Goal: Task Accomplishment & Management: Manage account settings

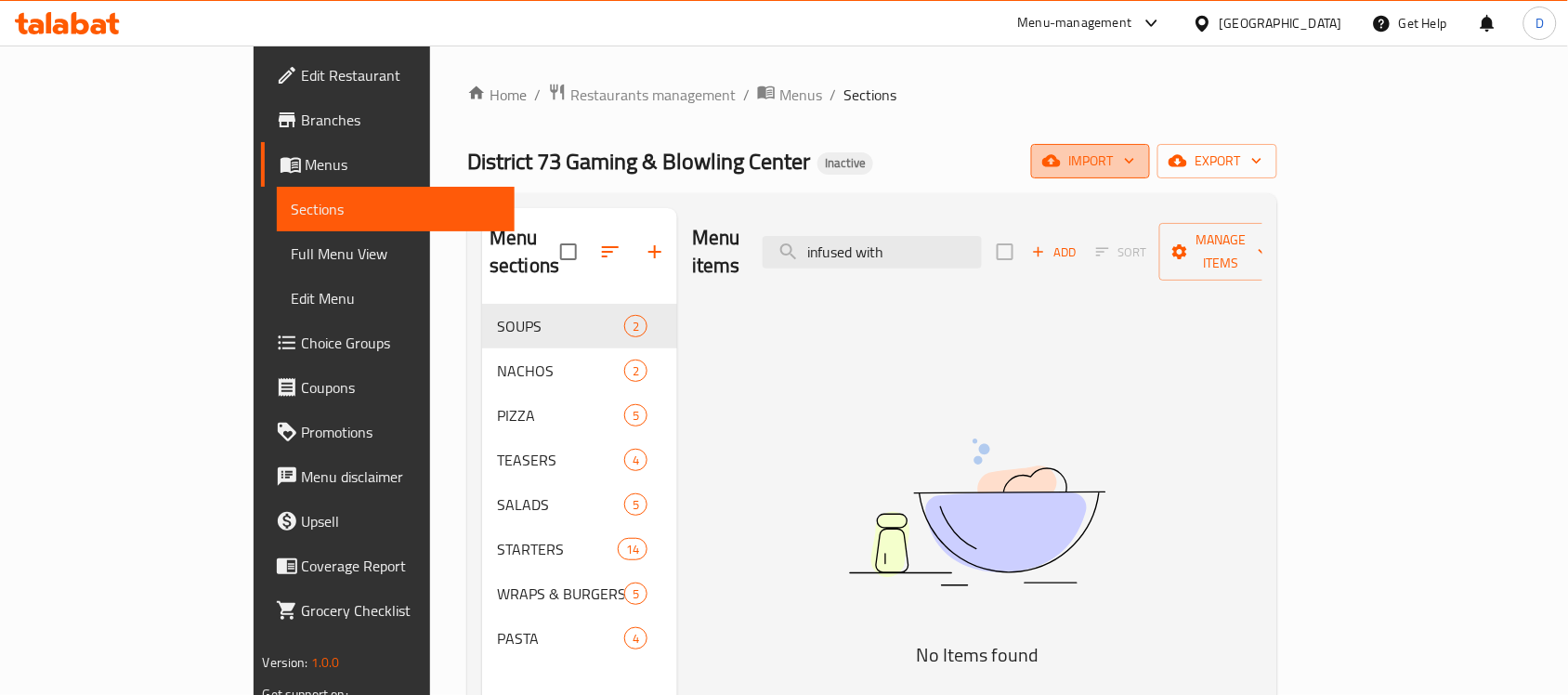
click at [1135, 152] on span "import" at bounding box center [1091, 161] width 89 height 23
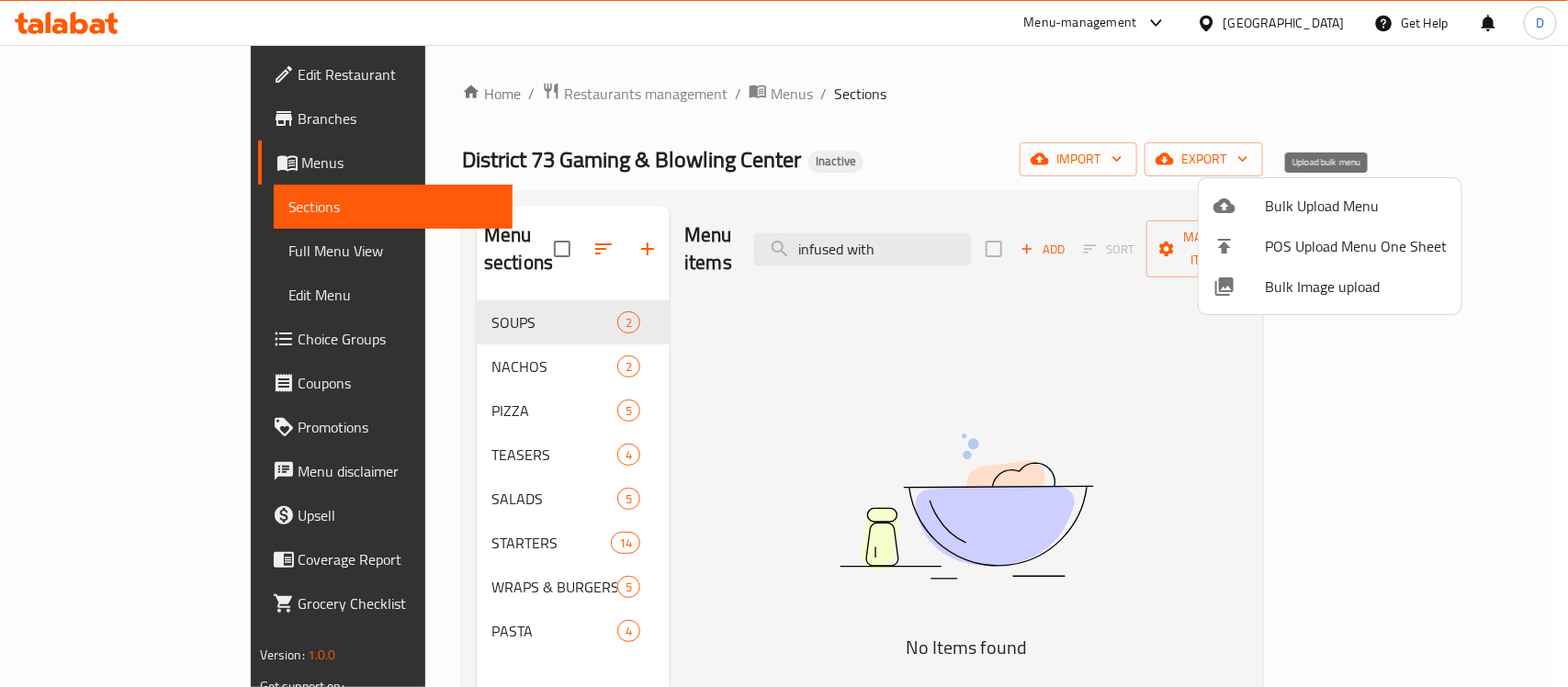
click at [1286, 200] on span "Bulk Upload Menu" at bounding box center [1355, 206] width 182 height 22
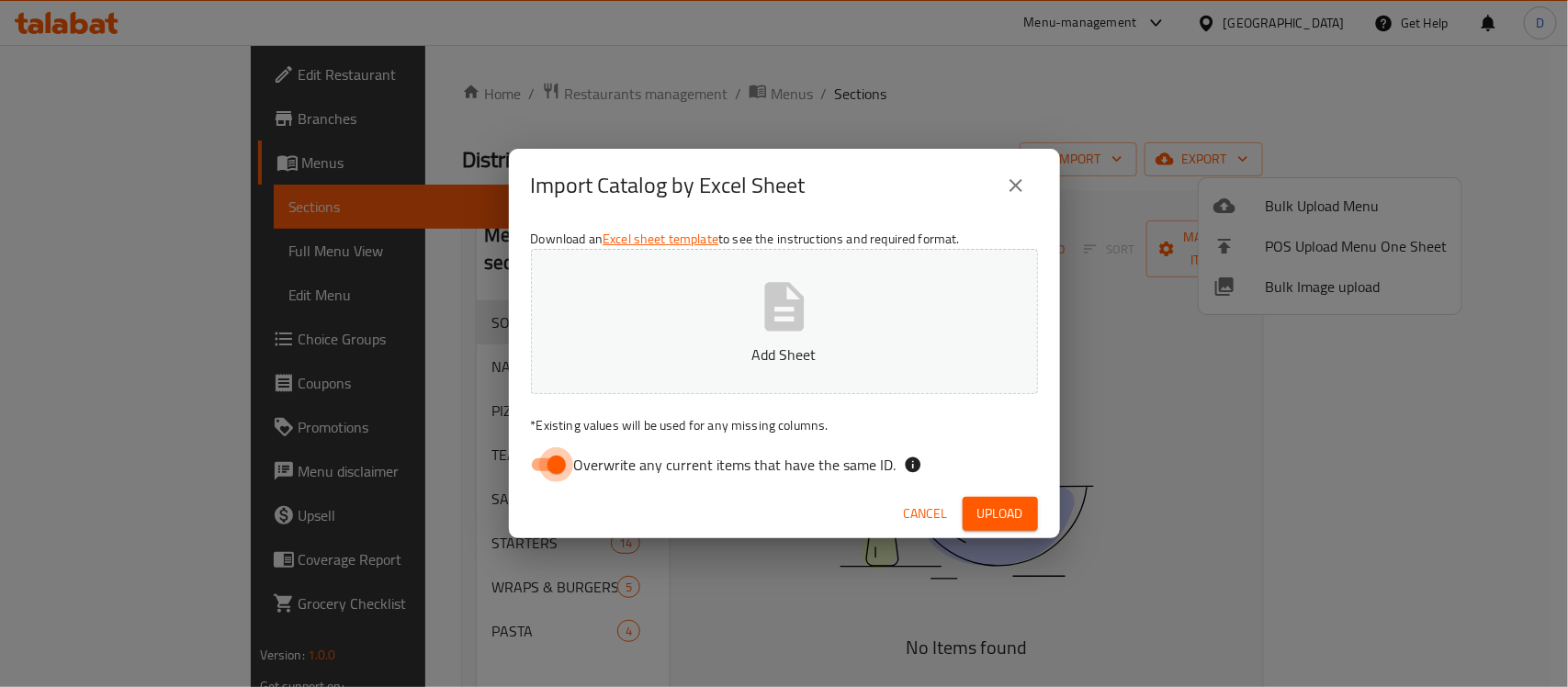
click at [534, 452] on input "Overwrite any current items that have the same ID." at bounding box center [557, 464] width 105 height 35
checkbox input "false"
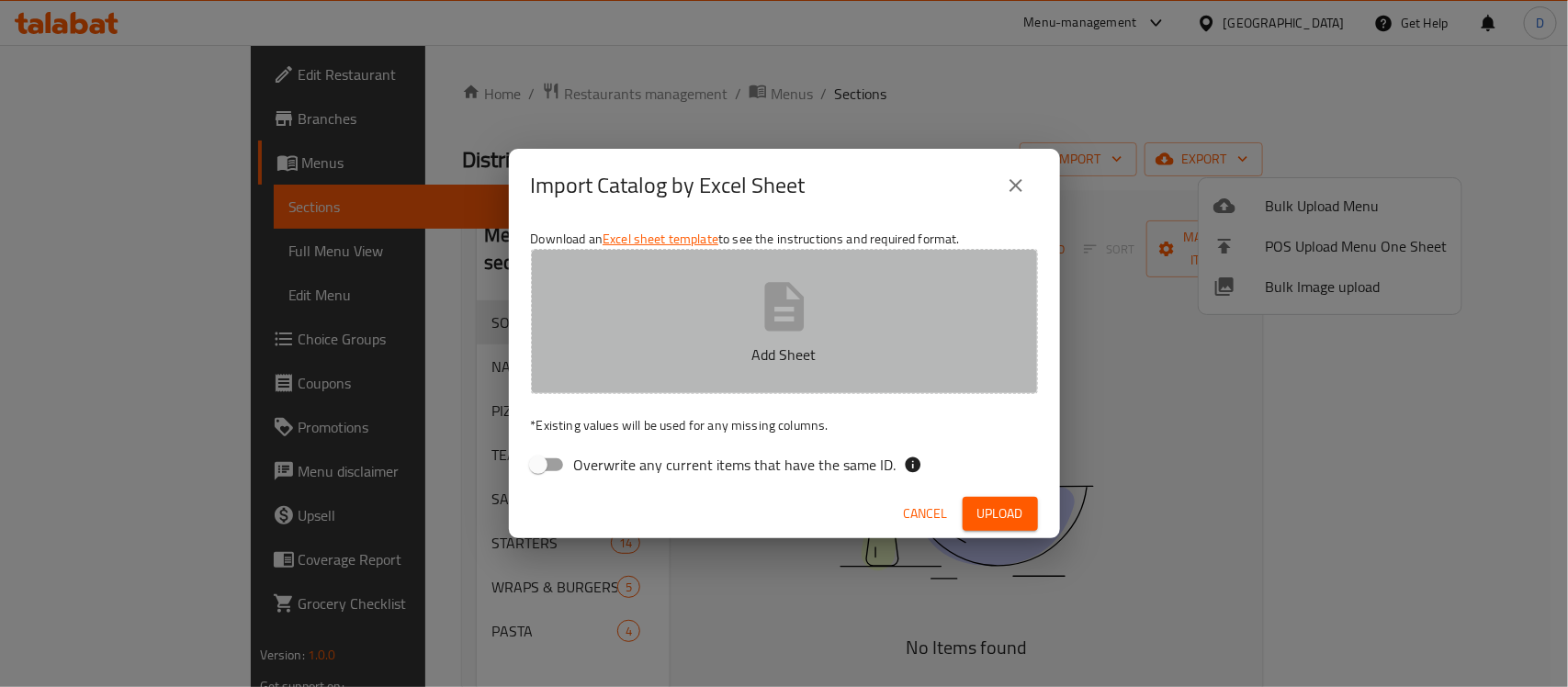
click at [768, 314] on icon "button" at bounding box center [783, 305] width 40 height 49
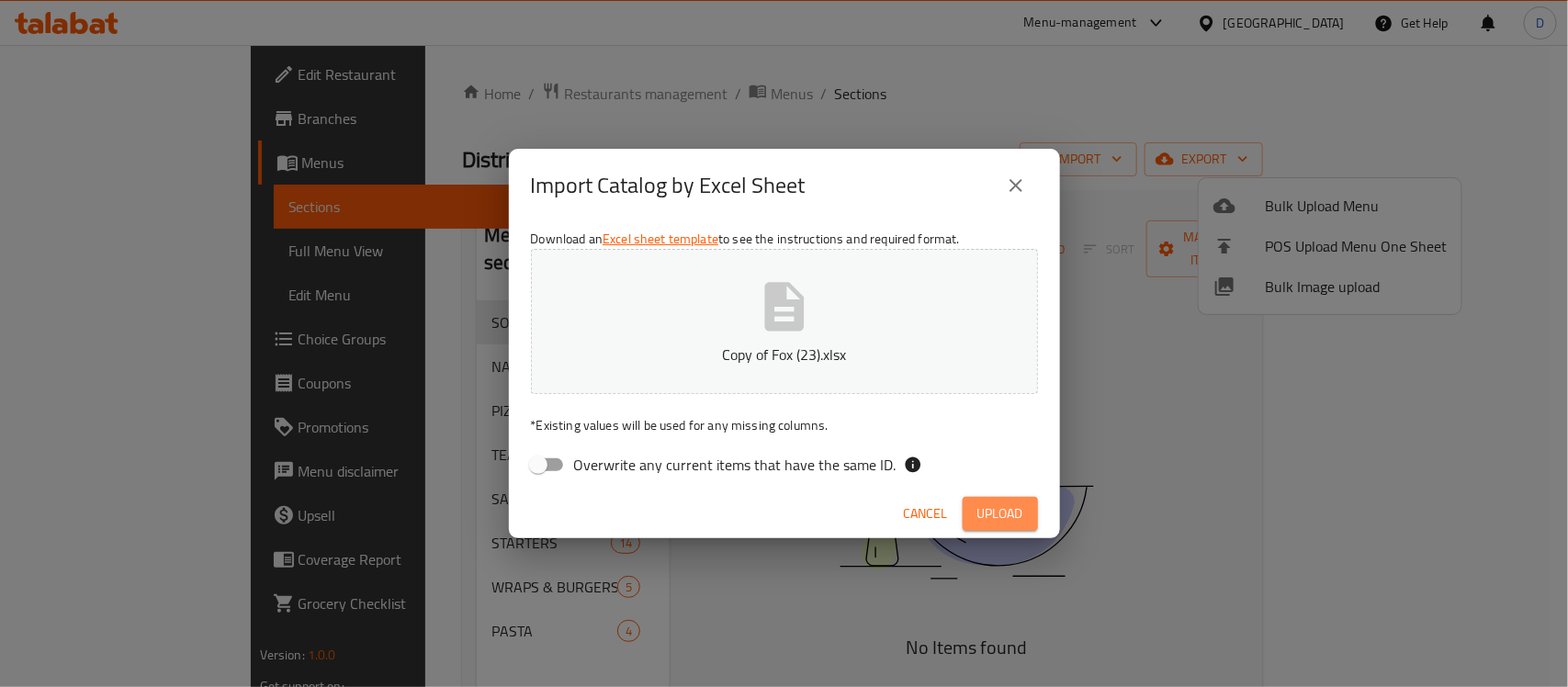
click at [974, 510] on button "Upload" at bounding box center [1000, 513] width 75 height 34
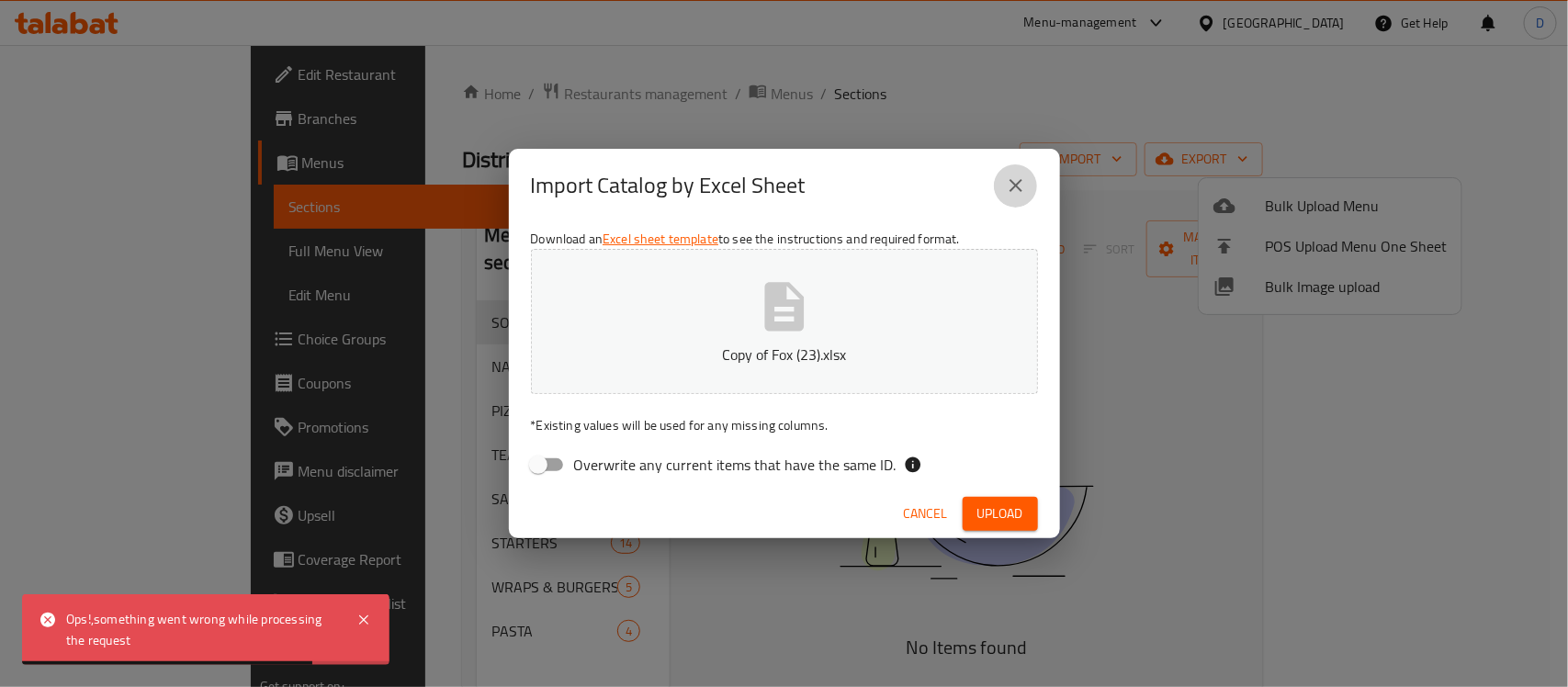
click at [1021, 184] on icon "close" at bounding box center [1016, 186] width 22 height 22
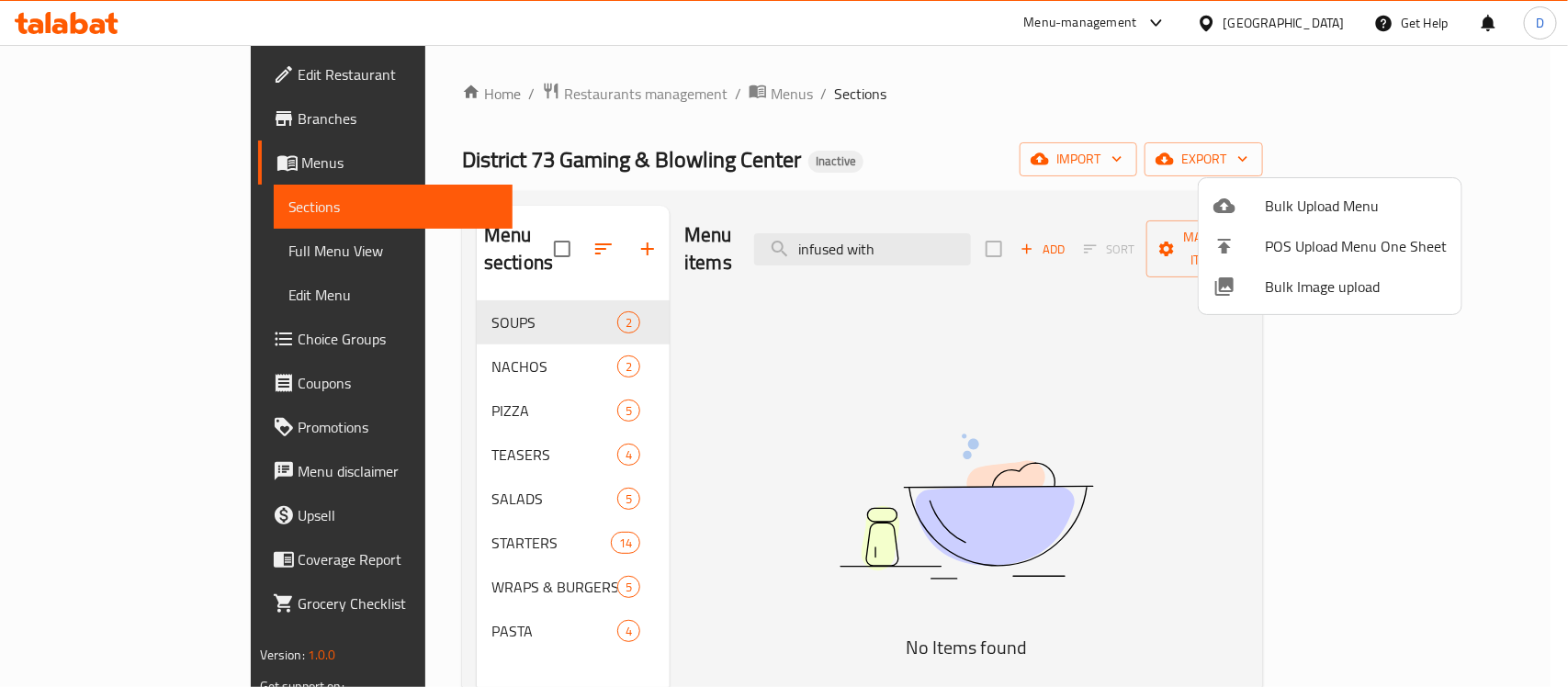
click at [841, 99] on div at bounding box center [784, 343] width 1568 height 687
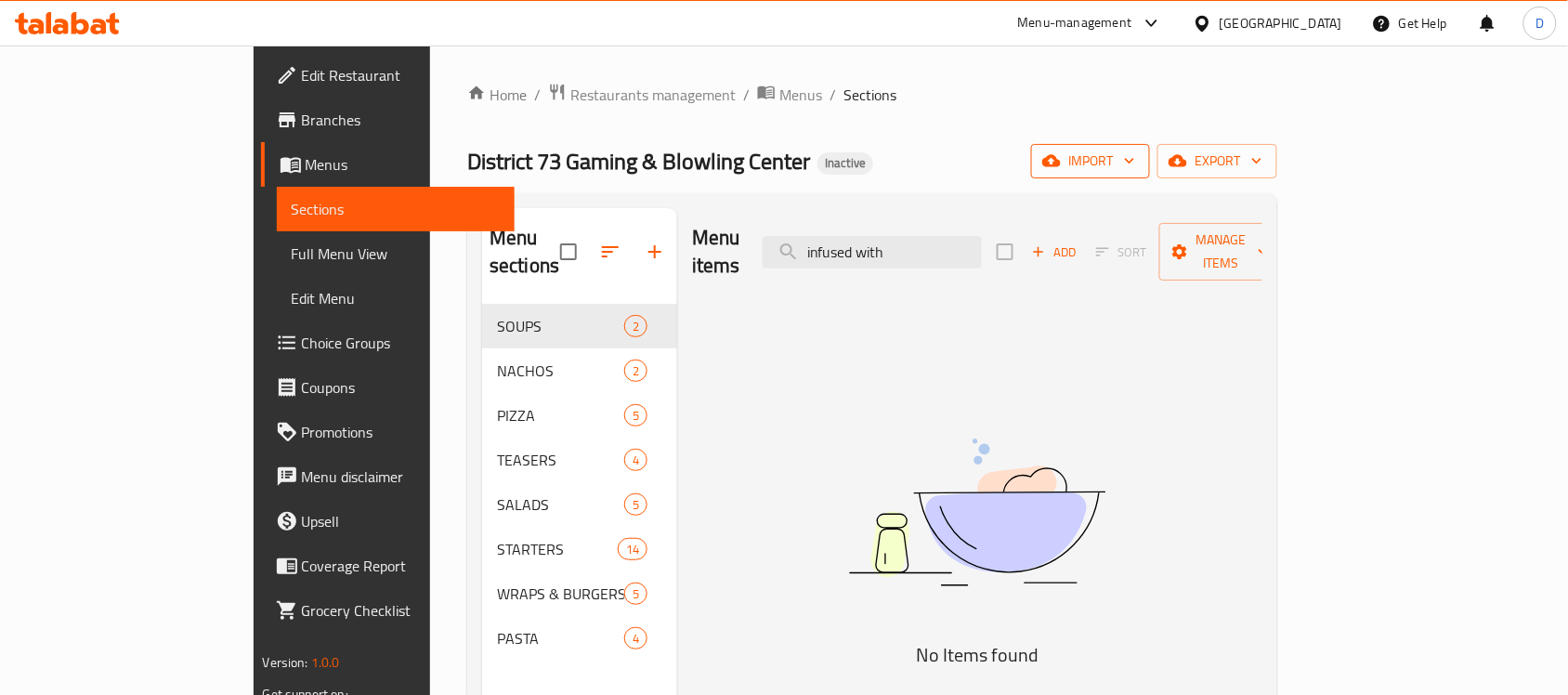
click at [1135, 161] on span "import" at bounding box center [1091, 161] width 89 height 23
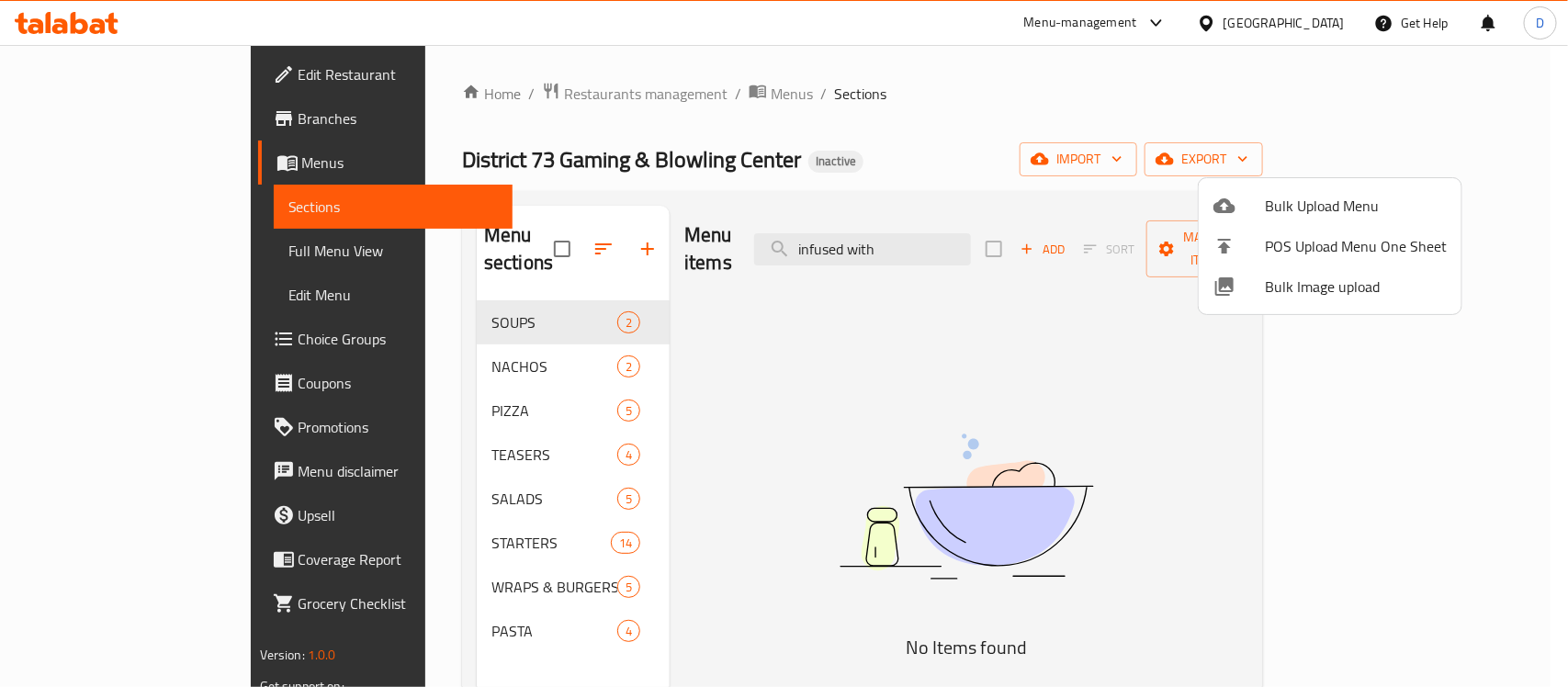
click at [1253, 202] on div at bounding box center [1239, 206] width 52 height 22
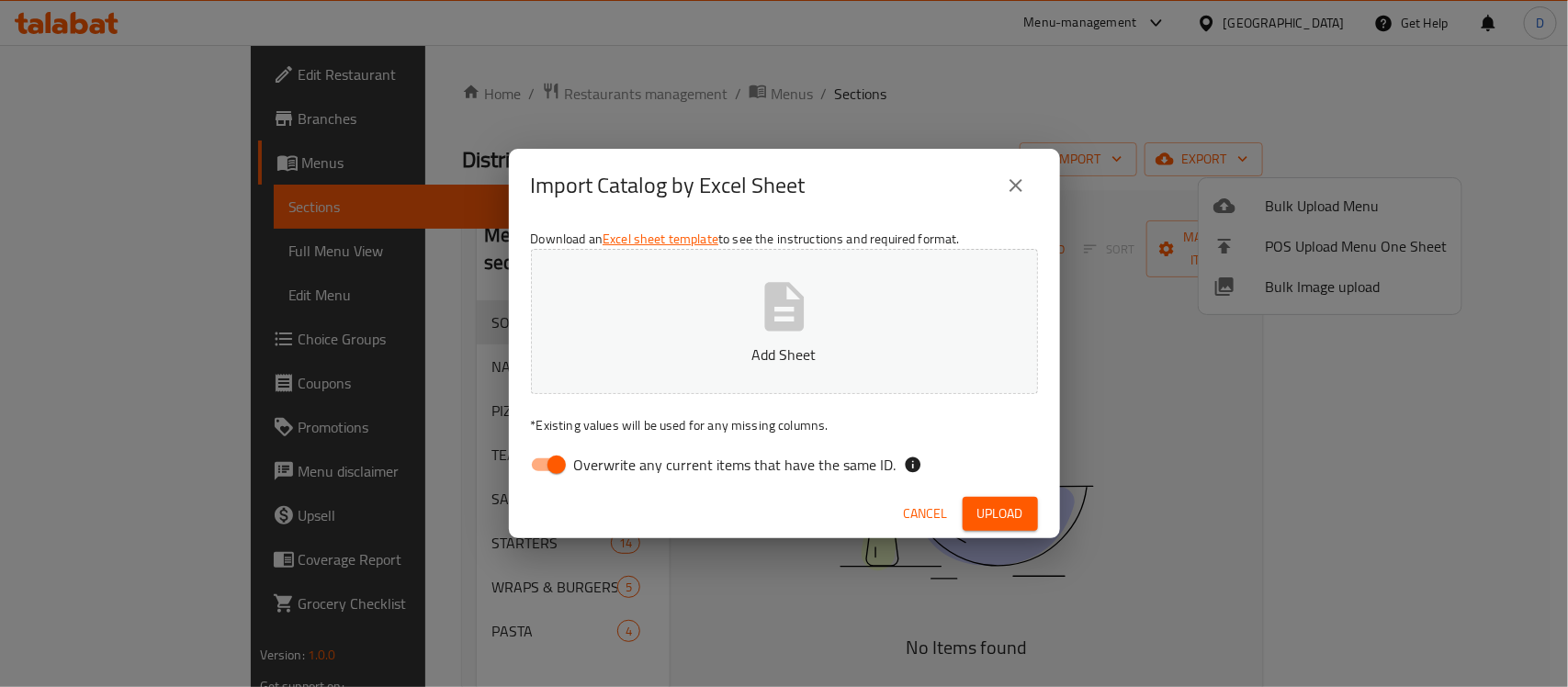
click at [536, 460] on input "Overwrite any current items that have the same ID." at bounding box center [557, 464] width 105 height 35
checkbox input "false"
click at [767, 317] on icon "button" at bounding box center [783, 305] width 40 height 49
click at [999, 512] on span "Upload" at bounding box center [1000, 513] width 46 height 23
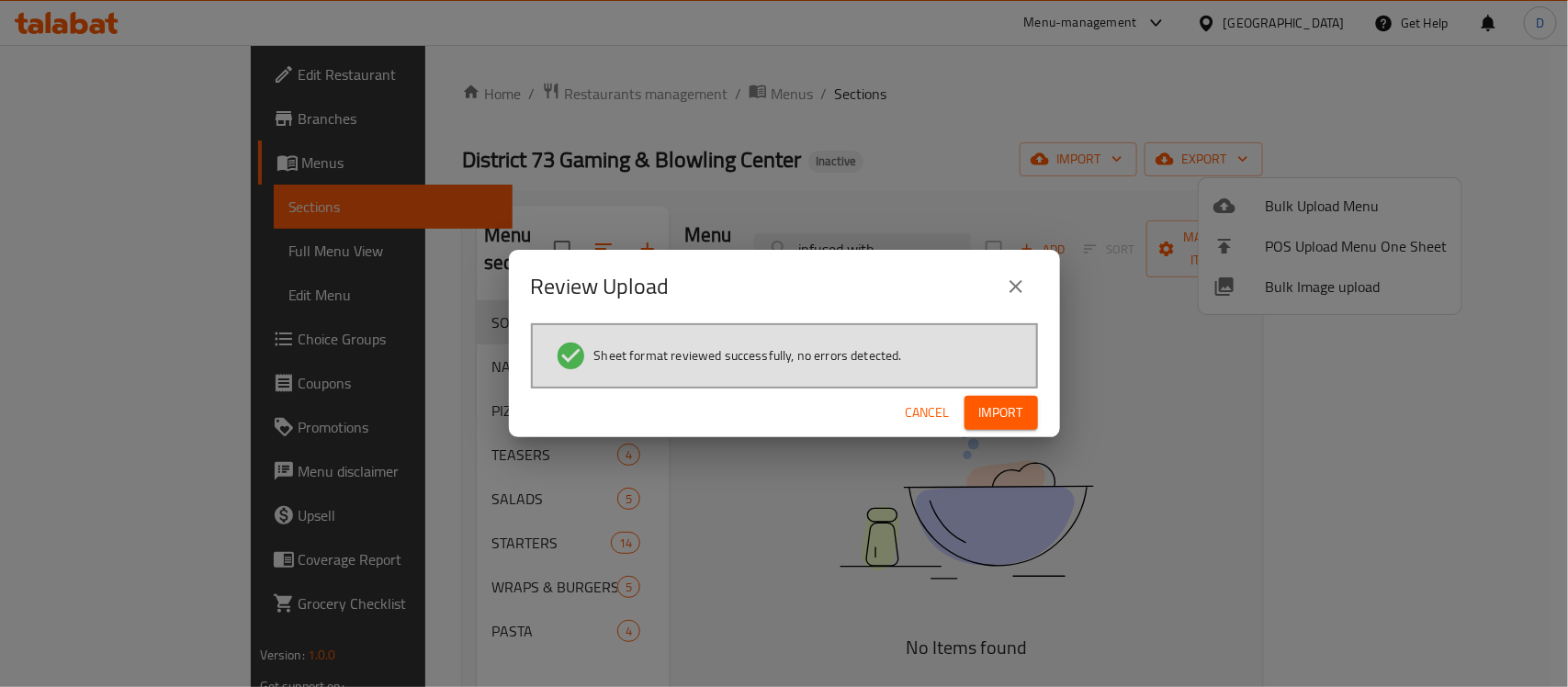
click at [1007, 414] on span "Import" at bounding box center [1001, 412] width 44 height 23
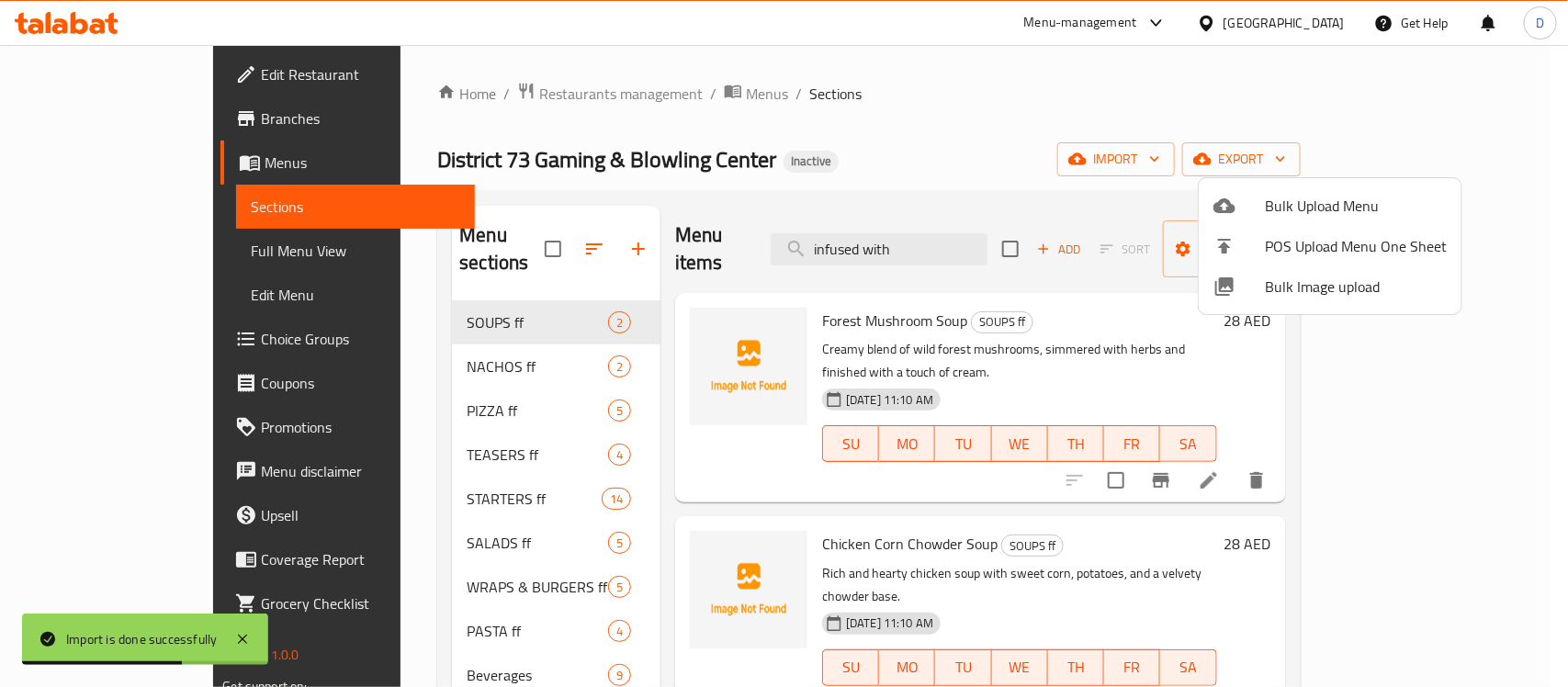
click at [1004, 170] on div at bounding box center [784, 343] width 1568 height 687
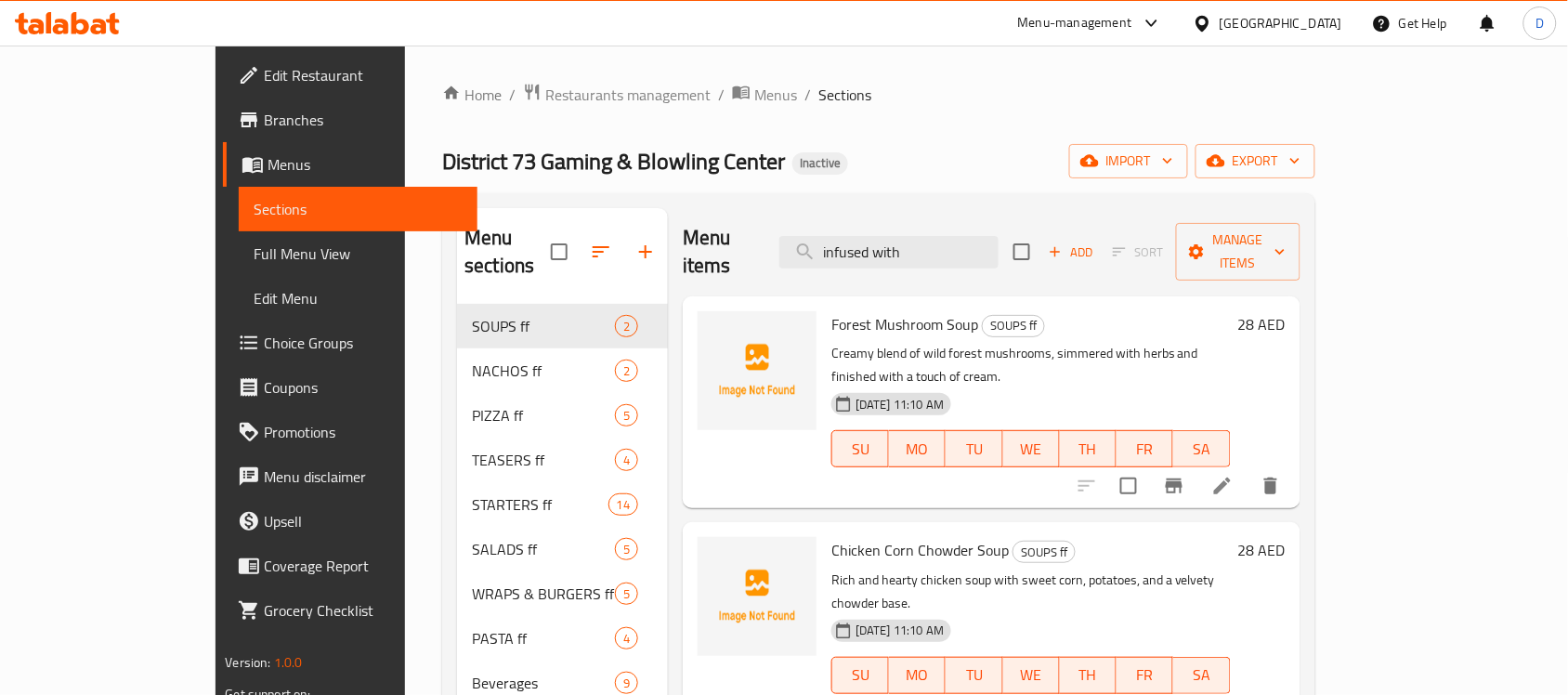
scroll to position [116, 0]
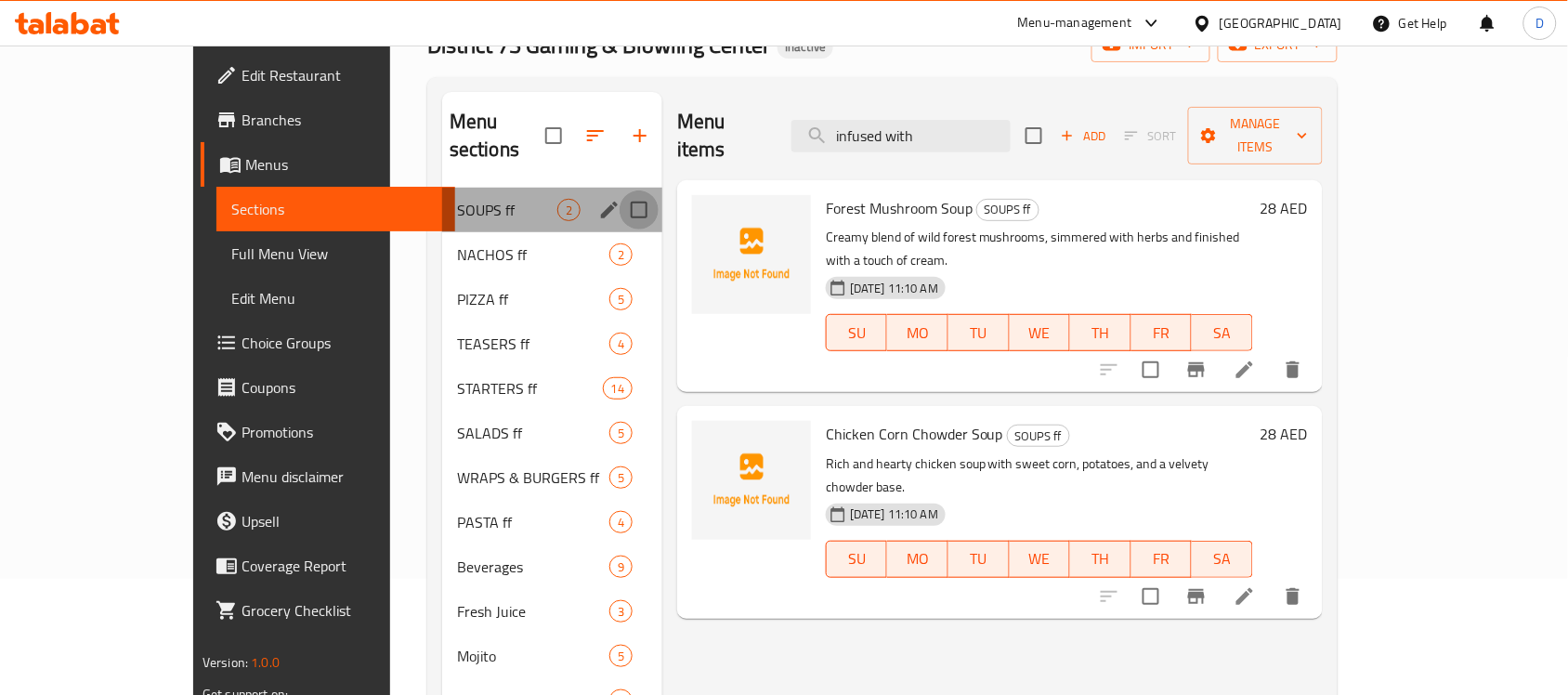
click at [620, 191] on input "Menu sections" at bounding box center [639, 210] width 39 height 39
checkbox input "true"
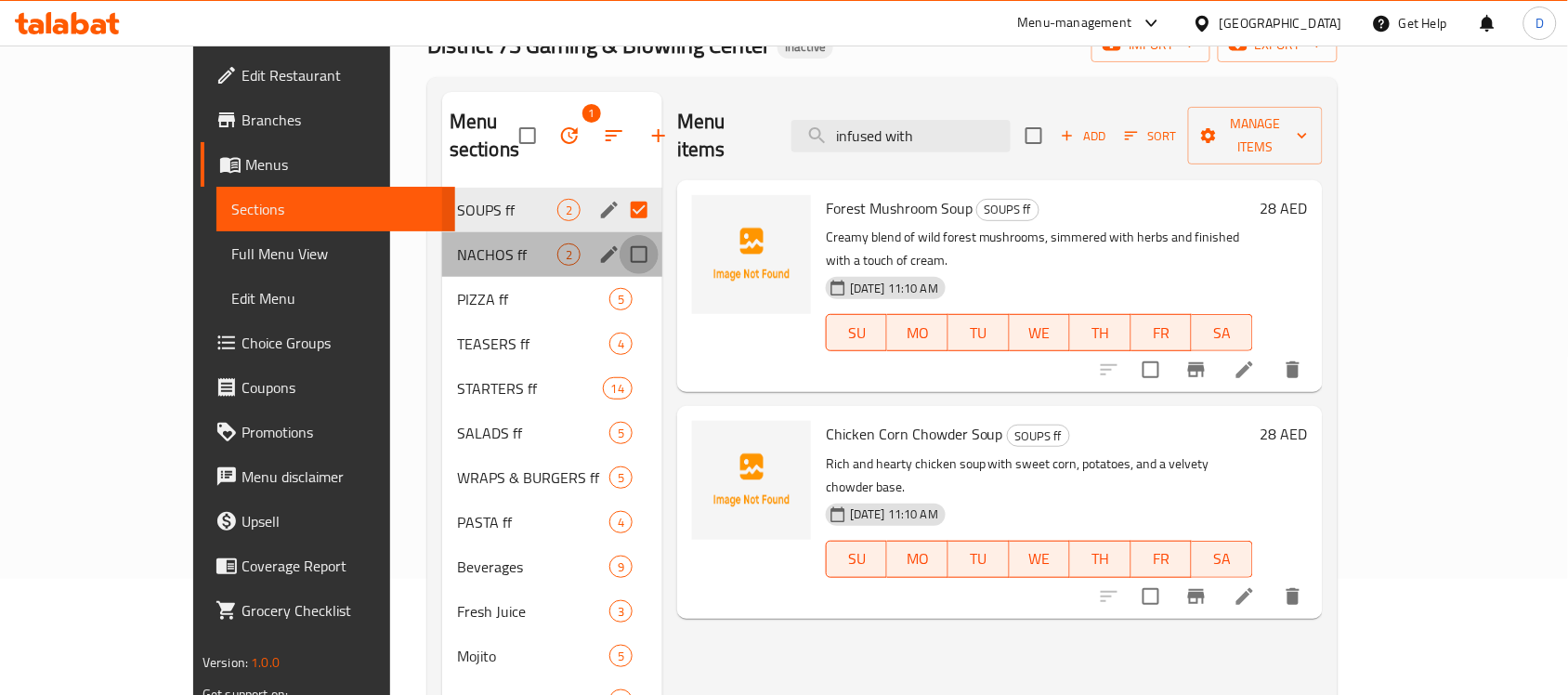
click at [620, 235] on input "Menu sections" at bounding box center [639, 255] width 39 height 39
checkbox input "true"
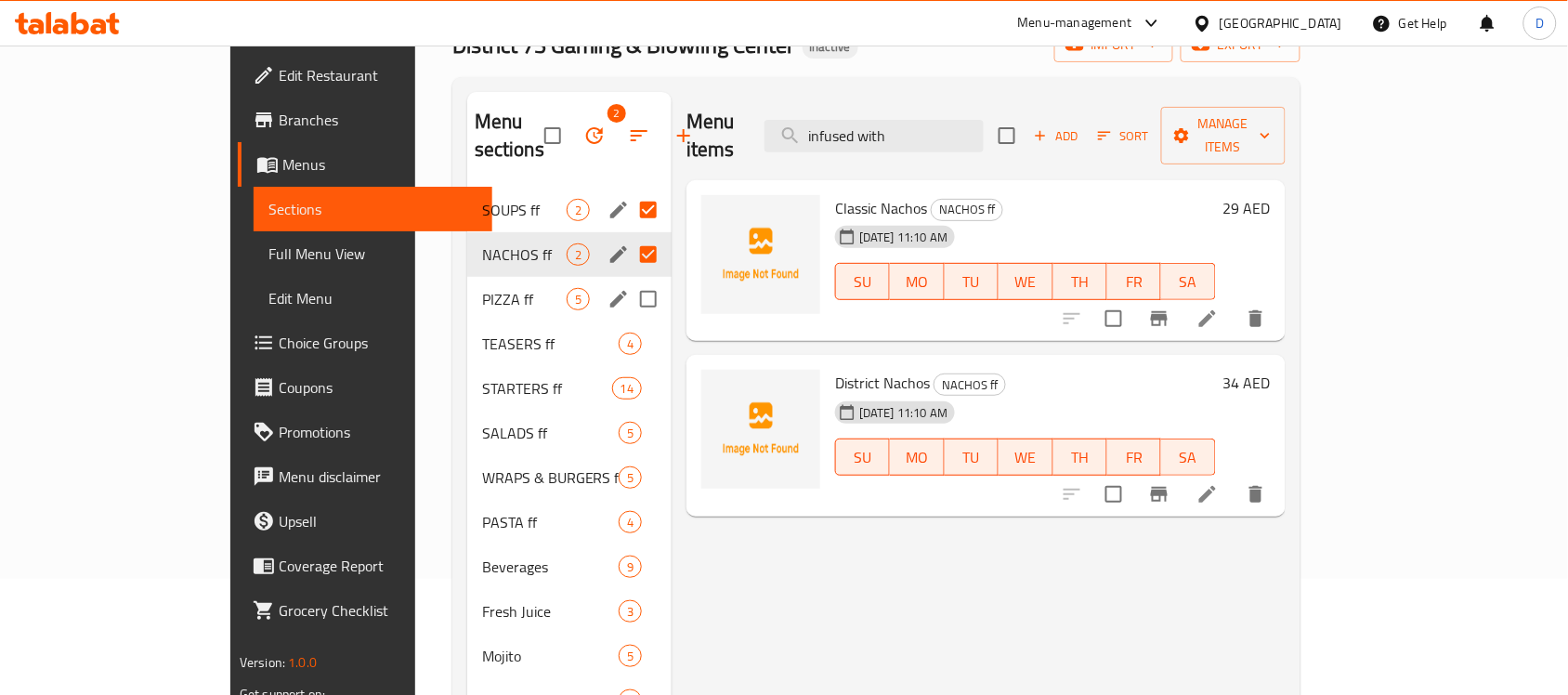
click at [629, 279] on input "Menu sections" at bounding box center [649, 299] width 39 height 39
checkbox input "true"
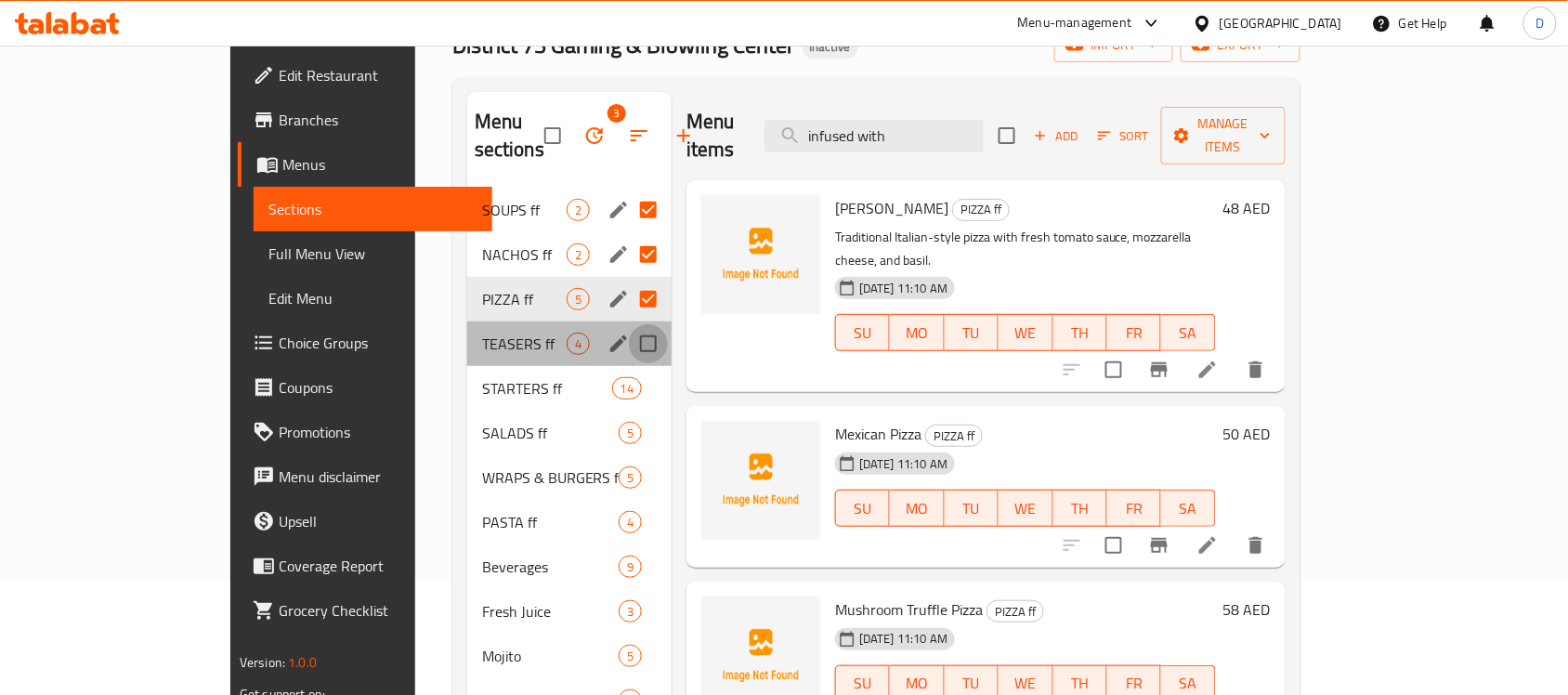
click at [629, 324] on input "Menu sections" at bounding box center [649, 343] width 39 height 39
checkbox input "true"
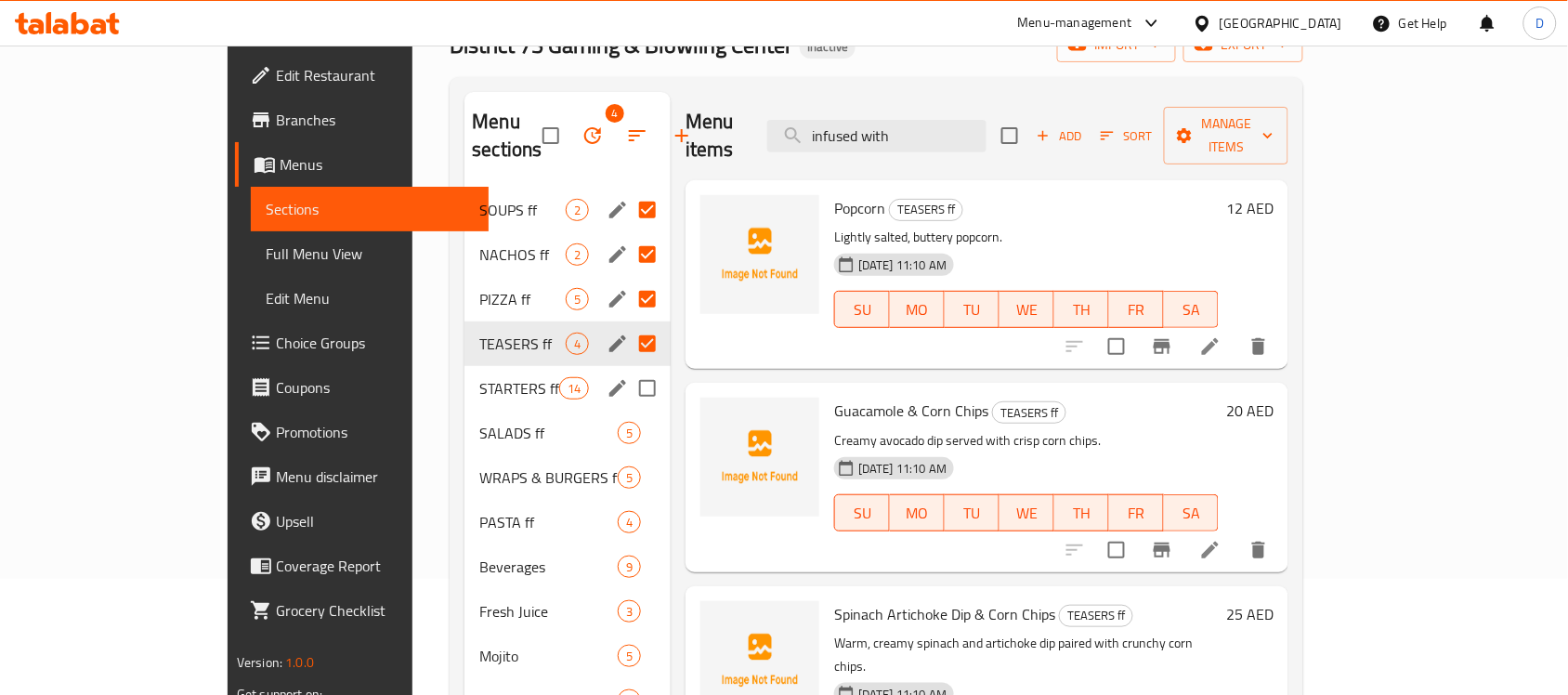
click at [628, 368] on input "Menu sections" at bounding box center [648, 388] width 39 height 39
checkbox input "true"
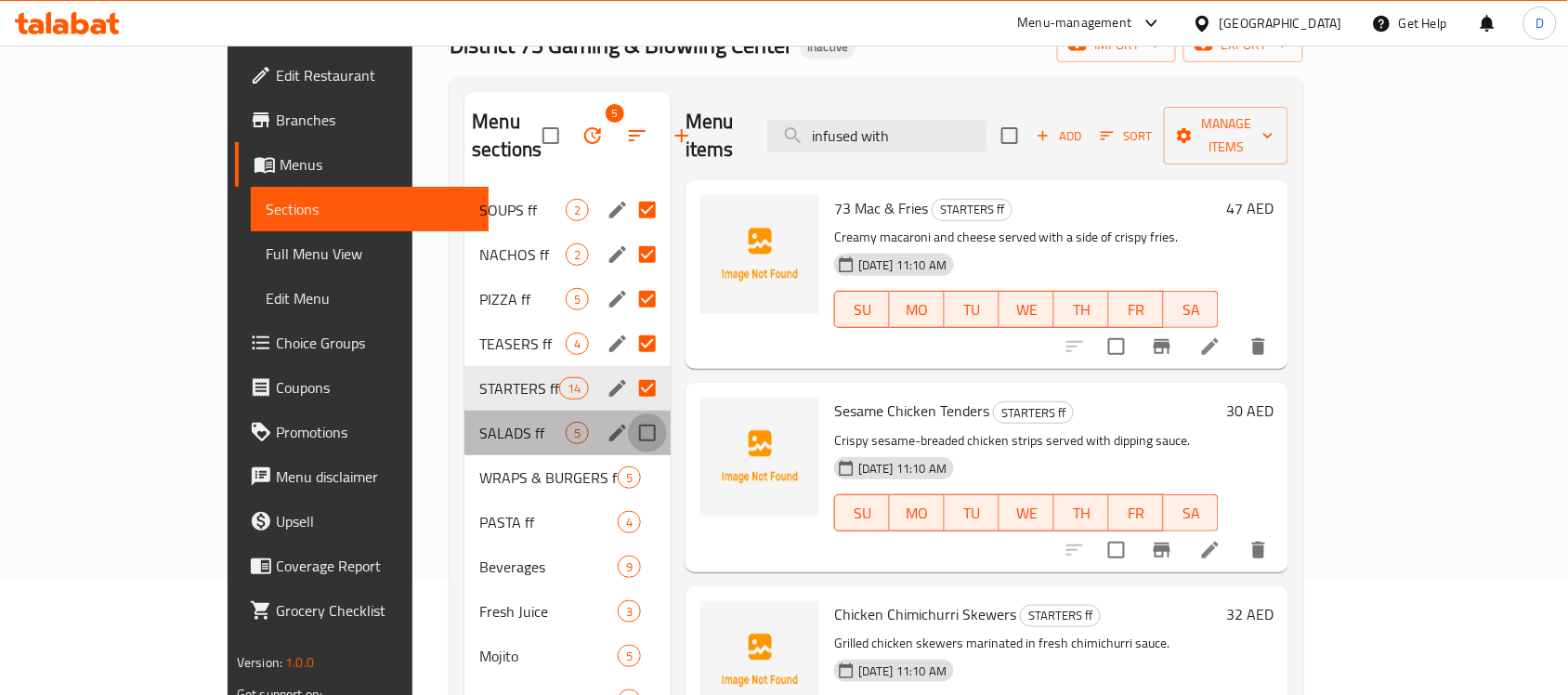
click at [628, 413] on input "Menu sections" at bounding box center [648, 433] width 39 height 39
checkbox input "true"
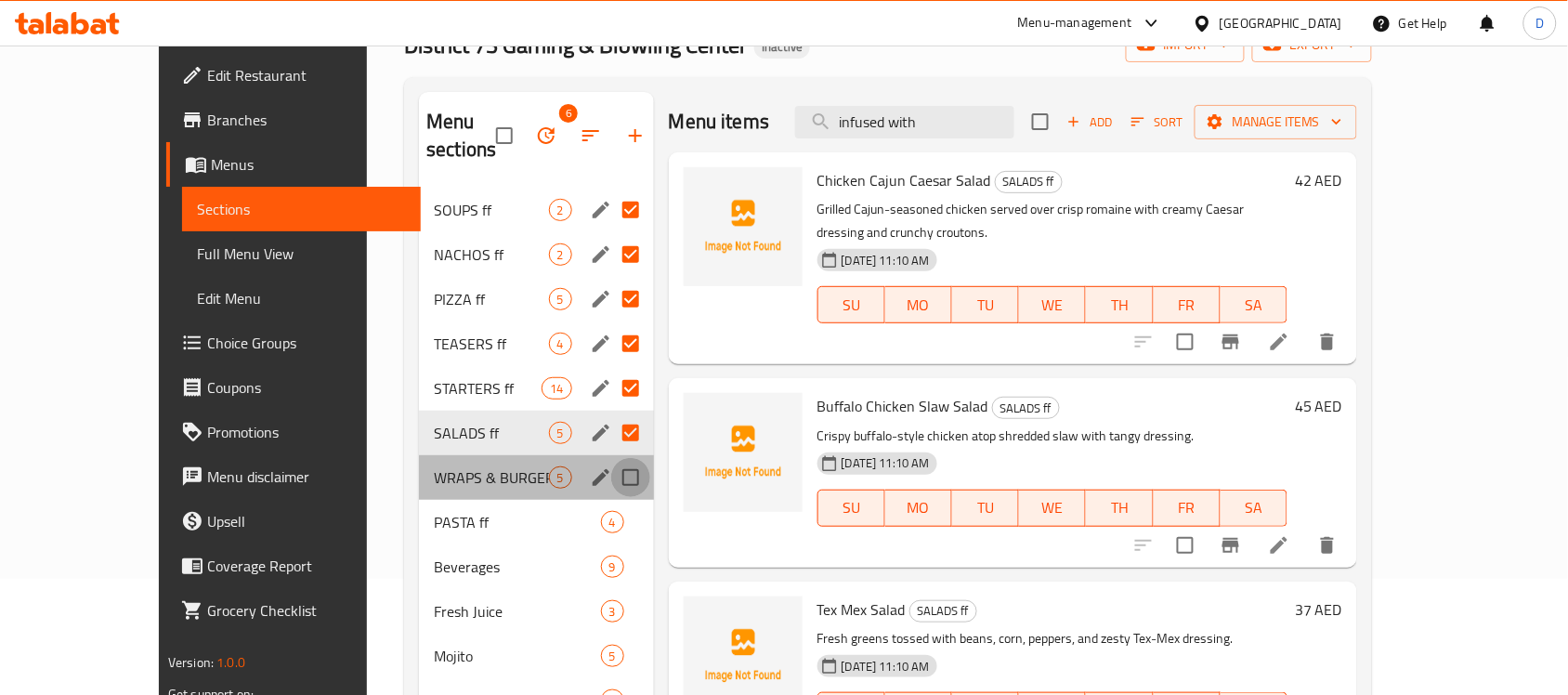
click at [611, 458] on input "Menu sections" at bounding box center [631, 477] width 39 height 39
checkbox input "true"
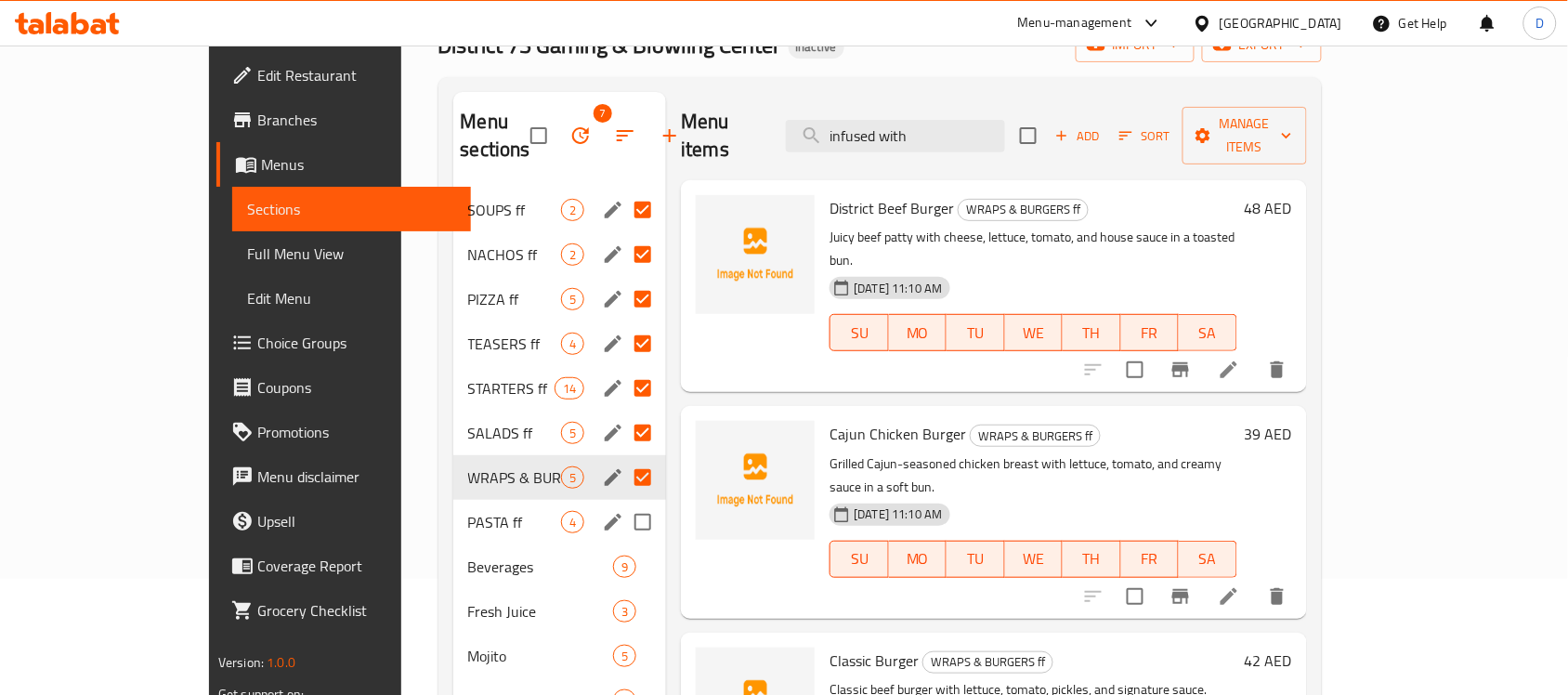
click at [623, 502] on input "Menu sections" at bounding box center [643, 522] width 39 height 39
checkbox input "true"
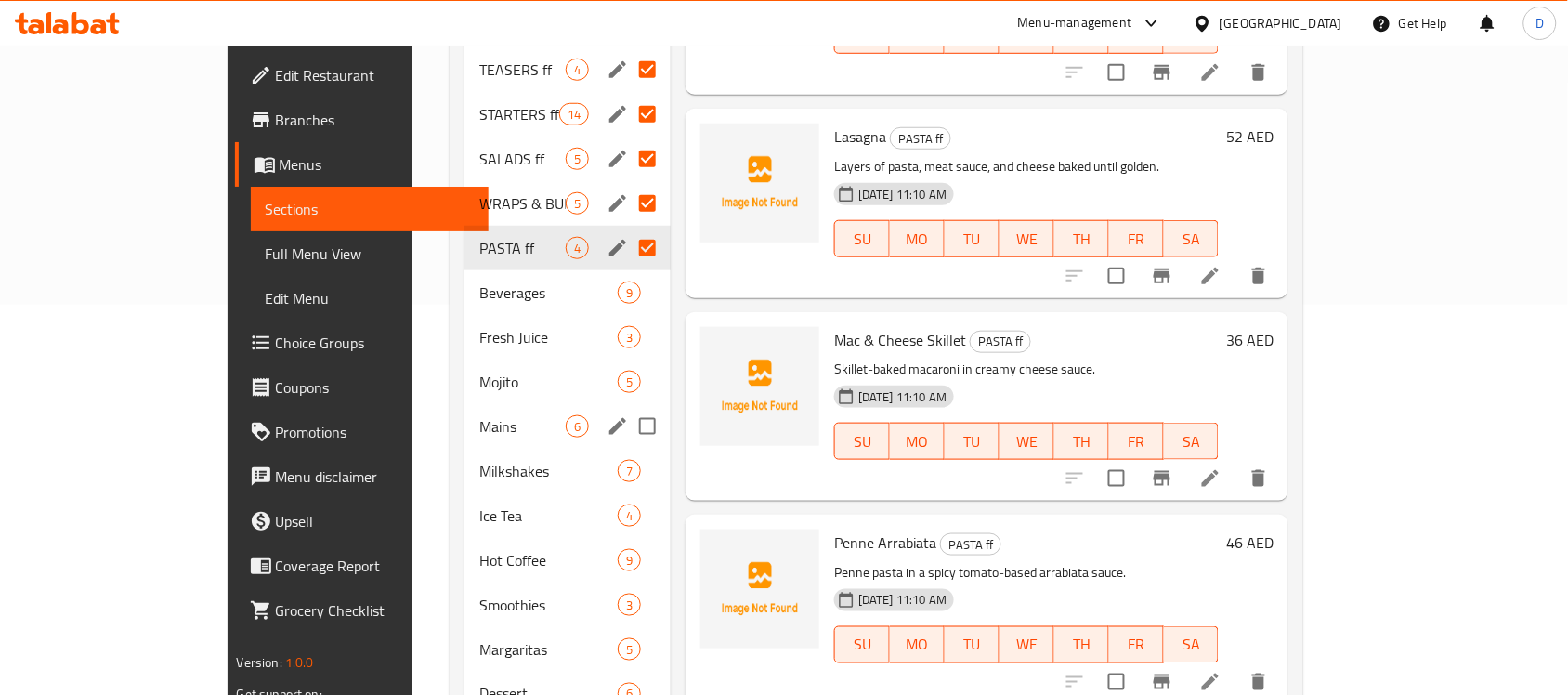
scroll to position [464, 0]
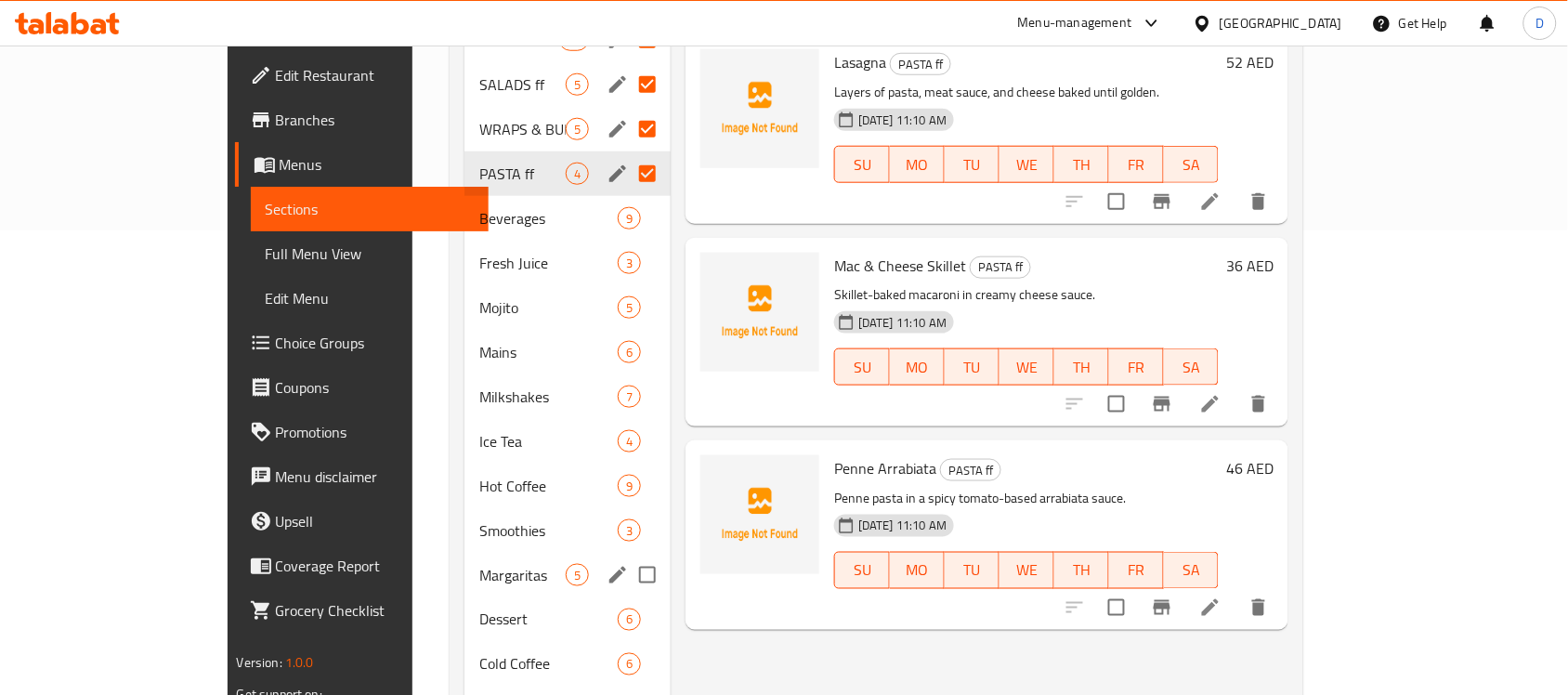
click at [628, 555] on input "Menu sections" at bounding box center [648, 575] width 39 height 39
checkbox input "true"
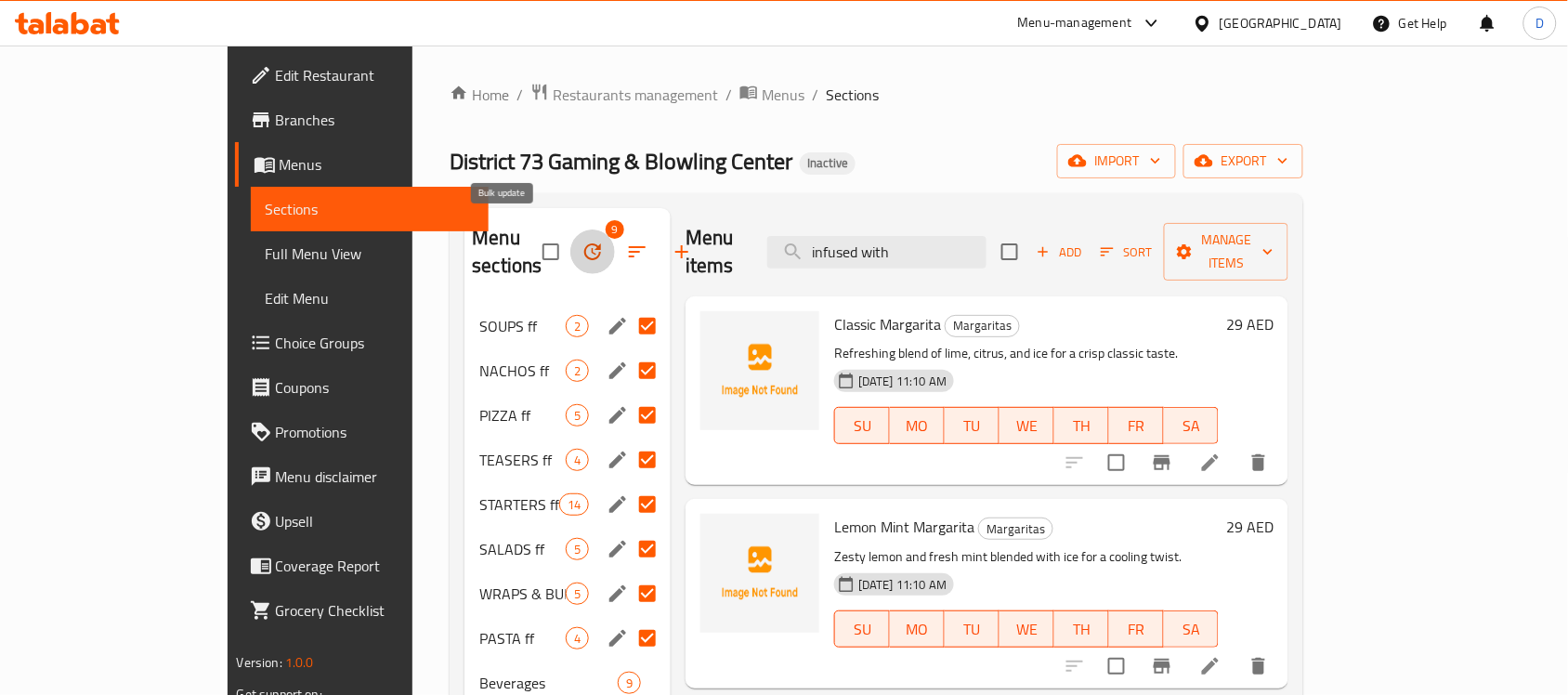
click at [584, 243] on icon "button" at bounding box center [593, 251] width 17 height 17
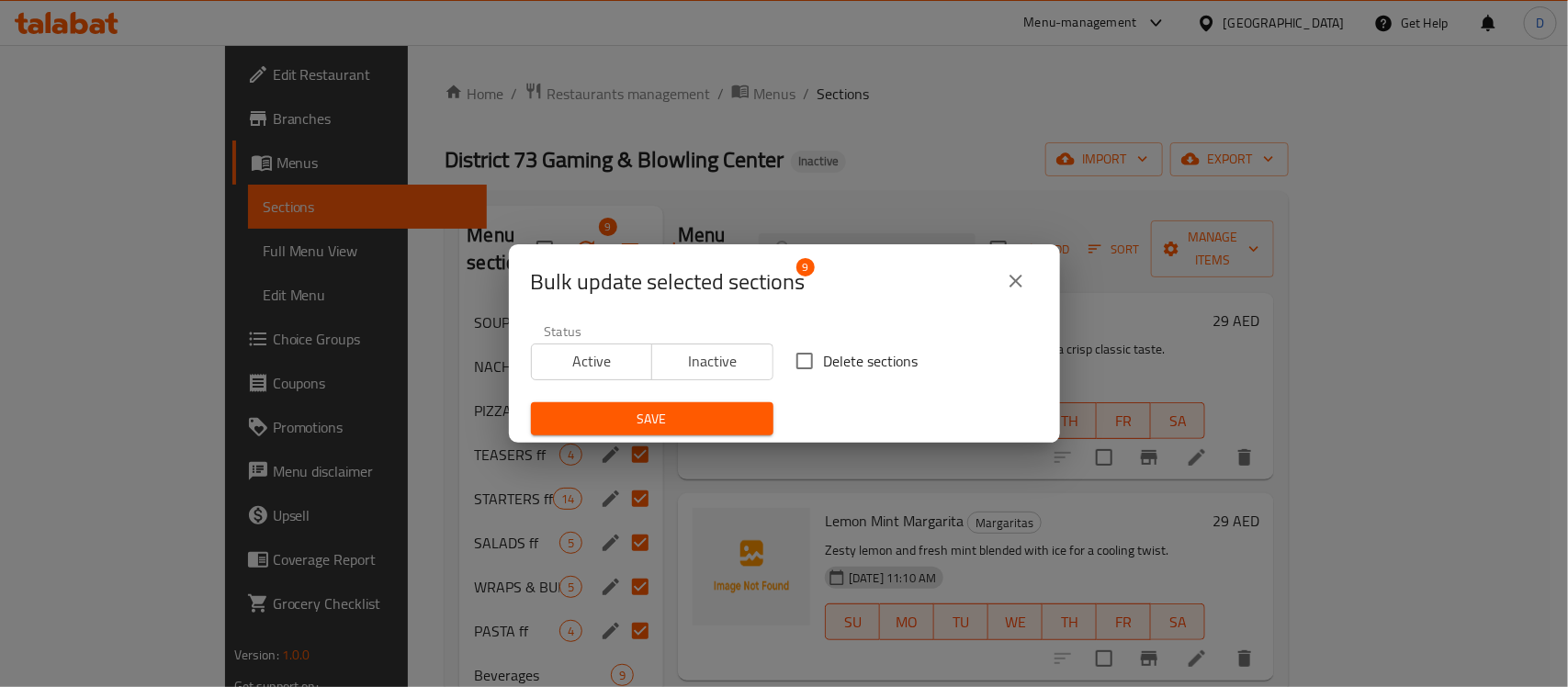
click at [803, 363] on input "Delete sections" at bounding box center [804, 361] width 39 height 39
checkbox input "true"
click at [682, 423] on span "Save" at bounding box center [652, 418] width 213 height 23
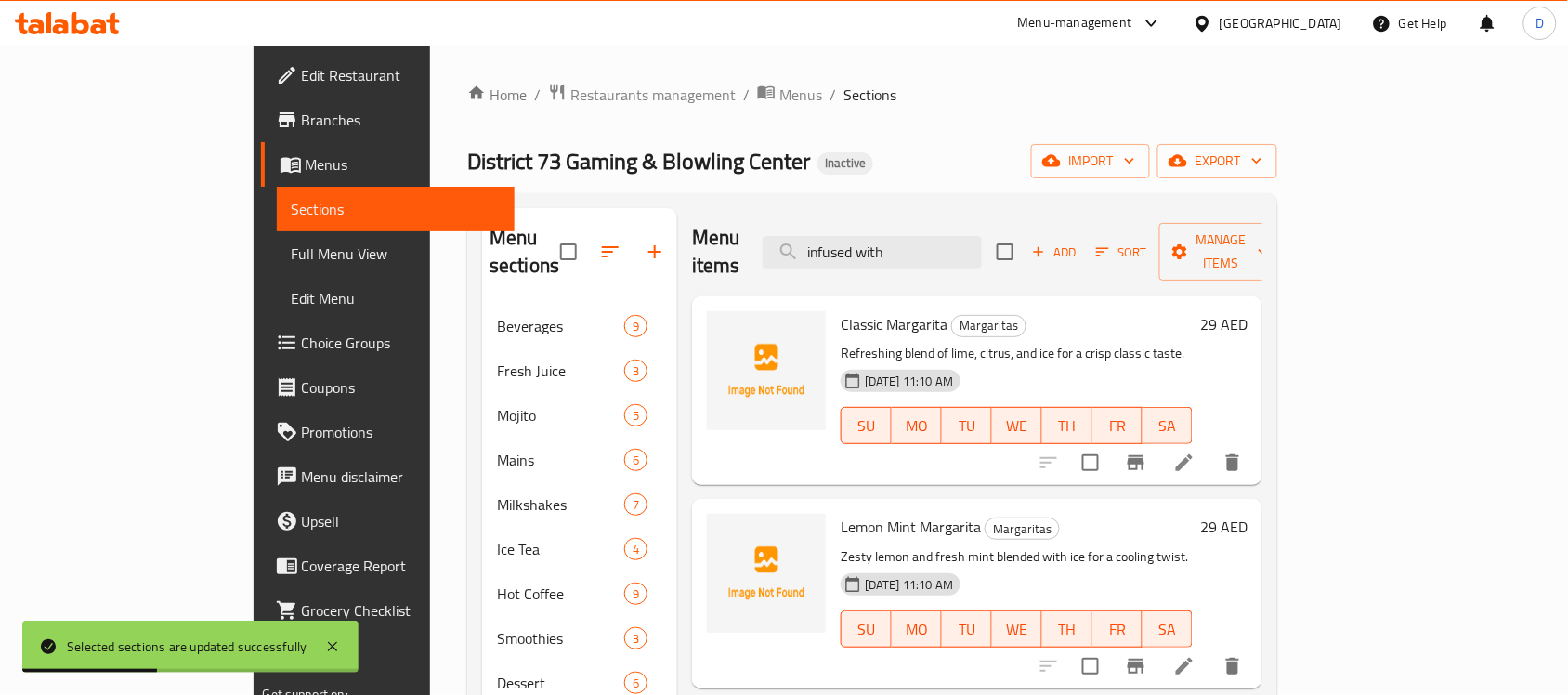
click at [797, 180] on div "Home / Restaurants management / Menus / Sections District 73 Gaming & Blowling …" at bounding box center [872, 650] width 810 height 1135
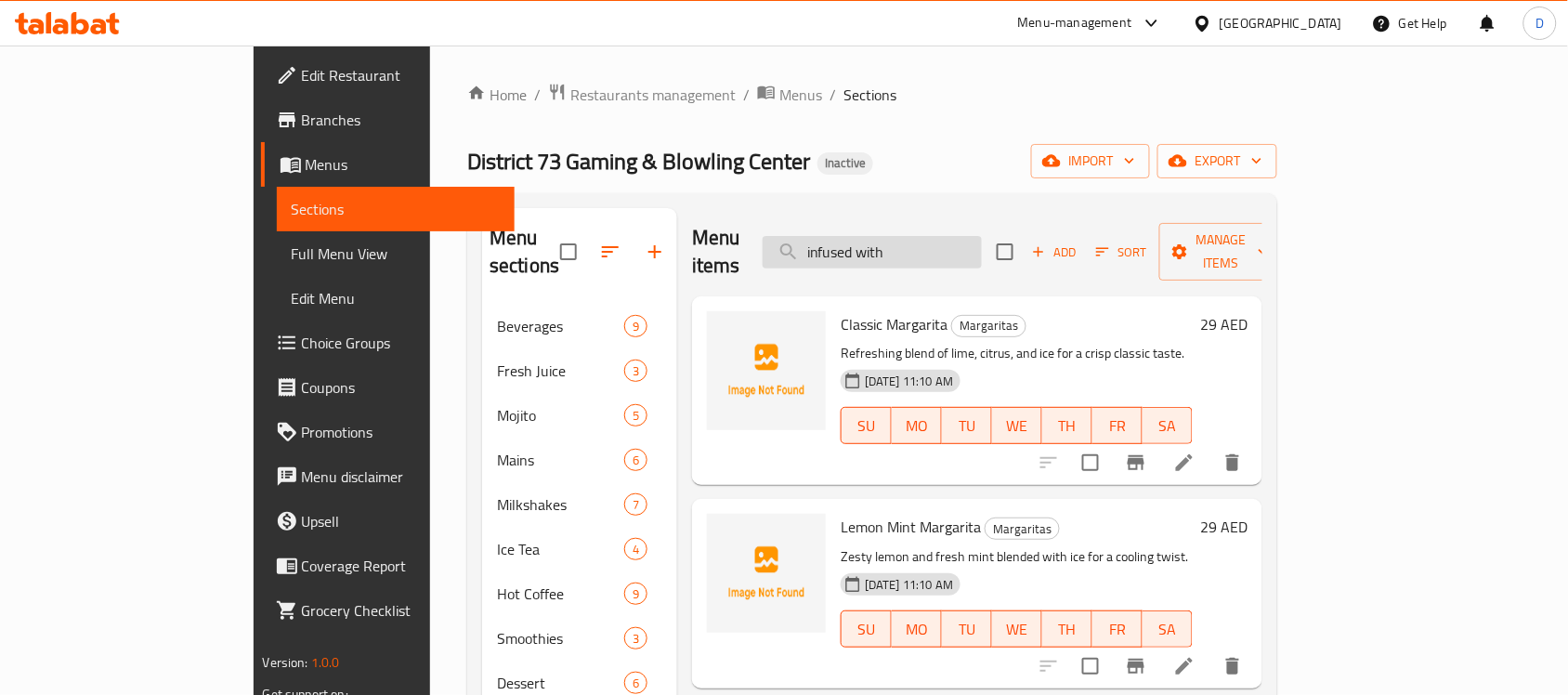
click at [931, 236] on input "infused with" at bounding box center [872, 252] width 220 height 33
type input "mex"
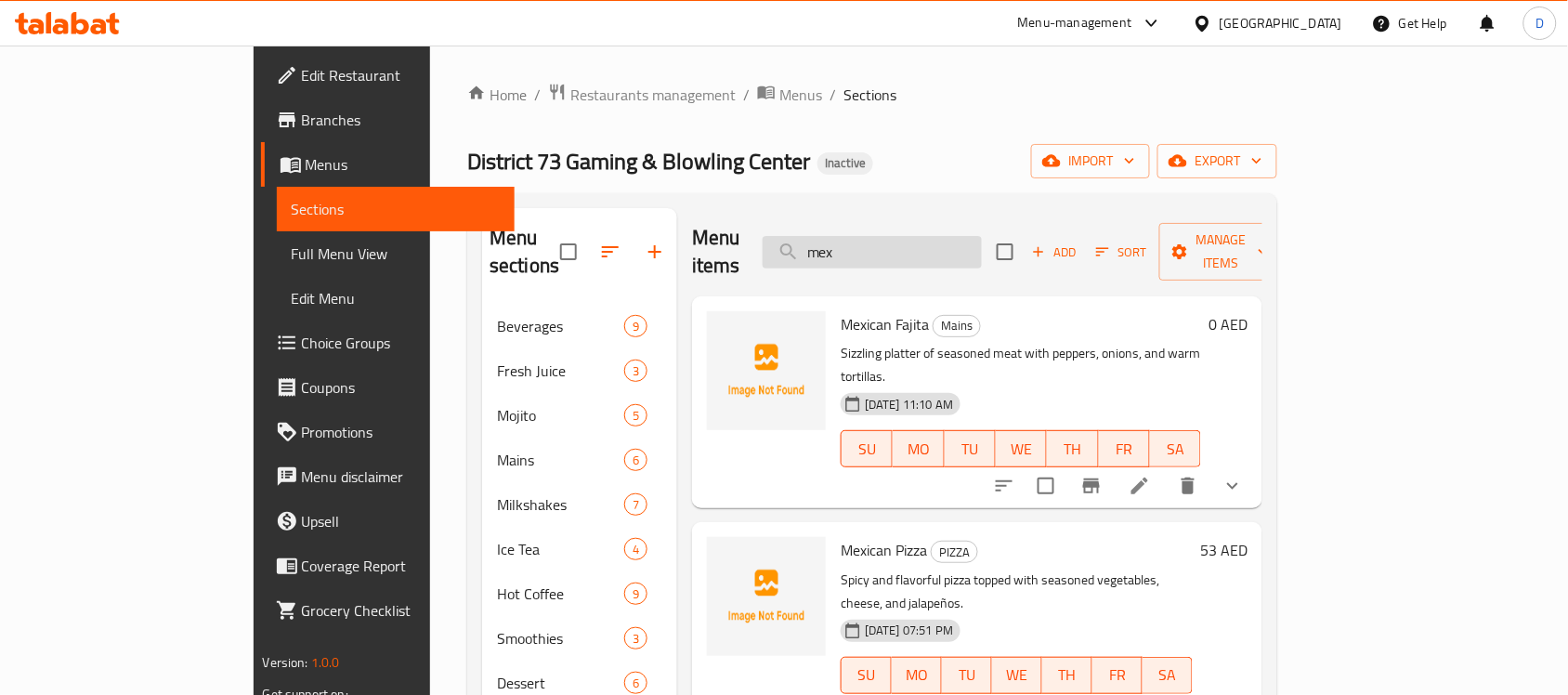
drag, startPoint x: 958, startPoint y: 239, endPoint x: 860, endPoint y: 248, distance: 98.4
click at [860, 248] on input "mex" at bounding box center [872, 252] width 220 height 33
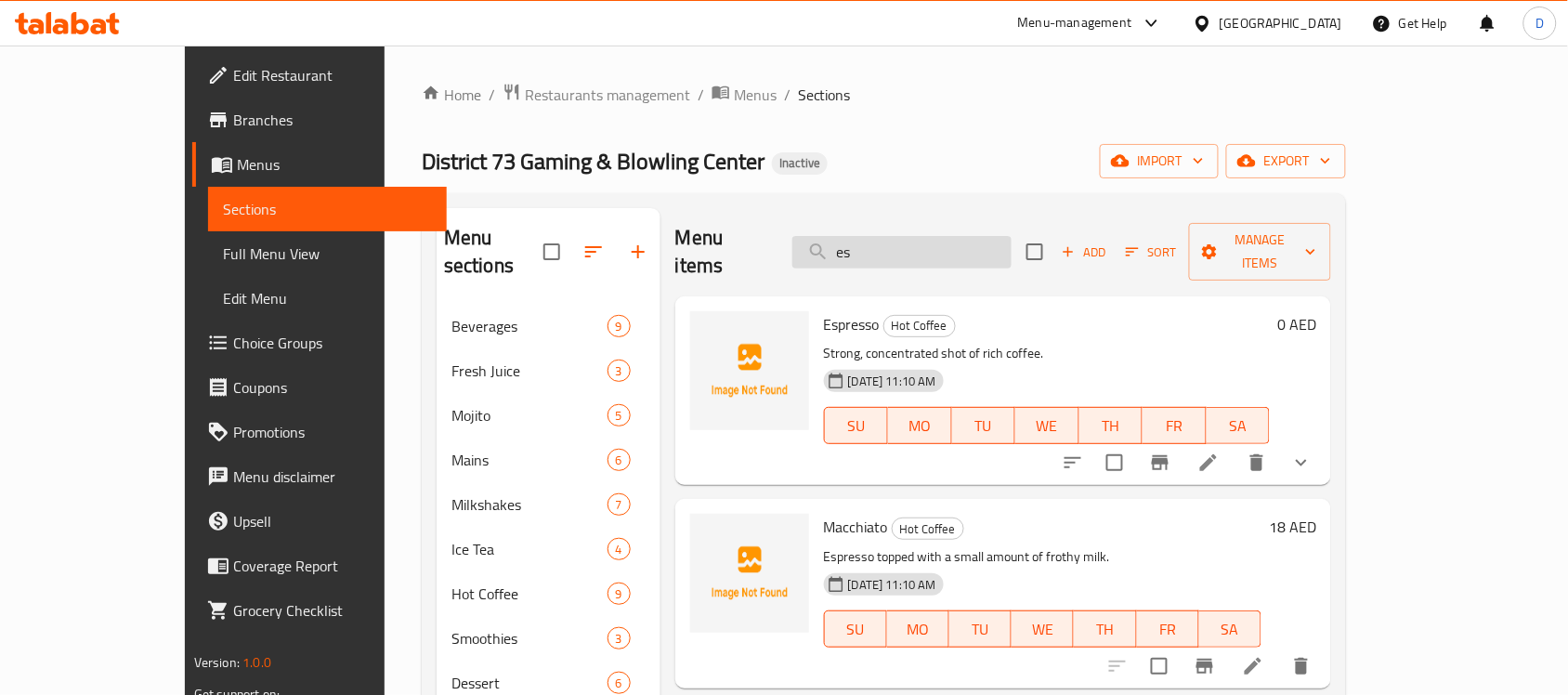
type input "e"
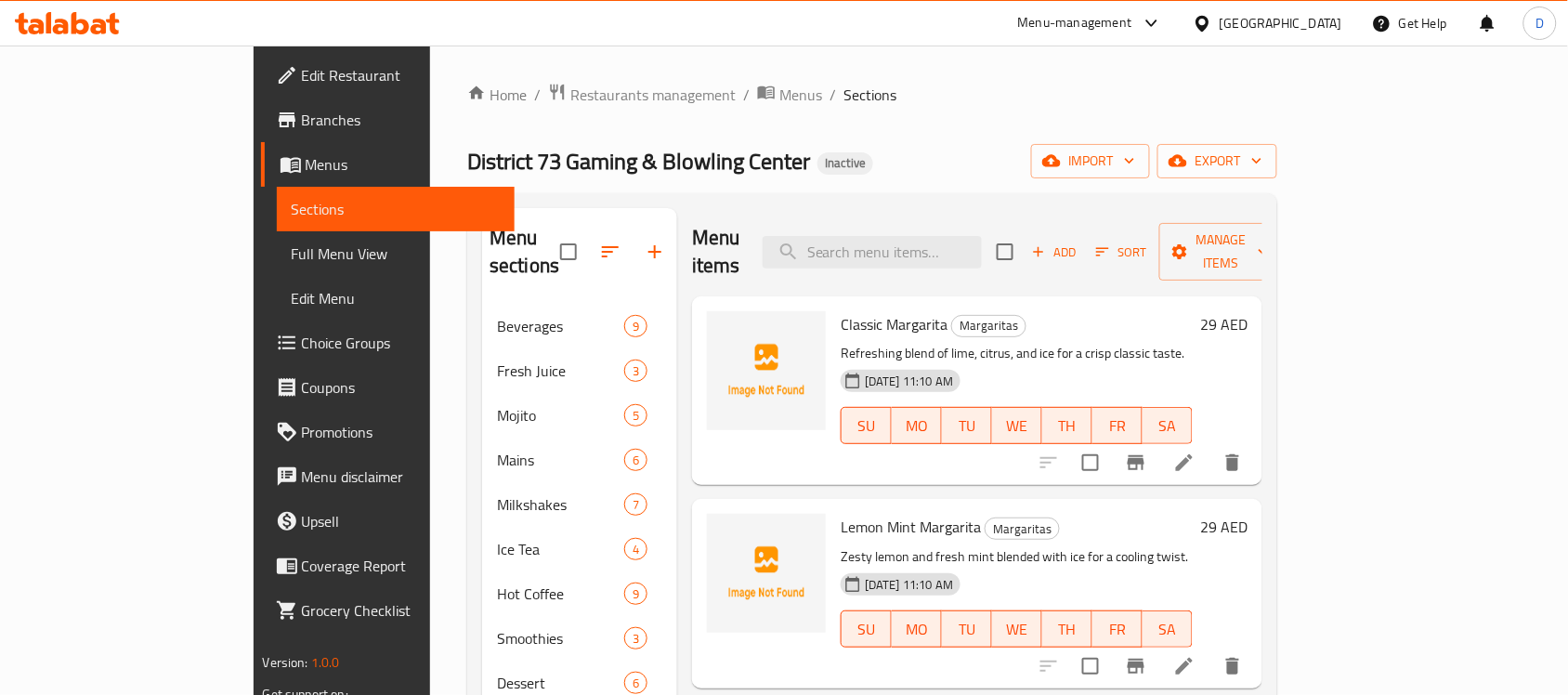
click at [934, 147] on div "District 73 Gaming & Blowling Center Inactive import export" at bounding box center [872, 161] width 810 height 34
click at [1262, 159] on span "export" at bounding box center [1217, 161] width 90 height 23
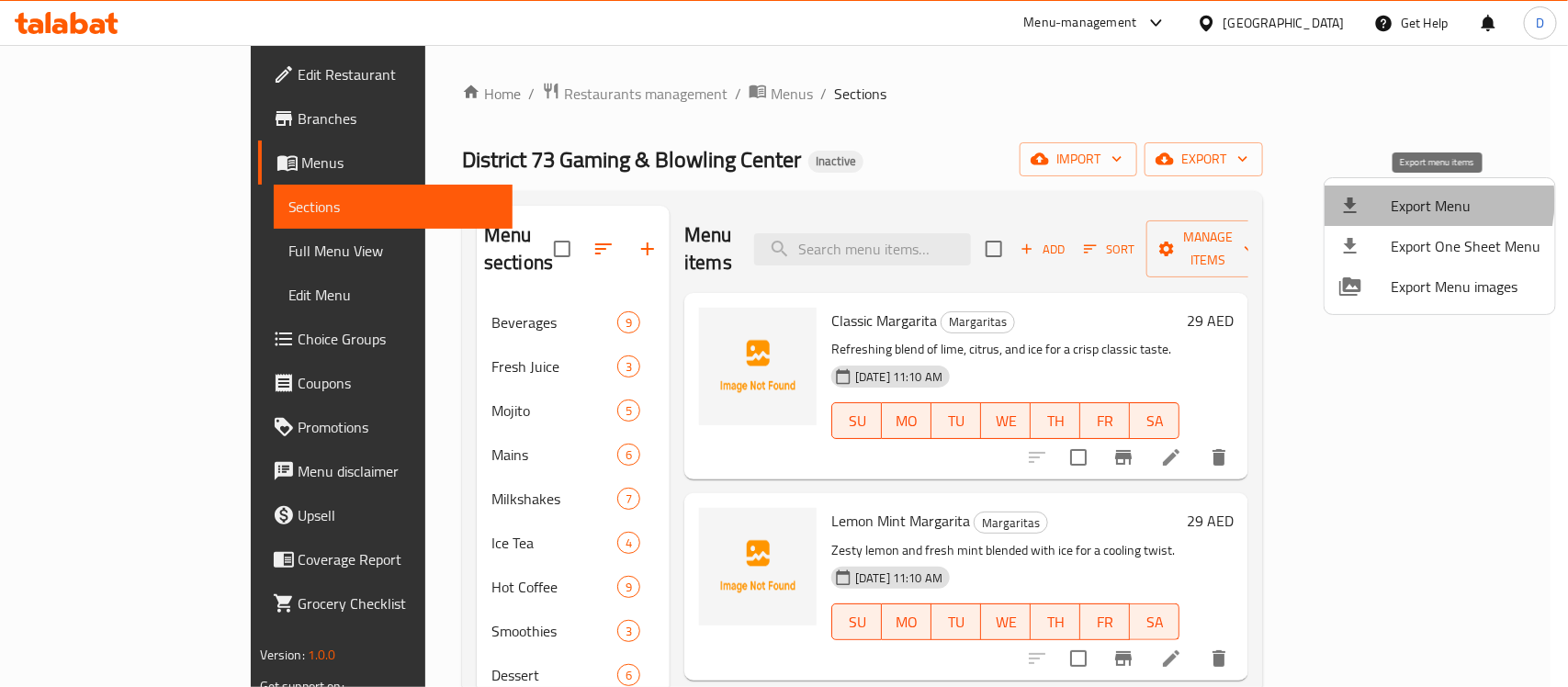
click at [1414, 200] on span "Export Menu" at bounding box center [1465, 206] width 150 height 22
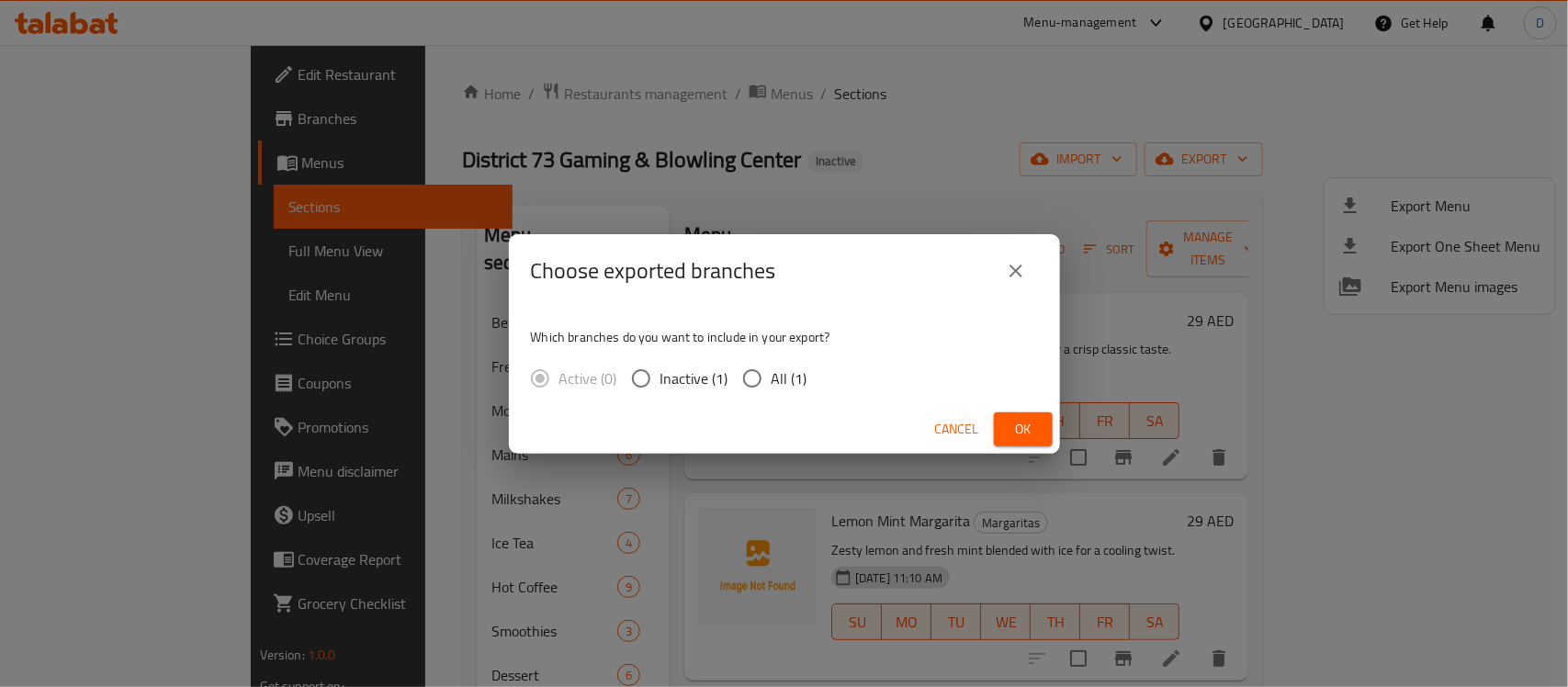
click at [745, 374] on input "All (1)" at bounding box center [752, 378] width 39 height 39
radio input "true"
click at [1038, 422] on button "Ok" at bounding box center [1023, 429] width 59 height 34
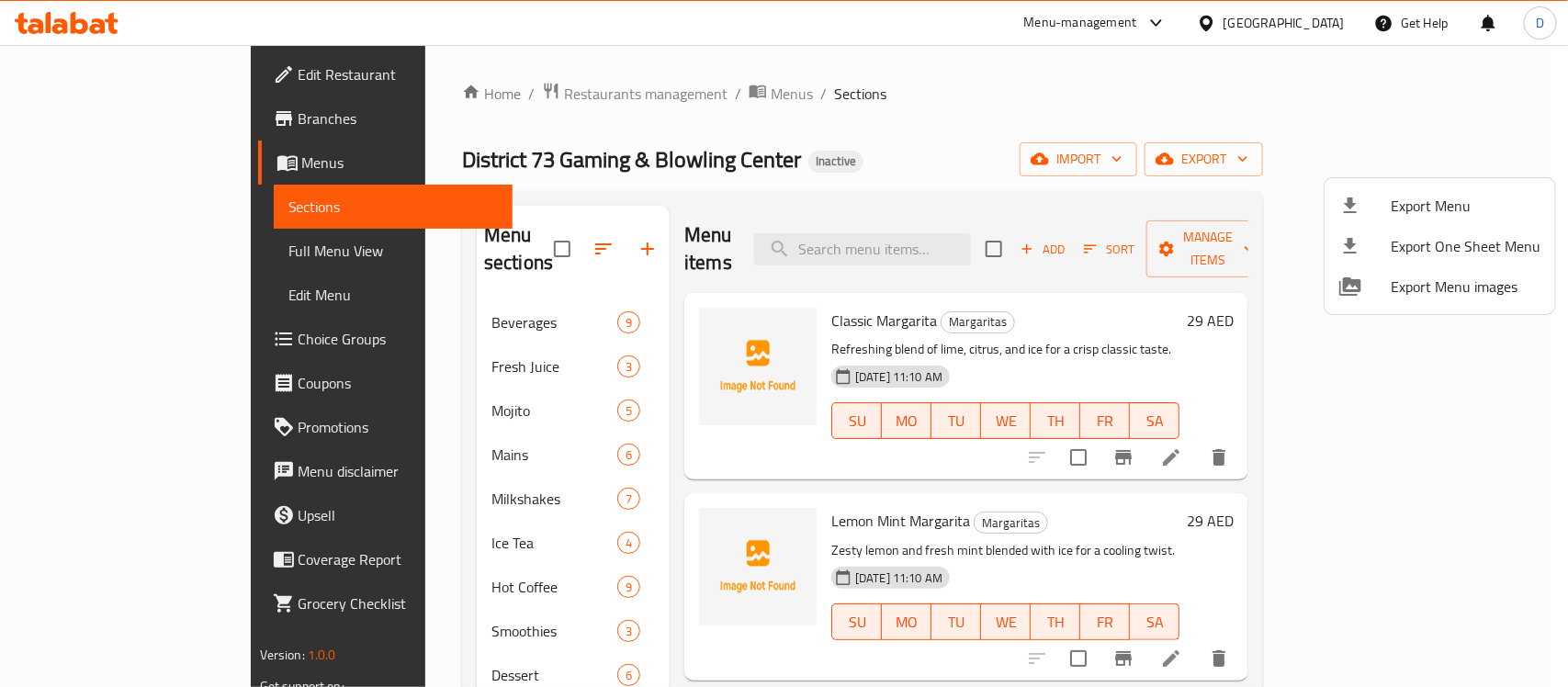
click at [947, 118] on div at bounding box center [784, 343] width 1568 height 687
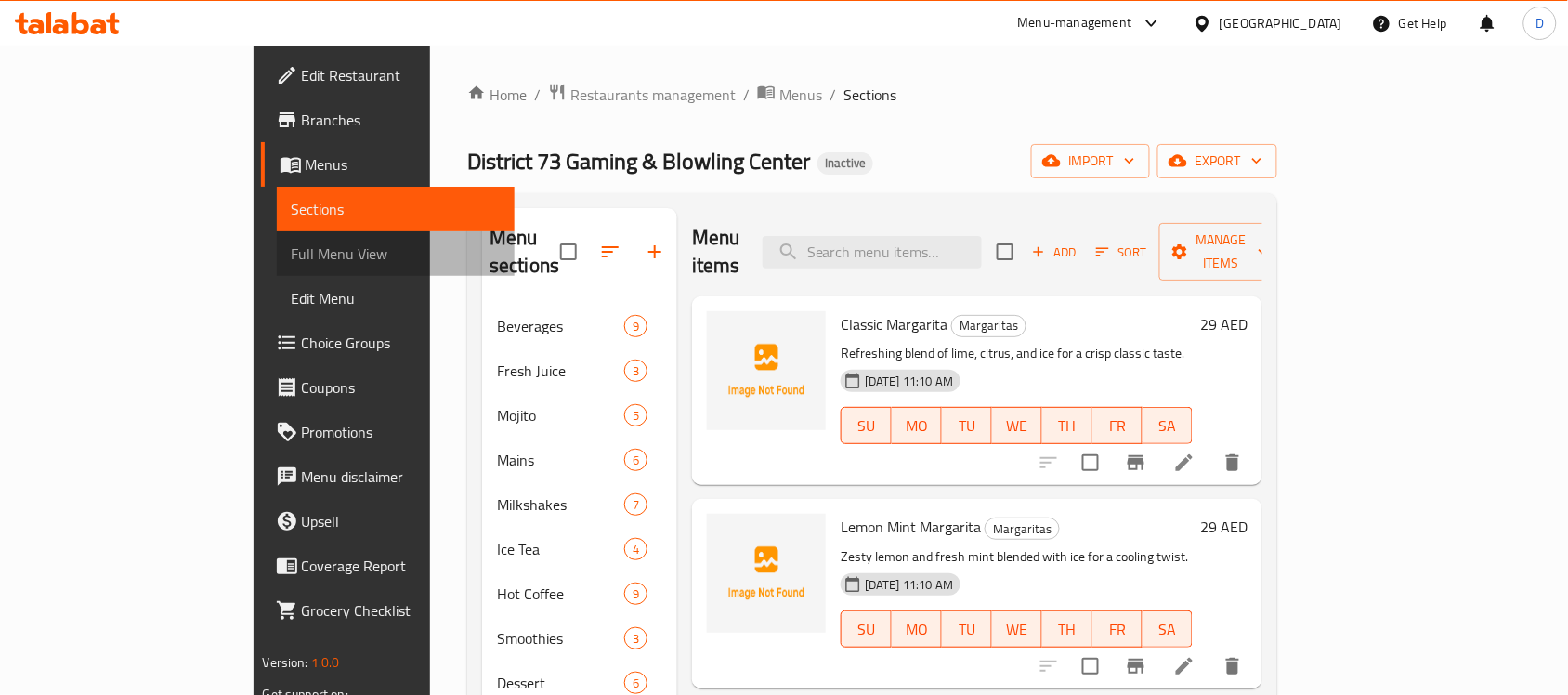
click at [291, 257] on span "Full Menu View" at bounding box center [395, 253] width 209 height 22
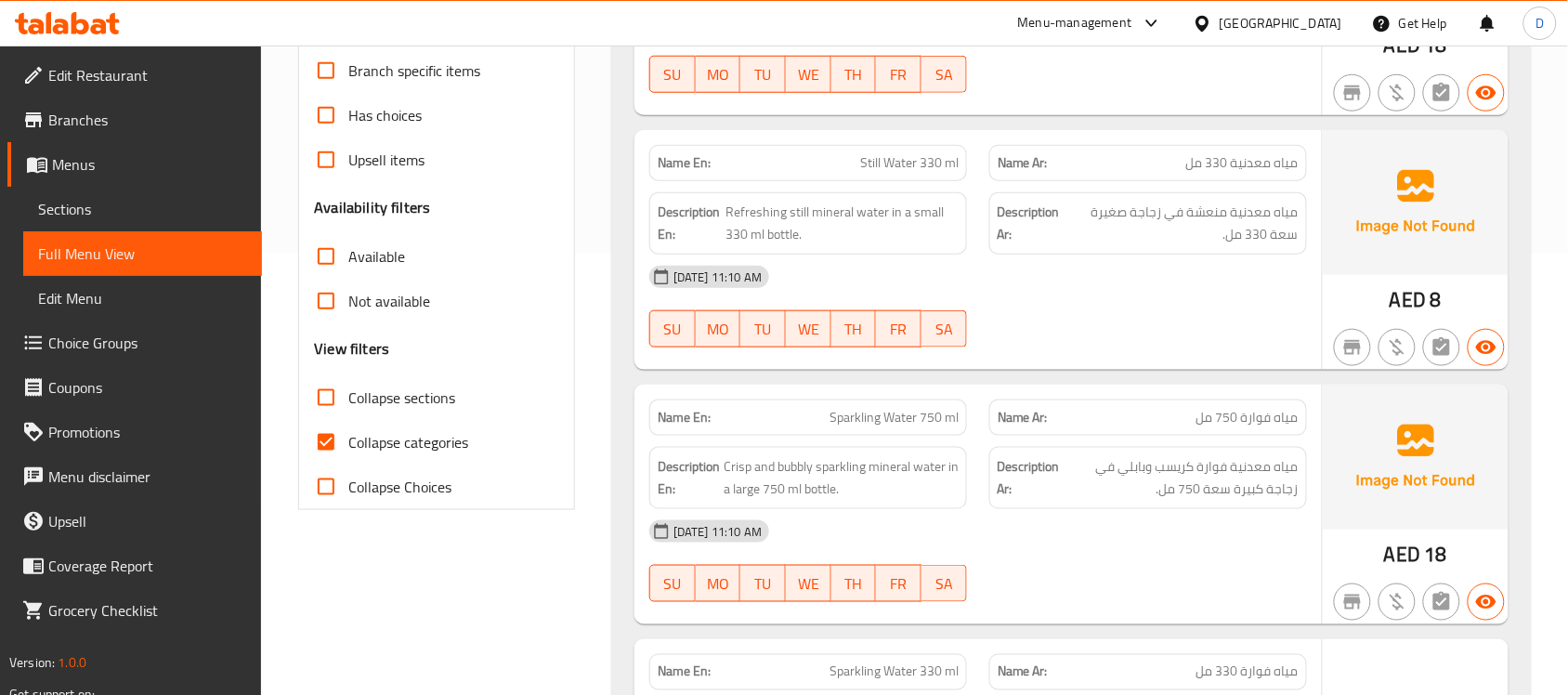
scroll to position [464, 0]
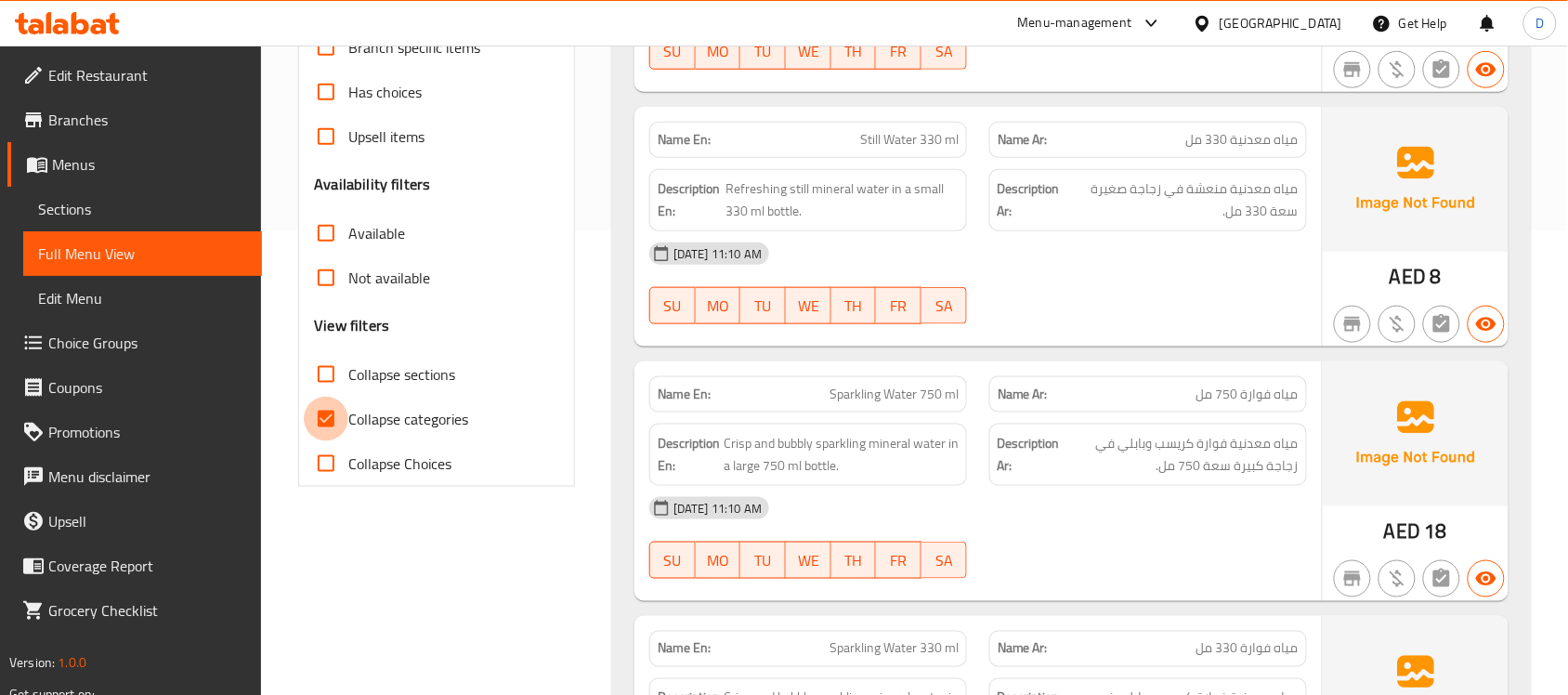
click at [315, 423] on input "Collapse categories" at bounding box center [326, 419] width 45 height 45
checkbox input "false"
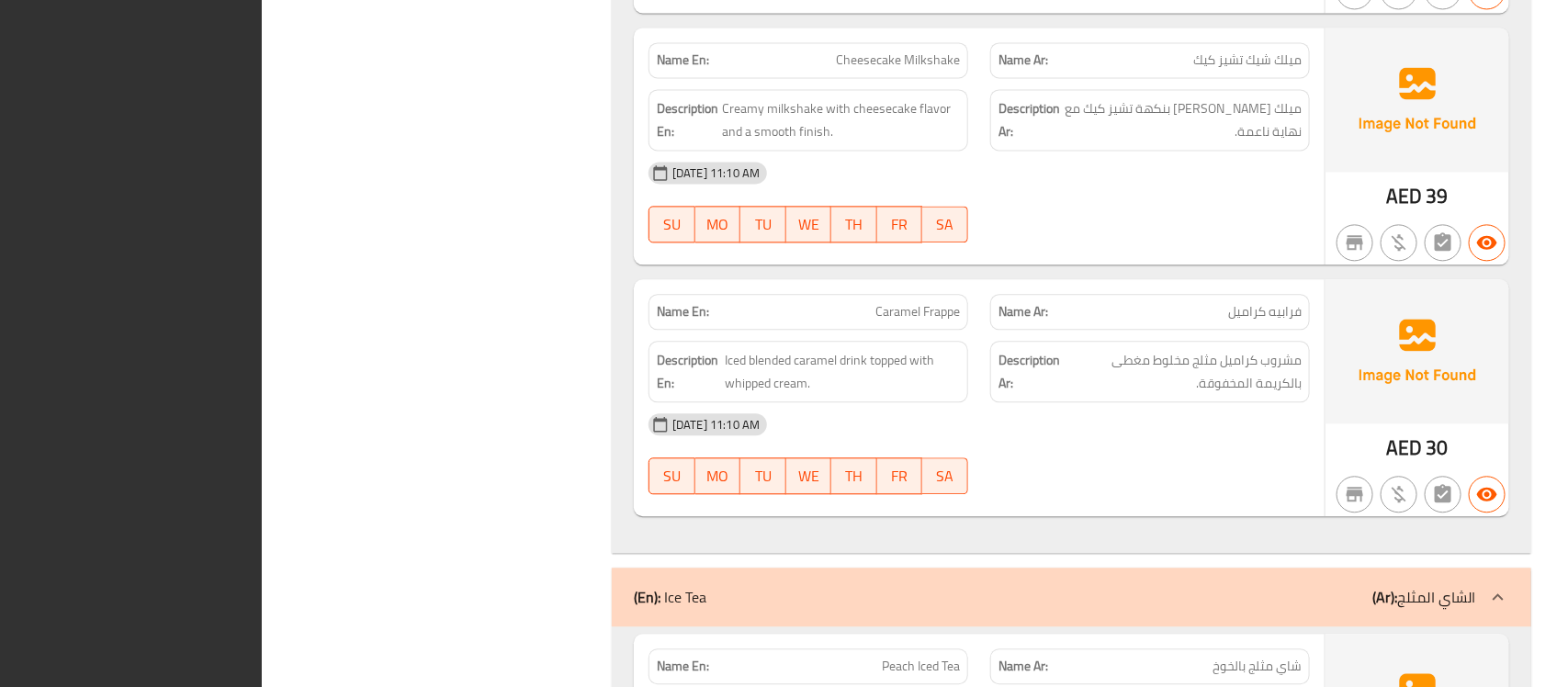
scroll to position [8520, 0]
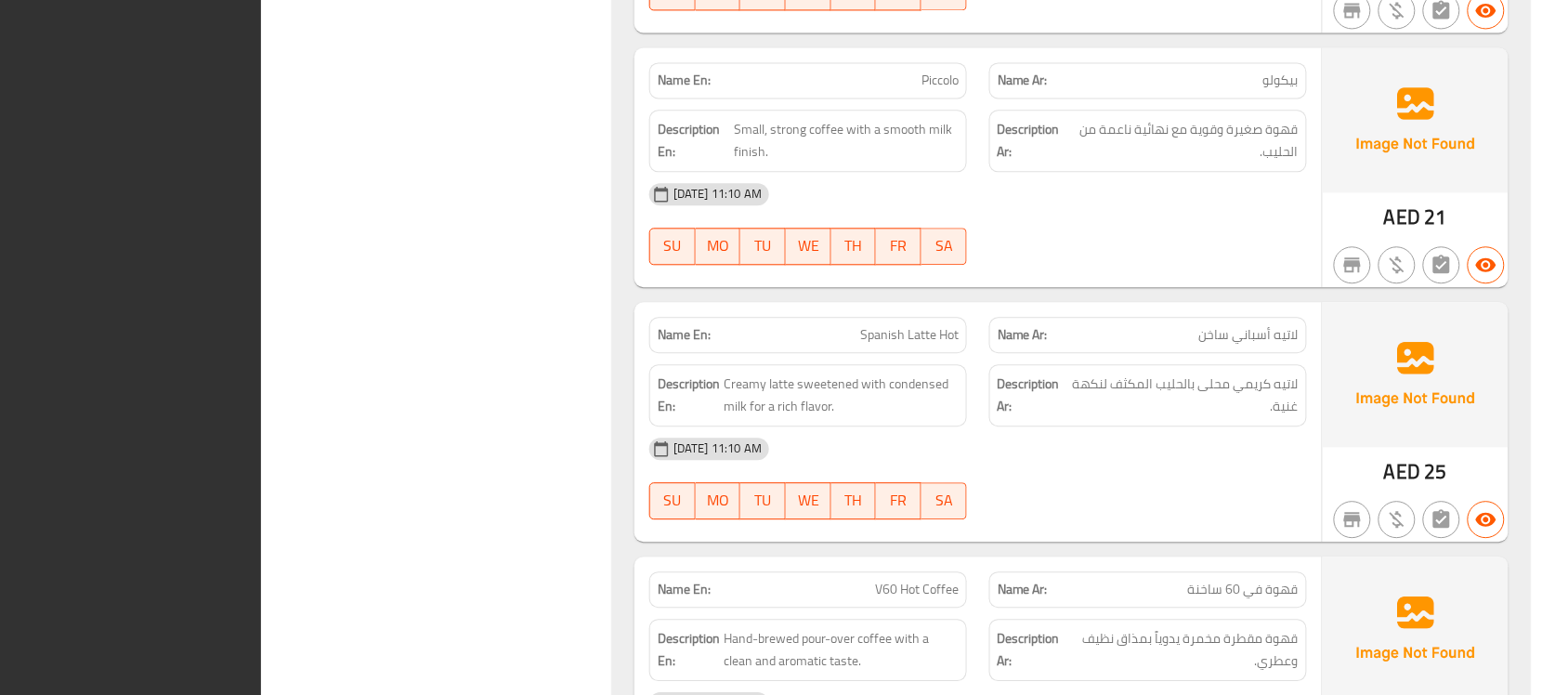
scroll to position [0, 0]
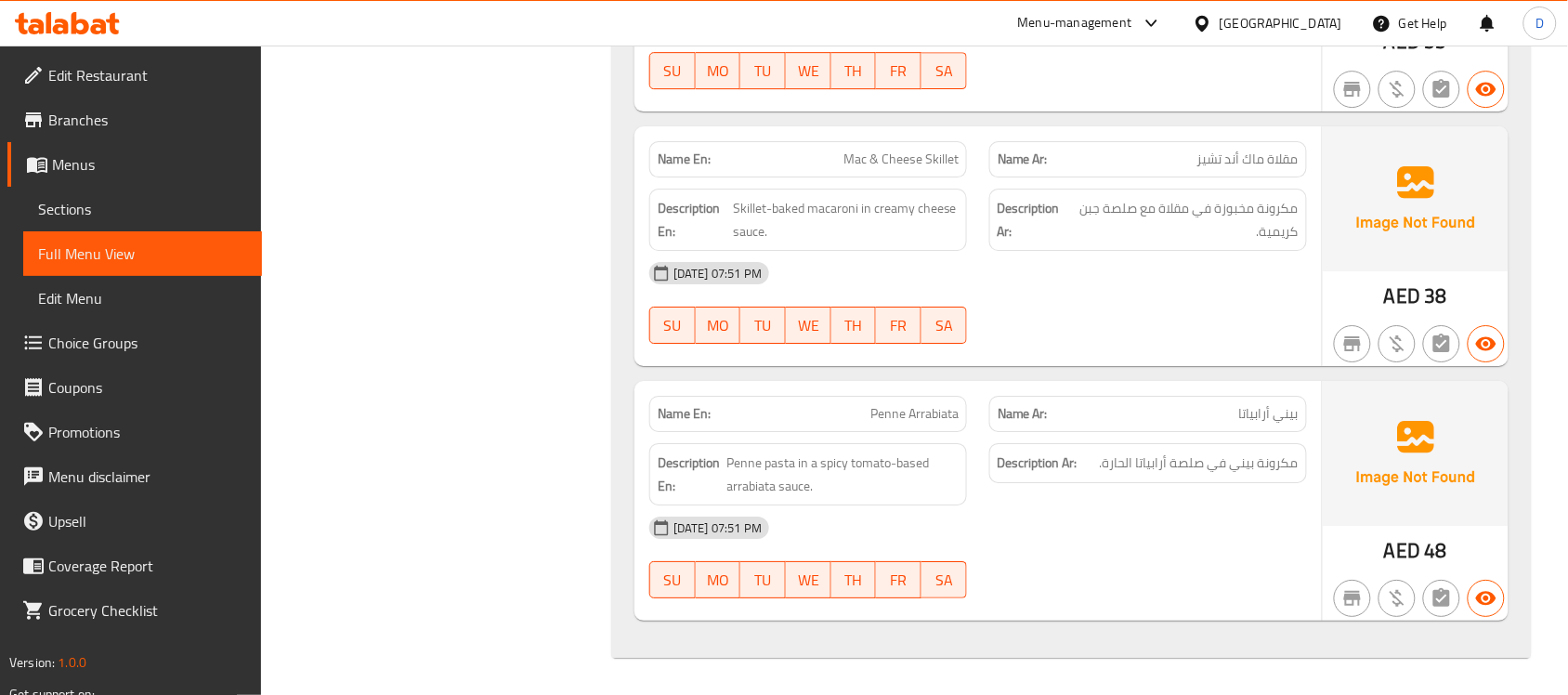
click at [110, 72] on span "Edit Restaurant" at bounding box center [148, 75] width 199 height 22
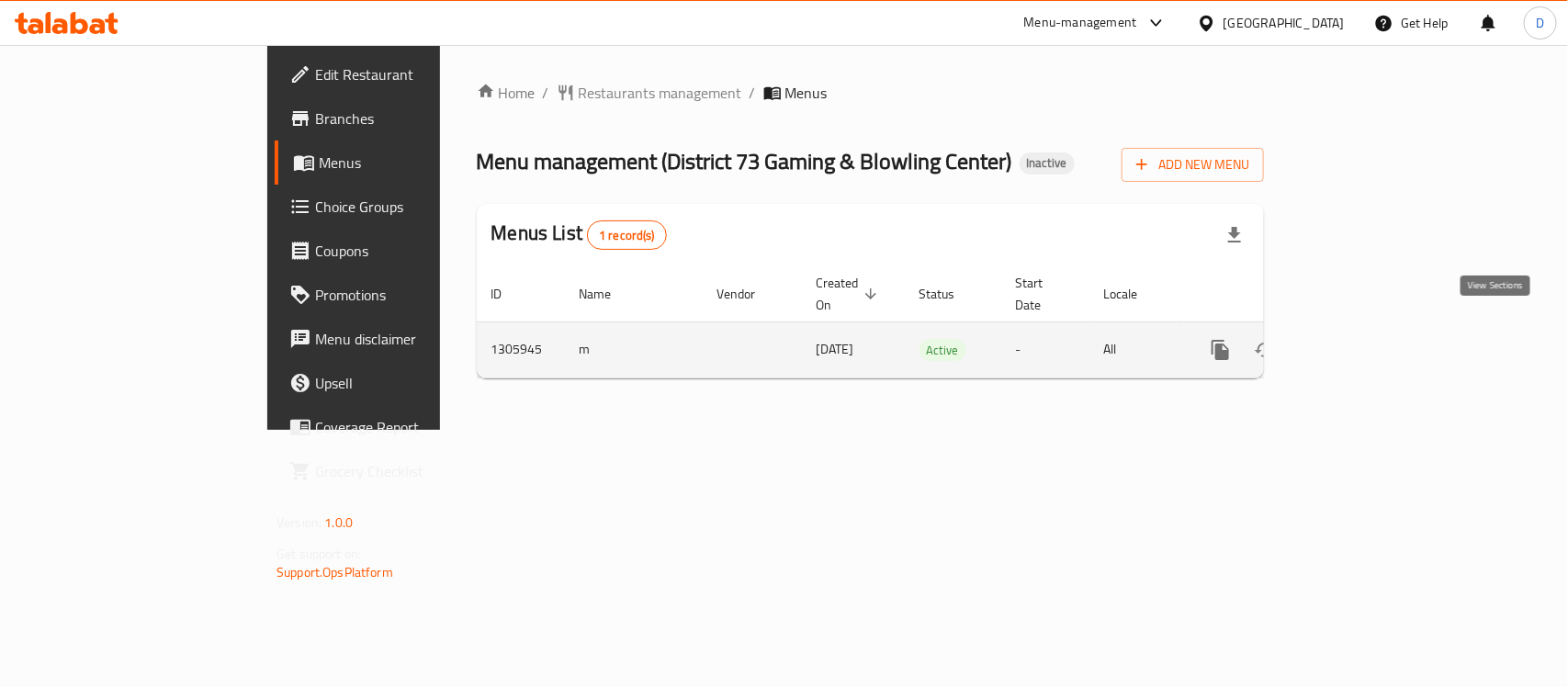
click at [1364, 338] on icon "enhanced table" at bounding box center [1353, 349] width 22 height 22
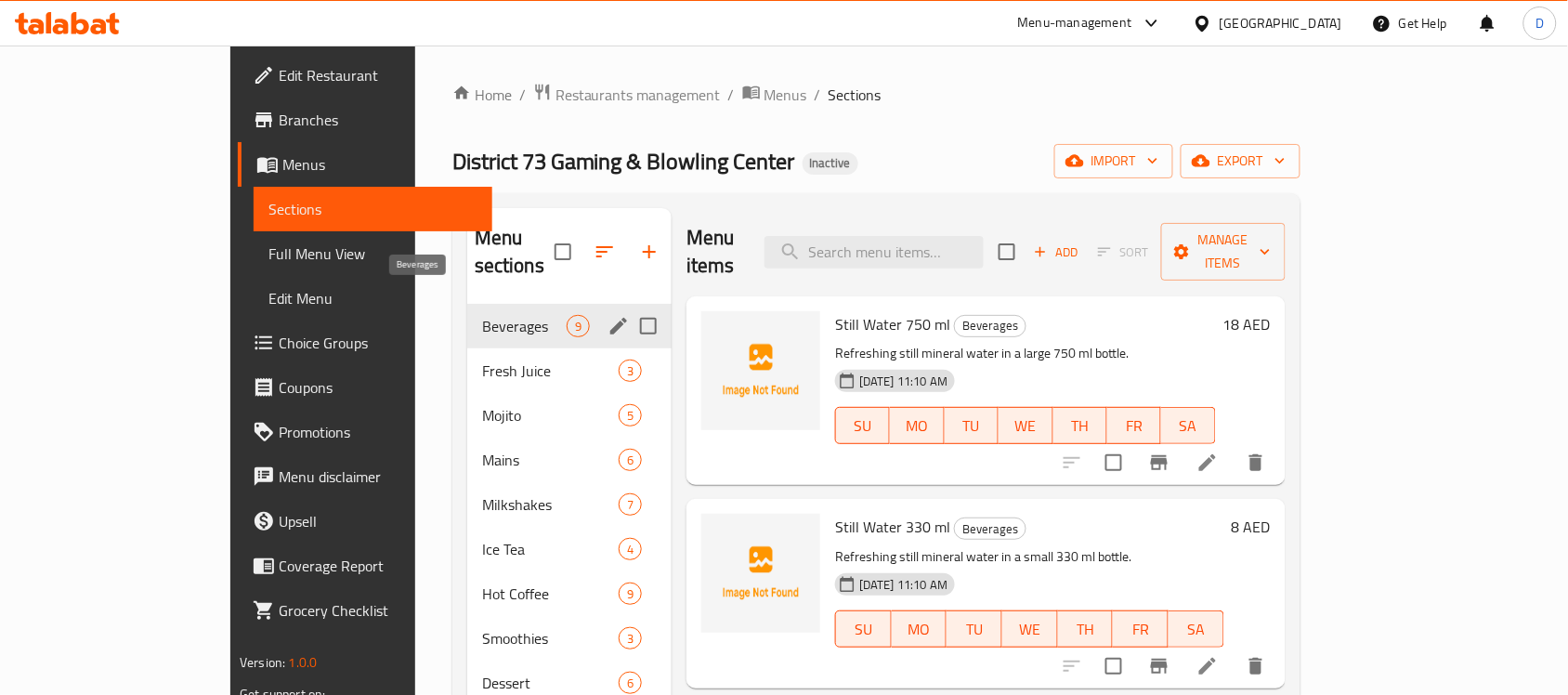
click at [482, 314] on span "Beverages" at bounding box center [524, 326] width 85 height 22
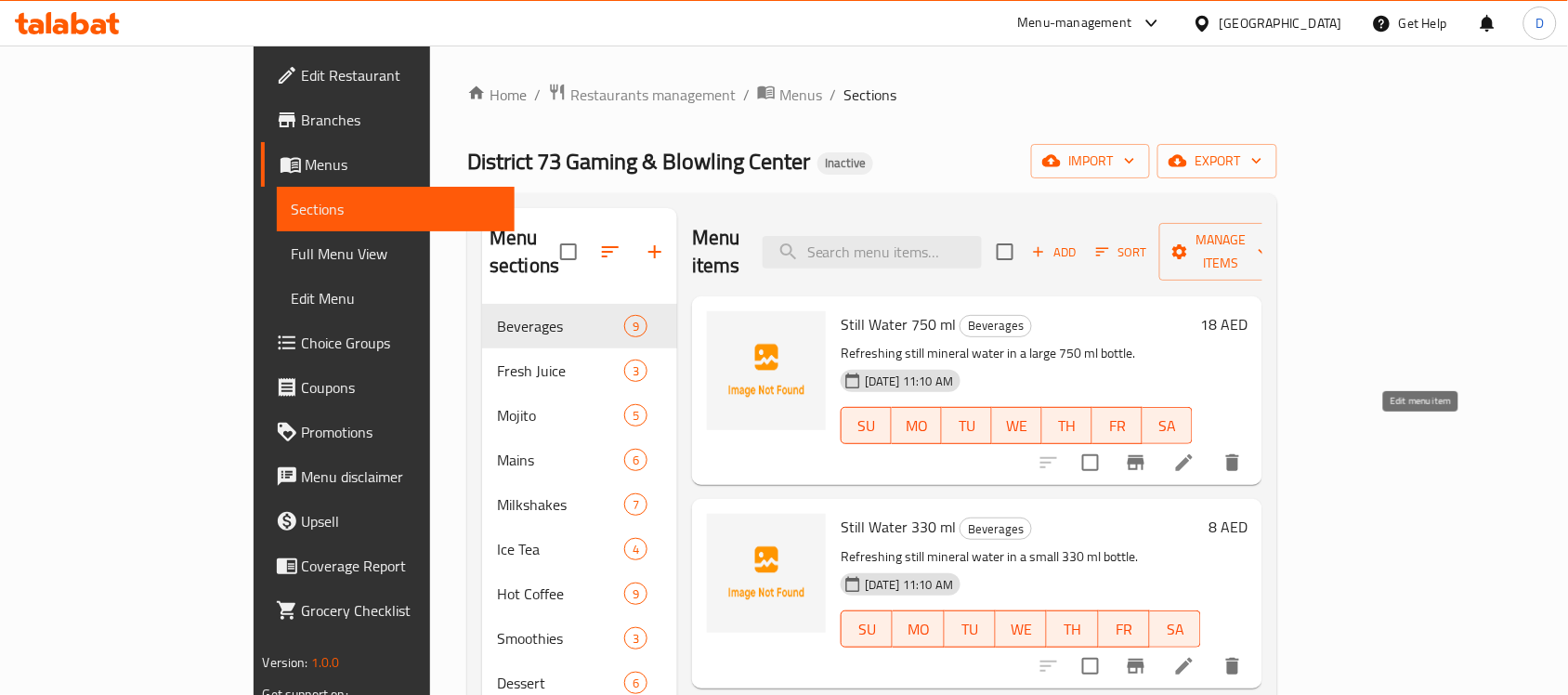
click at [1192, 454] on icon at bounding box center [1185, 462] width 17 height 17
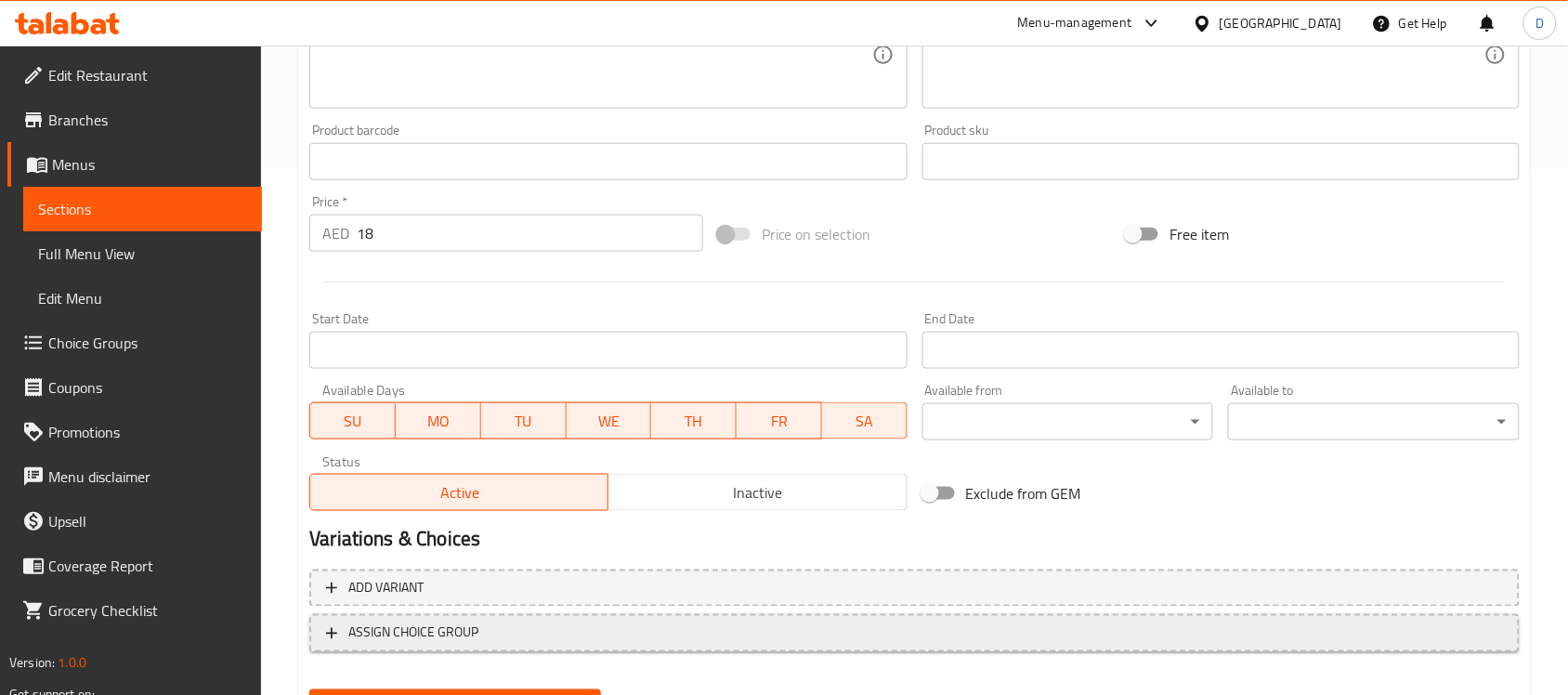
scroll to position [581, 0]
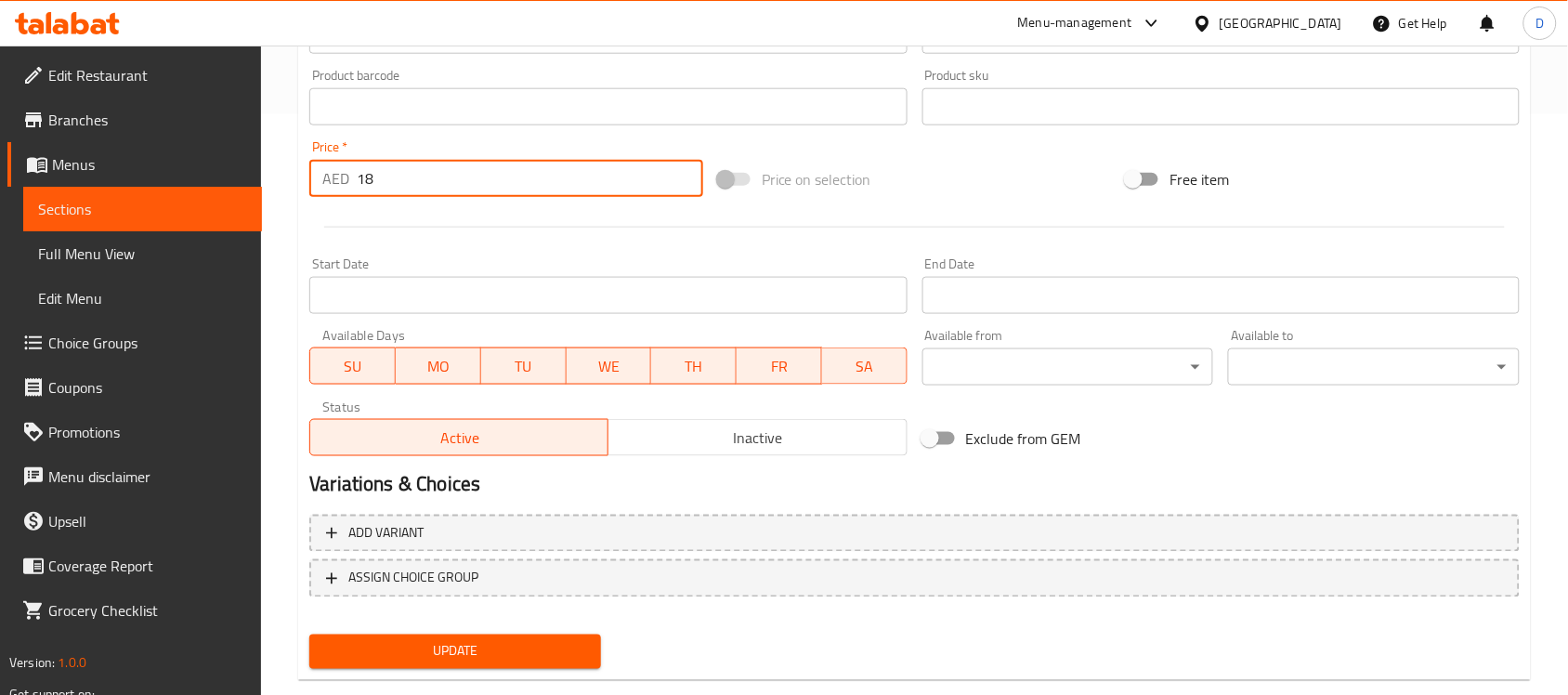
drag, startPoint x: 386, startPoint y: 174, endPoint x: 353, endPoint y: 164, distance: 34.5
click at [353, 164] on div "AED 18 Price *" at bounding box center [505, 179] width 394 height 37
type input "19"
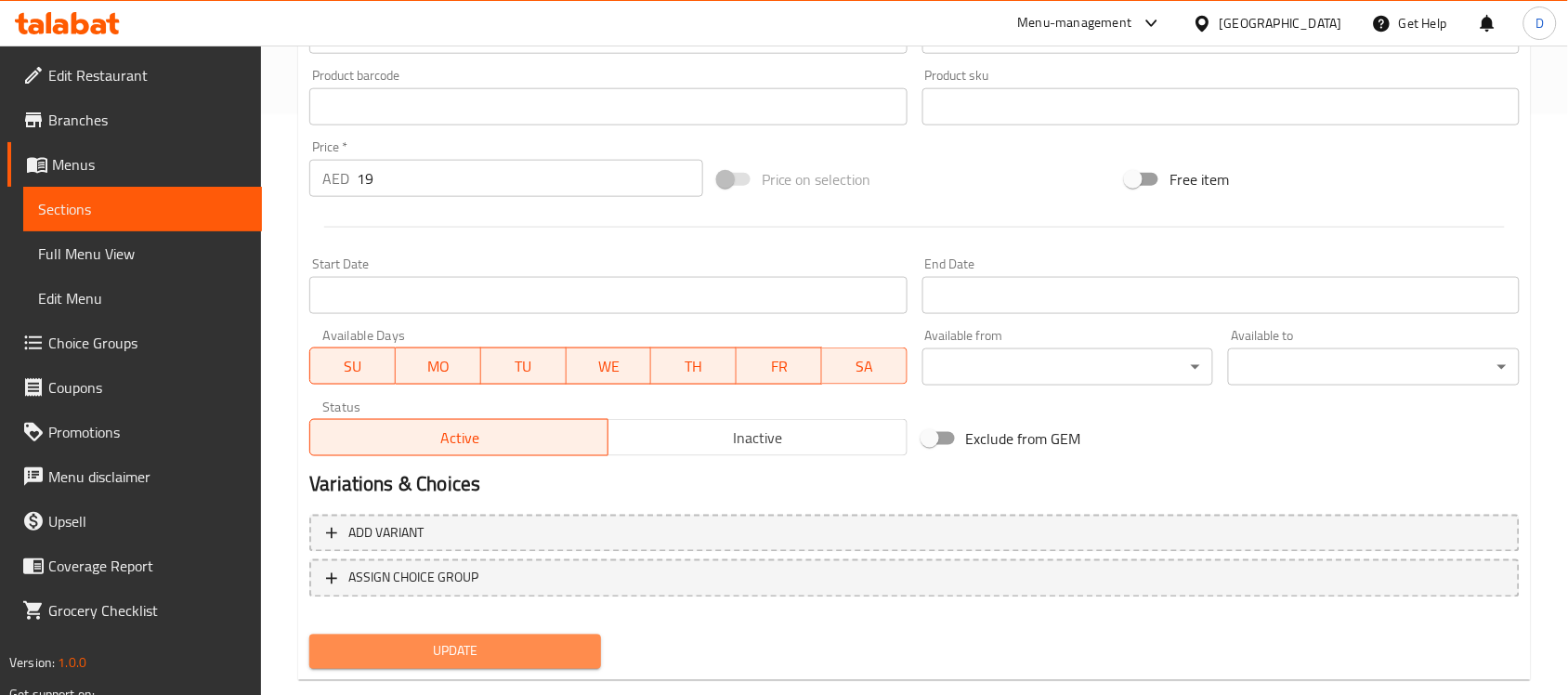
click at [427, 648] on span "Update" at bounding box center [454, 651] width 261 height 23
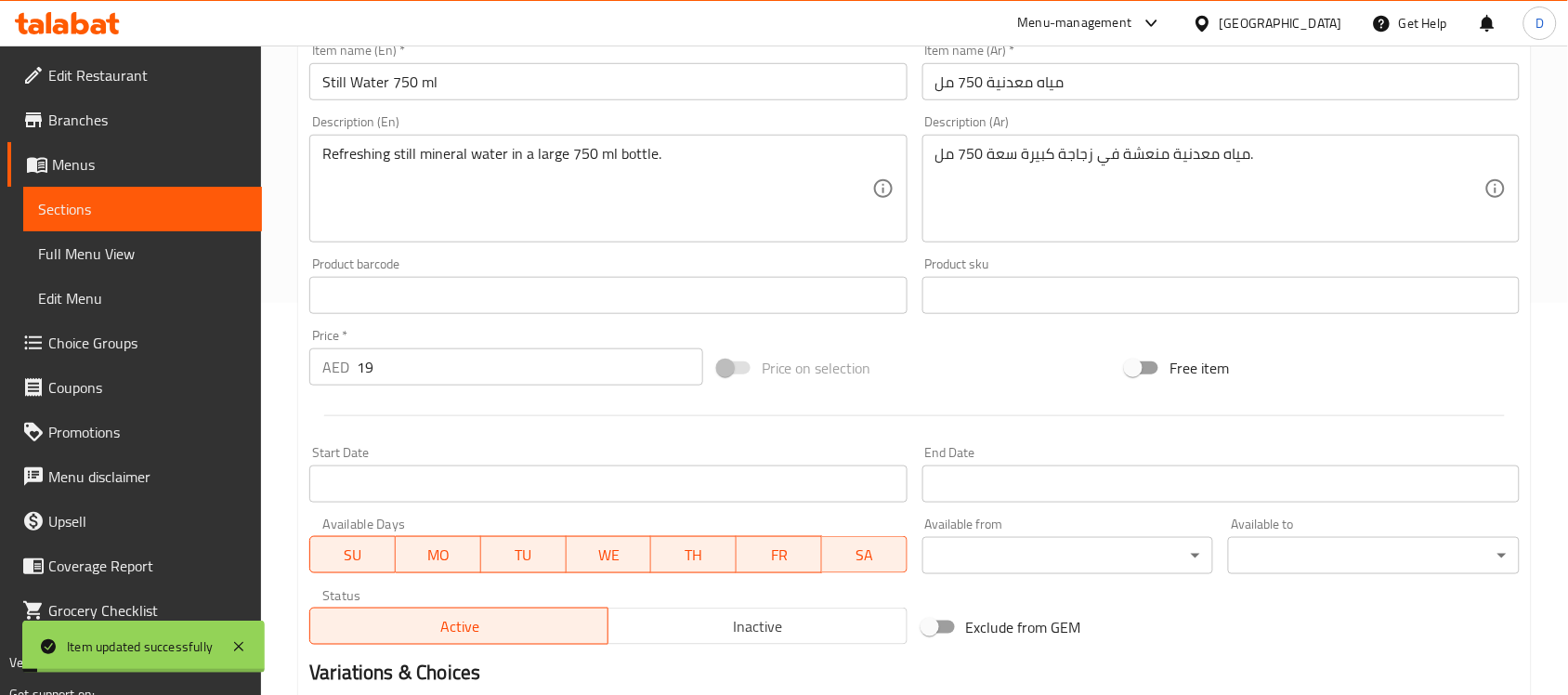
scroll to position [0, 0]
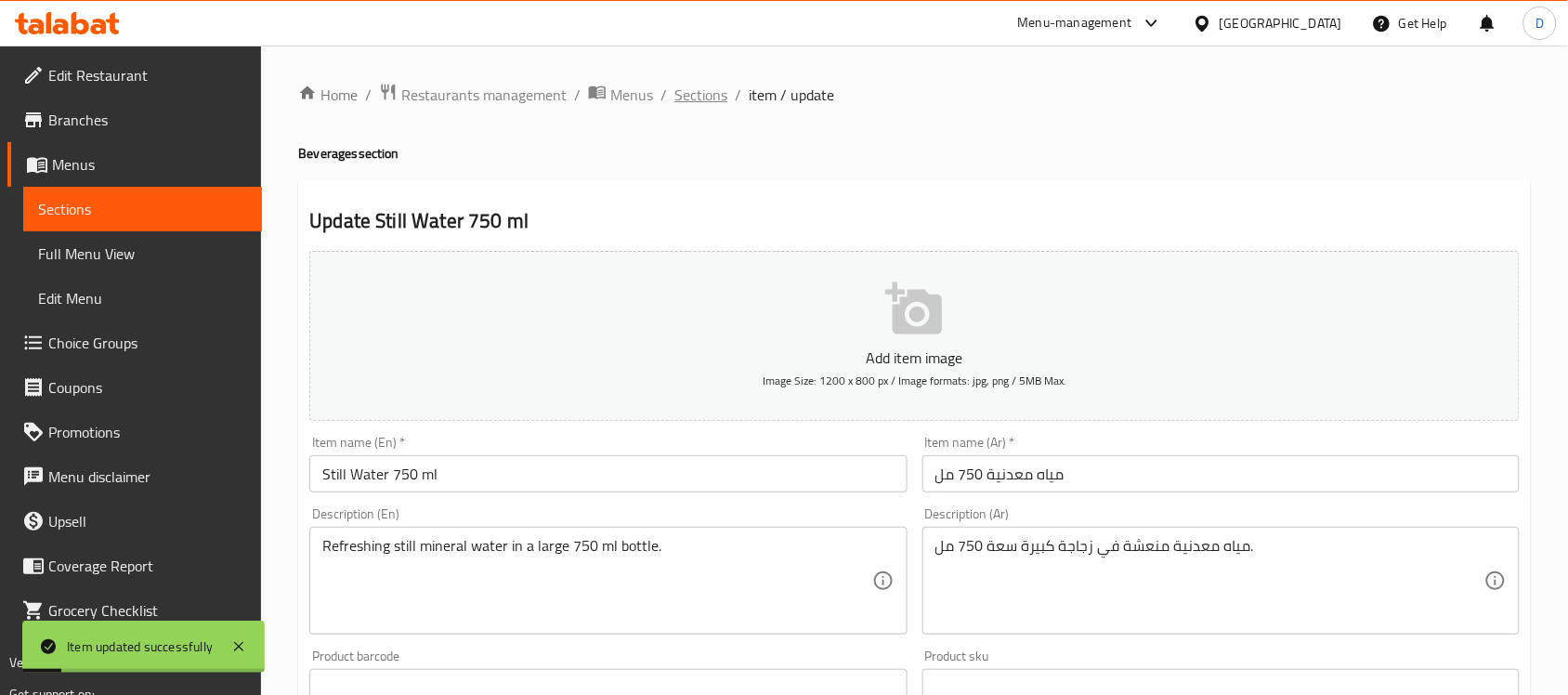
click at [702, 98] on span "Sections" at bounding box center [701, 95] width 53 height 22
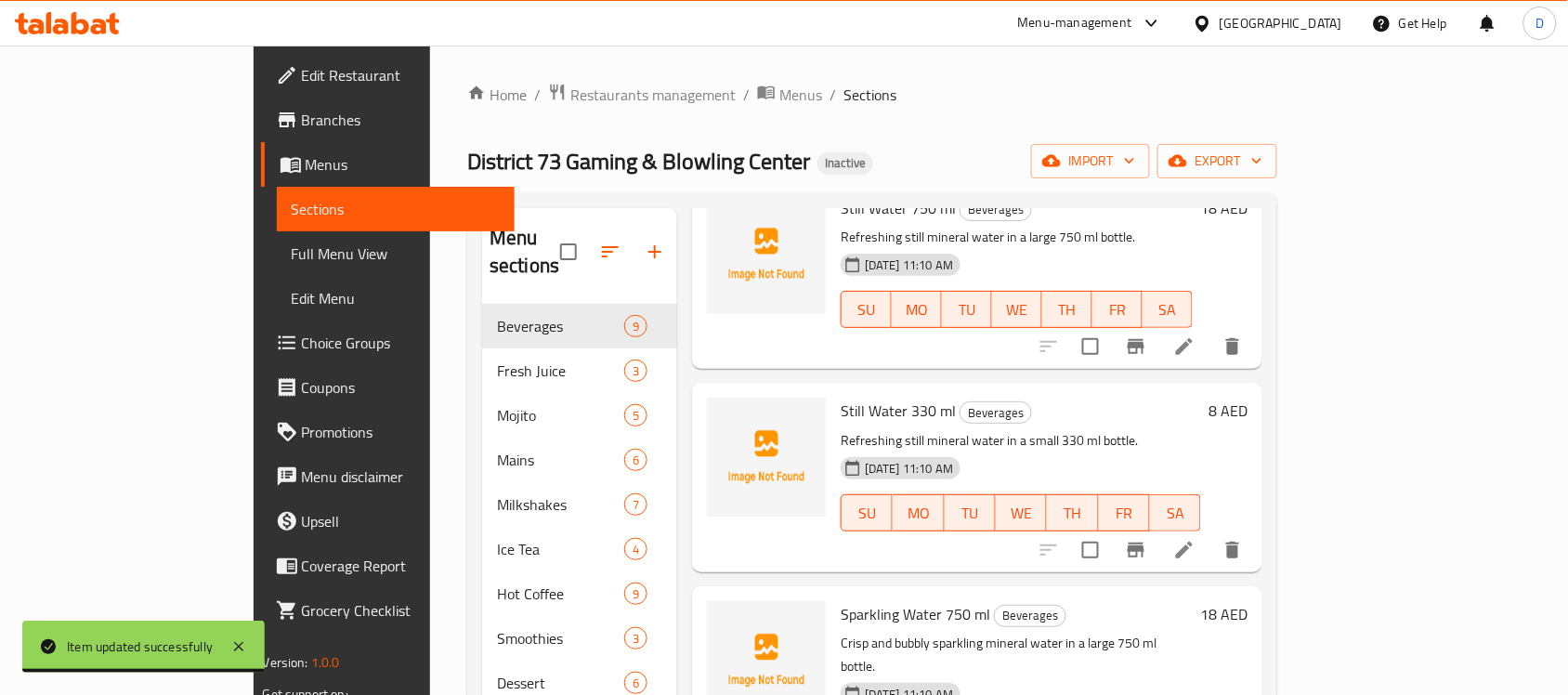
scroll to position [233, 0]
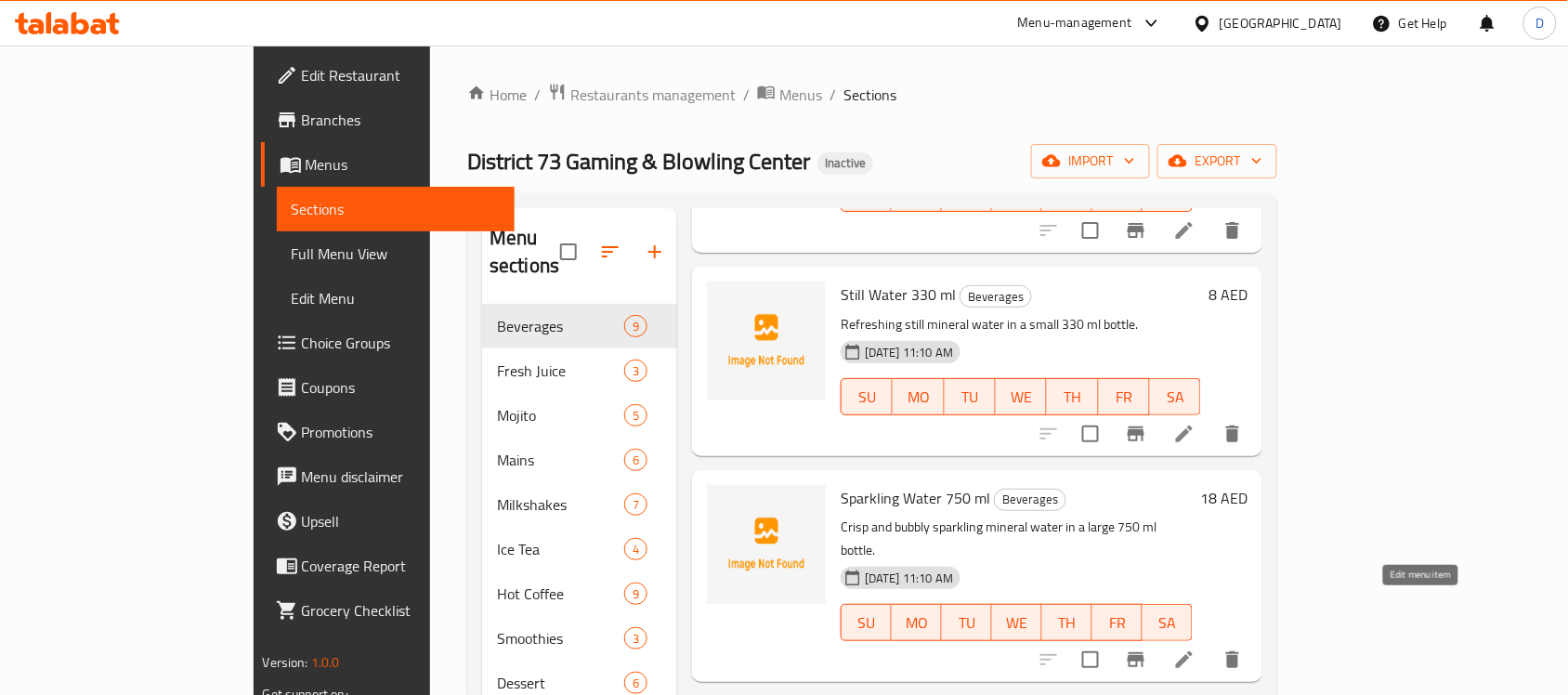
click at [1195, 648] on icon at bounding box center [1185, 660] width 22 height 22
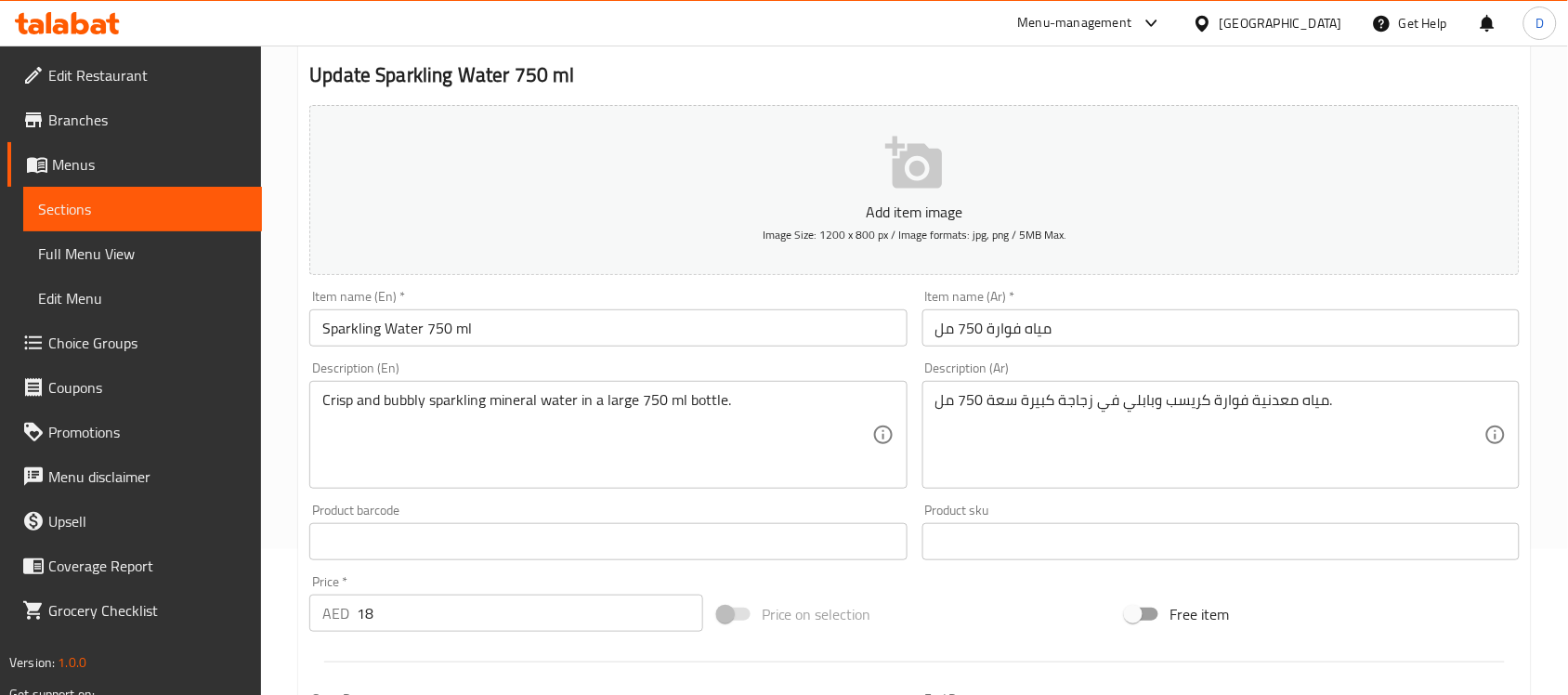
scroll to position [348, 0]
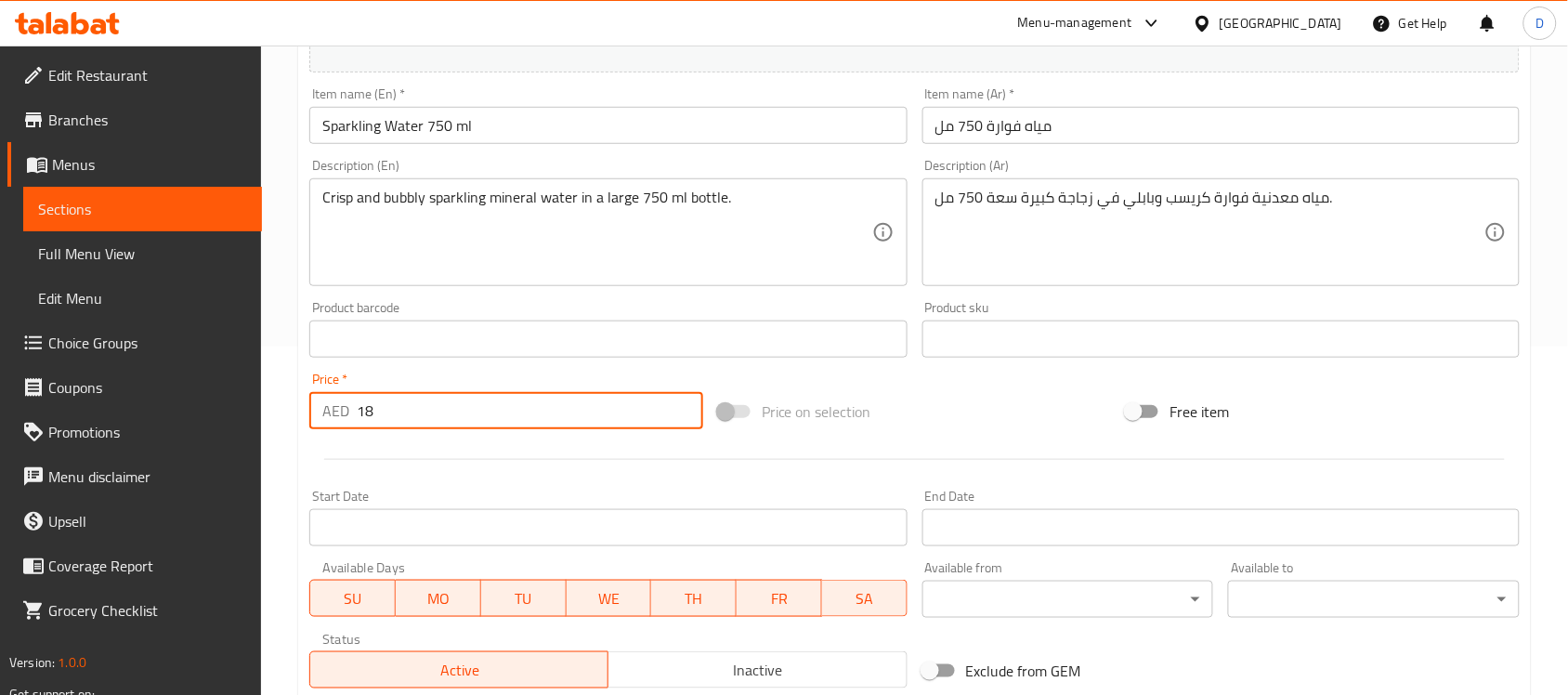
drag, startPoint x: 382, startPoint y: 419, endPoint x: 318, endPoint y: 425, distance: 64.3
click at [318, 425] on div "AED 18 Price *" at bounding box center [505, 410] width 394 height 37
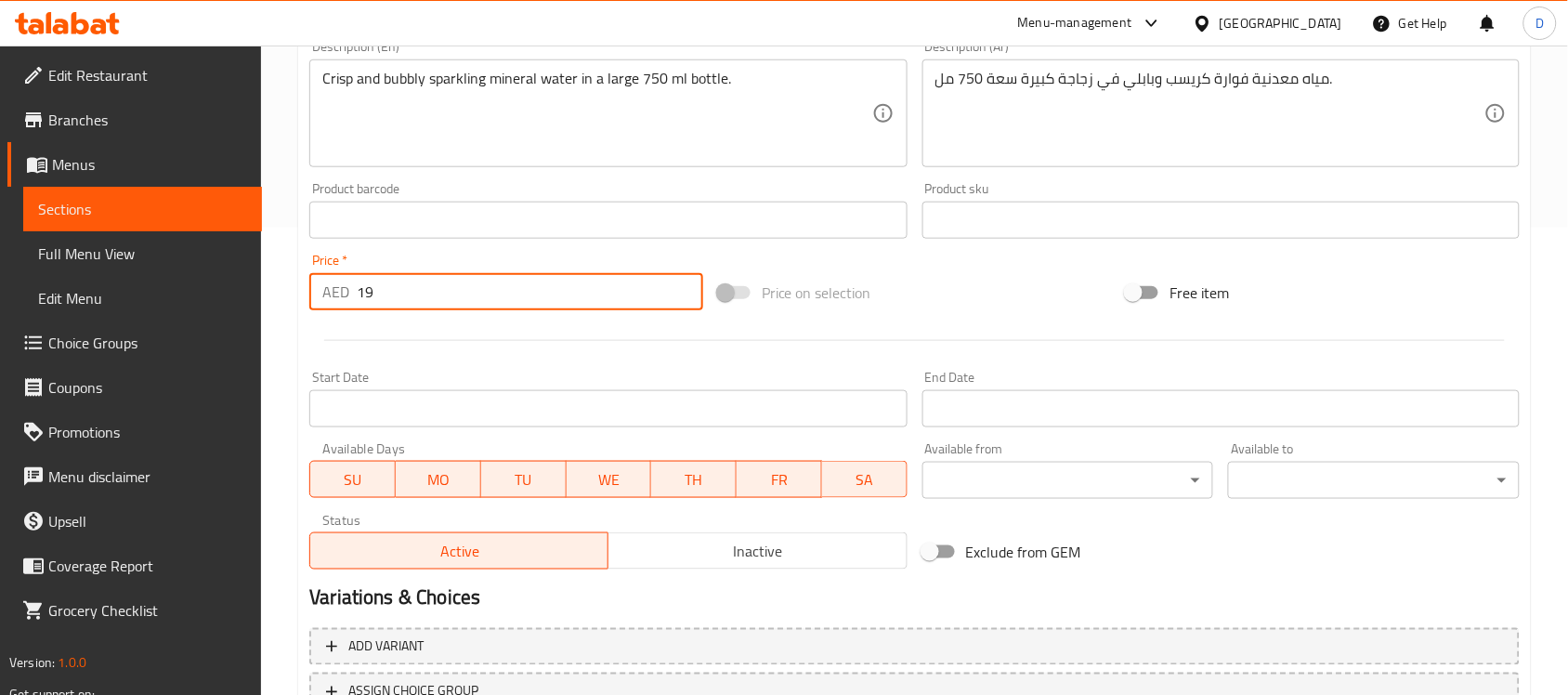
scroll to position [614, 0]
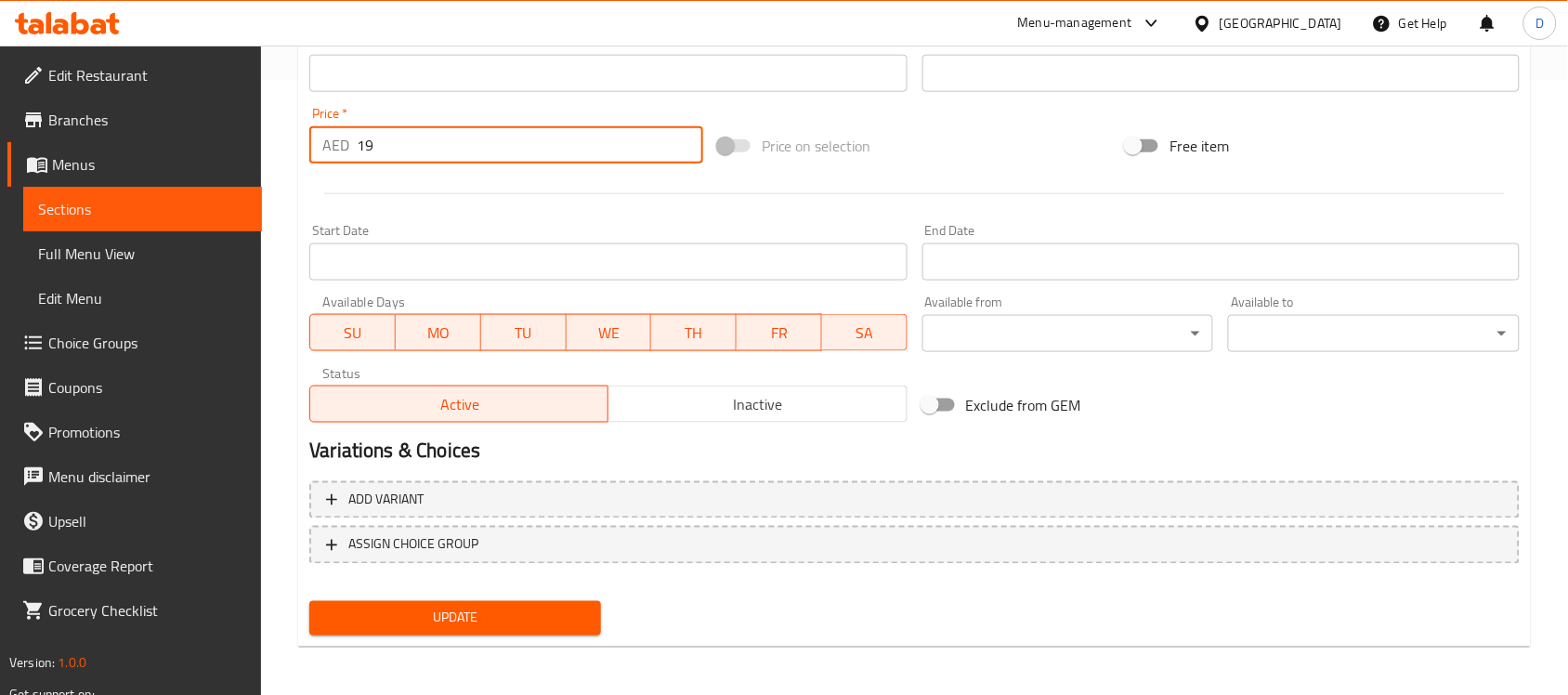
type input "19"
click at [441, 620] on span "Update" at bounding box center [454, 618] width 261 height 23
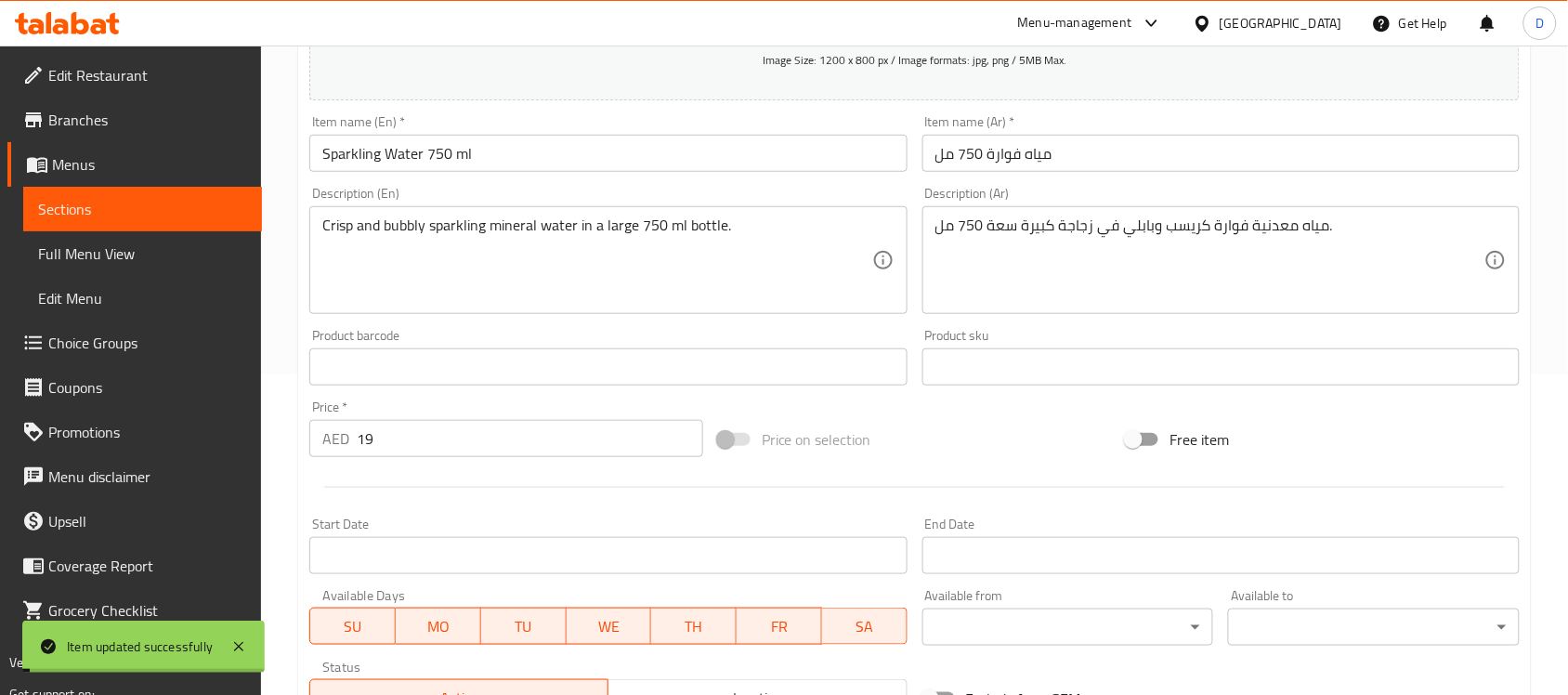
scroll to position [0, 0]
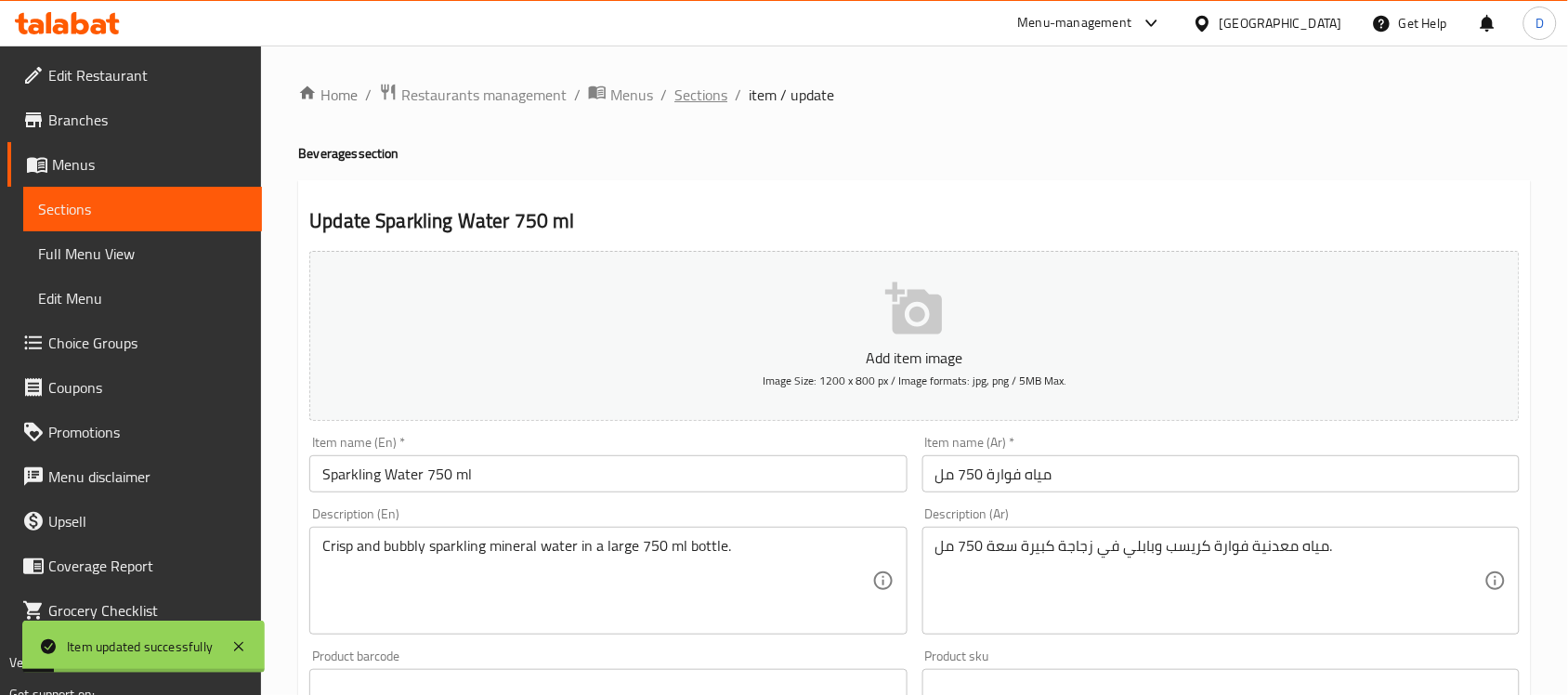
click at [703, 91] on span "Sections" at bounding box center [701, 95] width 53 height 22
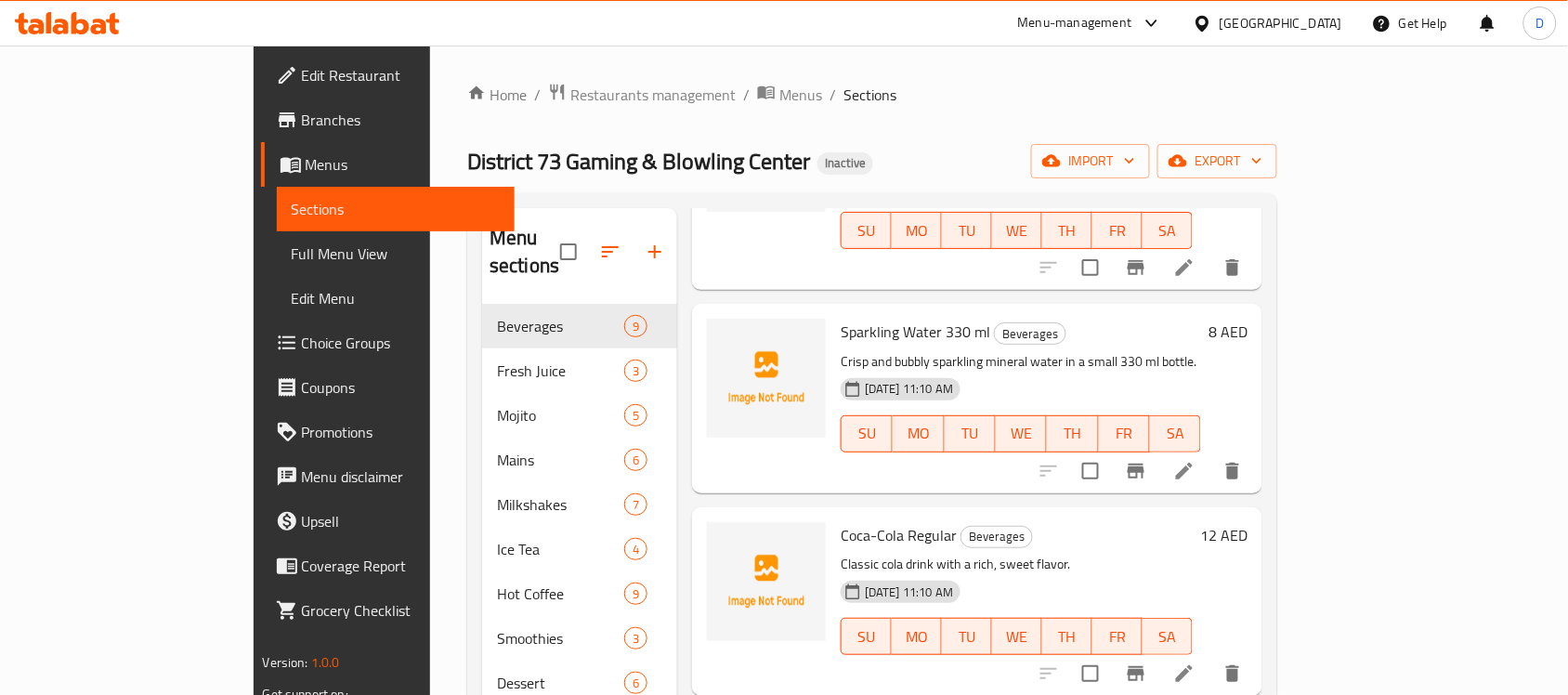
scroll to position [697, 0]
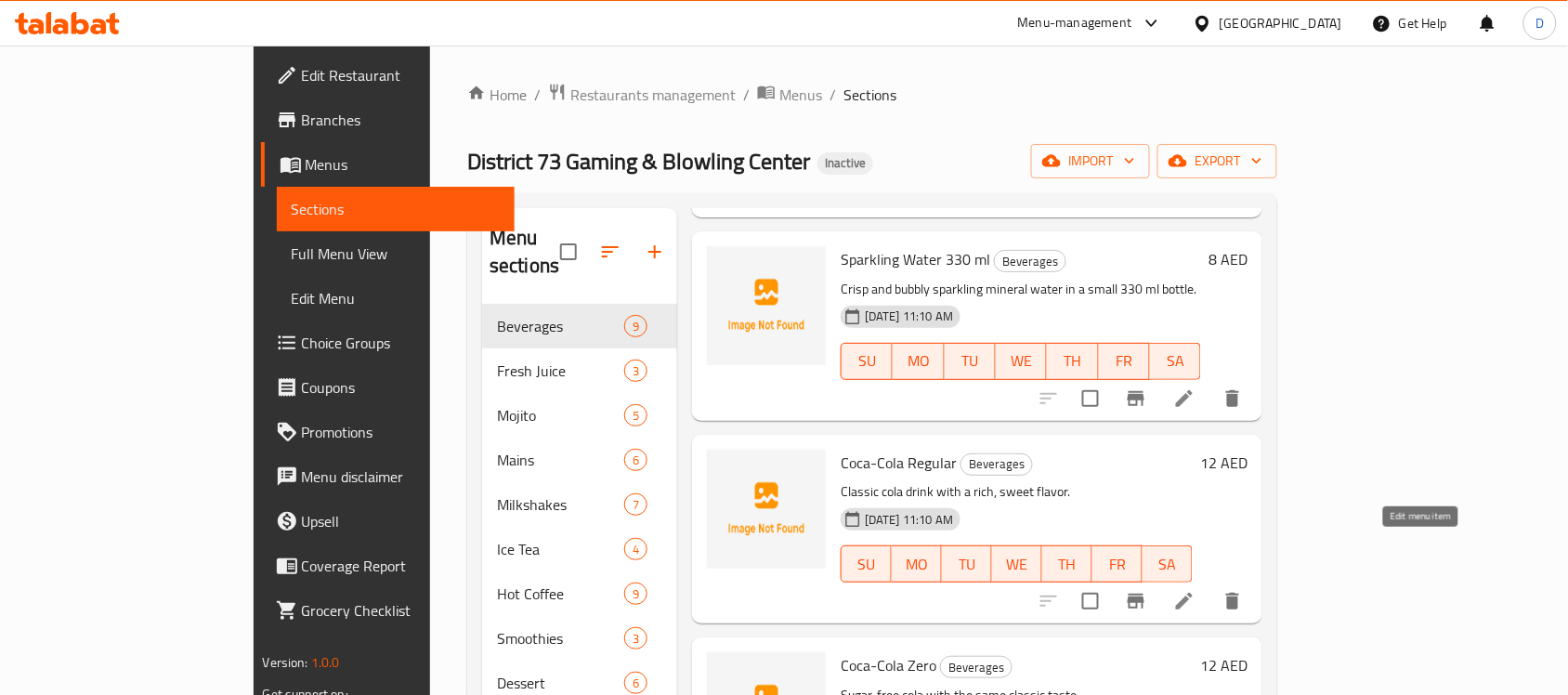
click at [1192, 593] on icon at bounding box center [1185, 601] width 17 height 17
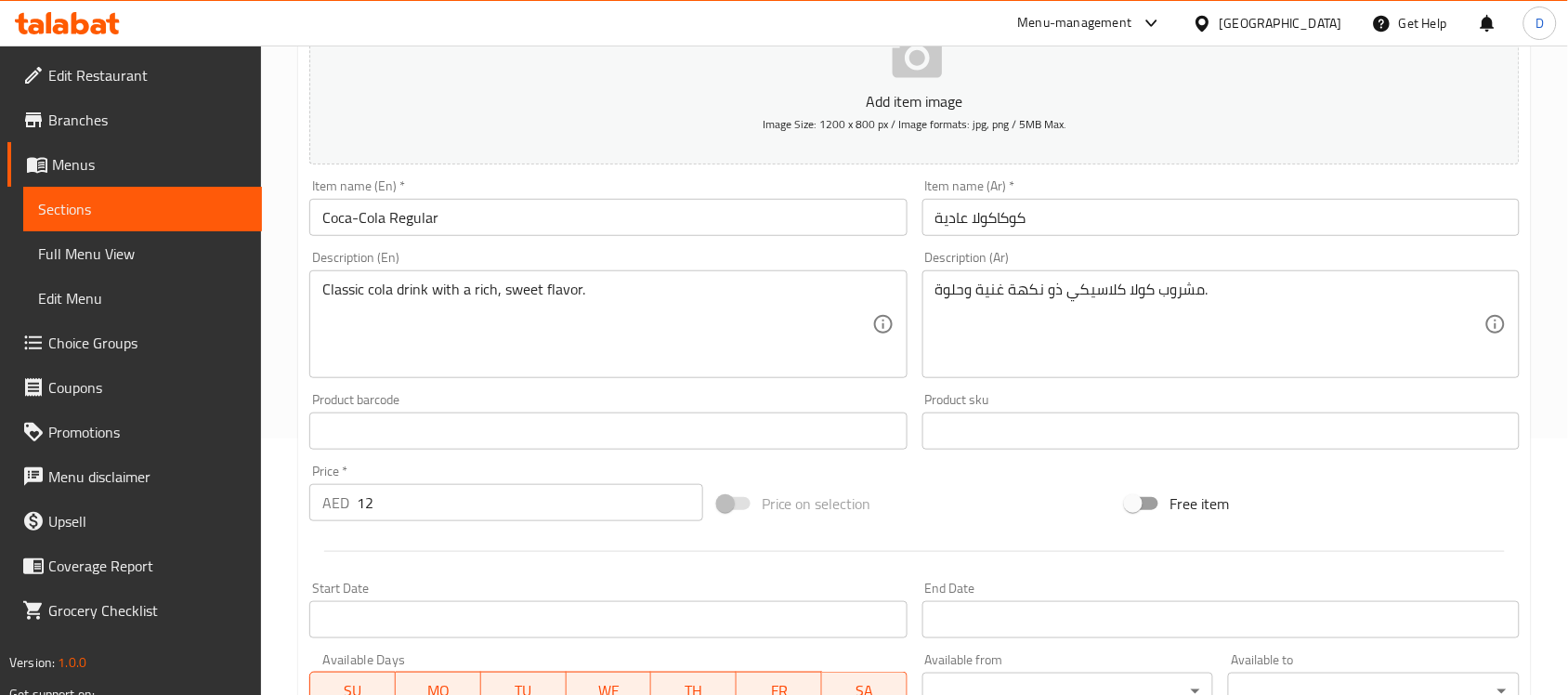
scroll to position [614, 0]
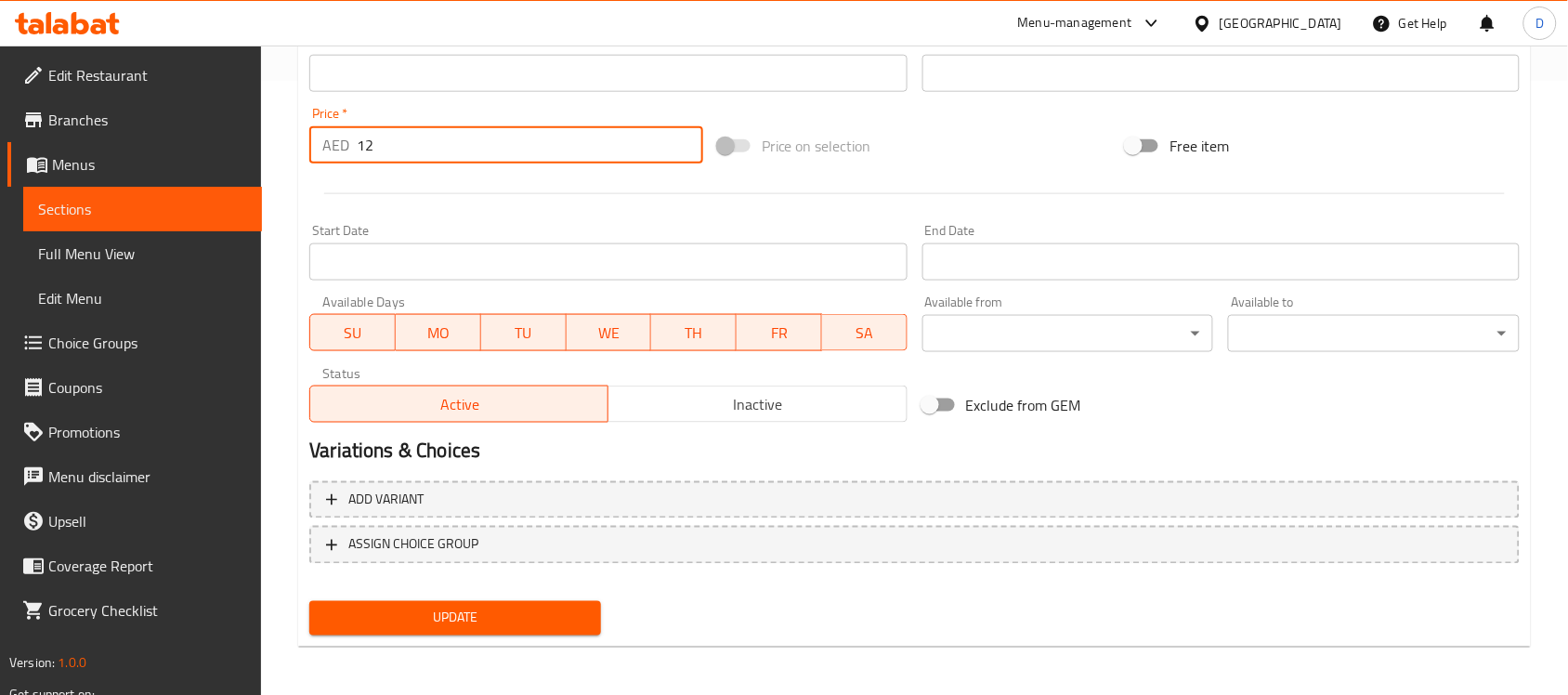
drag, startPoint x: 382, startPoint y: 141, endPoint x: 337, endPoint y: 151, distance: 46.1
click at [337, 151] on div "AED 12 Price *" at bounding box center [505, 145] width 394 height 37
type input "13"
click at [432, 628] on button "Update" at bounding box center [454, 618] width 291 height 34
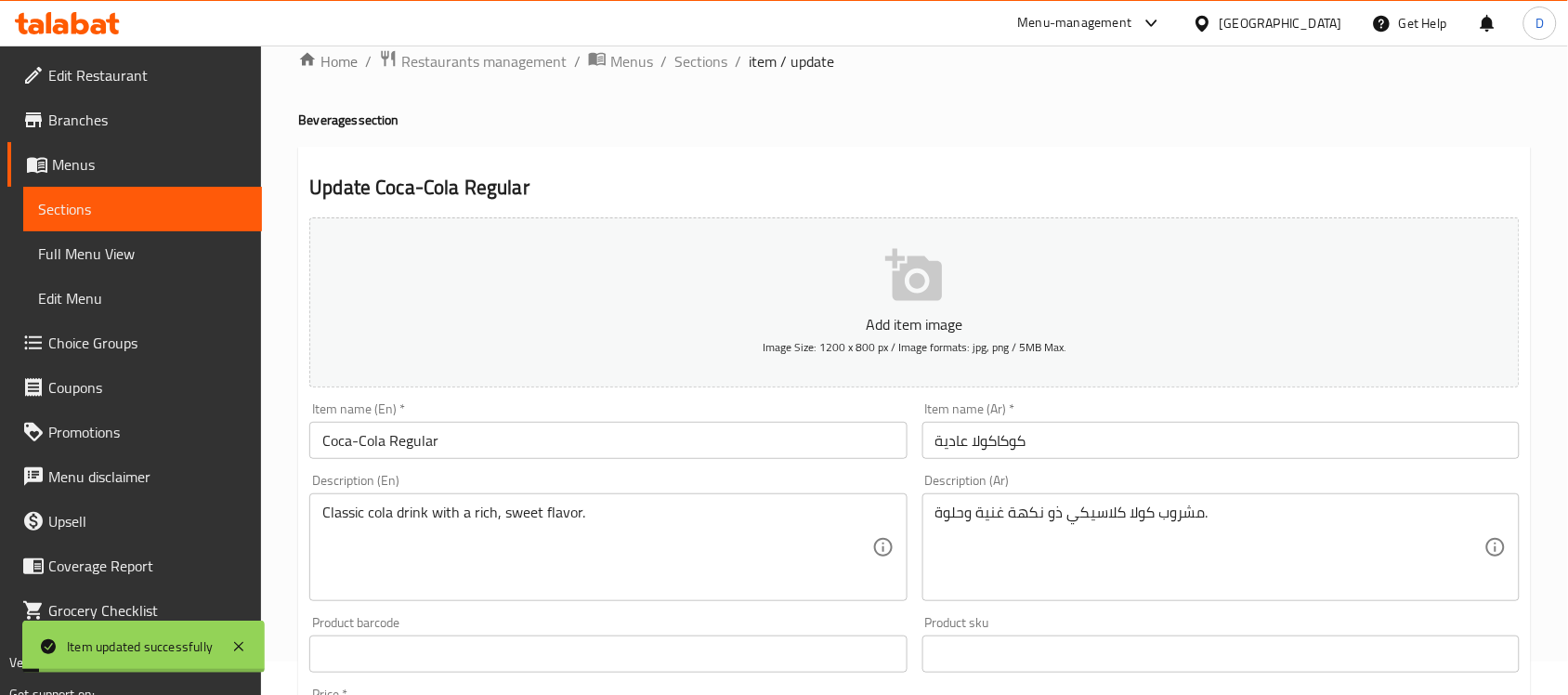
scroll to position [0, 0]
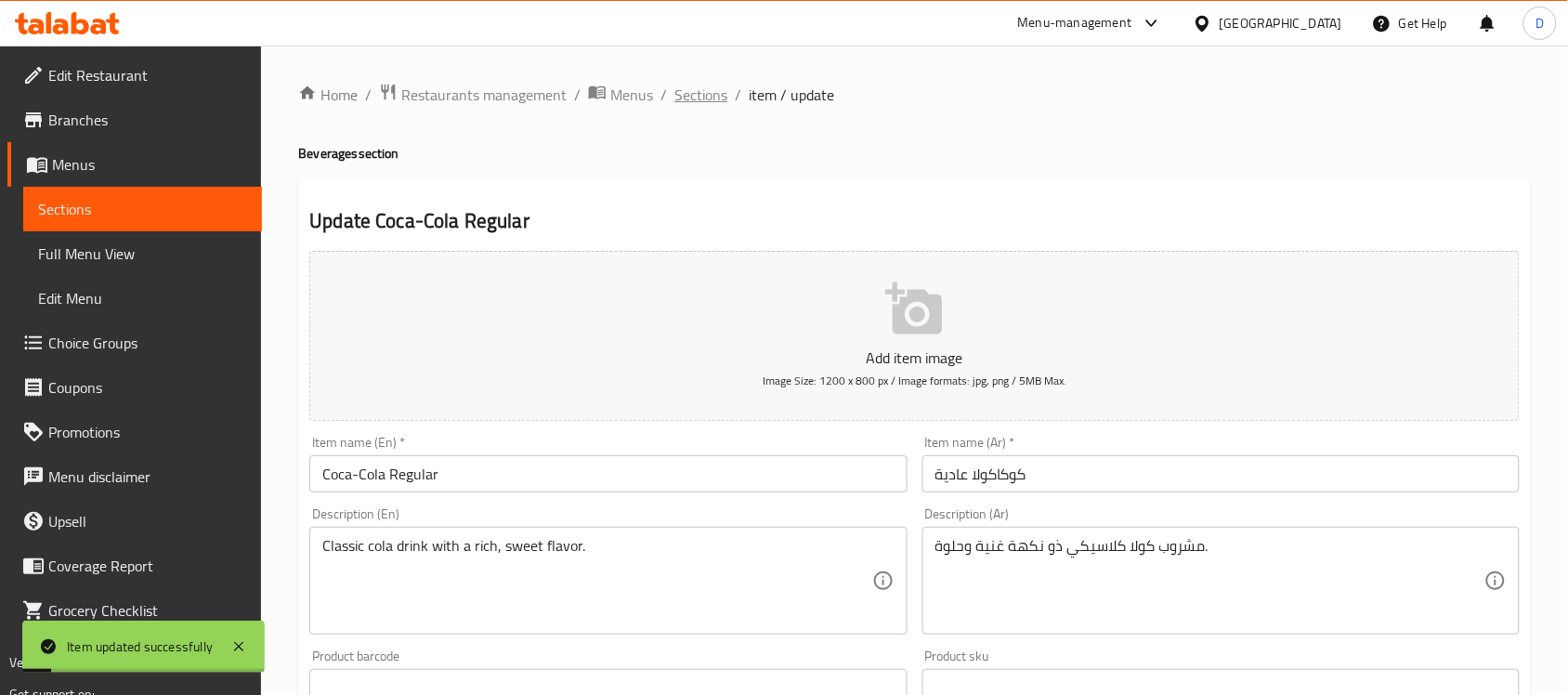
click at [698, 96] on span "Sections" at bounding box center [701, 95] width 53 height 22
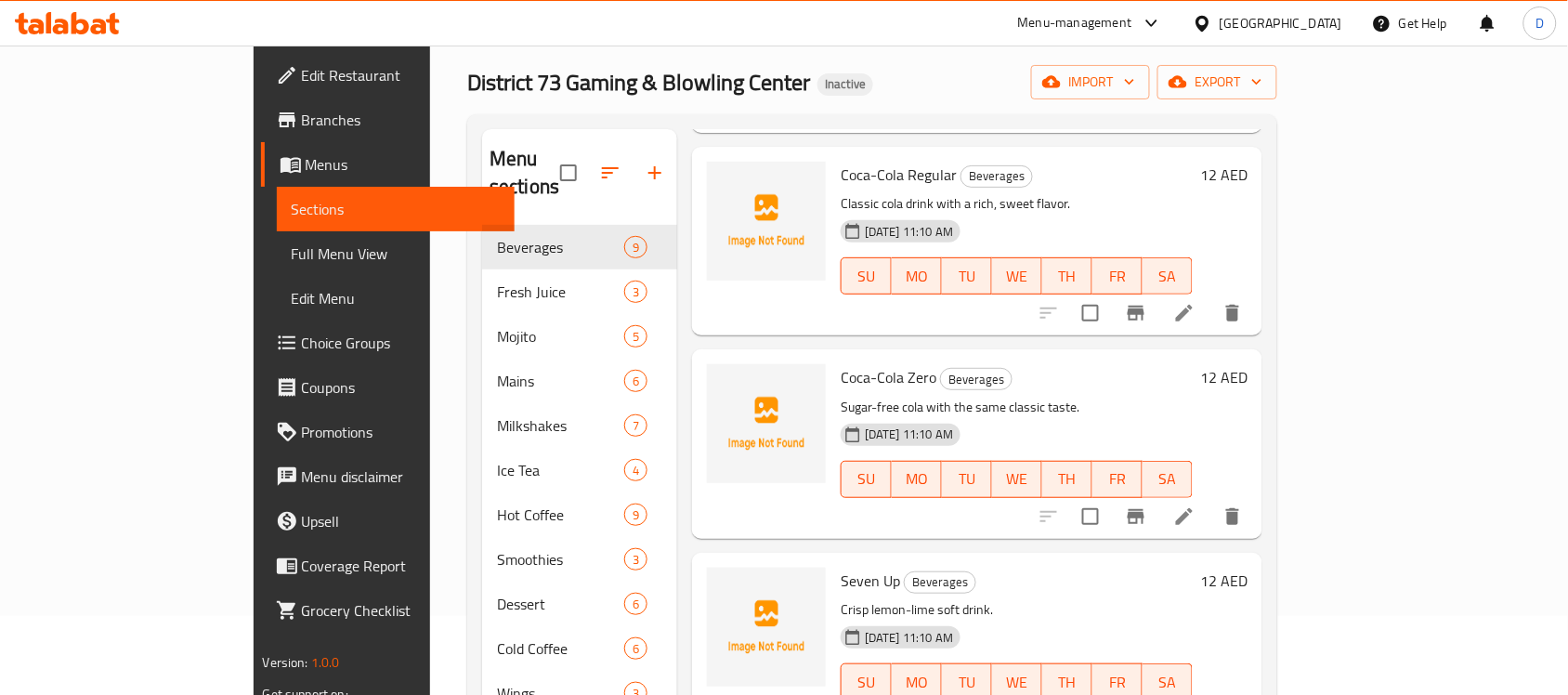
scroll to position [116, 0]
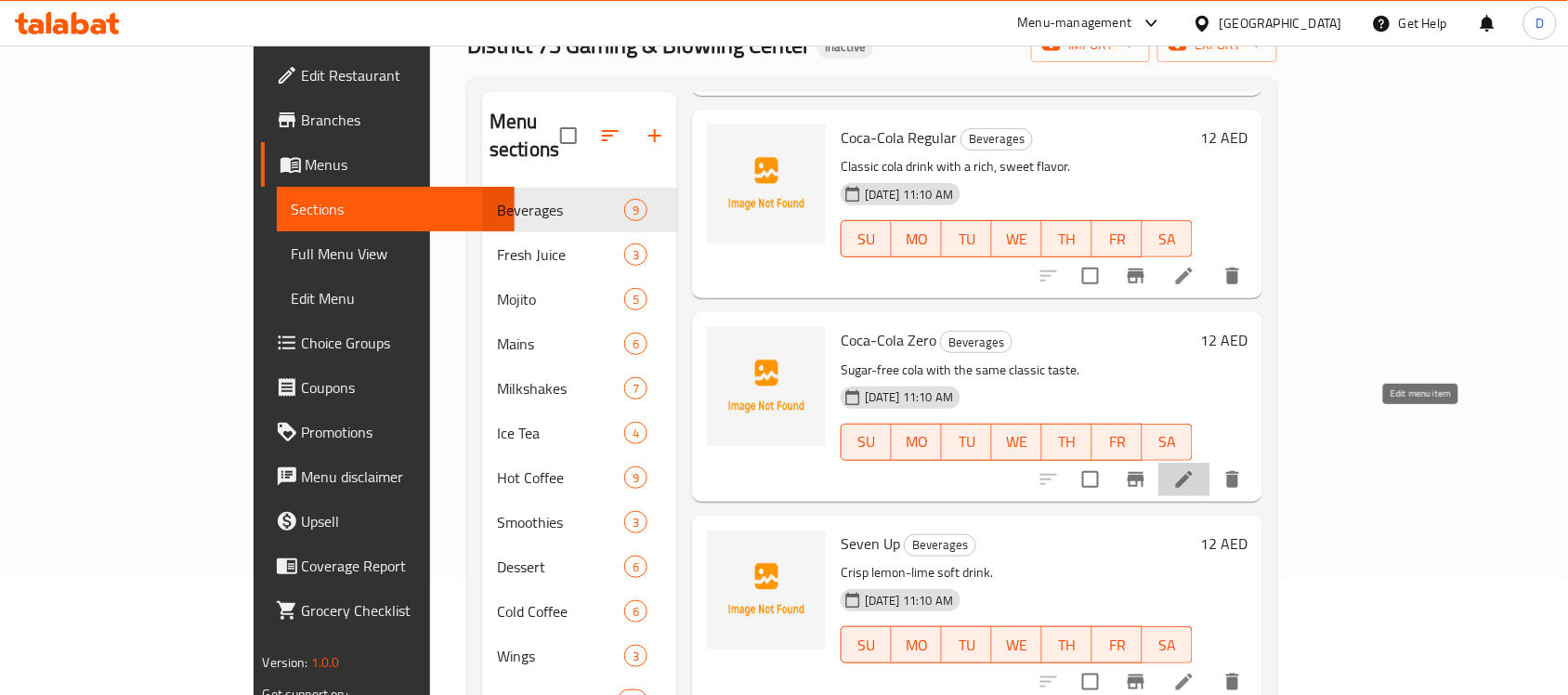
click at [1195, 468] on icon at bounding box center [1185, 479] width 22 height 22
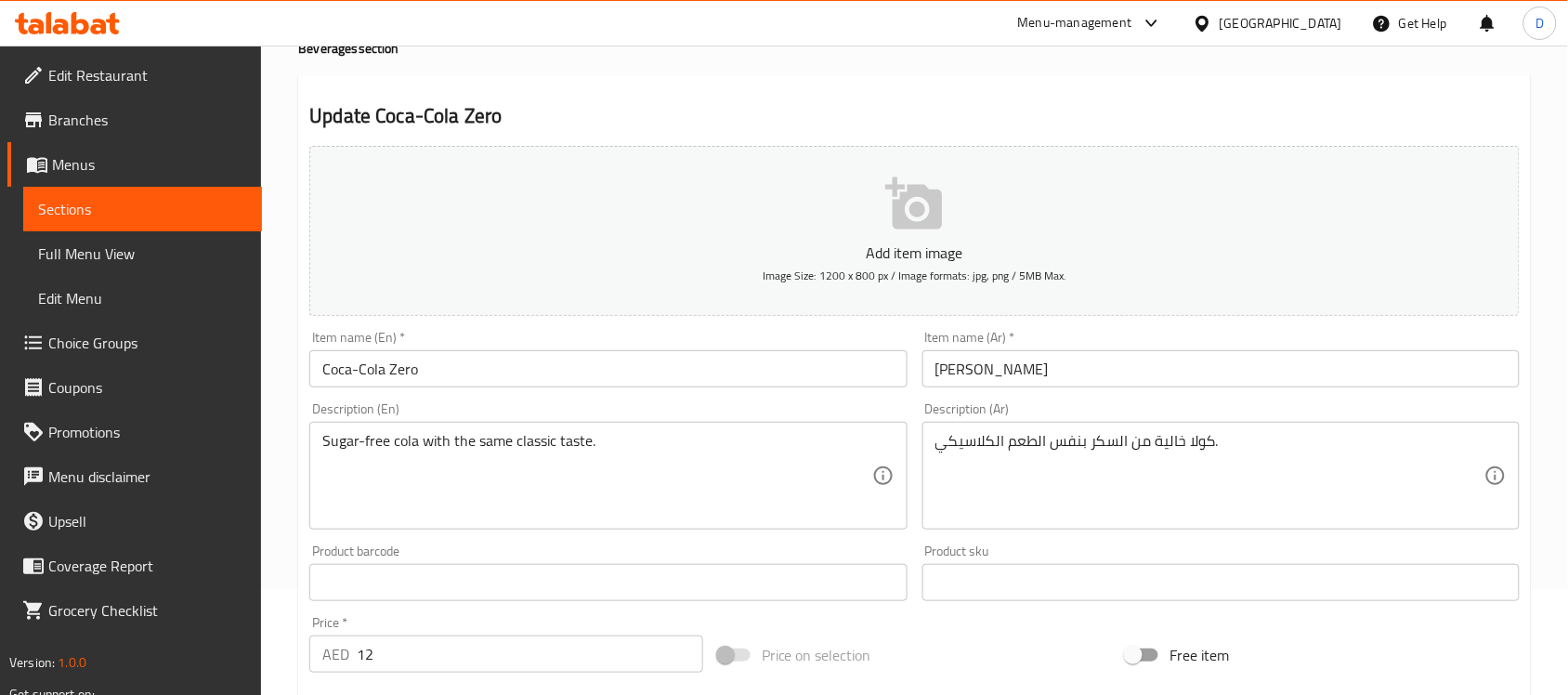
scroll to position [233, 0]
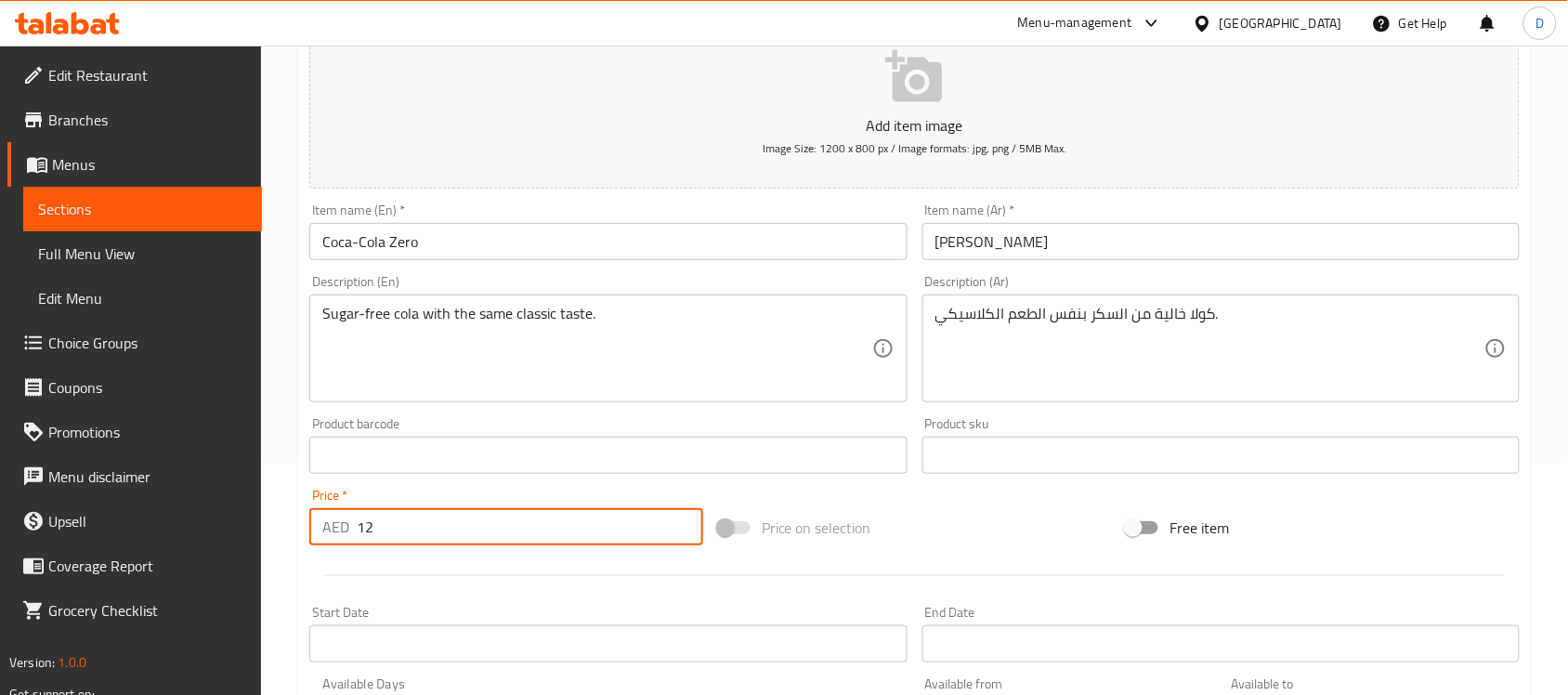
drag, startPoint x: 382, startPoint y: 531, endPoint x: 337, endPoint y: 527, distance: 45.2
click at [337, 527] on div "AED 12 Price *" at bounding box center [505, 527] width 394 height 37
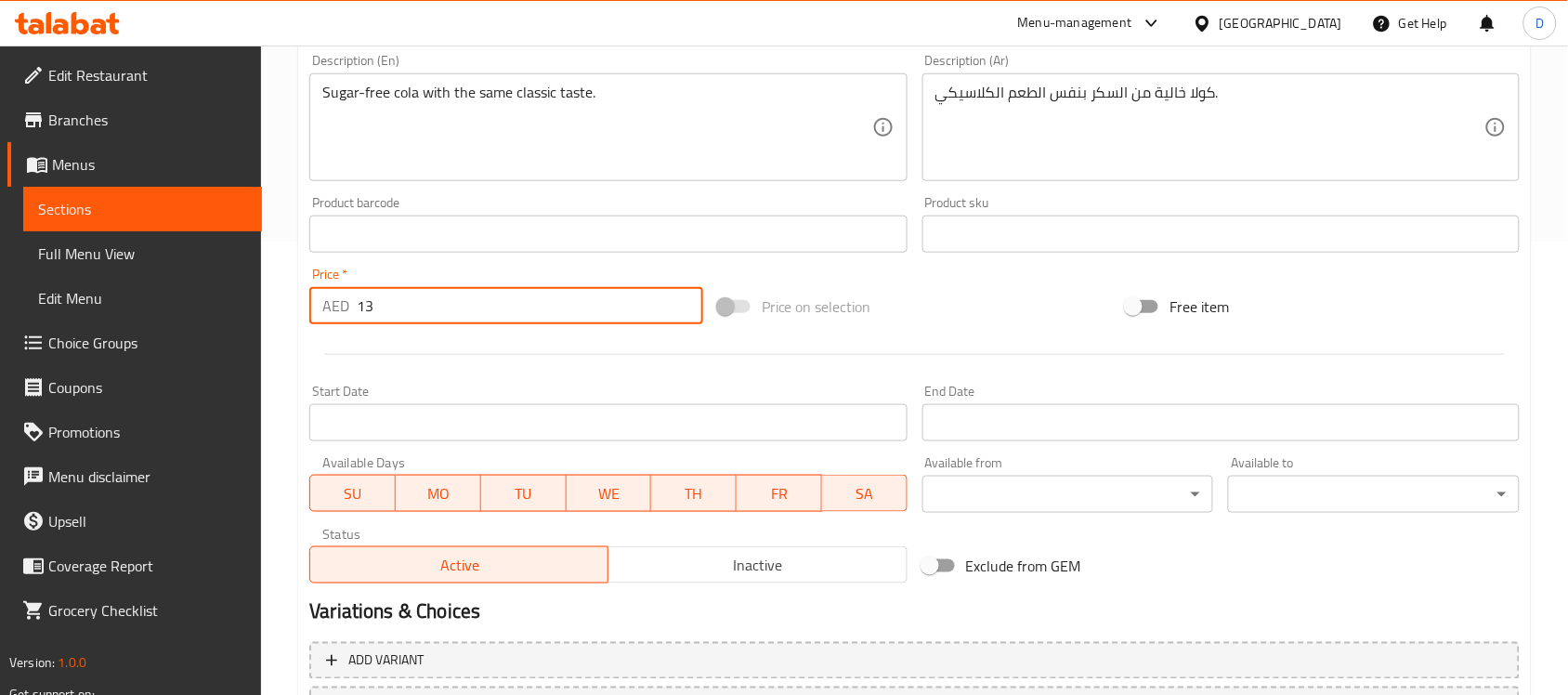
scroll to position [614, 0]
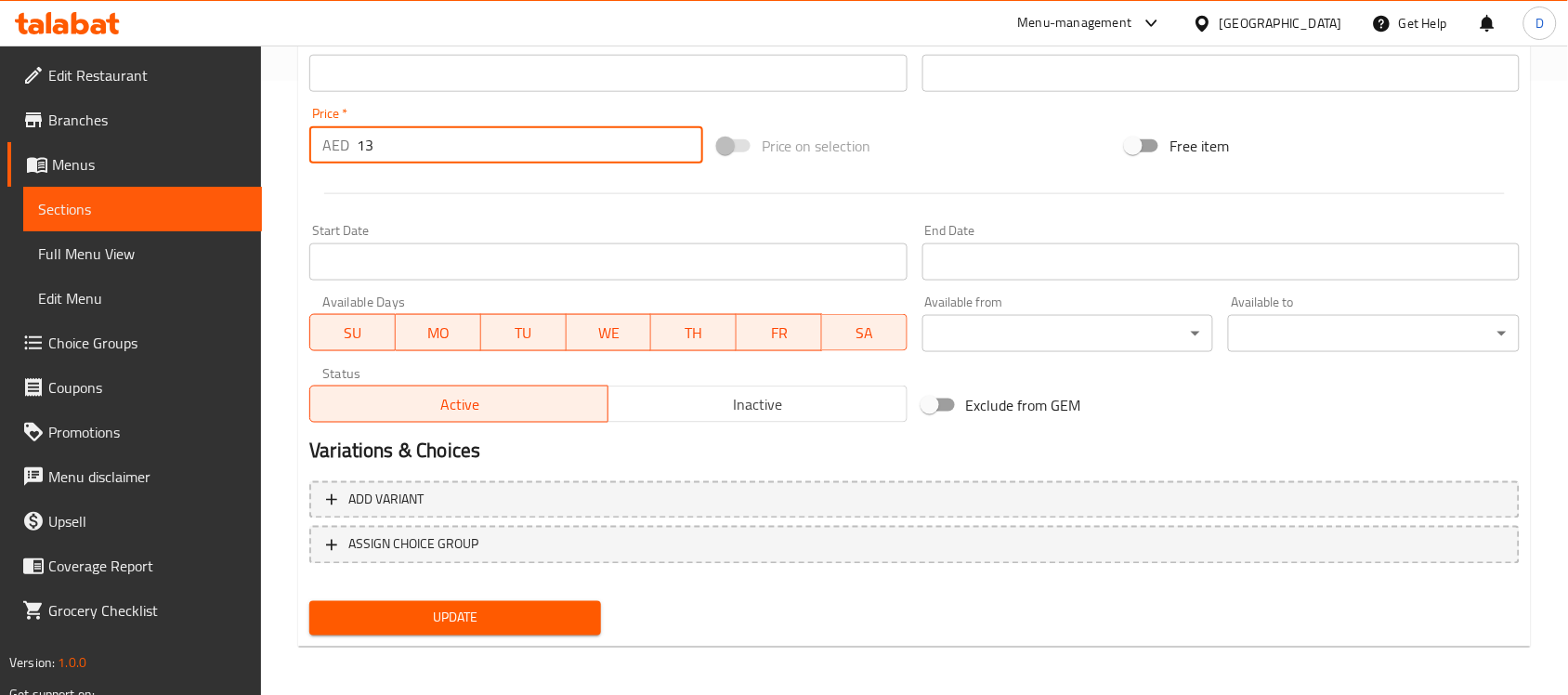
type input "13"
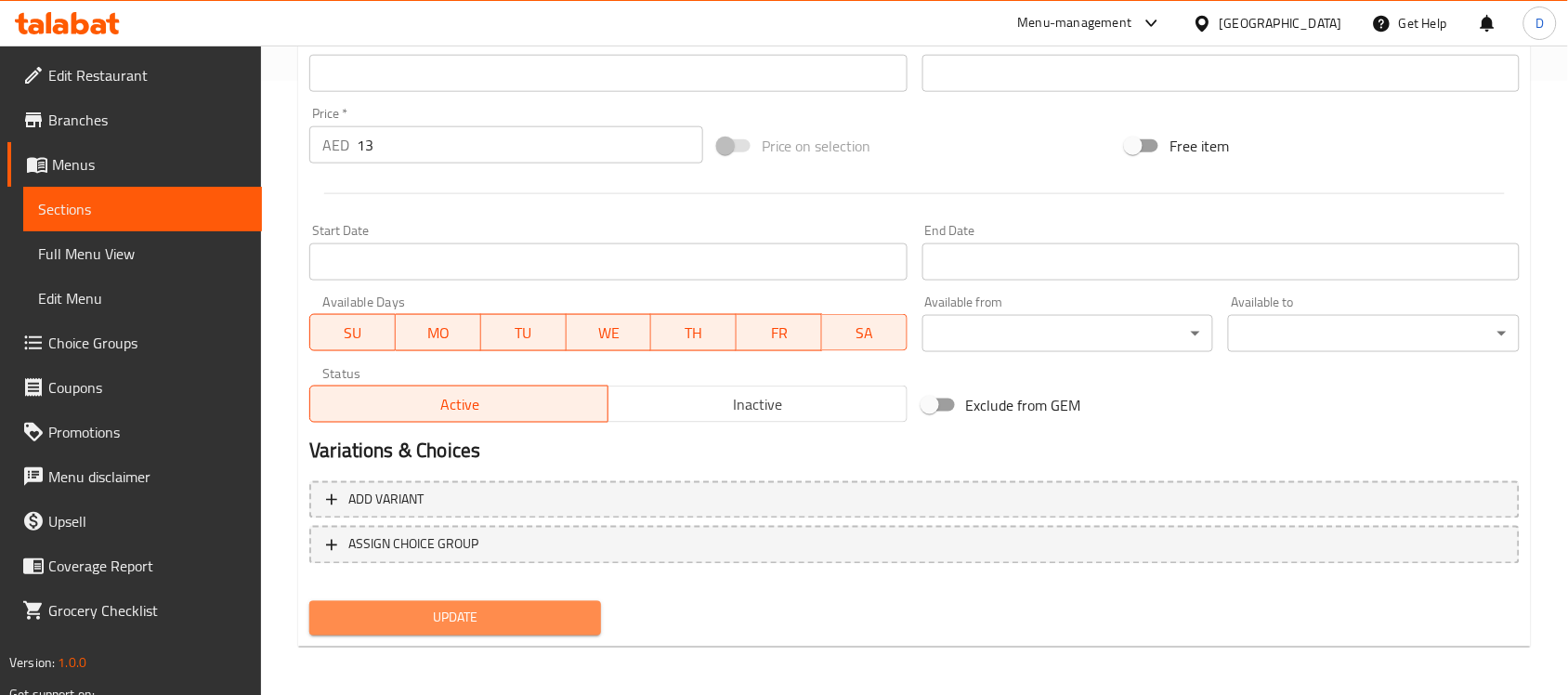
click at [379, 609] on span "Update" at bounding box center [454, 618] width 261 height 23
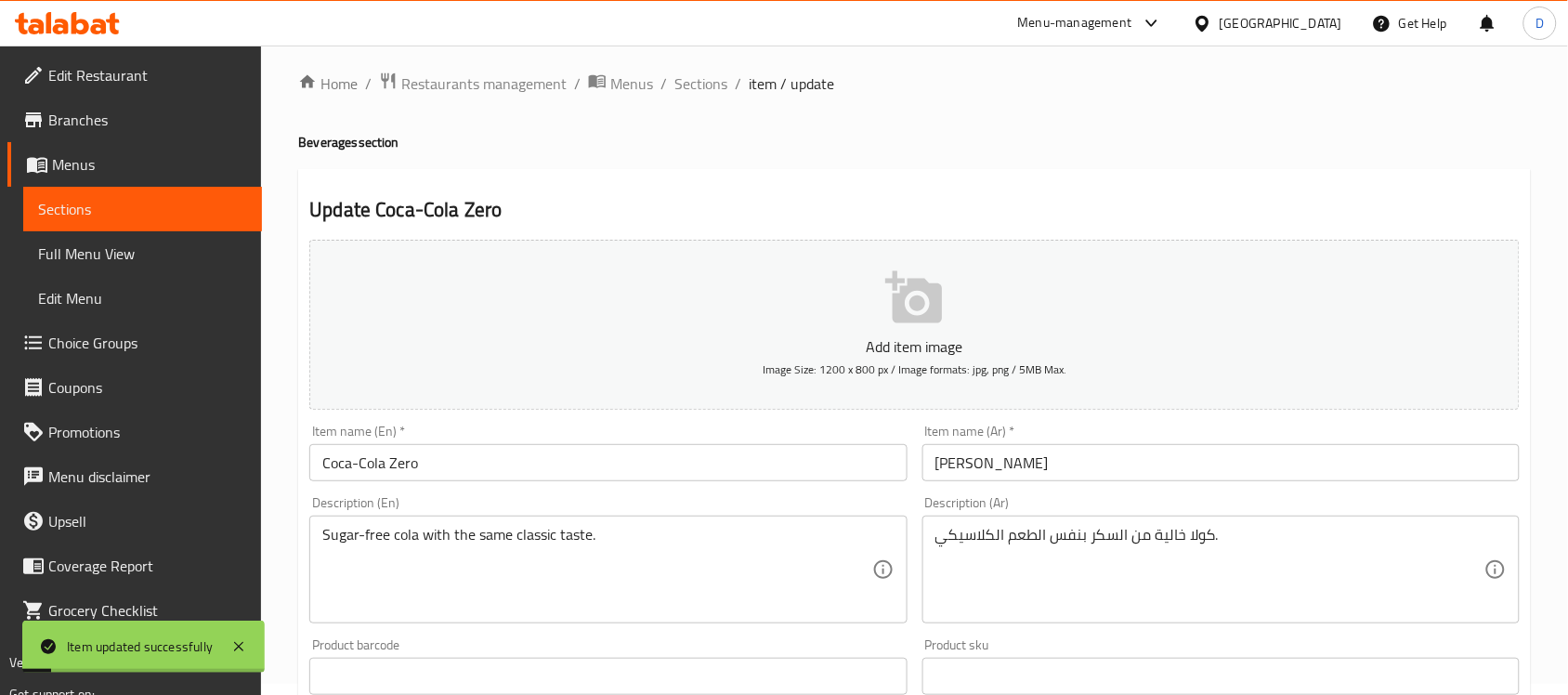
scroll to position [0, 0]
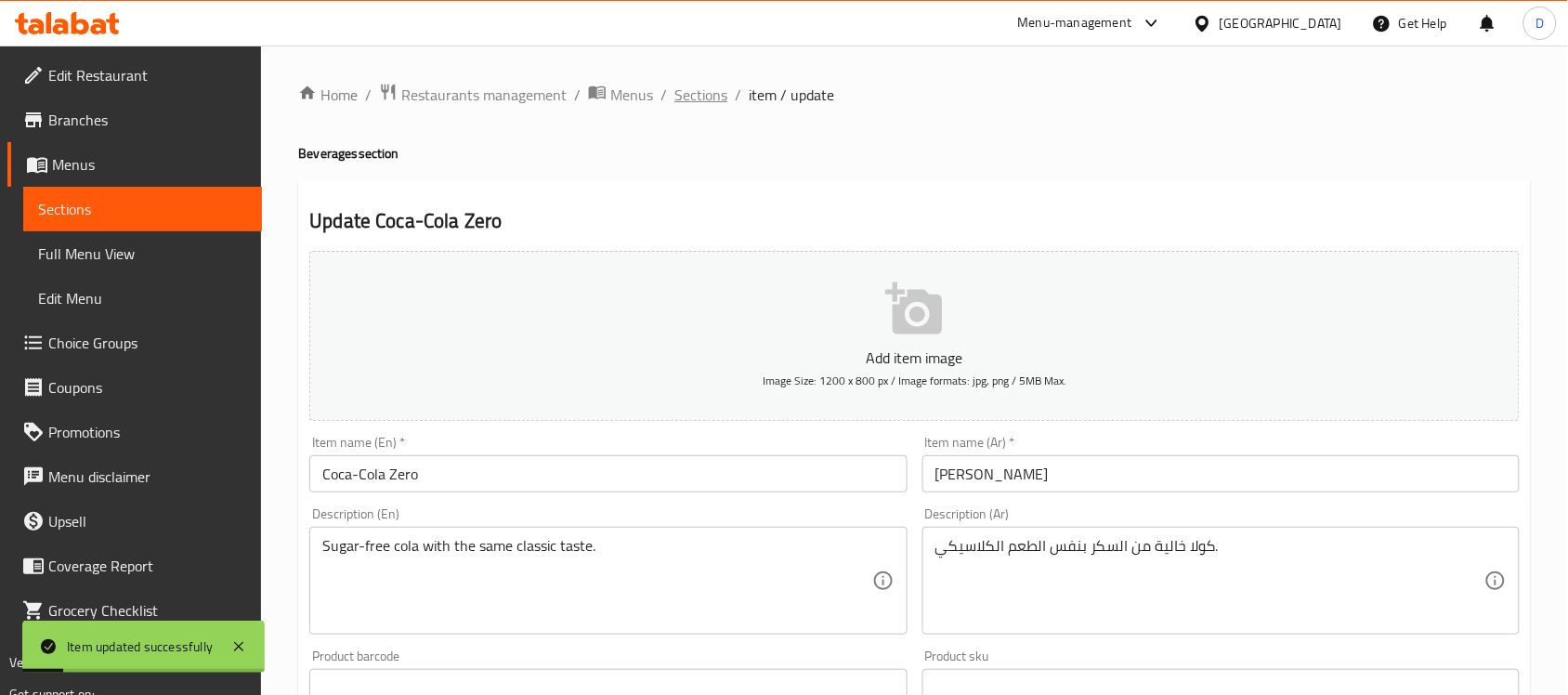
click at [702, 102] on span "Sections" at bounding box center [701, 95] width 53 height 22
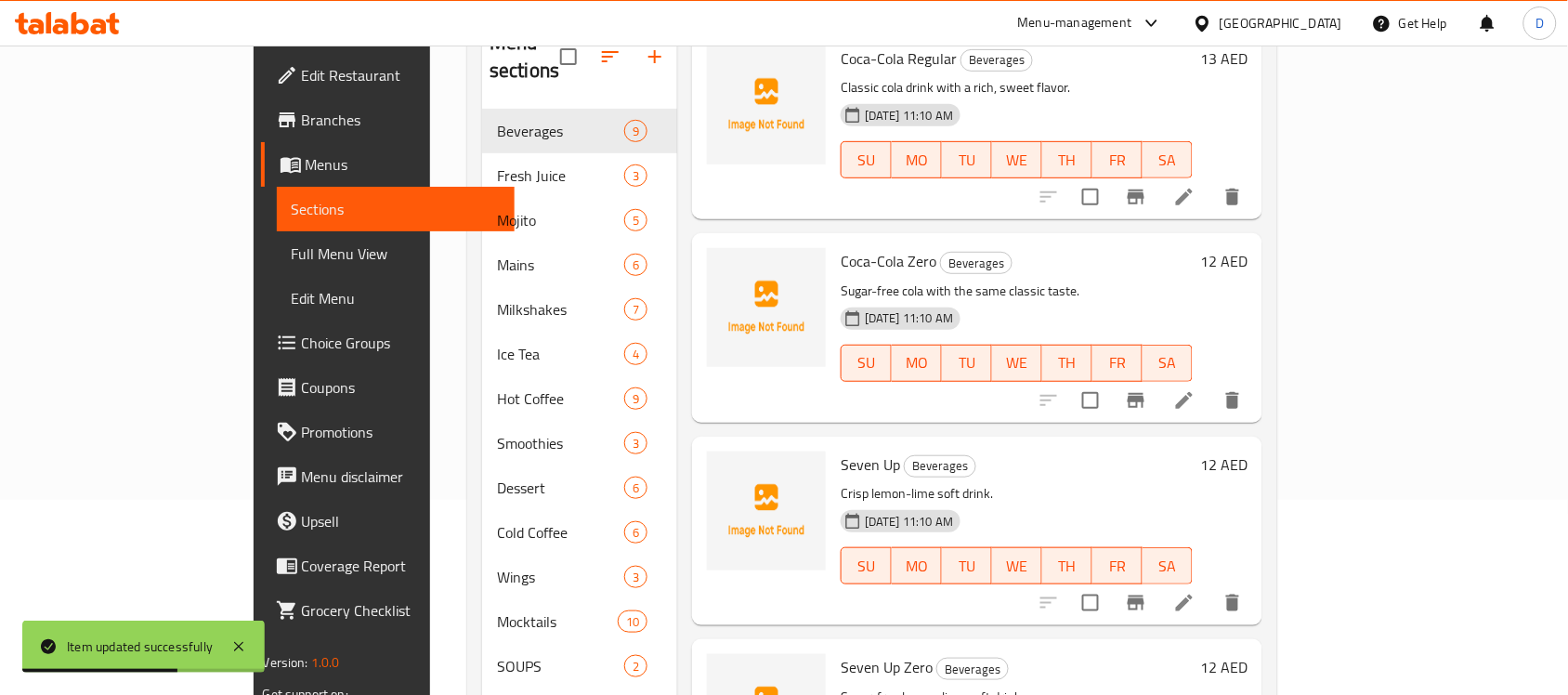
scroll to position [233, 0]
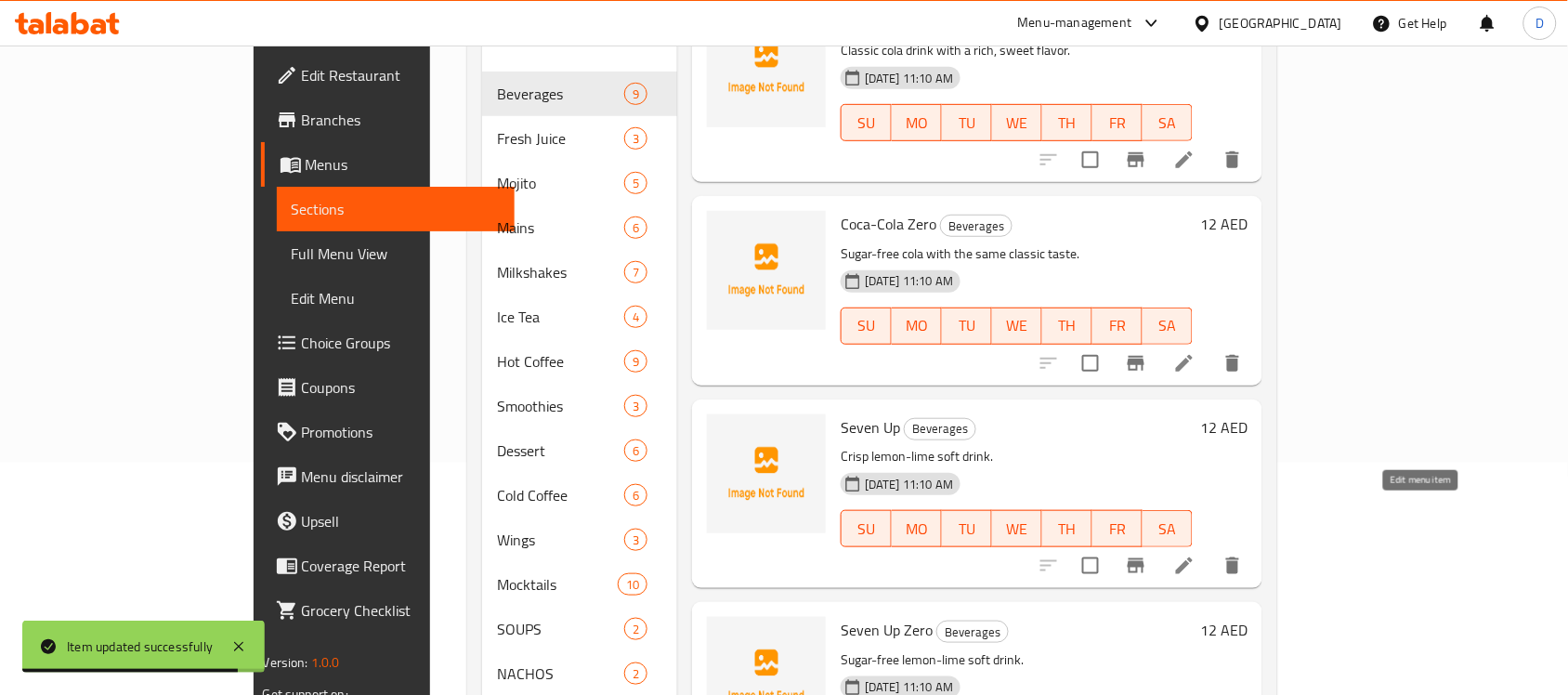
click at [1195, 555] on icon at bounding box center [1185, 566] width 22 height 22
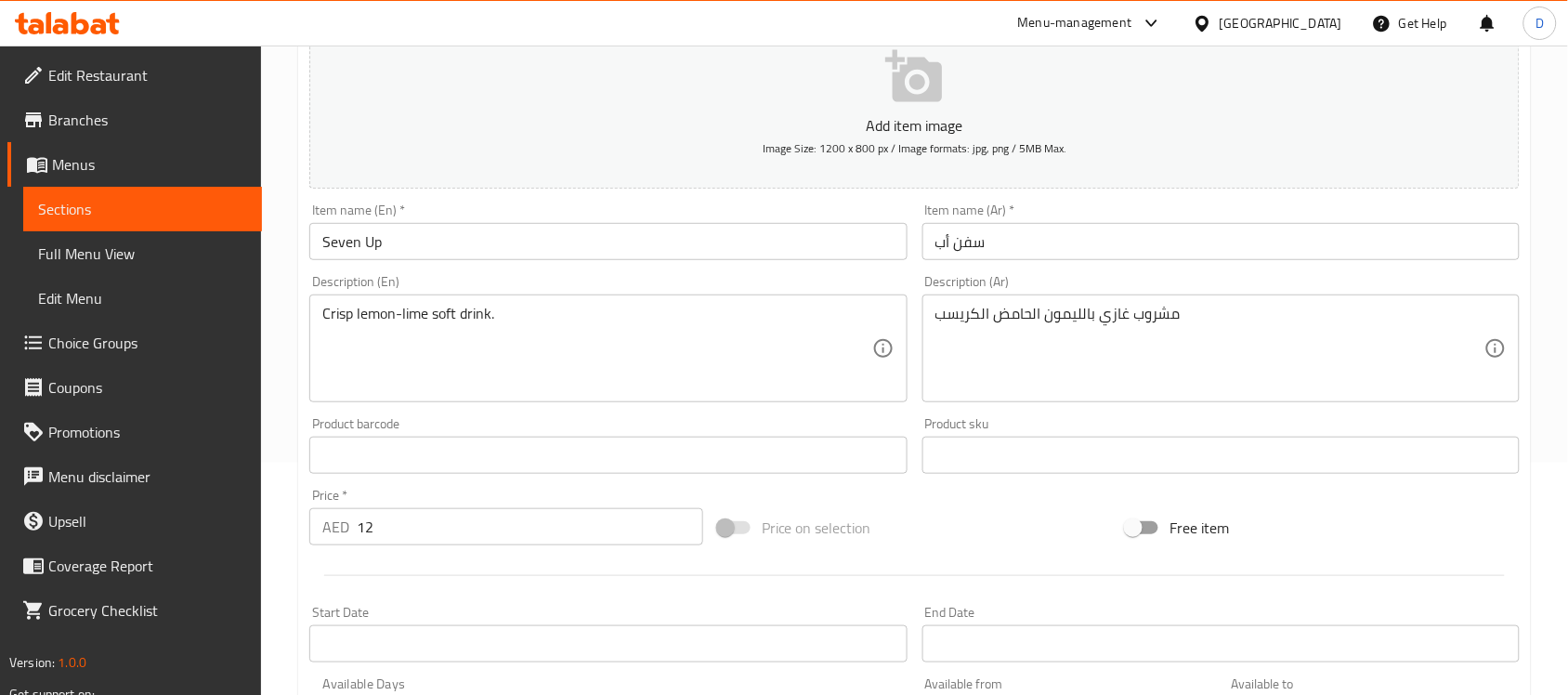
scroll to position [464, 0]
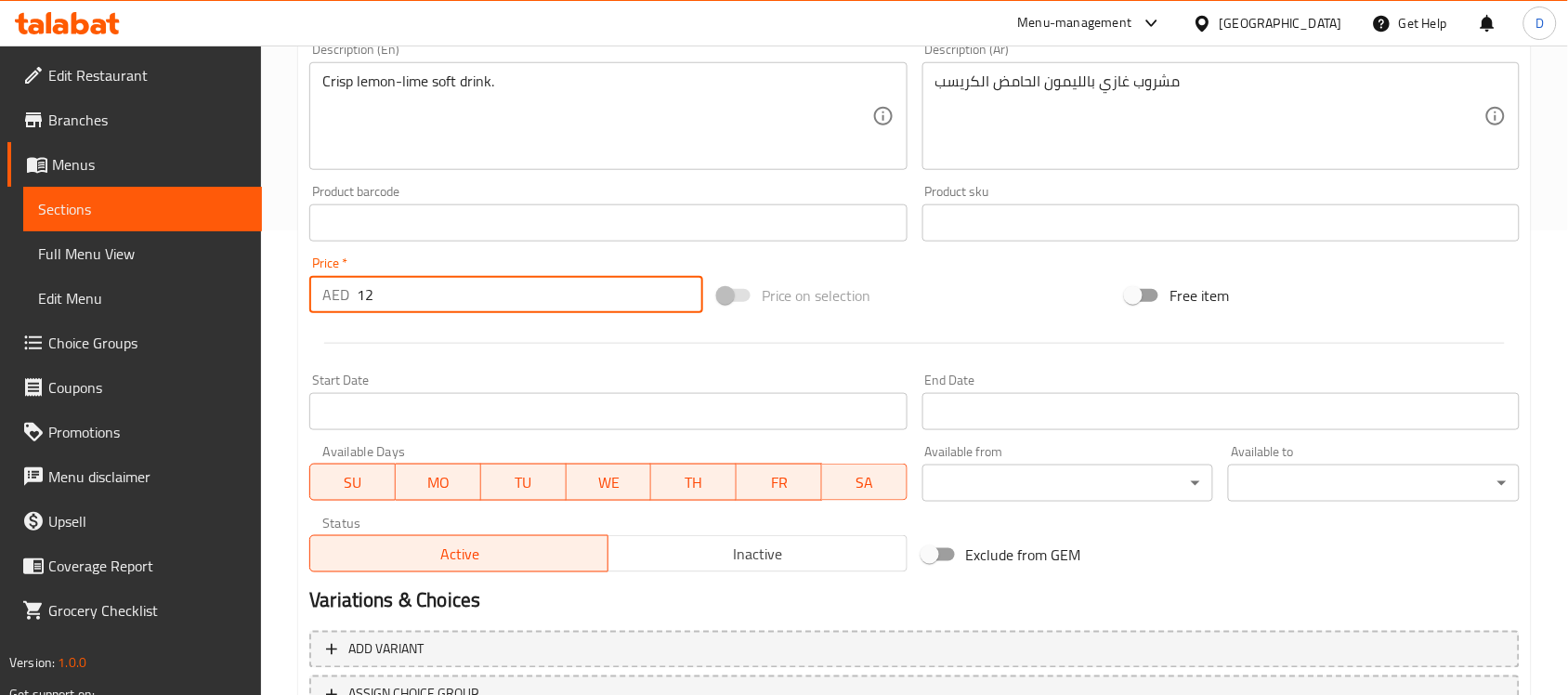
drag, startPoint x: 395, startPoint y: 292, endPoint x: 257, endPoint y: 303, distance: 138.4
click at [257, 303] on div "Edit Restaurant Branches Menus Sections Full Menu View Edit Menu Choice Groups …" at bounding box center [784, 214] width 1568 height 1266
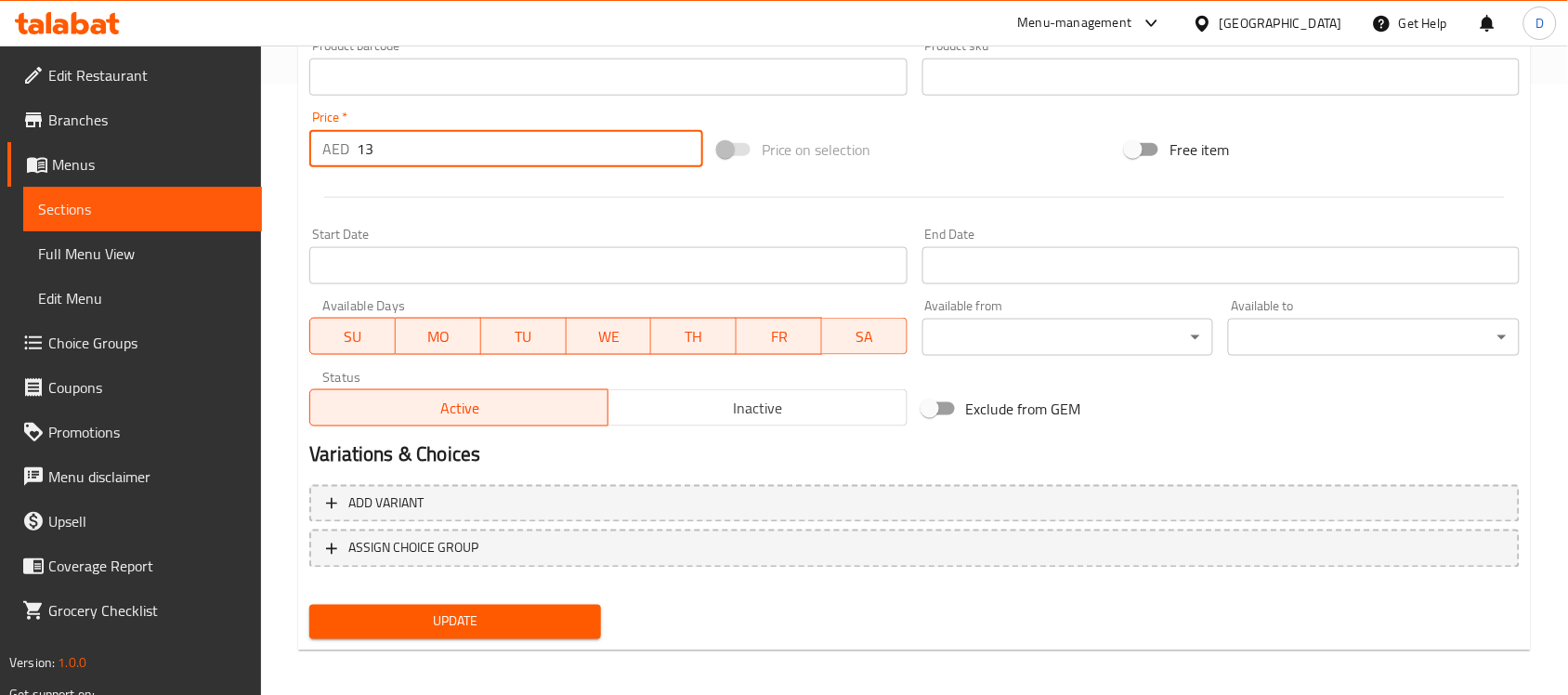
scroll to position [614, 0]
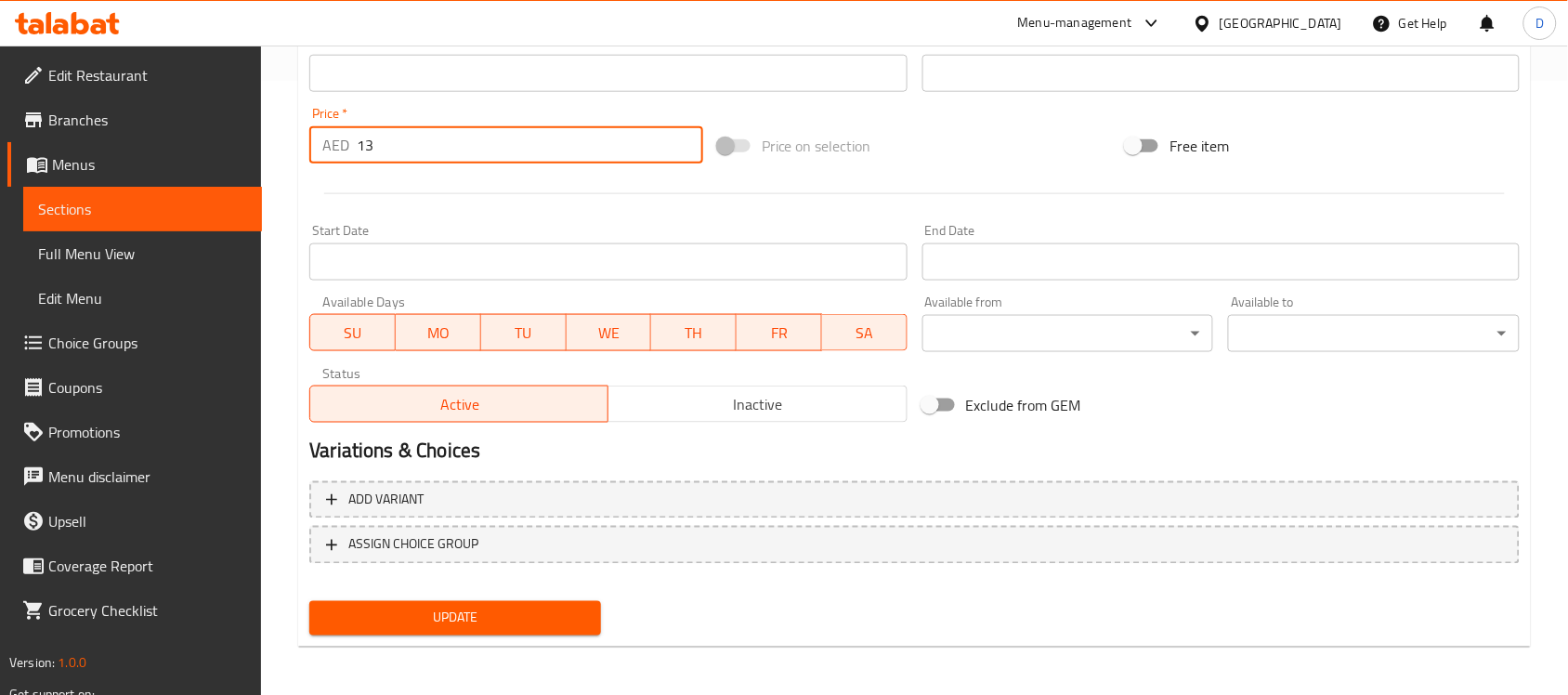
type input "13"
click at [390, 607] on span "Update" at bounding box center [454, 618] width 261 height 23
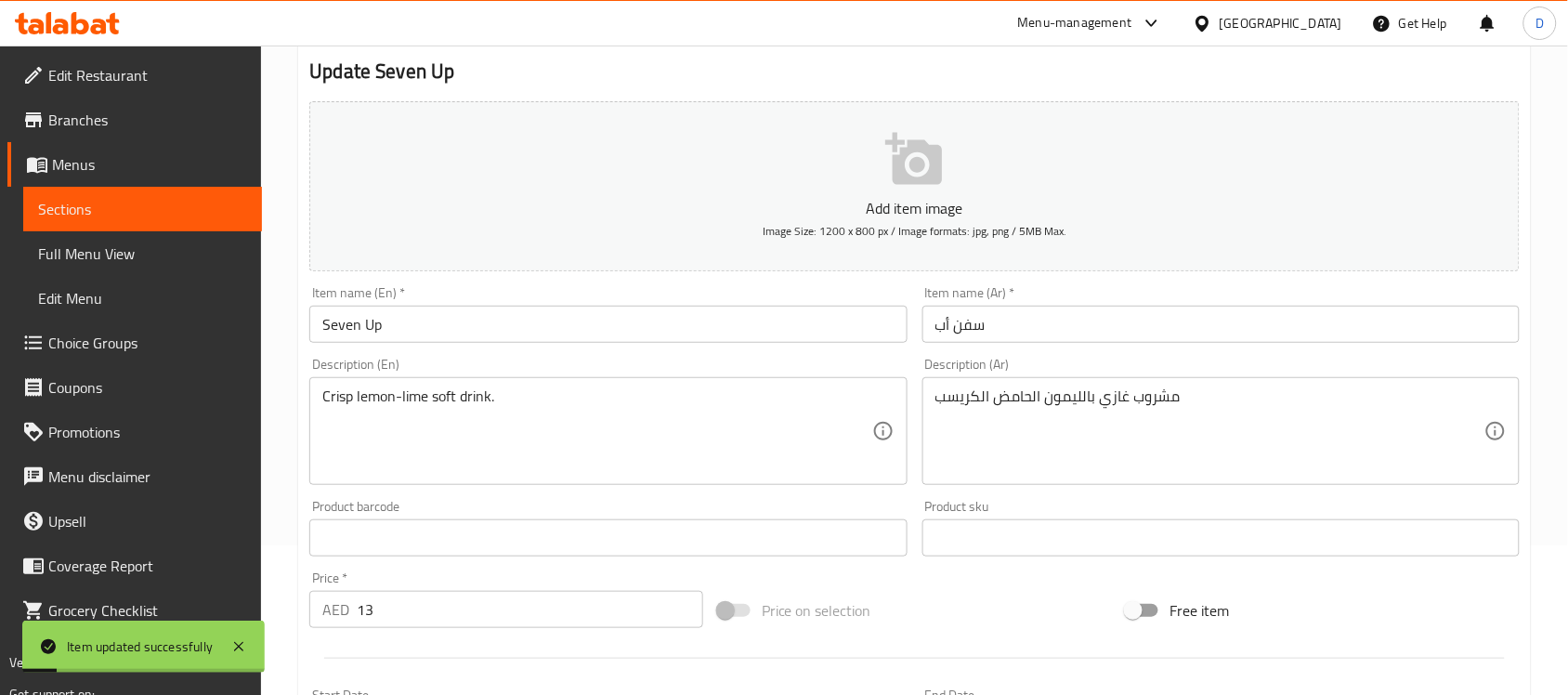
scroll to position [0, 0]
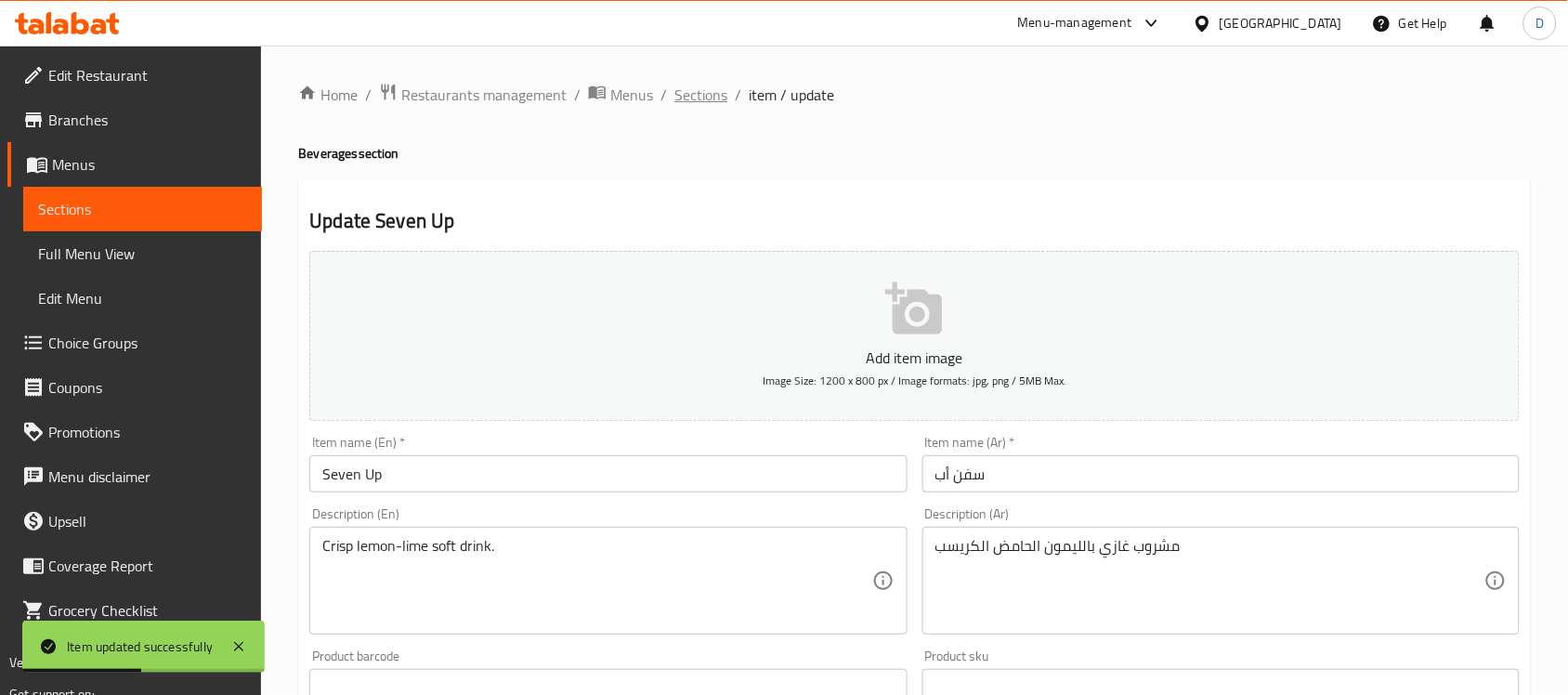
click at [713, 95] on span "Sections" at bounding box center [701, 95] width 53 height 22
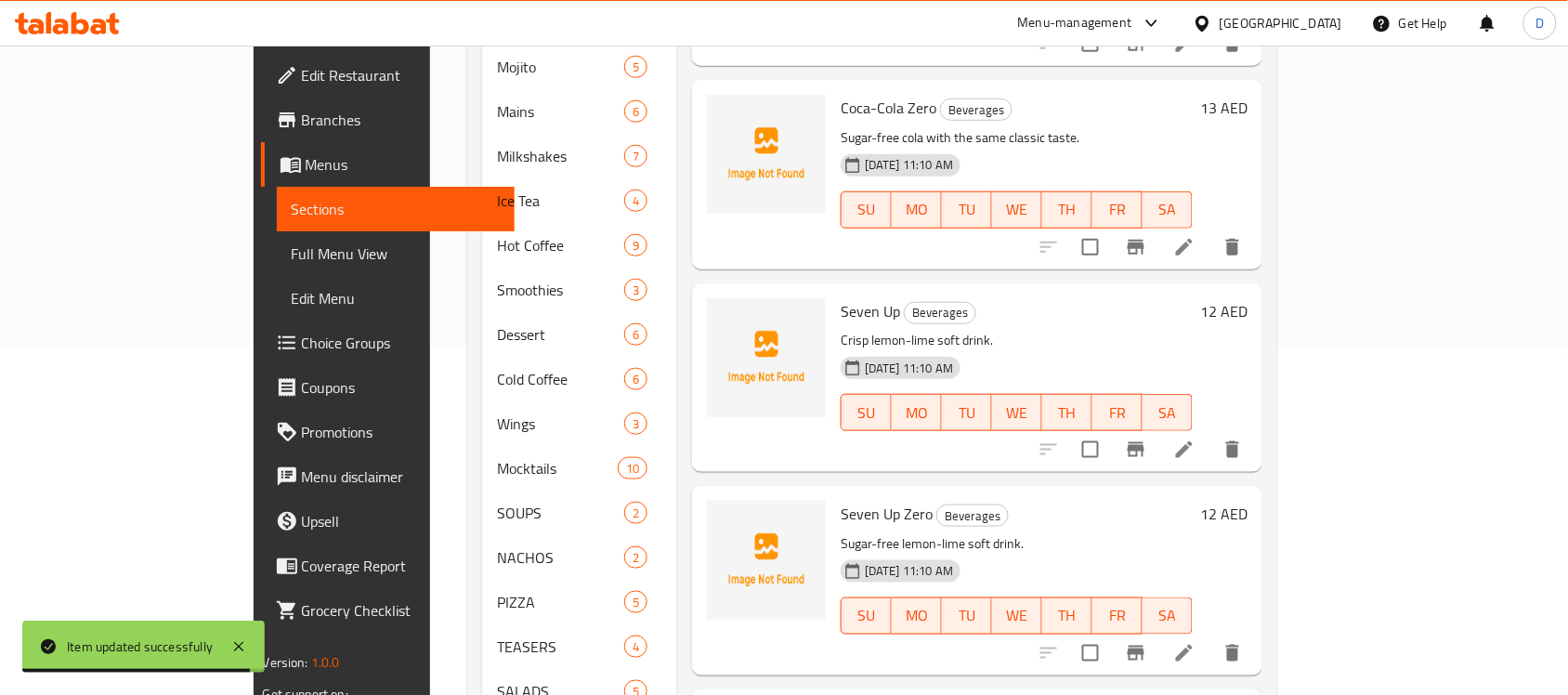
scroll to position [464, 0]
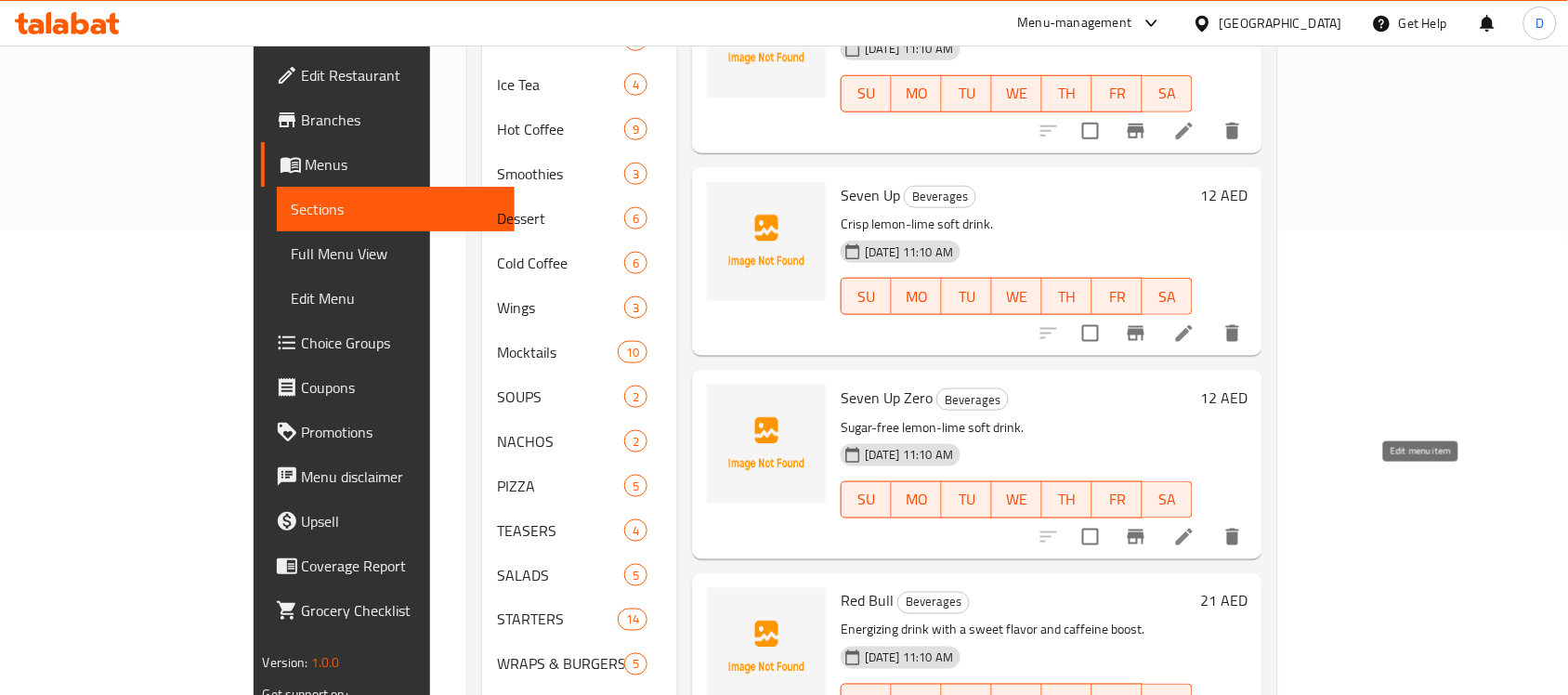
click at [1192, 528] on icon at bounding box center [1185, 537] width 17 height 17
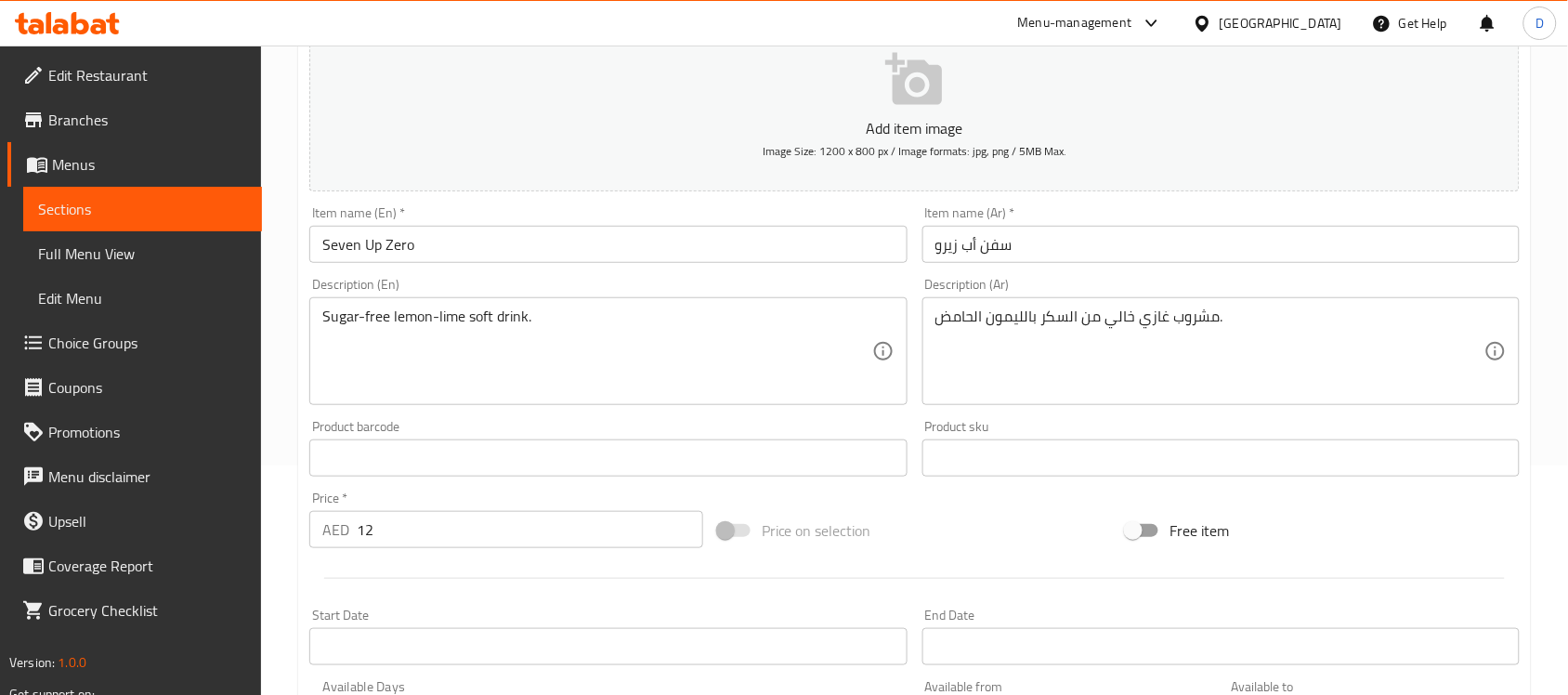
scroll to position [233, 0]
drag, startPoint x: 382, startPoint y: 528, endPoint x: 331, endPoint y: 536, distance: 51.6
click at [331, 536] on div "AED 12 Price *" at bounding box center [505, 527] width 394 height 37
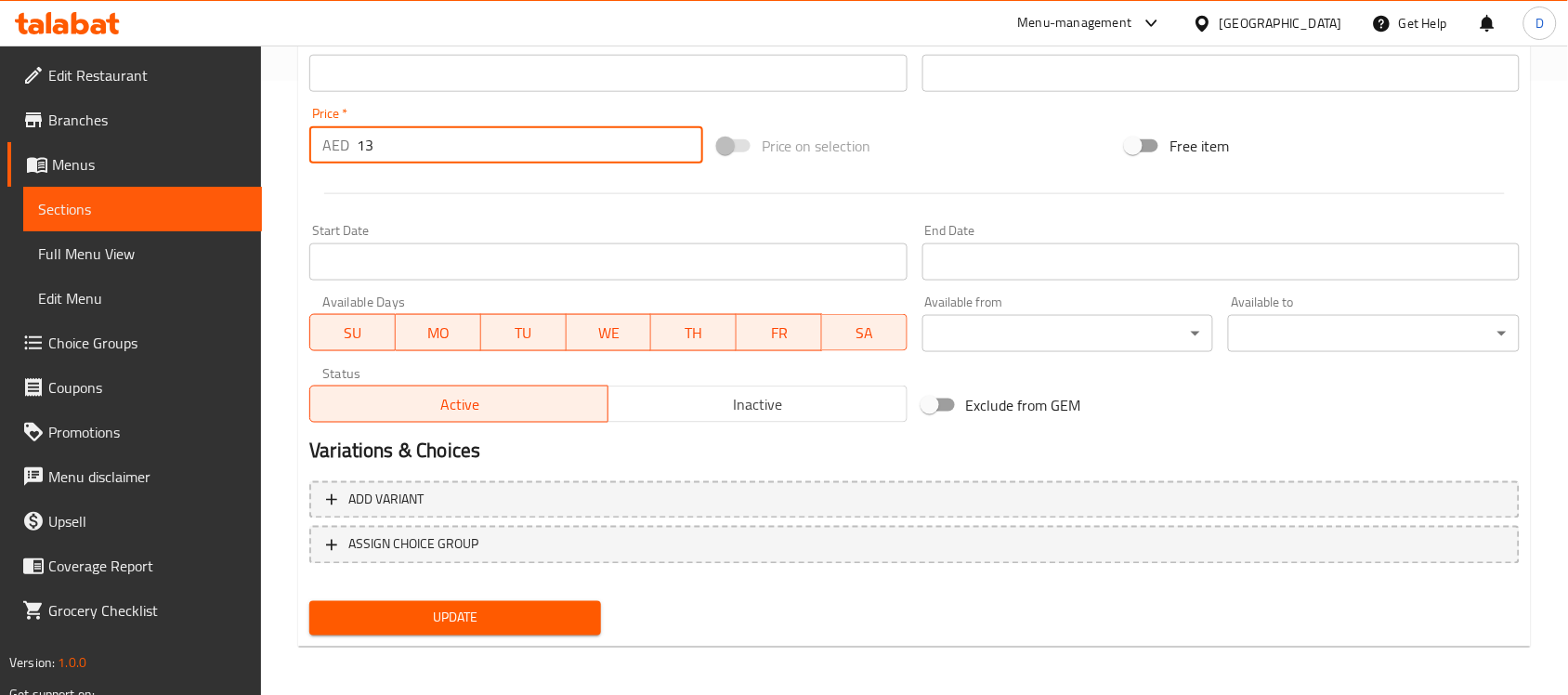
type input "13"
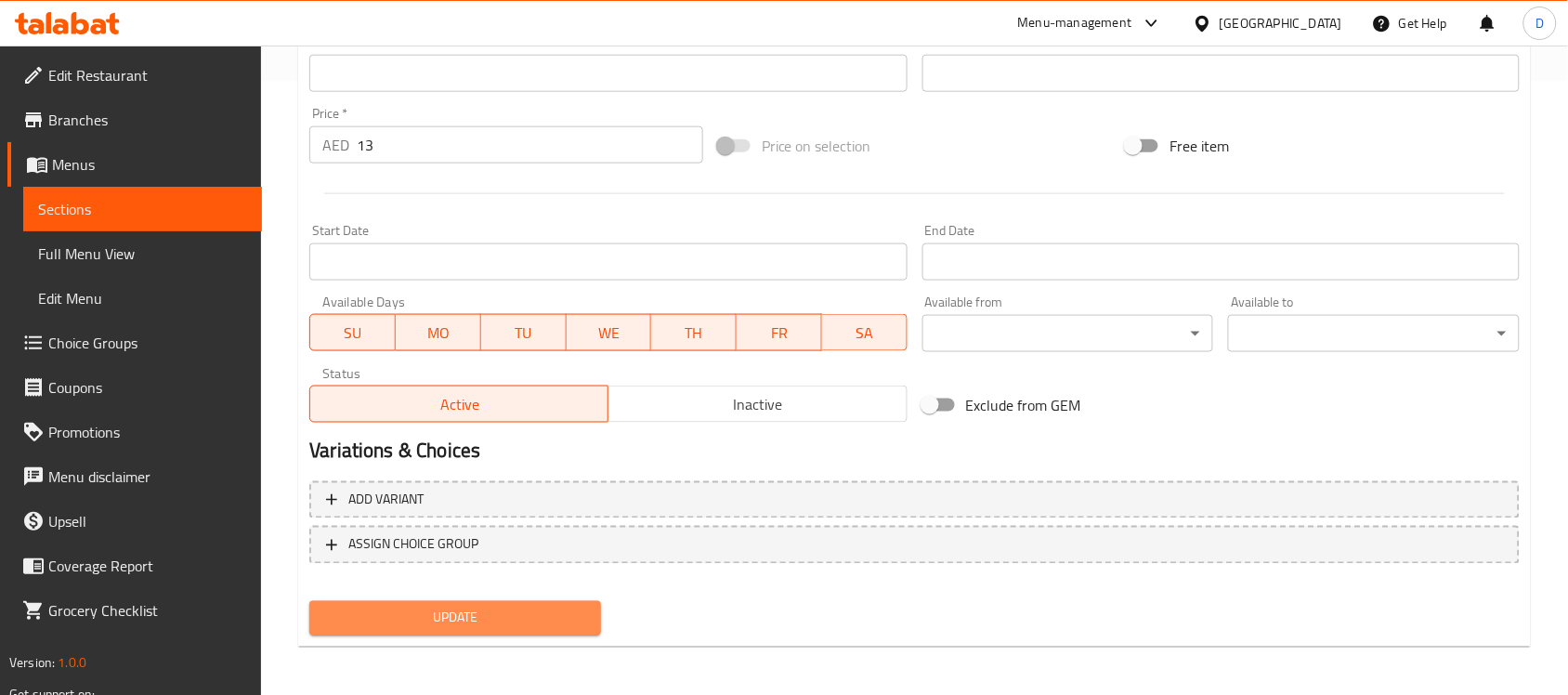
click at [401, 625] on span "Update" at bounding box center [454, 618] width 261 height 23
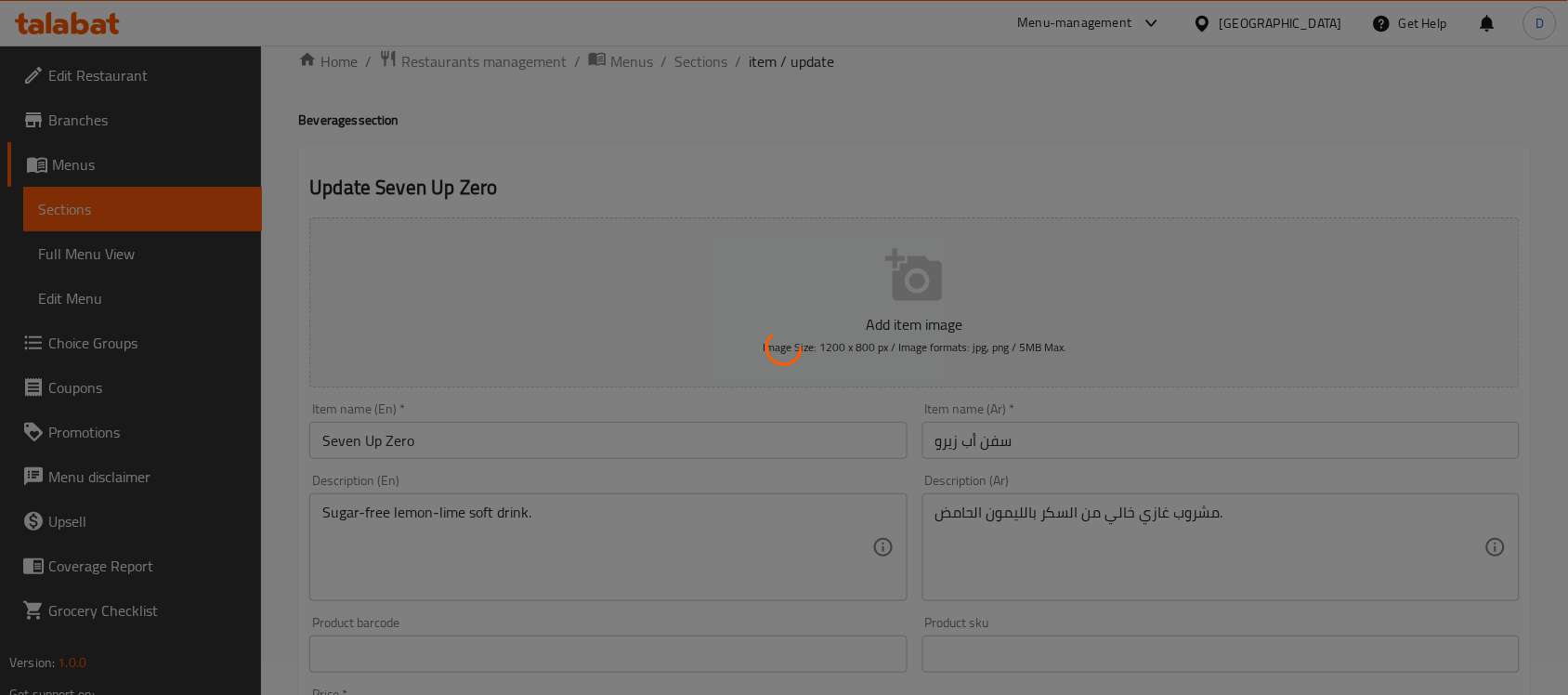
scroll to position [0, 0]
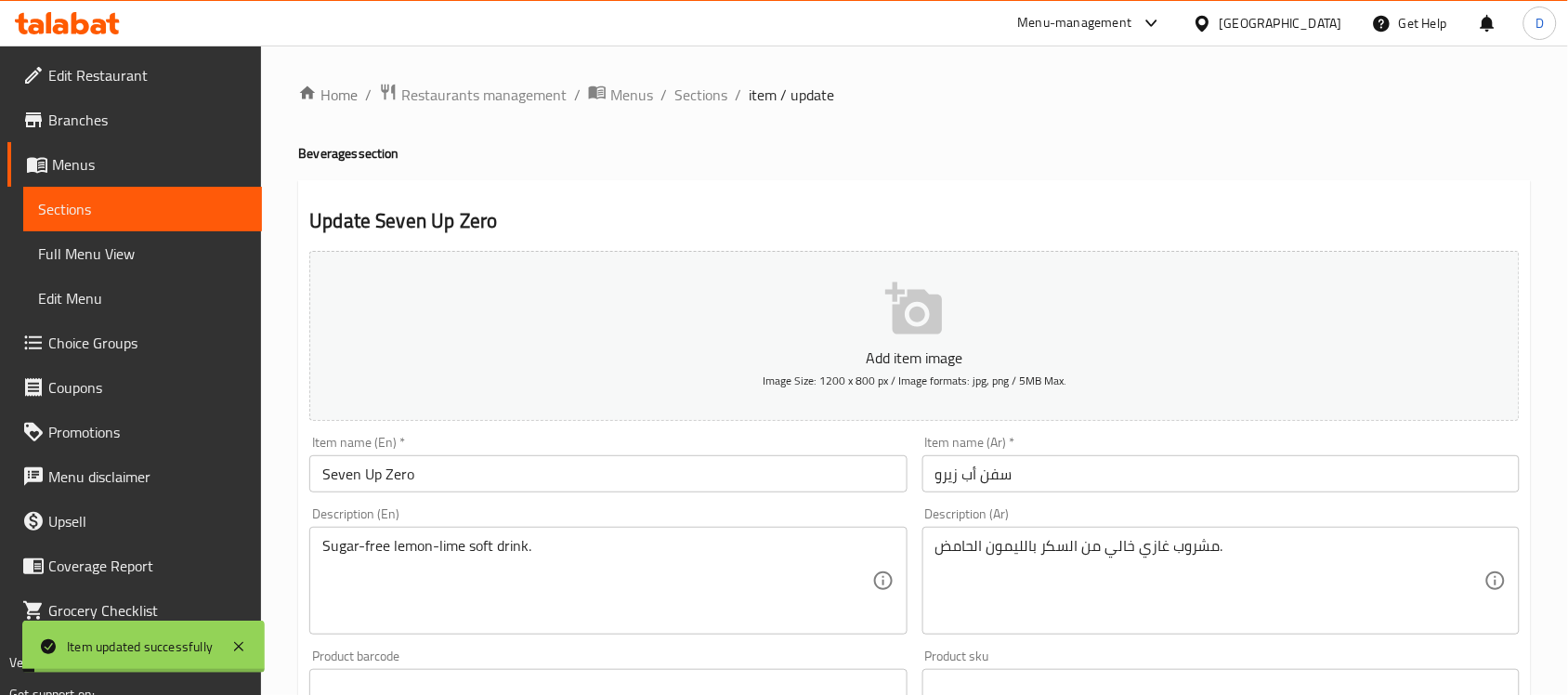
click at [699, 91] on span "Sections" at bounding box center [701, 95] width 53 height 22
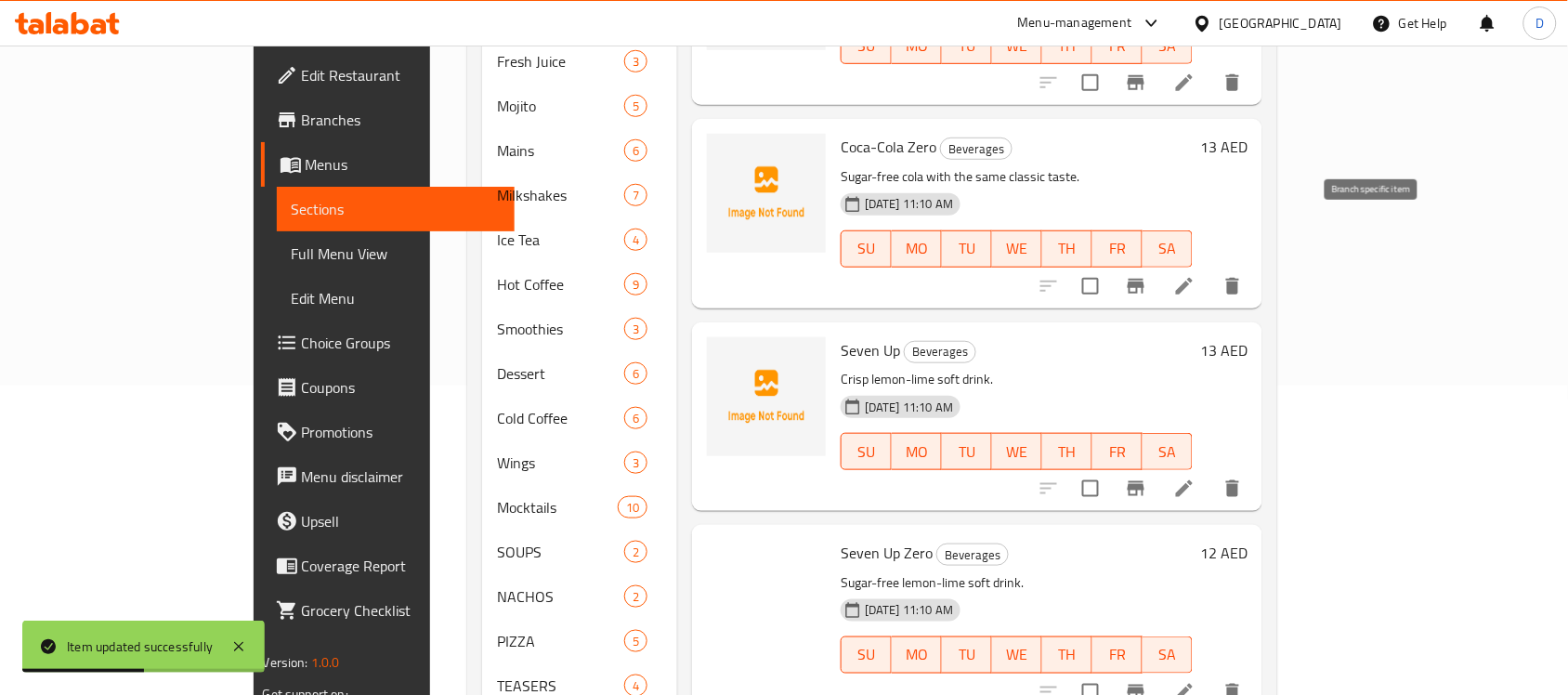
scroll to position [530, 0]
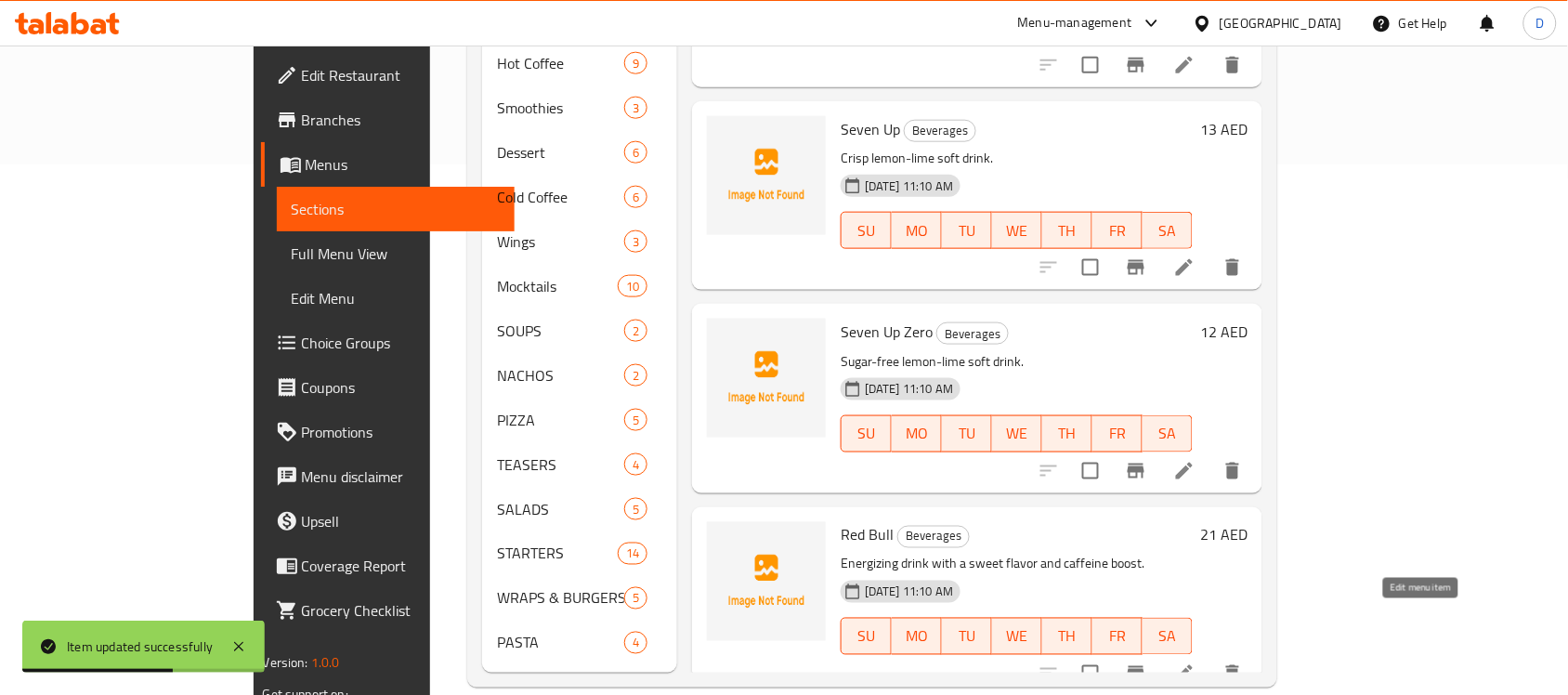
click at [1195, 662] on icon at bounding box center [1185, 674] width 22 height 22
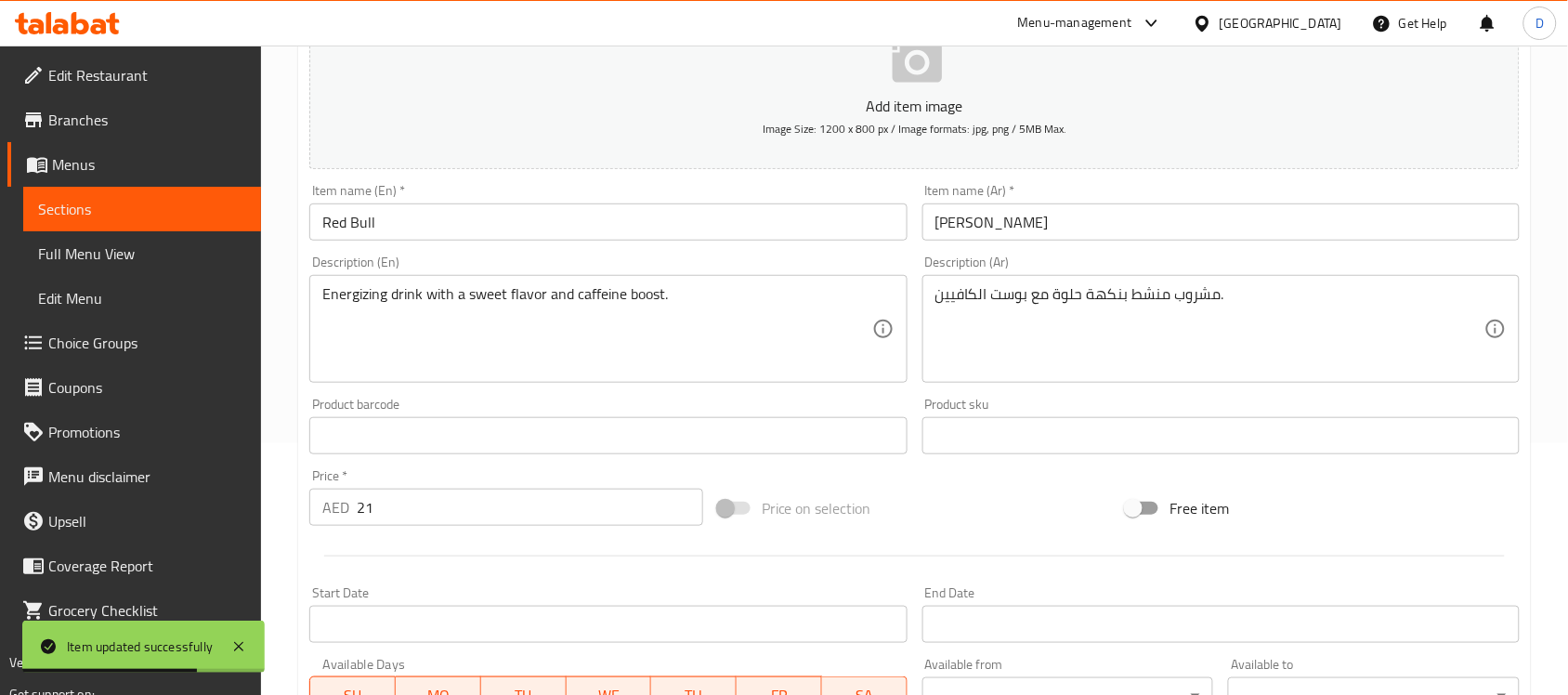
scroll to position [614, 0]
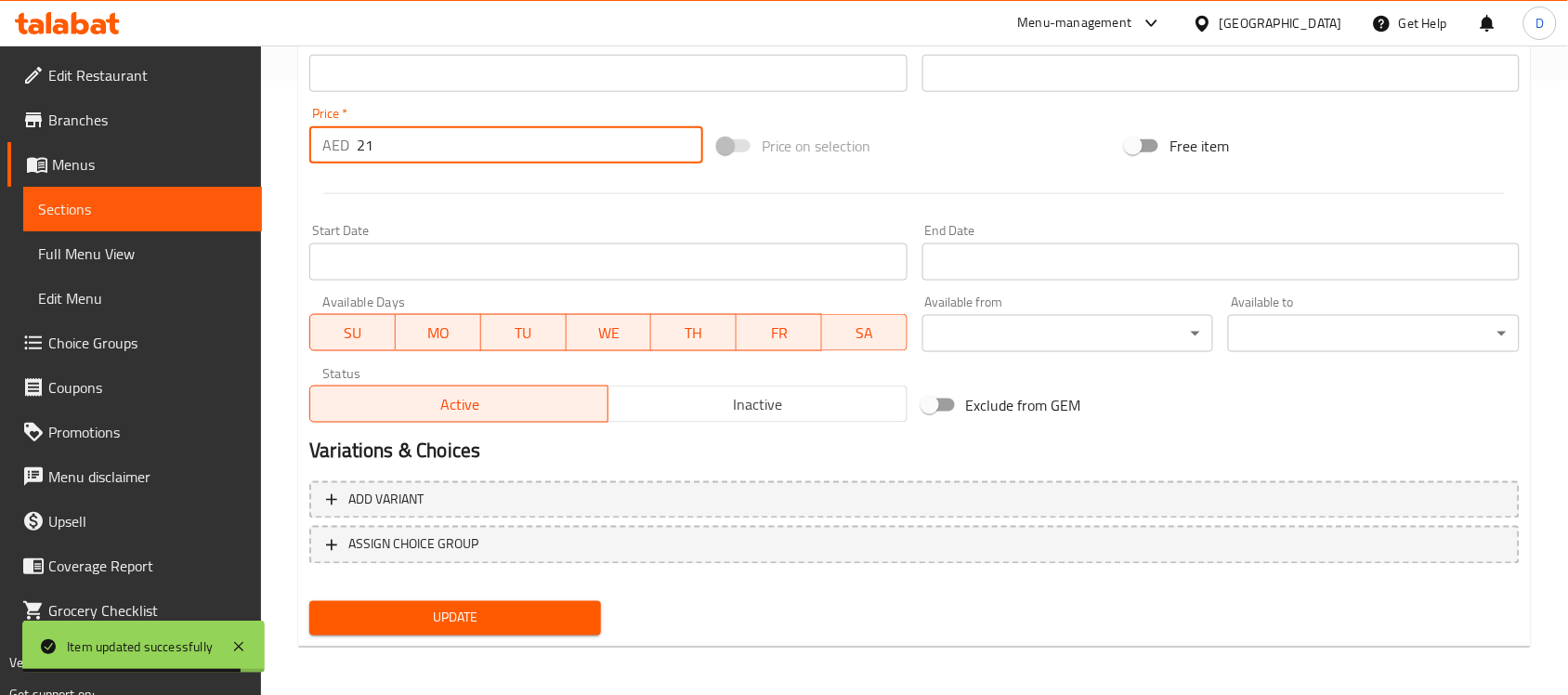
drag, startPoint x: 386, startPoint y: 141, endPoint x: 326, endPoint y: 168, distance: 65.8
click at [326, 168] on div "Price   * AED 21 Price *" at bounding box center [505, 135] width 409 height 72
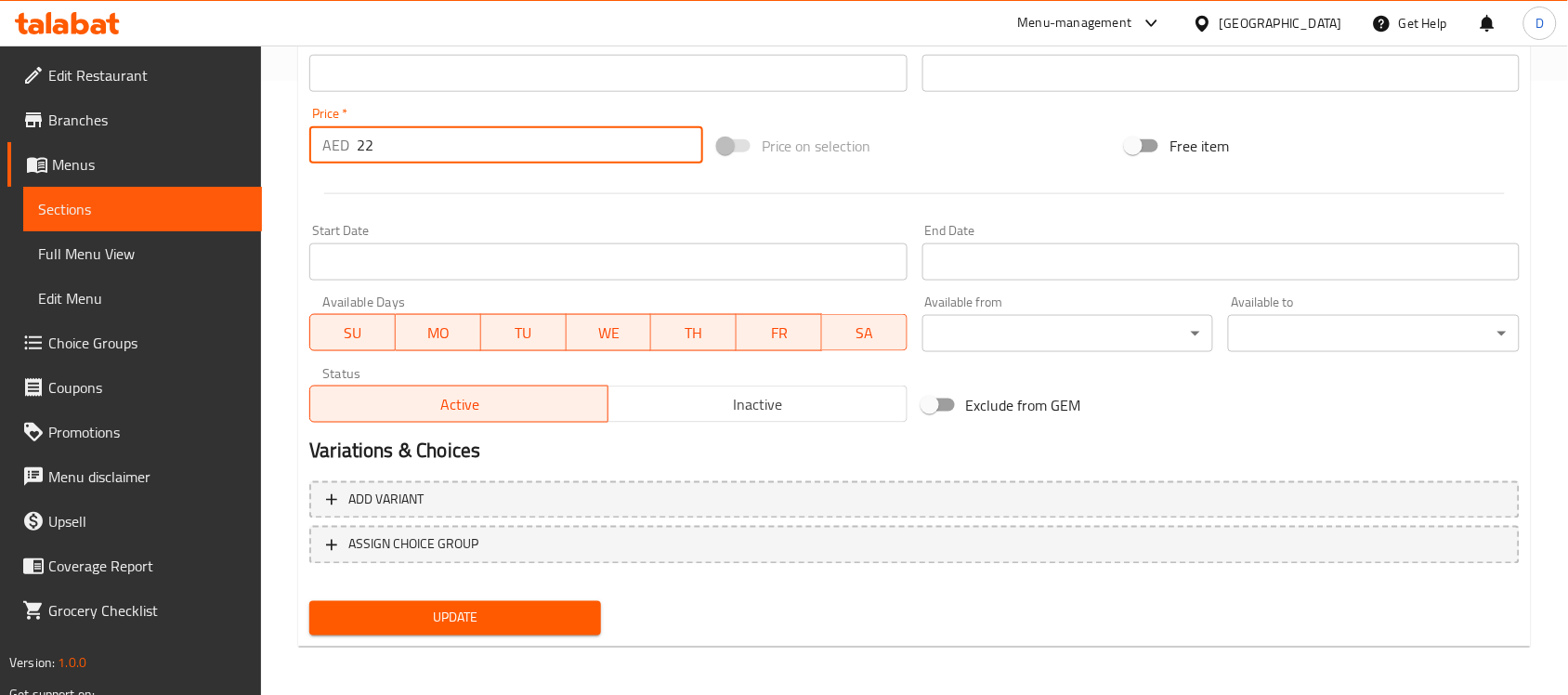
type input "22"
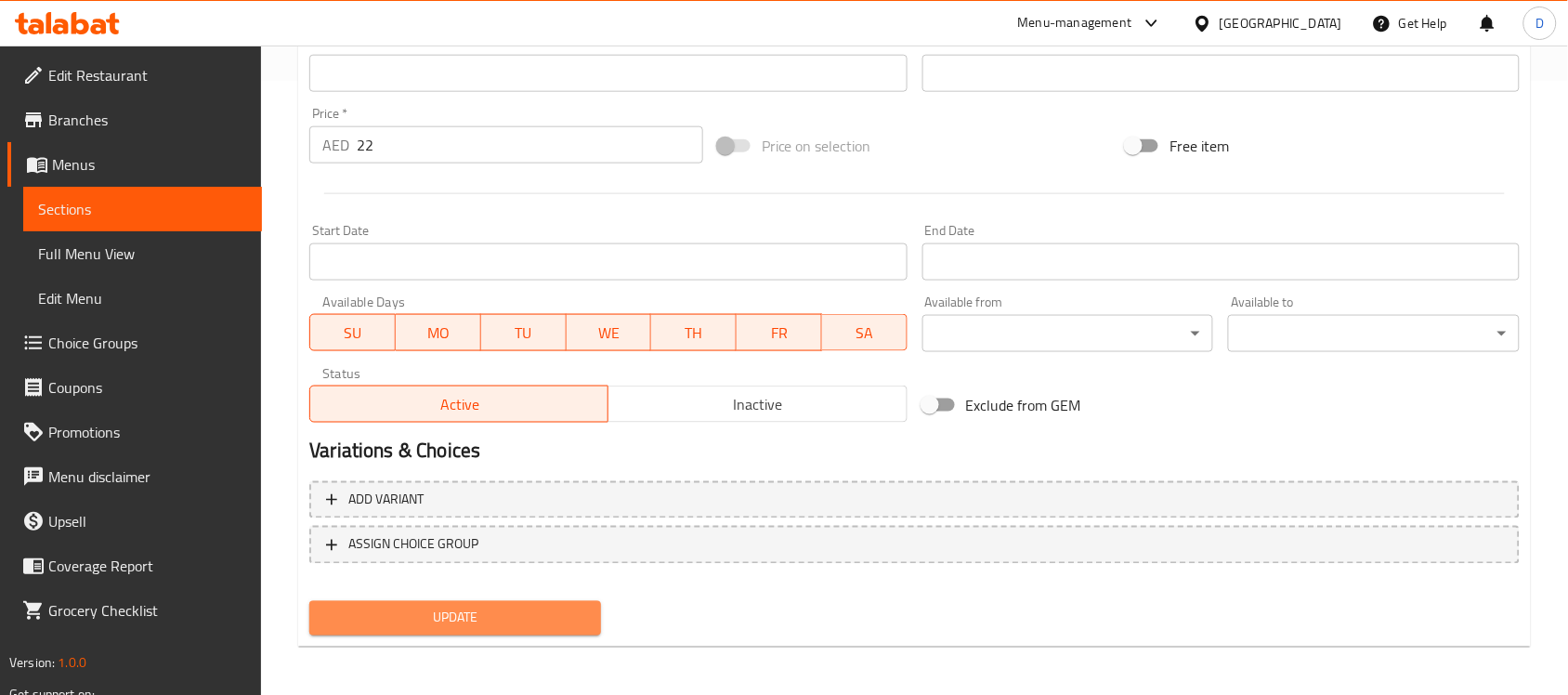
click at [469, 621] on span "Update" at bounding box center [454, 618] width 261 height 23
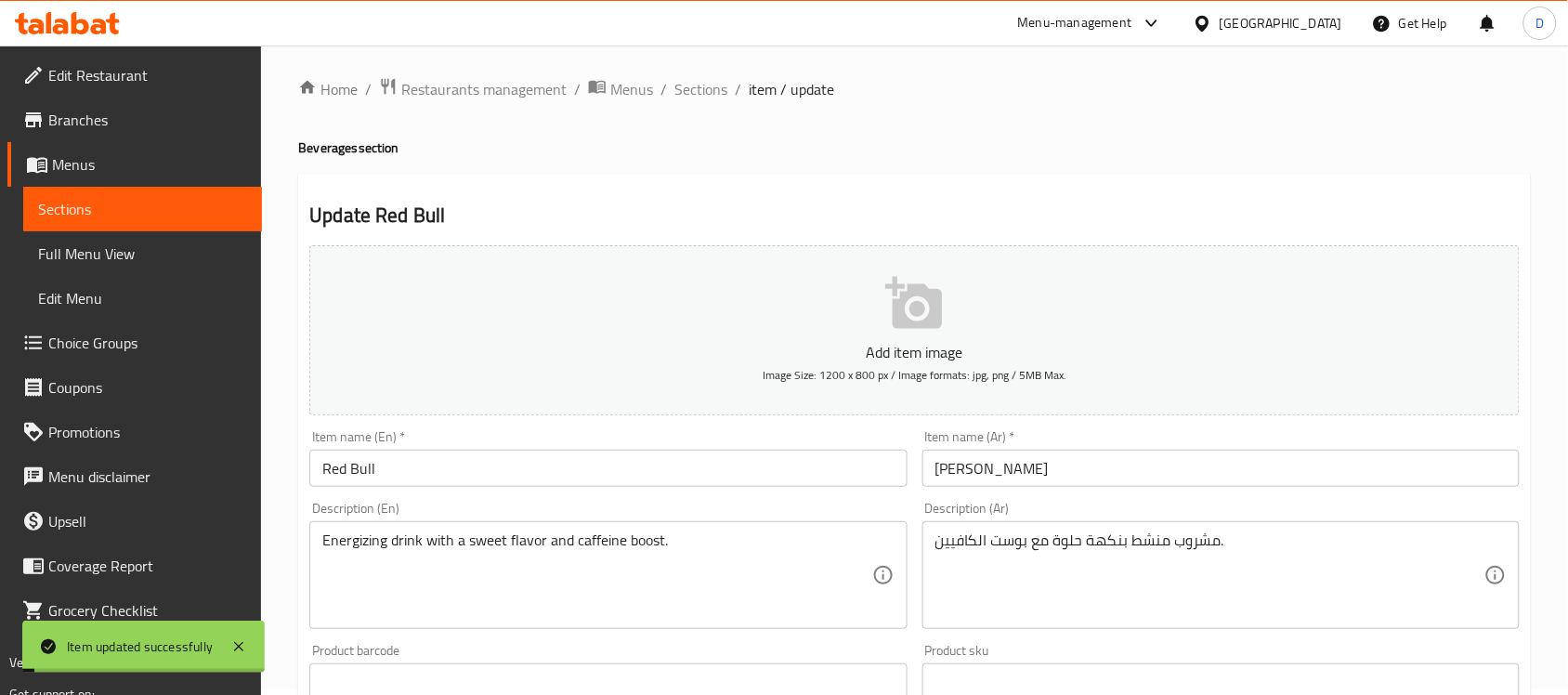
scroll to position [0, 0]
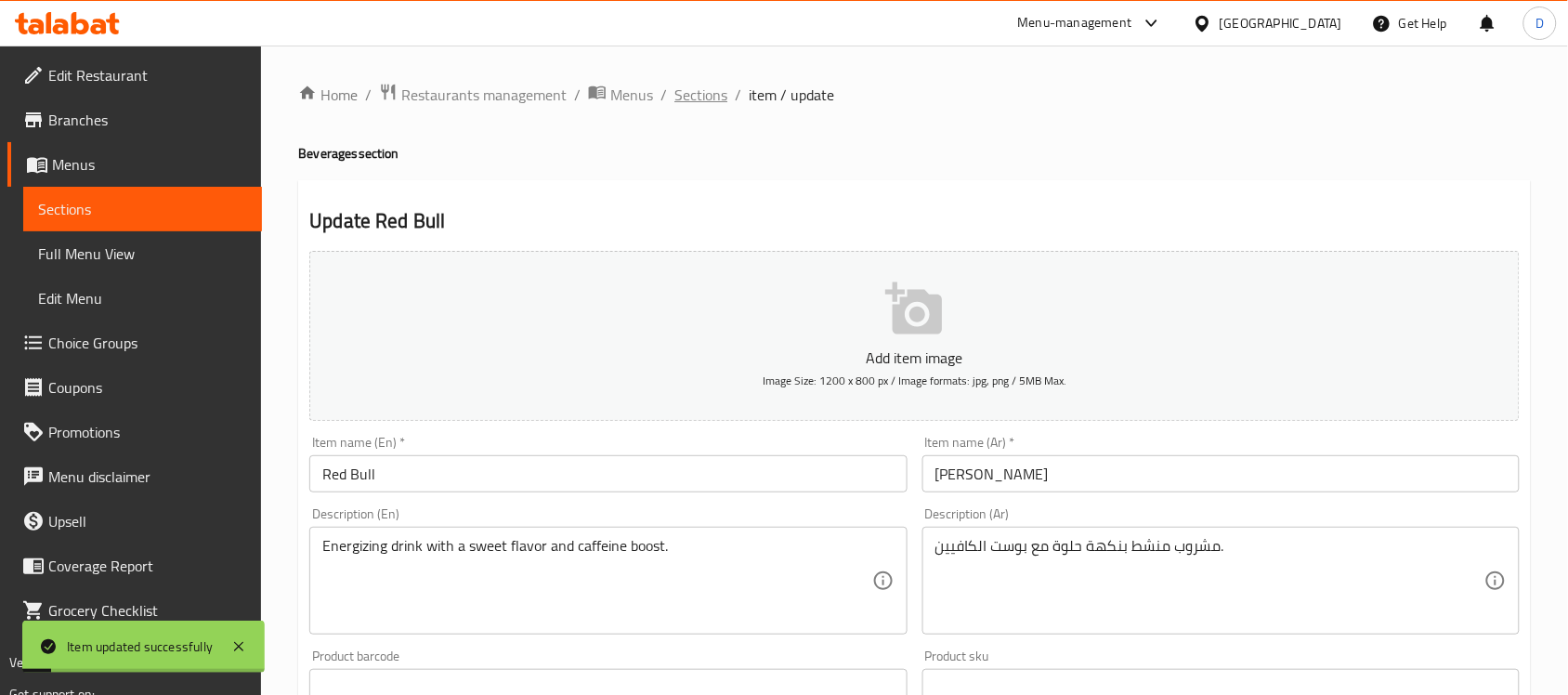
click at [715, 95] on span "Sections" at bounding box center [701, 95] width 53 height 22
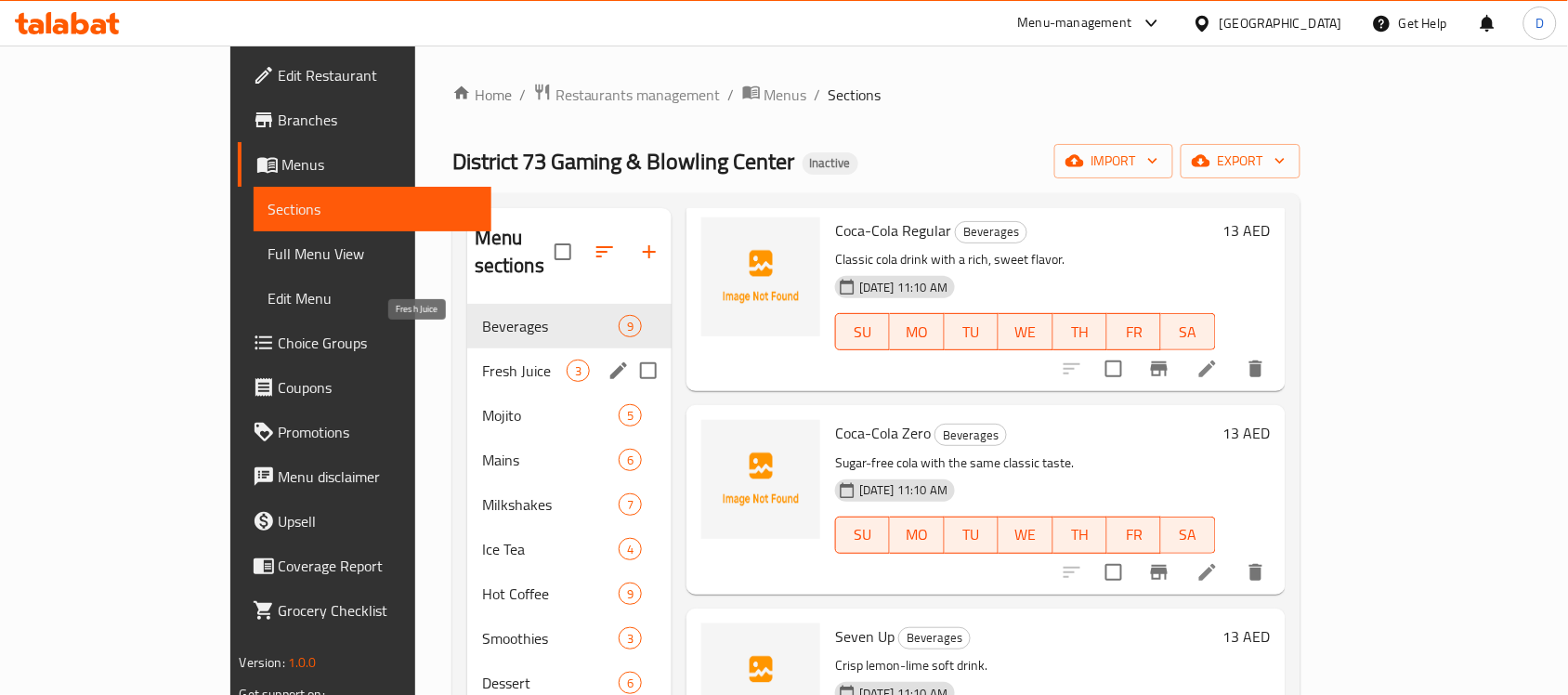
click at [482, 359] on span "Fresh Juice" at bounding box center [524, 370] width 85 height 22
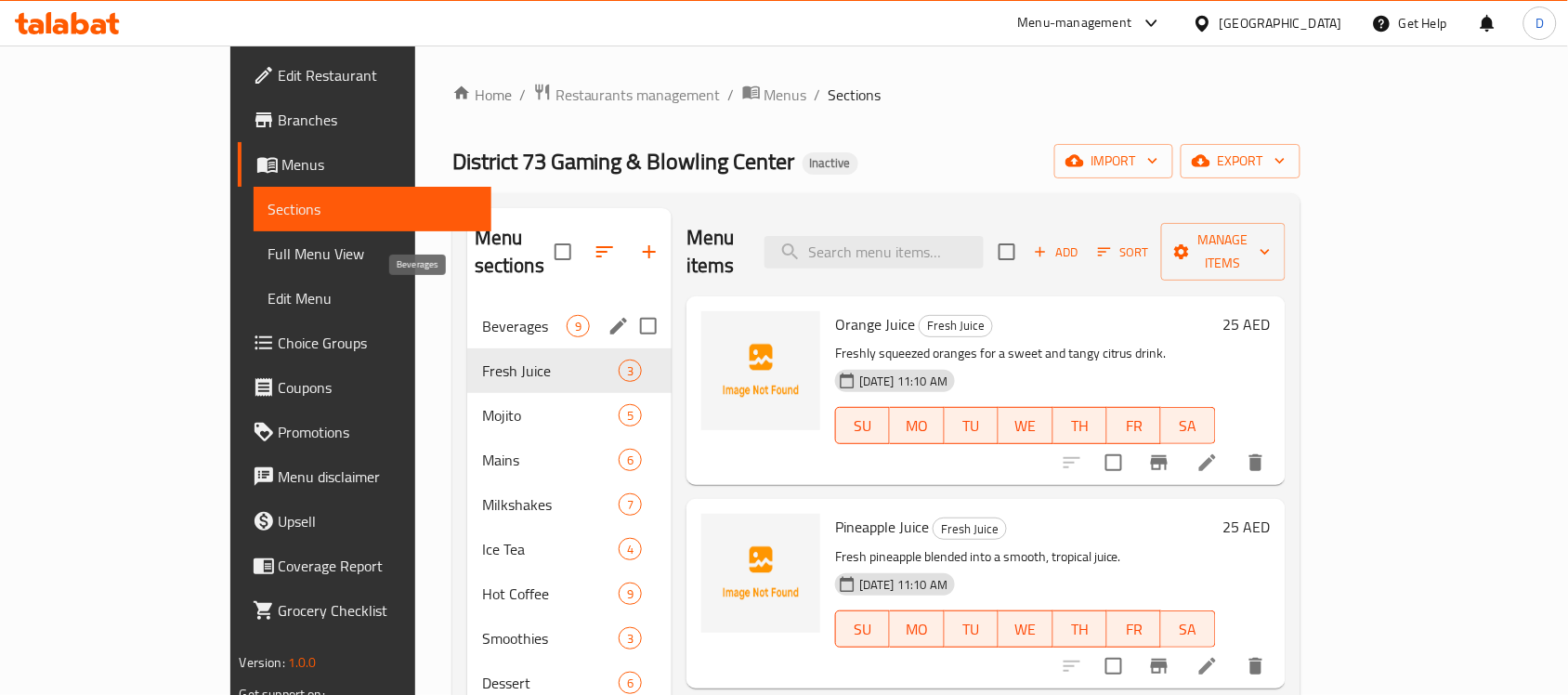
click at [482, 314] on span "Beverages" at bounding box center [524, 326] width 85 height 22
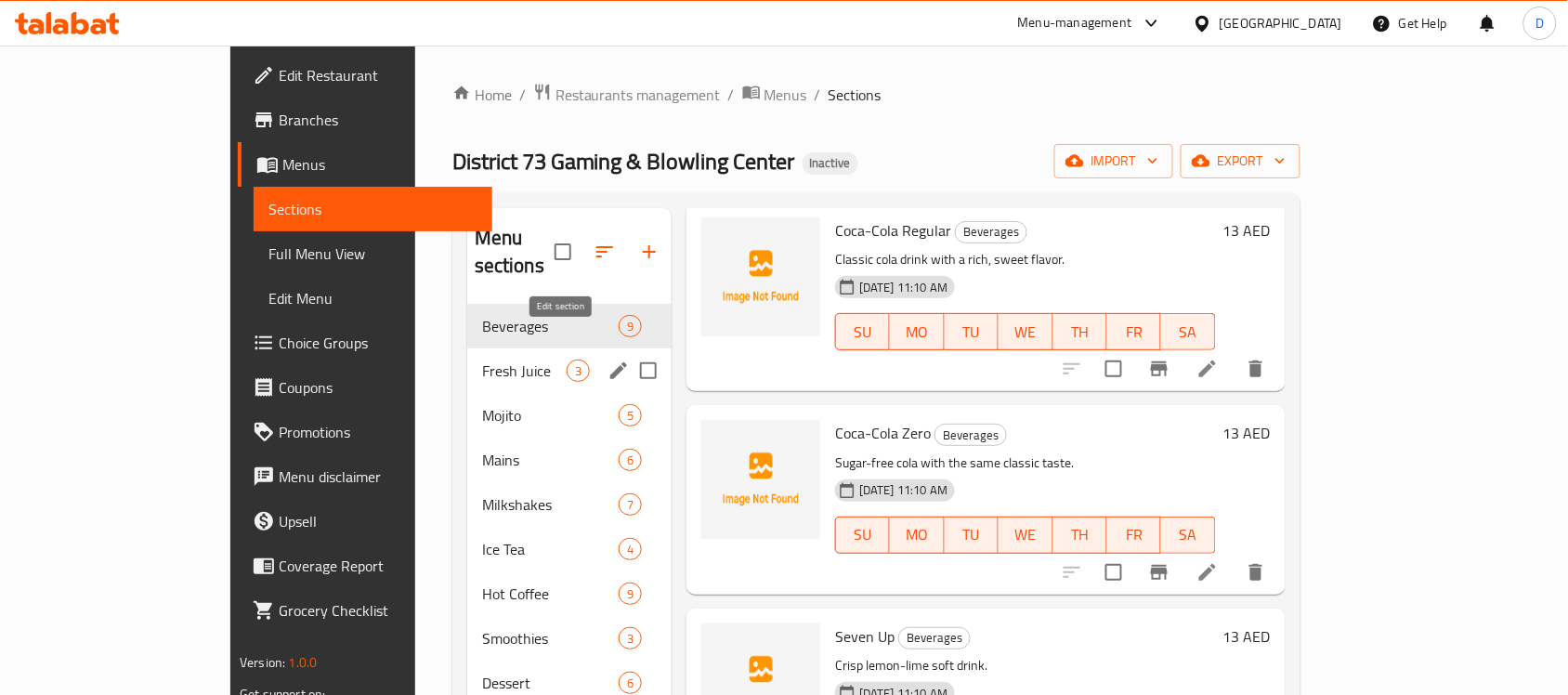
click at [608, 359] on icon "edit" at bounding box center [619, 370] width 22 height 22
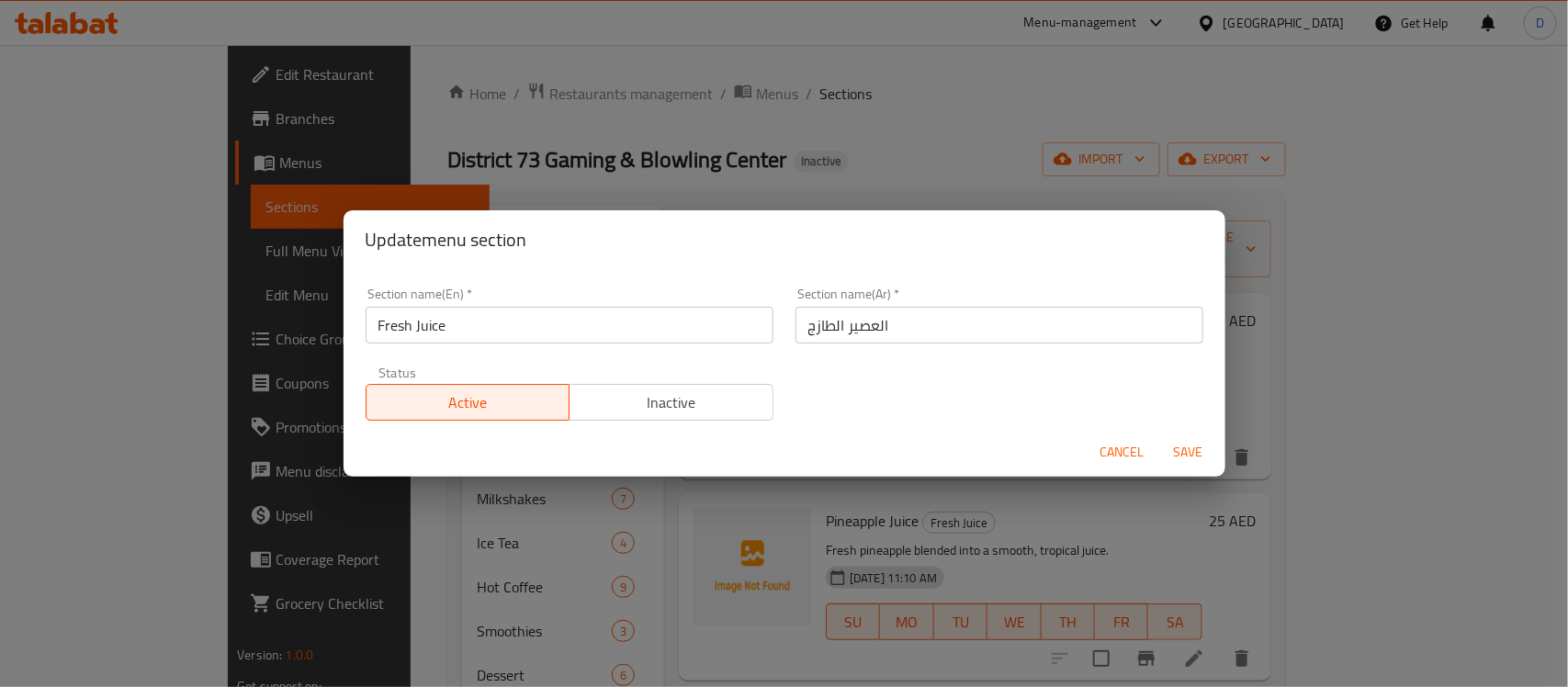
click at [1121, 446] on span "Cancel" at bounding box center [1123, 452] width 44 height 23
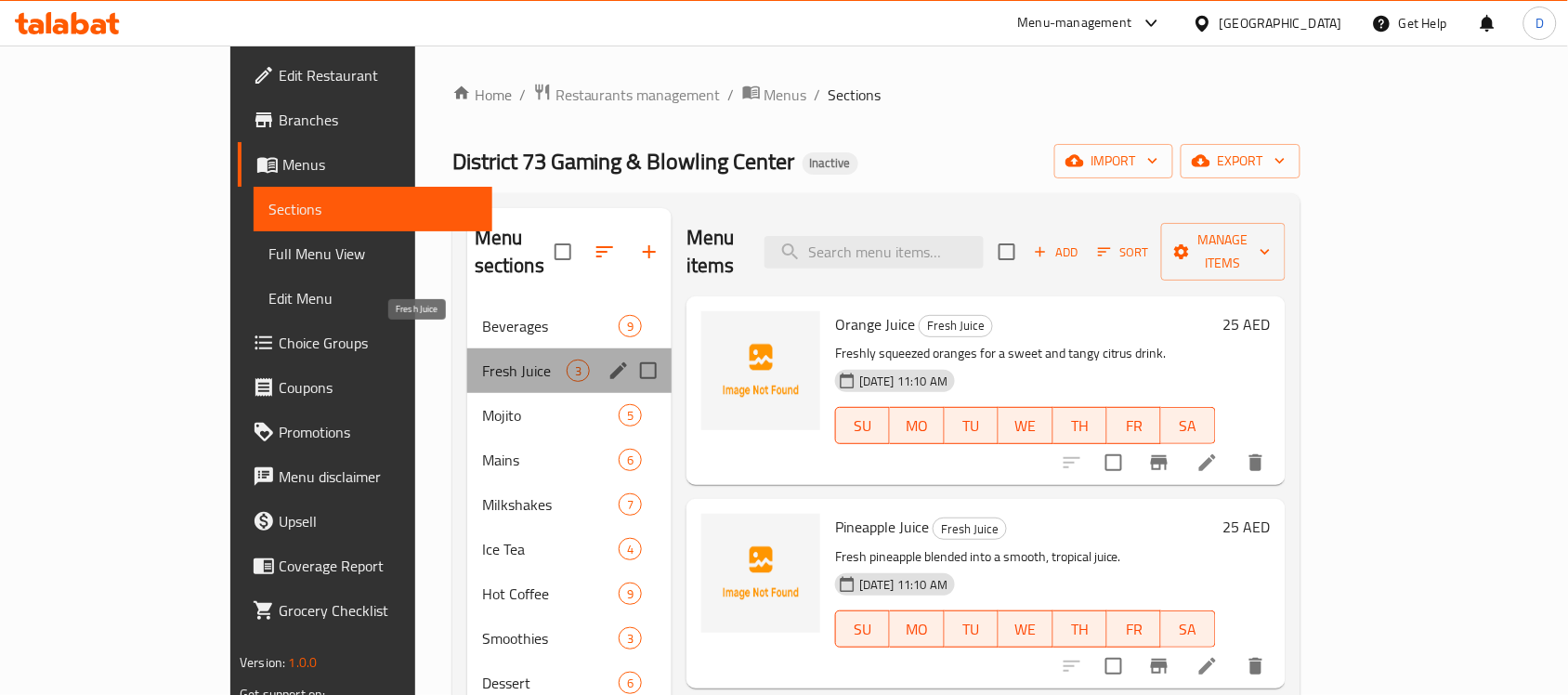
click at [482, 359] on span "Fresh Juice" at bounding box center [524, 370] width 85 height 22
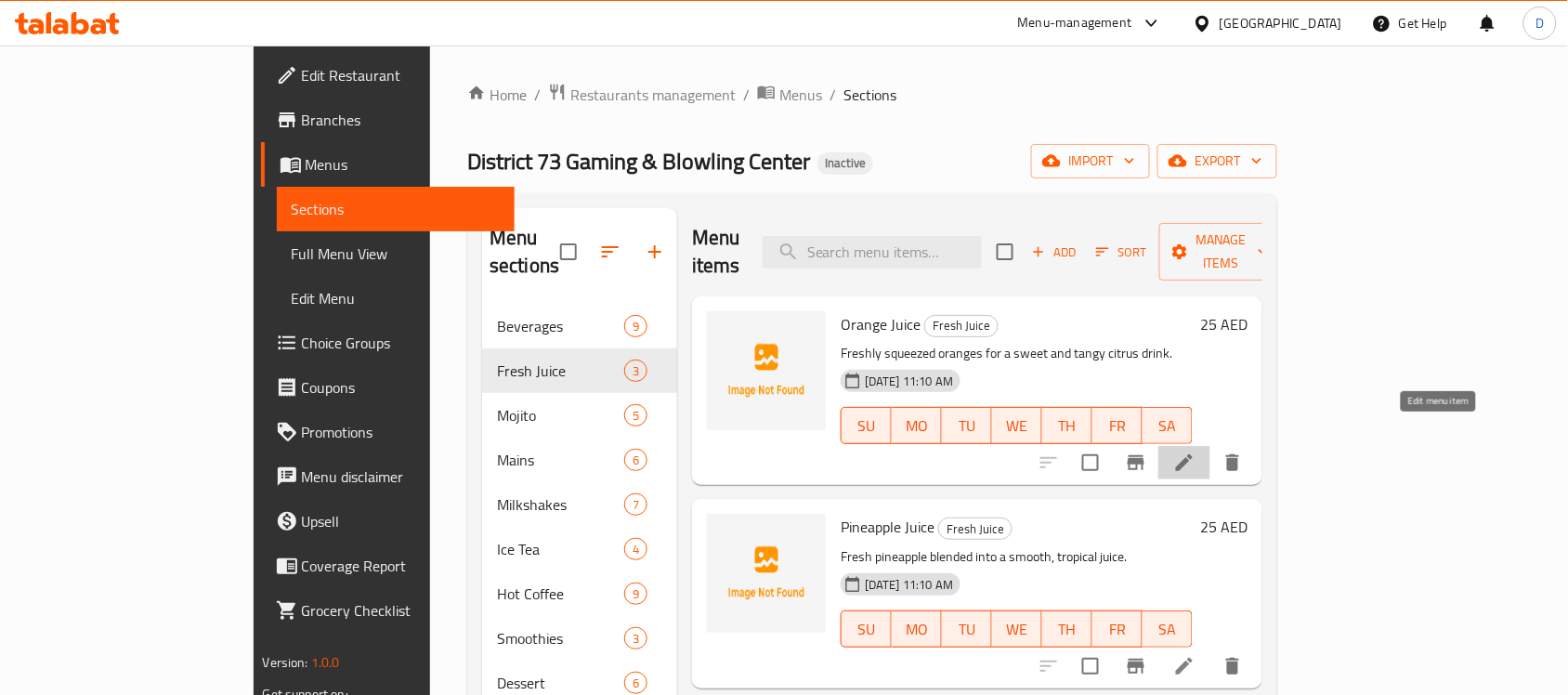
click at [1195, 451] on icon at bounding box center [1185, 462] width 22 height 22
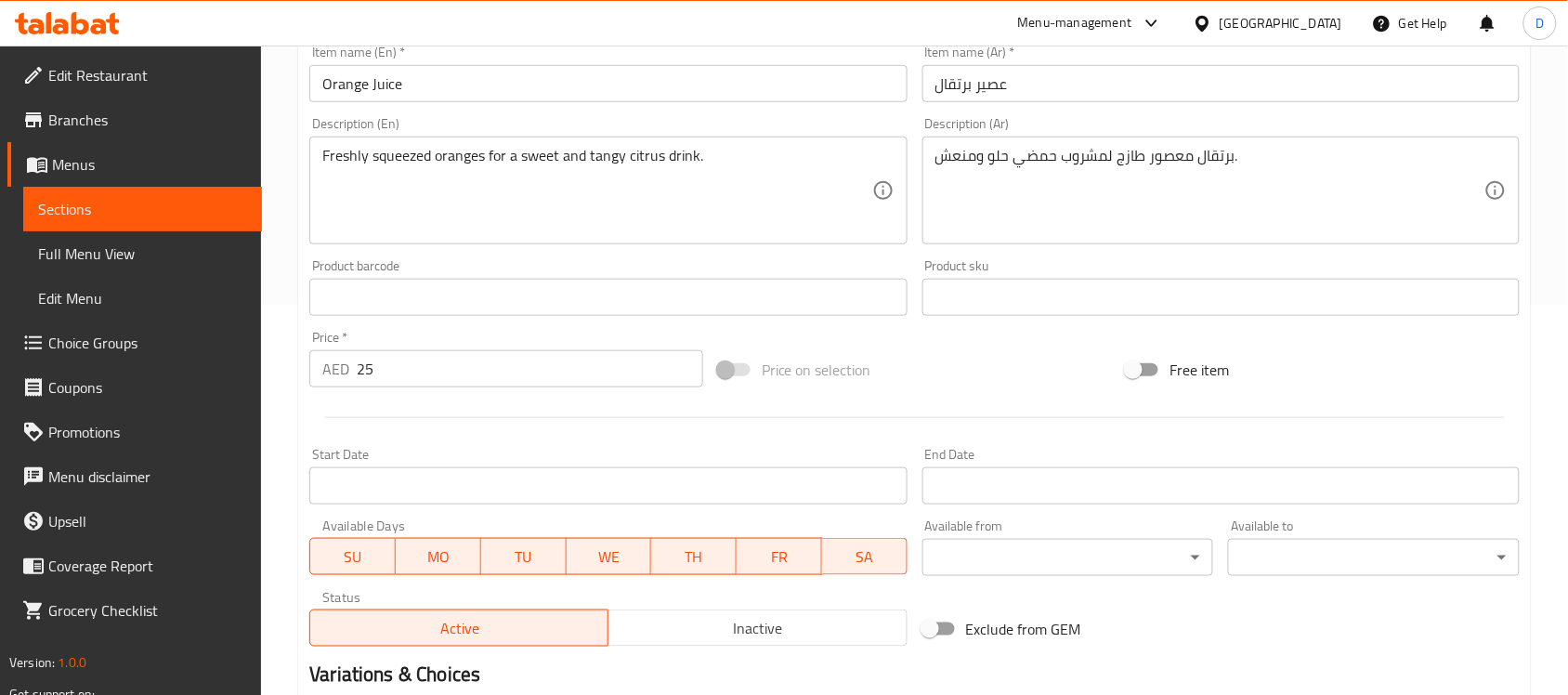
scroll to position [464, 0]
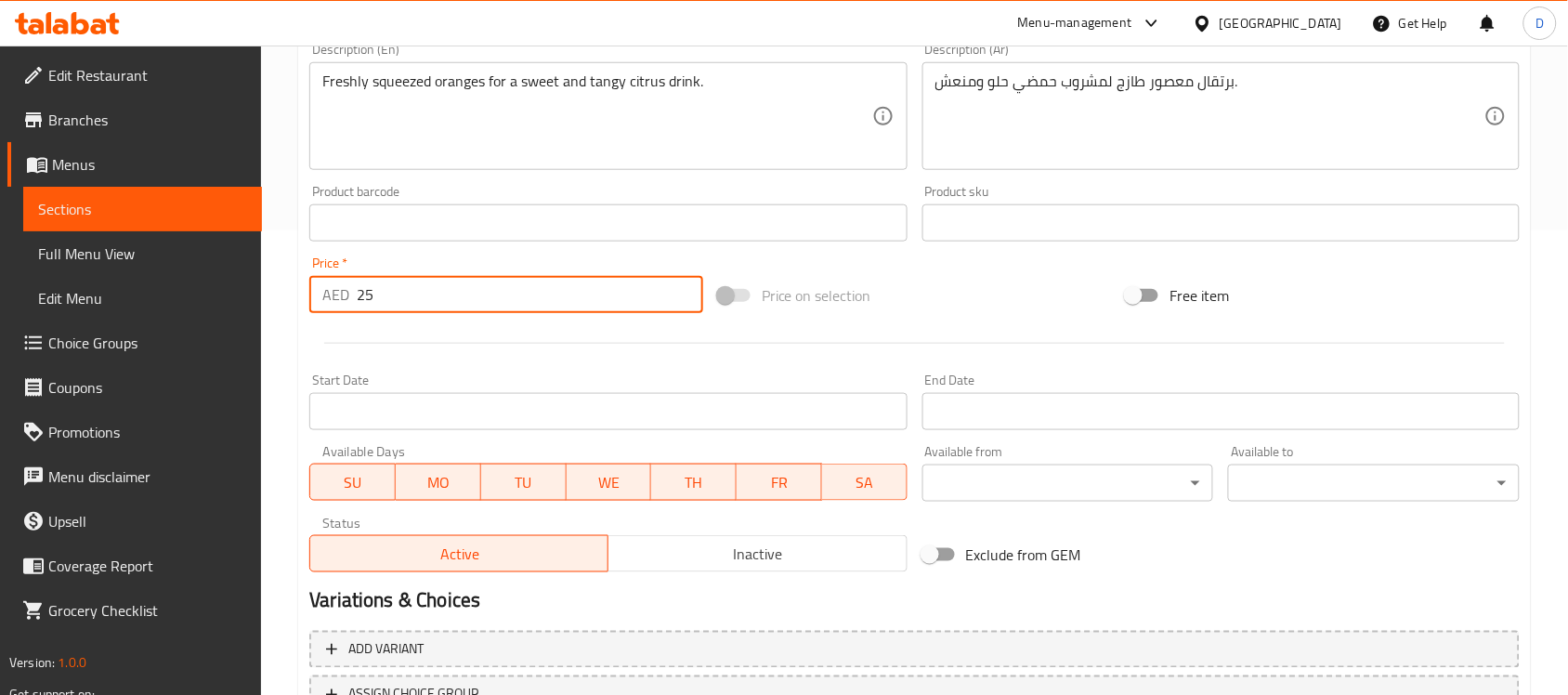
drag, startPoint x: 385, startPoint y: 285, endPoint x: 331, endPoint y: 293, distance: 54.6
click at [331, 293] on div "AED 25 Price *" at bounding box center [505, 294] width 394 height 37
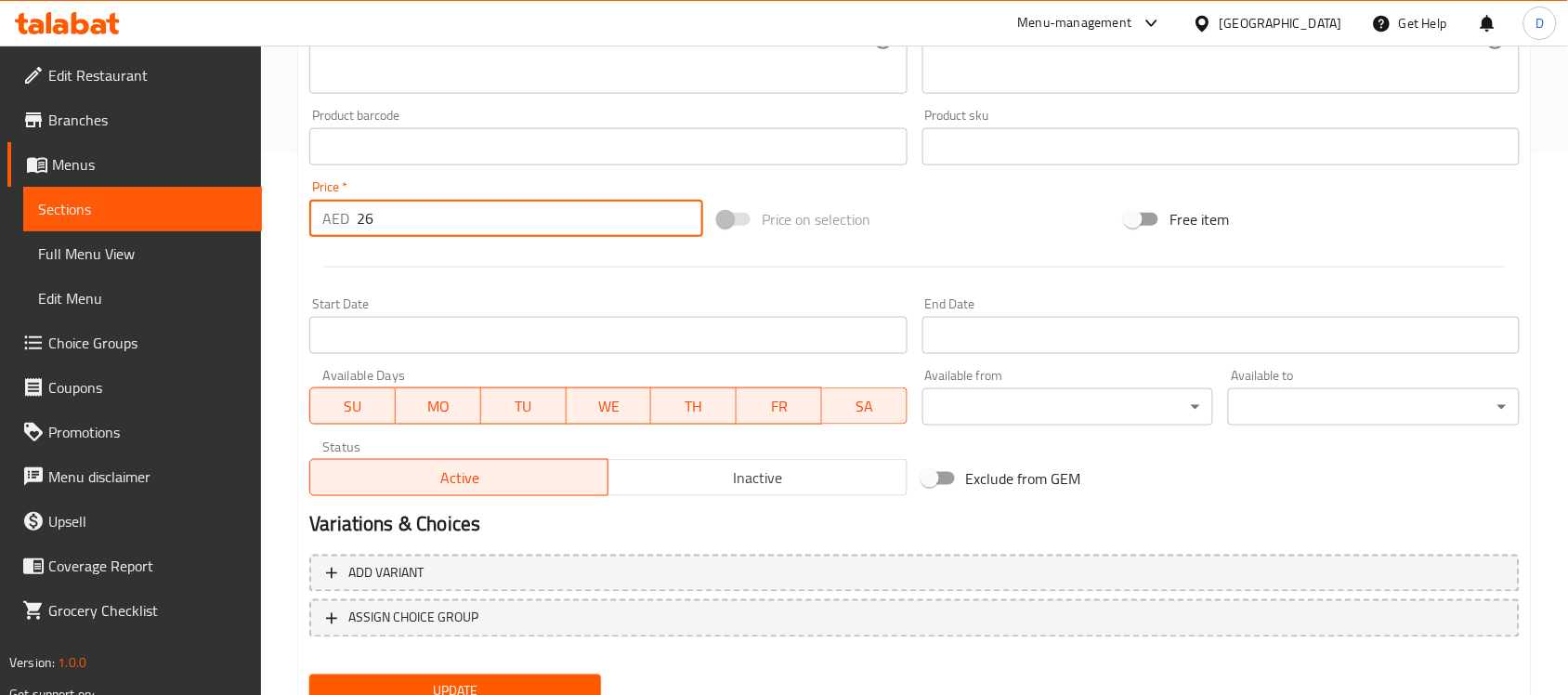
scroll to position [614, 0]
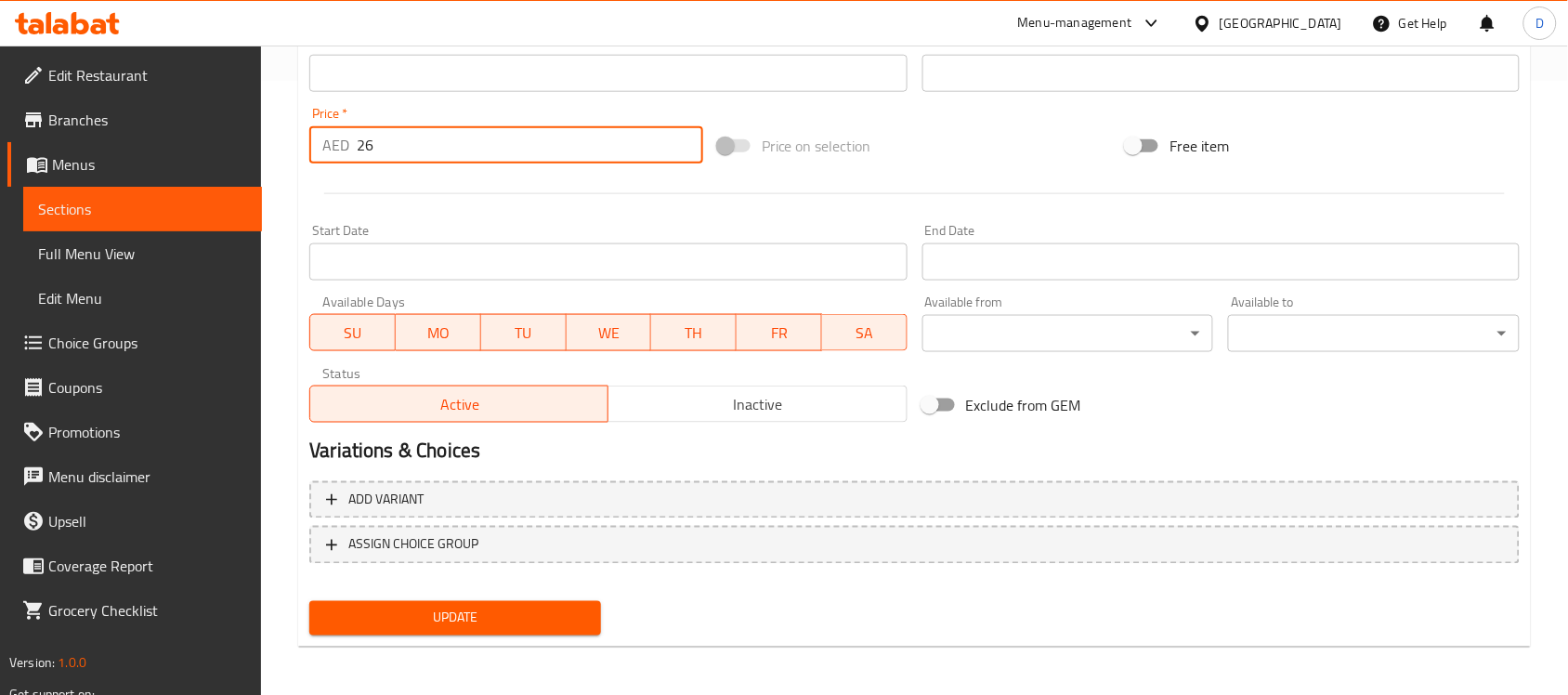
type input "26"
click at [405, 614] on span "Update" at bounding box center [454, 618] width 261 height 23
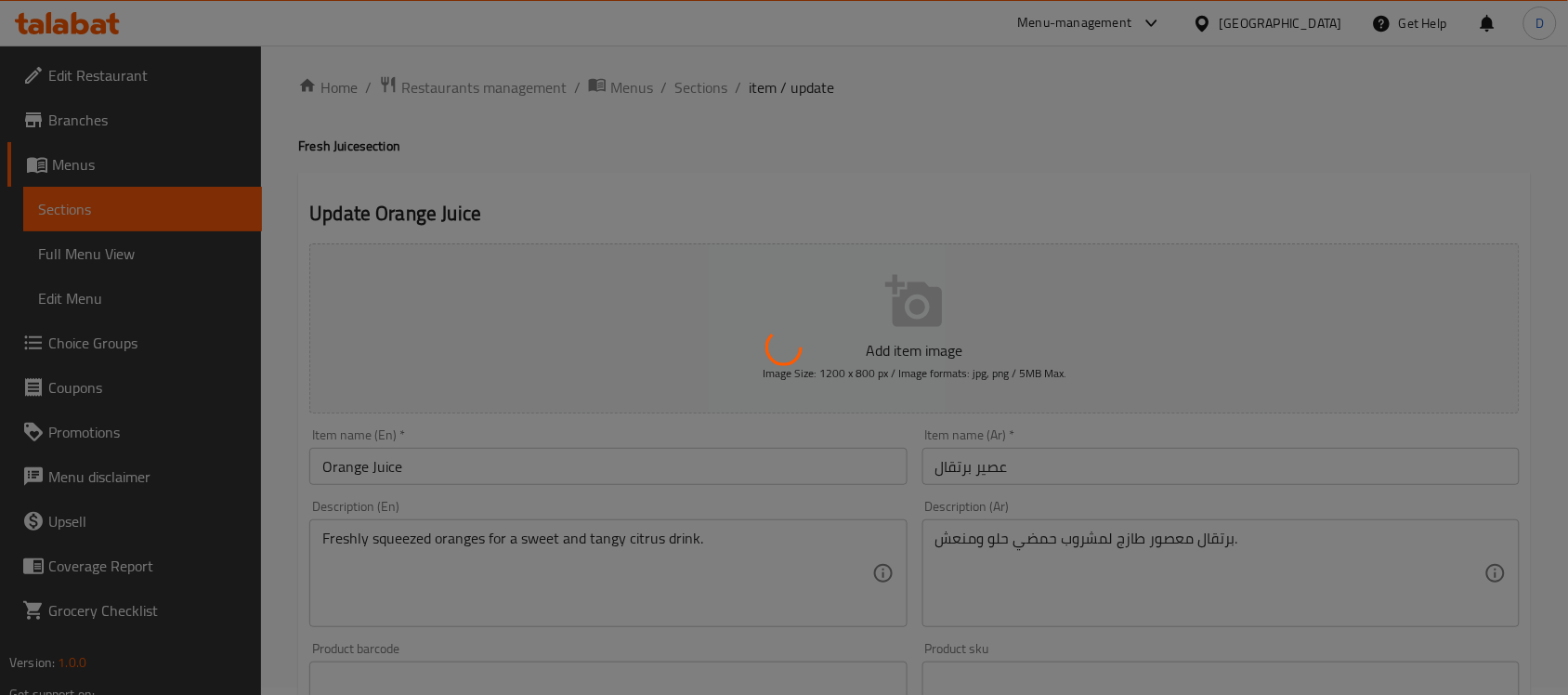
scroll to position [0, 0]
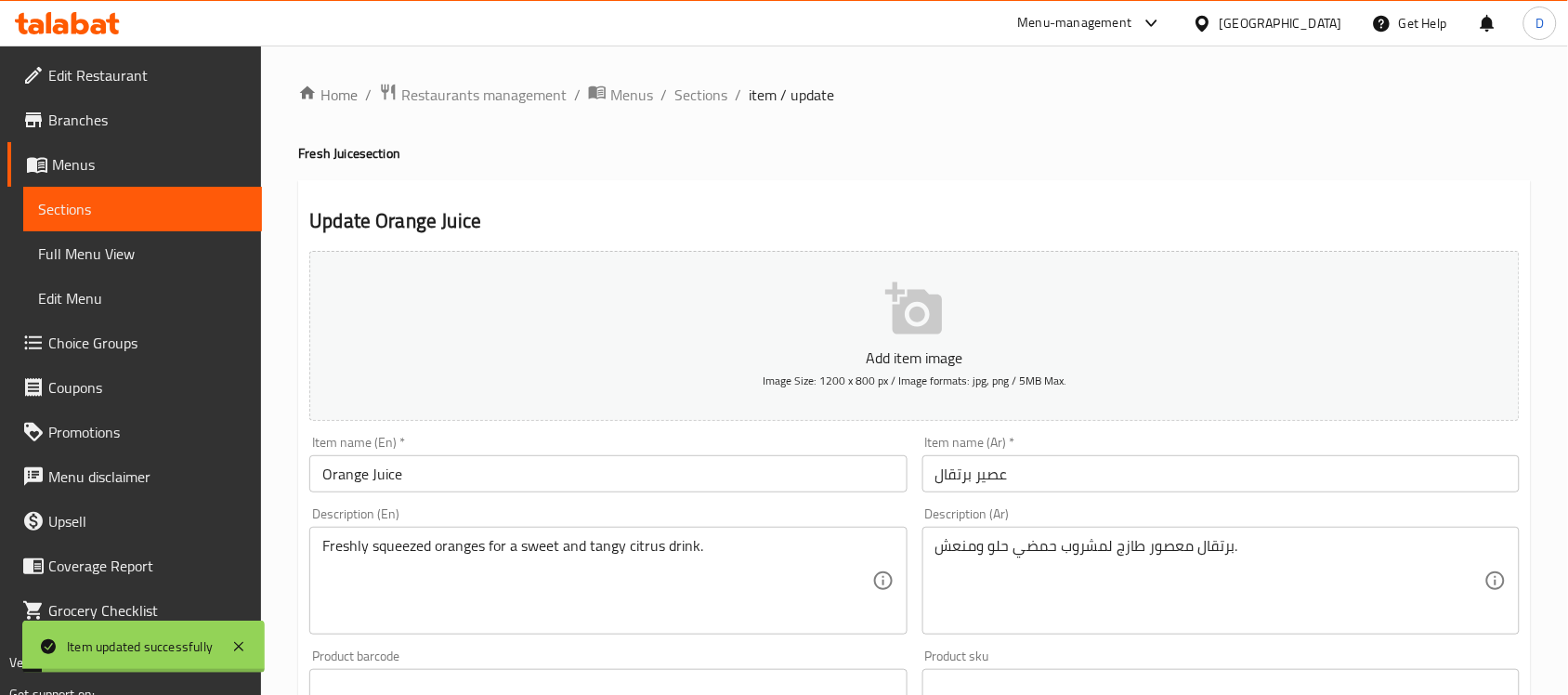
click at [703, 96] on span "Sections" at bounding box center [701, 95] width 53 height 22
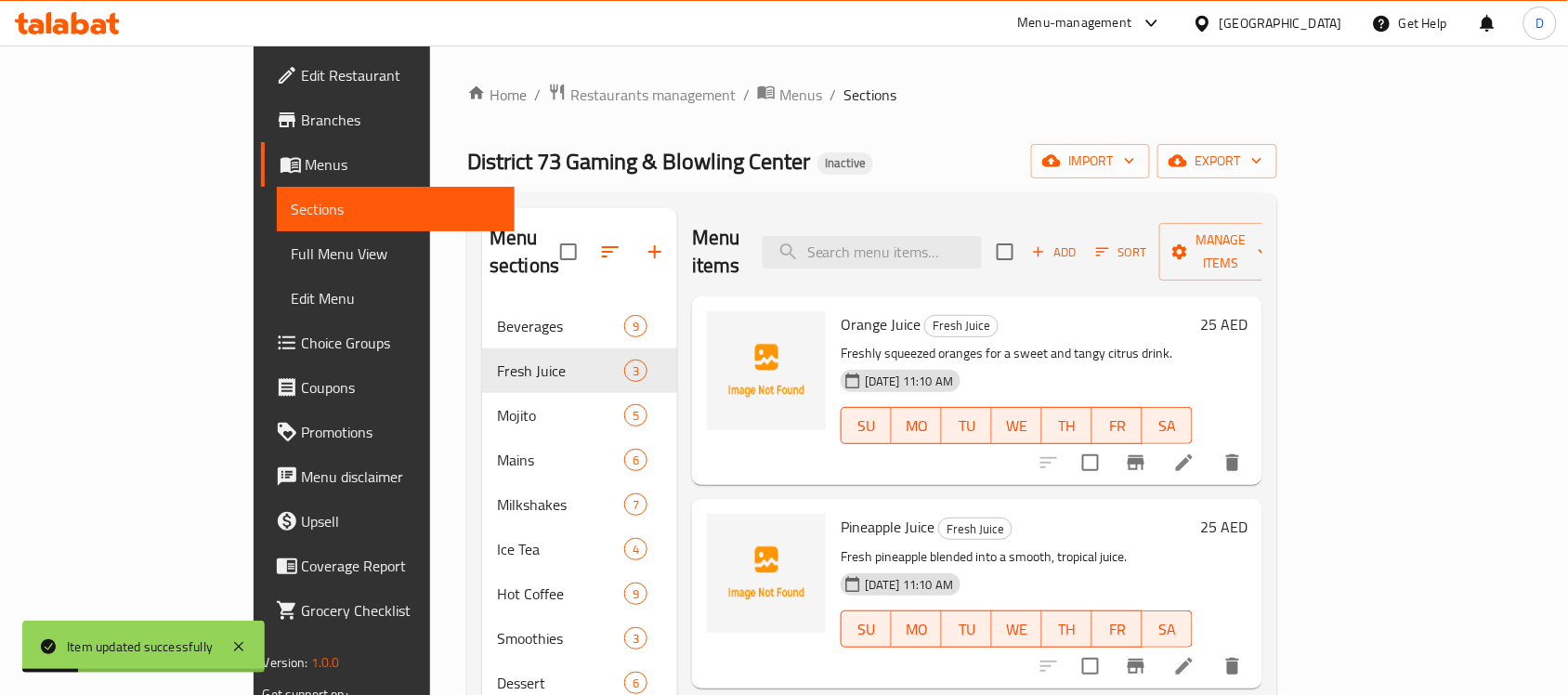
scroll to position [116, 0]
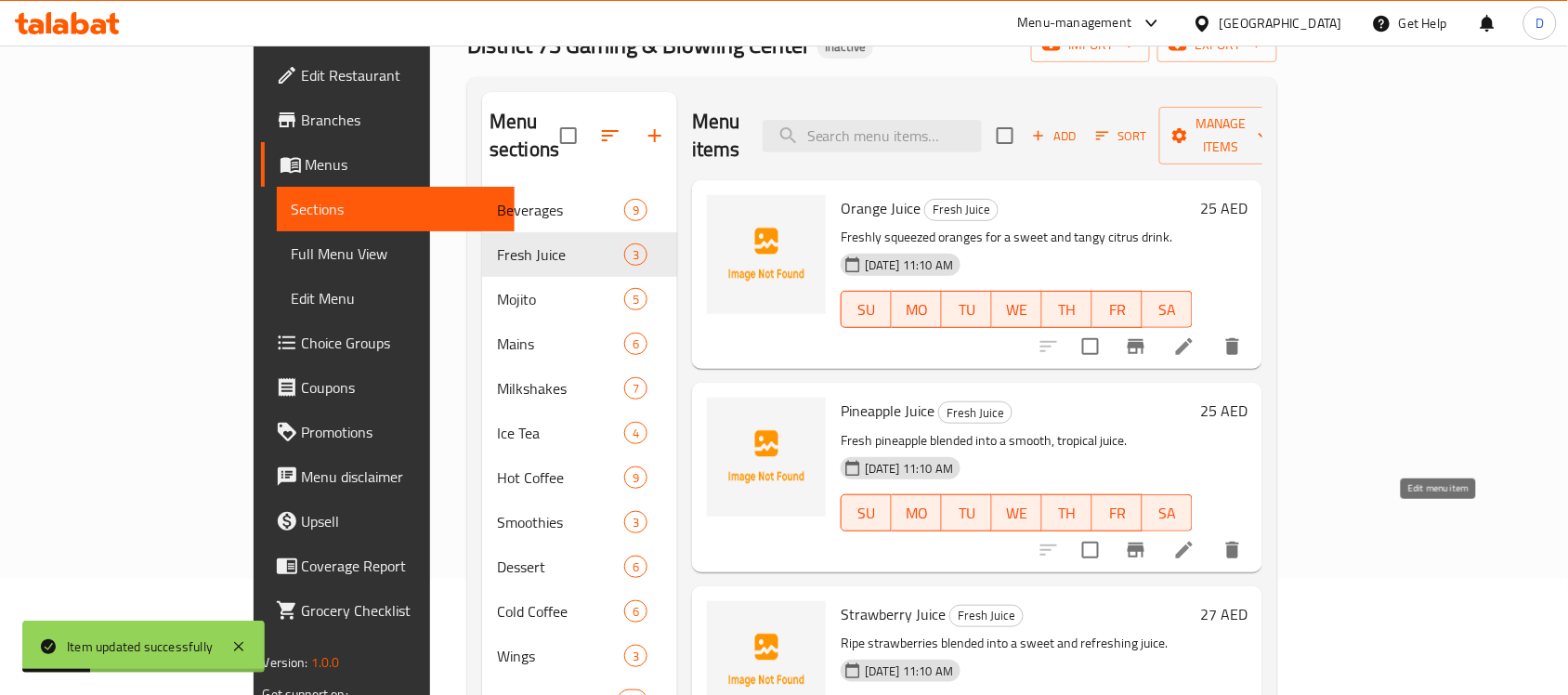
click at [1195, 539] on icon at bounding box center [1185, 550] width 22 height 22
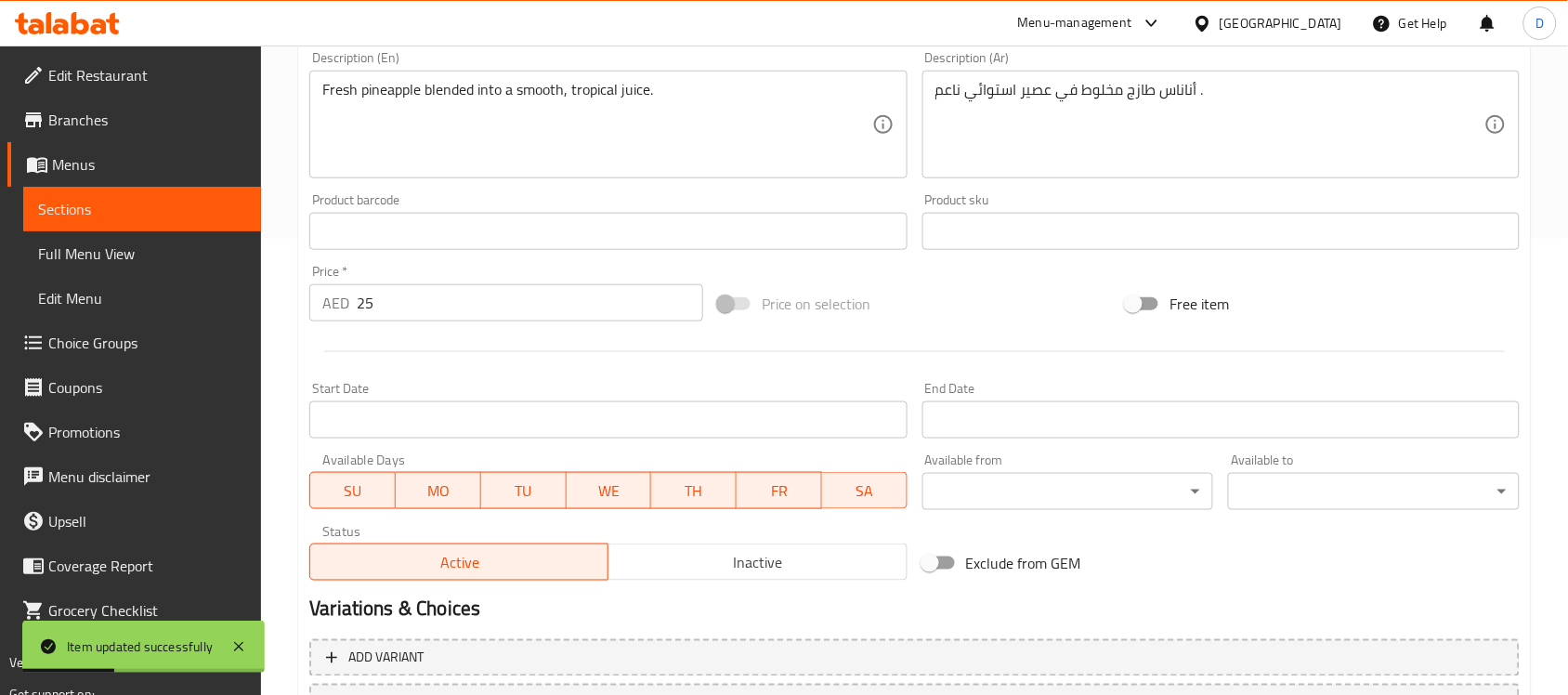
scroll to position [464, 0]
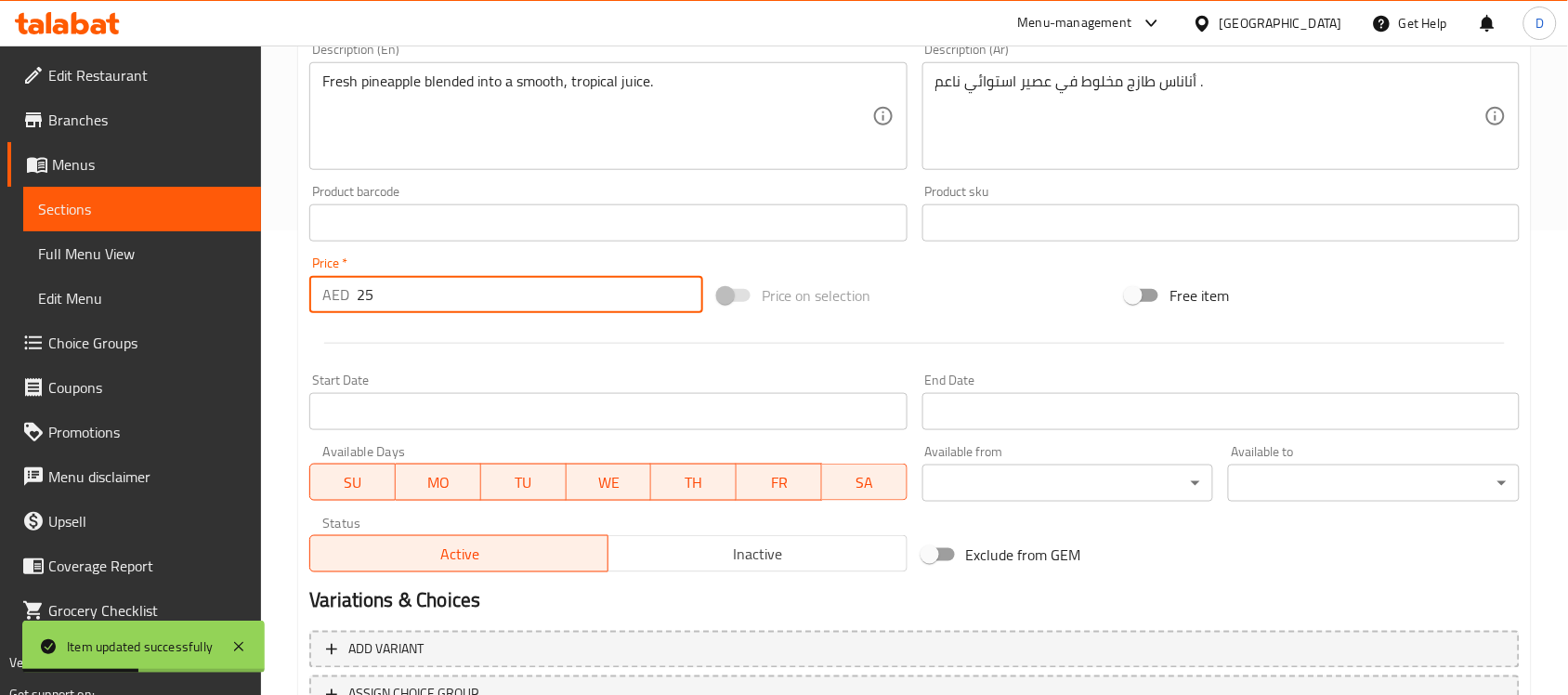
drag, startPoint x: 391, startPoint y: 308, endPoint x: 331, endPoint y: 316, distance: 60.5
click at [331, 316] on div "Price   * AED 25 Price *" at bounding box center [505, 284] width 409 height 72
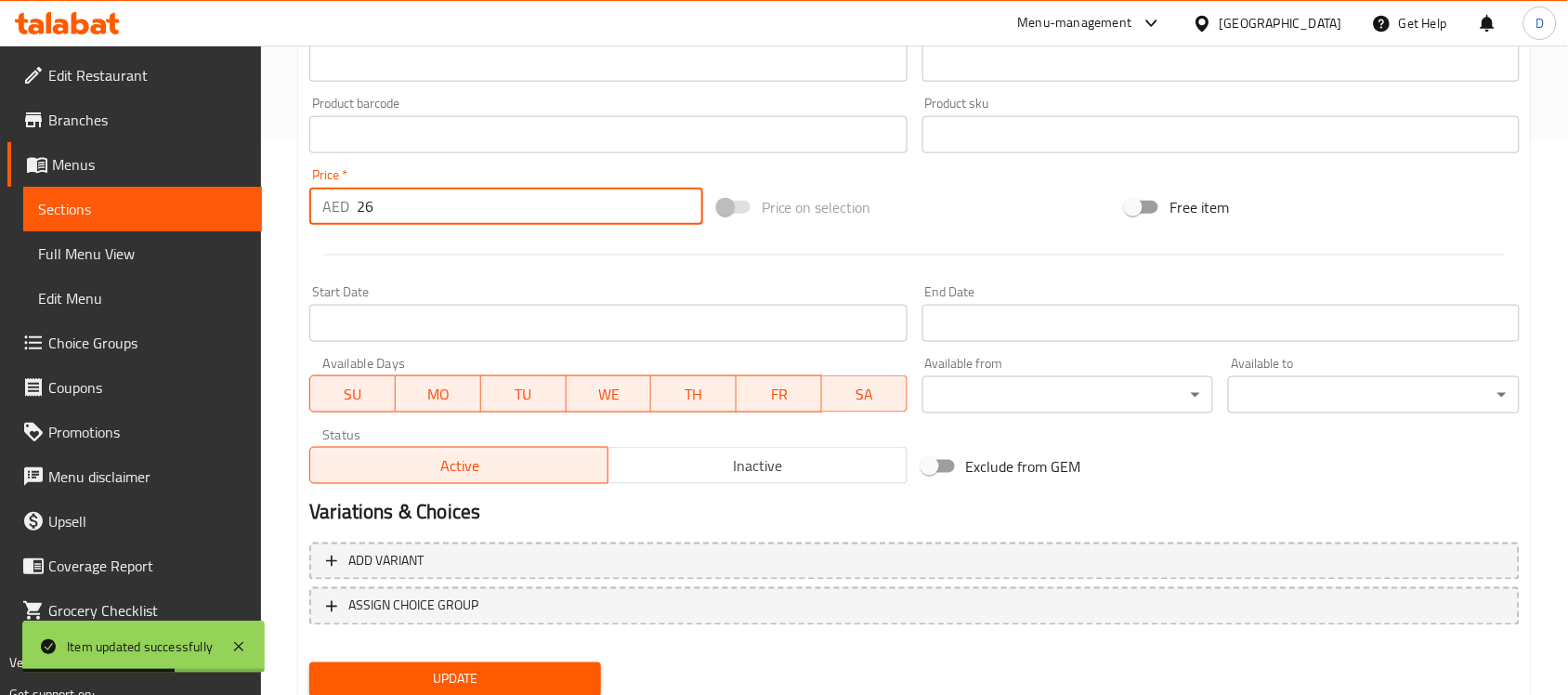
scroll to position [614, 0]
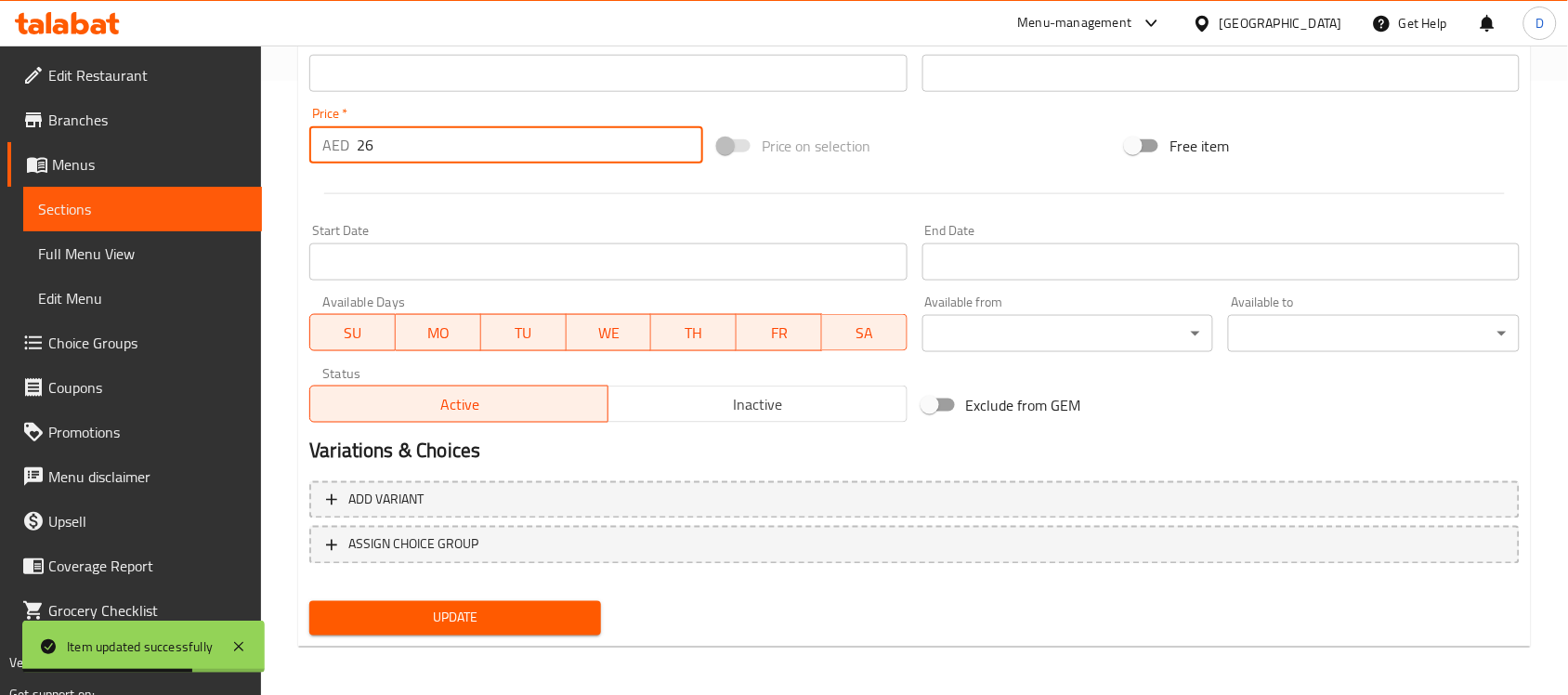
type input "26"
click at [371, 607] on span "Update" at bounding box center [454, 618] width 261 height 23
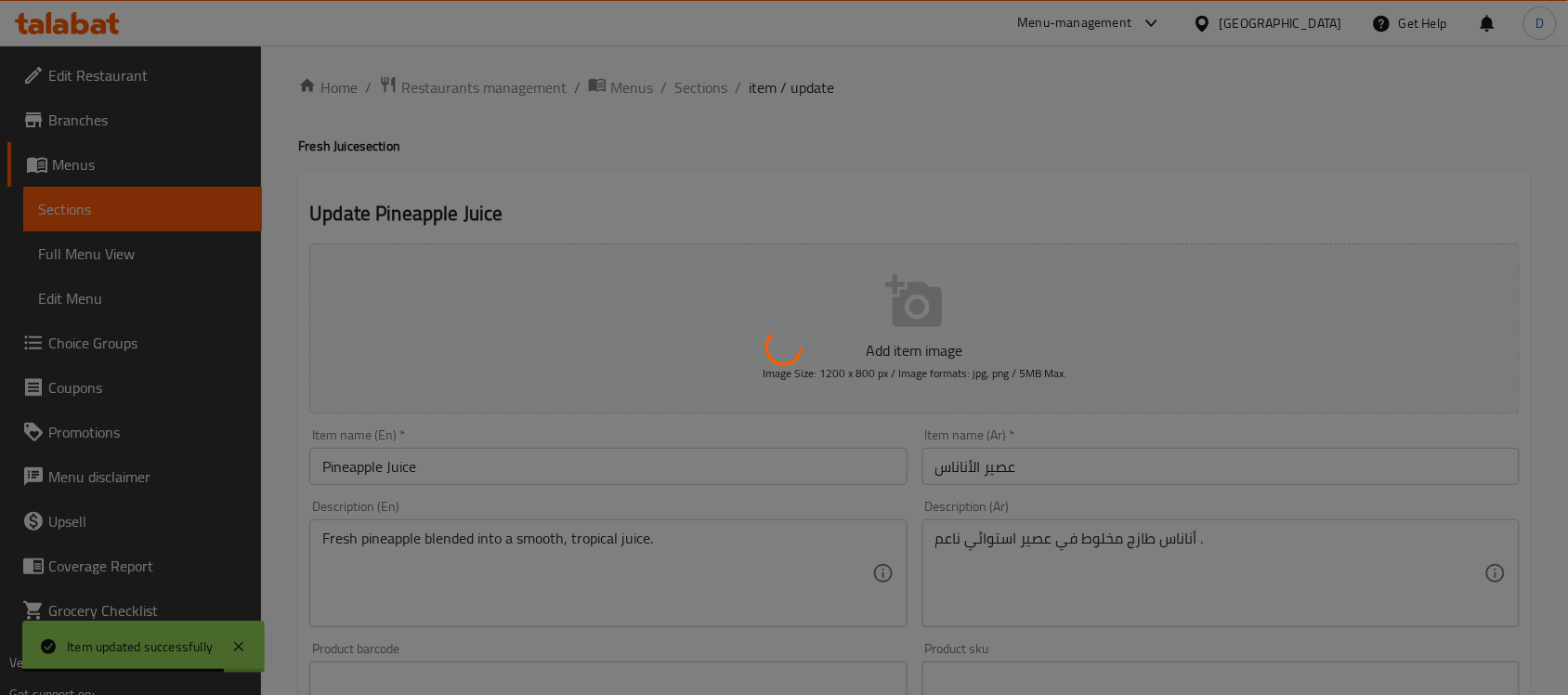
scroll to position [0, 0]
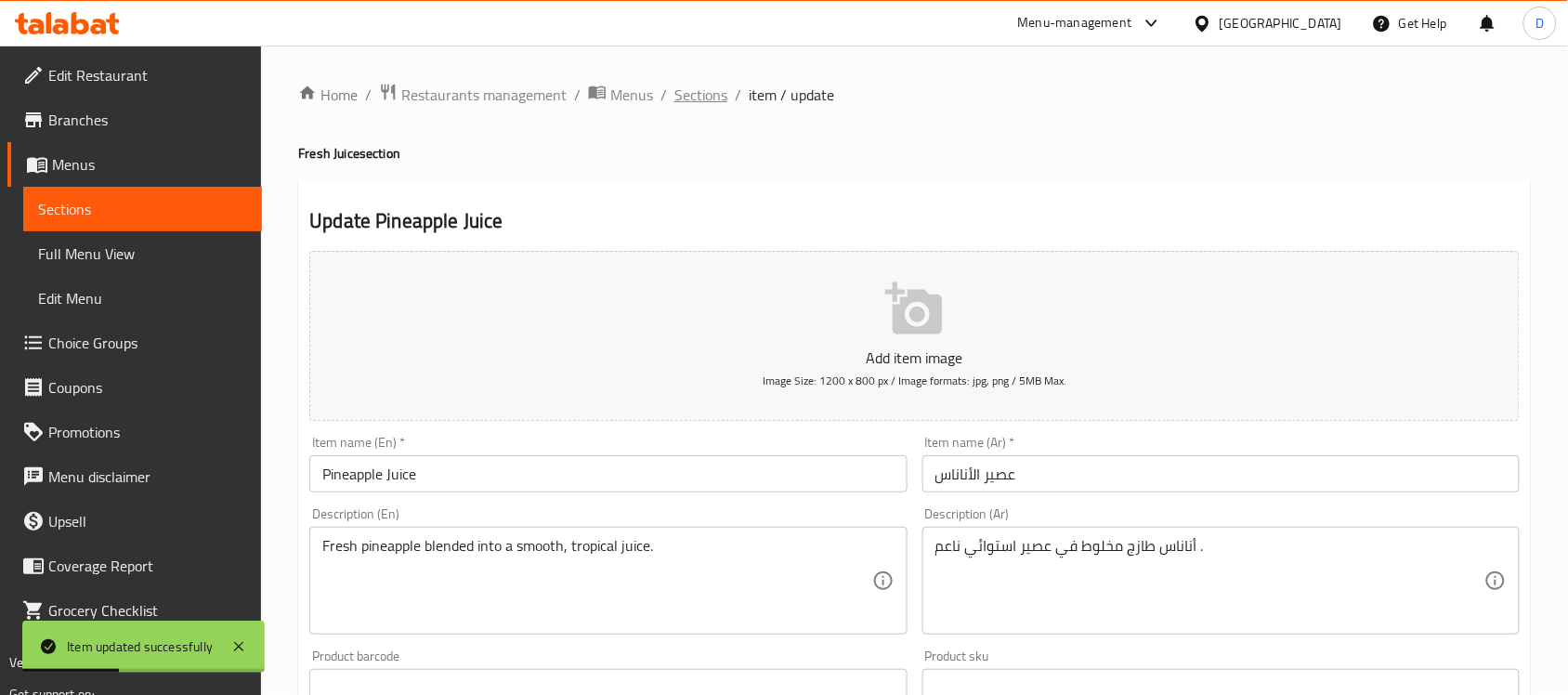
click at [694, 90] on span "Sections" at bounding box center [701, 95] width 53 height 22
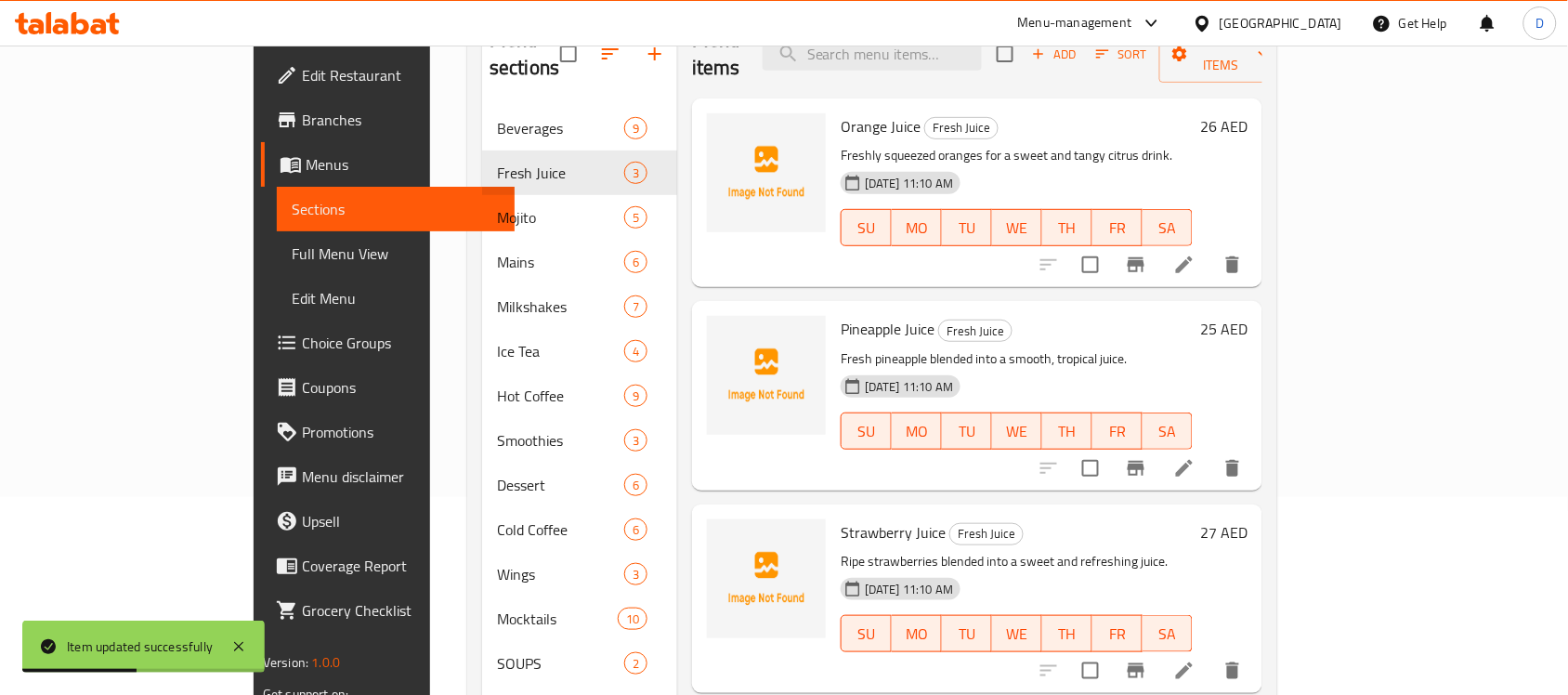
scroll to position [530, 0]
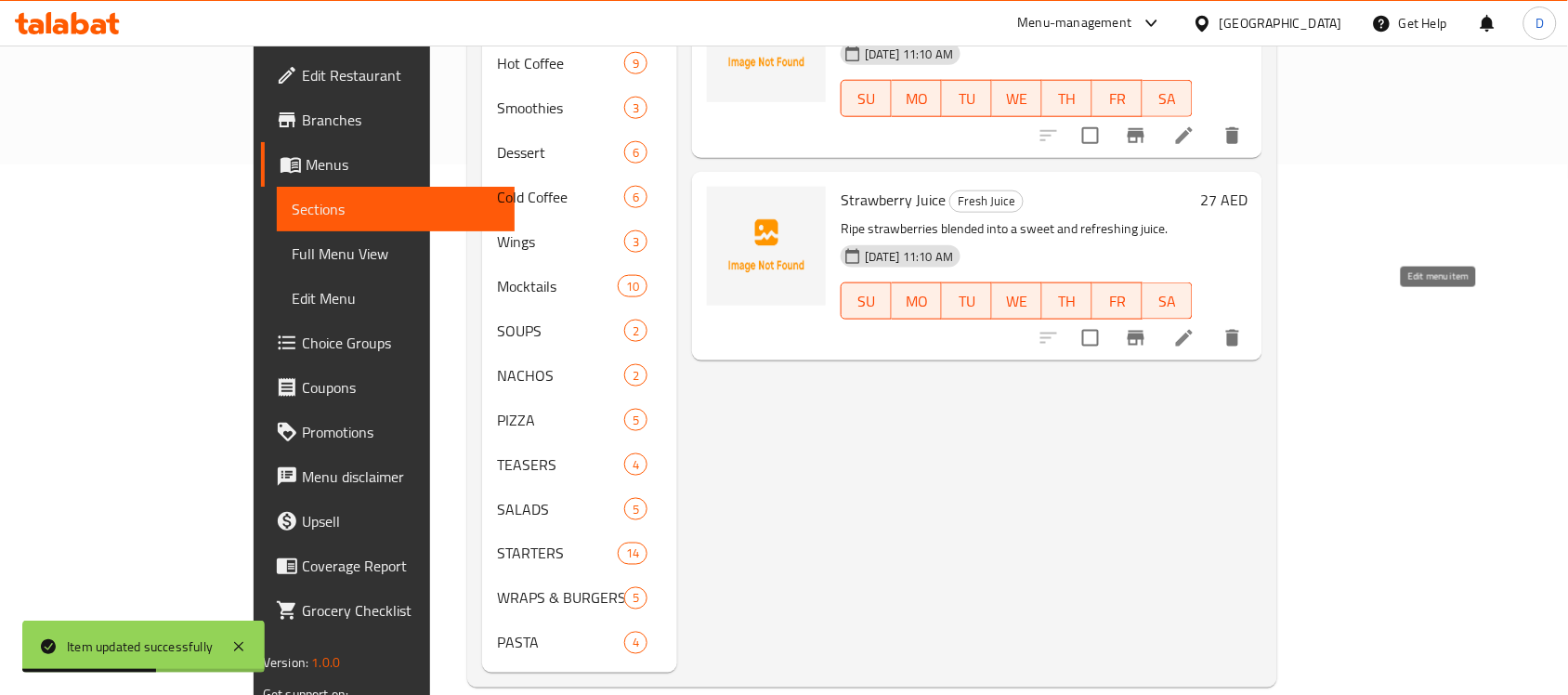
click at [1192, 329] on icon at bounding box center [1185, 338] width 17 height 17
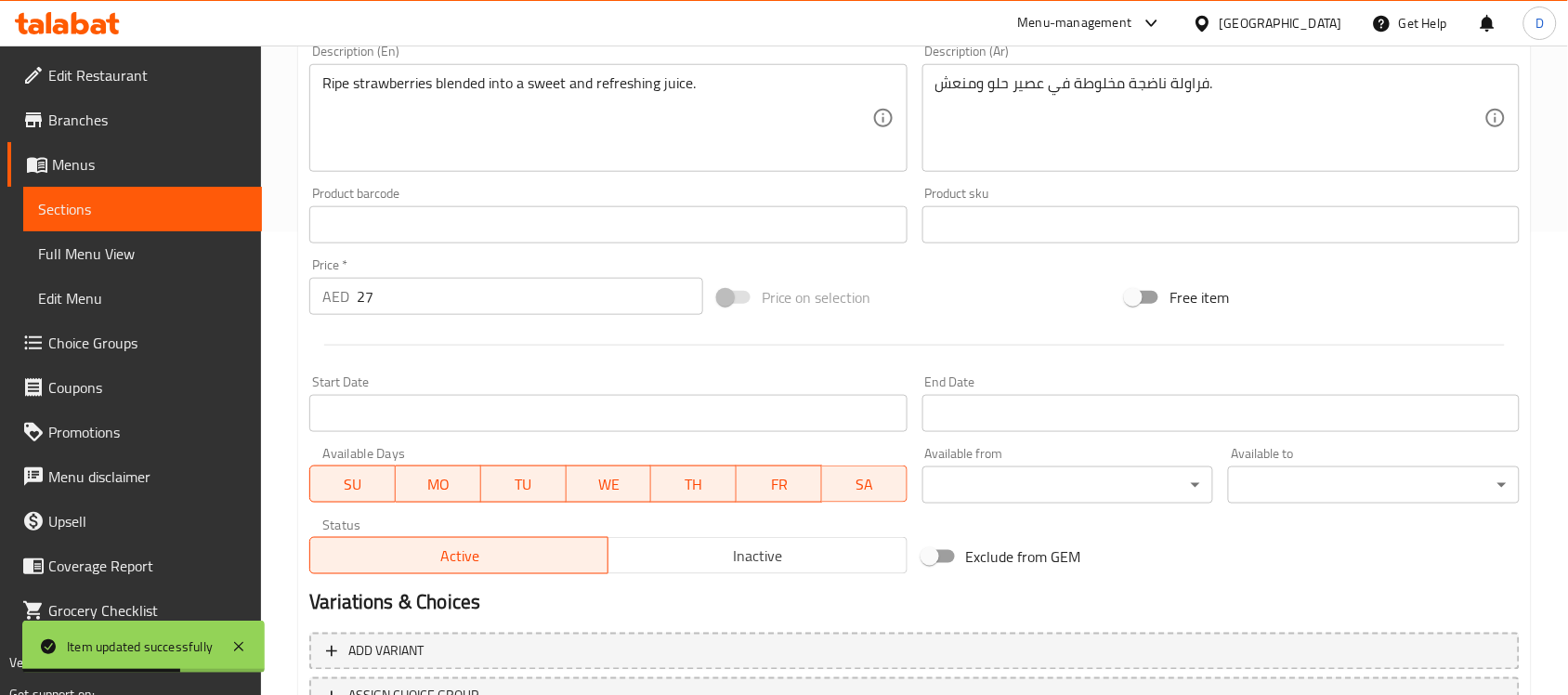
scroll to position [464, 0]
drag, startPoint x: 379, startPoint y: 301, endPoint x: 340, endPoint y: 304, distance: 39.1
click at [340, 304] on div "AED 27 Price *" at bounding box center [505, 294] width 394 height 37
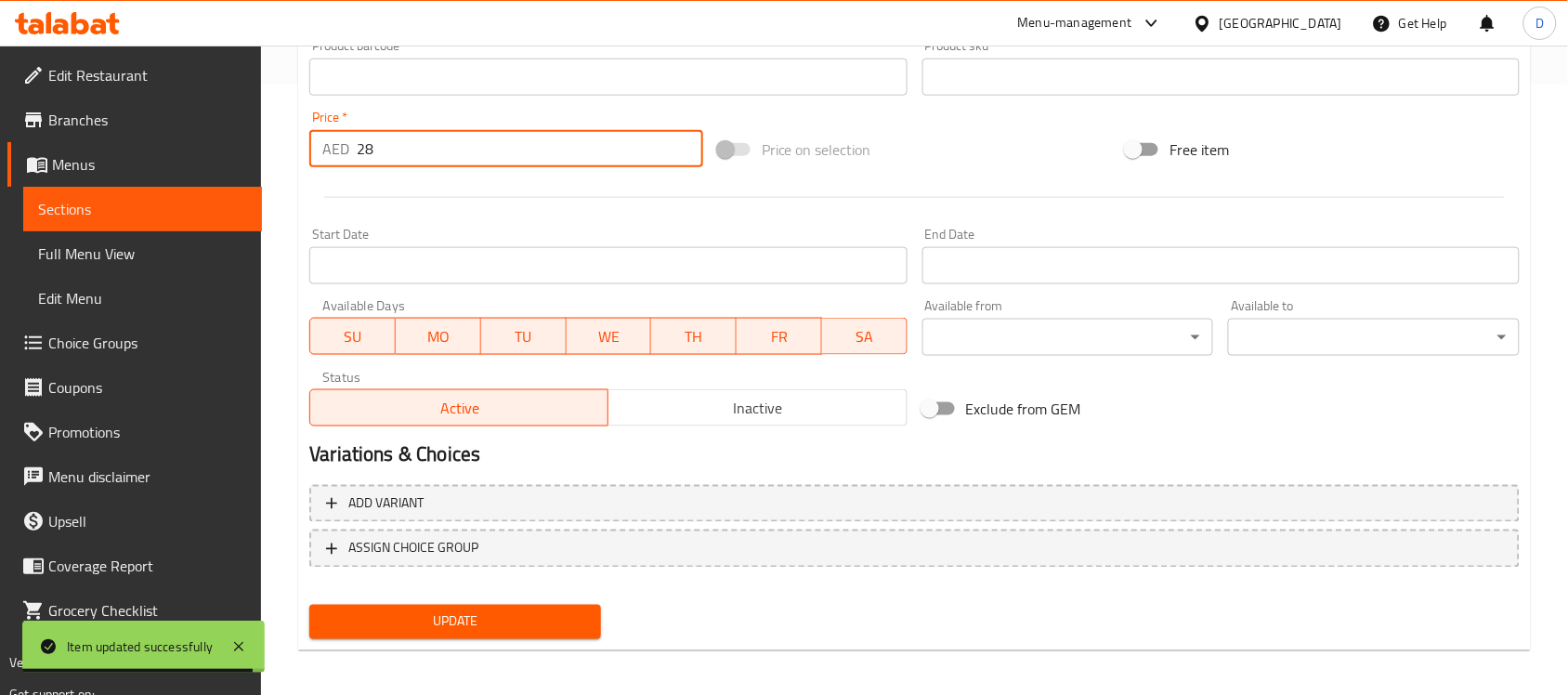
scroll to position [614, 0]
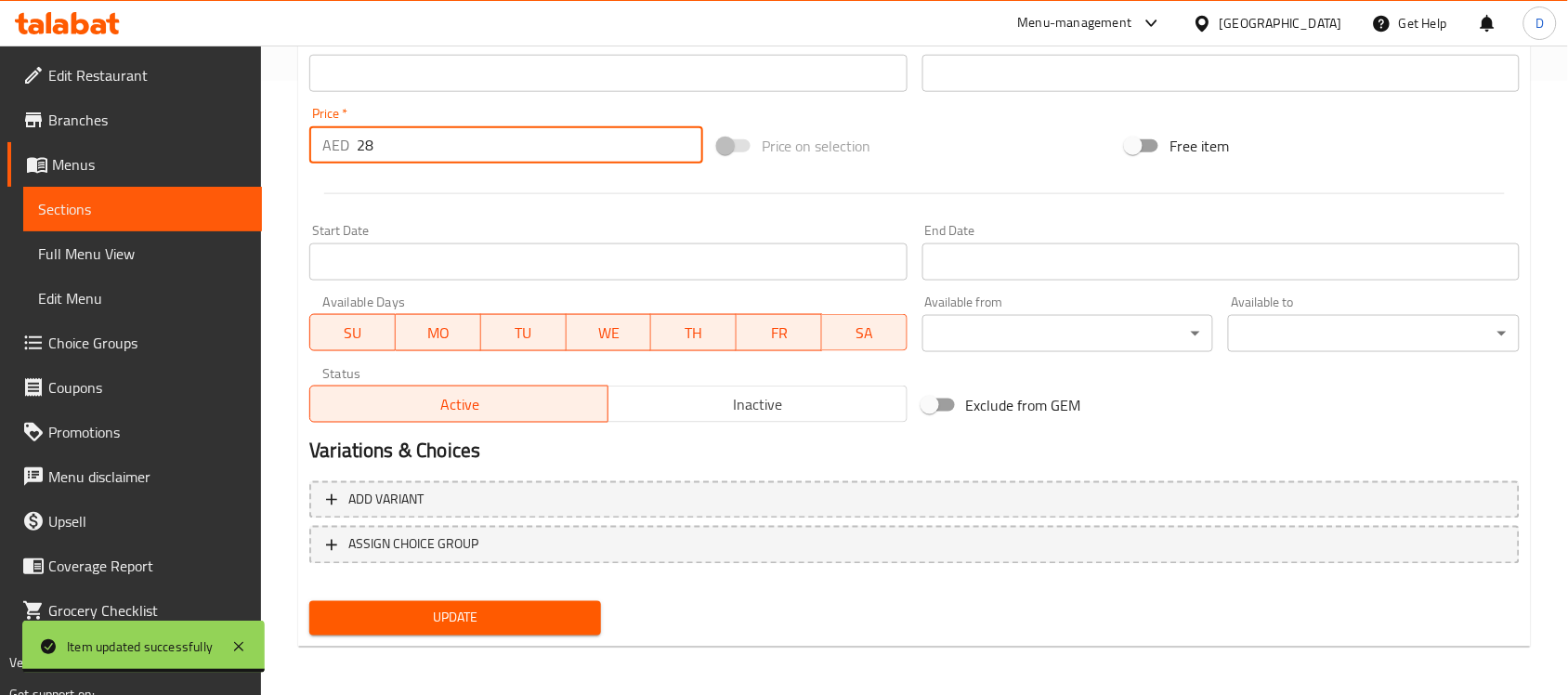
type input "28"
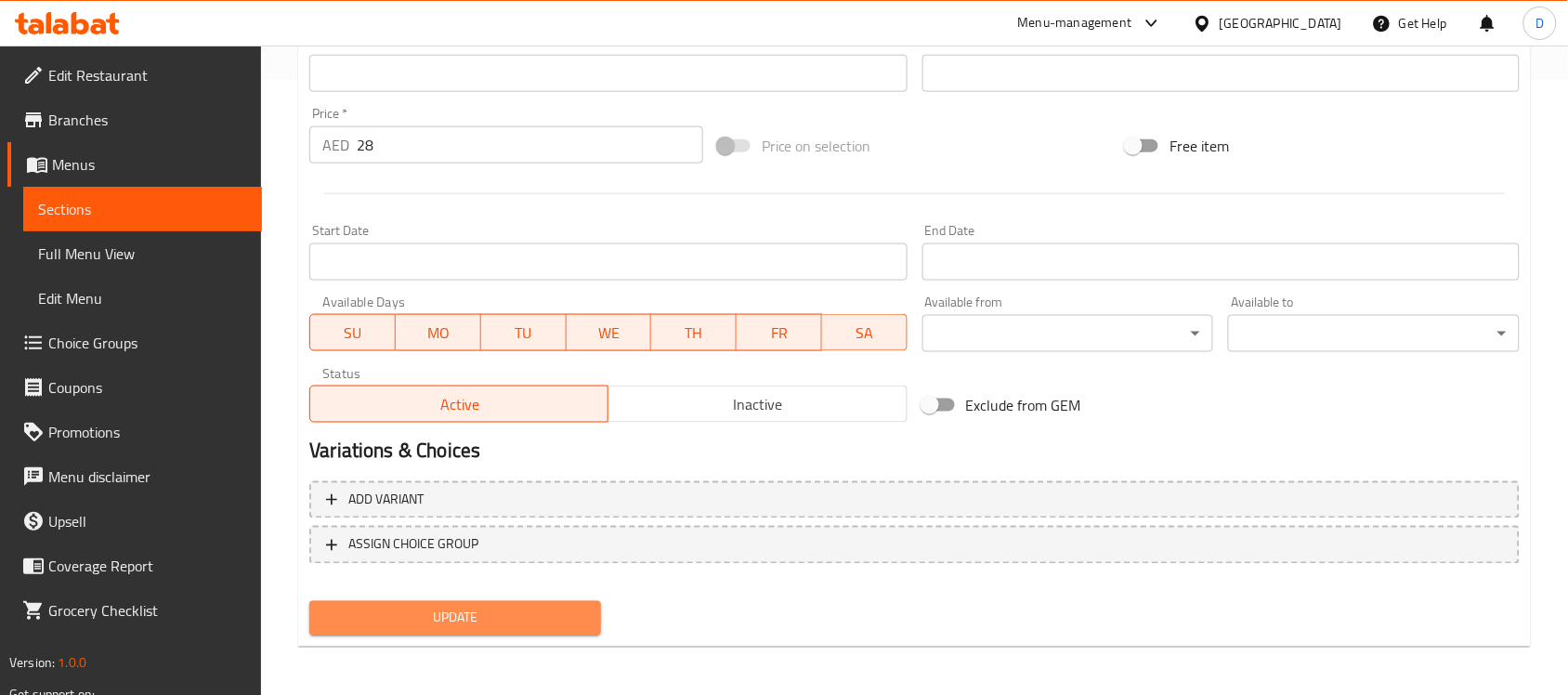
click at [420, 609] on span "Update" at bounding box center [454, 618] width 261 height 23
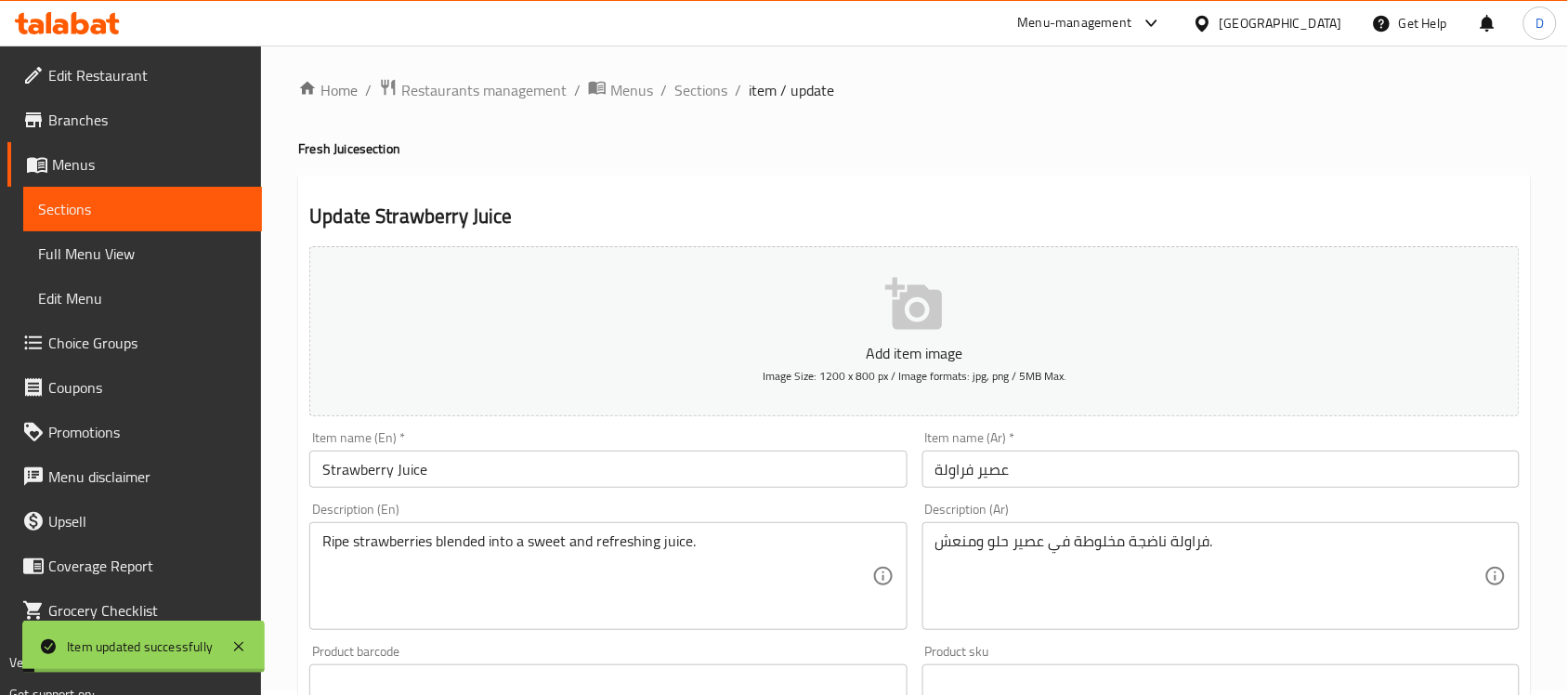
scroll to position [0, 0]
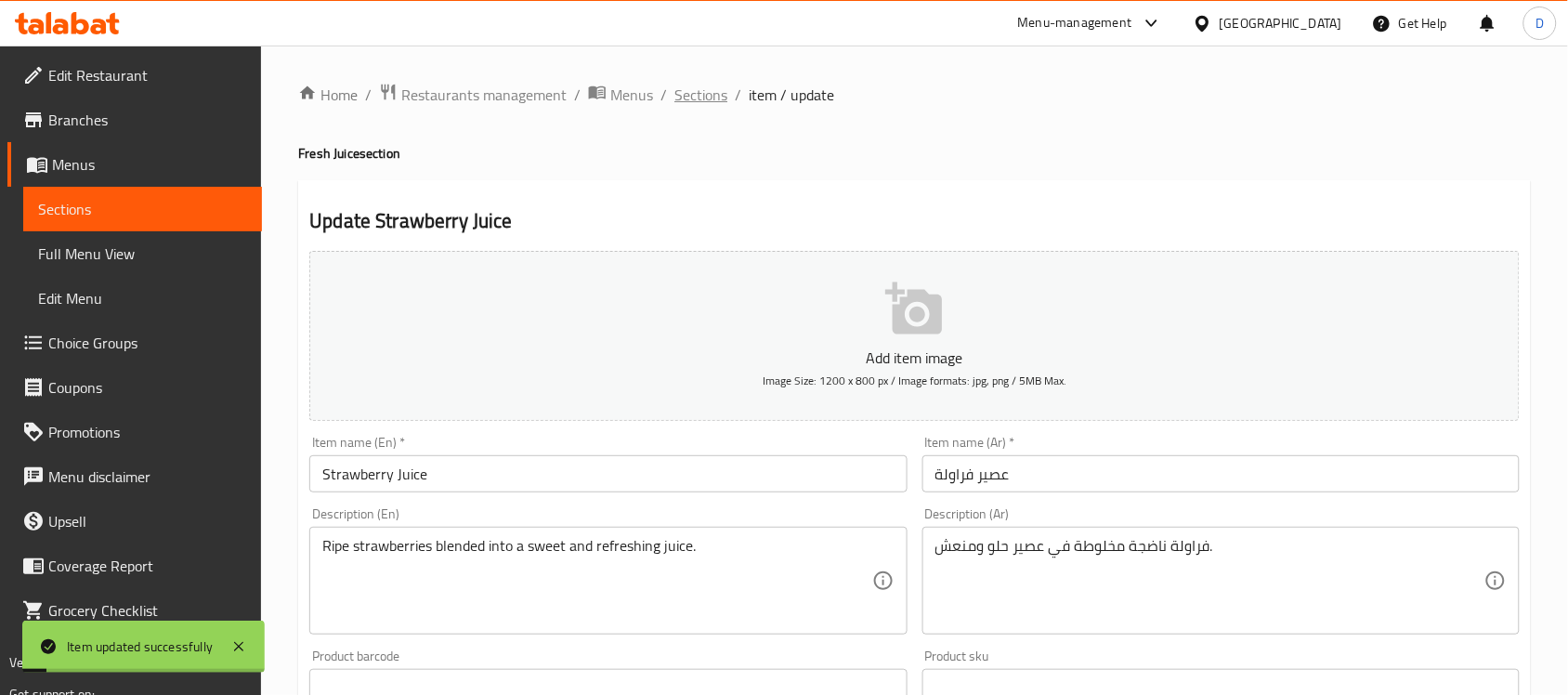
click at [704, 95] on span "Sections" at bounding box center [701, 95] width 53 height 22
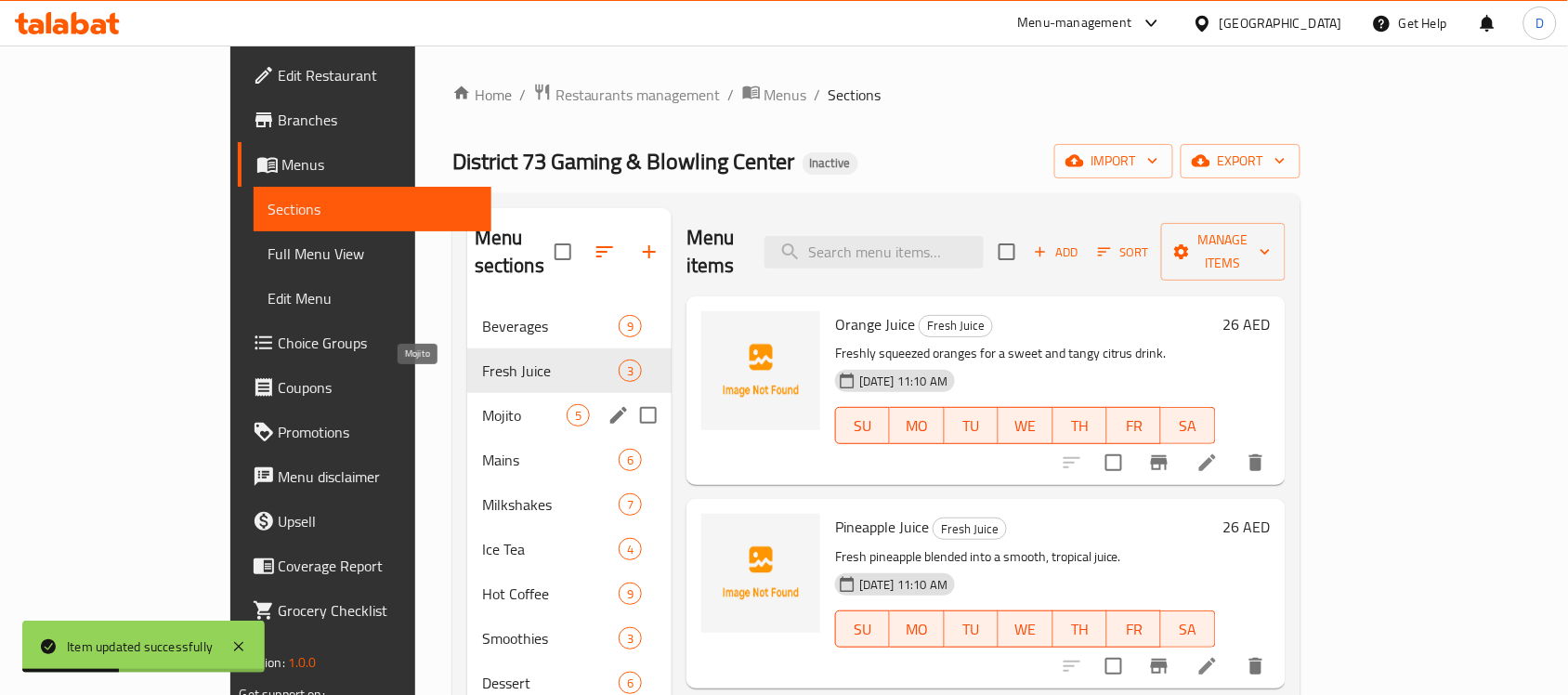
click at [482, 404] on span "Mojito" at bounding box center [524, 415] width 85 height 22
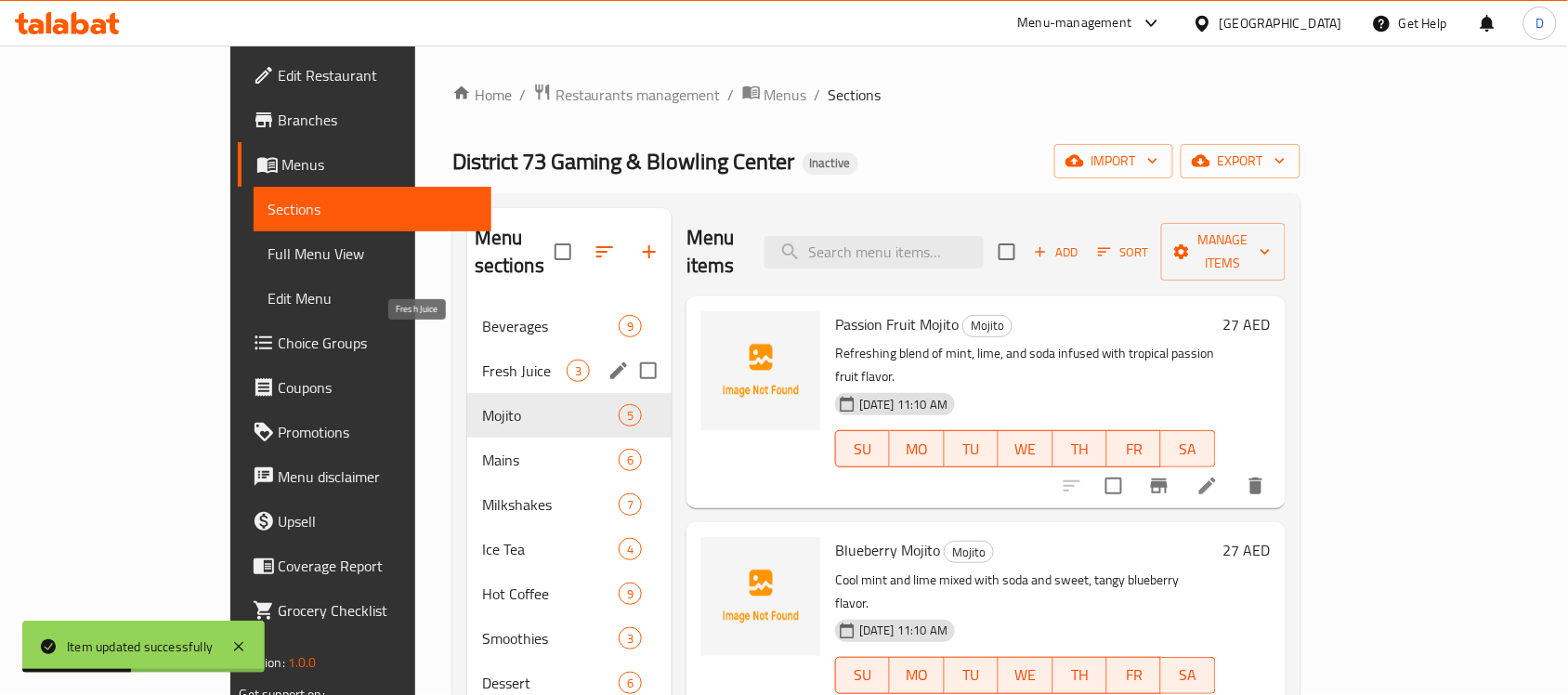
click at [482, 359] on span "Fresh Juice" at bounding box center [524, 370] width 85 height 22
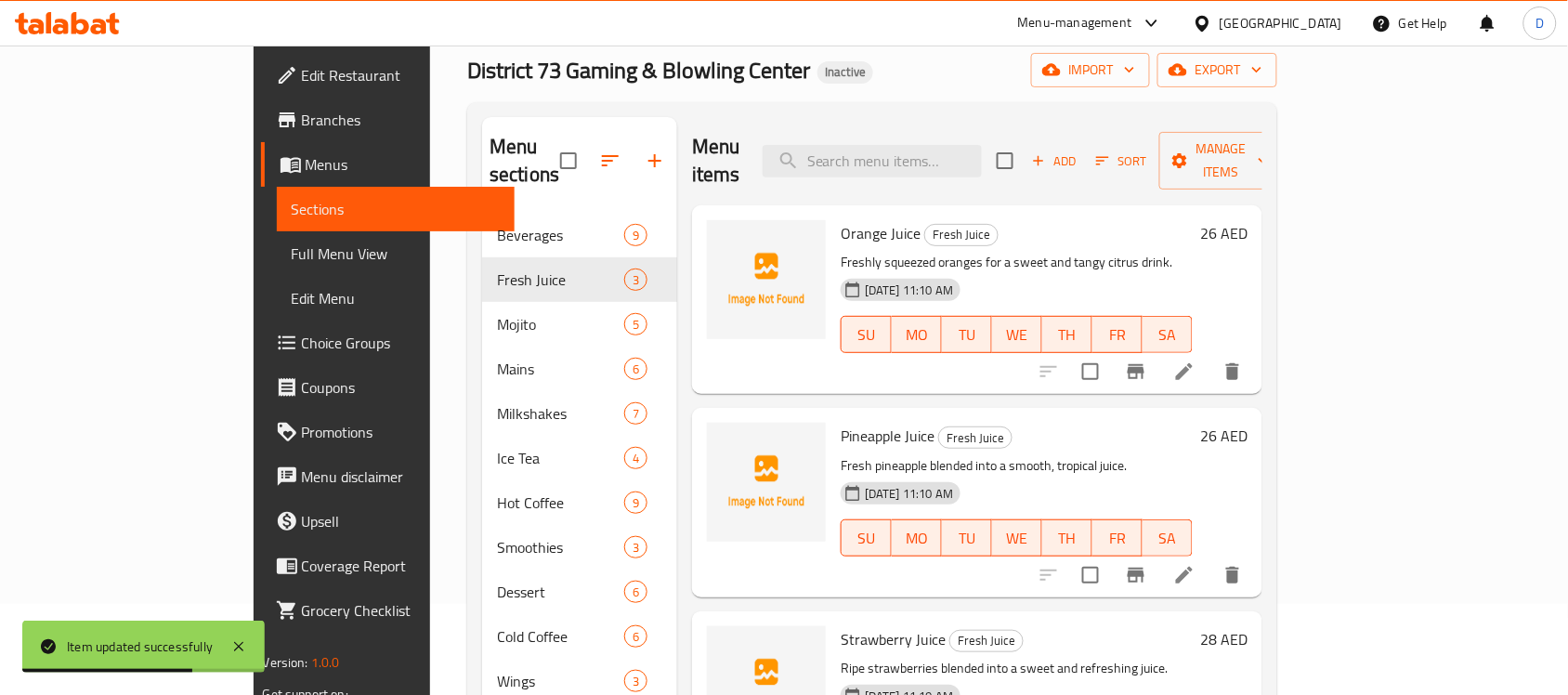
scroll to position [66, 0]
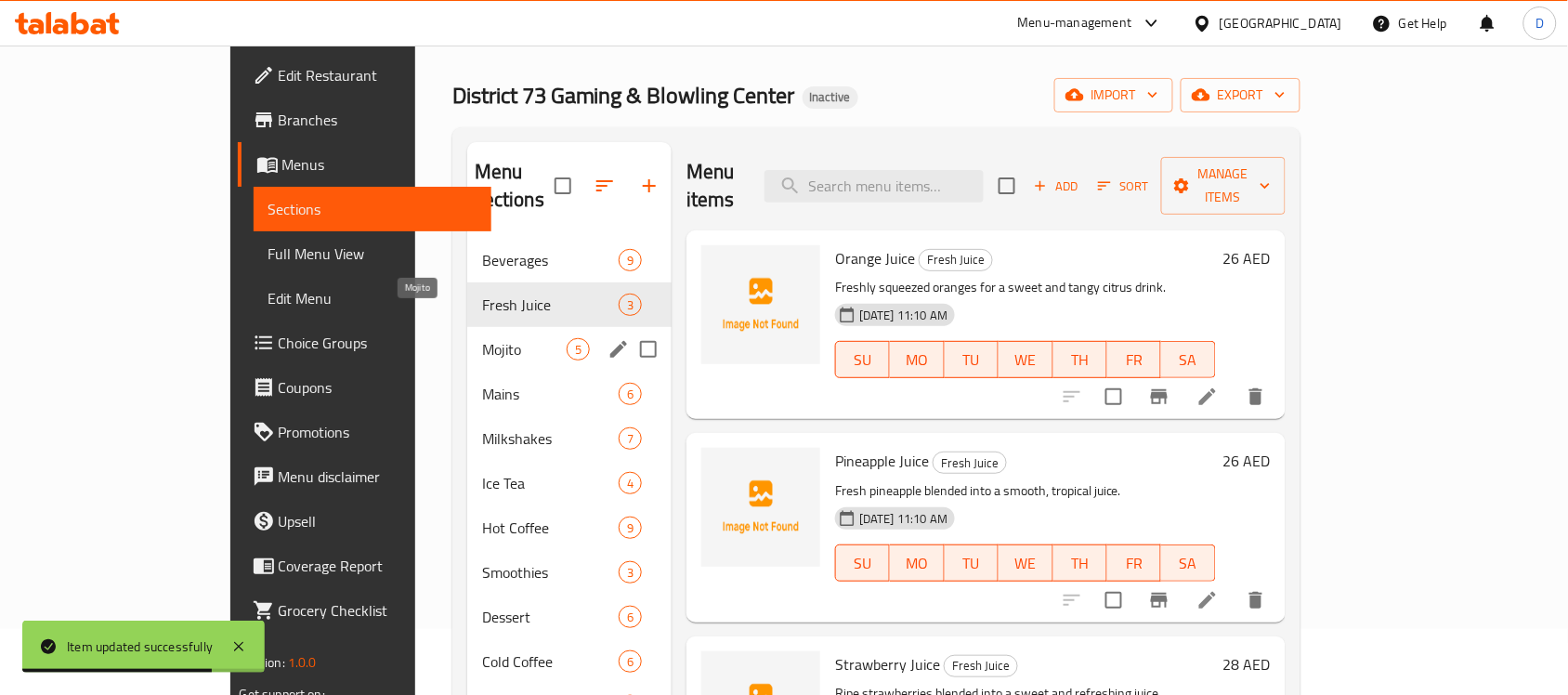
click at [482, 338] on span "Mojito" at bounding box center [524, 349] width 85 height 22
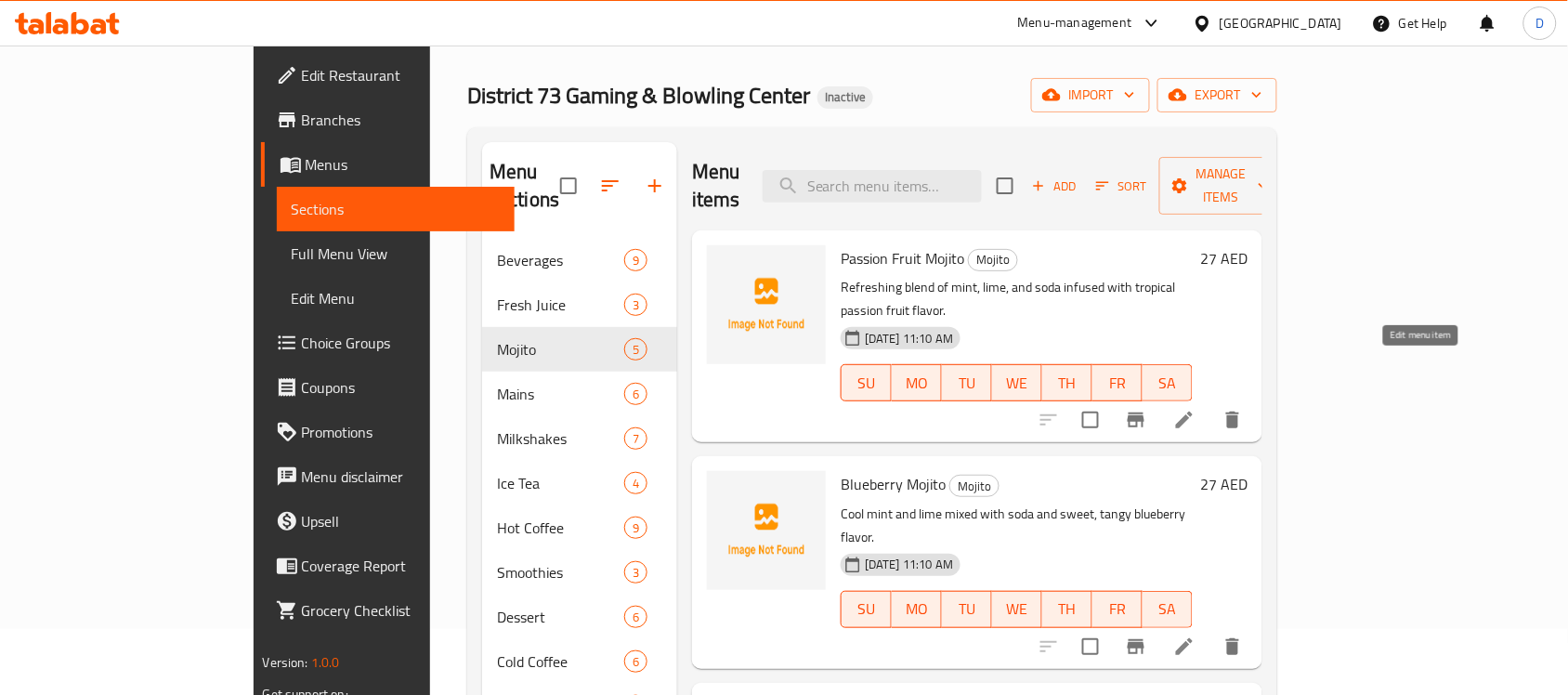
click at [1195, 408] on icon at bounding box center [1185, 420] width 22 height 22
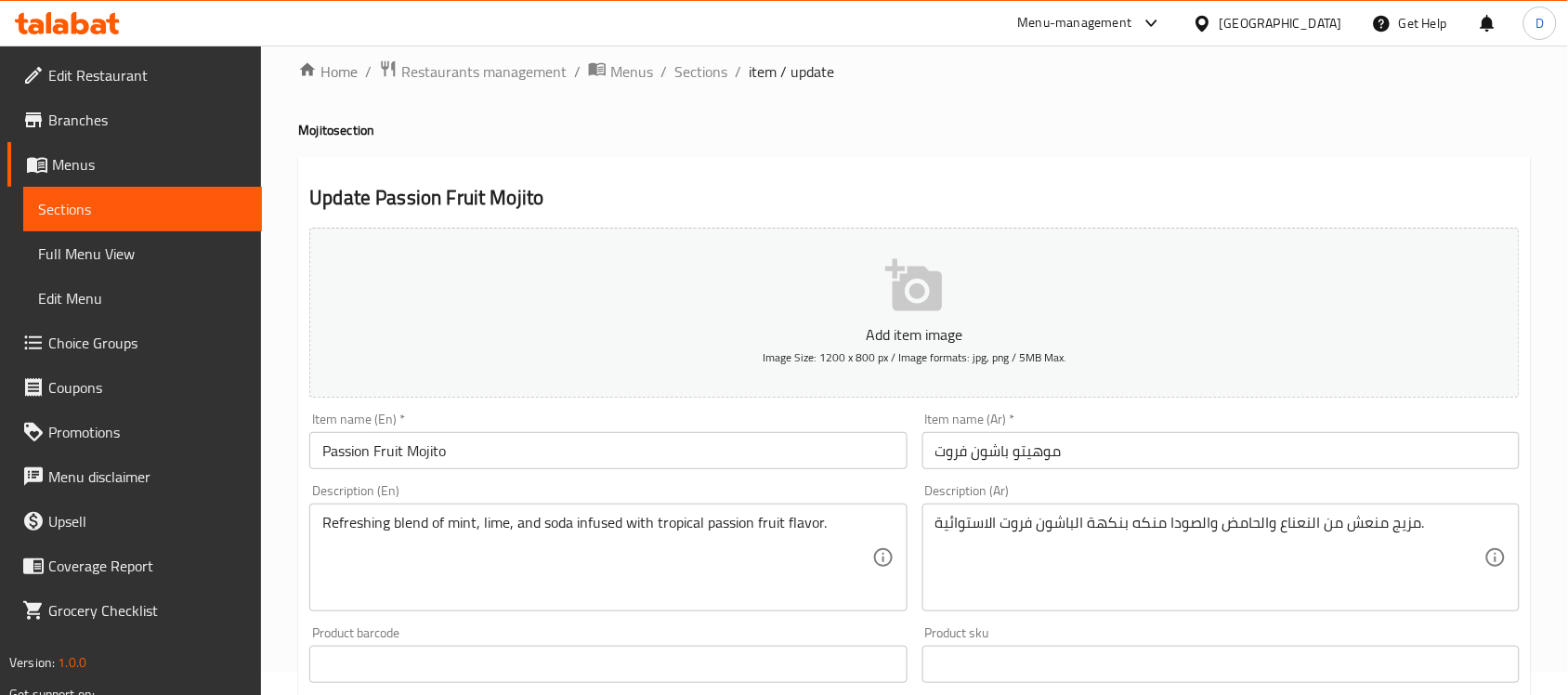
scroll to position [581, 0]
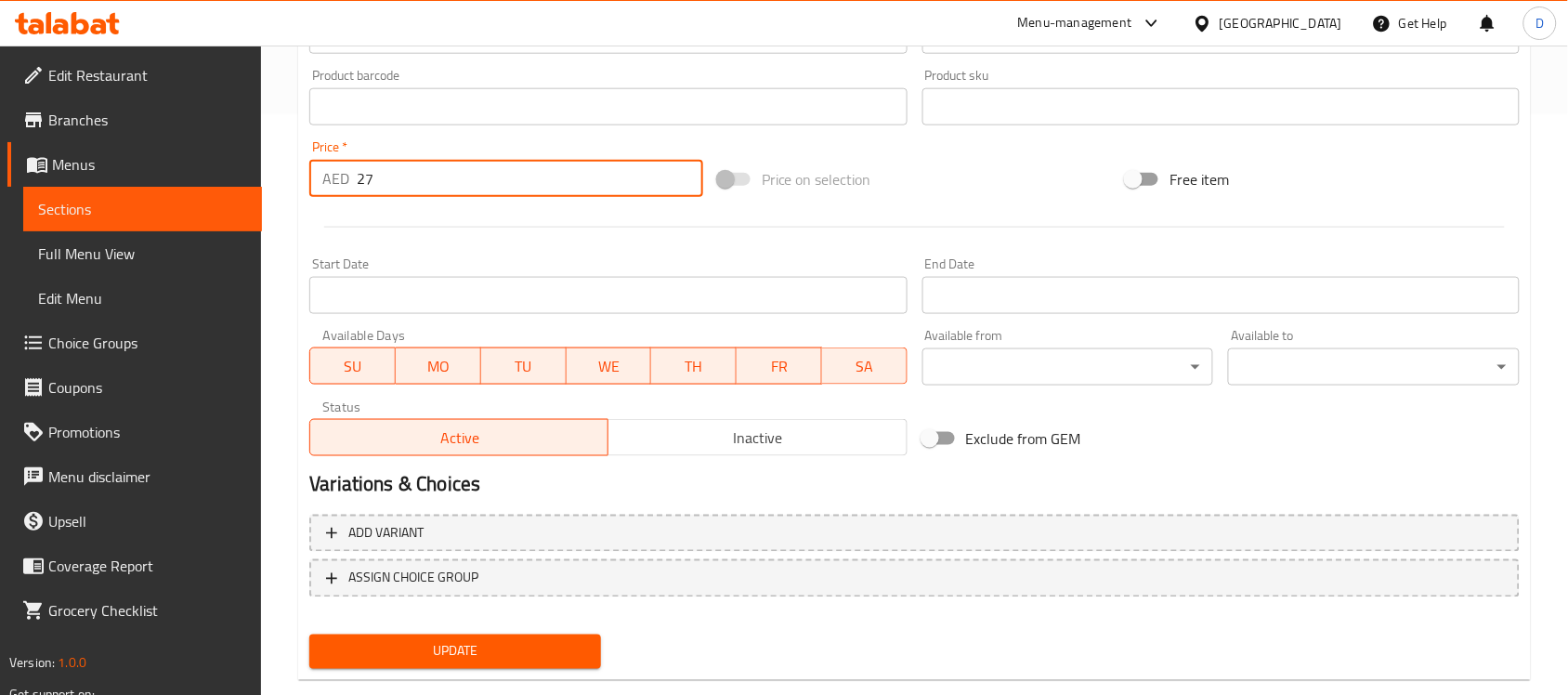
drag, startPoint x: 376, startPoint y: 186, endPoint x: 322, endPoint y: 196, distance: 54.9
click at [322, 196] on div "AED 27 Price *" at bounding box center [505, 179] width 394 height 37
type input "28"
click at [516, 650] on span "Update" at bounding box center [454, 651] width 261 height 23
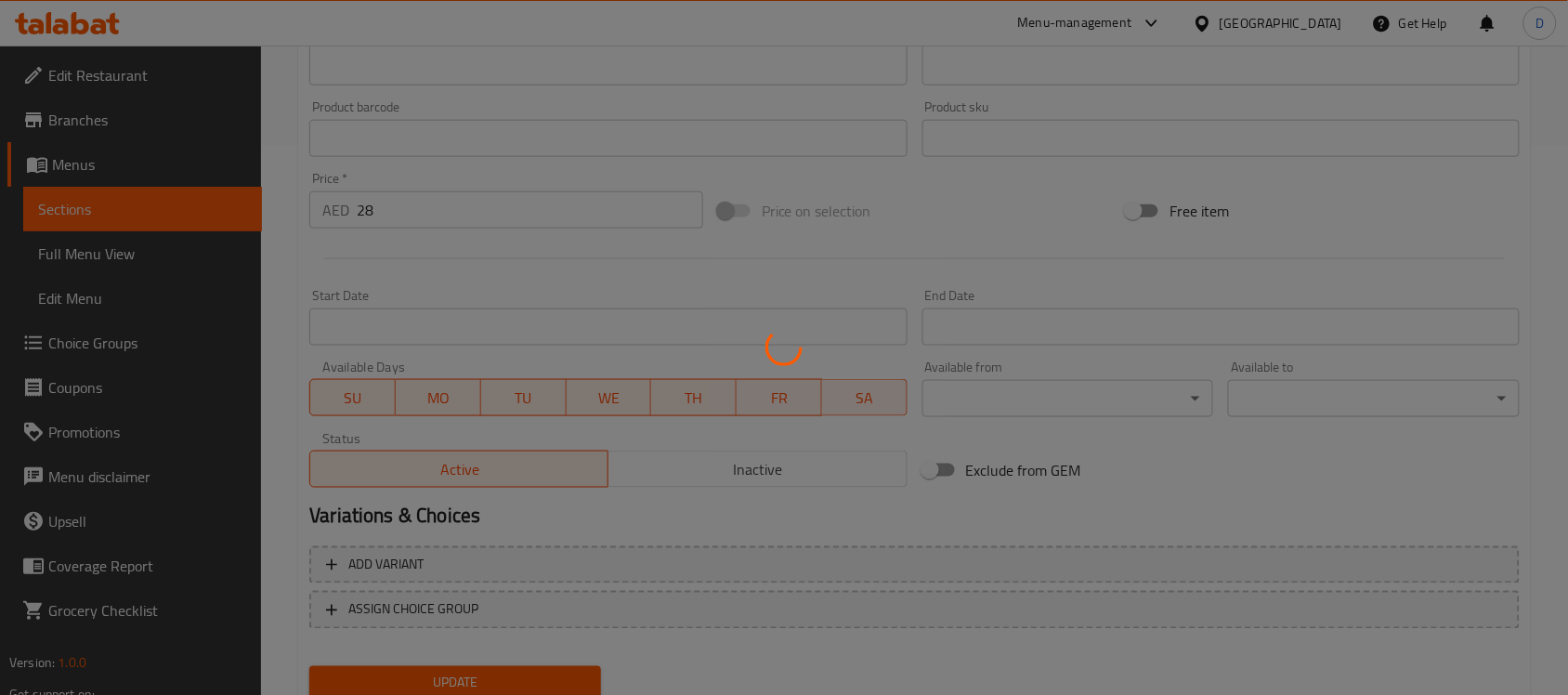
scroll to position [0, 0]
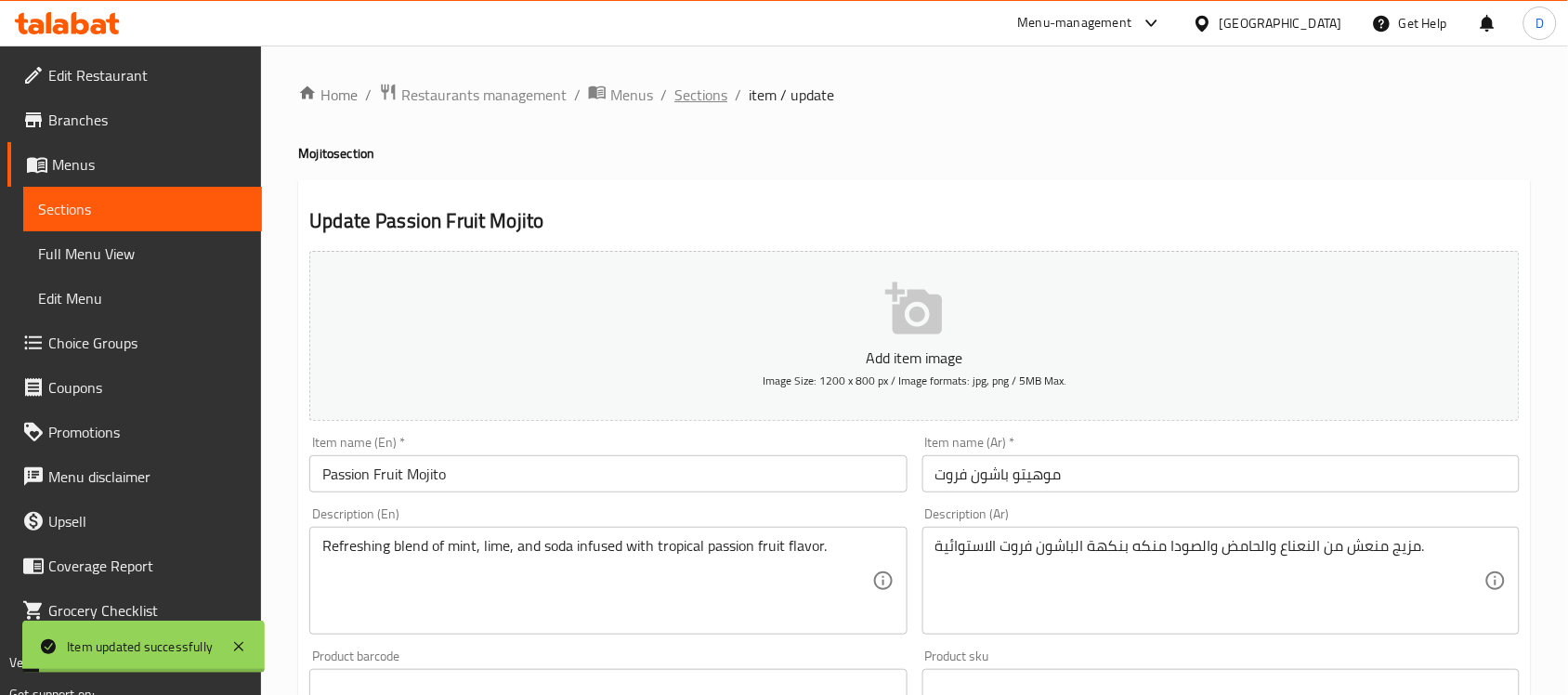
click at [702, 98] on span "Sections" at bounding box center [701, 95] width 53 height 22
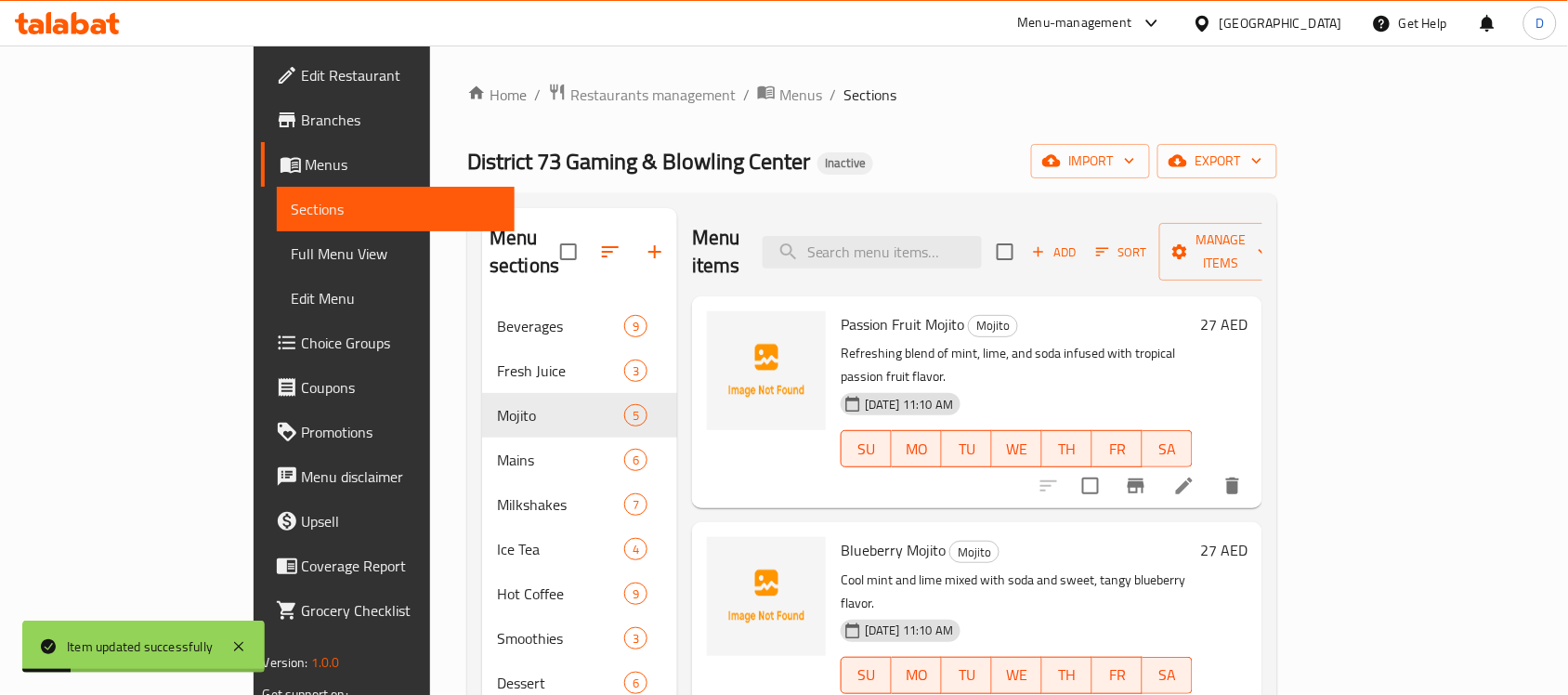
scroll to position [94, 0]
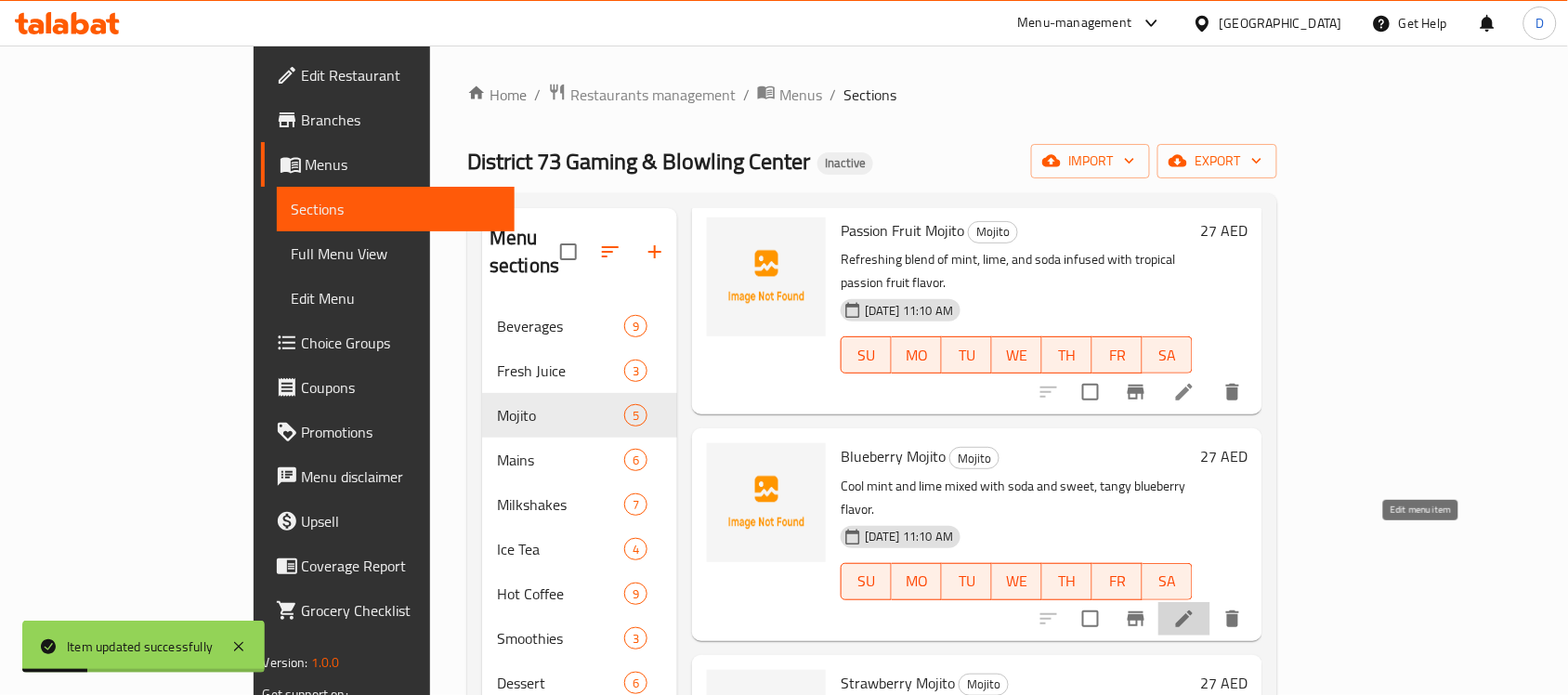
click at [1192, 610] on icon at bounding box center [1185, 619] width 17 height 17
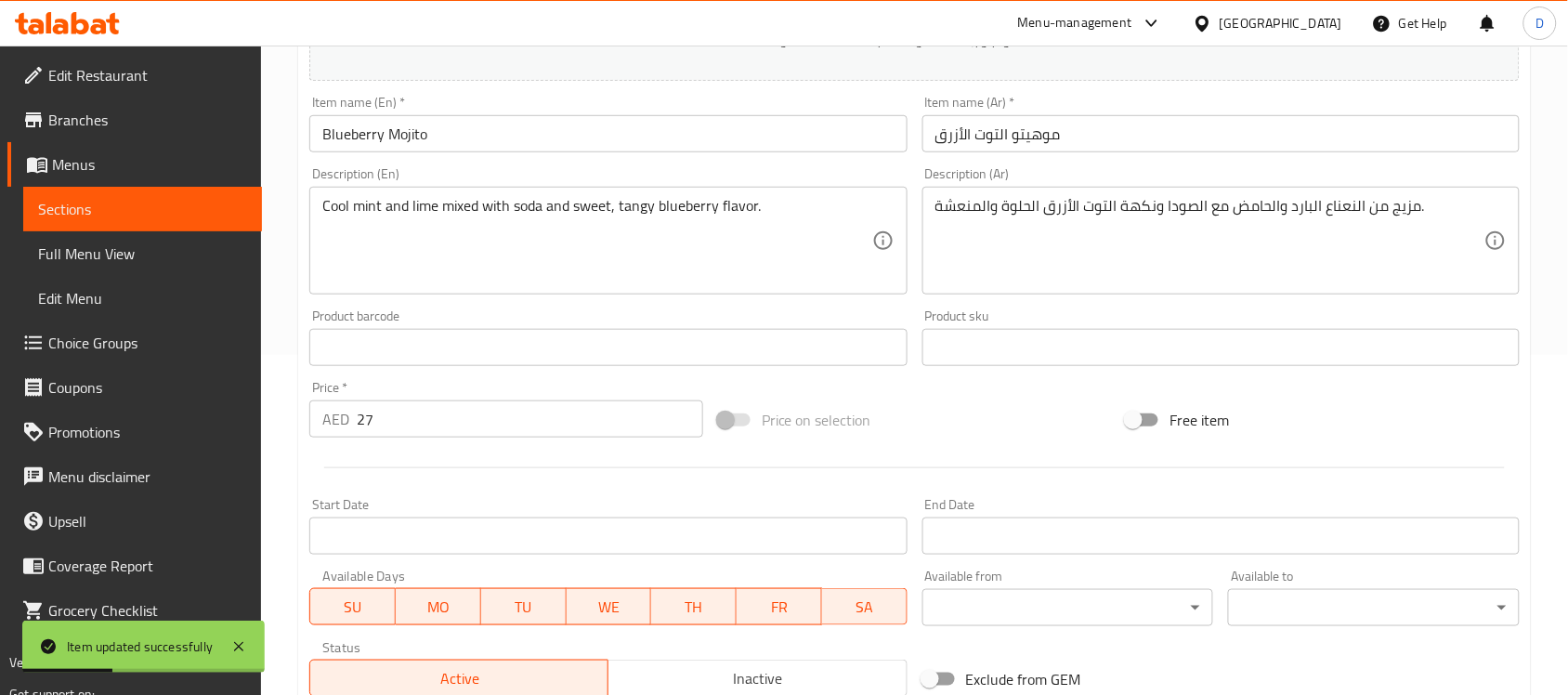
scroll to position [348, 0]
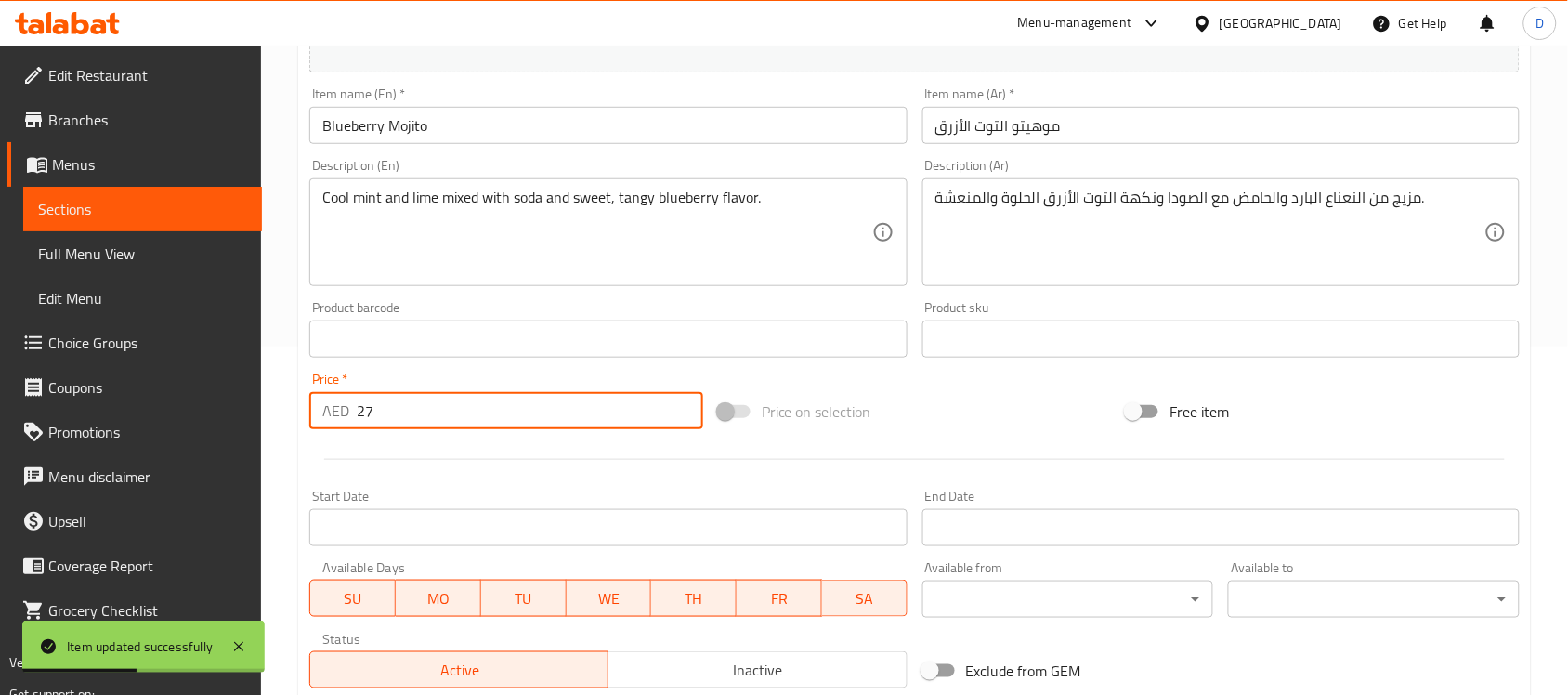
drag, startPoint x: 401, startPoint y: 397, endPoint x: 307, endPoint y: 410, distance: 94.9
click at [307, 410] on div "Price   * AED 27 Price *" at bounding box center [505, 400] width 409 height 72
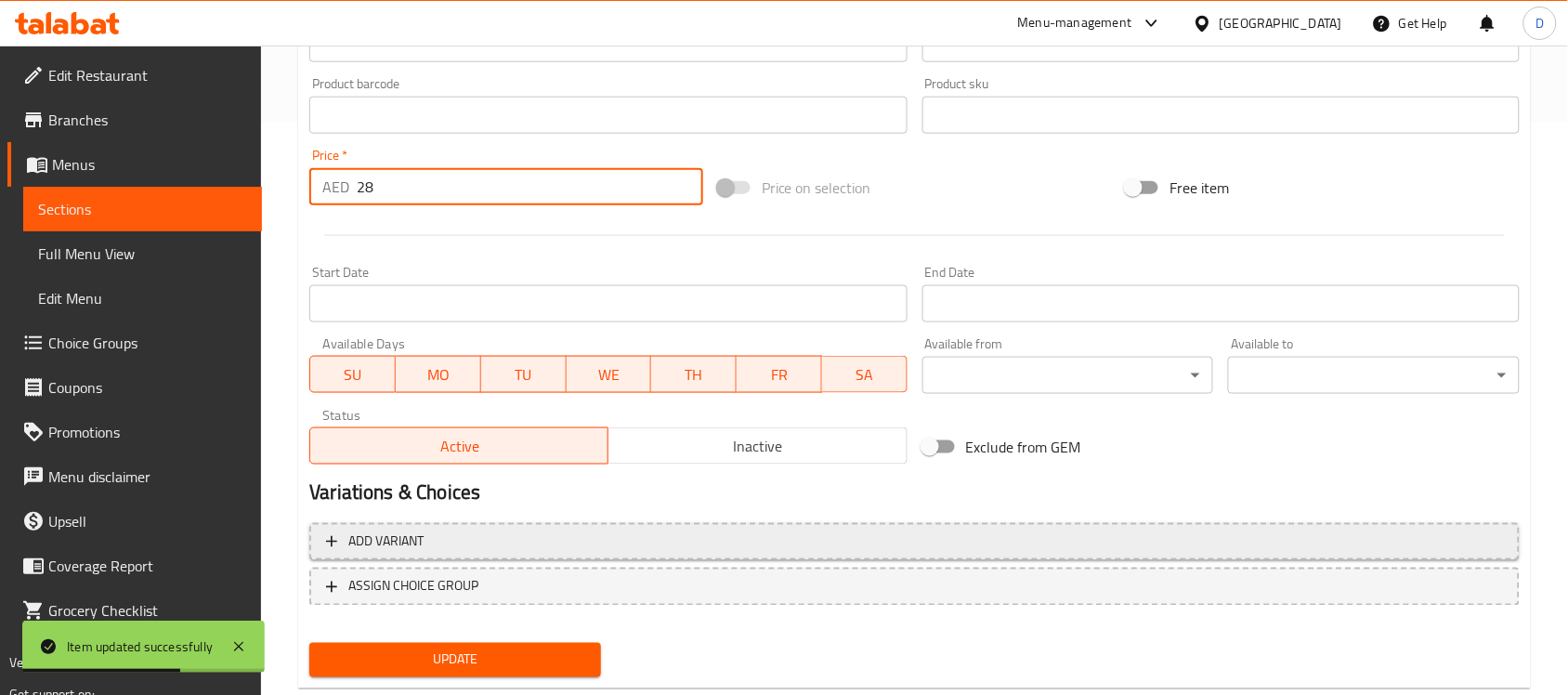
scroll to position [614, 0]
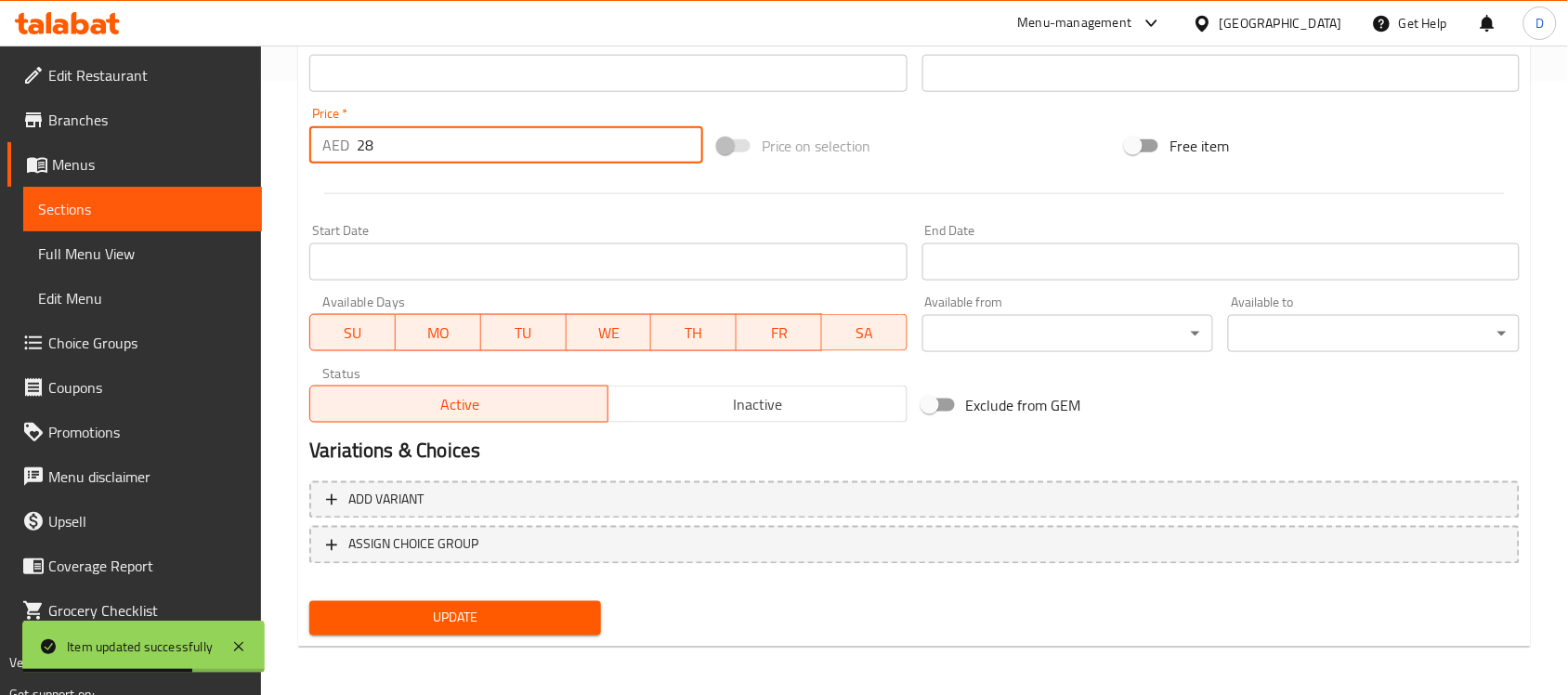
type input "28"
click at [429, 623] on span "Update" at bounding box center [454, 618] width 261 height 23
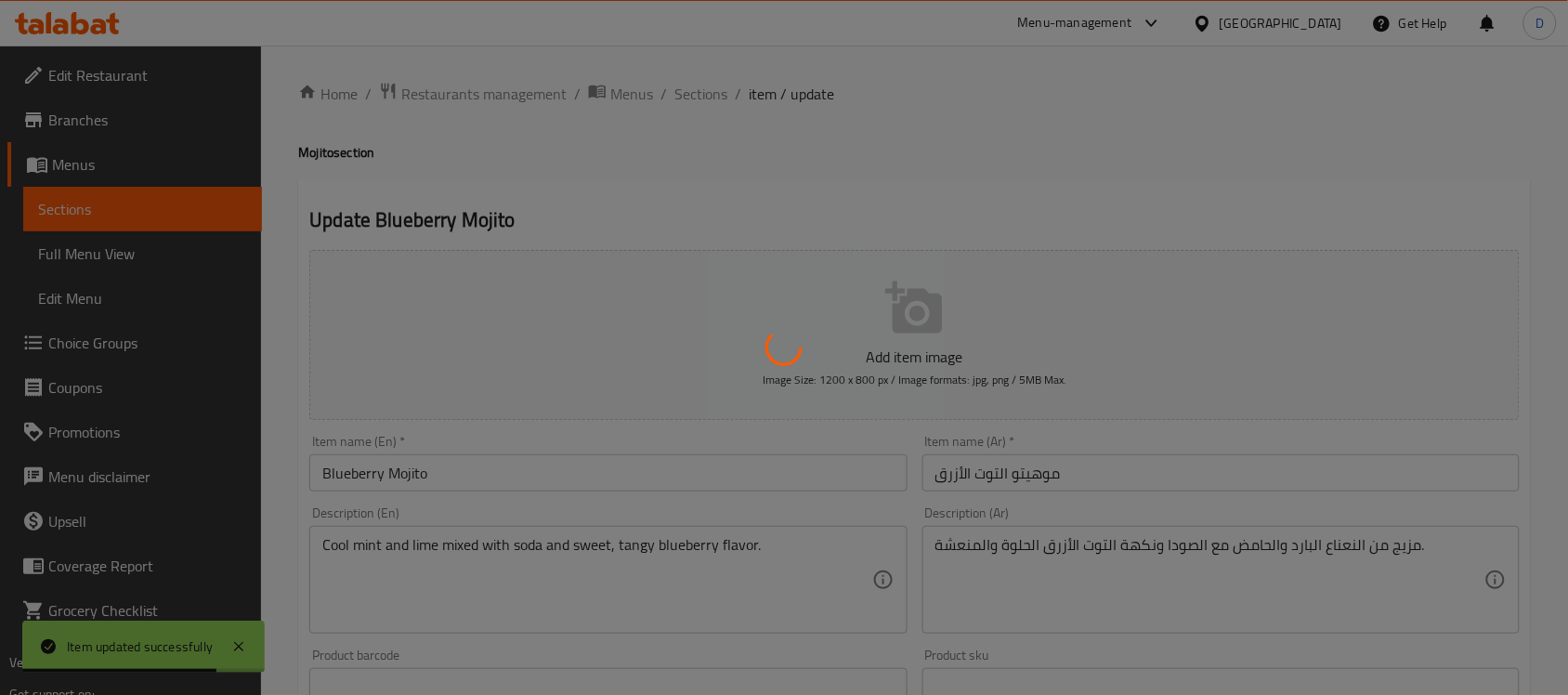
scroll to position [0, 0]
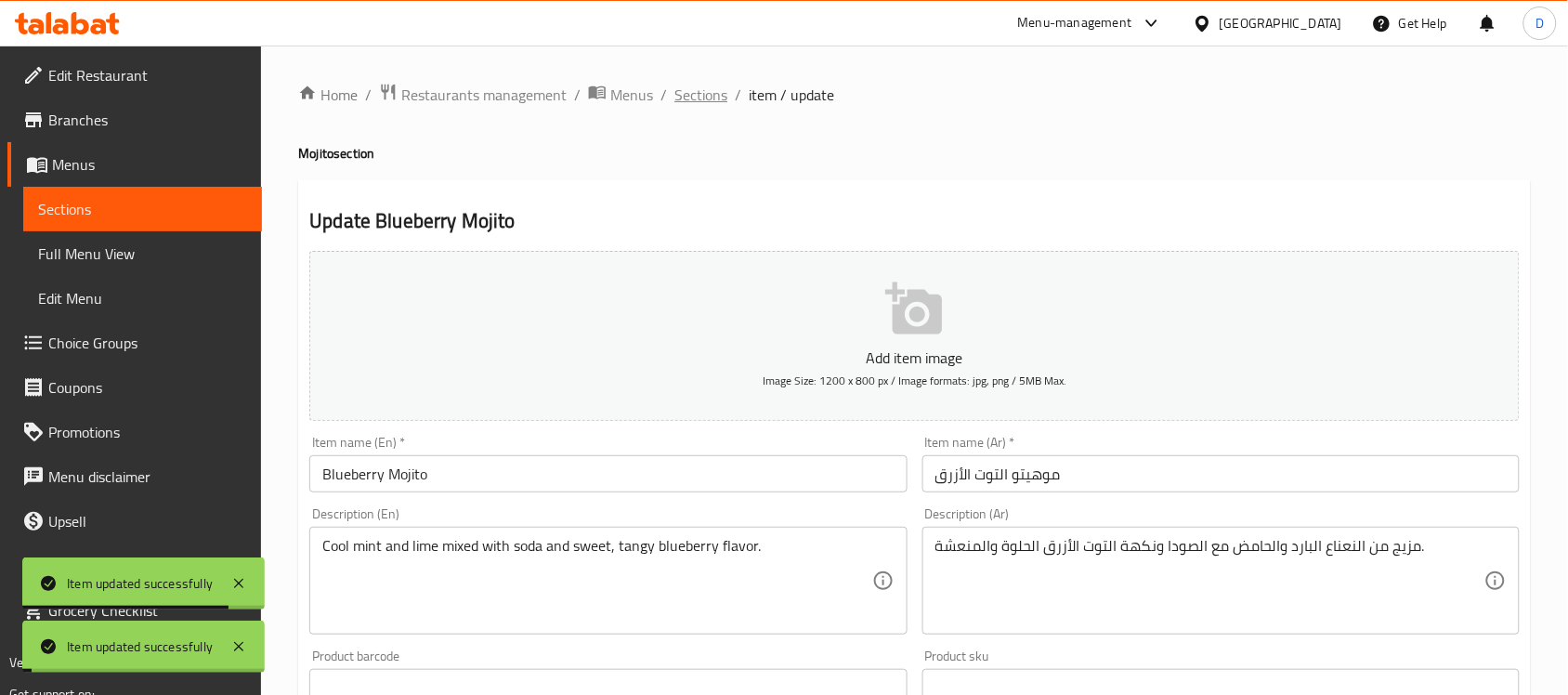
click at [706, 88] on span "Sections" at bounding box center [701, 95] width 53 height 22
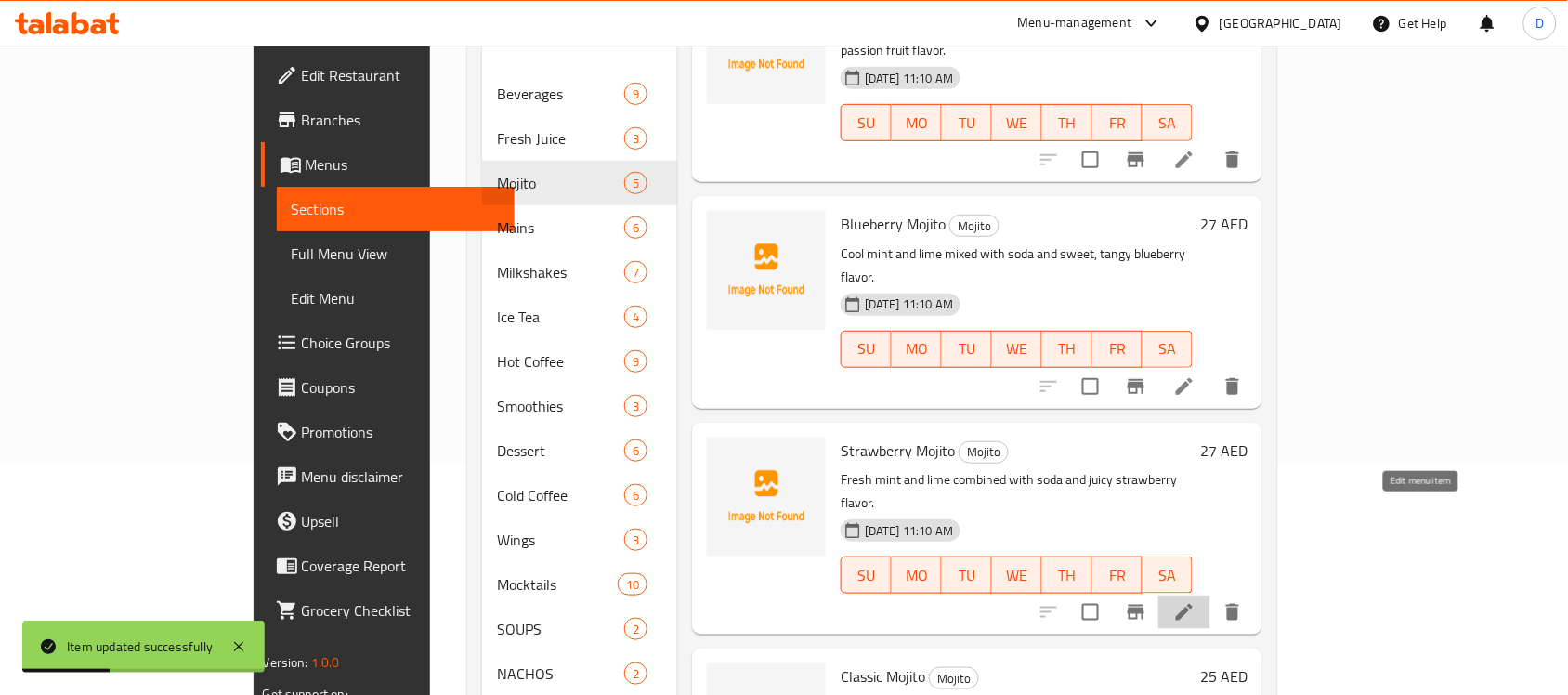
click at [1195, 601] on icon at bounding box center [1185, 612] width 22 height 22
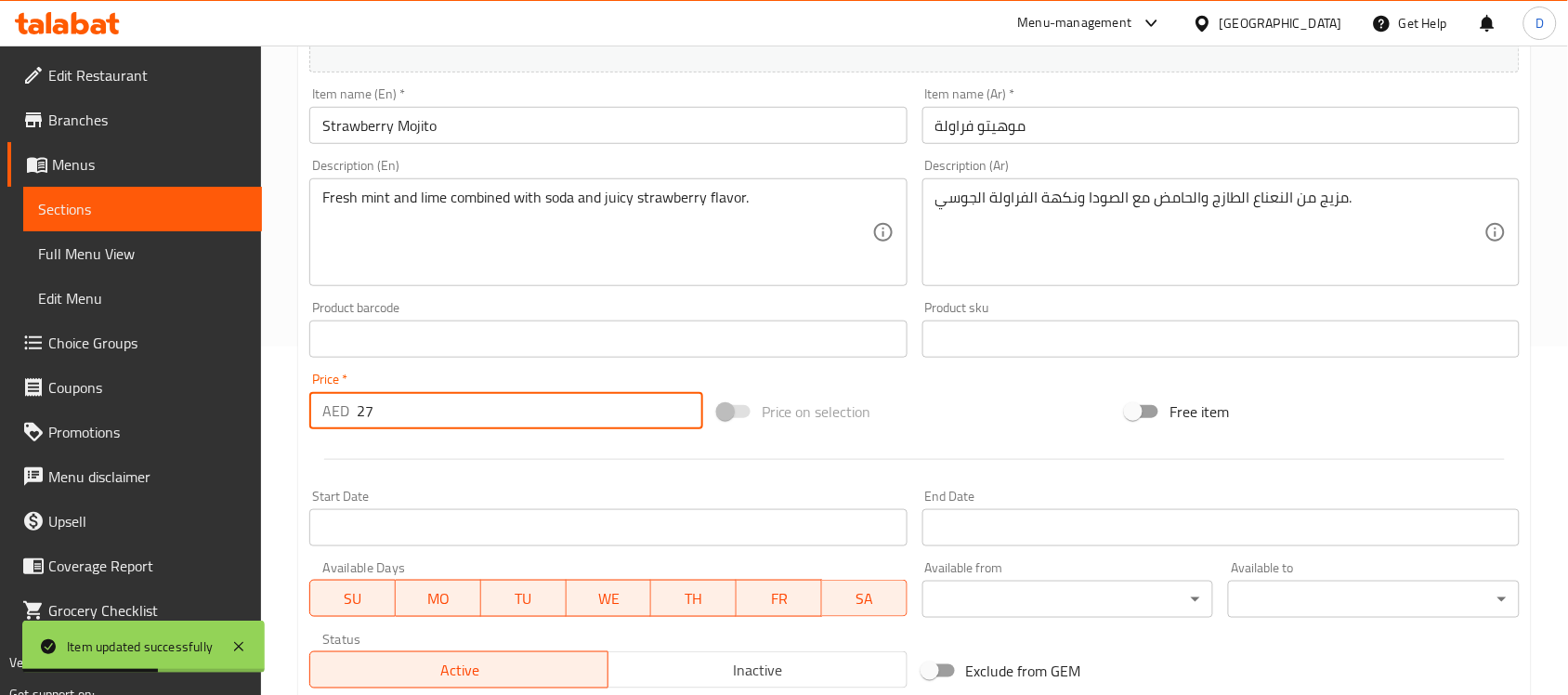
drag, startPoint x: 381, startPoint y: 413, endPoint x: 334, endPoint y: 418, distance: 47.3
click at [334, 418] on div "AED 27 Price *" at bounding box center [505, 410] width 394 height 37
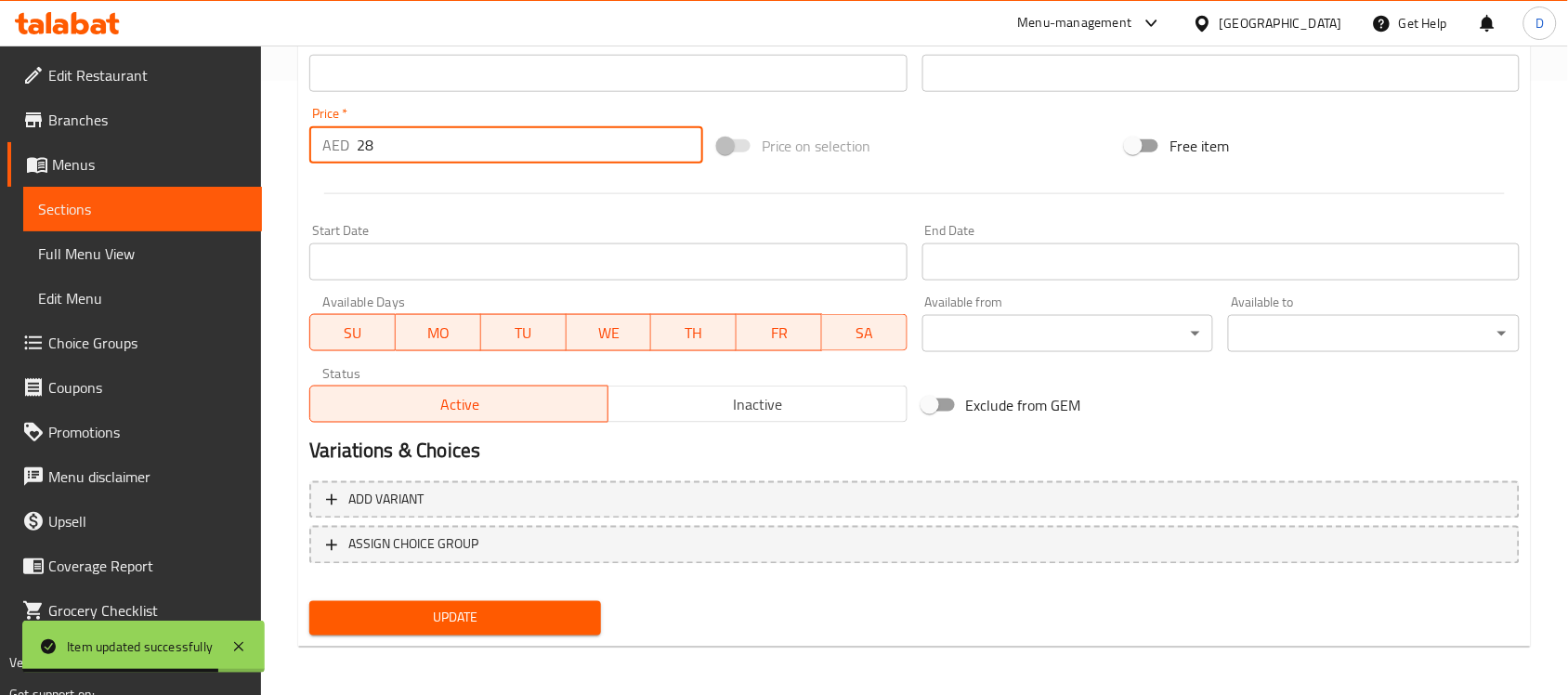
type input "28"
click at [382, 607] on span "Update" at bounding box center [454, 618] width 261 height 23
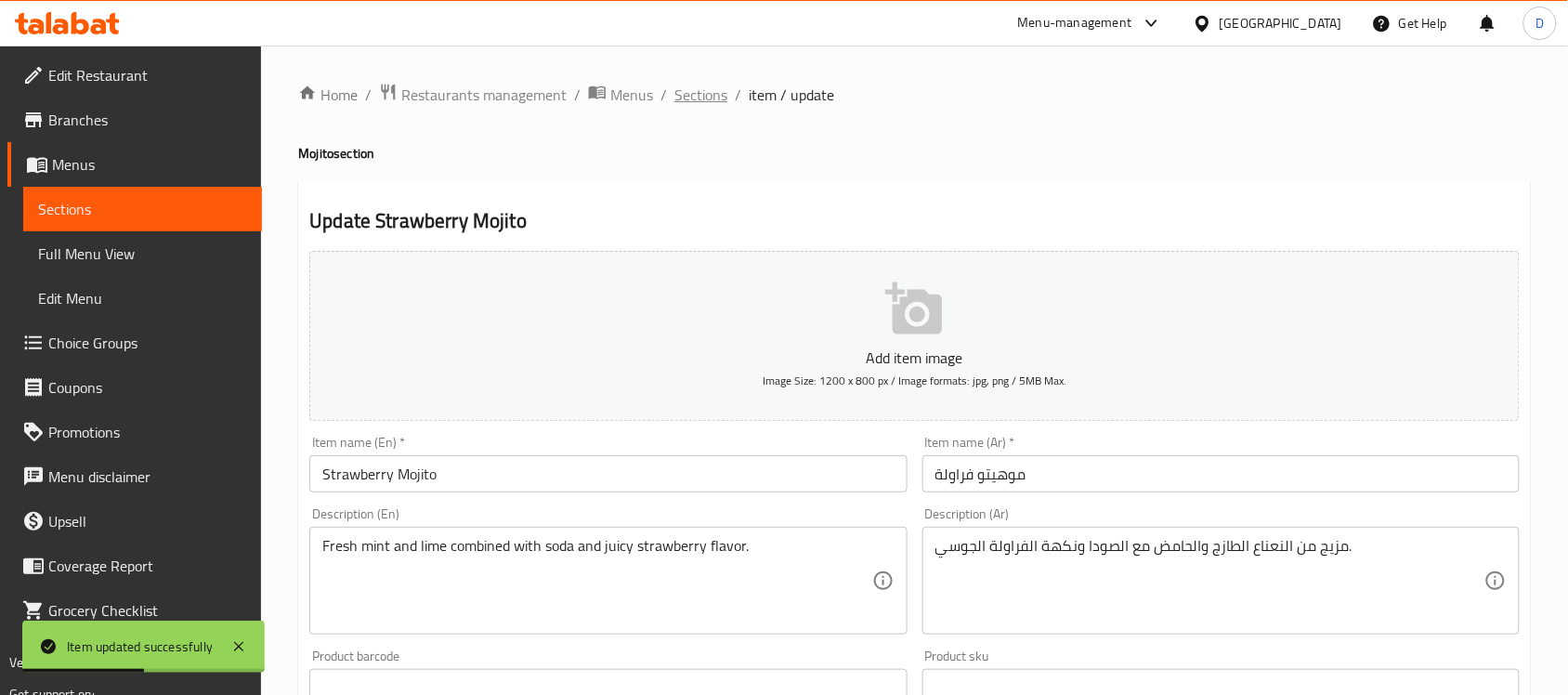
click at [715, 100] on span "Sections" at bounding box center [701, 95] width 53 height 22
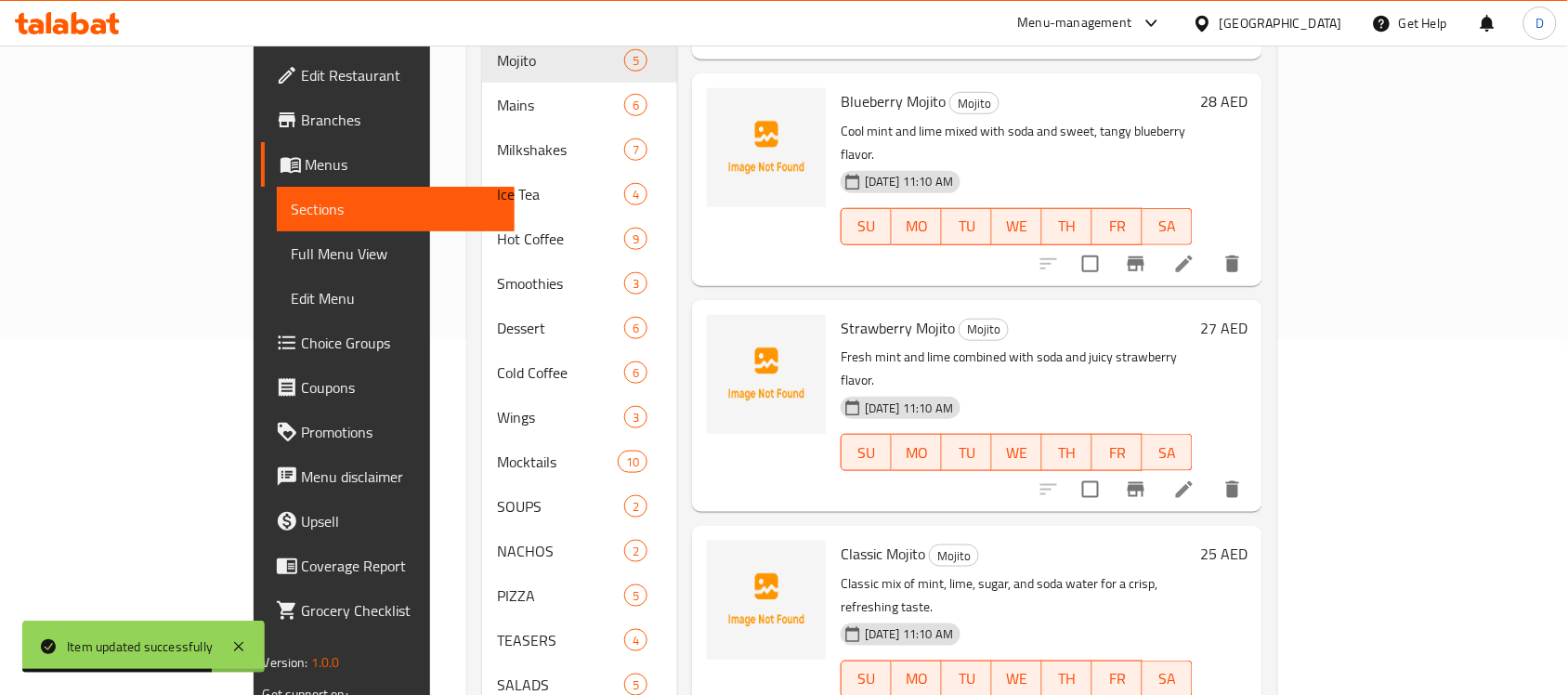
scroll to position [464, 0]
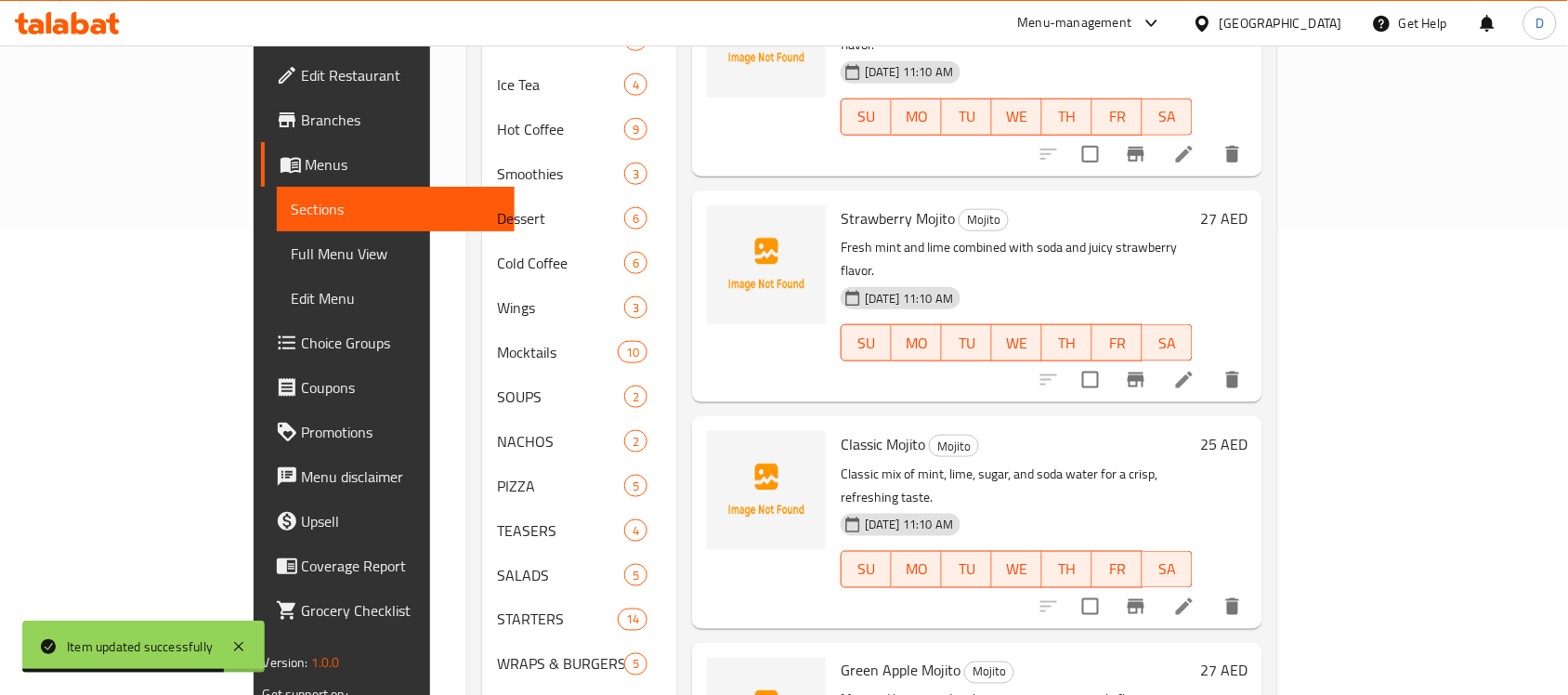
click at [1195, 595] on icon at bounding box center [1185, 607] width 22 height 22
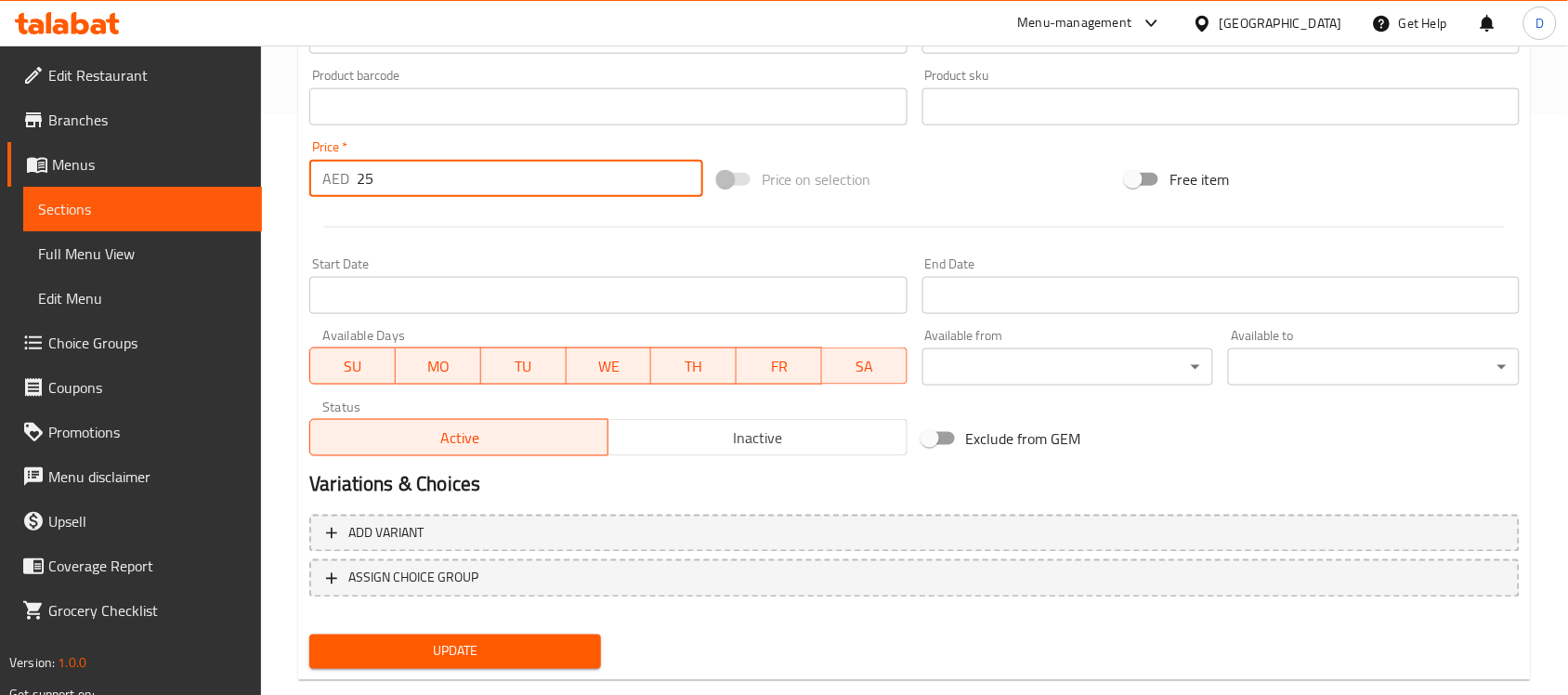
drag, startPoint x: 382, startPoint y: 181, endPoint x: 308, endPoint y: 183, distance: 74.0
click at [309, 183] on div "AED 25 Price *" at bounding box center [505, 179] width 394 height 37
type input "26"
click at [442, 641] on span "Update" at bounding box center [454, 651] width 261 height 23
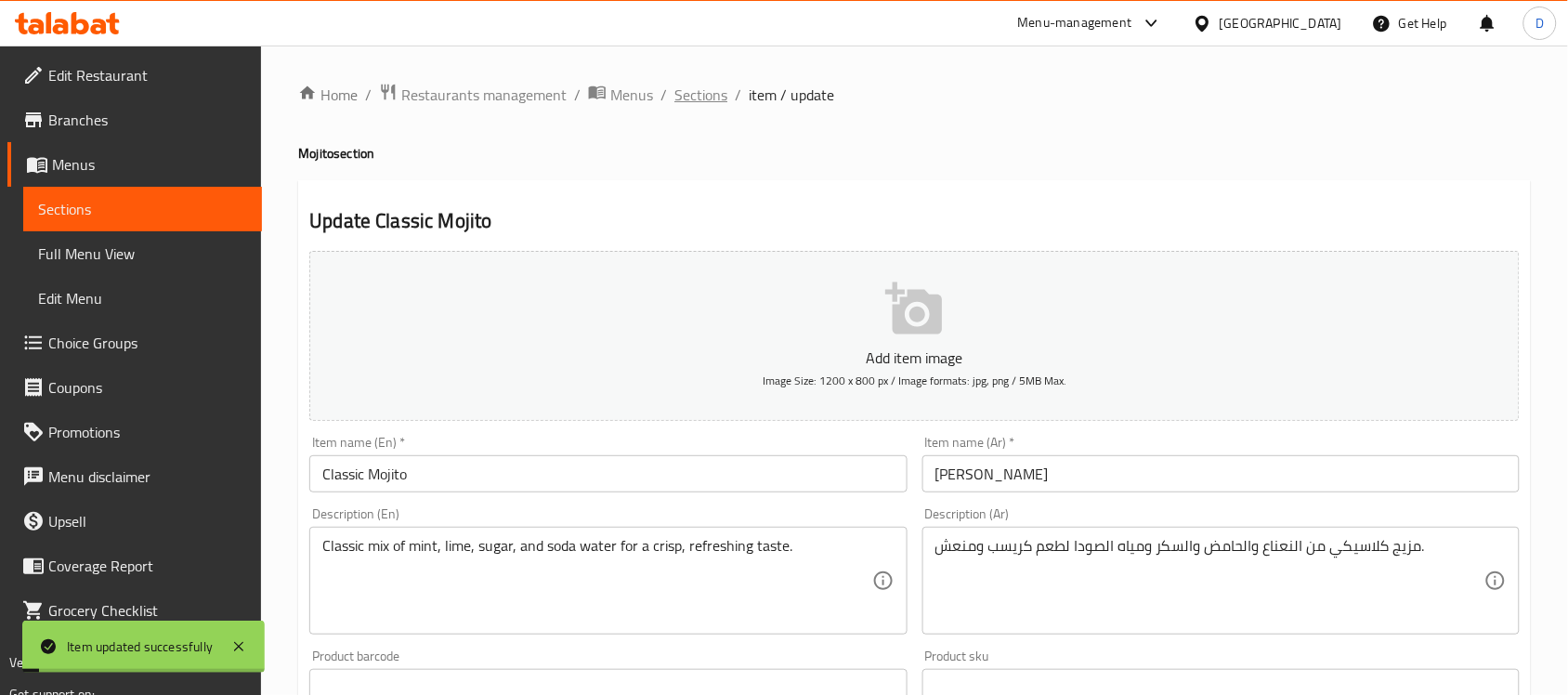
click at [702, 88] on span "Sections" at bounding box center [701, 95] width 53 height 22
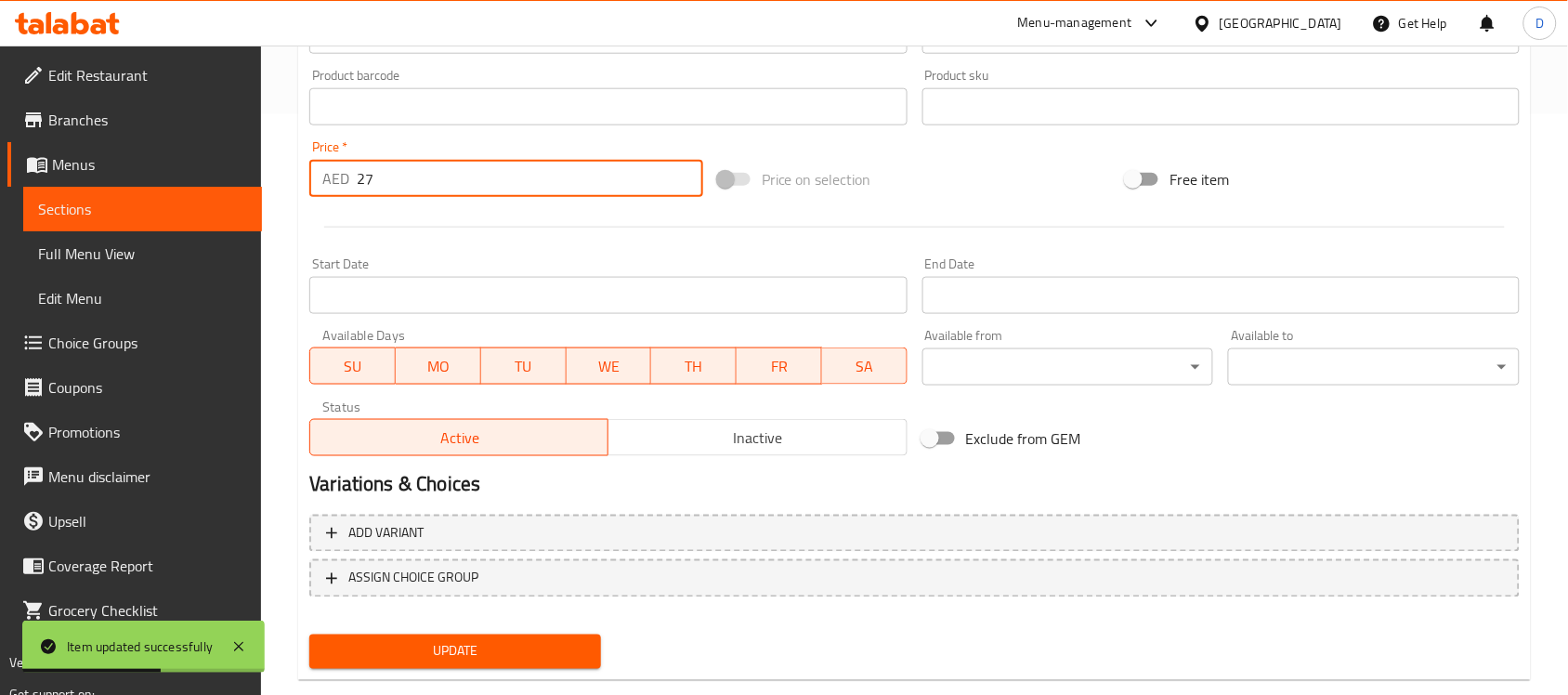
drag, startPoint x: 377, startPoint y: 180, endPoint x: 323, endPoint y: 184, distance: 54.1
click at [323, 184] on div "AED 27 Price *" at bounding box center [505, 179] width 394 height 37
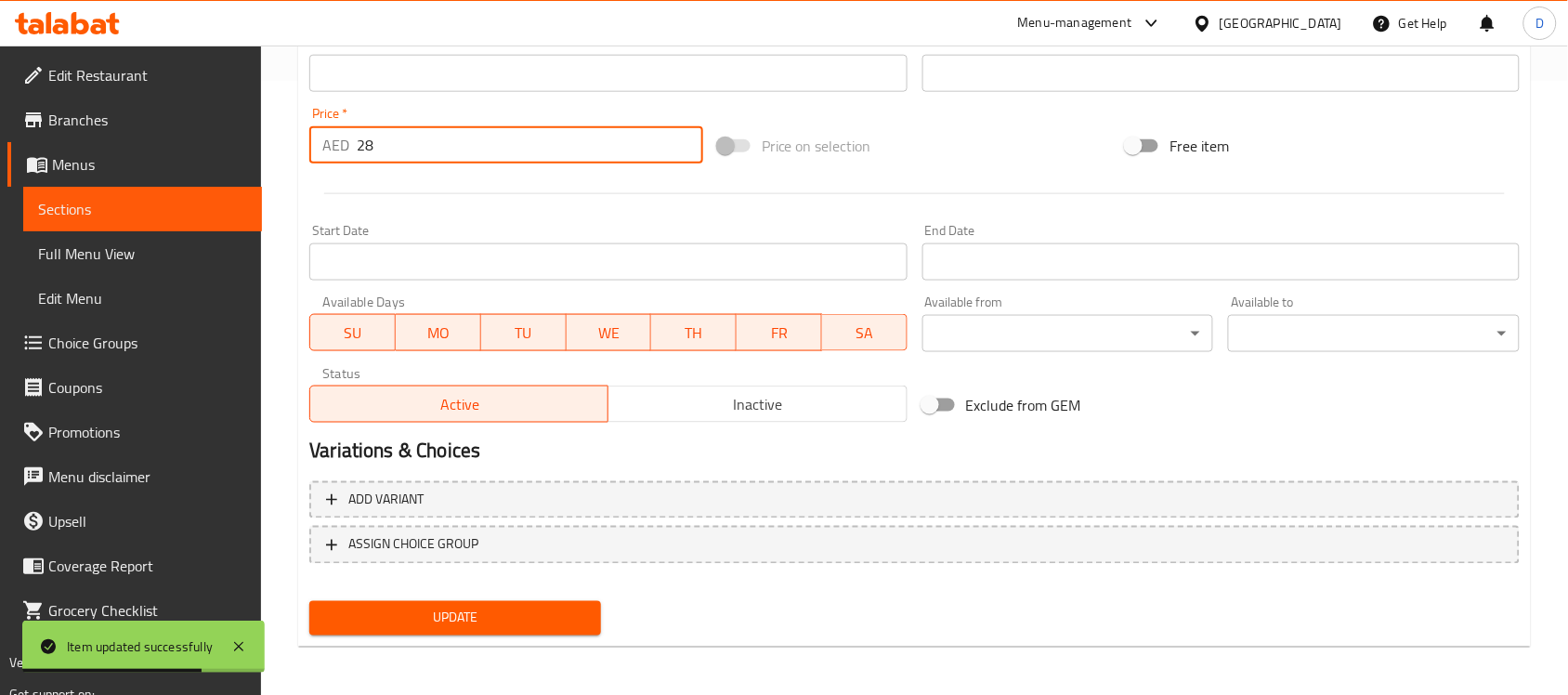
type input "28"
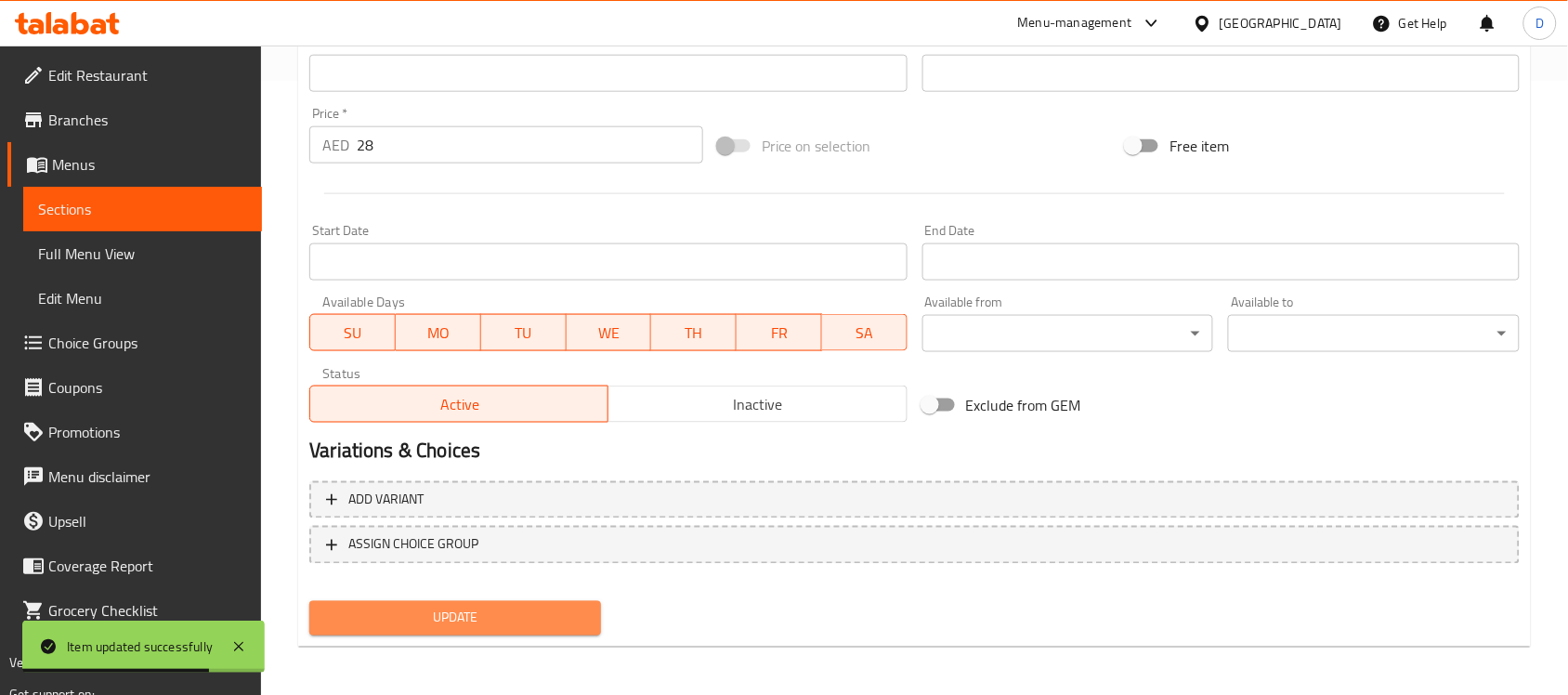
click at [425, 614] on span "Update" at bounding box center [454, 618] width 261 height 23
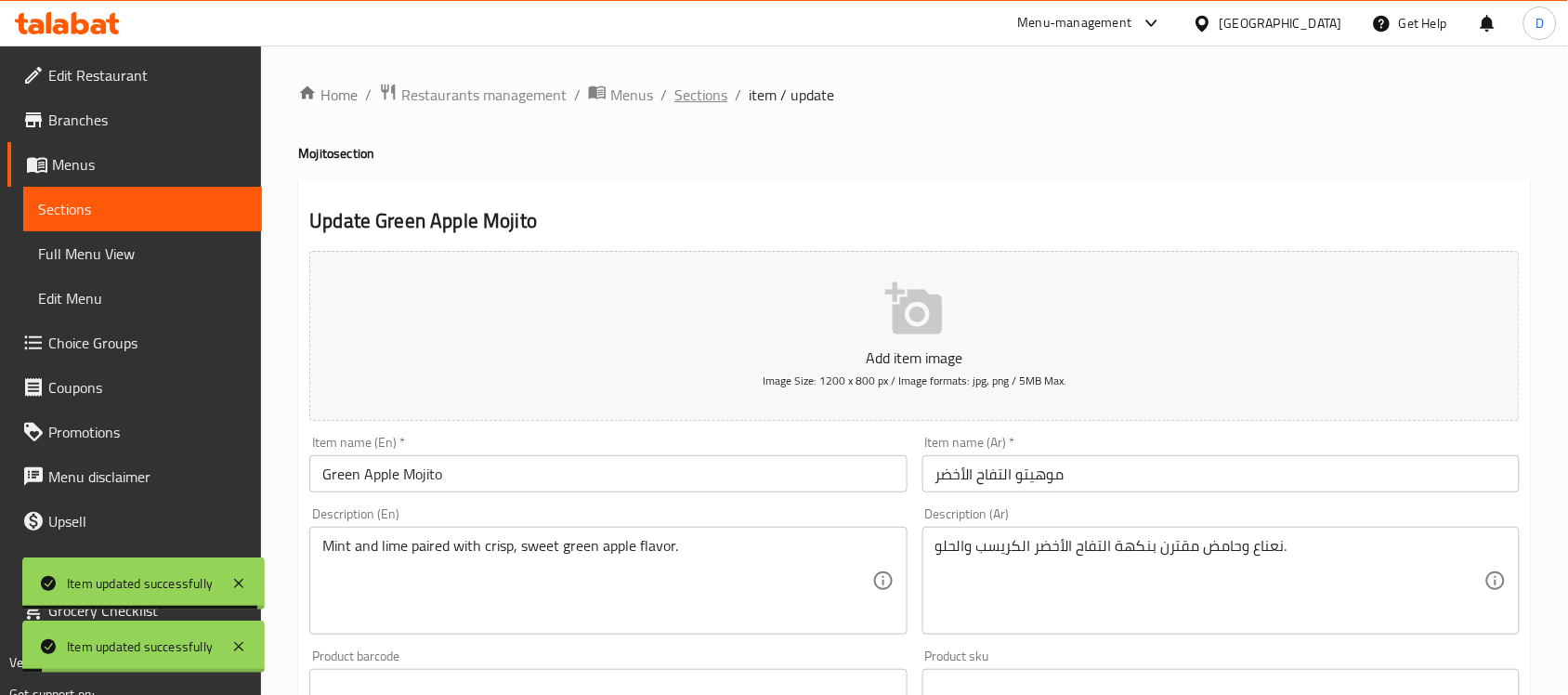
click at [719, 95] on span "Sections" at bounding box center [701, 95] width 53 height 22
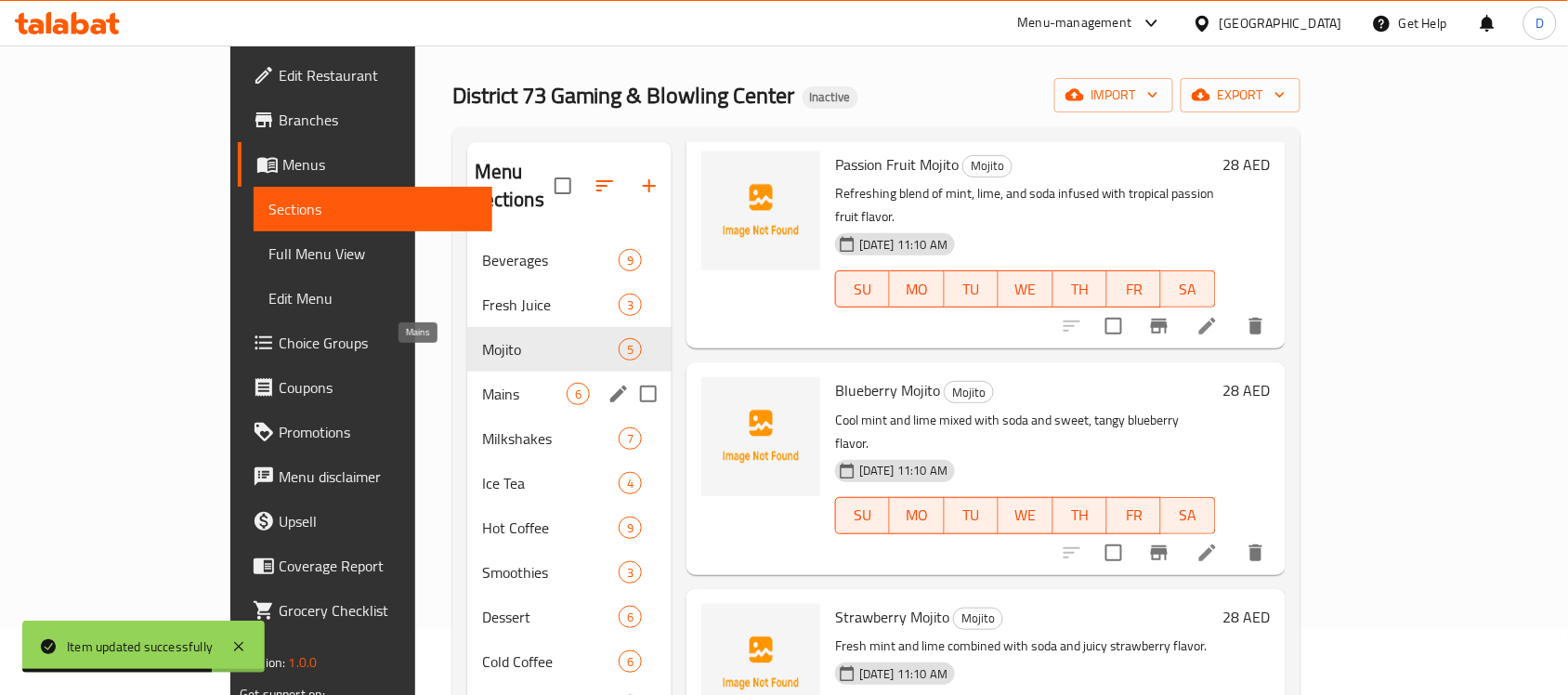
click at [482, 382] on span "Mains" at bounding box center [524, 394] width 85 height 22
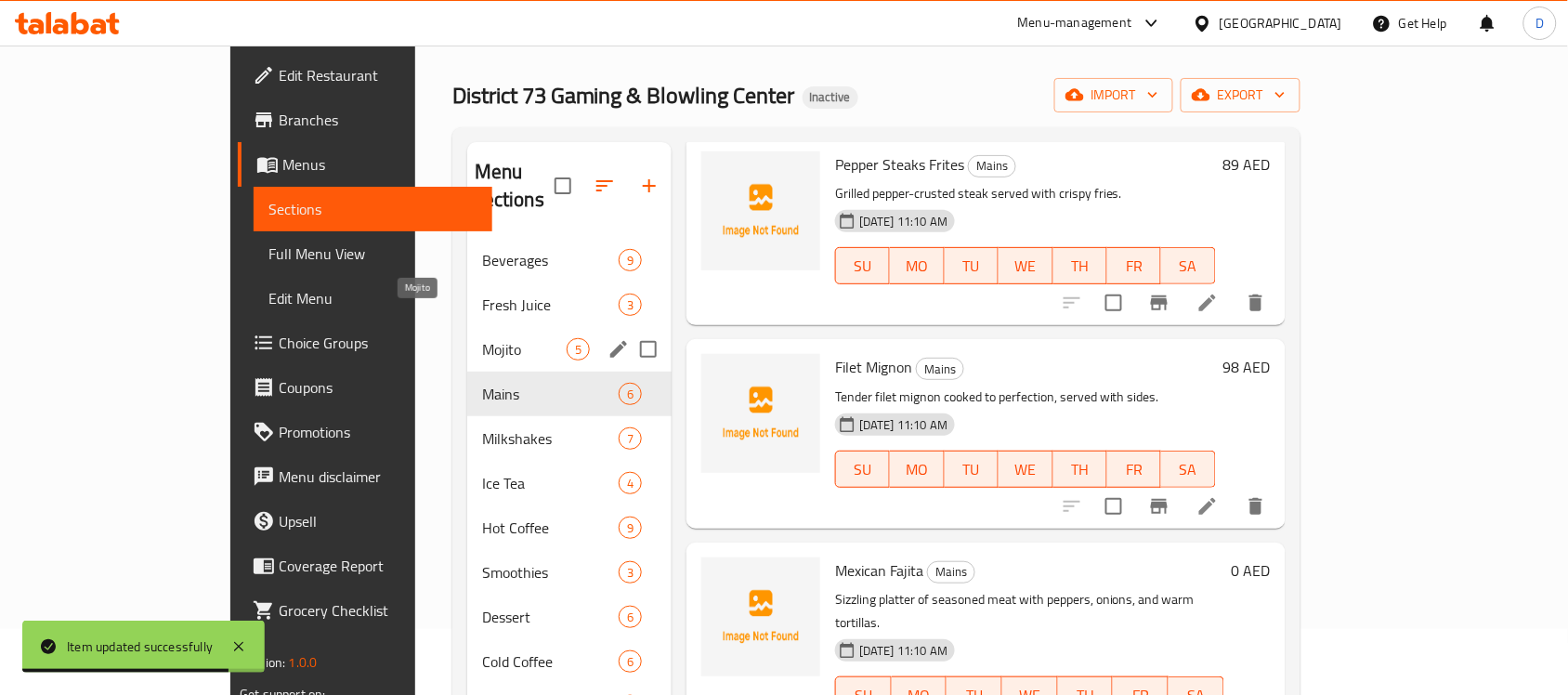
click at [482, 338] on span "Mojito" at bounding box center [524, 349] width 85 height 22
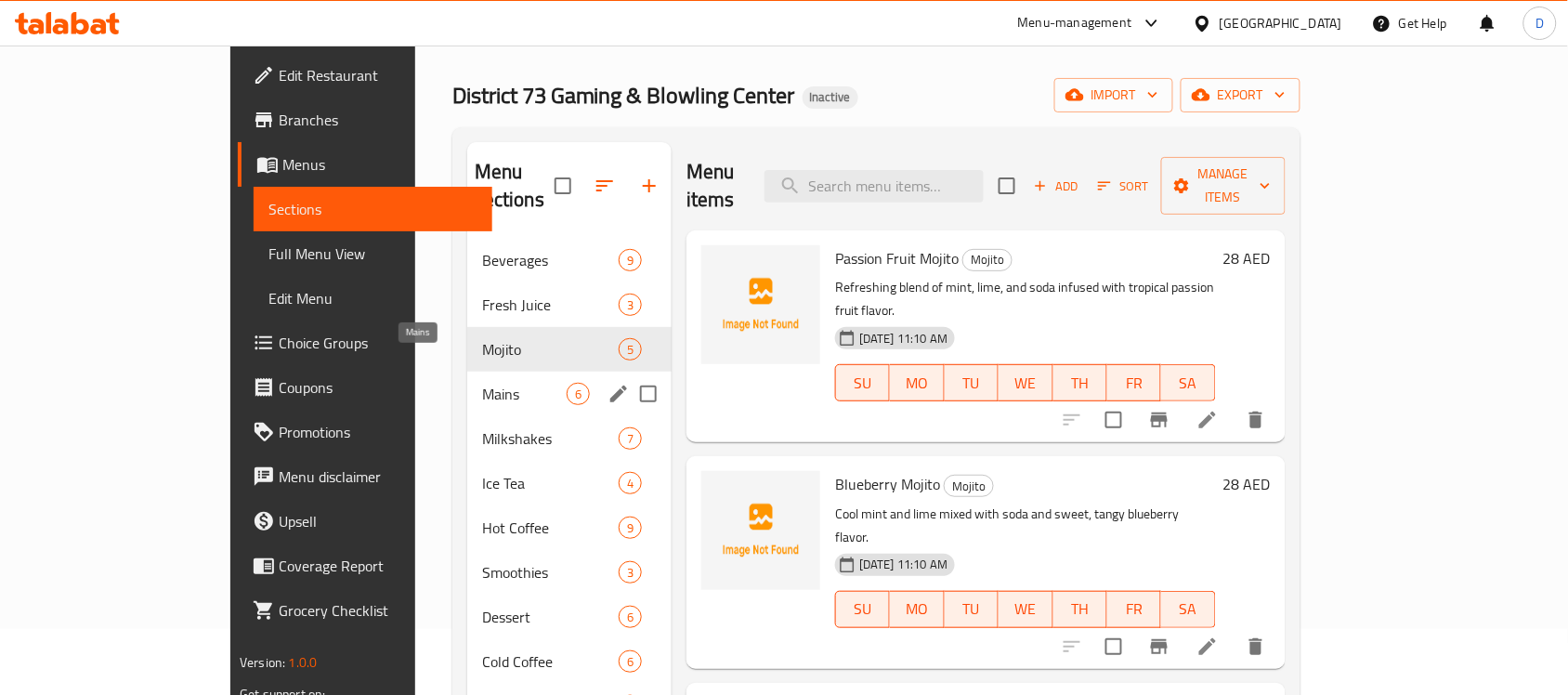
click at [482, 382] on span "Mains" at bounding box center [524, 394] width 85 height 22
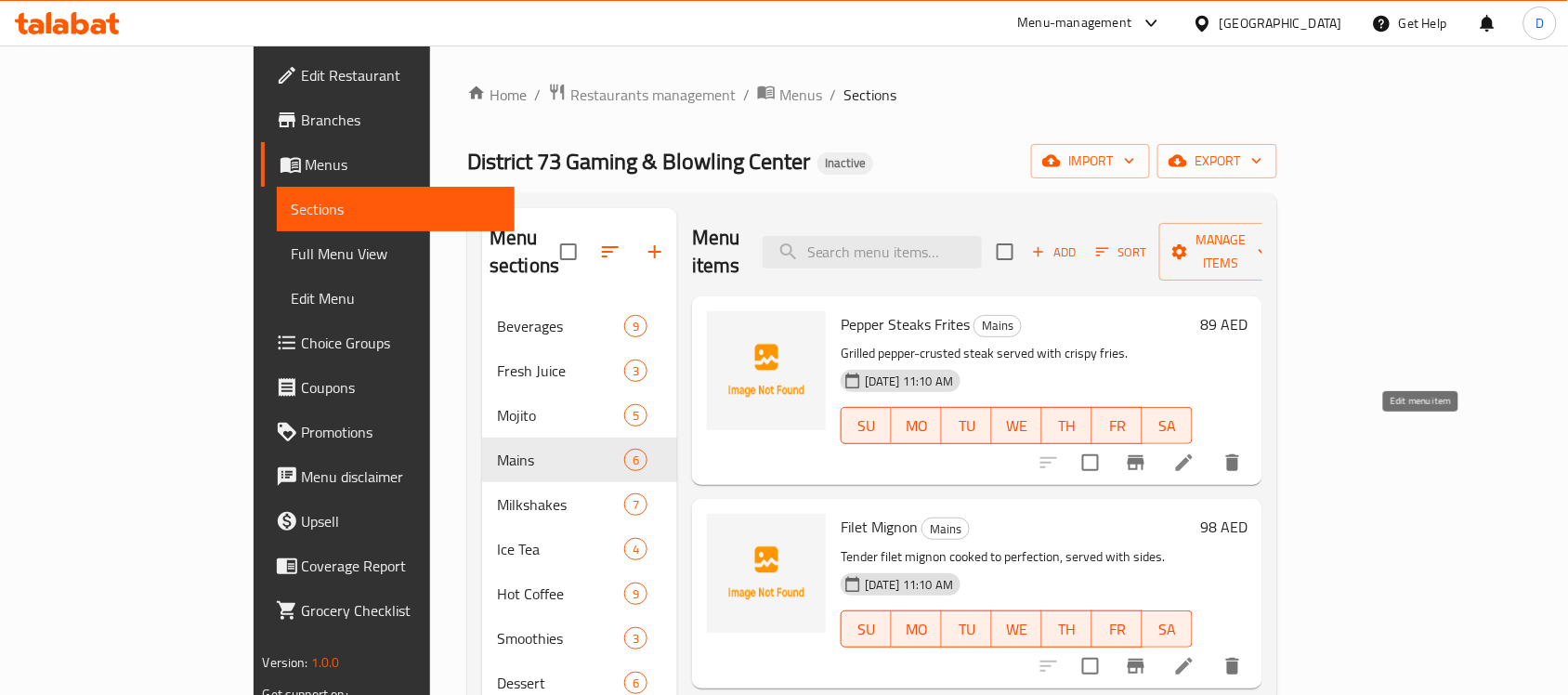
click at [1195, 451] on icon at bounding box center [1185, 462] width 22 height 22
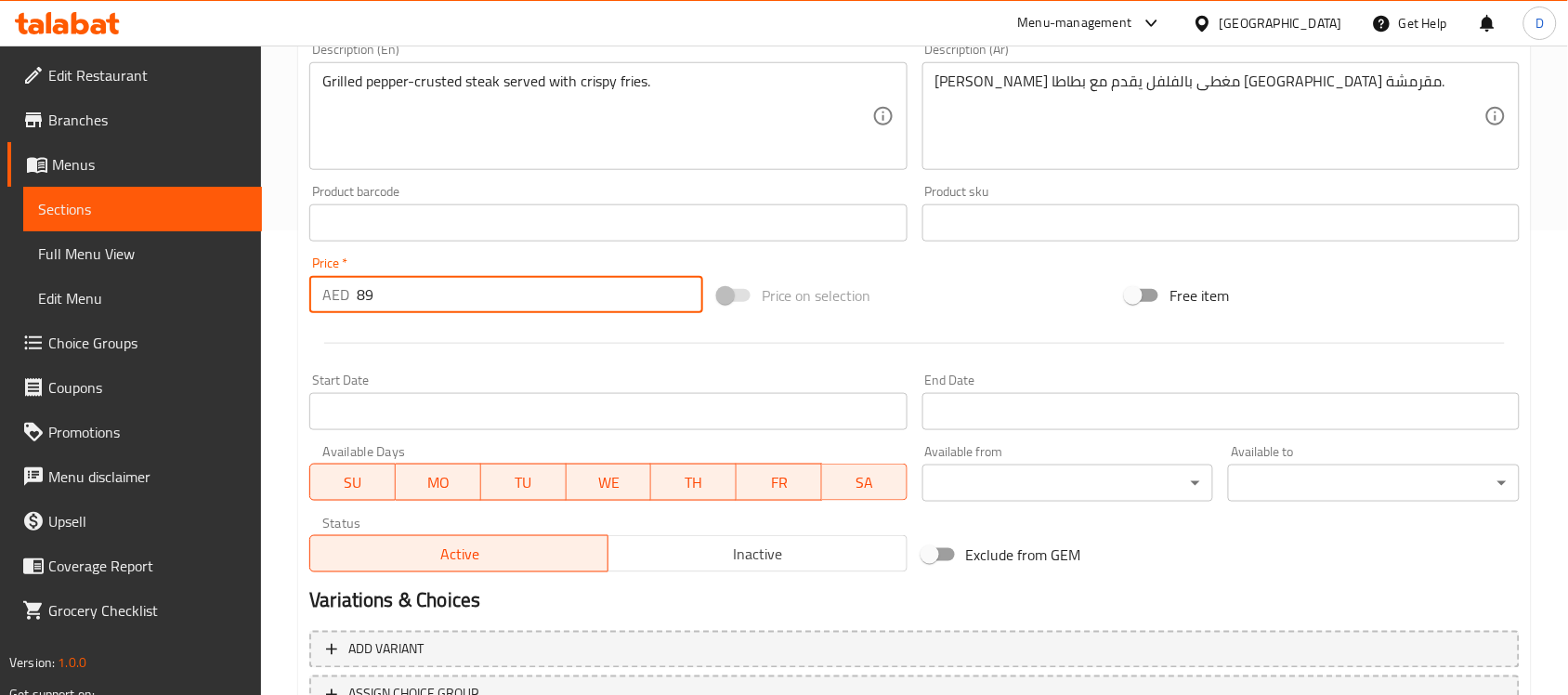
drag, startPoint x: 390, startPoint y: 294, endPoint x: 308, endPoint y: 298, distance: 82.1
click at [309, 298] on div "AED 89 Price *" at bounding box center [505, 294] width 394 height 37
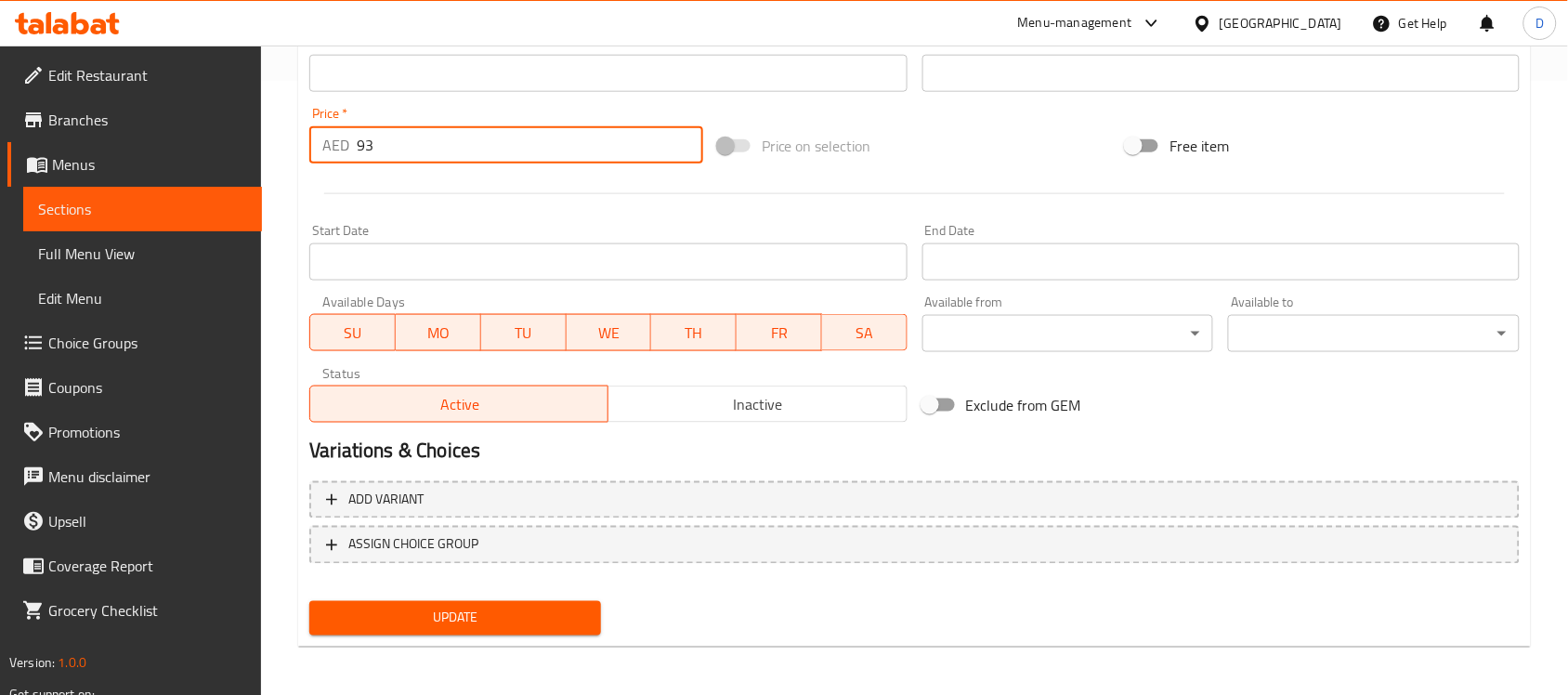
type input "93"
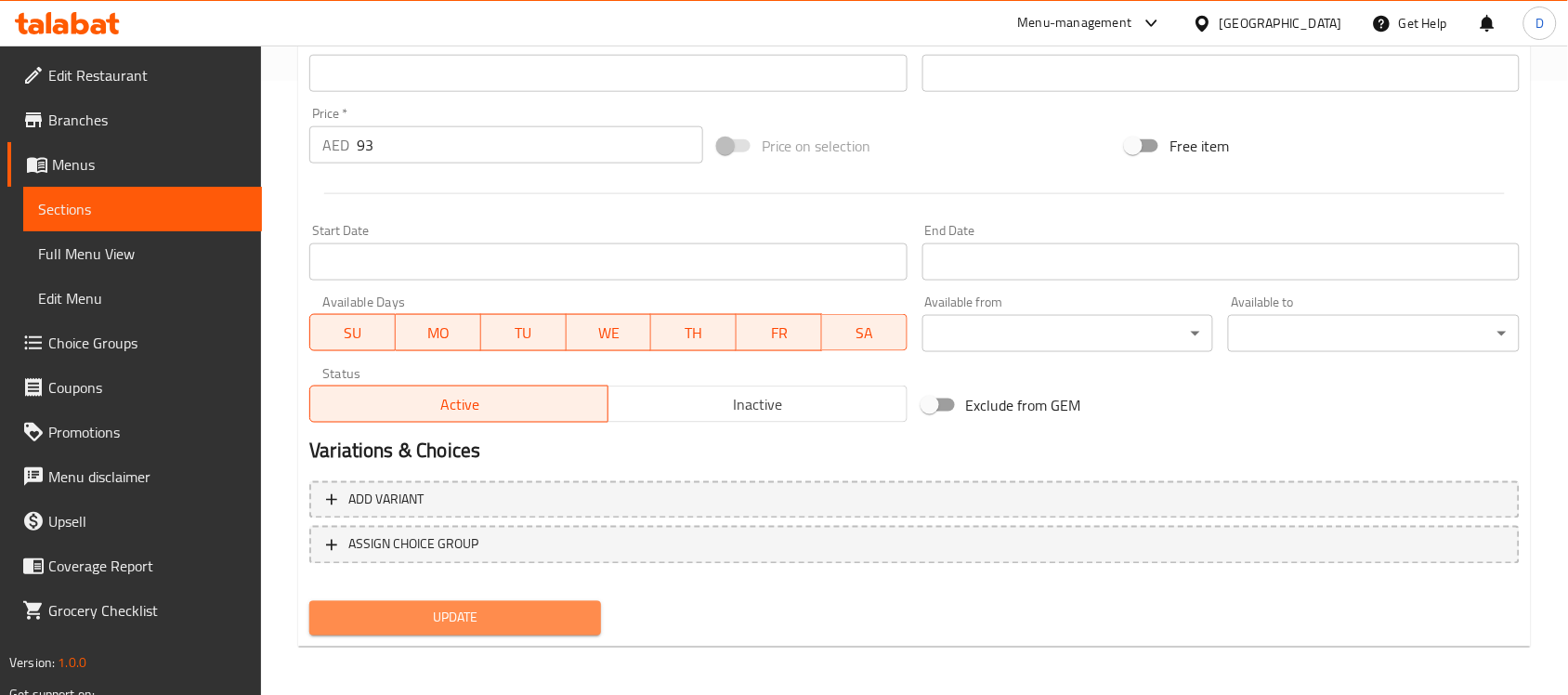
click at [386, 607] on span "Update" at bounding box center [454, 618] width 261 height 23
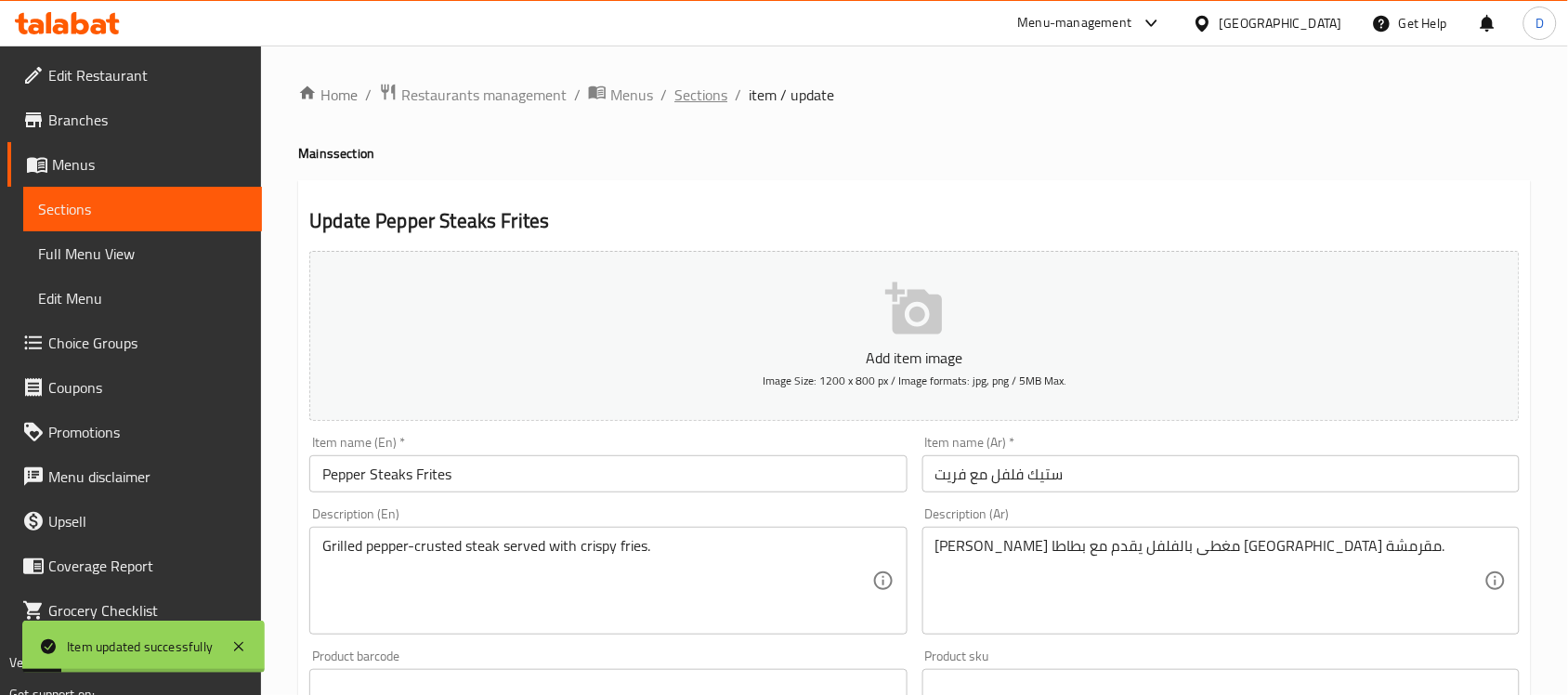
click at [678, 99] on span "Sections" at bounding box center [701, 95] width 53 height 22
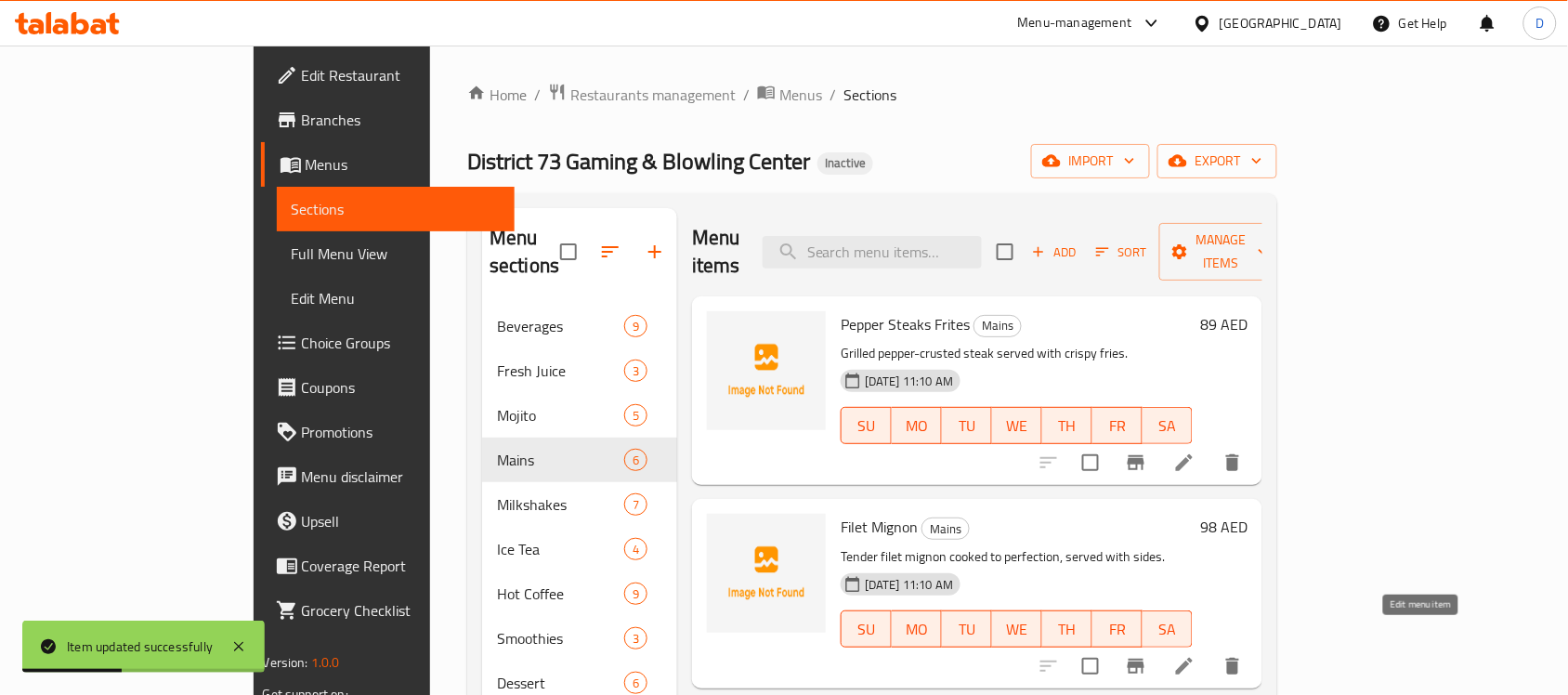
click at [1195, 655] on icon at bounding box center [1185, 666] width 22 height 22
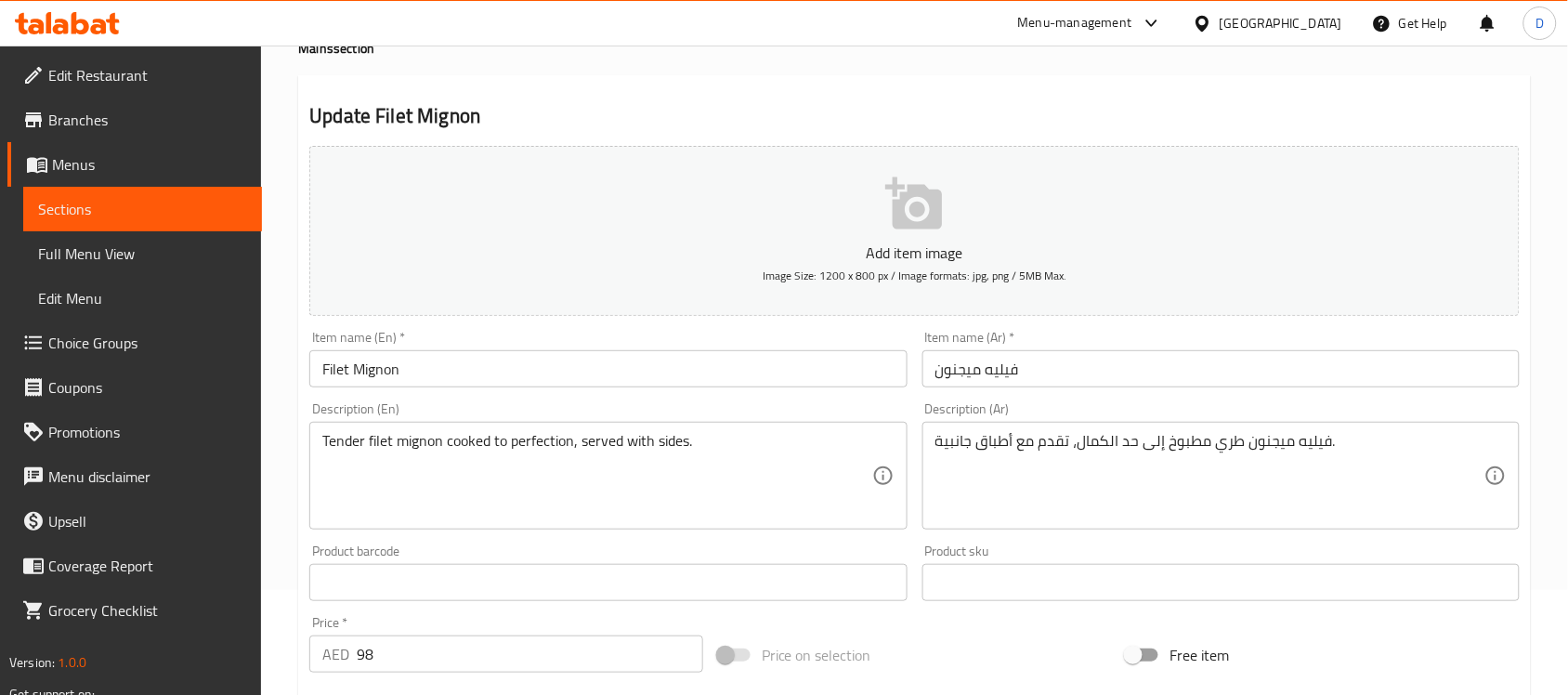
scroll to position [348, 0]
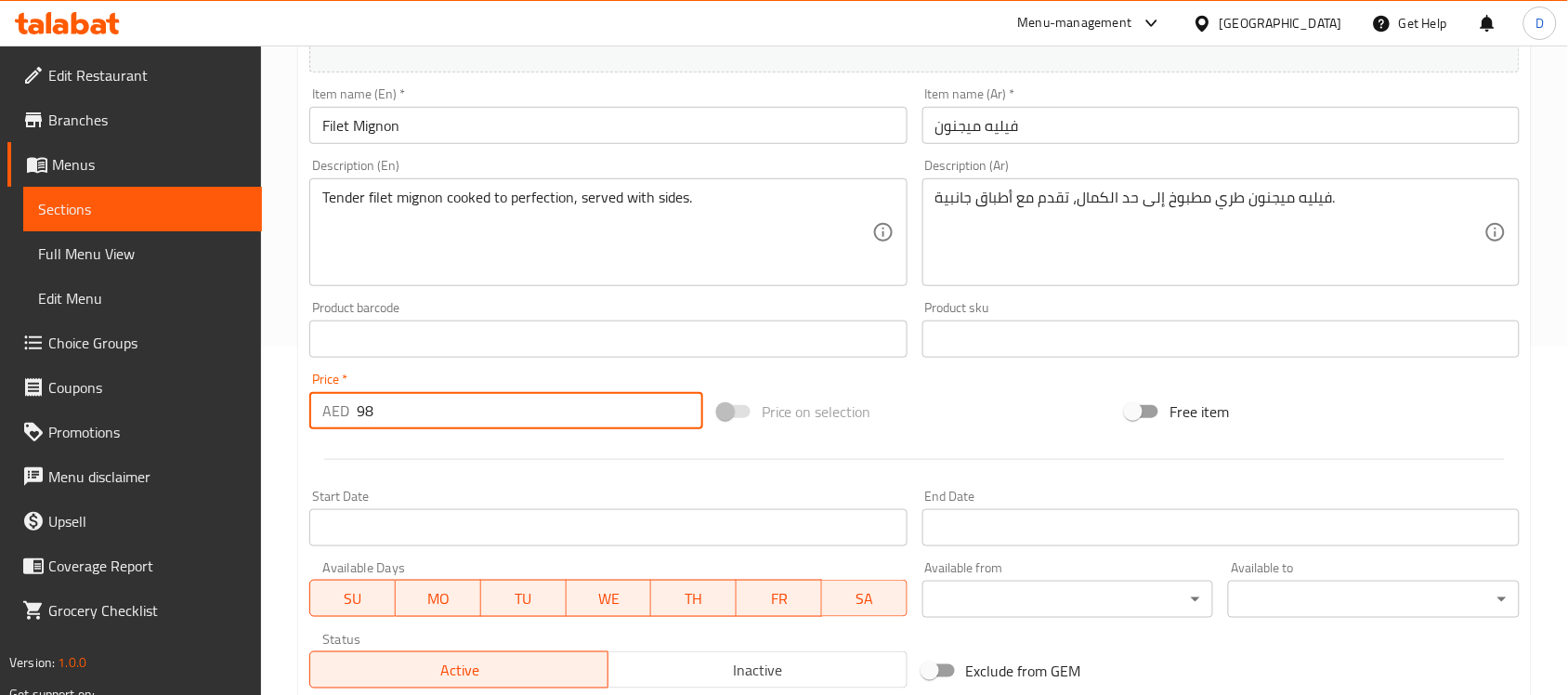
drag, startPoint x: 397, startPoint y: 408, endPoint x: 340, endPoint y: 408, distance: 57.0
click at [340, 408] on div "AED 98 Price *" at bounding box center [505, 410] width 394 height 37
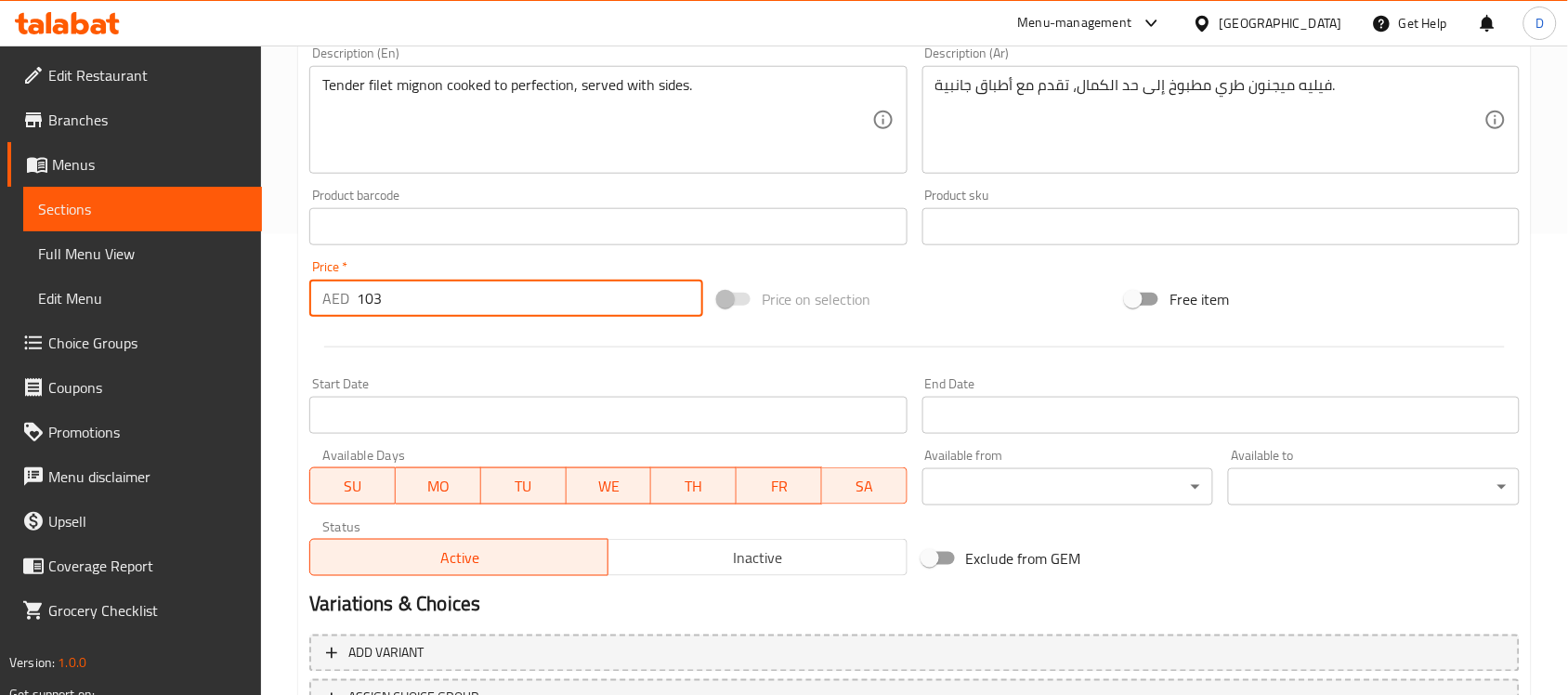
scroll to position [614, 0]
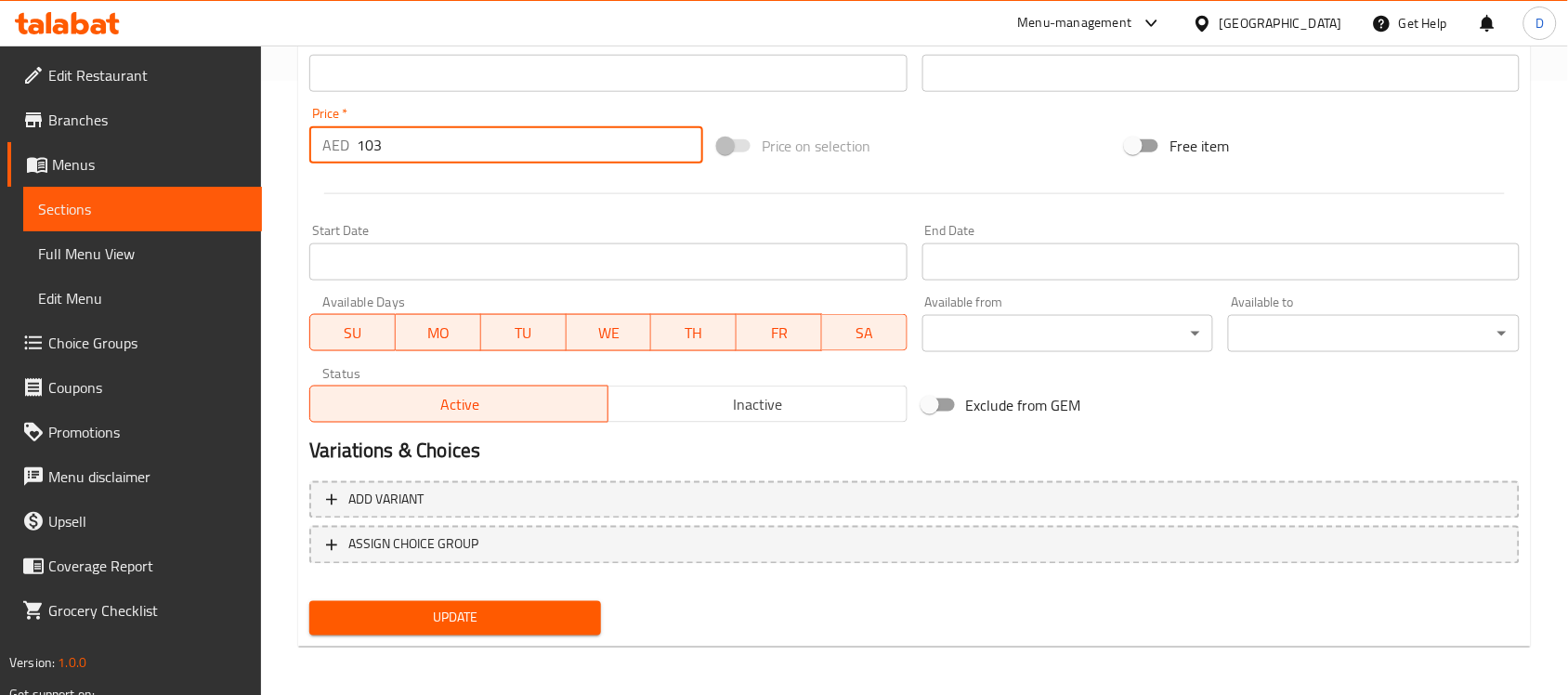
type input "103"
click at [499, 621] on span "Update" at bounding box center [454, 618] width 261 height 23
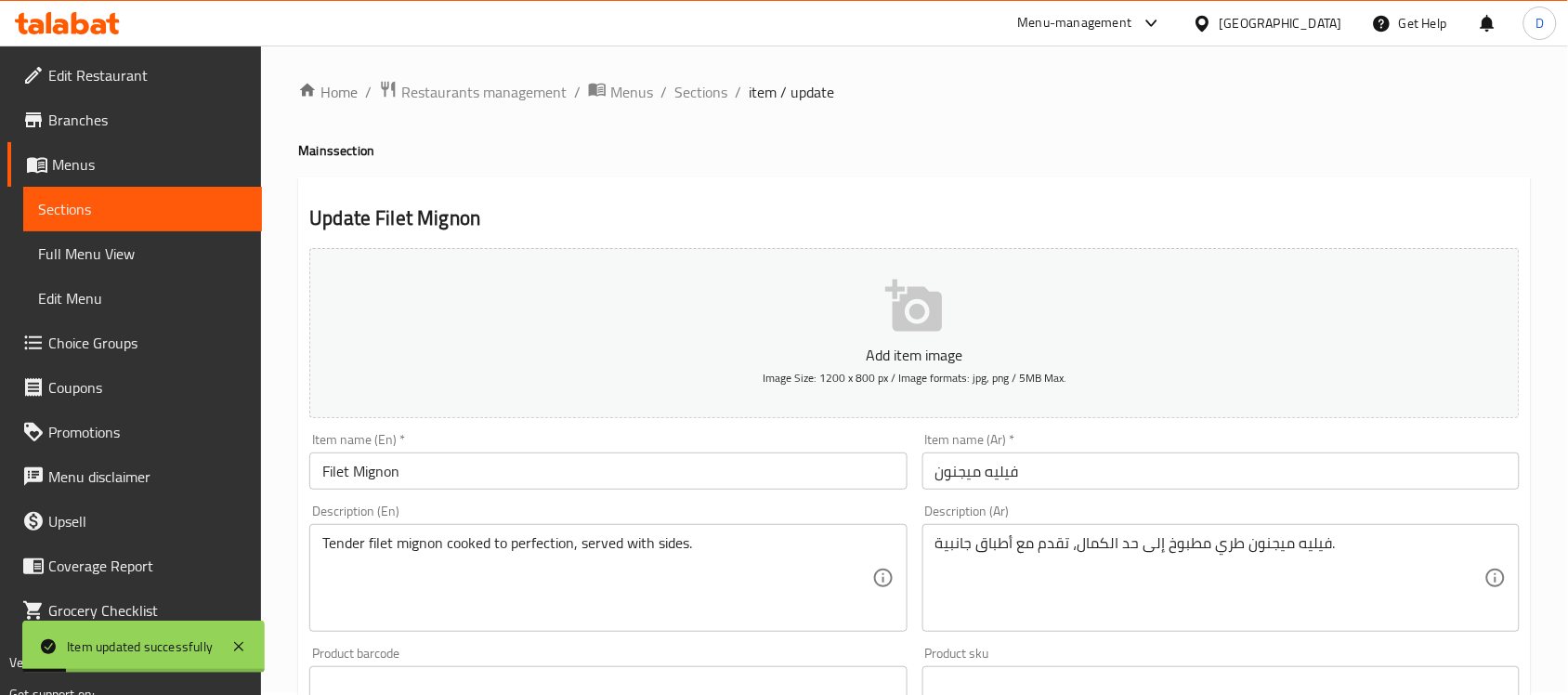
scroll to position [0, 0]
click at [704, 94] on span "Sections" at bounding box center [701, 95] width 53 height 22
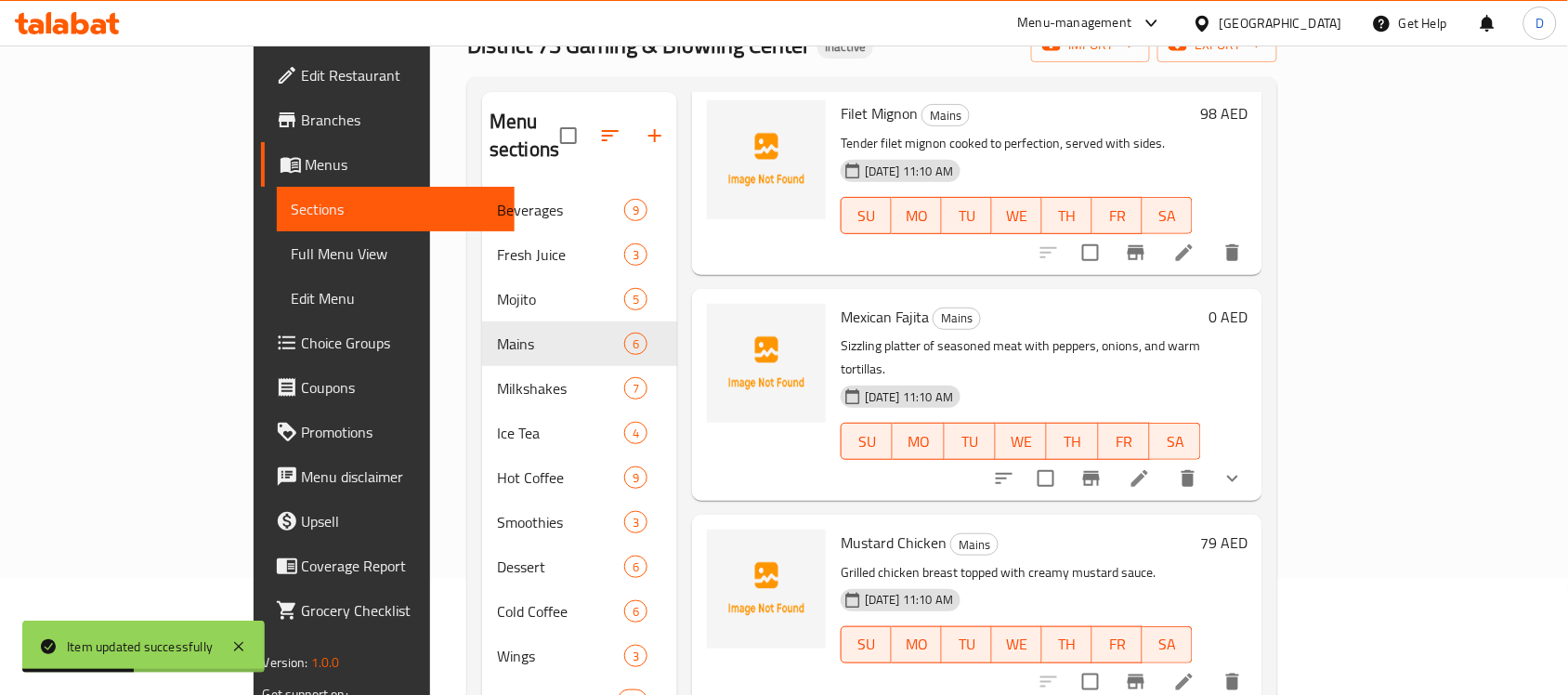
scroll to position [233, 0]
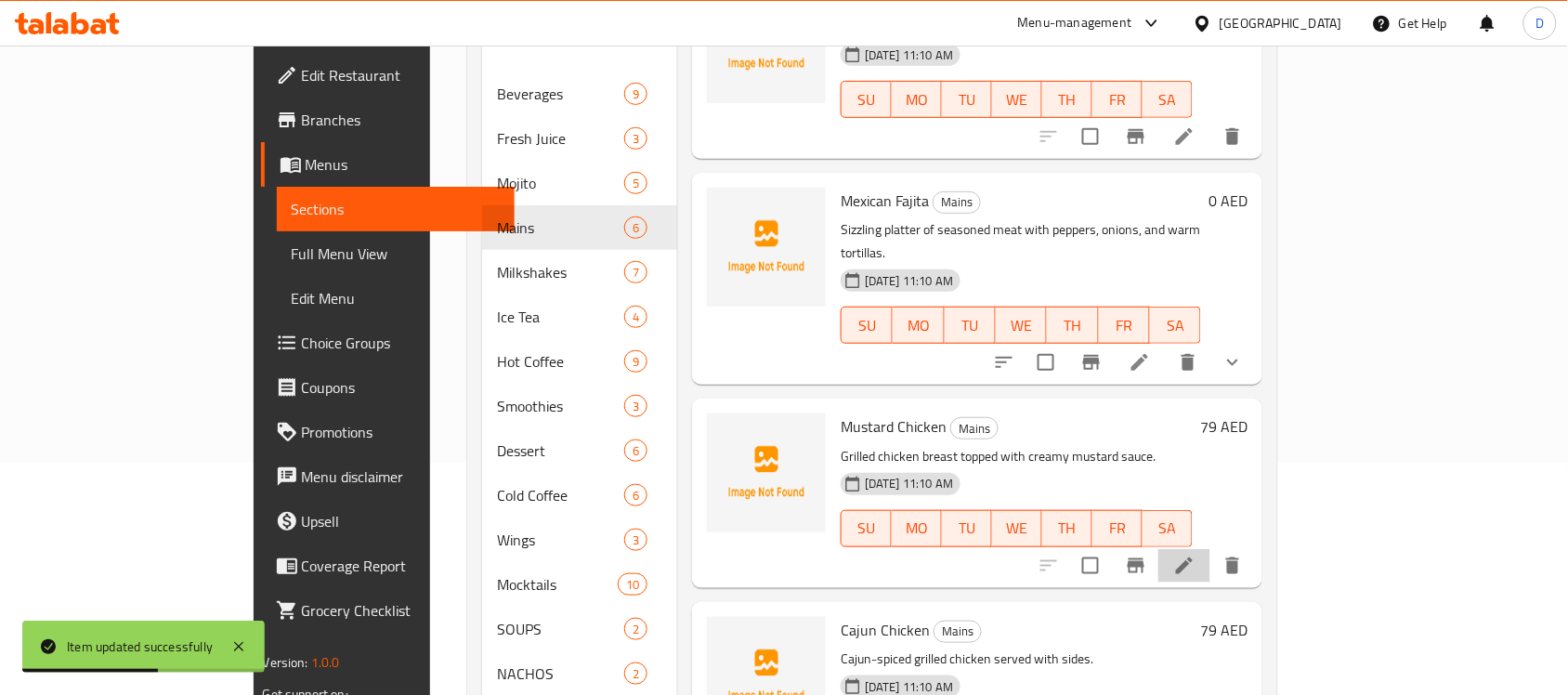
click at [1210, 549] on li at bounding box center [1185, 566] width 52 height 33
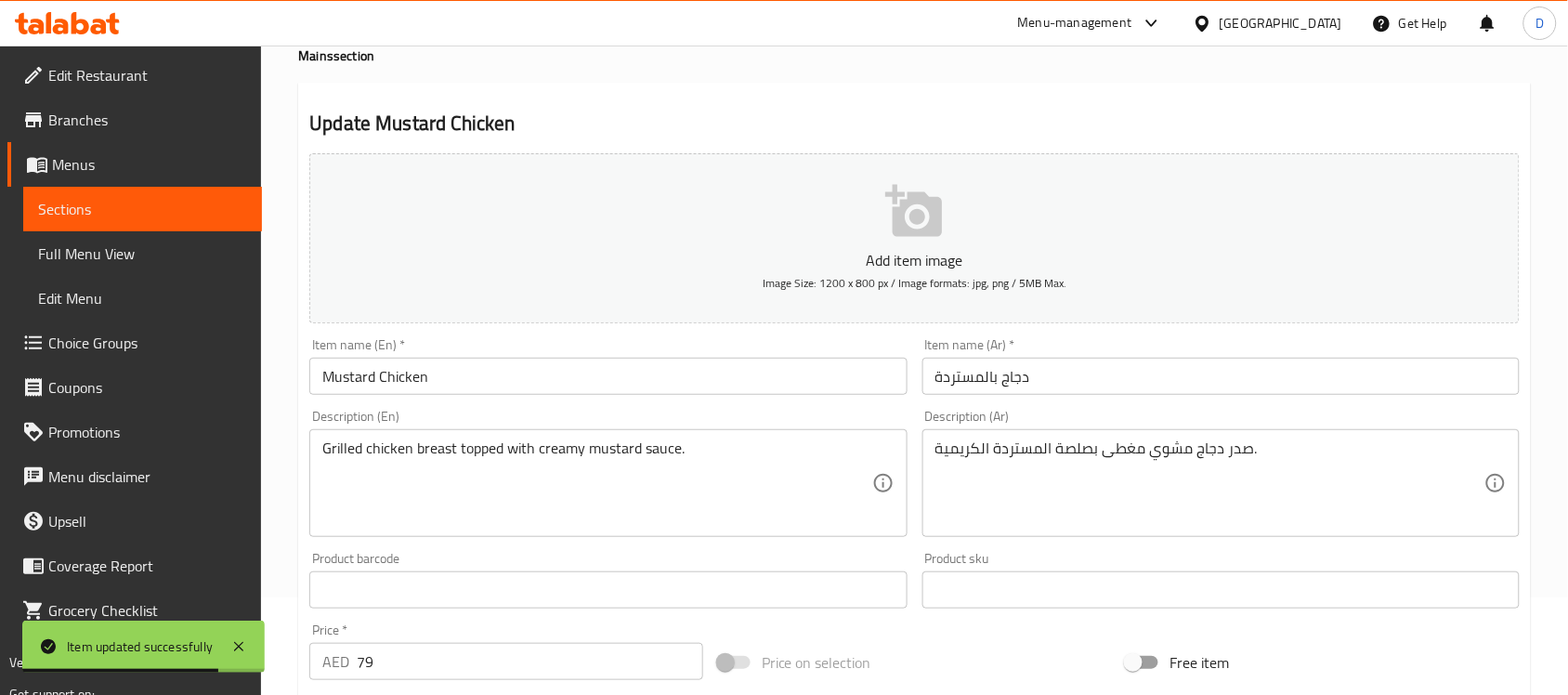
scroll to position [233, 0]
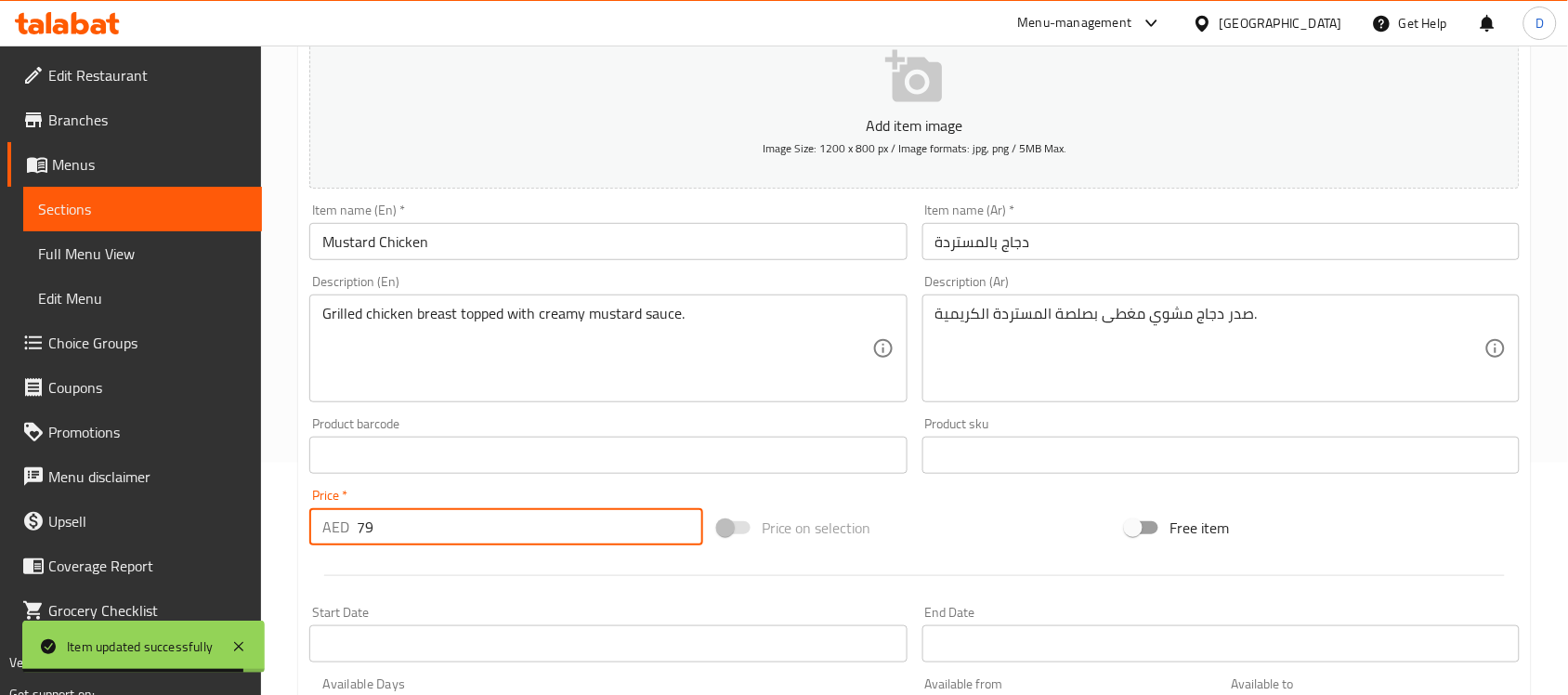
drag, startPoint x: 354, startPoint y: 535, endPoint x: 330, endPoint y: 532, distance: 24.2
click at [330, 532] on div "AED 79 Price *" at bounding box center [505, 527] width 394 height 37
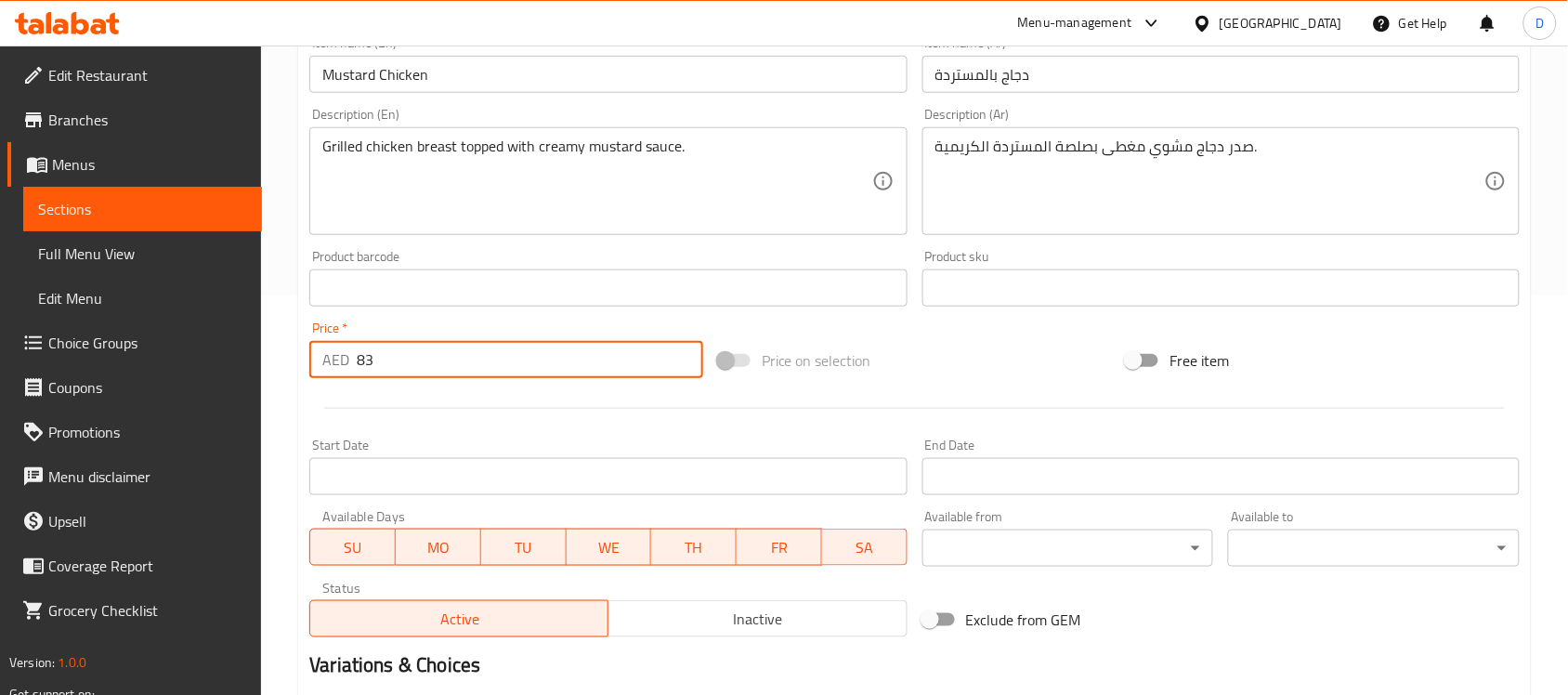
scroll to position [614, 0]
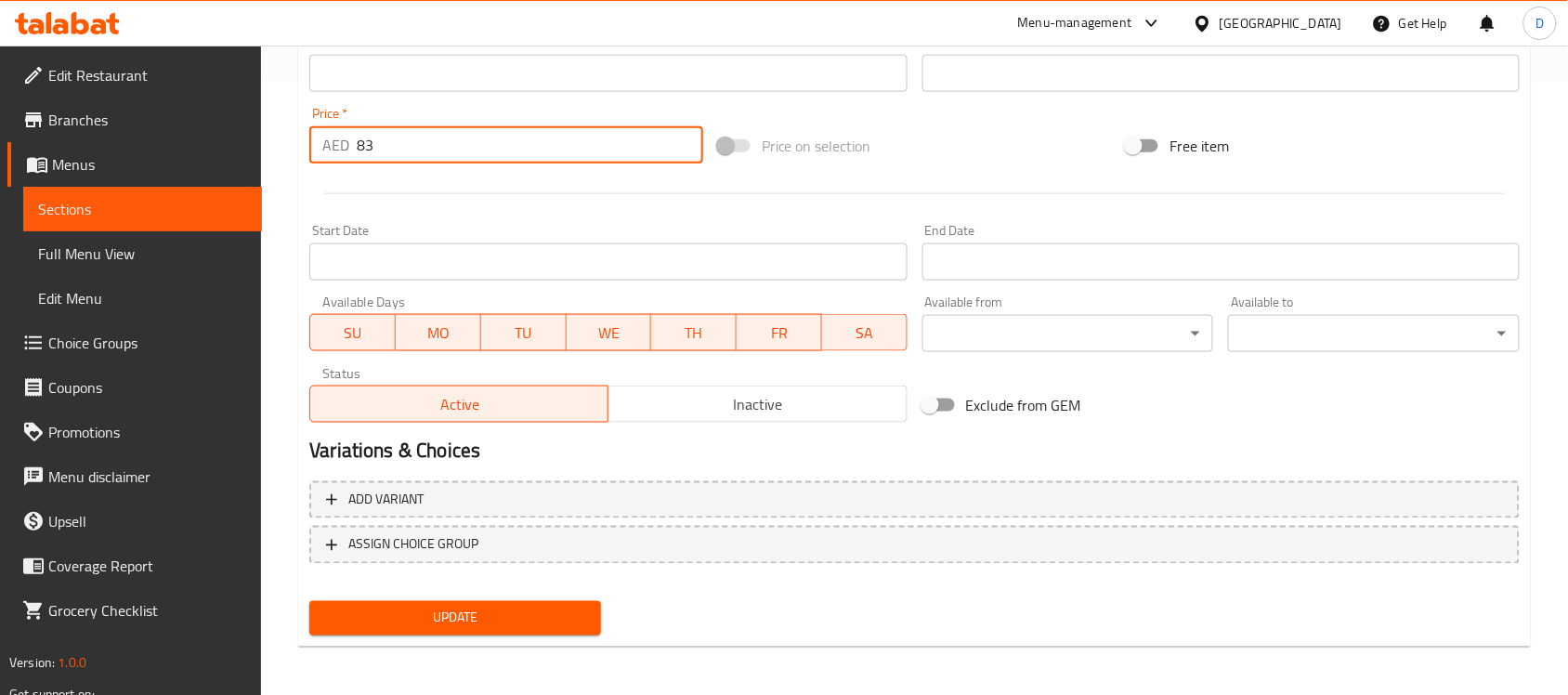
type input "83"
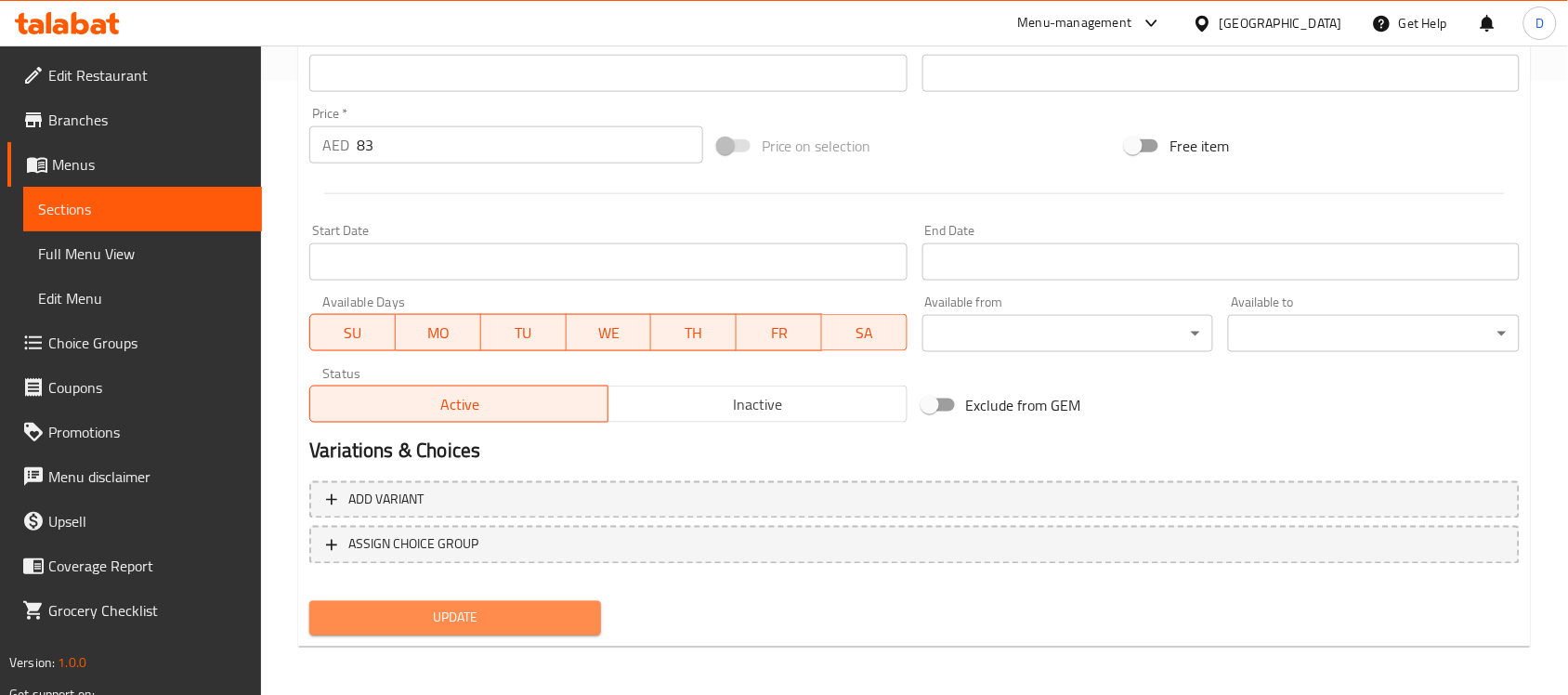
click at [376, 613] on span "Update" at bounding box center [454, 618] width 261 height 23
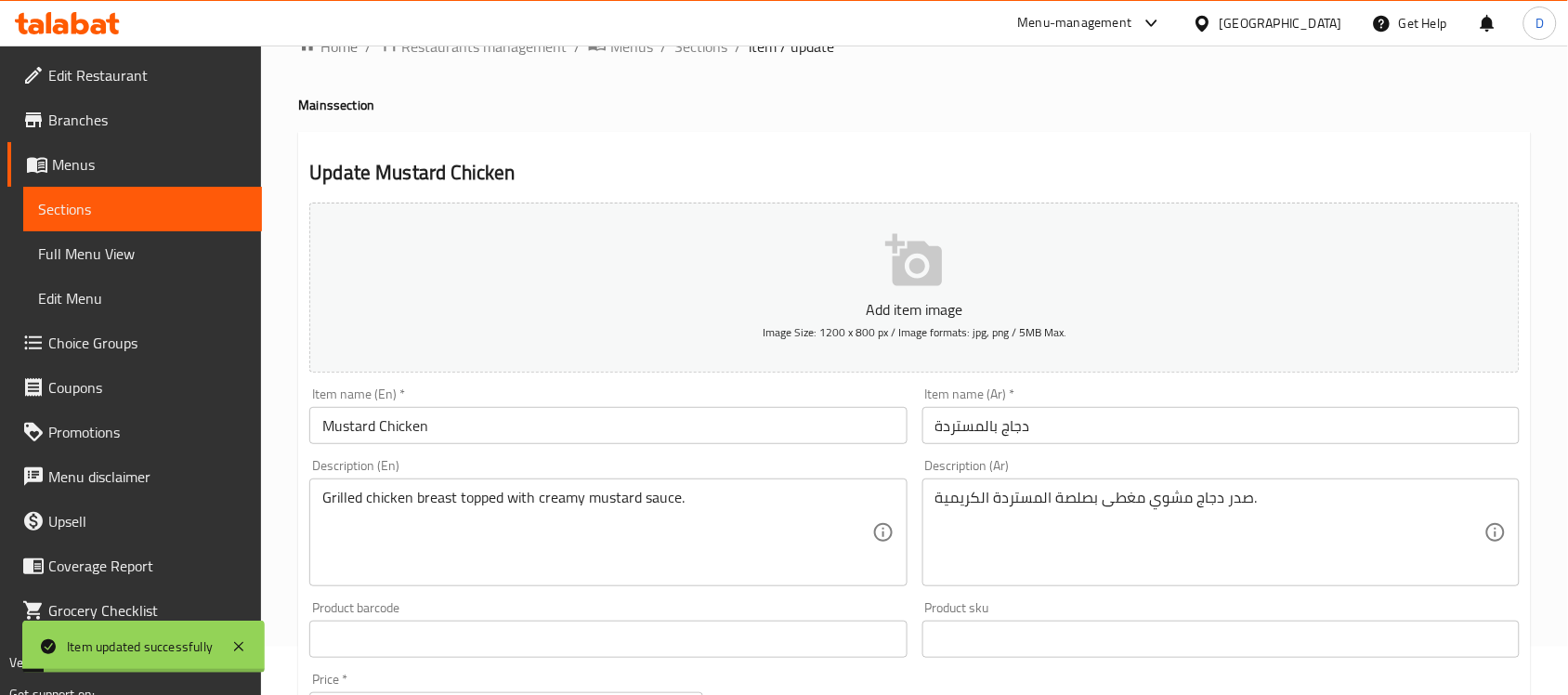
scroll to position [0, 0]
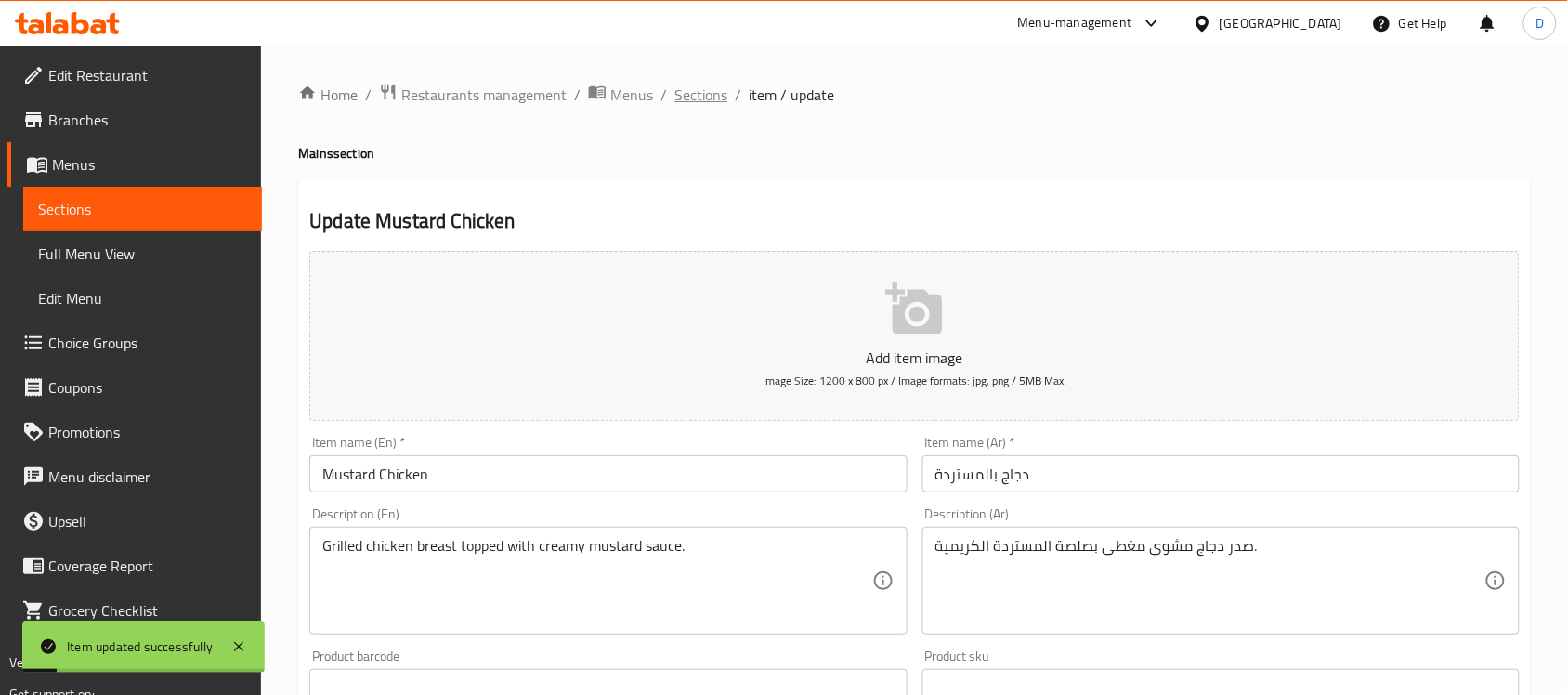
click at [710, 90] on span "Sections" at bounding box center [701, 95] width 53 height 22
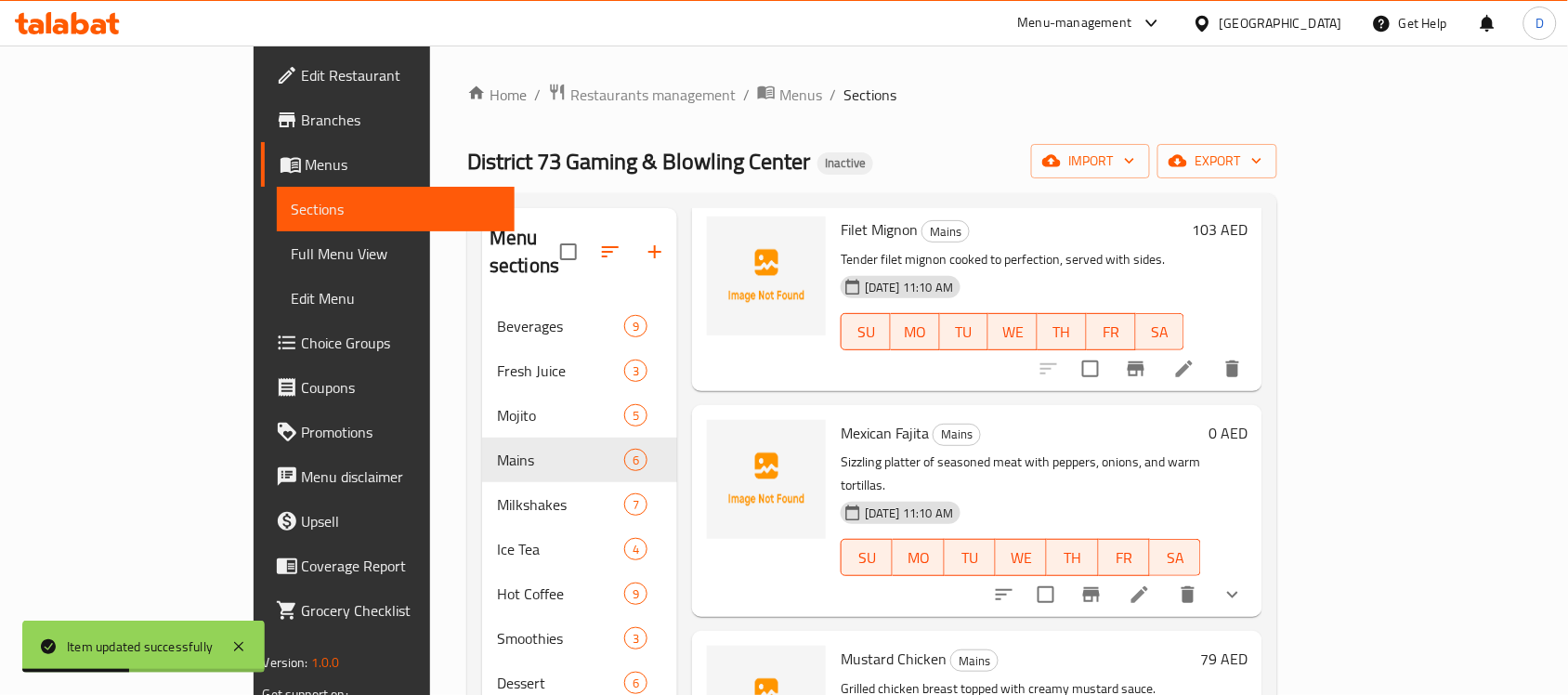
scroll to position [530, 0]
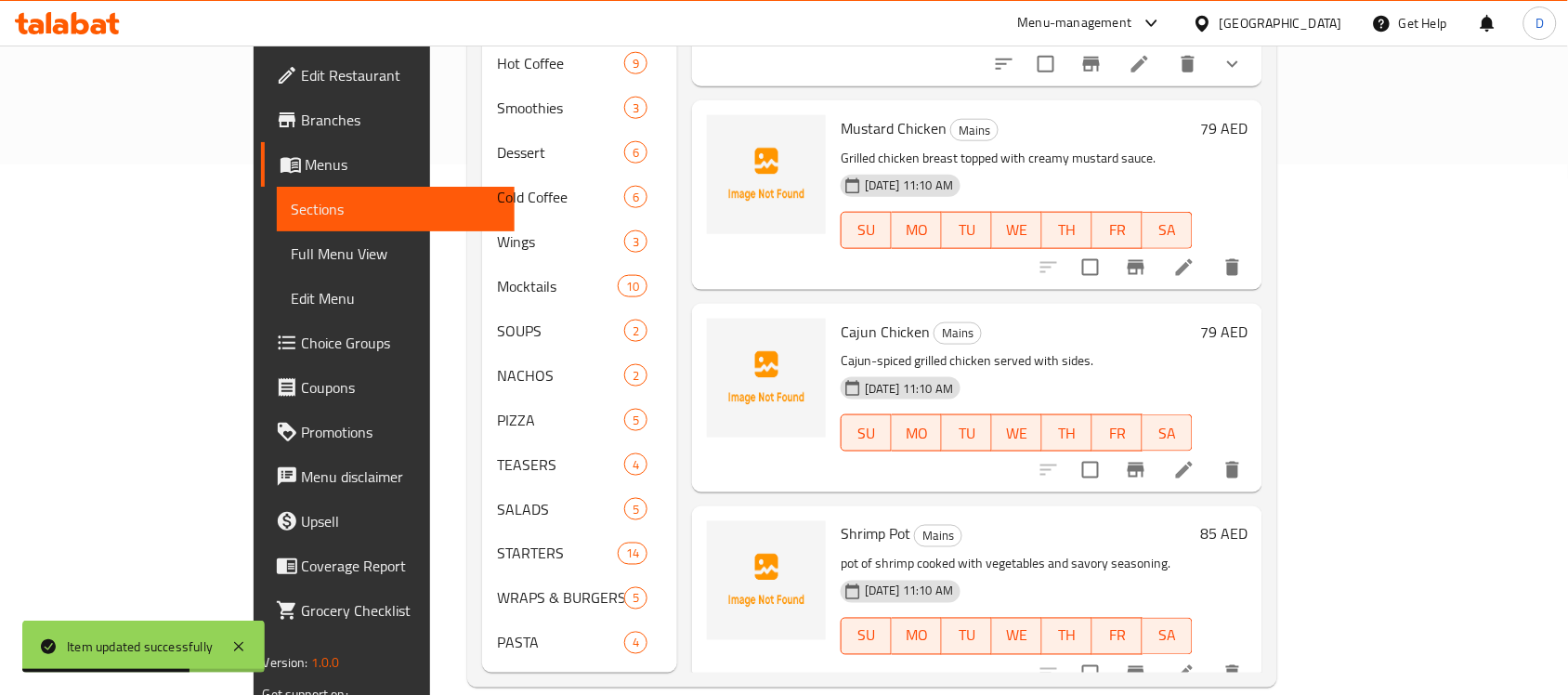
click at [1210, 453] on li at bounding box center [1185, 470] width 52 height 33
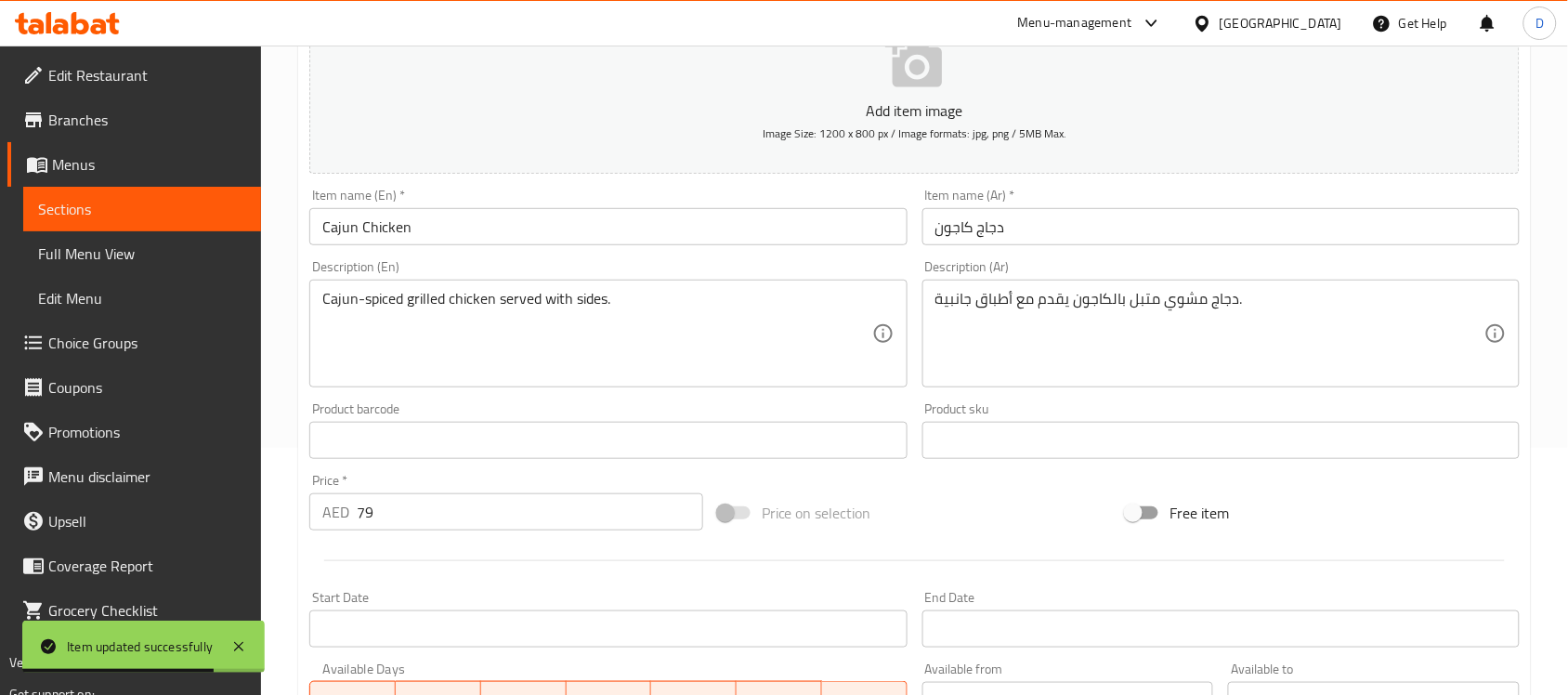
scroll to position [581, 0]
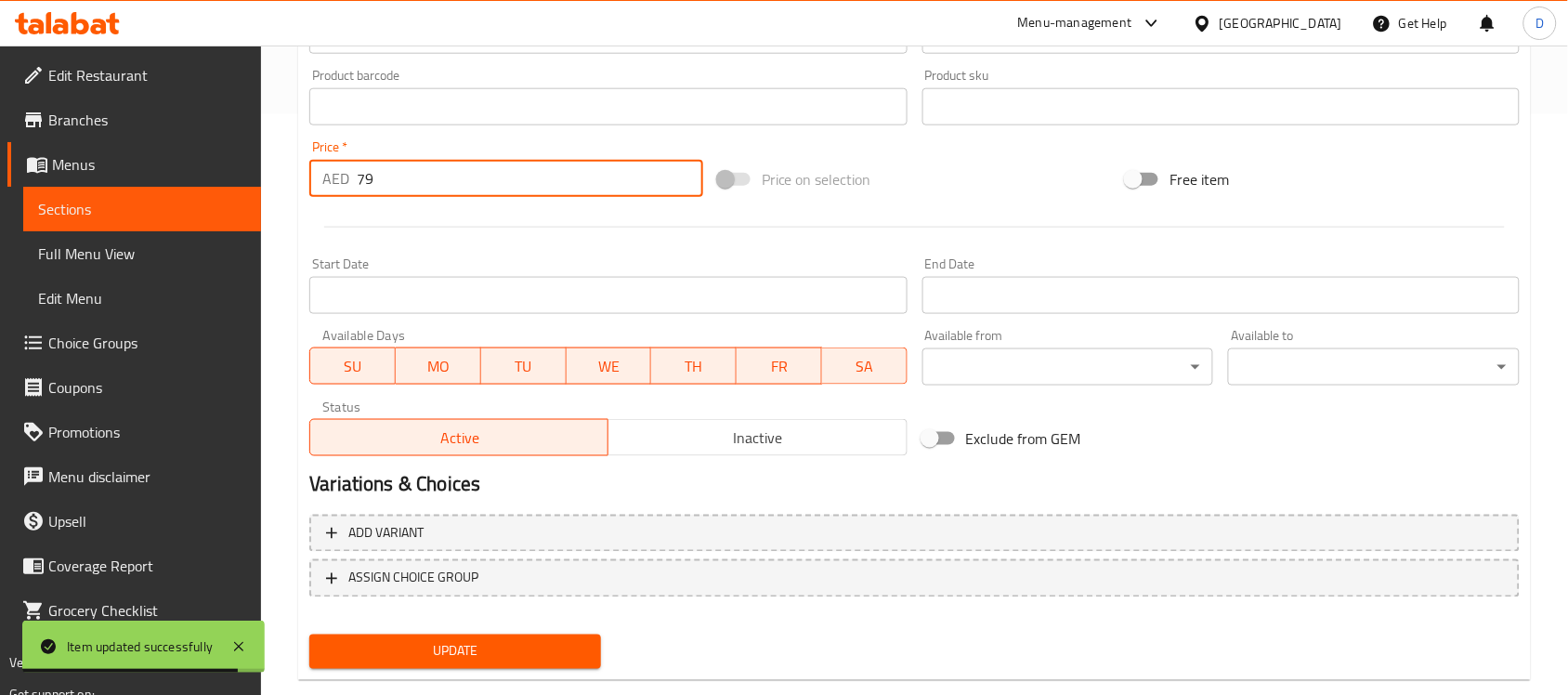
drag, startPoint x: 373, startPoint y: 180, endPoint x: 320, endPoint y: 183, distance: 53.1
click at [320, 183] on div "AED 79 Price *" at bounding box center [505, 179] width 394 height 37
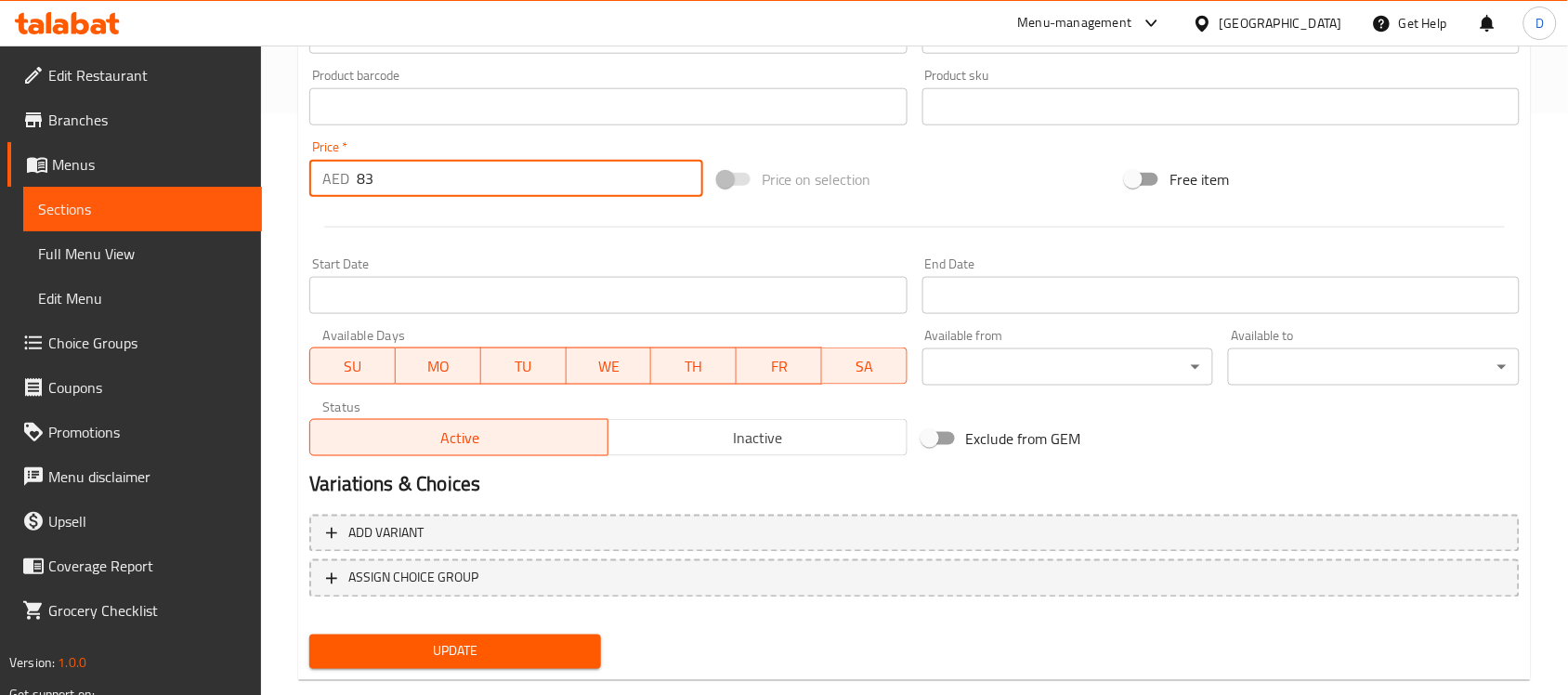
type input "83"
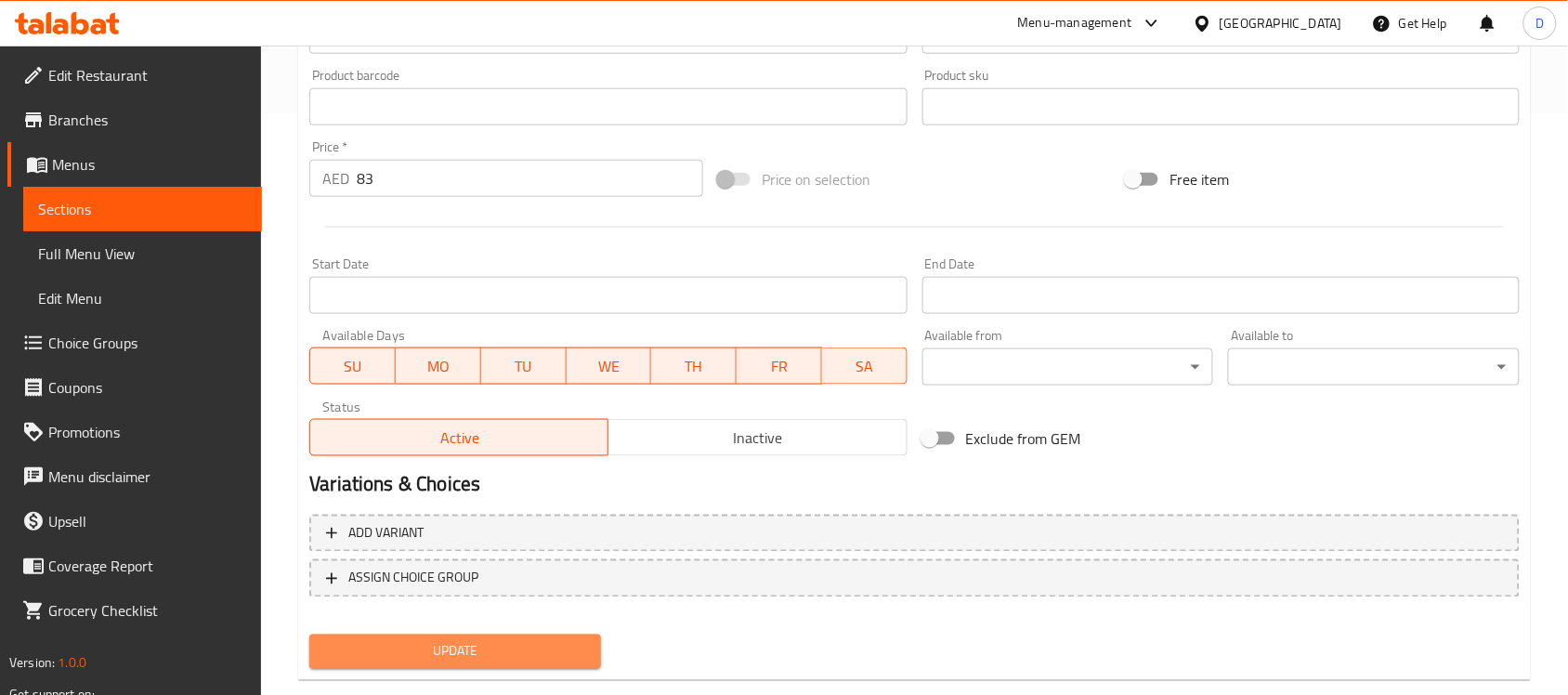
click at [488, 647] on span "Update" at bounding box center [454, 651] width 261 height 23
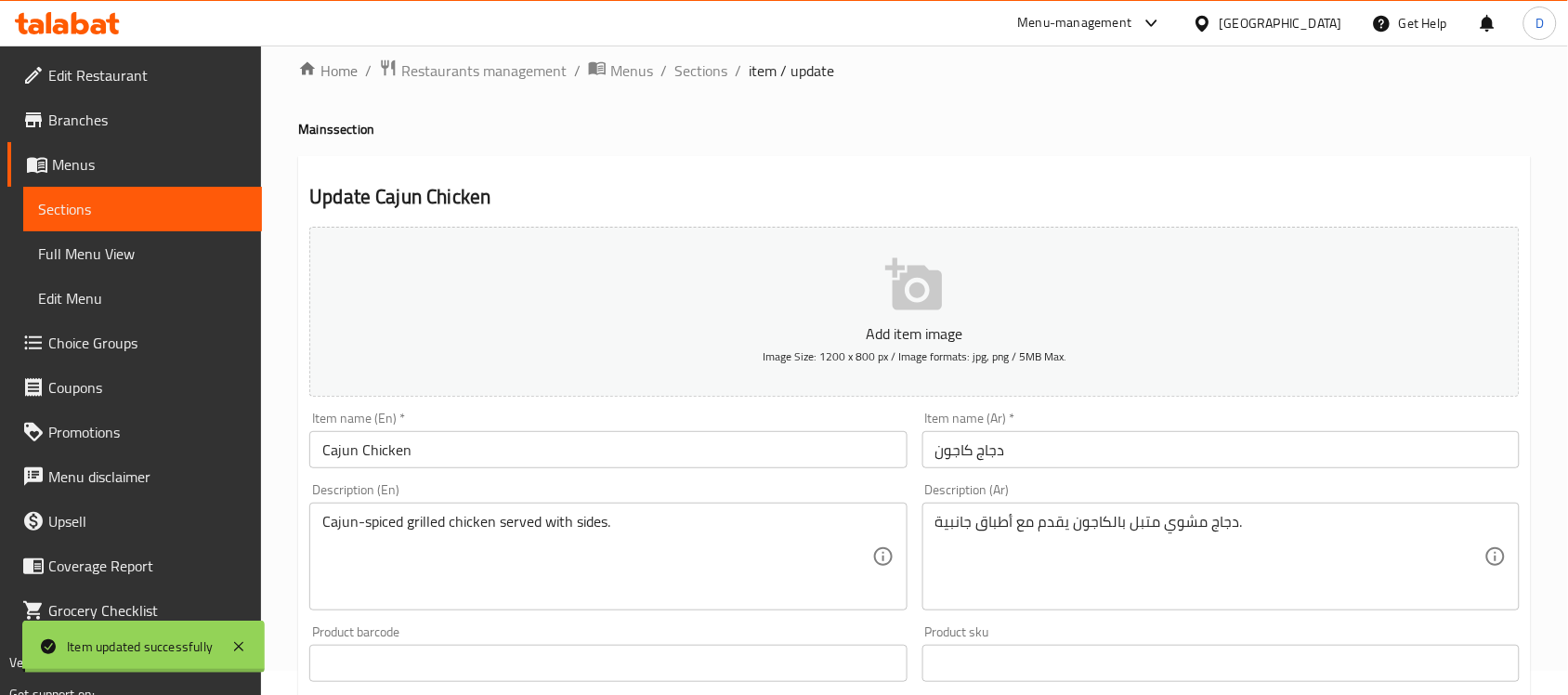
scroll to position [0, 0]
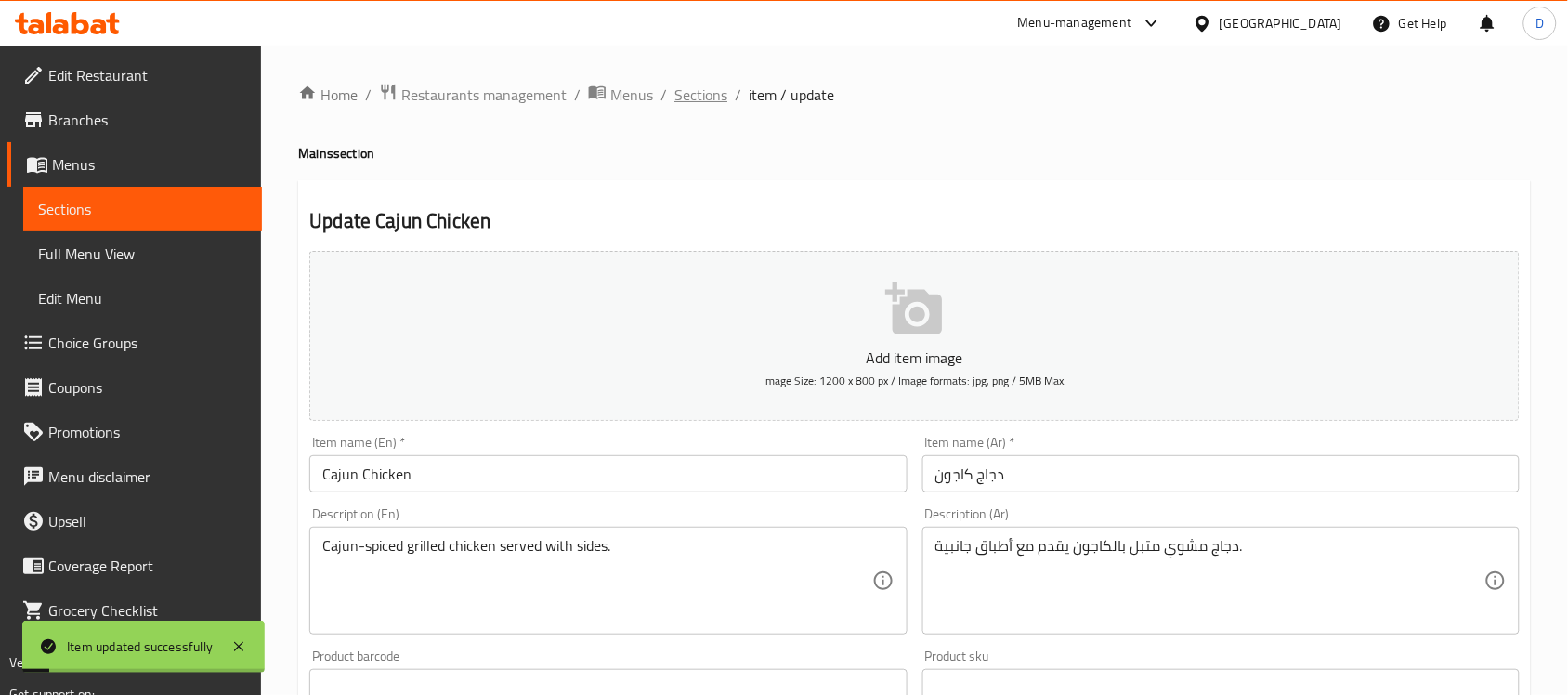
click at [709, 98] on span "Sections" at bounding box center [701, 95] width 53 height 22
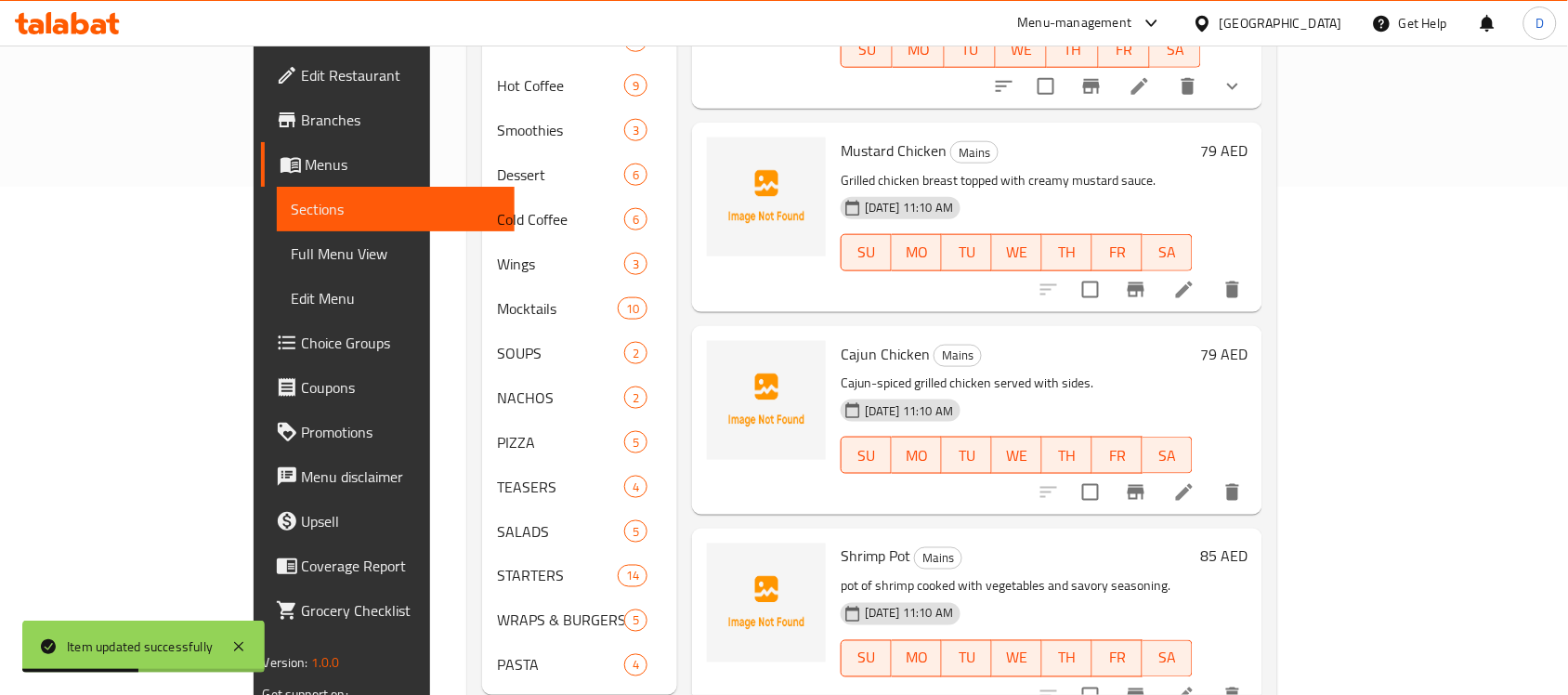
scroll to position [530, 0]
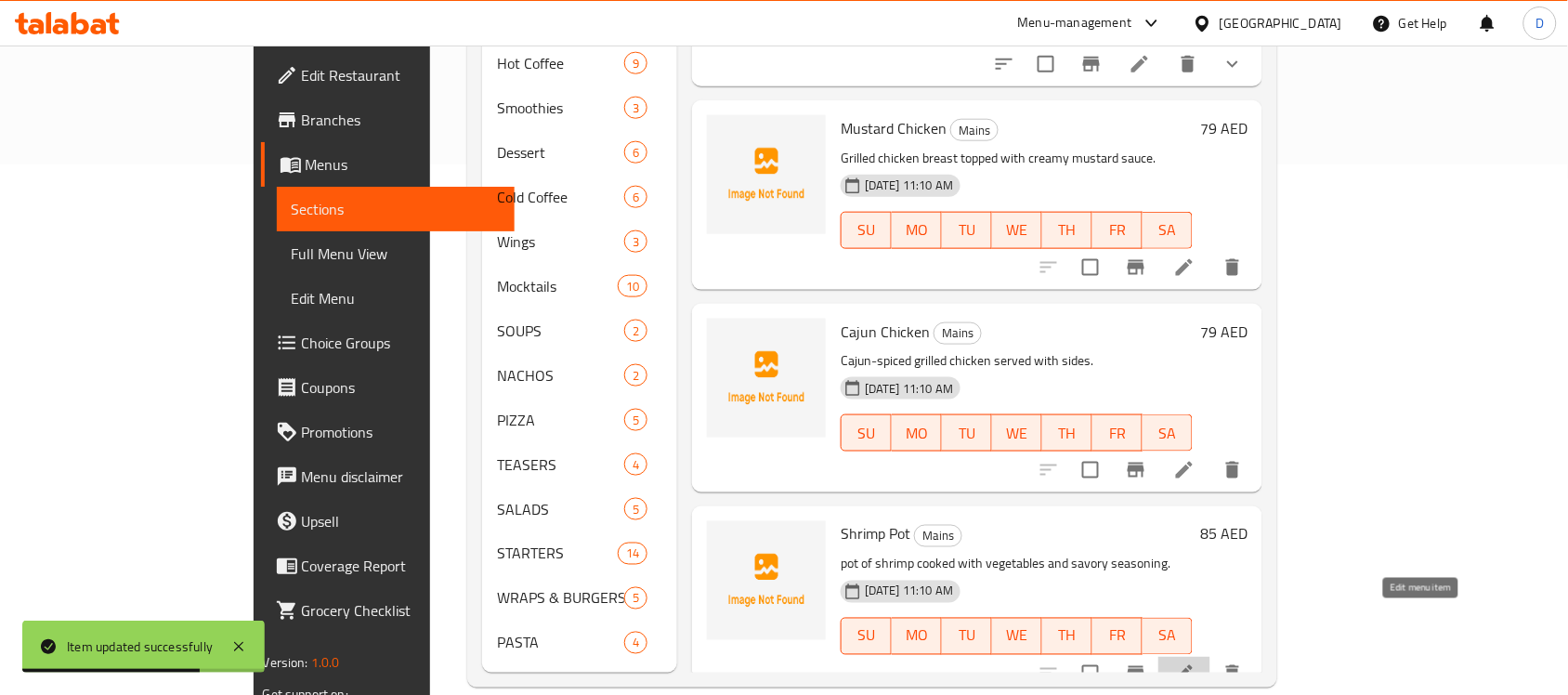
click at [1195, 662] on icon at bounding box center [1185, 674] width 22 height 22
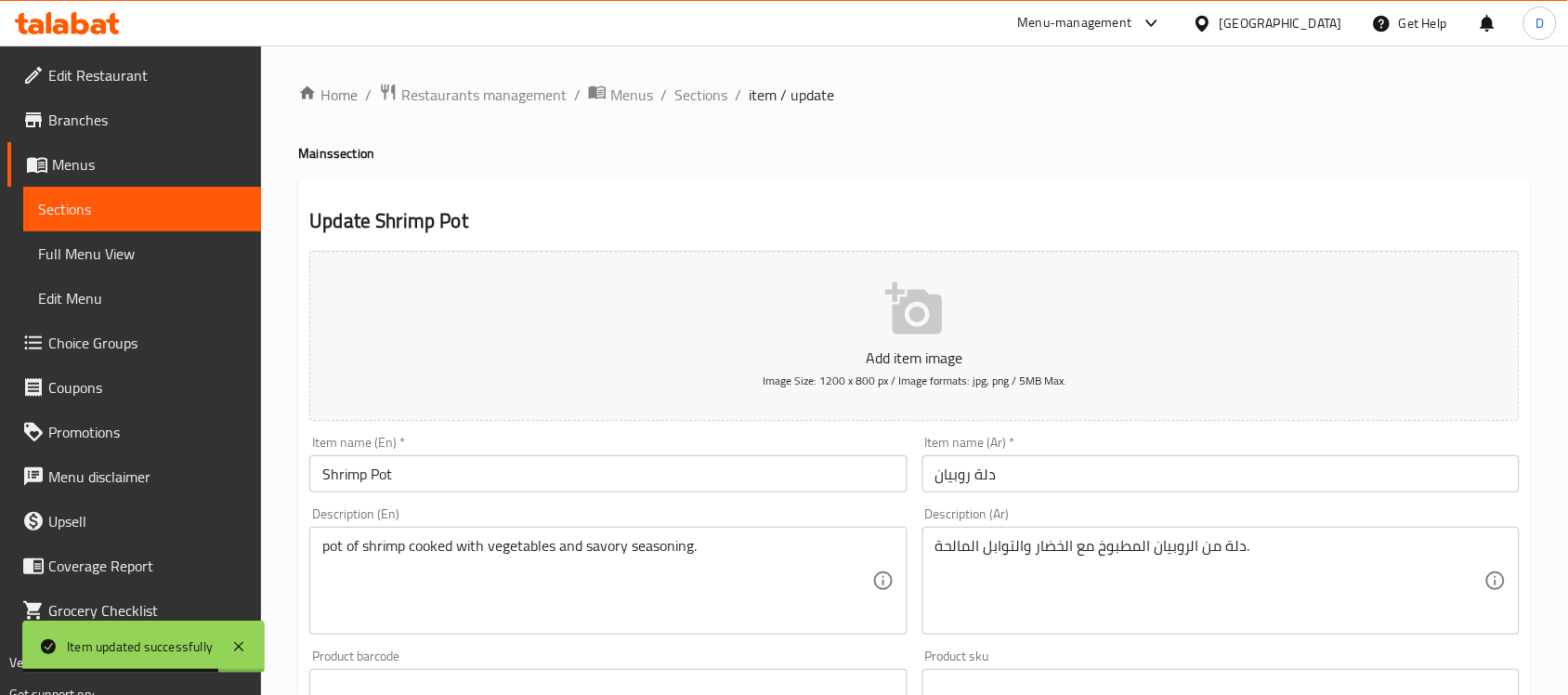
scroll to position [614, 0]
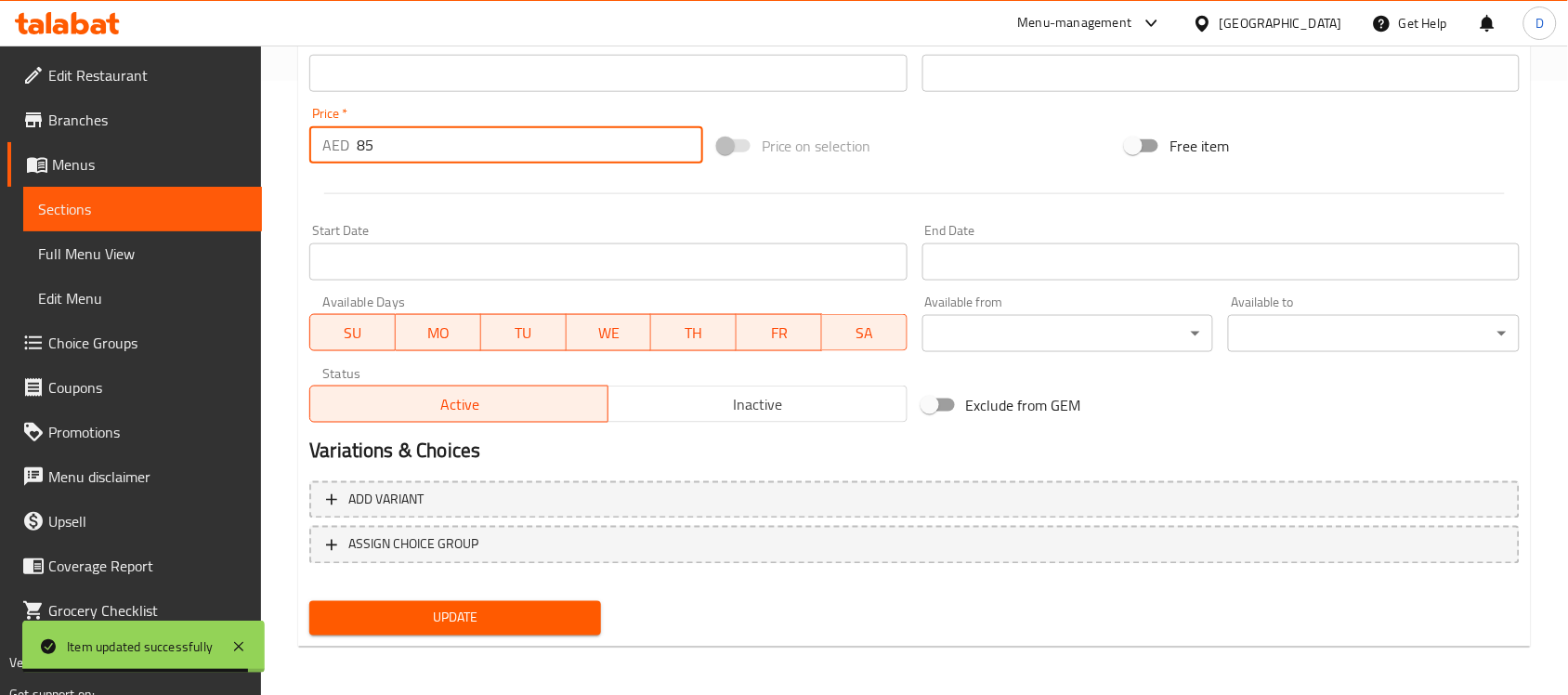
drag, startPoint x: 381, startPoint y: 154, endPoint x: 314, endPoint y: 154, distance: 67.0
click at [314, 154] on div "AED 85 Price *" at bounding box center [505, 145] width 394 height 37
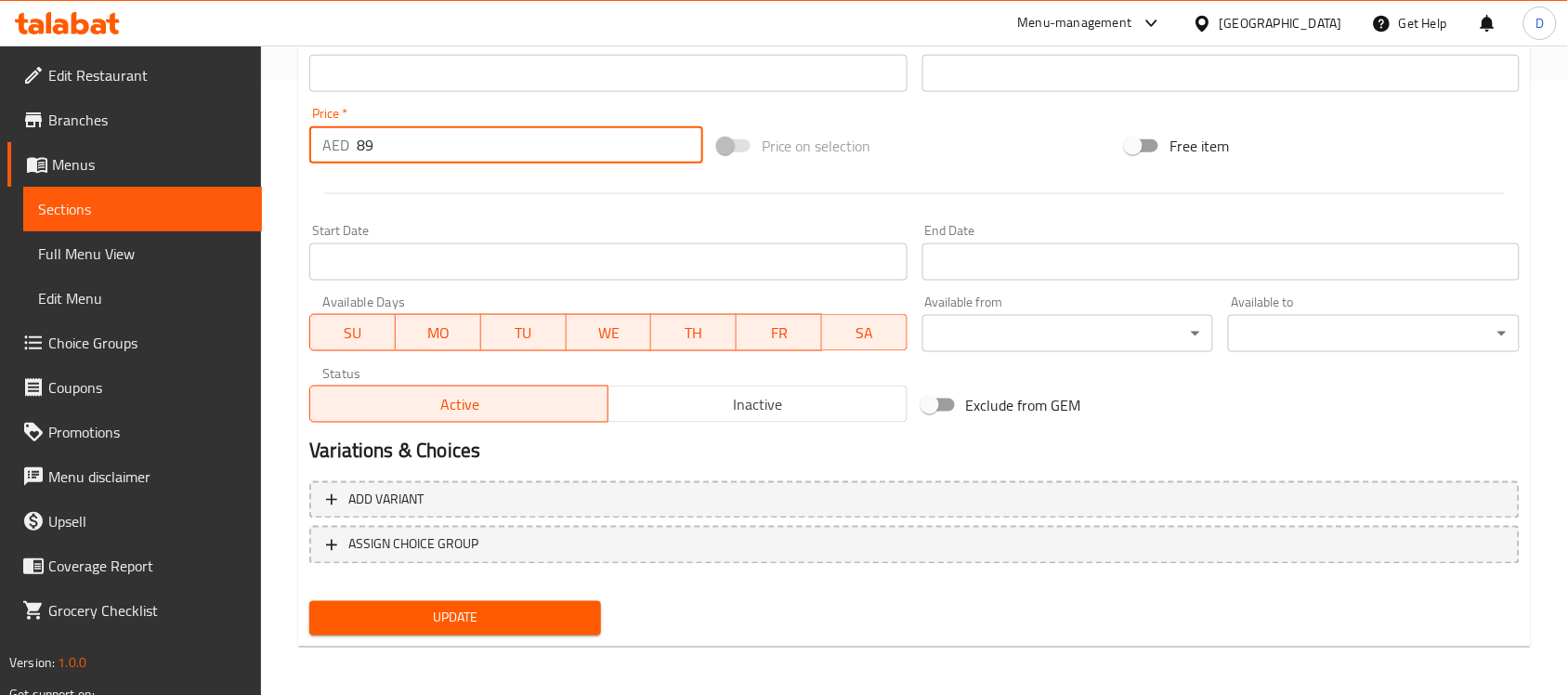
type input "89"
click at [421, 622] on span "Update" at bounding box center [454, 618] width 261 height 23
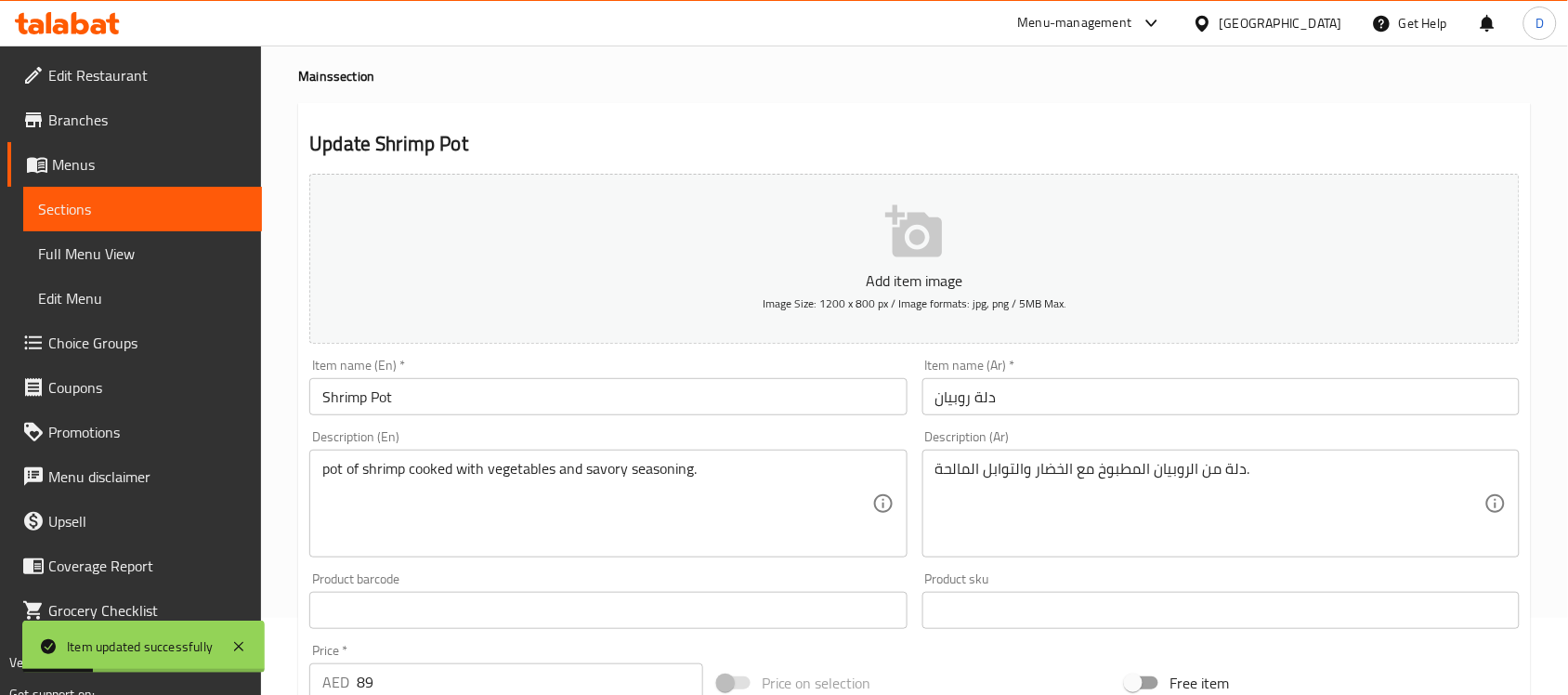
scroll to position [0, 0]
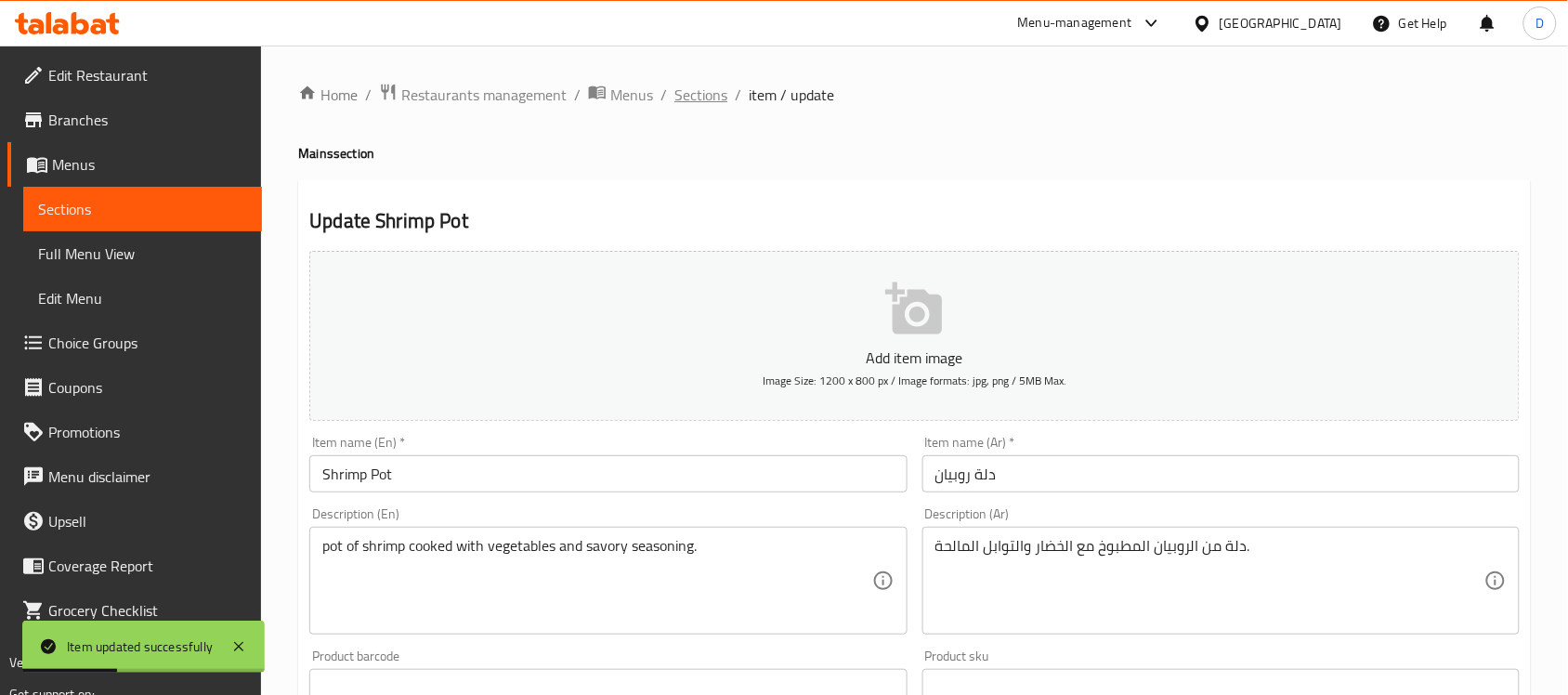
click at [709, 90] on span "Sections" at bounding box center [701, 95] width 53 height 22
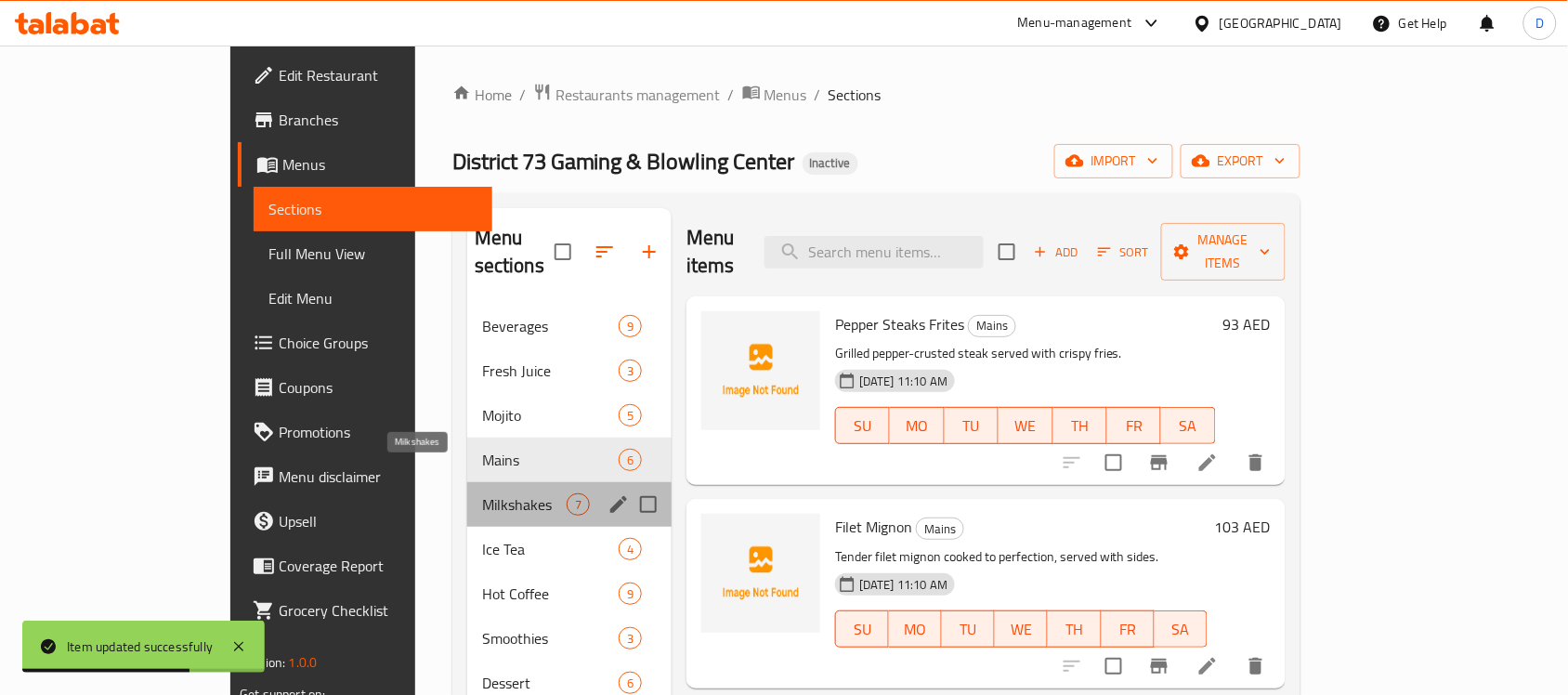
click at [482, 493] on span "Milkshakes" at bounding box center [524, 504] width 85 height 22
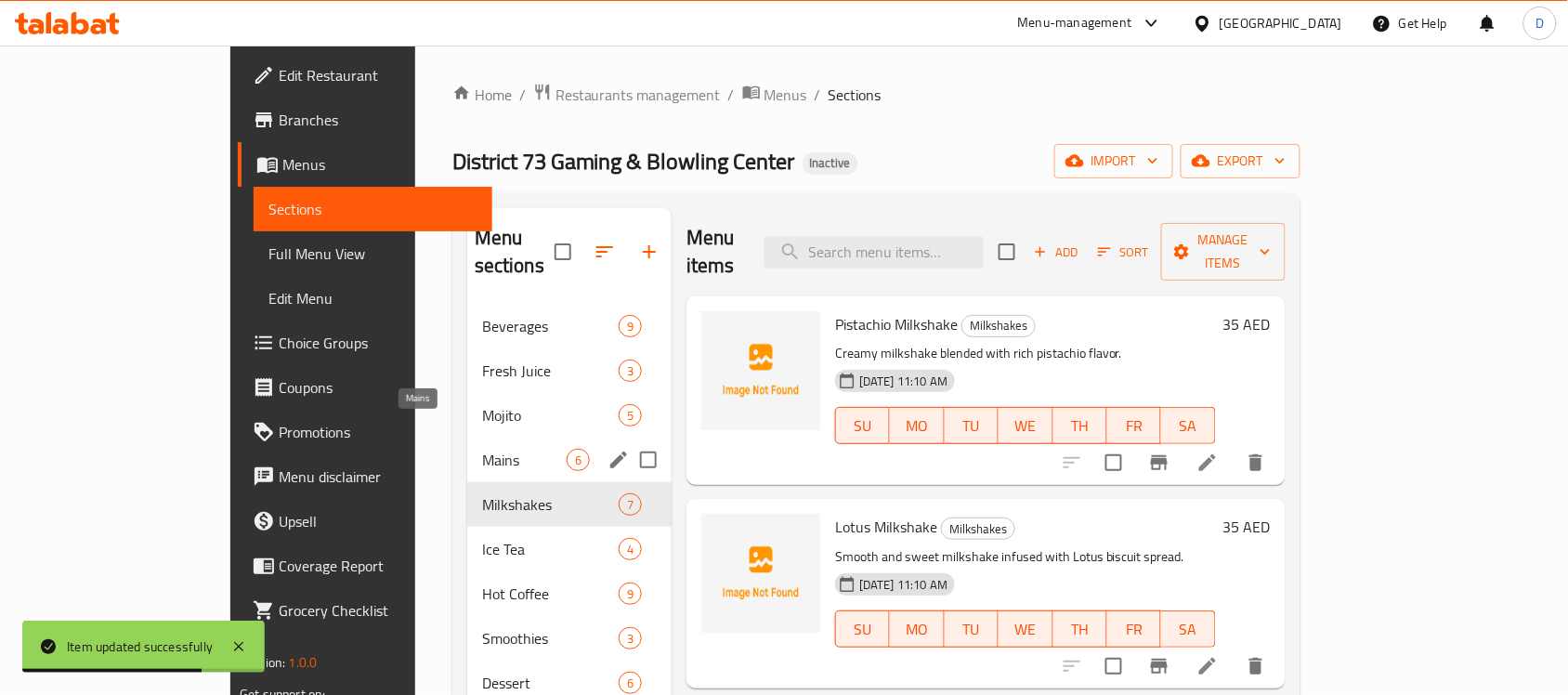
click at [482, 448] on span "Mains" at bounding box center [524, 460] width 85 height 22
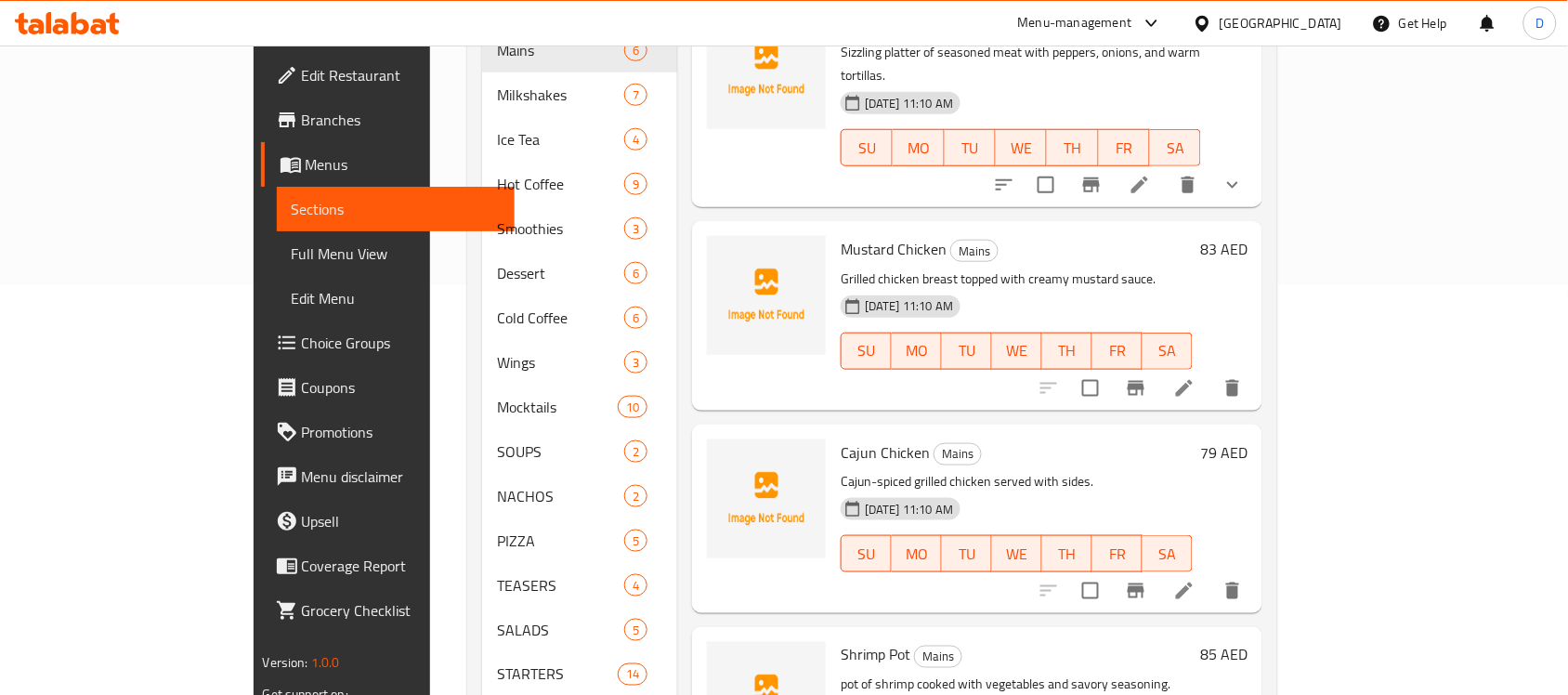
scroll to position [464, 0]
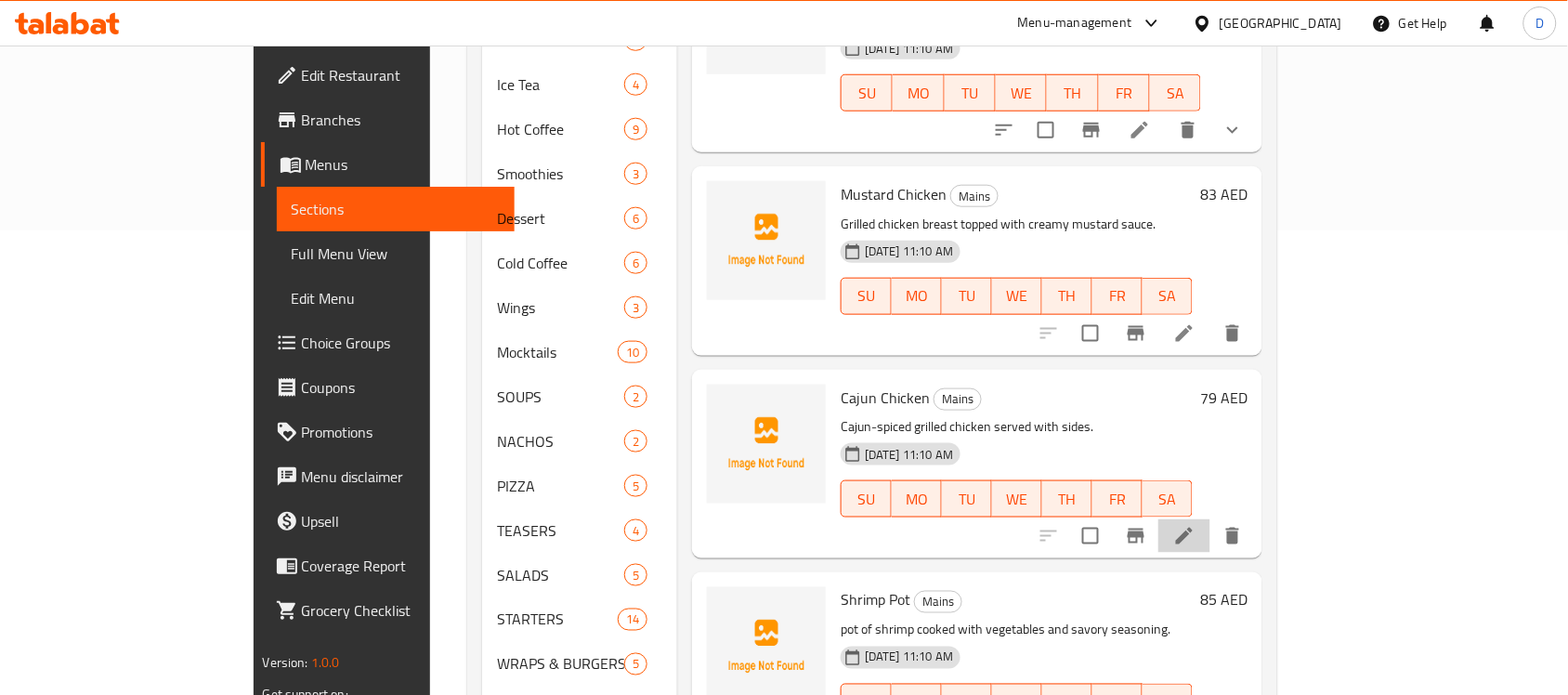
click at [1210, 519] on li at bounding box center [1185, 536] width 52 height 33
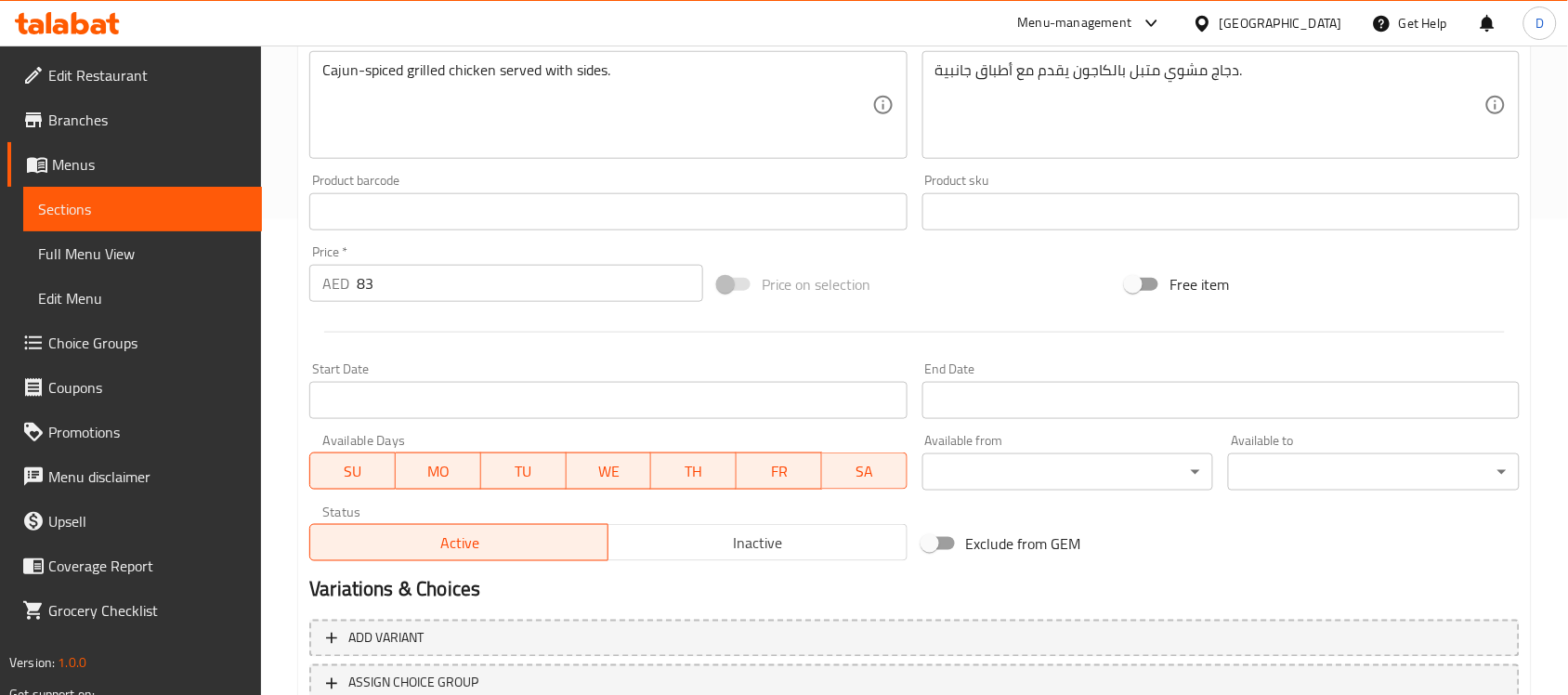
scroll to position [614, 0]
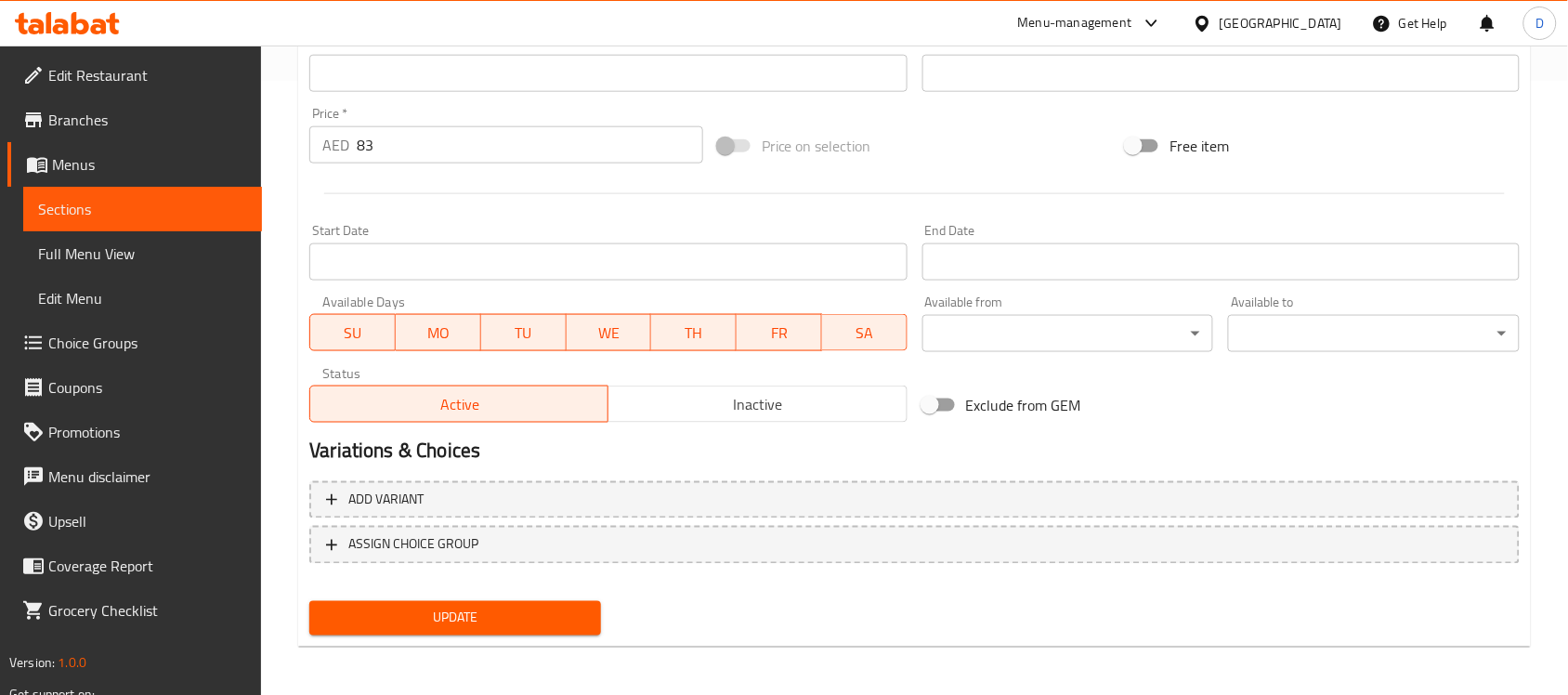
click at [471, 614] on span "Update" at bounding box center [454, 618] width 261 height 23
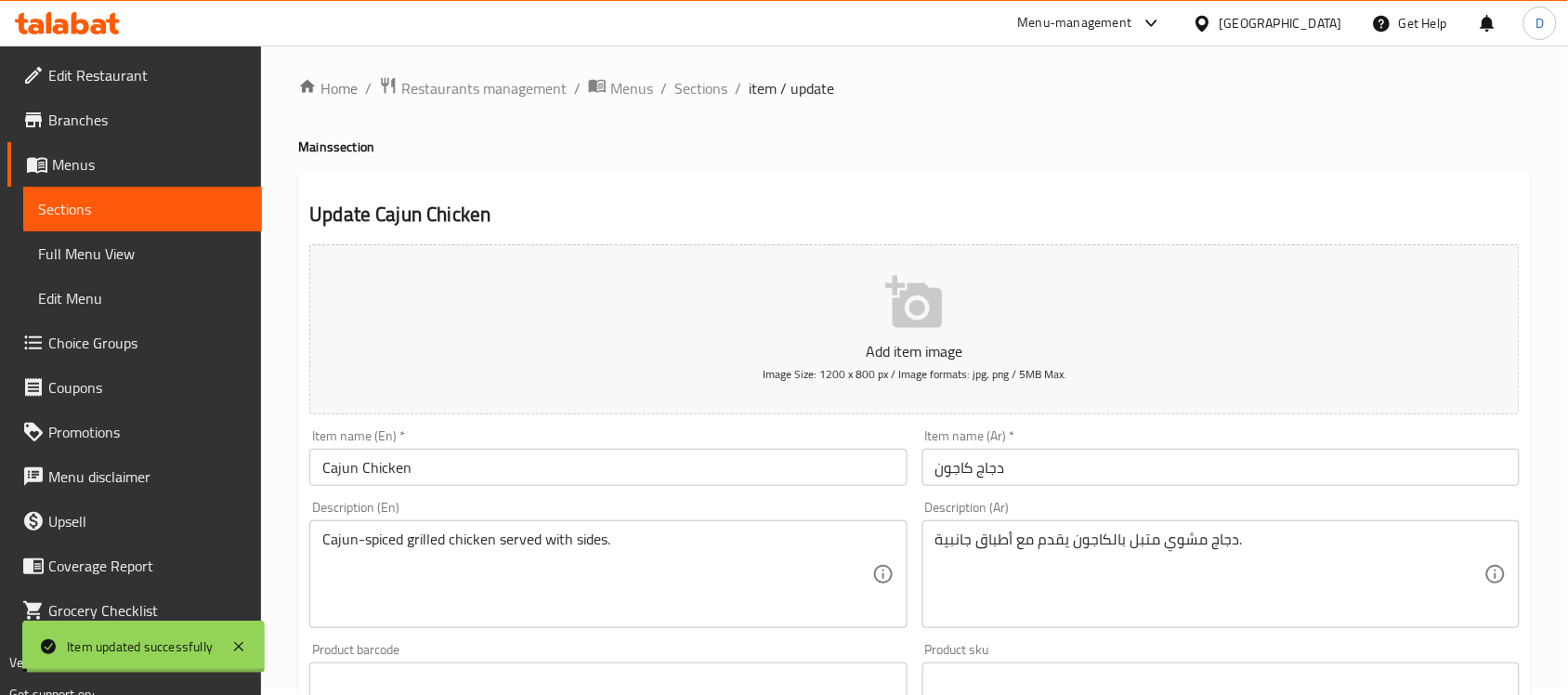
scroll to position [0, 0]
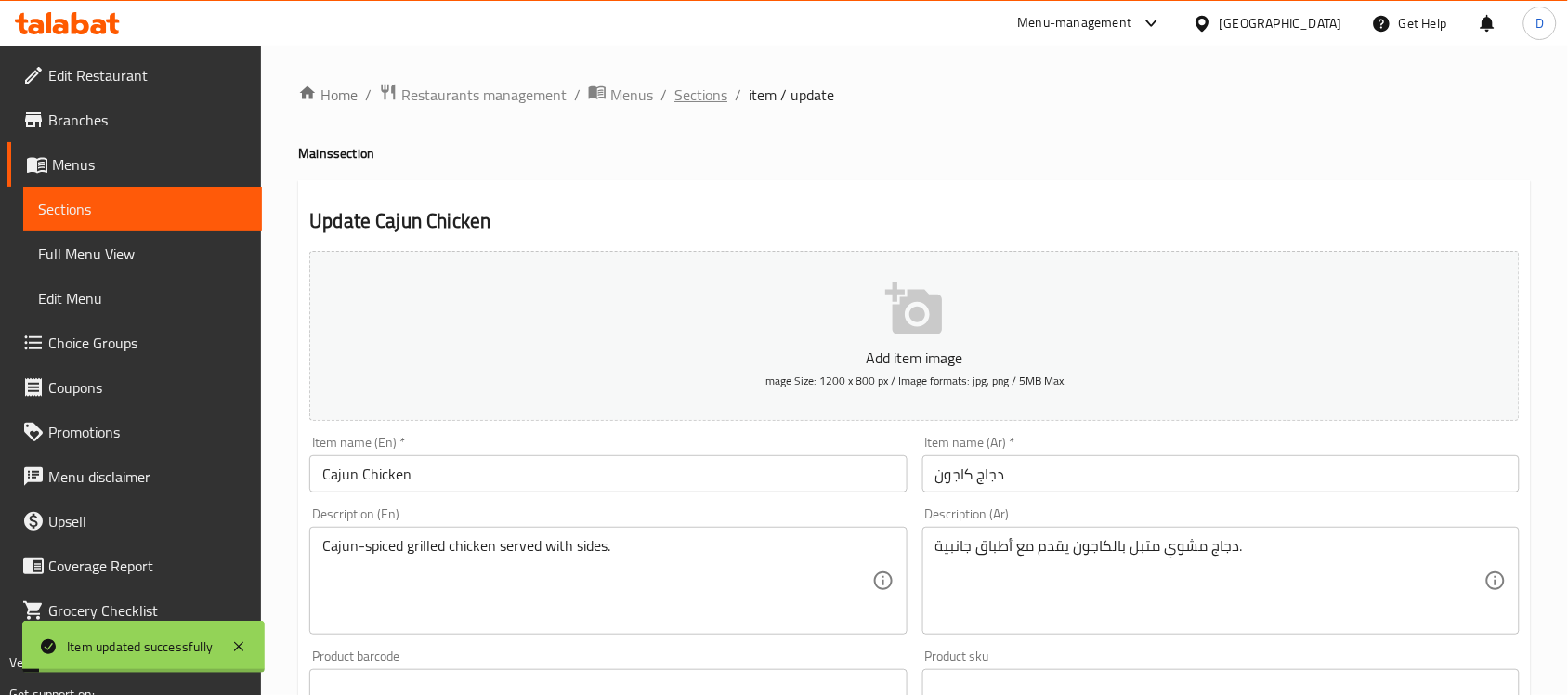
click at [690, 100] on span "Sections" at bounding box center [701, 95] width 53 height 22
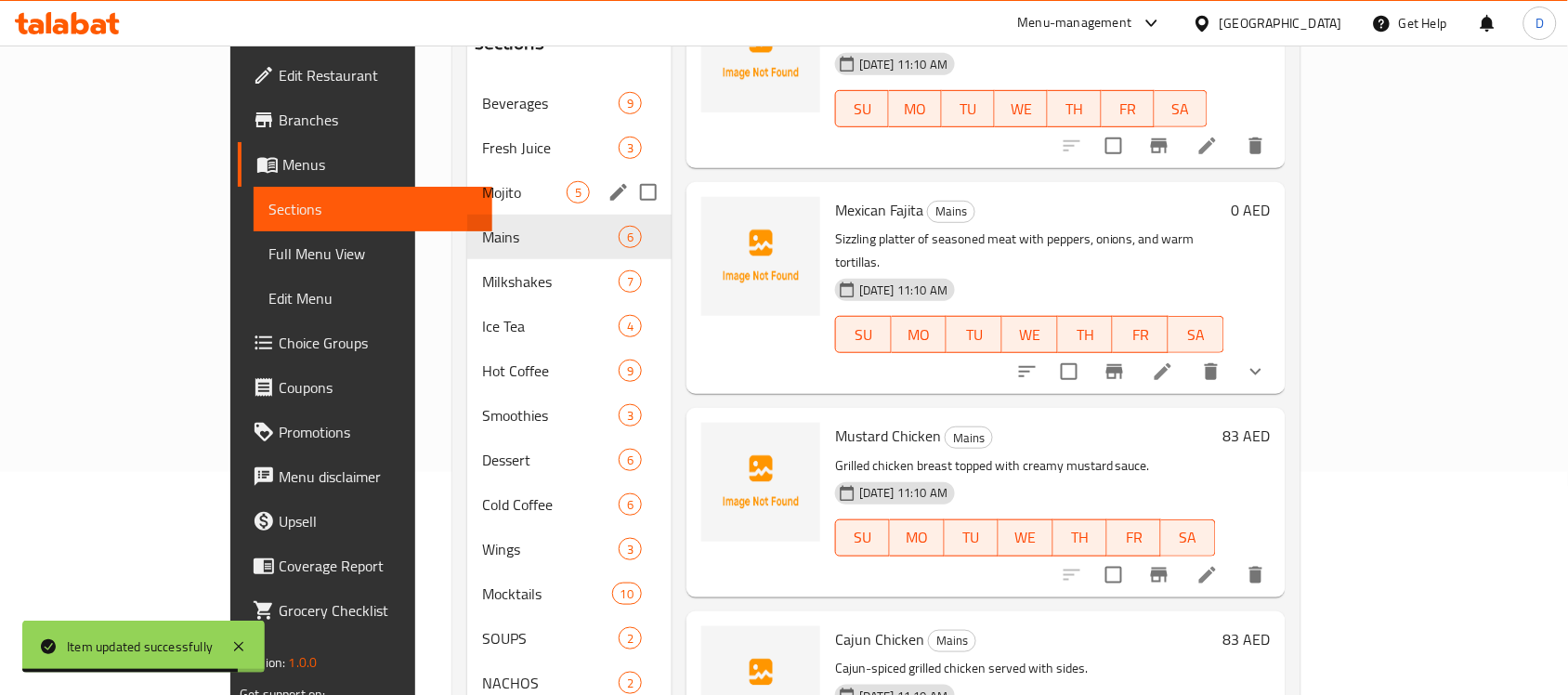
scroll to position [182, 0]
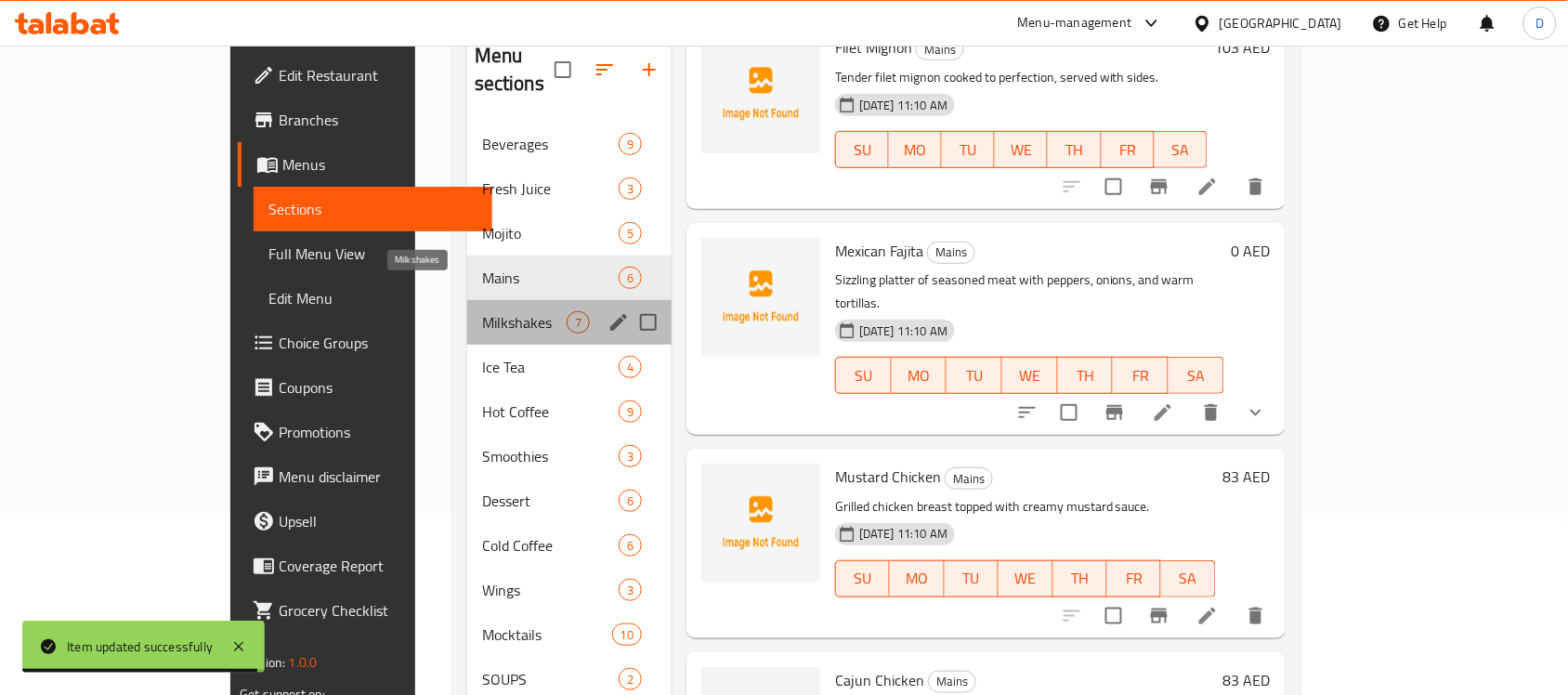
click at [482, 311] on span "Milkshakes" at bounding box center [524, 322] width 85 height 22
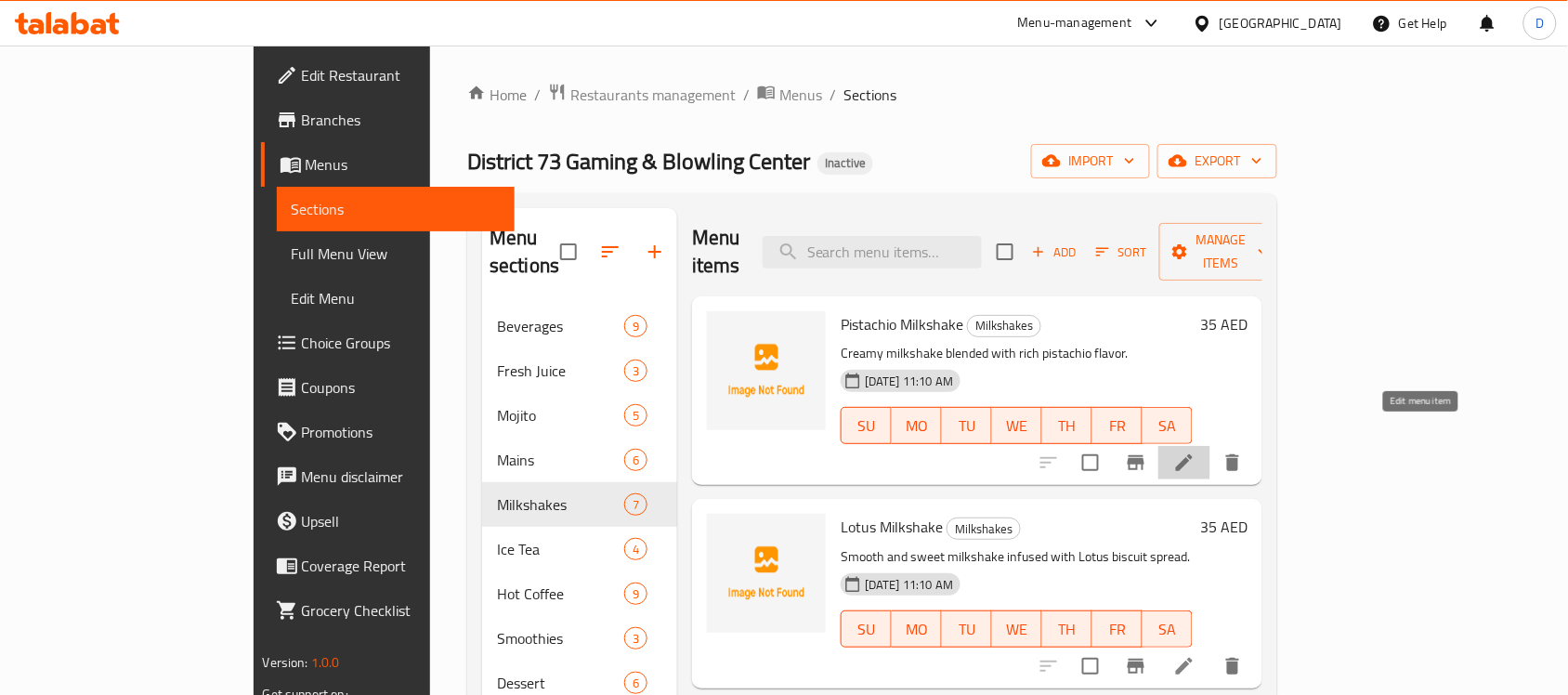
click at [1195, 451] on icon at bounding box center [1185, 462] width 22 height 22
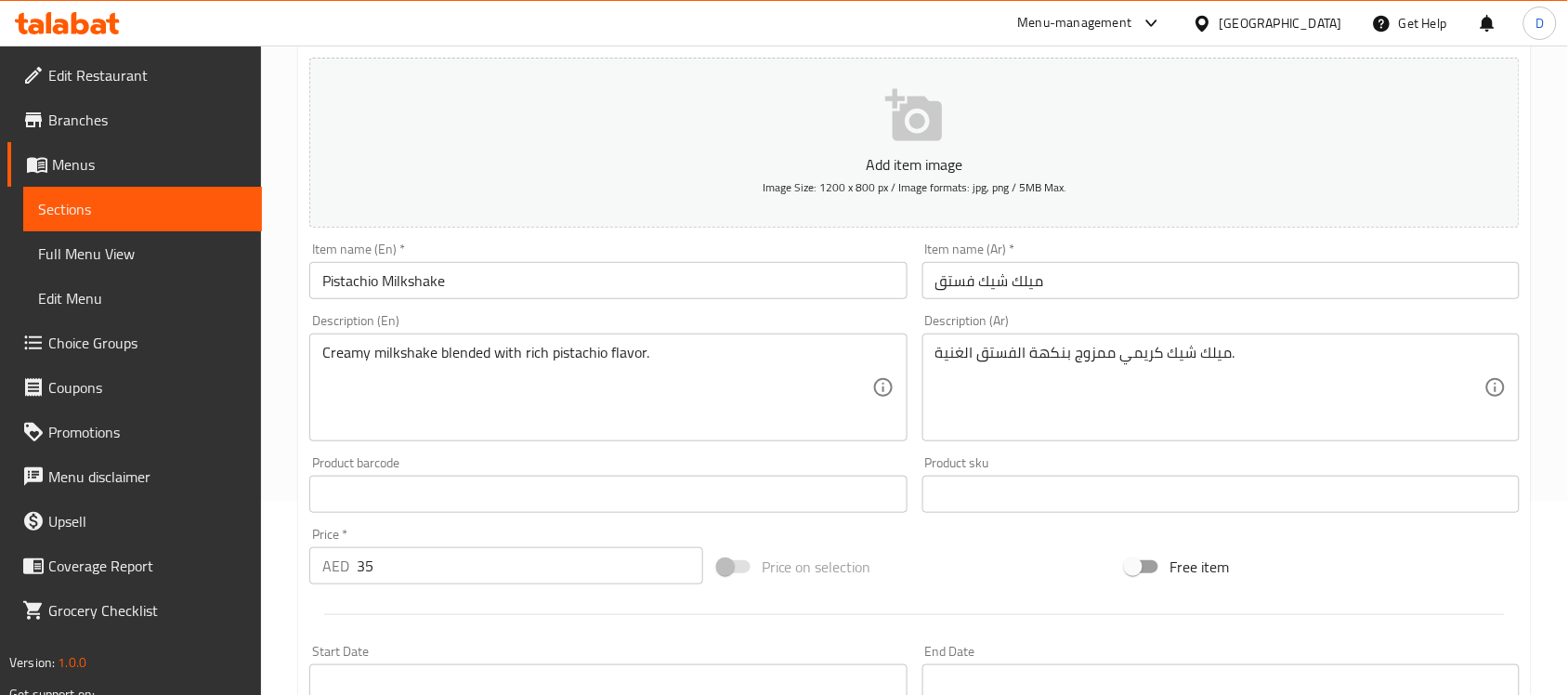
scroll to position [233, 0]
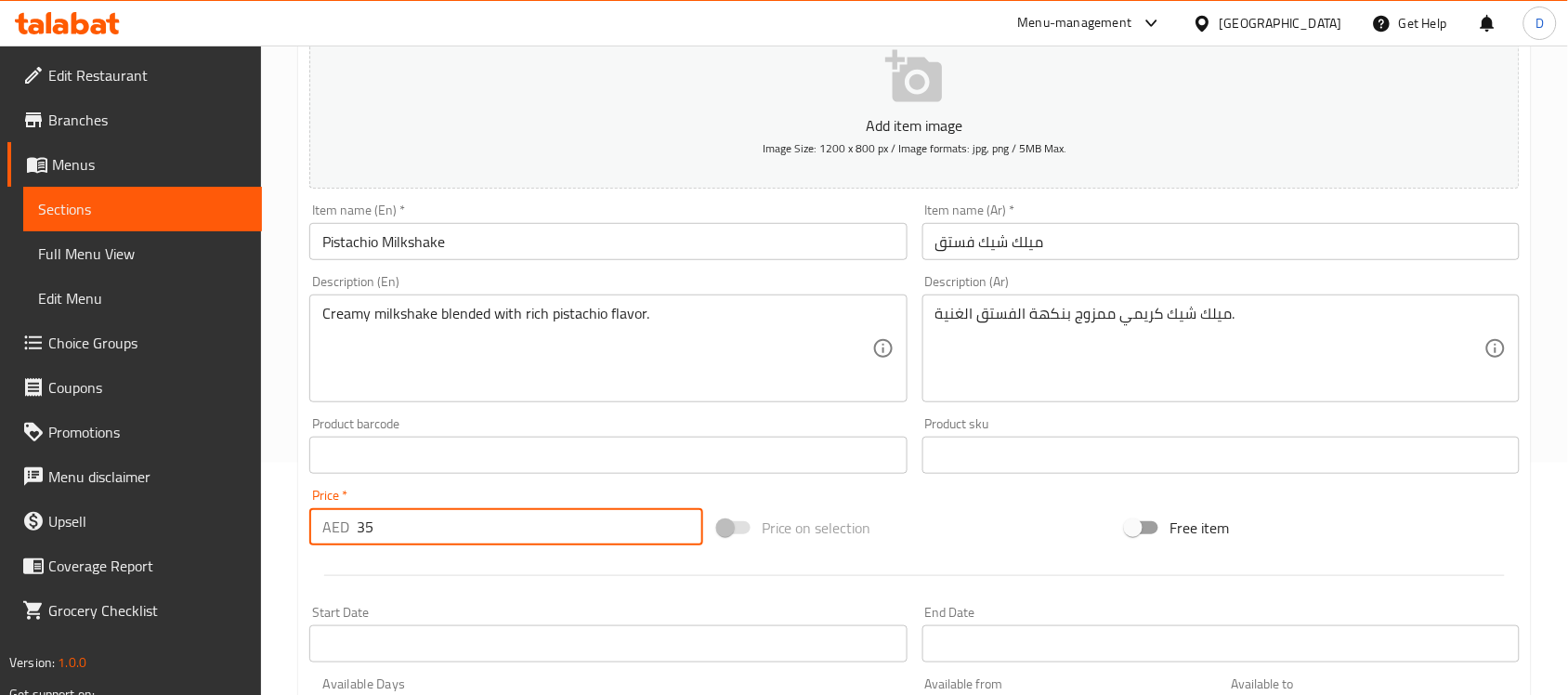
drag, startPoint x: 382, startPoint y: 518, endPoint x: 307, endPoint y: 537, distance: 77.4
click at [307, 537] on div "Price   * AED 35 Price *" at bounding box center [505, 516] width 409 height 72
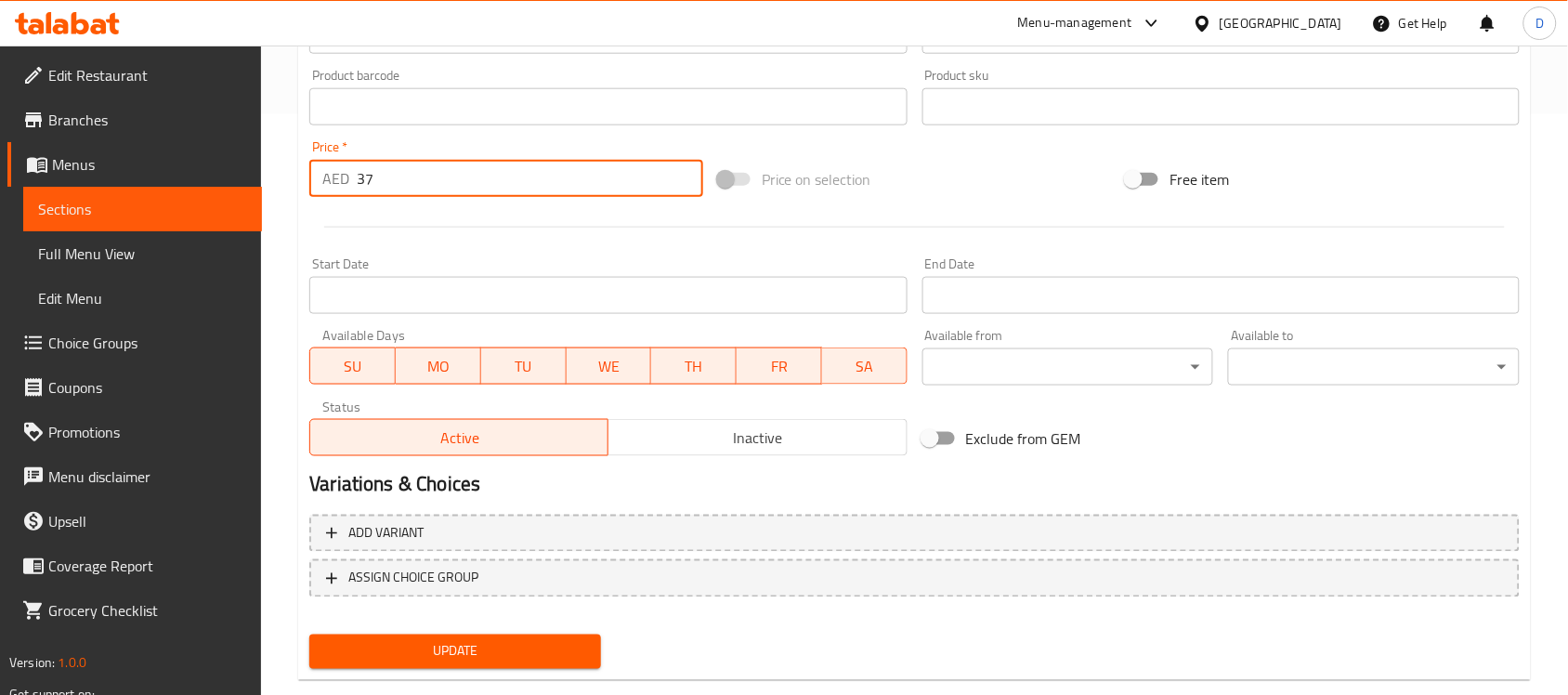
type input "37"
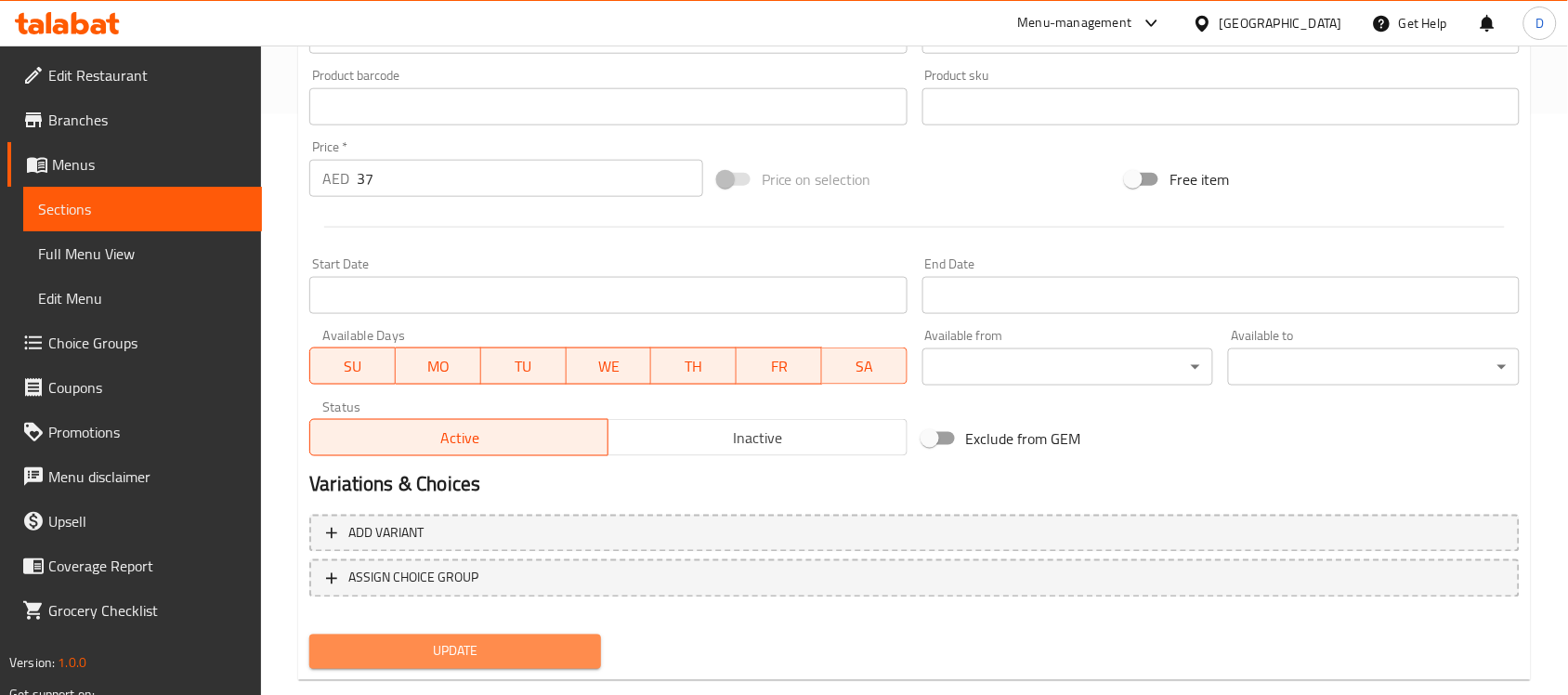
click at [436, 646] on span "Update" at bounding box center [454, 651] width 261 height 23
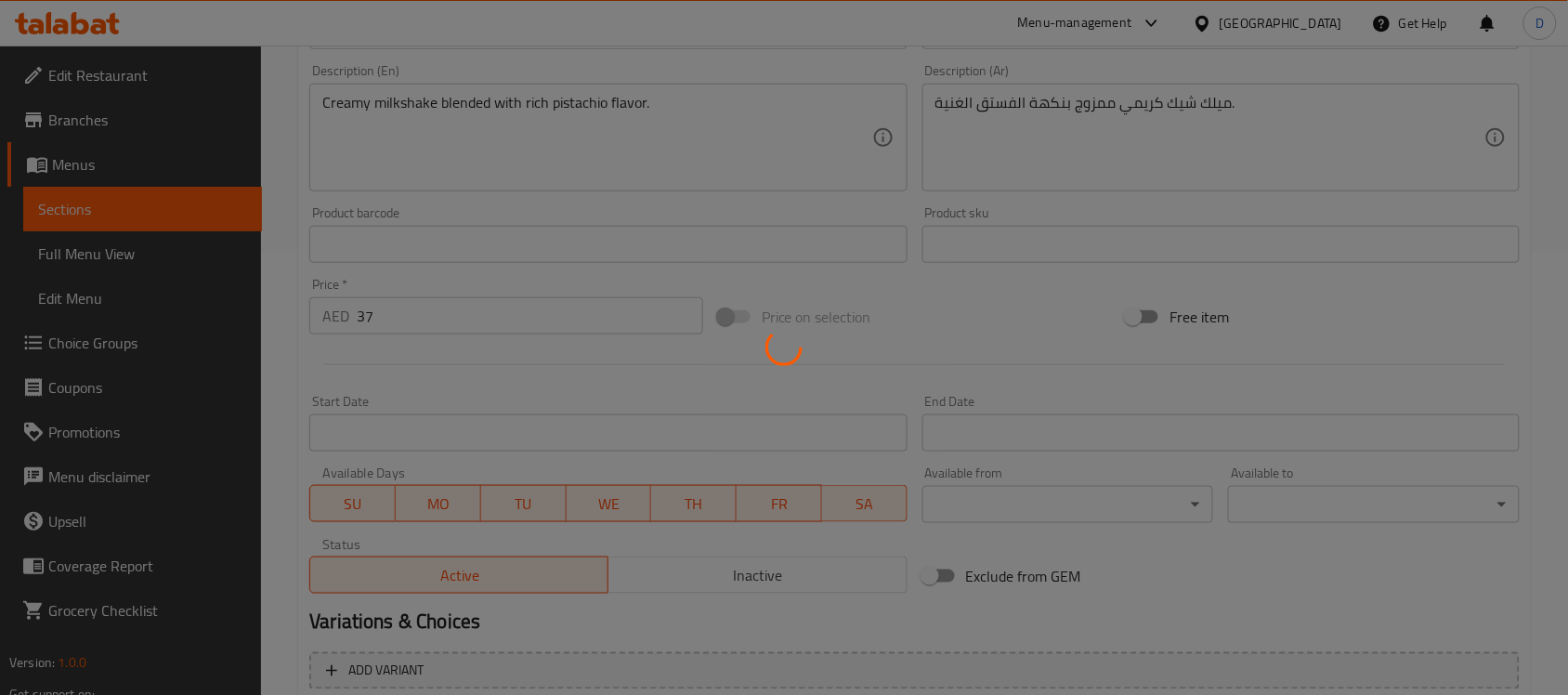
scroll to position [0, 0]
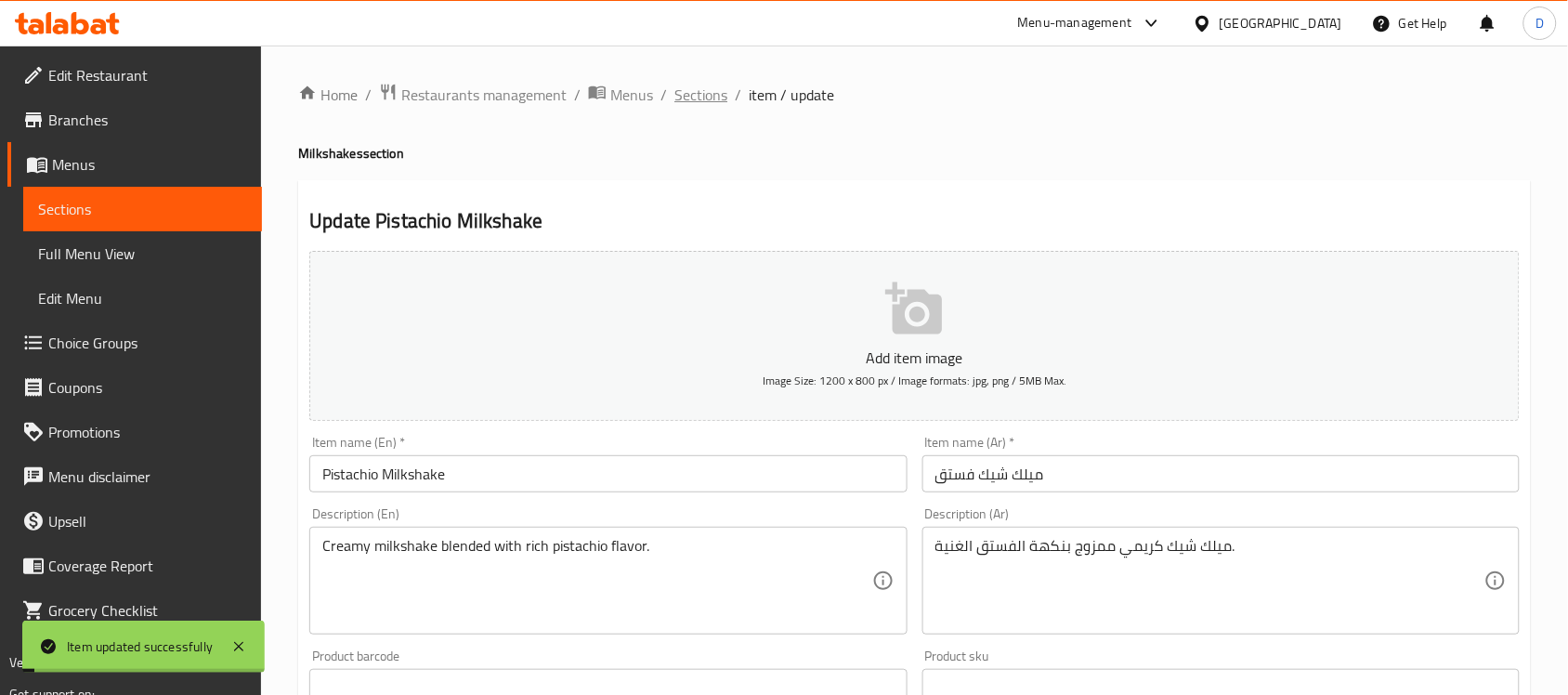
click at [702, 94] on span "Sections" at bounding box center [701, 95] width 53 height 22
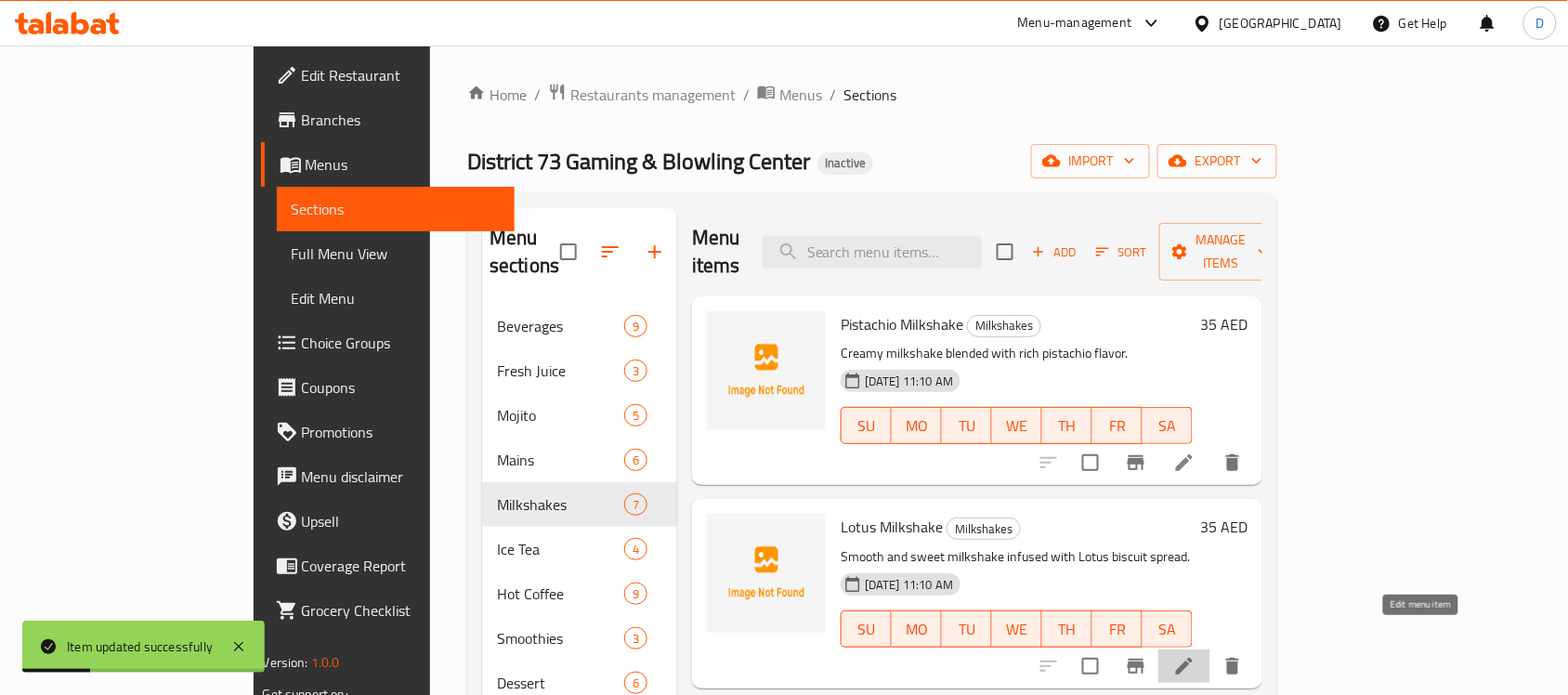
click at [1195, 655] on icon at bounding box center [1185, 666] width 22 height 22
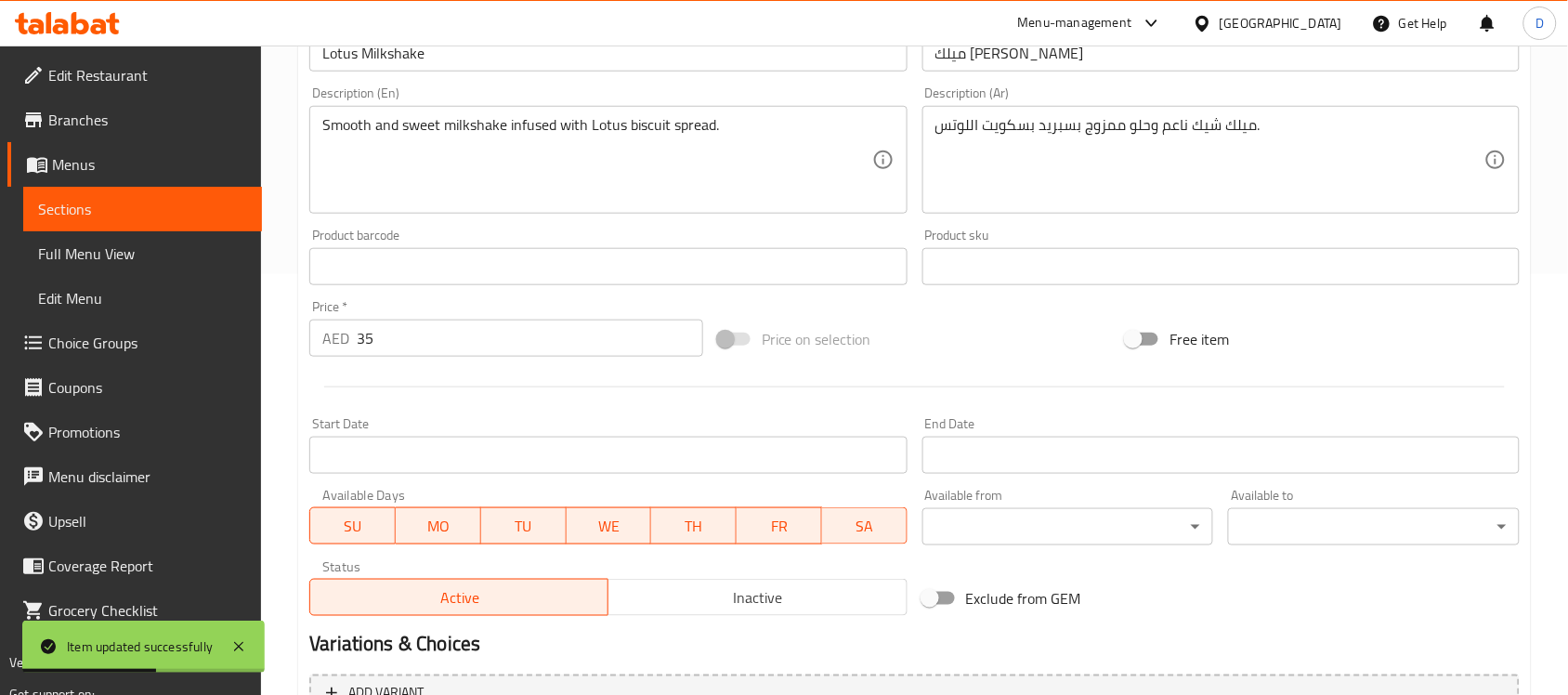
scroll to position [464, 0]
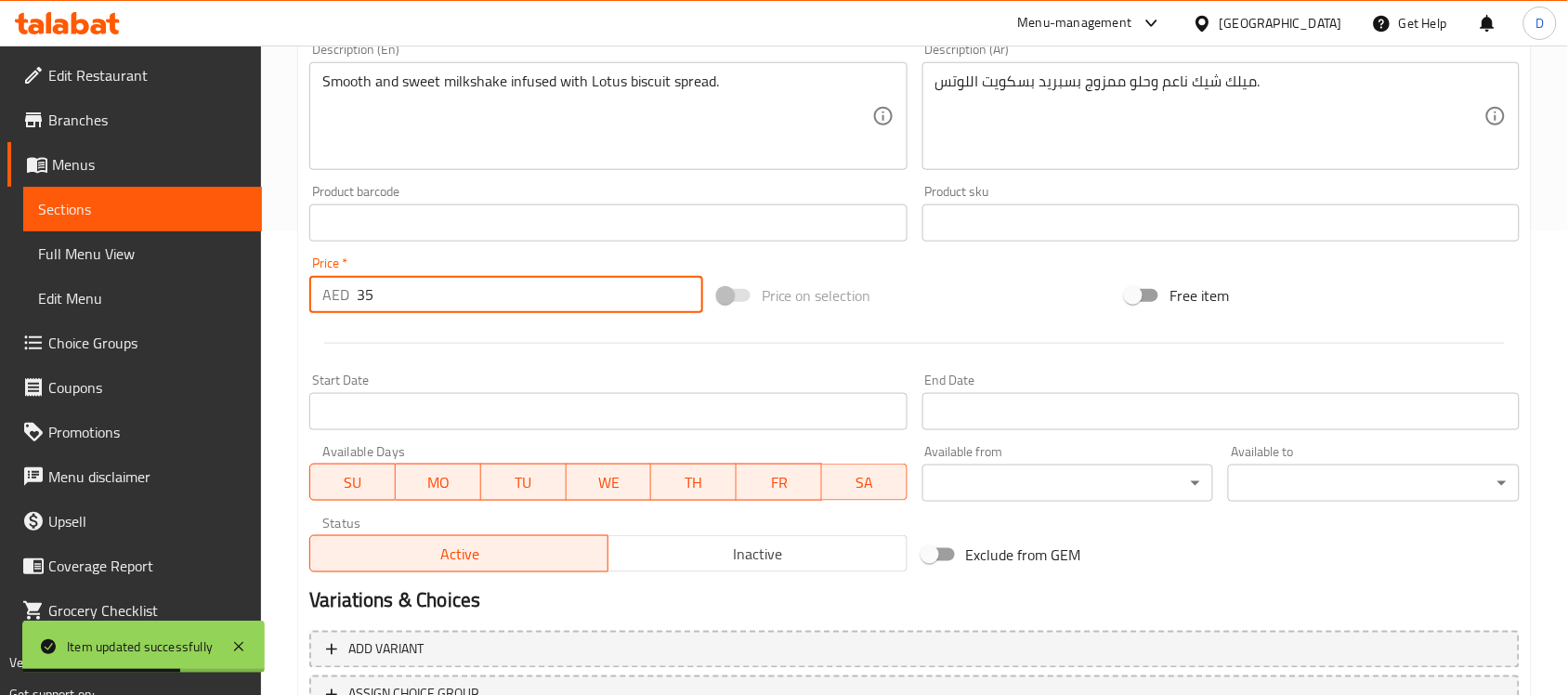
drag, startPoint x: 391, startPoint y: 289, endPoint x: 288, endPoint y: 313, distance: 105.8
click at [288, 313] on div "Home / Restaurants management / Menus / Sections / item / update Milkshakes sec…" at bounding box center [914, 214] width 1307 height 1266
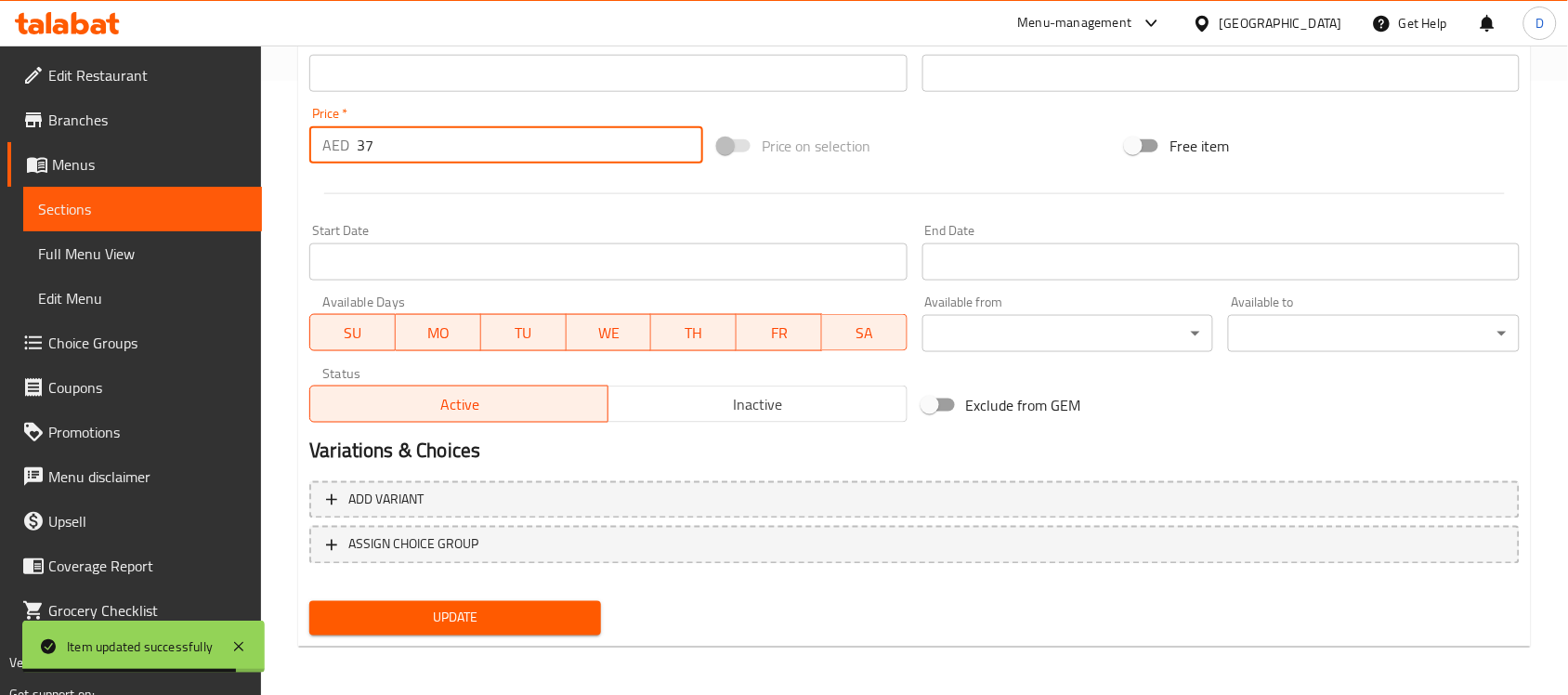
type input "37"
click at [451, 595] on div "Update" at bounding box center [454, 618] width 306 height 49
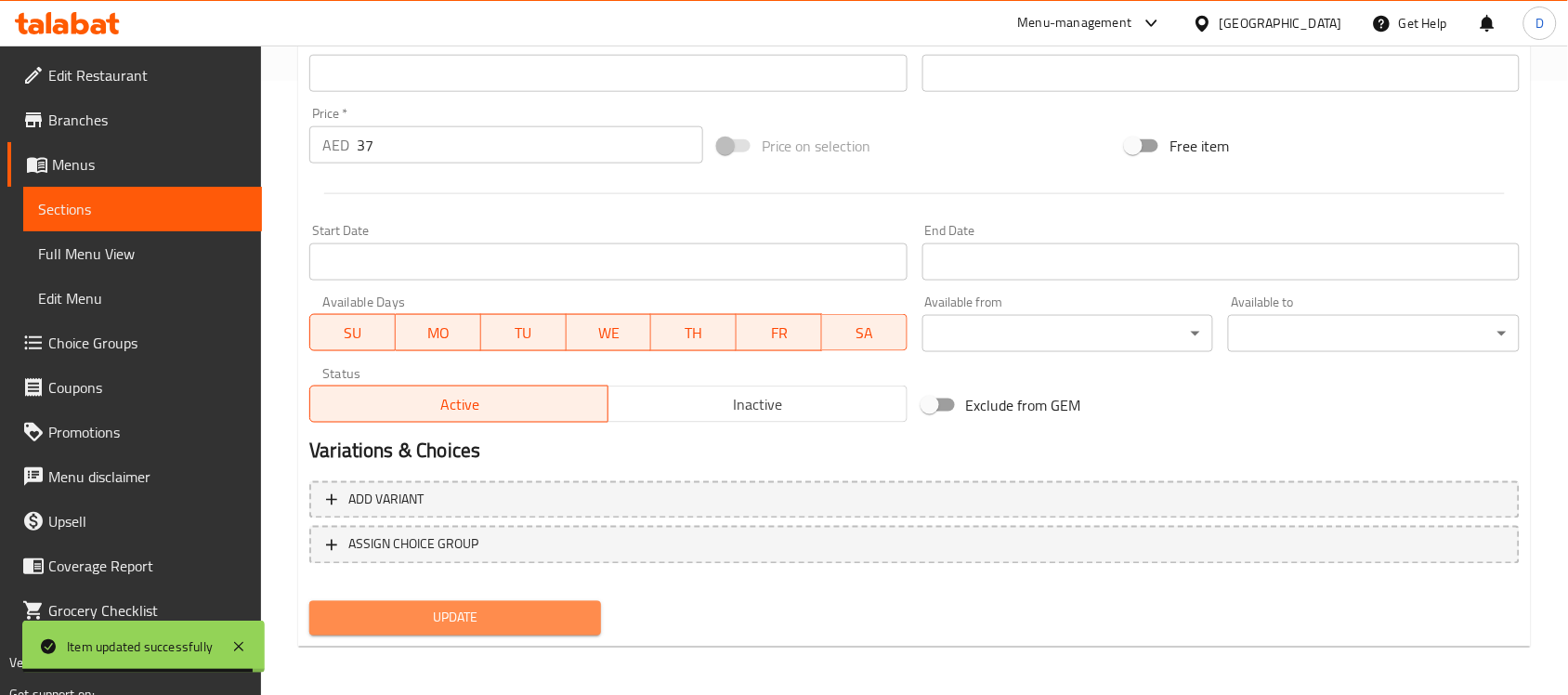
click at [462, 619] on span "Update" at bounding box center [454, 618] width 261 height 23
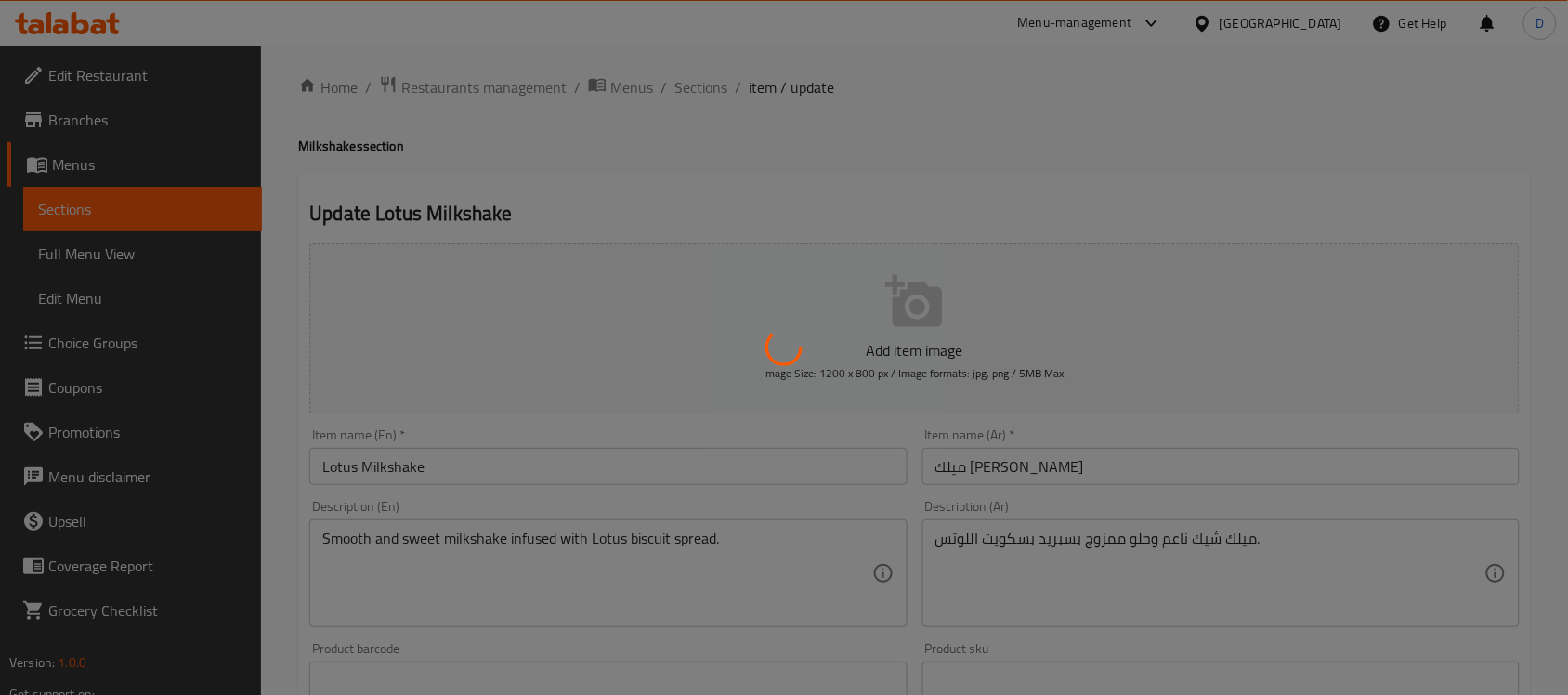
scroll to position [0, 0]
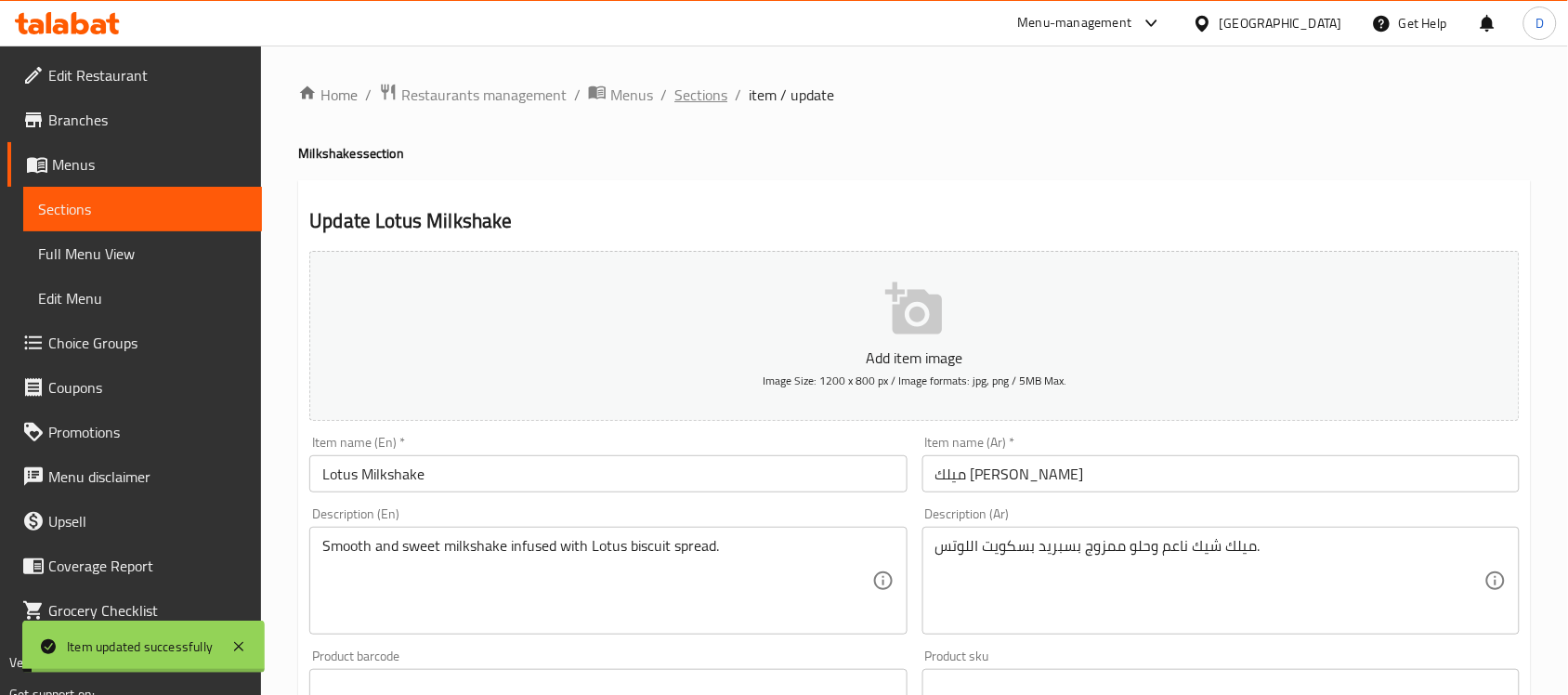
click at [704, 95] on span "Sections" at bounding box center [701, 95] width 53 height 22
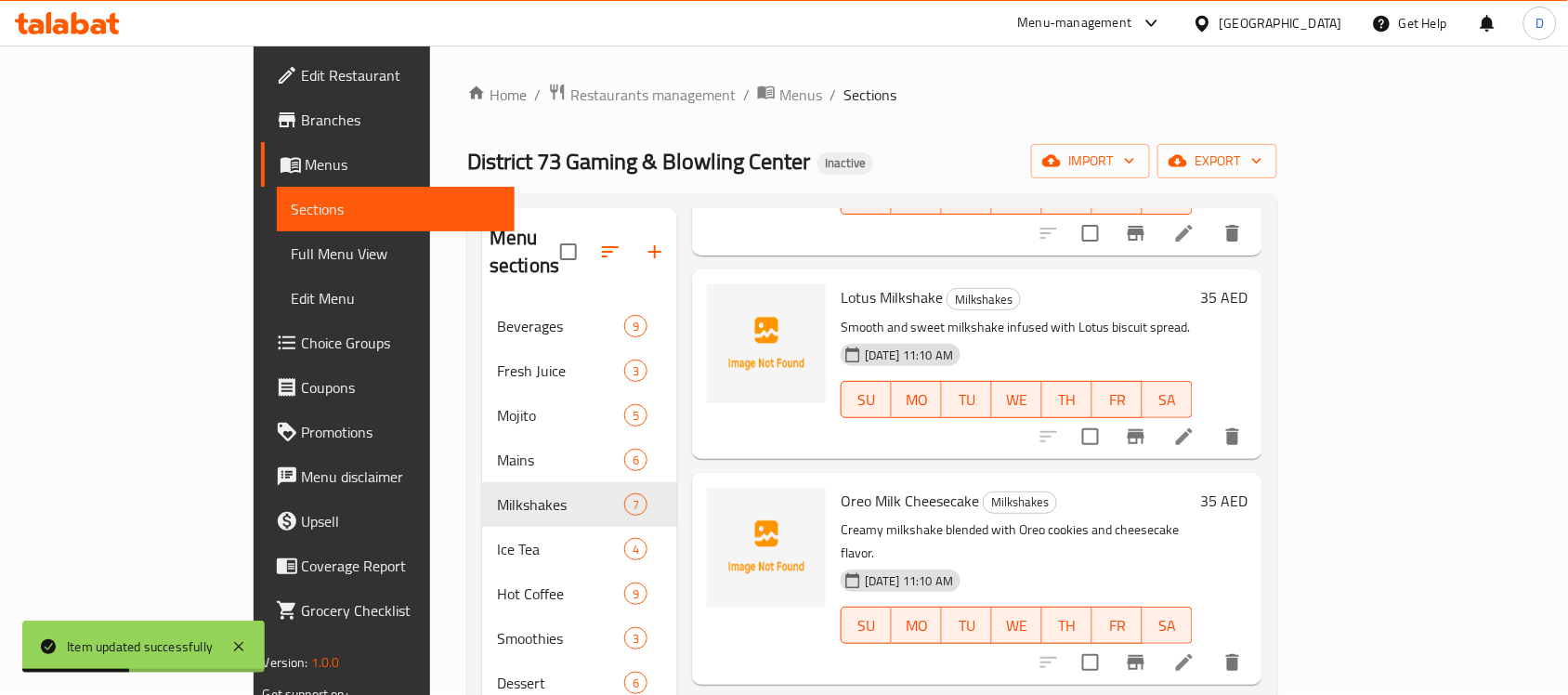
scroll to position [233, 0]
click at [1195, 648] on icon at bounding box center [1185, 660] width 22 height 22
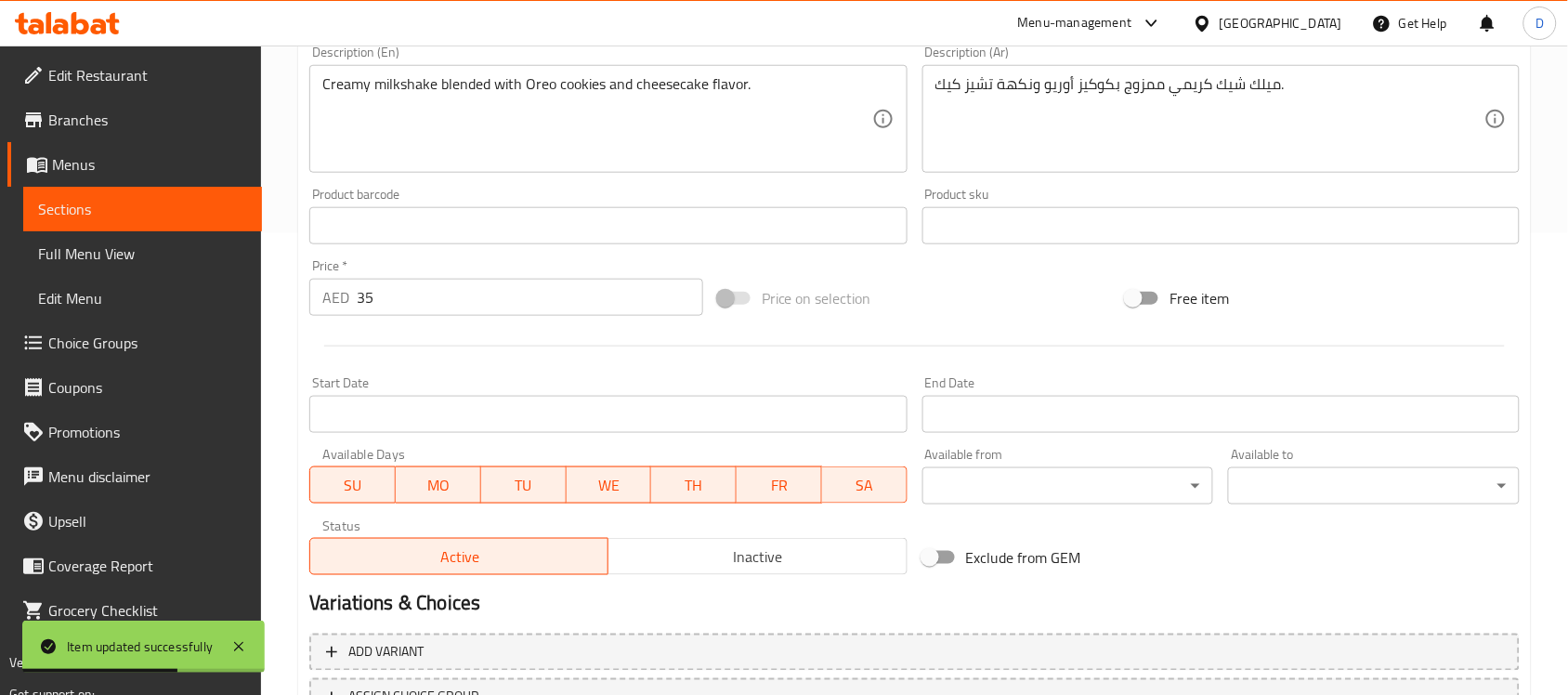
scroll to position [464, 0]
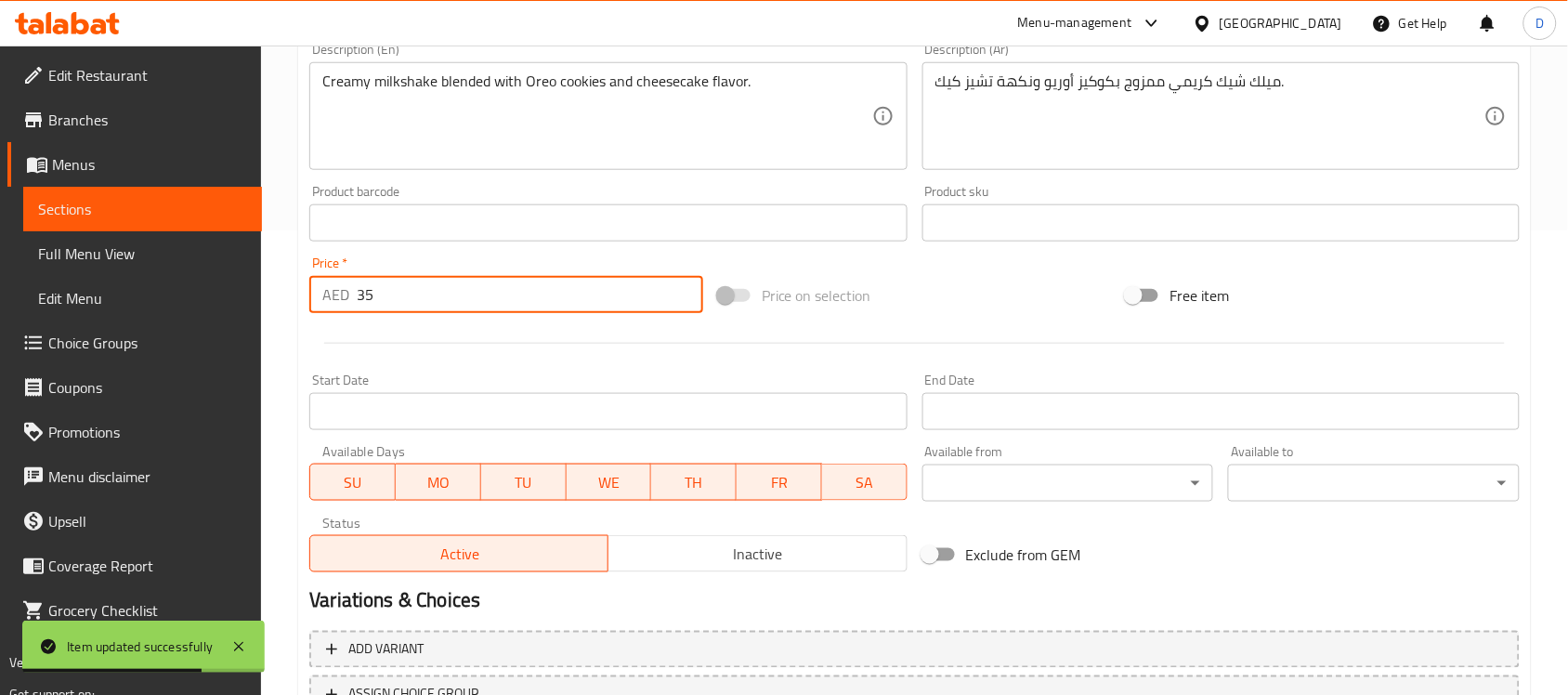
drag, startPoint x: 382, startPoint y: 293, endPoint x: 321, endPoint y: 289, distance: 61.1
click at [321, 289] on div "AED 35 Price *" at bounding box center [505, 294] width 394 height 37
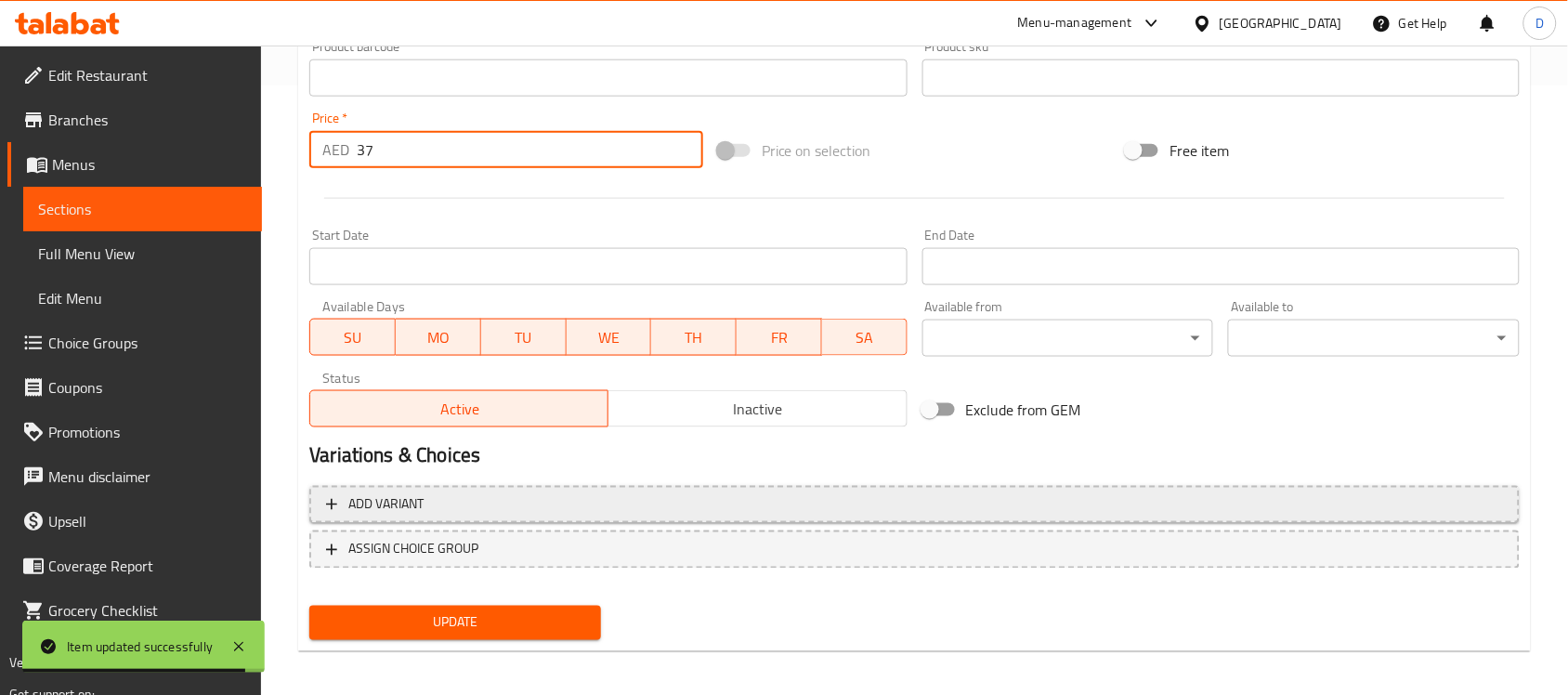
scroll to position [614, 0]
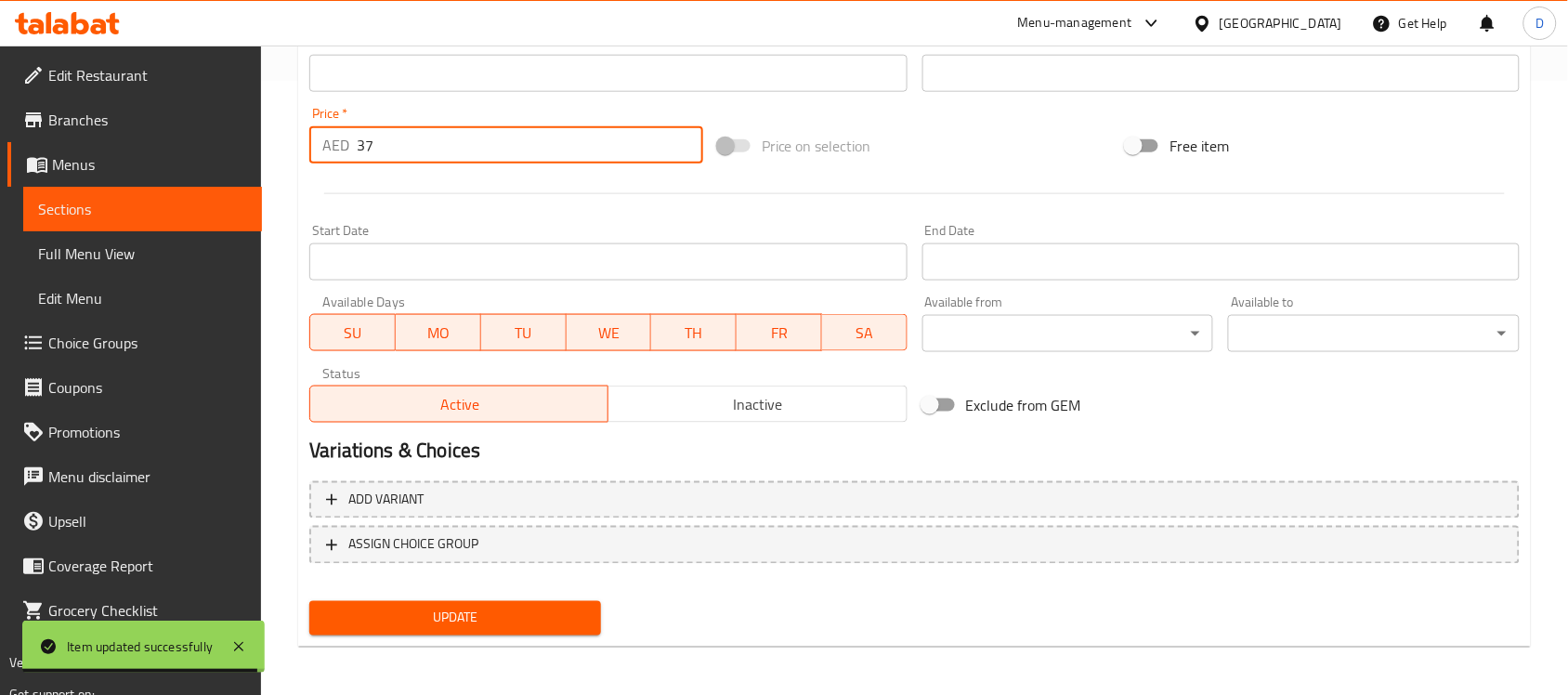
type input "37"
click at [437, 615] on span "Update" at bounding box center [454, 618] width 261 height 23
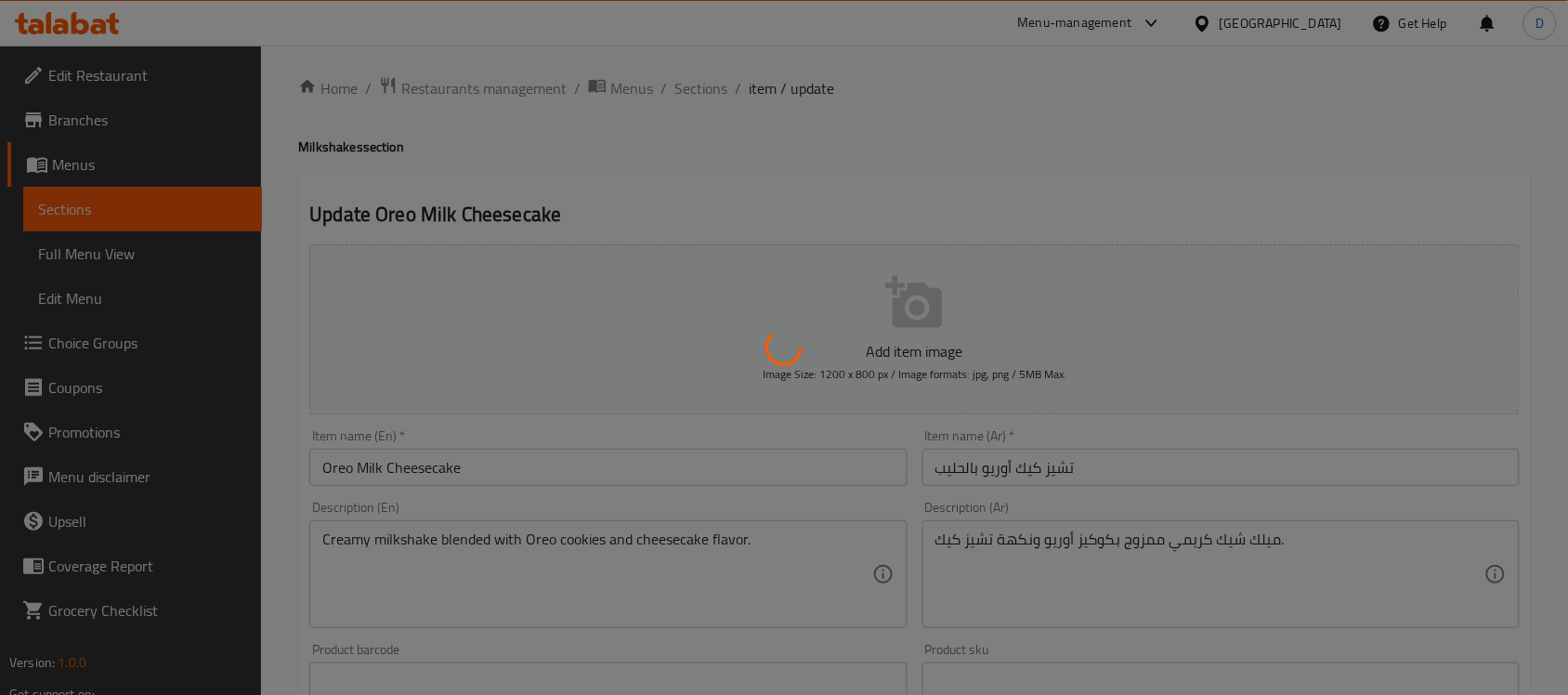
scroll to position [0, 0]
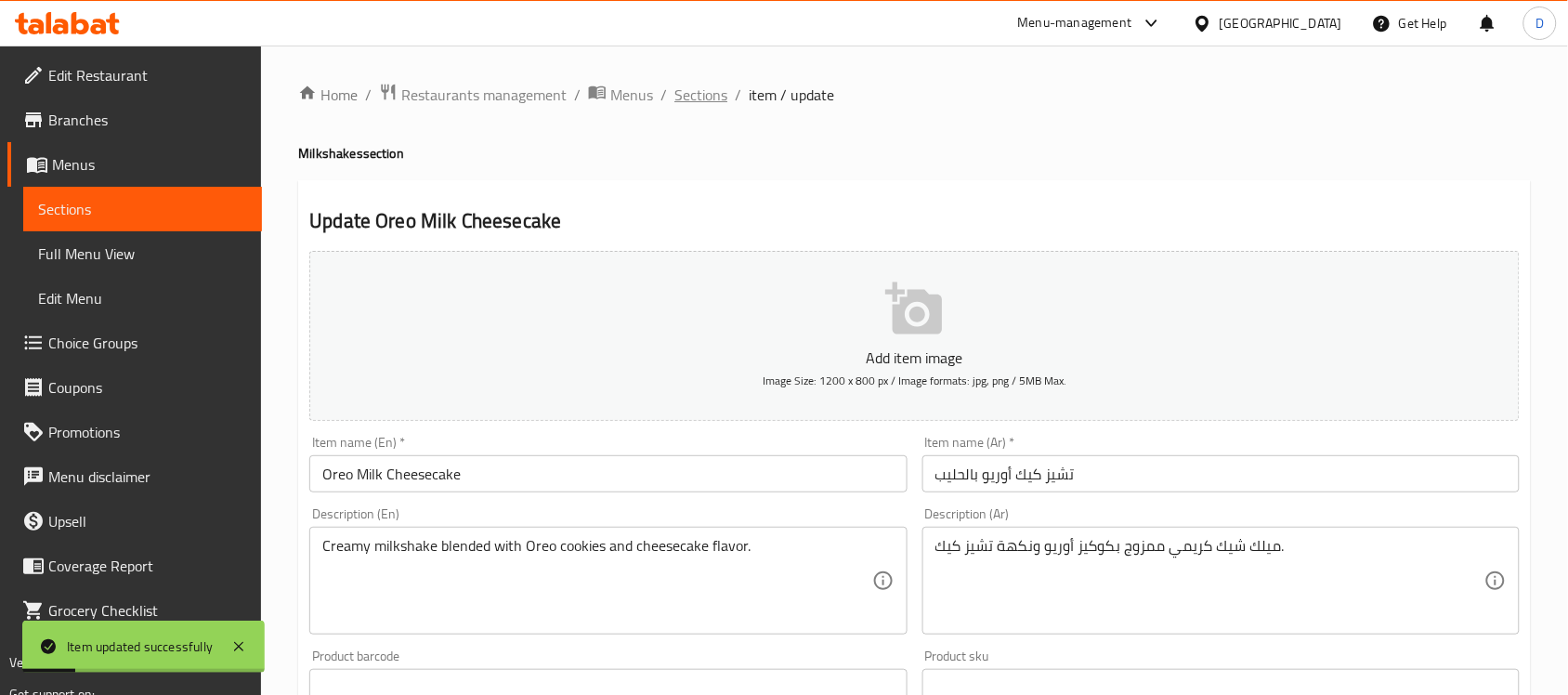
click at [710, 105] on span "Sections" at bounding box center [701, 95] width 53 height 22
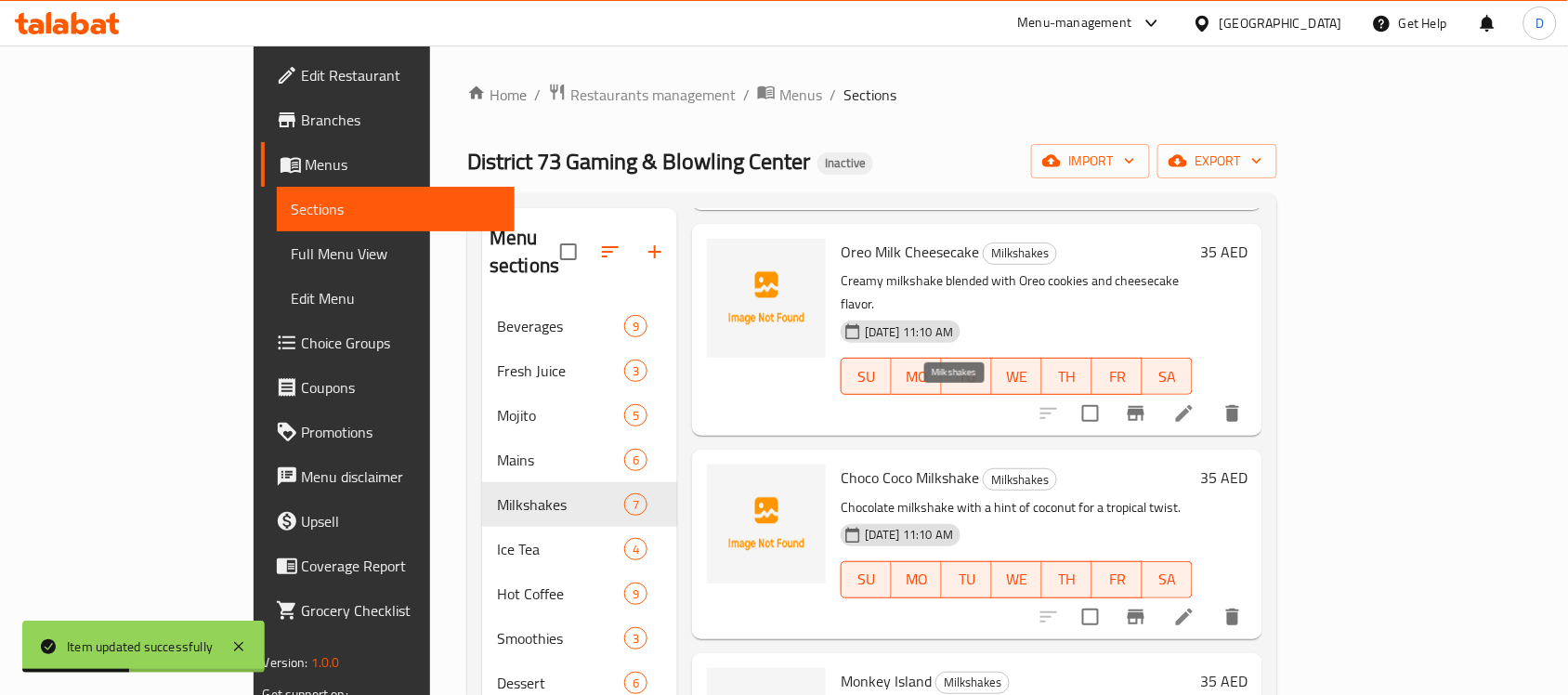
scroll to position [500, 0]
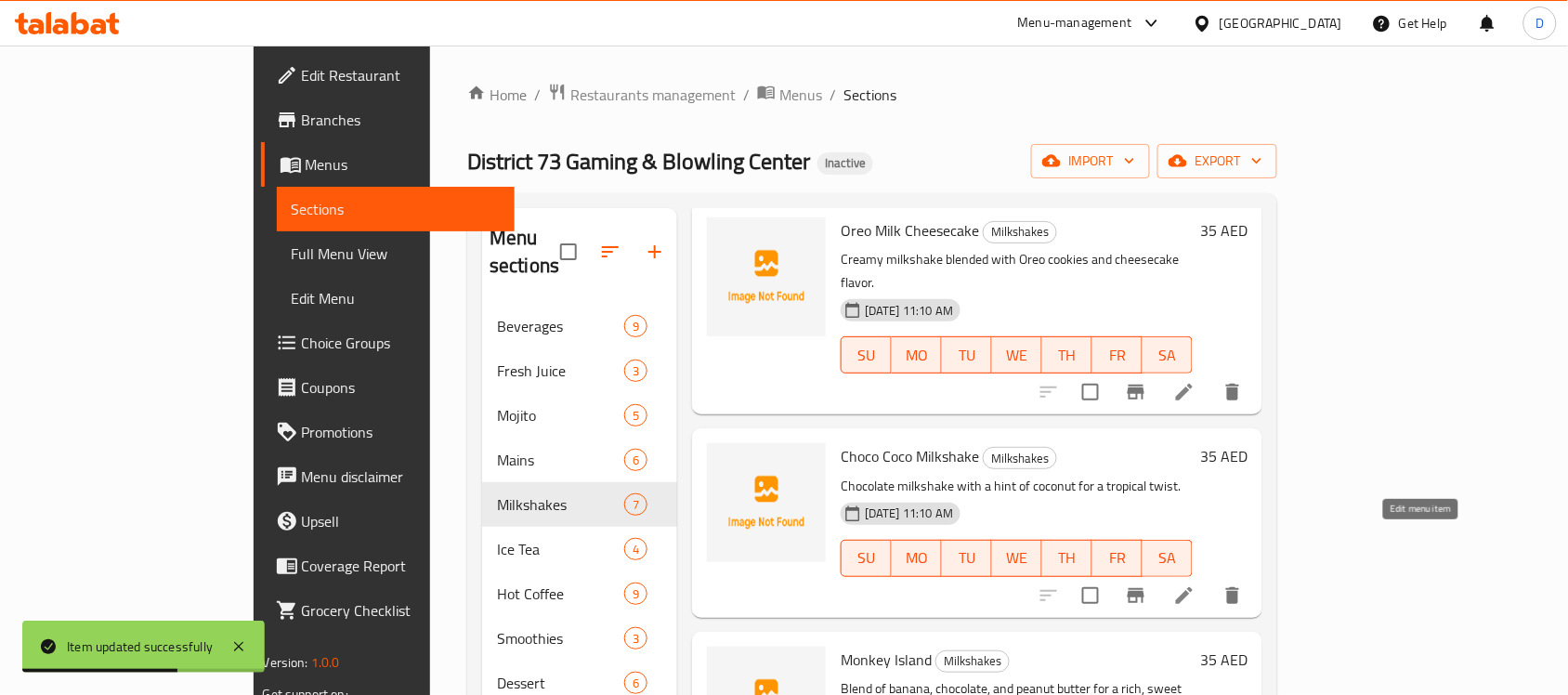
click at [1192, 587] on icon at bounding box center [1185, 595] width 17 height 17
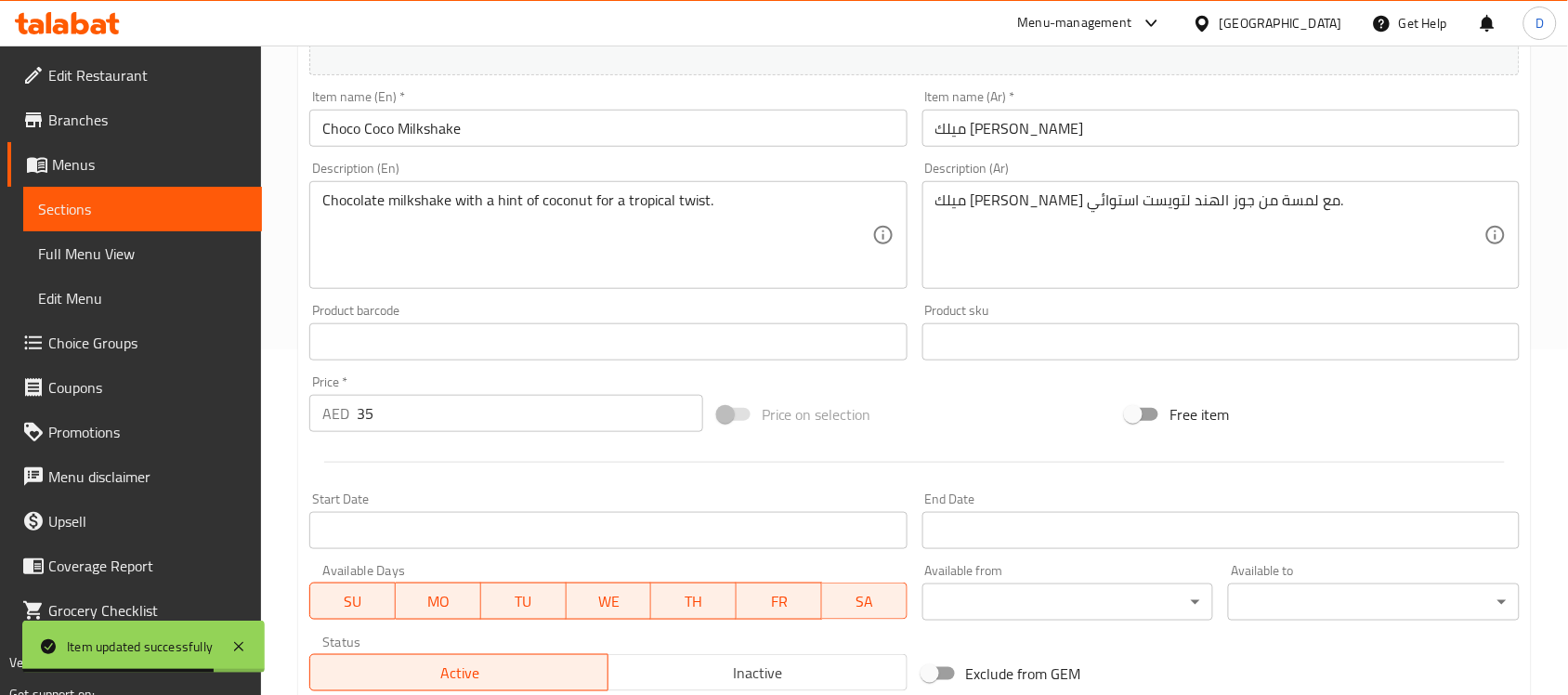
scroll to position [348, 0]
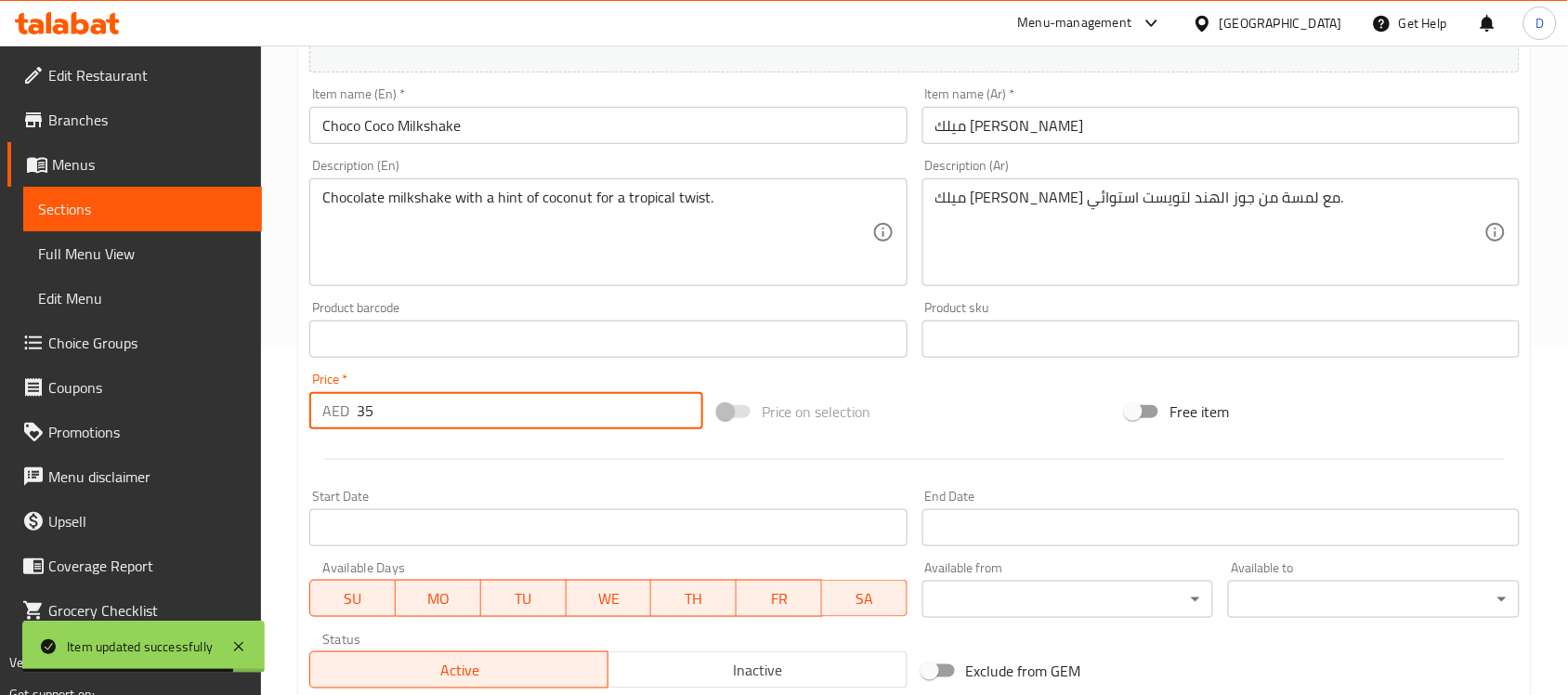
drag, startPoint x: 388, startPoint y: 406, endPoint x: 329, endPoint y: 405, distance: 59.0
click at [329, 405] on div "AED 35 Price *" at bounding box center [505, 410] width 394 height 37
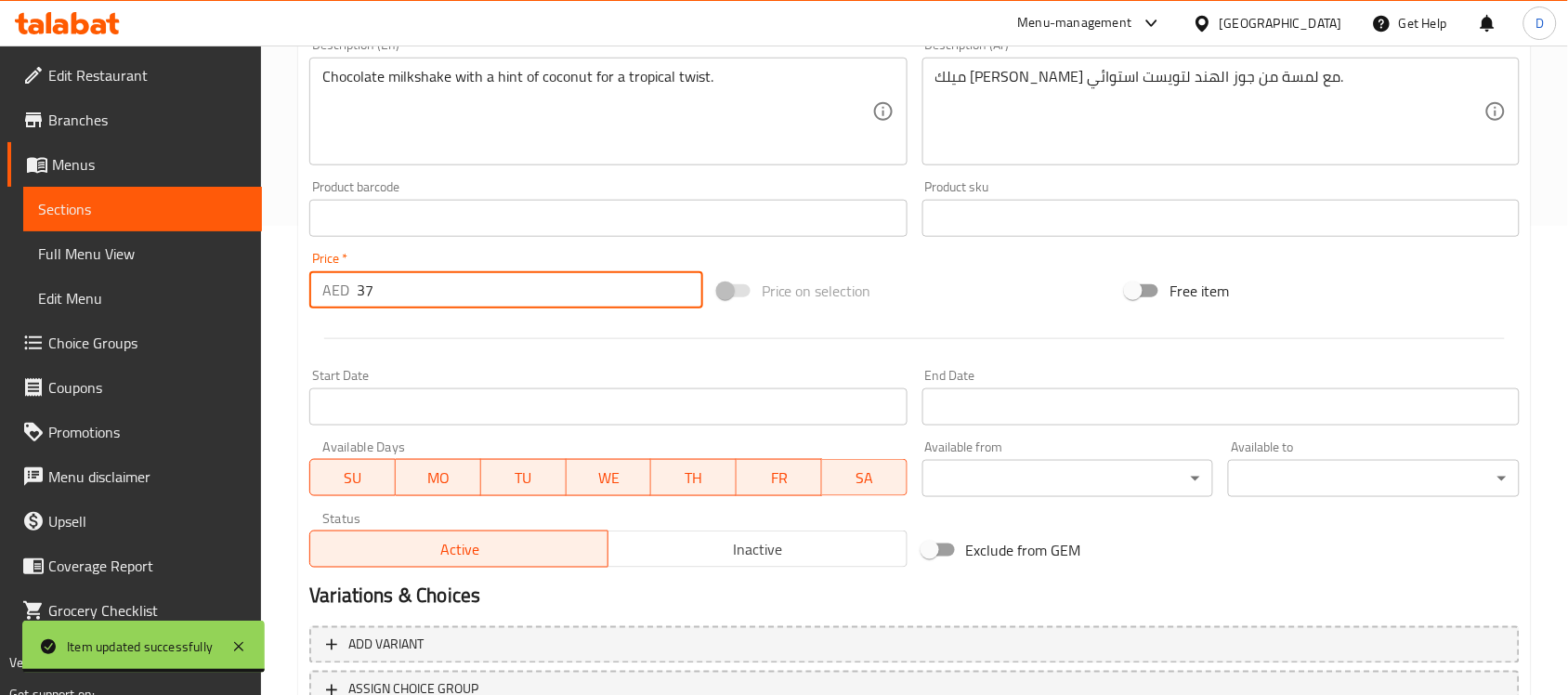
scroll to position [614, 0]
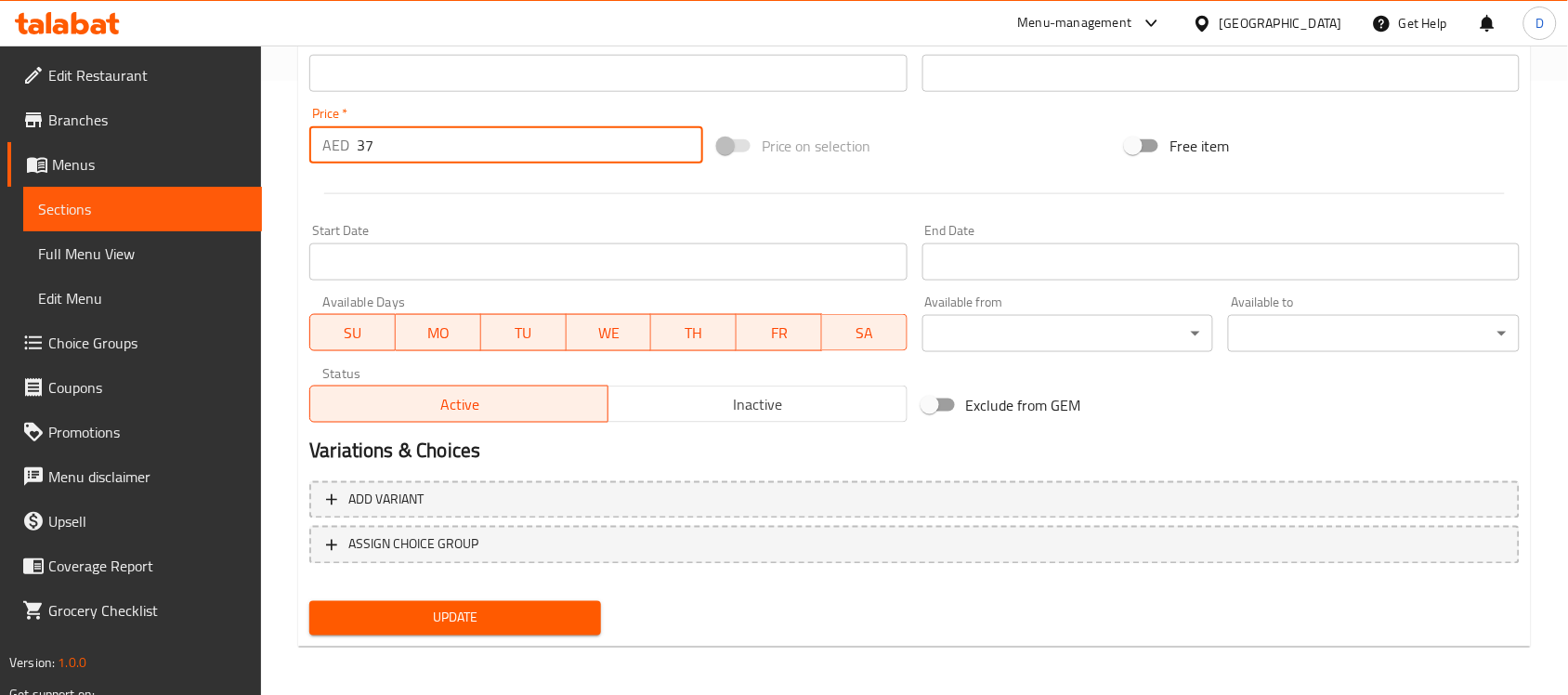
type input "37"
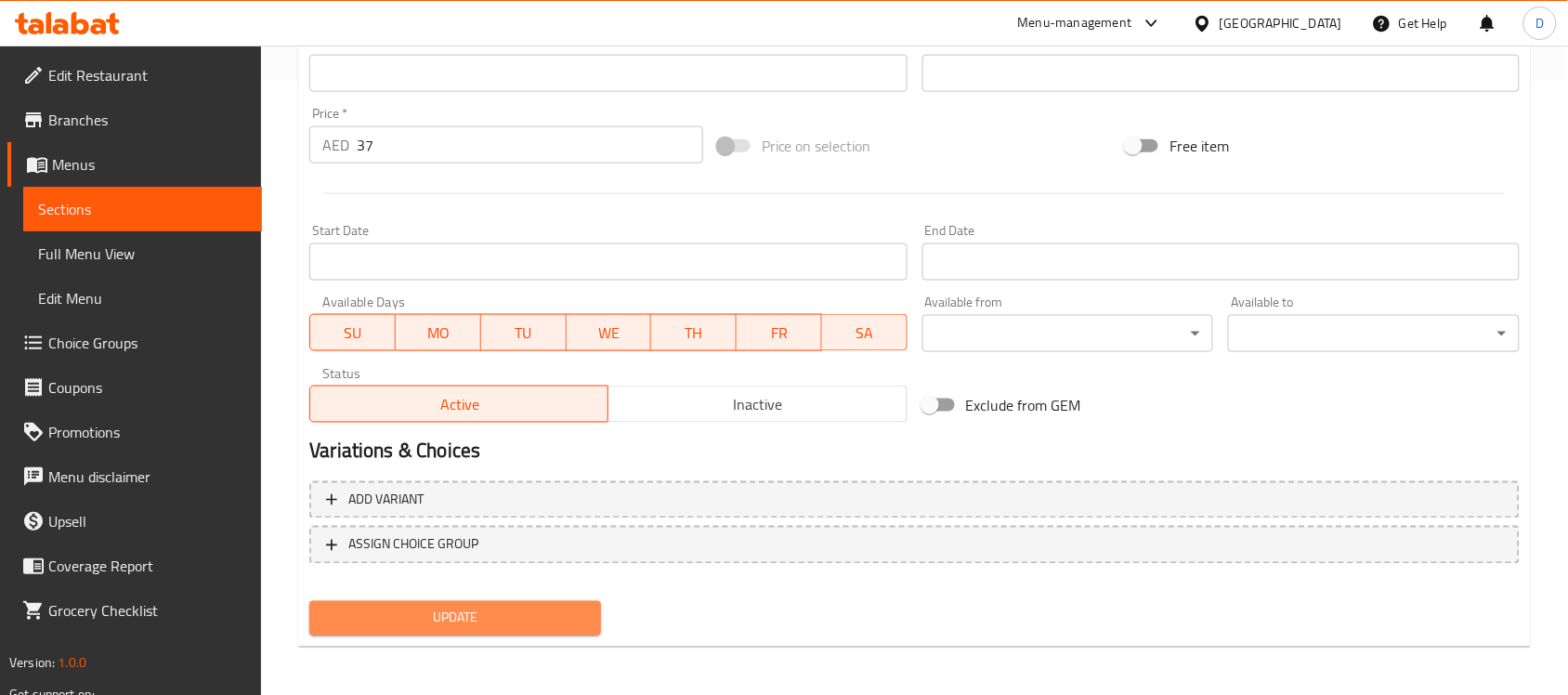
click at [455, 618] on span "Update" at bounding box center [454, 618] width 261 height 23
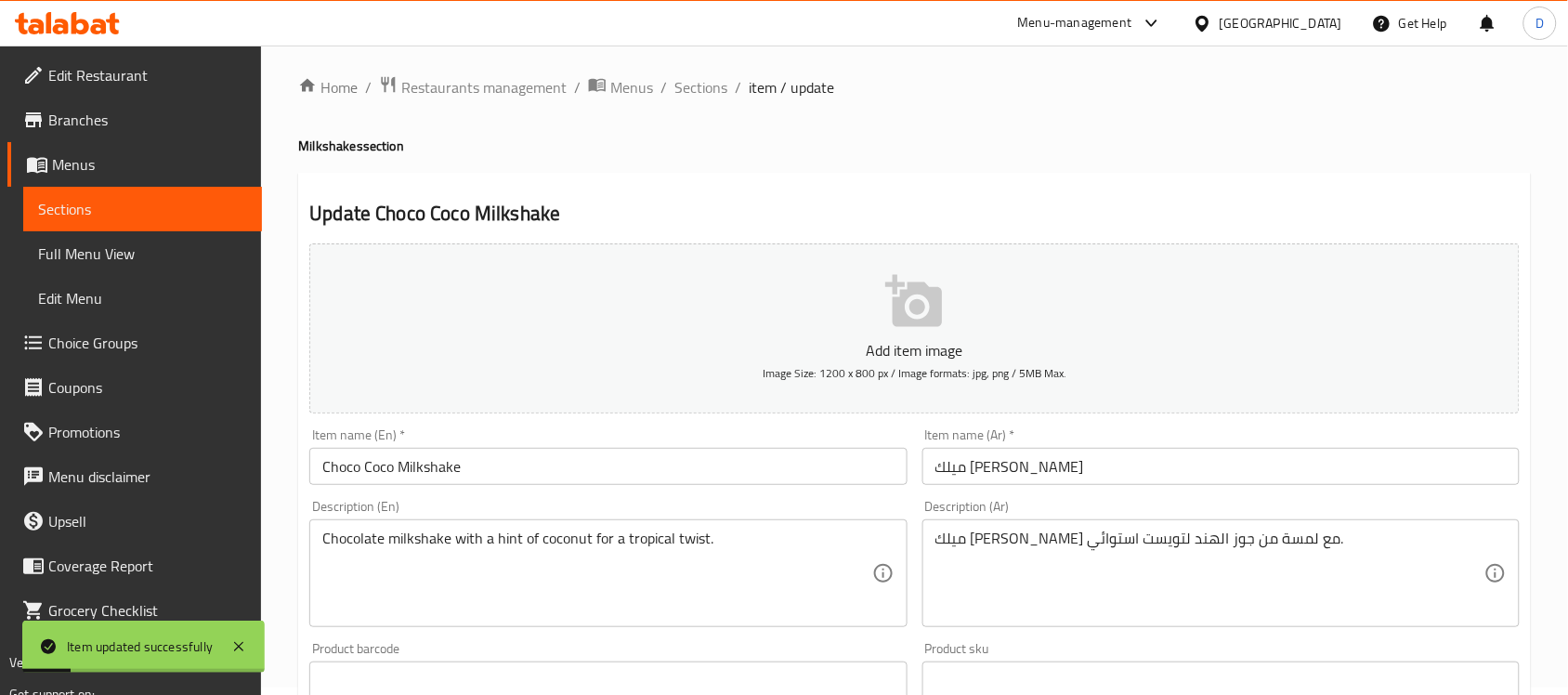
scroll to position [0, 0]
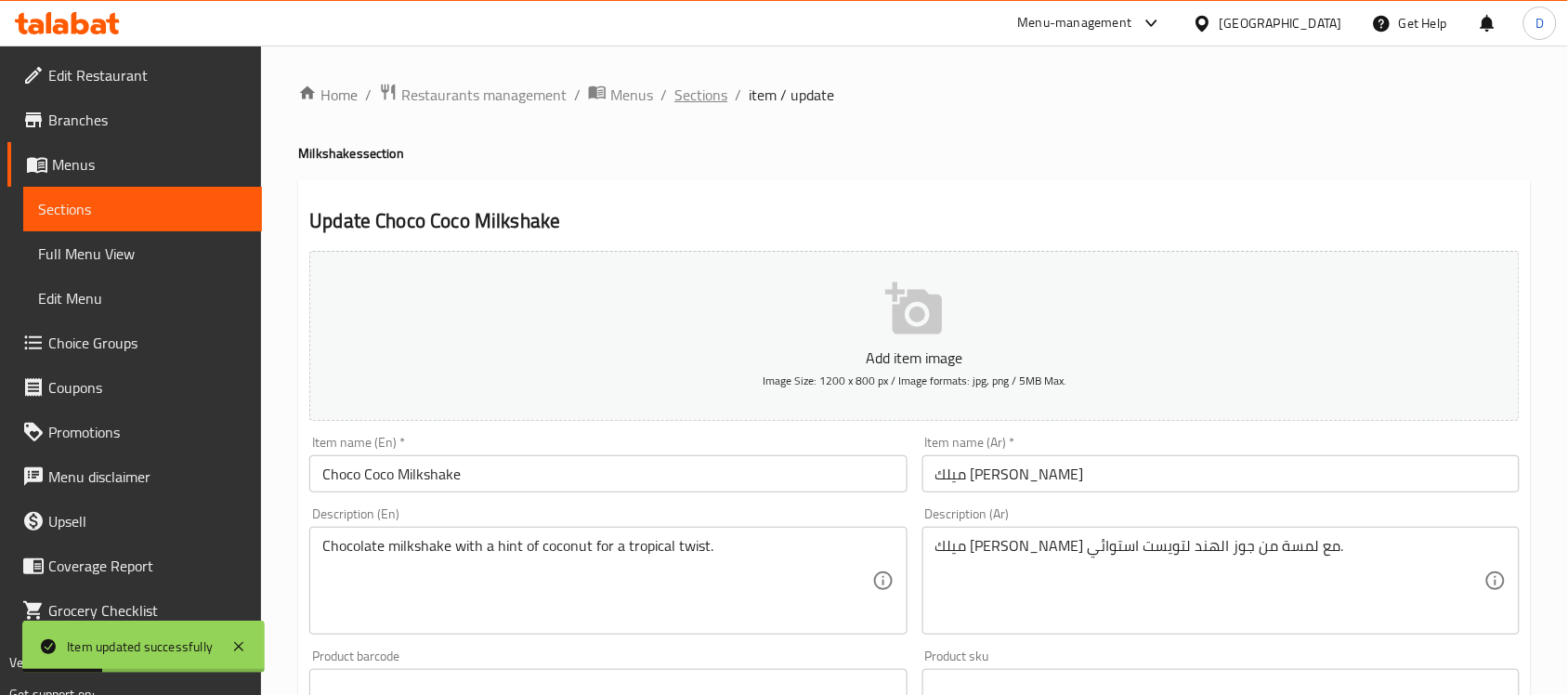
click at [698, 93] on span "Sections" at bounding box center [701, 95] width 53 height 22
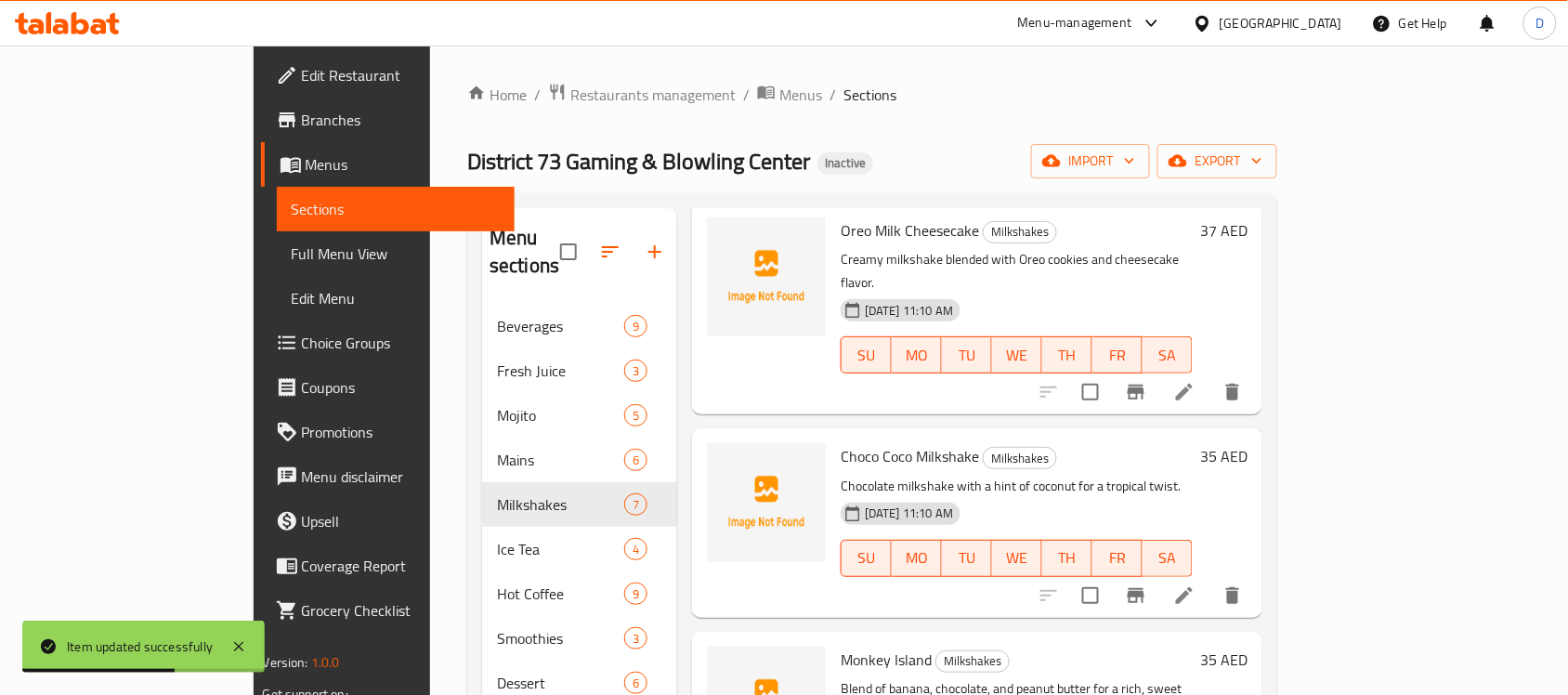
scroll to position [116, 0]
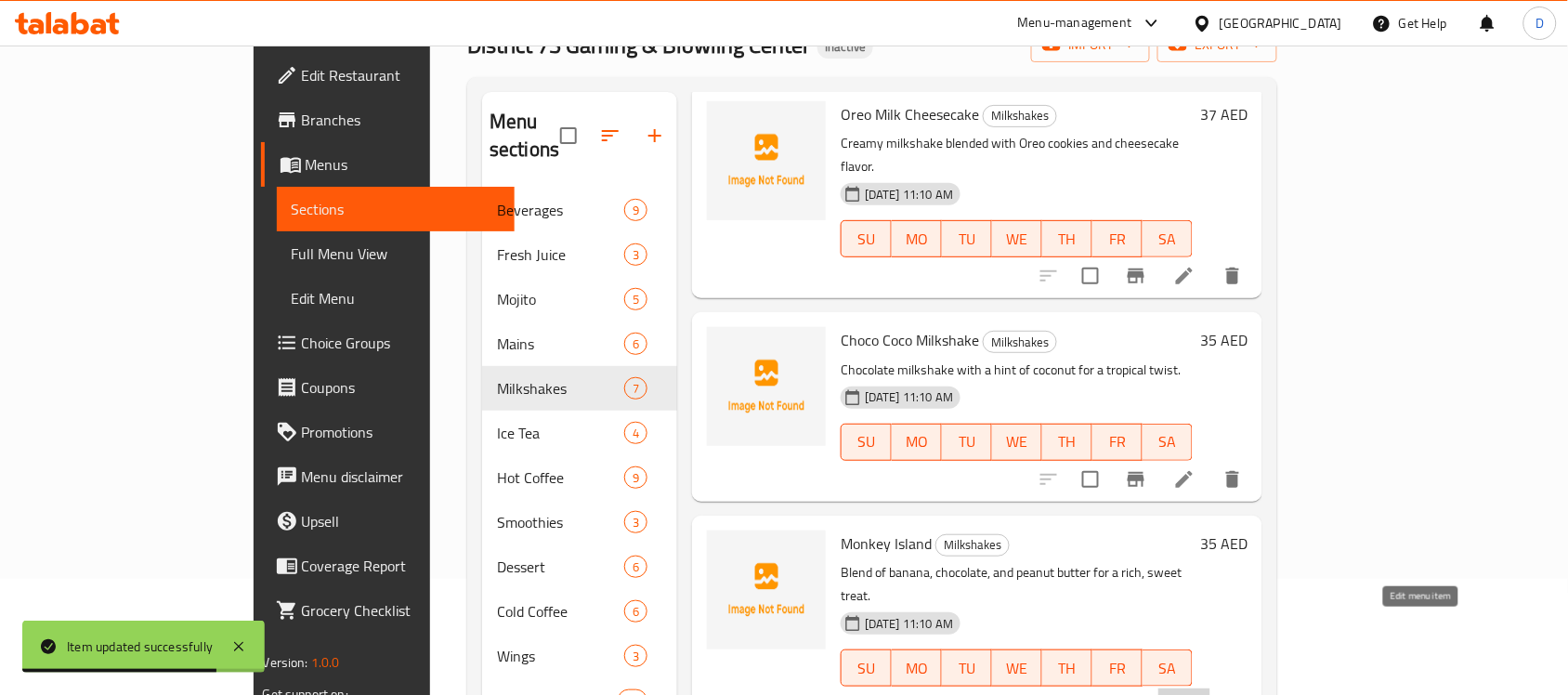
click at [1195, 694] on icon at bounding box center [1185, 705] width 22 height 22
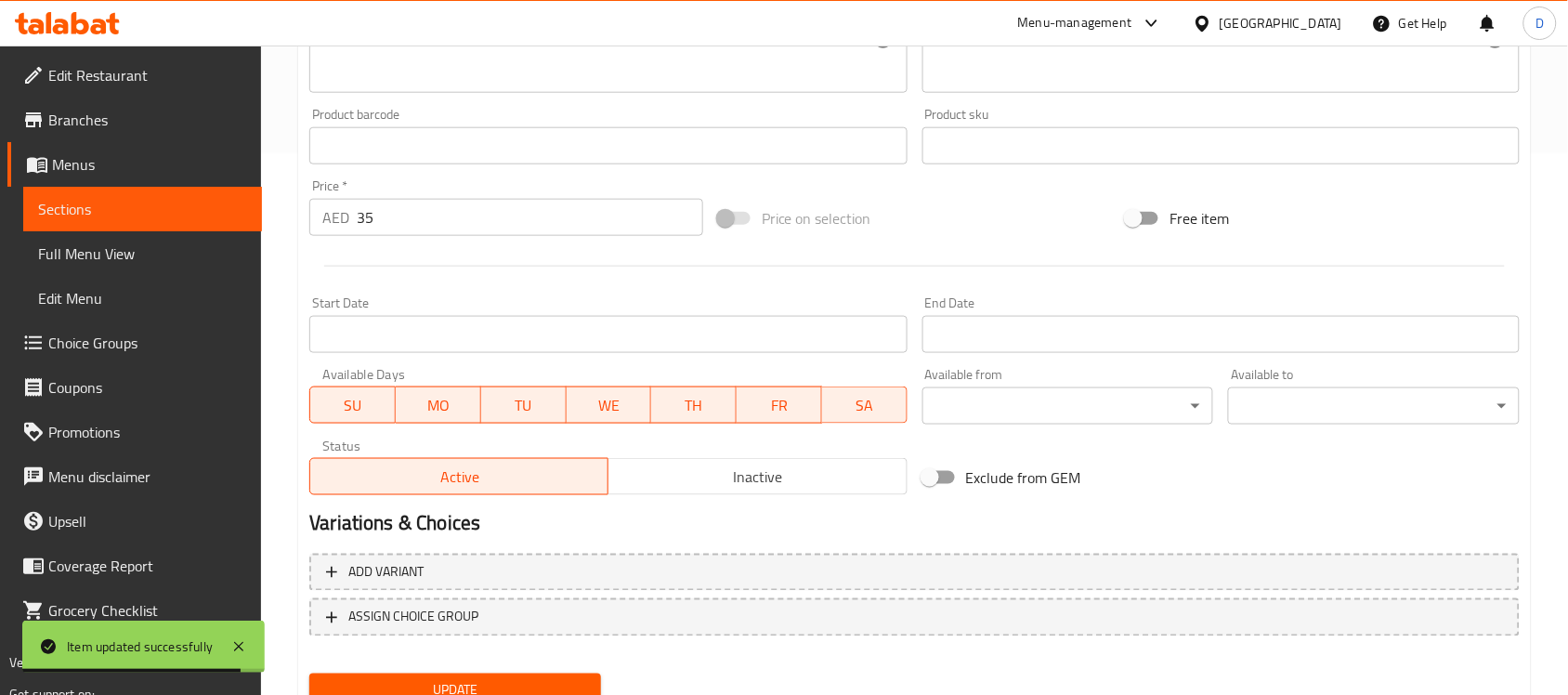
scroll to position [614, 0]
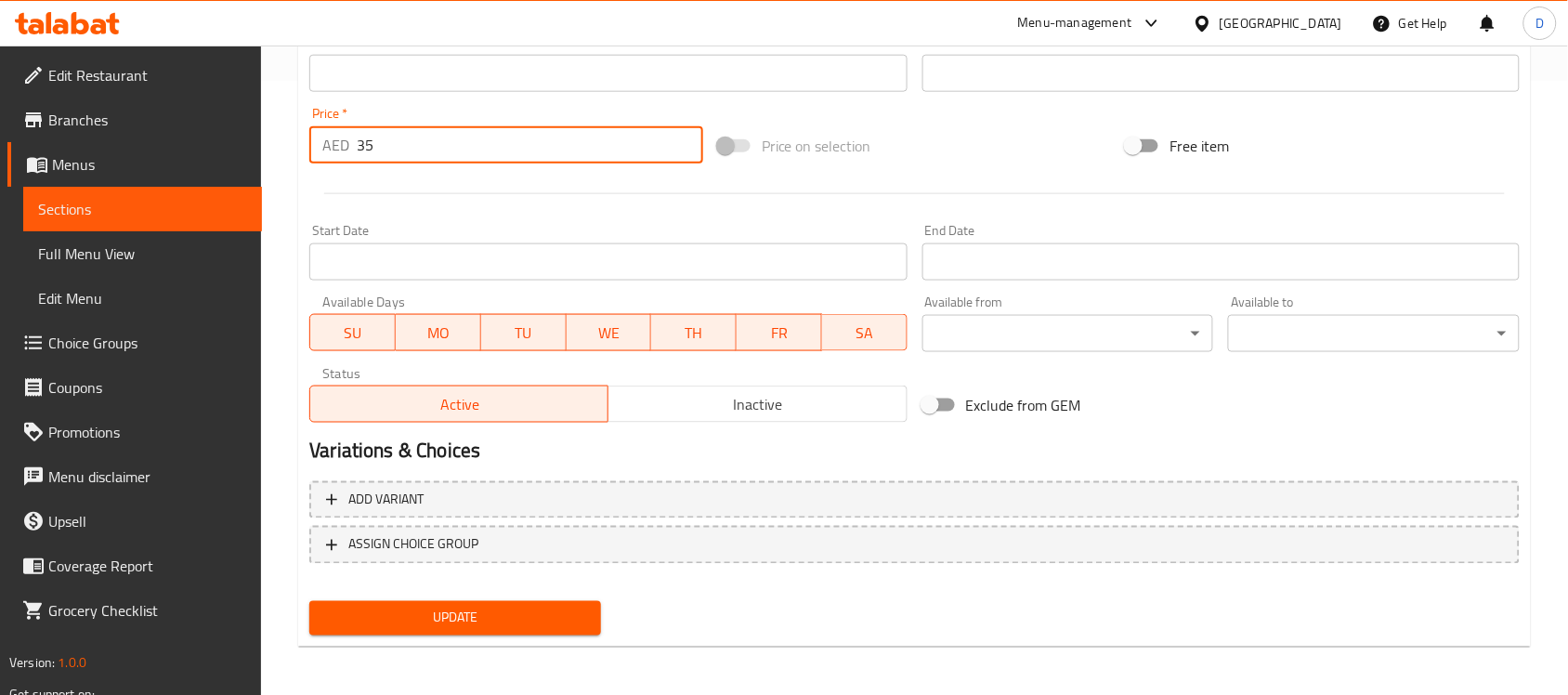
drag, startPoint x: 387, startPoint y: 149, endPoint x: 325, endPoint y: 152, distance: 62.1
click at [325, 152] on div "AED 35 Price *" at bounding box center [505, 145] width 394 height 37
type input "37"
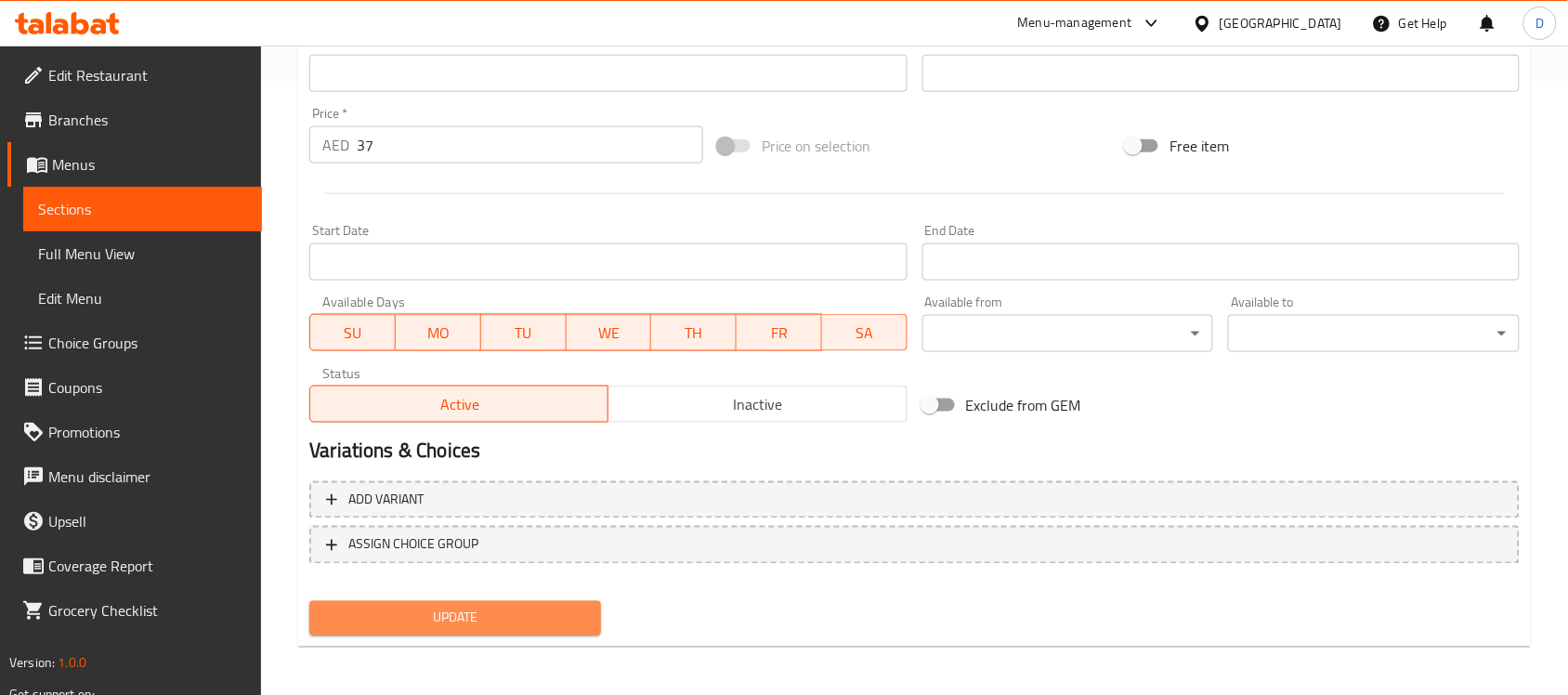
click at [455, 610] on span "Update" at bounding box center [454, 618] width 261 height 23
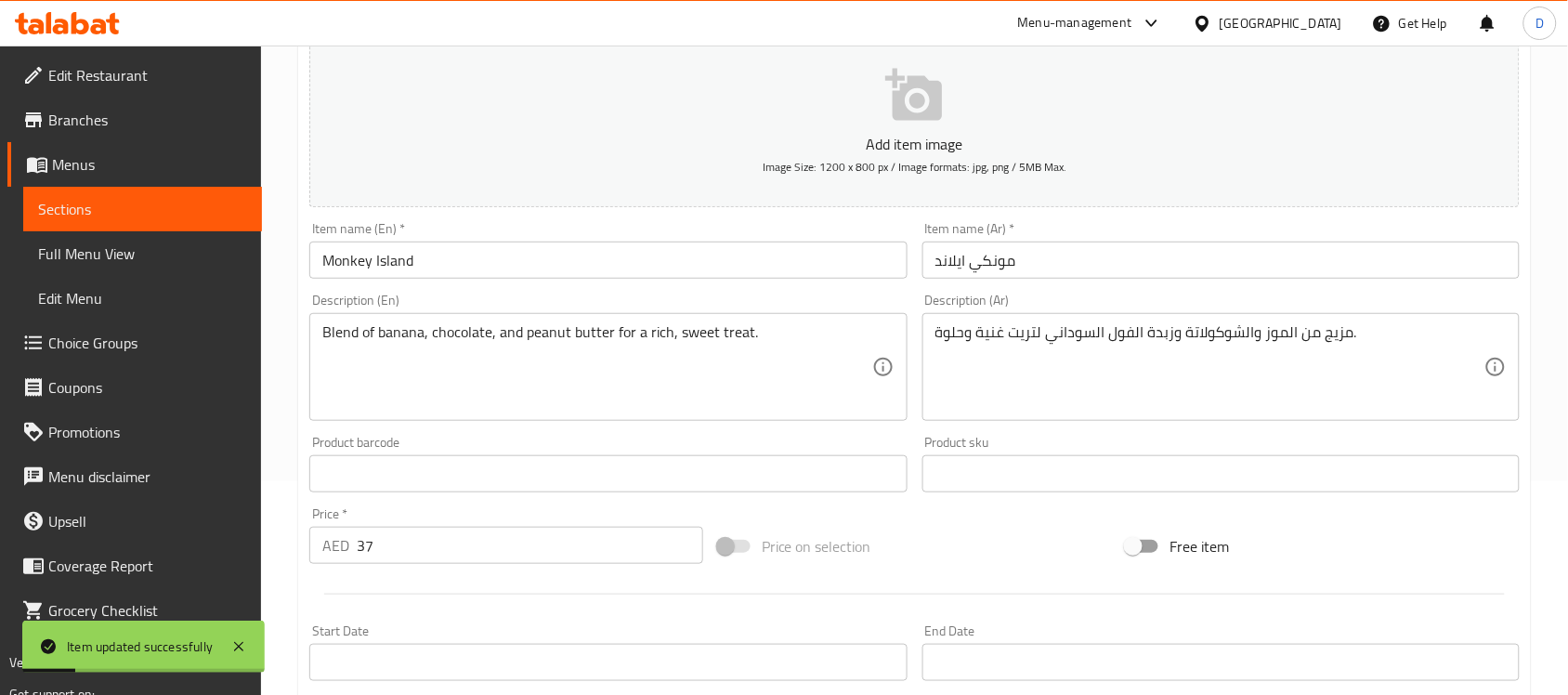
scroll to position [0, 0]
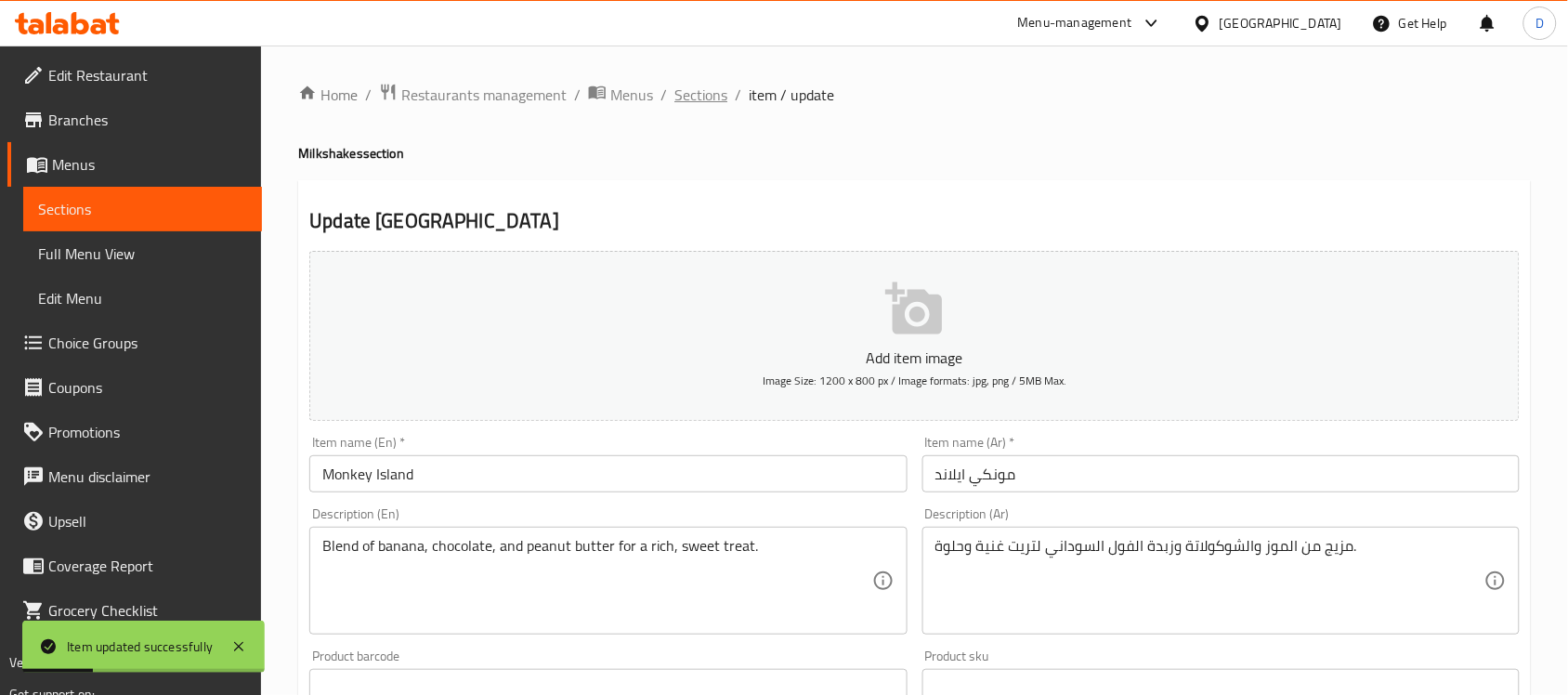
click at [697, 90] on span "Sections" at bounding box center [701, 95] width 53 height 22
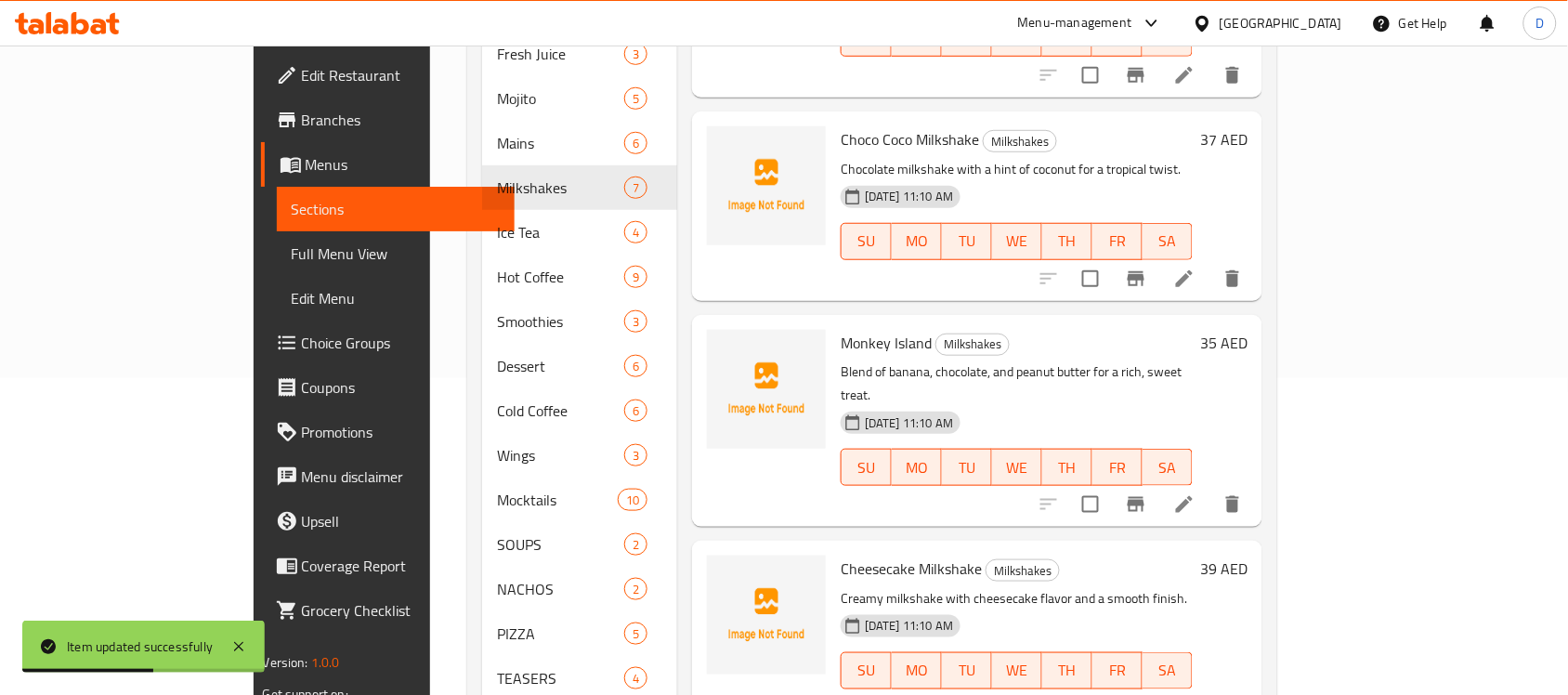
scroll to position [348, 0]
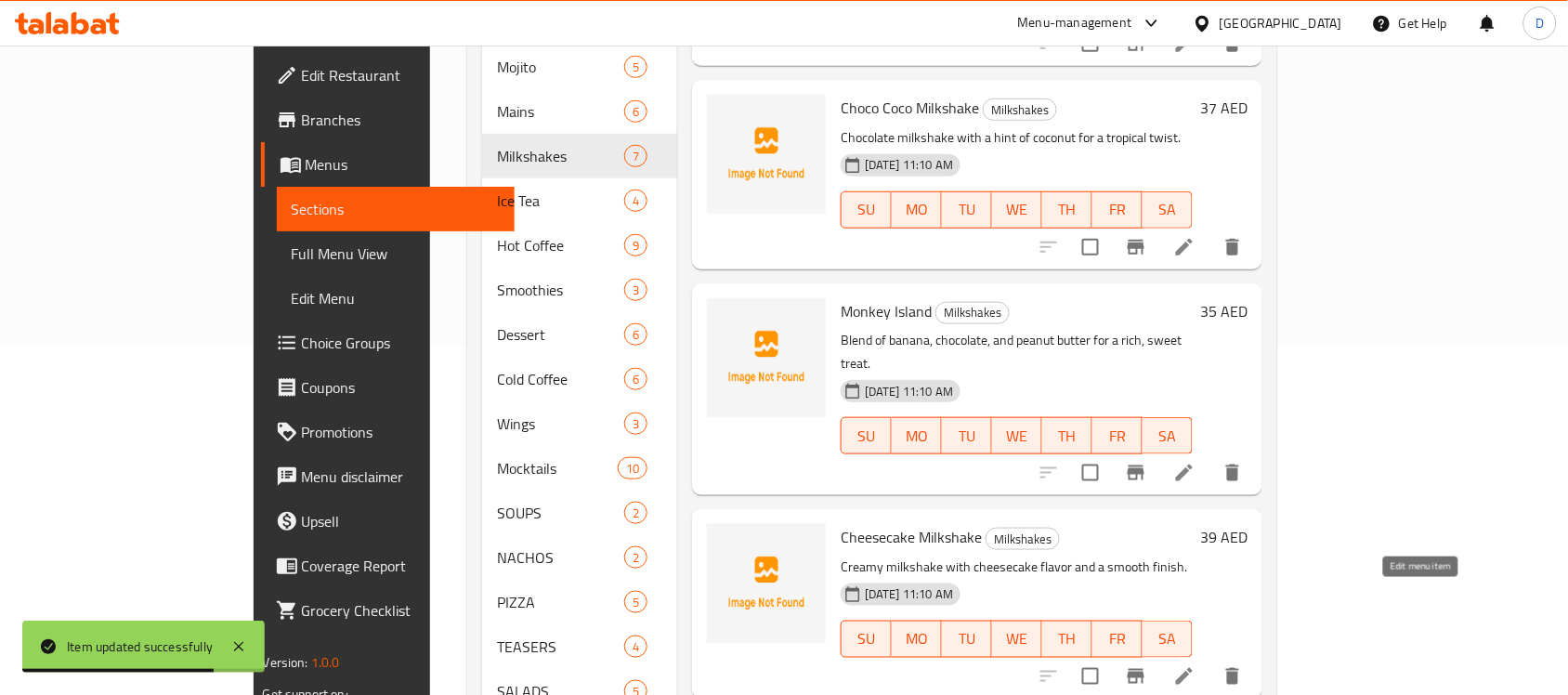
click at [1195, 665] on icon at bounding box center [1185, 676] width 22 height 22
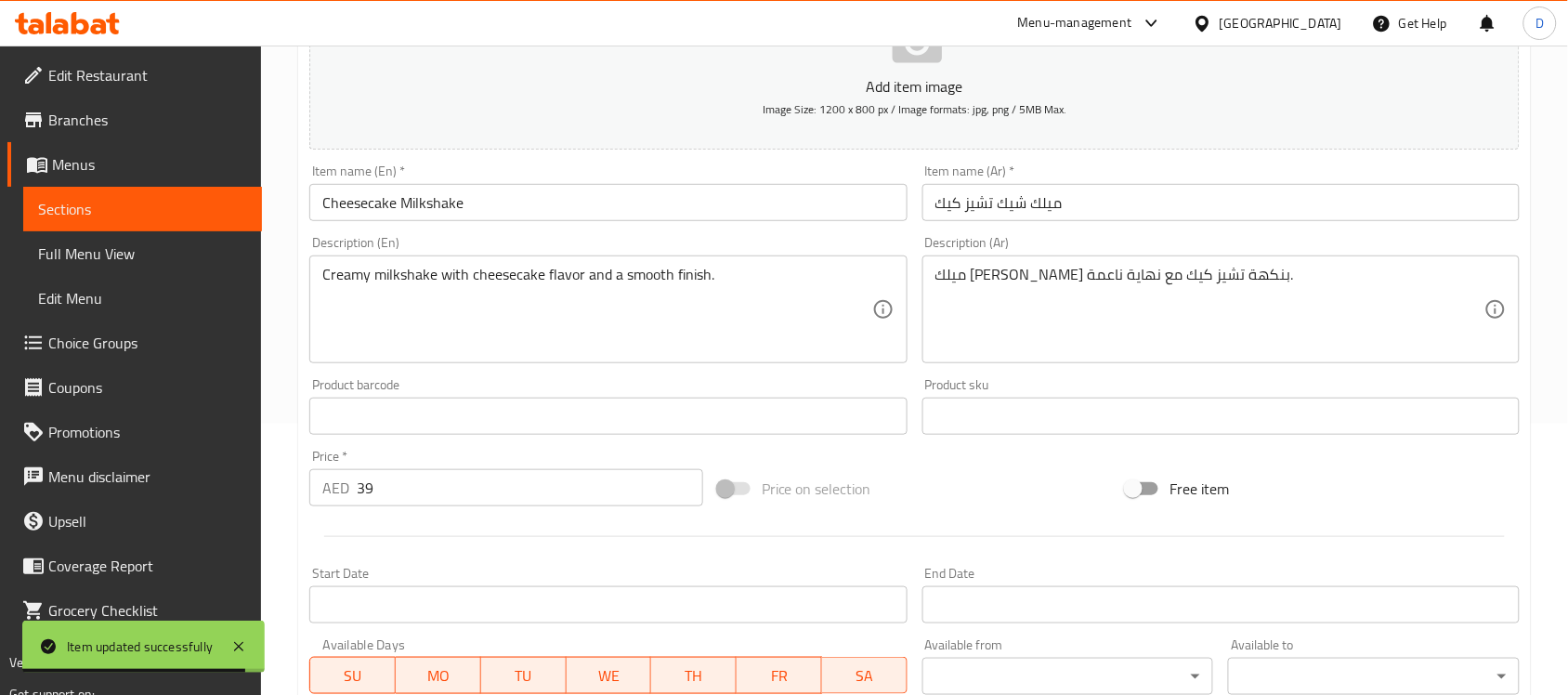
scroll to position [348, 0]
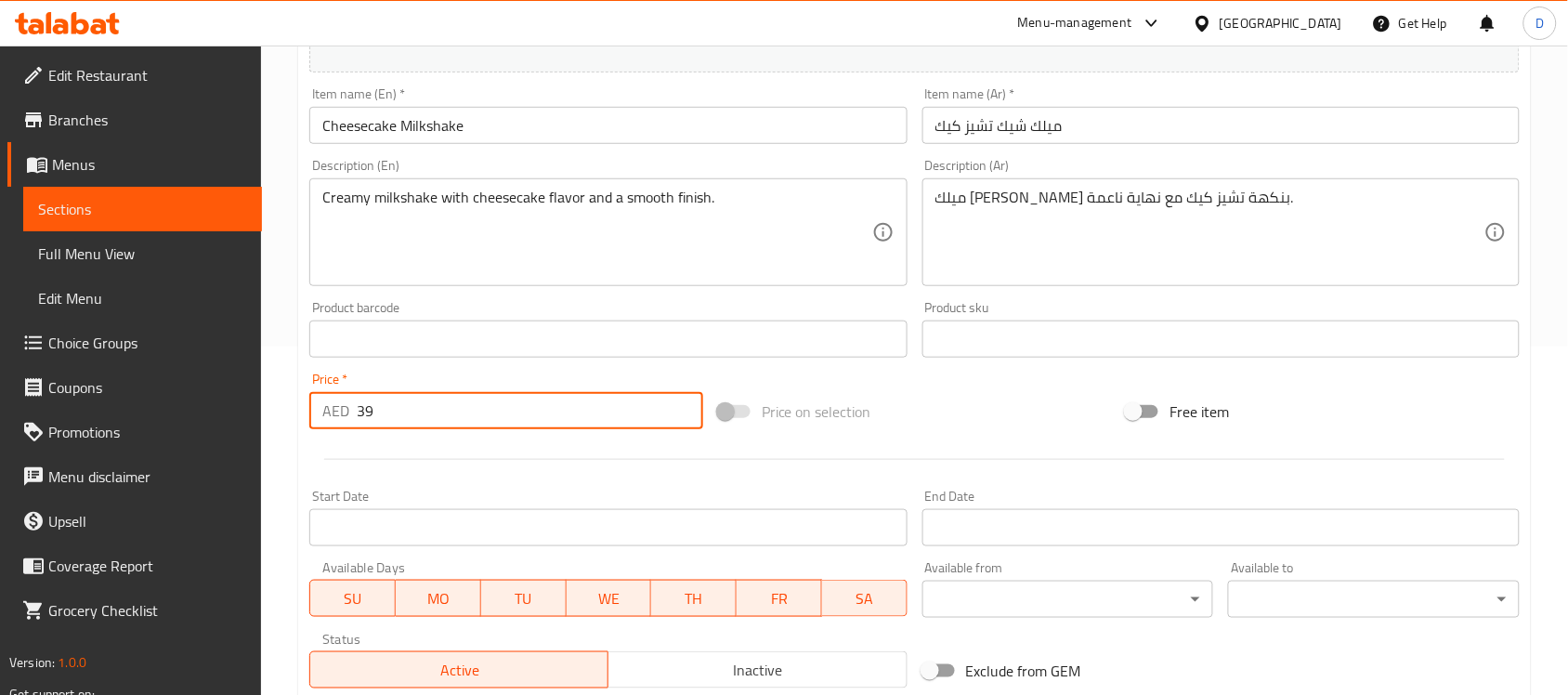
drag, startPoint x: 378, startPoint y: 404, endPoint x: 326, endPoint y: 406, distance: 52.0
click at [326, 406] on div "AED 39 Price *" at bounding box center [505, 410] width 394 height 37
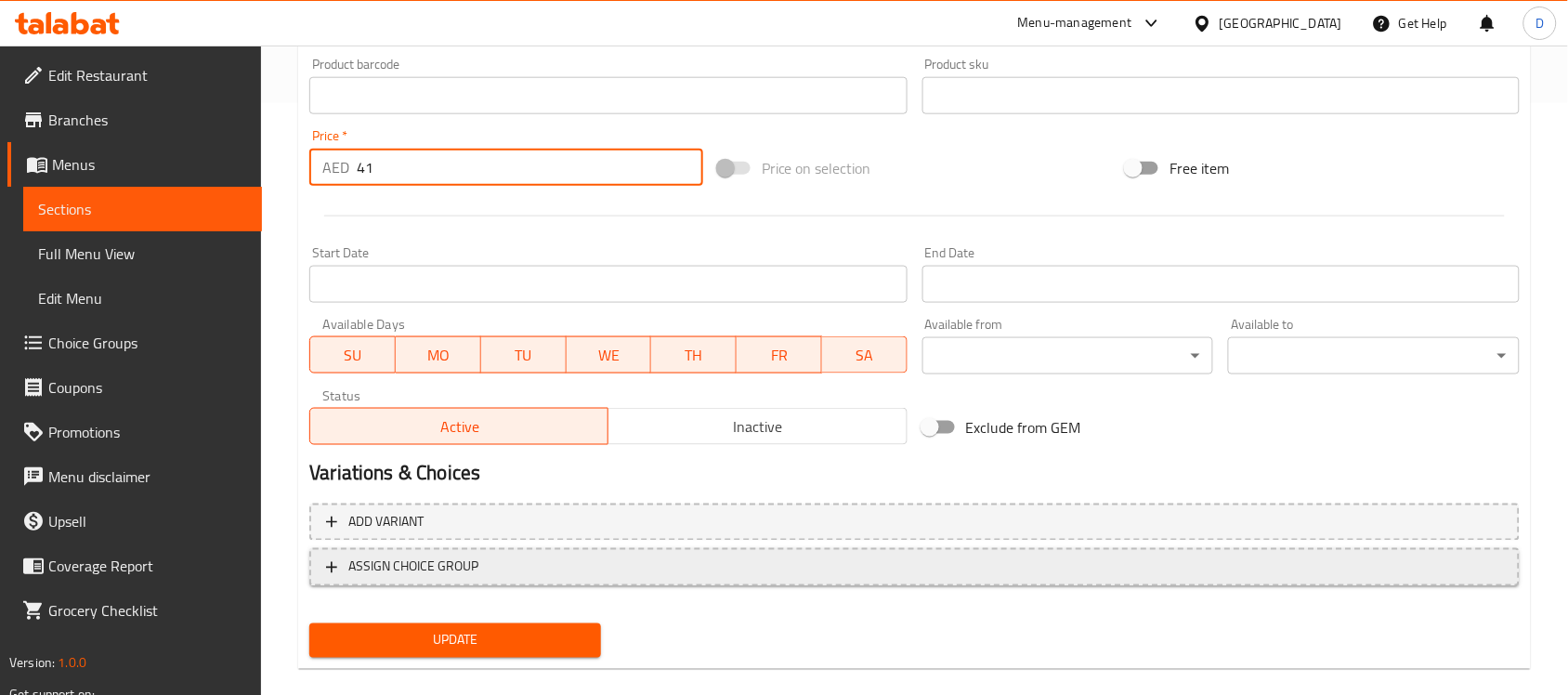
scroll to position [614, 0]
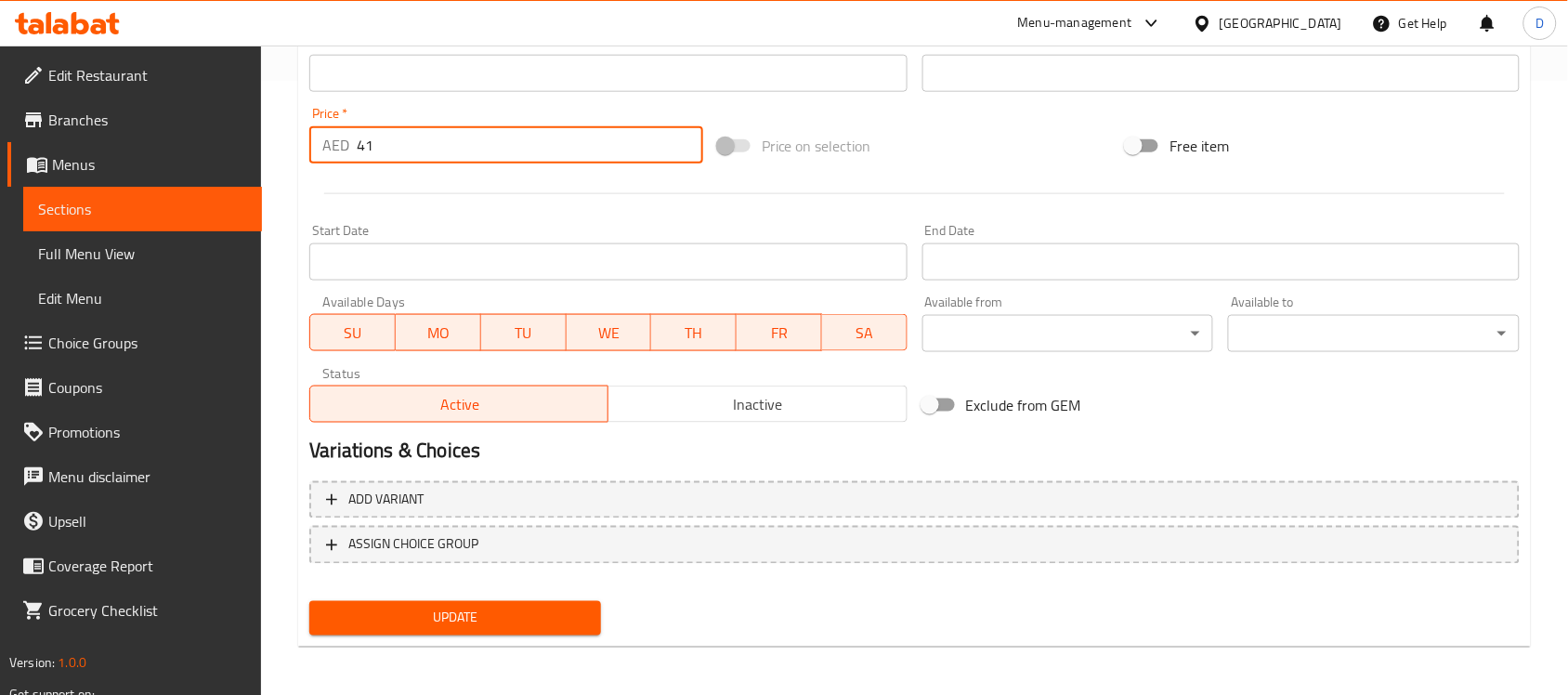
type input "41"
click at [457, 609] on span "Update" at bounding box center [454, 618] width 261 height 23
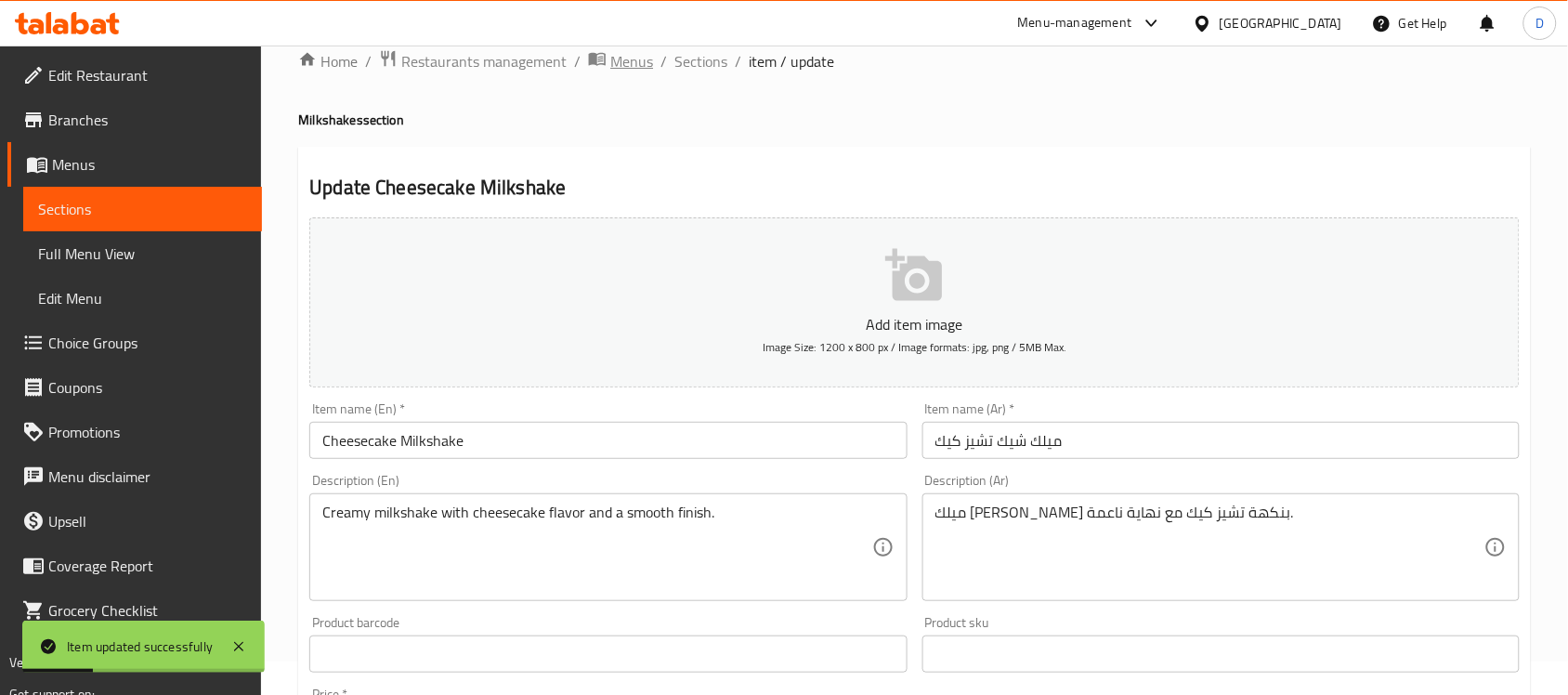
scroll to position [0, 0]
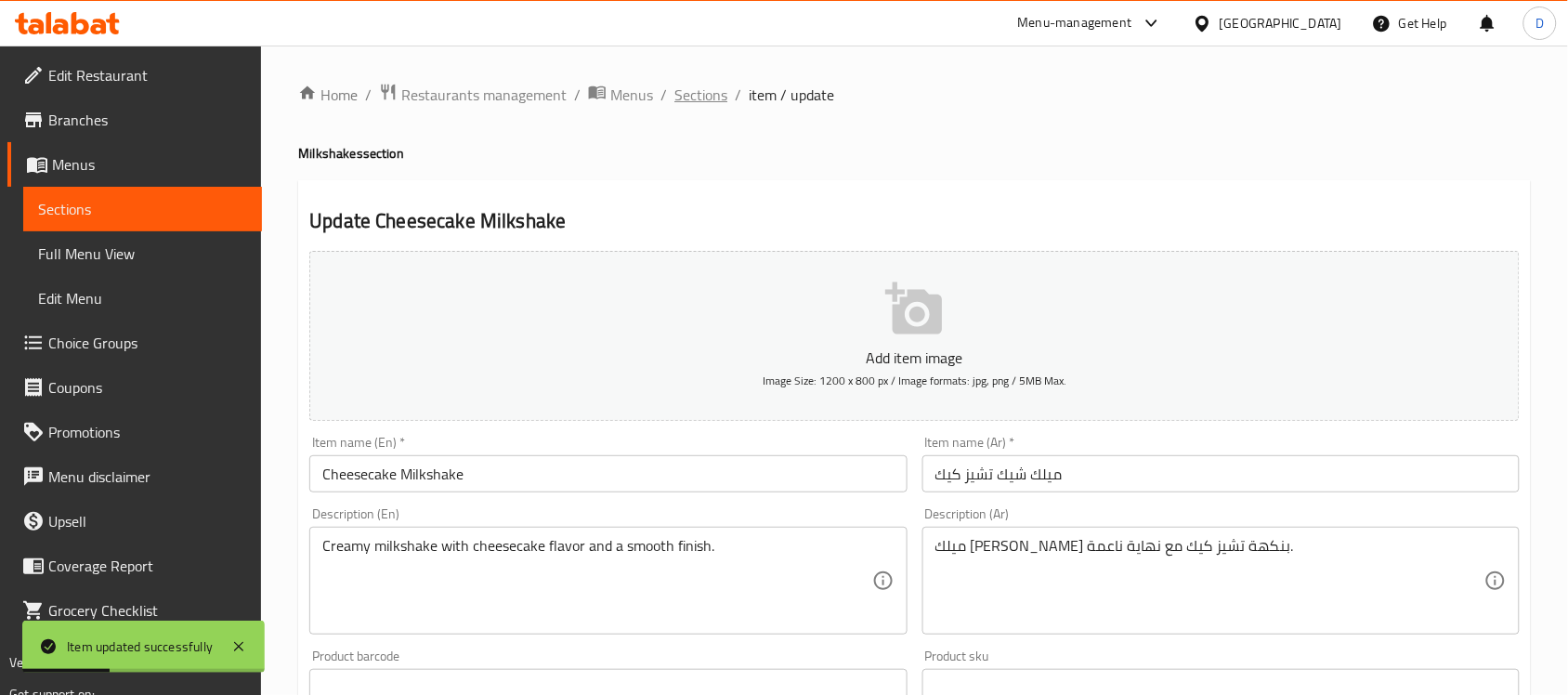
click at [693, 98] on span "Sections" at bounding box center [701, 95] width 53 height 22
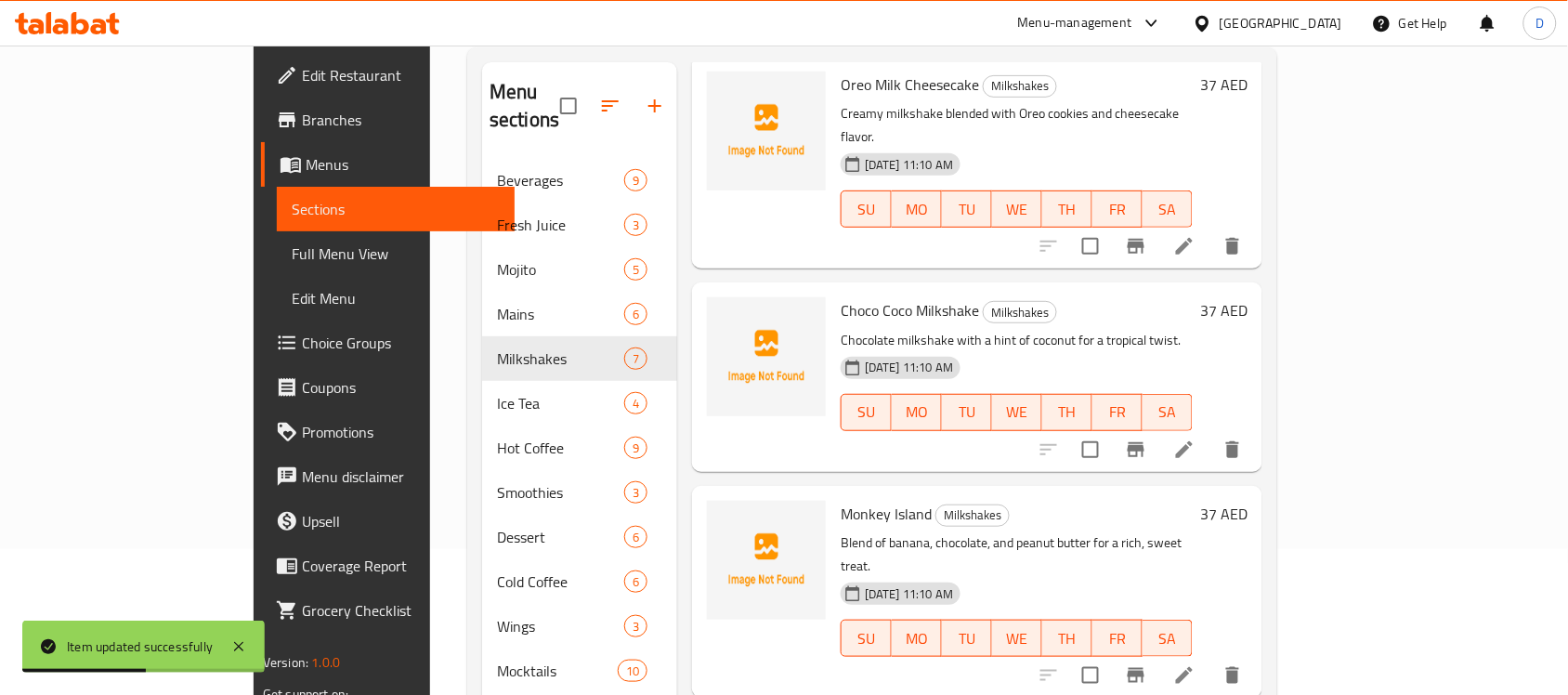
scroll to position [530, 0]
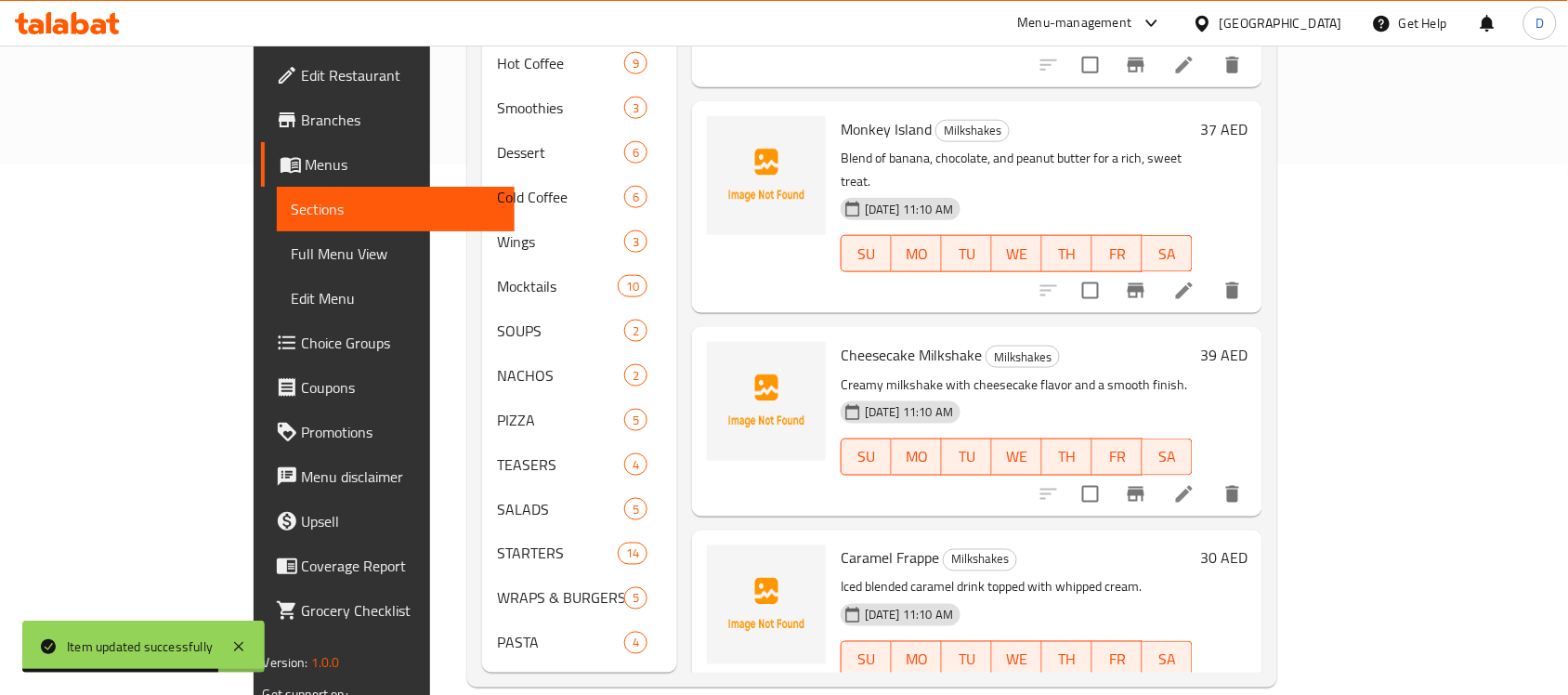
click at [1210, 680] on li at bounding box center [1185, 697] width 52 height 33
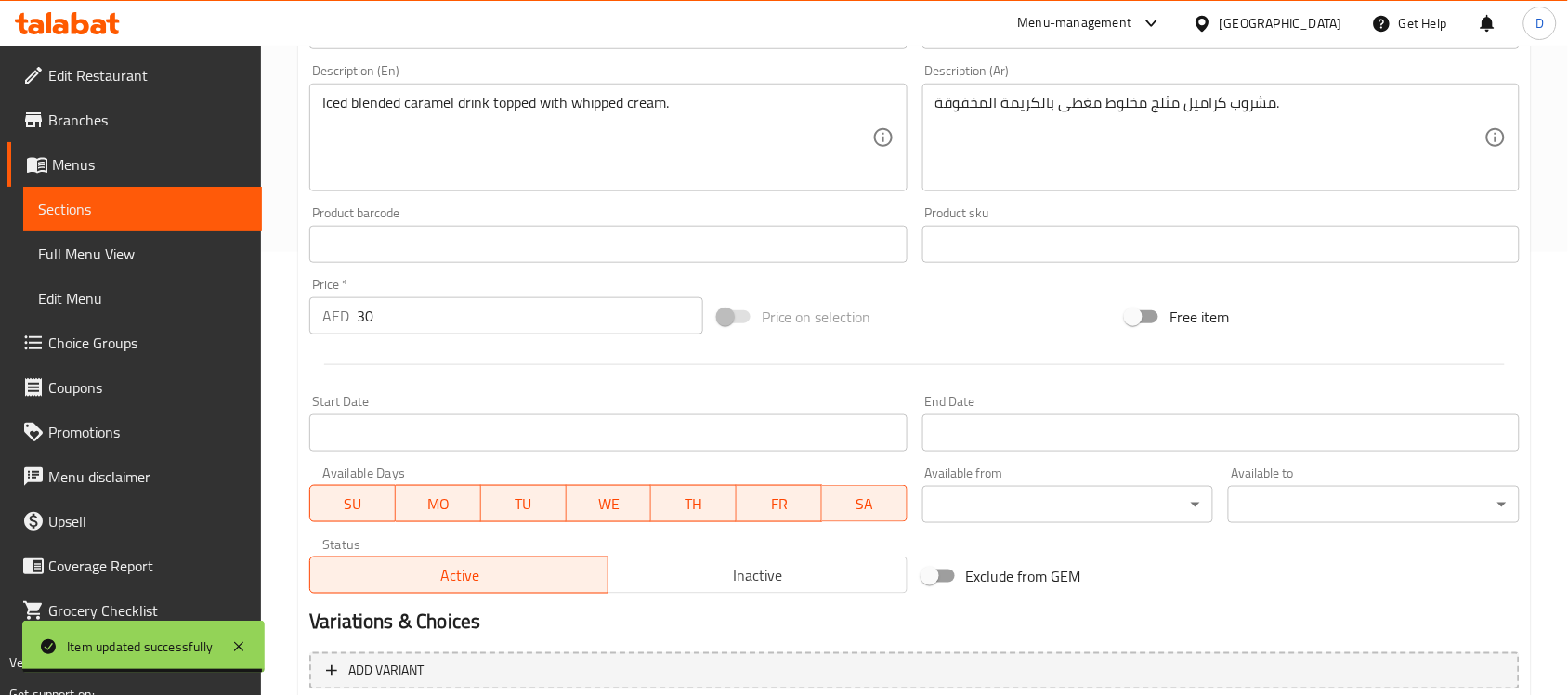
scroll to position [614, 0]
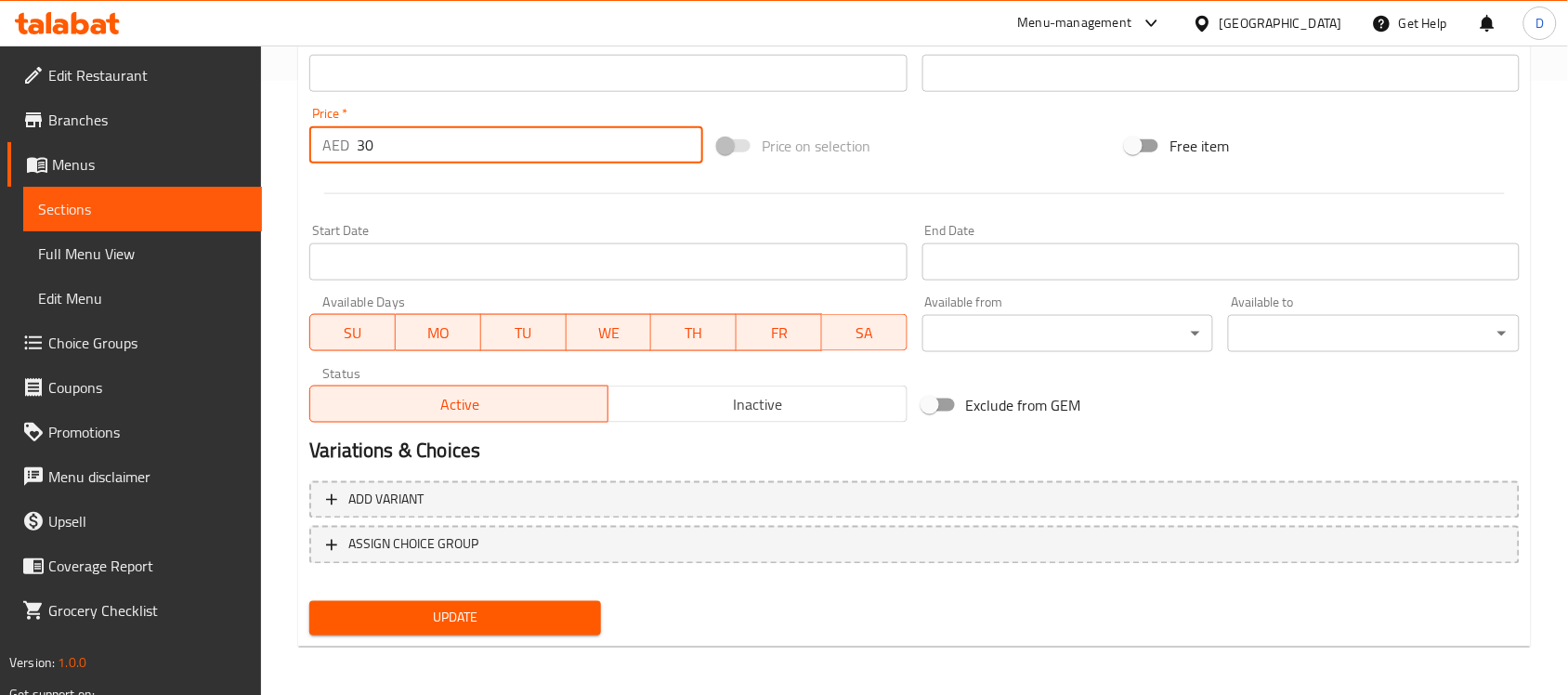
drag, startPoint x: 355, startPoint y: 146, endPoint x: 326, endPoint y: 150, distance: 29.3
click at [326, 150] on div "AED 30 Price *" at bounding box center [505, 145] width 394 height 37
type input "32"
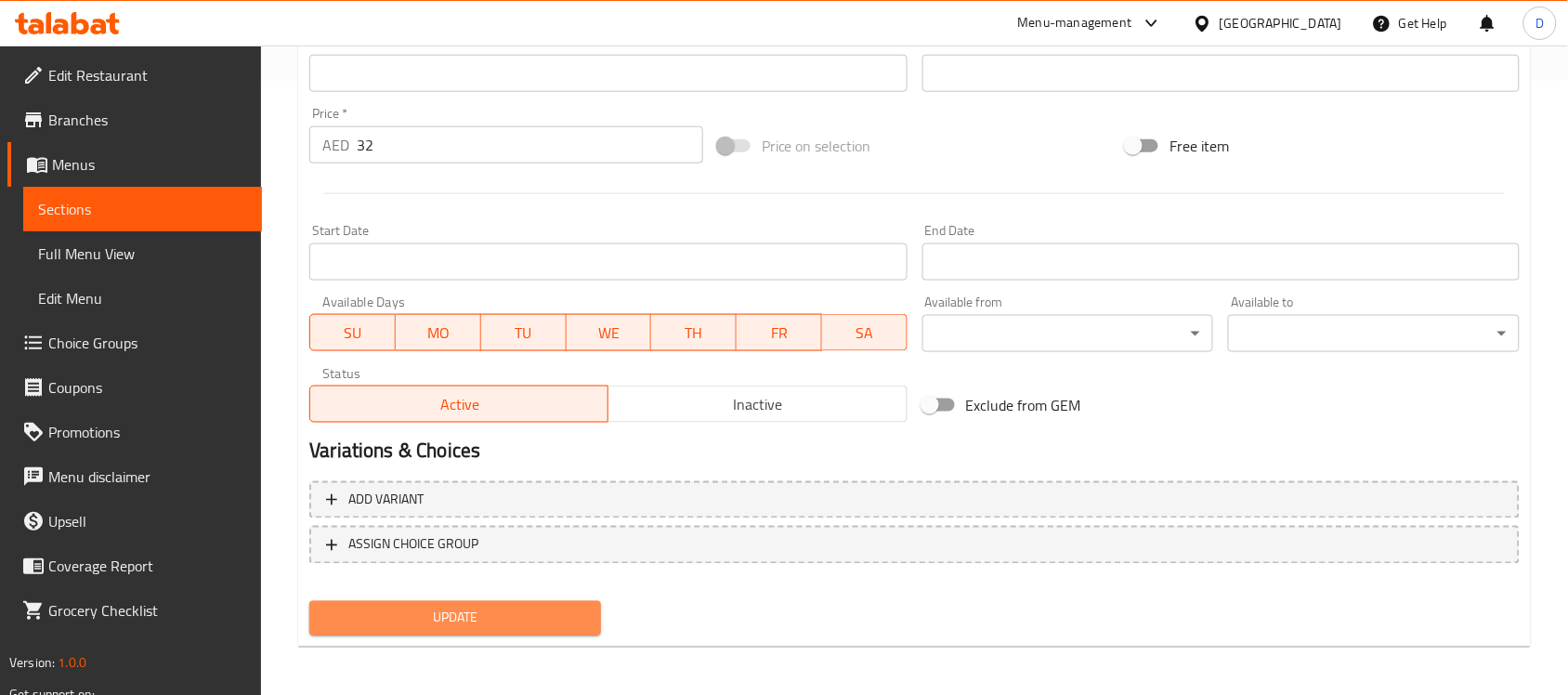
click at [540, 615] on span "Update" at bounding box center [454, 618] width 261 height 23
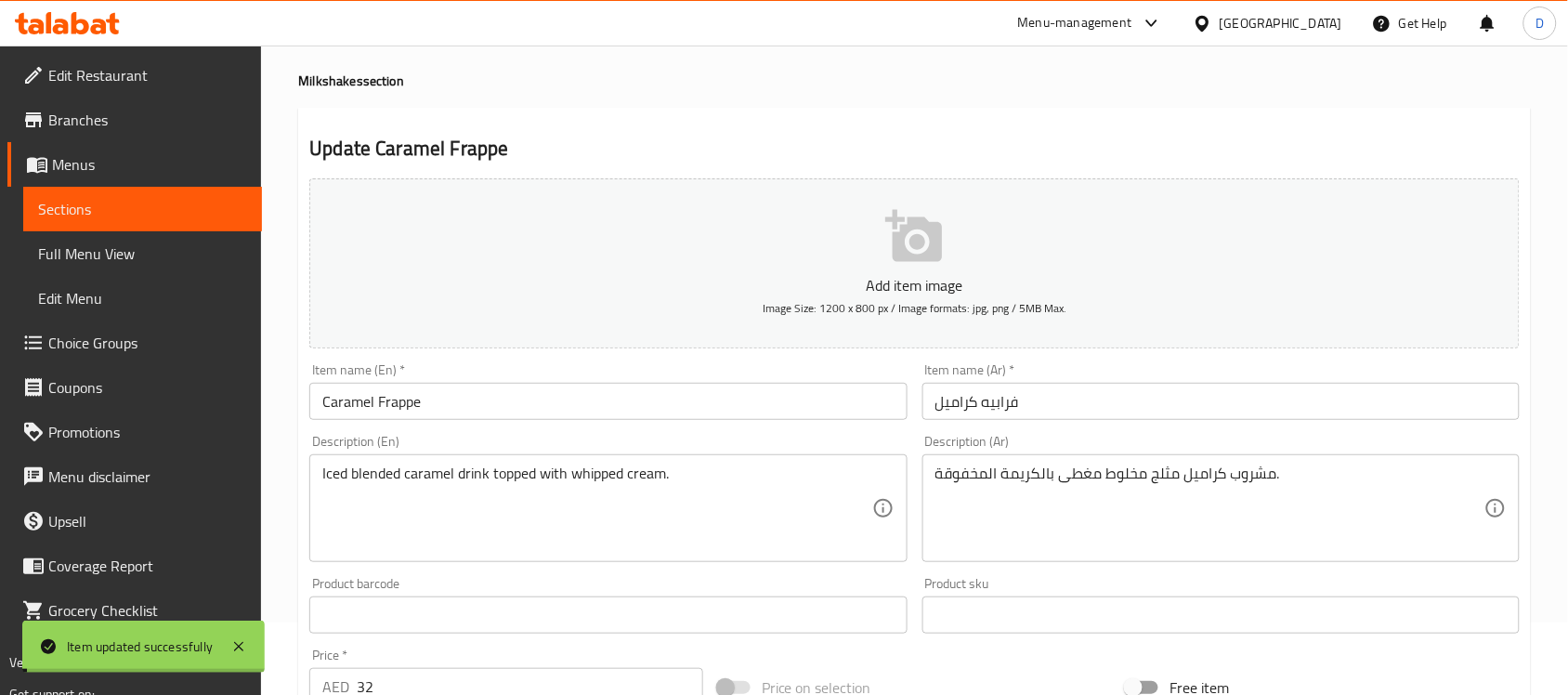
scroll to position [0, 0]
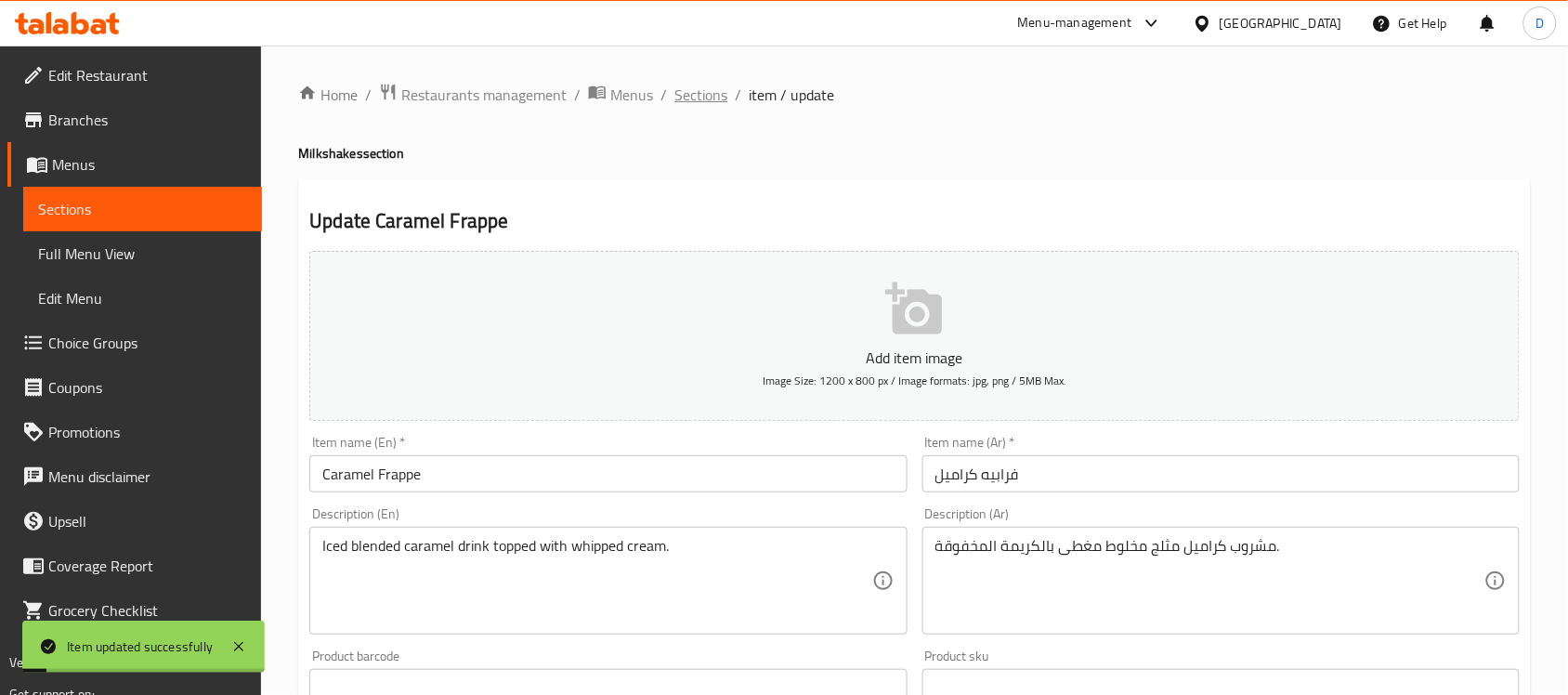
click at [685, 100] on span "Sections" at bounding box center [701, 95] width 53 height 22
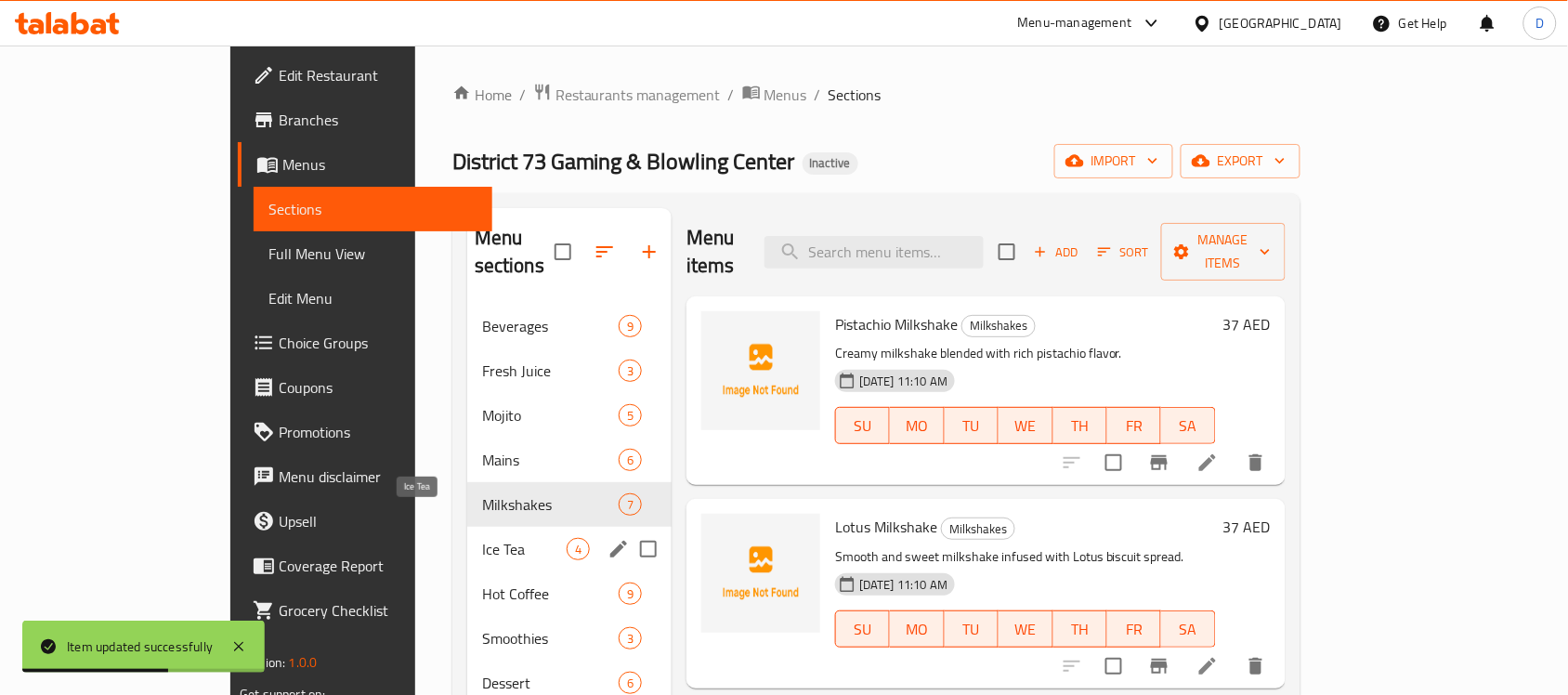
click at [482, 538] on span "Ice Tea" at bounding box center [524, 549] width 85 height 22
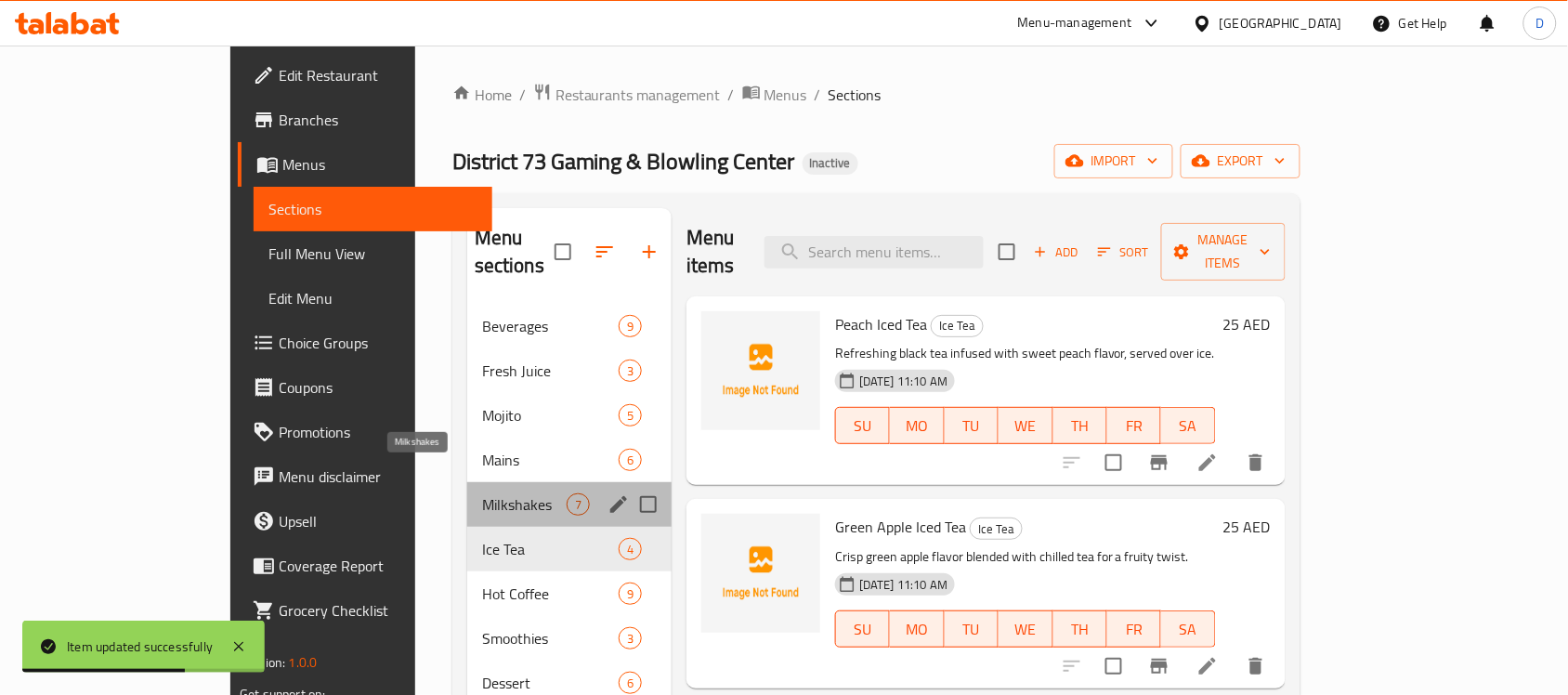
click at [482, 493] on span "Milkshakes" at bounding box center [524, 504] width 85 height 22
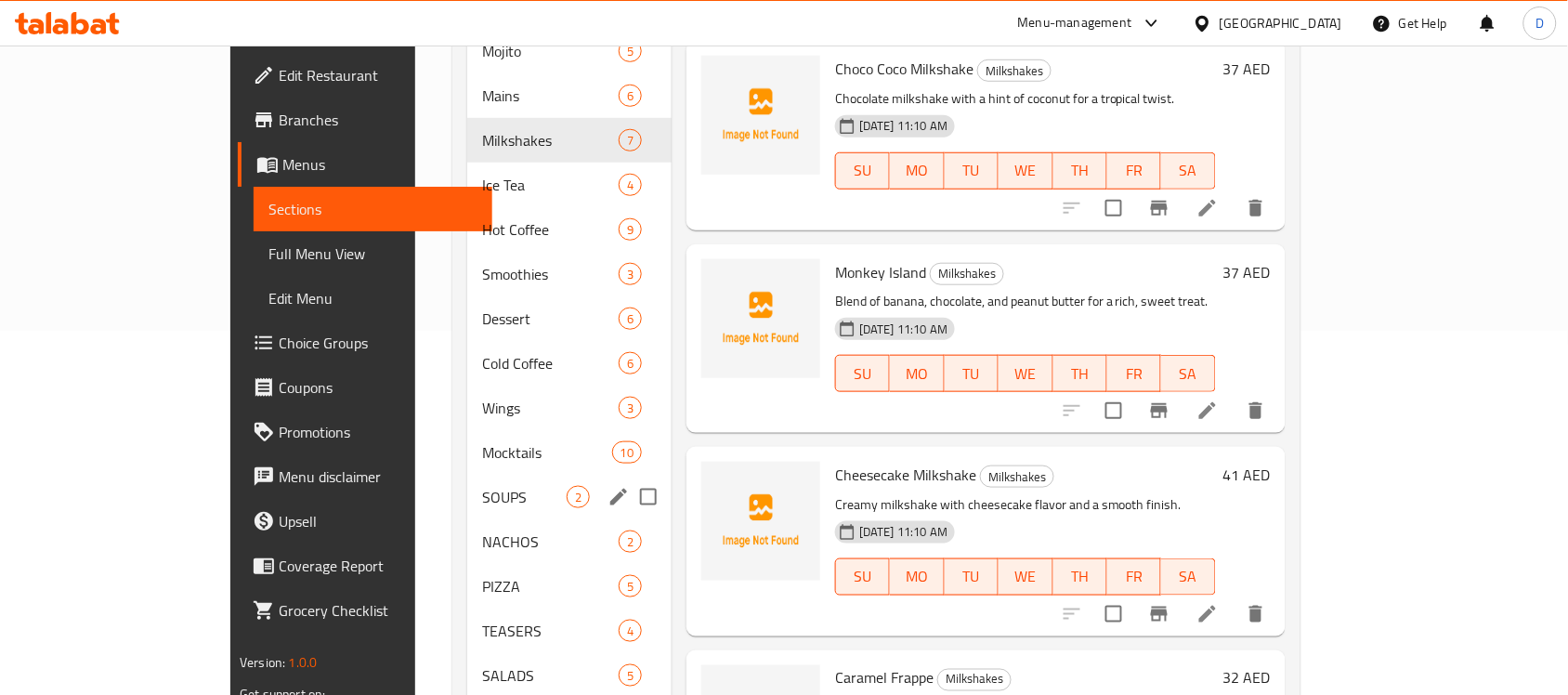
scroll to position [182, 0]
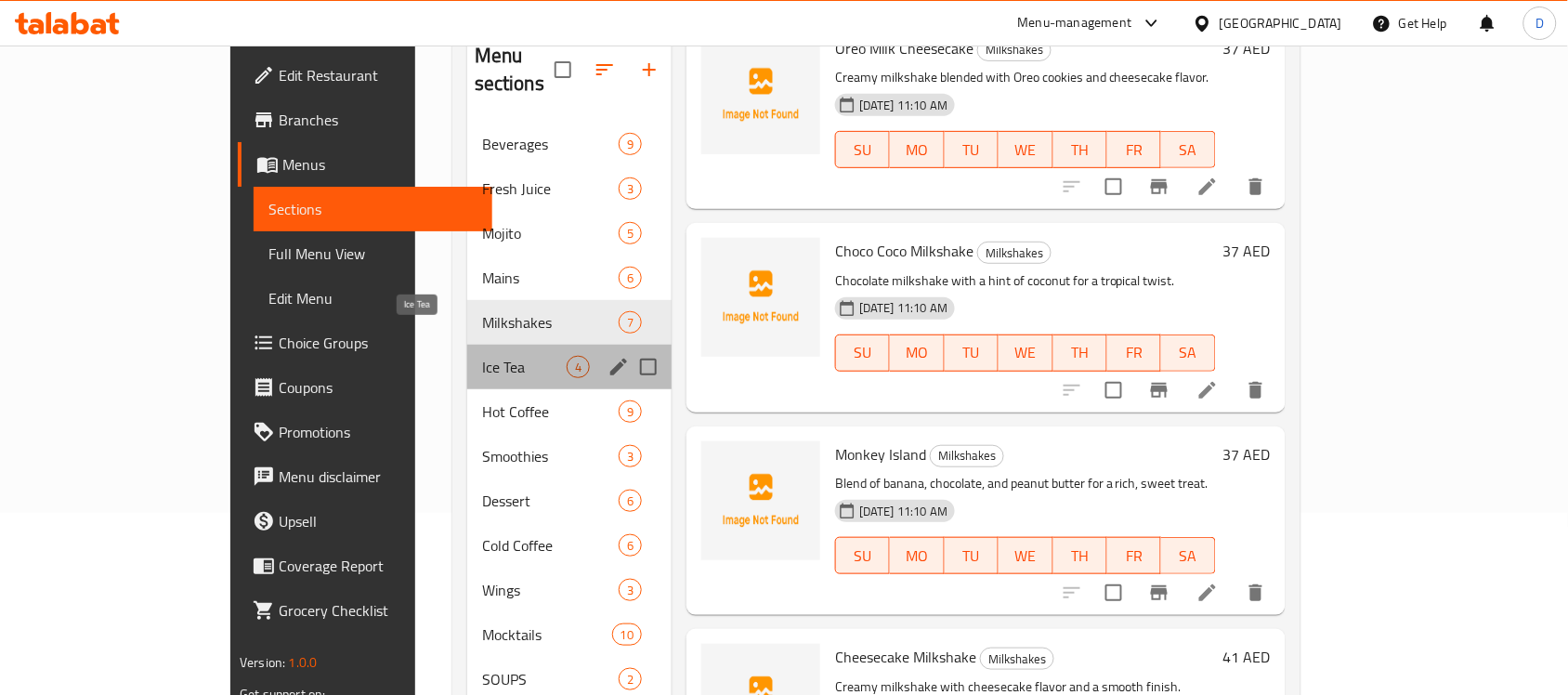
click at [482, 355] on span "Ice Tea" at bounding box center [524, 367] width 85 height 22
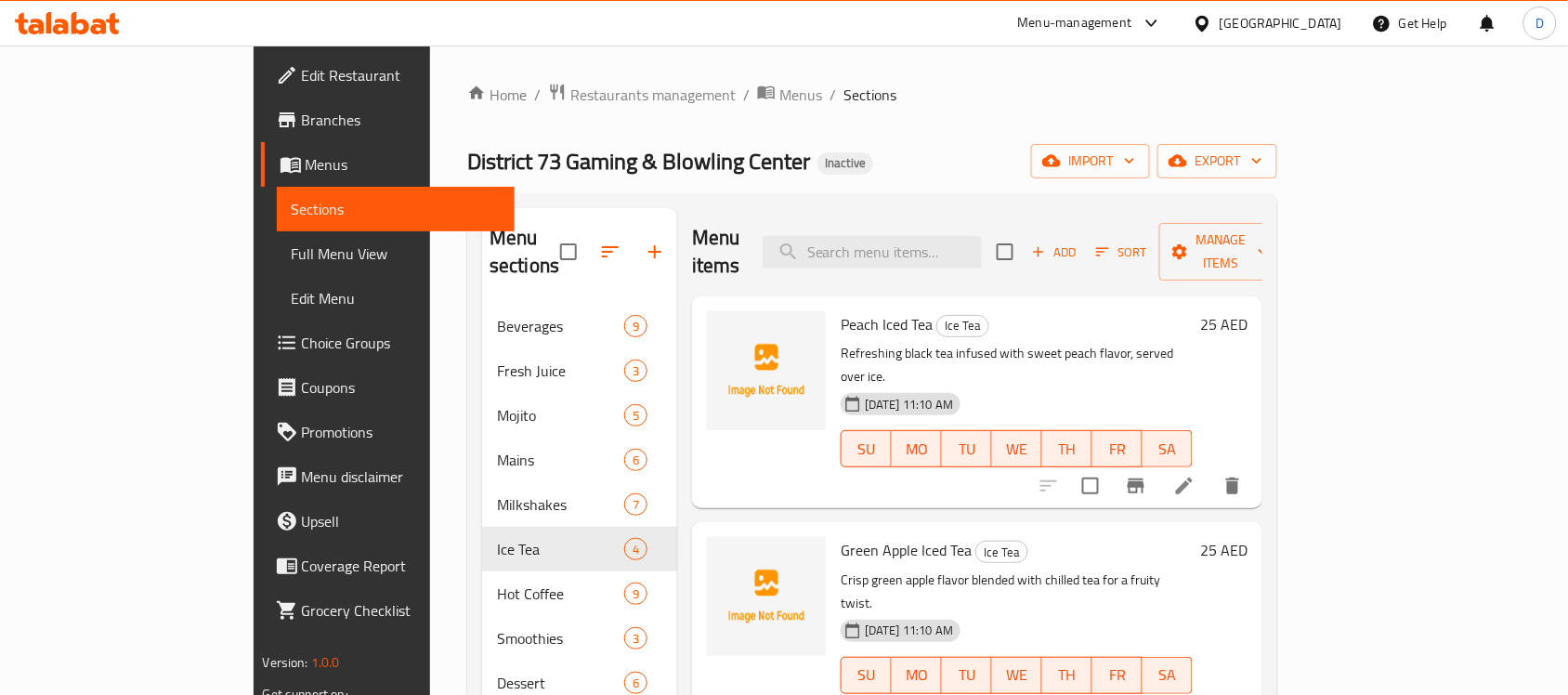
click at [1195, 474] on icon at bounding box center [1185, 486] width 22 height 22
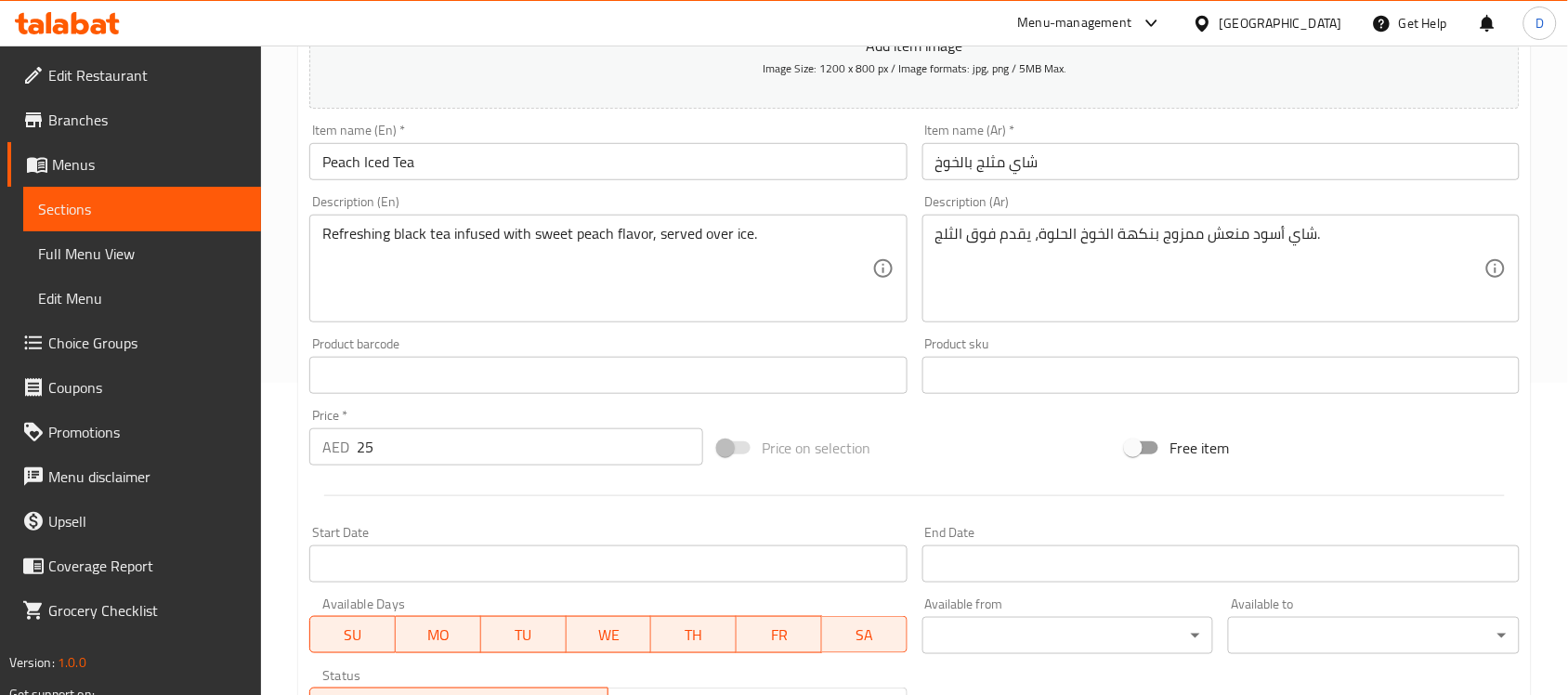
scroll to position [348, 0]
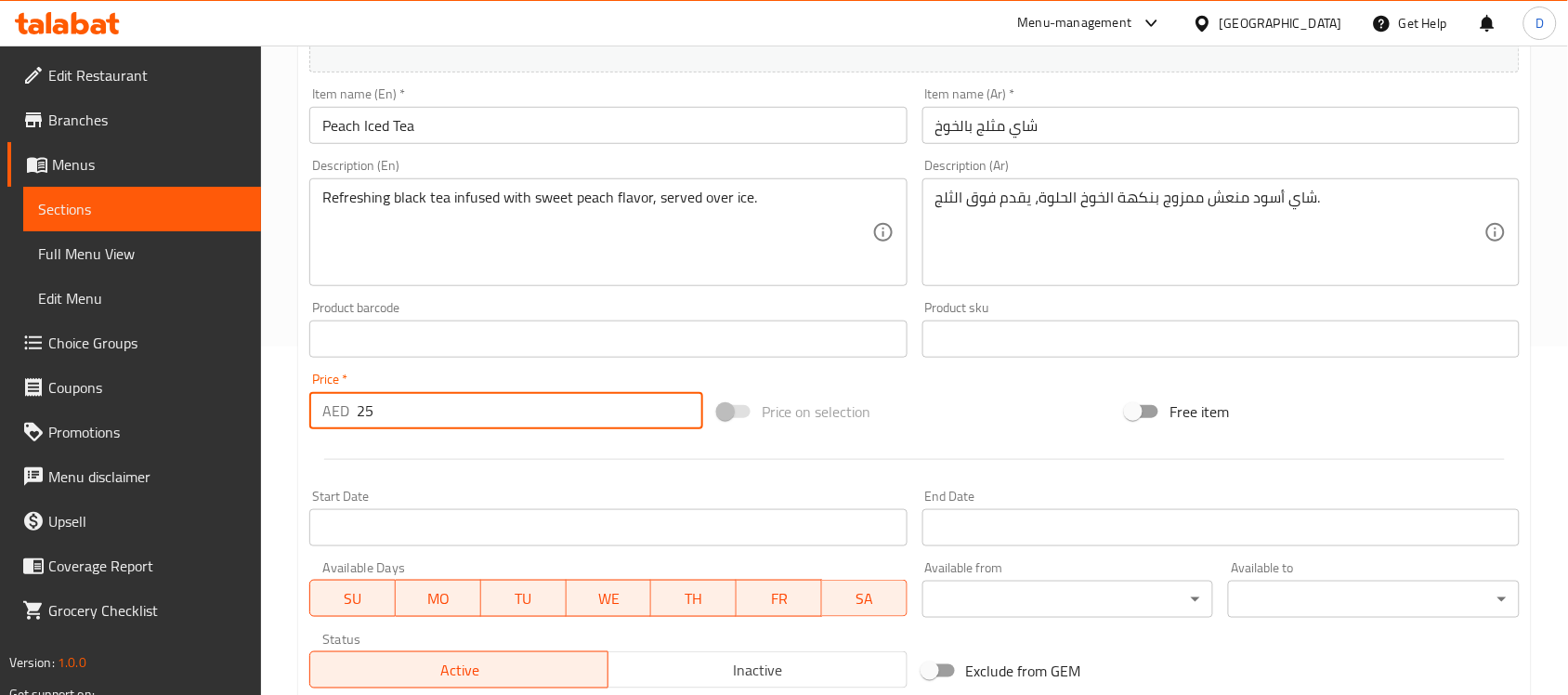
drag, startPoint x: 381, startPoint y: 407, endPoint x: 316, endPoint y: 416, distance: 65.6
click at [316, 416] on div "AED 25 Price *" at bounding box center [505, 410] width 394 height 37
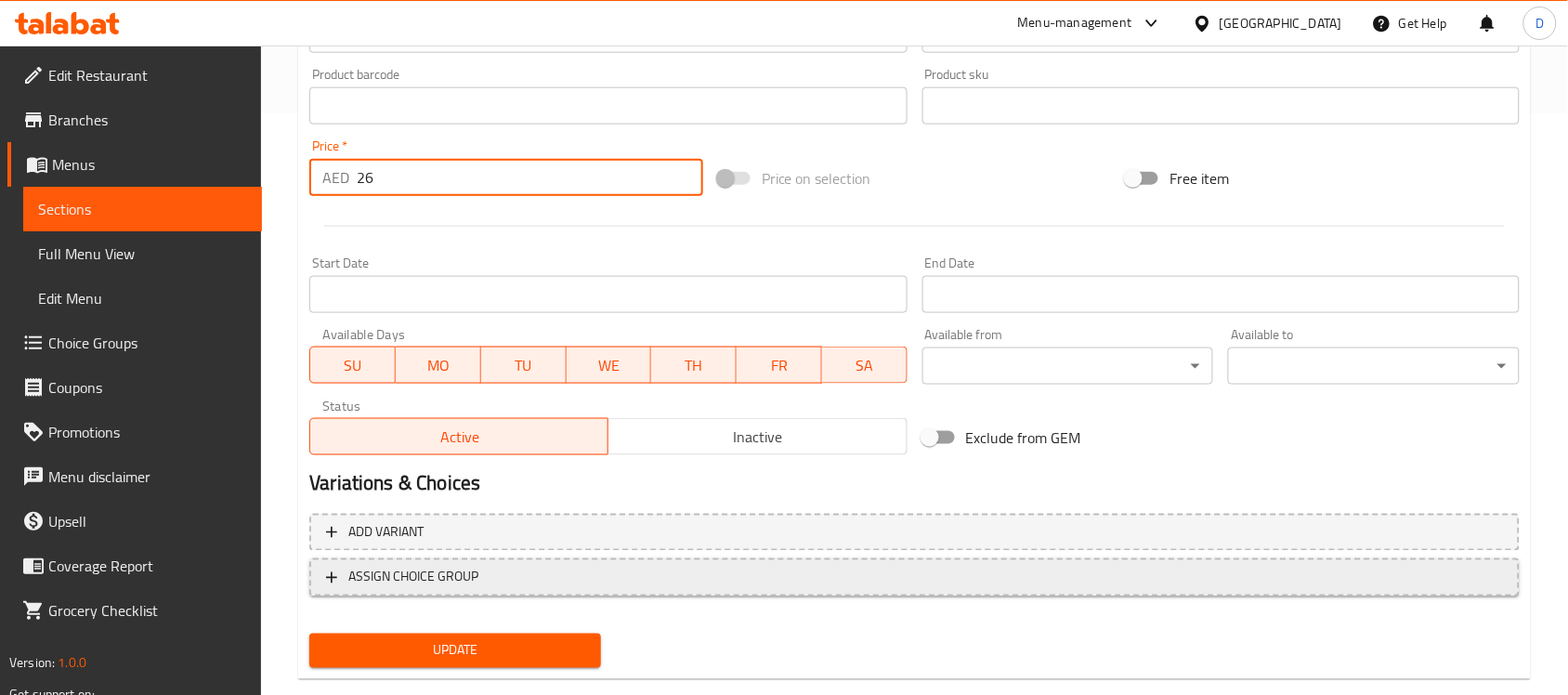
scroll to position [614, 0]
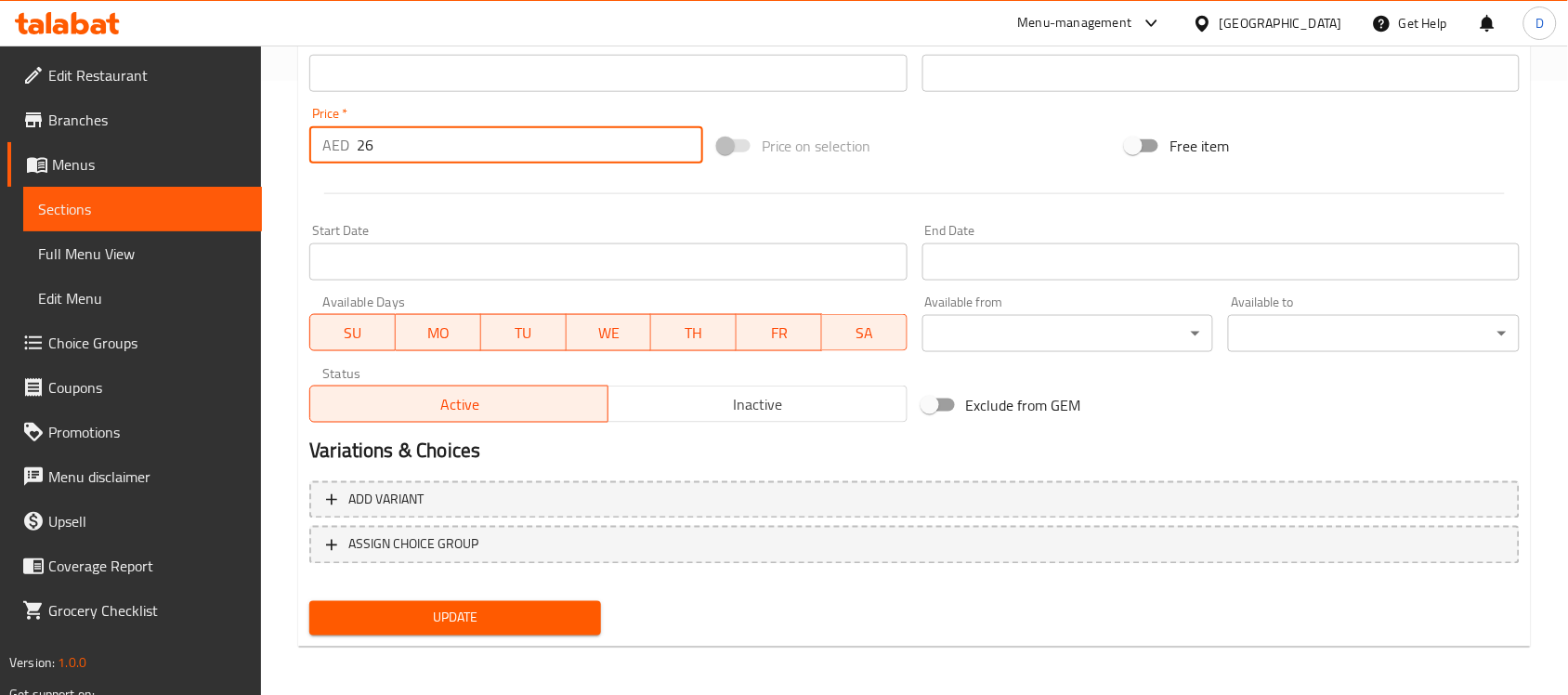
type input "26"
click at [405, 624] on span "Update" at bounding box center [454, 618] width 261 height 23
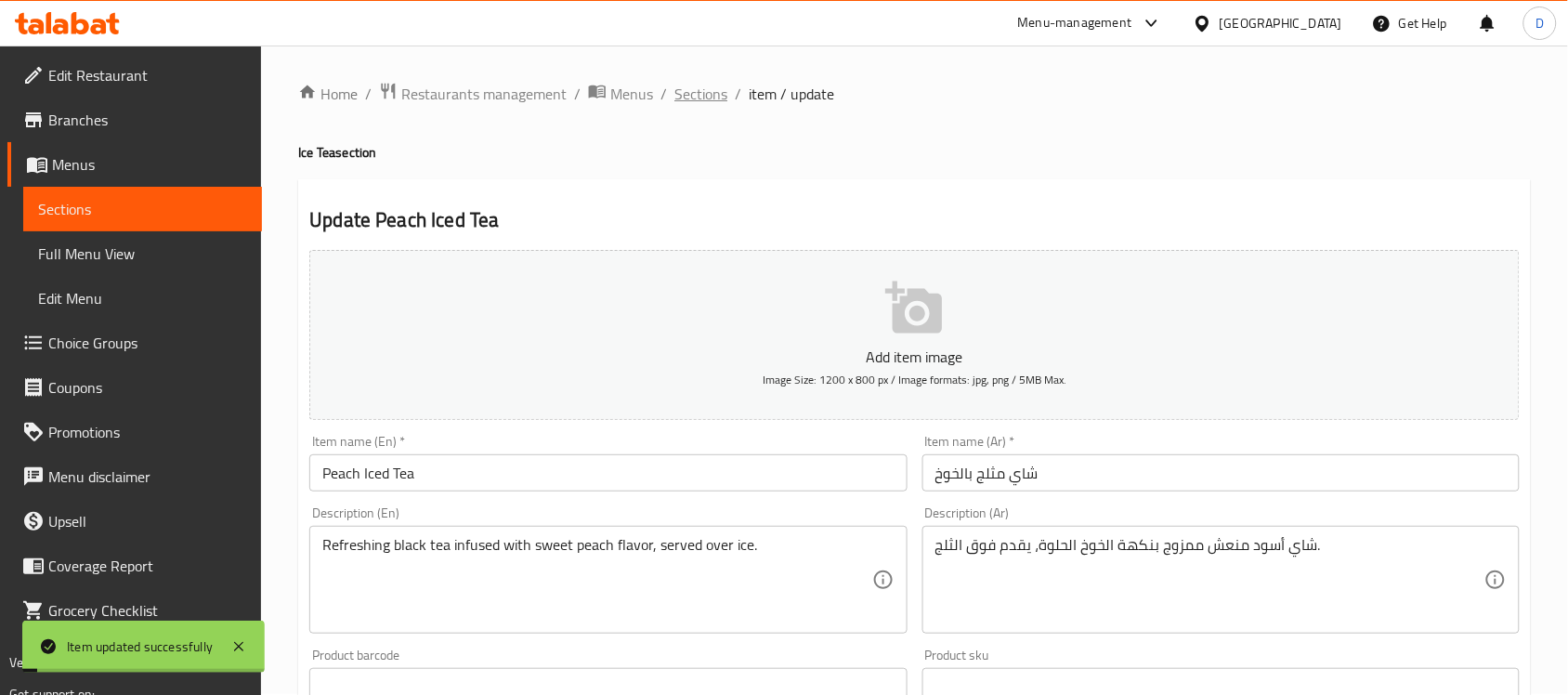
scroll to position [0, 0]
click at [717, 95] on span "Sections" at bounding box center [701, 95] width 53 height 22
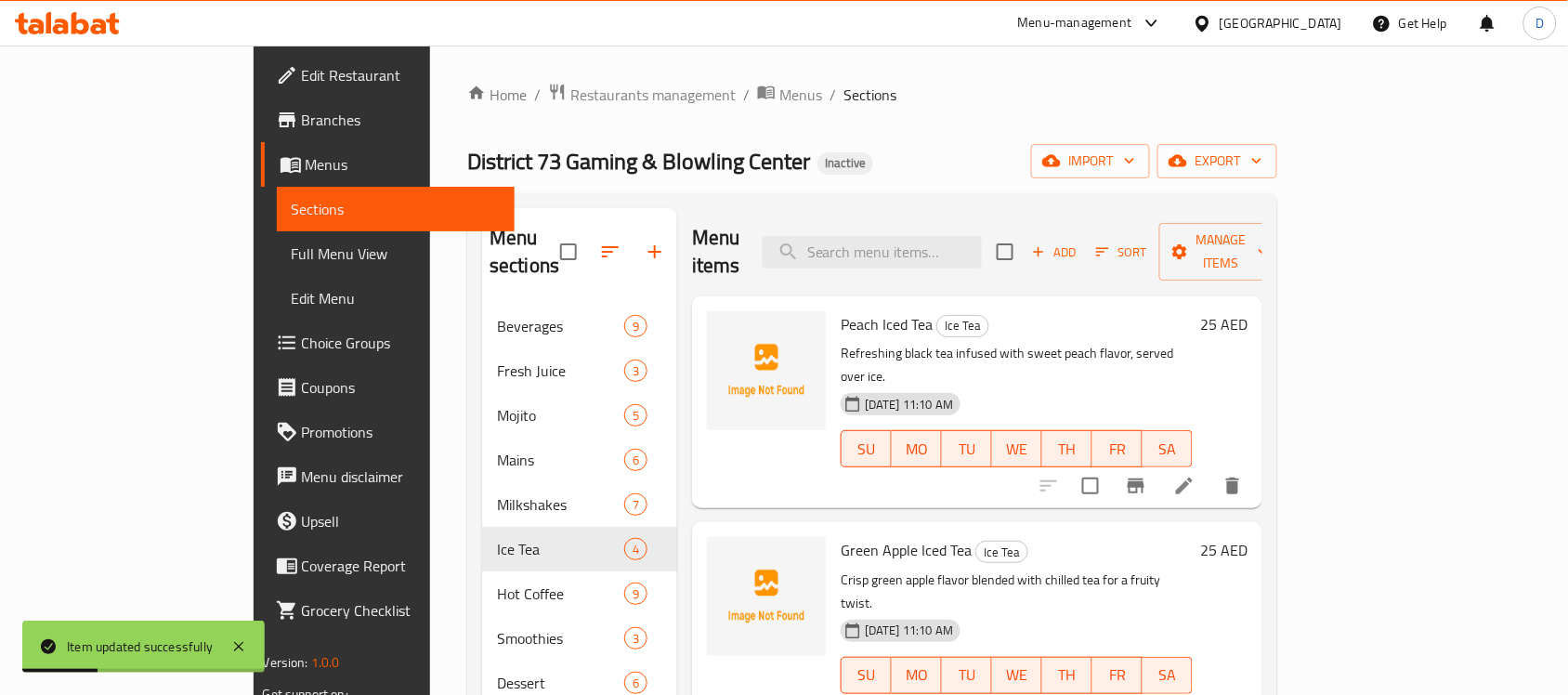
scroll to position [116, 0]
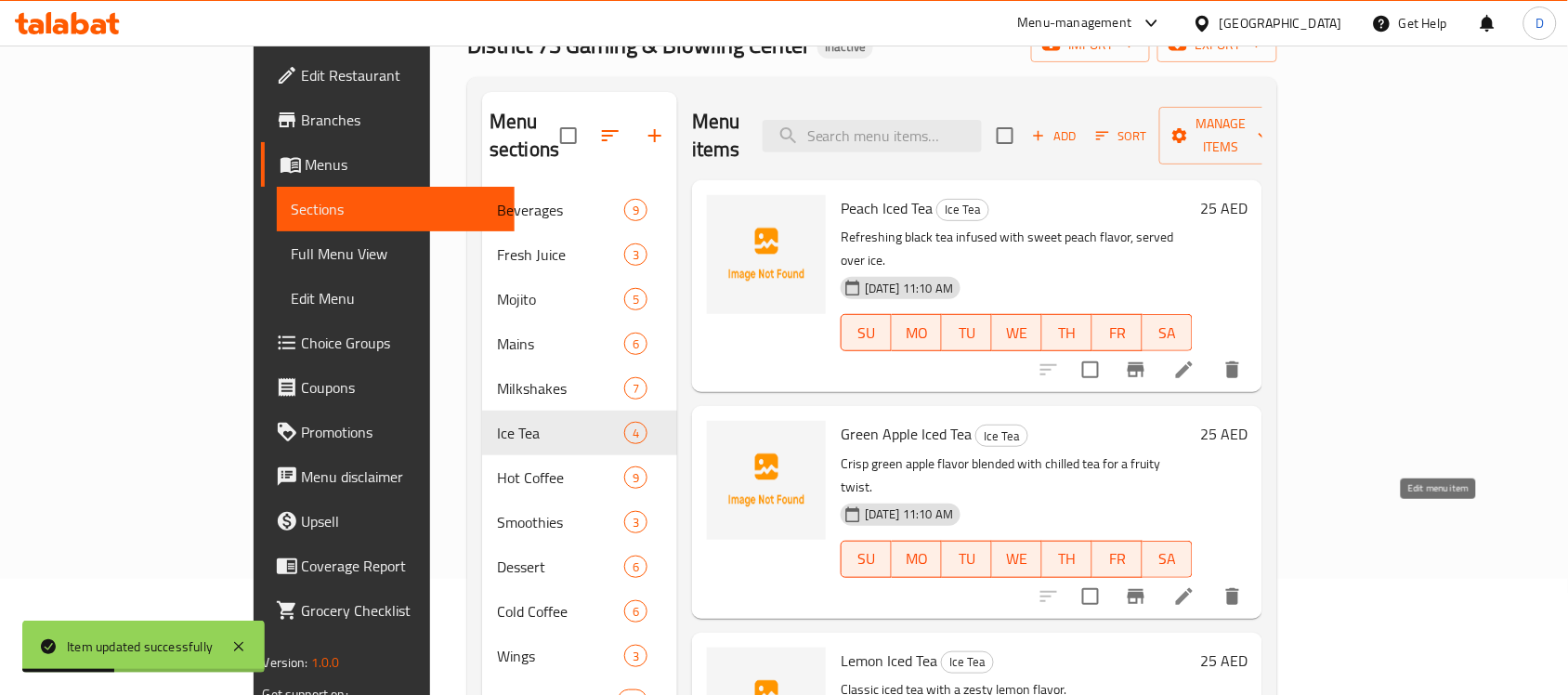
click at [1192, 588] on icon at bounding box center [1185, 596] width 17 height 17
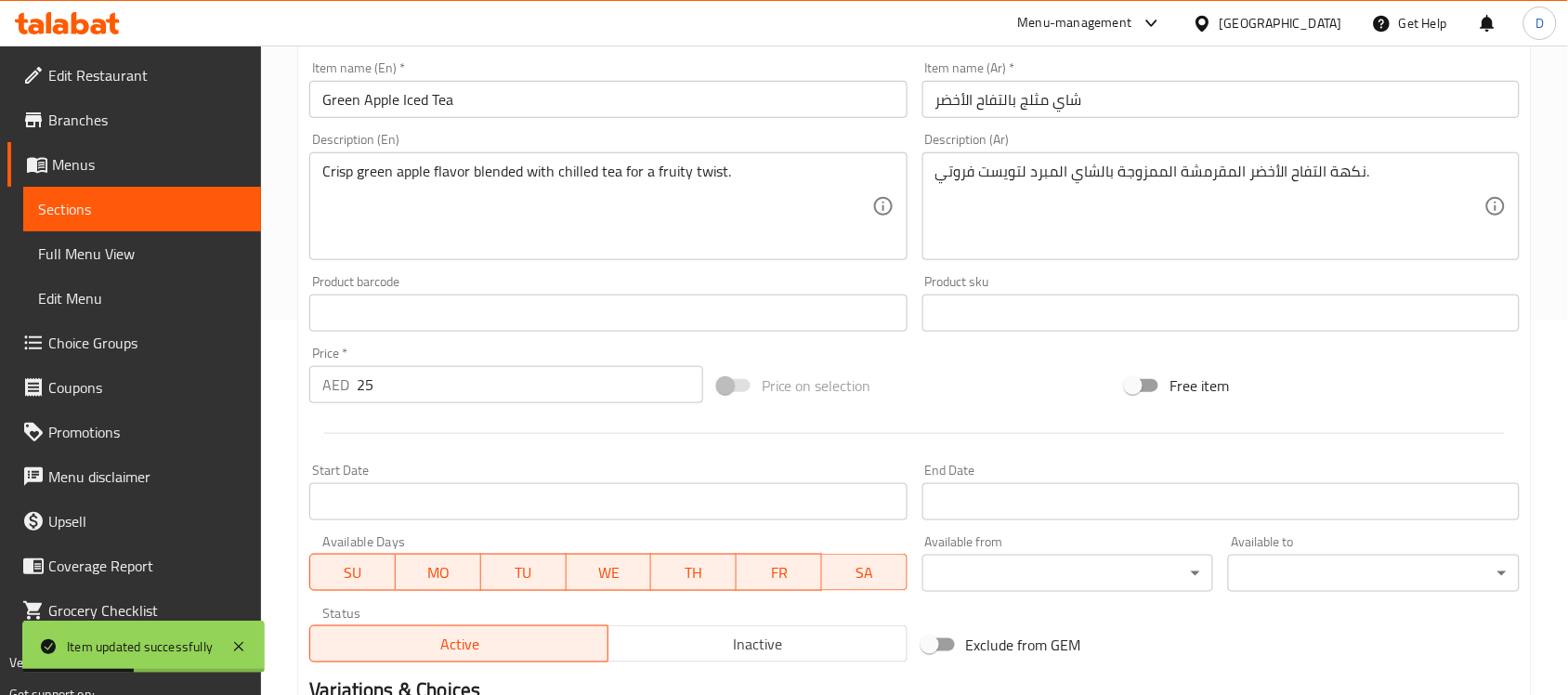
scroll to position [464, 0]
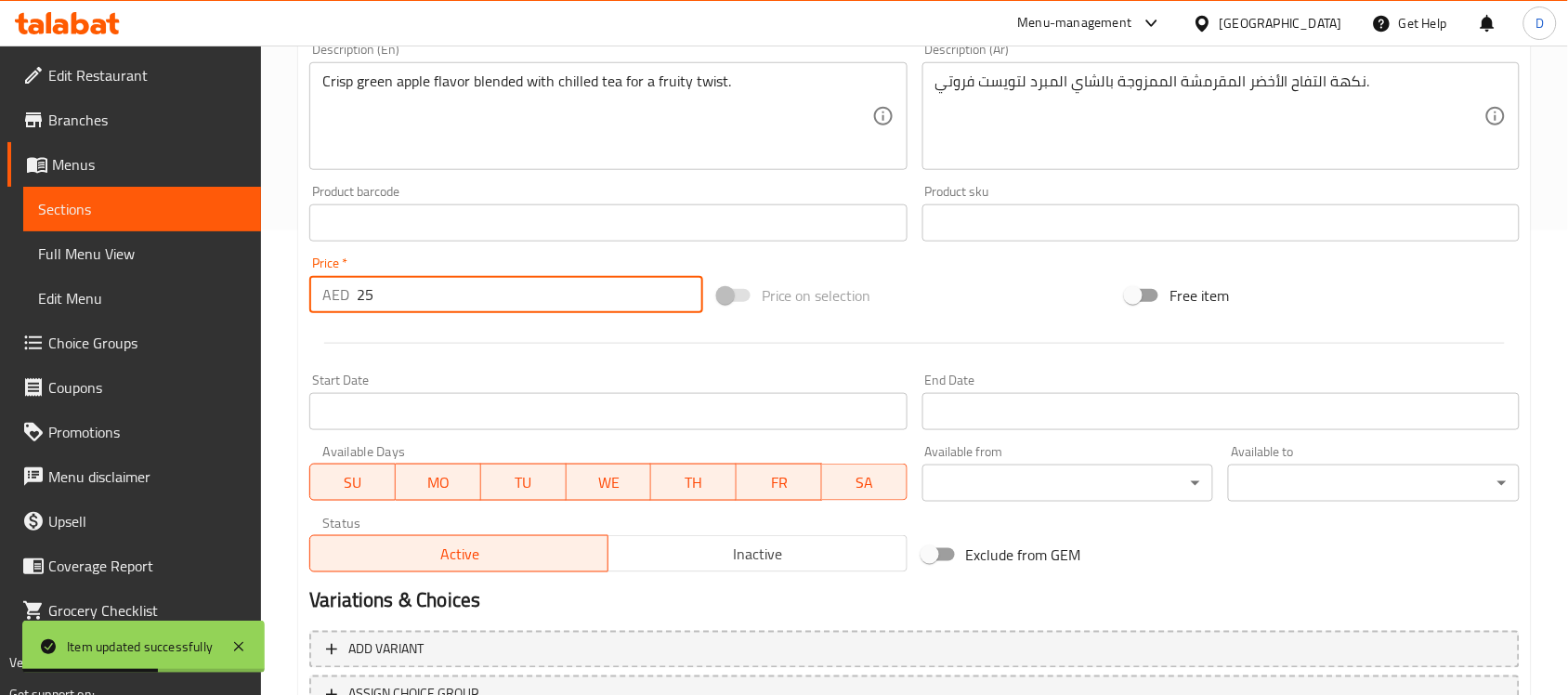
drag, startPoint x: 374, startPoint y: 301, endPoint x: 302, endPoint y: 316, distance: 73.5
click at [302, 316] on div "Price   * AED 25 Price *" at bounding box center [505, 284] width 409 height 72
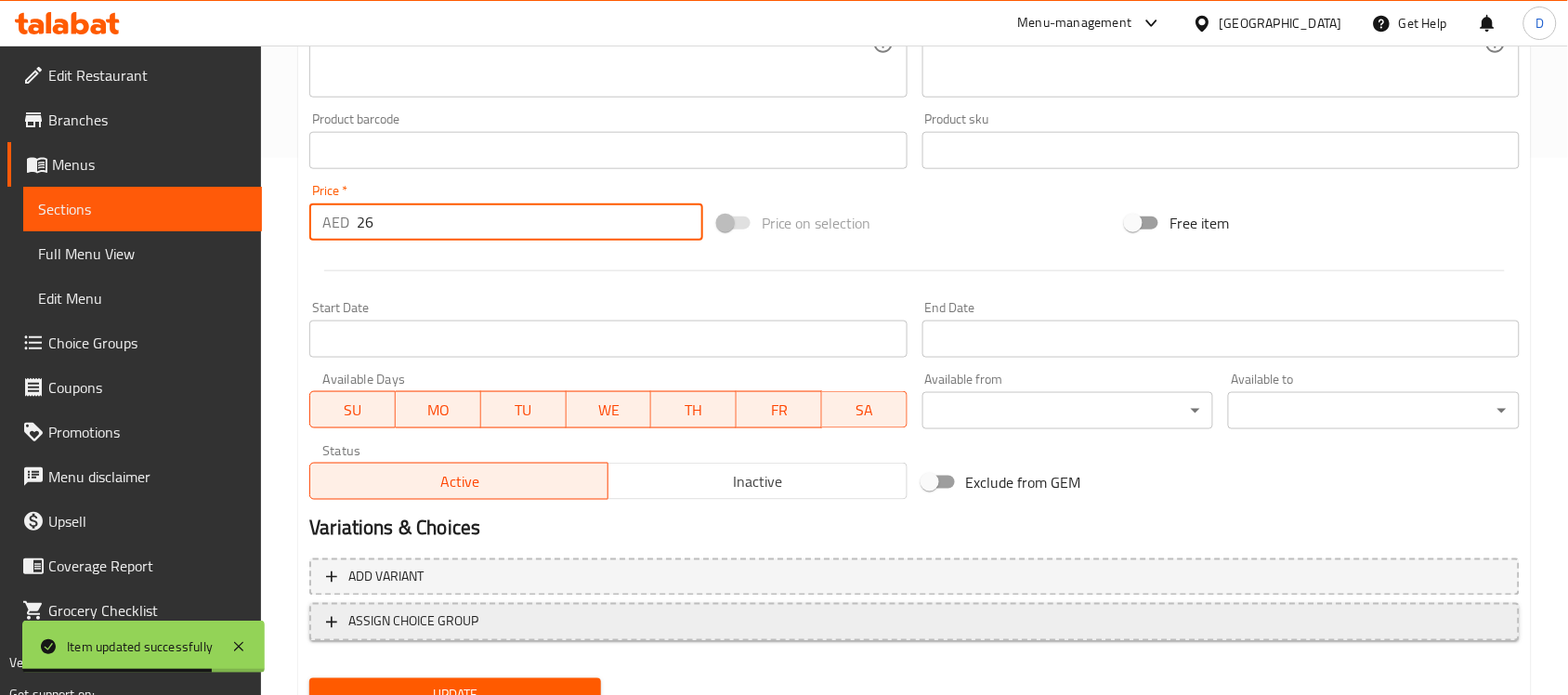
scroll to position [614, 0]
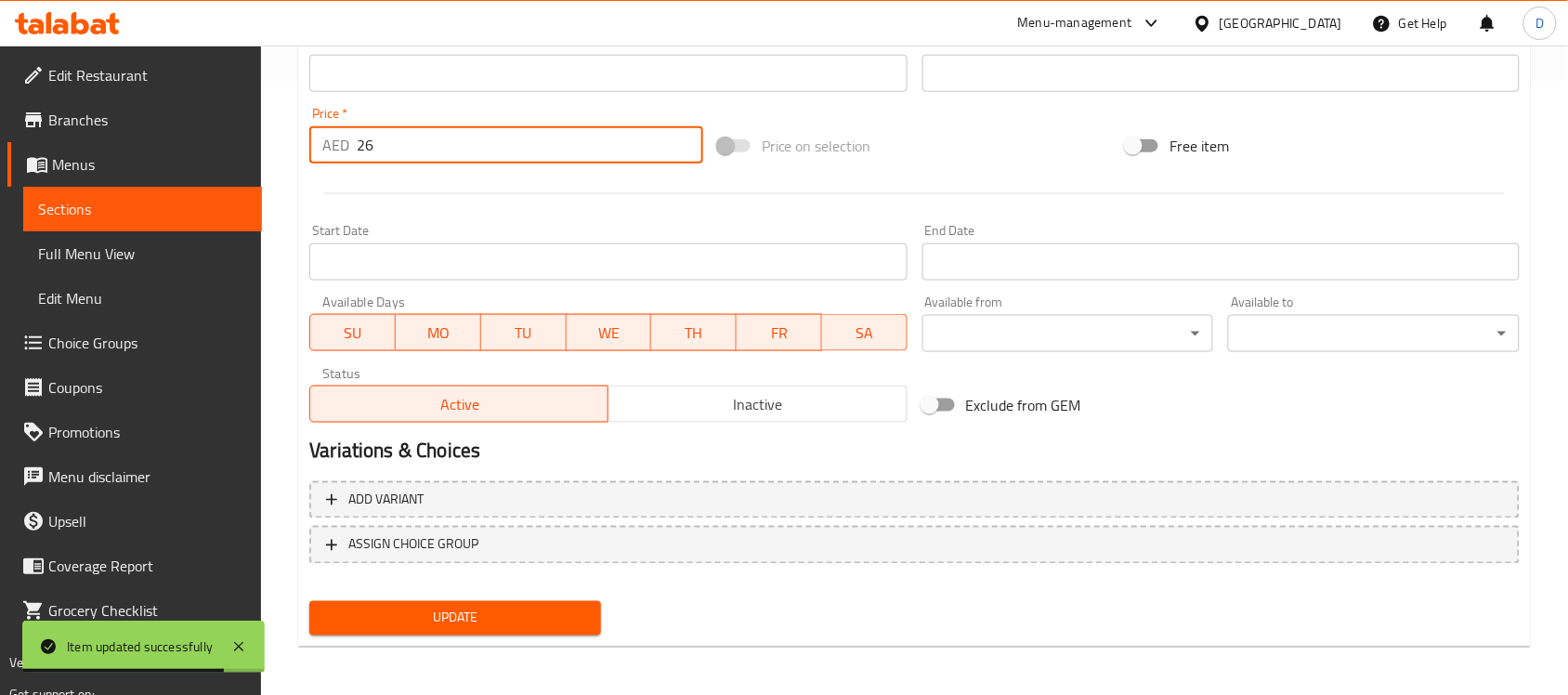
type input "26"
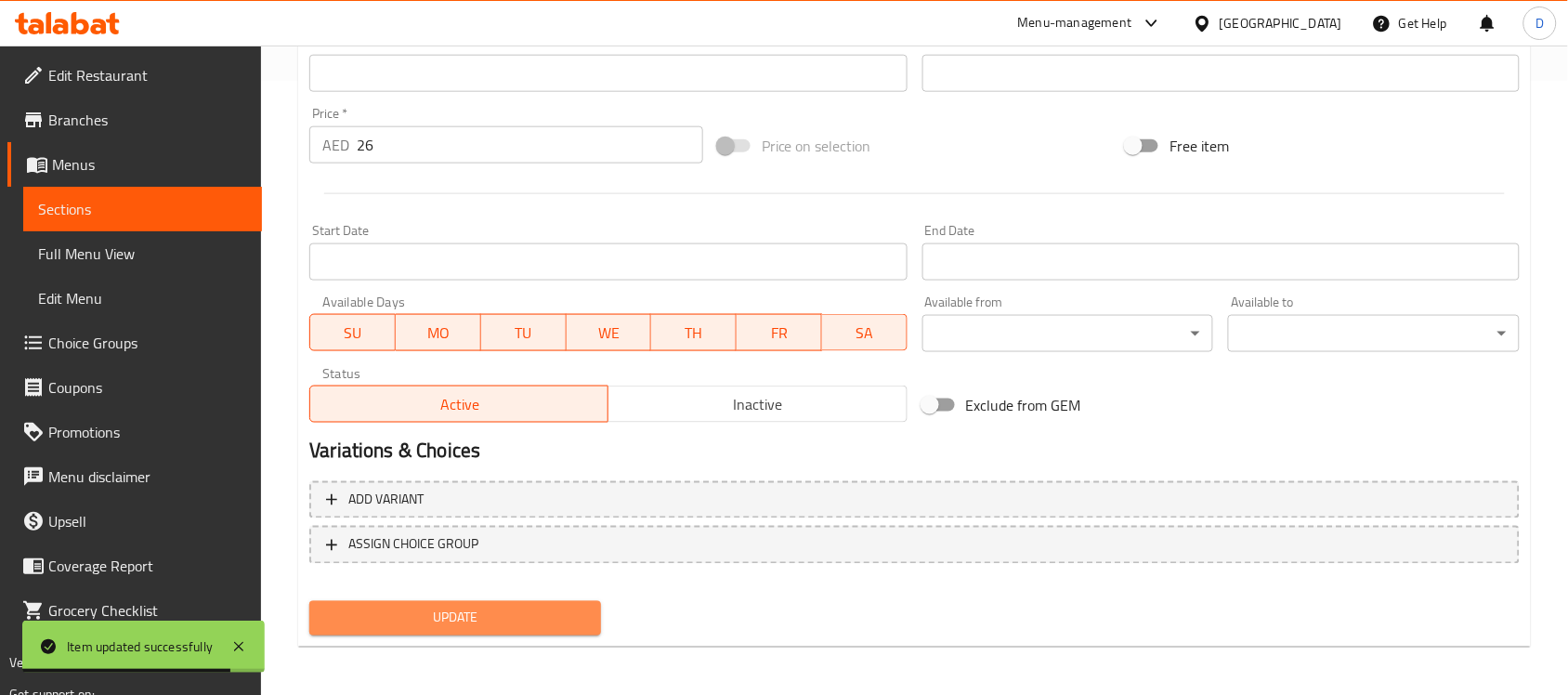
click at [386, 608] on span "Update" at bounding box center [454, 618] width 261 height 23
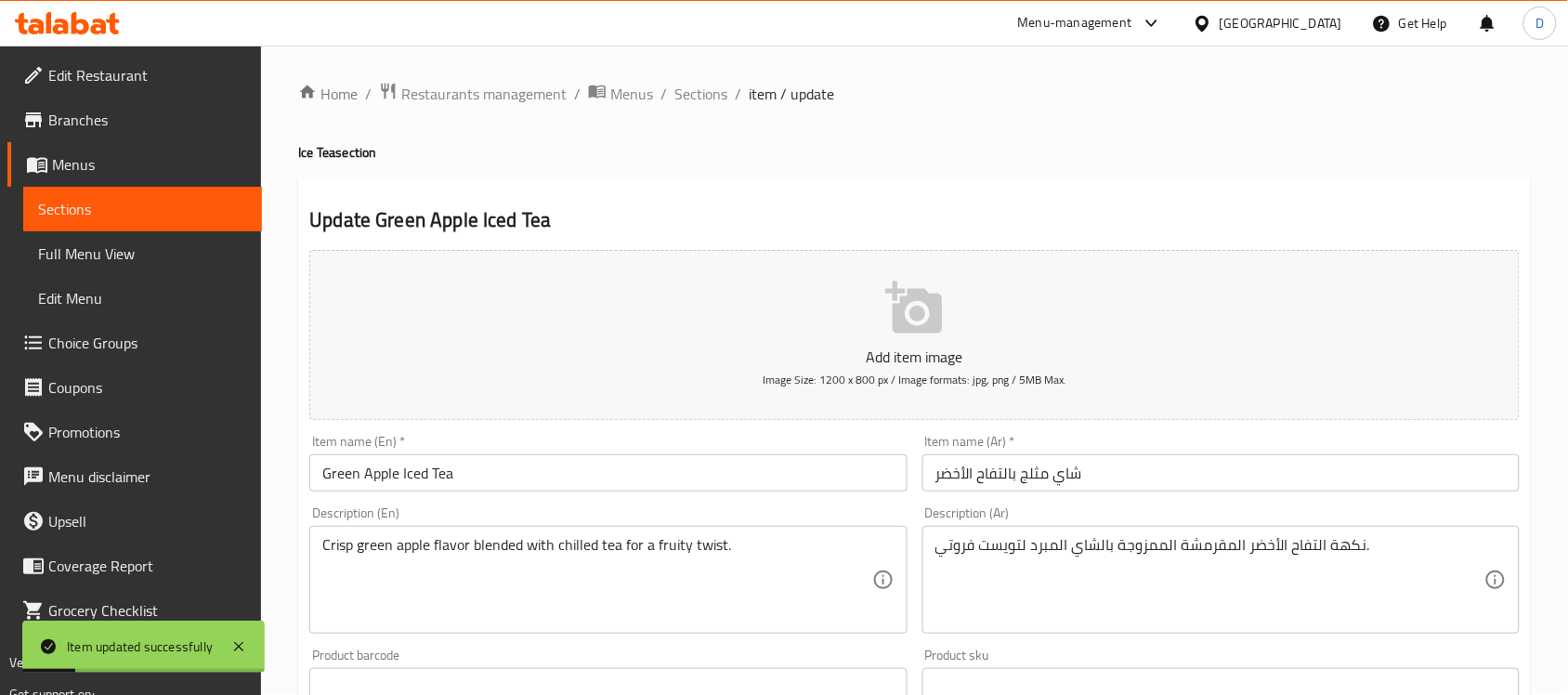
scroll to position [0, 0]
drag, startPoint x: 716, startPoint y: 84, endPoint x: 731, endPoint y: 108, distance: 28.3
click at [716, 84] on span "Sections" at bounding box center [701, 95] width 53 height 22
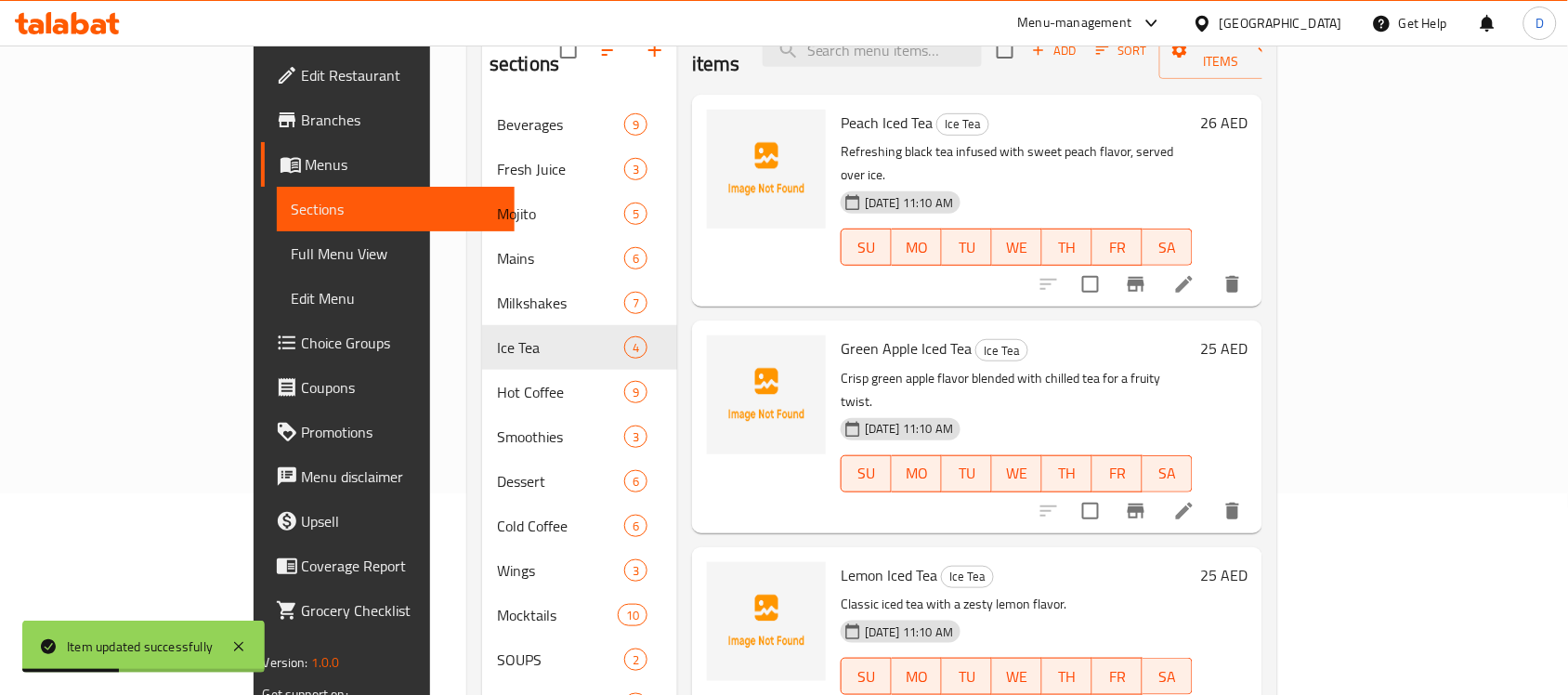
scroll to position [348, 0]
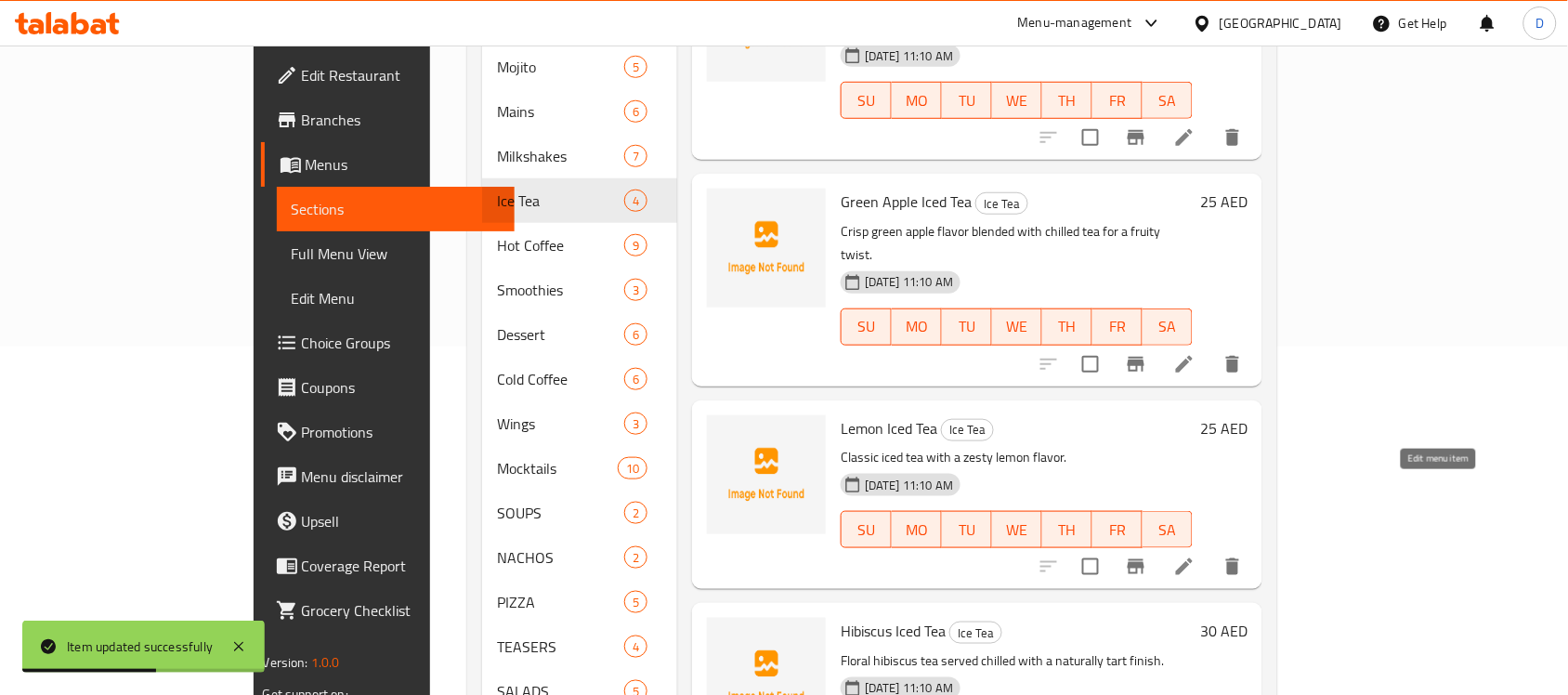
click at [1195, 555] on icon at bounding box center [1185, 567] width 22 height 22
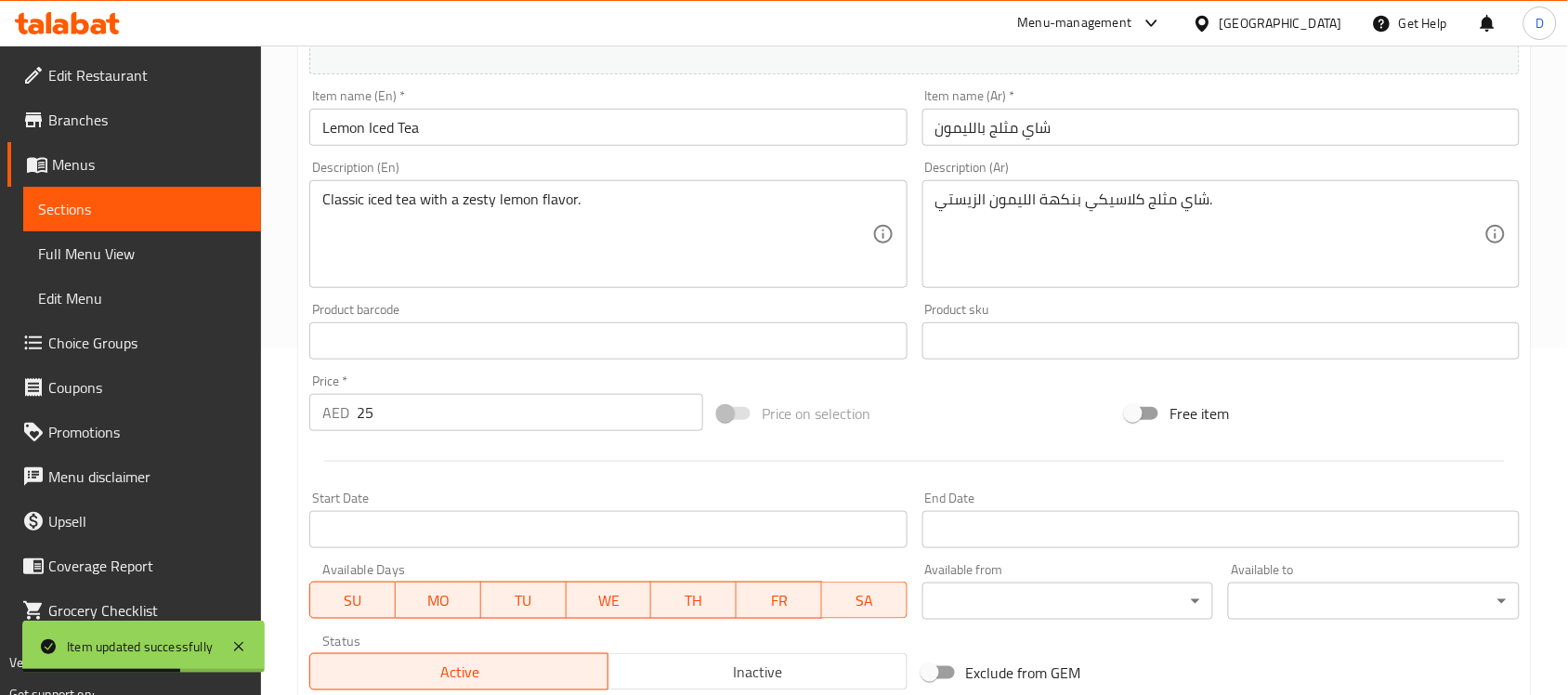
scroll to position [348, 0]
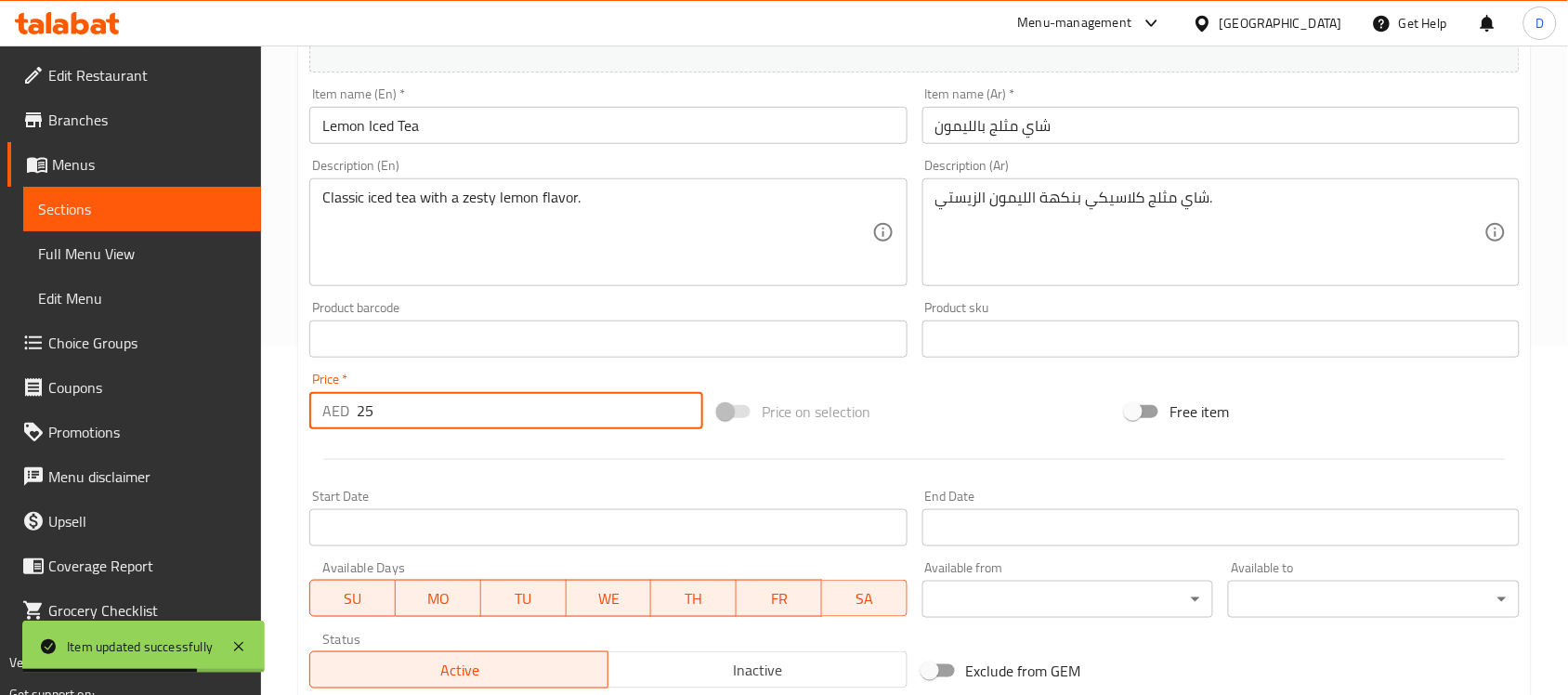
drag, startPoint x: 376, startPoint y: 414, endPoint x: 328, endPoint y: 418, distance: 48.2
click at [328, 418] on div "AED 25 Price *" at bounding box center [505, 410] width 394 height 37
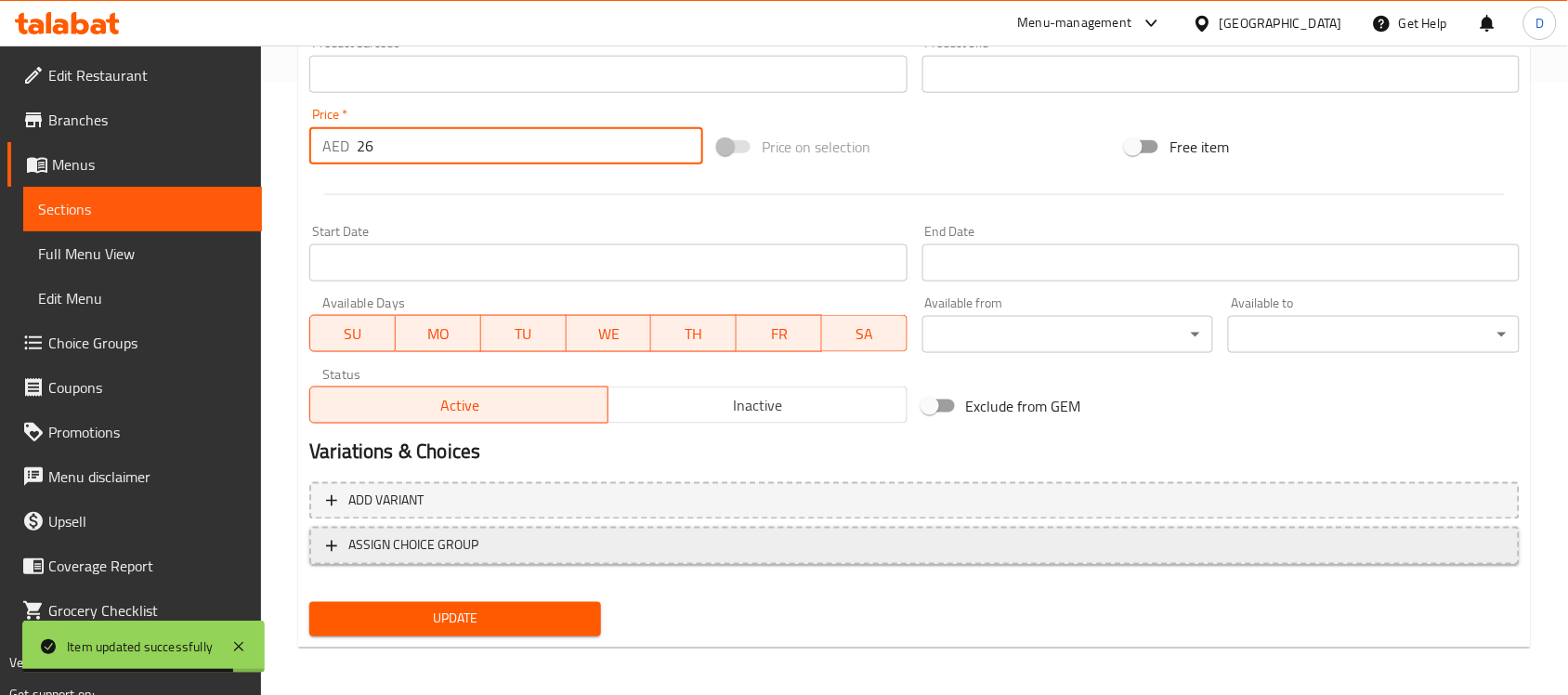
scroll to position [614, 0]
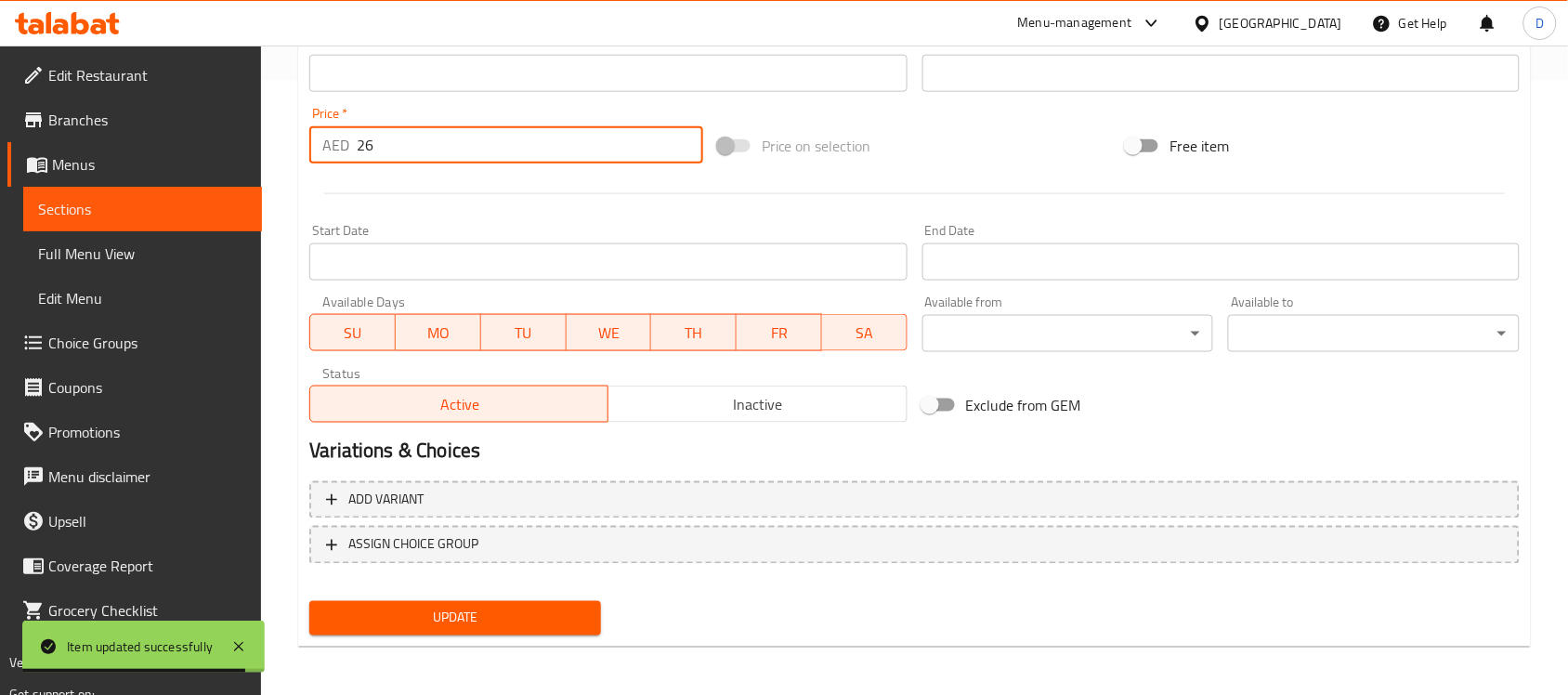
type input "26"
click at [437, 620] on span "Update" at bounding box center [454, 618] width 261 height 23
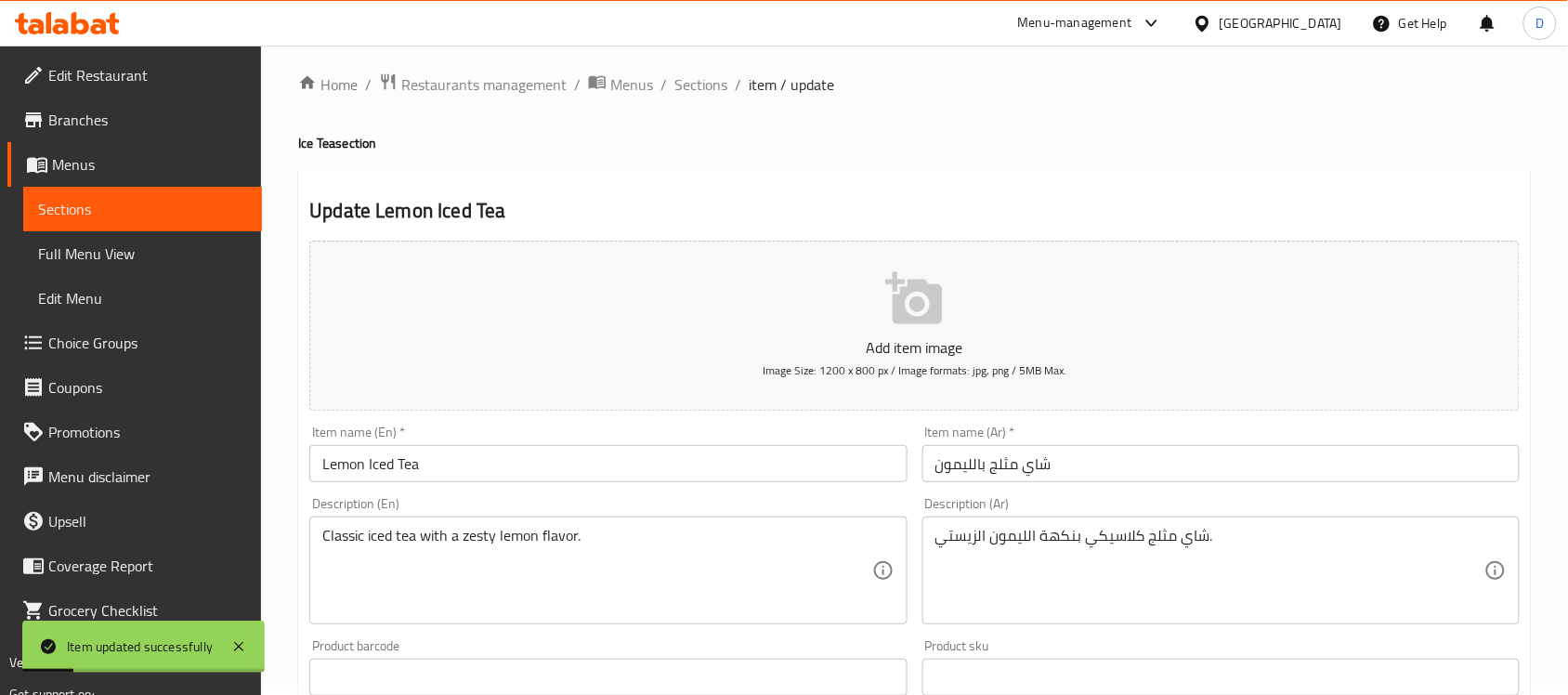
scroll to position [0, 0]
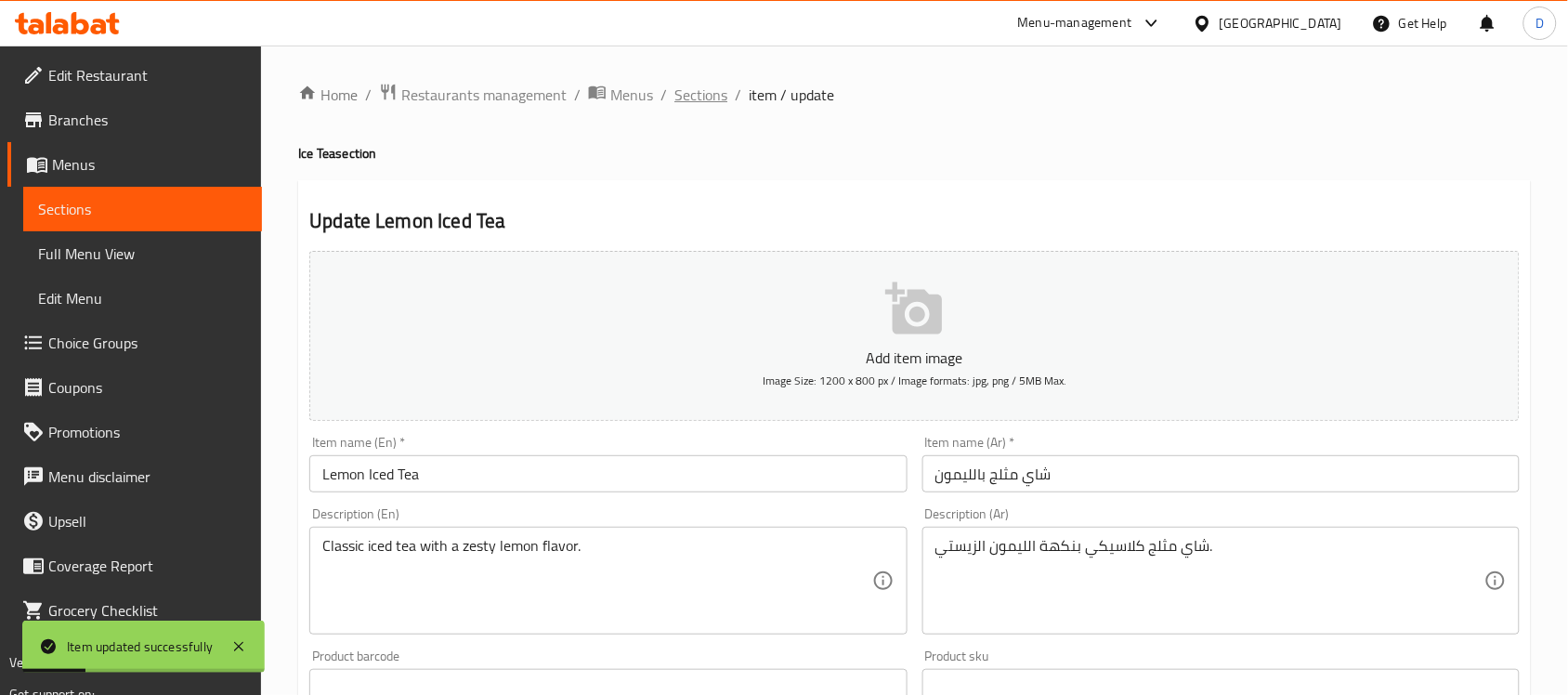
click at [708, 91] on span "Sections" at bounding box center [701, 95] width 53 height 22
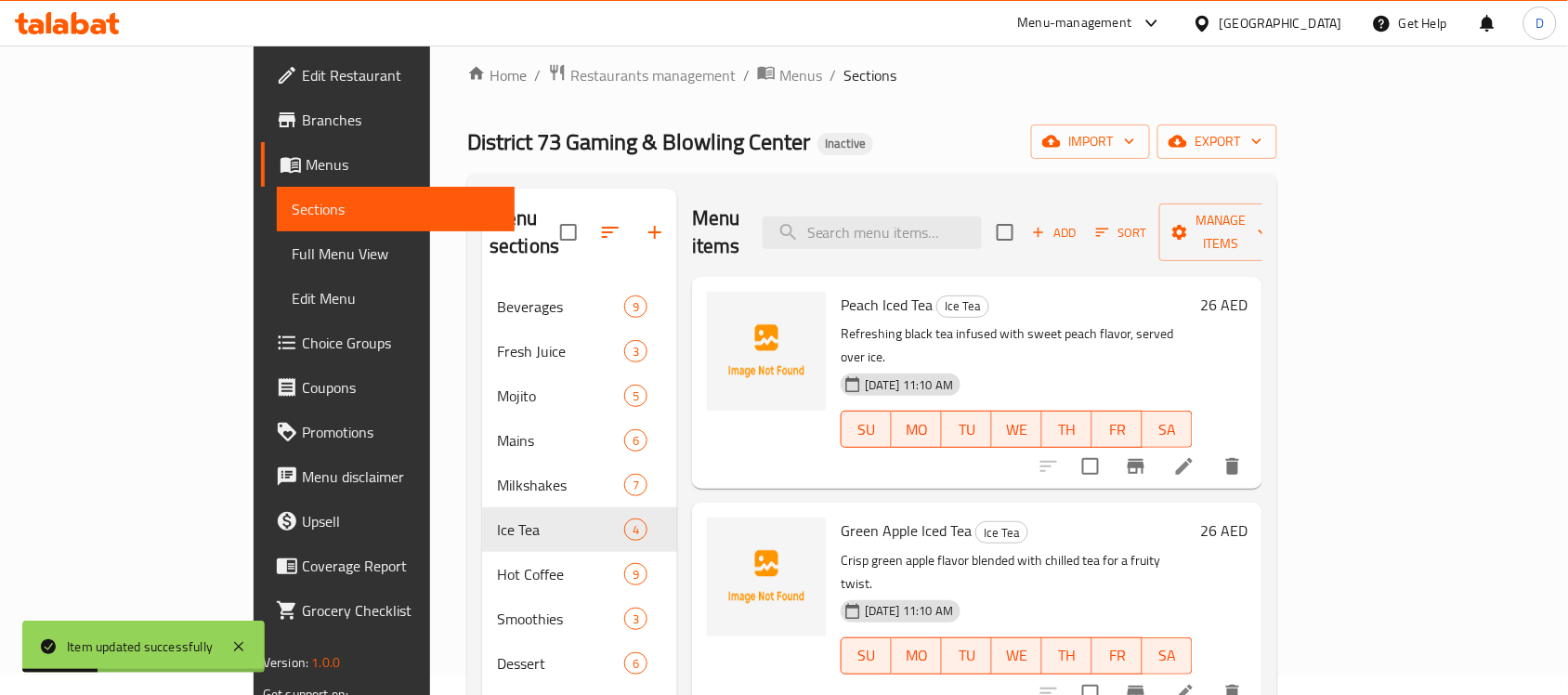
scroll to position [530, 0]
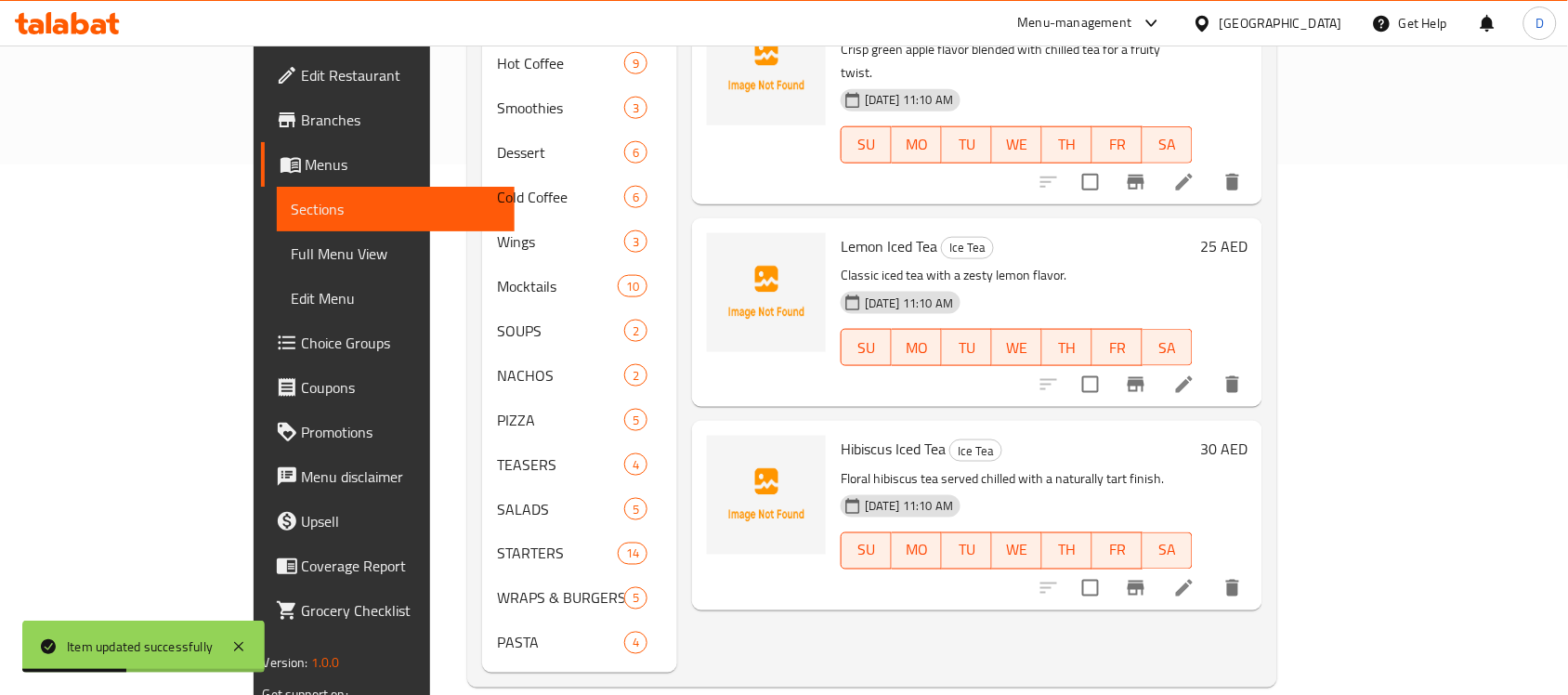
click at [1210, 571] on li at bounding box center [1185, 588] width 52 height 33
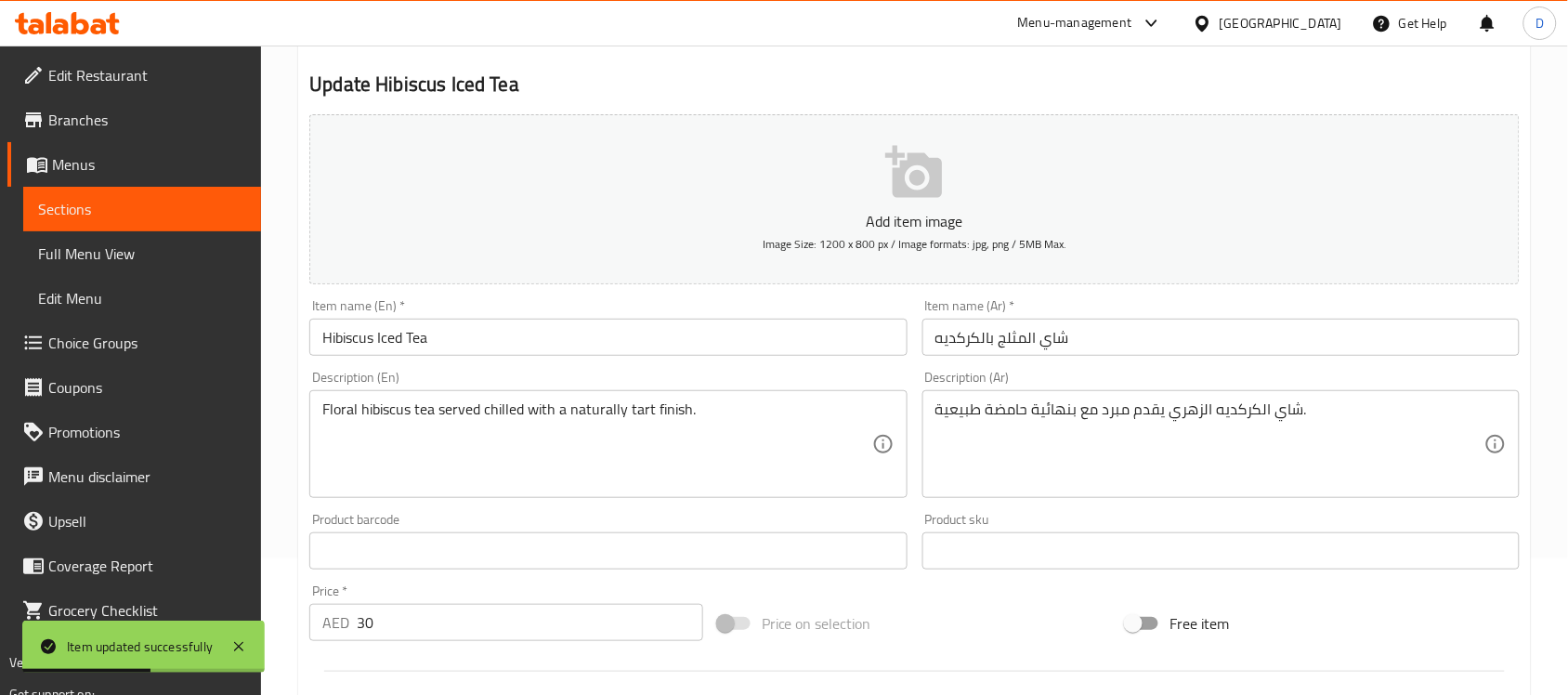
scroll to position [348, 0]
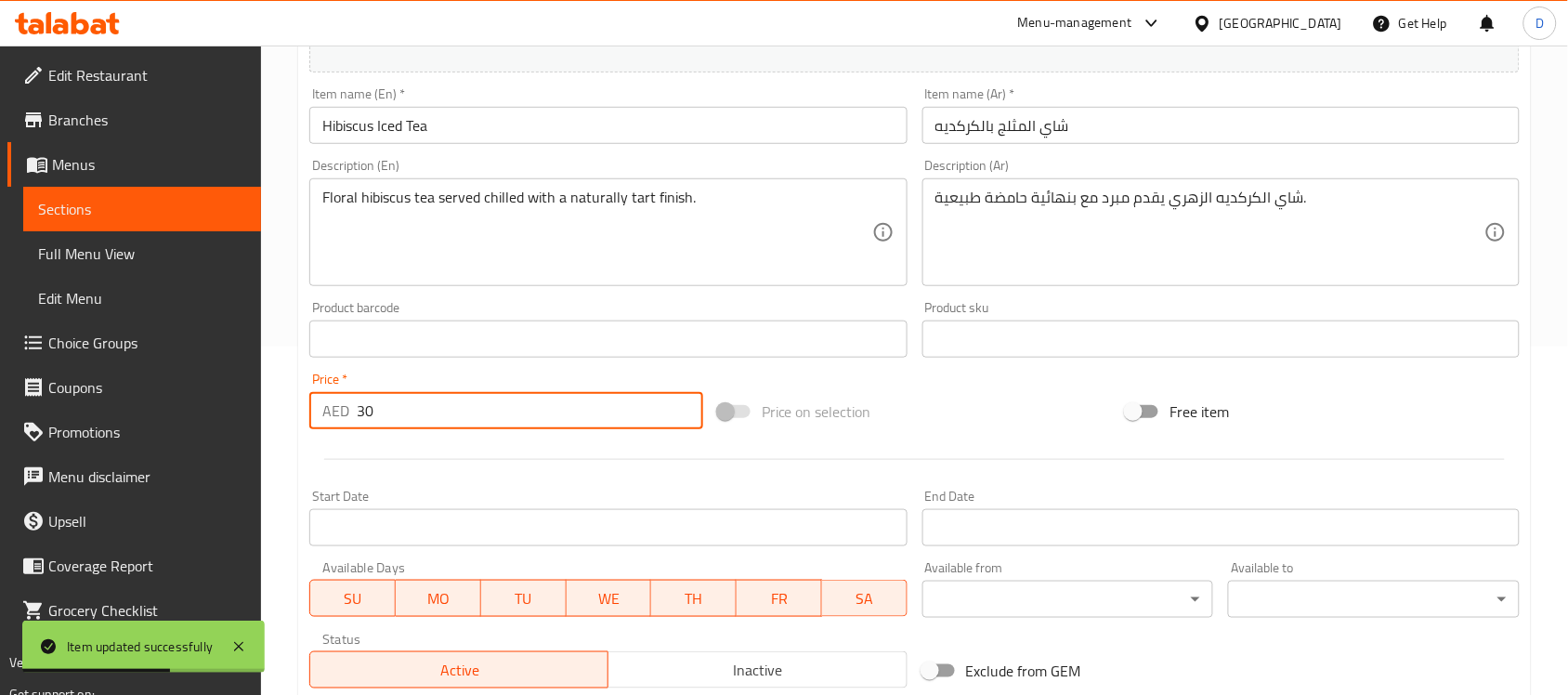
drag, startPoint x: 376, startPoint y: 414, endPoint x: 299, endPoint y: 413, distance: 77.0
click at [299, 413] on div "Update Hibiscus Iced Tea Add item image Image Size: 1200 x 800 px / Image forma…" at bounding box center [914, 372] width 1232 height 1081
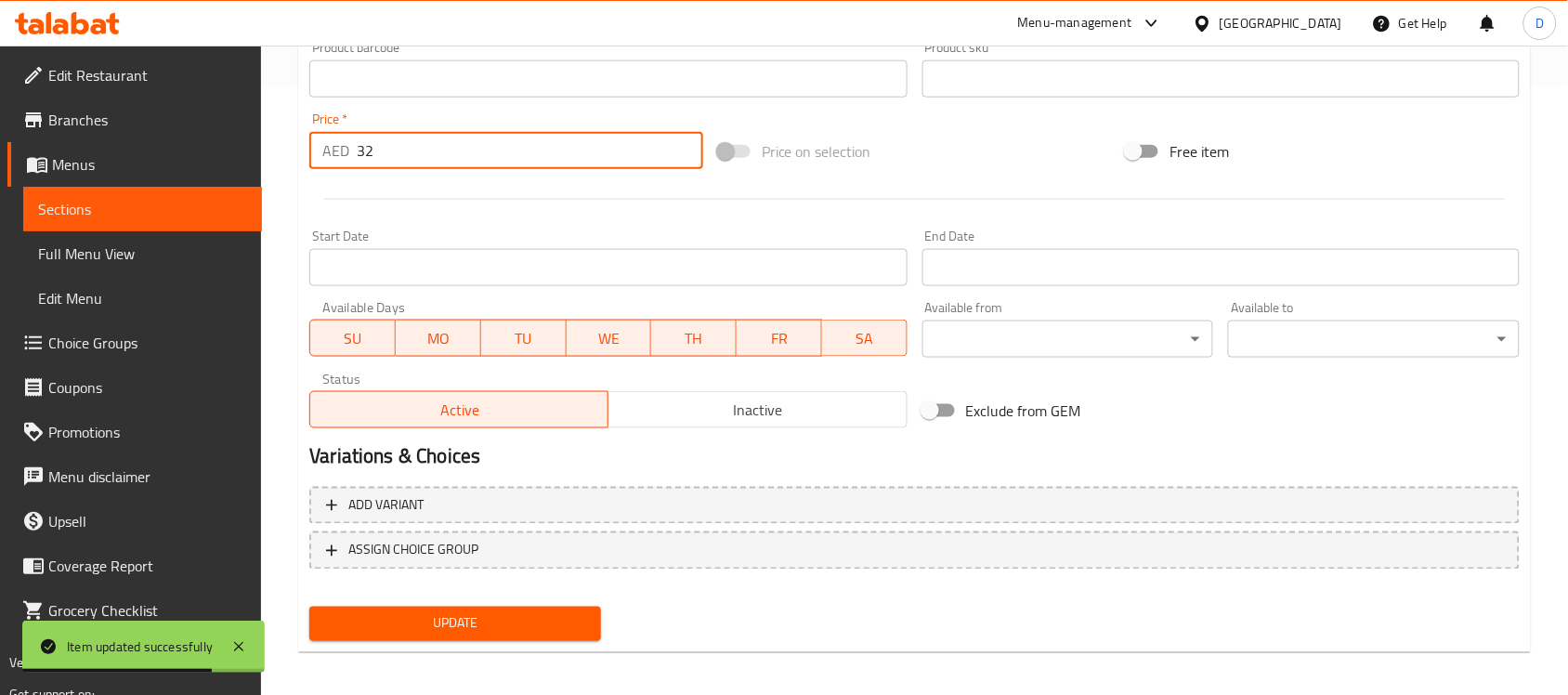
scroll to position [614, 0]
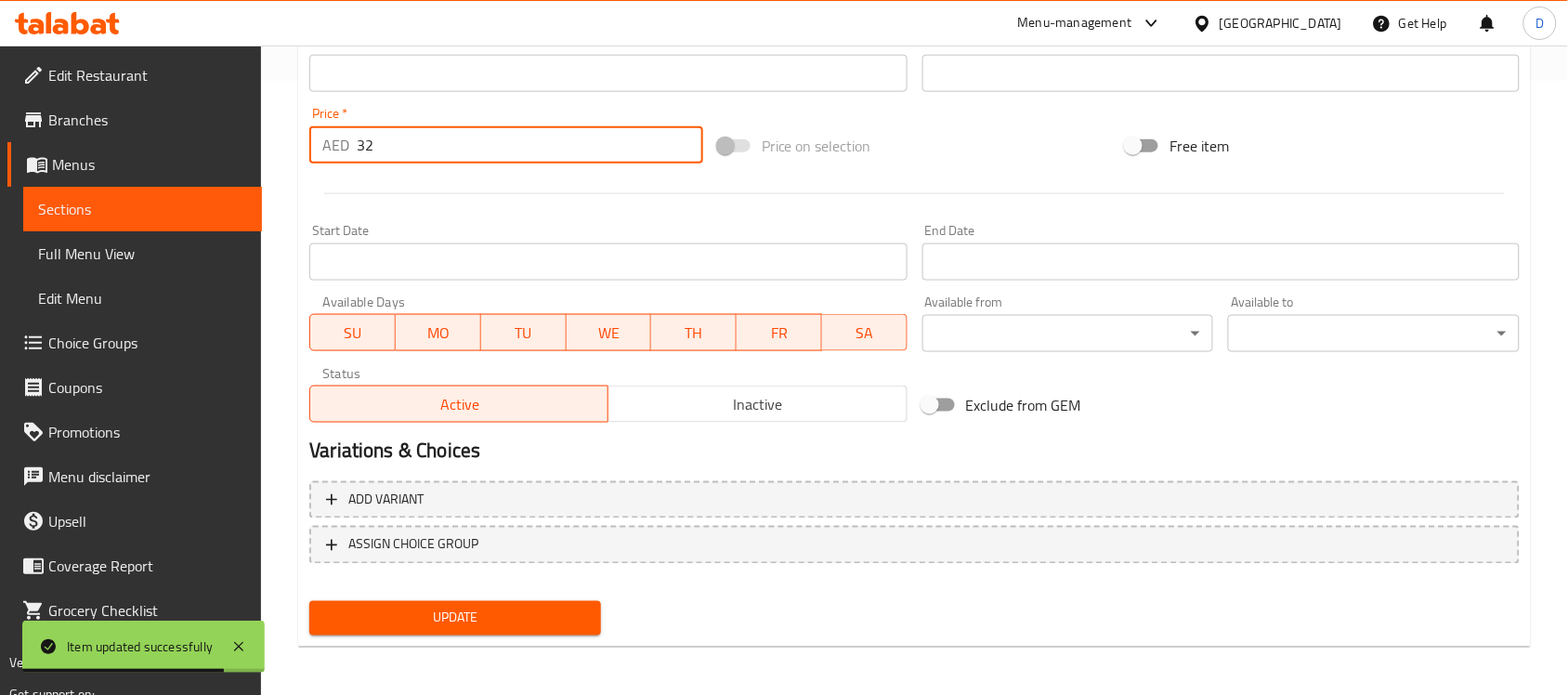
type input "32"
click at [382, 602] on button "Update" at bounding box center [454, 618] width 291 height 34
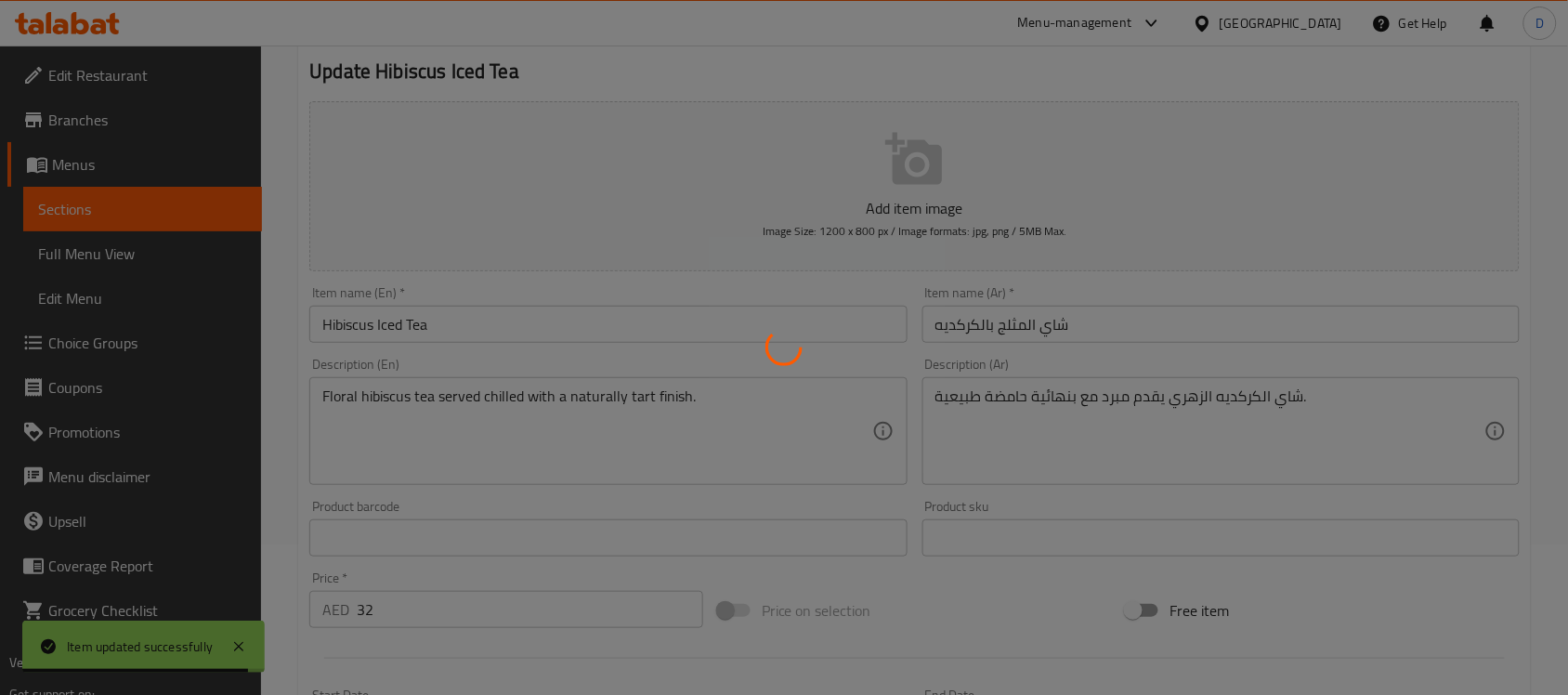
scroll to position [71, 0]
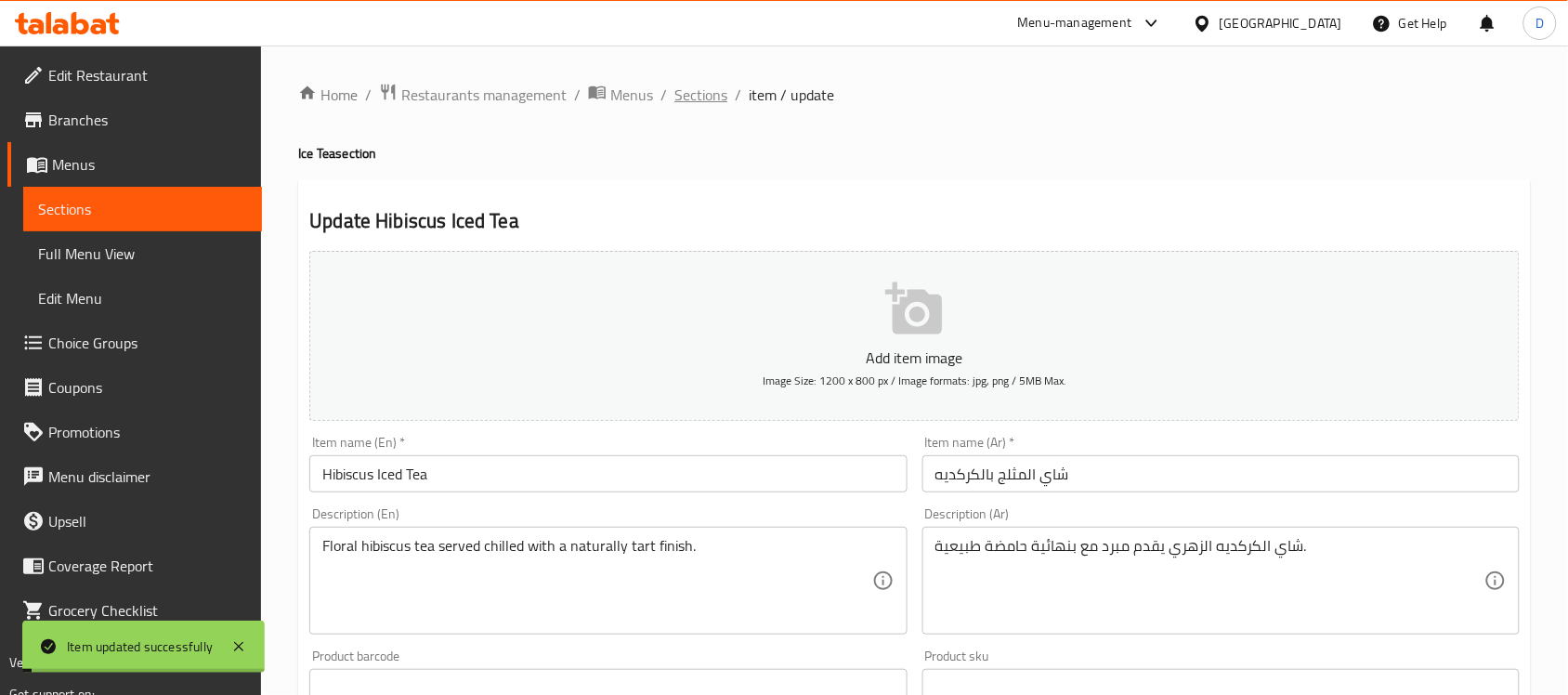
click at [689, 90] on span "Sections" at bounding box center [701, 95] width 53 height 22
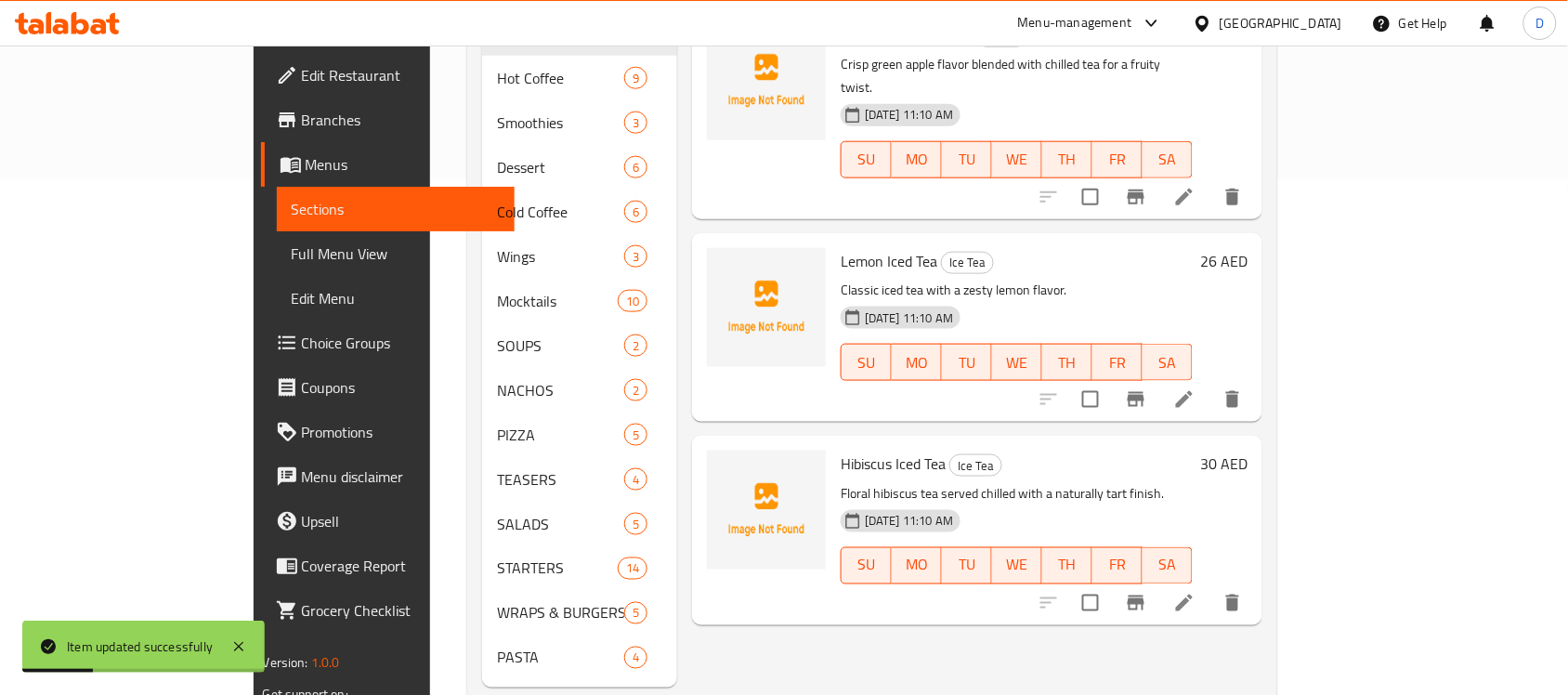
scroll to position [530, 0]
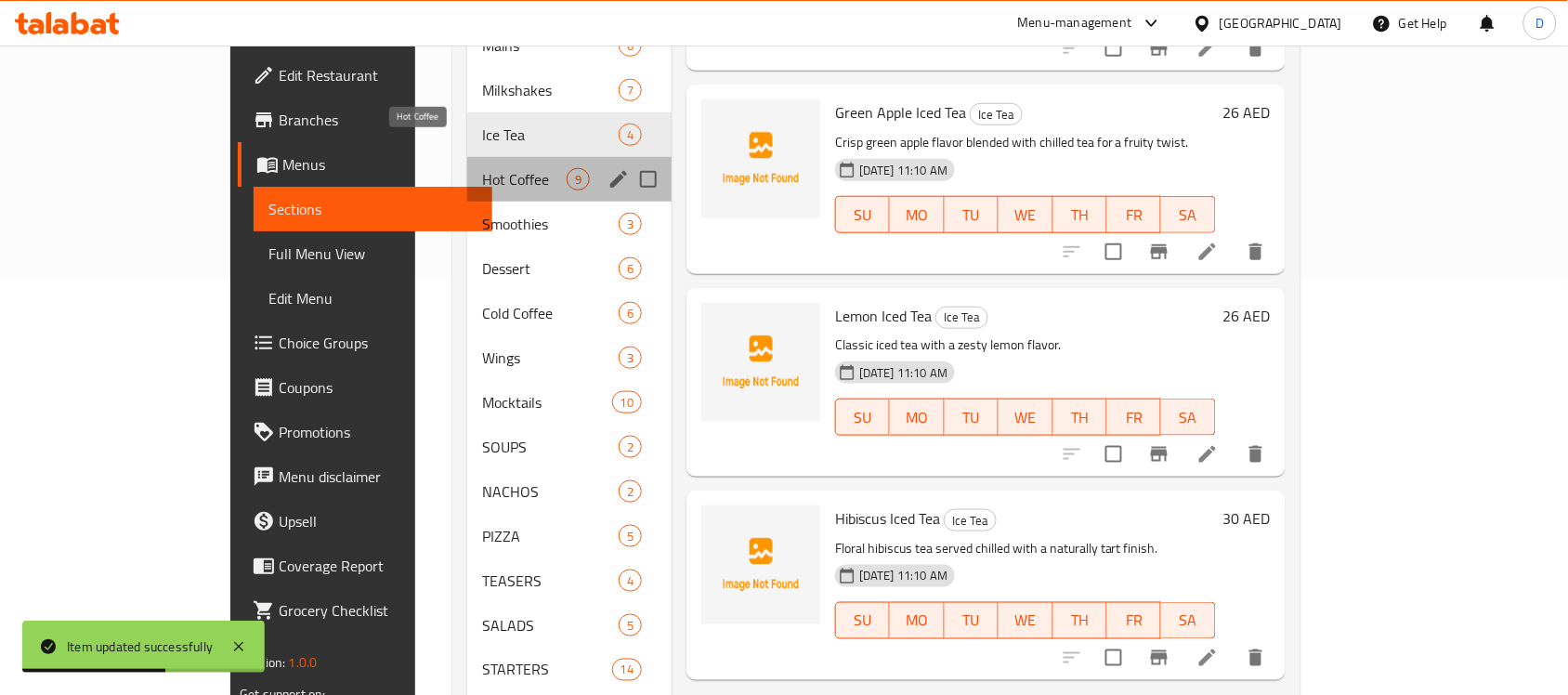
click at [482, 168] on span "Hot Coffee" at bounding box center [524, 180] width 85 height 22
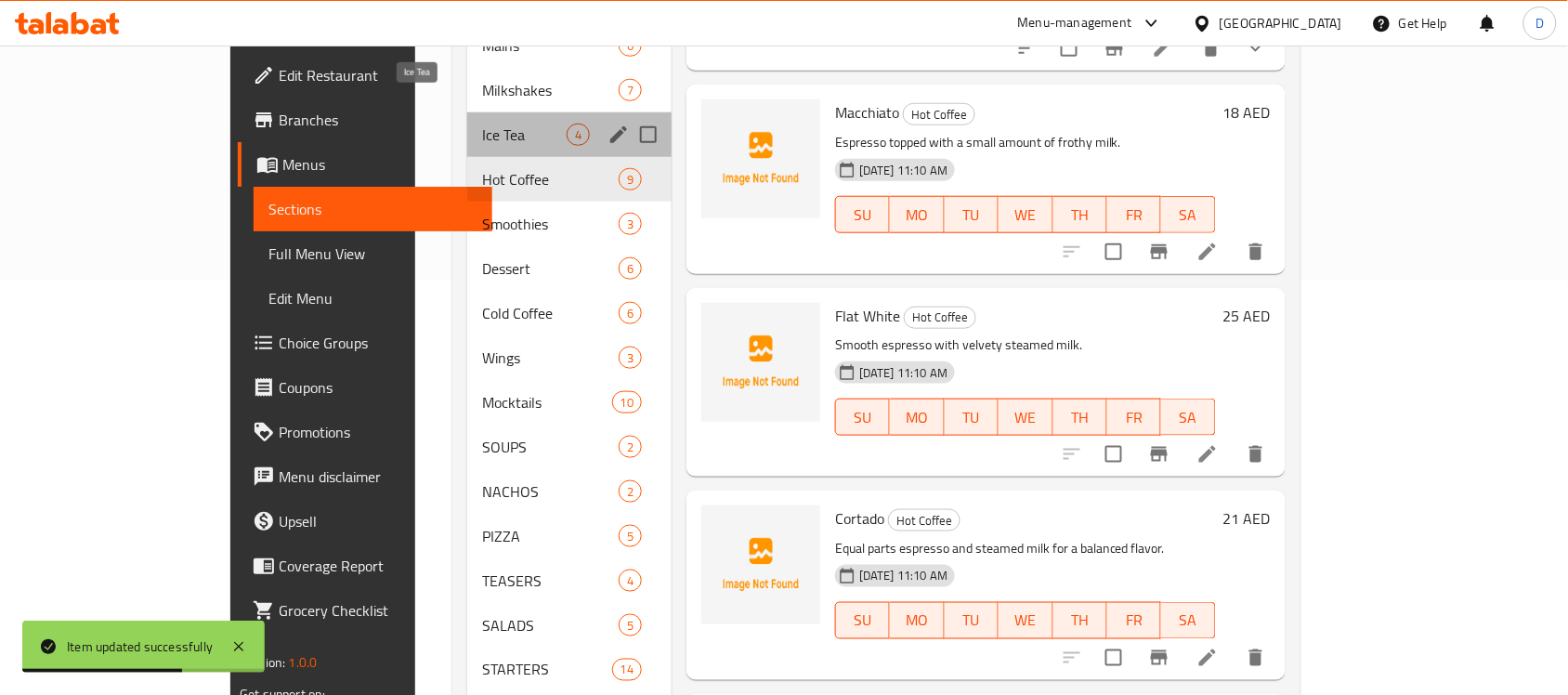
click at [482, 124] on span "Ice Tea" at bounding box center [524, 135] width 85 height 22
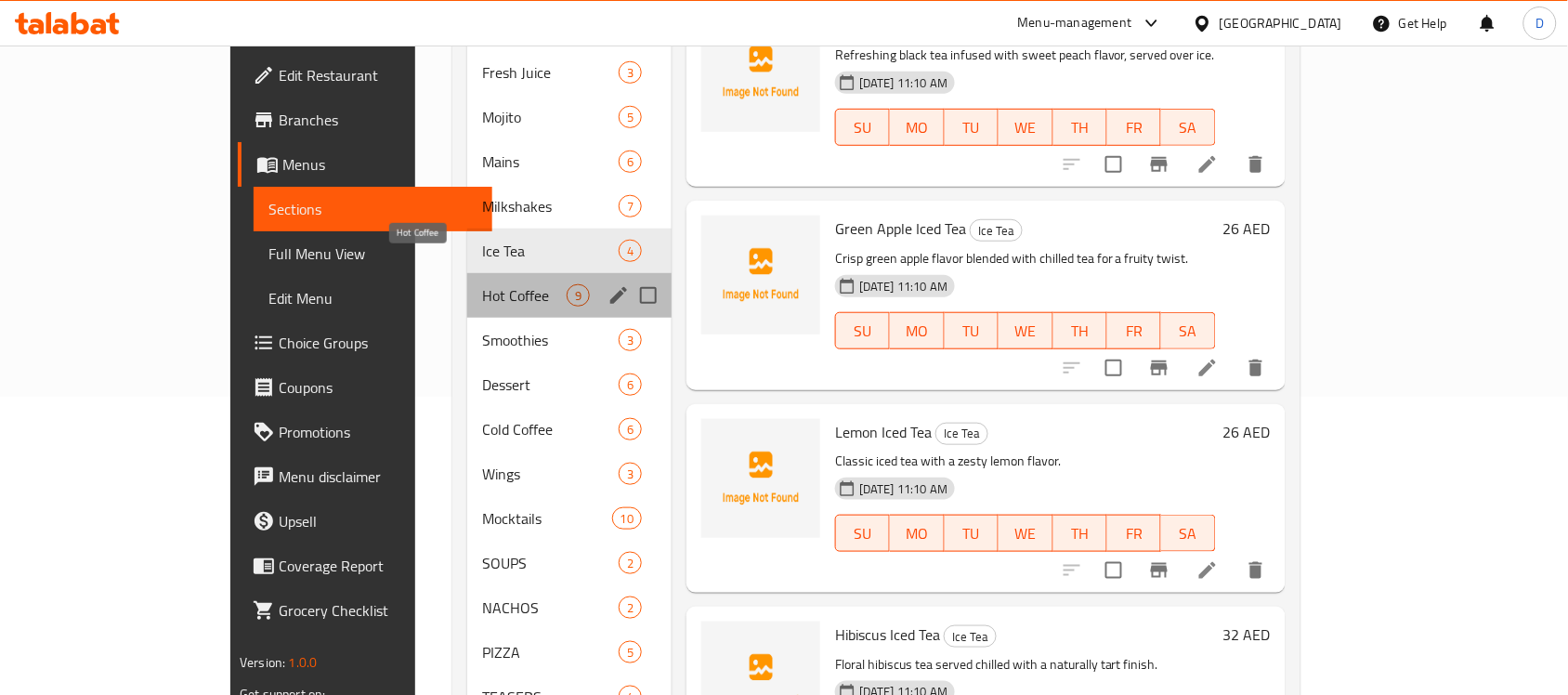
click at [482, 284] on span "Hot Coffee" at bounding box center [524, 295] width 85 height 22
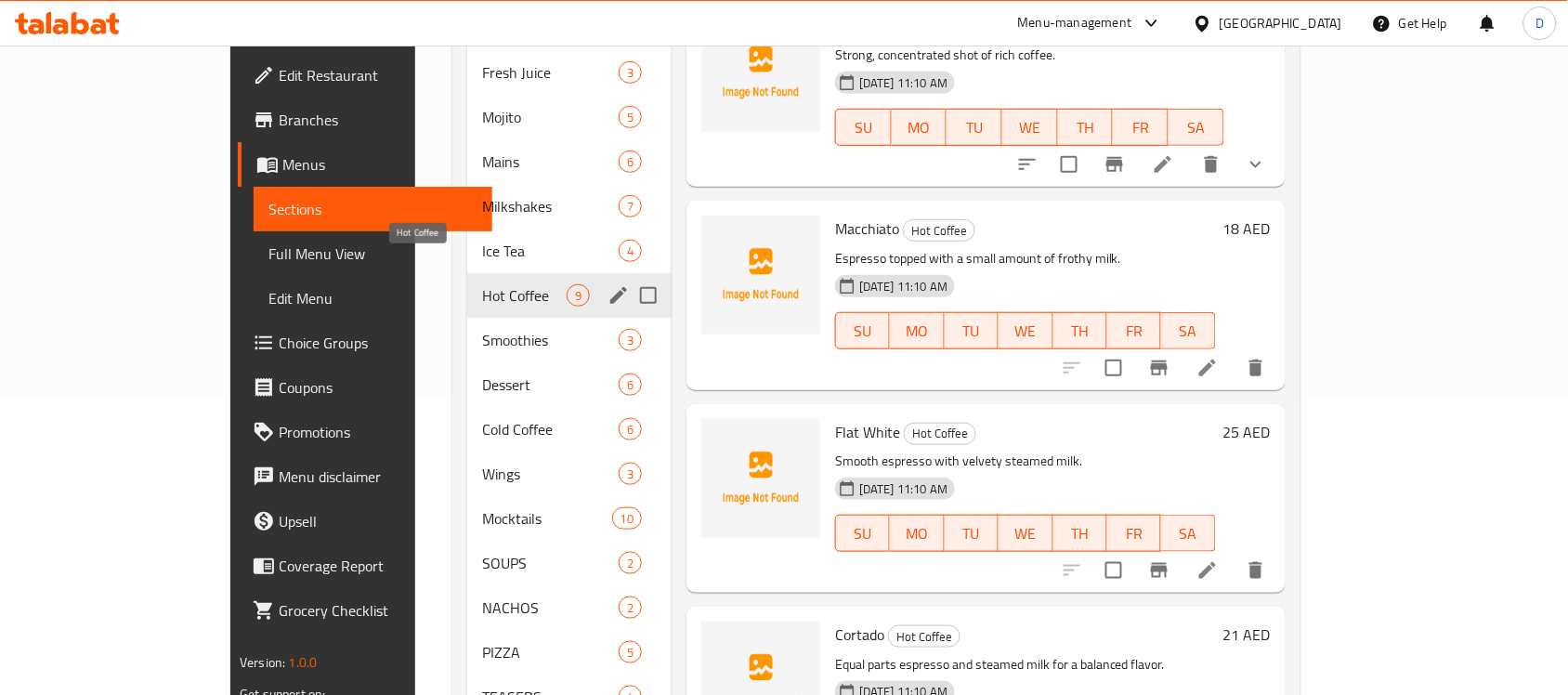
click at [482, 284] on span "Hot Coffee" at bounding box center [524, 295] width 85 height 22
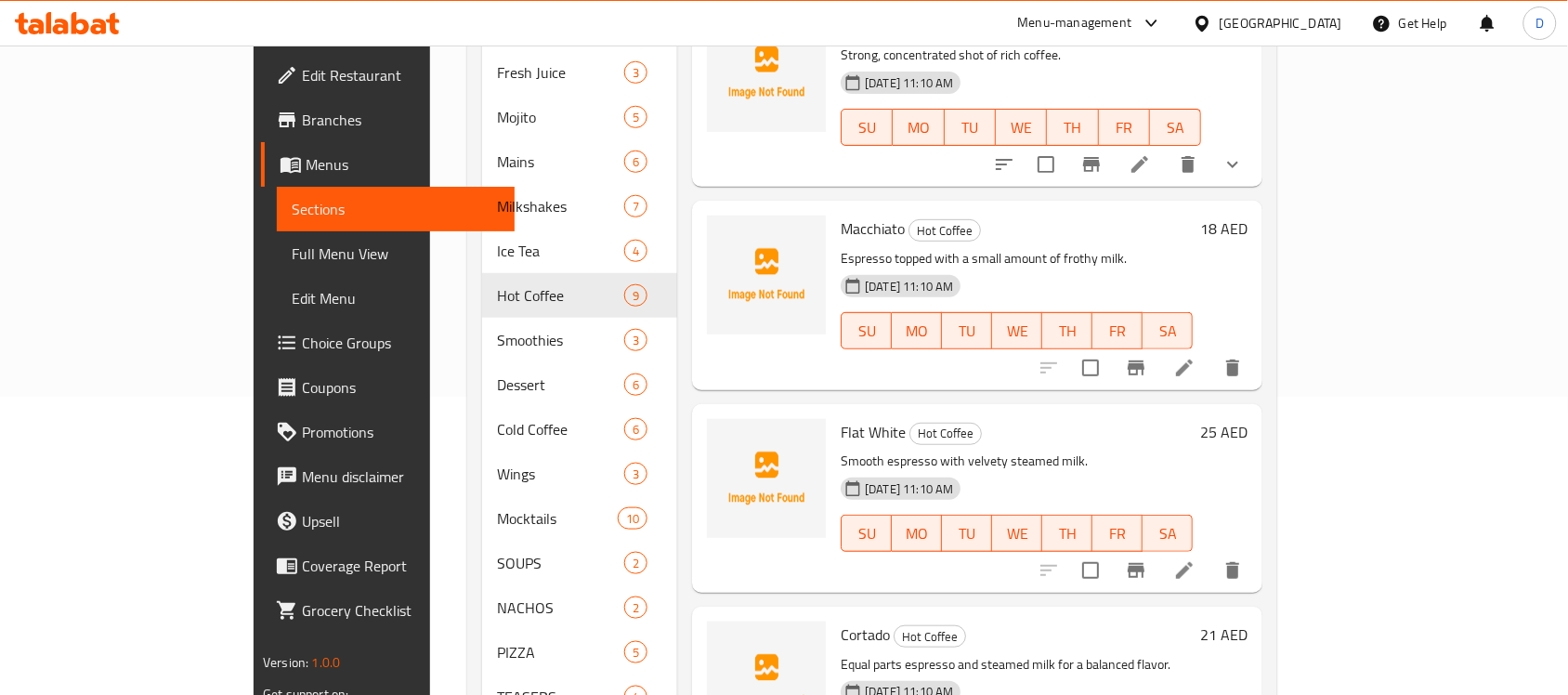
scroll to position [155, 0]
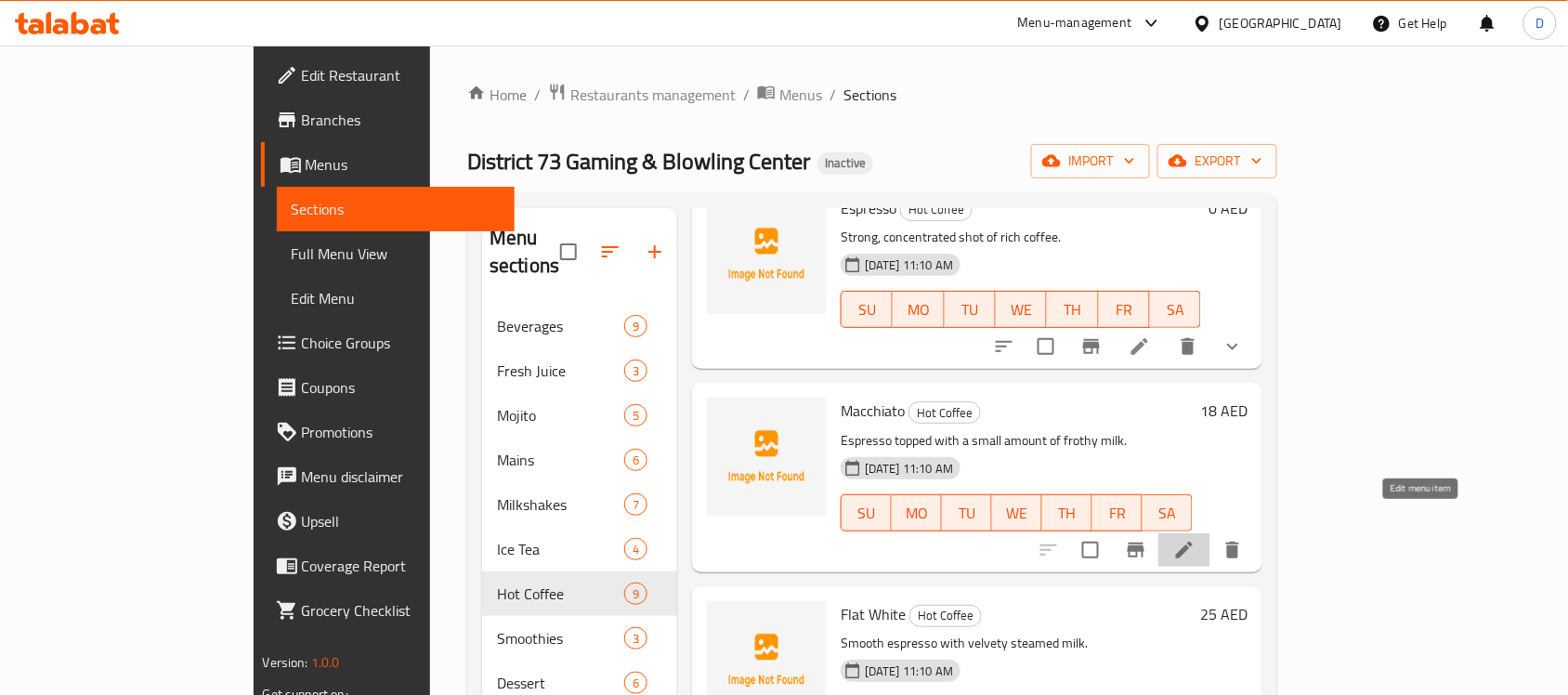
click at [1195, 539] on icon at bounding box center [1185, 550] width 22 height 22
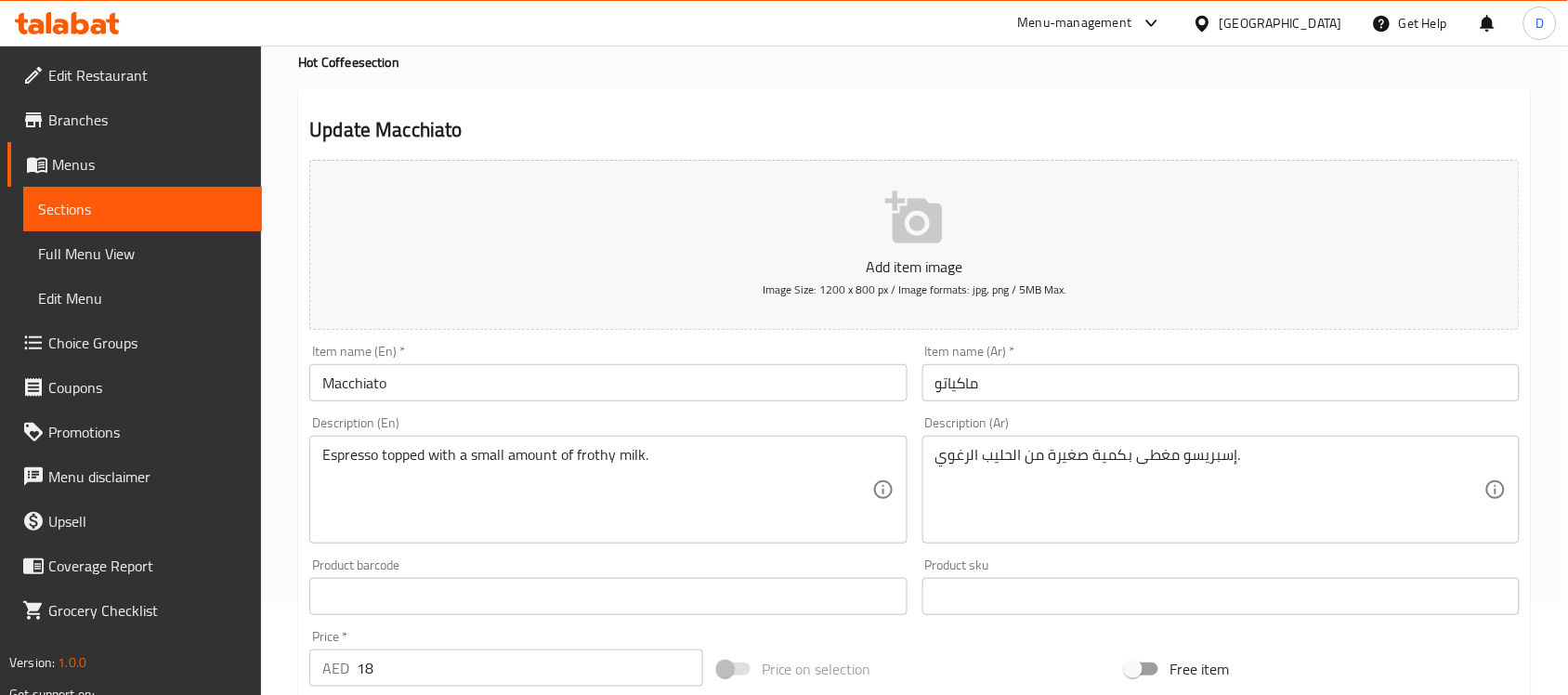
scroll to position [348, 0]
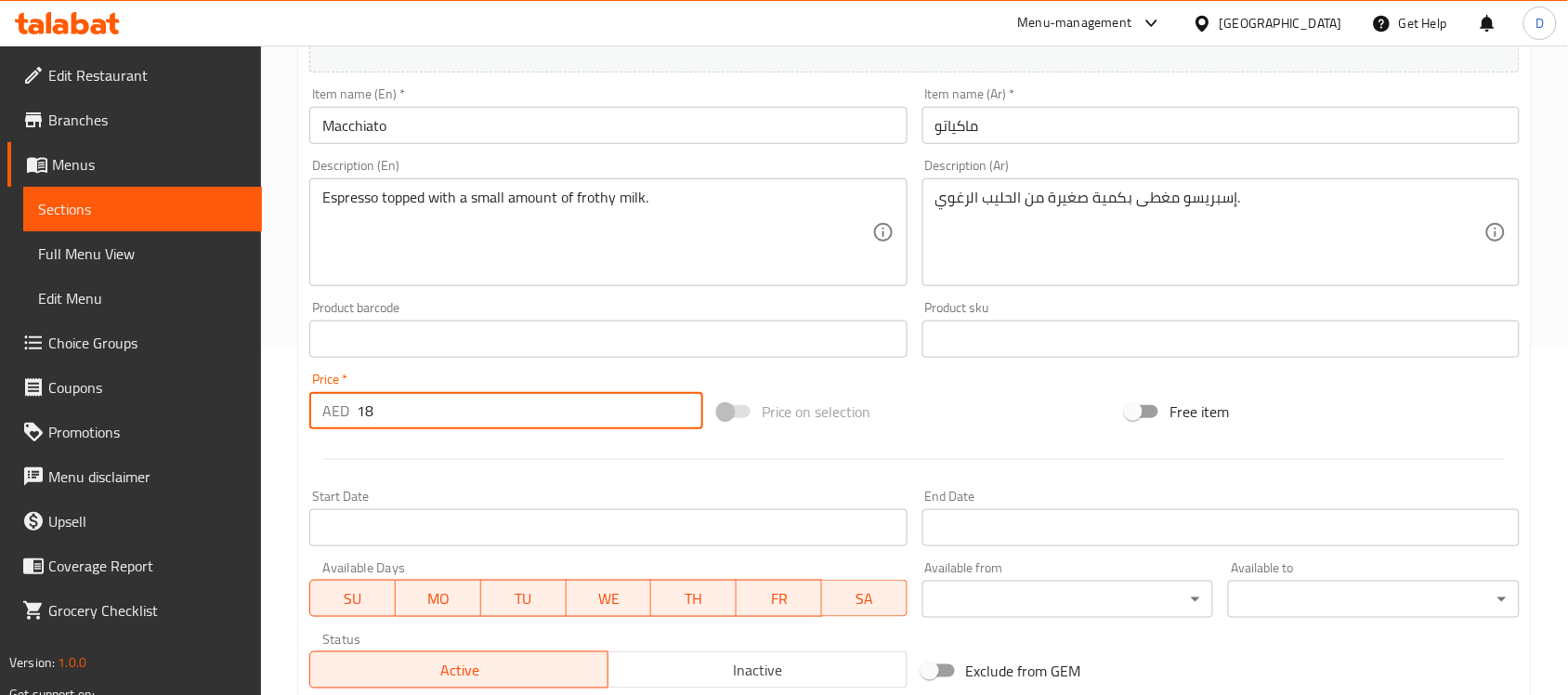
drag, startPoint x: 386, startPoint y: 415, endPoint x: 331, endPoint y: 400, distance: 57.0
click at [331, 400] on div "AED 18 Price *" at bounding box center [505, 410] width 394 height 37
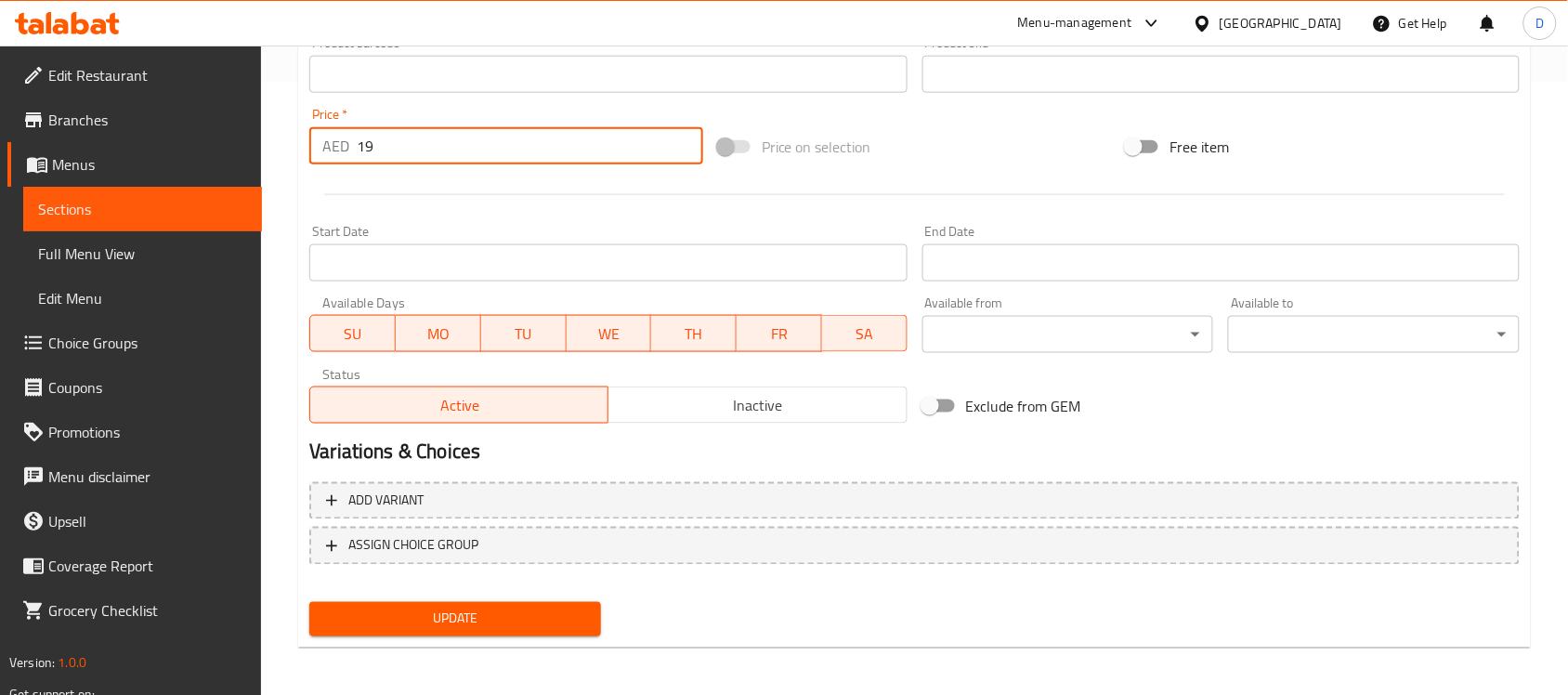
scroll to position [614, 0]
type input "19"
click at [476, 615] on span "Update" at bounding box center [454, 618] width 261 height 23
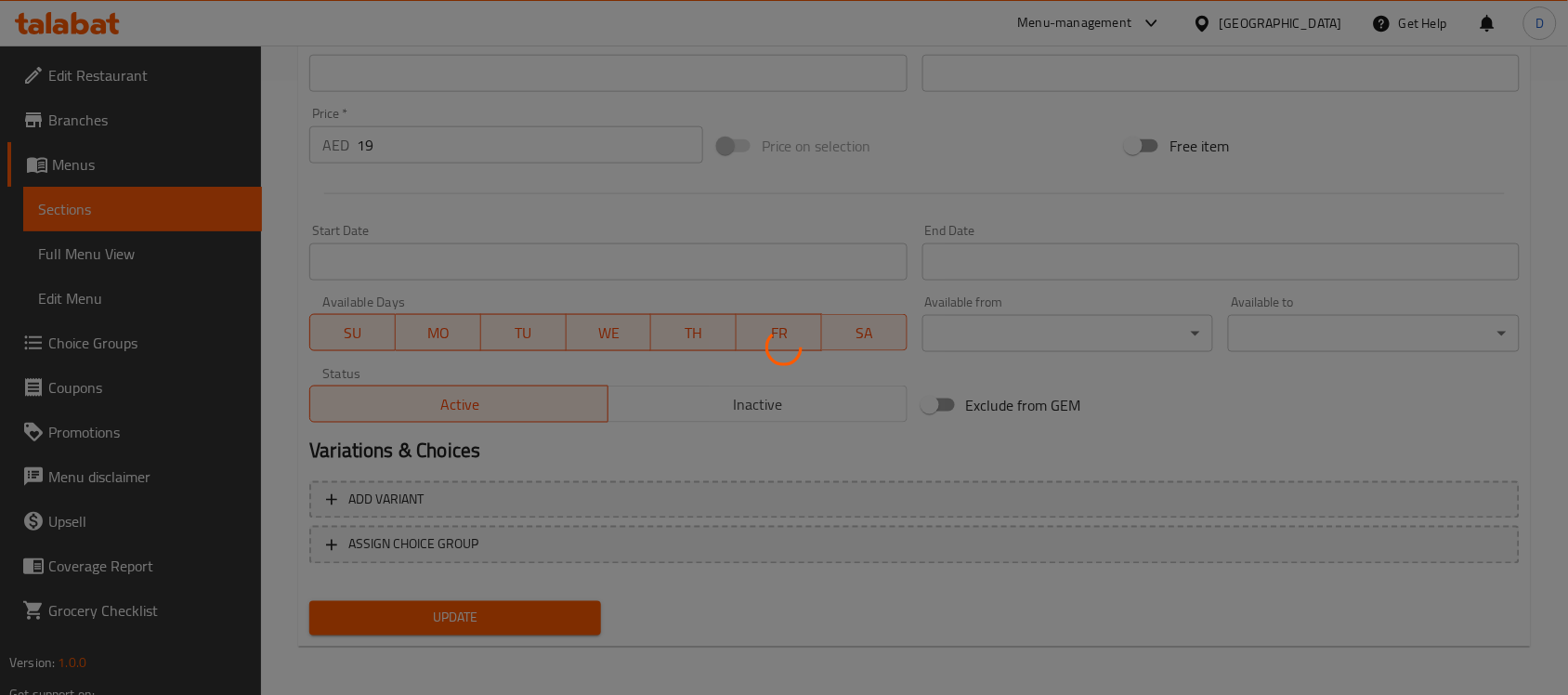
scroll to position [33, 0]
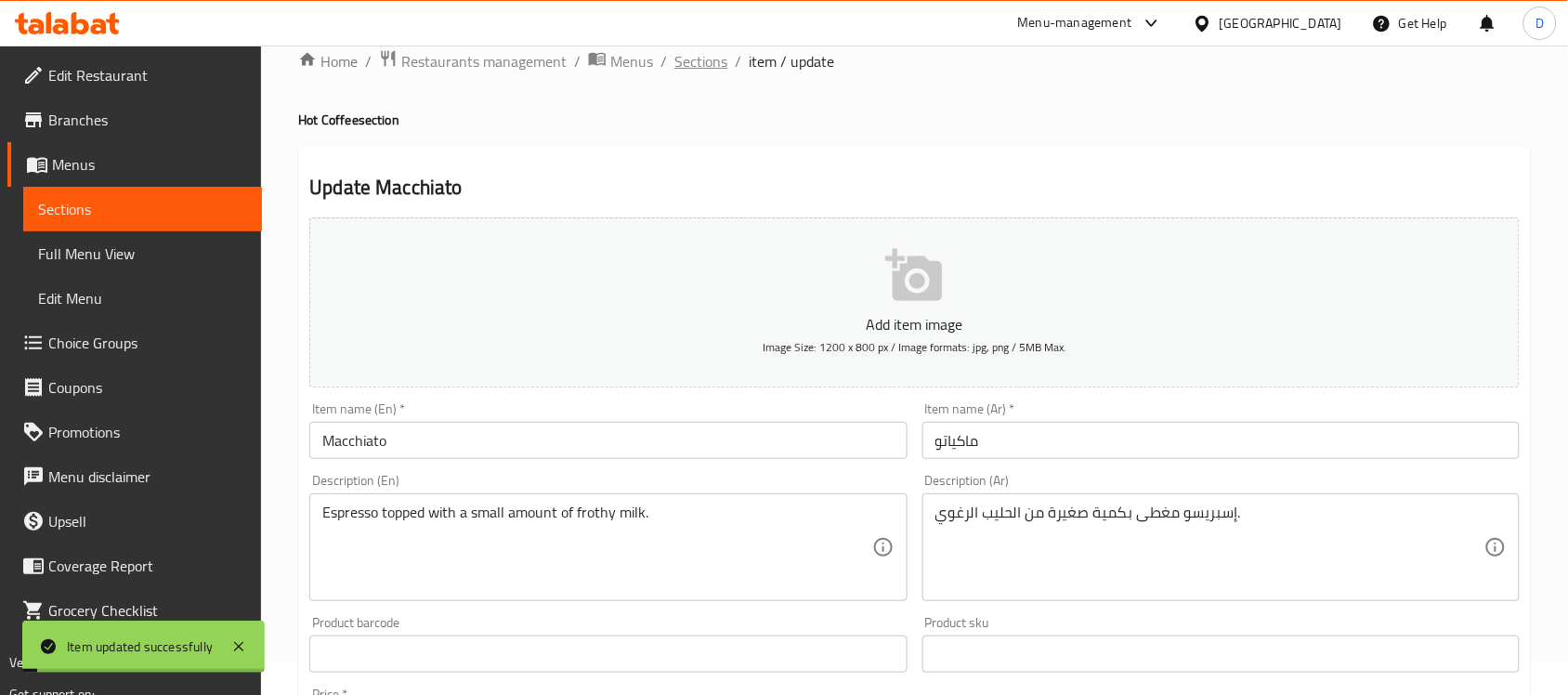
click at [695, 67] on span "Sections" at bounding box center [701, 61] width 53 height 22
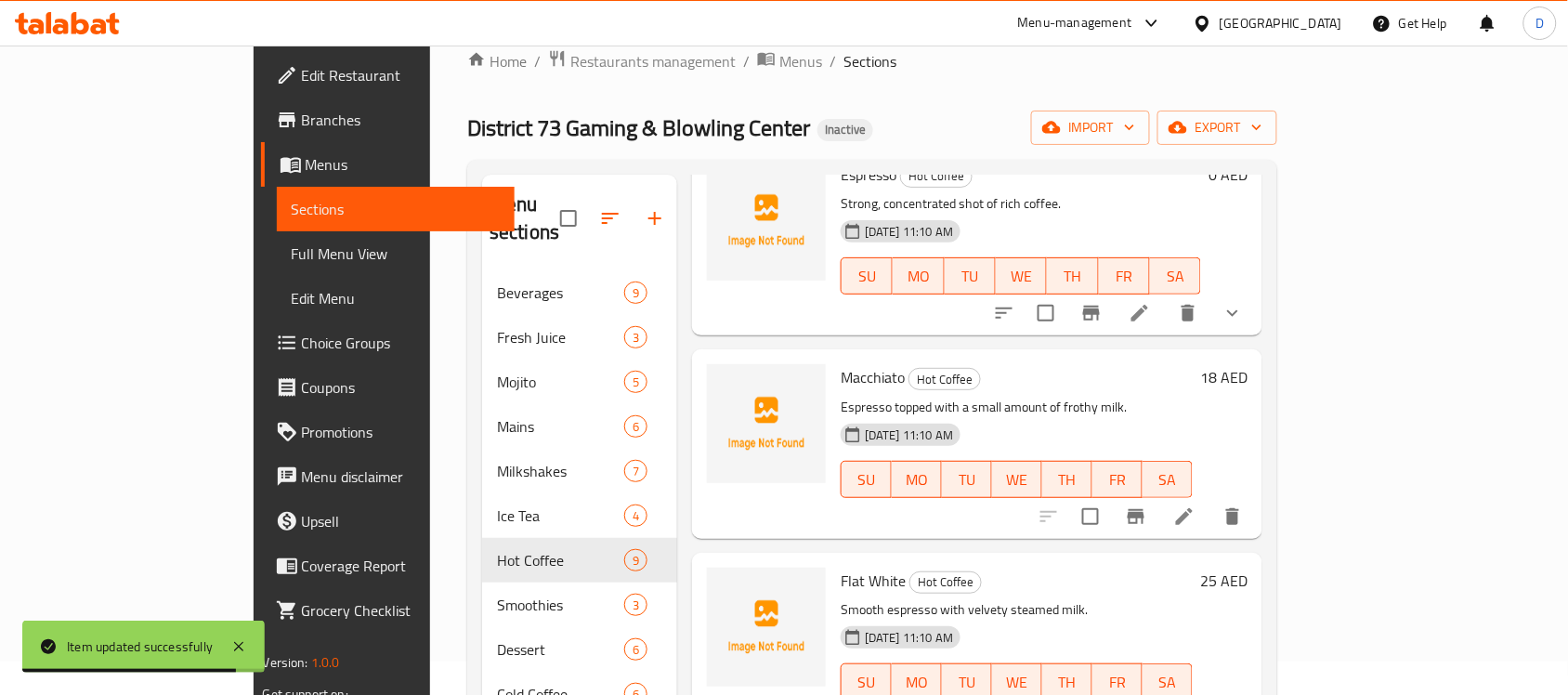
scroll to position [233, 0]
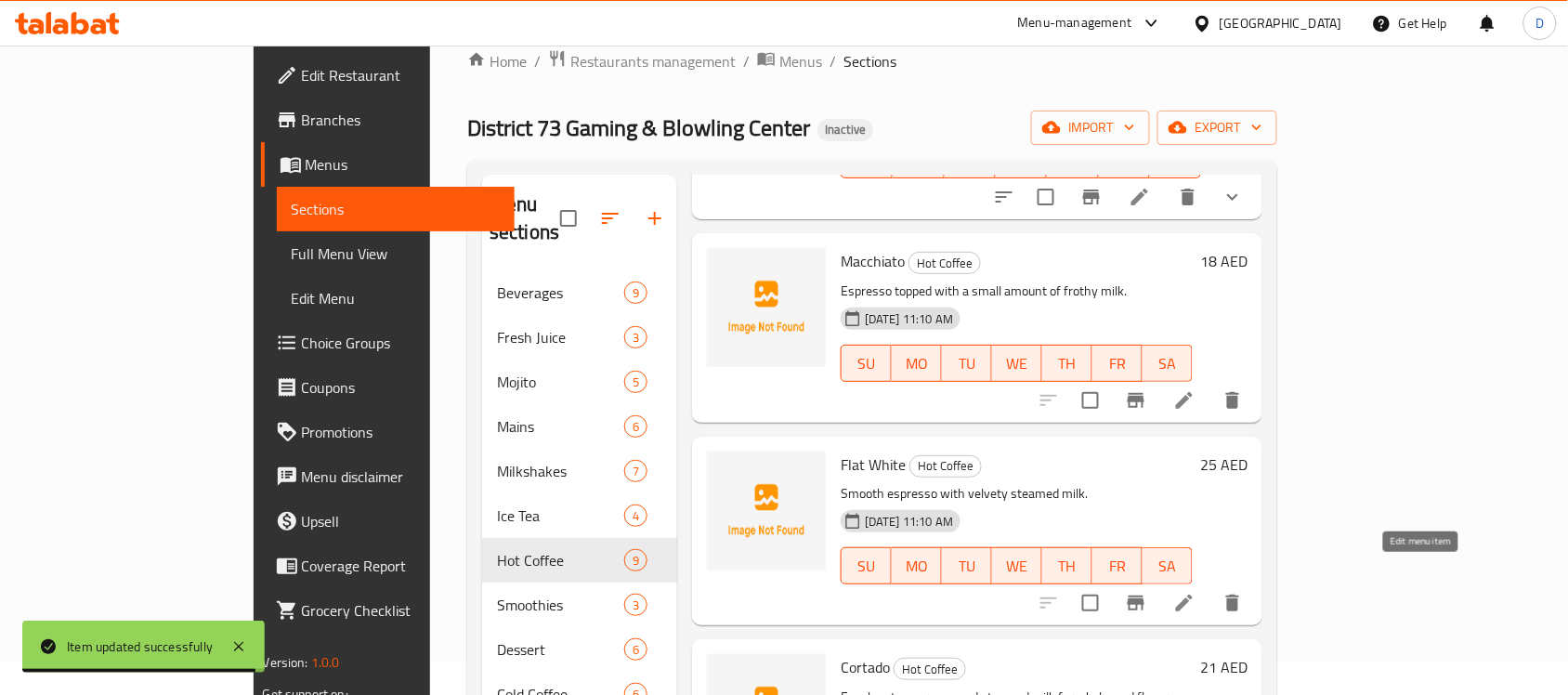
click at [1195, 592] on icon at bounding box center [1185, 603] width 22 height 22
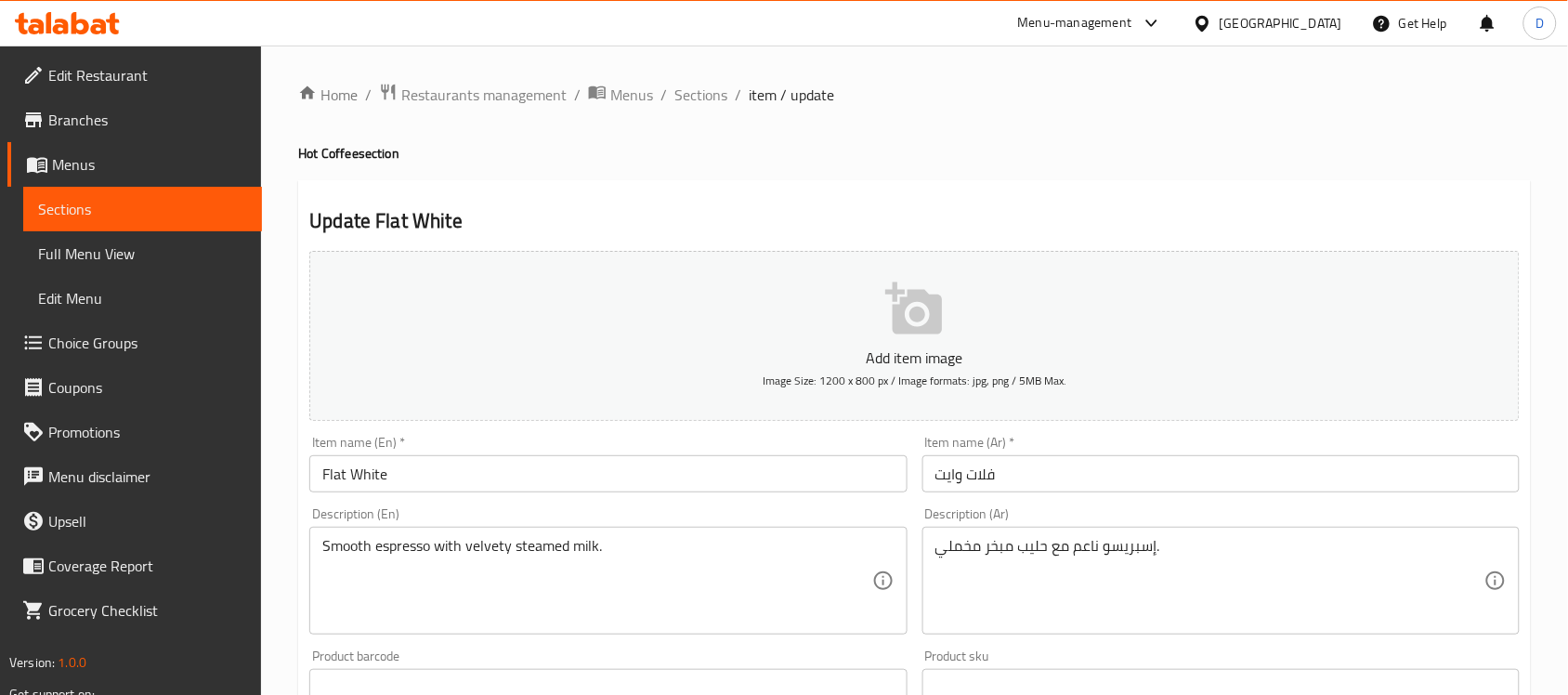
scroll to position [233, 0]
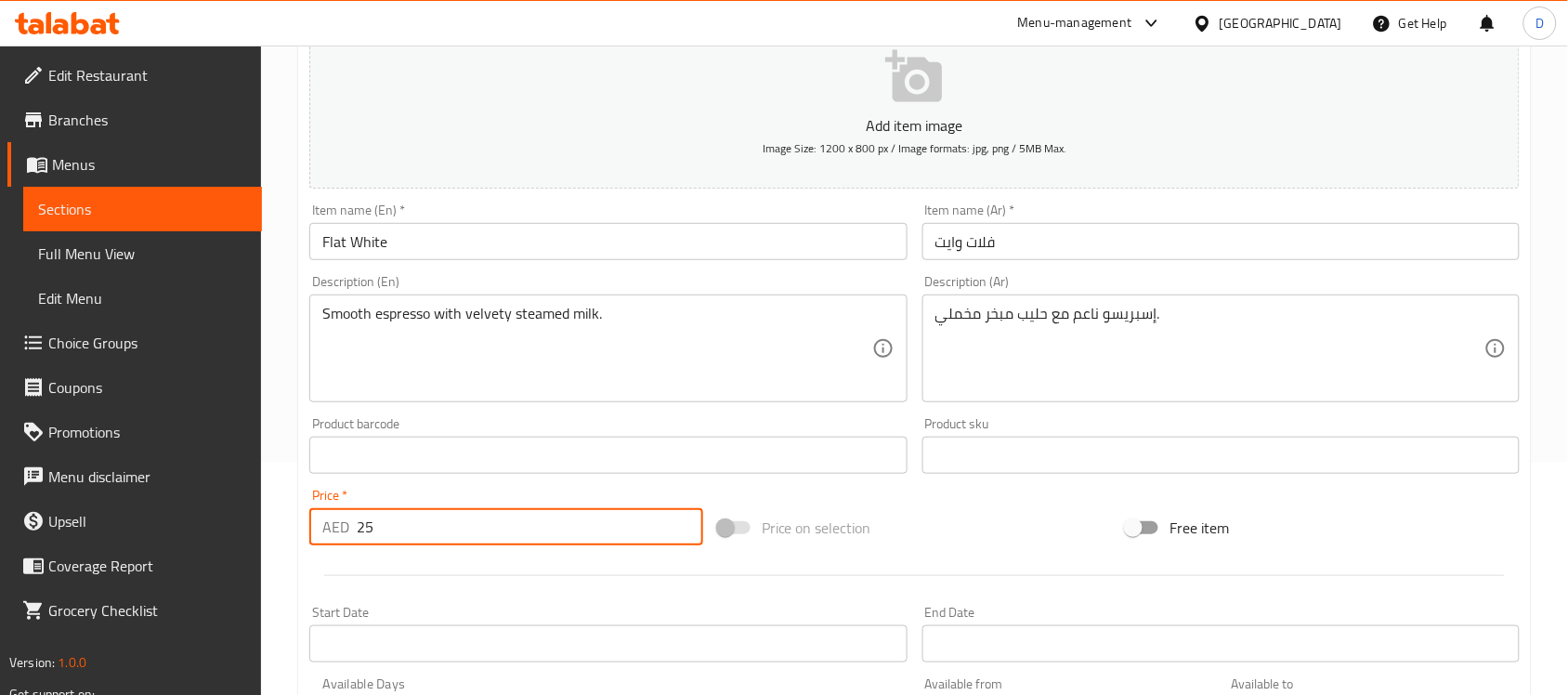
drag, startPoint x: 374, startPoint y: 529, endPoint x: 329, endPoint y: 532, distance: 45.1
click at [329, 532] on div "AED 25 Price *" at bounding box center [505, 527] width 394 height 37
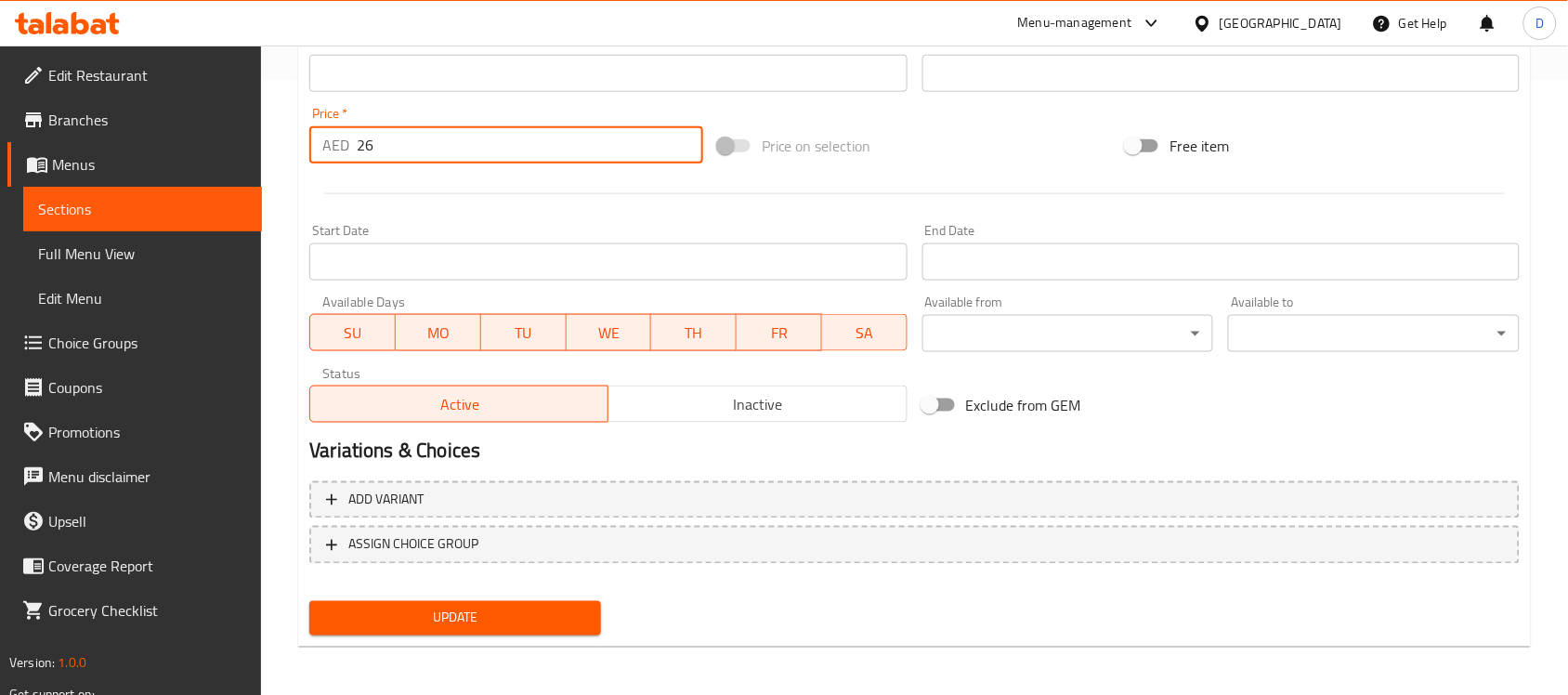
type input "26"
click at [416, 601] on button "Update" at bounding box center [454, 618] width 291 height 34
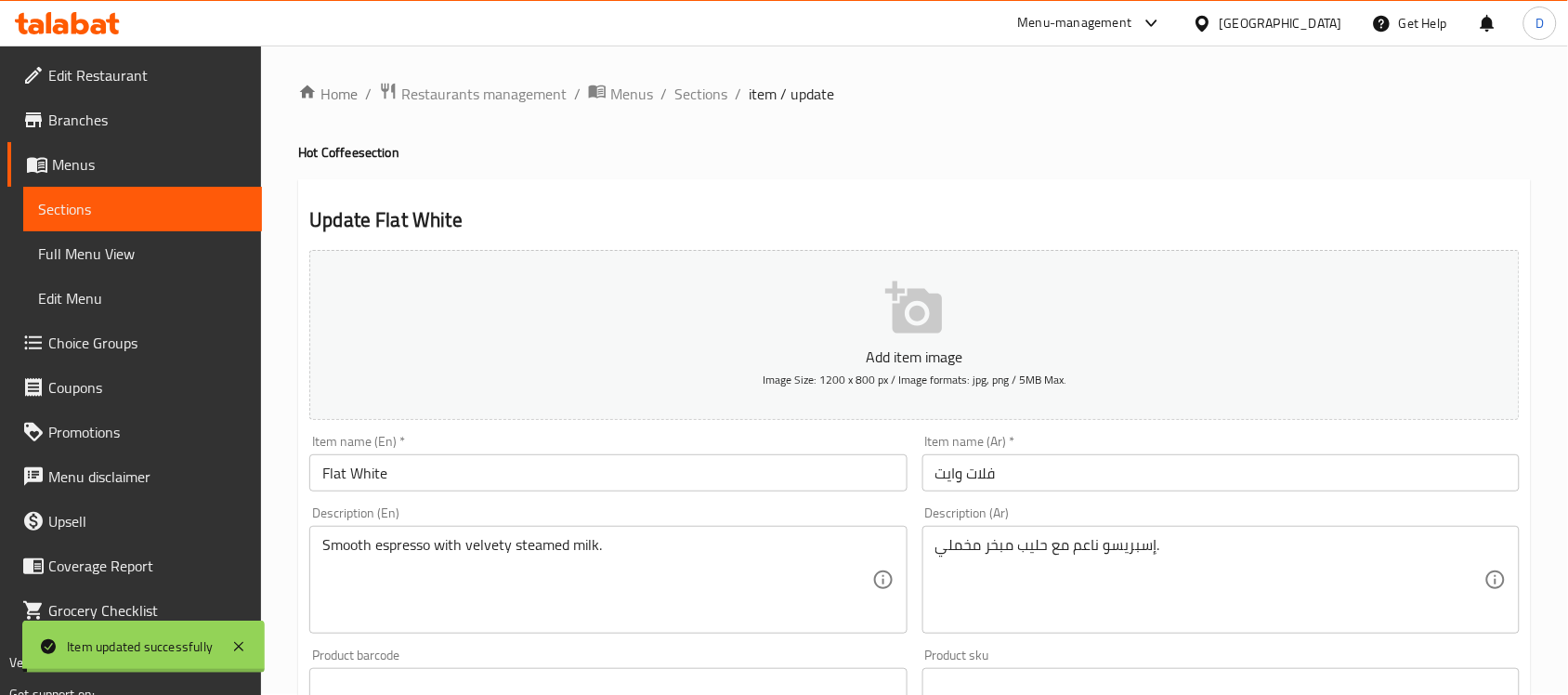
scroll to position [0, 0]
click at [712, 103] on span "Sections" at bounding box center [701, 95] width 53 height 22
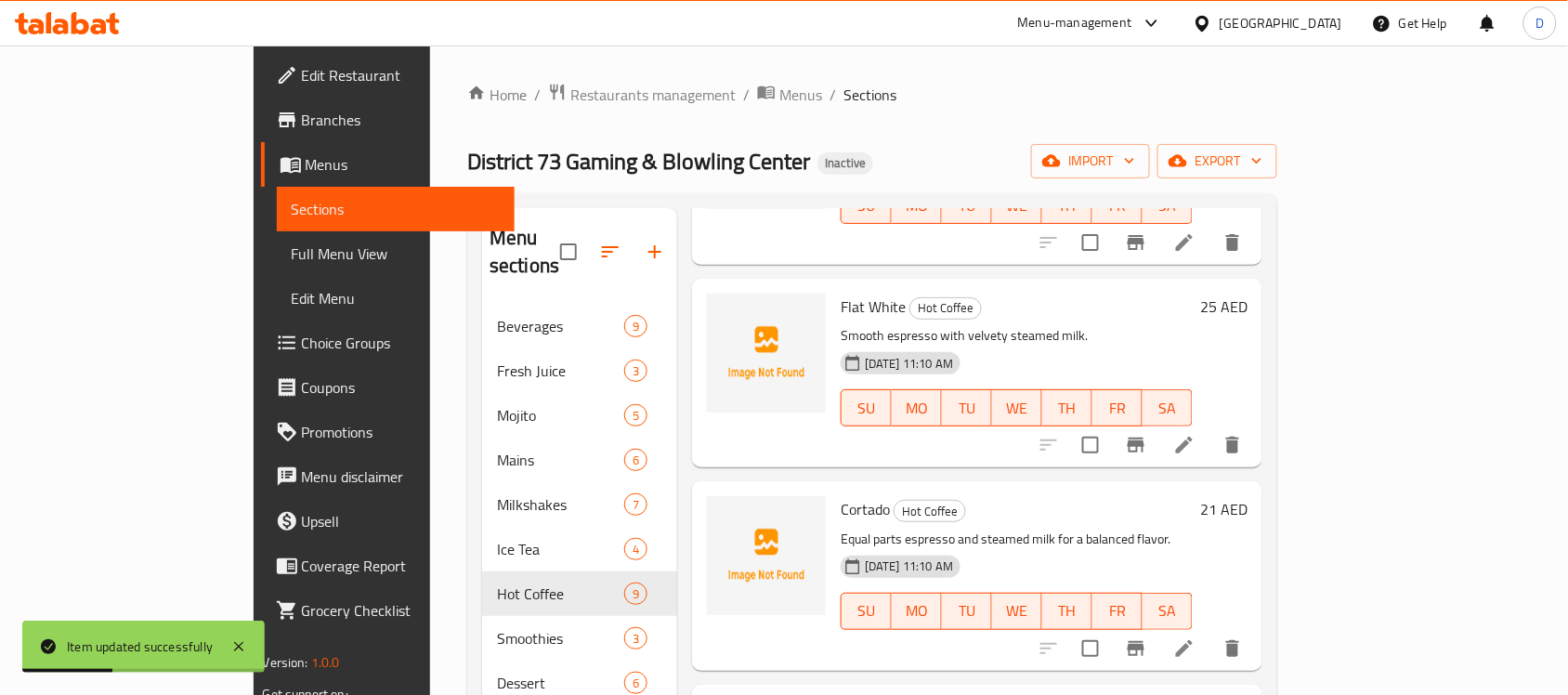
scroll to position [464, 0]
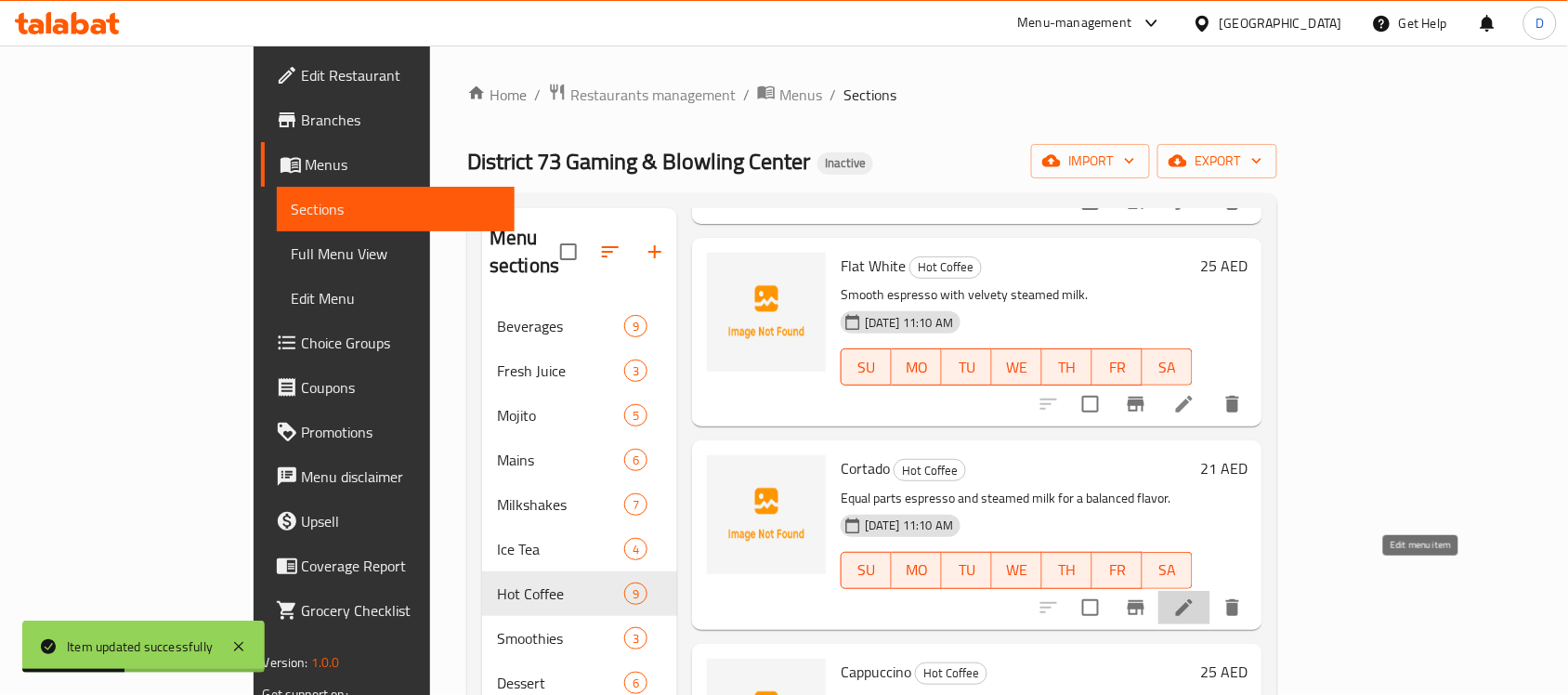
click at [1195, 596] on icon at bounding box center [1185, 608] width 22 height 22
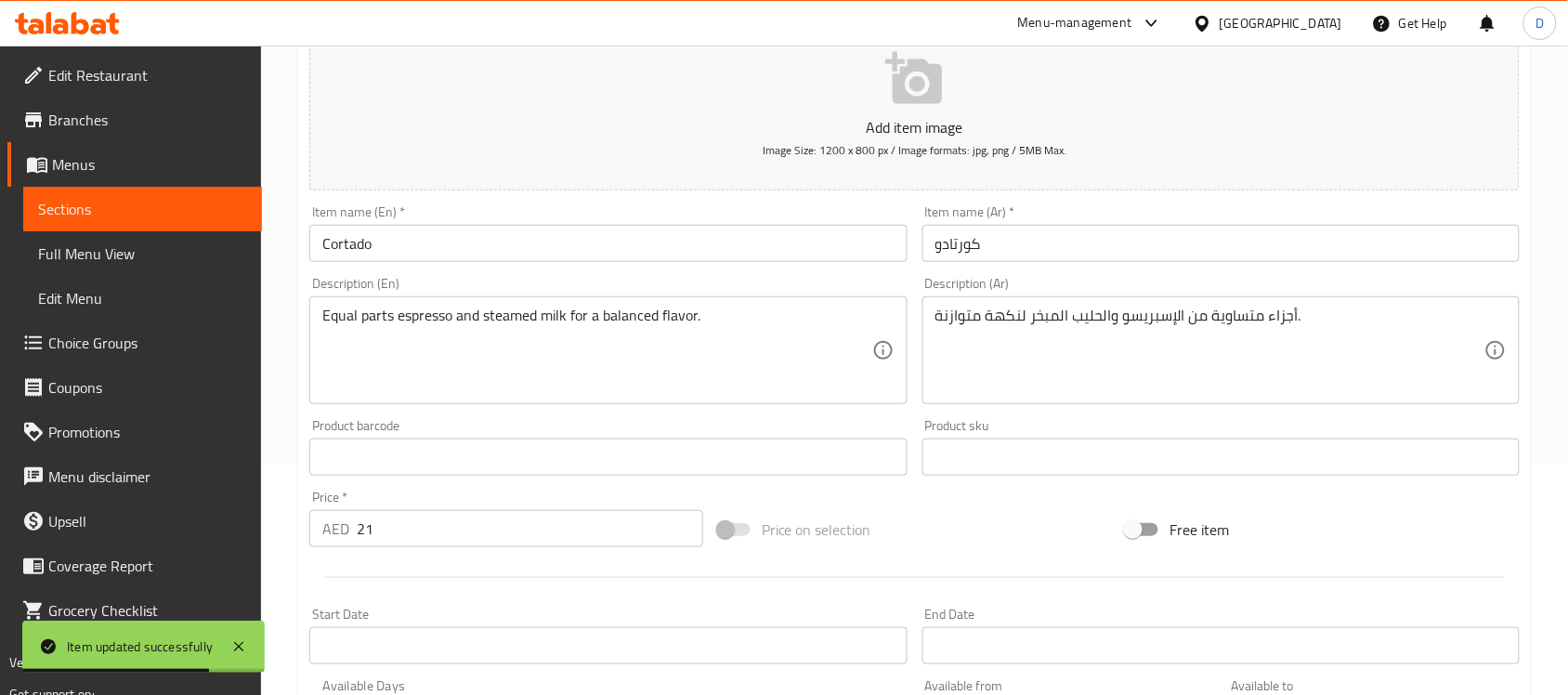
scroll to position [233, 0]
drag, startPoint x: 387, startPoint y: 527, endPoint x: 320, endPoint y: 531, distance: 67.1
click at [320, 531] on div "AED 21 Price *" at bounding box center [505, 527] width 394 height 37
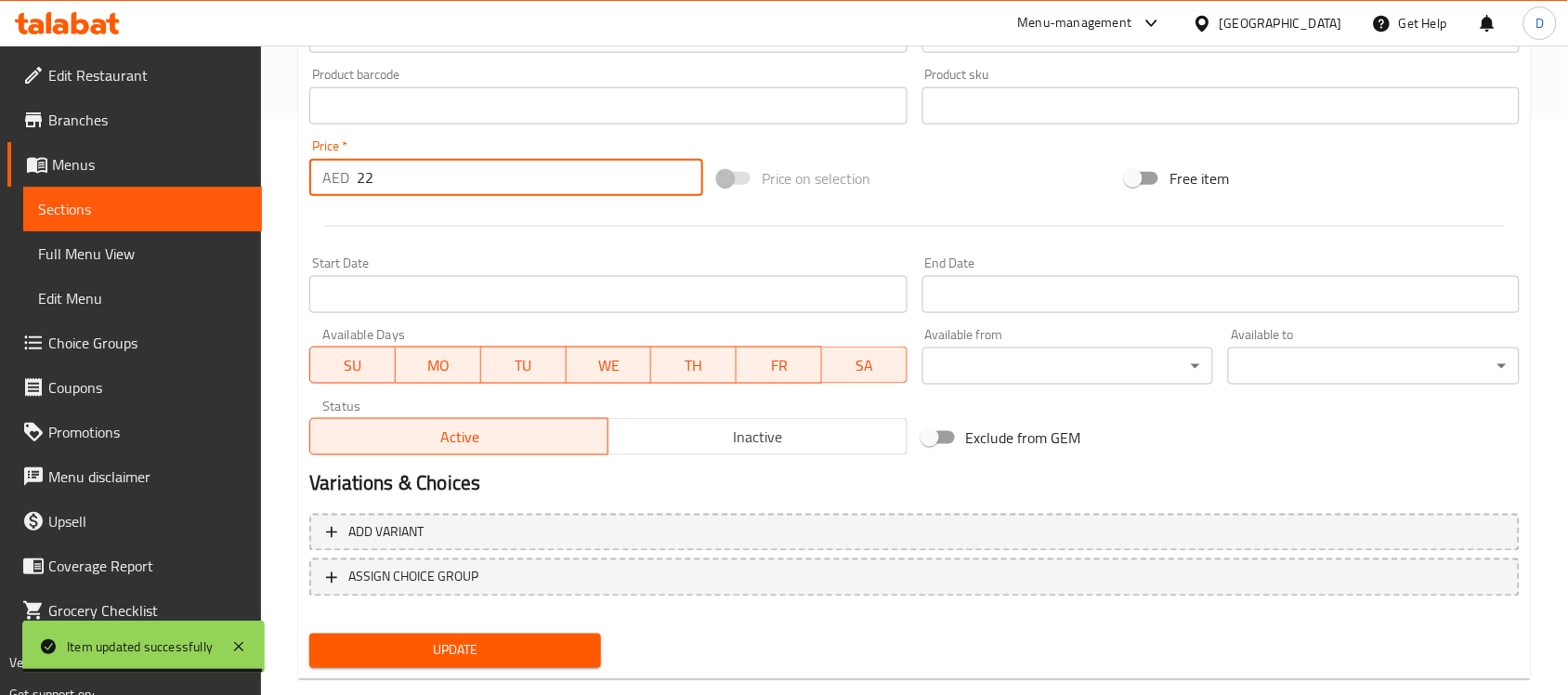
scroll to position [614, 0]
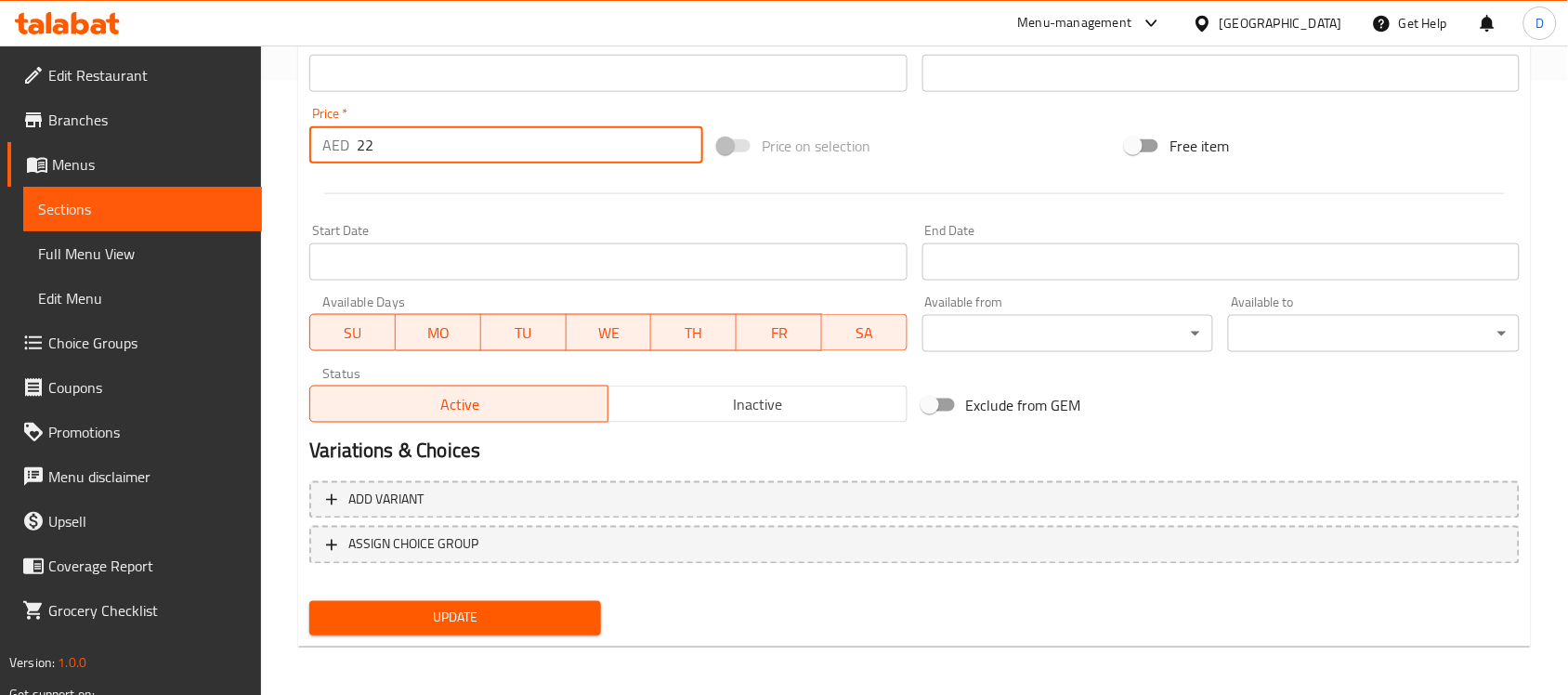
type input "22"
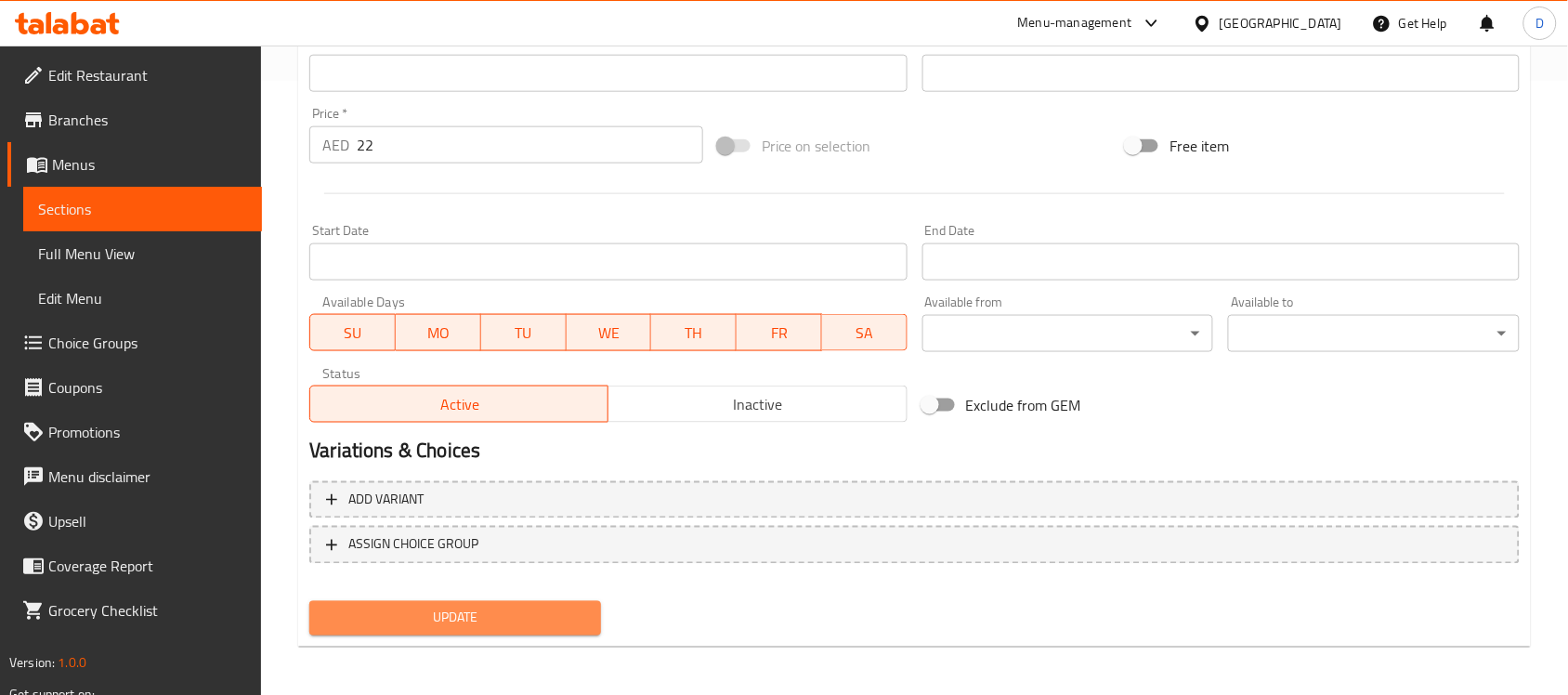
click at [382, 611] on span "Update" at bounding box center [454, 618] width 261 height 23
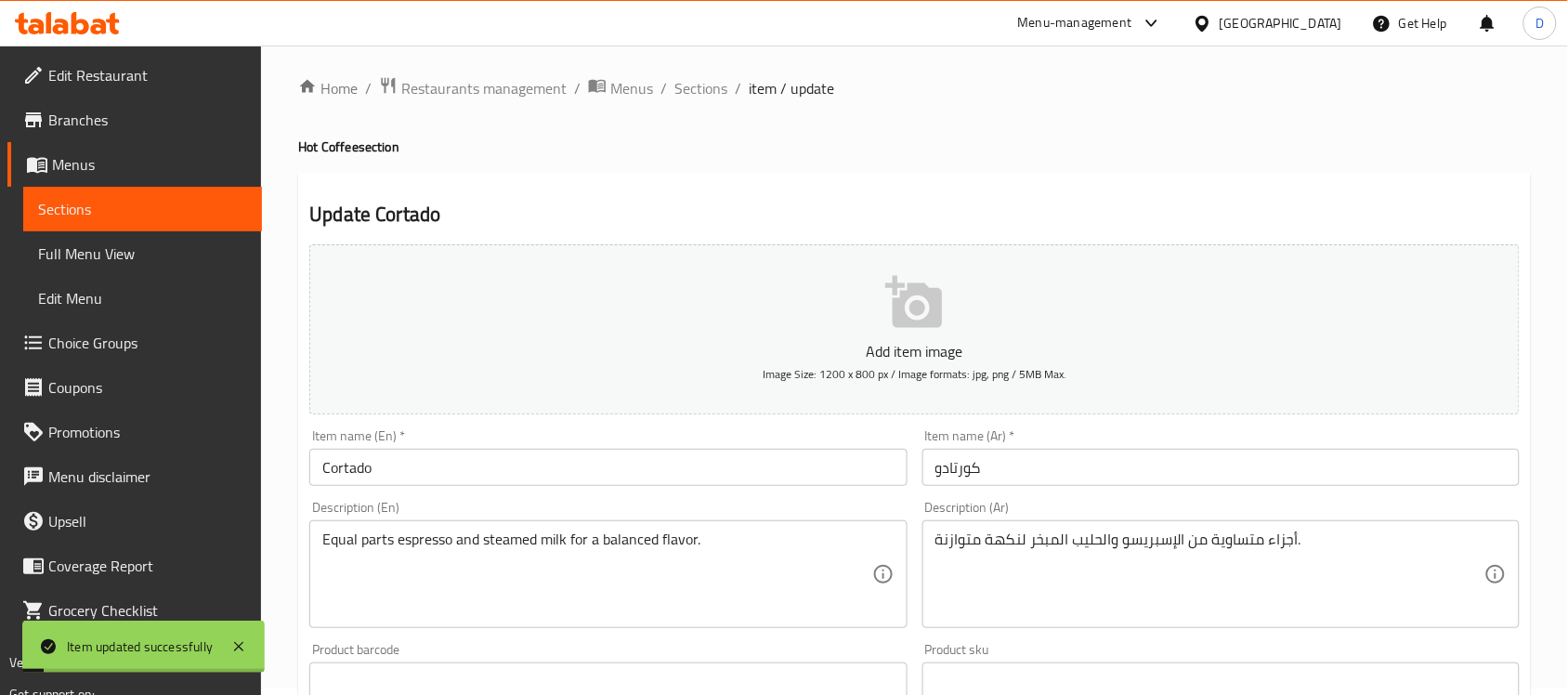
scroll to position [0, 0]
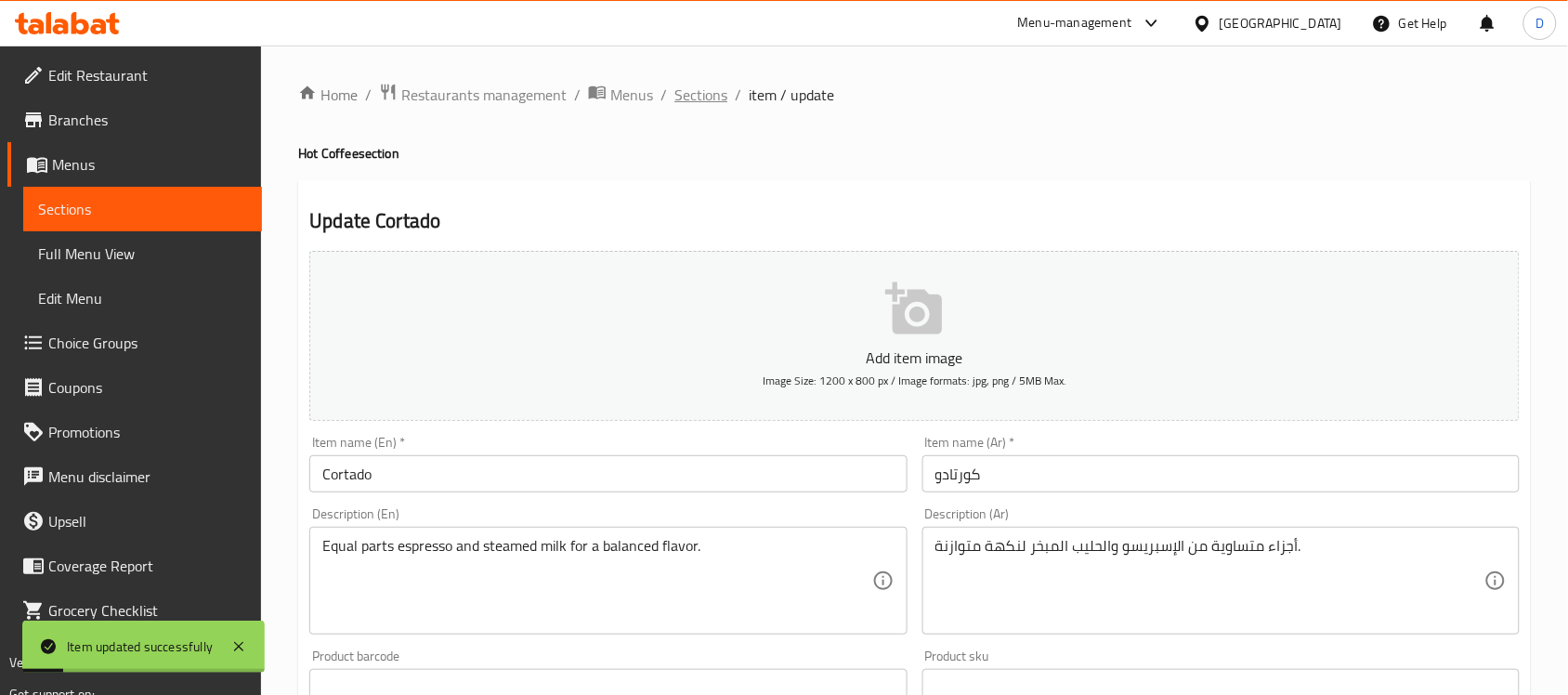
click at [712, 93] on span "Sections" at bounding box center [701, 95] width 53 height 22
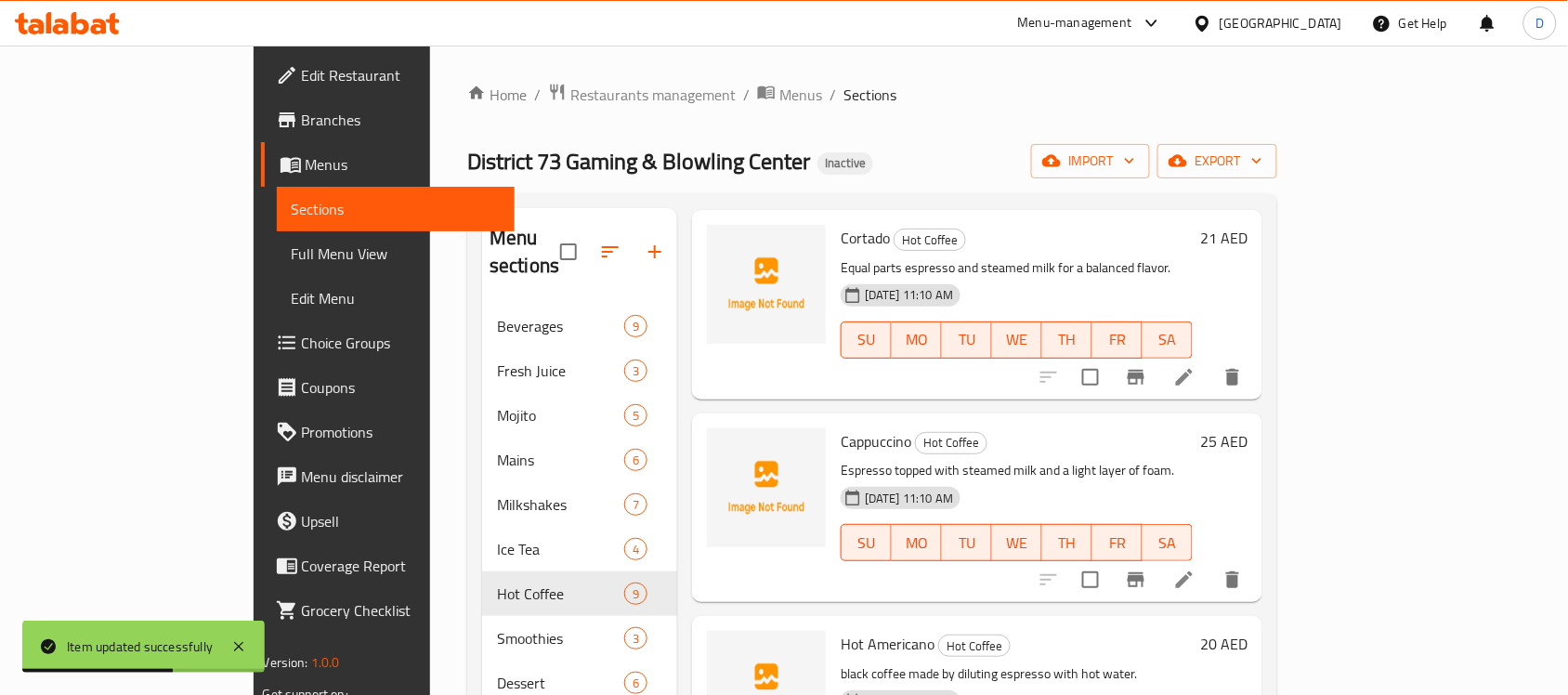
scroll to position [697, 0]
click at [1195, 567] on icon at bounding box center [1185, 578] width 22 height 22
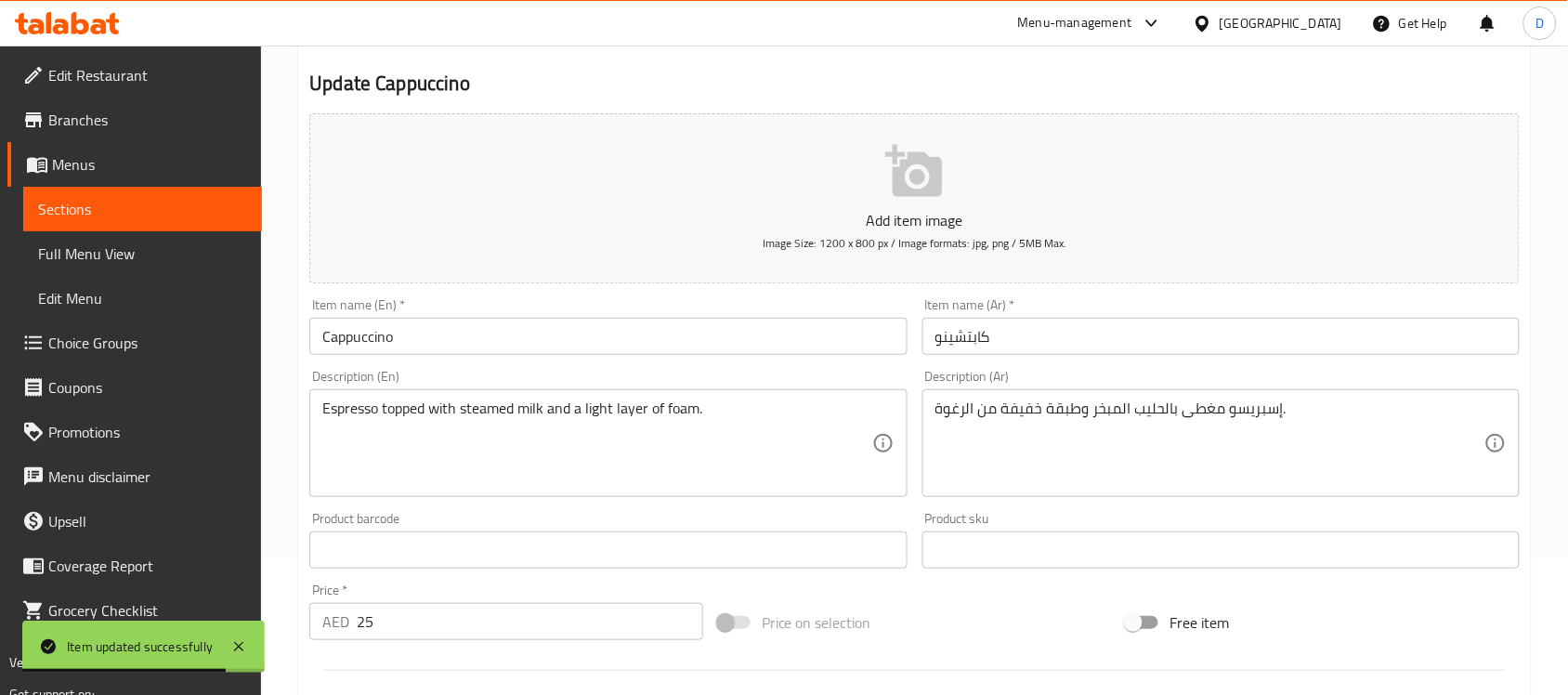
scroll to position [348, 0]
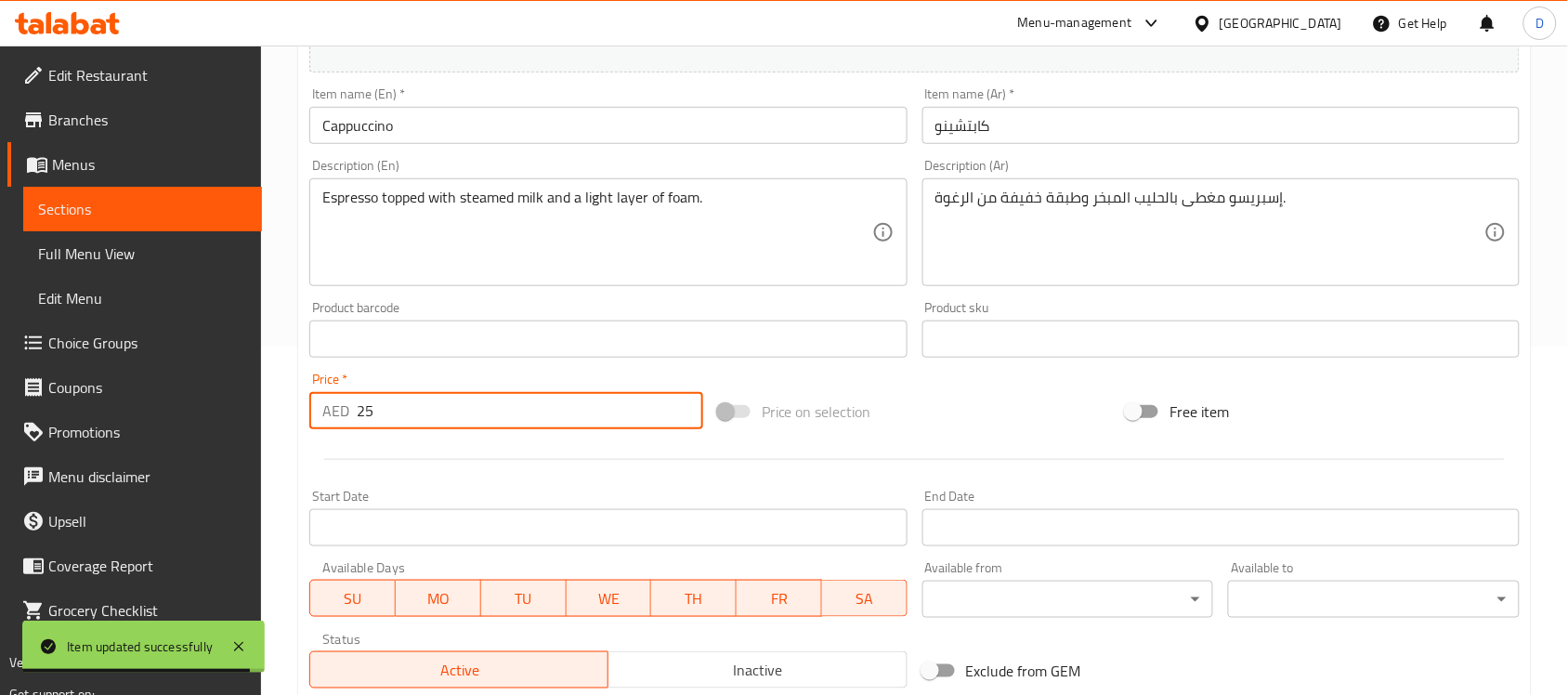
drag, startPoint x: 401, startPoint y: 397, endPoint x: 295, endPoint y: 423, distance: 109.1
click at [295, 423] on div "Home / Restaurants management / Menus / Sections / item / update Hot Coffee sec…" at bounding box center [914, 330] width 1307 height 1266
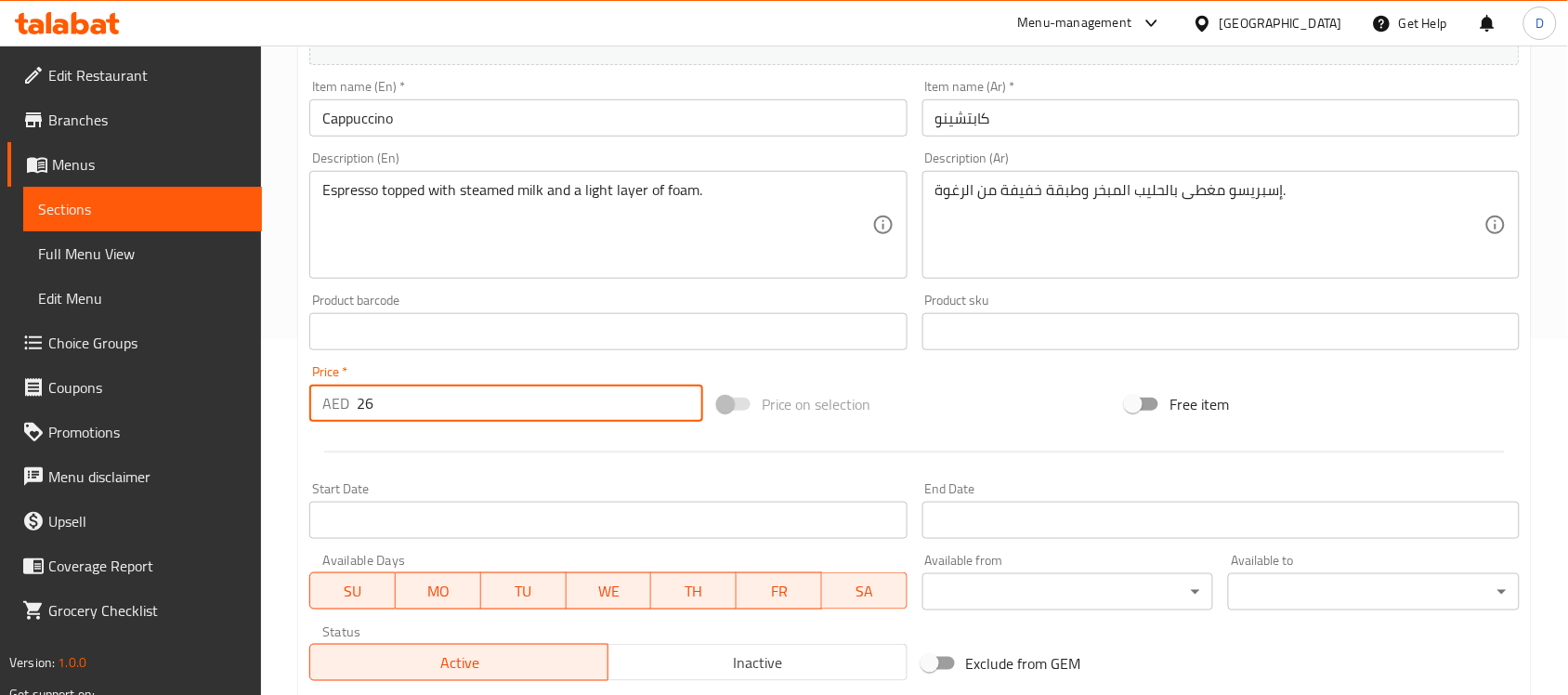
scroll to position [614, 0]
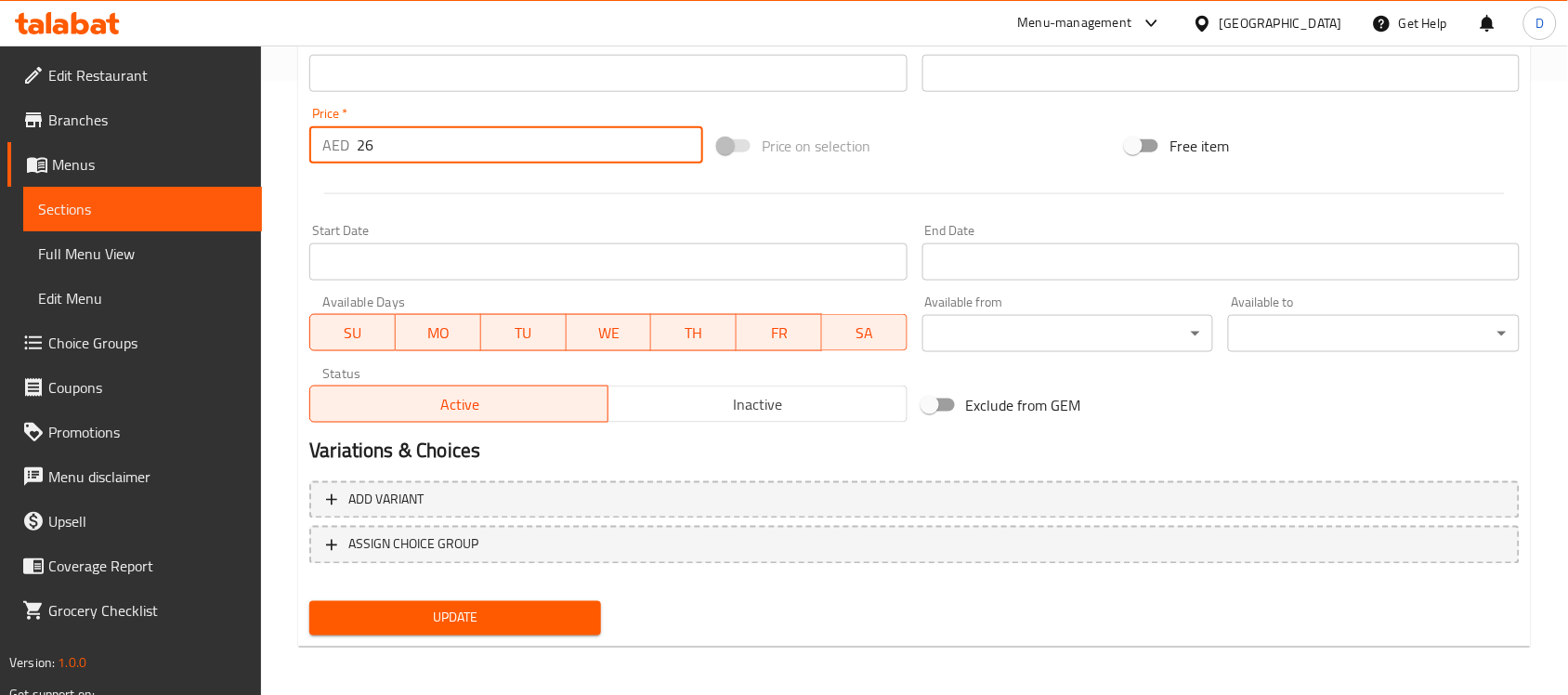
type input "26"
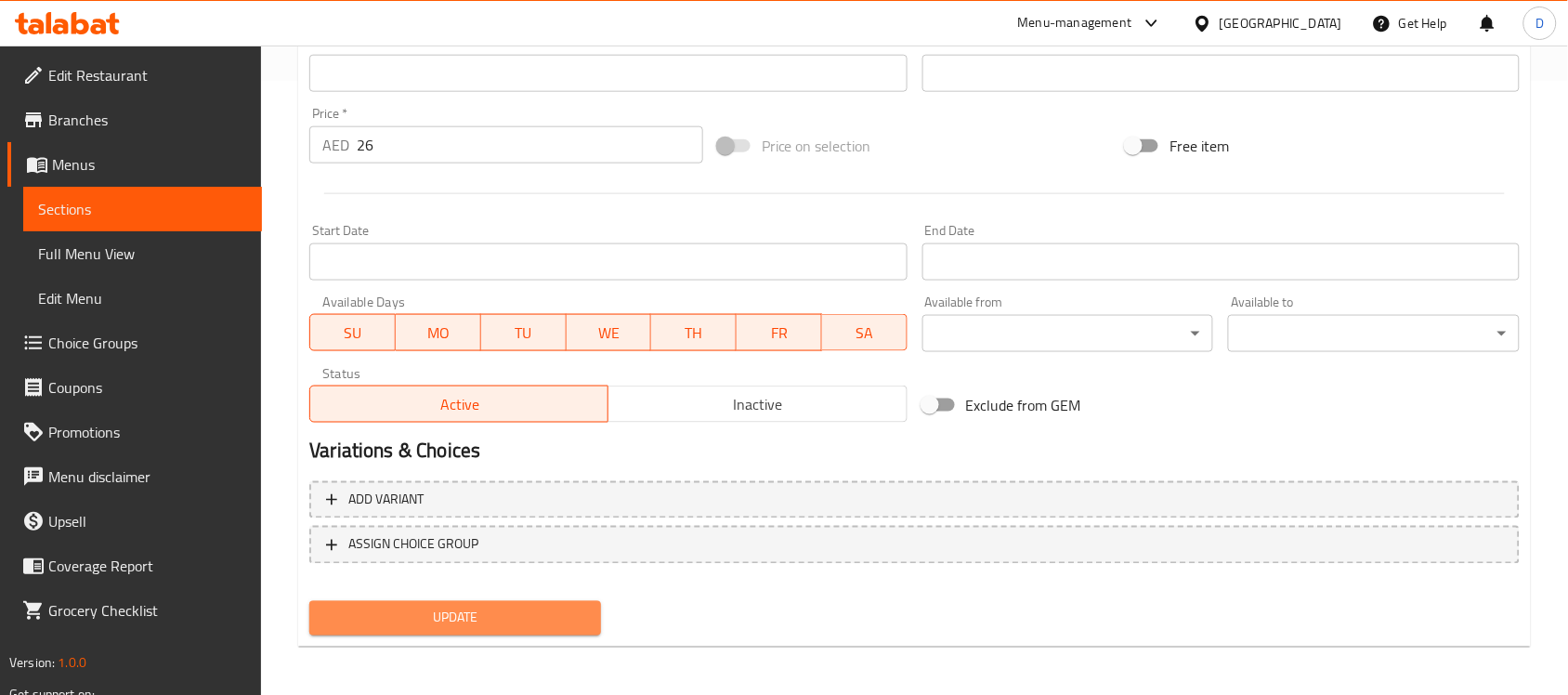
click at [401, 602] on button "Update" at bounding box center [454, 618] width 291 height 34
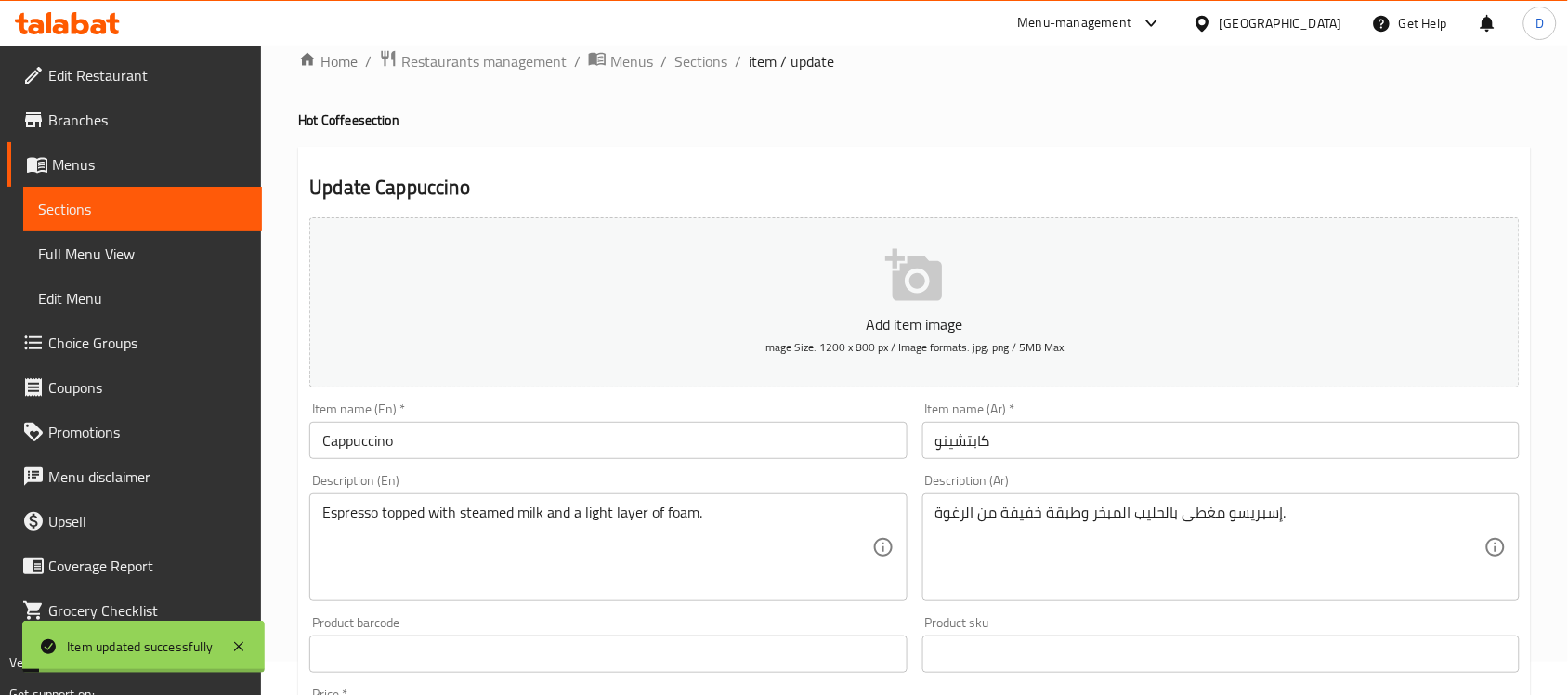
scroll to position [0, 0]
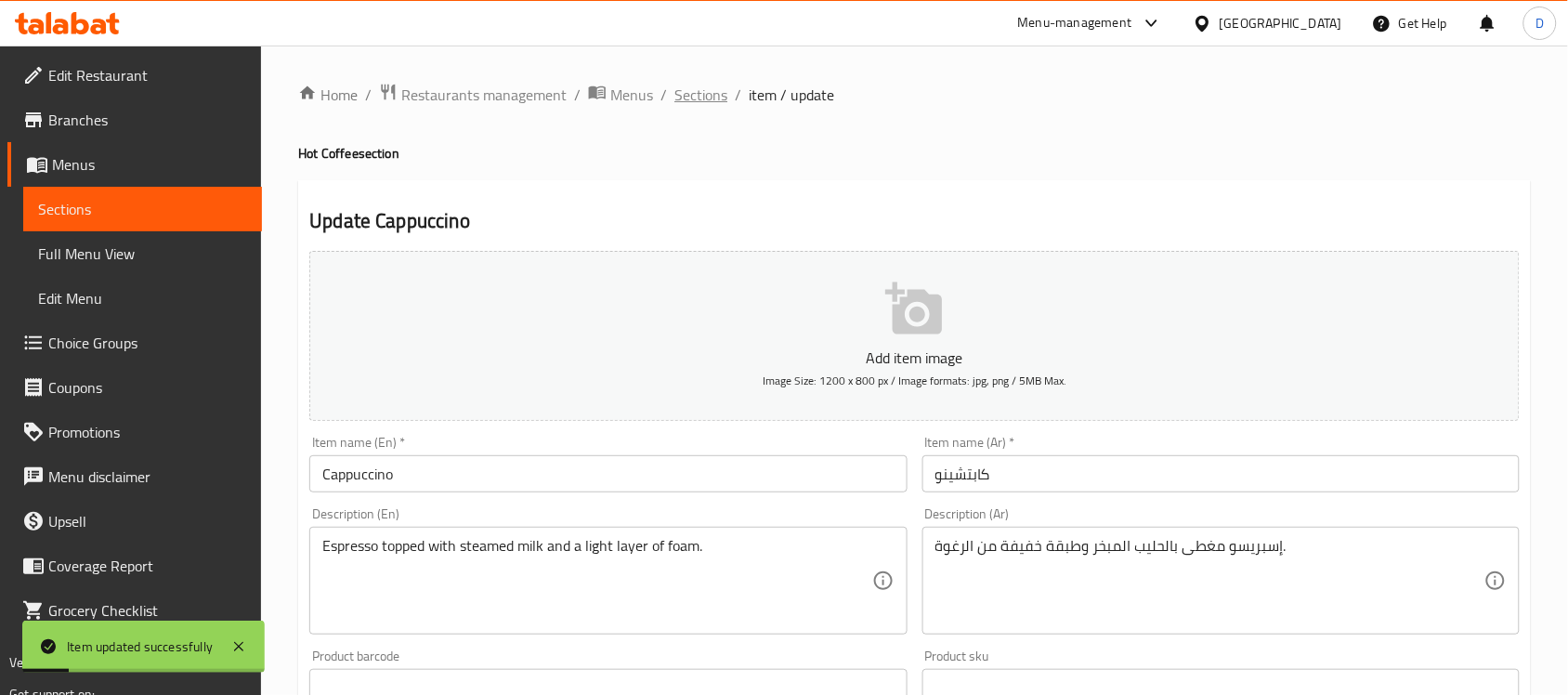
click at [719, 100] on span "Sections" at bounding box center [701, 95] width 53 height 22
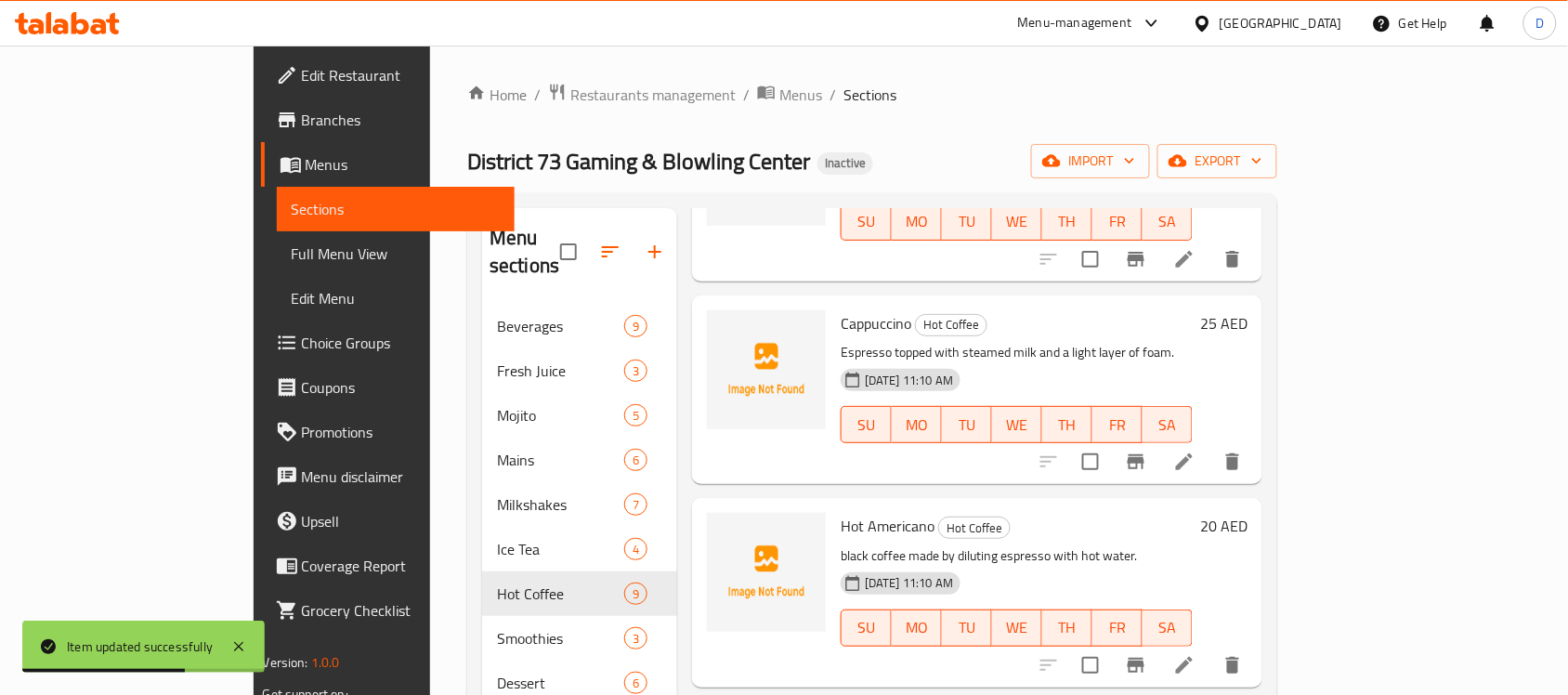
scroll to position [905, 0]
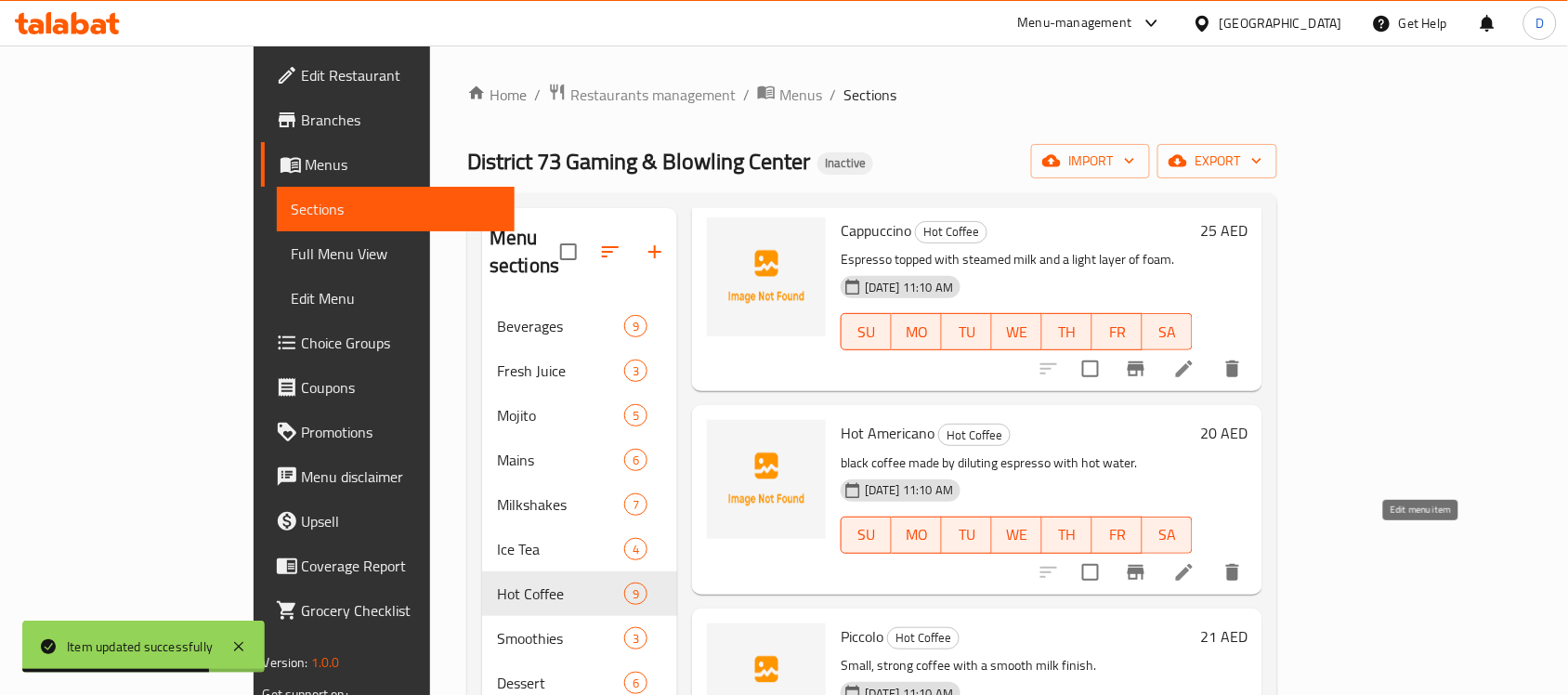
click at [1195, 561] on icon at bounding box center [1185, 572] width 22 height 22
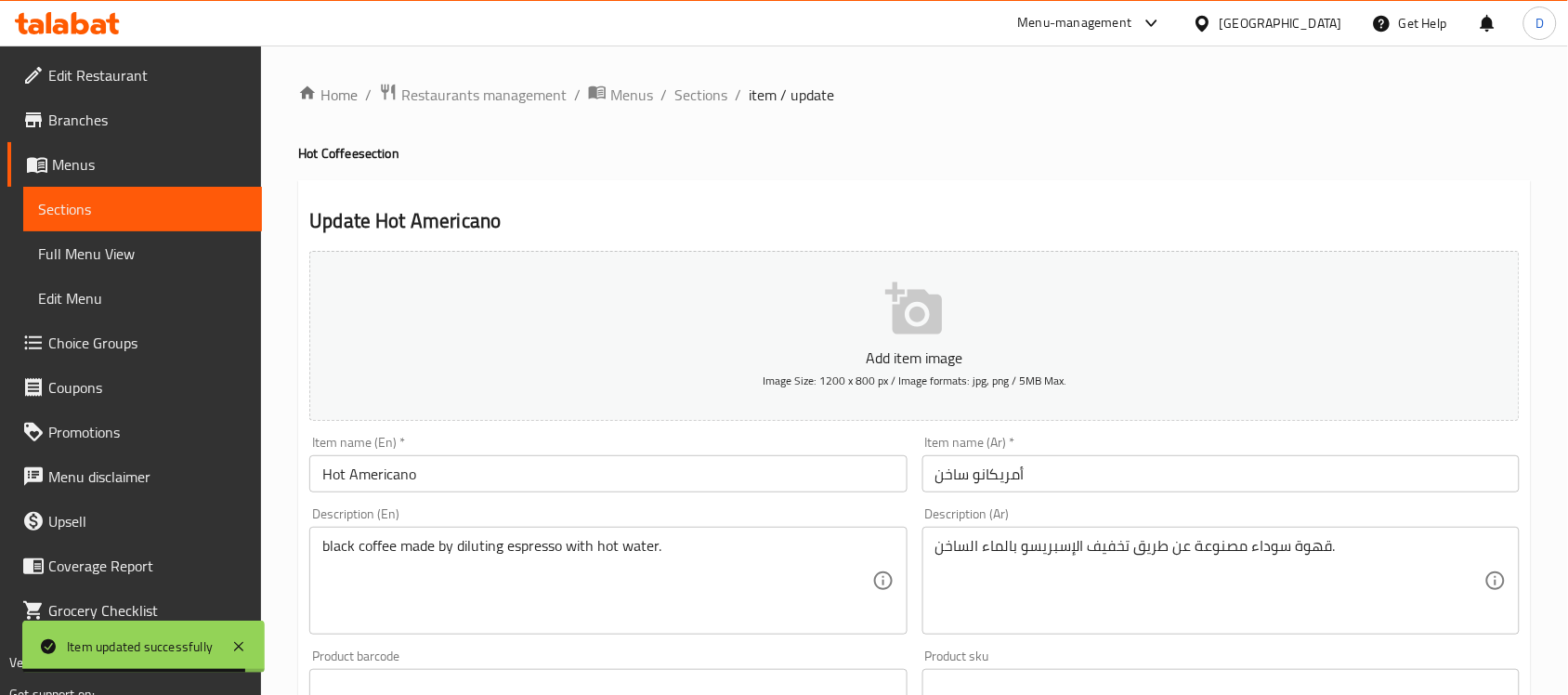
scroll to position [348, 0]
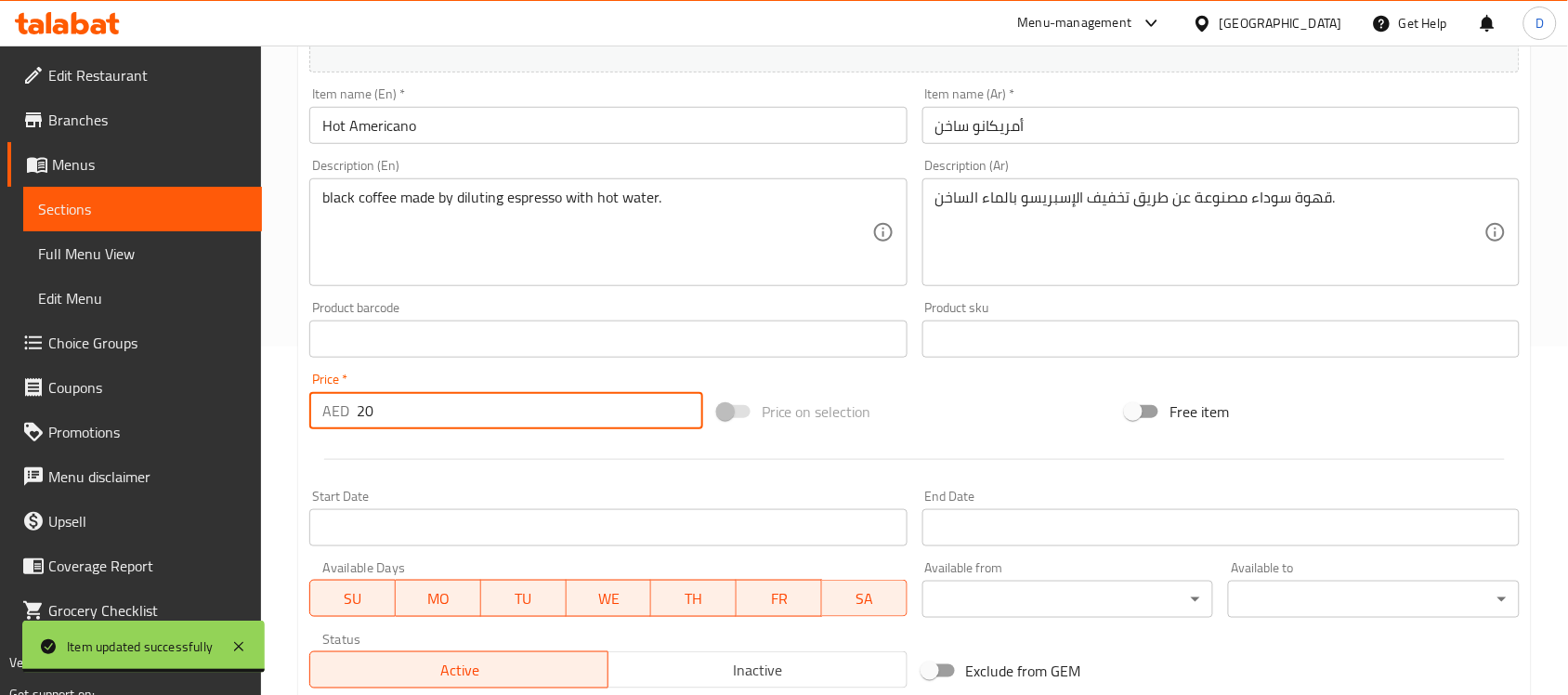
drag, startPoint x: 379, startPoint y: 415, endPoint x: 302, endPoint y: 414, distance: 77.0
click at [302, 414] on div "Price   * AED 20 Price *" at bounding box center [505, 400] width 409 height 72
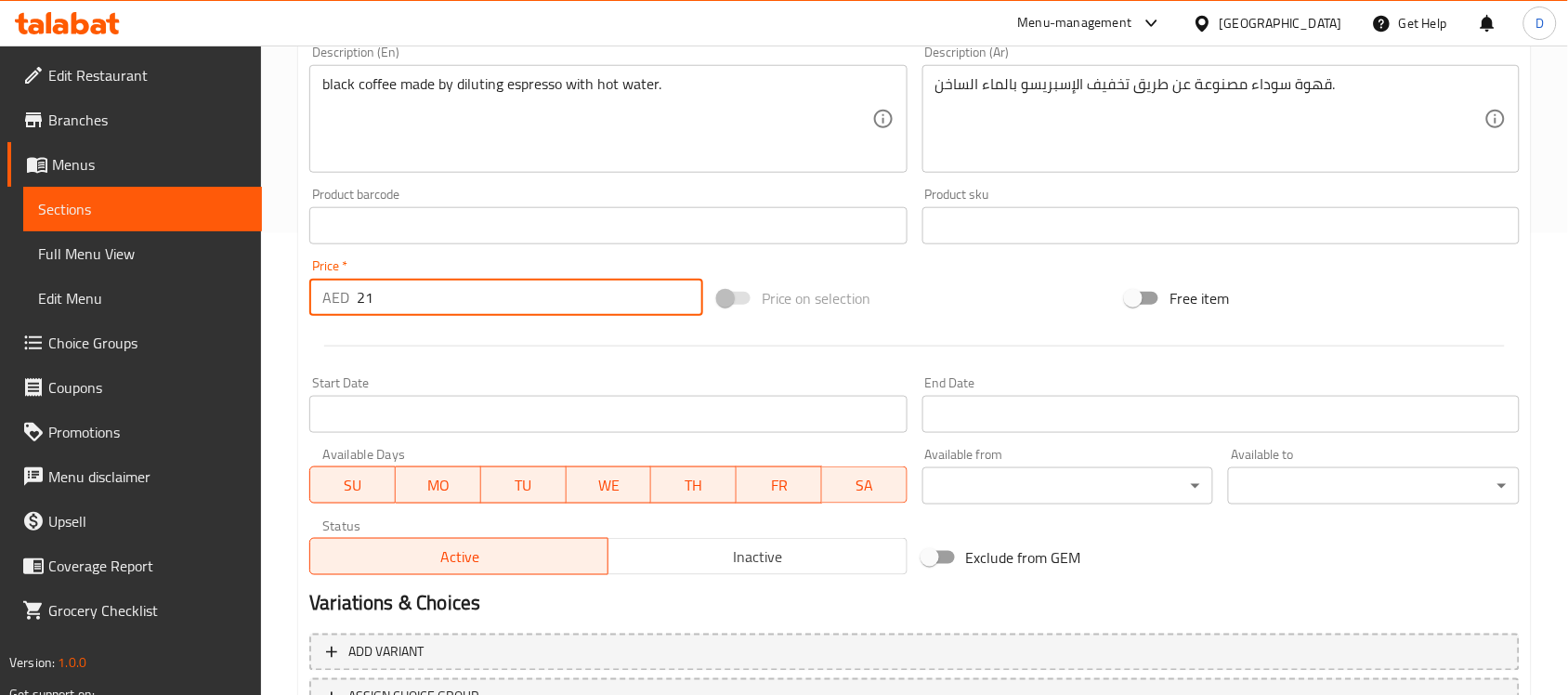
scroll to position [614, 0]
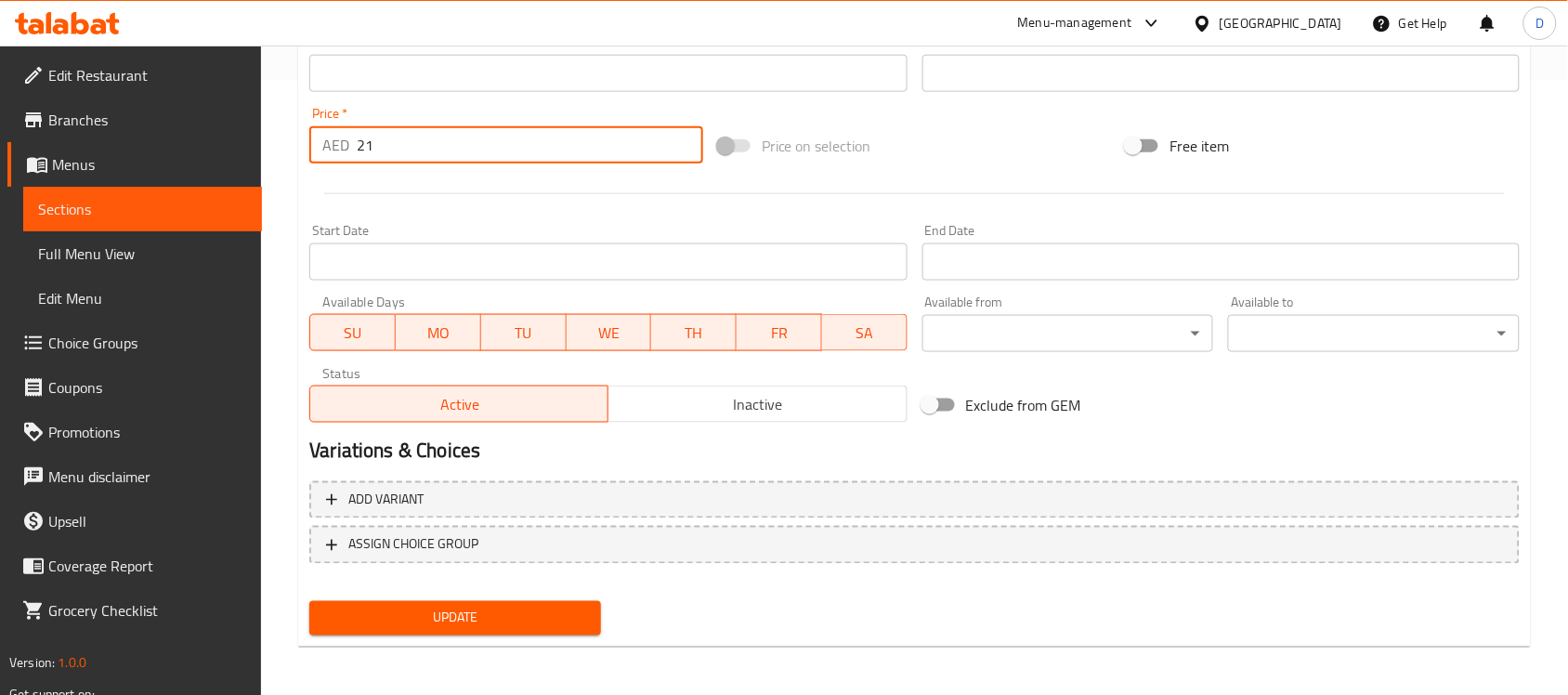
type input "21"
click at [369, 615] on span "Update" at bounding box center [454, 618] width 261 height 23
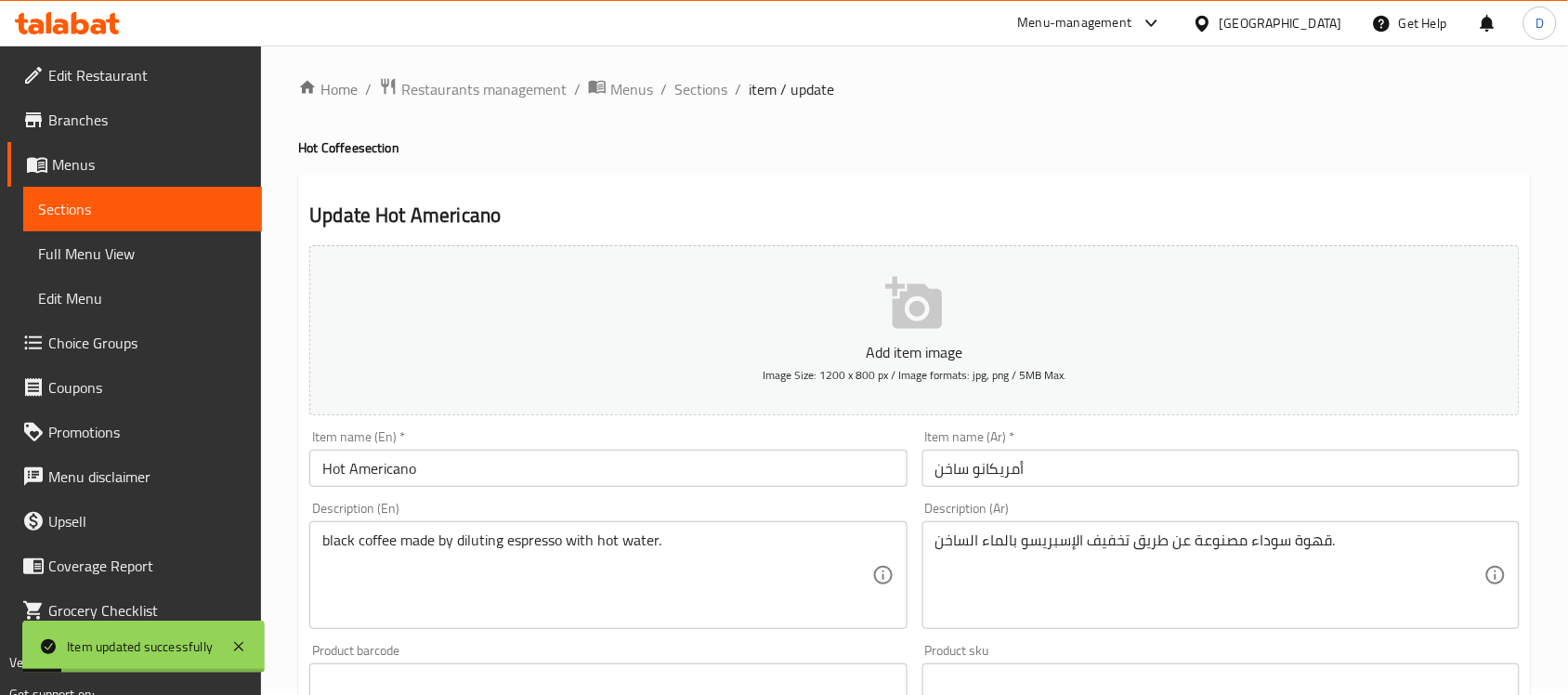
scroll to position [0, 0]
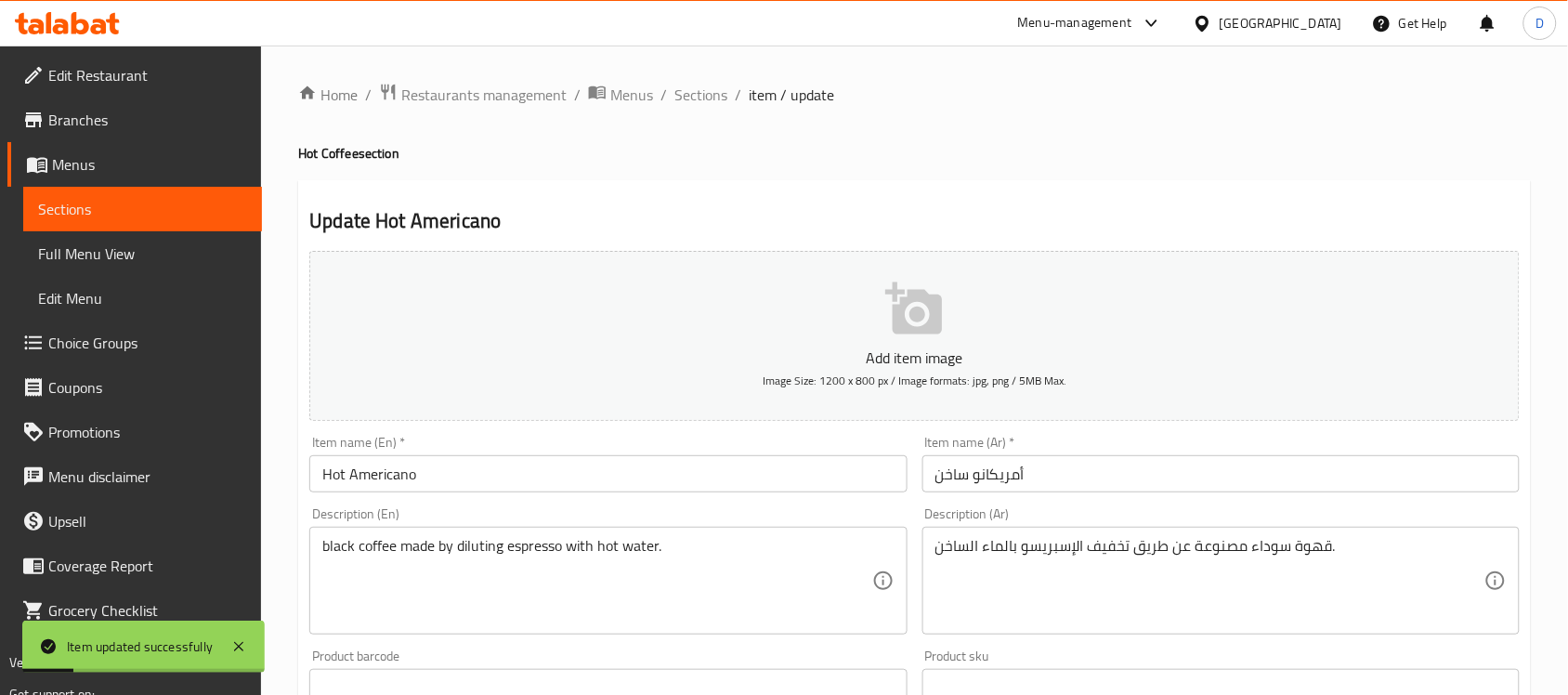
drag, startPoint x: 693, startPoint y: 84, endPoint x: 712, endPoint y: 127, distance: 47.0
click at [693, 84] on span "Sections" at bounding box center [701, 95] width 53 height 22
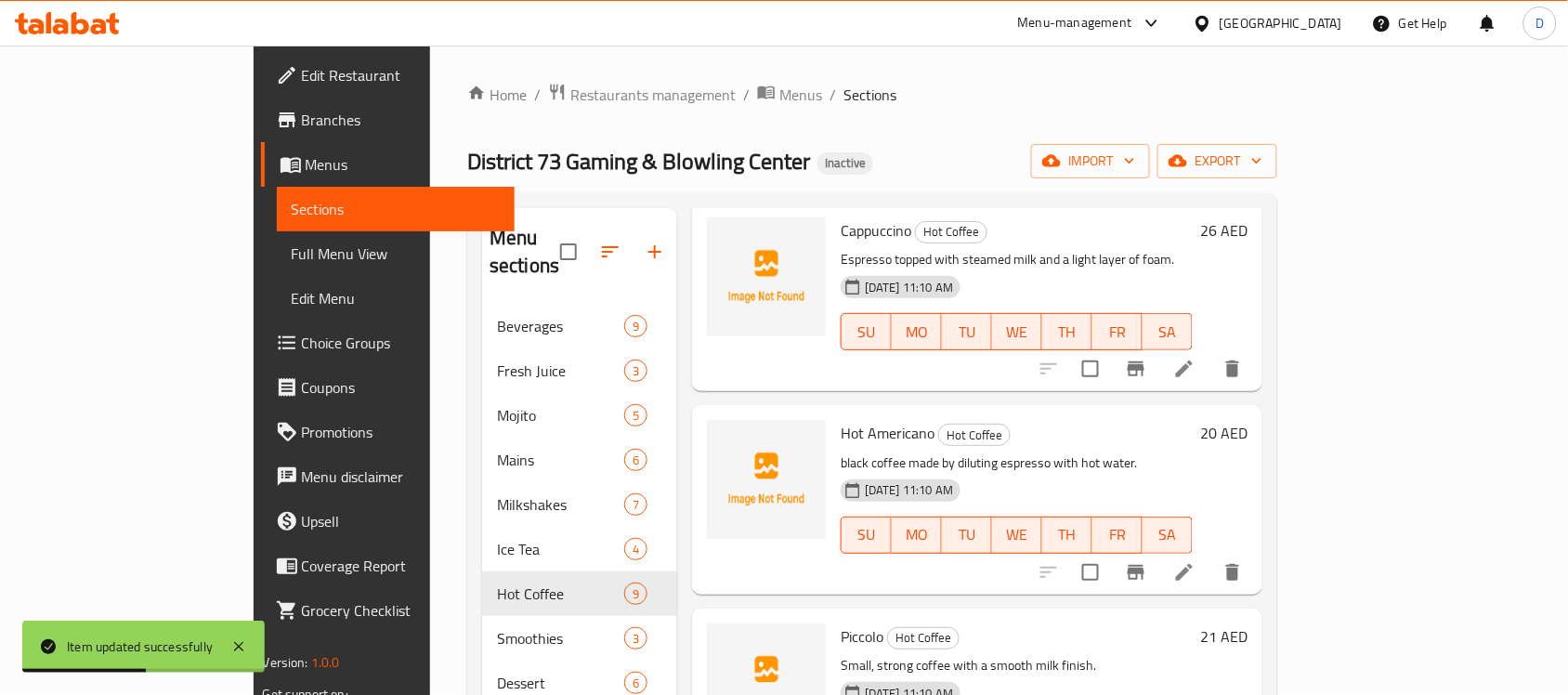
scroll to position [116, 0]
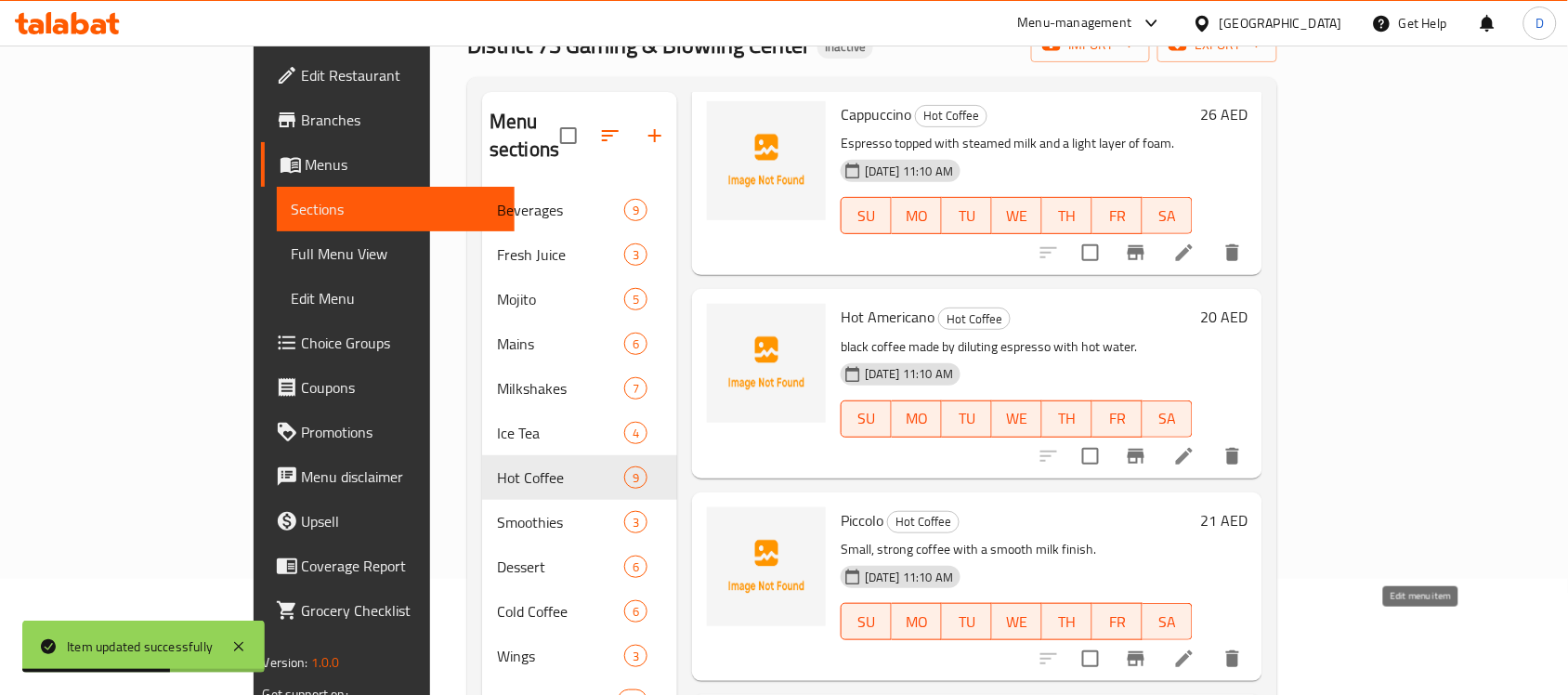
click at [1192, 650] on icon at bounding box center [1185, 659] width 17 height 17
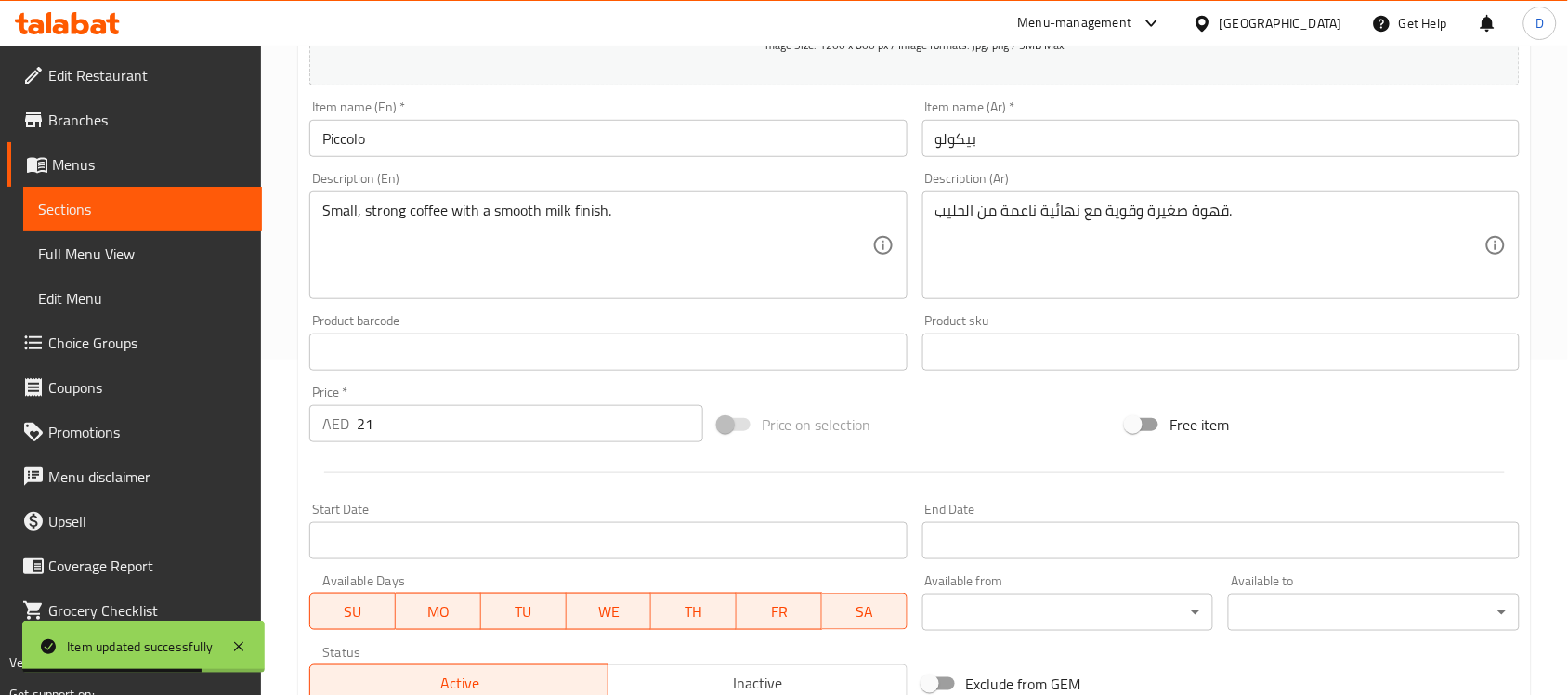
scroll to position [348, 0]
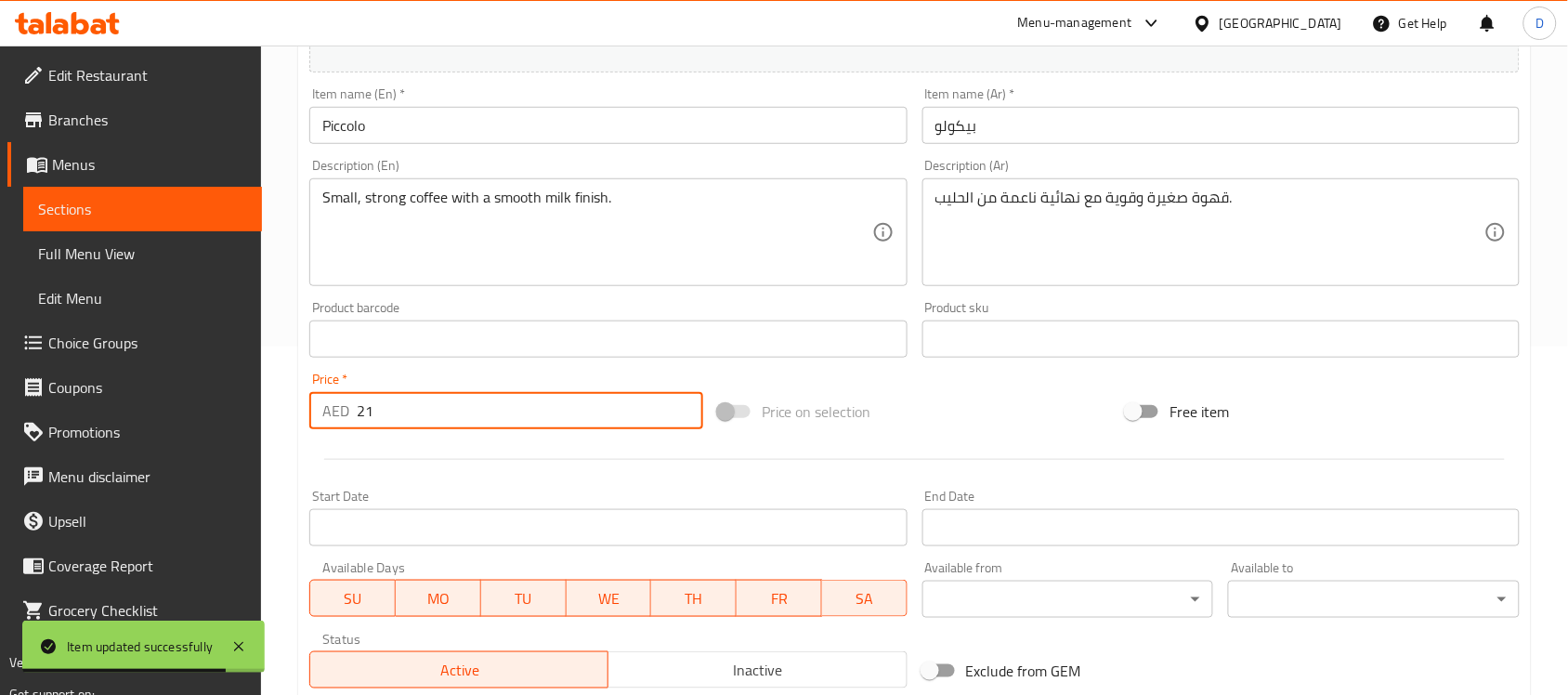
drag, startPoint x: 388, startPoint y: 414, endPoint x: 274, endPoint y: 418, distance: 114.1
click at [274, 418] on div "Home / Restaurants management / Menus / Sections / item / update Hot Coffee sec…" at bounding box center [914, 330] width 1307 height 1266
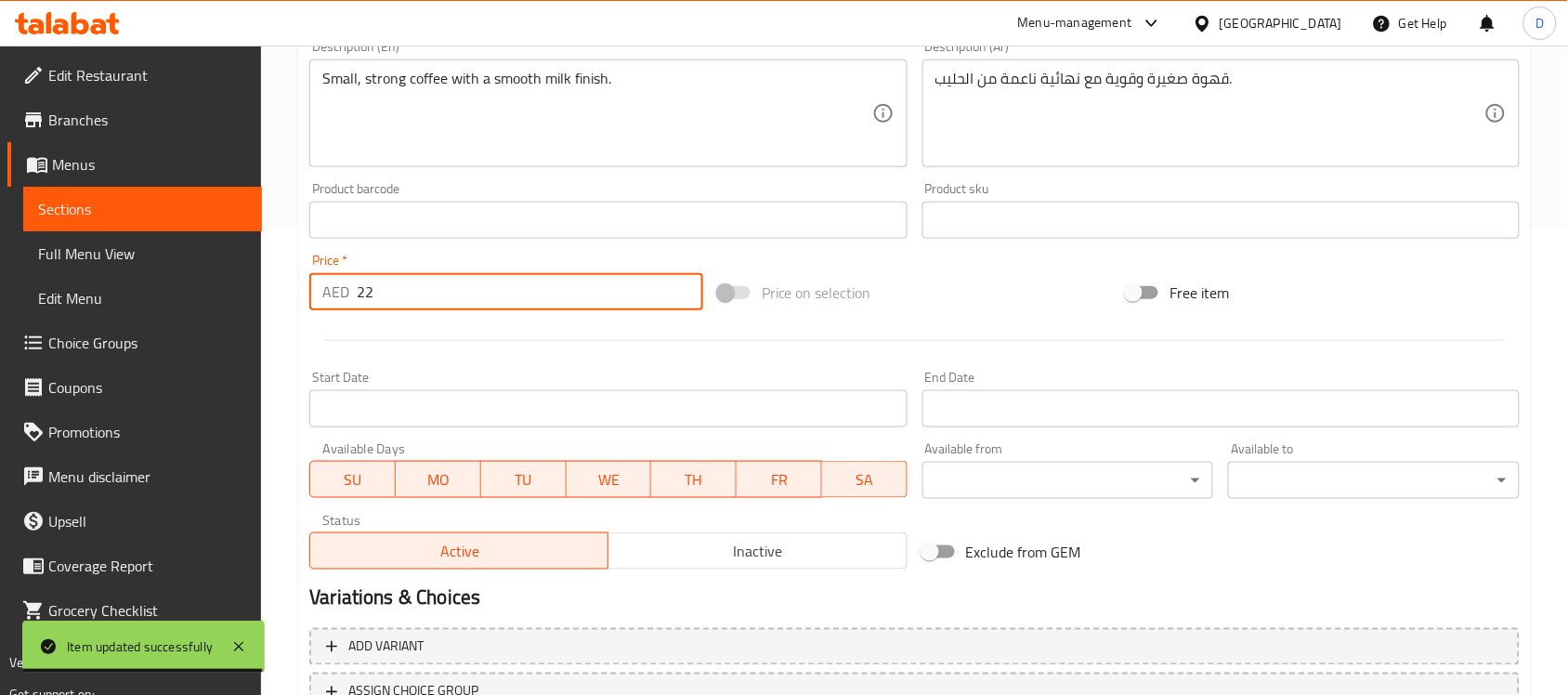
scroll to position [614, 0]
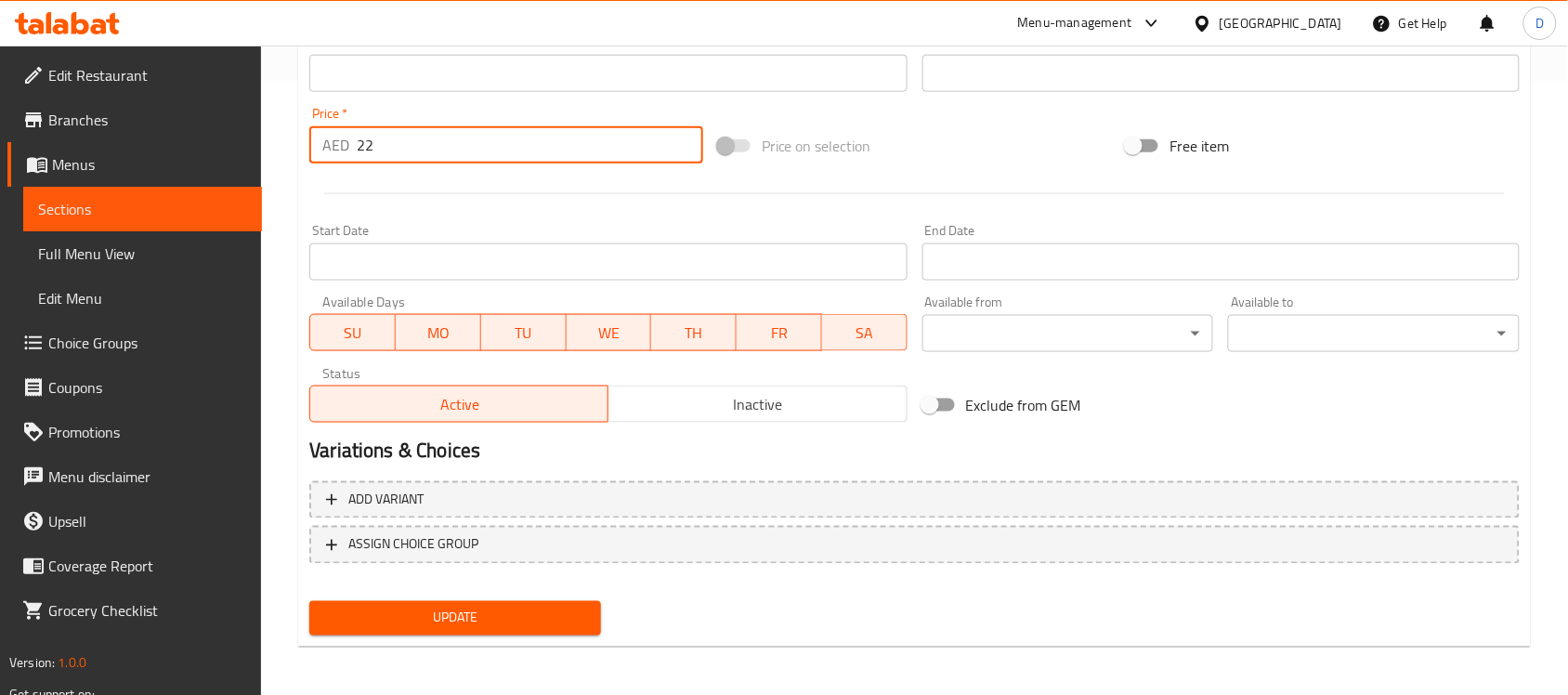
type input "22"
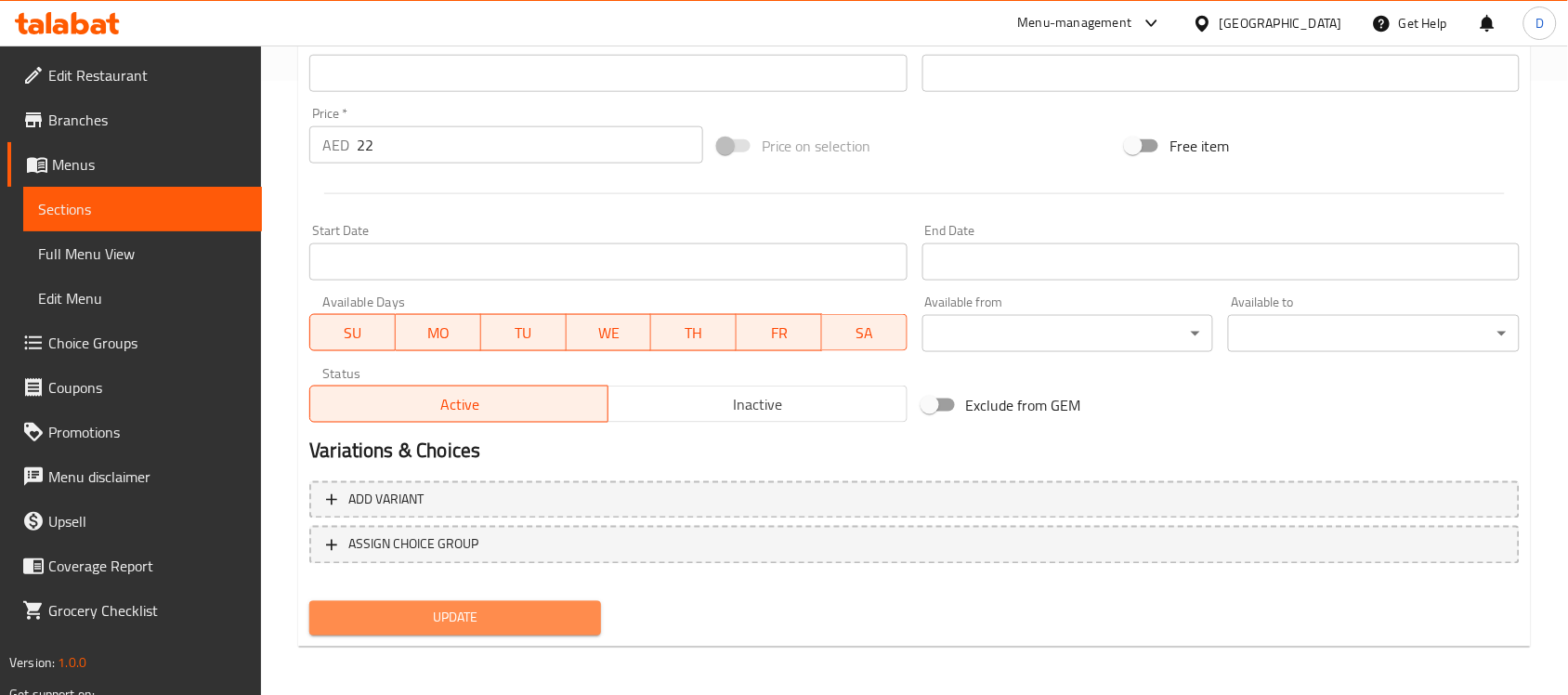
click at [502, 607] on span "Update" at bounding box center [454, 618] width 261 height 23
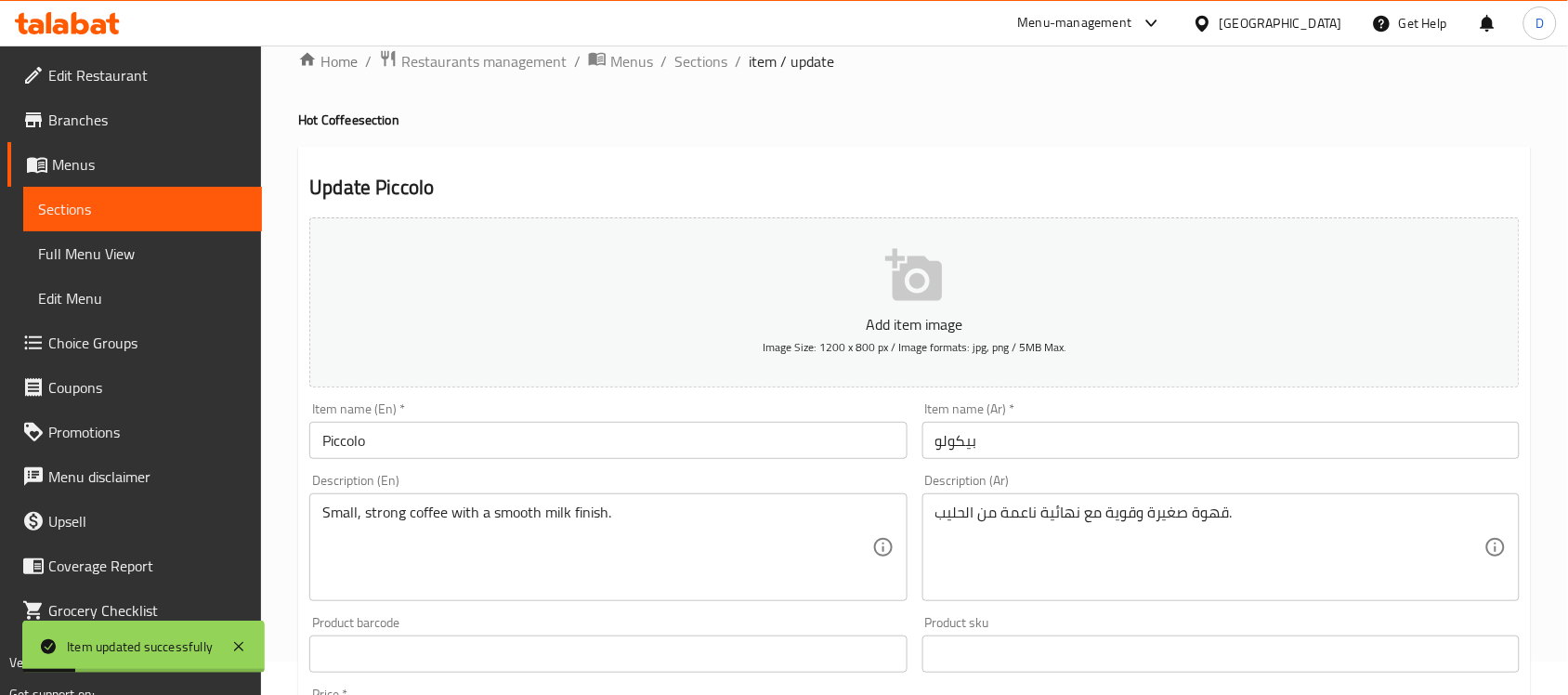
scroll to position [0, 0]
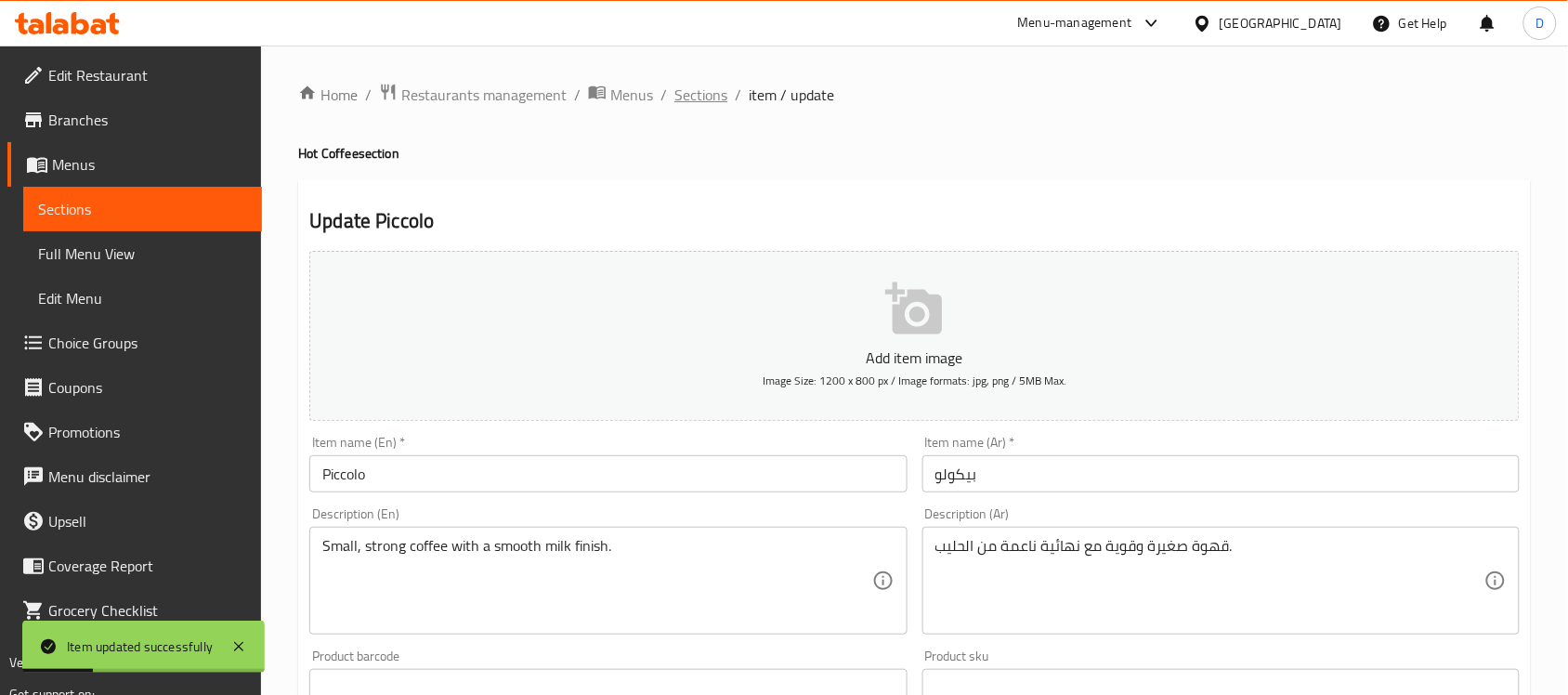
click at [704, 91] on span "Sections" at bounding box center [701, 95] width 53 height 22
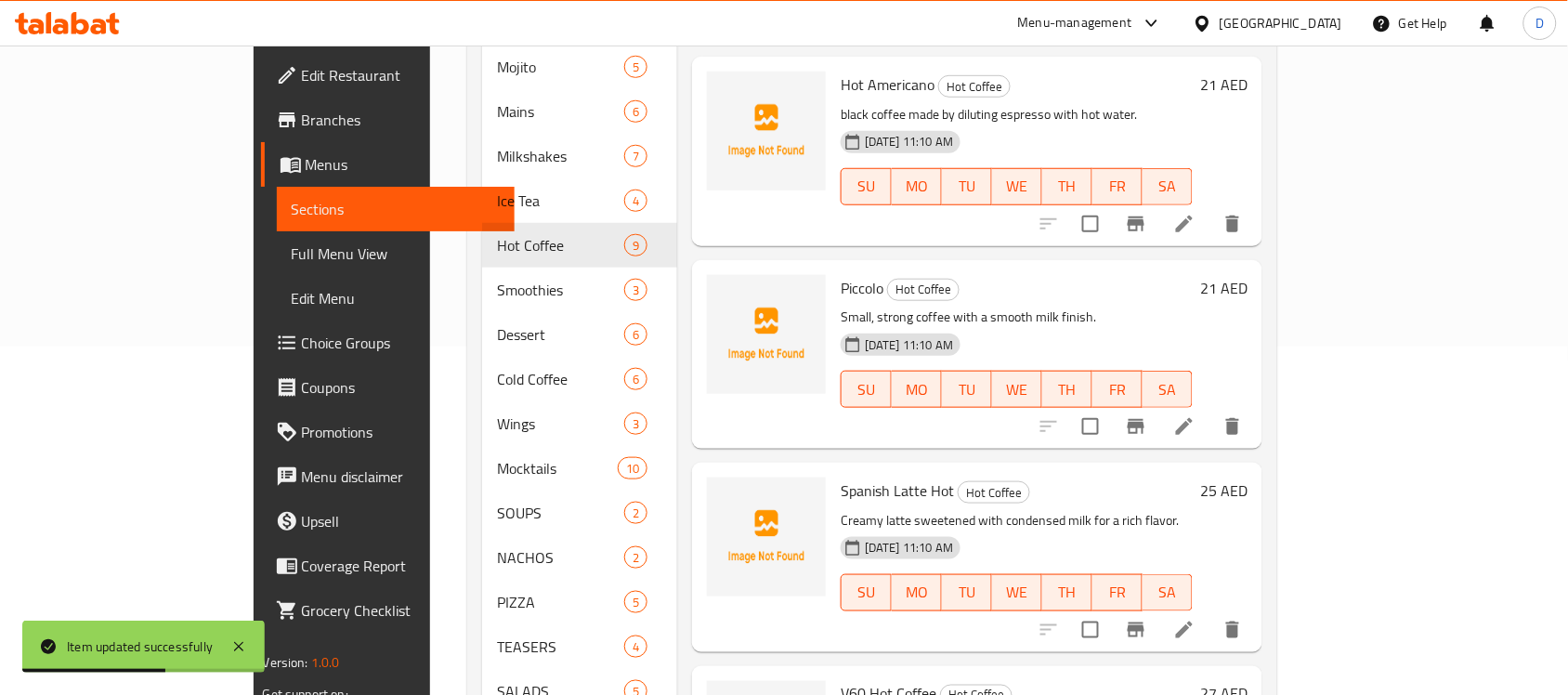
scroll to position [464, 0]
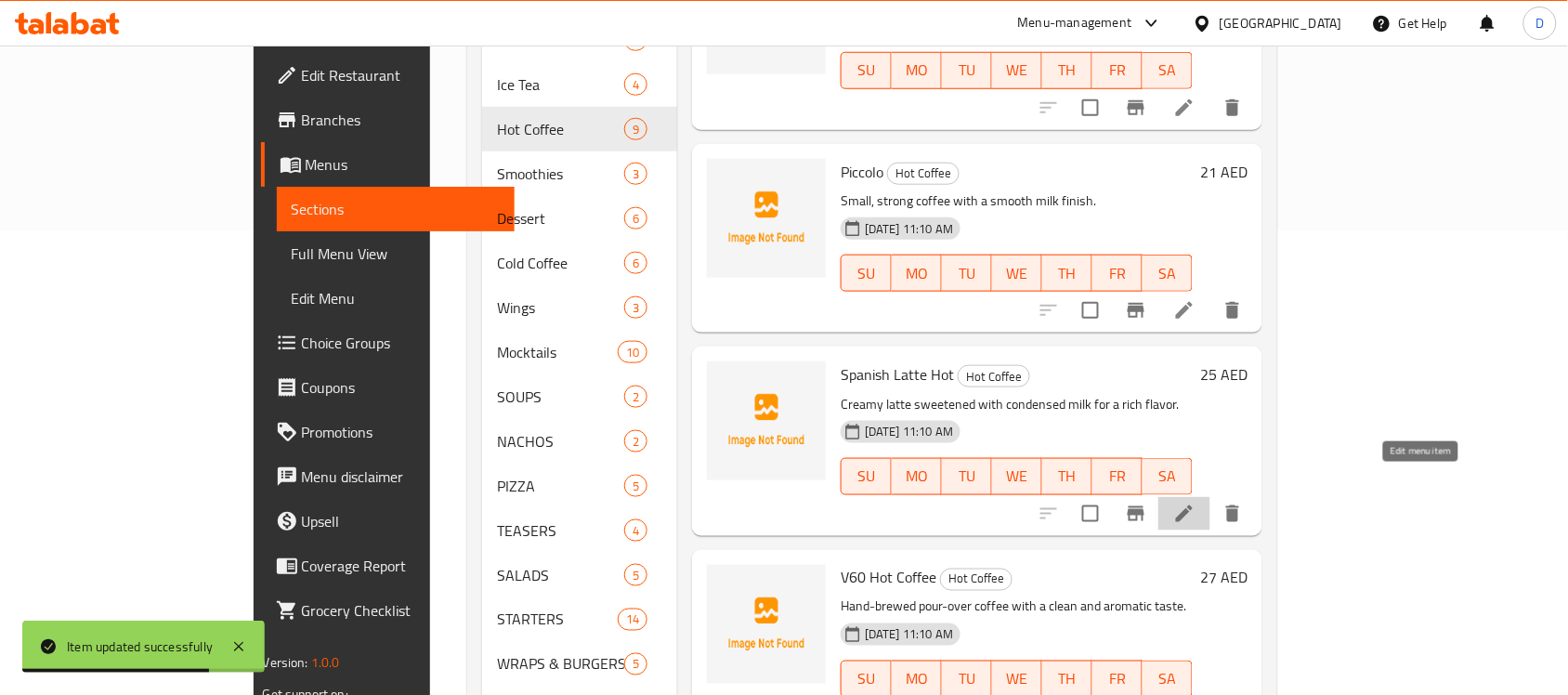
click at [1195, 502] on icon at bounding box center [1185, 514] width 22 height 22
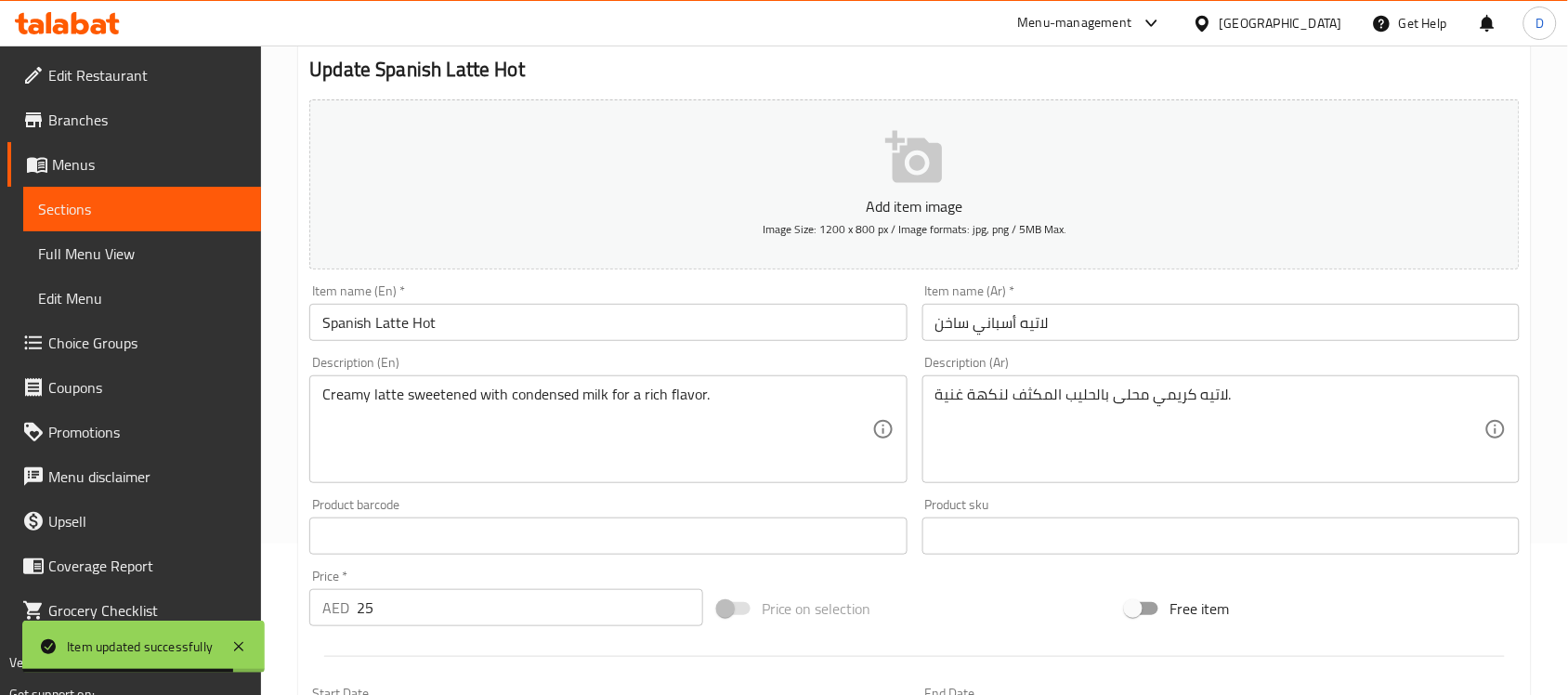
scroll to position [464, 0]
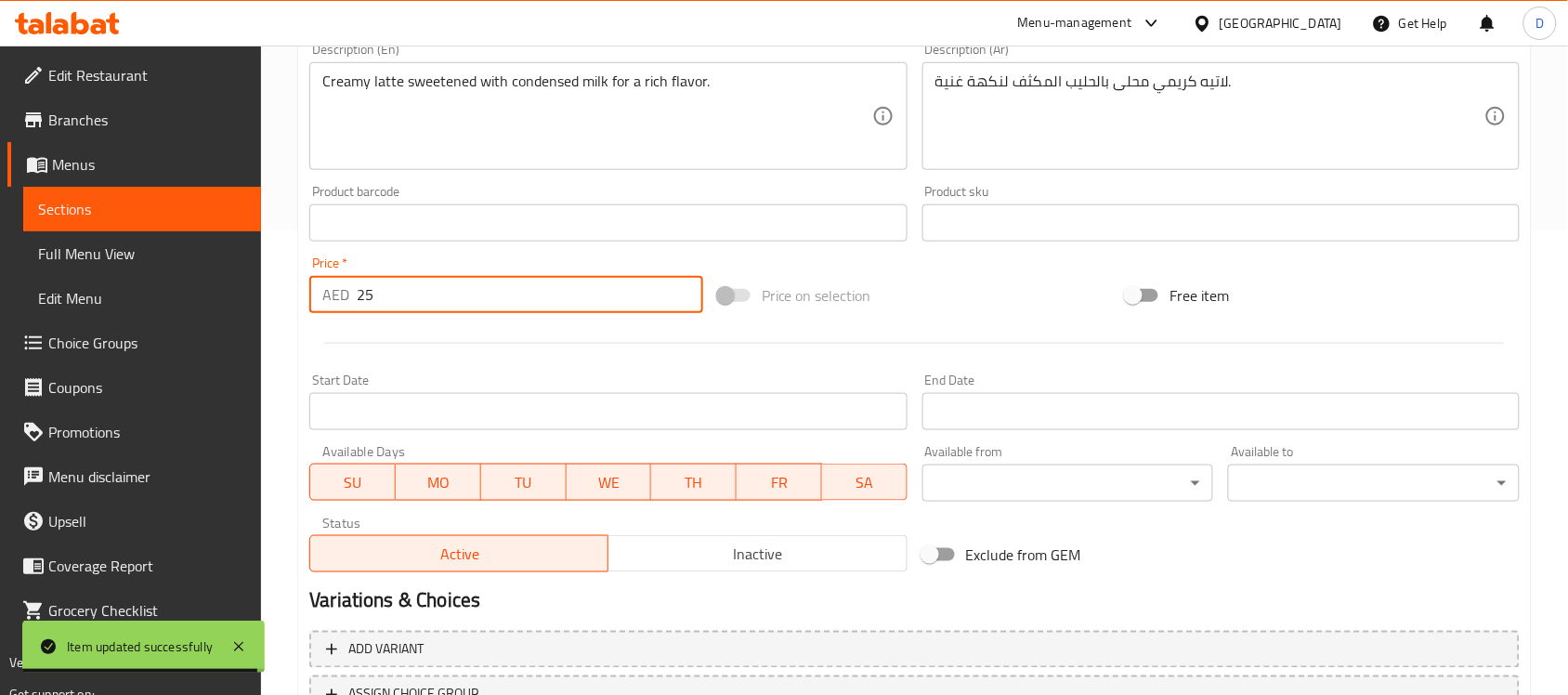
drag, startPoint x: 378, startPoint y: 298, endPoint x: 286, endPoint y: 307, distance: 92.4
click at [286, 307] on div "Home / Restaurants management / Menus / Sections / item / update Hot Coffee sec…" at bounding box center [914, 214] width 1307 height 1266
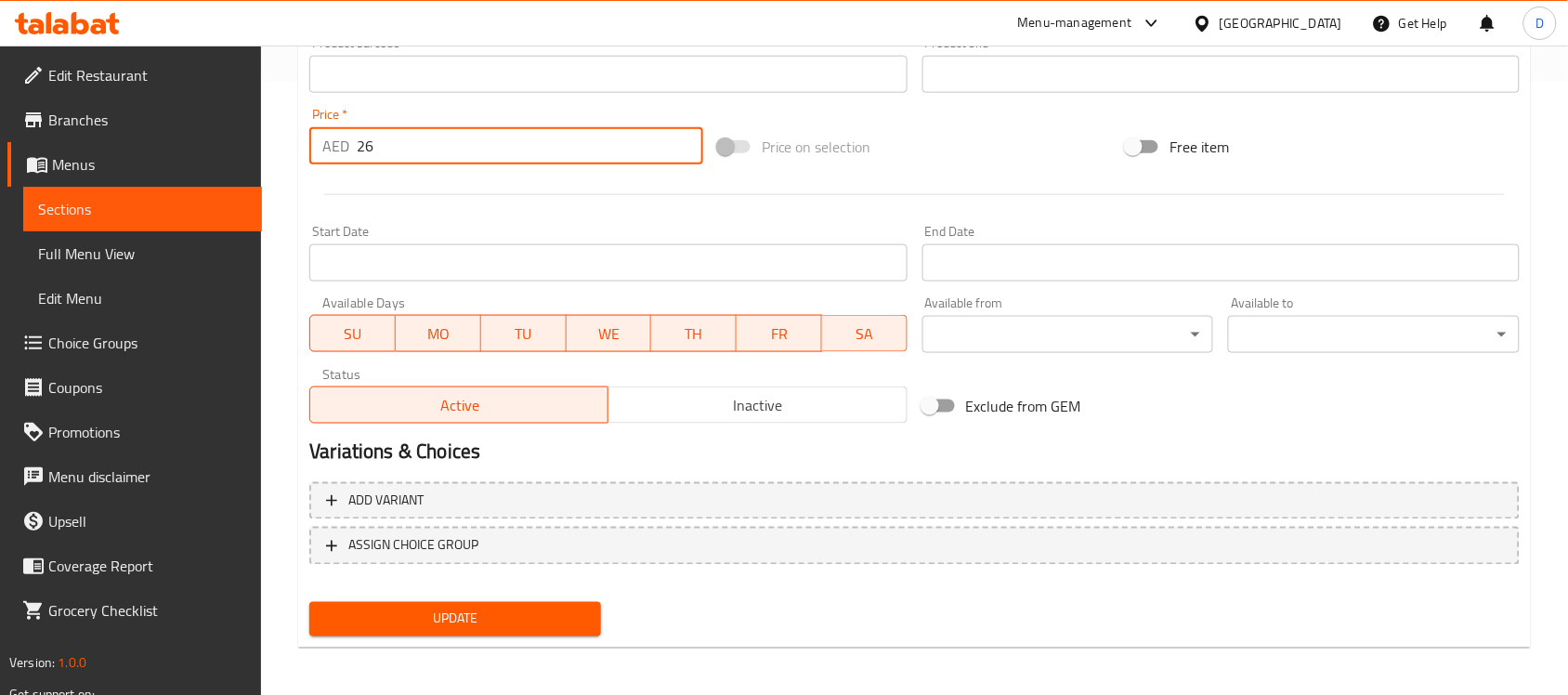
scroll to position [614, 0]
type input "26"
click at [395, 616] on span "Update" at bounding box center [454, 618] width 261 height 23
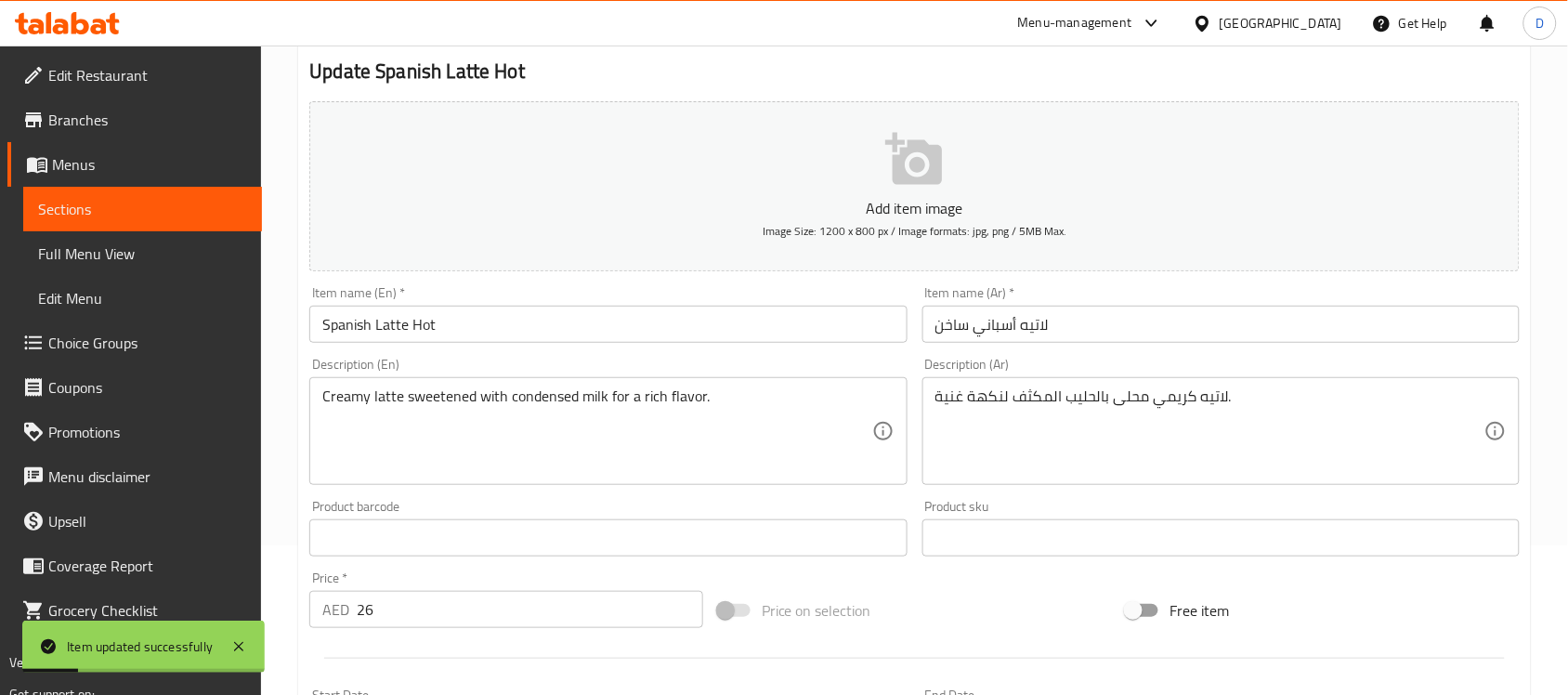
scroll to position [0, 0]
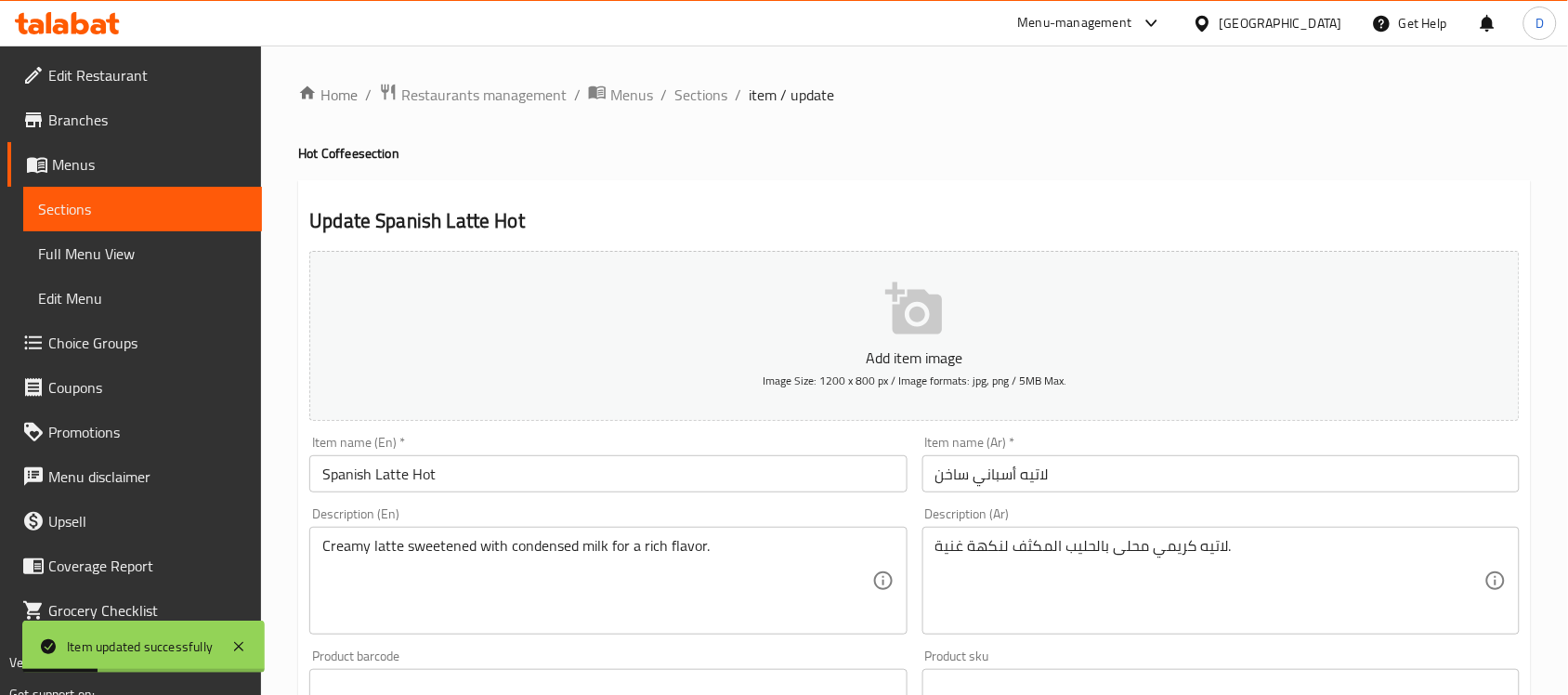
click at [703, 109] on div "Home / Restaurants management / Menus / Sections / item / update Hot Coffee sec…" at bounding box center [914, 678] width 1232 height 1192
click at [703, 95] on span "Sections" at bounding box center [701, 95] width 53 height 22
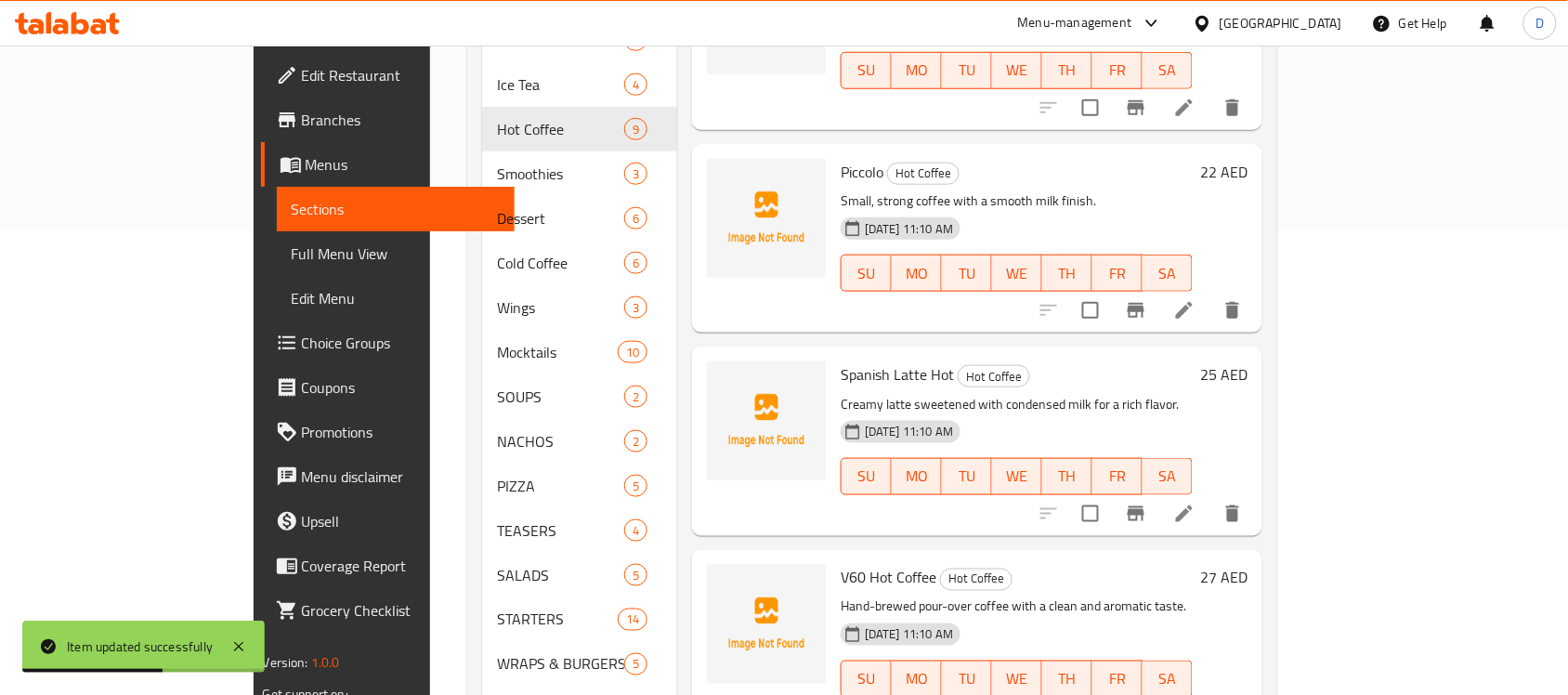
scroll to position [530, 0]
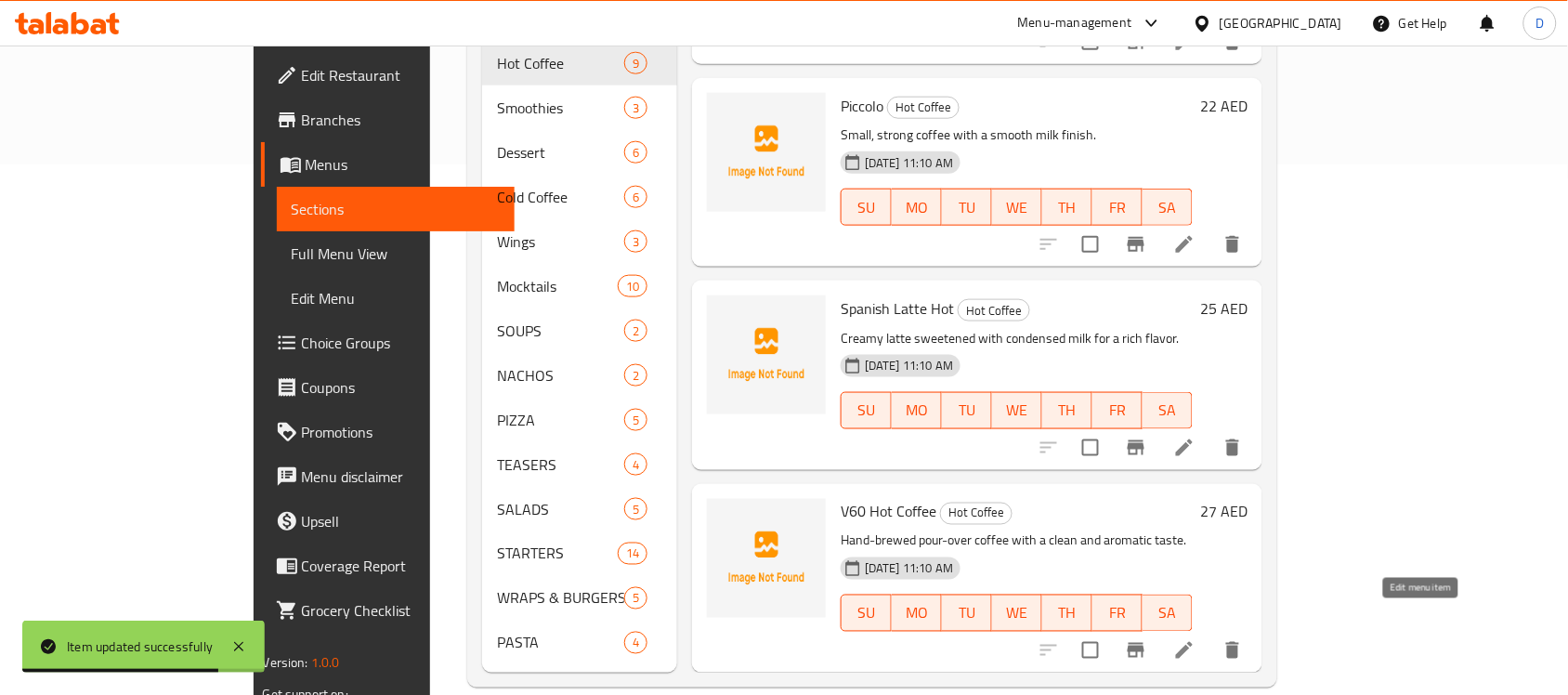
click at [1195, 639] on icon at bounding box center [1185, 650] width 22 height 22
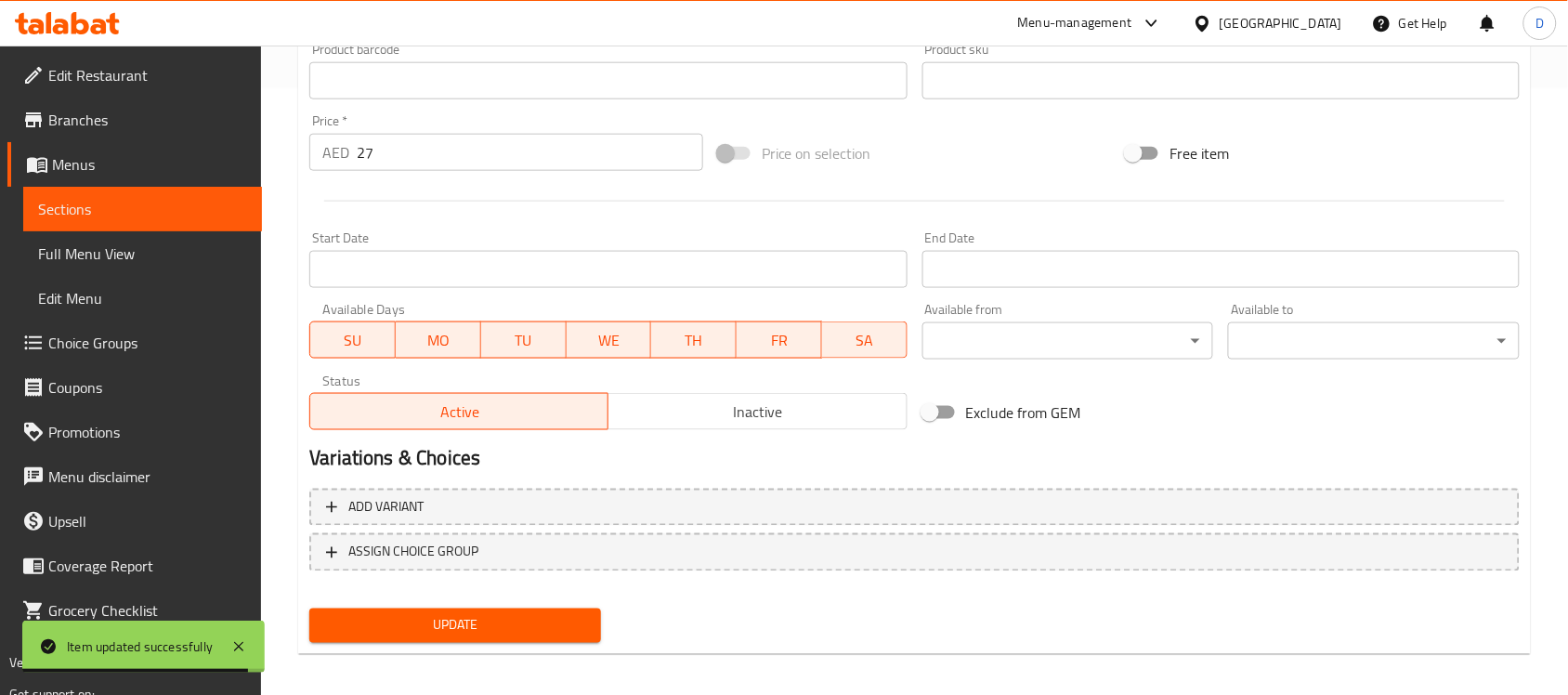
scroll to position [614, 0]
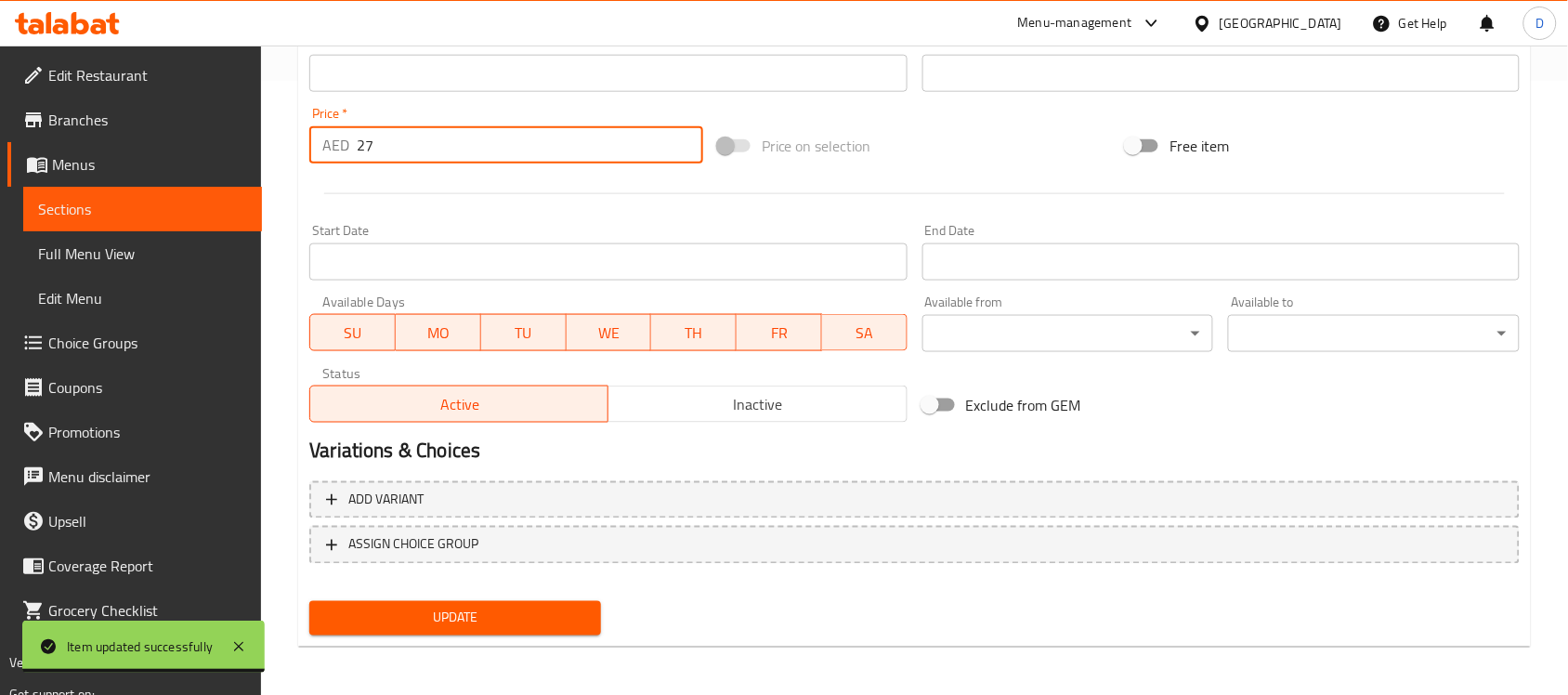
drag, startPoint x: 395, startPoint y: 147, endPoint x: 304, endPoint y: 149, distance: 91.0
click at [304, 149] on div "Price   * AED 27 Price *" at bounding box center [505, 135] width 409 height 72
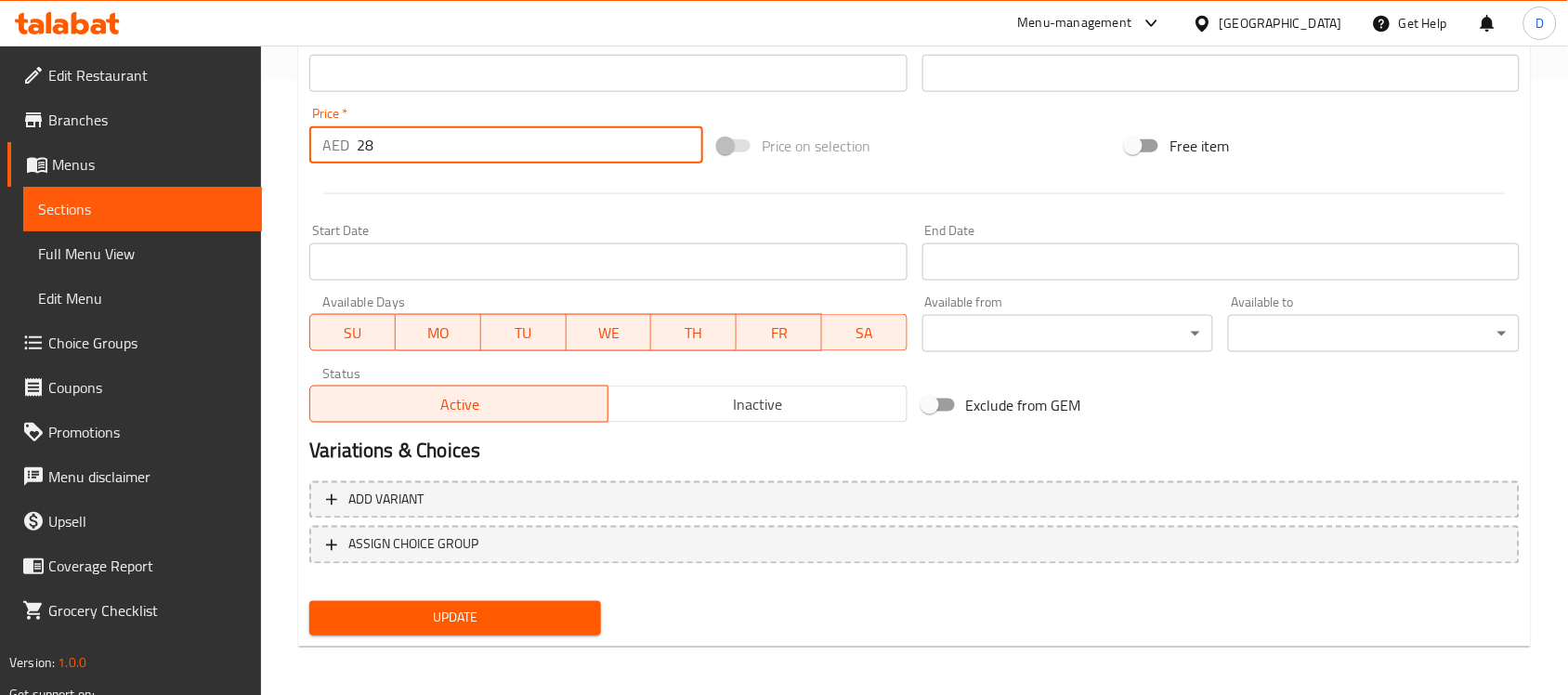
type input "28"
click at [448, 625] on span "Update" at bounding box center [454, 618] width 261 height 23
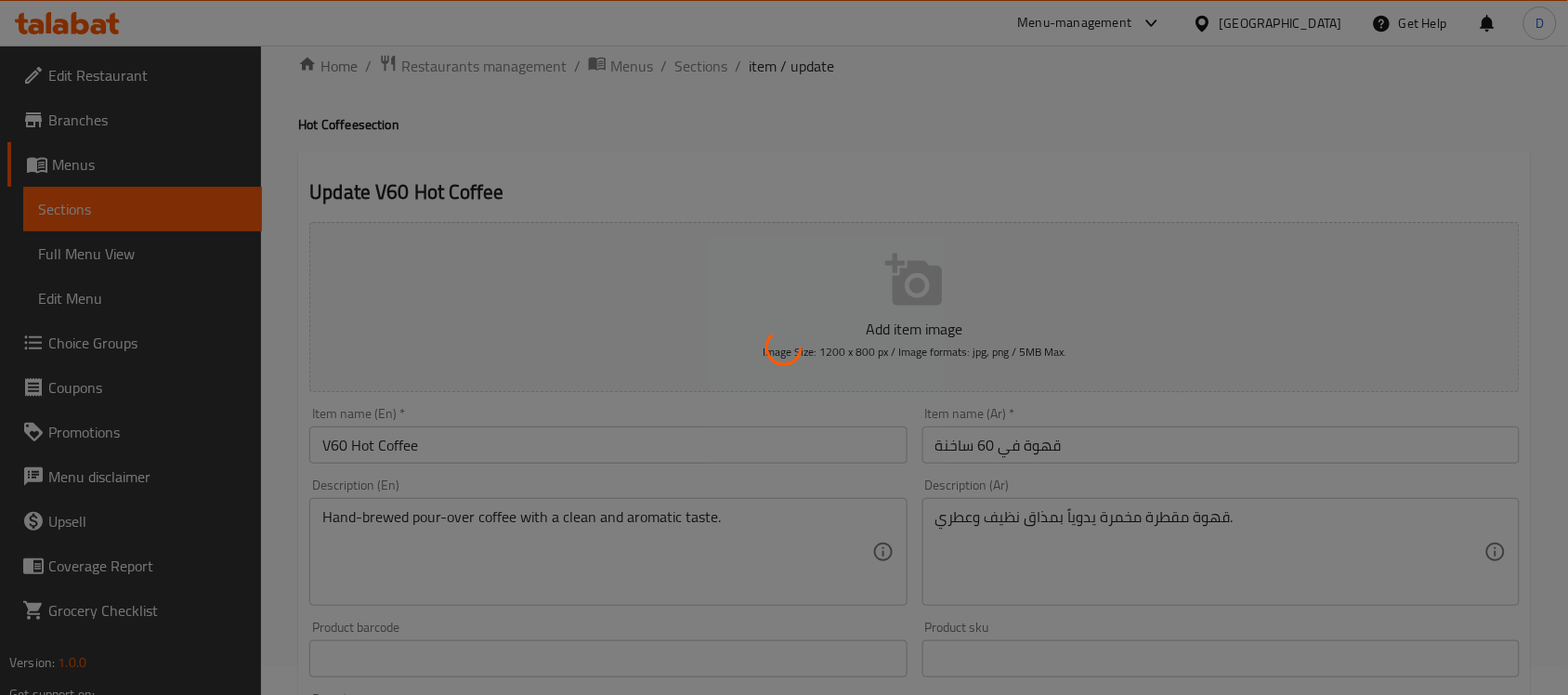
scroll to position [0, 0]
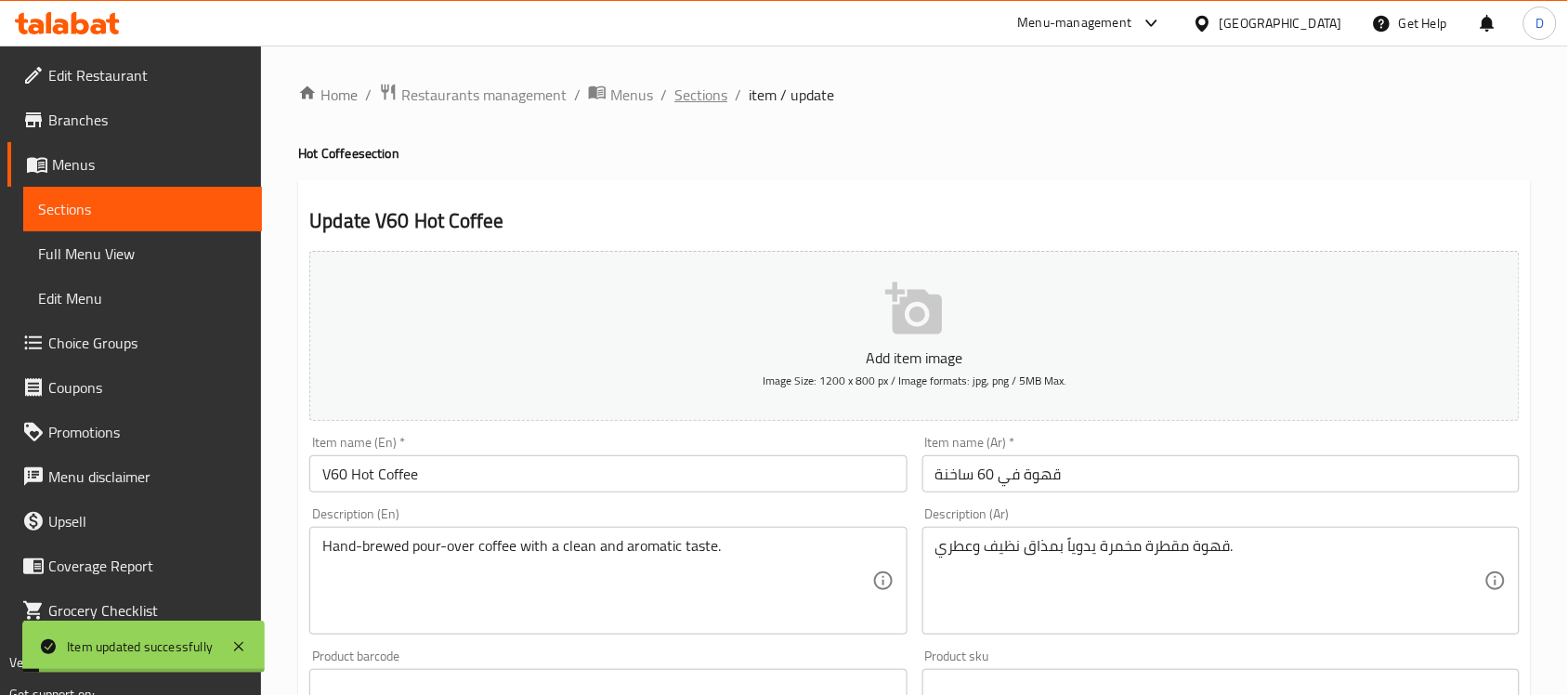
click at [685, 91] on span "Sections" at bounding box center [701, 95] width 53 height 22
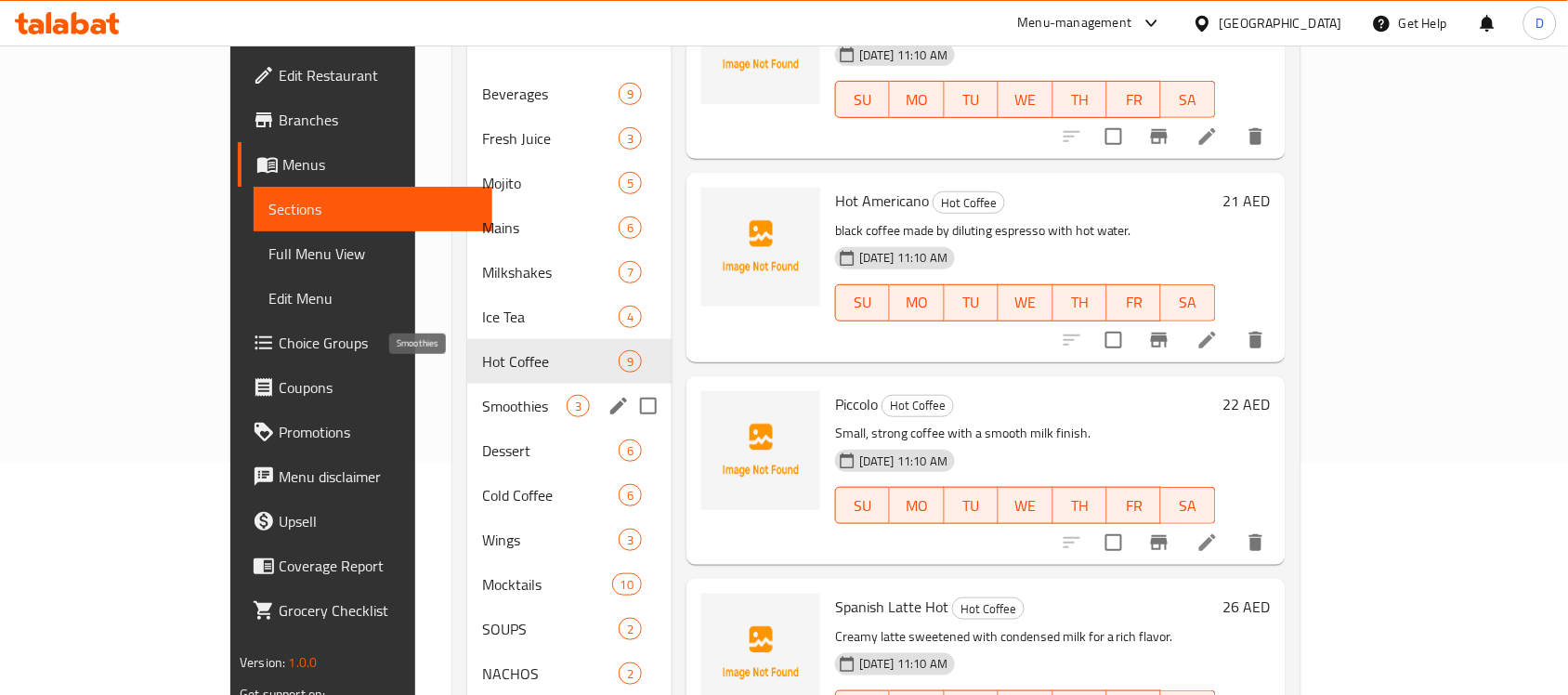
click at [482, 394] on span "Smoothies" at bounding box center [524, 406] width 85 height 22
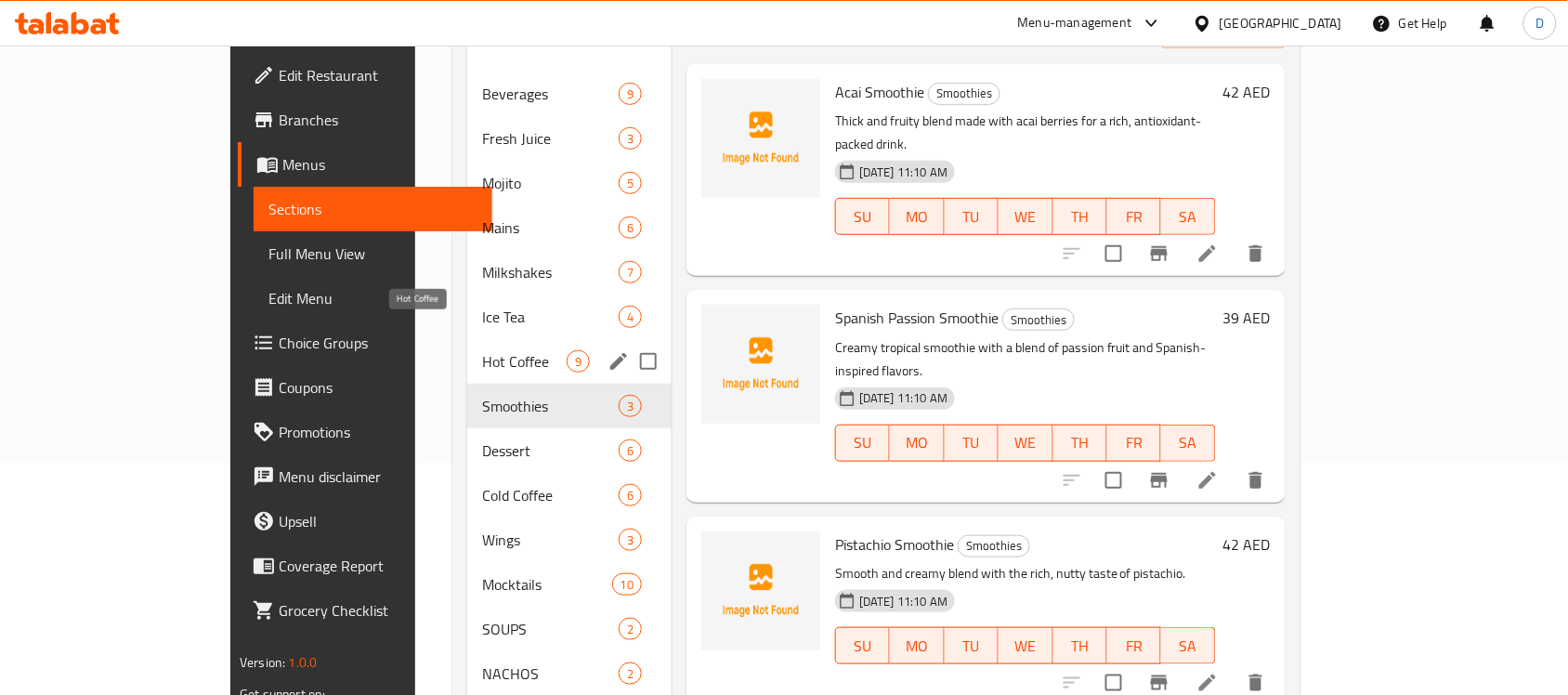
click at [482, 350] on span "Hot Coffee" at bounding box center [524, 361] width 85 height 22
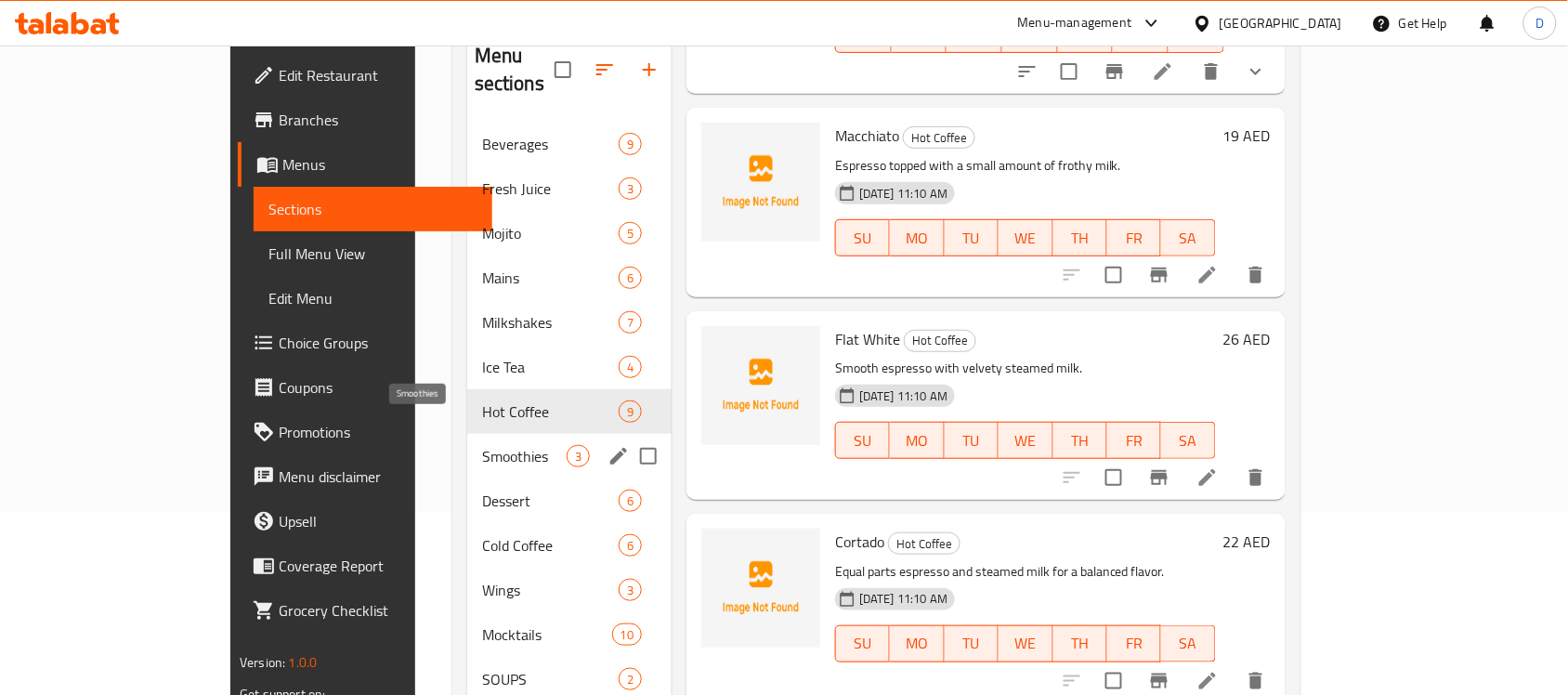
click at [482, 445] on span "Smoothies" at bounding box center [524, 456] width 85 height 22
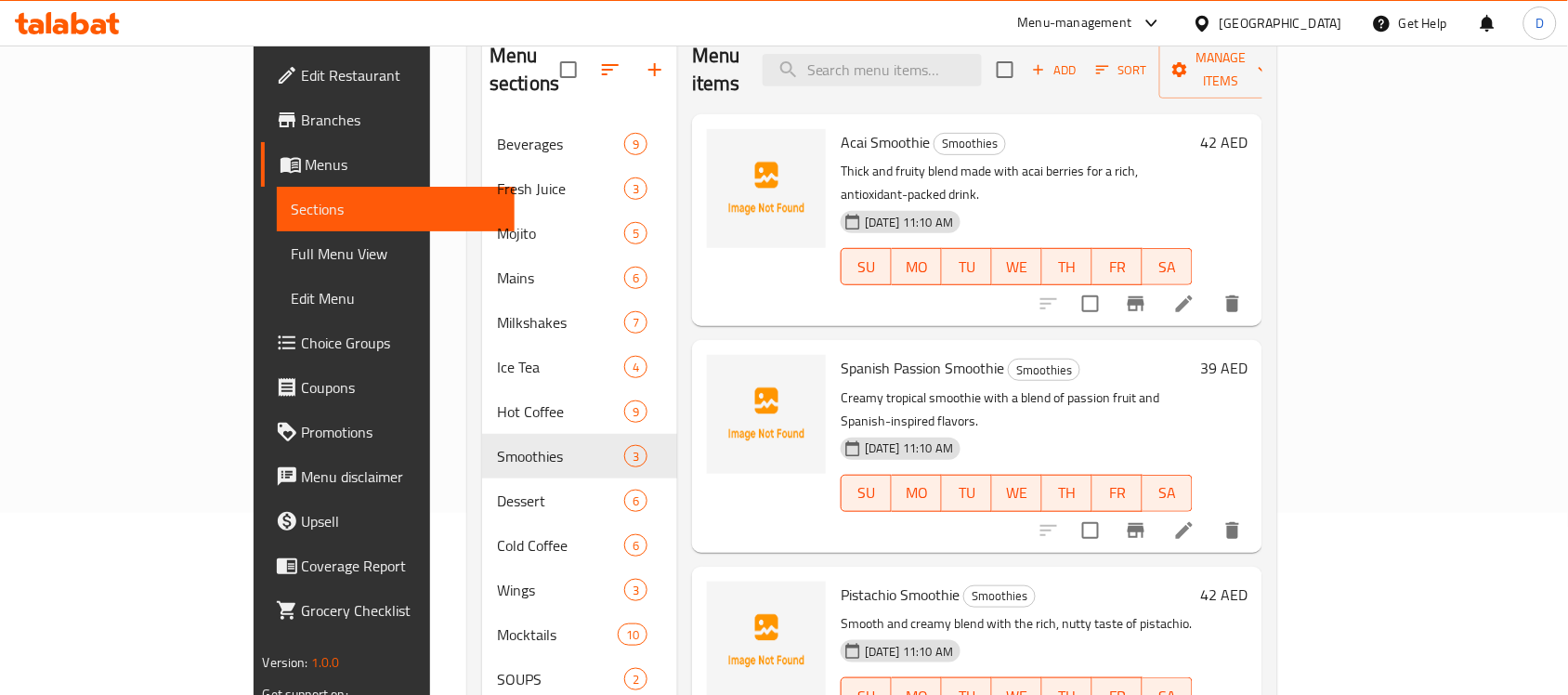
scroll to position [81, 0]
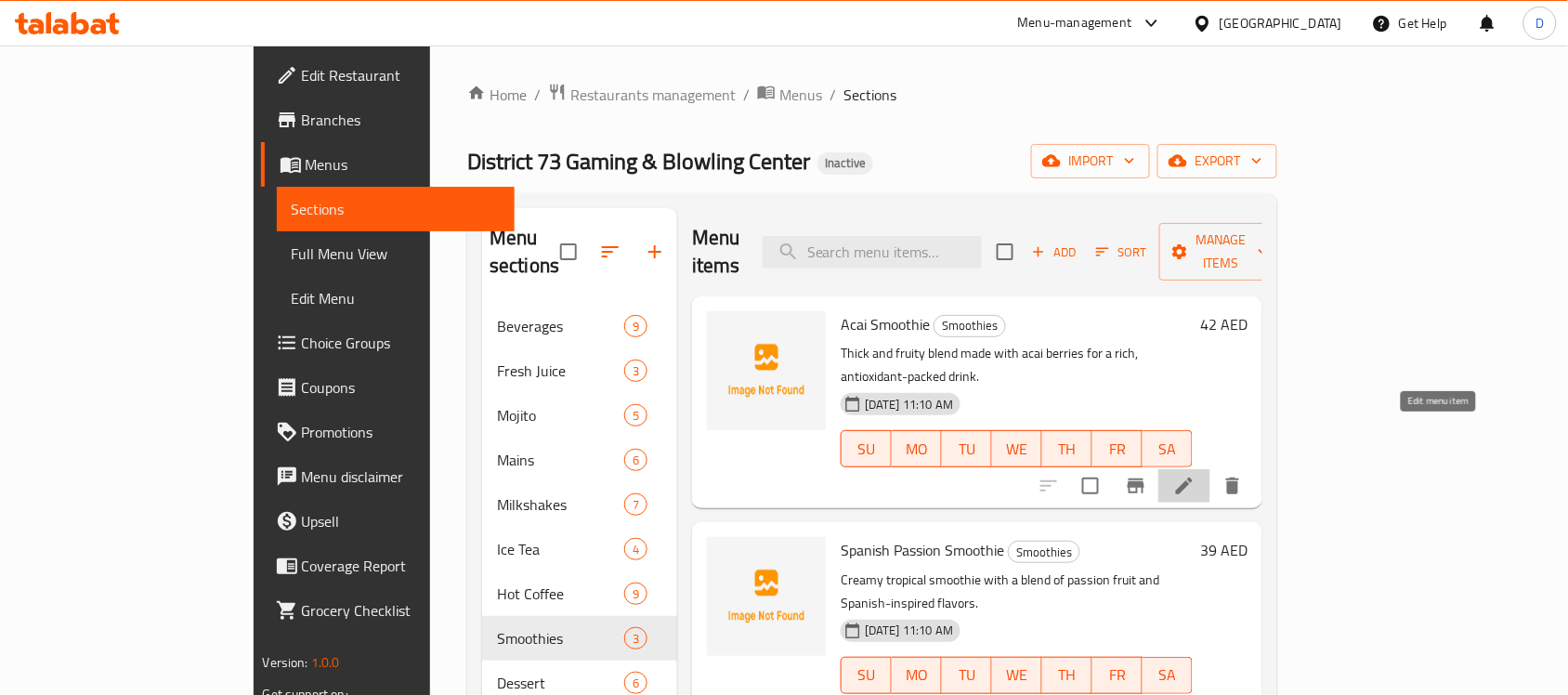
click at [1192, 477] on icon at bounding box center [1185, 486] width 17 height 17
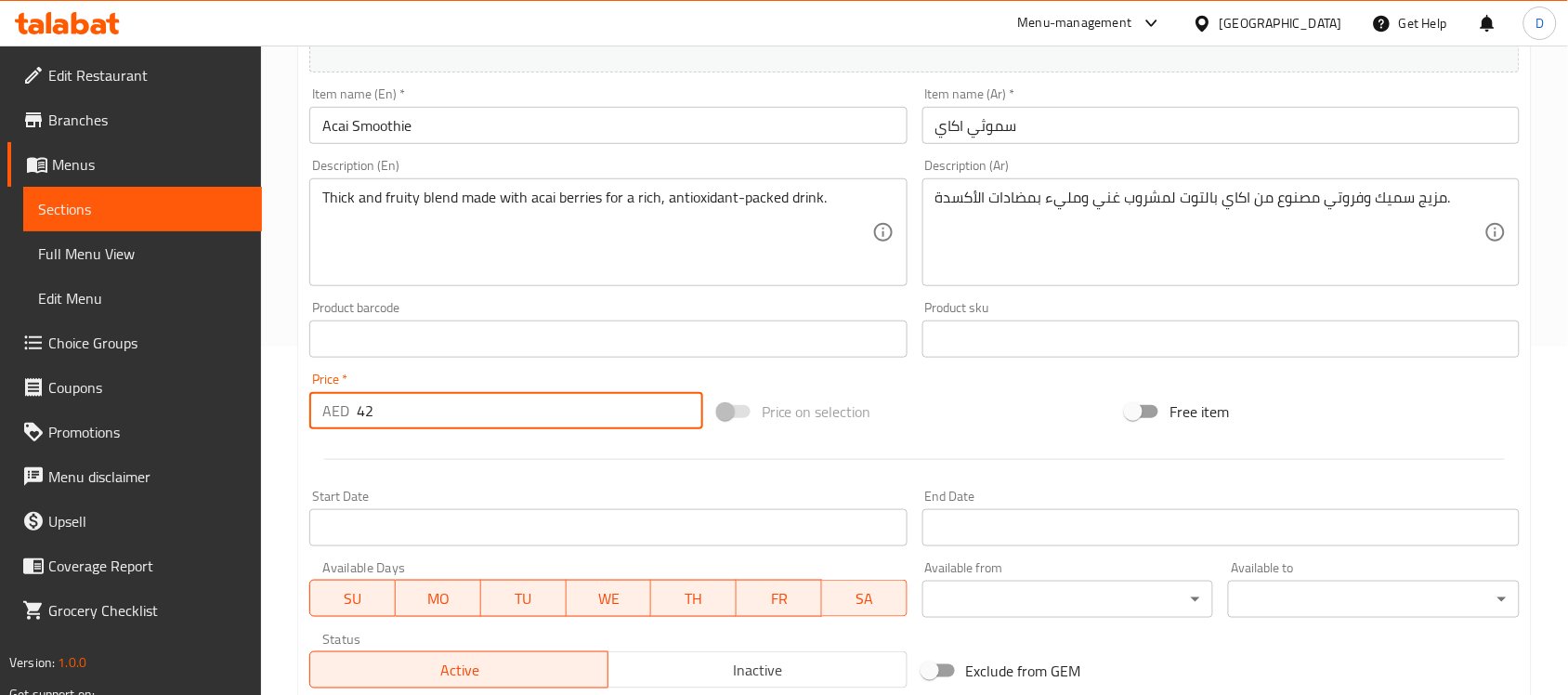
drag, startPoint x: 385, startPoint y: 399, endPoint x: 304, endPoint y: 422, distance: 84.2
click at [304, 422] on div "Price   * AED 42 Price *" at bounding box center [505, 400] width 409 height 72
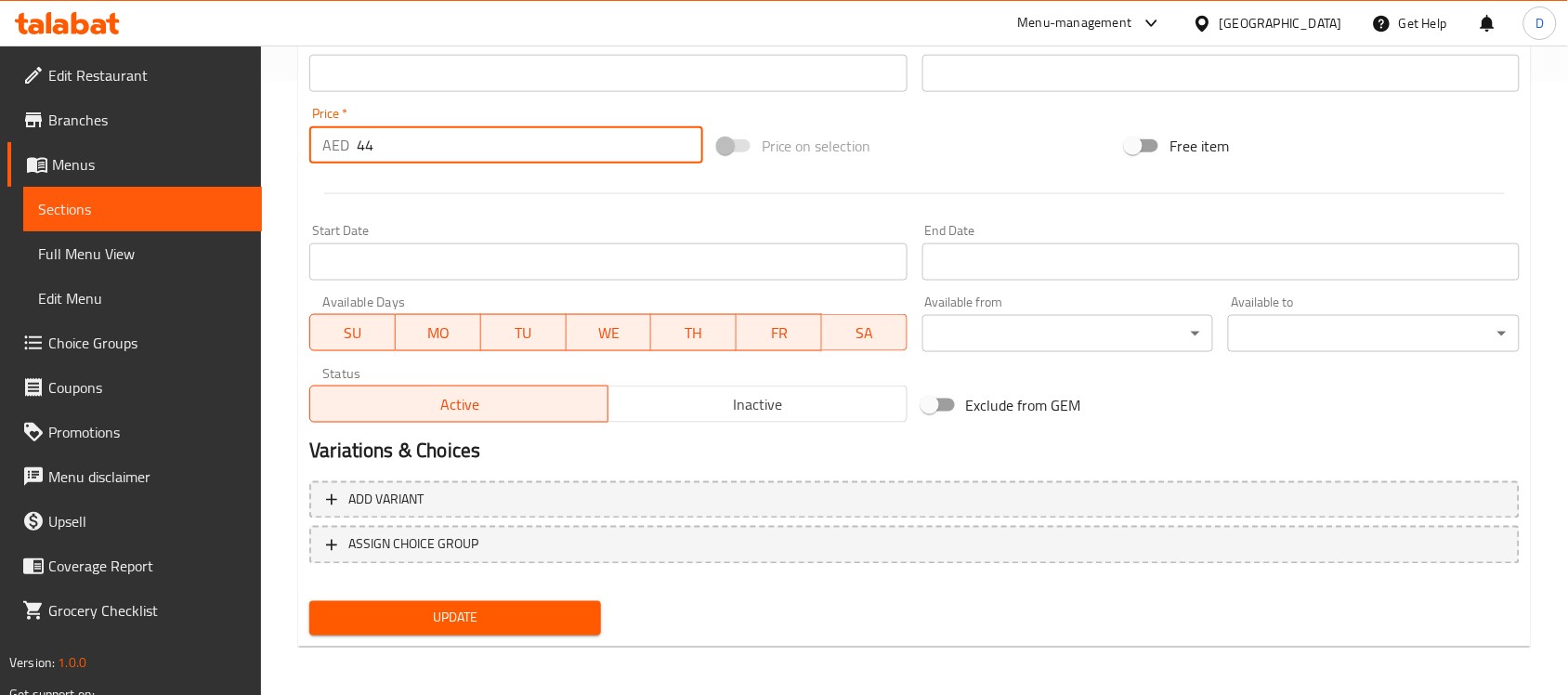
type input "44"
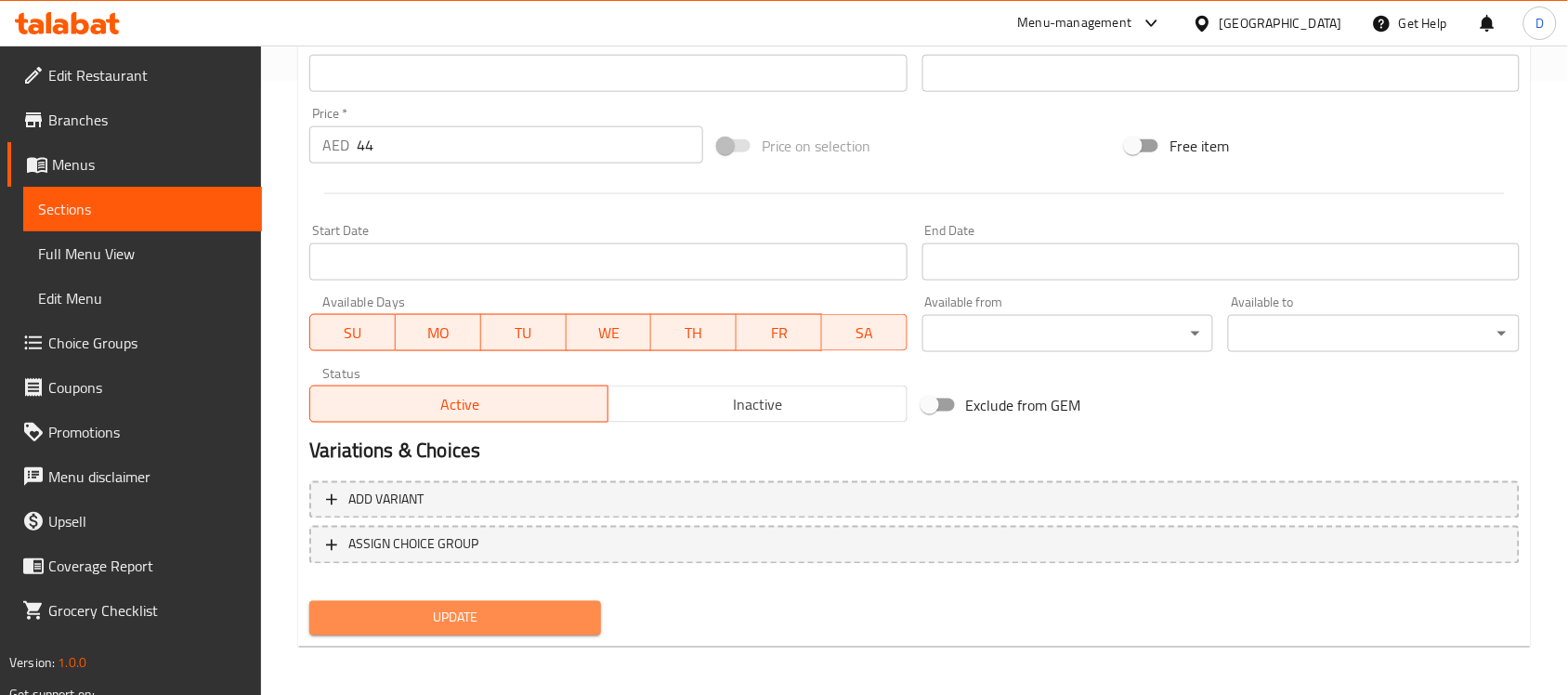
click at [464, 623] on span "Update" at bounding box center [454, 618] width 261 height 23
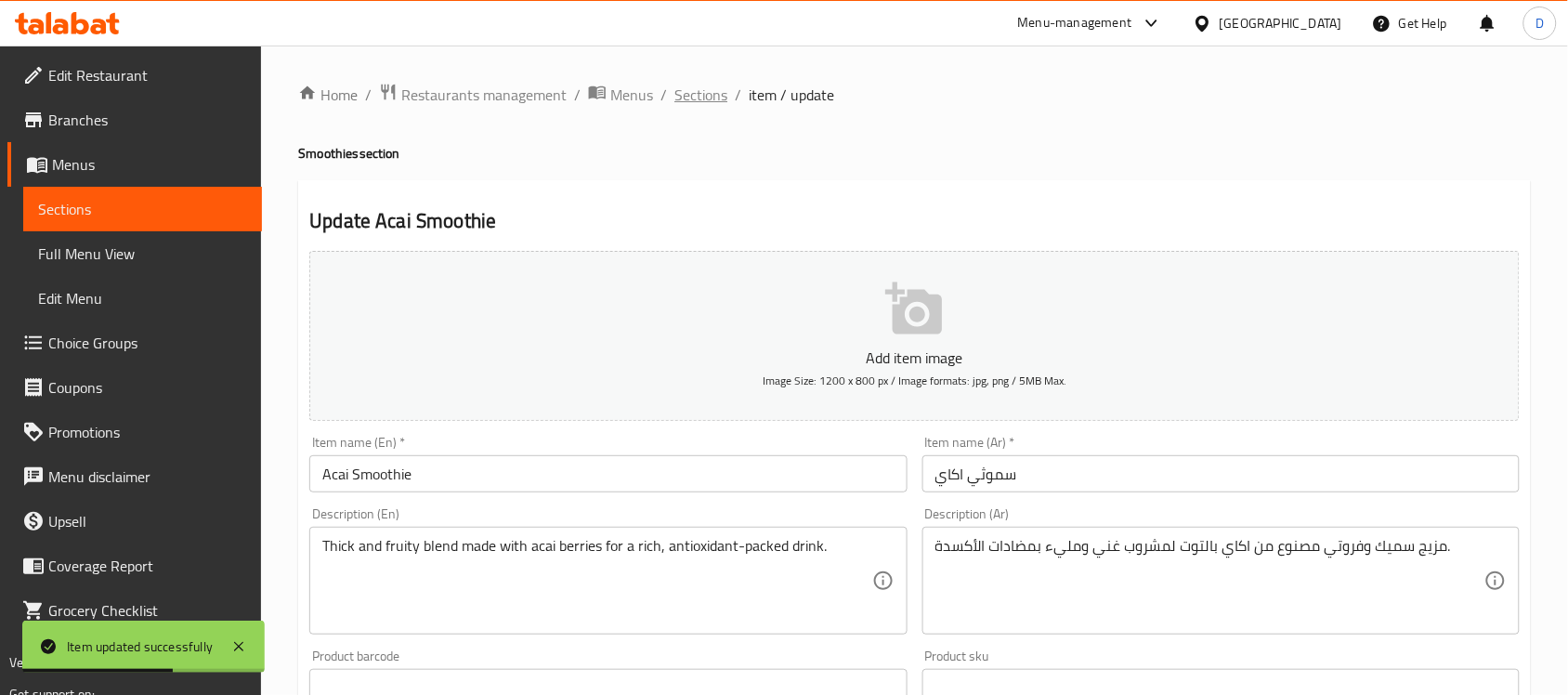
click at [698, 89] on span "Sections" at bounding box center [701, 95] width 53 height 22
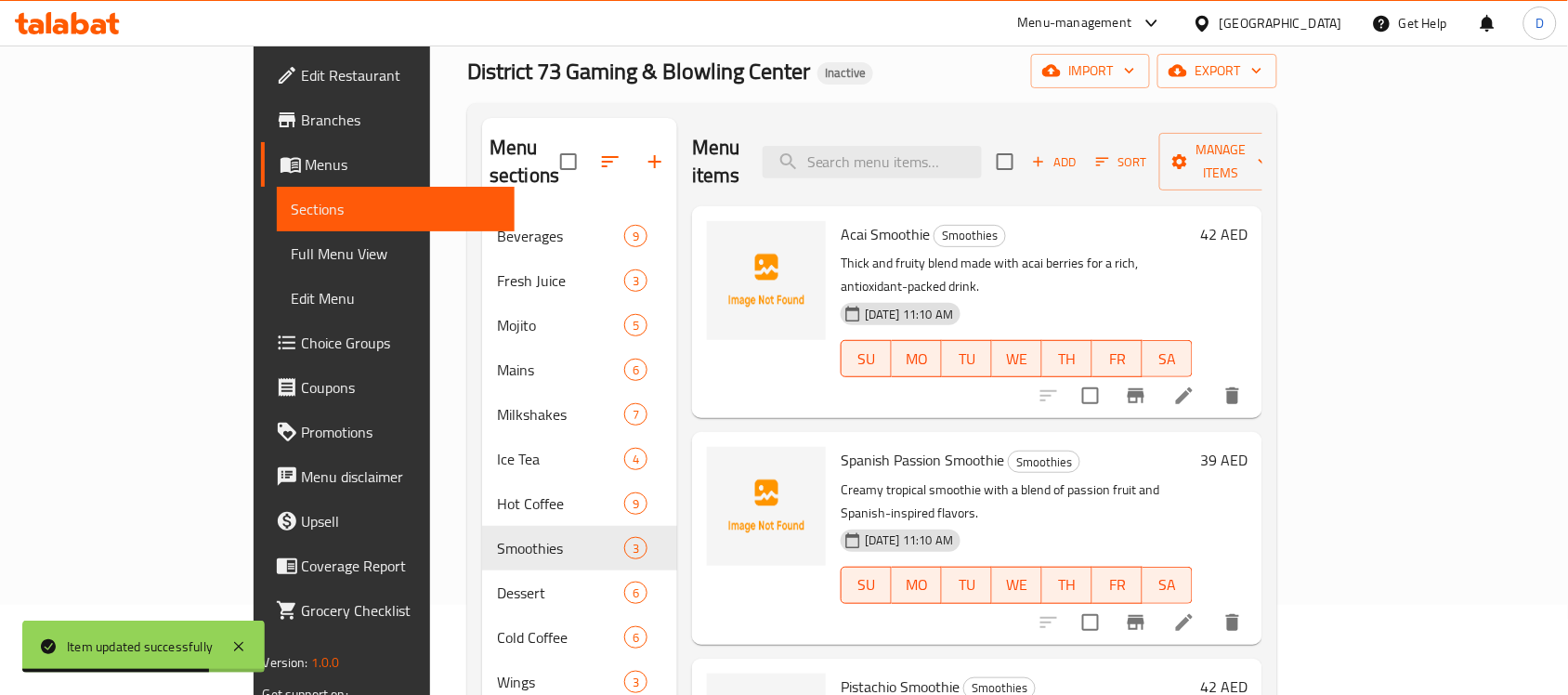
scroll to position [116, 0]
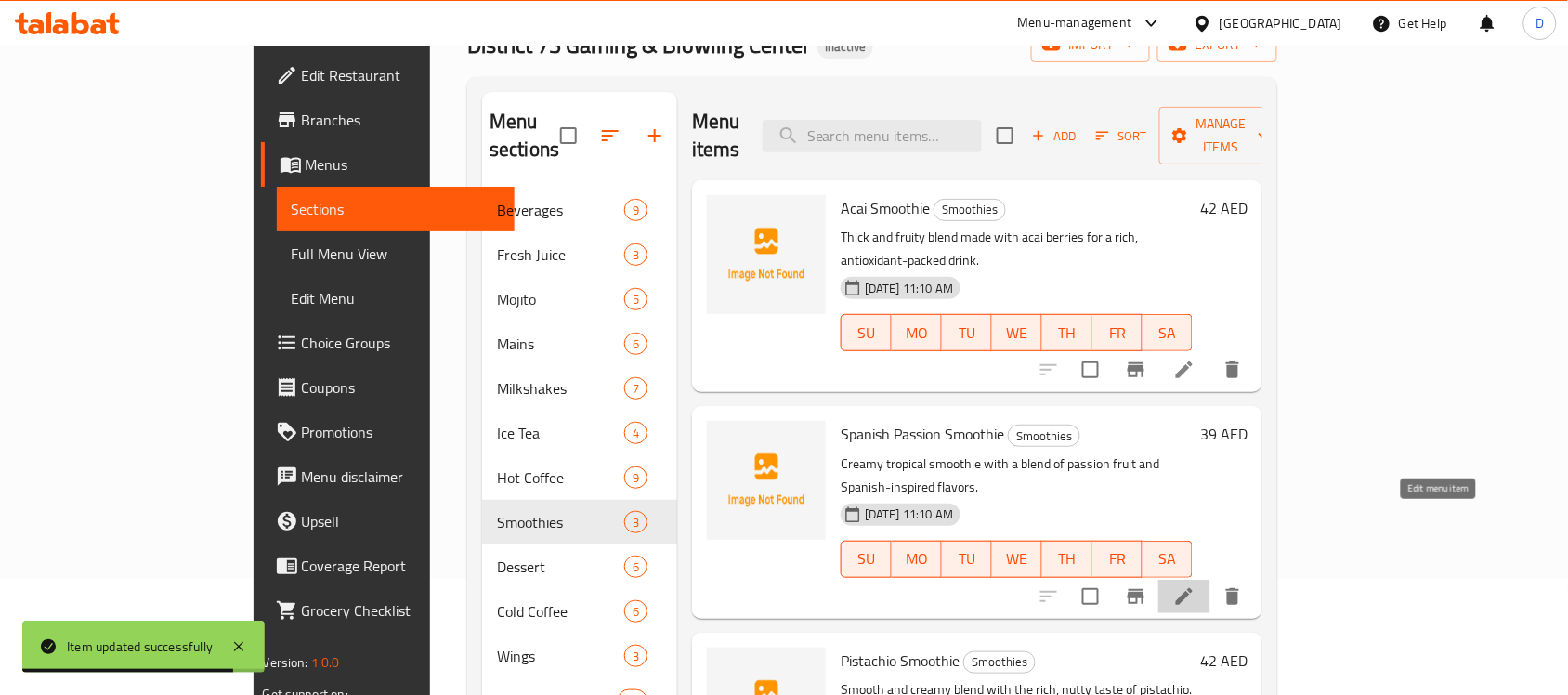
click at [1195, 585] on icon at bounding box center [1185, 596] width 22 height 22
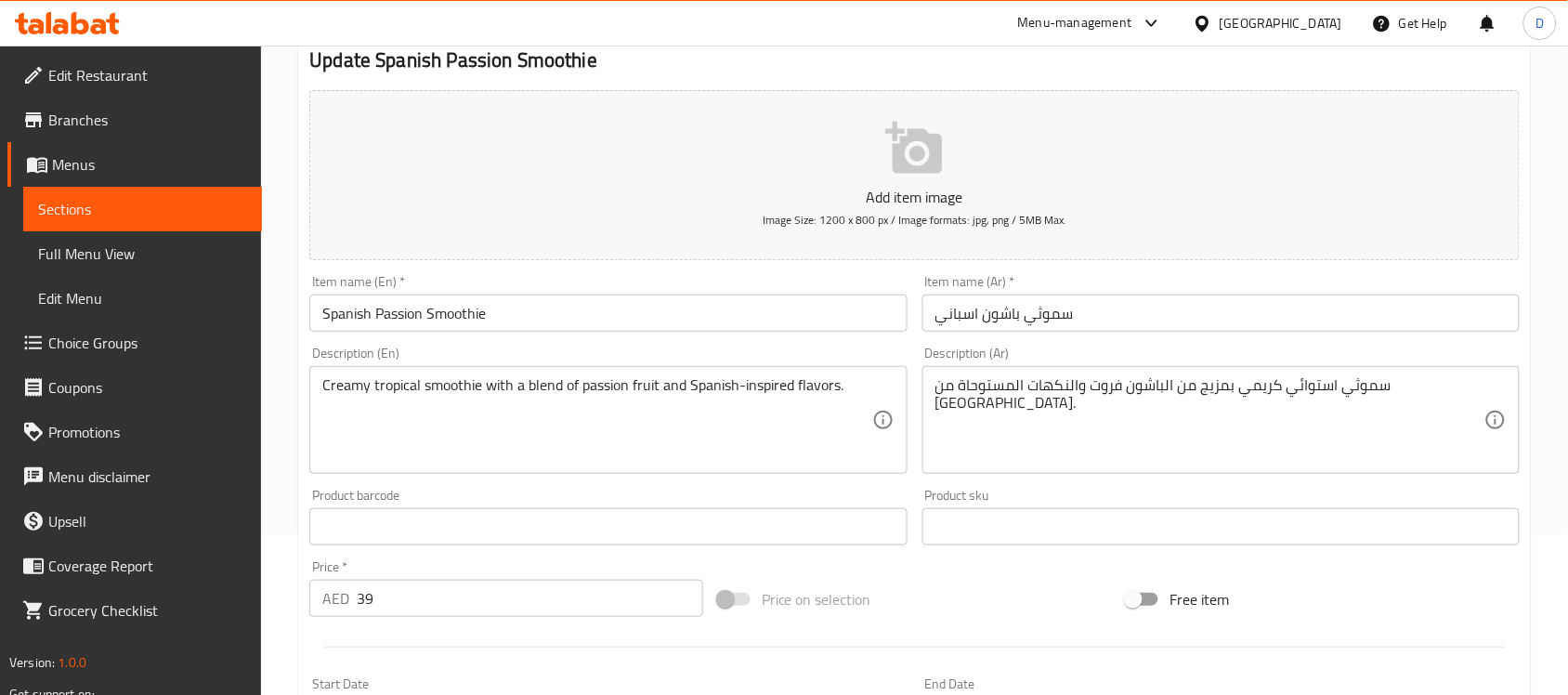
scroll to position [581, 0]
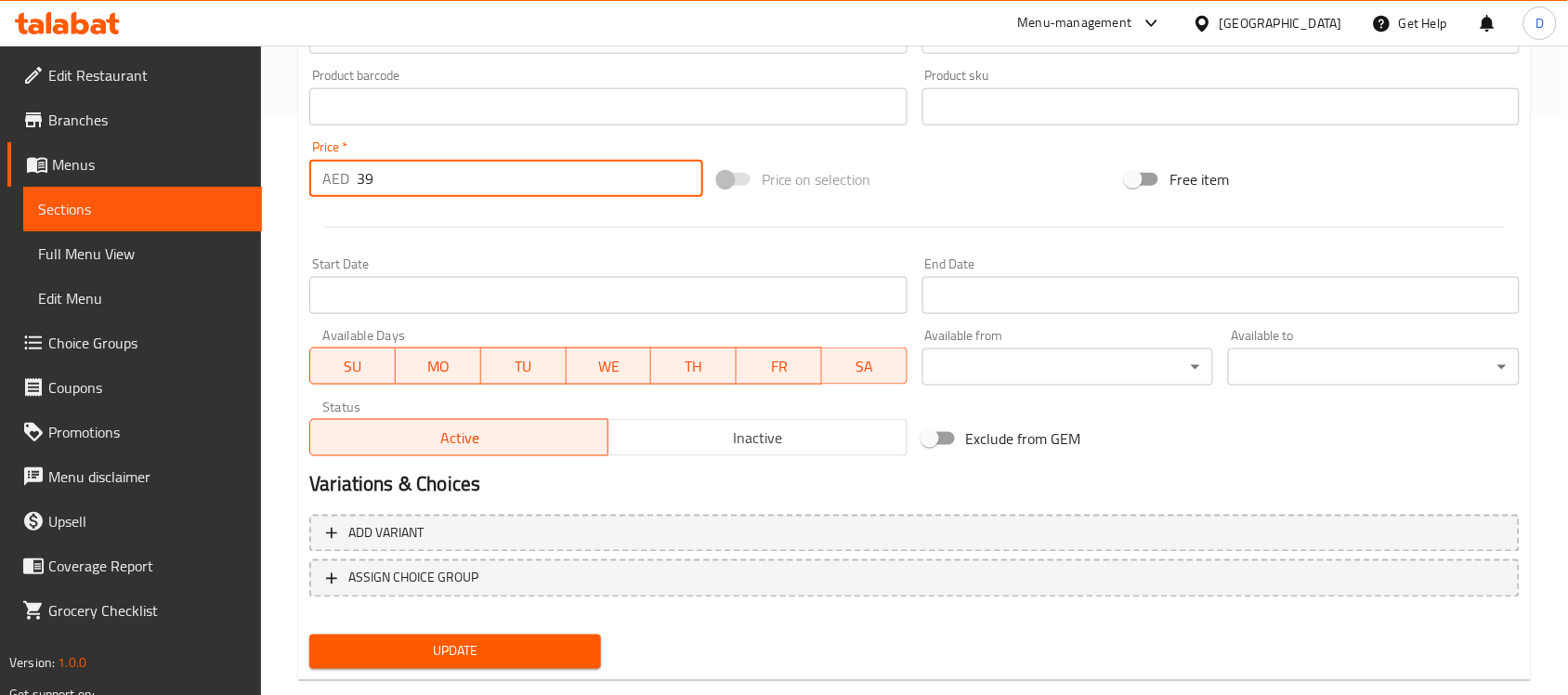
drag, startPoint x: 385, startPoint y: 172, endPoint x: 322, endPoint y: 197, distance: 67.8
click at [322, 197] on div "AED 39 Price *" at bounding box center [505, 179] width 394 height 37
type input "41"
click at [376, 650] on span "Update" at bounding box center [454, 651] width 261 height 23
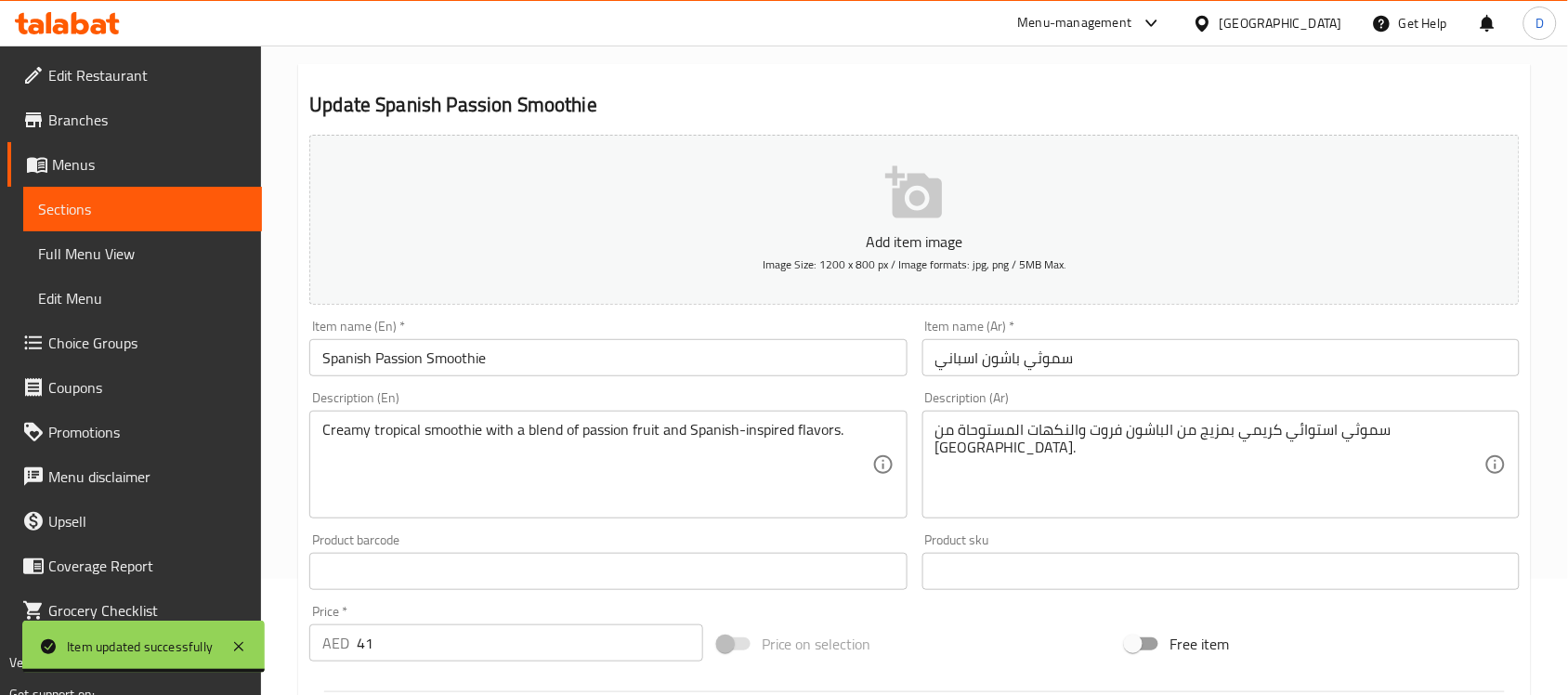
scroll to position [0, 0]
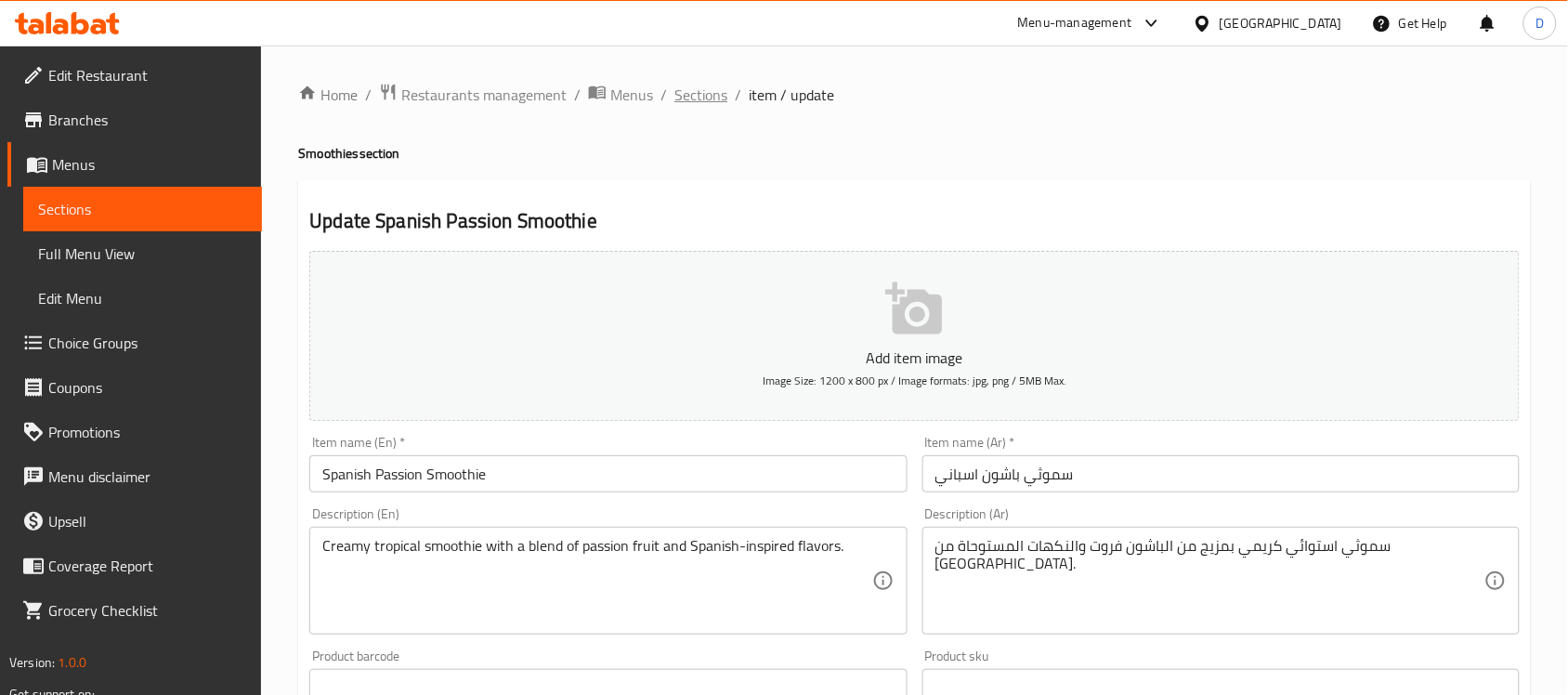
click at [698, 89] on span "Sections" at bounding box center [701, 95] width 53 height 22
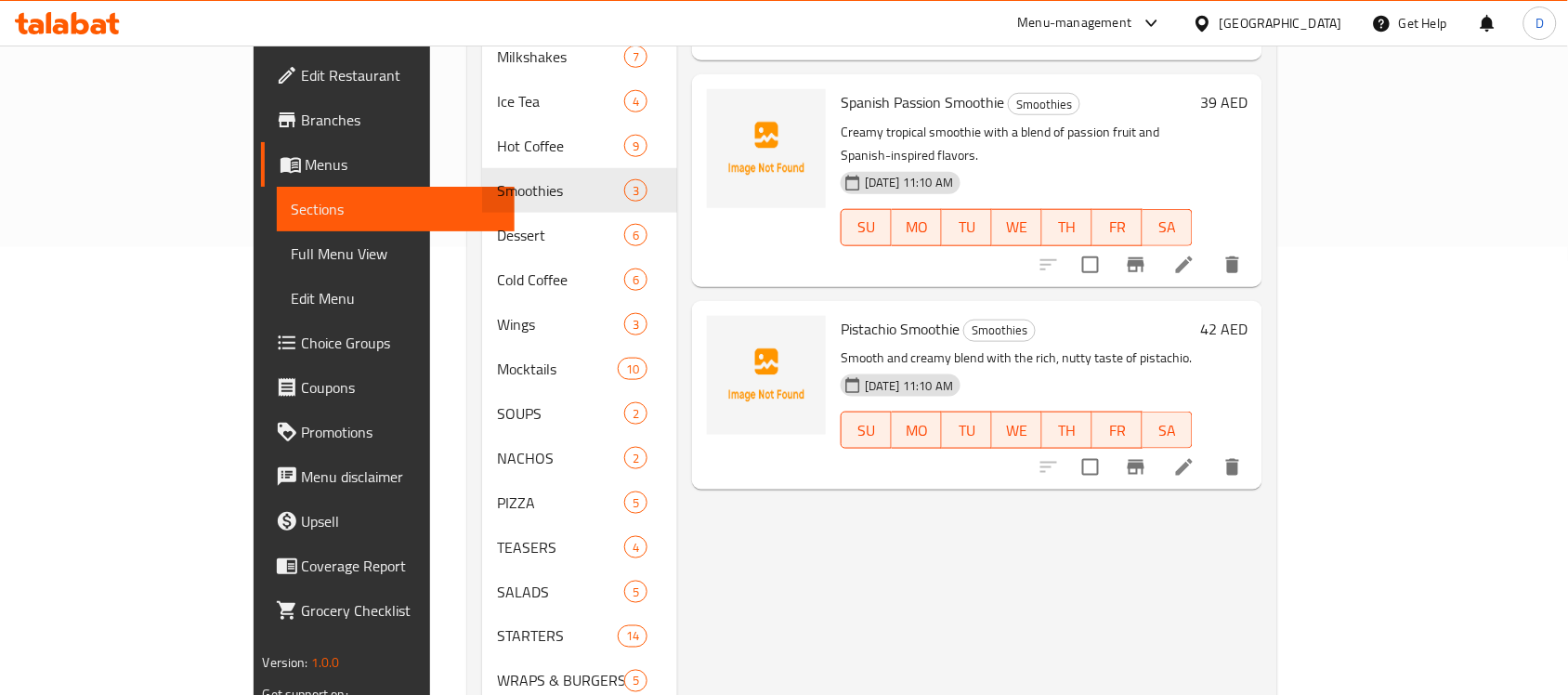
scroll to position [414, 0]
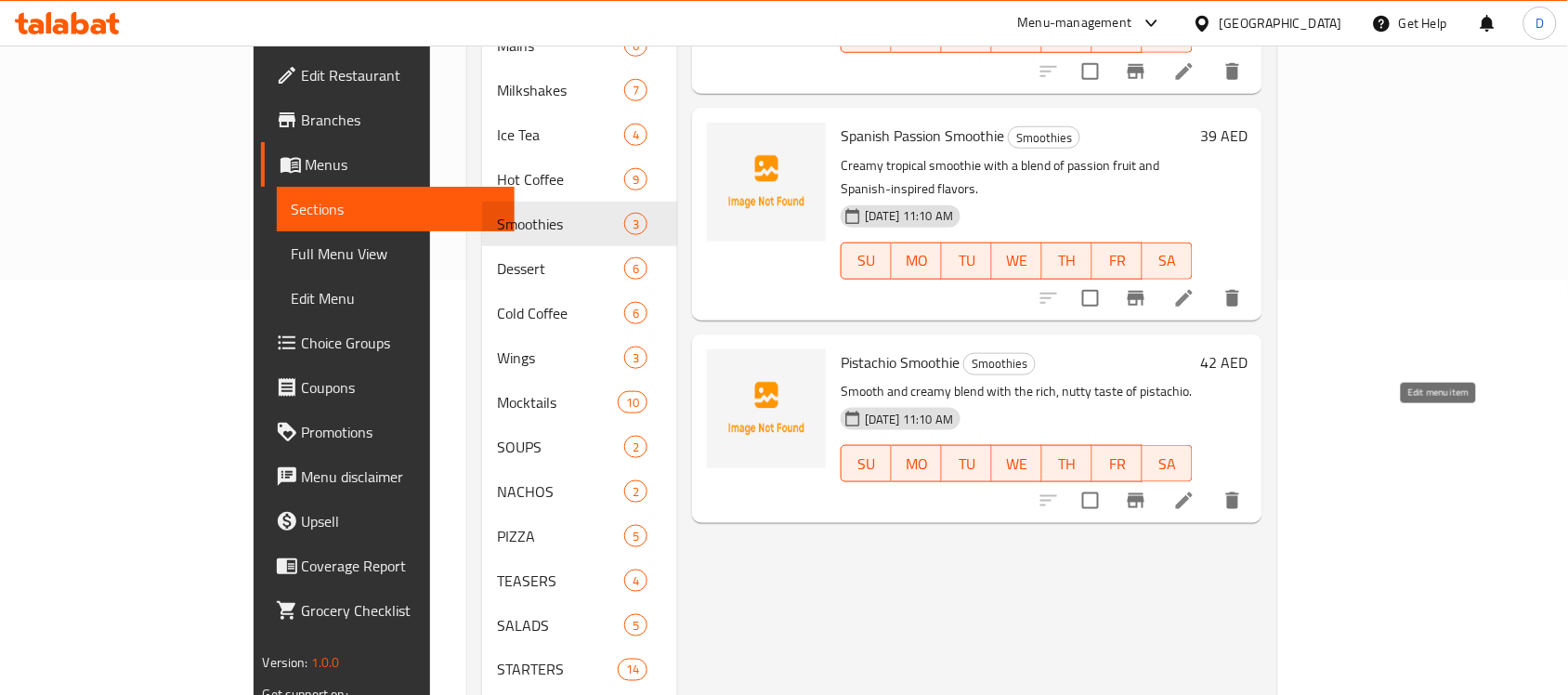
click at [1195, 489] on icon at bounding box center [1185, 501] width 22 height 22
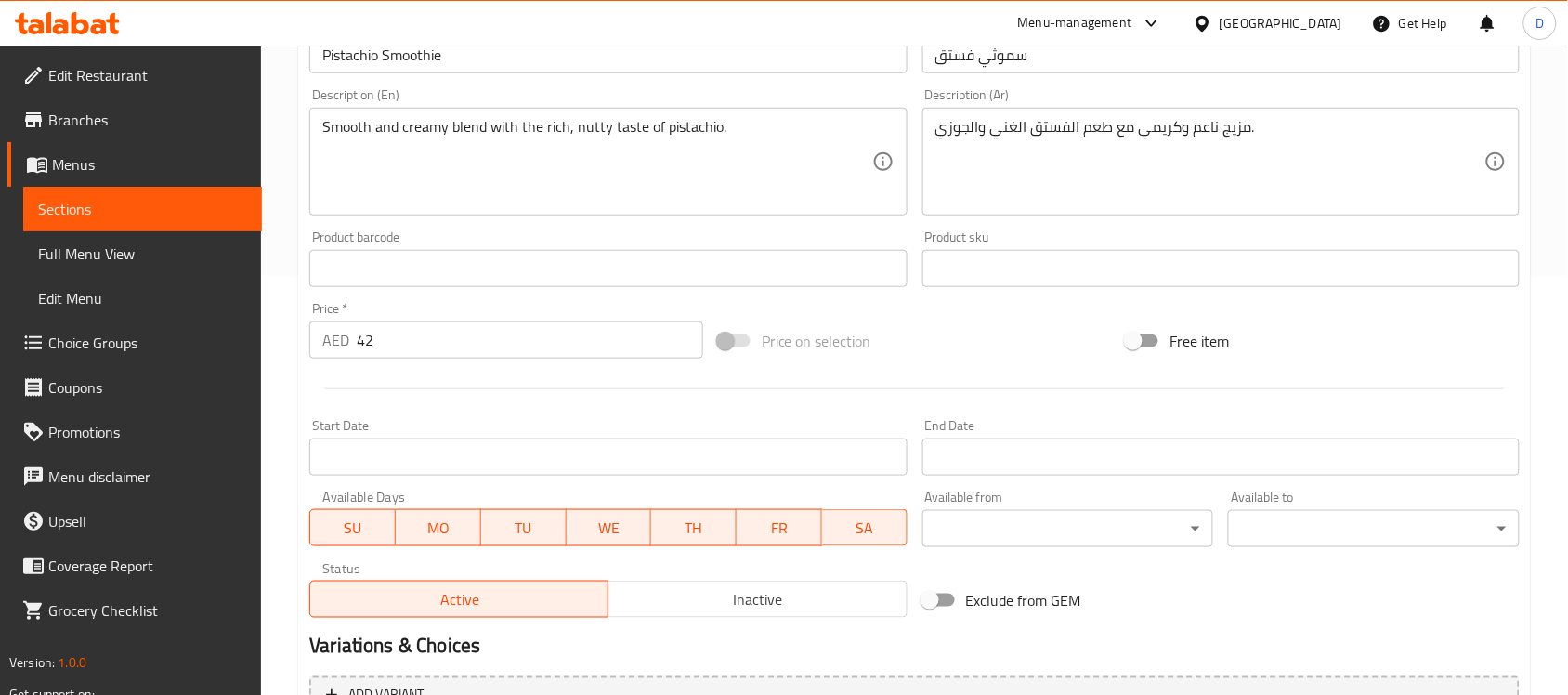
scroll to position [464, 0]
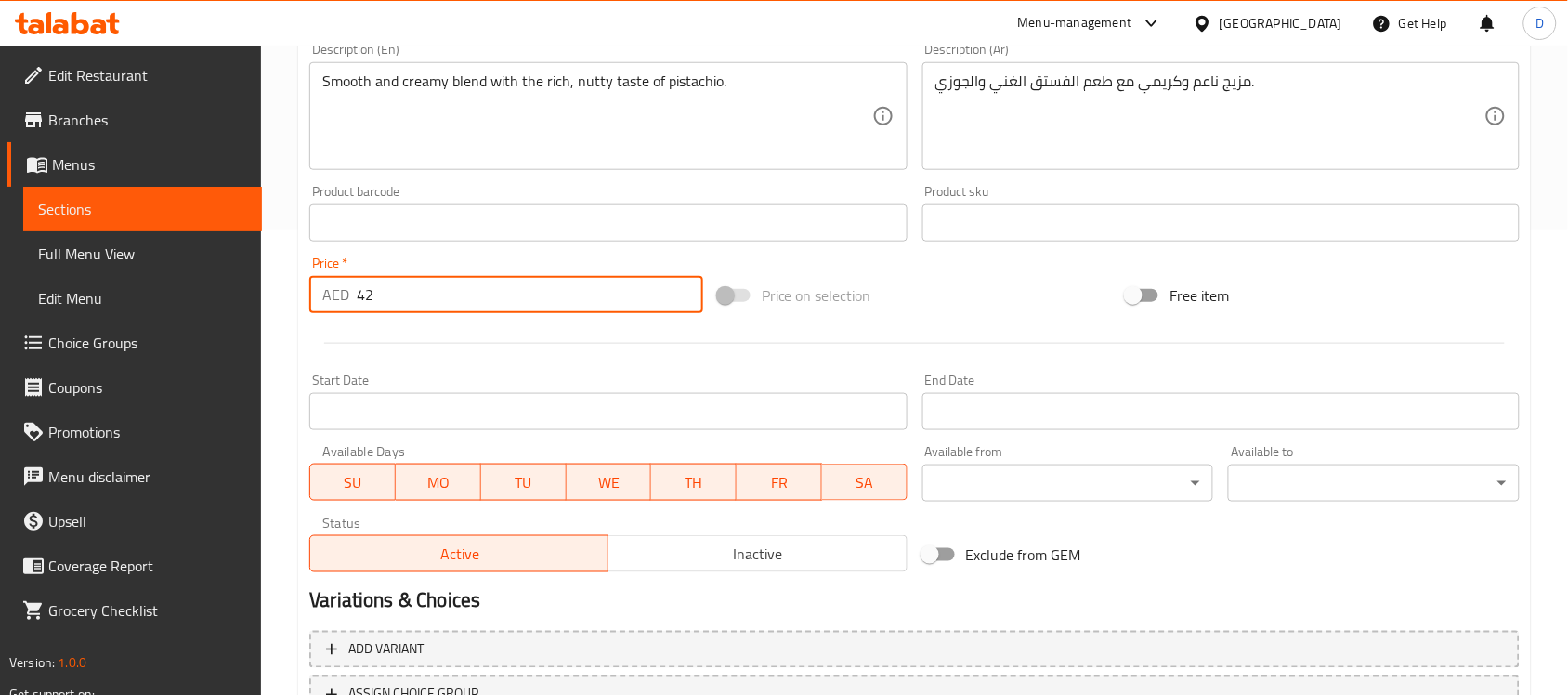
drag, startPoint x: 395, startPoint y: 289, endPoint x: 312, endPoint y: 299, distance: 83.6
click at [312, 299] on div "AED 42 Price *" at bounding box center [505, 294] width 394 height 37
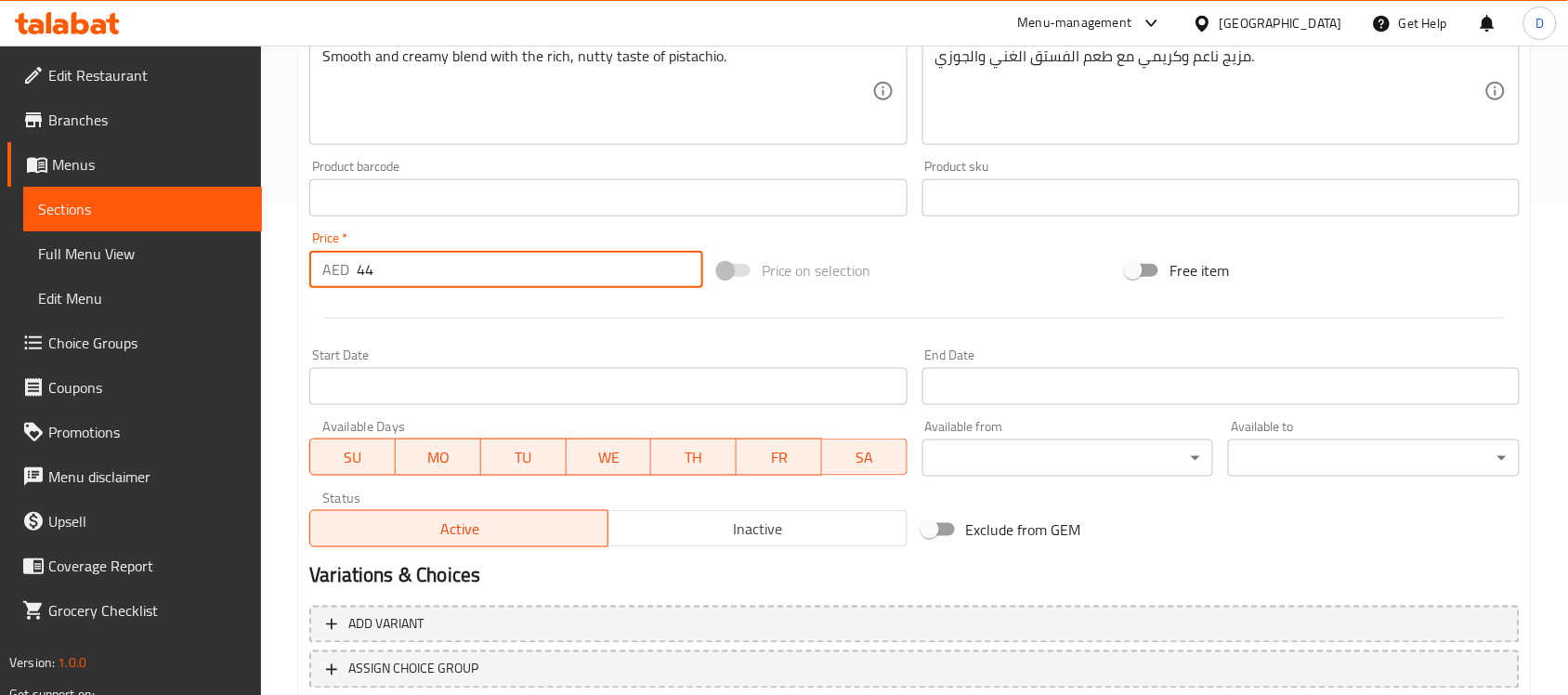
scroll to position [614, 0]
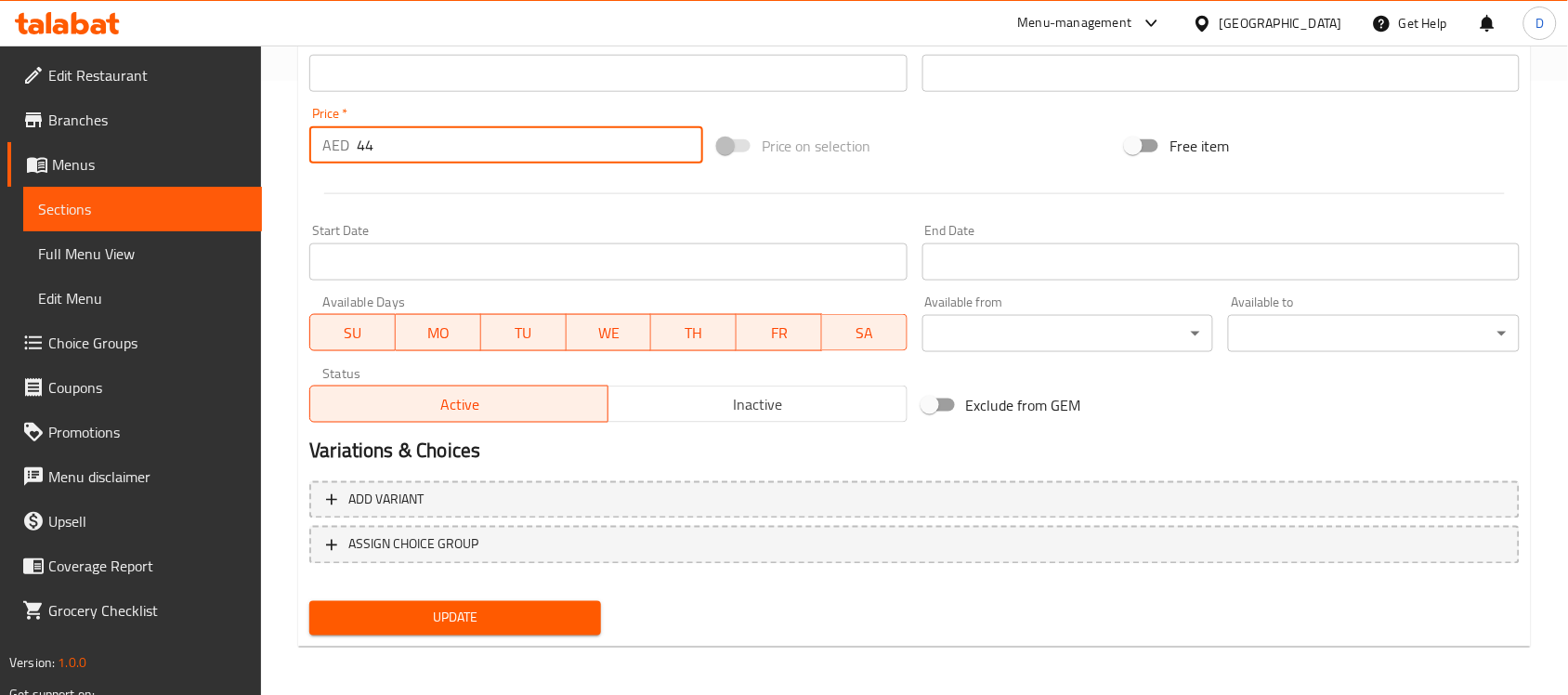
type input "44"
click at [441, 607] on span "Update" at bounding box center [454, 618] width 261 height 23
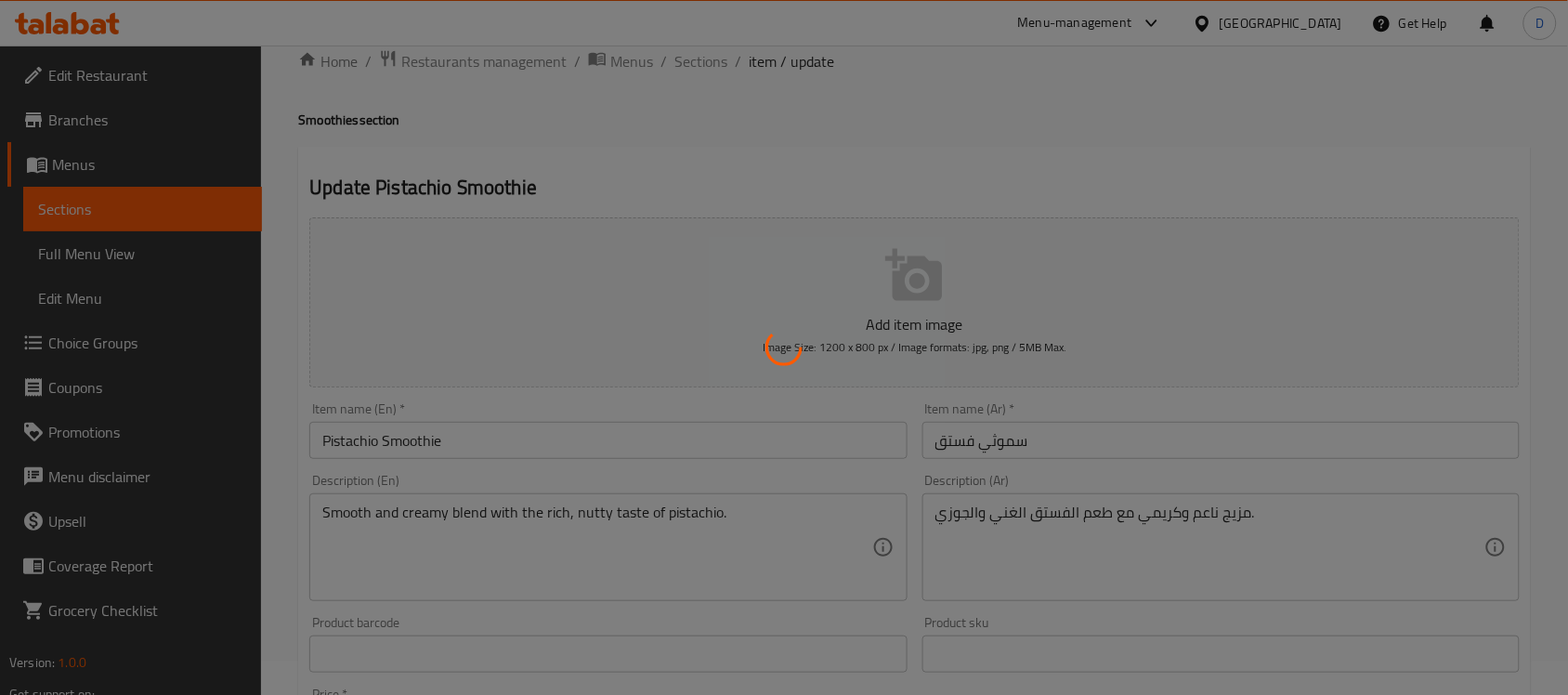
scroll to position [0, 0]
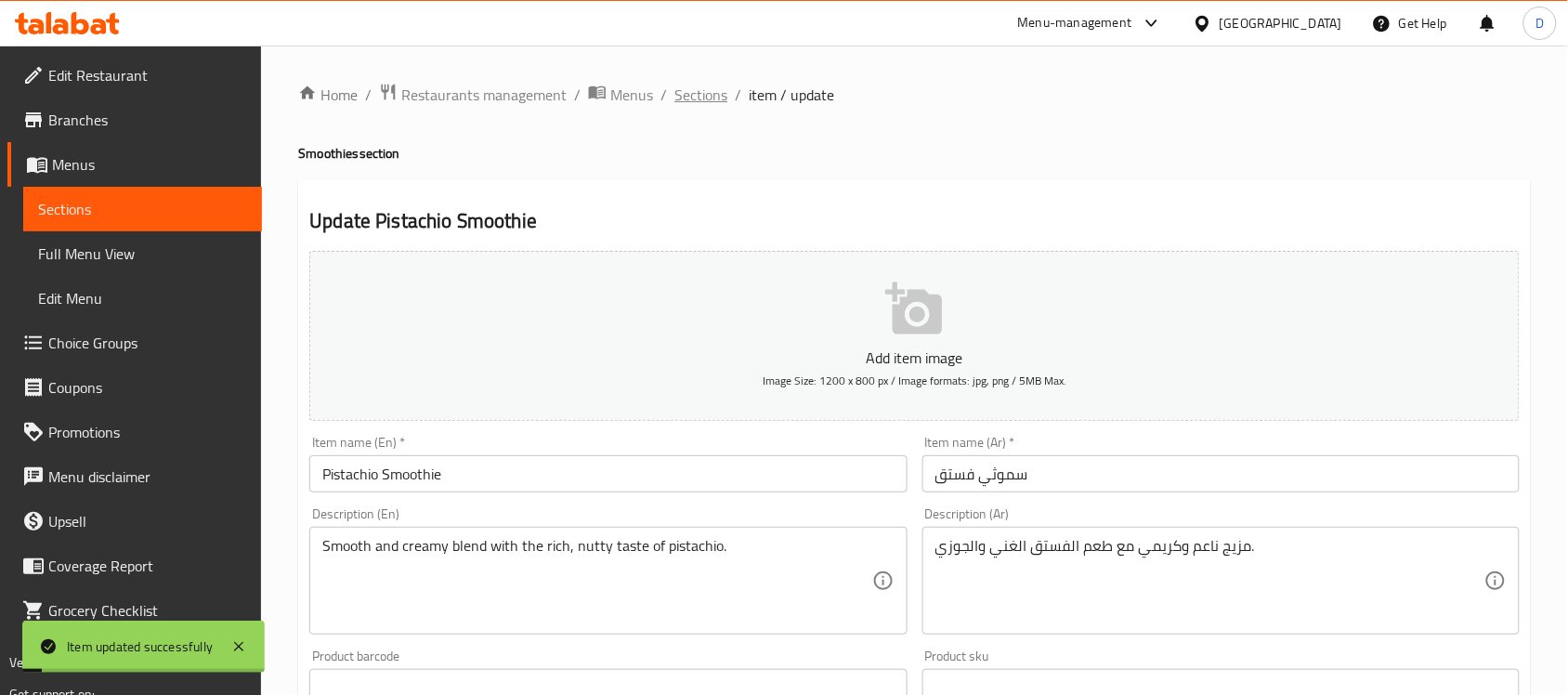
click at [707, 104] on span "Sections" at bounding box center [701, 95] width 53 height 22
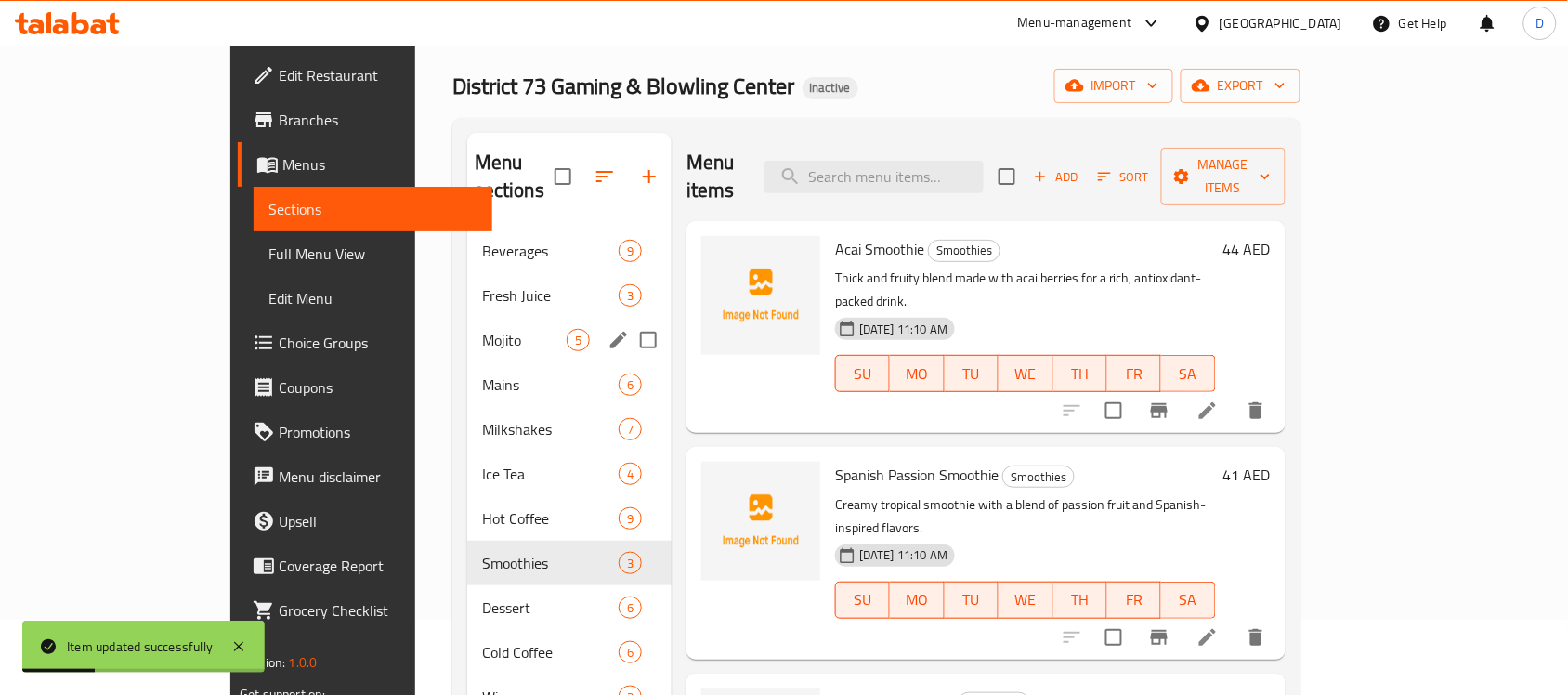
scroll to position [116, 0]
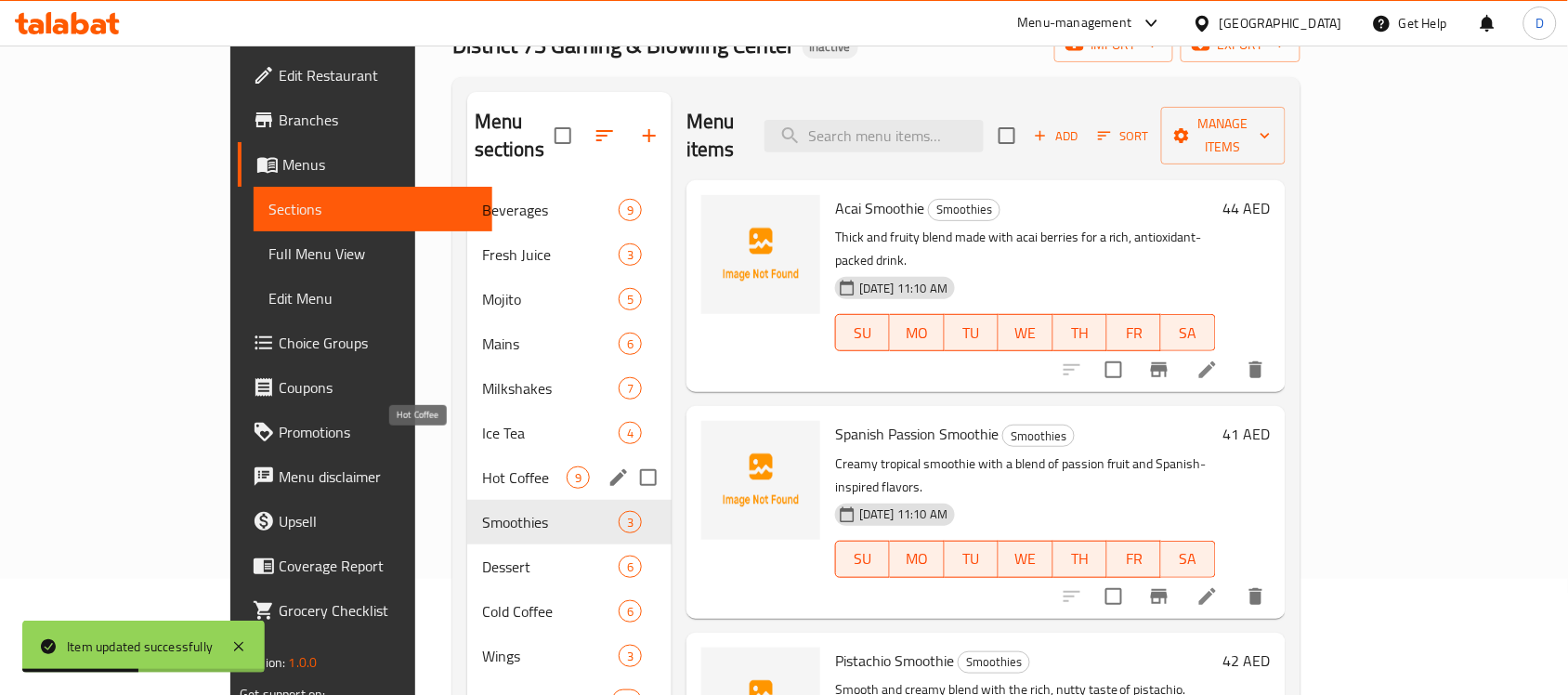
click at [482, 466] on span "Hot Coffee" at bounding box center [524, 477] width 85 height 22
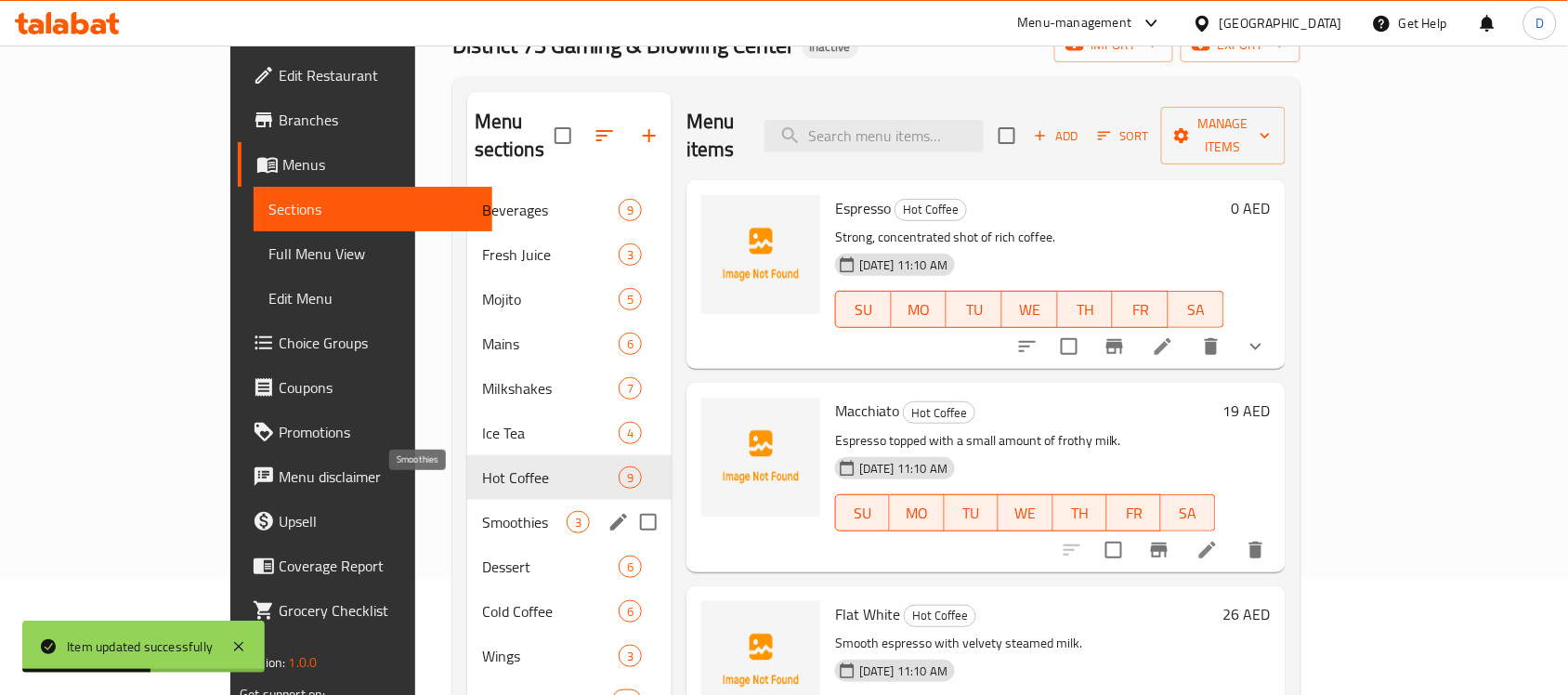
click at [482, 511] on span "Smoothies" at bounding box center [524, 522] width 85 height 22
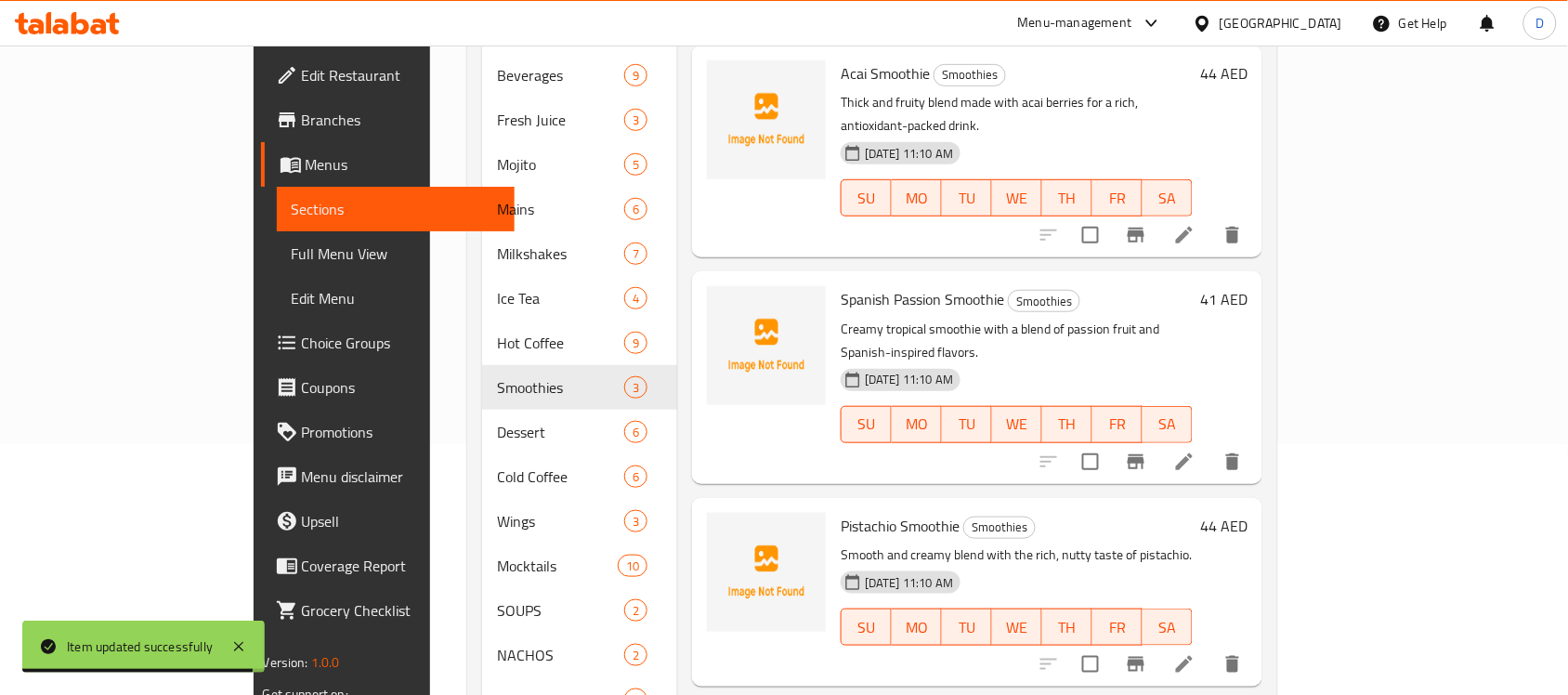
scroll to position [348, 0]
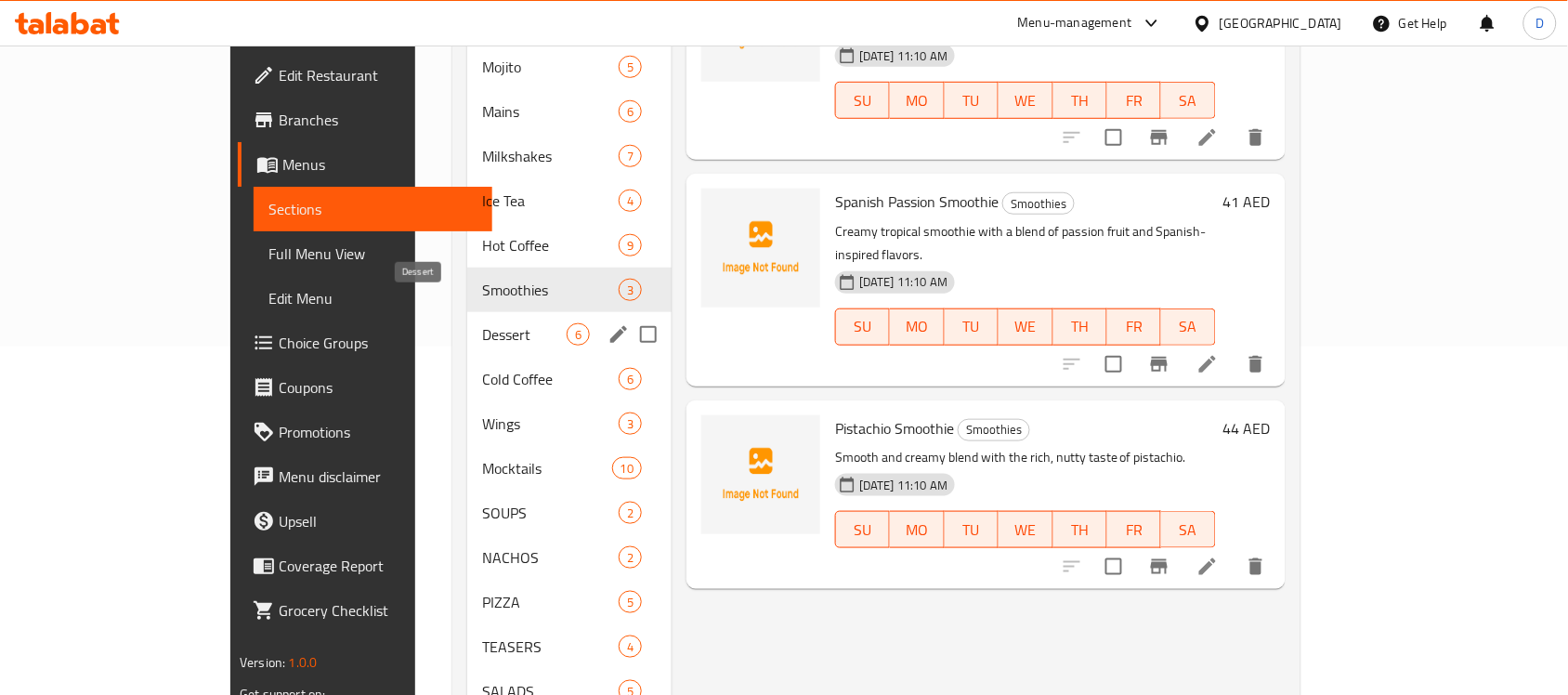
click at [482, 323] on span "Dessert" at bounding box center [524, 334] width 85 height 22
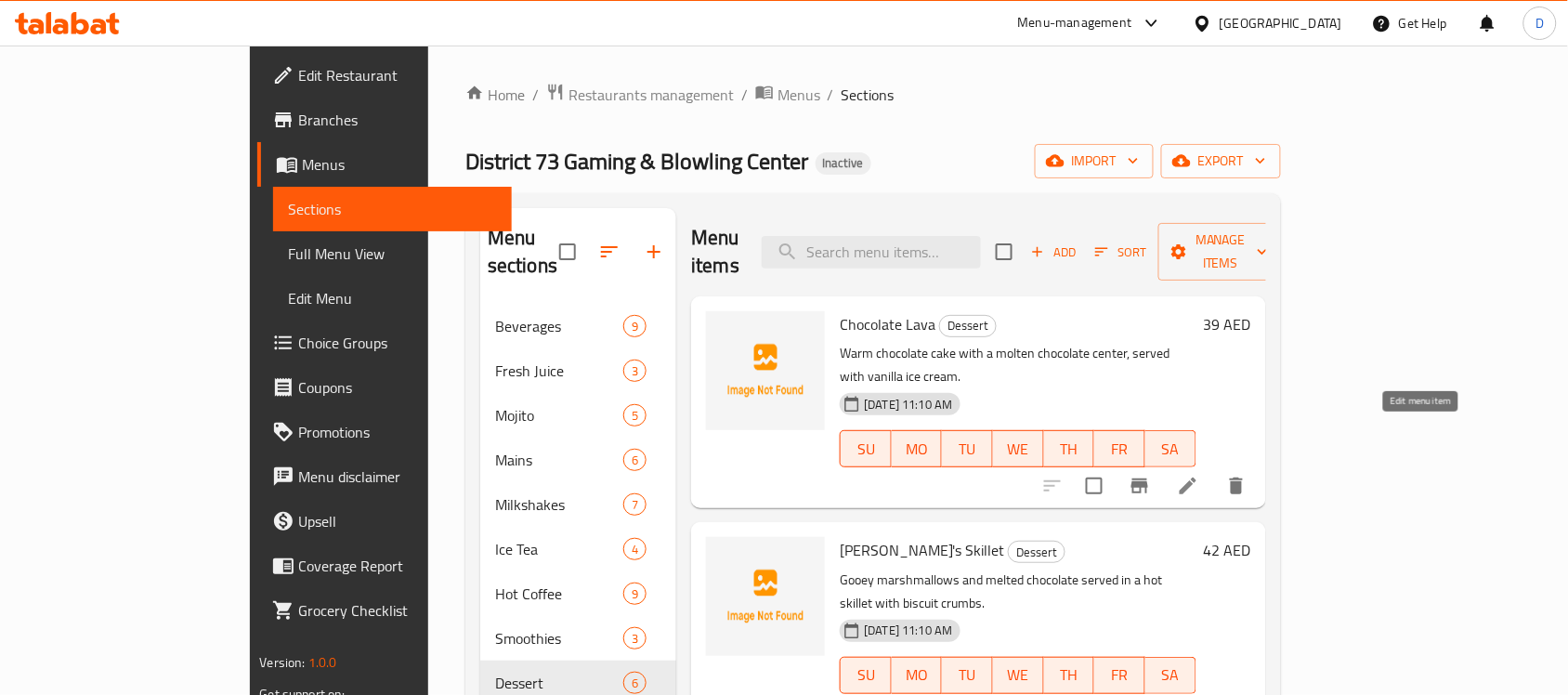
click at [1199, 474] on icon at bounding box center [1188, 486] width 22 height 22
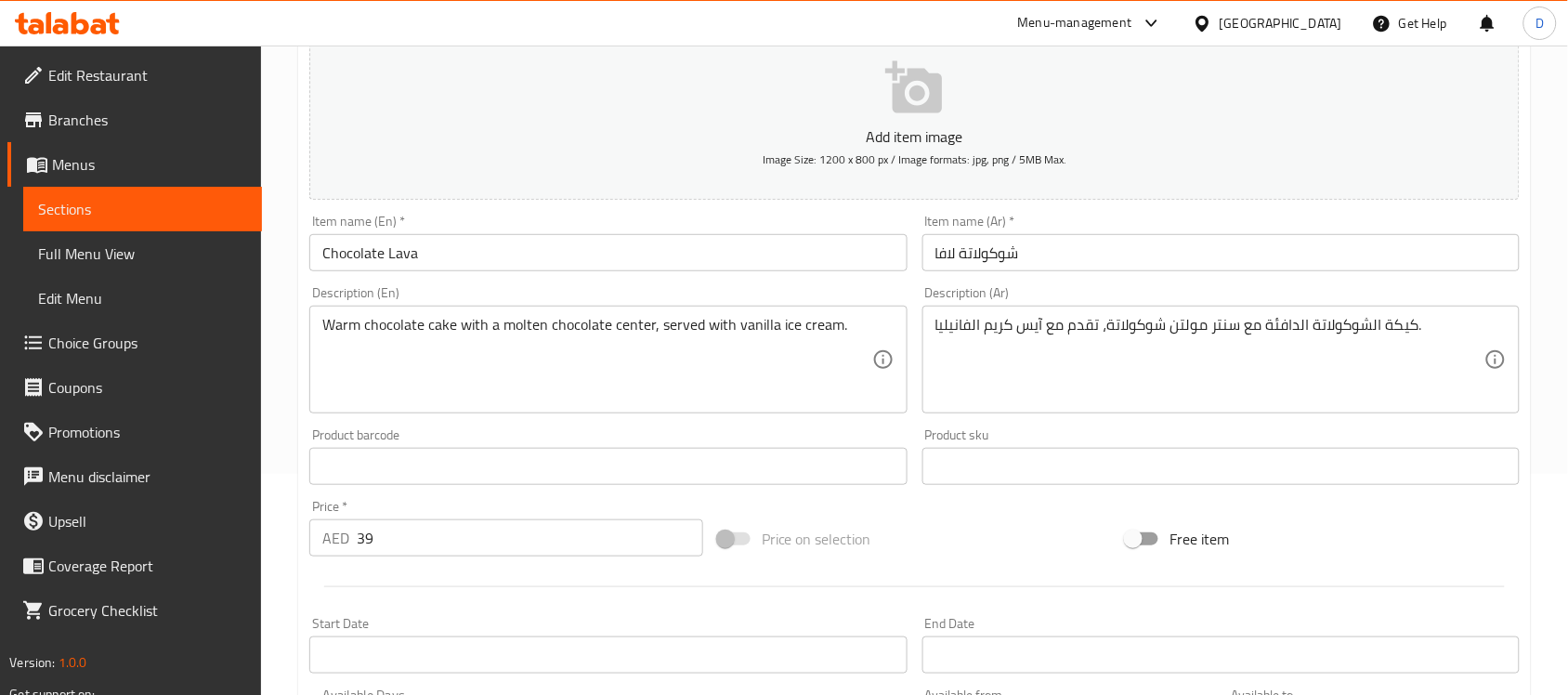
scroll to position [233, 0]
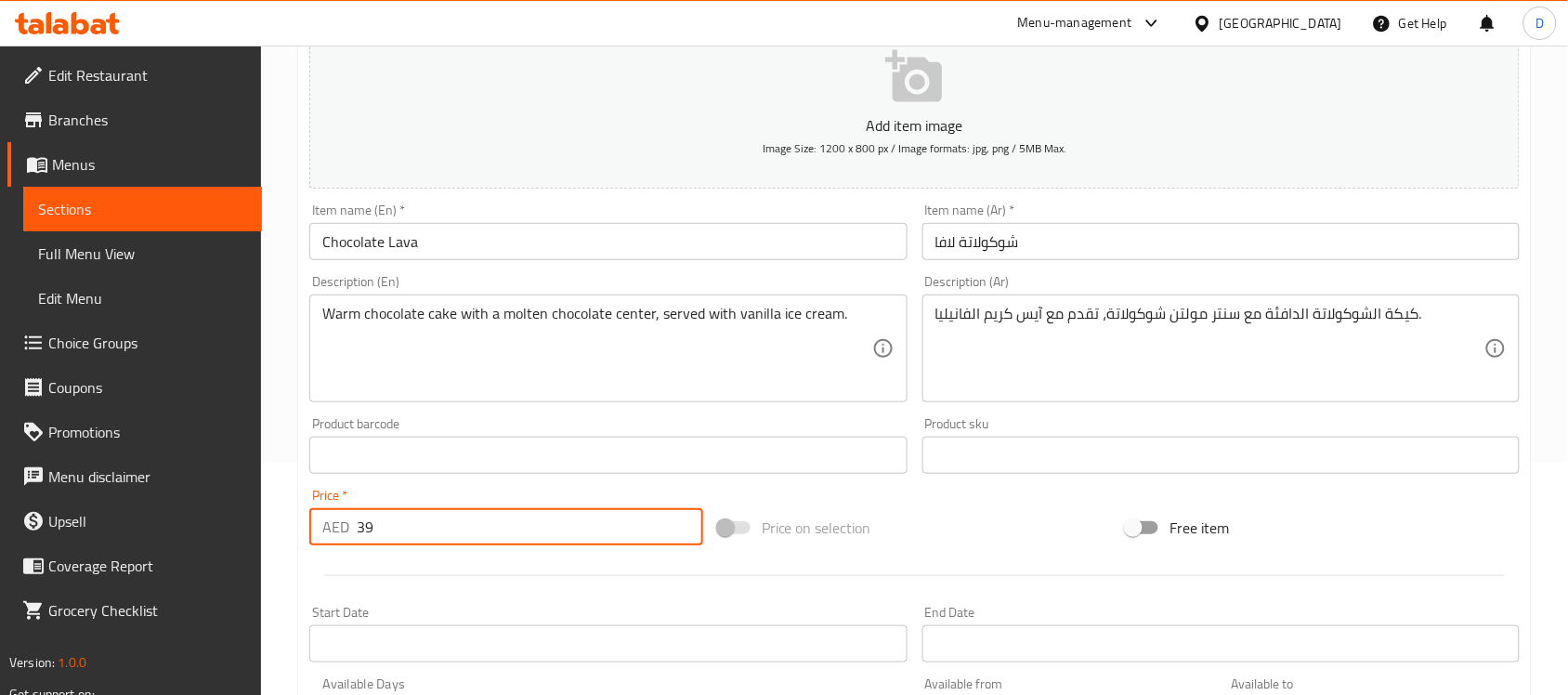
drag, startPoint x: 372, startPoint y: 526, endPoint x: 317, endPoint y: 525, distance: 55.0
click at [317, 525] on div "AED 39 Price *" at bounding box center [505, 527] width 394 height 37
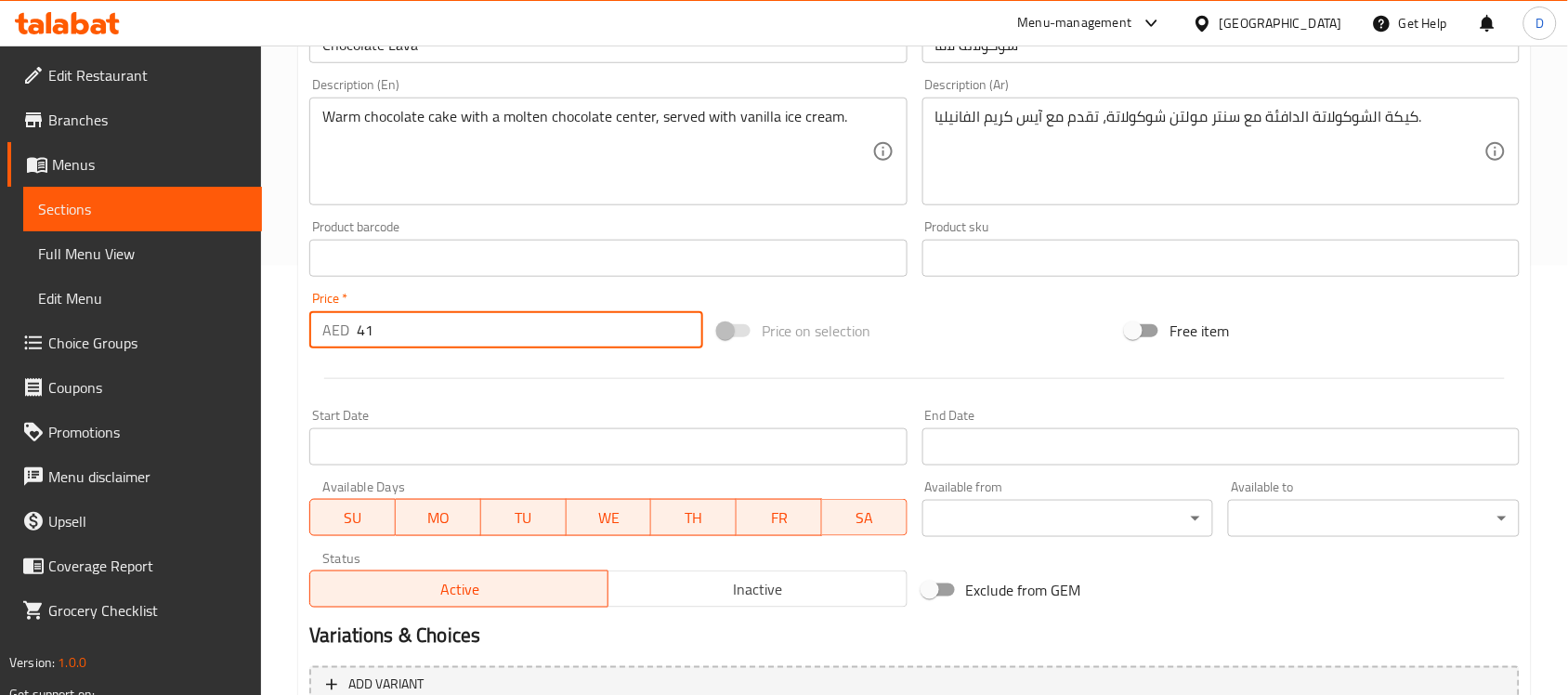
scroll to position [614, 0]
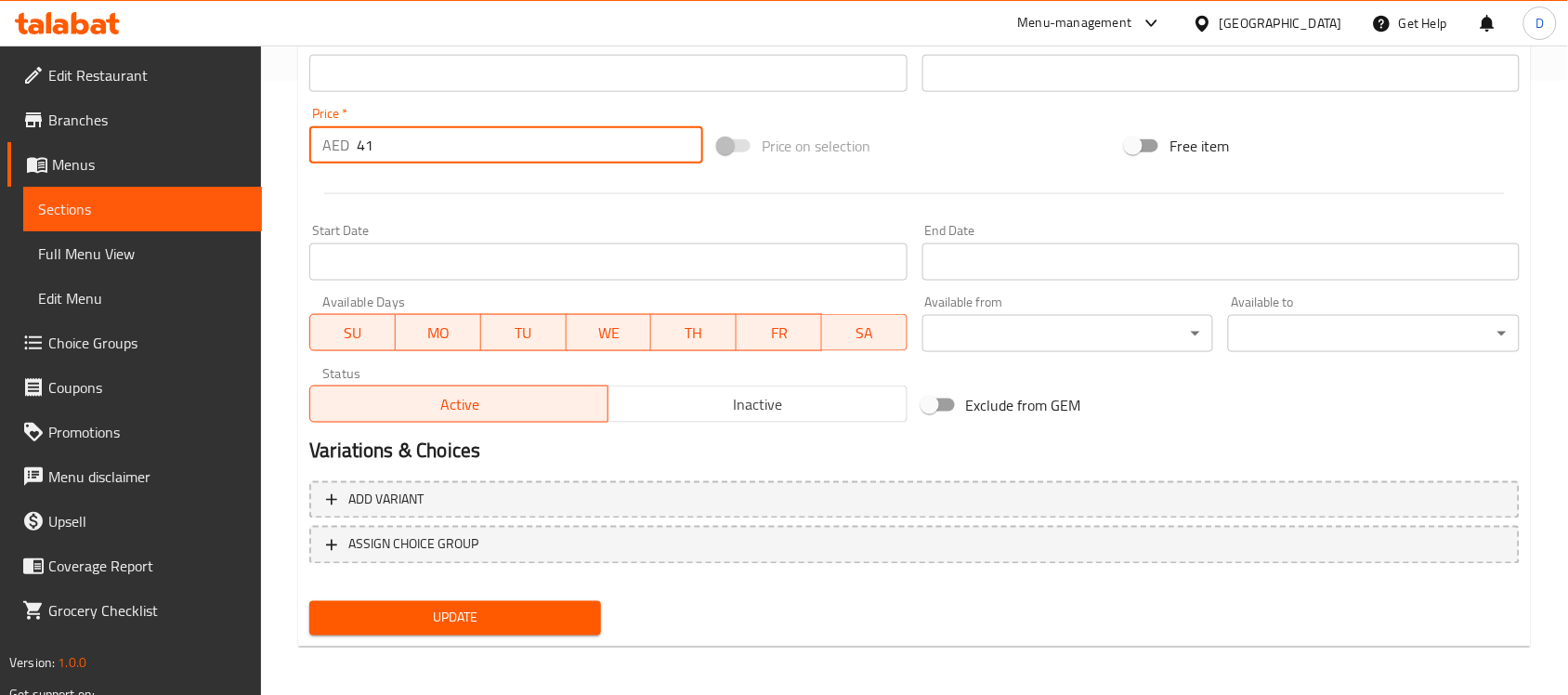
type input "41"
click at [442, 596] on div "Update" at bounding box center [454, 618] width 306 height 49
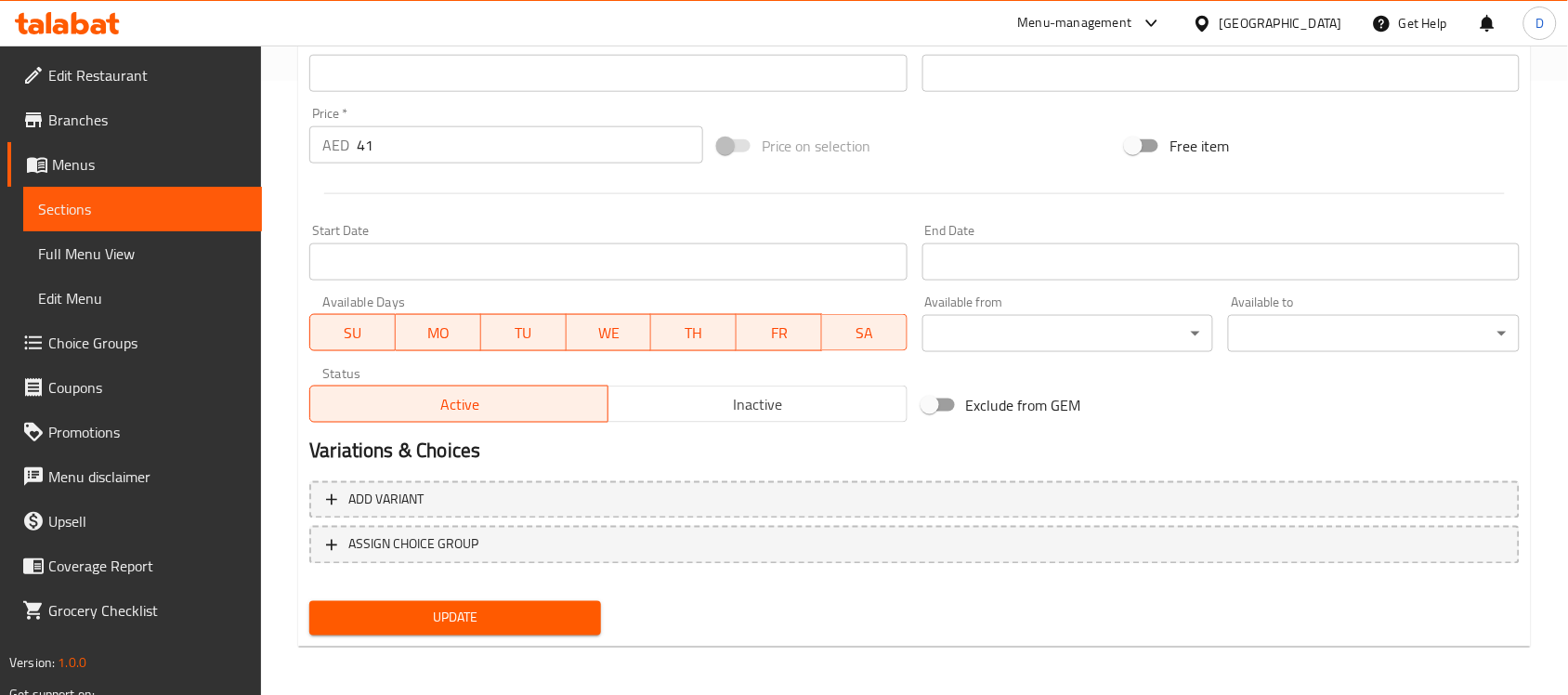
click at [443, 614] on span "Update" at bounding box center [454, 618] width 261 height 23
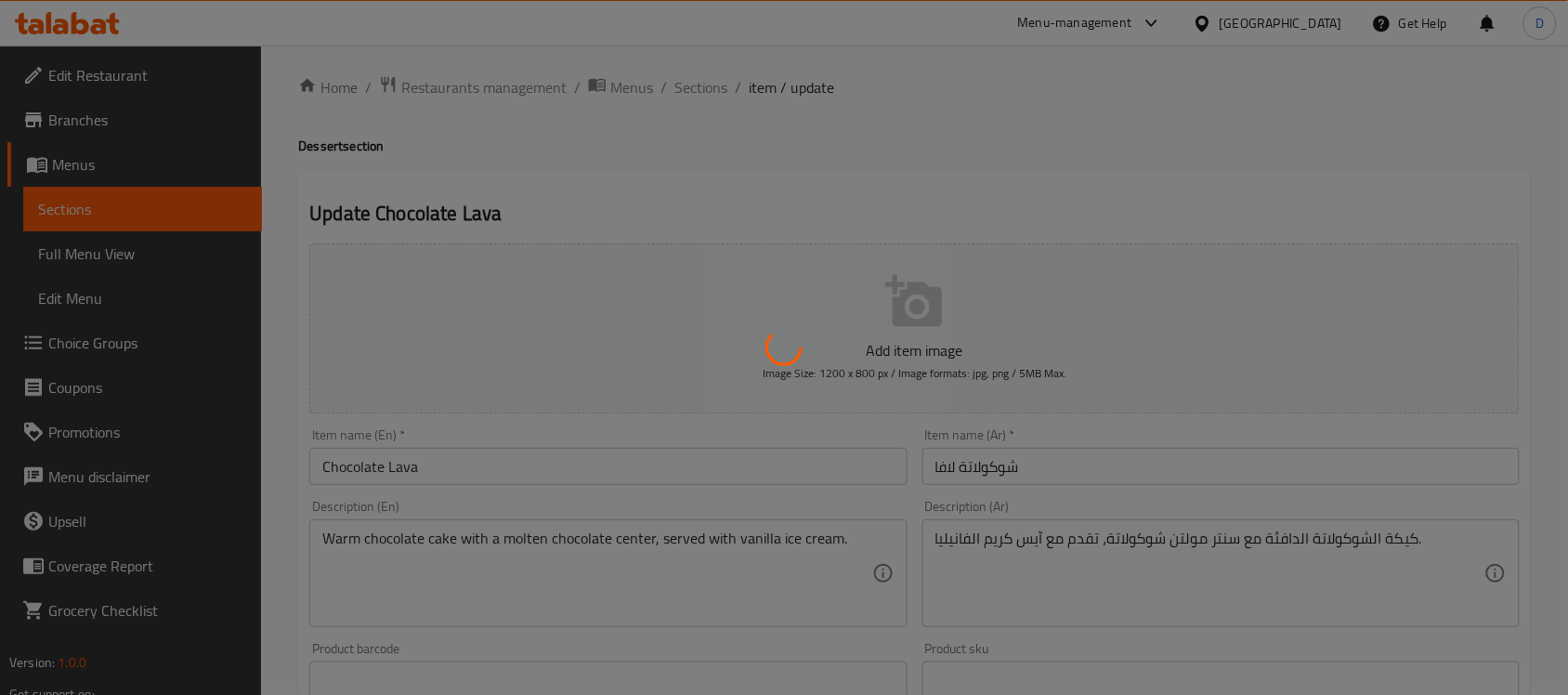
scroll to position [0, 0]
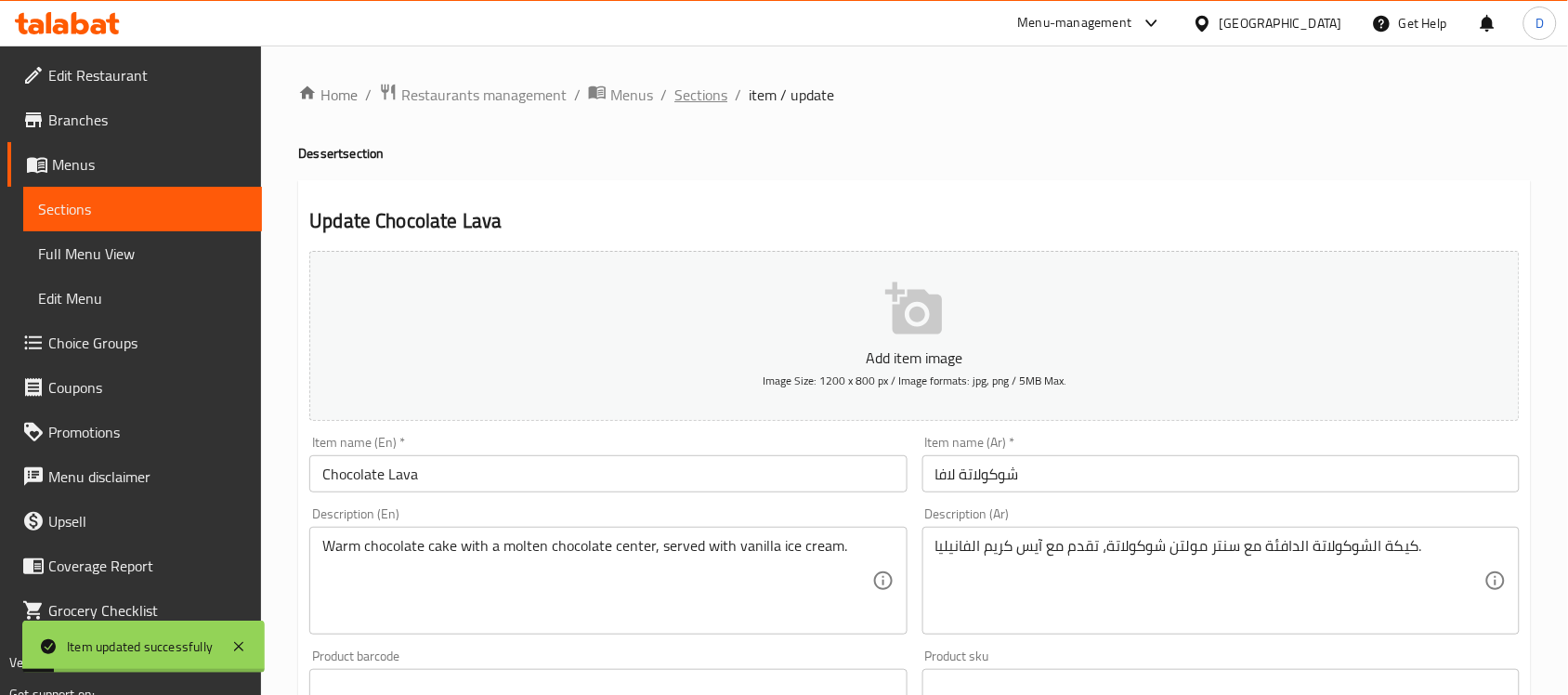
click at [694, 87] on span "Sections" at bounding box center [701, 95] width 53 height 22
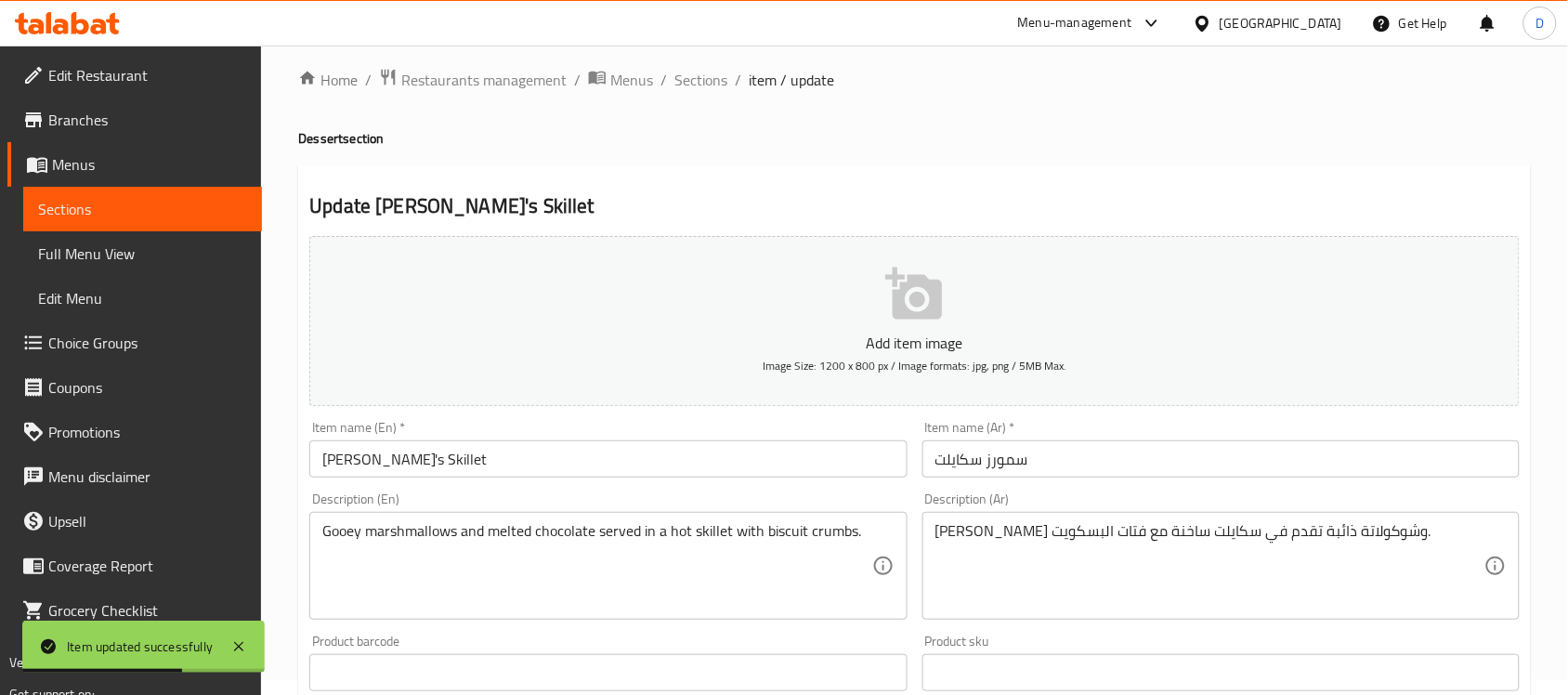
scroll to position [348, 0]
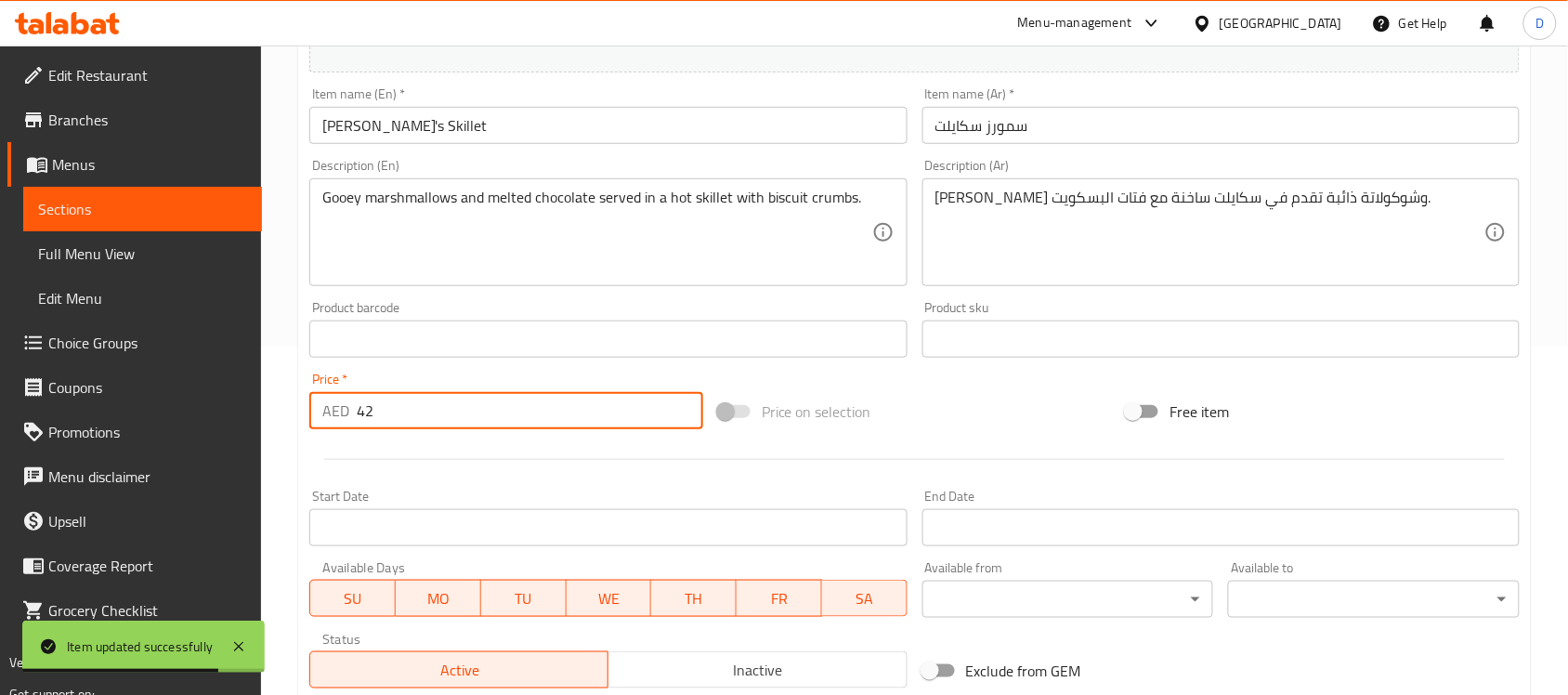
drag, startPoint x: 390, startPoint y: 409, endPoint x: 332, endPoint y: 418, distance: 58.7
click at [332, 418] on div "AED 42 Price *" at bounding box center [505, 410] width 394 height 37
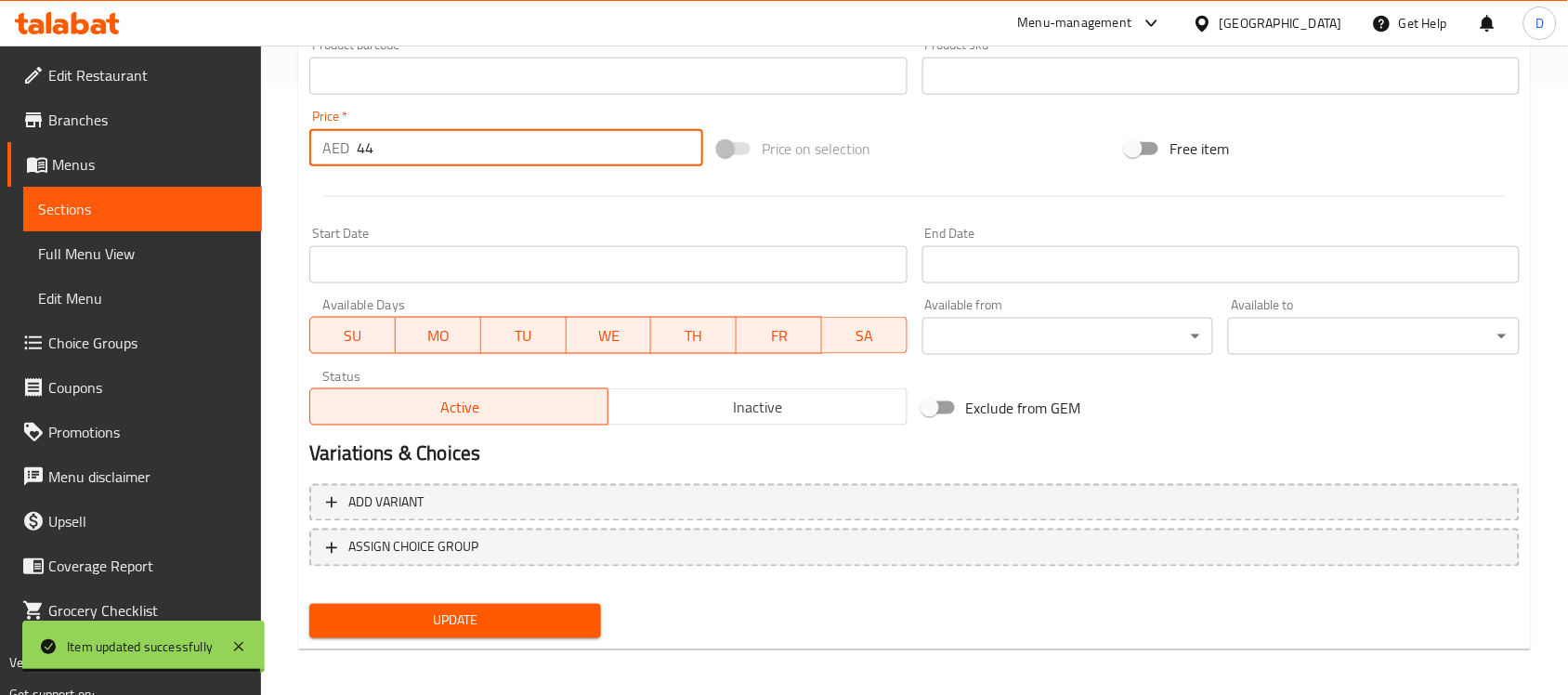
scroll to position [614, 0]
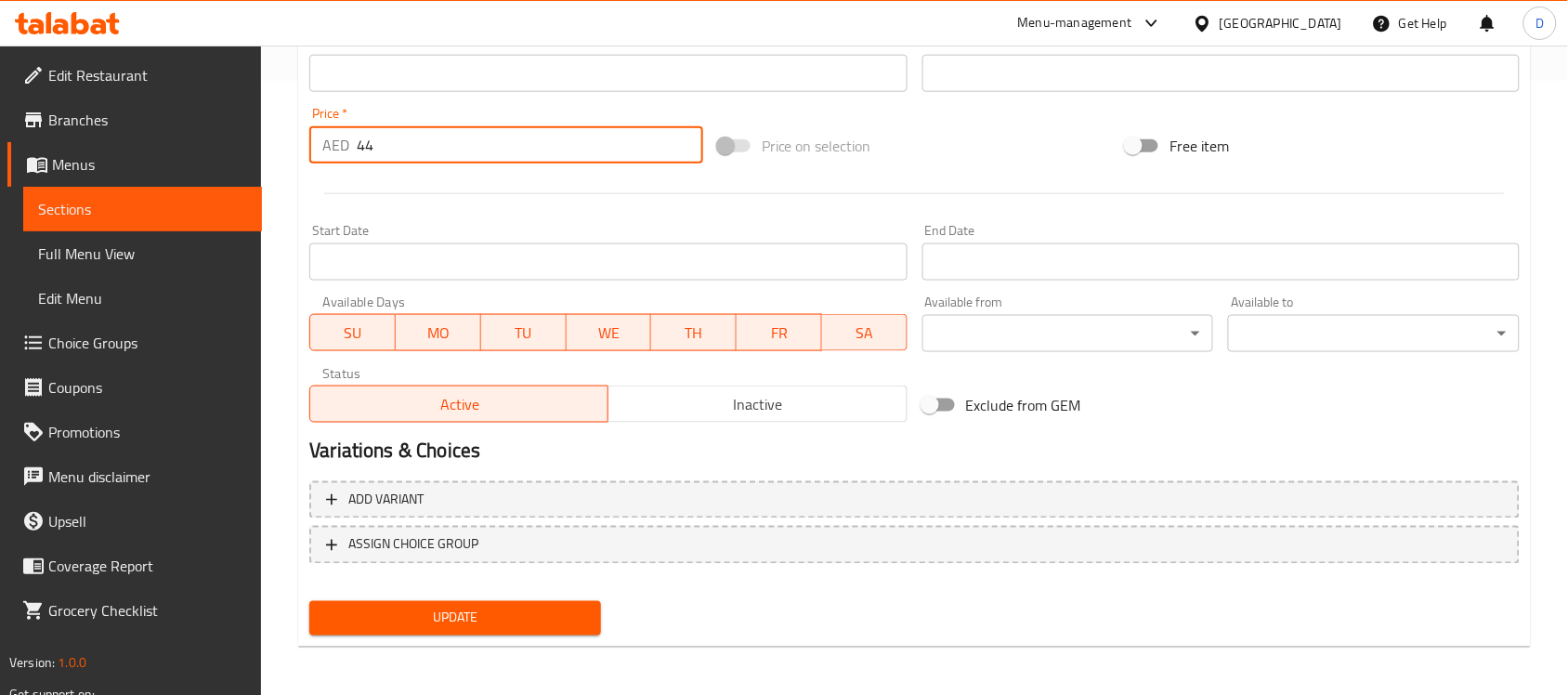
type input "44"
click at [474, 601] on button "Update" at bounding box center [454, 618] width 291 height 34
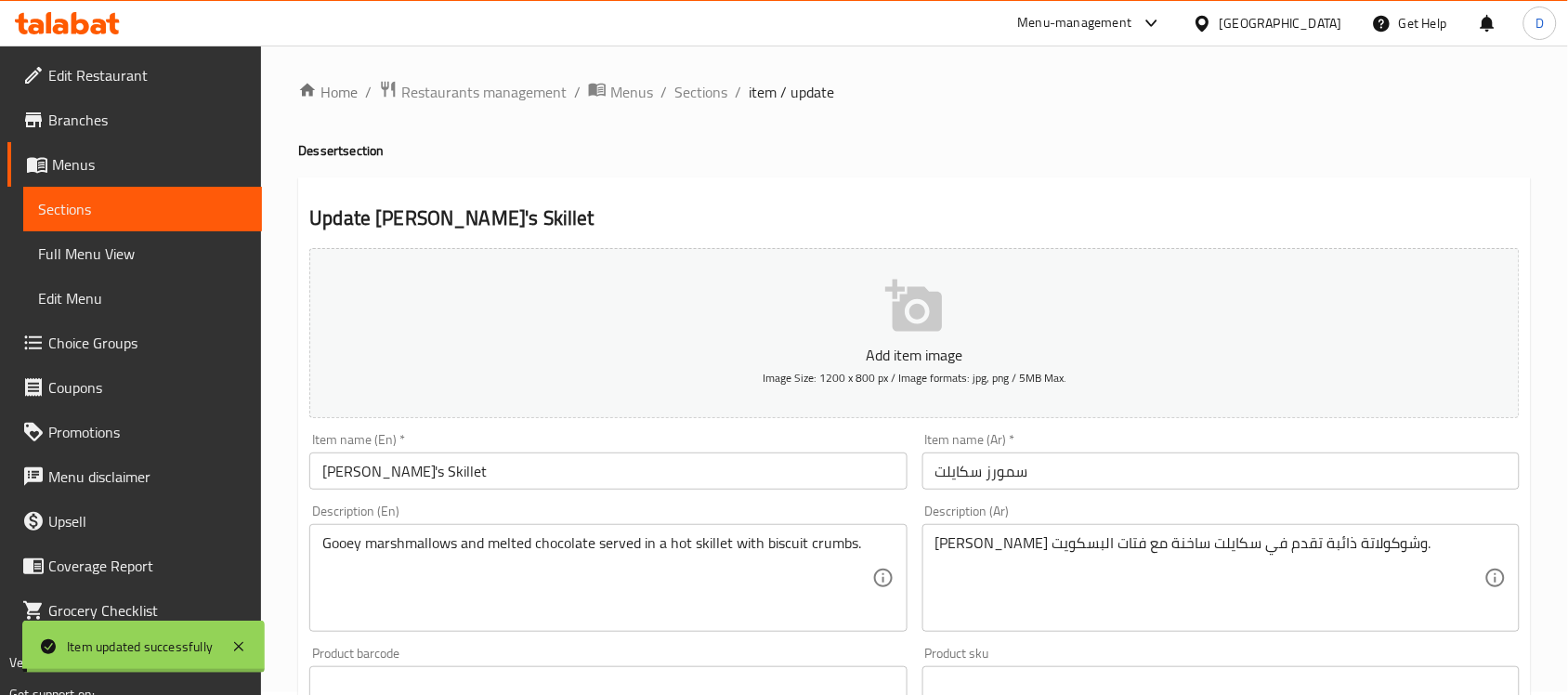
scroll to position [0, 0]
drag, startPoint x: 689, startPoint y: 87, endPoint x: 729, endPoint y: 136, distance: 63.3
click at [689, 87] on span "Sections" at bounding box center [701, 95] width 53 height 22
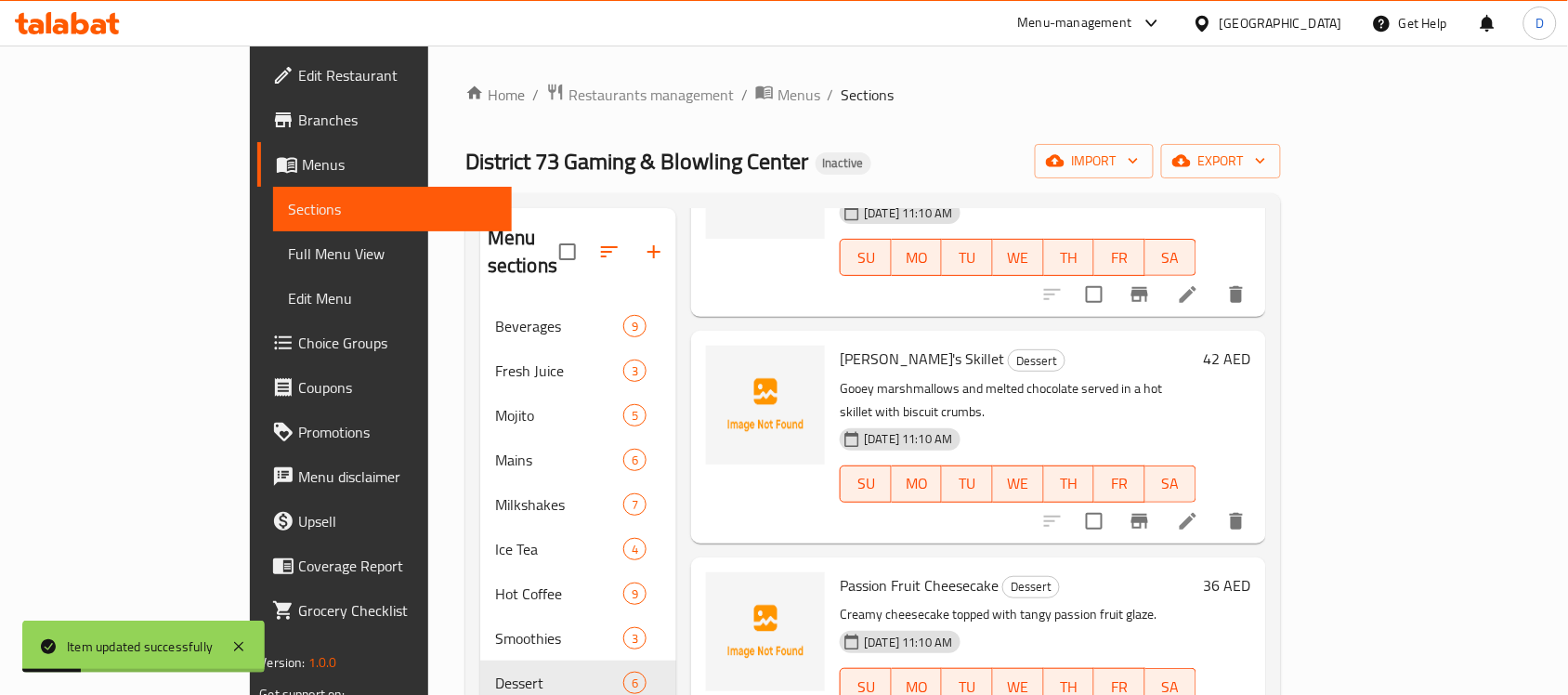
scroll to position [233, 0]
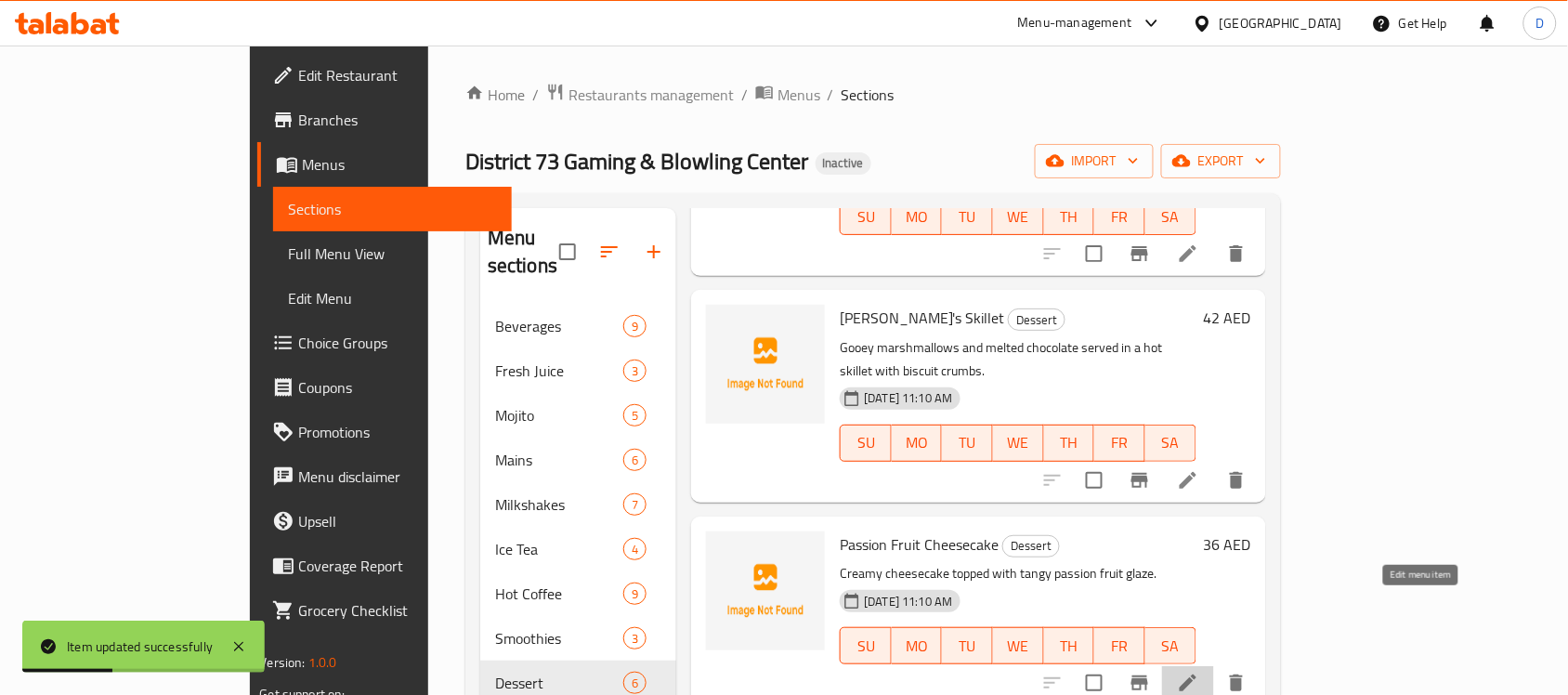
click at [1199, 672] on icon at bounding box center [1188, 683] width 22 height 22
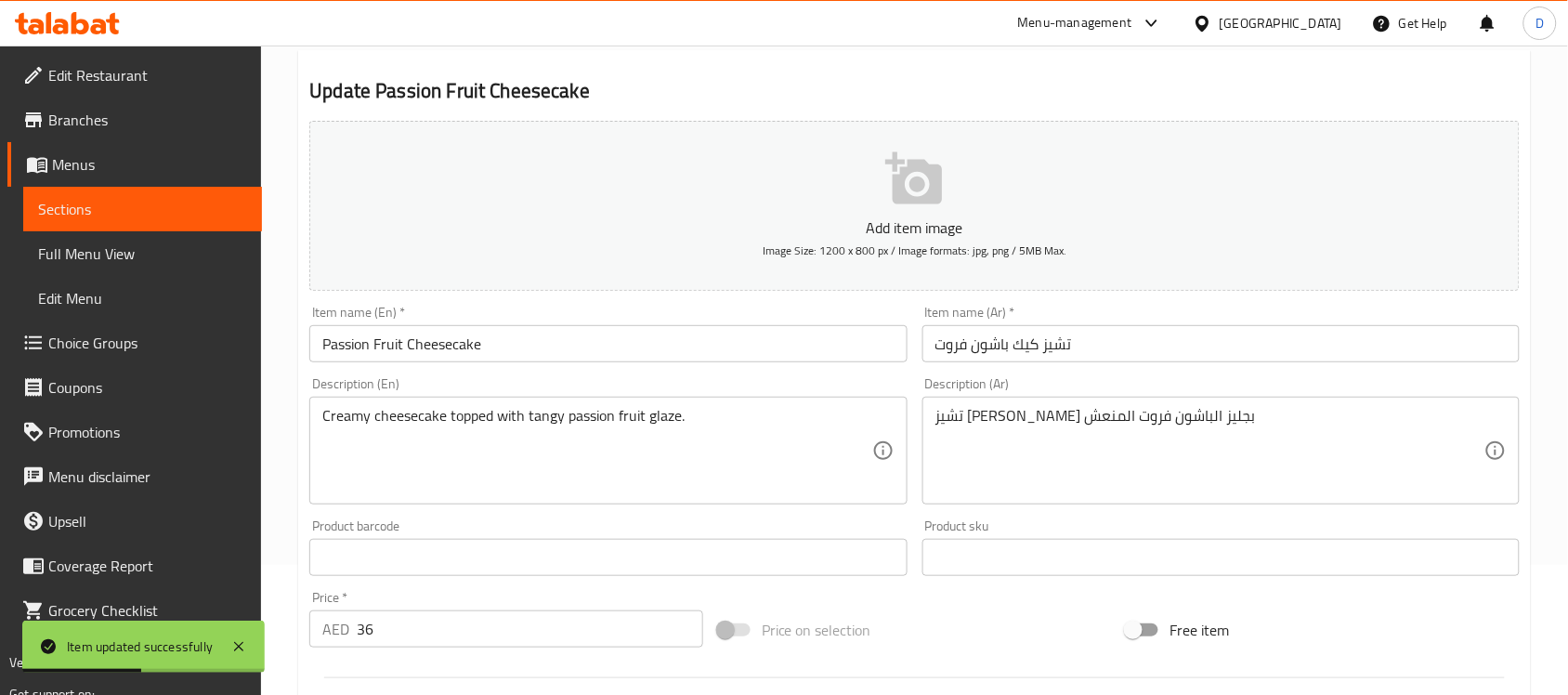
scroll to position [464, 0]
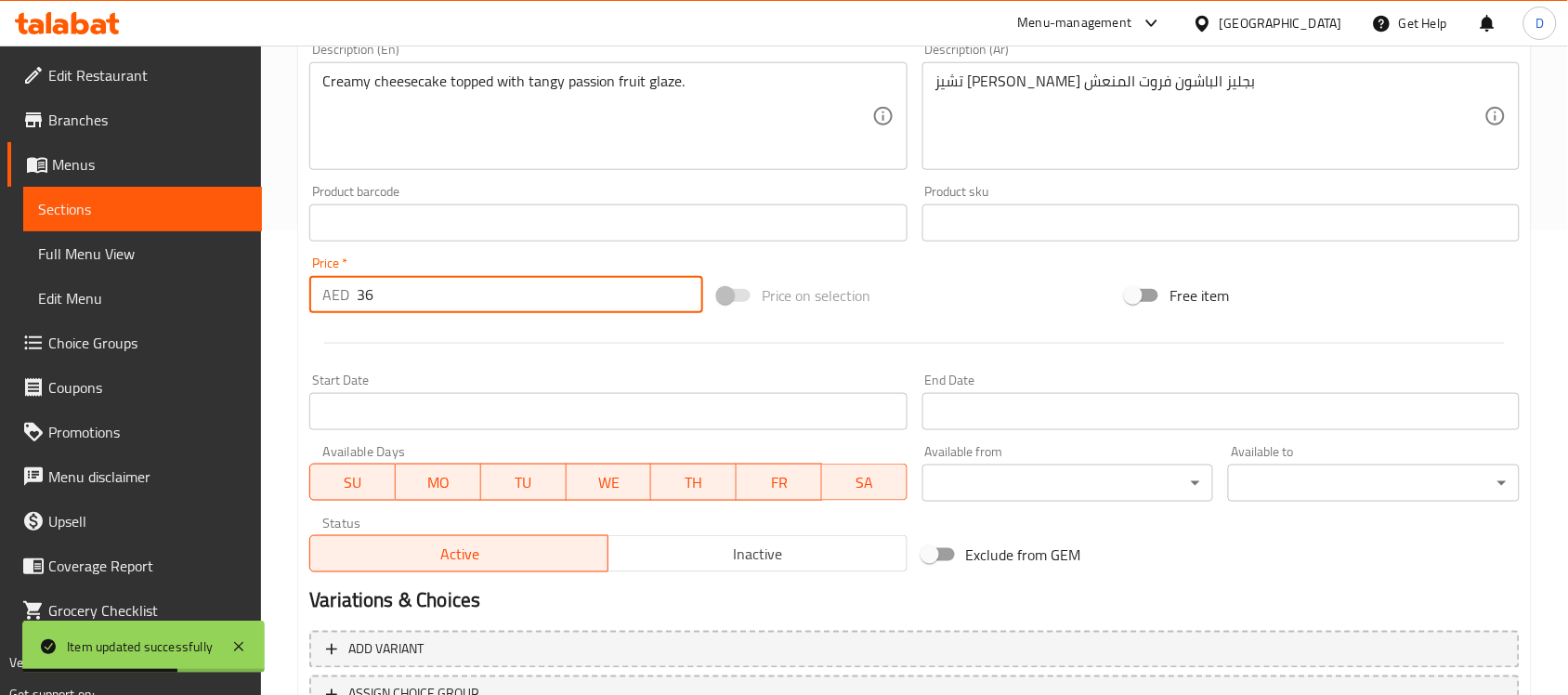
drag, startPoint x: 379, startPoint y: 298, endPoint x: 279, endPoint y: 295, distance: 100.0
click at [280, 295] on div "Home / Restaurants management / Menus / Sections / item / update Dessert sectio…" at bounding box center [914, 214] width 1307 height 1266
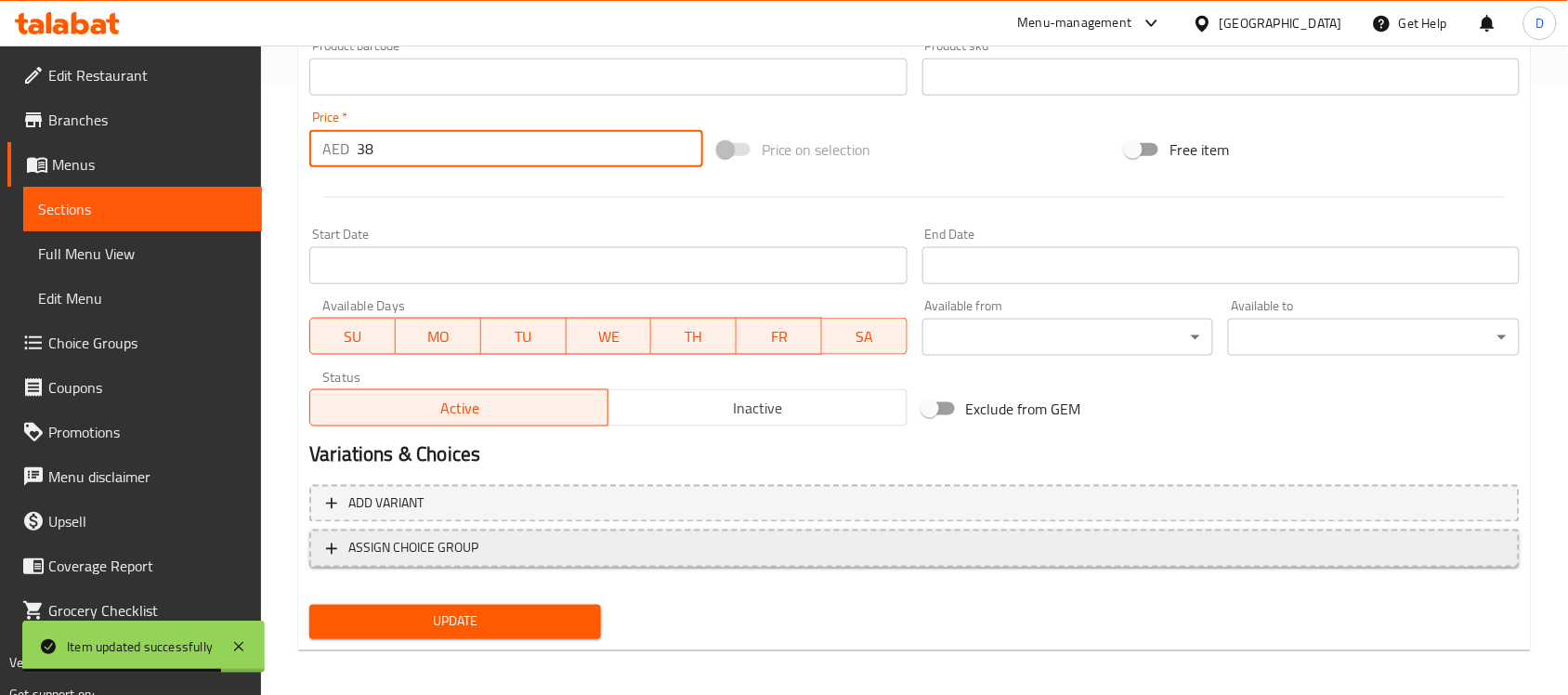
scroll to position [614, 0]
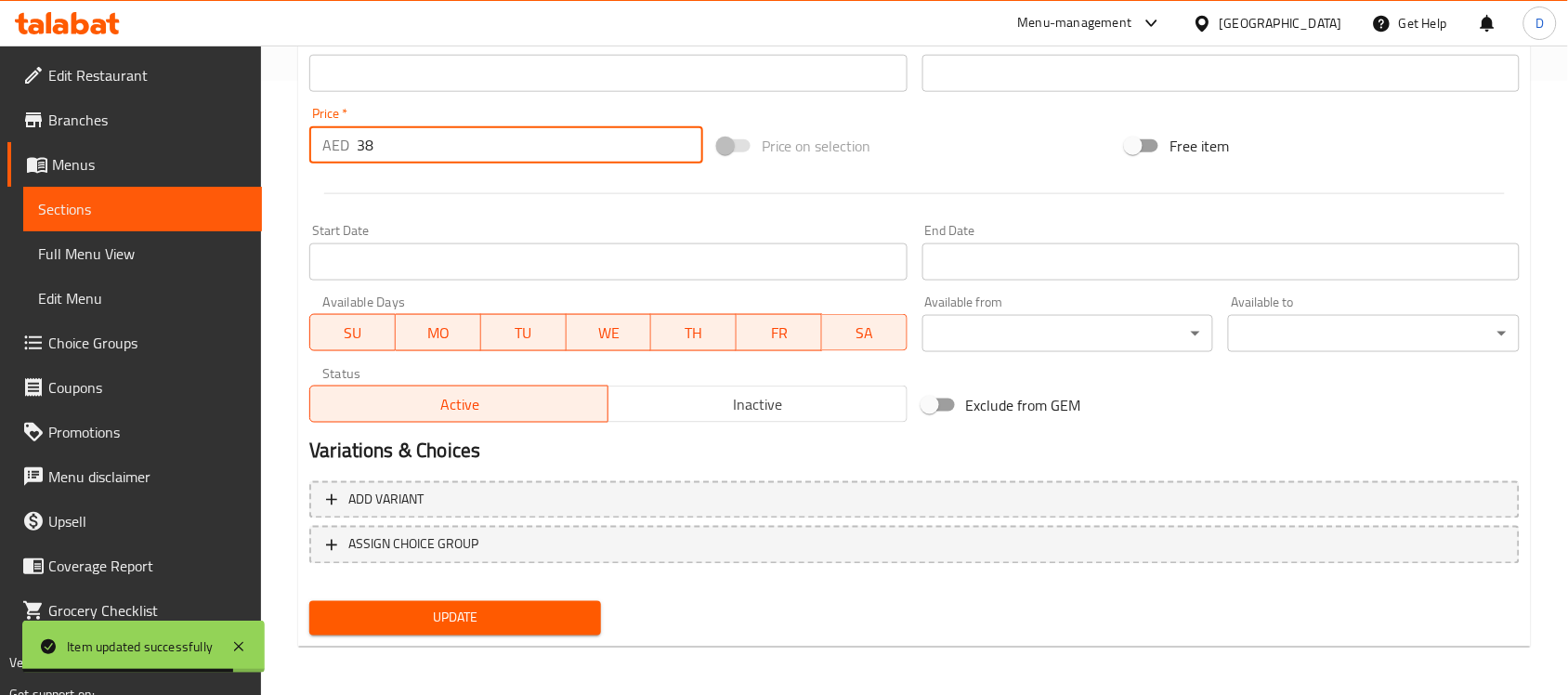
type input "38"
click at [448, 614] on span "Update" at bounding box center [454, 618] width 261 height 23
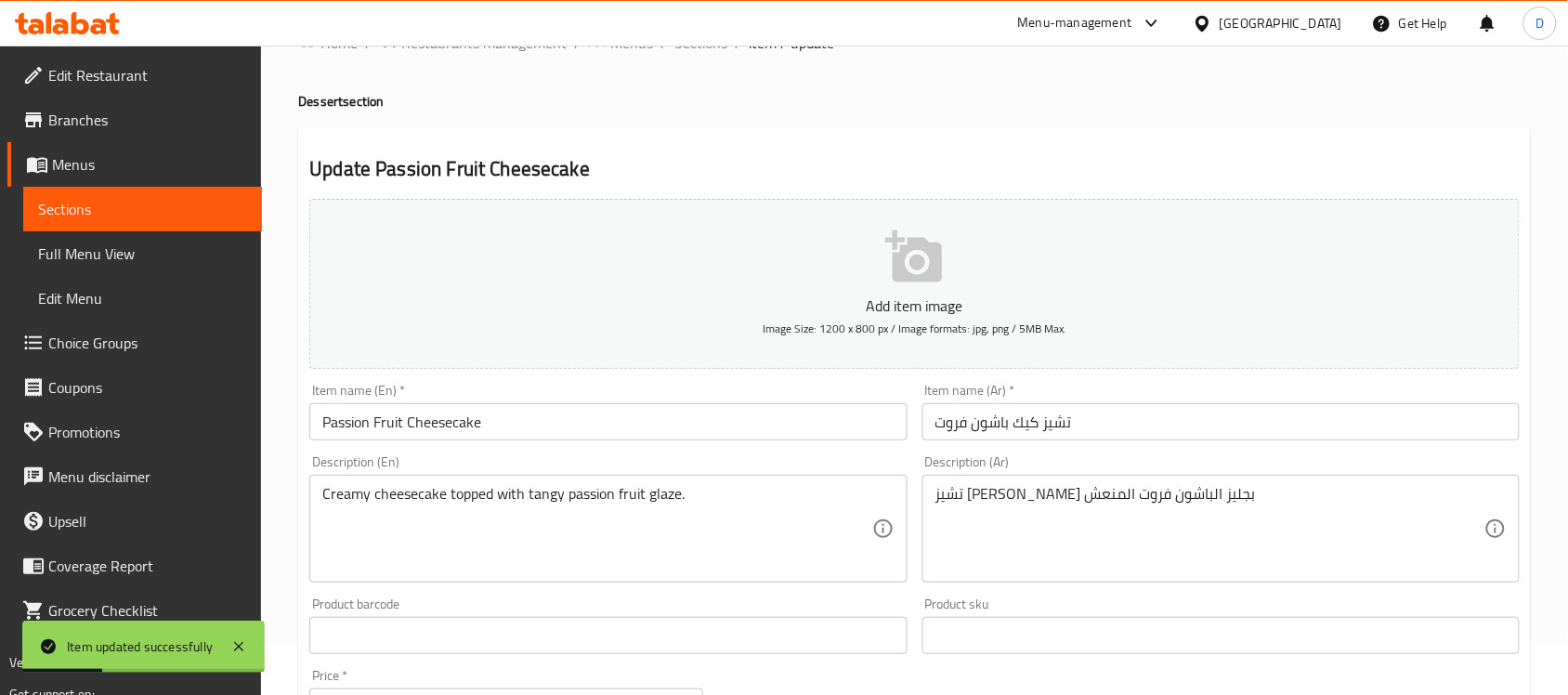
scroll to position [0, 0]
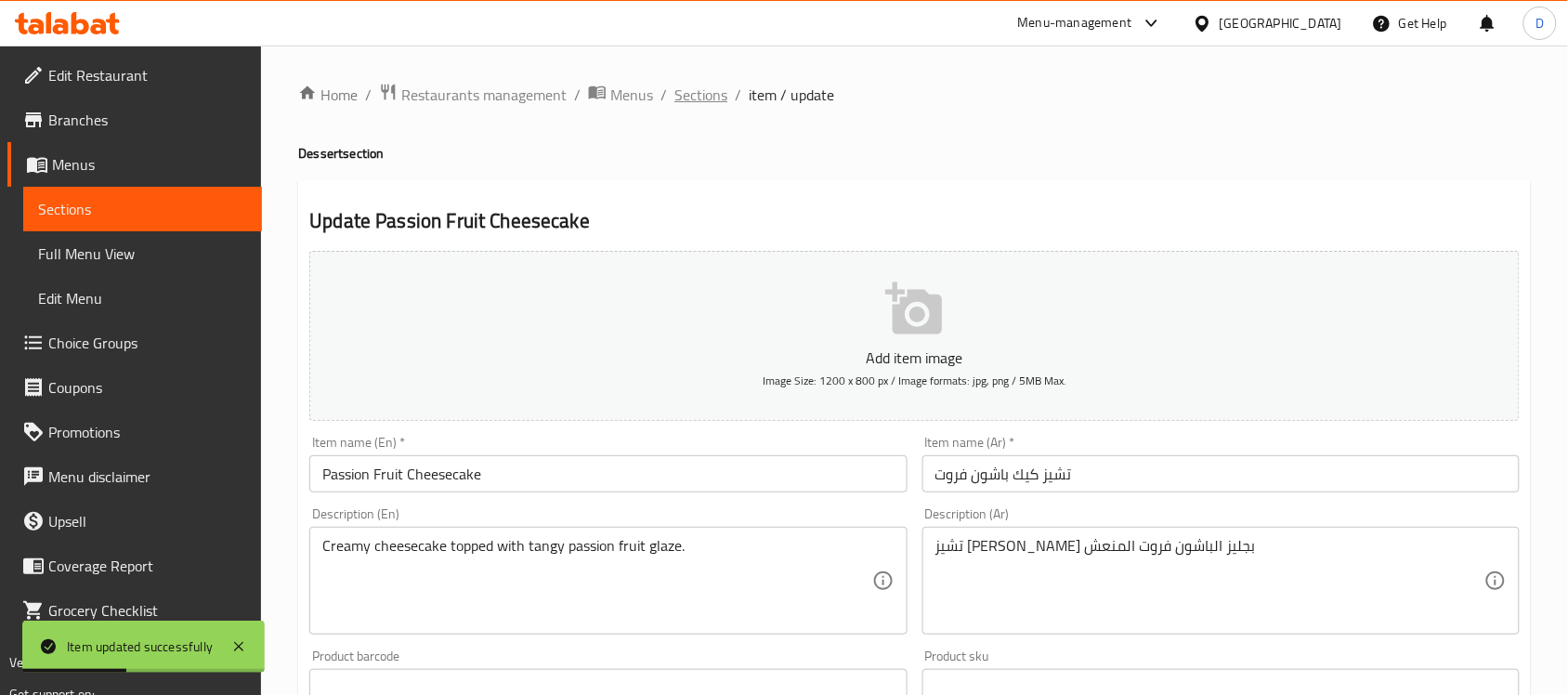
click at [702, 96] on span "Sections" at bounding box center [701, 95] width 53 height 22
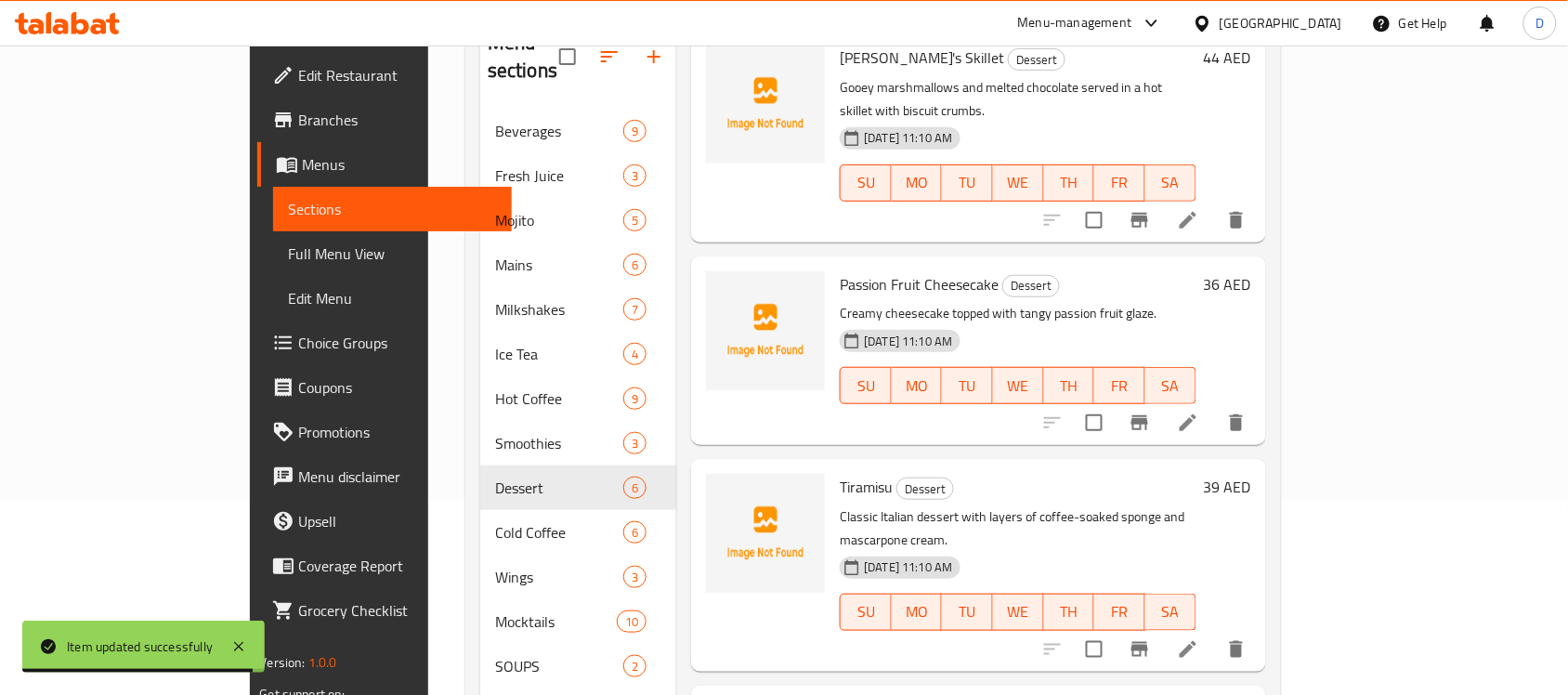
scroll to position [233, 0]
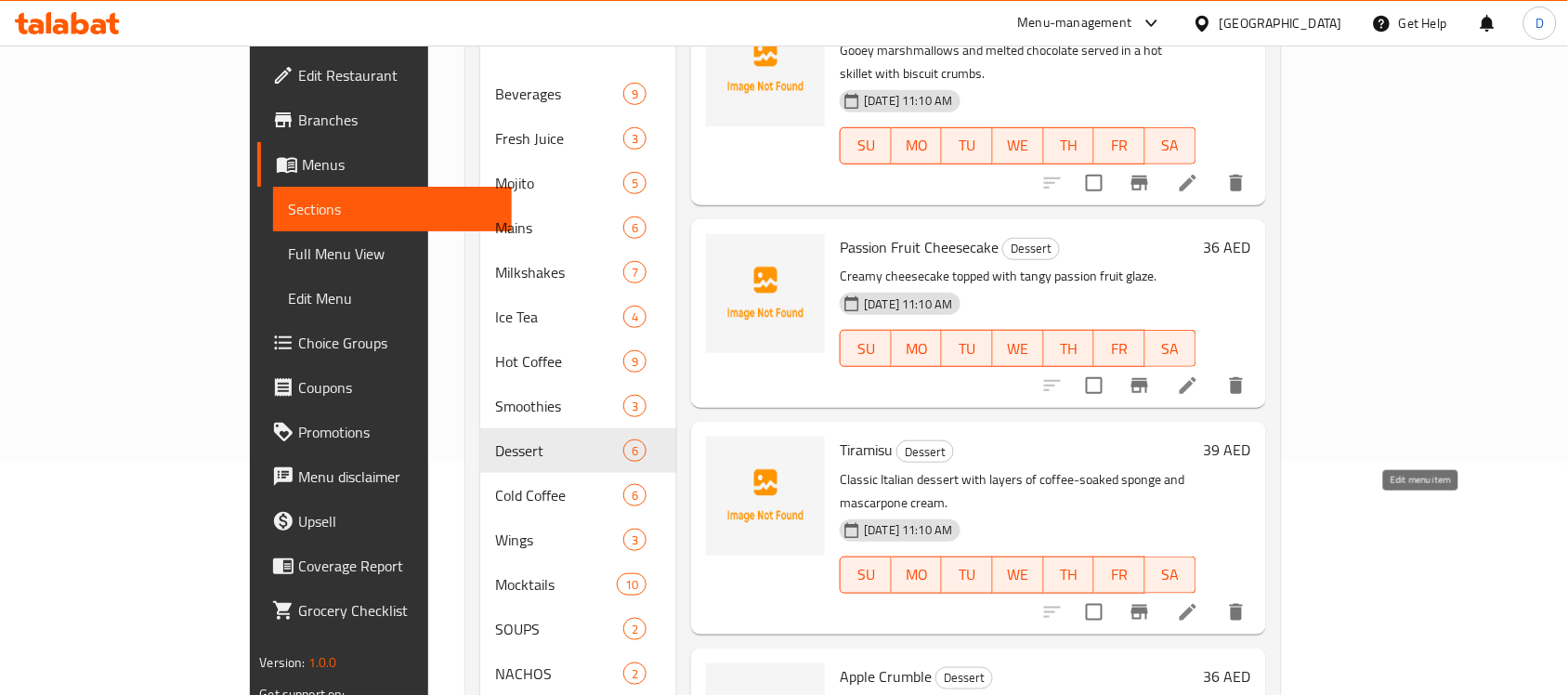
click at [1199, 601] on icon at bounding box center [1188, 612] width 22 height 22
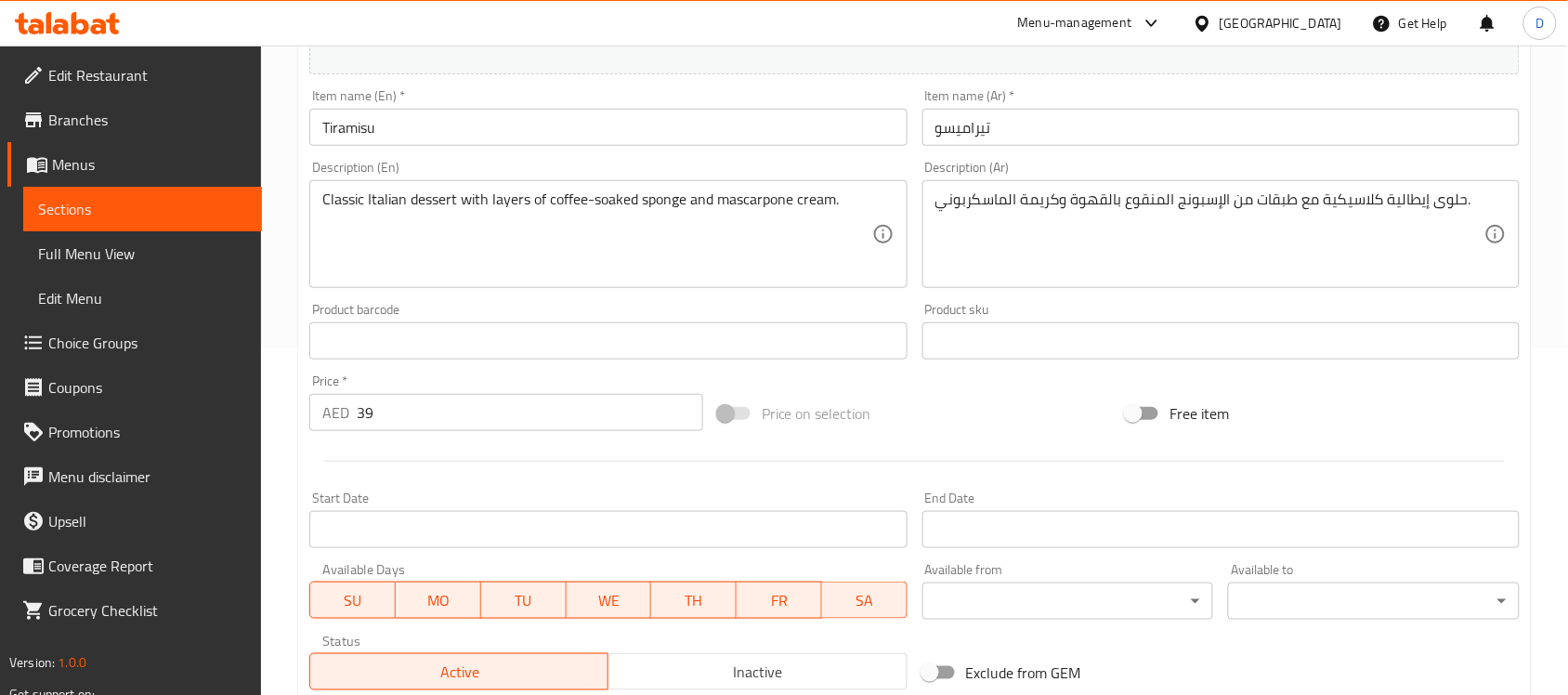
scroll to position [348, 0]
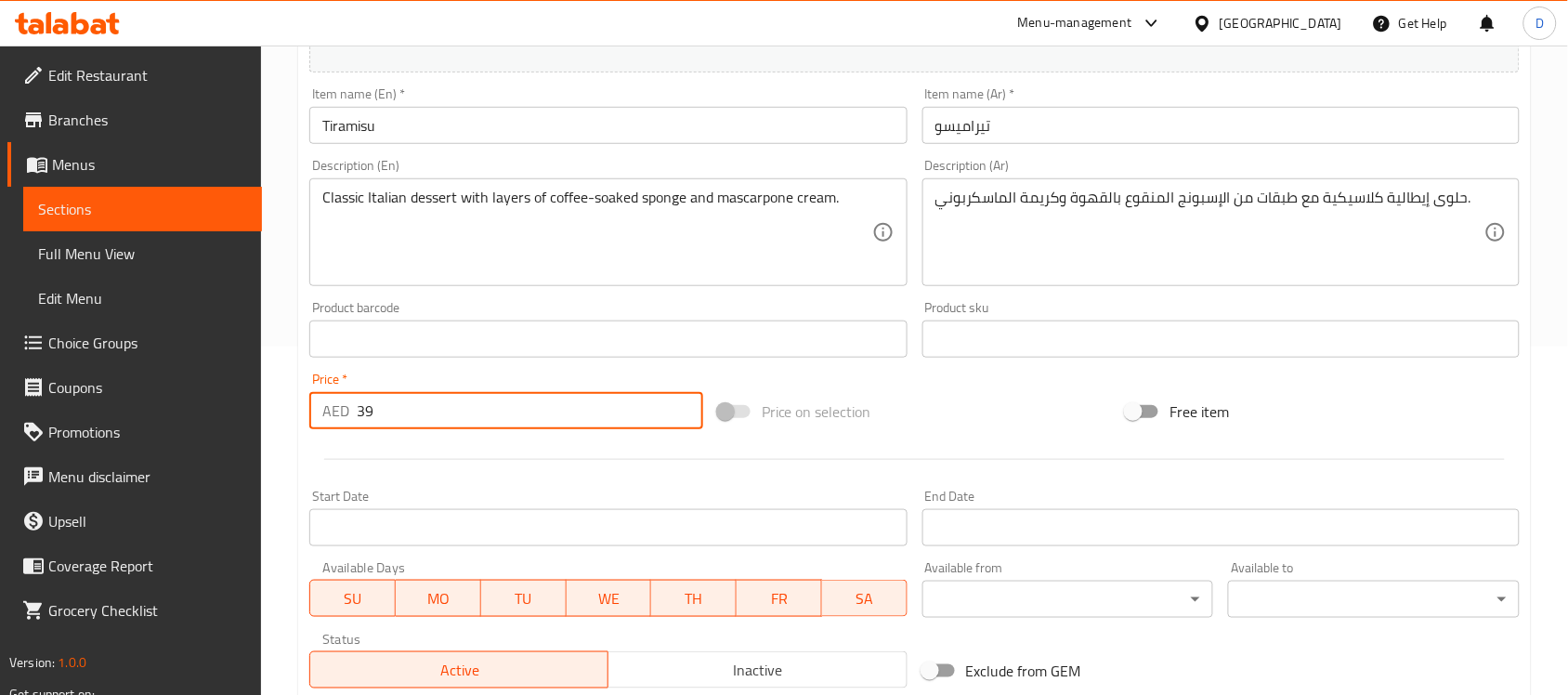
drag, startPoint x: 404, startPoint y: 413, endPoint x: 275, endPoint y: 409, distance: 129.1
click at [275, 409] on div "Home / Restaurants management / Menus / Sections / item / update Dessert sectio…" at bounding box center [914, 330] width 1307 height 1266
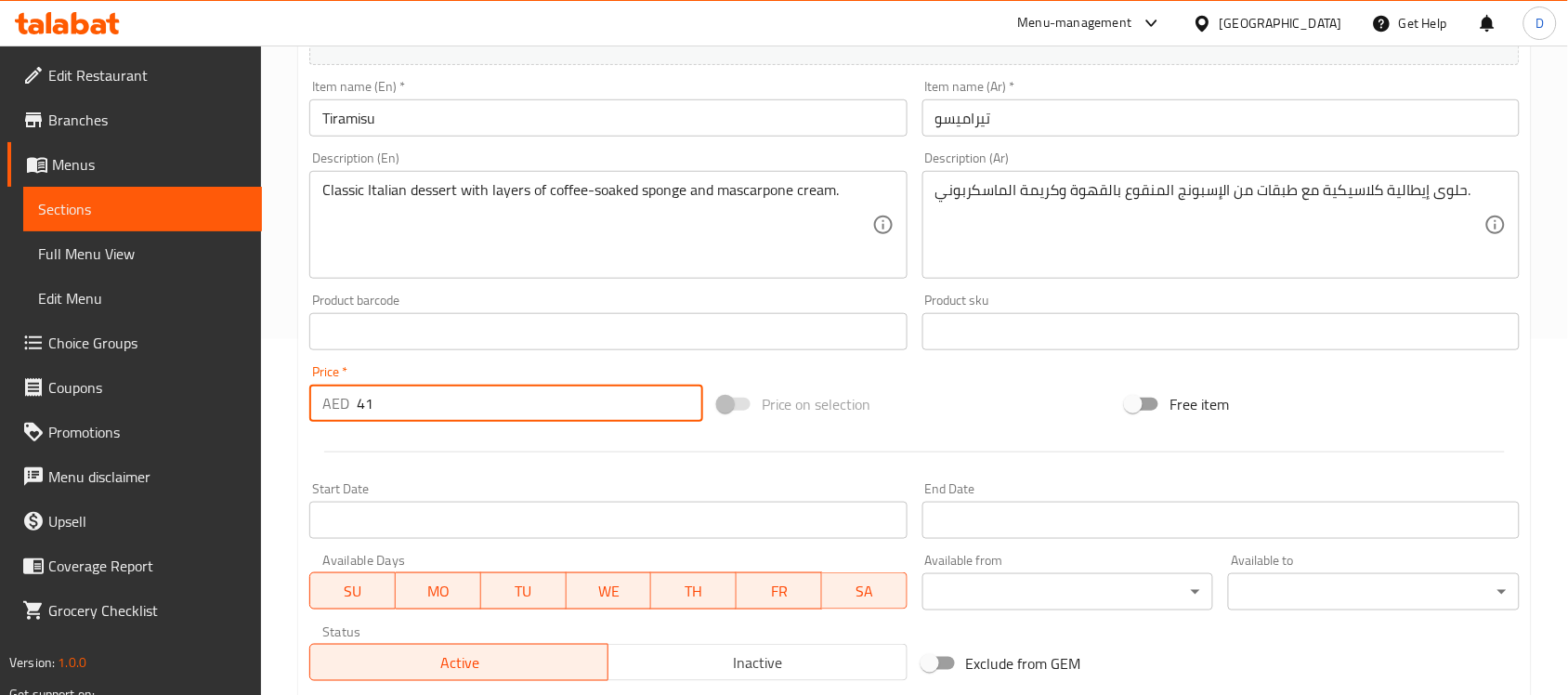
scroll to position [614, 0]
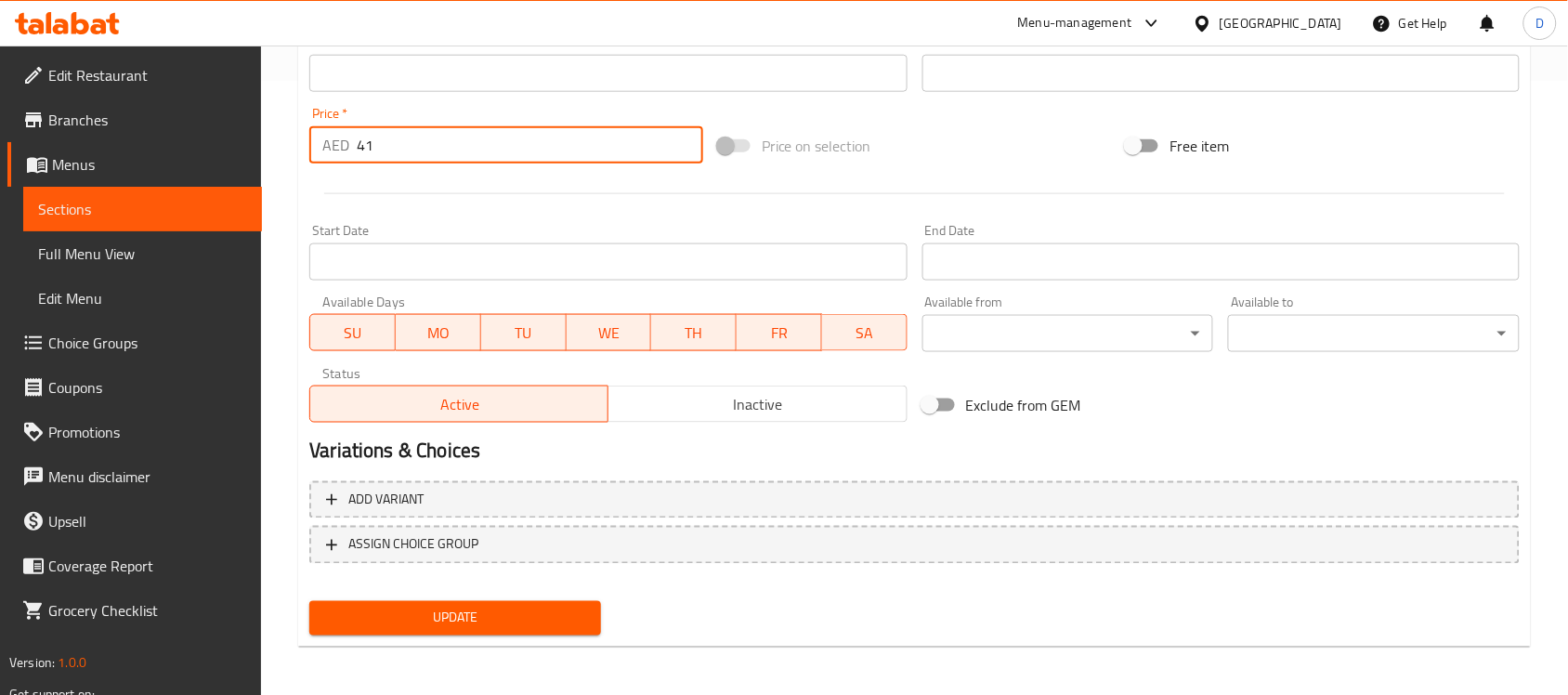
type input "41"
click at [451, 614] on span "Update" at bounding box center [454, 618] width 261 height 23
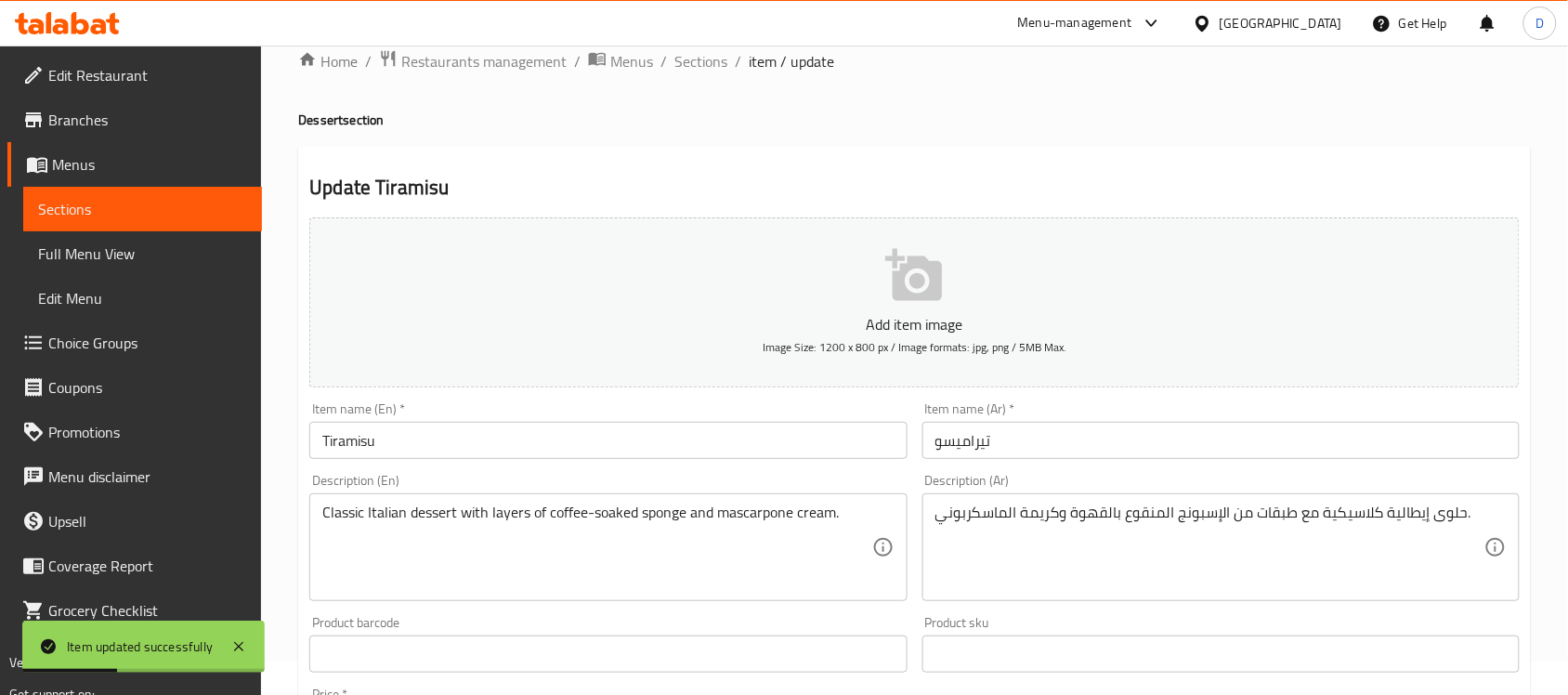
scroll to position [0, 0]
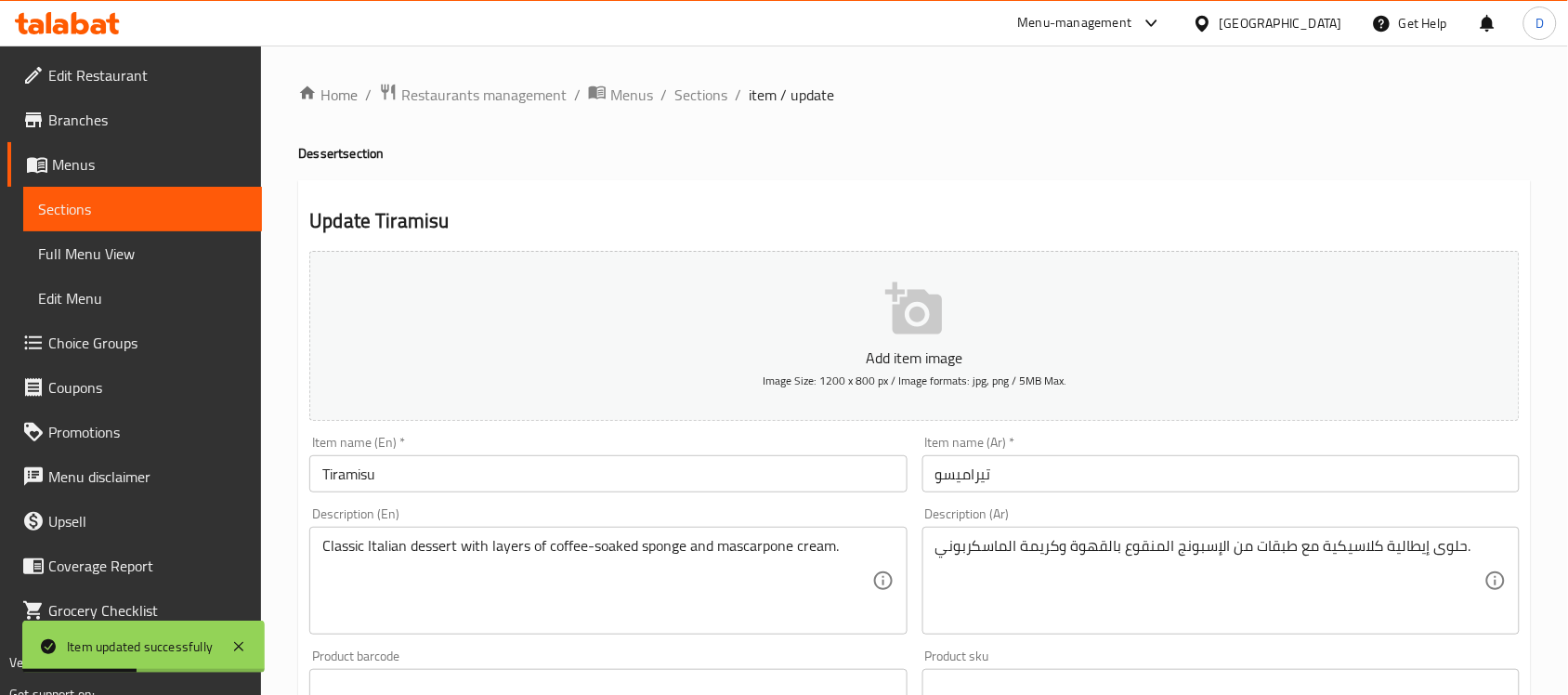
drag, startPoint x: 707, startPoint y: 100, endPoint x: 716, endPoint y: 121, distance: 22.8
click at [707, 100] on span "Sections" at bounding box center [701, 95] width 53 height 22
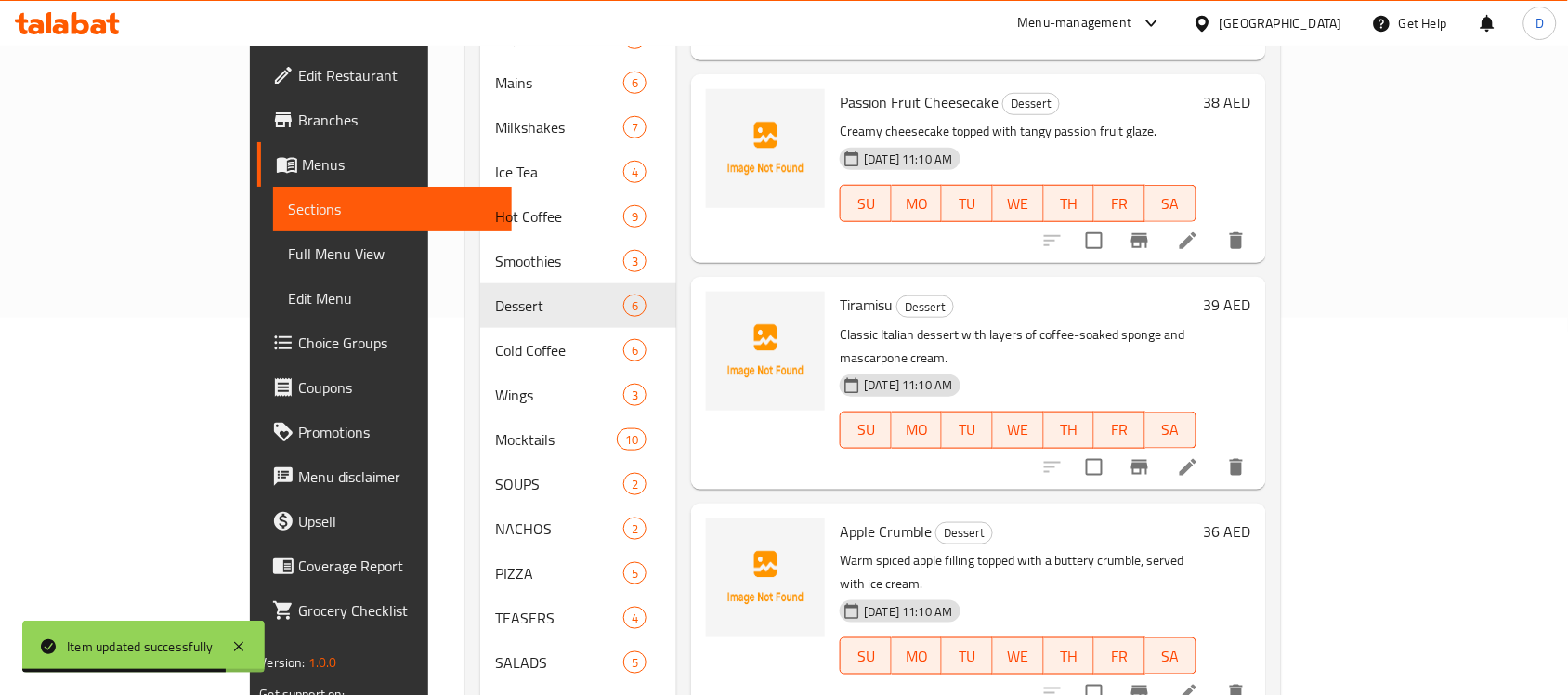
scroll to position [464, 0]
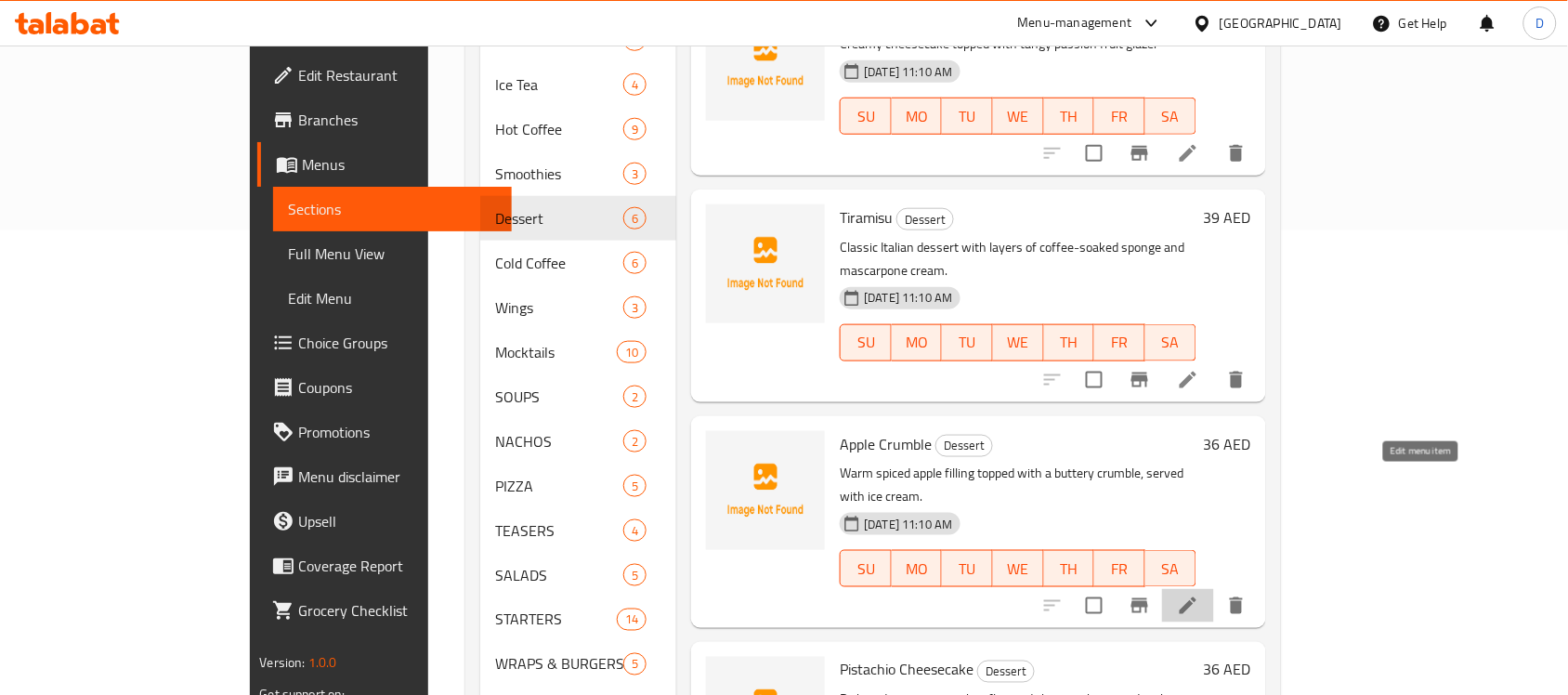
click at [1199, 595] on icon at bounding box center [1188, 606] width 22 height 22
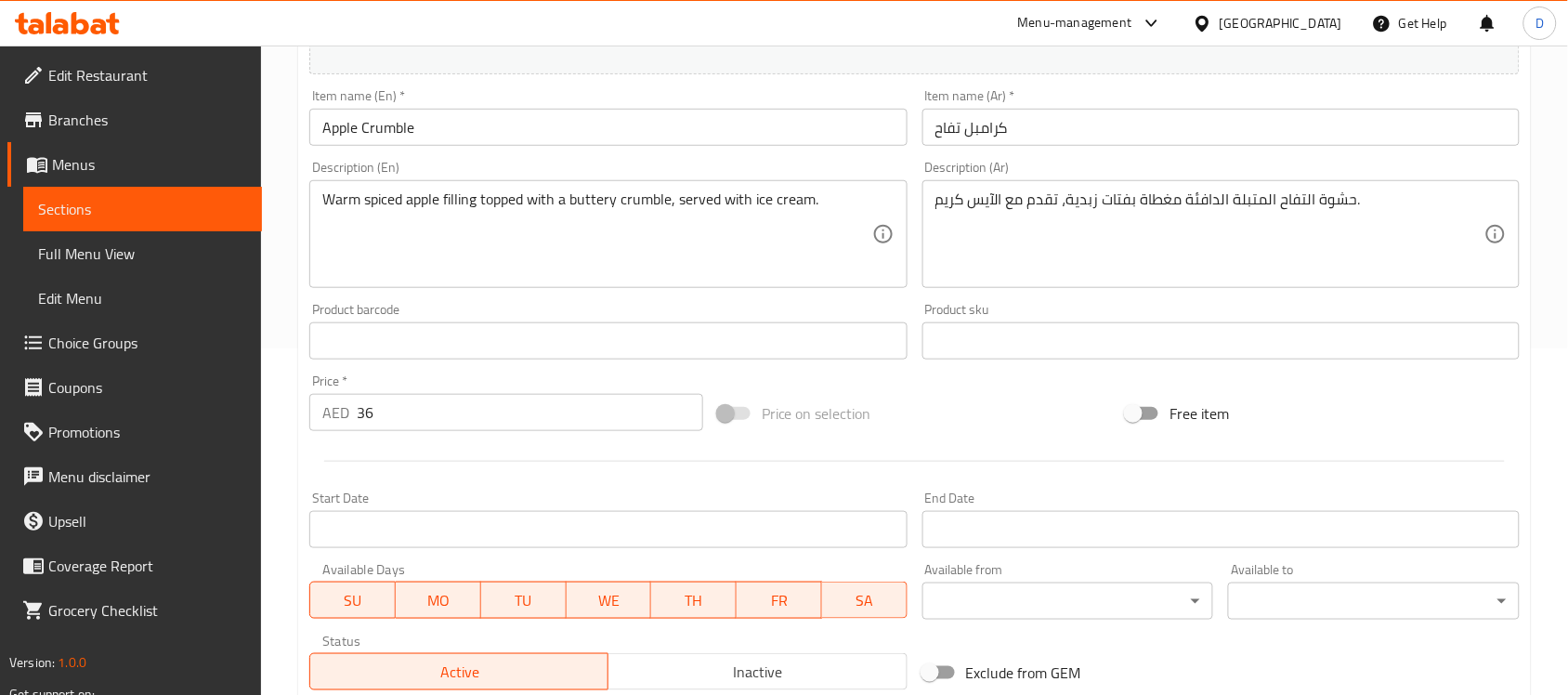
scroll to position [348, 0]
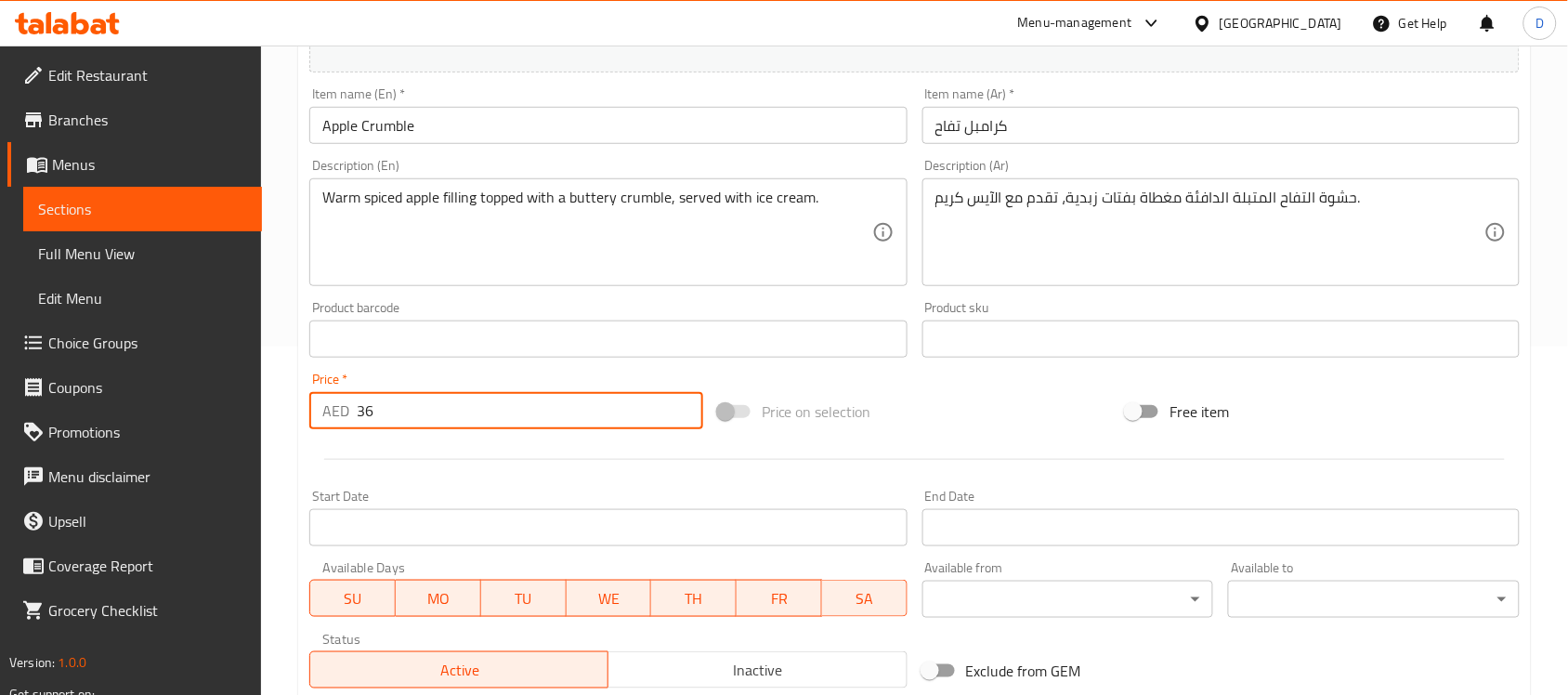
drag, startPoint x: 404, startPoint y: 421, endPoint x: 311, endPoint y: 420, distance: 93.0
click at [311, 420] on div "AED 36 Price *" at bounding box center [505, 410] width 394 height 37
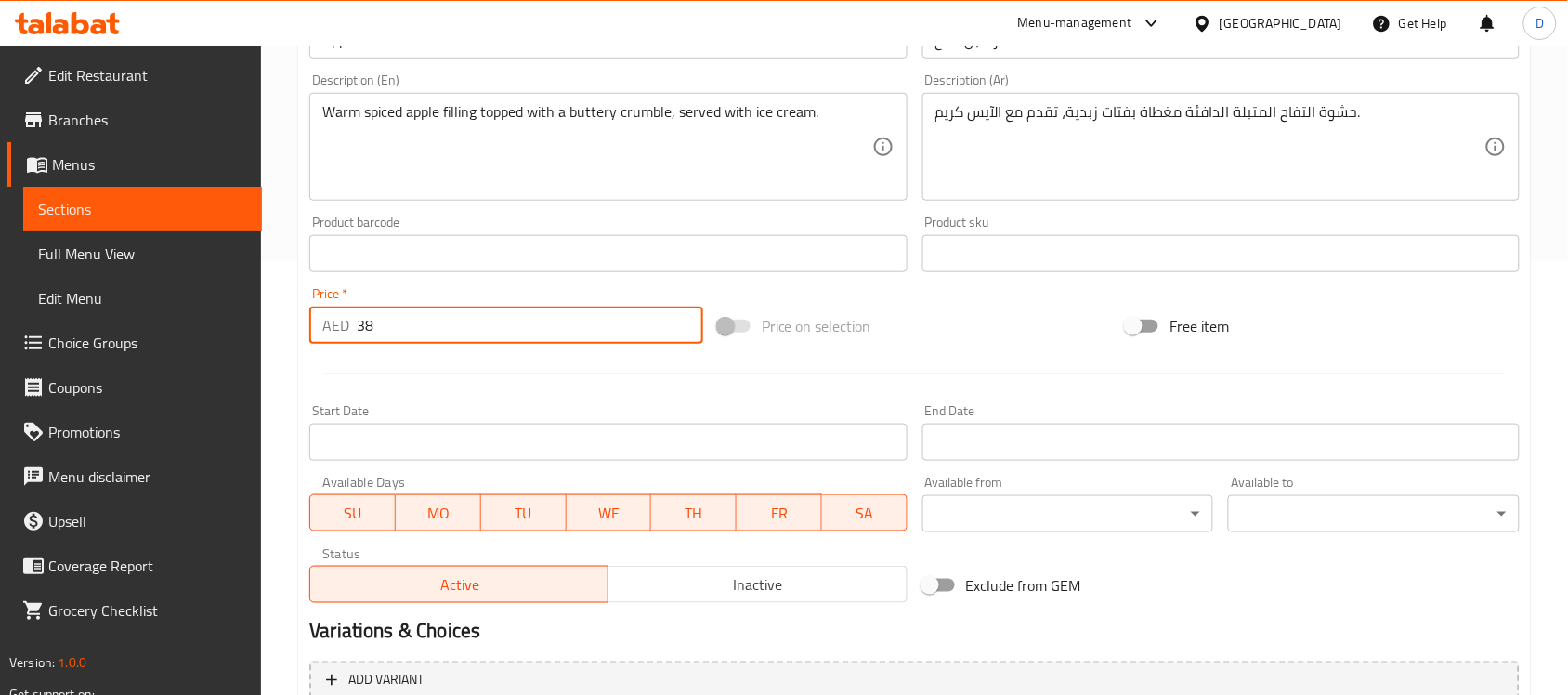
scroll to position [614, 0]
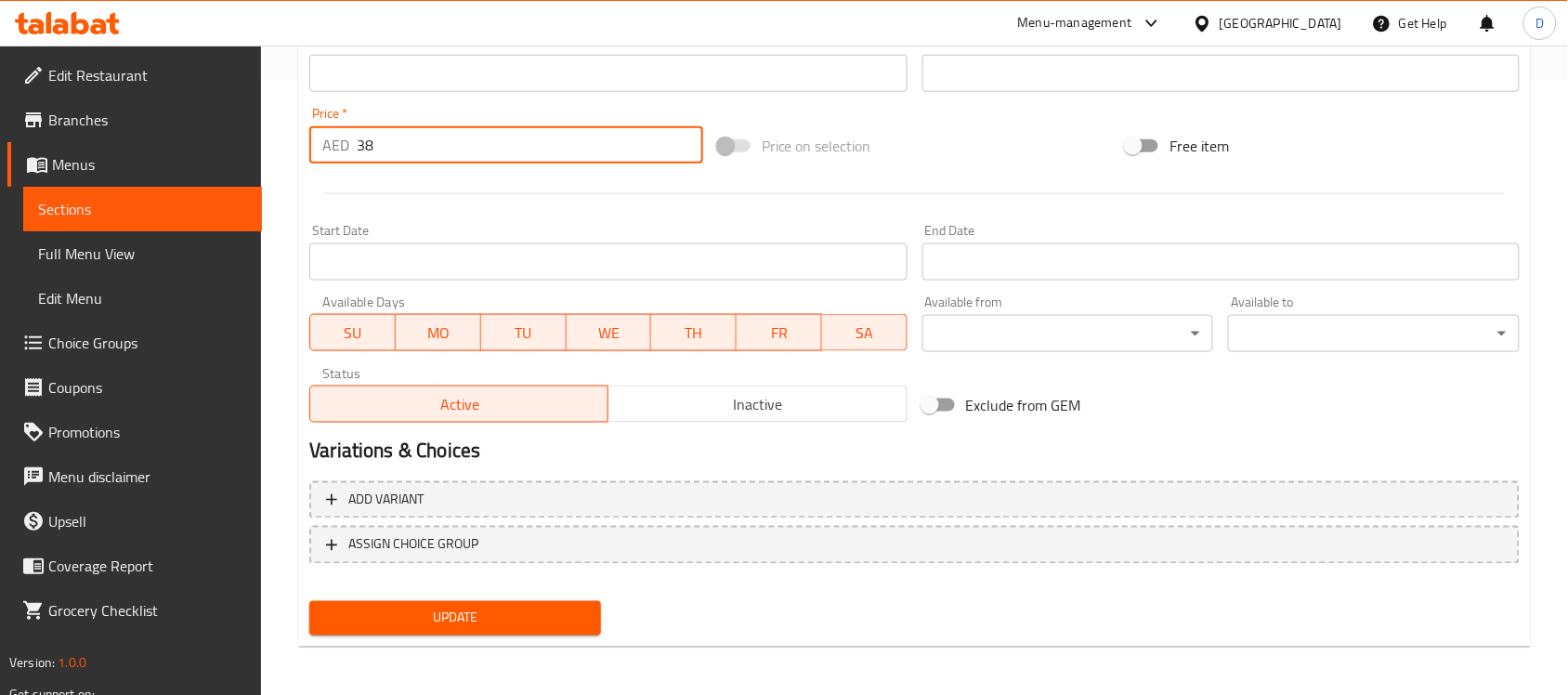
type input "38"
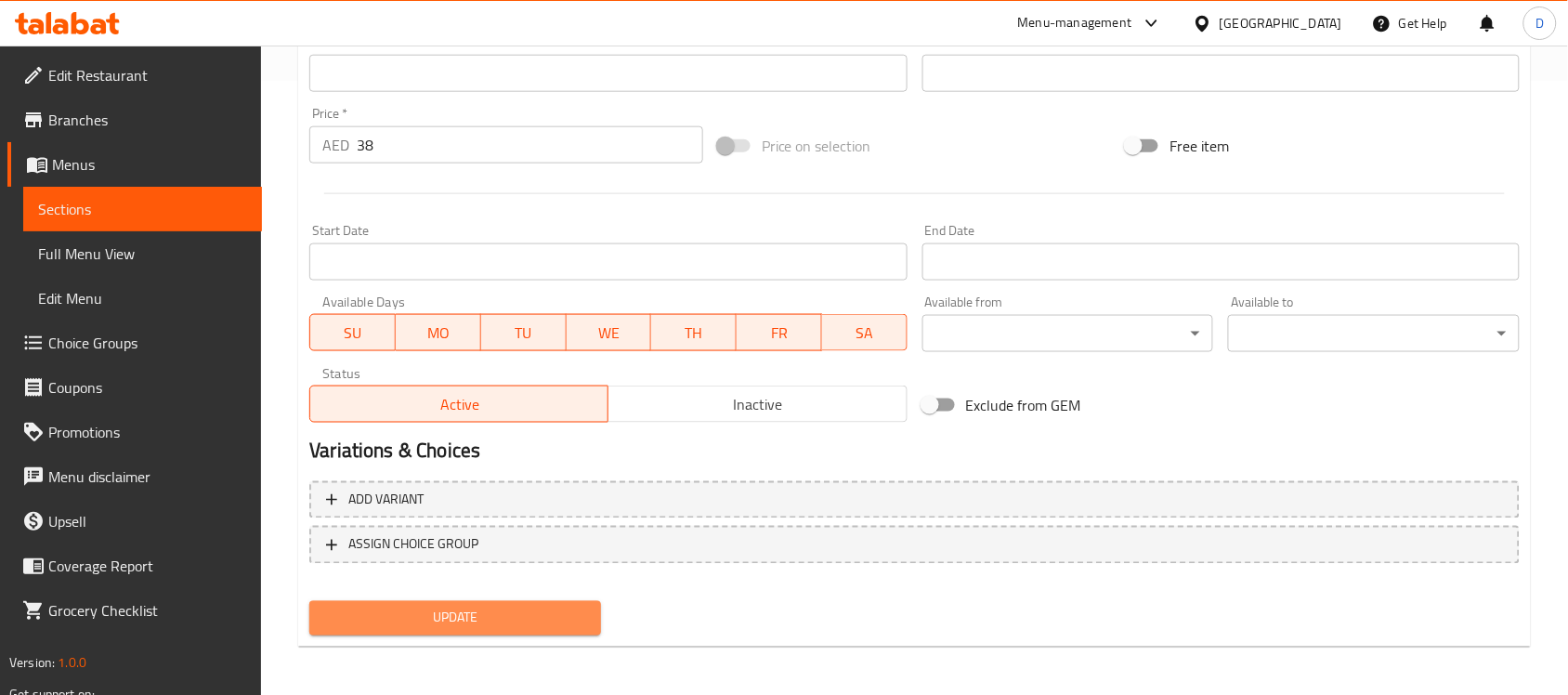
click at [407, 622] on span "Update" at bounding box center [454, 618] width 261 height 23
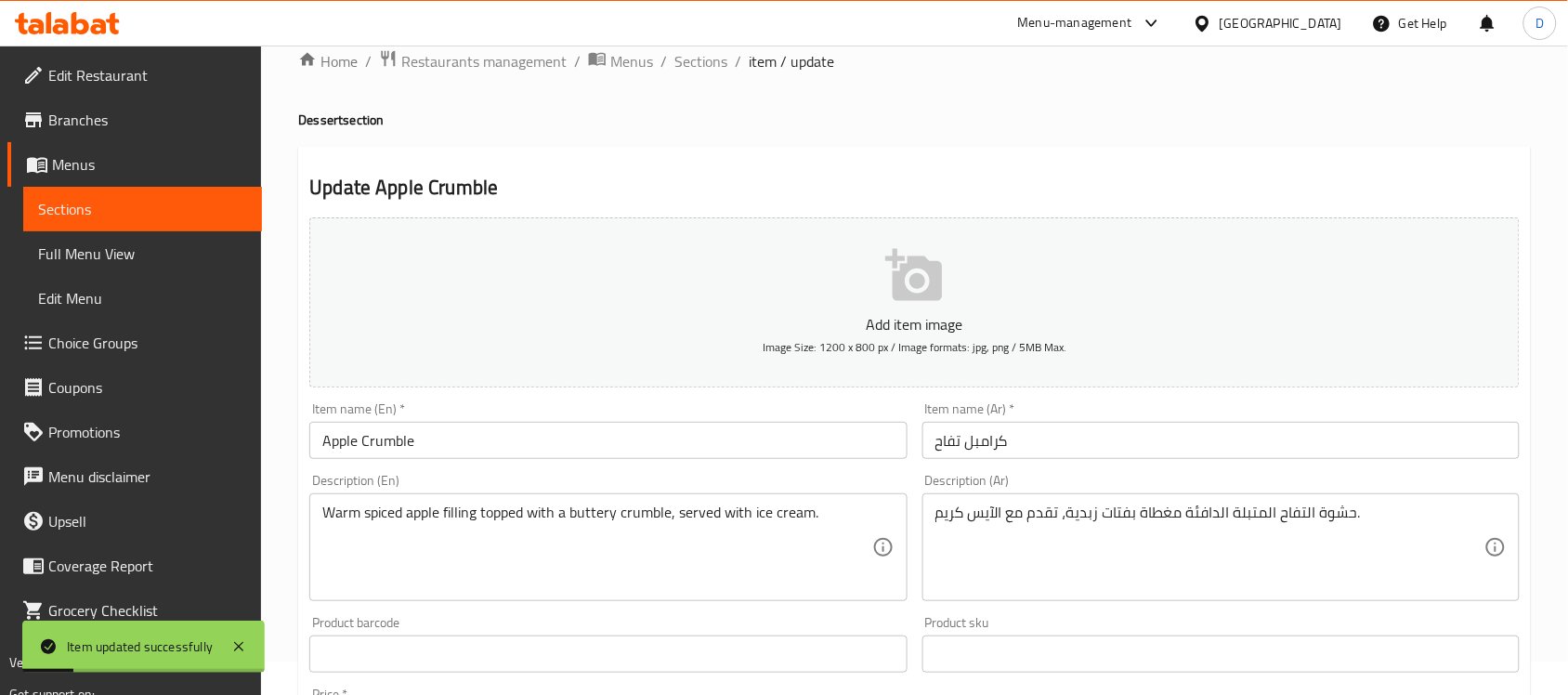
scroll to position [0, 0]
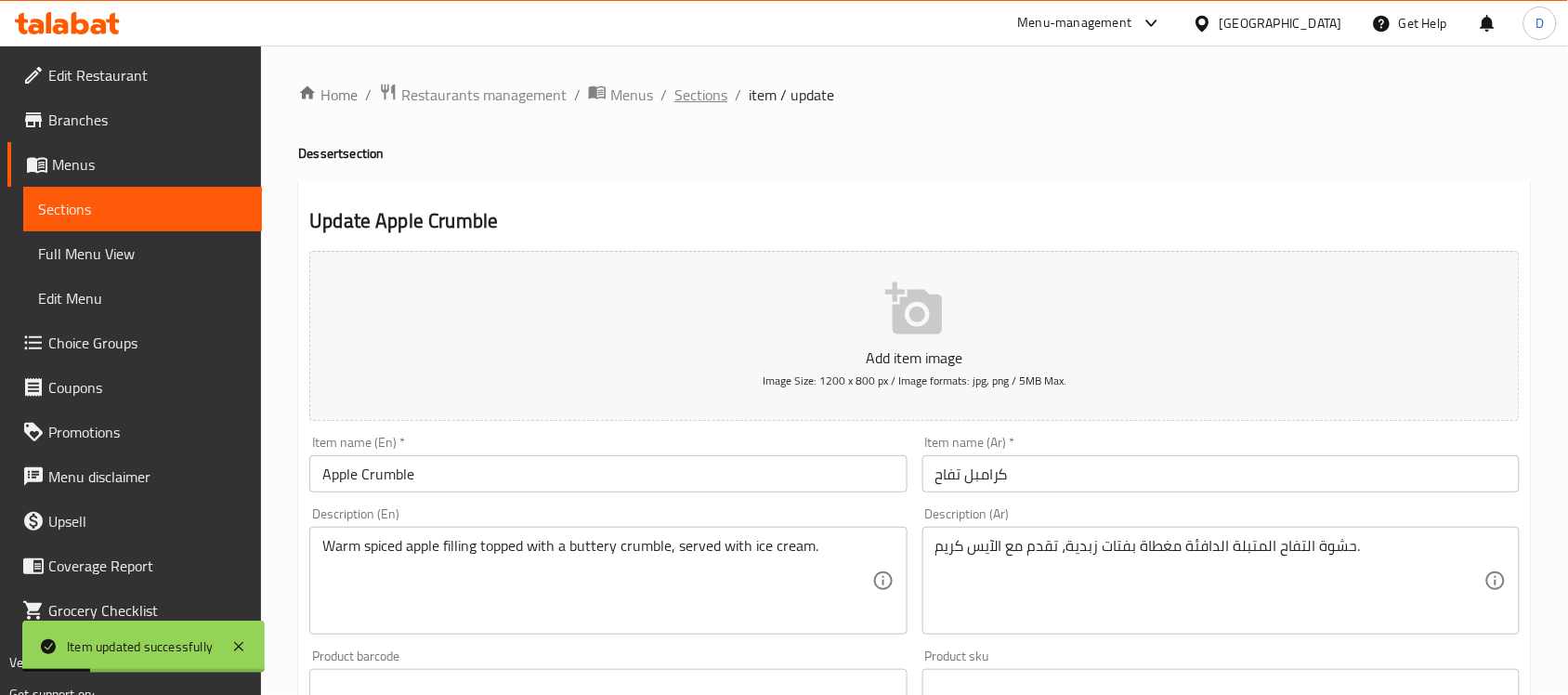
click at [694, 94] on span "Sections" at bounding box center [701, 95] width 53 height 22
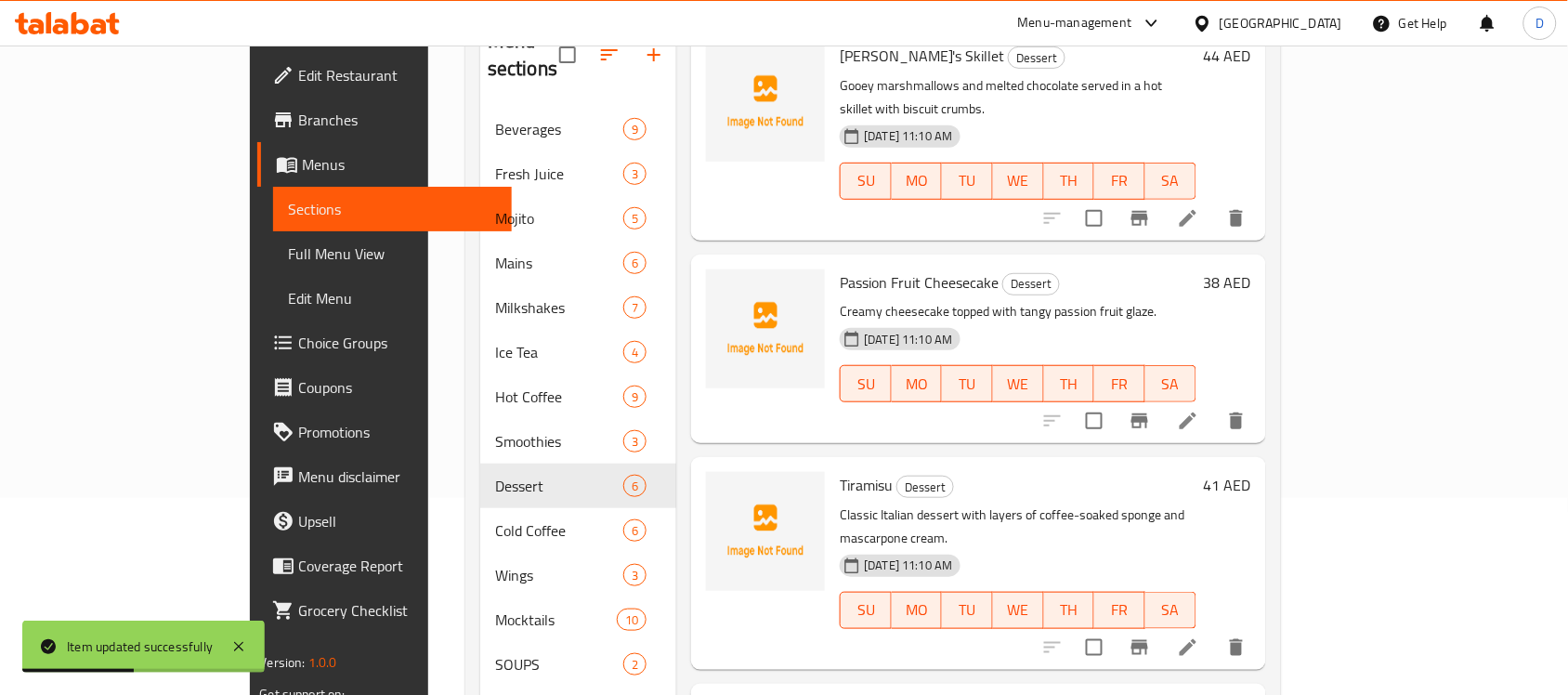
scroll to position [530, 0]
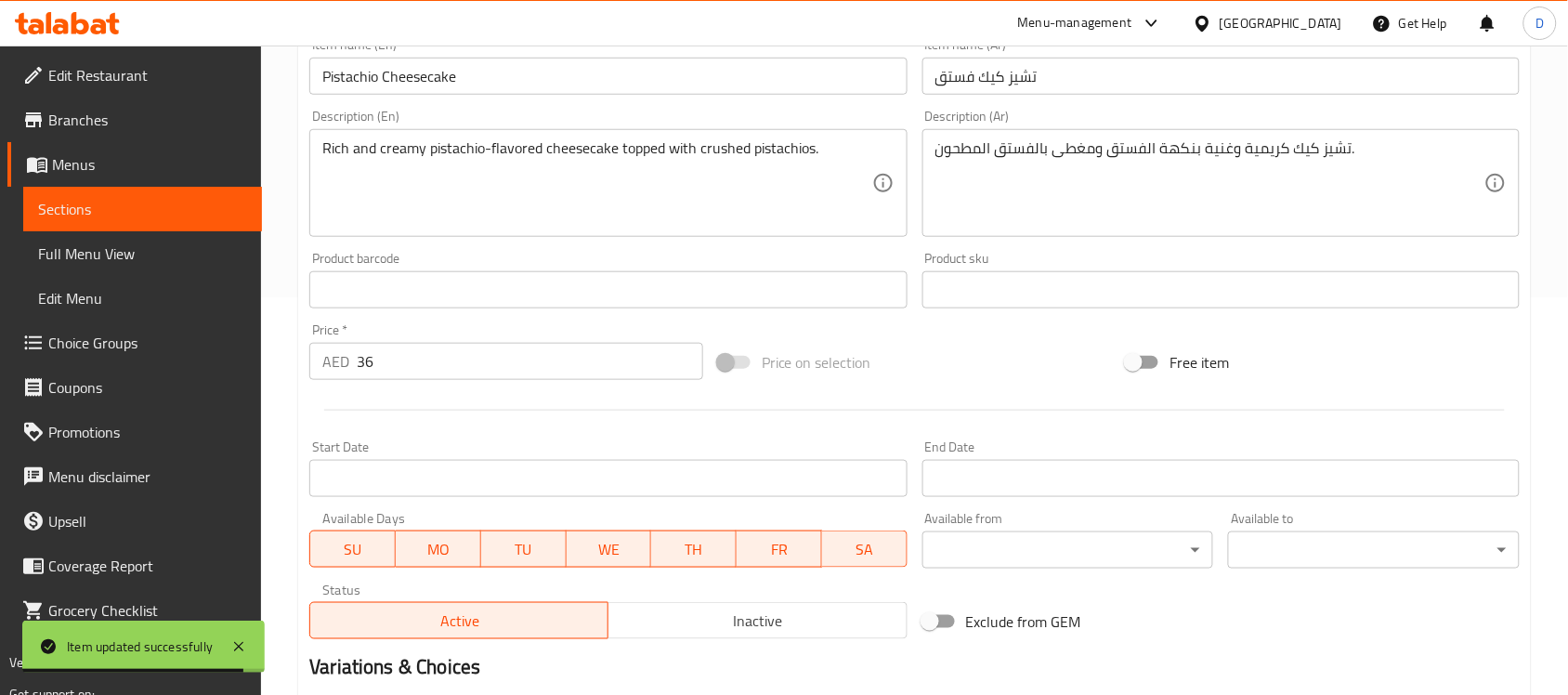
scroll to position [464, 0]
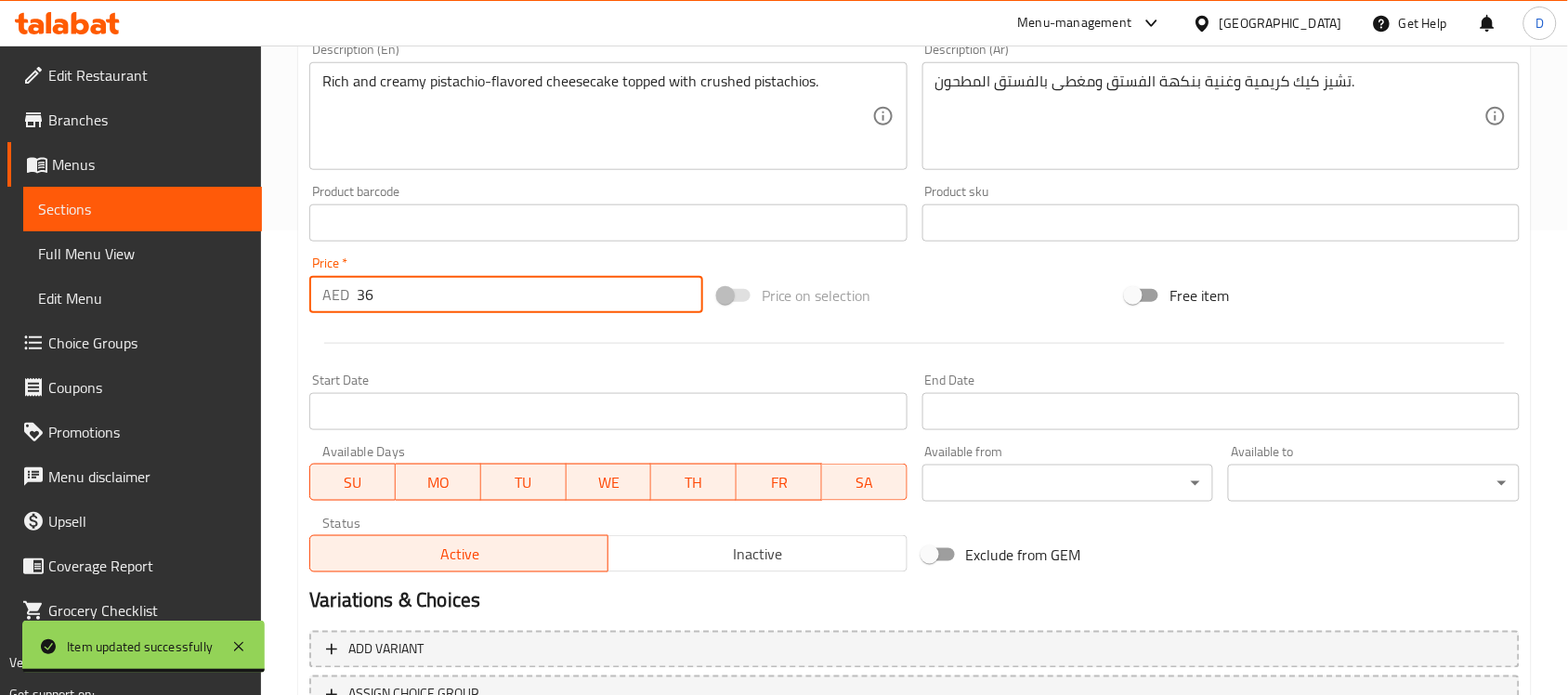
drag, startPoint x: 386, startPoint y: 306, endPoint x: 320, endPoint y: 315, distance: 66.6
click at [320, 315] on div "Price   * AED 36 Price *" at bounding box center [505, 284] width 409 height 72
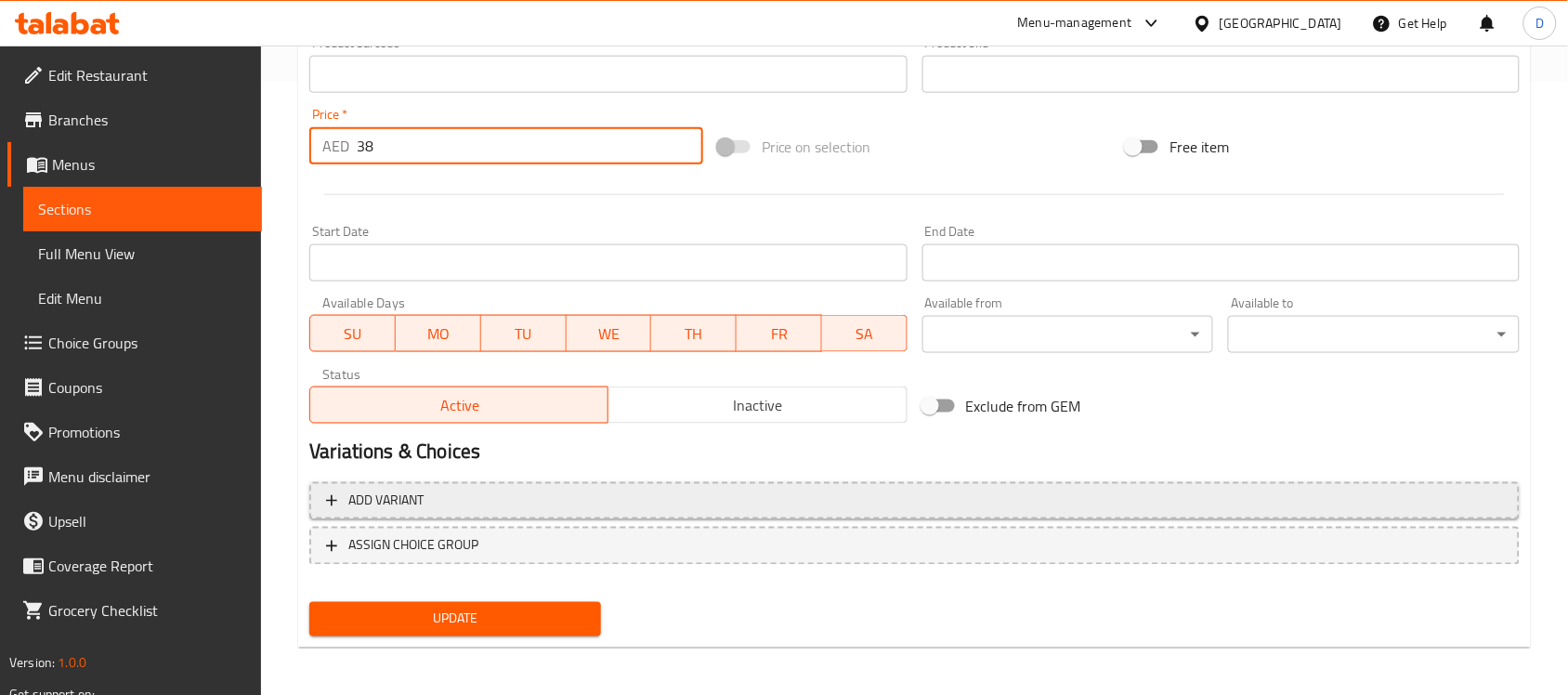
scroll to position [614, 0]
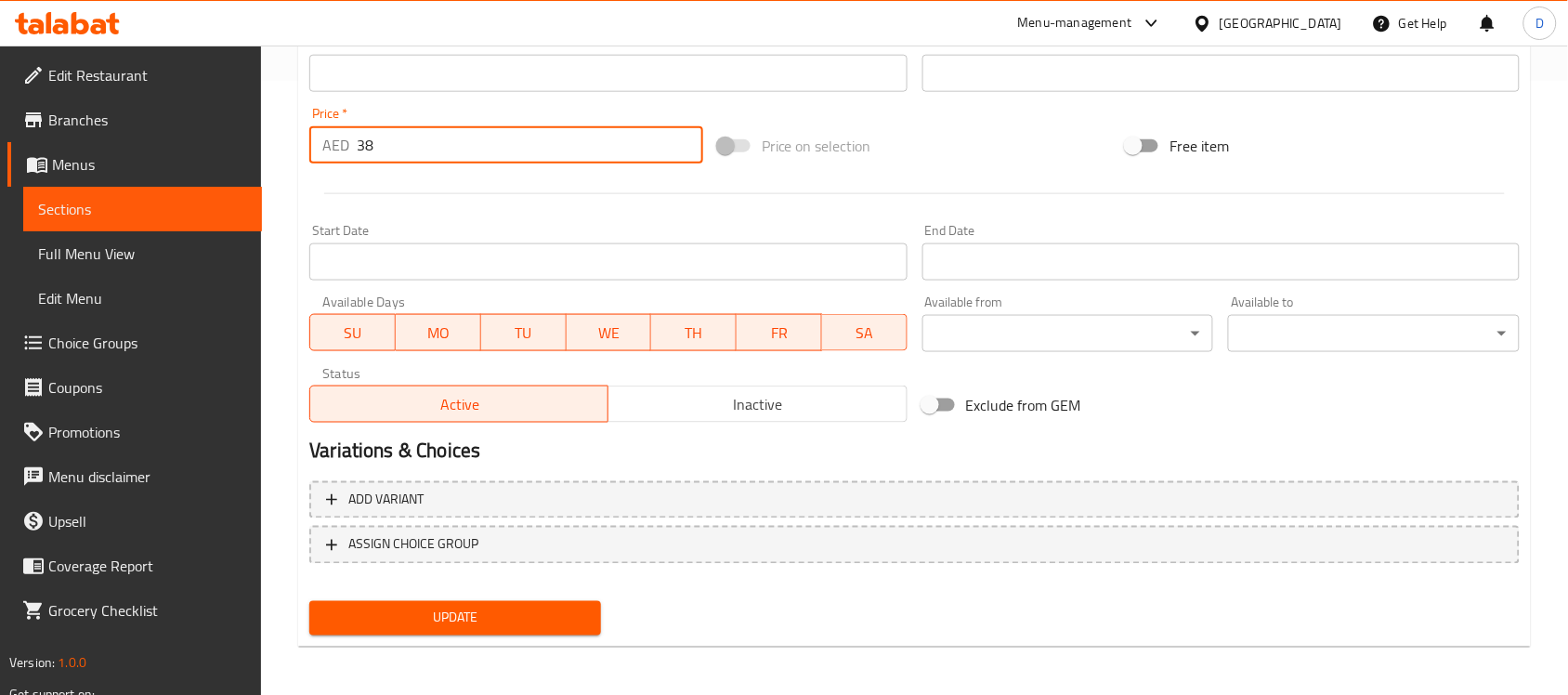
type input "38"
click at [485, 619] on span "Update" at bounding box center [454, 618] width 261 height 23
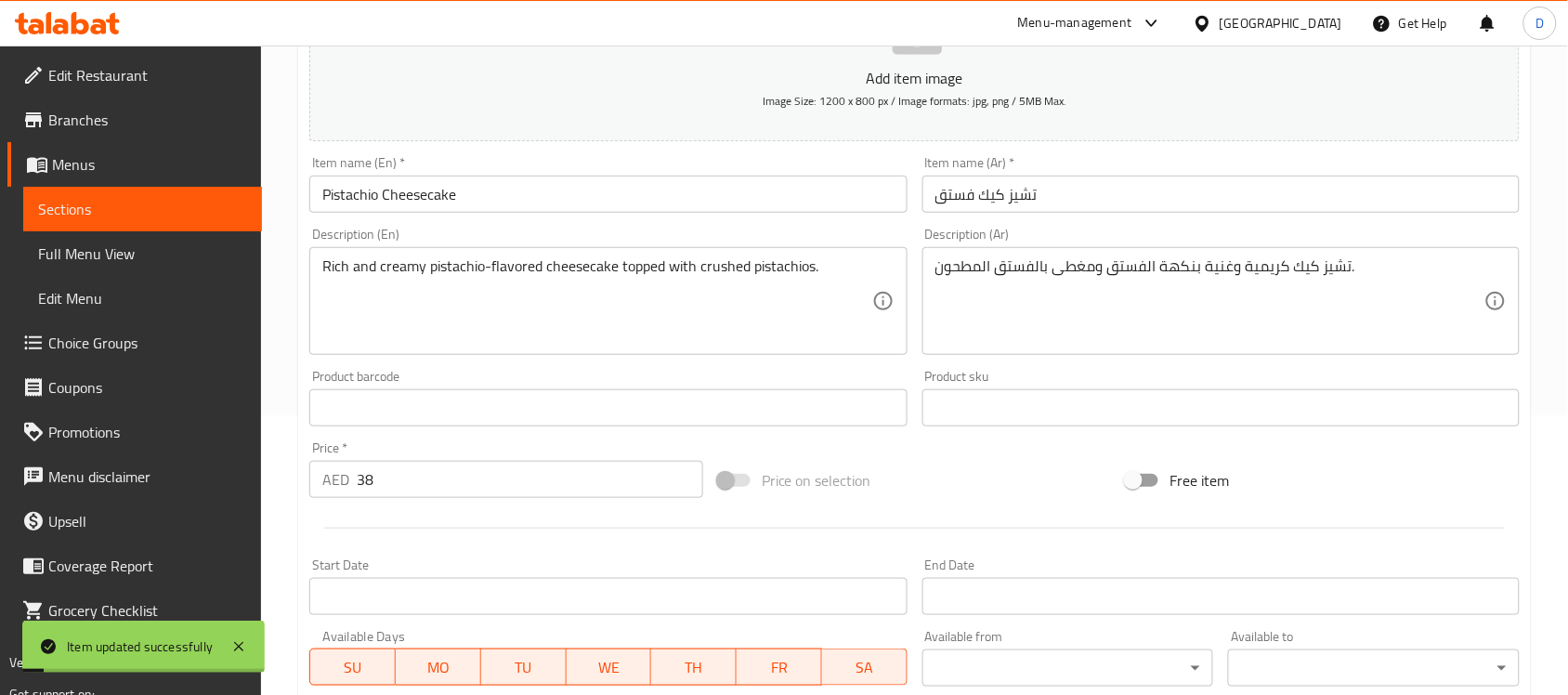
scroll to position [0, 0]
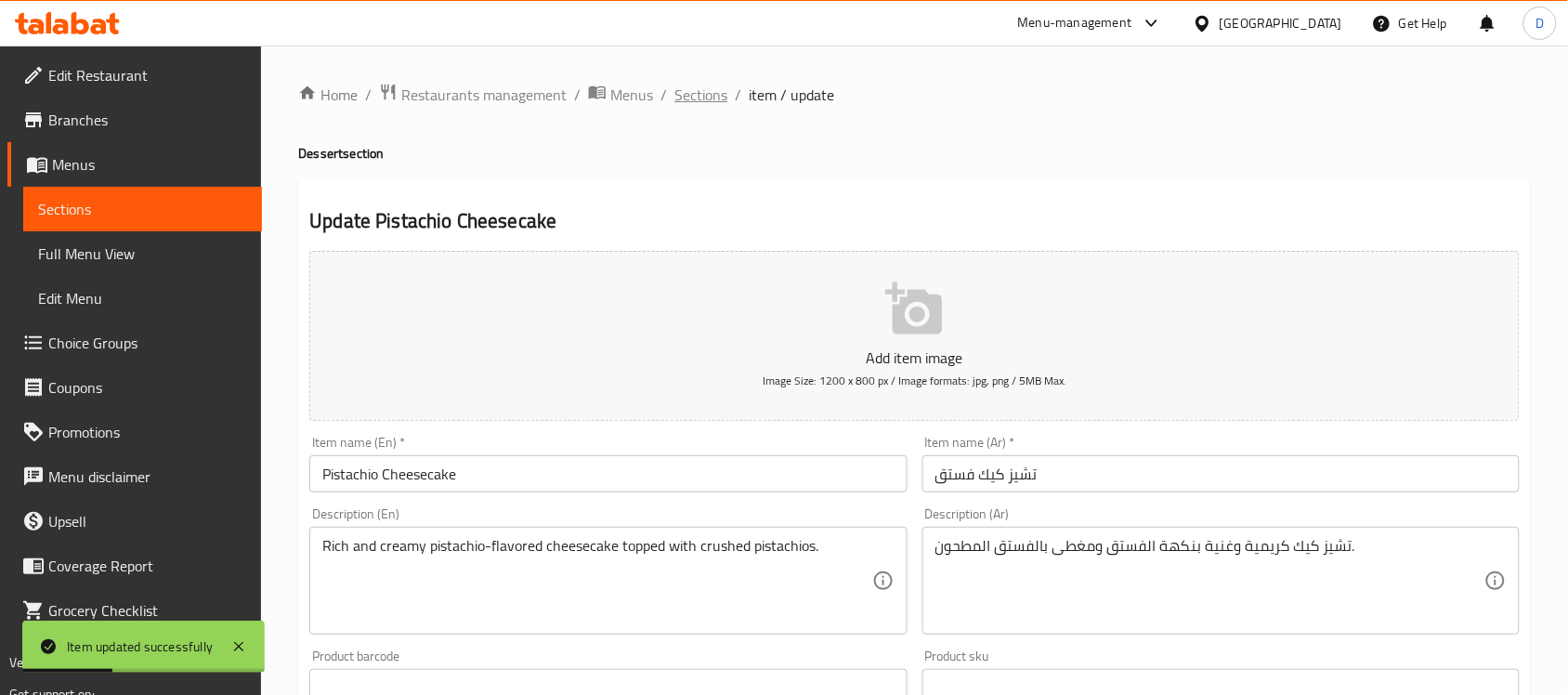
click at [695, 89] on span "Sections" at bounding box center [701, 95] width 53 height 22
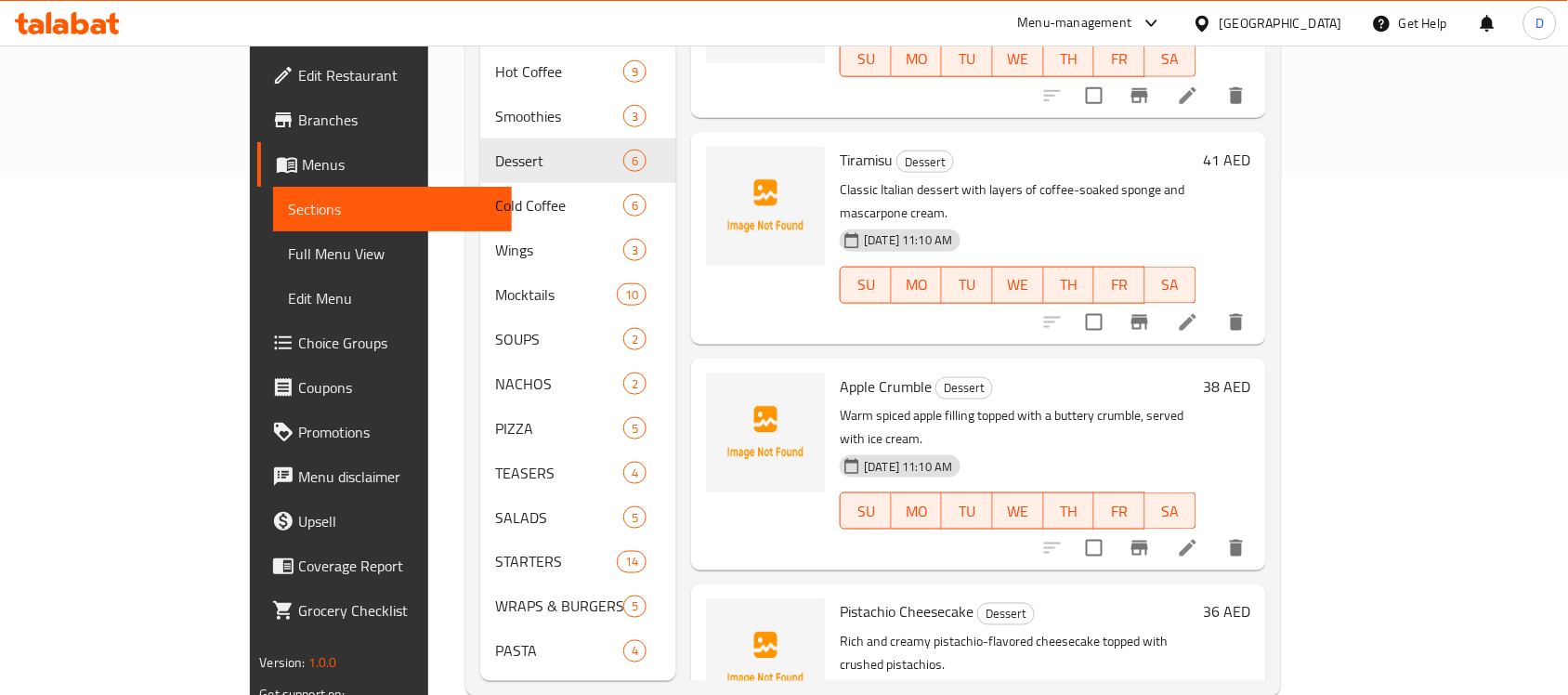
scroll to position [530, 0]
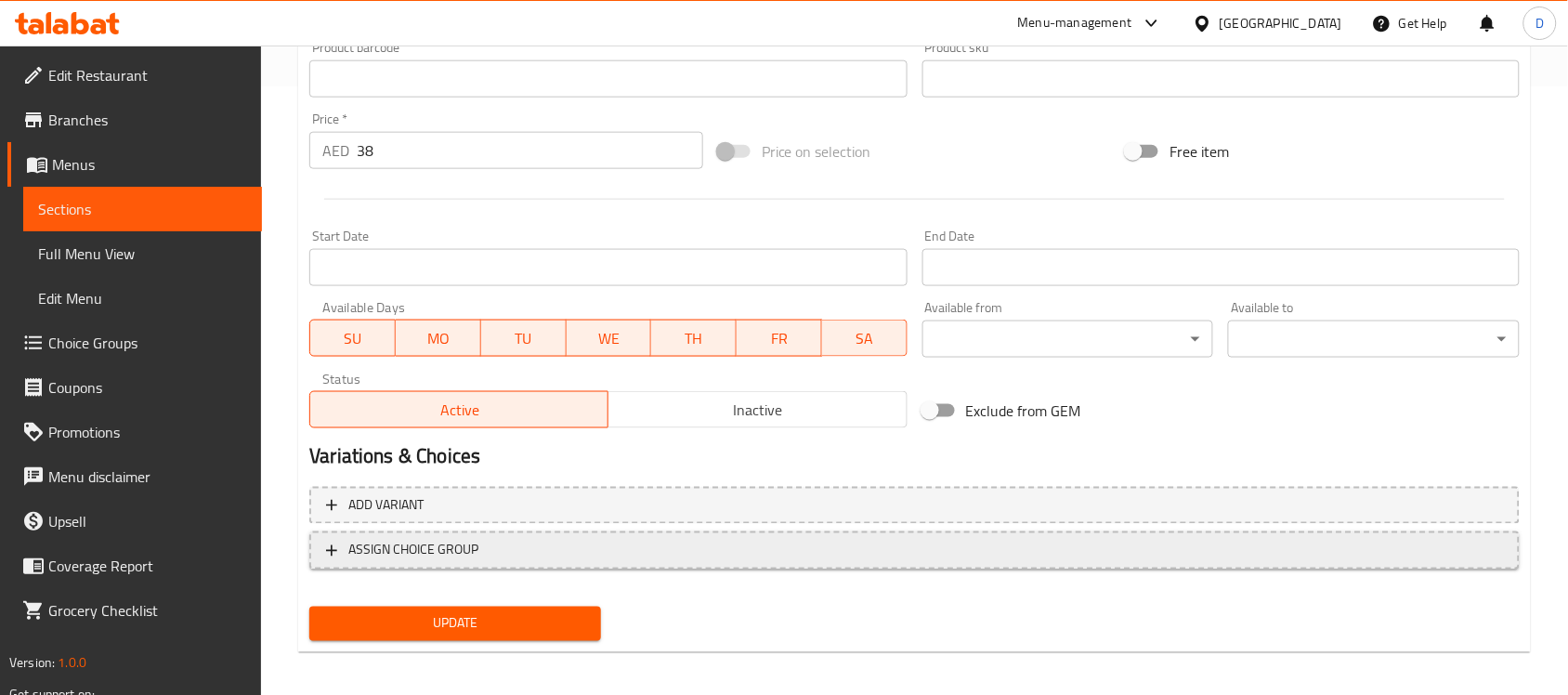
scroll to position [614, 0]
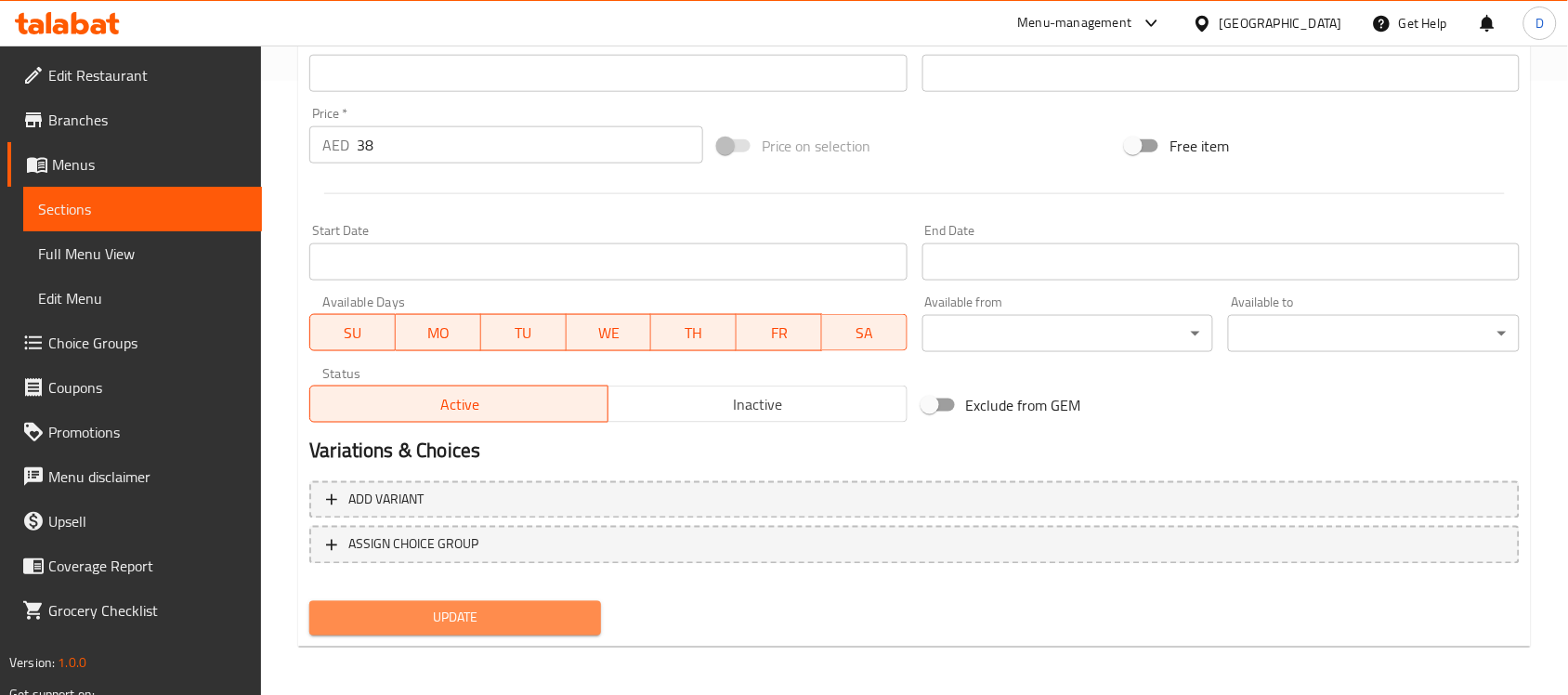
click at [450, 616] on span "Update" at bounding box center [454, 618] width 261 height 23
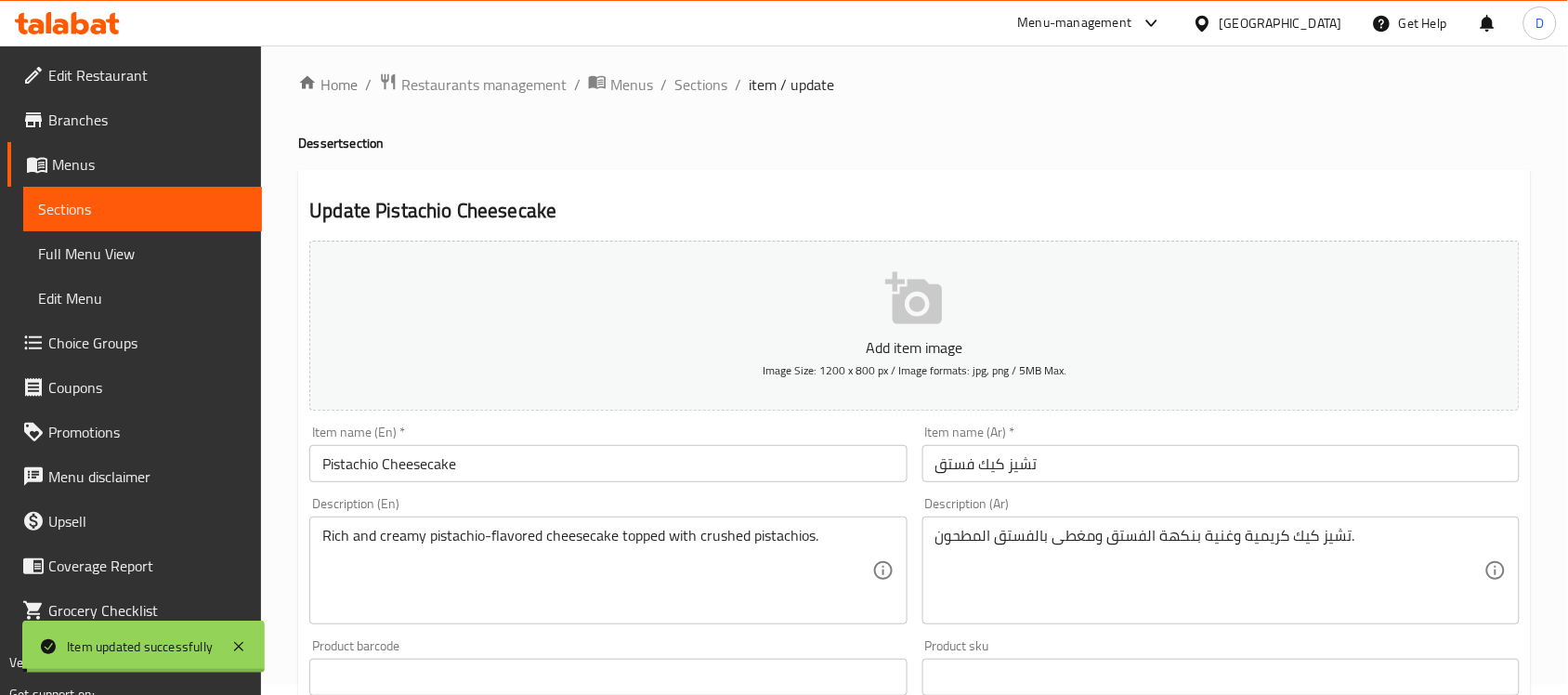
scroll to position [0, 0]
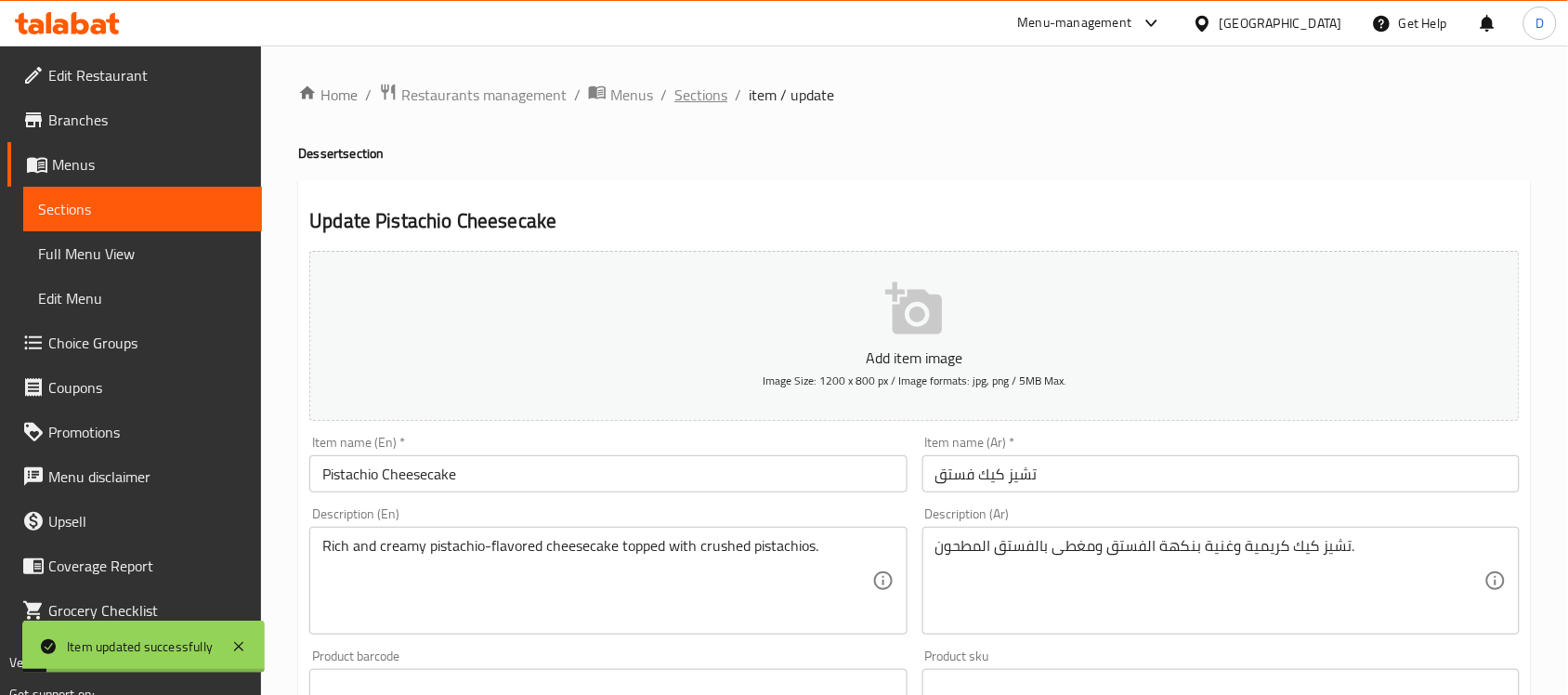
click at [694, 85] on span "Sections" at bounding box center [701, 95] width 53 height 22
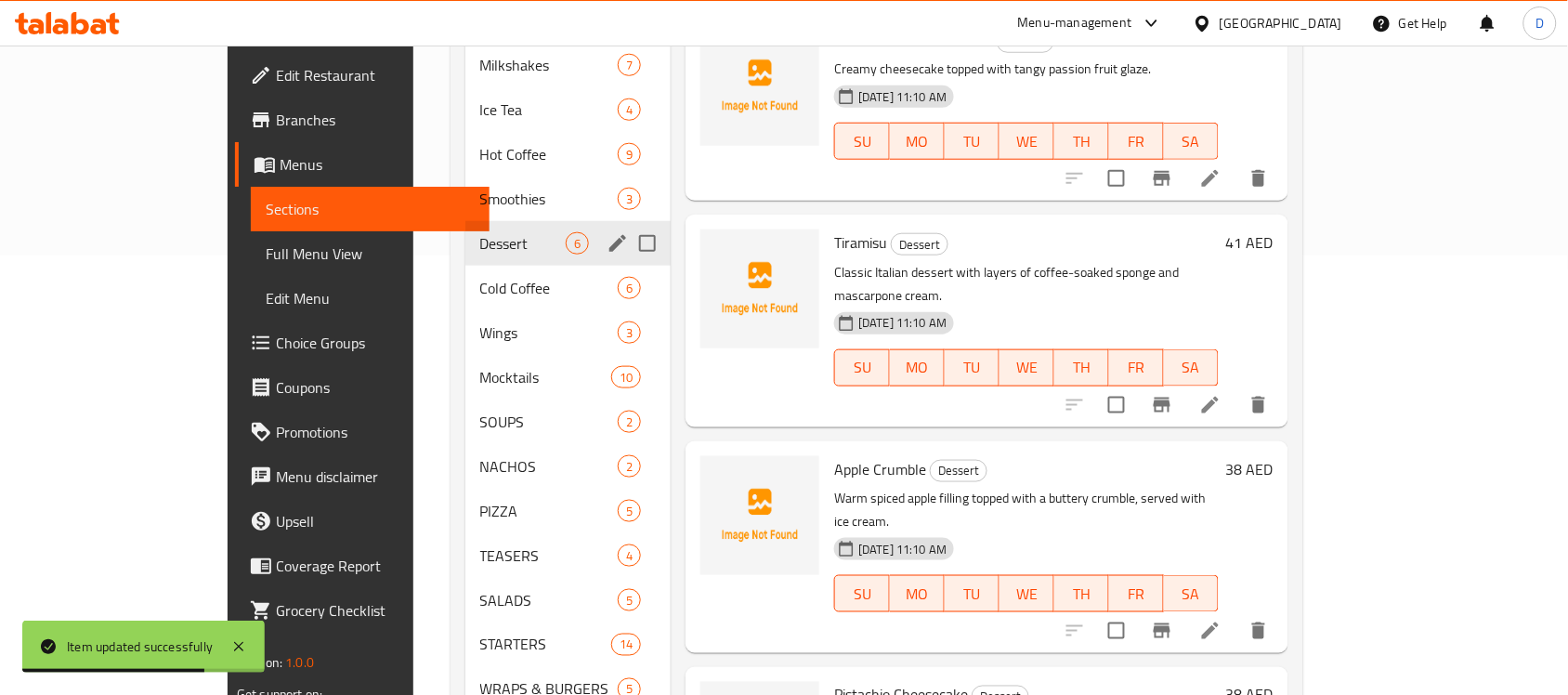
scroll to position [414, 0]
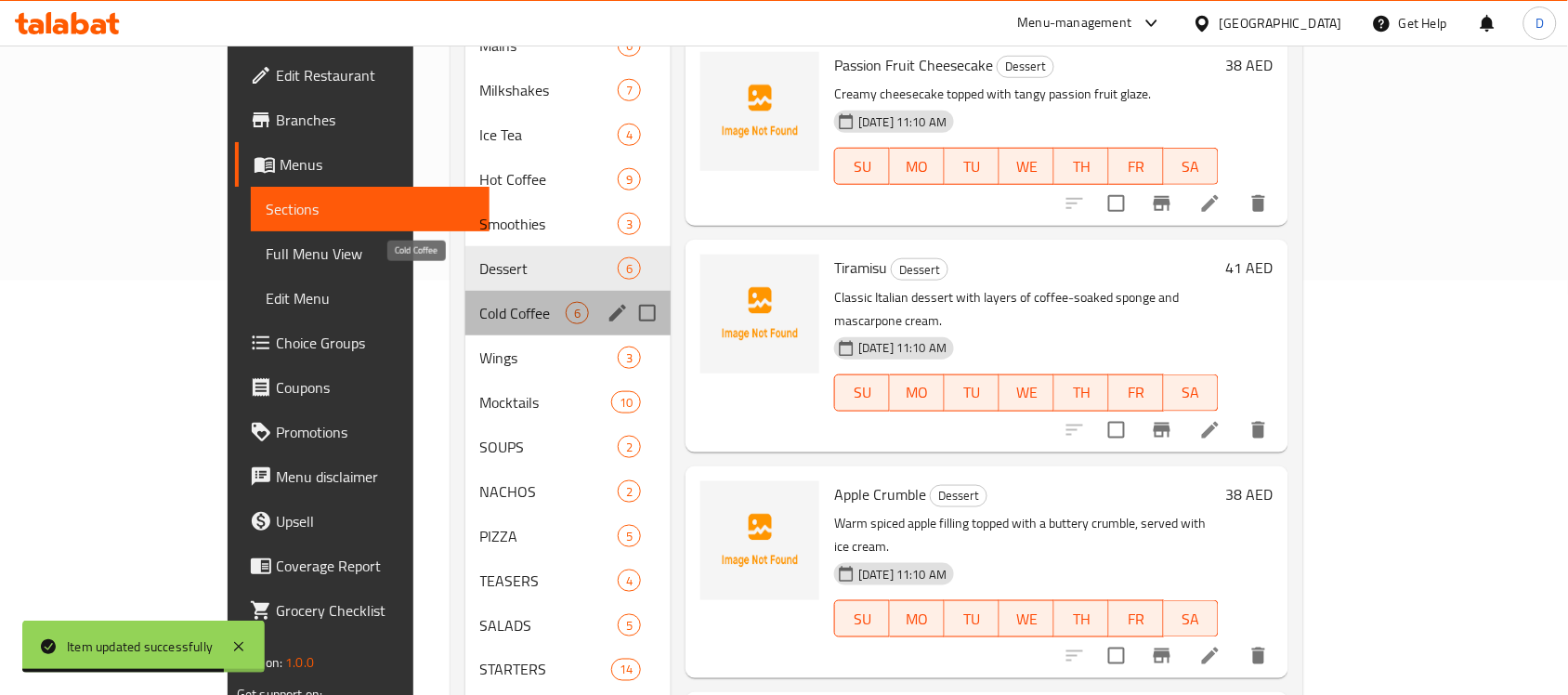
click at [480, 301] on span "Cold Coffee" at bounding box center [523, 313] width 86 height 22
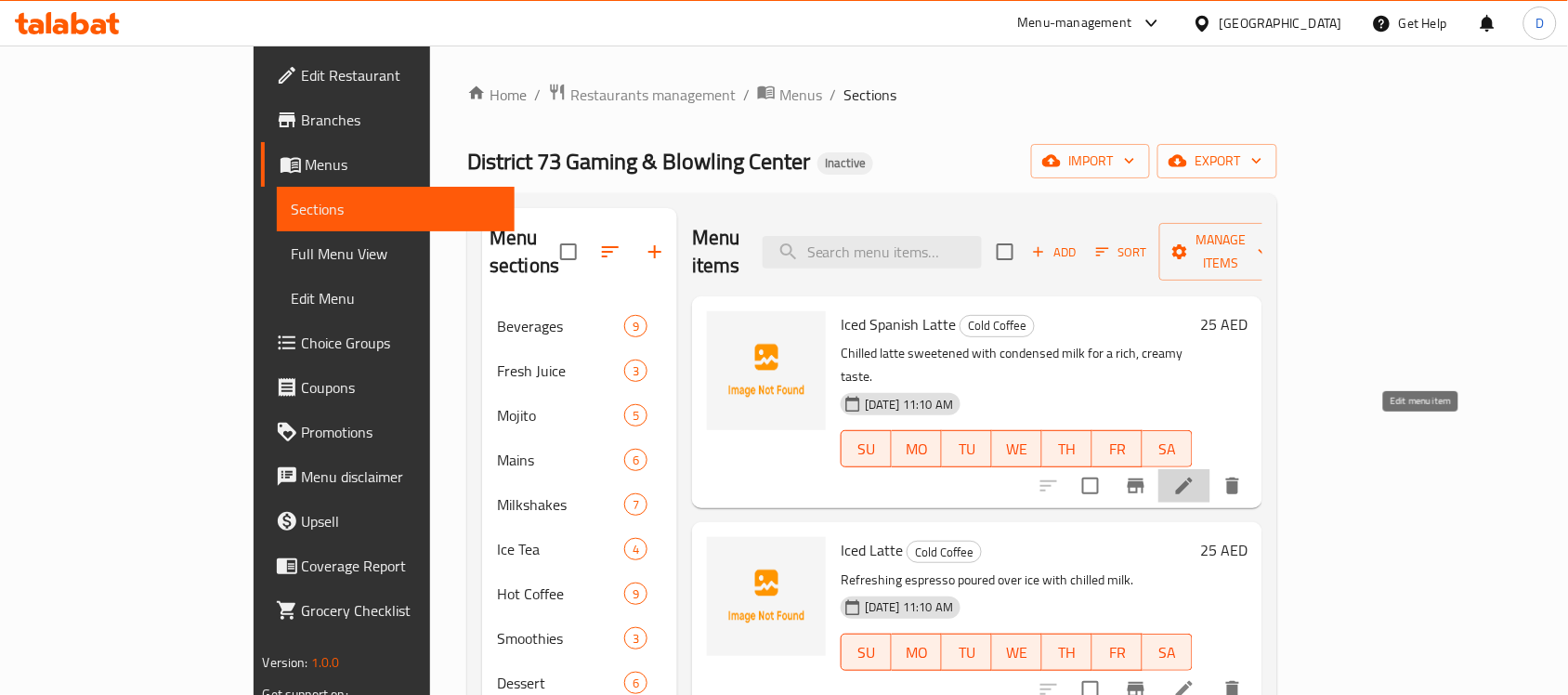
click at [1195, 474] on icon at bounding box center [1185, 486] width 22 height 22
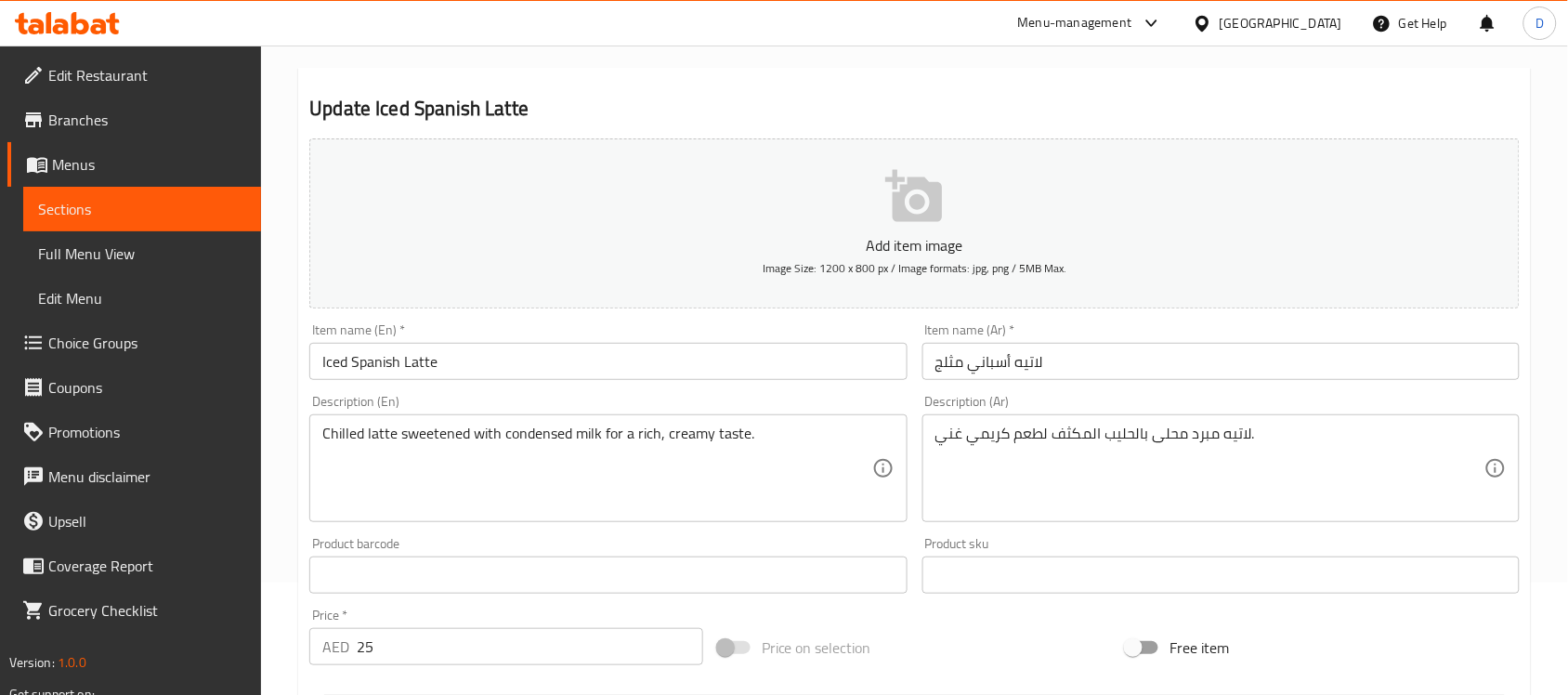
scroll to position [348, 0]
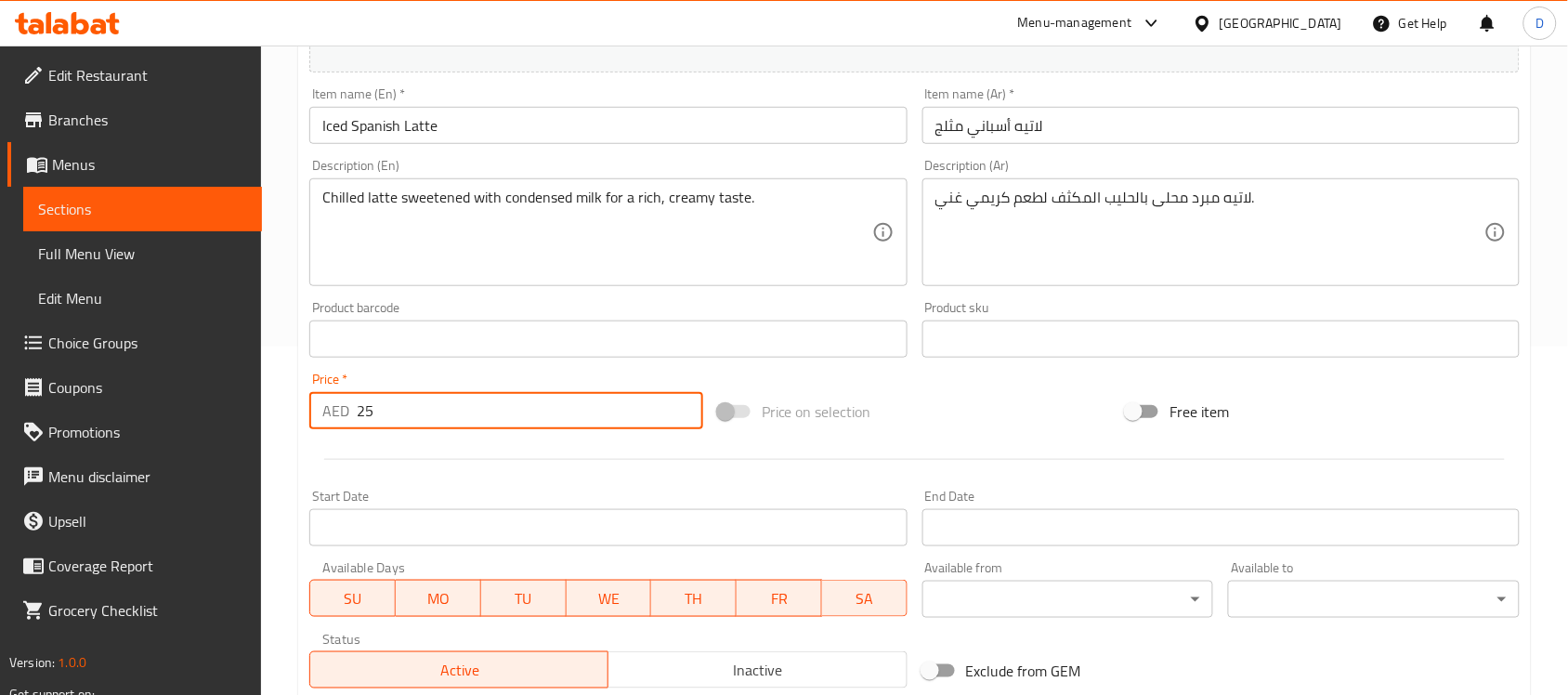
drag, startPoint x: 395, startPoint y: 422, endPoint x: 285, endPoint y: 429, distance: 110.2
click at [285, 429] on div "Home / Restaurants management / Menus / Sections / item / update Cold Coffee se…" at bounding box center [914, 330] width 1307 height 1266
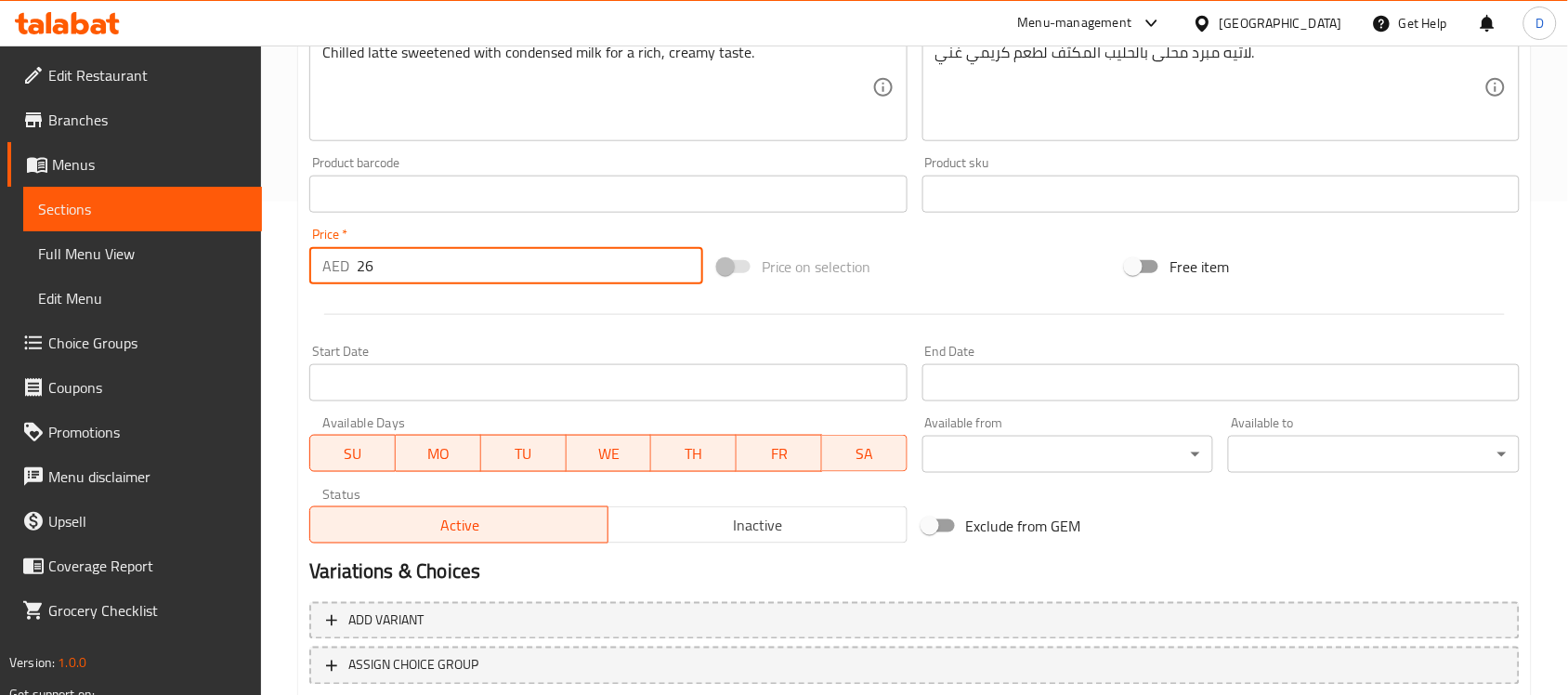
scroll to position [614, 0]
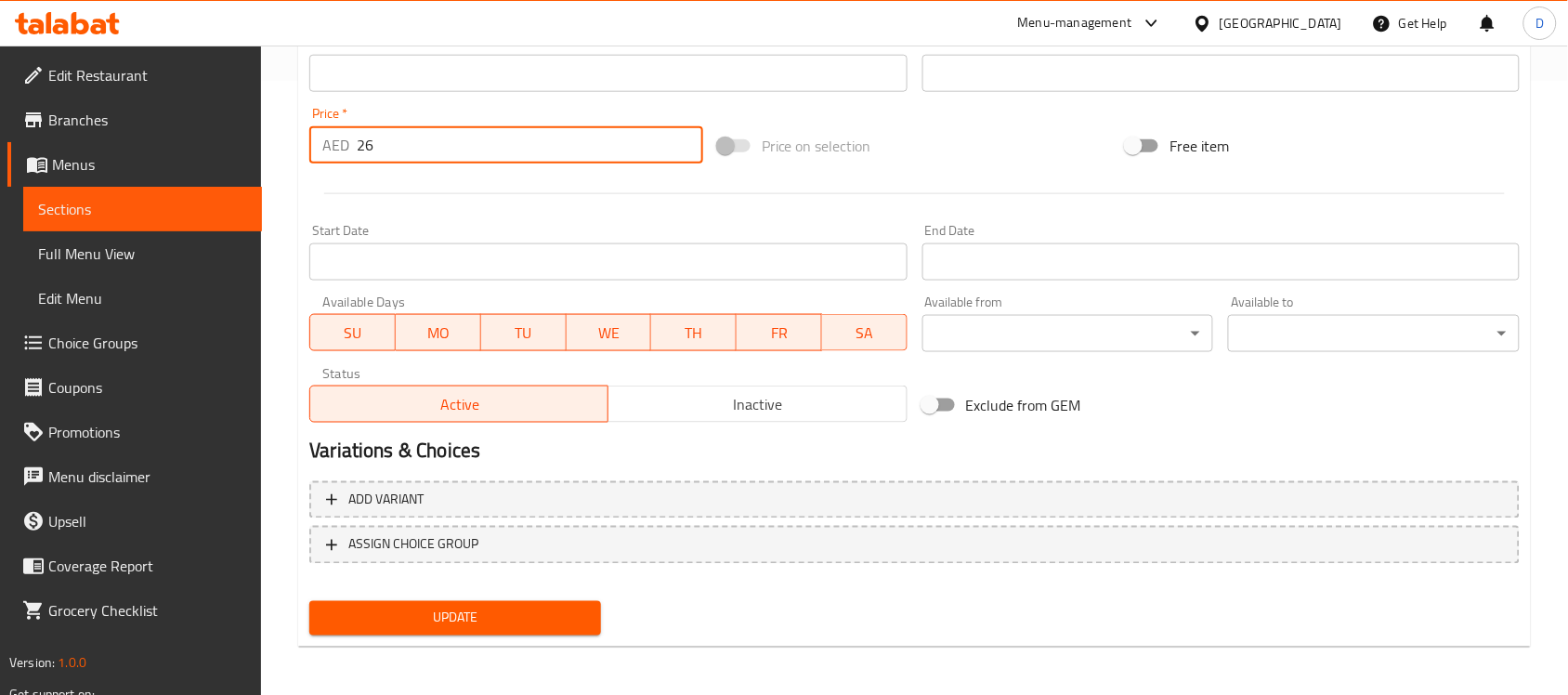
type input "26"
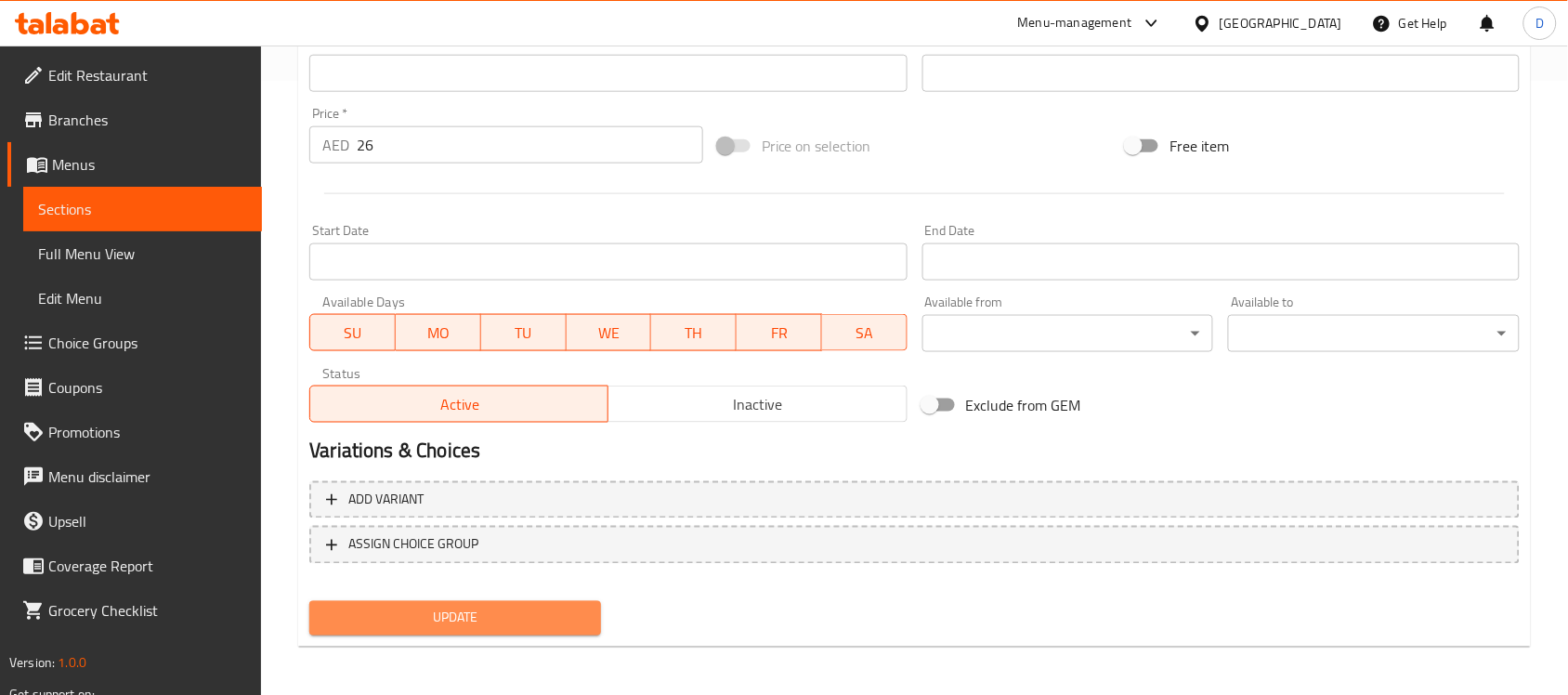
click at [428, 614] on span "Update" at bounding box center [454, 618] width 261 height 23
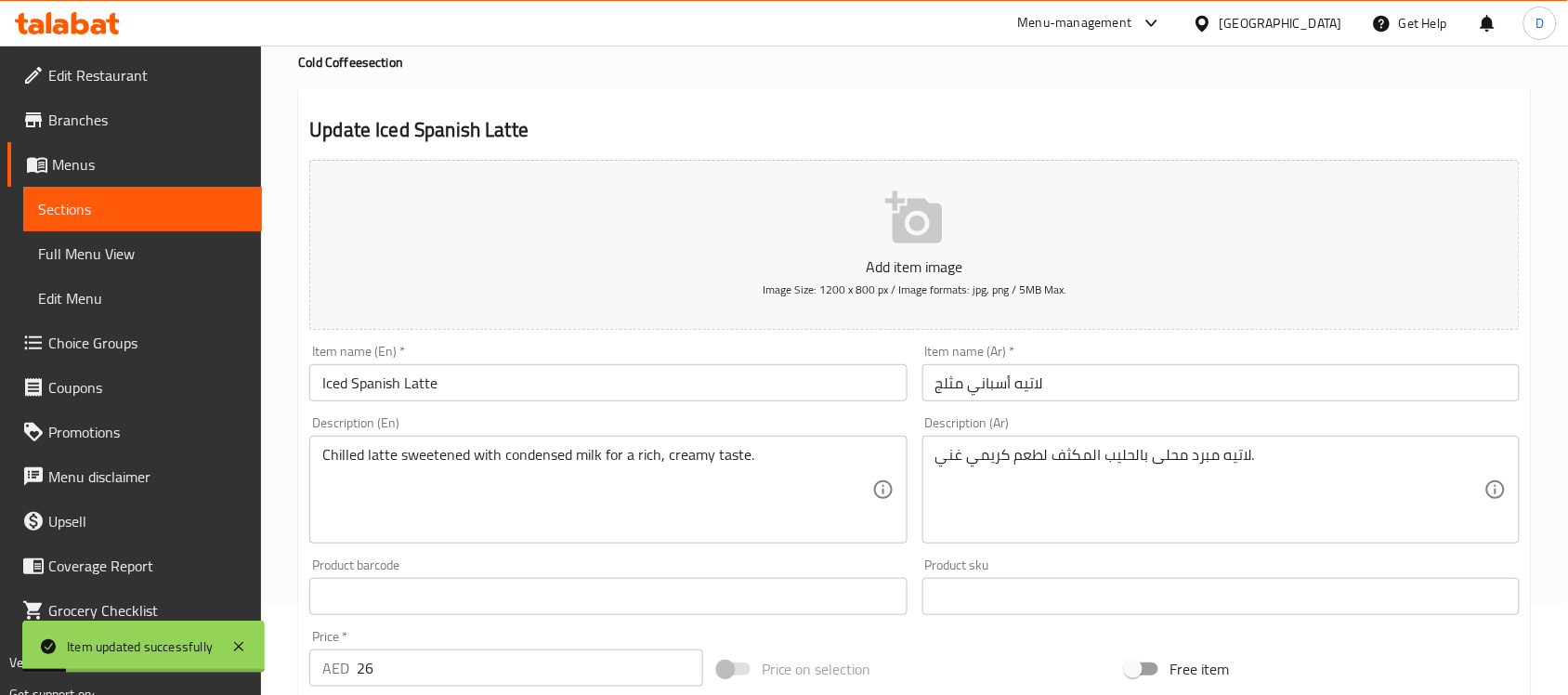
scroll to position [0, 0]
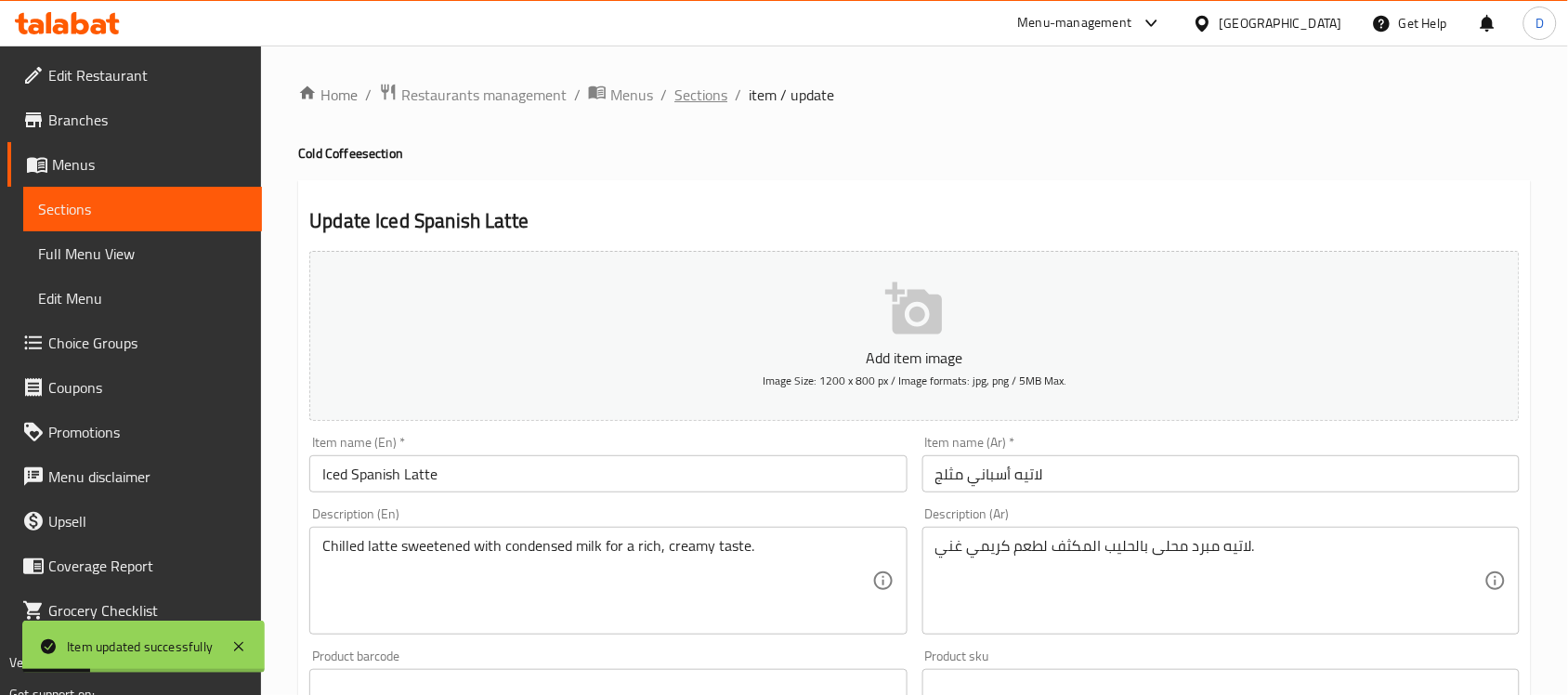
click at [685, 104] on span "Sections" at bounding box center [701, 95] width 53 height 22
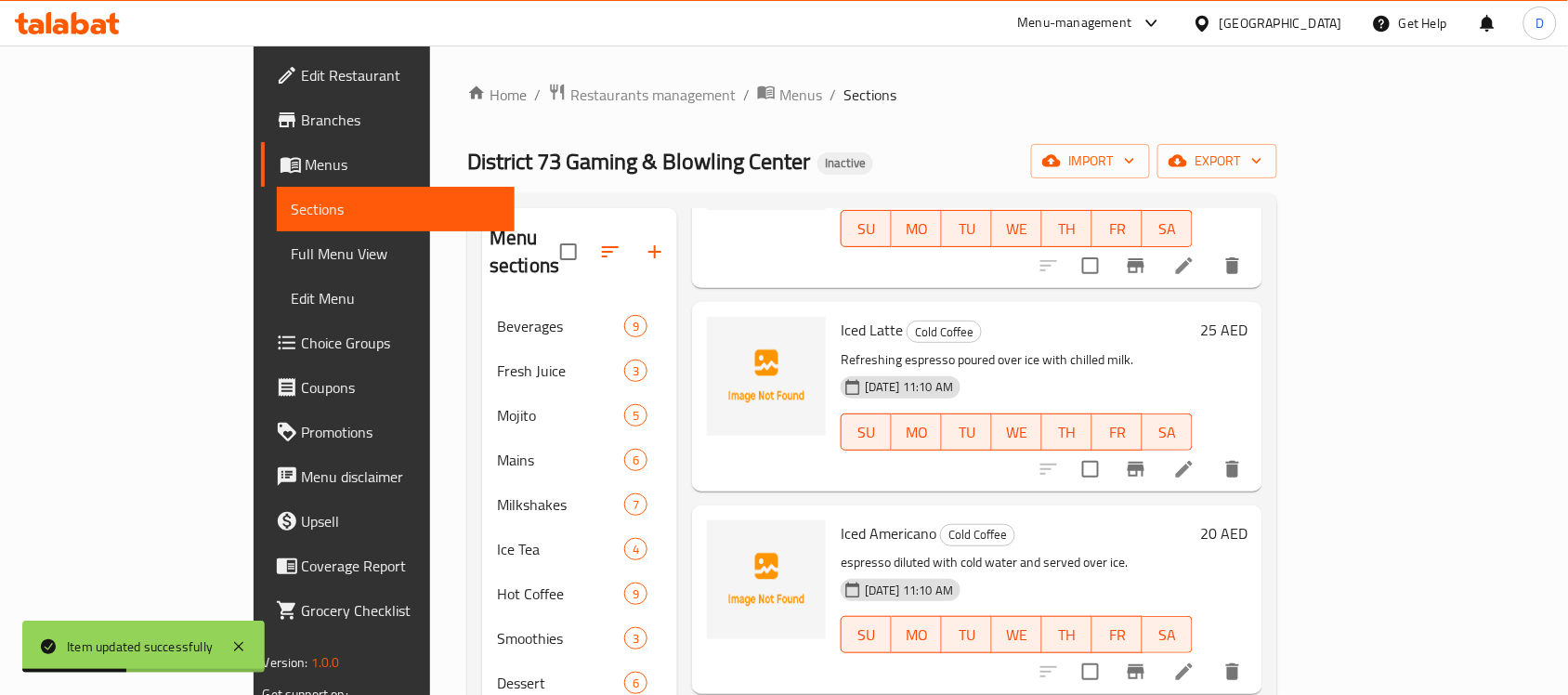
scroll to position [233, 0]
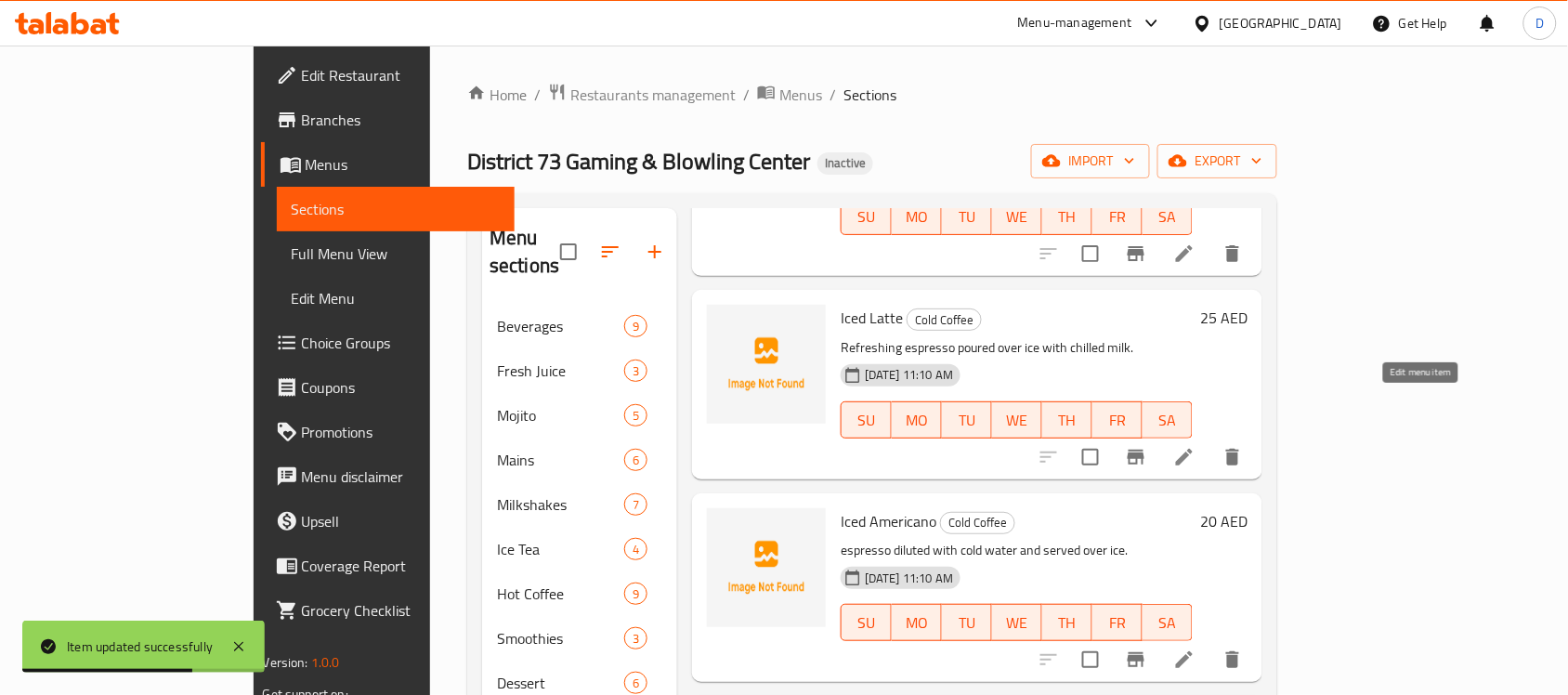
click at [1195, 446] on icon at bounding box center [1185, 457] width 22 height 22
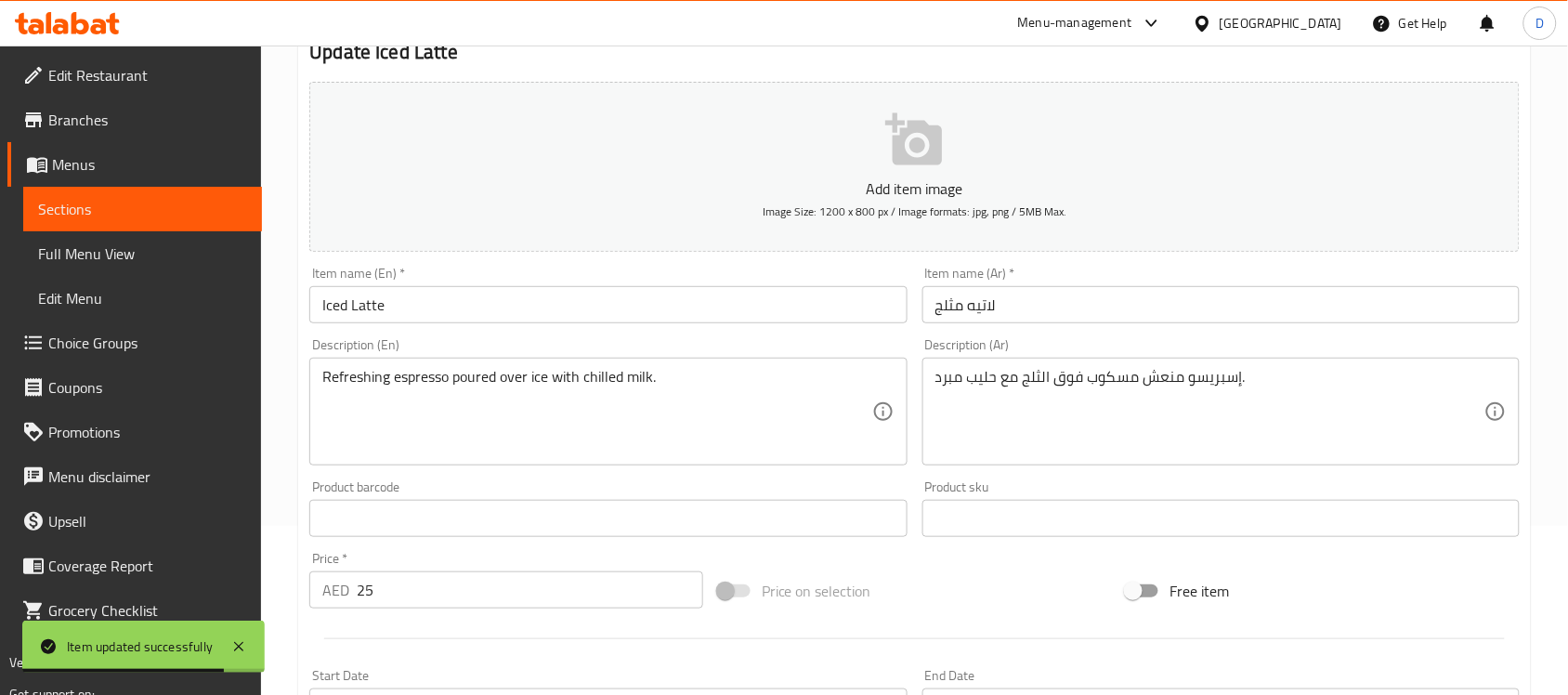
scroll to position [464, 0]
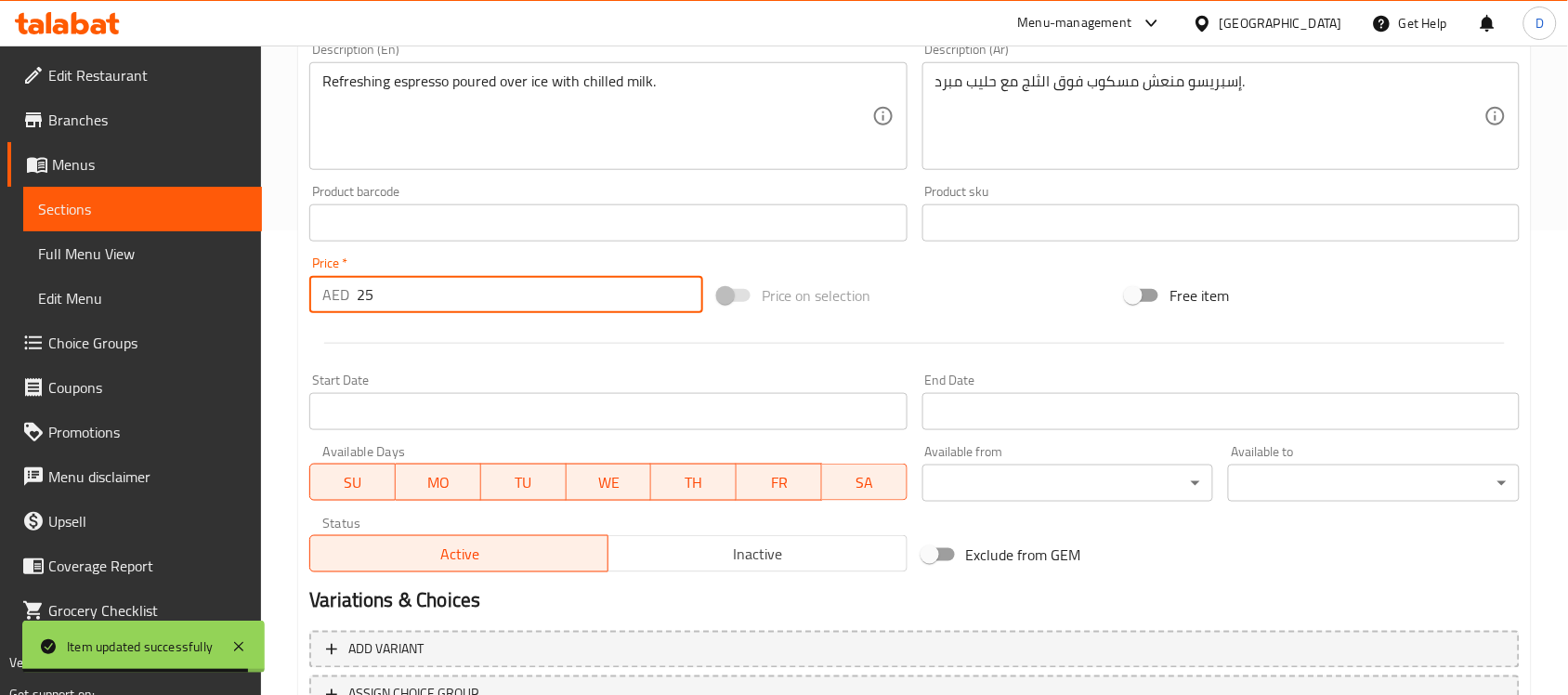
drag, startPoint x: 381, startPoint y: 301, endPoint x: 266, endPoint y: 318, distance: 116.2
click at [266, 318] on div "Home / Restaurants management / Menus / Sections / item / update Cold Coffee se…" at bounding box center [914, 214] width 1307 height 1266
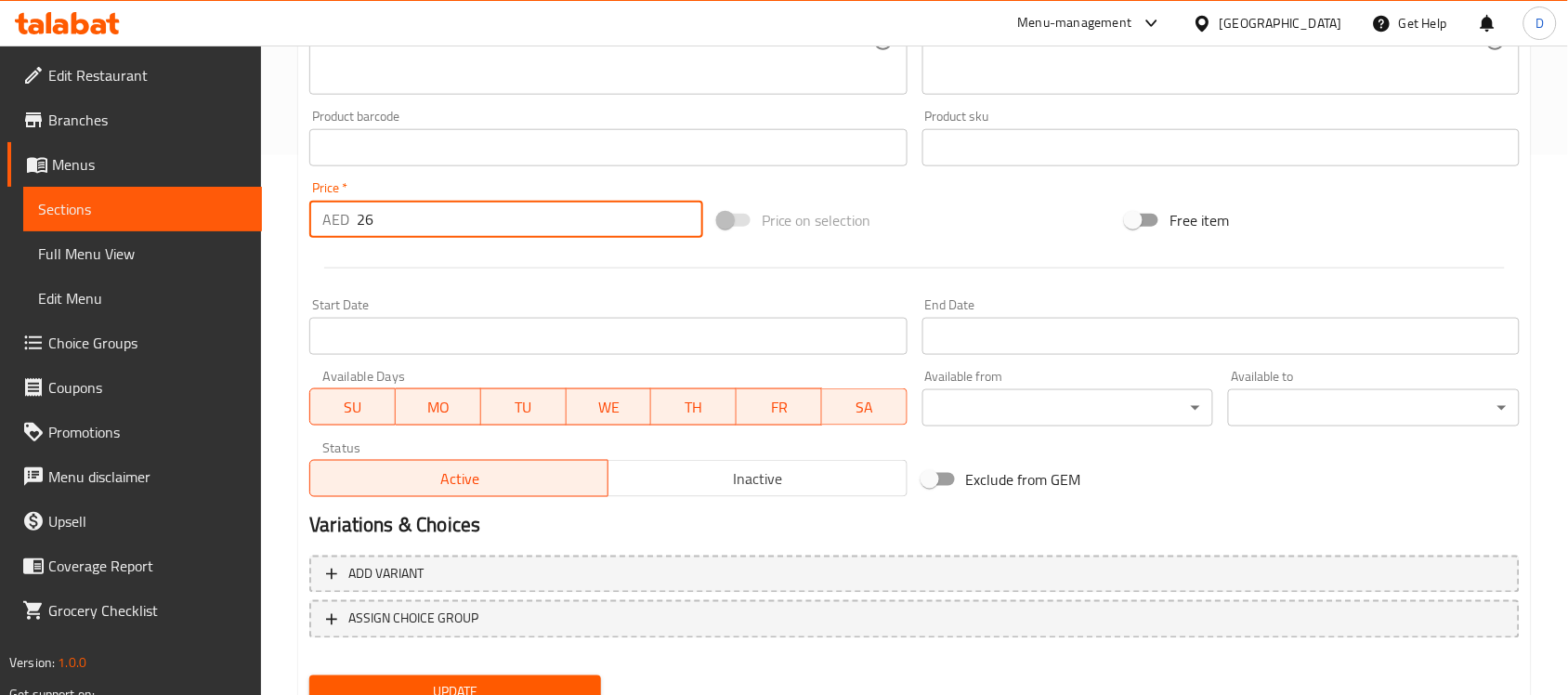
scroll to position [614, 0]
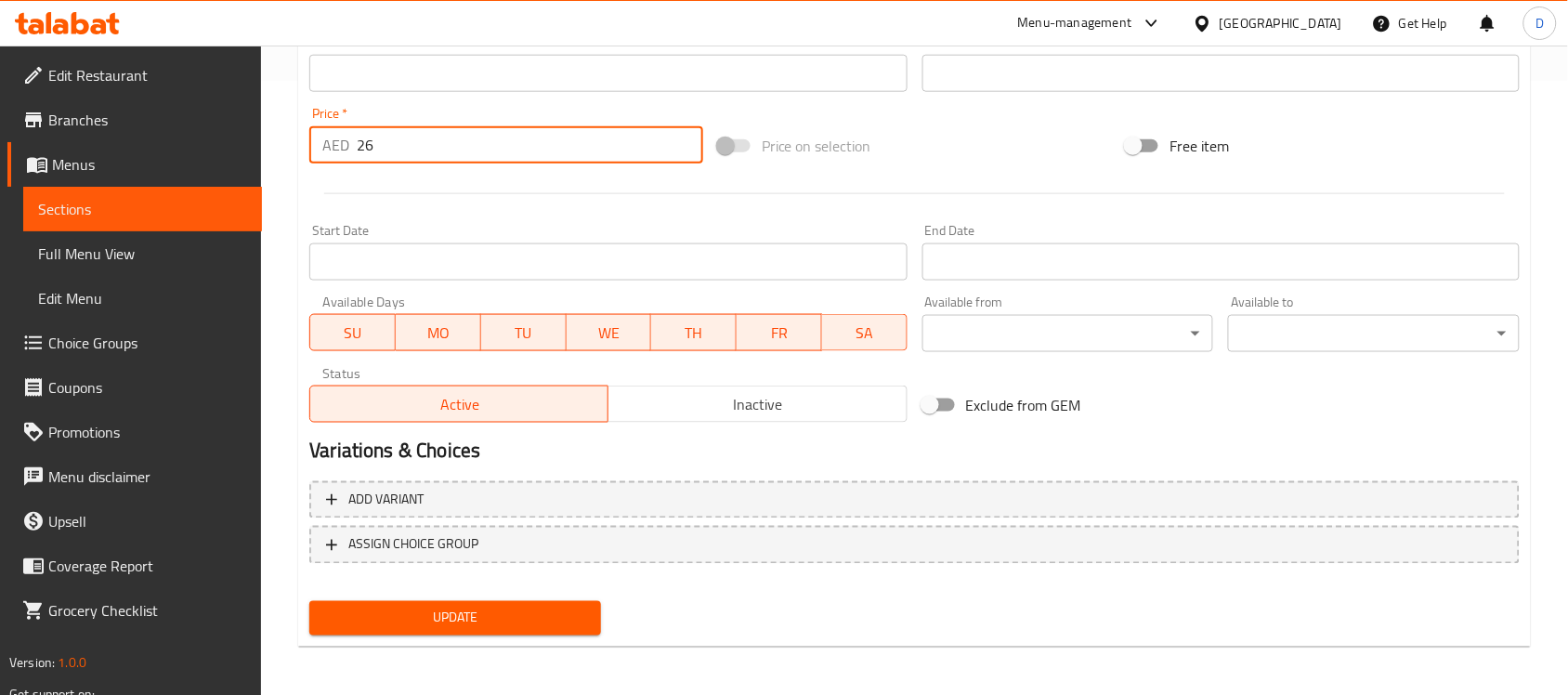
type input "26"
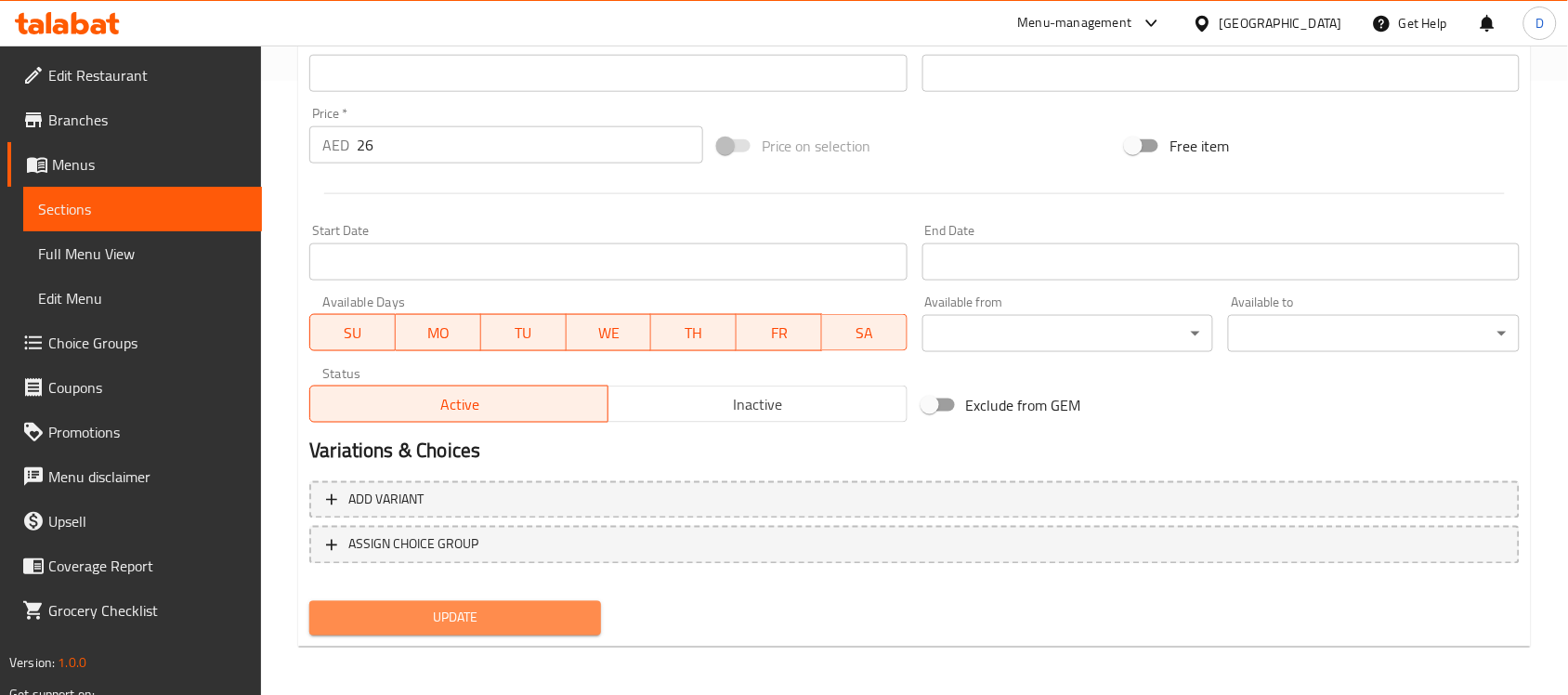
click at [450, 616] on span "Update" at bounding box center [454, 618] width 261 height 23
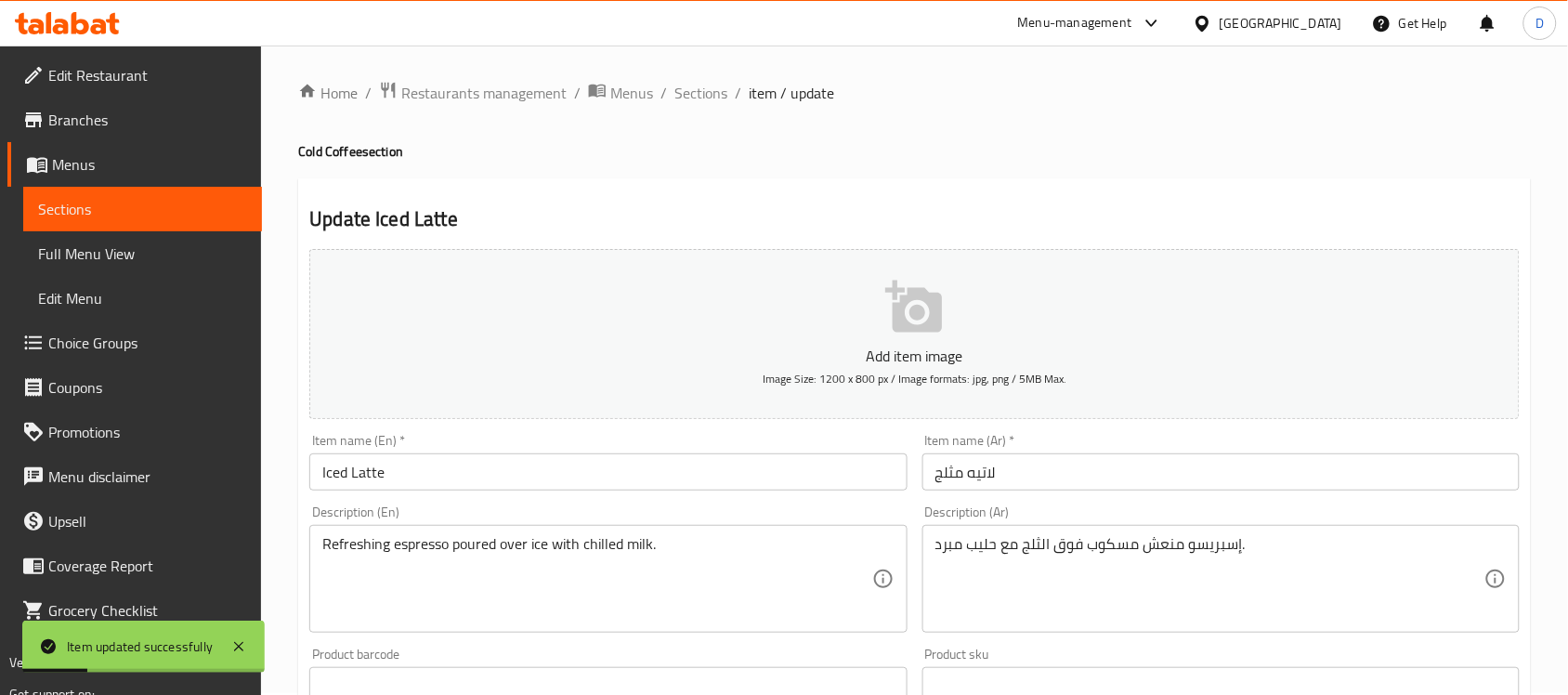
scroll to position [0, 0]
click at [684, 96] on span "Sections" at bounding box center [701, 95] width 53 height 22
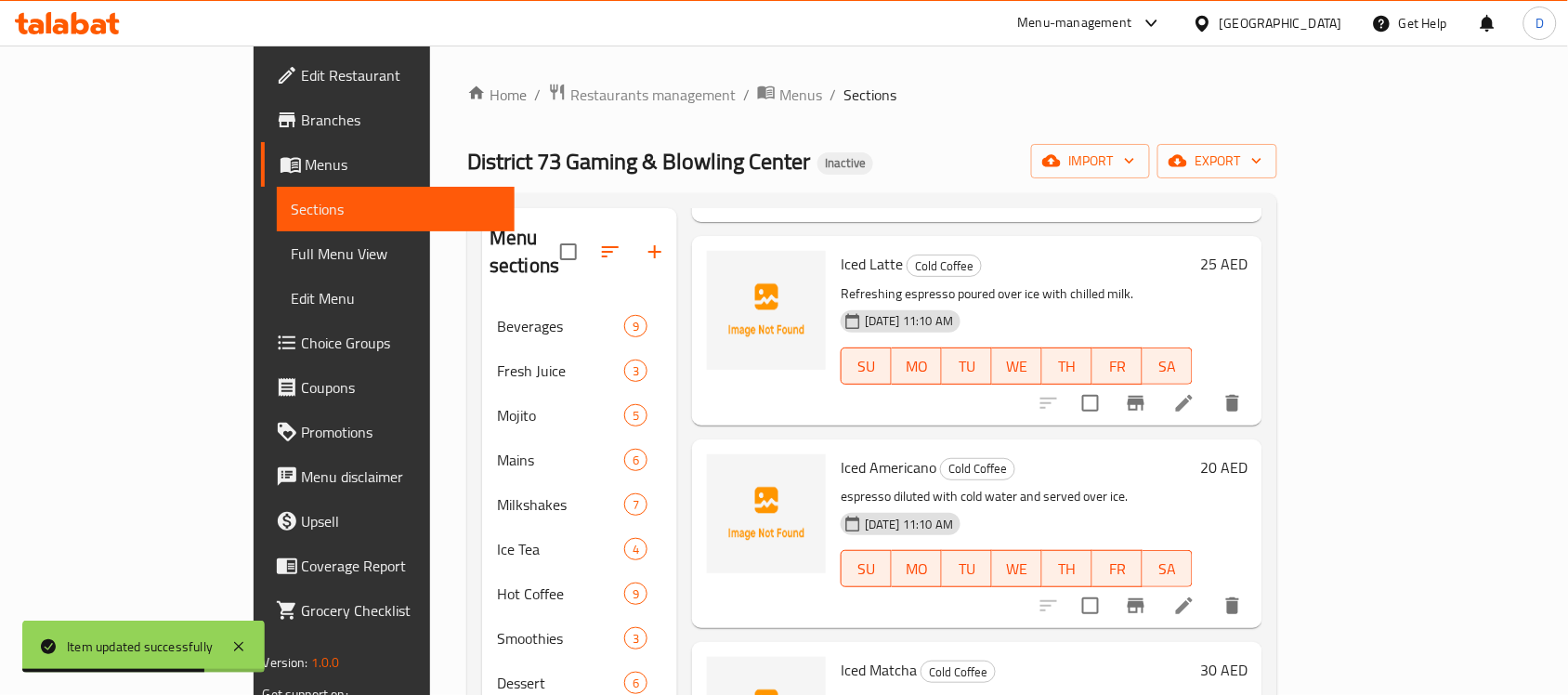
scroll to position [297, 0]
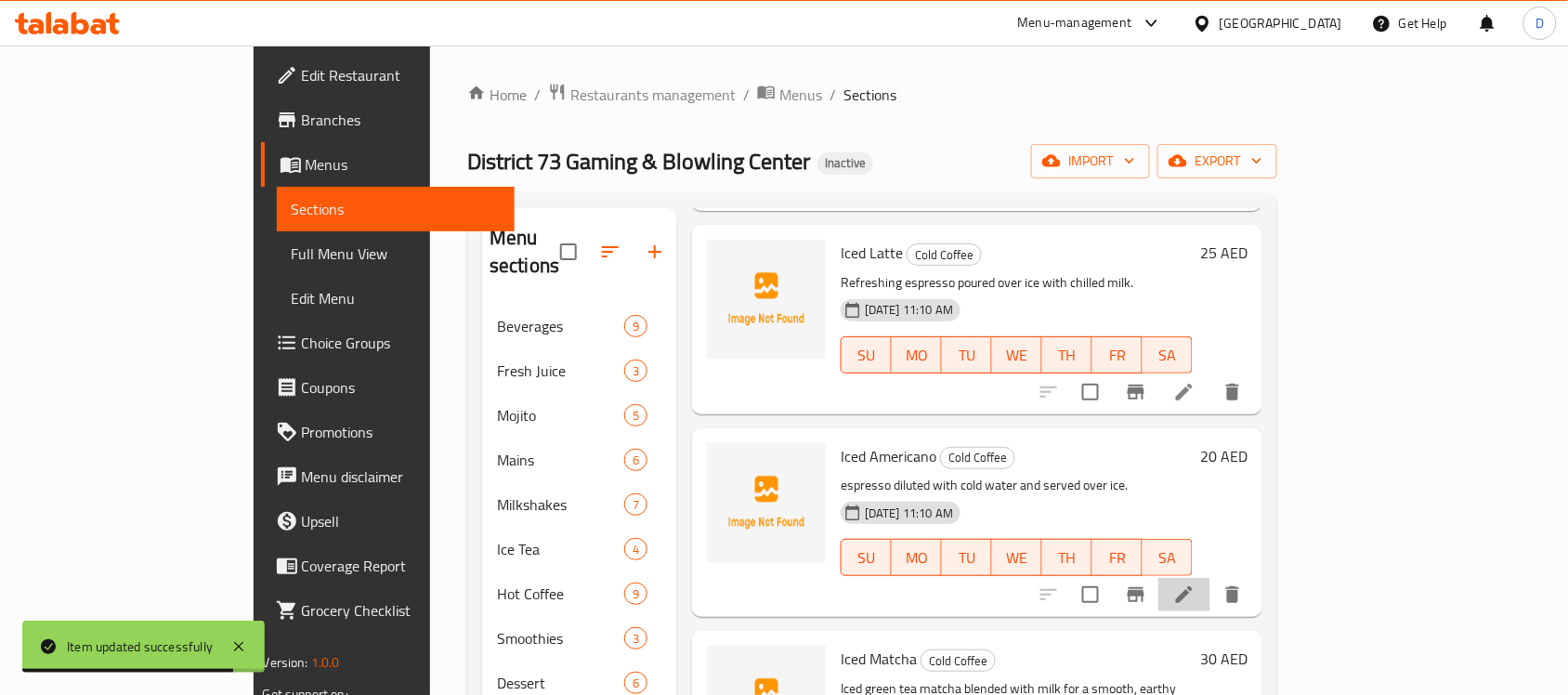
click at [1210, 578] on li at bounding box center [1185, 595] width 52 height 33
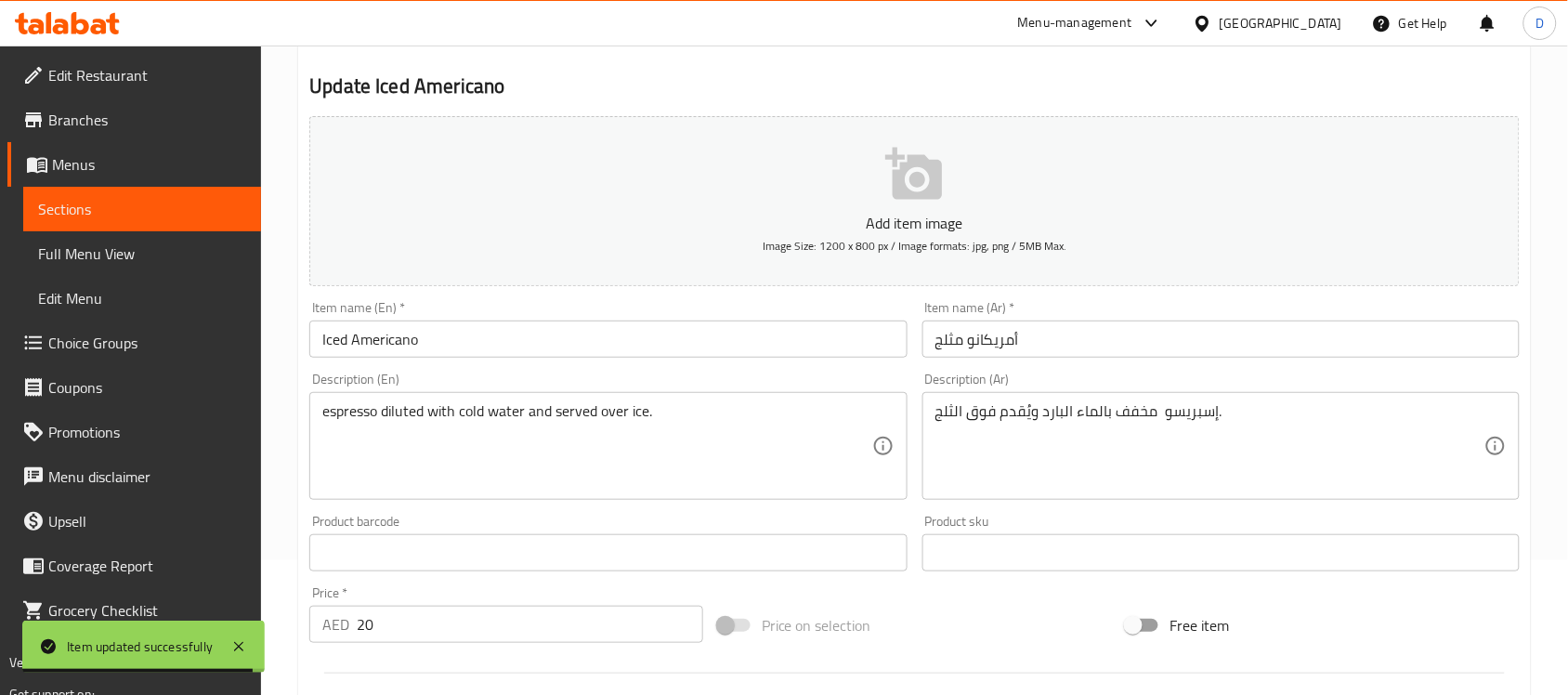
scroll to position [348, 0]
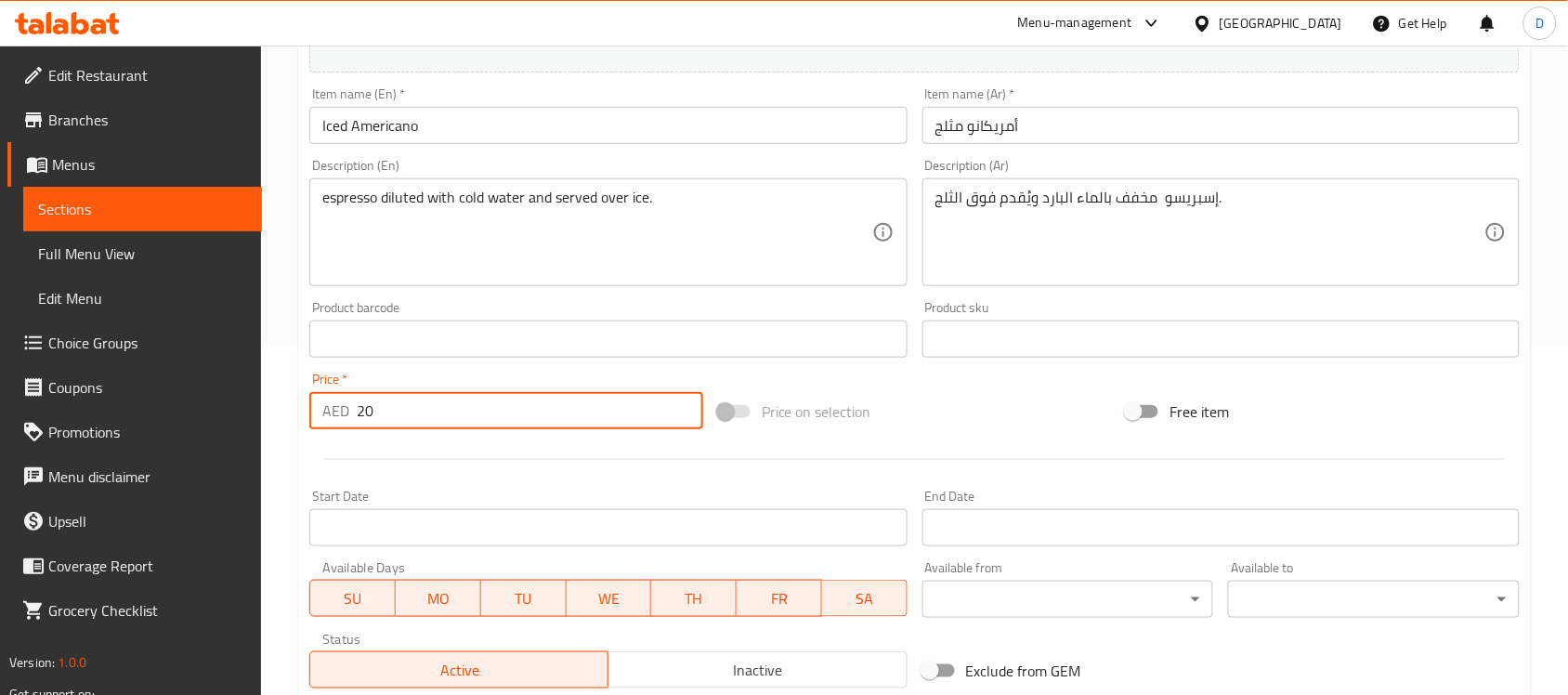
drag, startPoint x: 353, startPoint y: 410, endPoint x: 278, endPoint y: 402, distance: 75.4
click at [278, 402] on div "Home / Restaurants management / Menus / Sections / item / update Cold Coffee se…" at bounding box center [914, 330] width 1307 height 1266
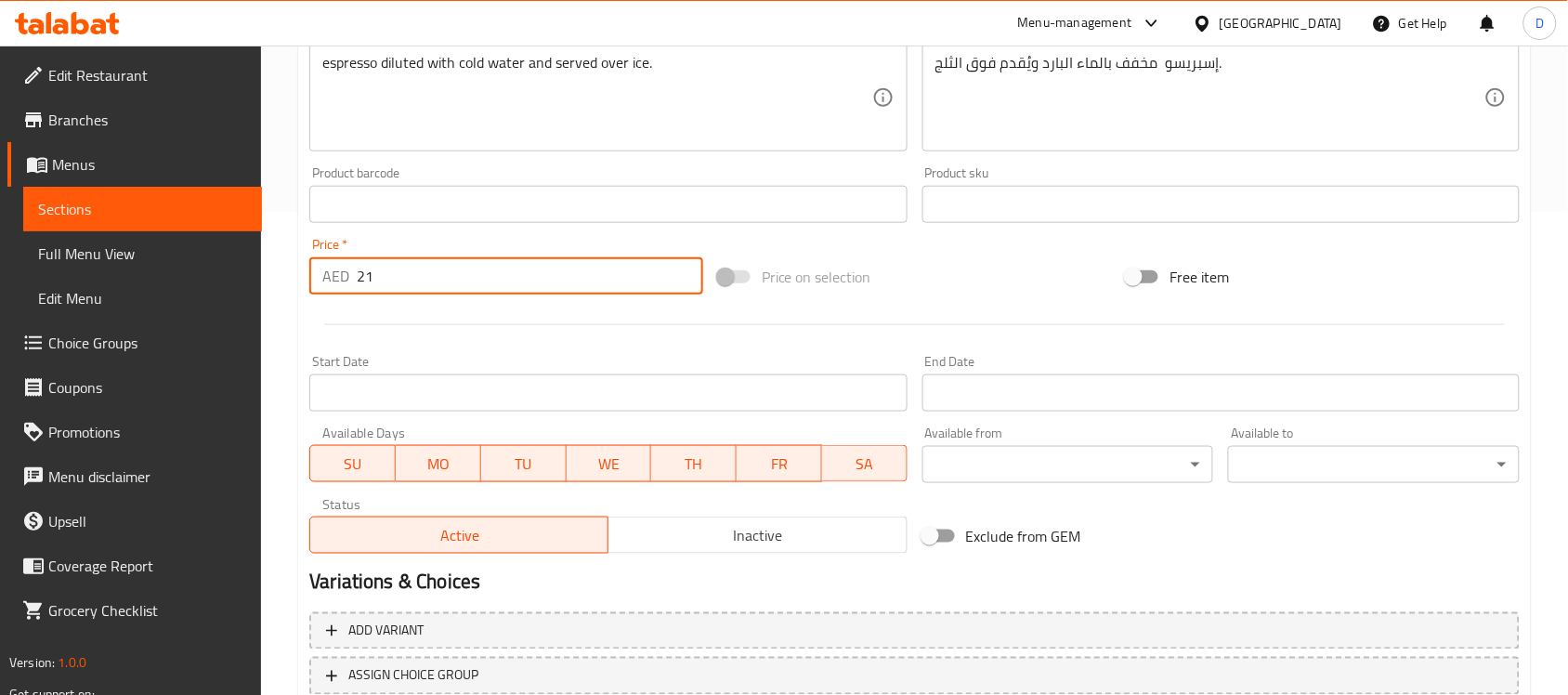
scroll to position [614, 0]
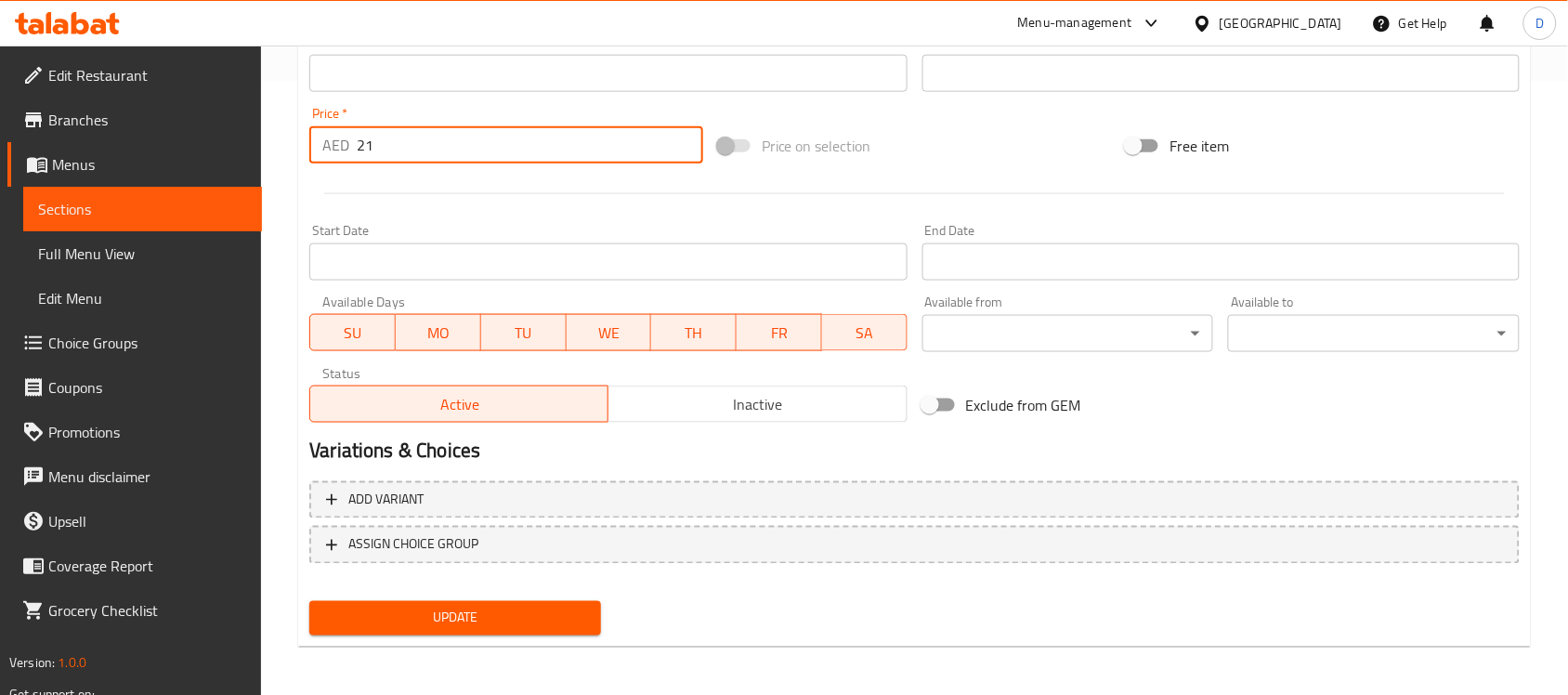
type input "21"
click at [446, 609] on span "Update" at bounding box center [454, 618] width 261 height 23
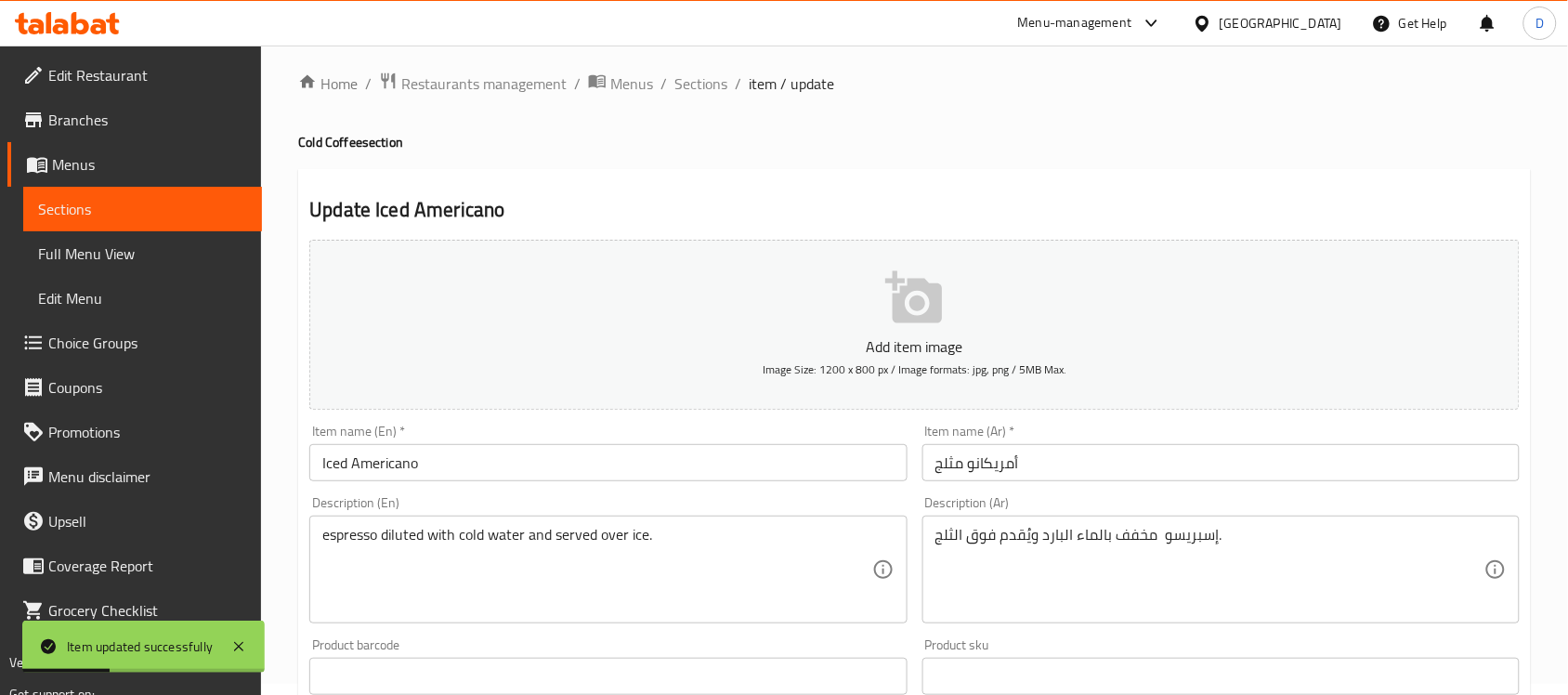
scroll to position [0, 0]
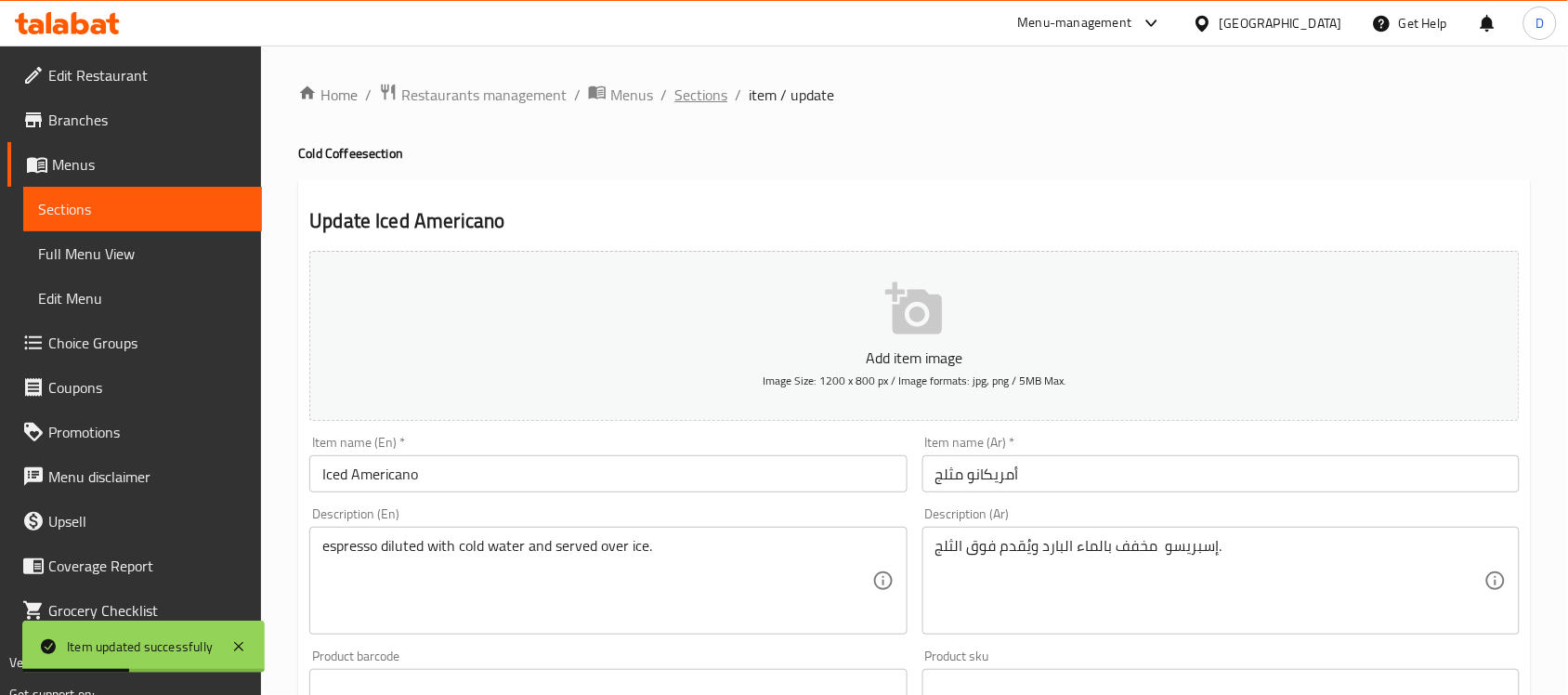
click at [708, 96] on span "Sections" at bounding box center [701, 95] width 53 height 22
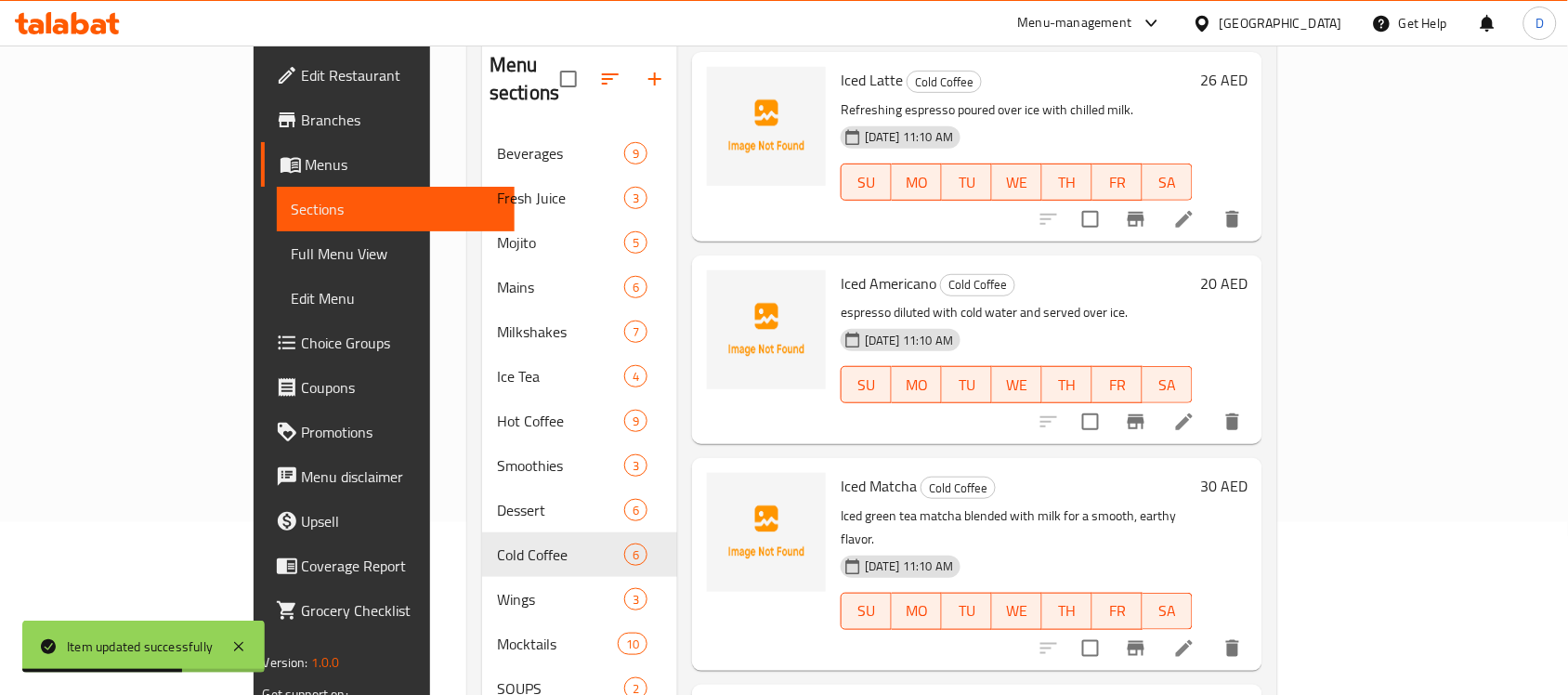
scroll to position [233, 0]
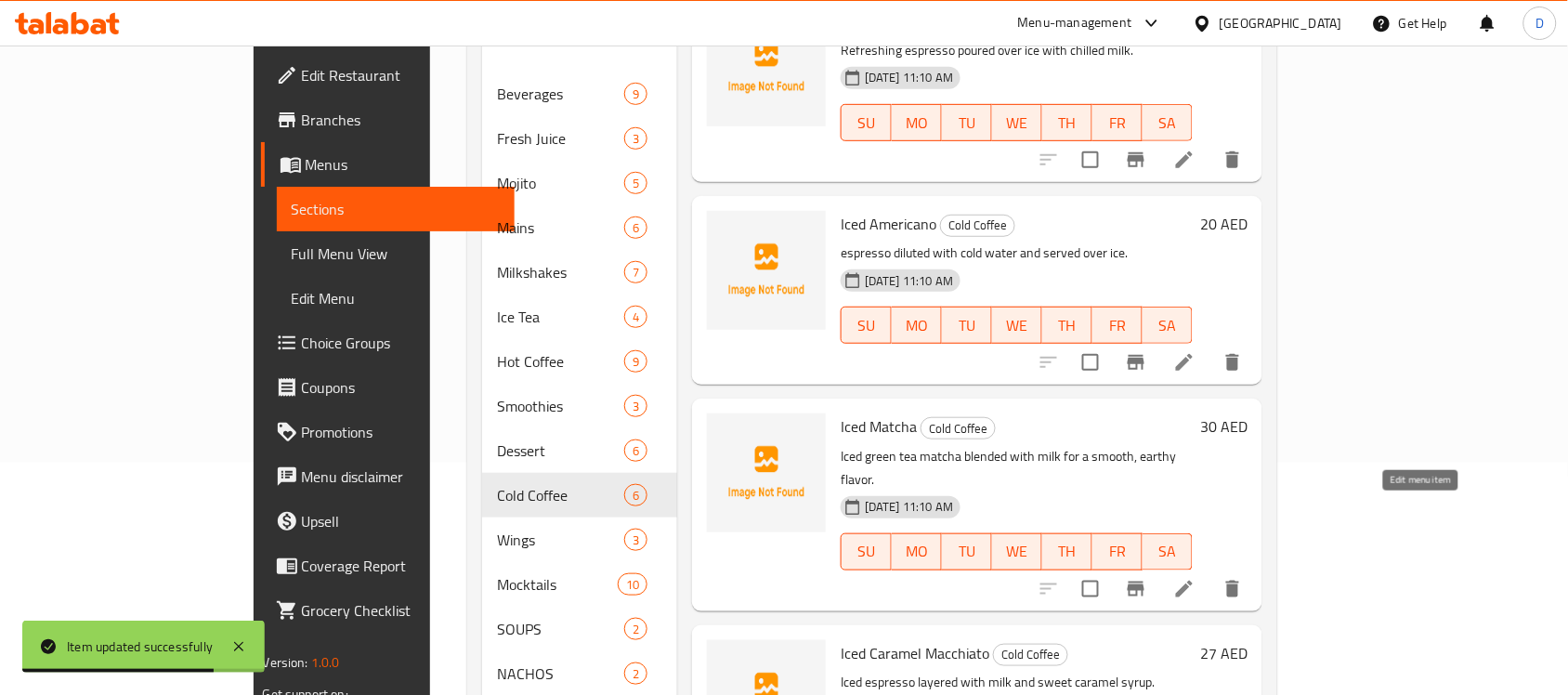
click at [1195, 578] on icon at bounding box center [1185, 589] width 22 height 22
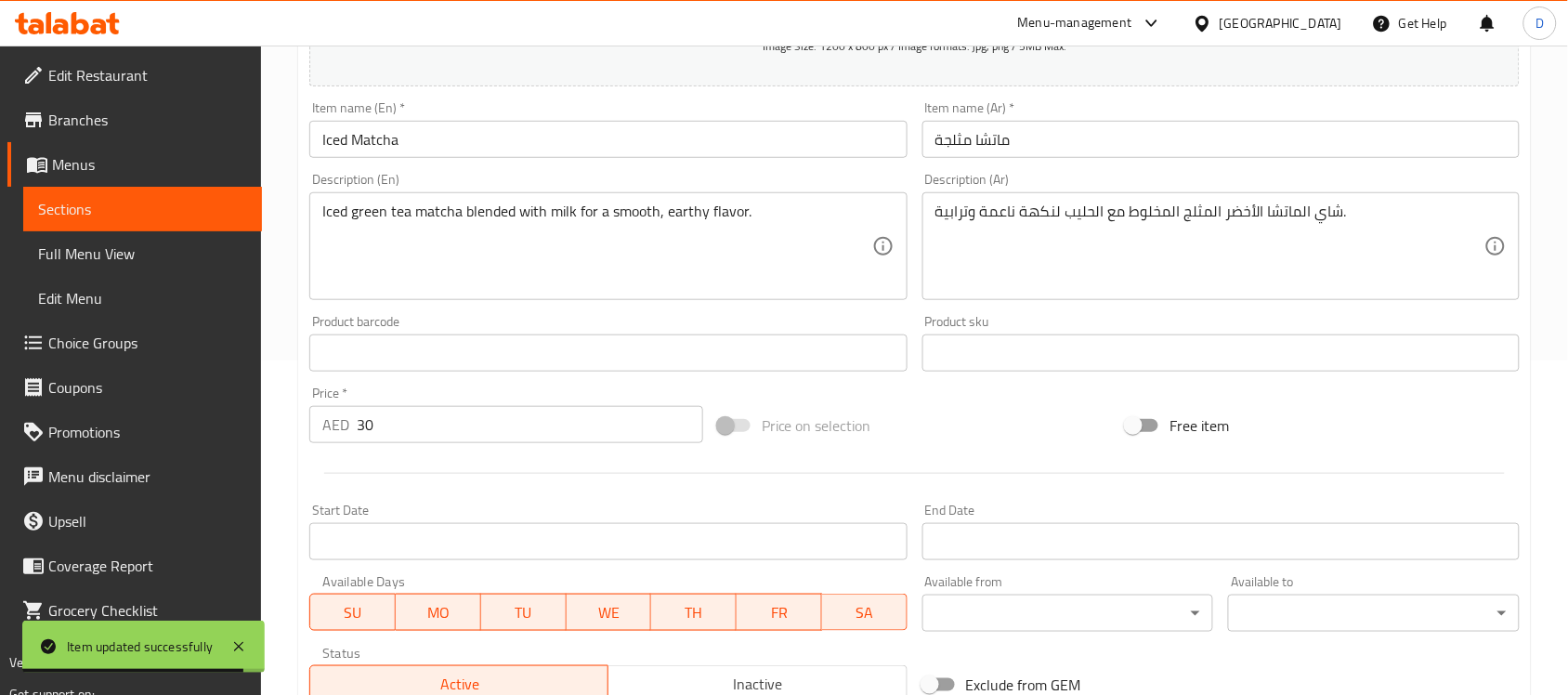
scroll to position [348, 0]
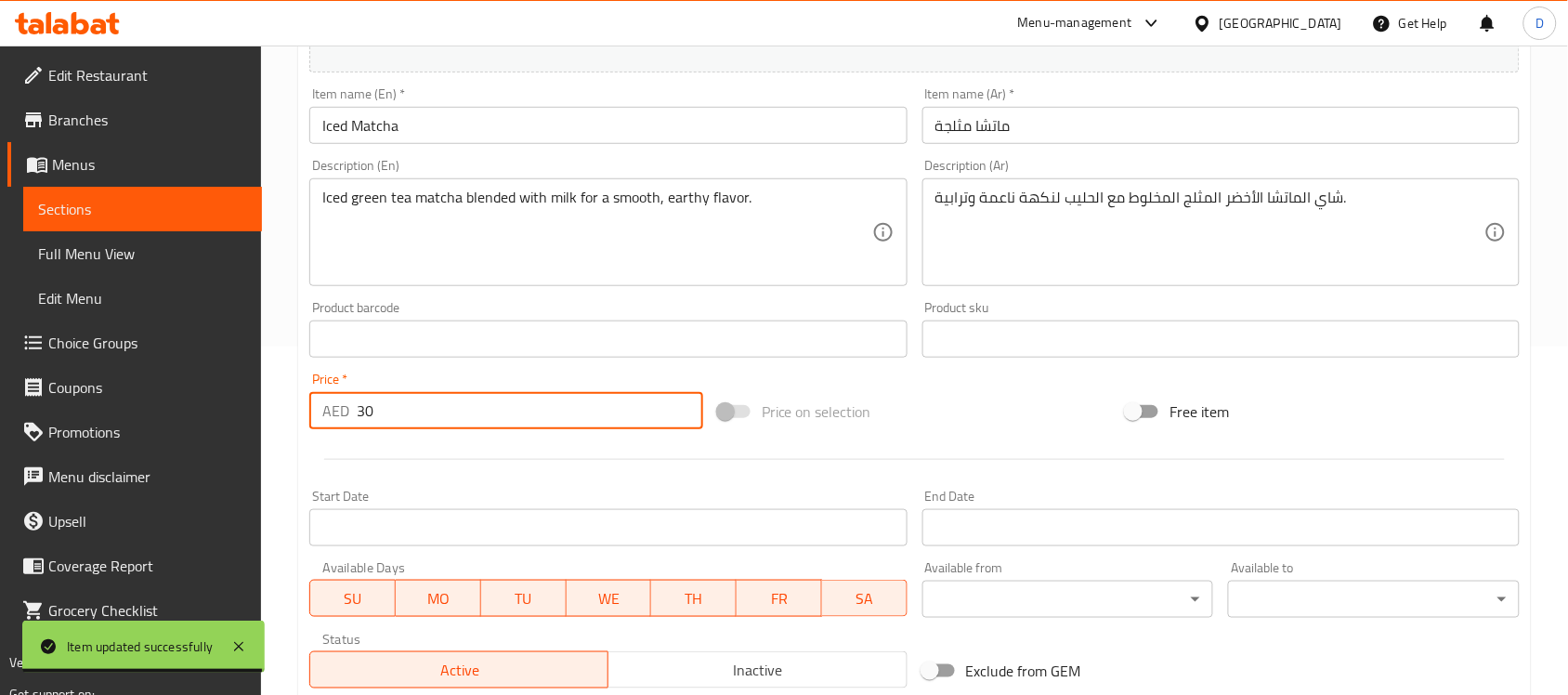
drag, startPoint x: 378, startPoint y: 413, endPoint x: 312, endPoint y: 406, distance: 66.4
click at [312, 406] on div "AED 30 Price *" at bounding box center [505, 410] width 394 height 37
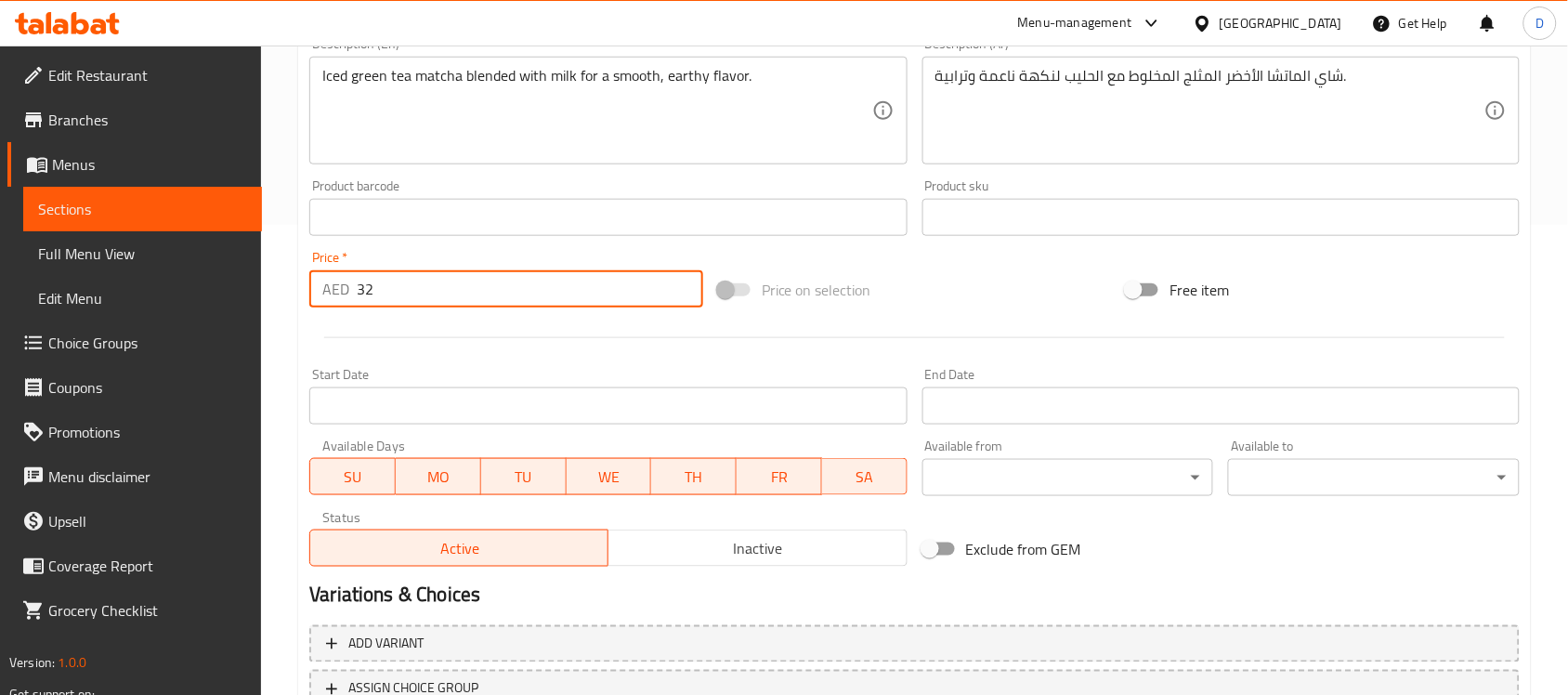
scroll to position [614, 0]
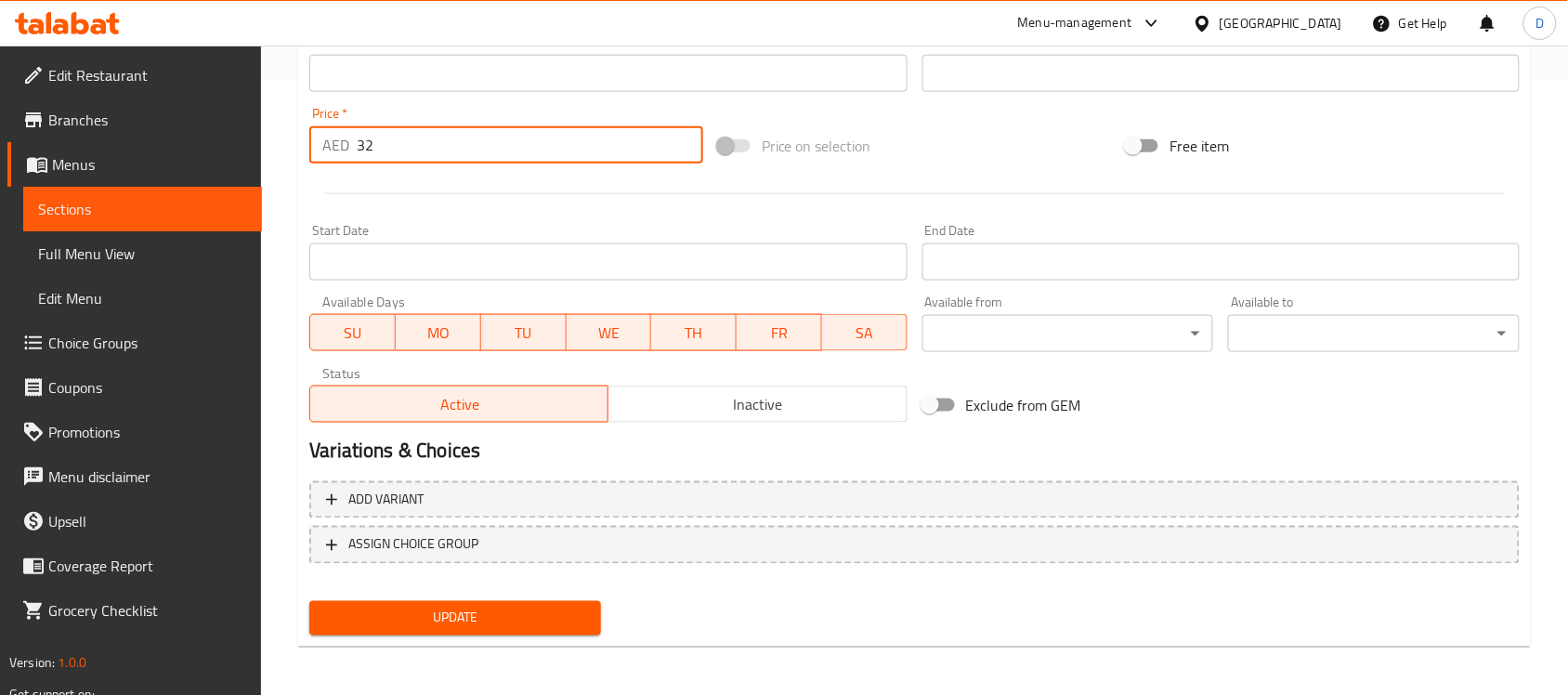
type input "32"
click at [452, 607] on span "Update" at bounding box center [454, 618] width 261 height 23
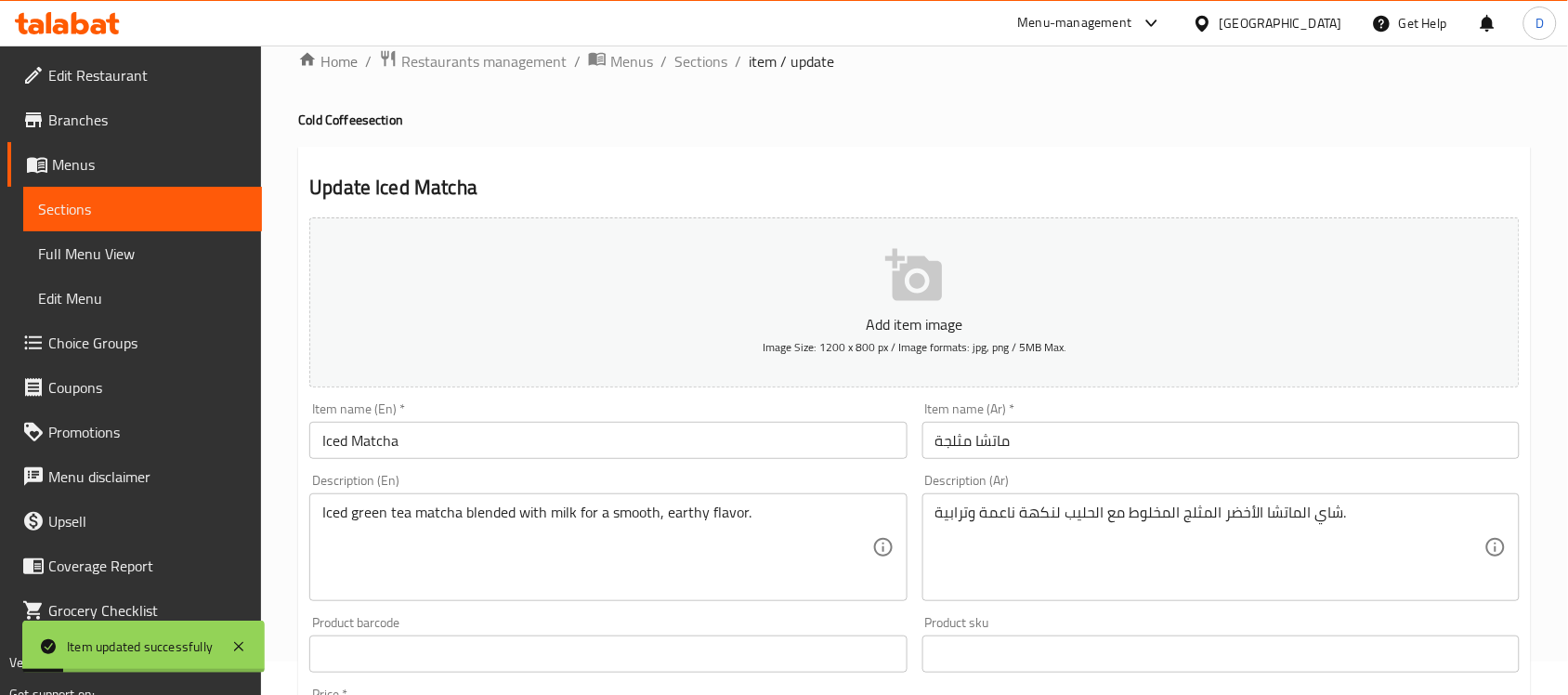
scroll to position [0, 0]
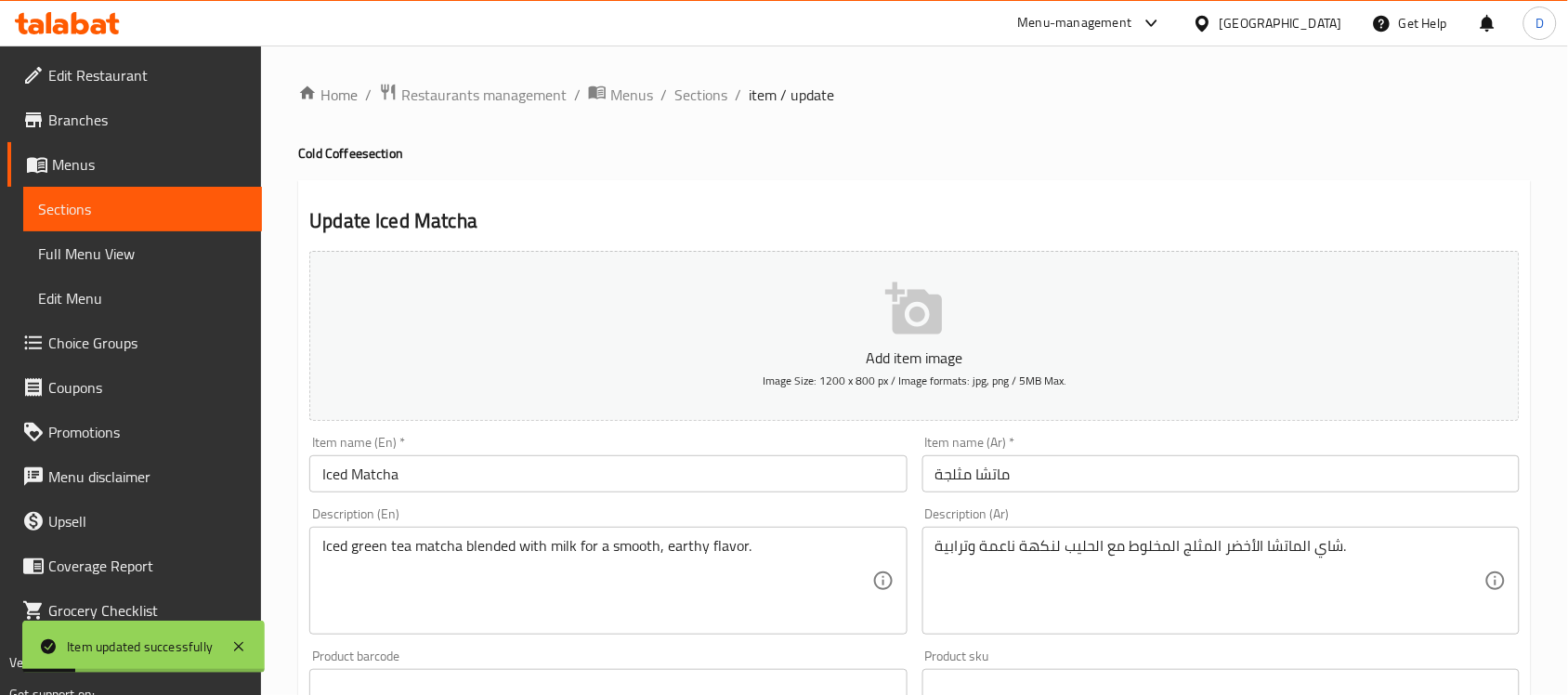
drag, startPoint x: 703, startPoint y: 94, endPoint x: 704, endPoint y: 108, distance: 14.0
click at [703, 94] on span "Sections" at bounding box center [701, 95] width 53 height 22
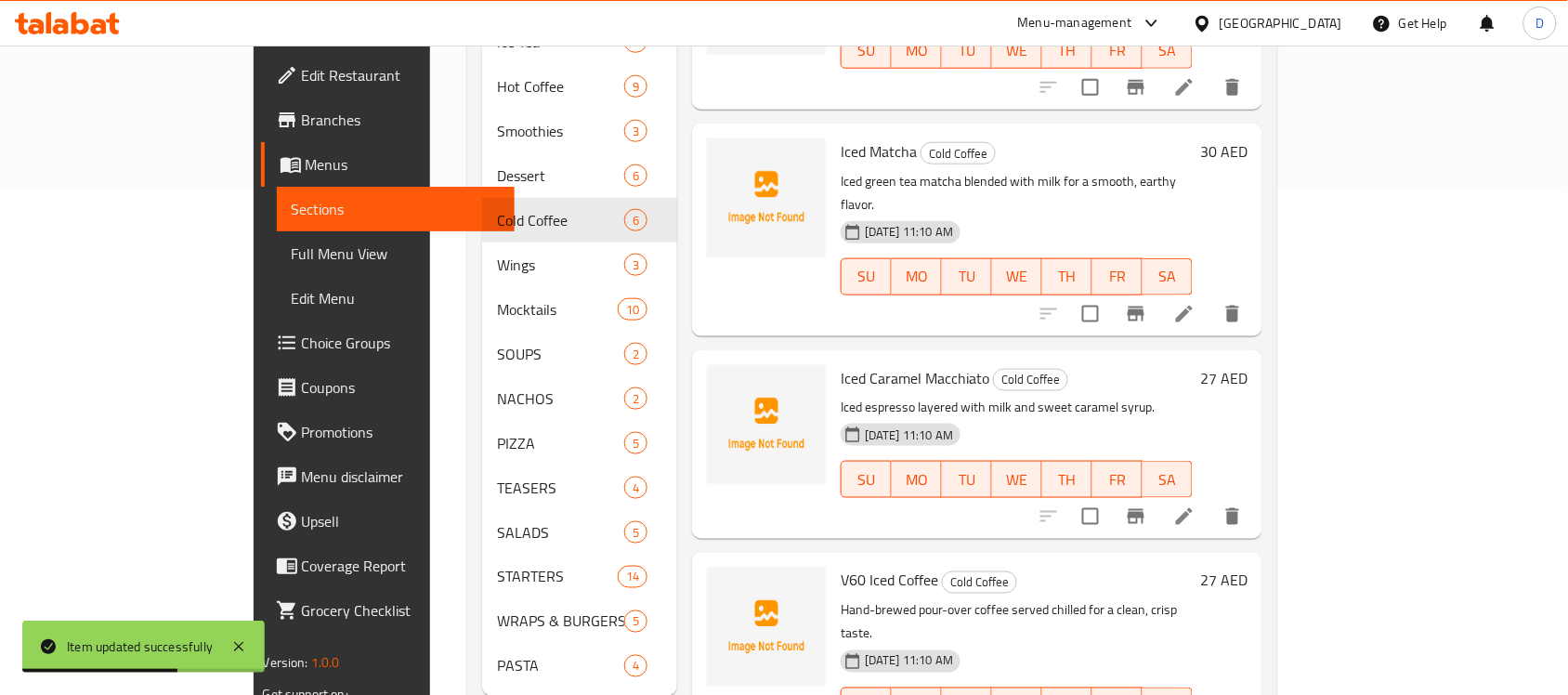
scroll to position [530, 0]
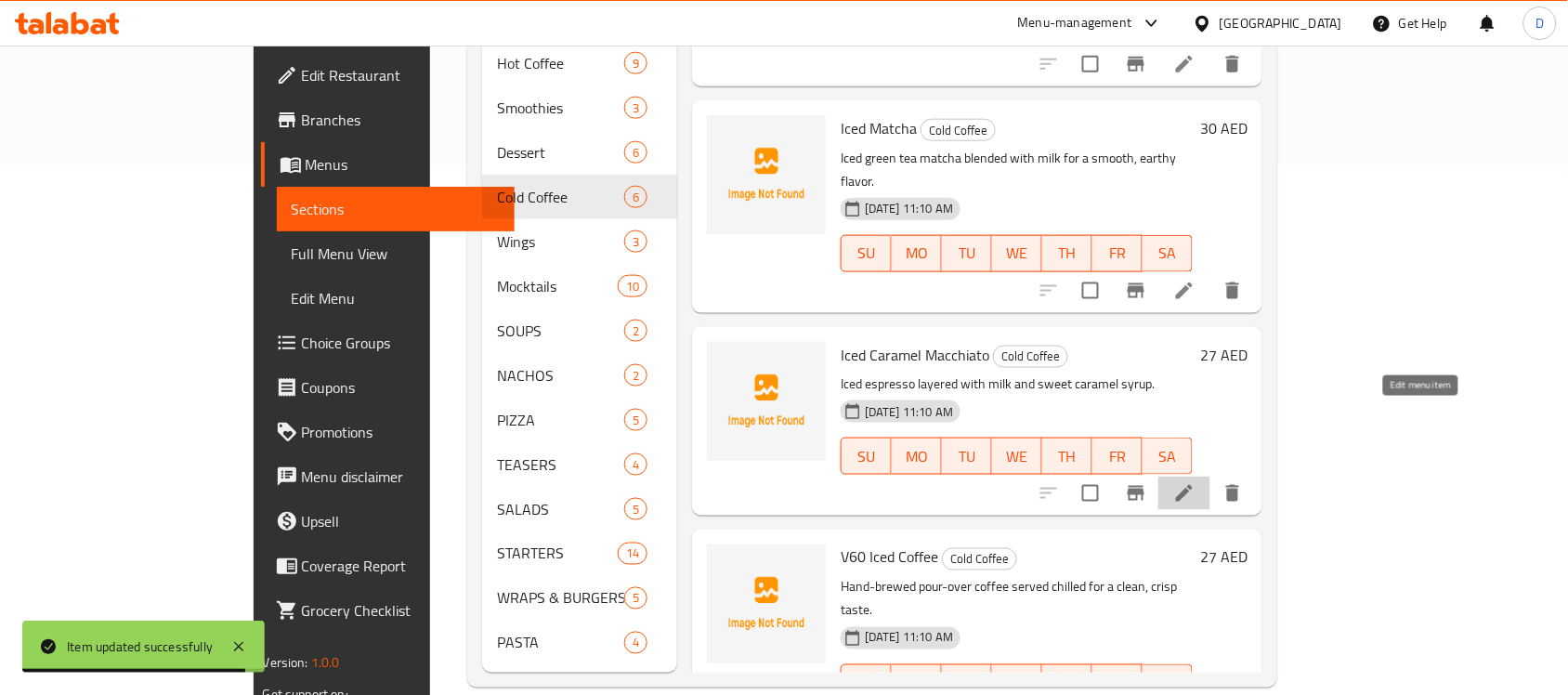
click at [1195, 482] on icon at bounding box center [1185, 493] width 22 height 22
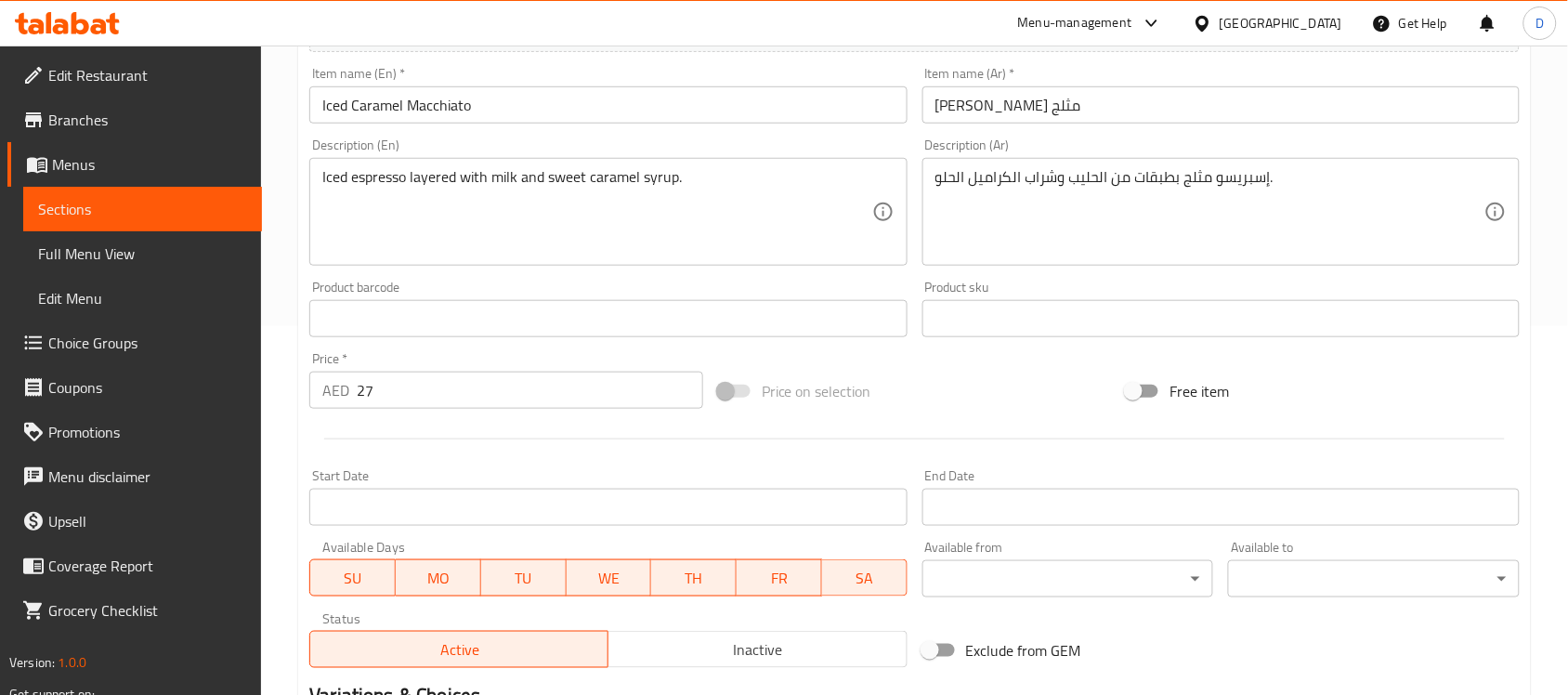
scroll to position [614, 0]
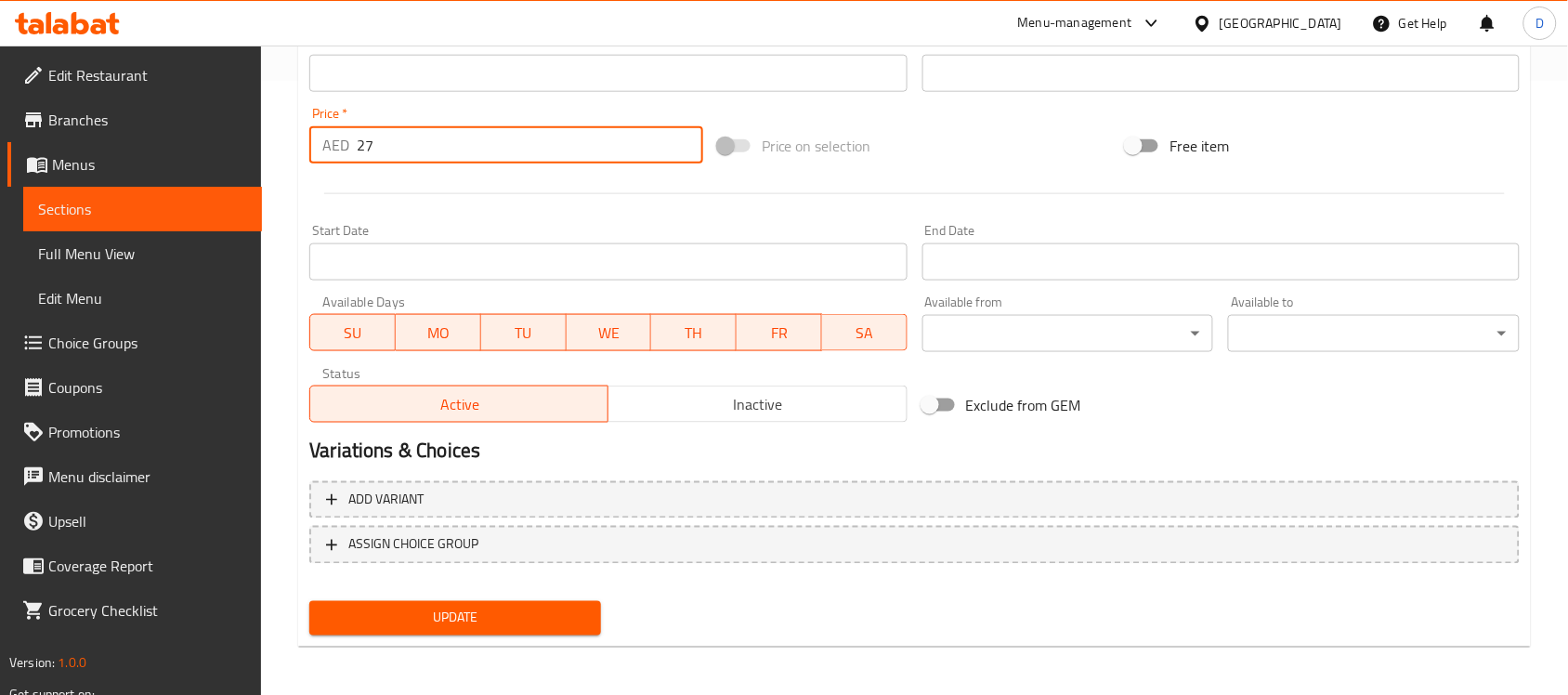
drag, startPoint x: 400, startPoint y: 128, endPoint x: 326, endPoint y: 131, distance: 74.1
click at [326, 131] on div "AED 27 Price *" at bounding box center [505, 145] width 394 height 37
type input "28"
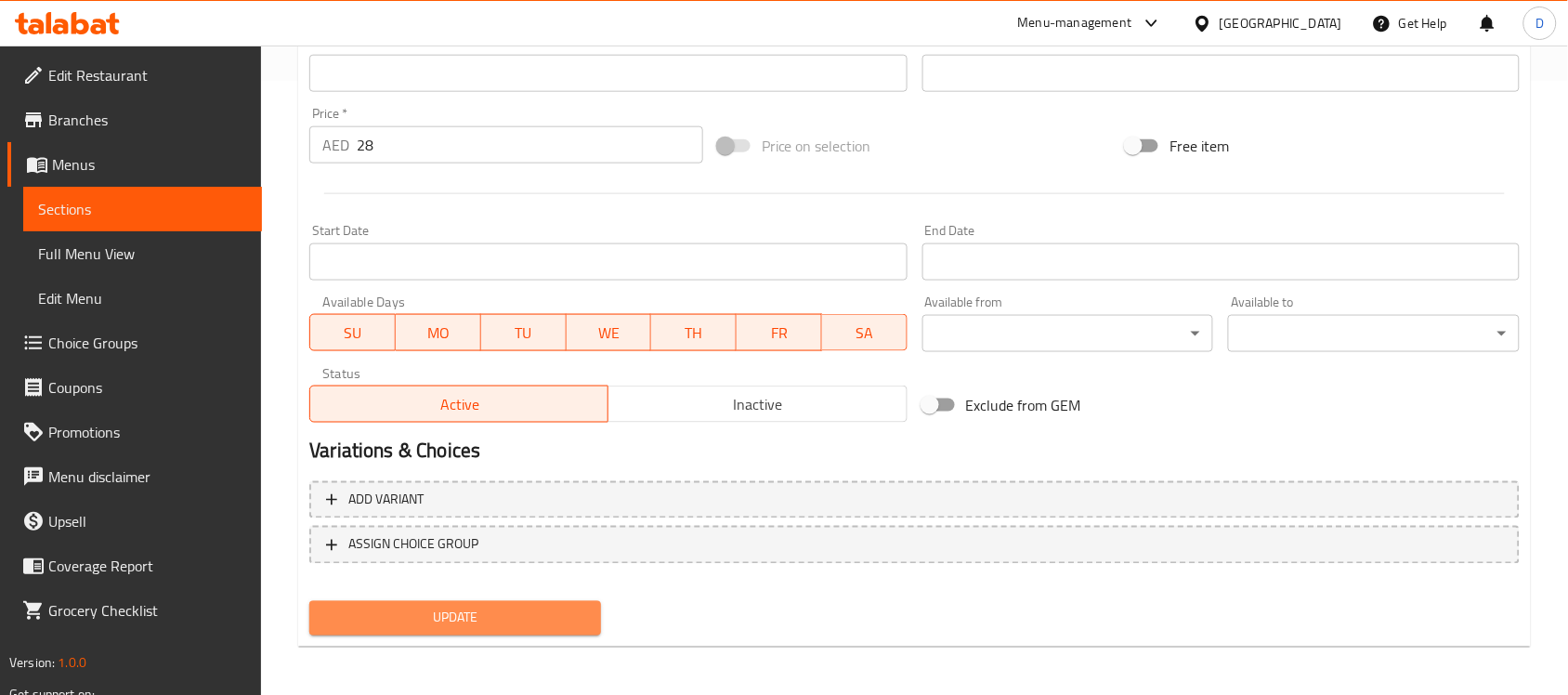
click at [405, 607] on span "Update" at bounding box center [454, 618] width 261 height 23
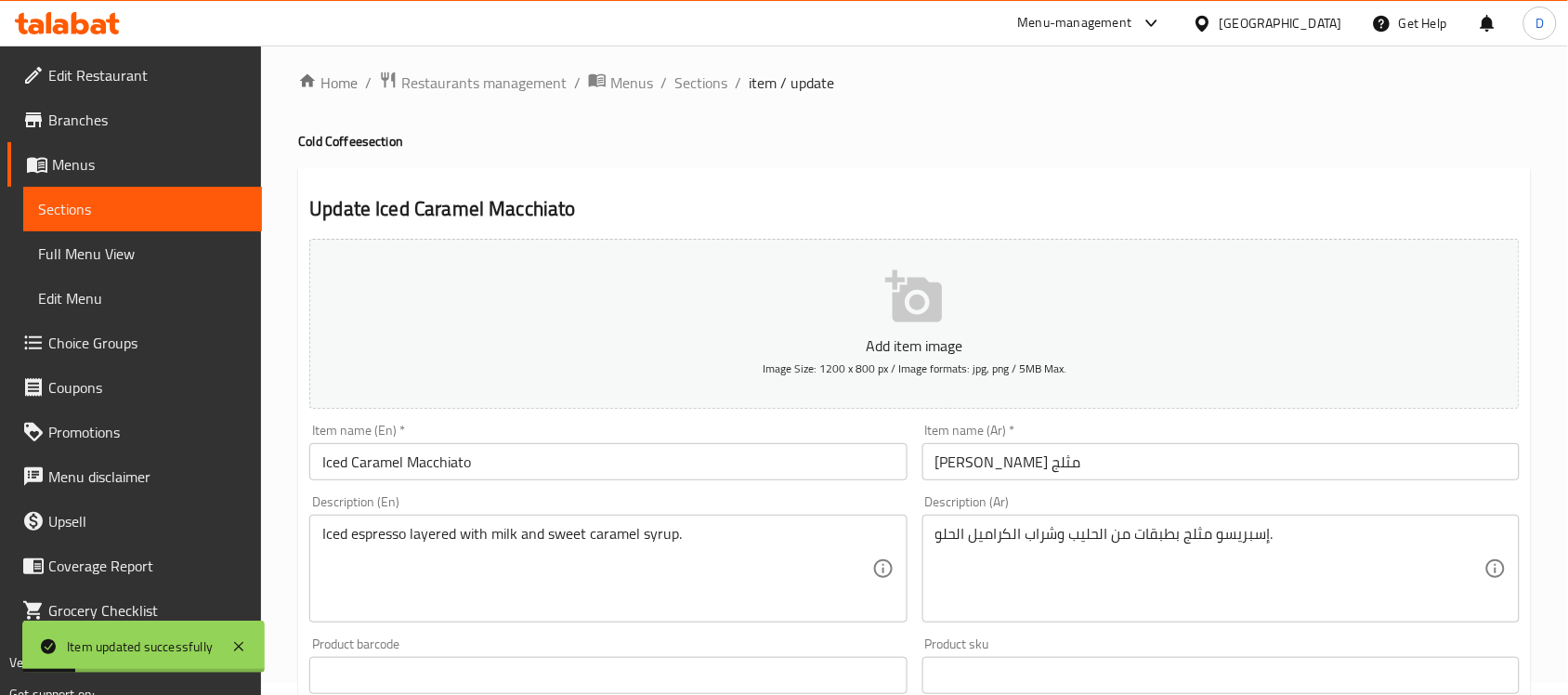
scroll to position [0, 0]
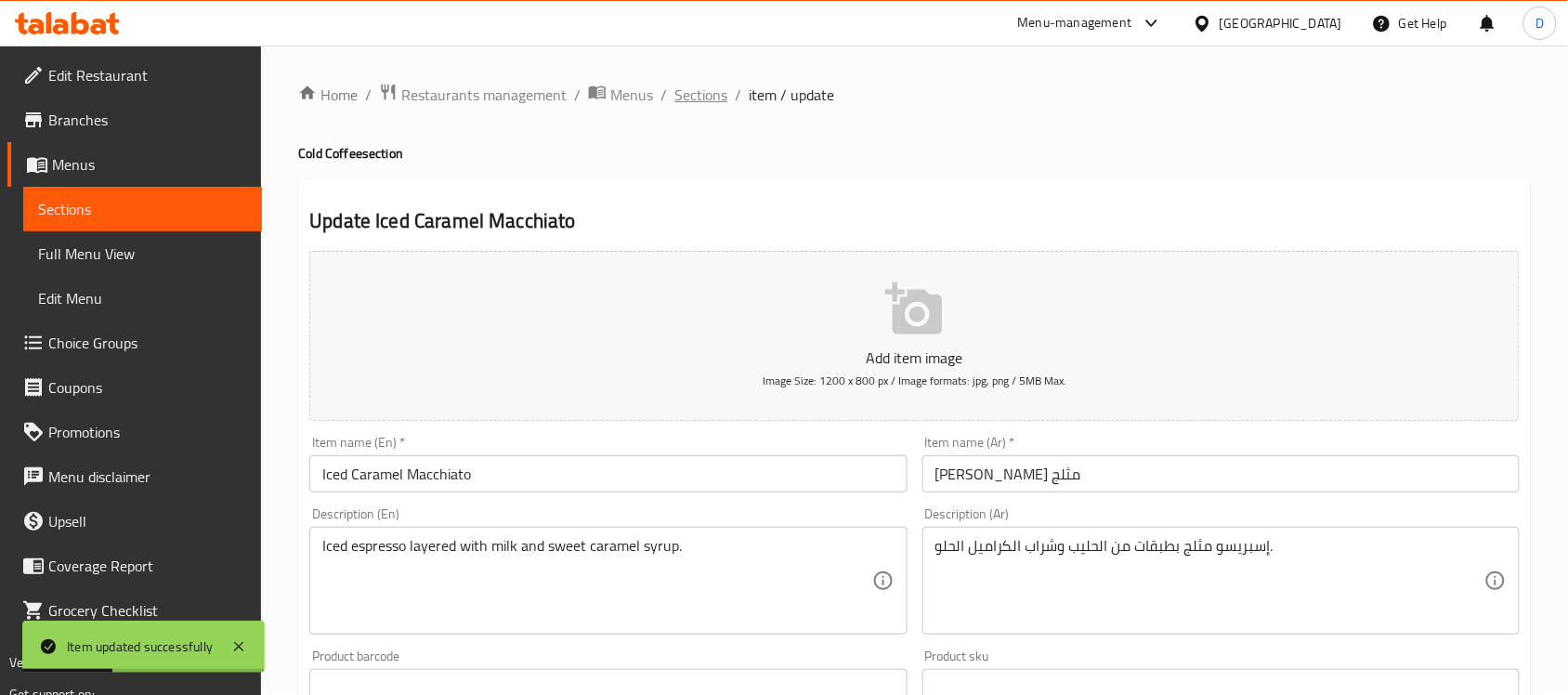
click at [710, 103] on span "Sections" at bounding box center [701, 95] width 53 height 22
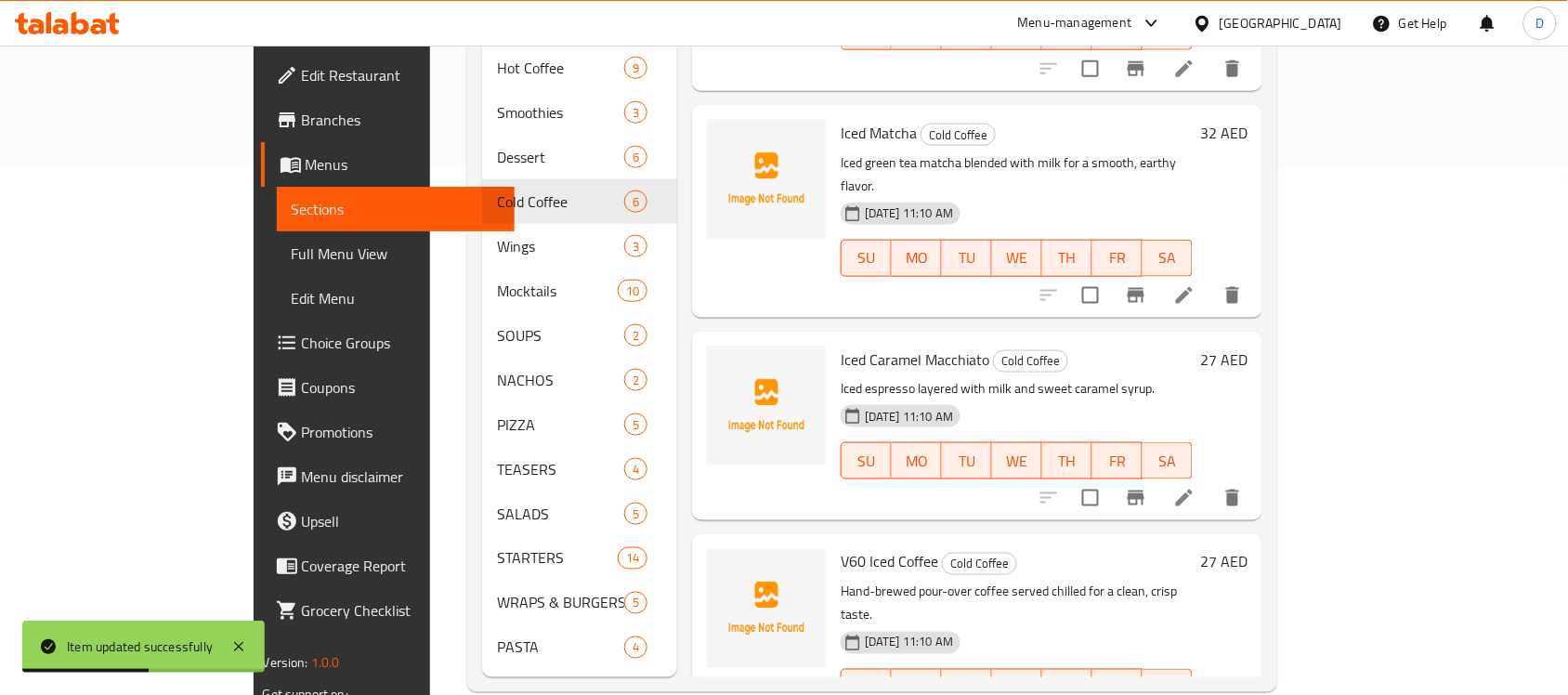
scroll to position [530, 0]
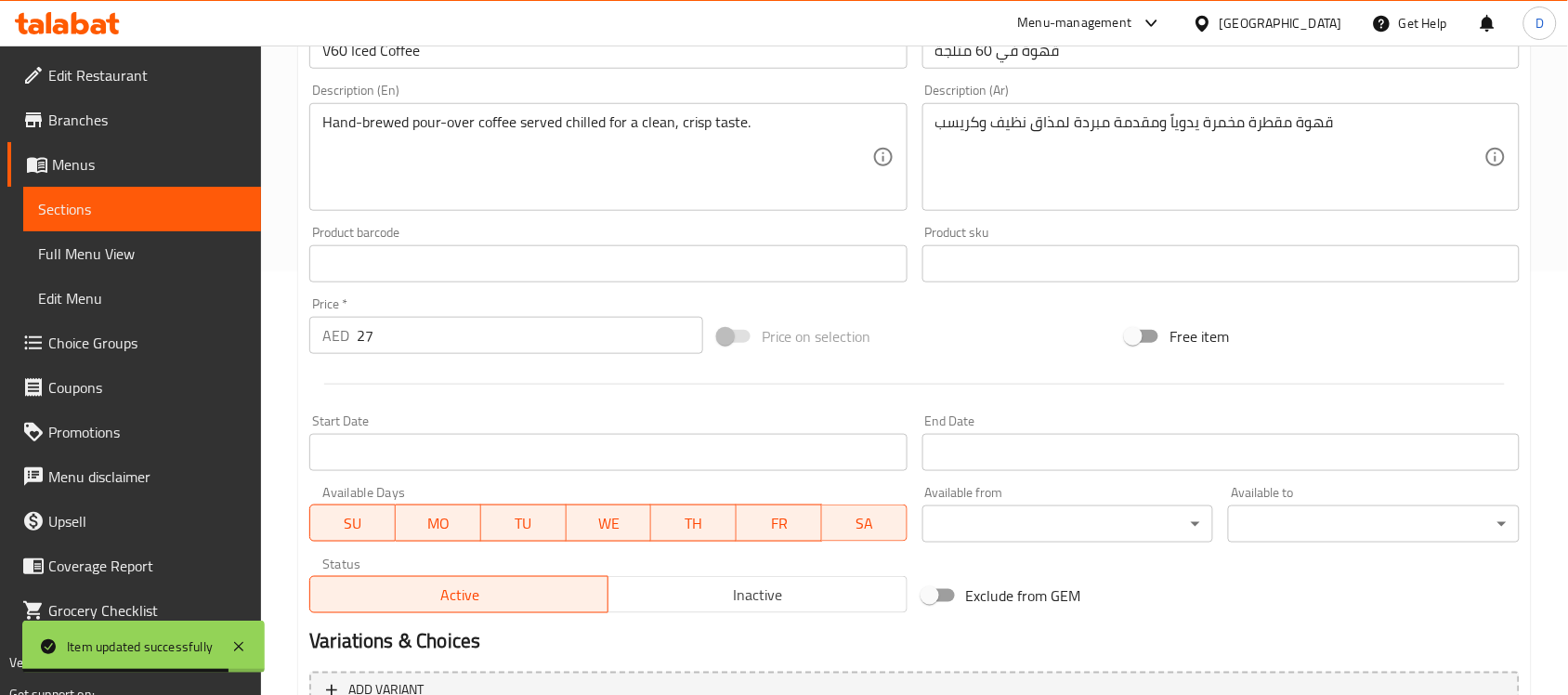
scroll to position [464, 0]
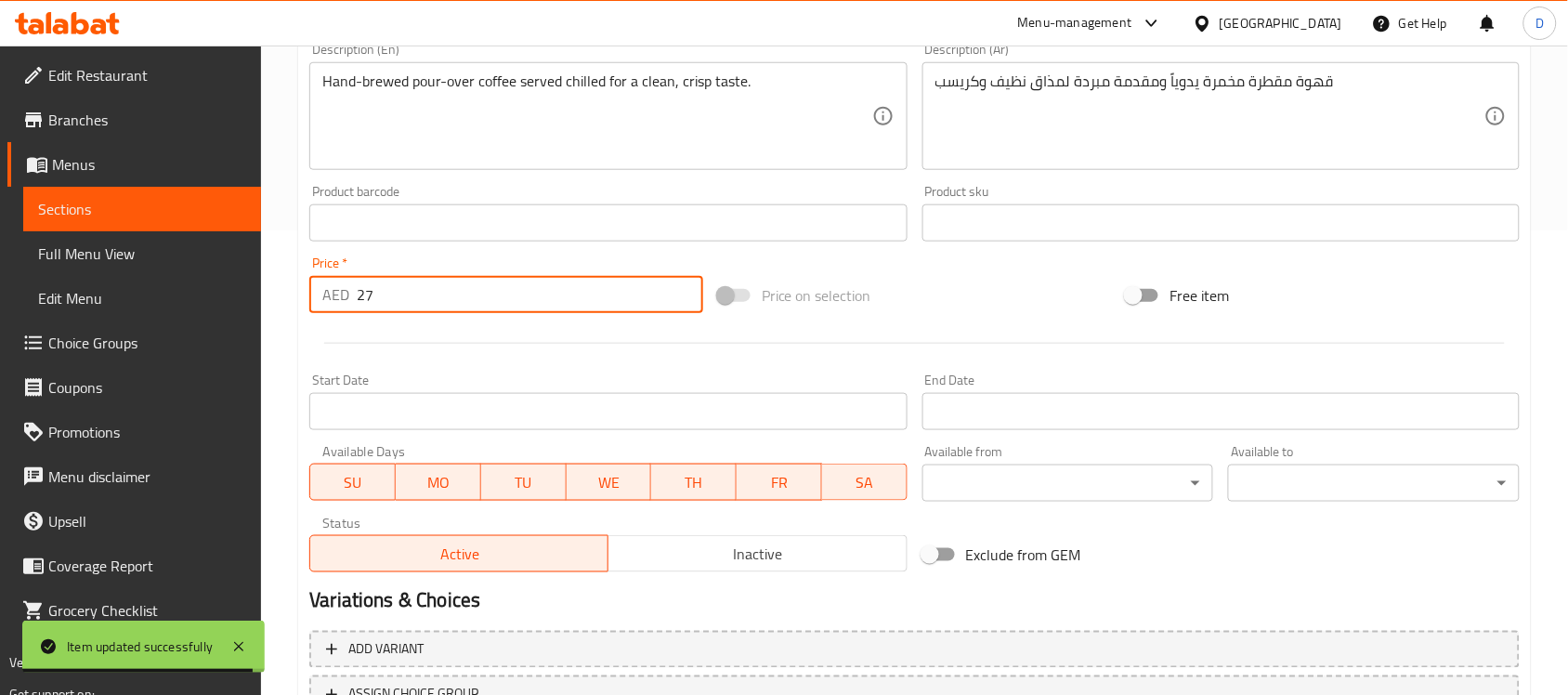
drag, startPoint x: 382, startPoint y: 306, endPoint x: 321, endPoint y: 313, distance: 61.4
click at [321, 313] on div "AED 27 Price *" at bounding box center [505, 294] width 394 height 37
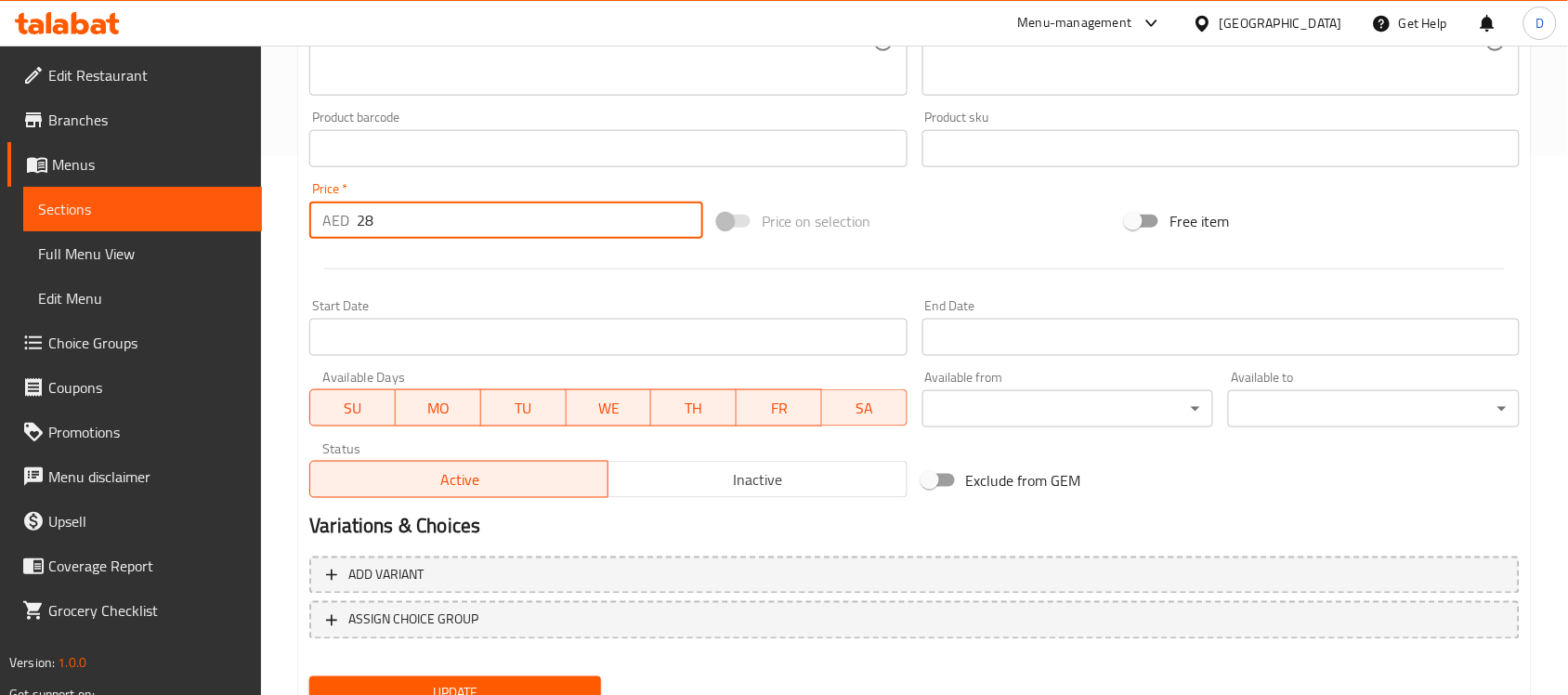
scroll to position [614, 0]
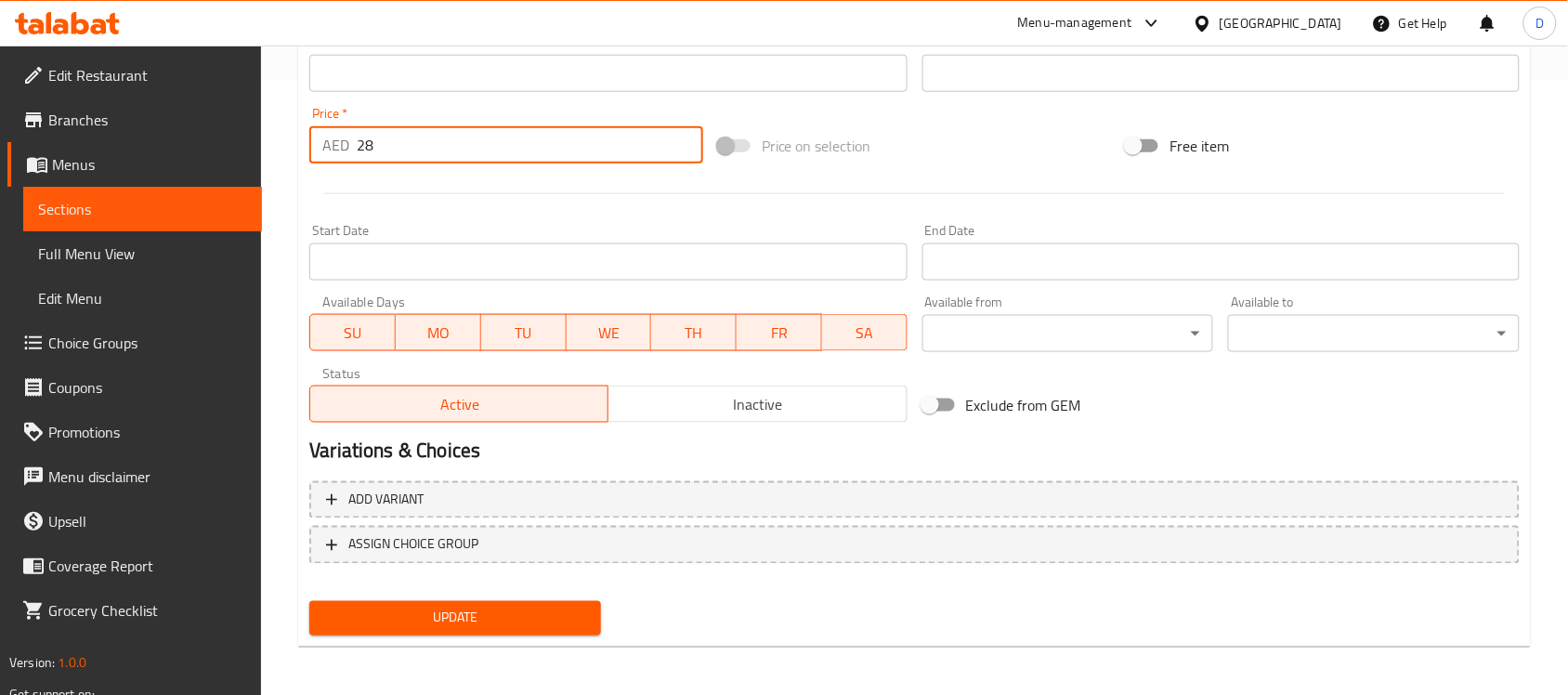
type input "28"
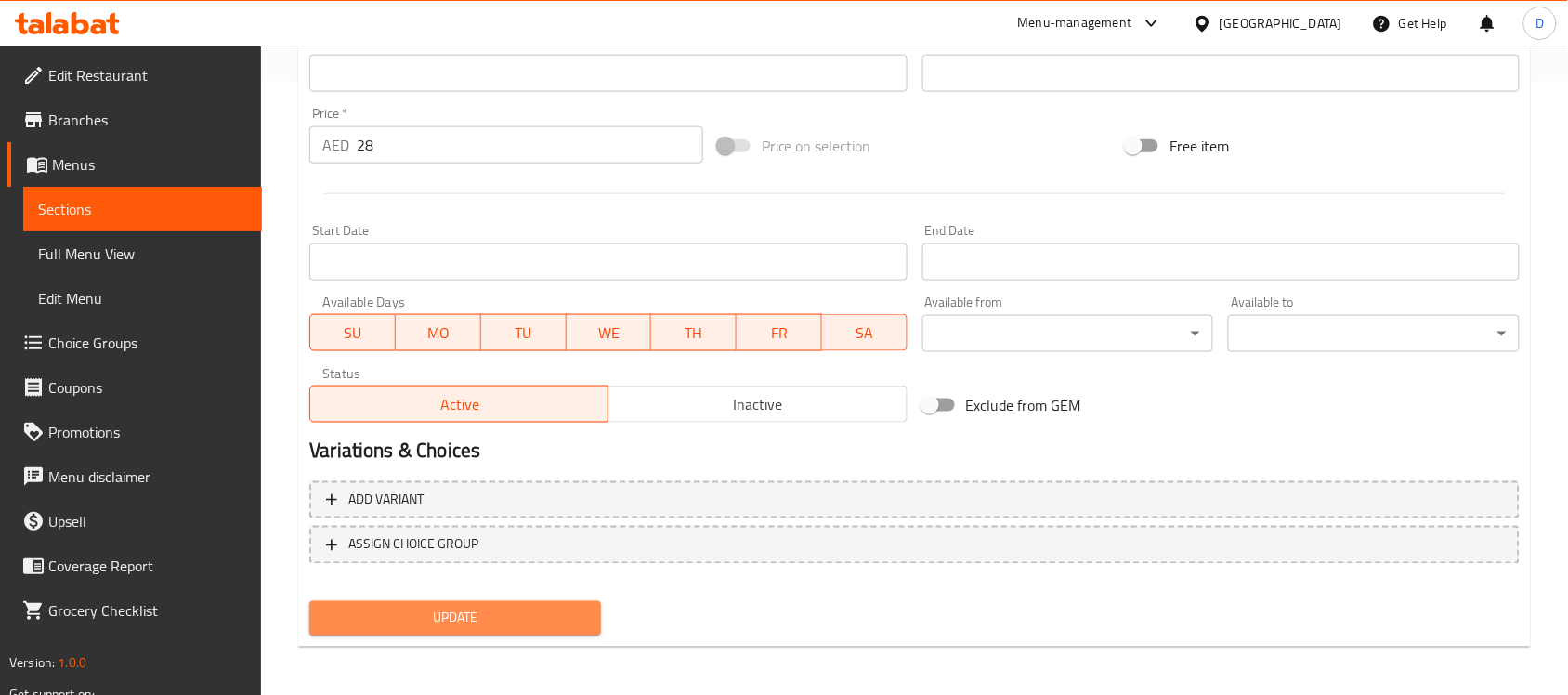
click at [382, 620] on span "Update" at bounding box center [454, 618] width 261 height 23
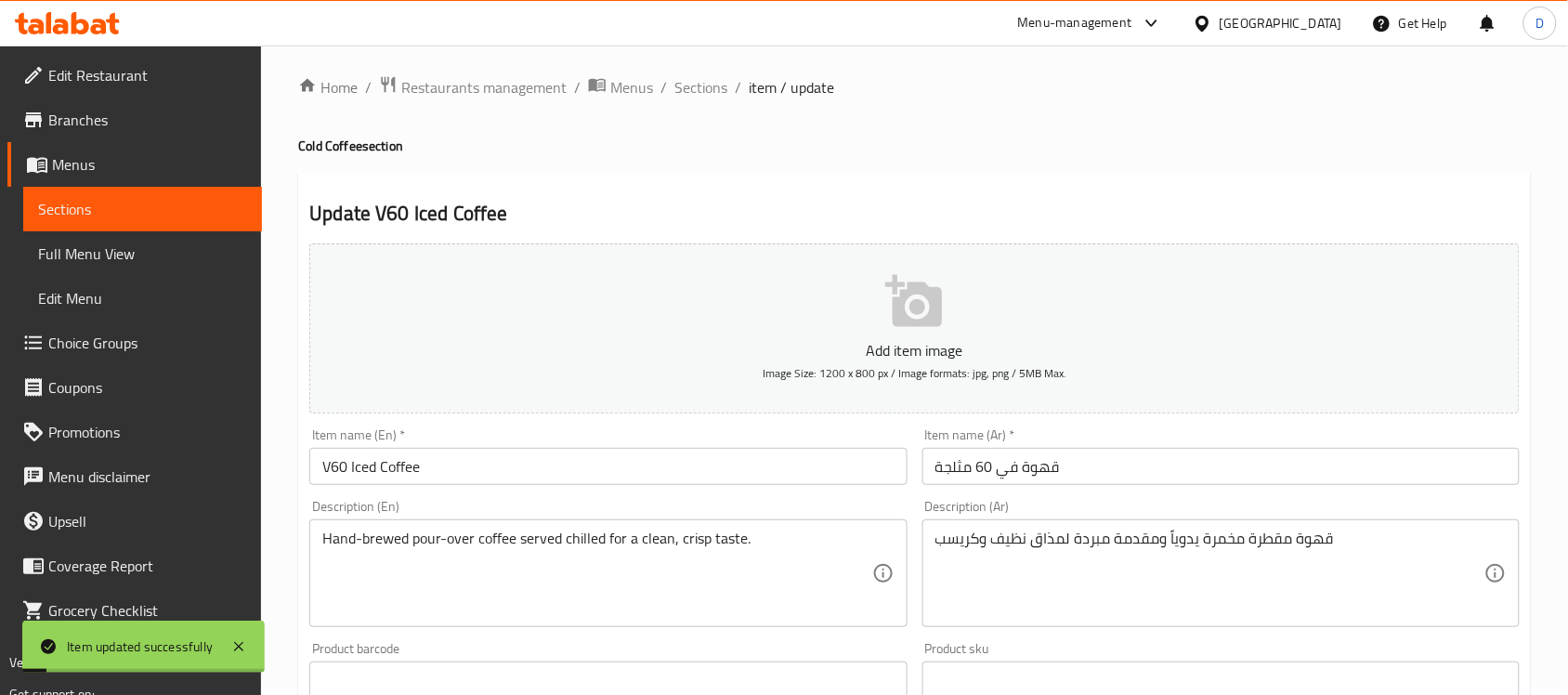
scroll to position [0, 0]
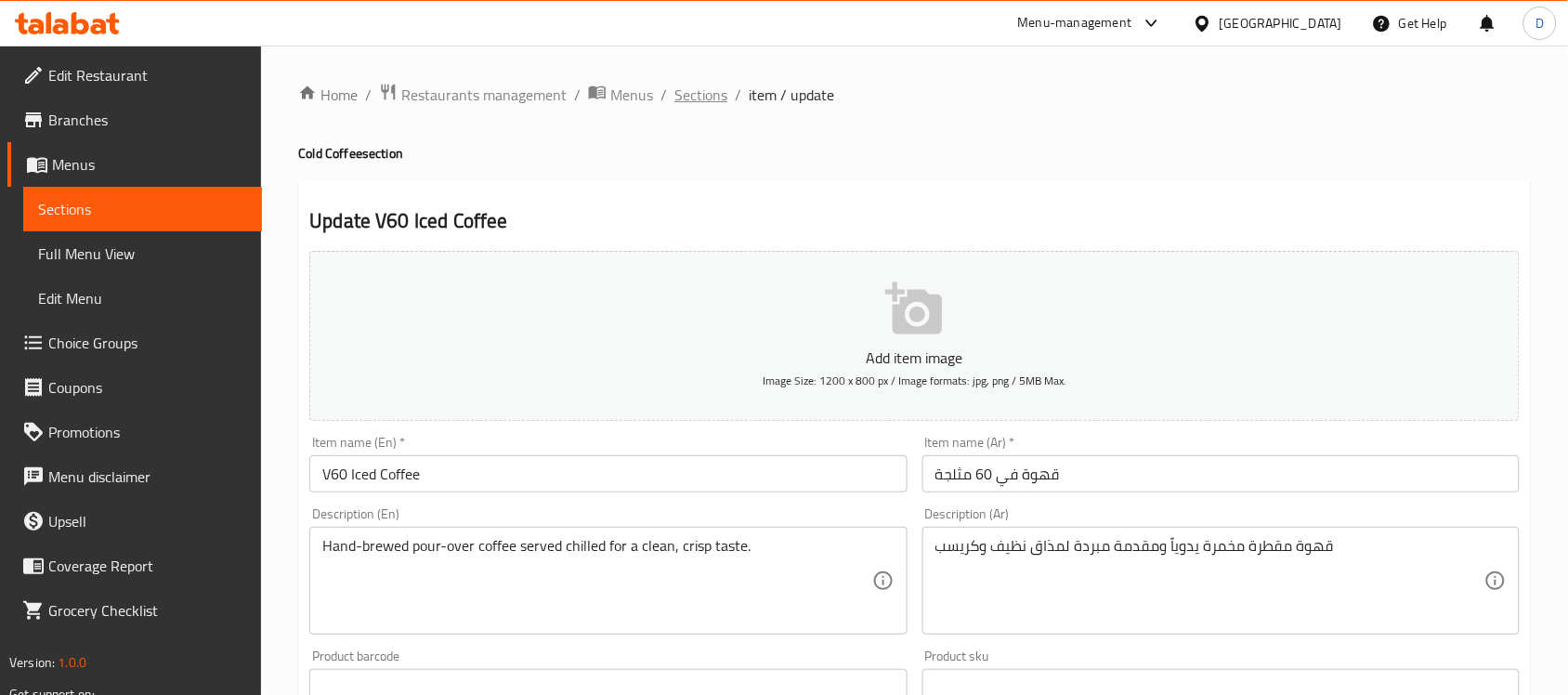
click at [688, 89] on span "Sections" at bounding box center [701, 95] width 53 height 22
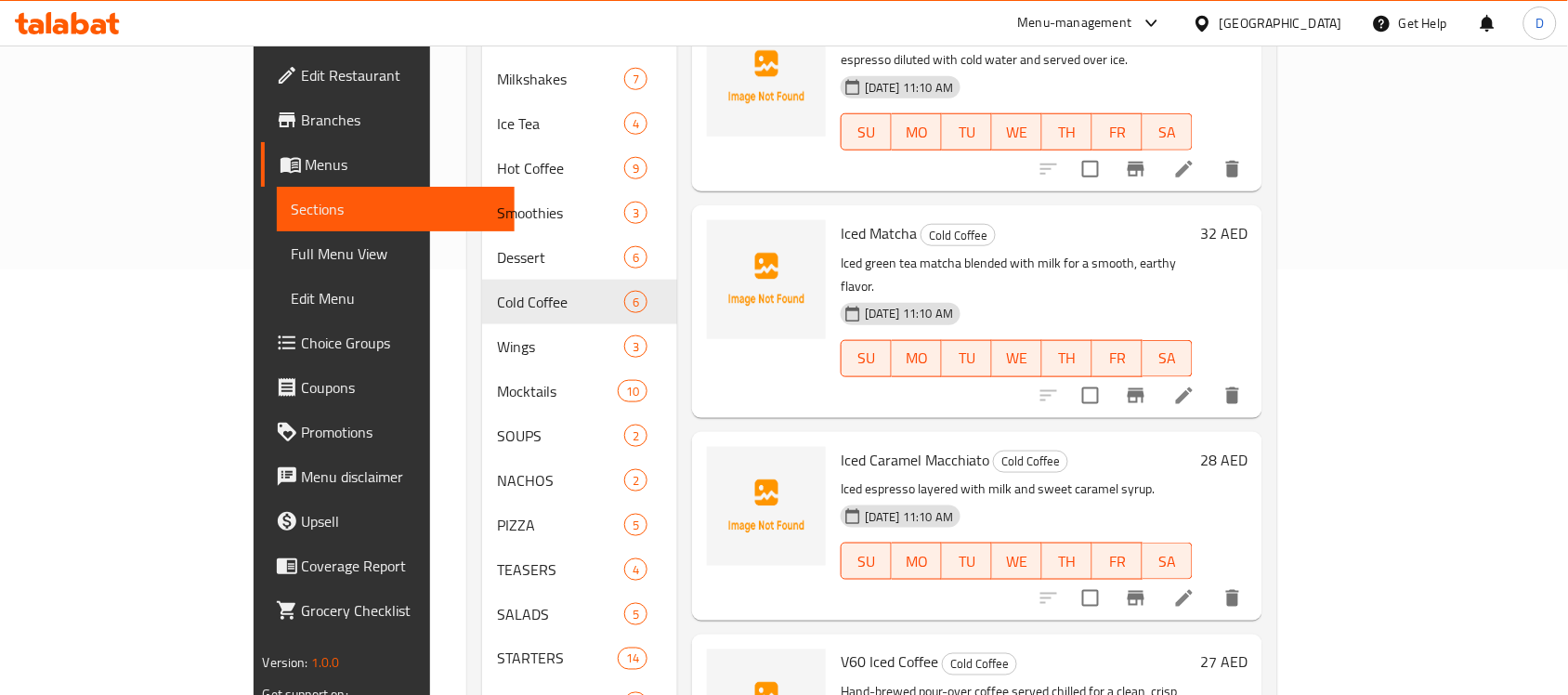
scroll to position [530, 0]
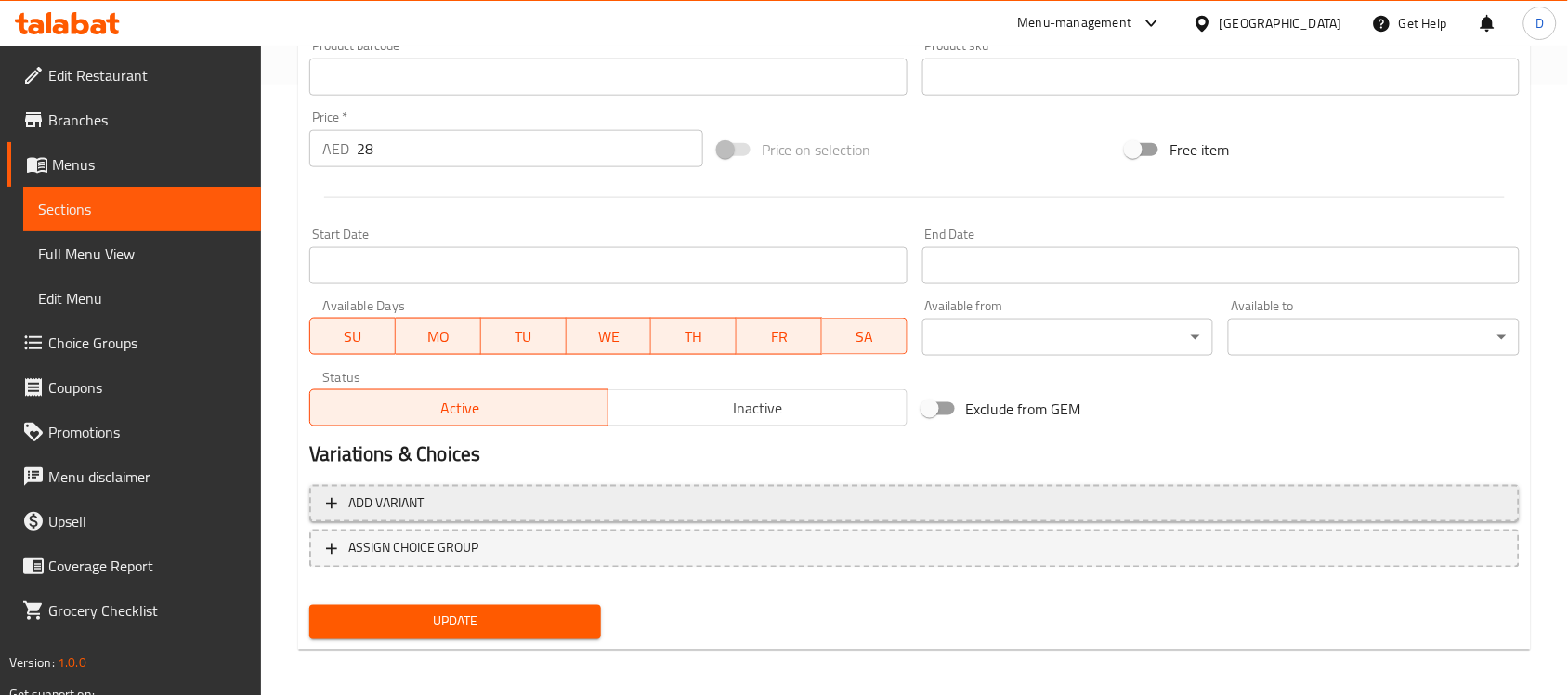
scroll to position [614, 0]
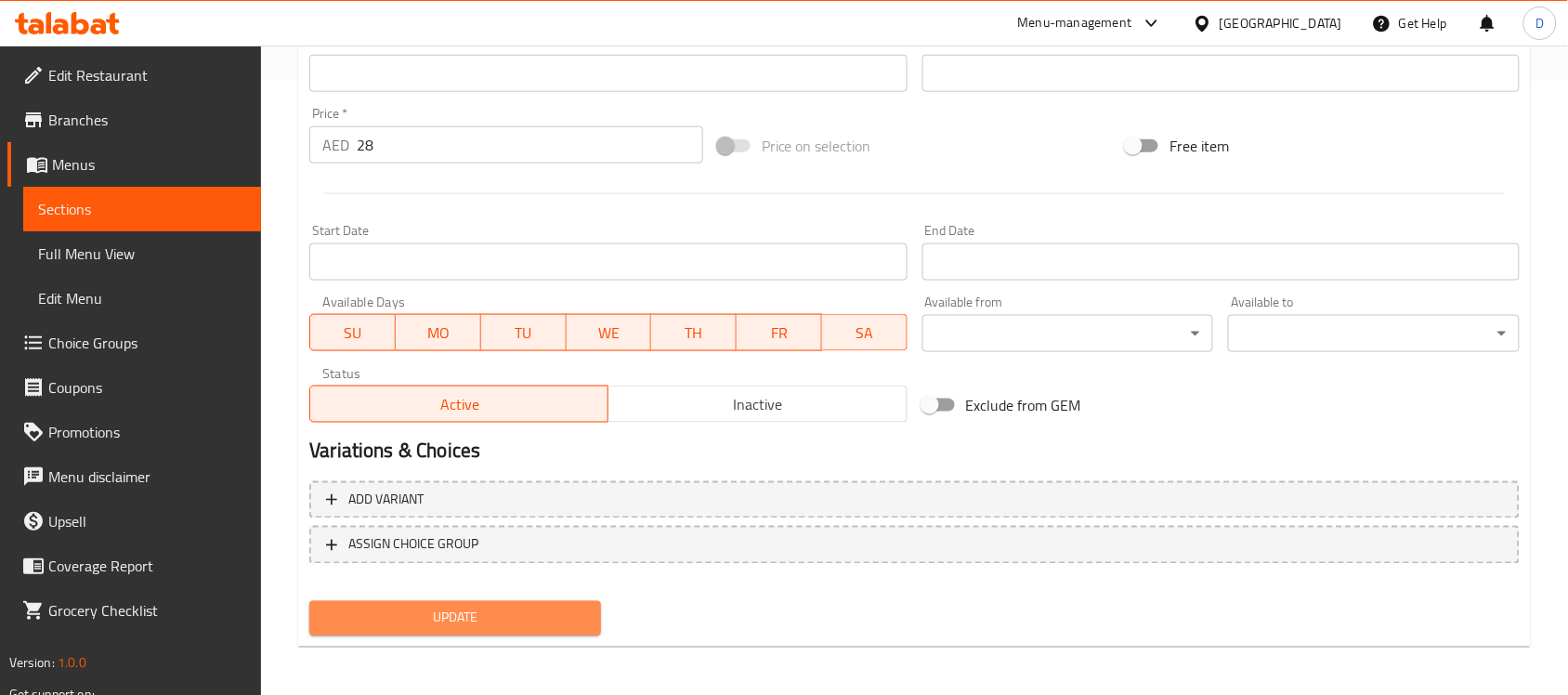
click at [481, 620] on span "Update" at bounding box center [454, 618] width 261 height 23
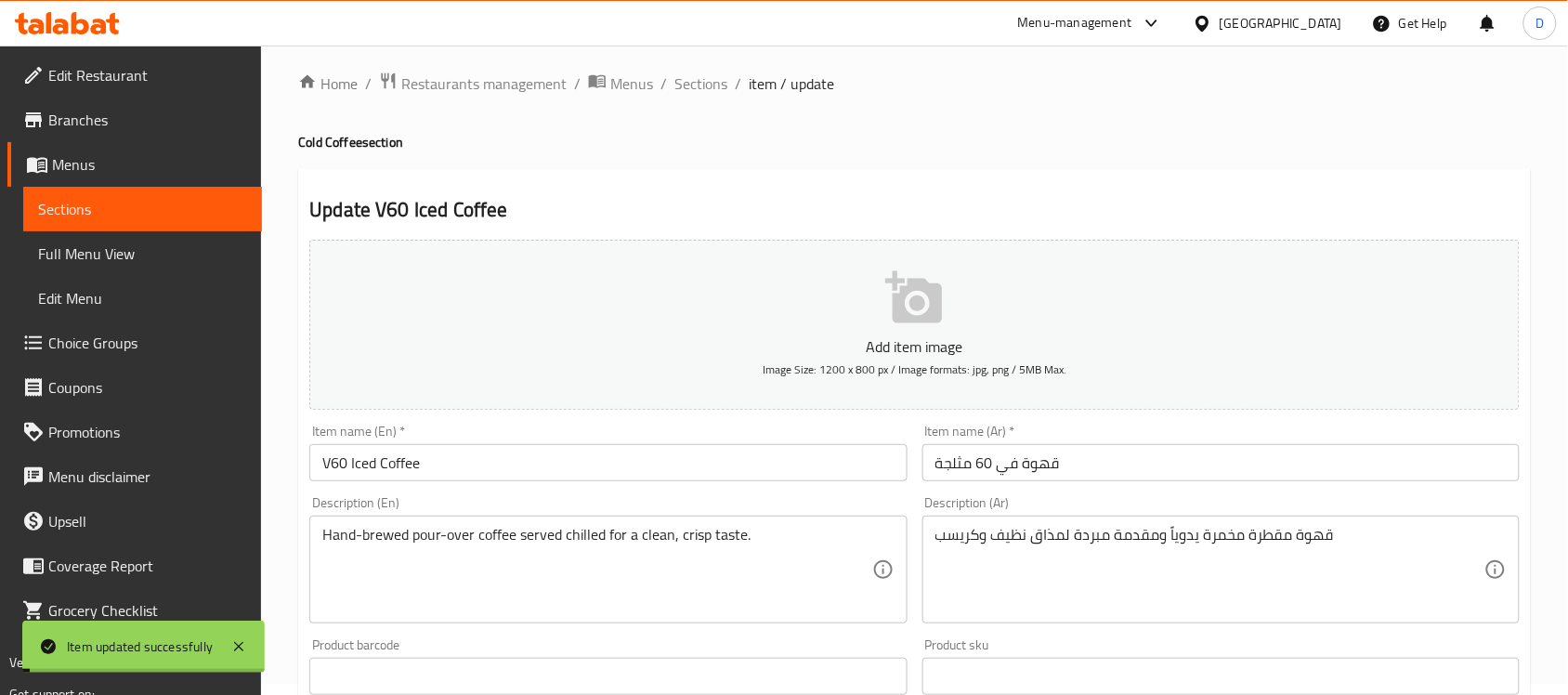
scroll to position [0, 0]
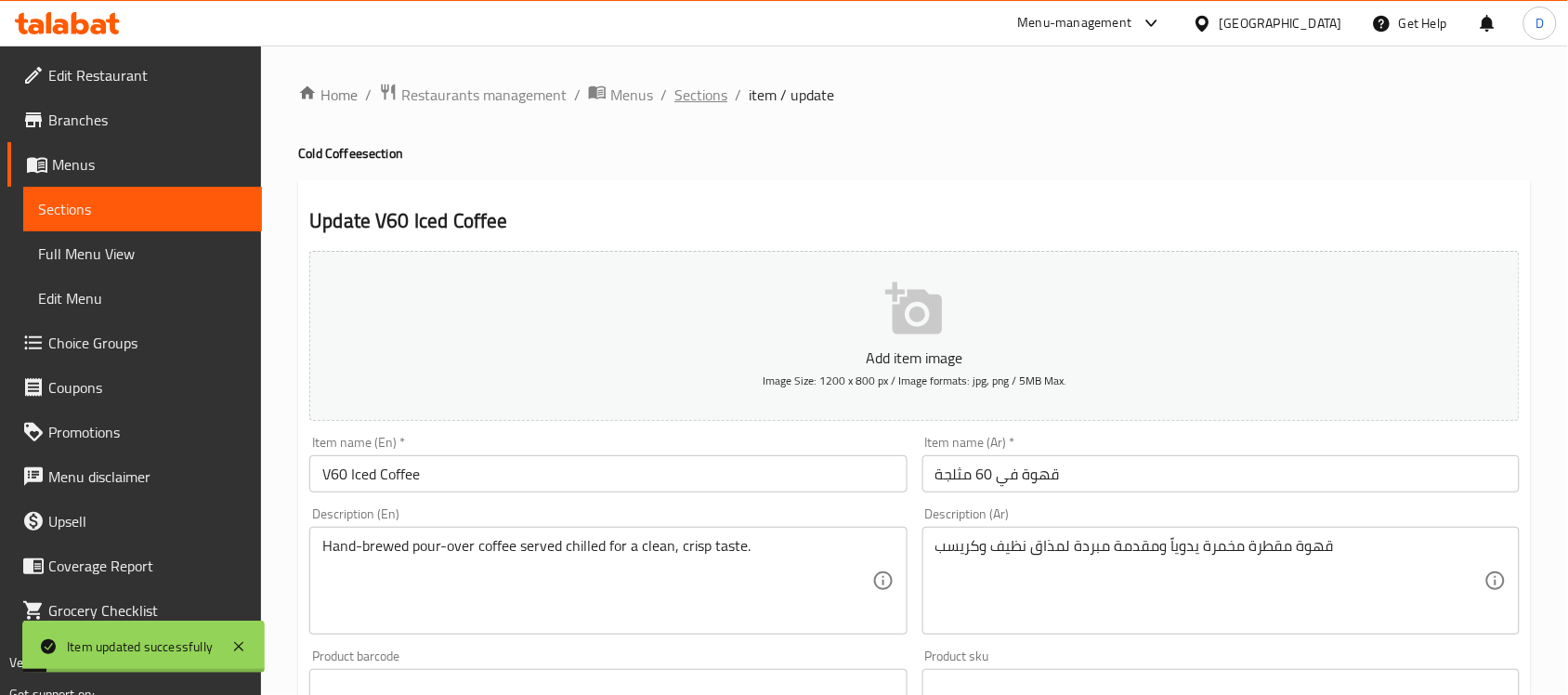
click at [689, 96] on span "Sections" at bounding box center [701, 95] width 53 height 22
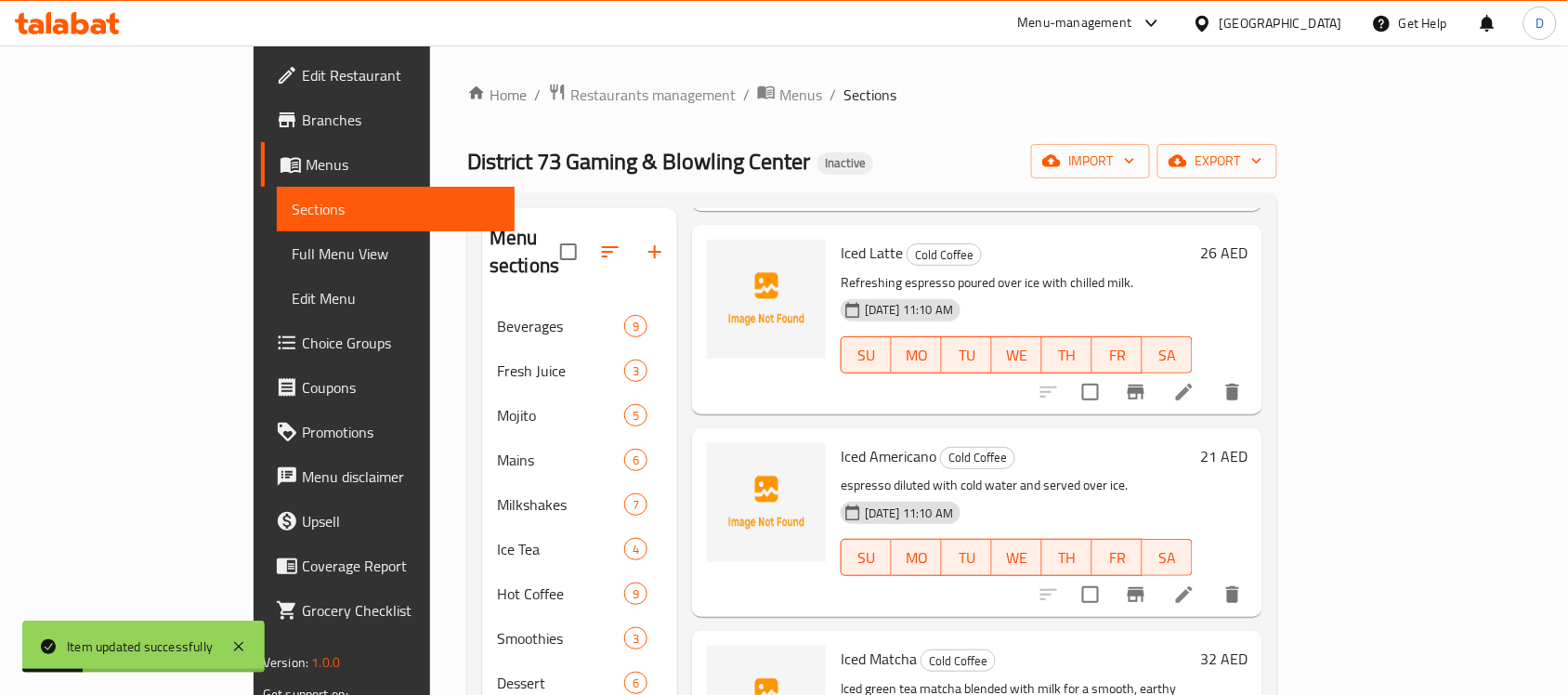
scroll to position [530, 0]
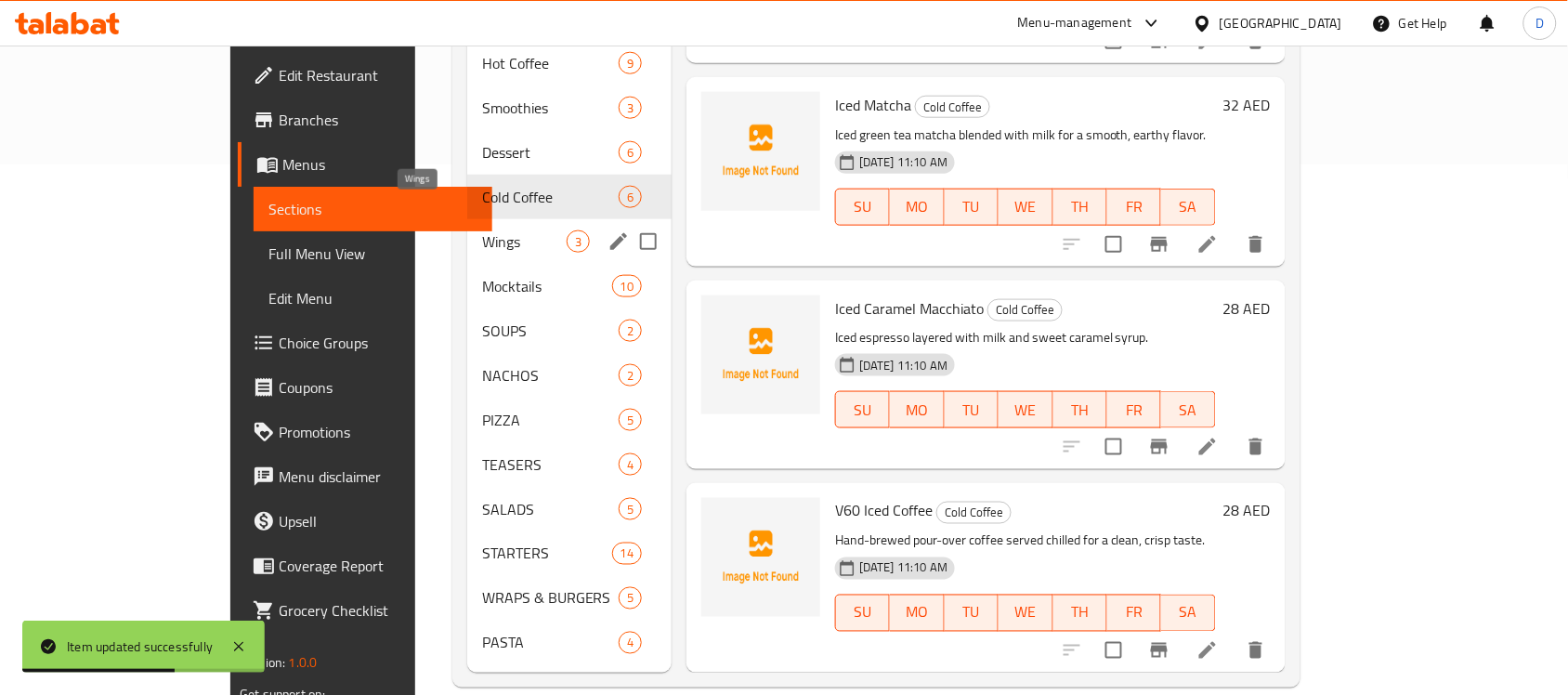
click at [482, 231] on span "Wings" at bounding box center [524, 242] width 85 height 22
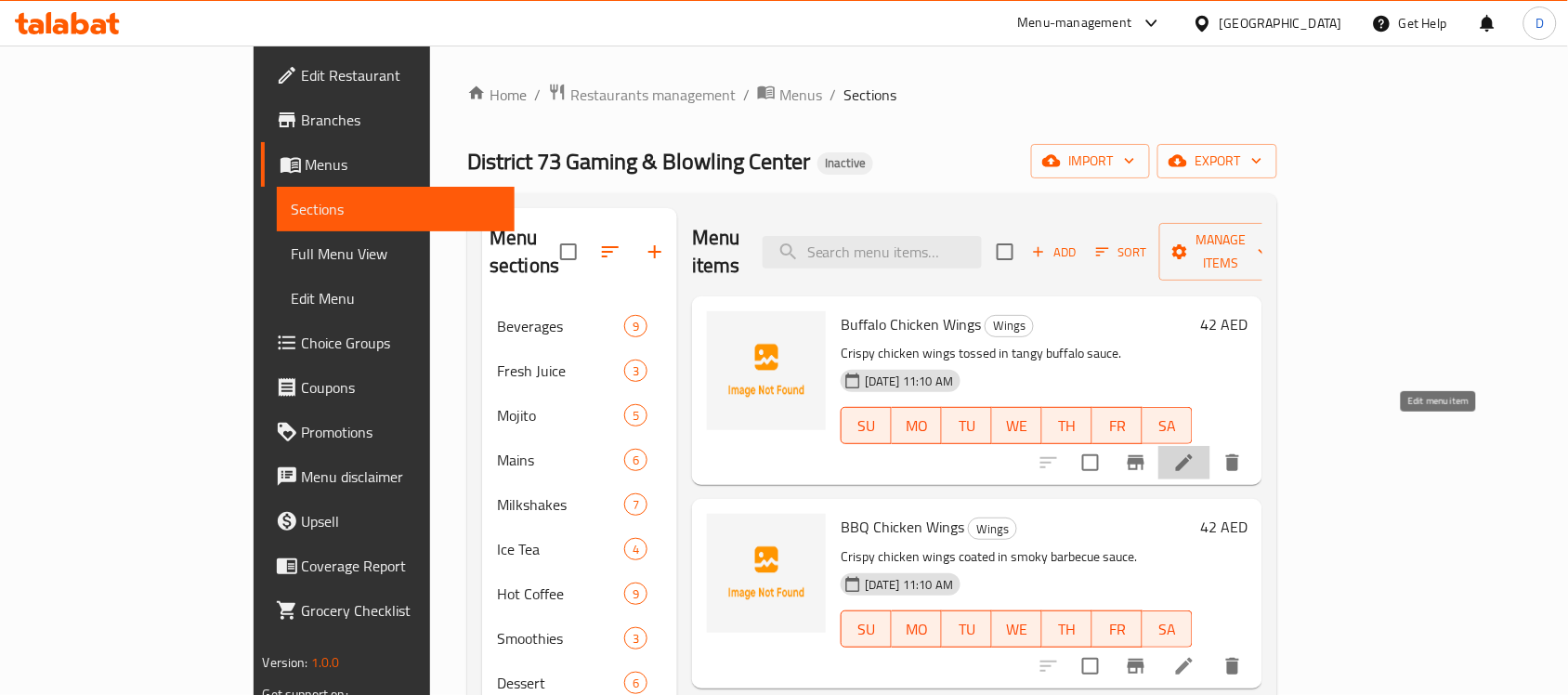
click at [1192, 454] on icon at bounding box center [1185, 462] width 17 height 17
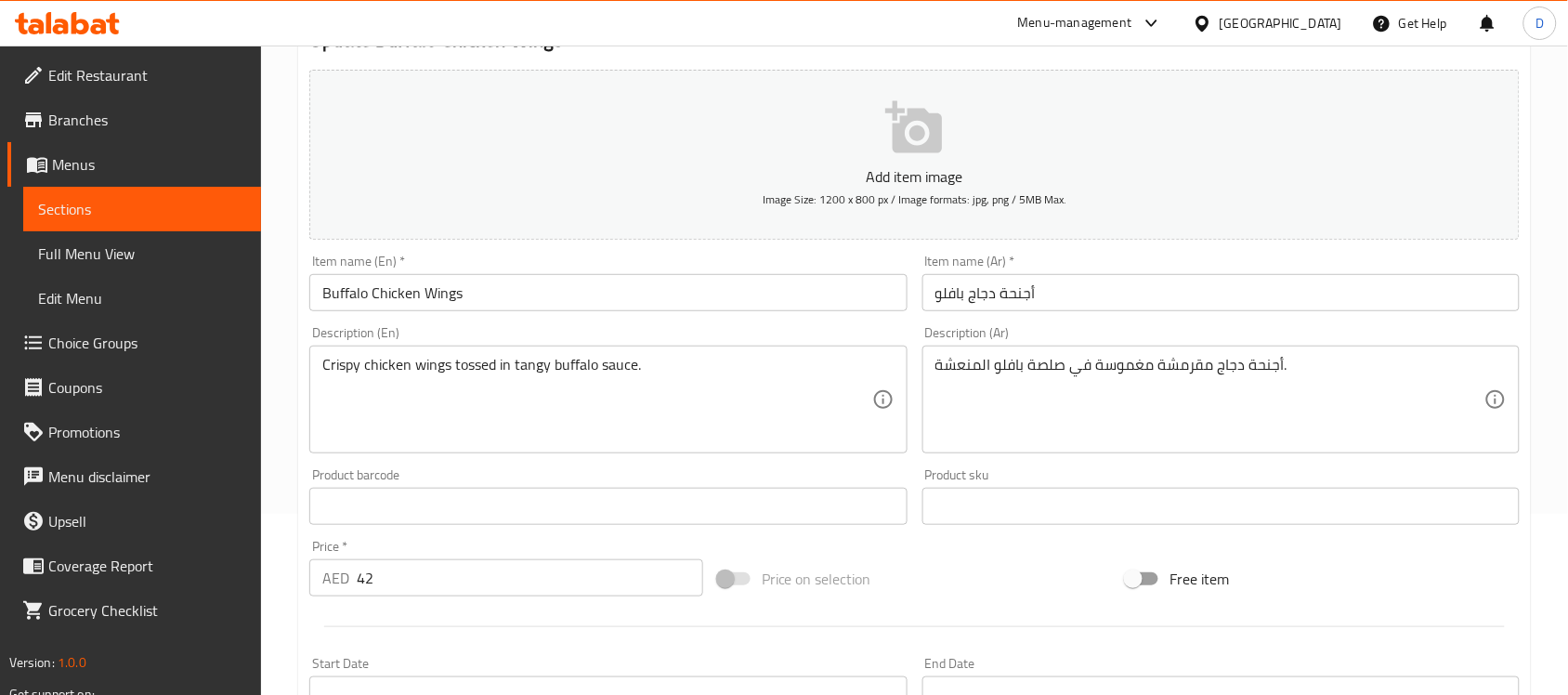
scroll to position [348, 0]
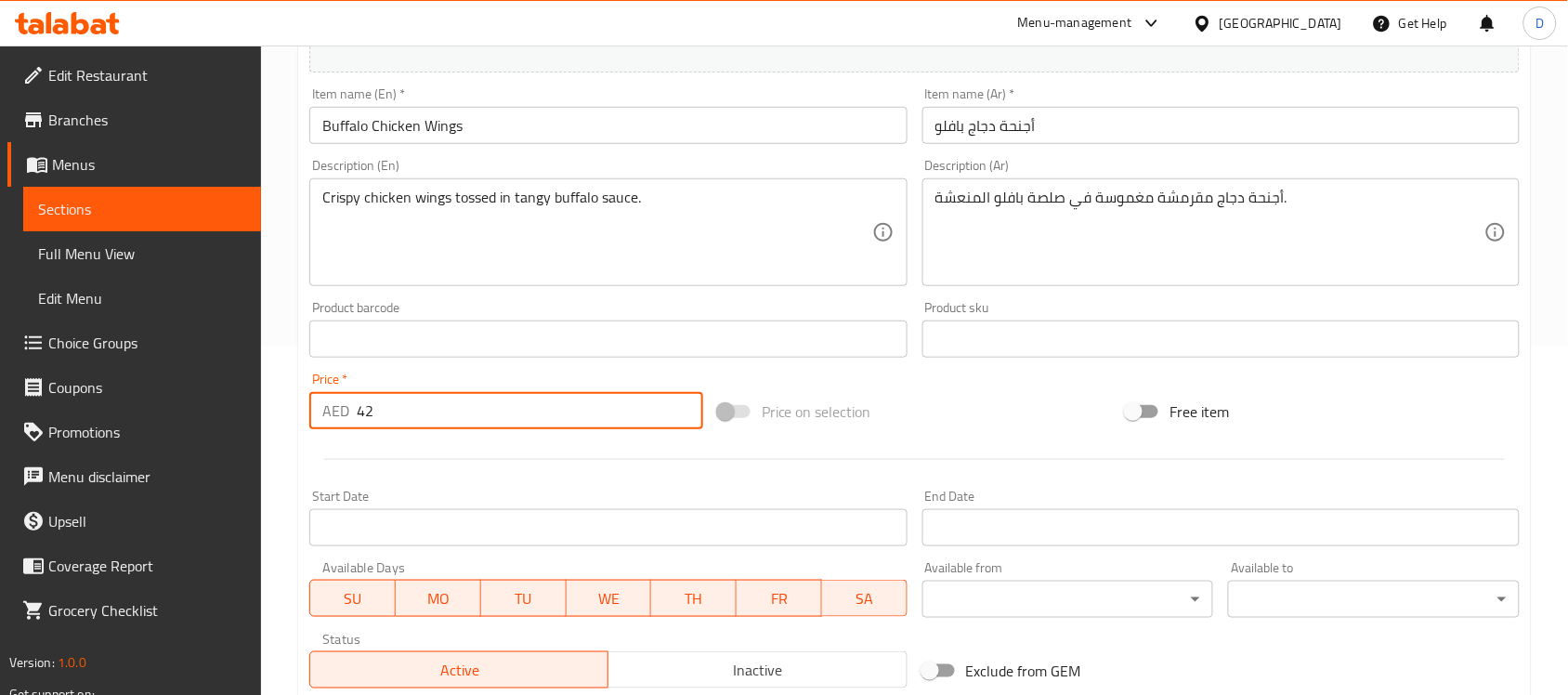
drag, startPoint x: 369, startPoint y: 429, endPoint x: 343, endPoint y: 436, distance: 26.9
click at [343, 436] on div "Add item image Image Size: 1200 x 800 px / Image formats: jpg, png / 5MB Max. I…" at bounding box center [914, 295] width 1225 height 800
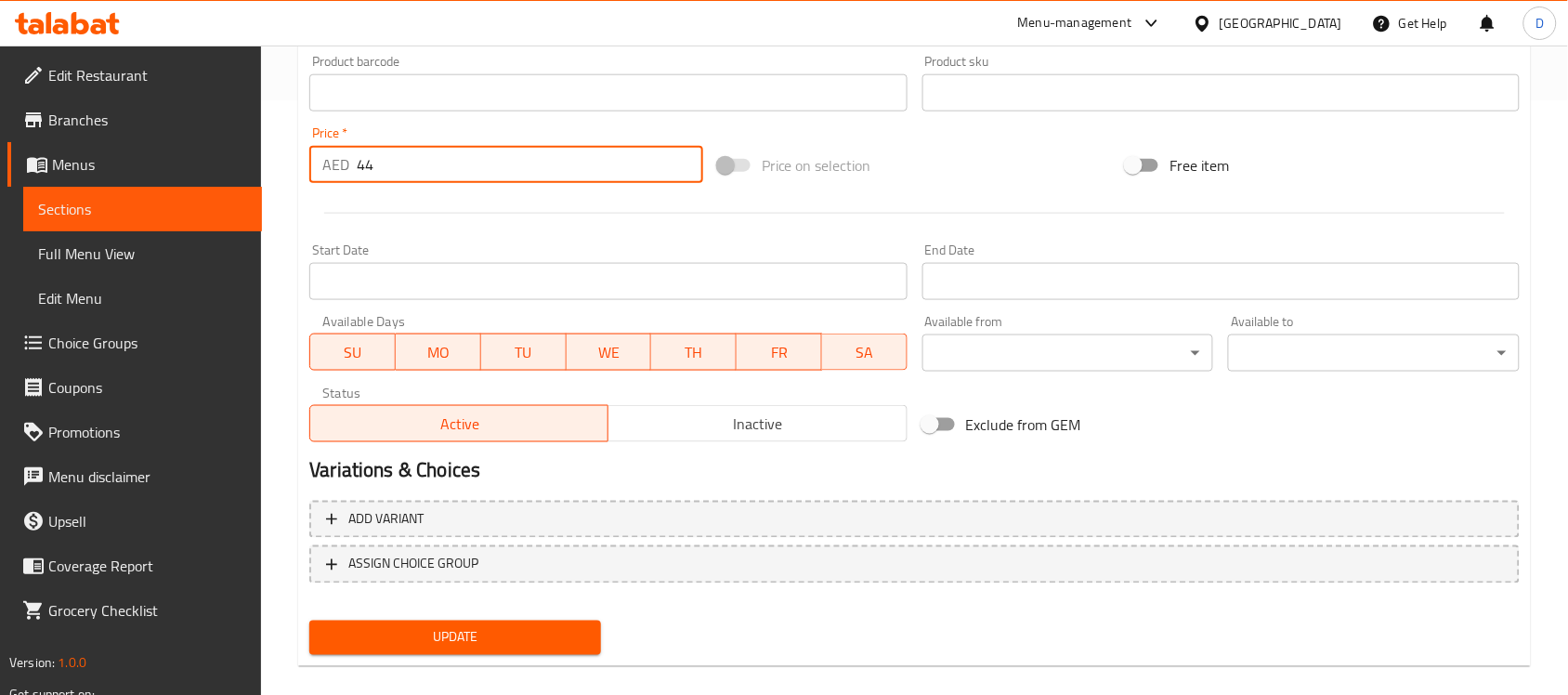
scroll to position [614, 0]
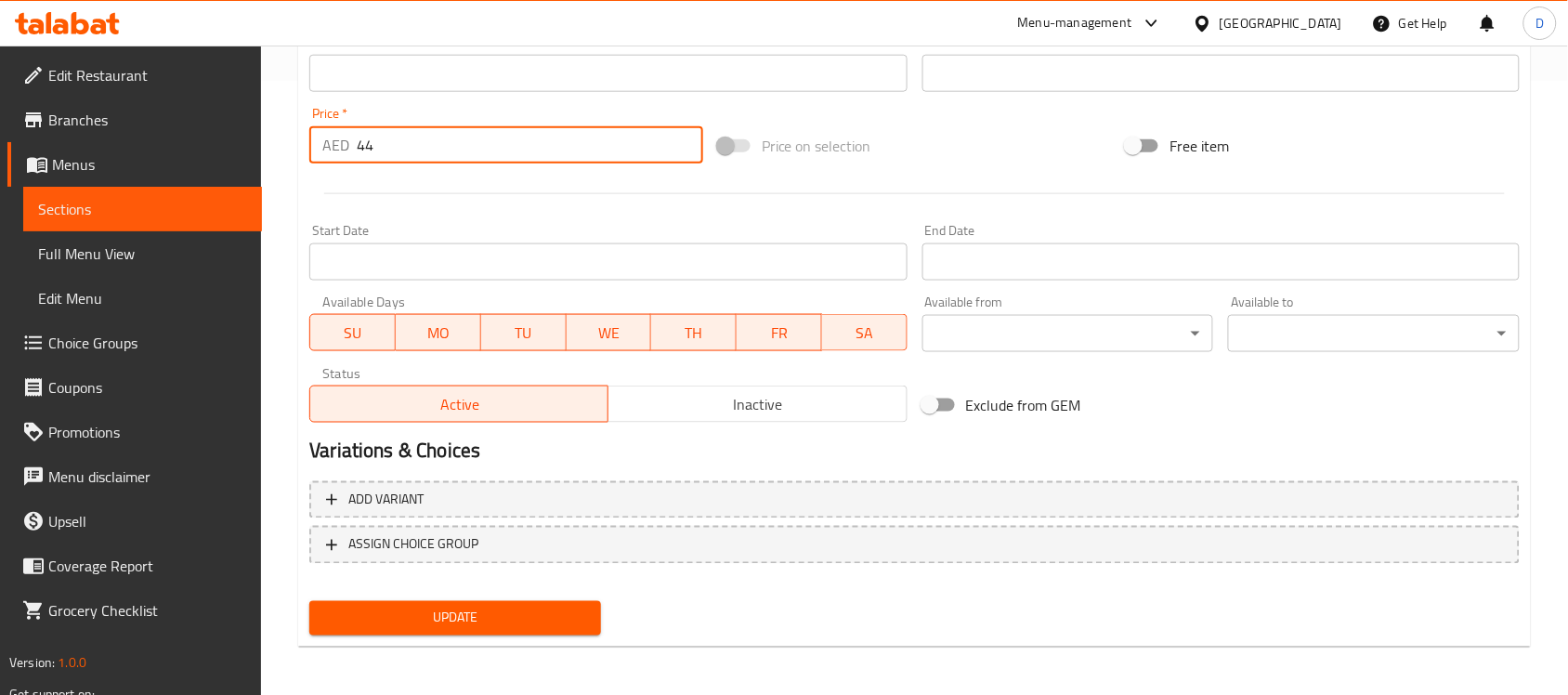
type input "44"
click at [407, 610] on span "Update" at bounding box center [454, 618] width 261 height 23
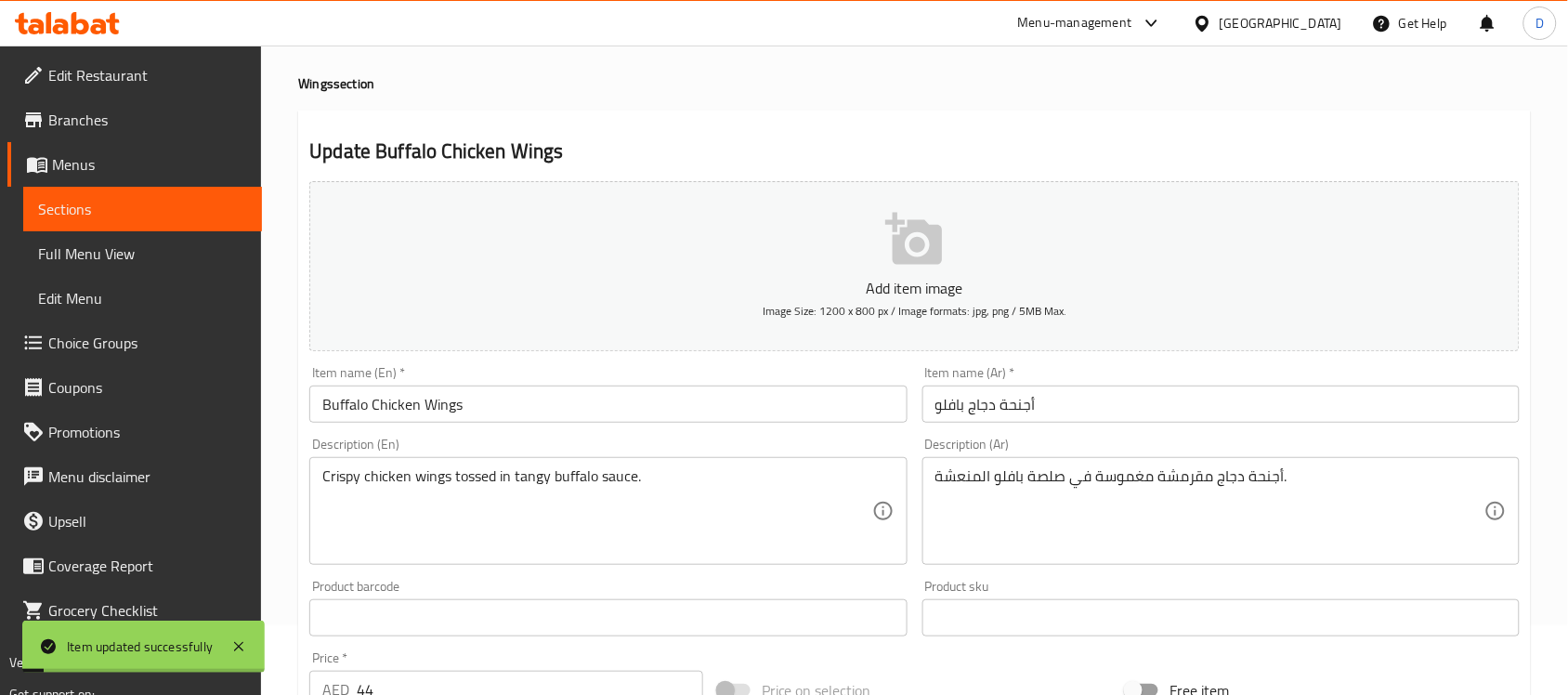
scroll to position [0, 0]
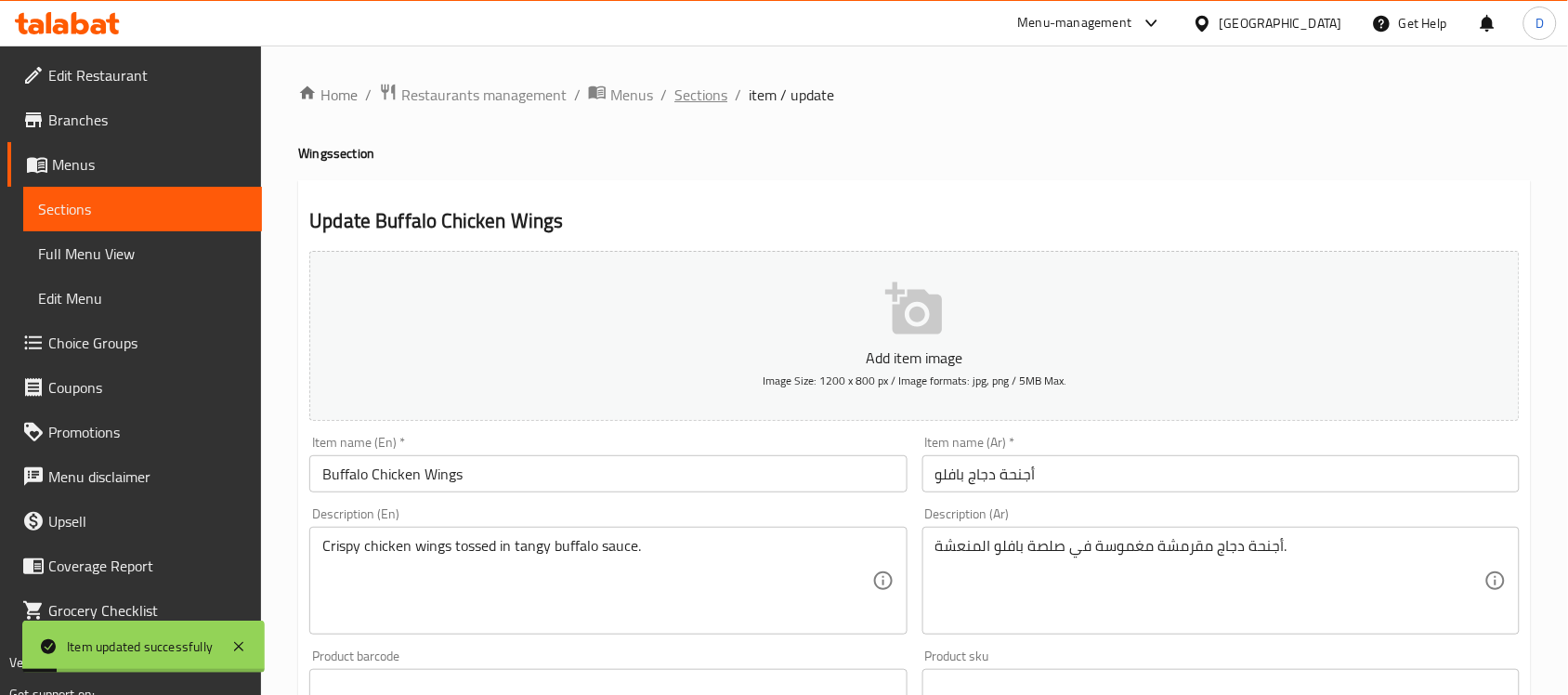
click at [700, 90] on span "Sections" at bounding box center [701, 95] width 53 height 22
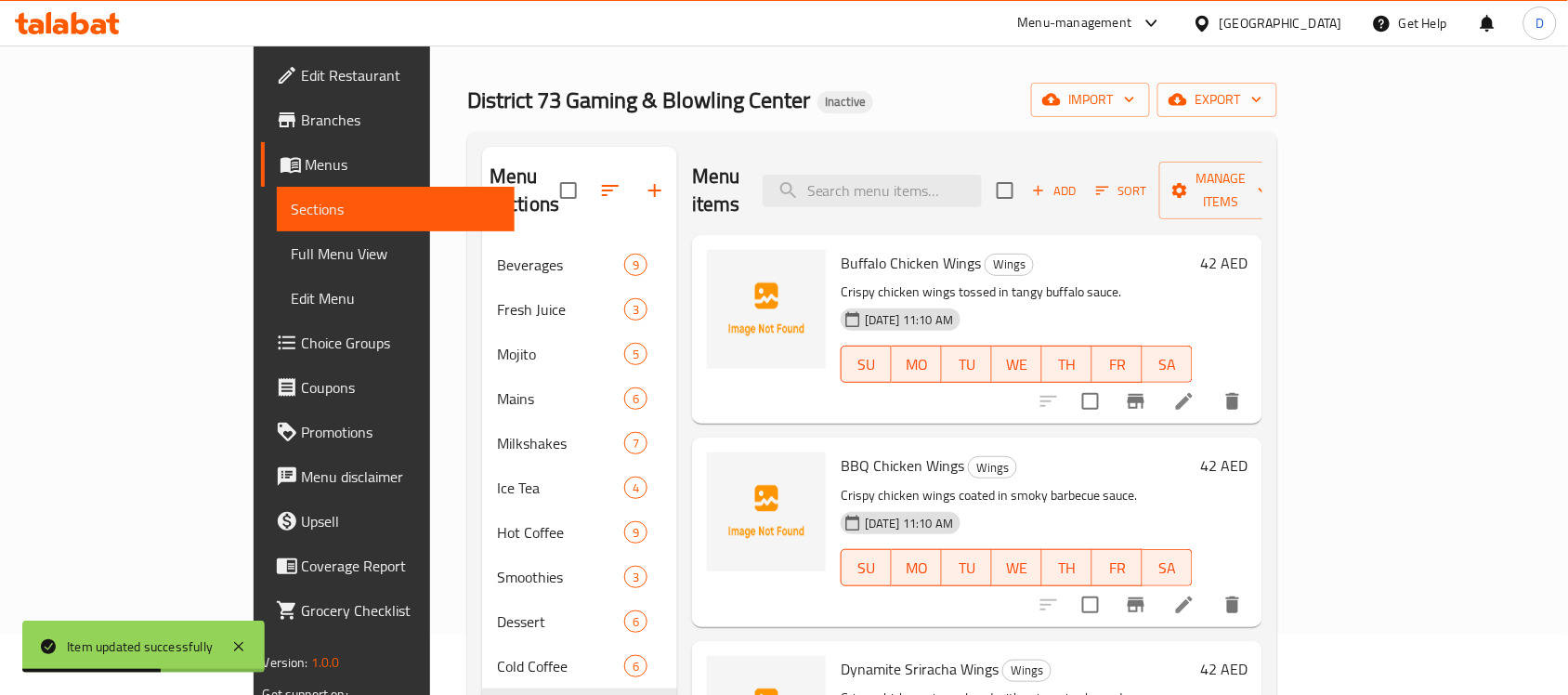
scroll to position [116, 0]
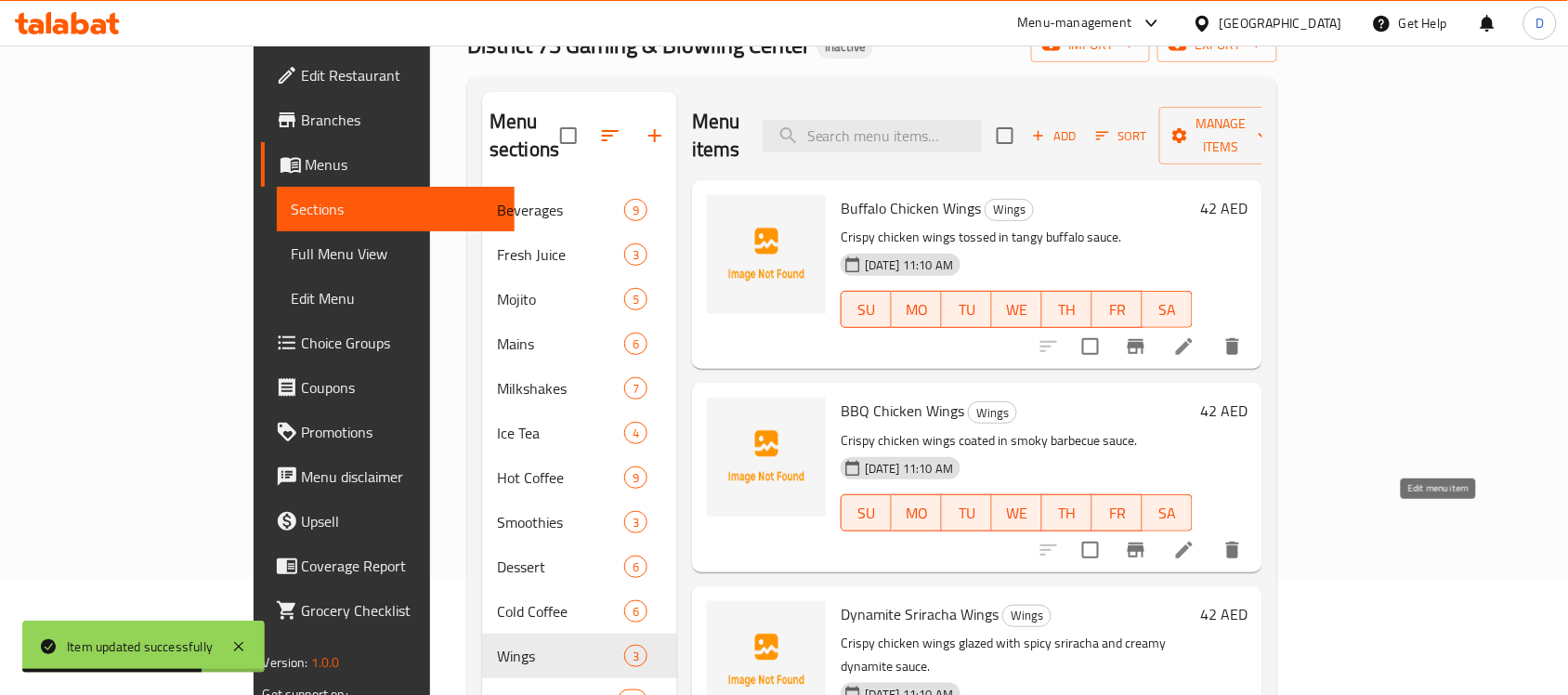
click at [1192, 541] on icon at bounding box center [1185, 550] width 17 height 17
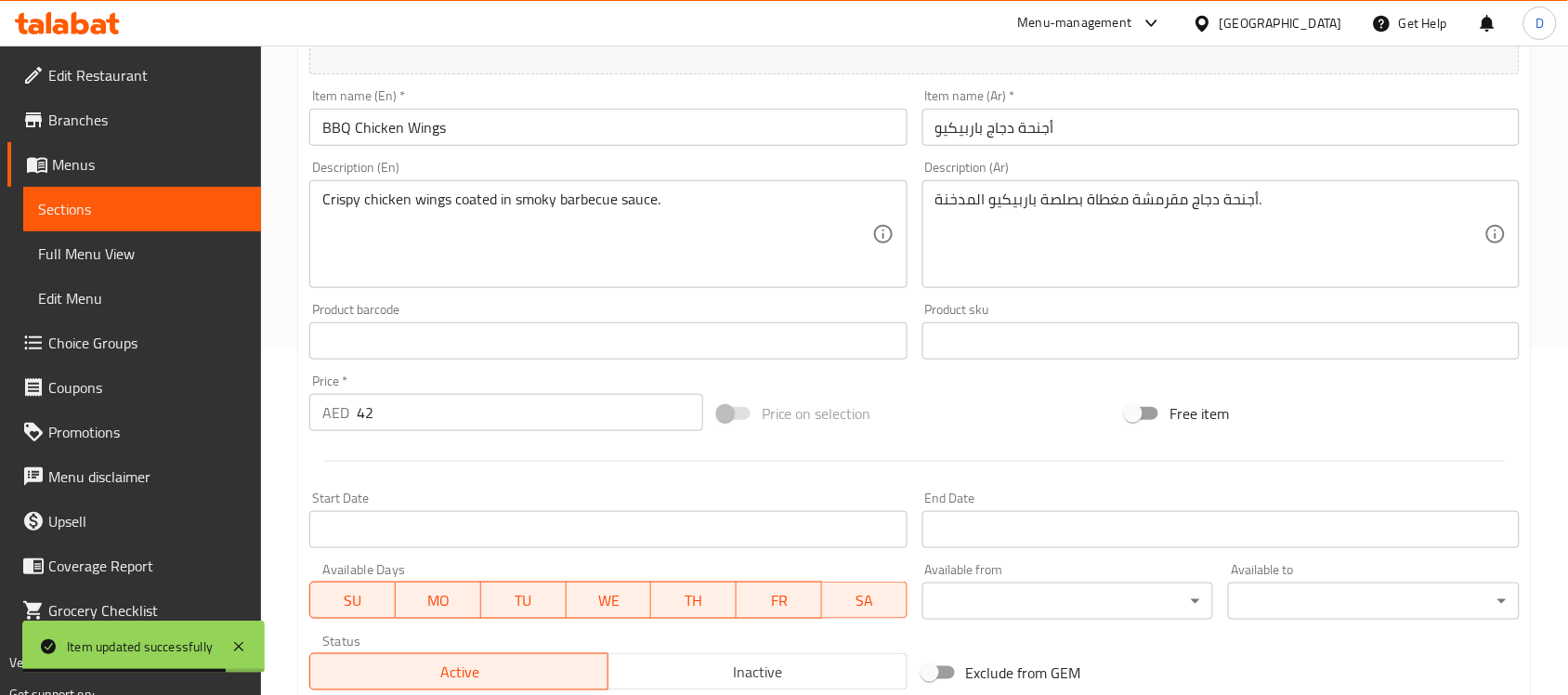
scroll to position [348, 0]
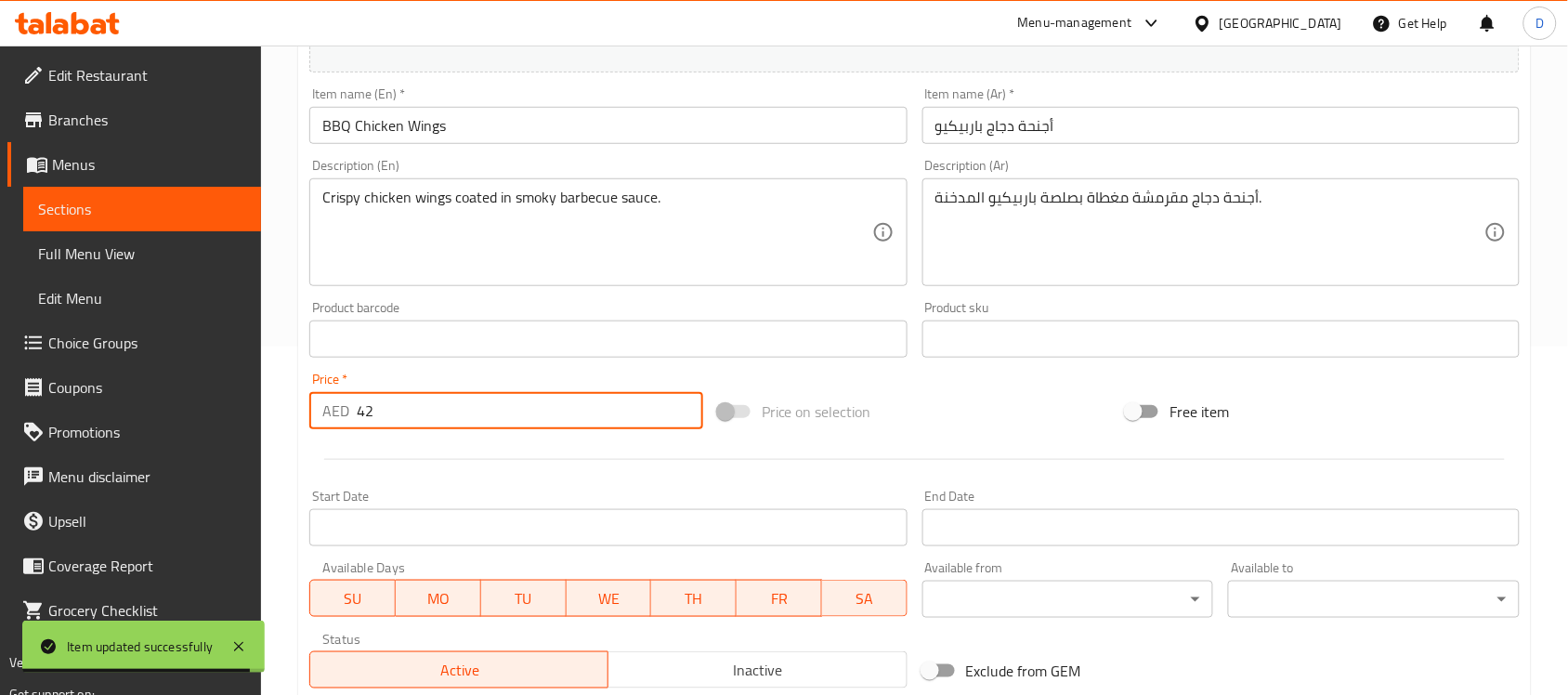
drag, startPoint x: 342, startPoint y: 418, endPoint x: 290, endPoint y: 421, distance: 52.1
click at [290, 421] on div "Home / Restaurants management / Menus / Sections / item / update Wings section …" at bounding box center [914, 330] width 1307 height 1266
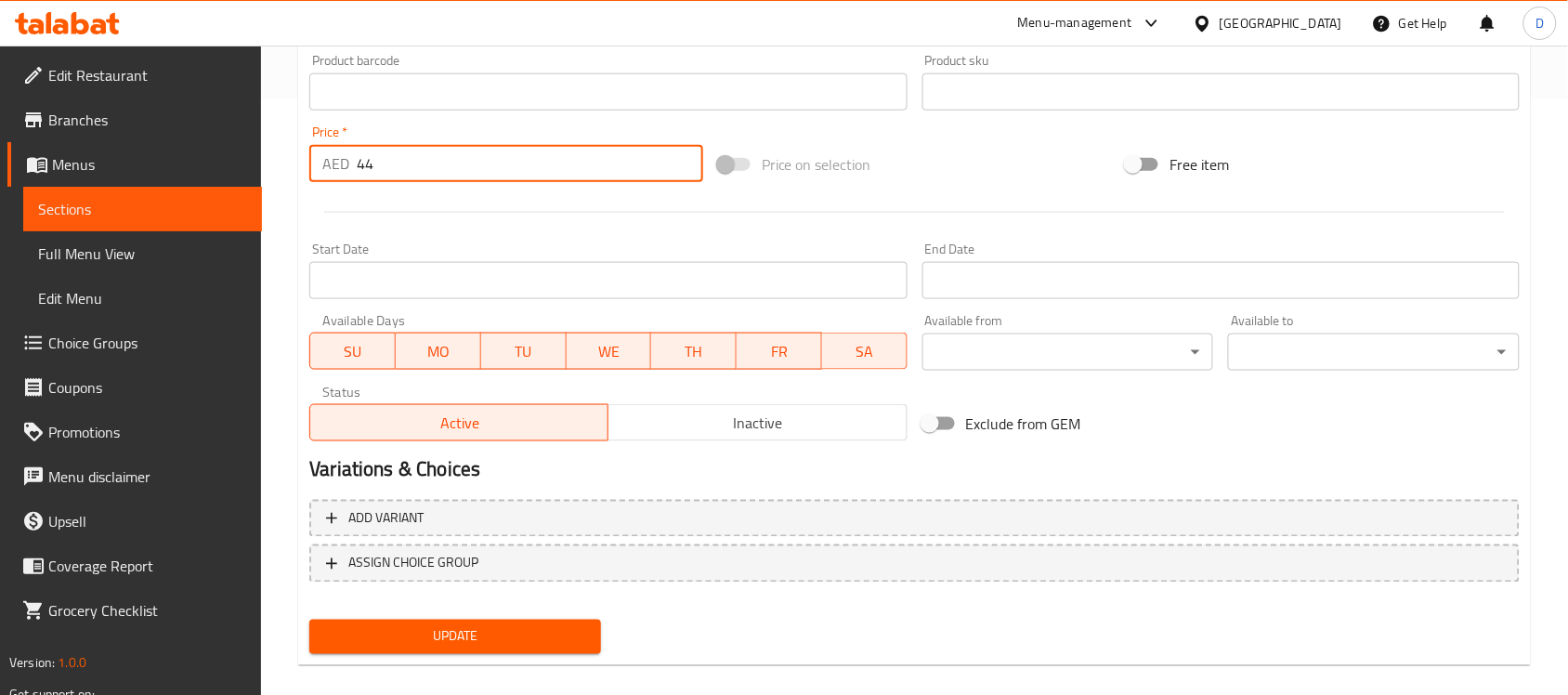
scroll to position [614, 0]
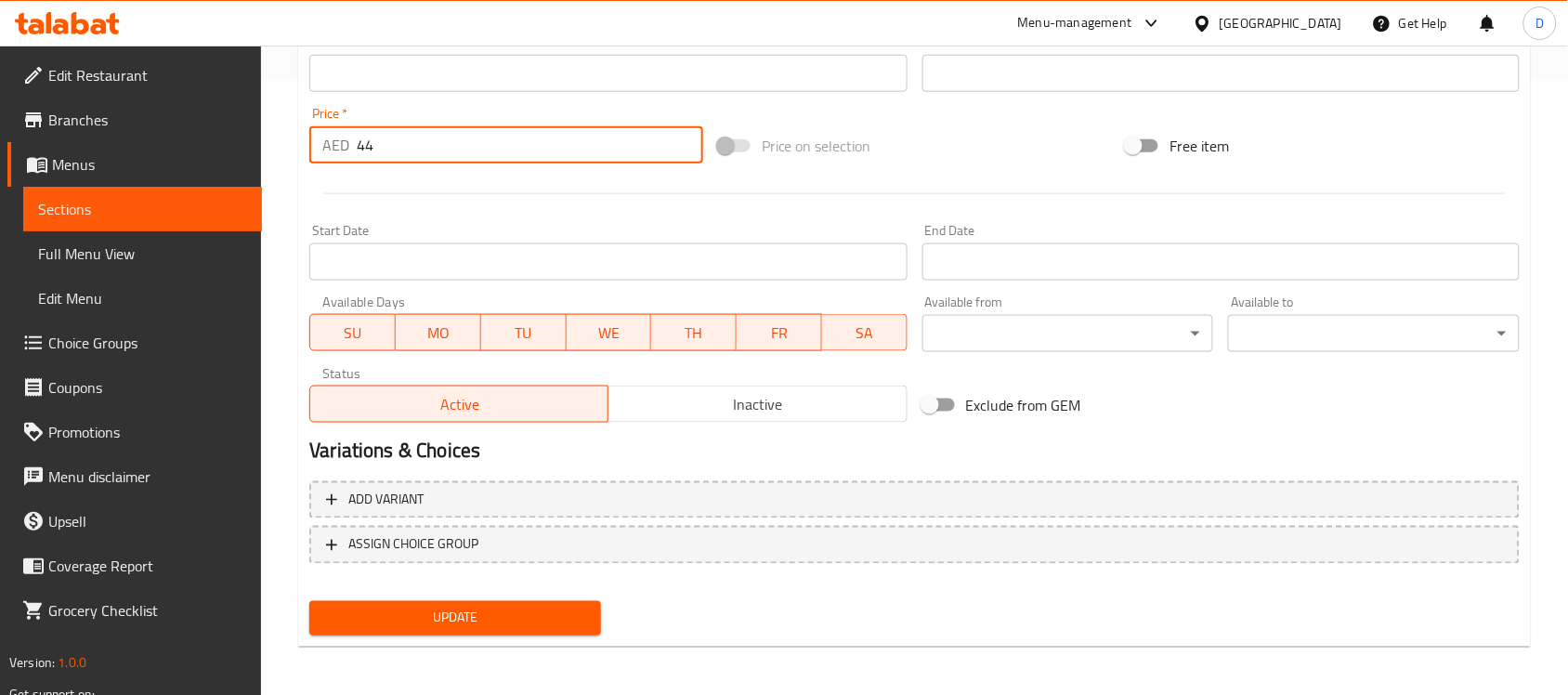
type input "44"
click at [542, 616] on span "Update" at bounding box center [454, 618] width 261 height 23
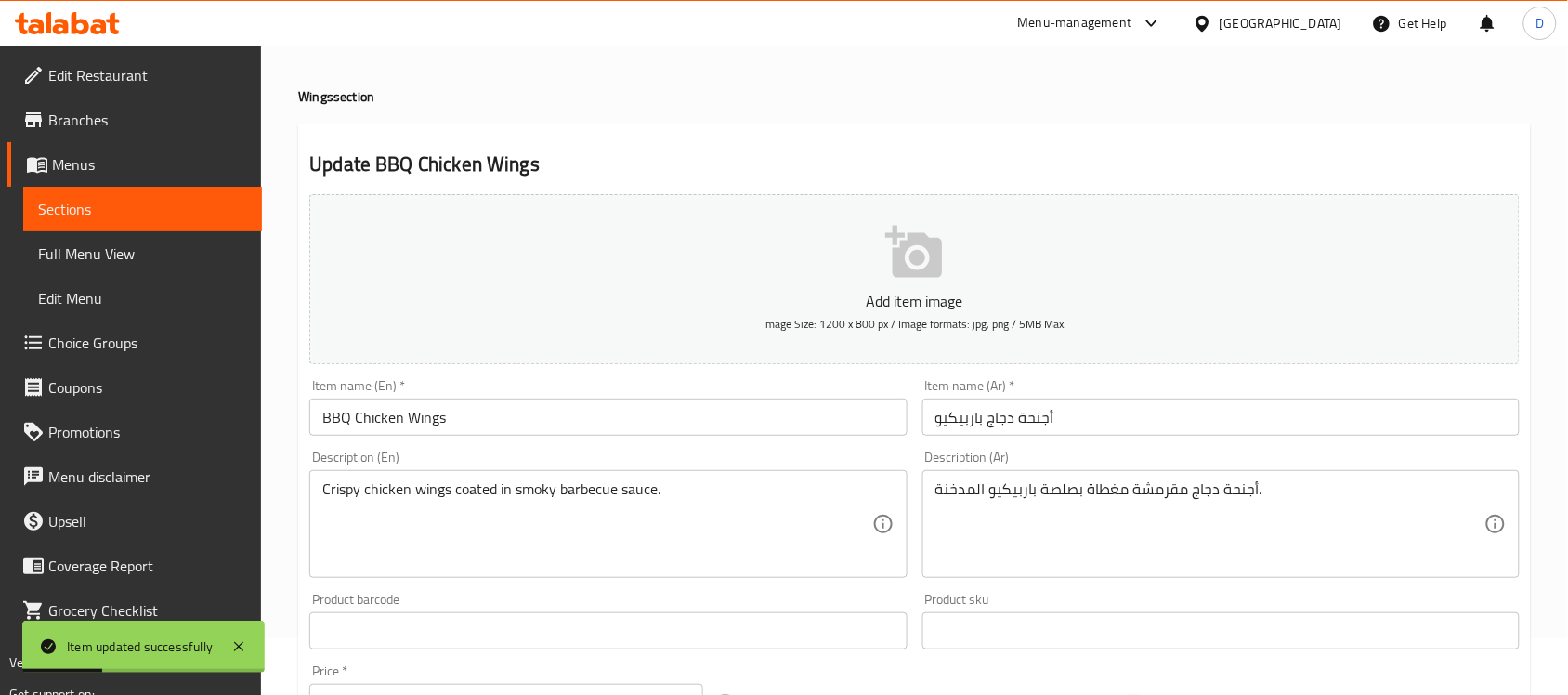
scroll to position [0, 0]
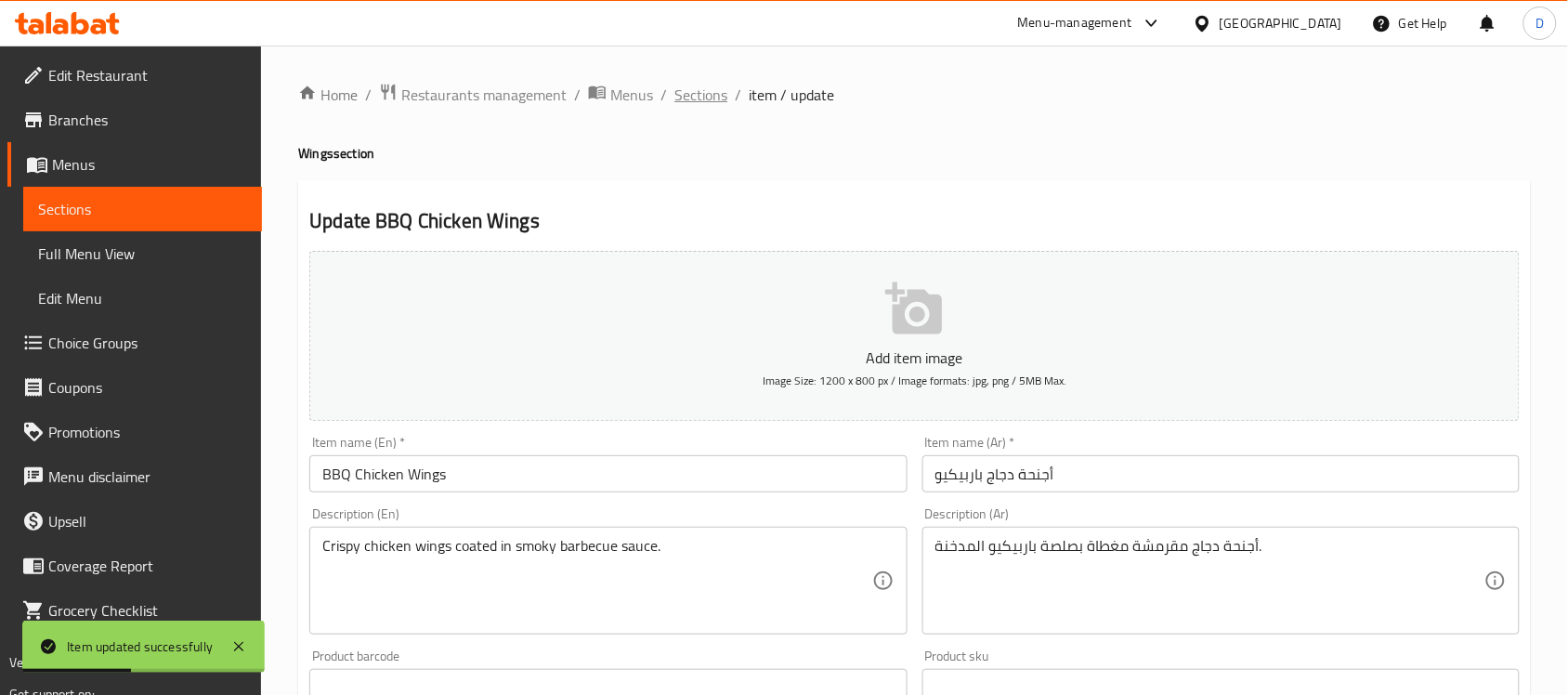
click at [692, 87] on span "Sections" at bounding box center [701, 95] width 53 height 22
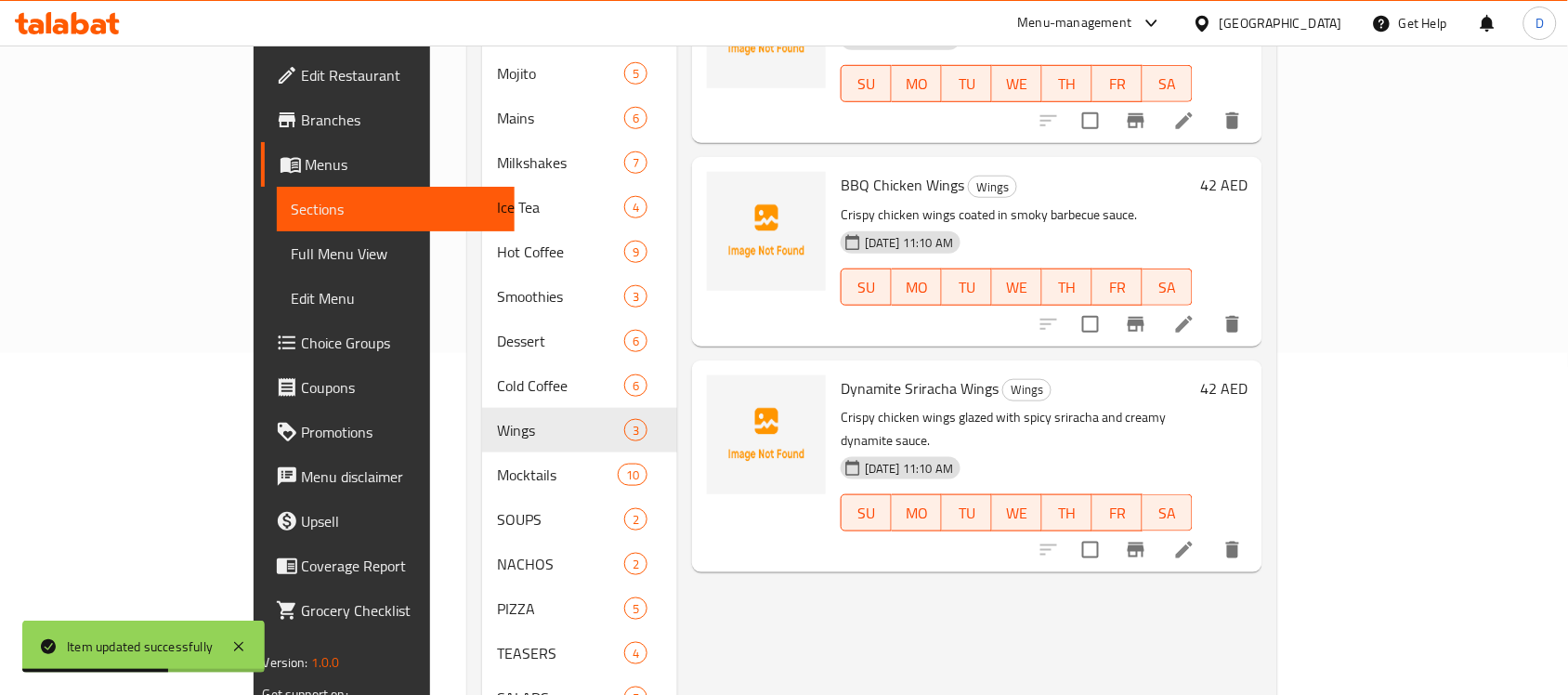
scroll to position [348, 0]
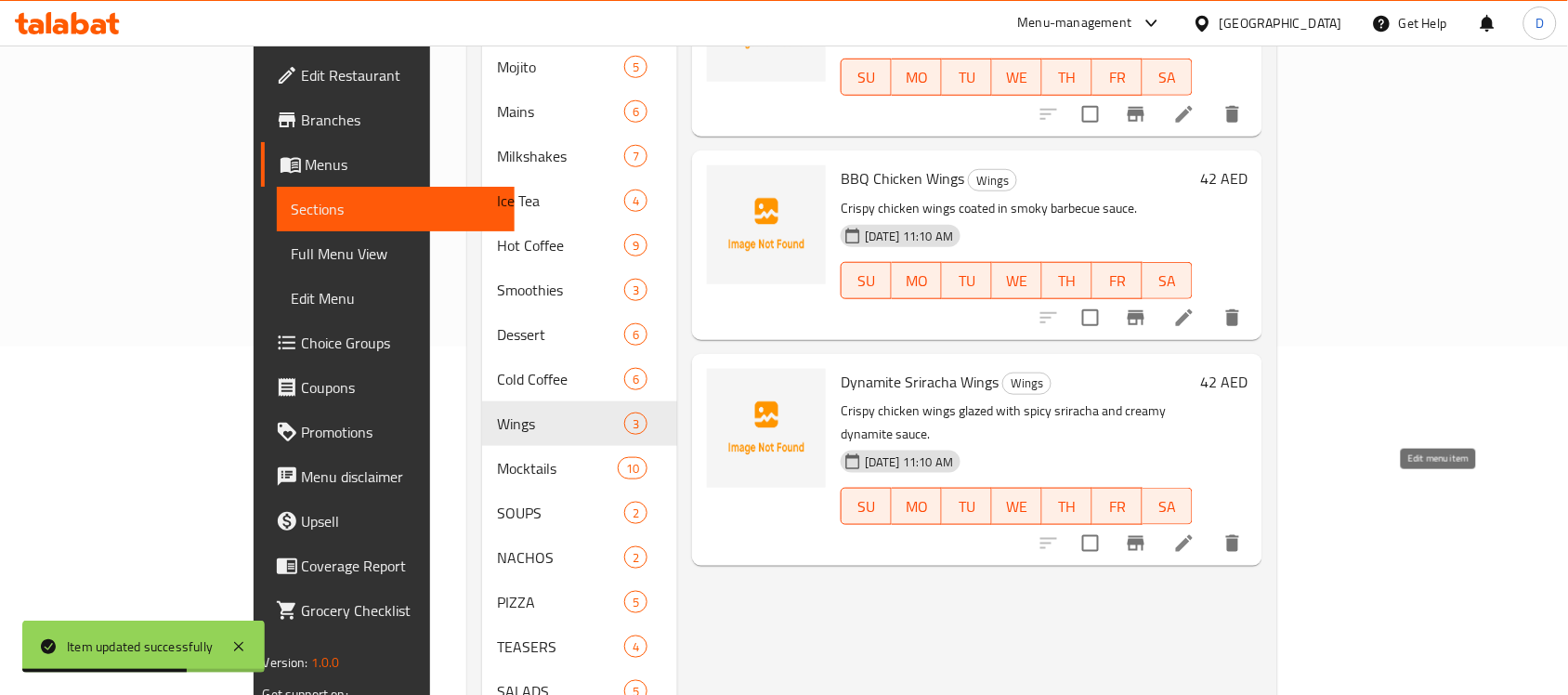
click at [1192, 535] on icon at bounding box center [1185, 543] width 17 height 17
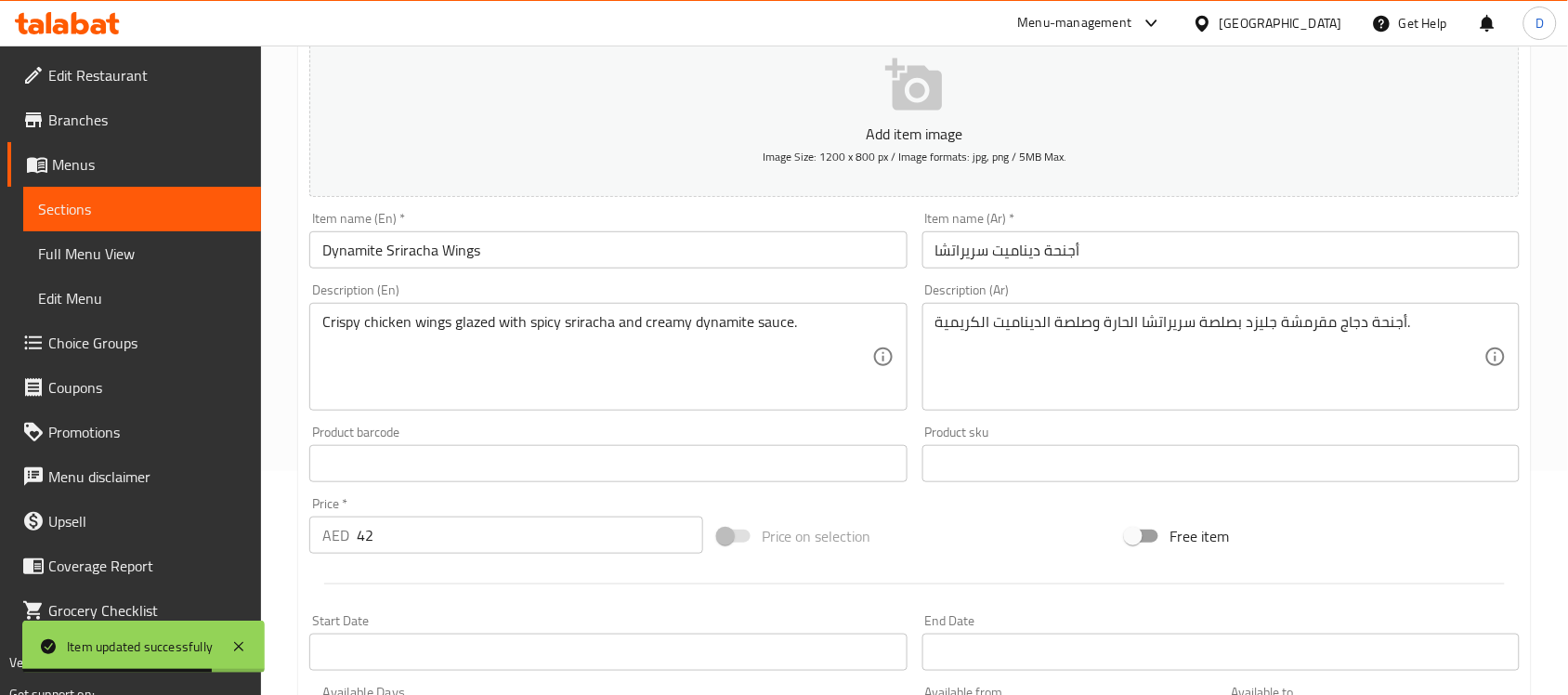
scroll to position [233, 0]
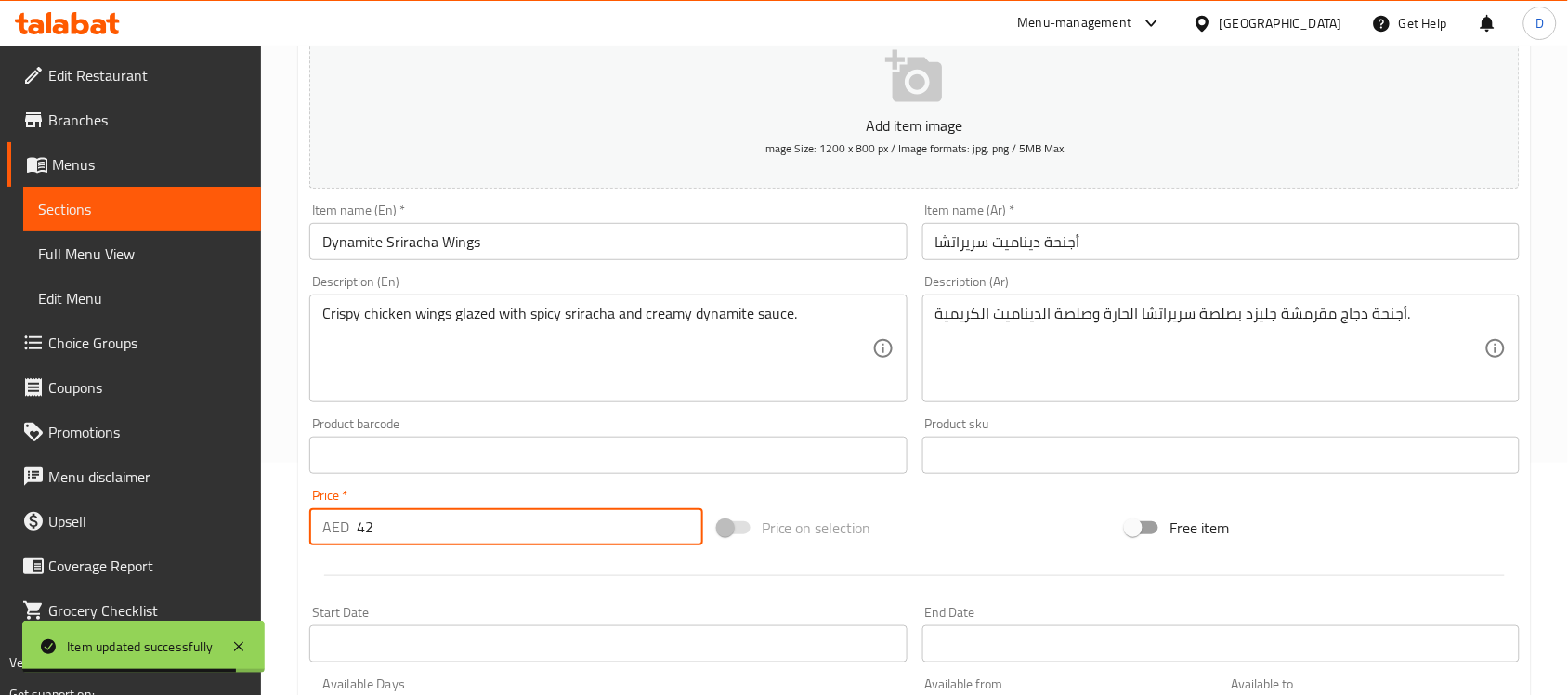
drag, startPoint x: 390, startPoint y: 527, endPoint x: 307, endPoint y: 541, distance: 84.2
click at [307, 541] on div "Price   * AED 42 Price *" at bounding box center [505, 516] width 409 height 72
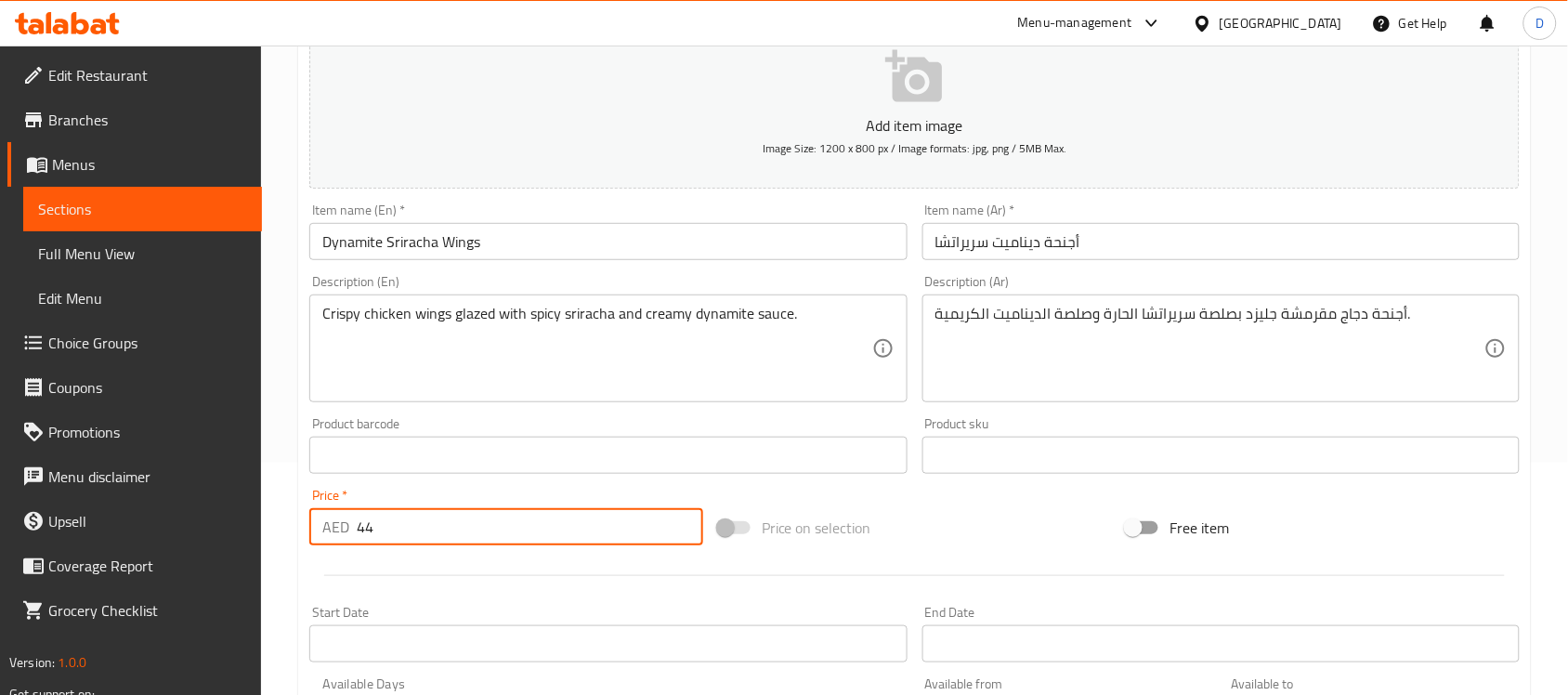
scroll to position [614, 0]
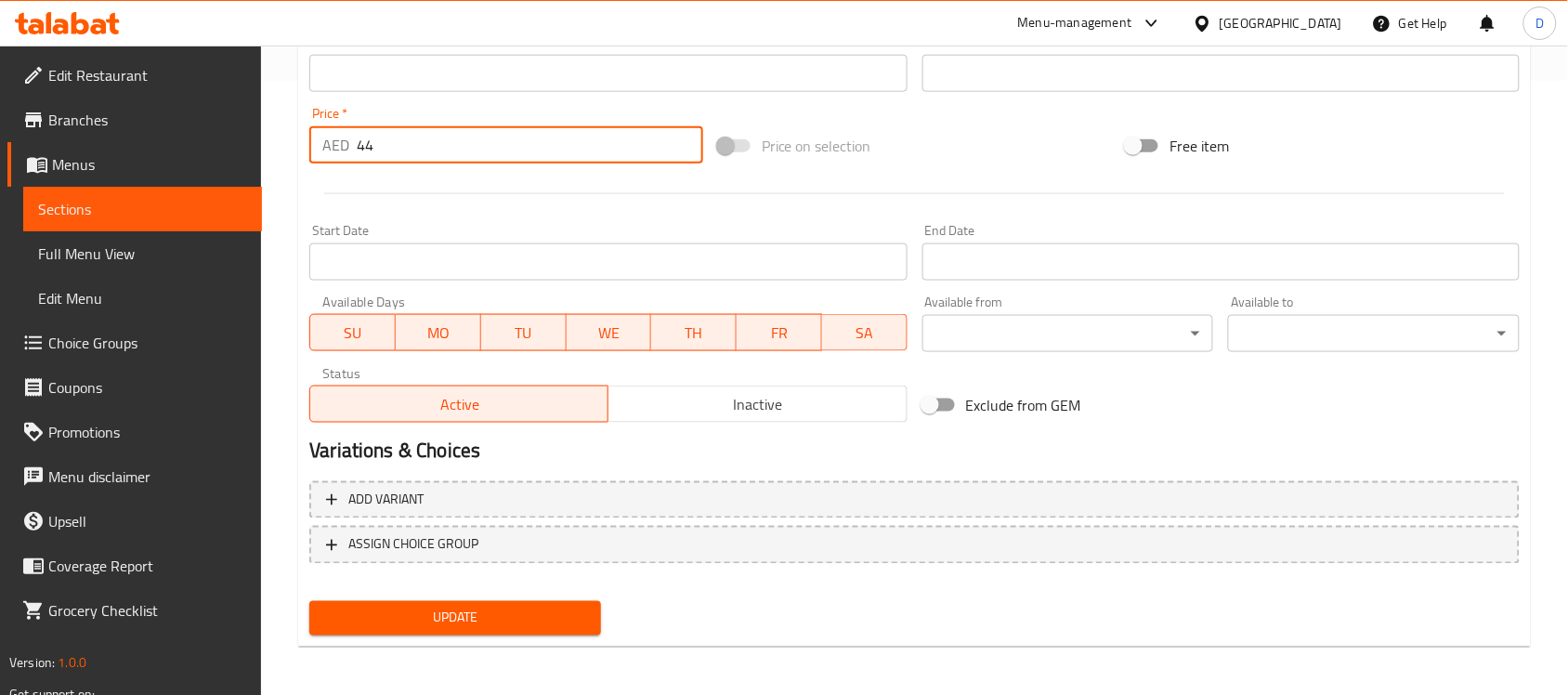
type input "44"
click at [413, 607] on span "Update" at bounding box center [454, 618] width 261 height 23
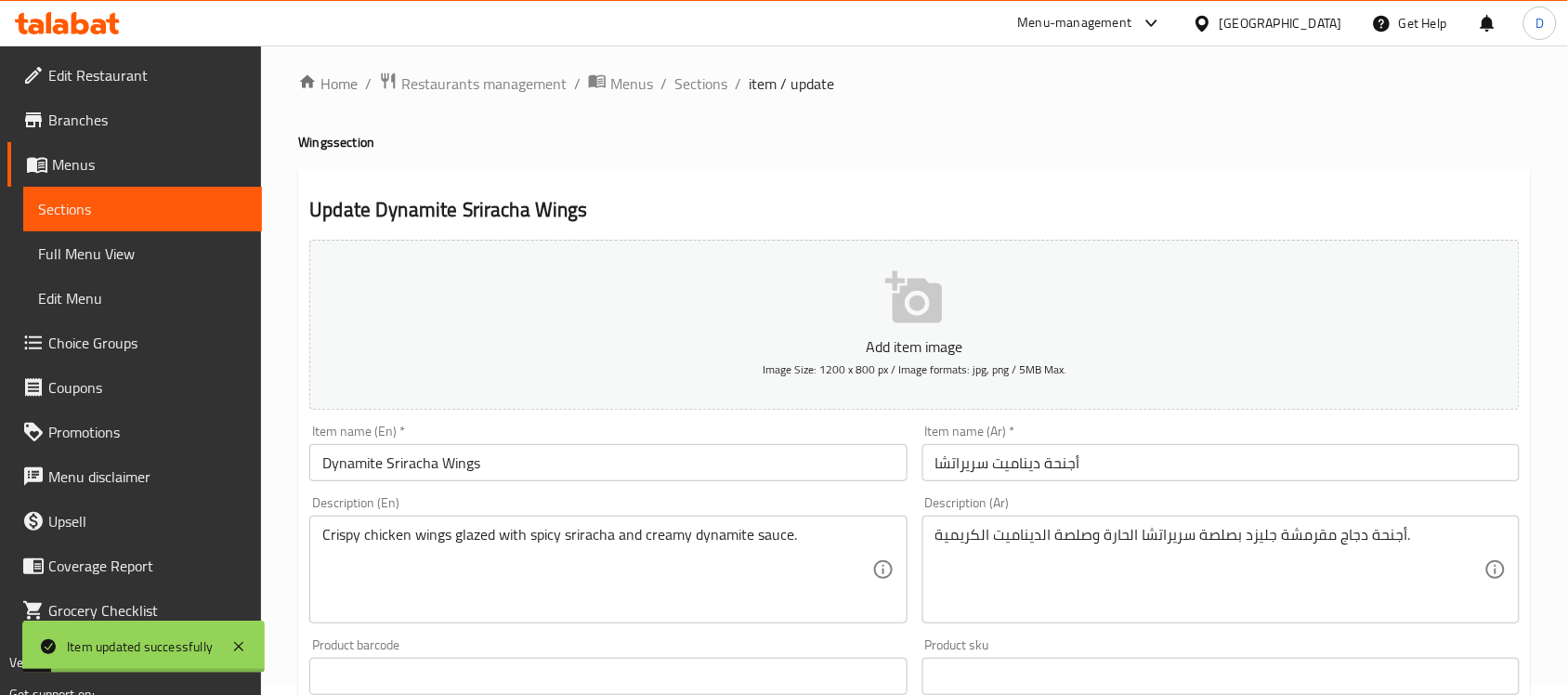
scroll to position [0, 0]
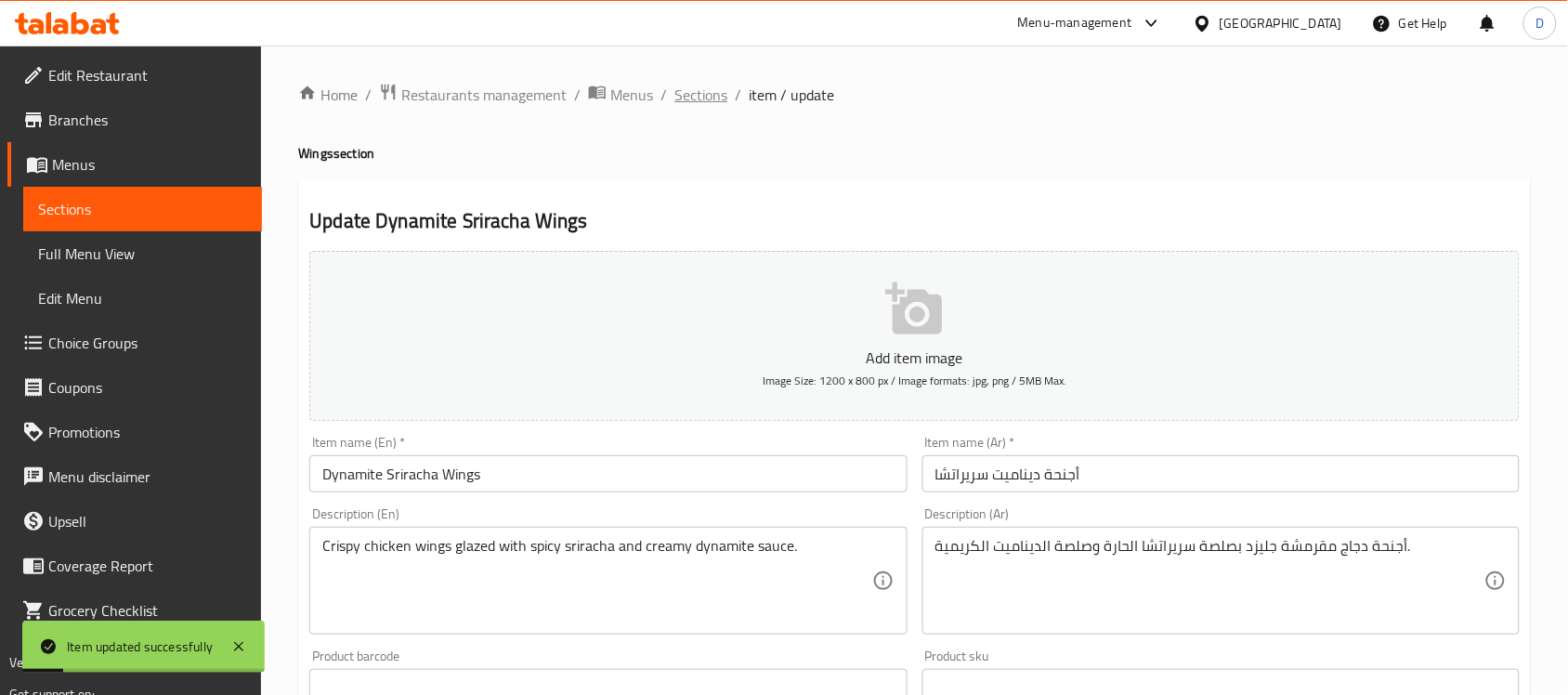
click at [702, 90] on span "Sections" at bounding box center [701, 95] width 53 height 22
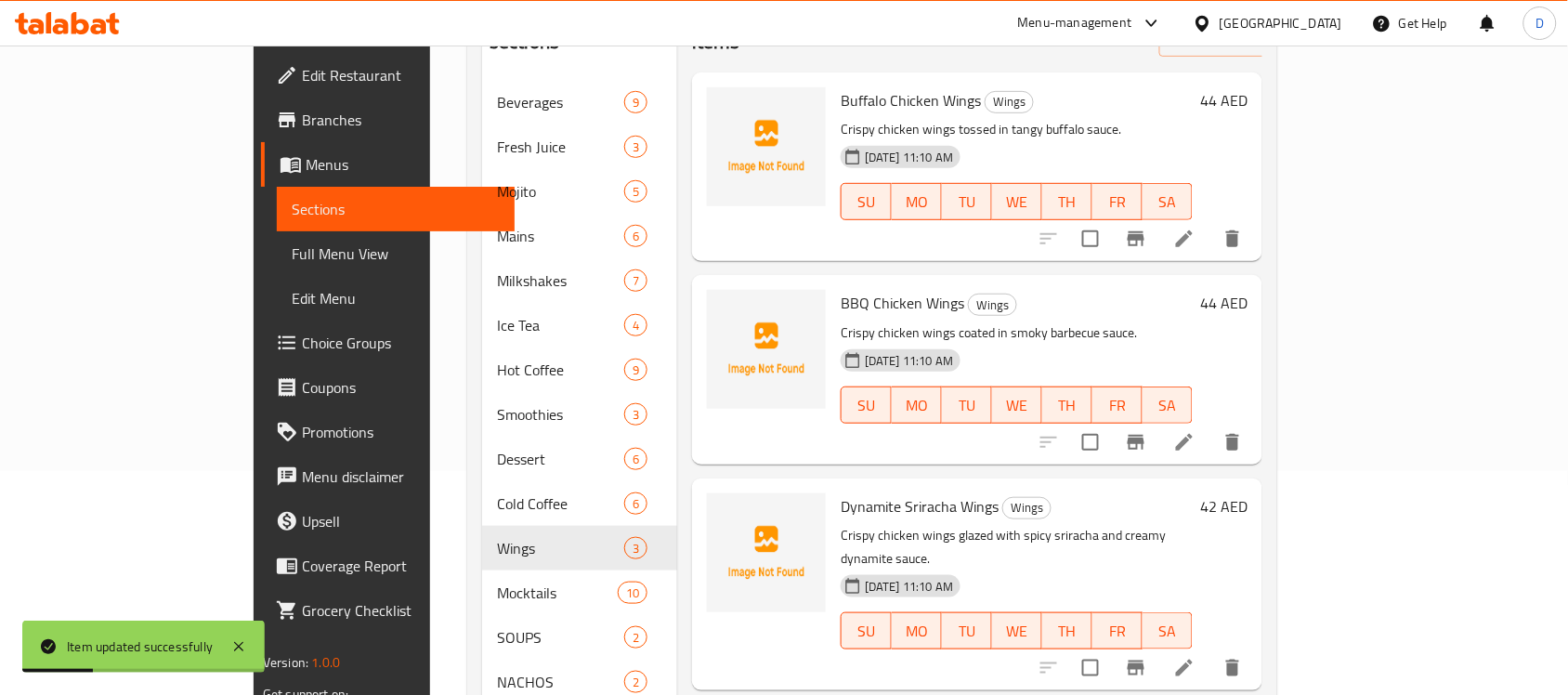
scroll to position [233, 0]
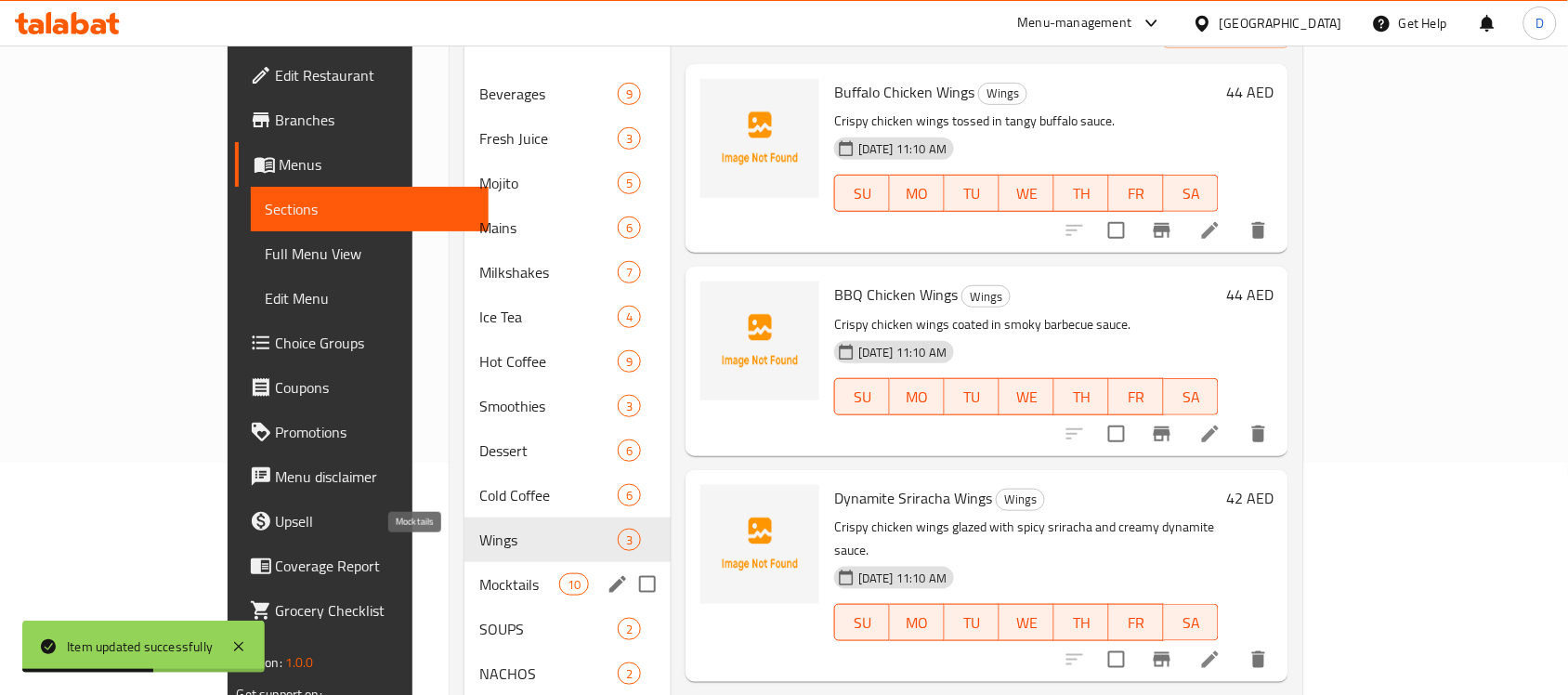
click at [479, 573] on span "Mocktails" at bounding box center [518, 584] width 79 height 22
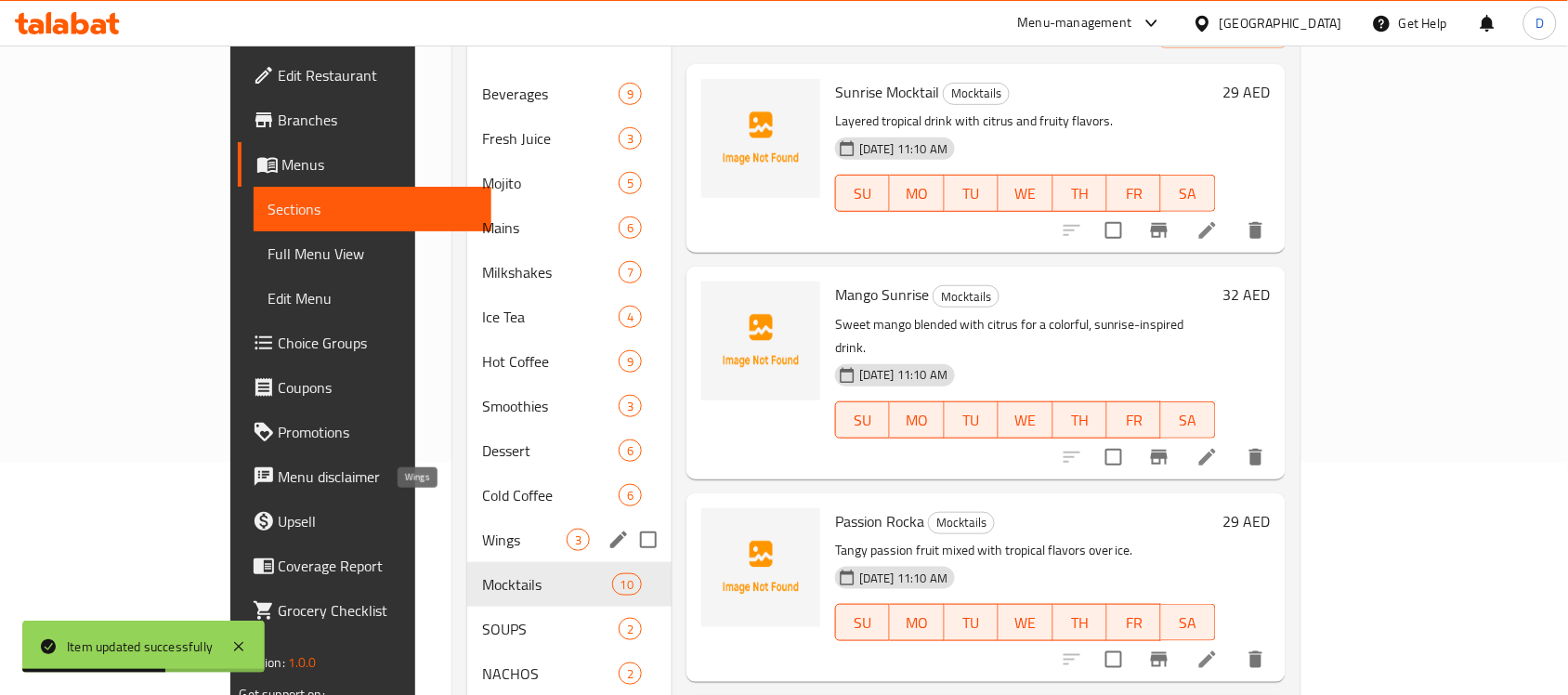
click at [482, 528] on span "Wings" at bounding box center [524, 540] width 85 height 22
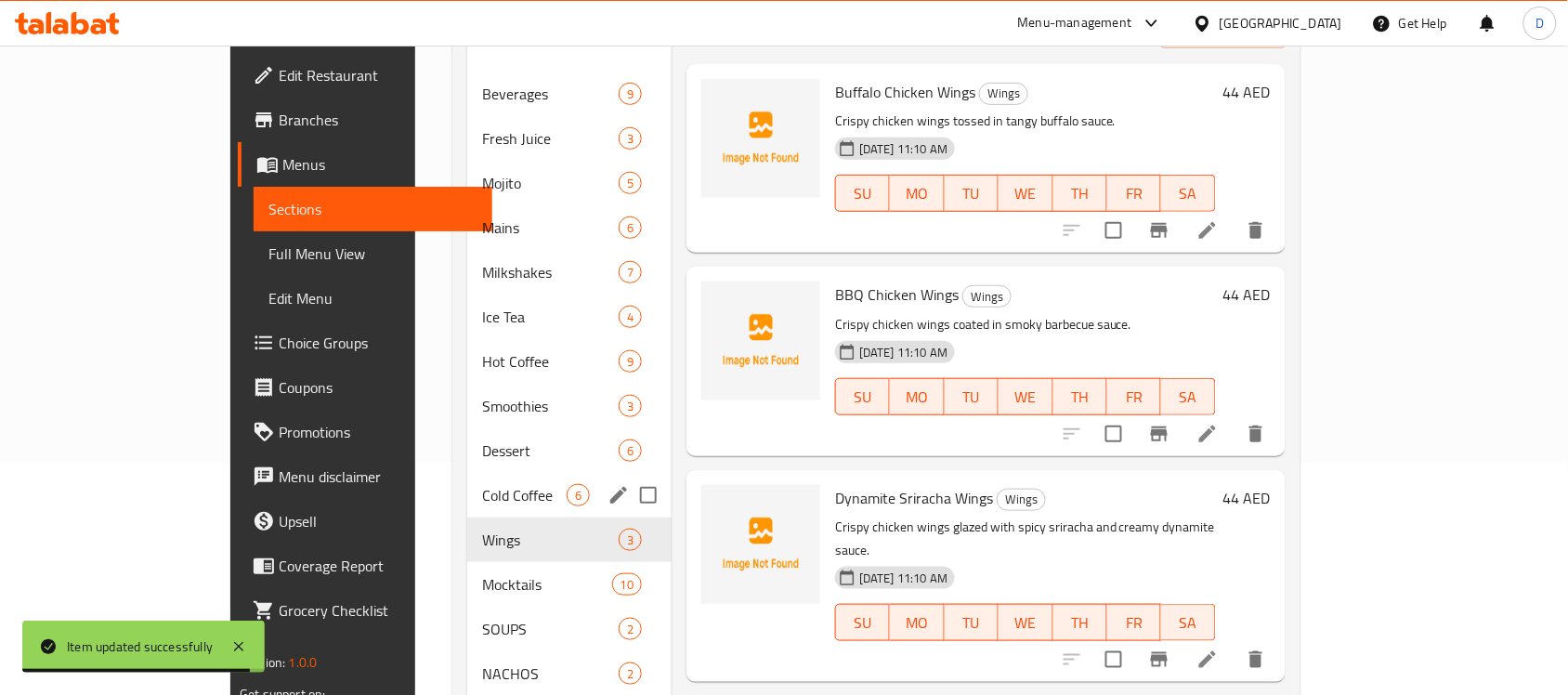
scroll to position [348, 0]
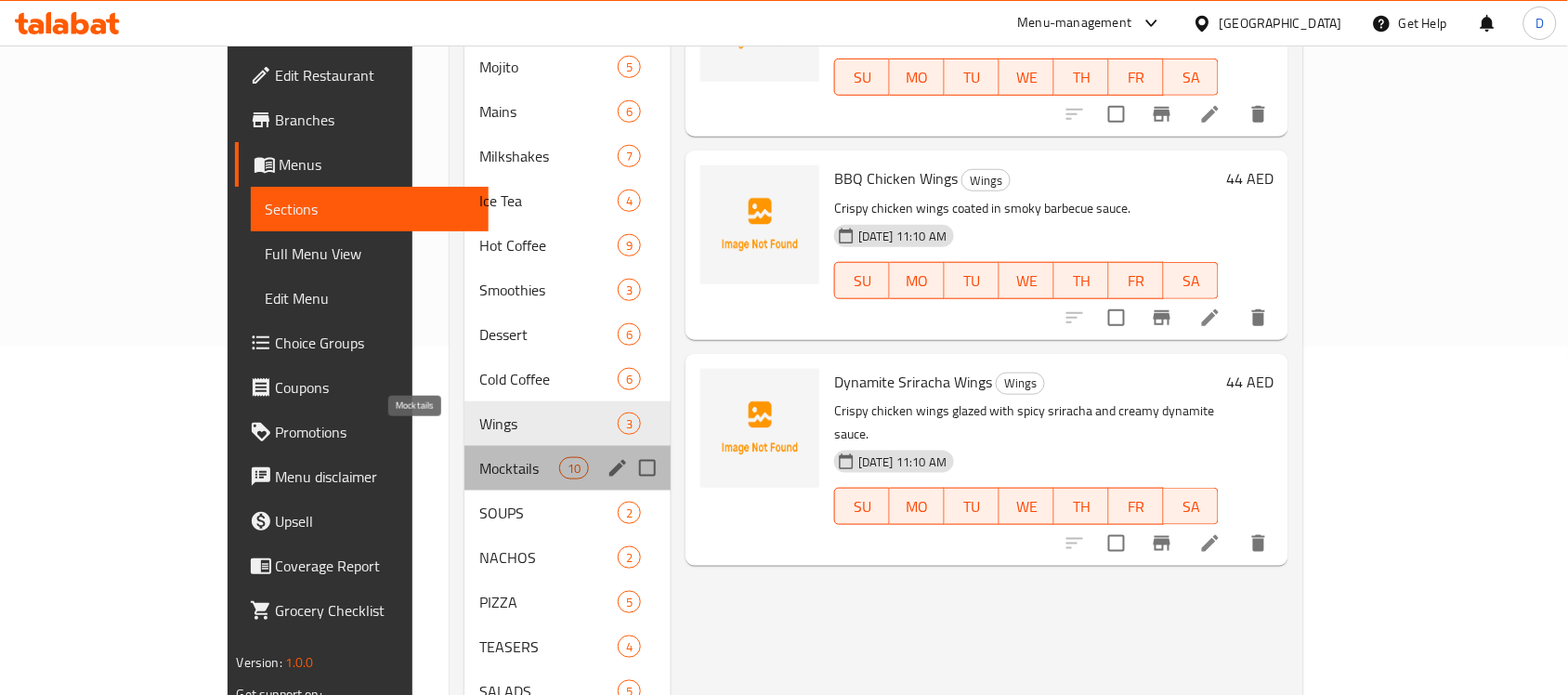
click at [479, 457] on span "Mocktails" at bounding box center [518, 468] width 79 height 22
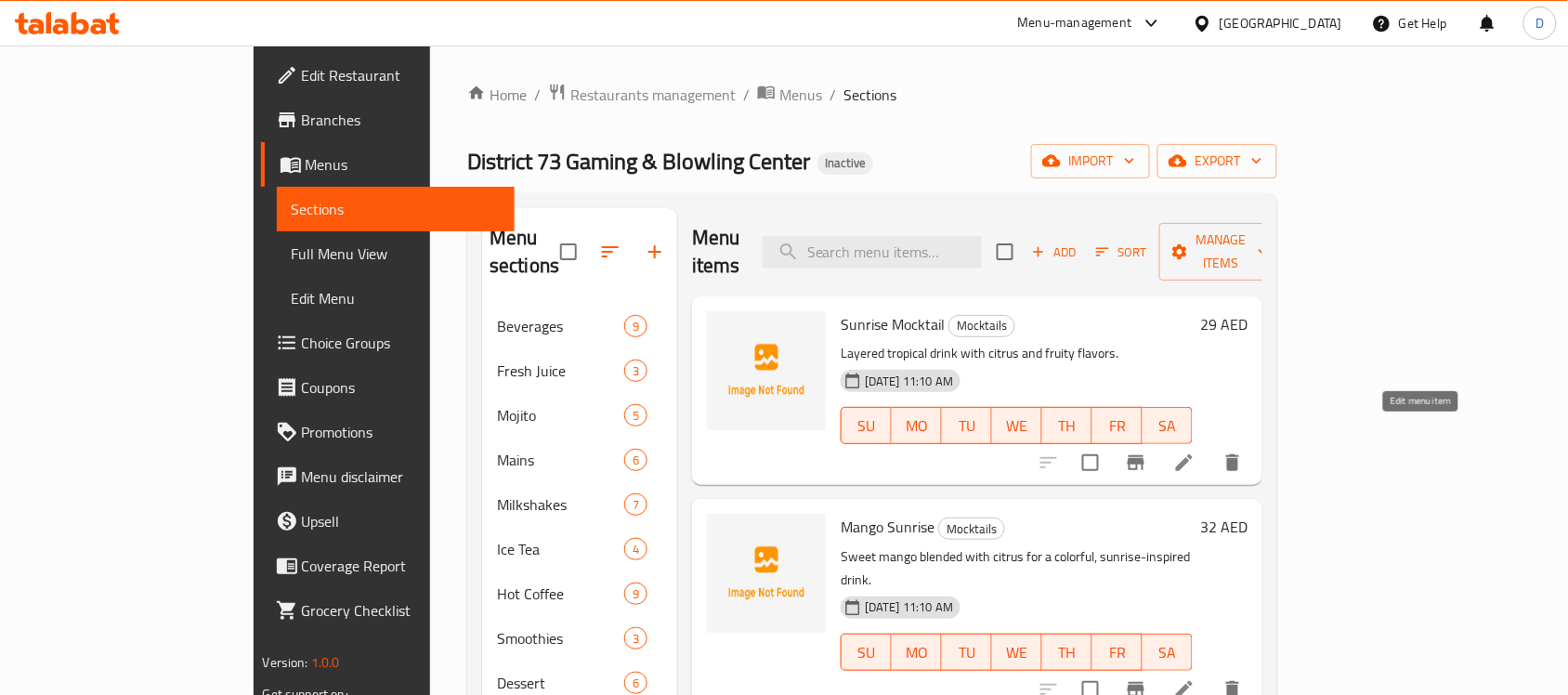
click at [1195, 451] on icon at bounding box center [1185, 462] width 22 height 22
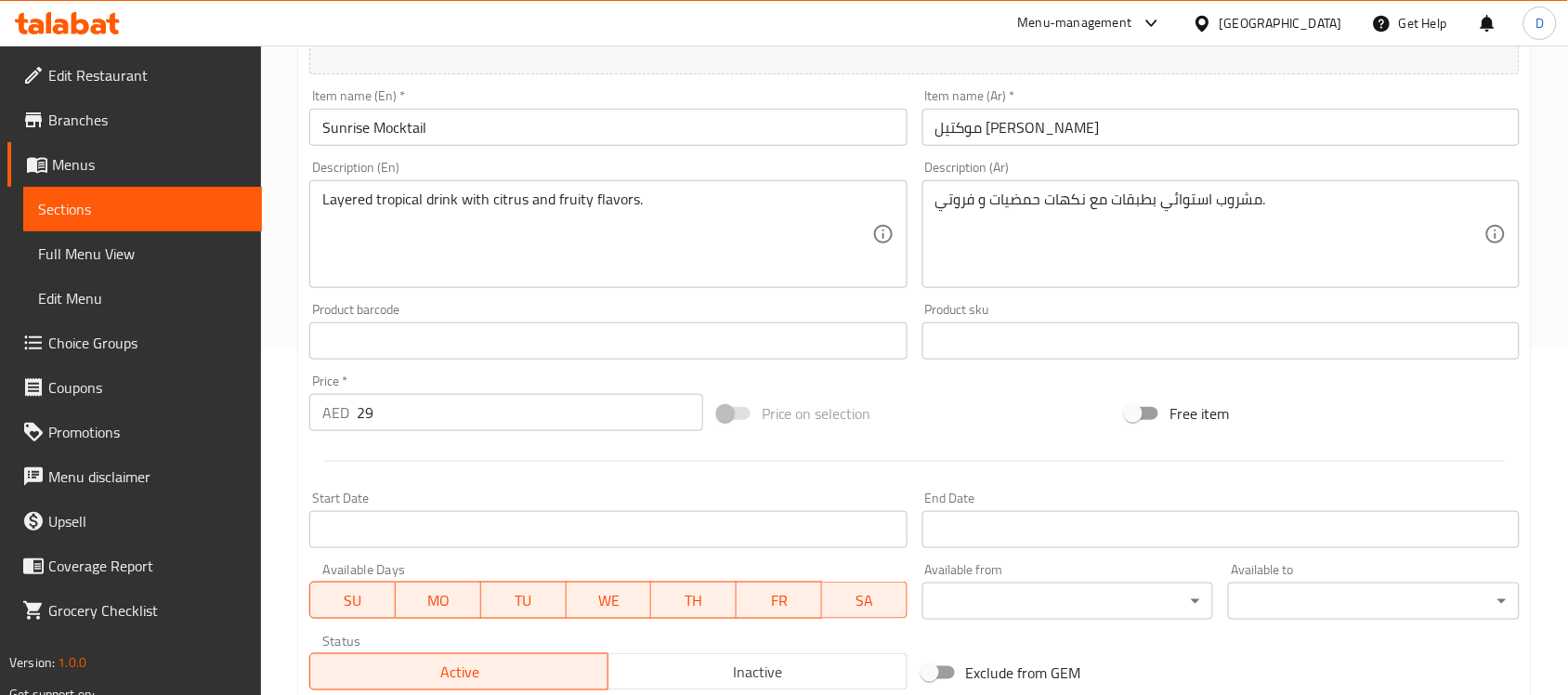
scroll to position [348, 0]
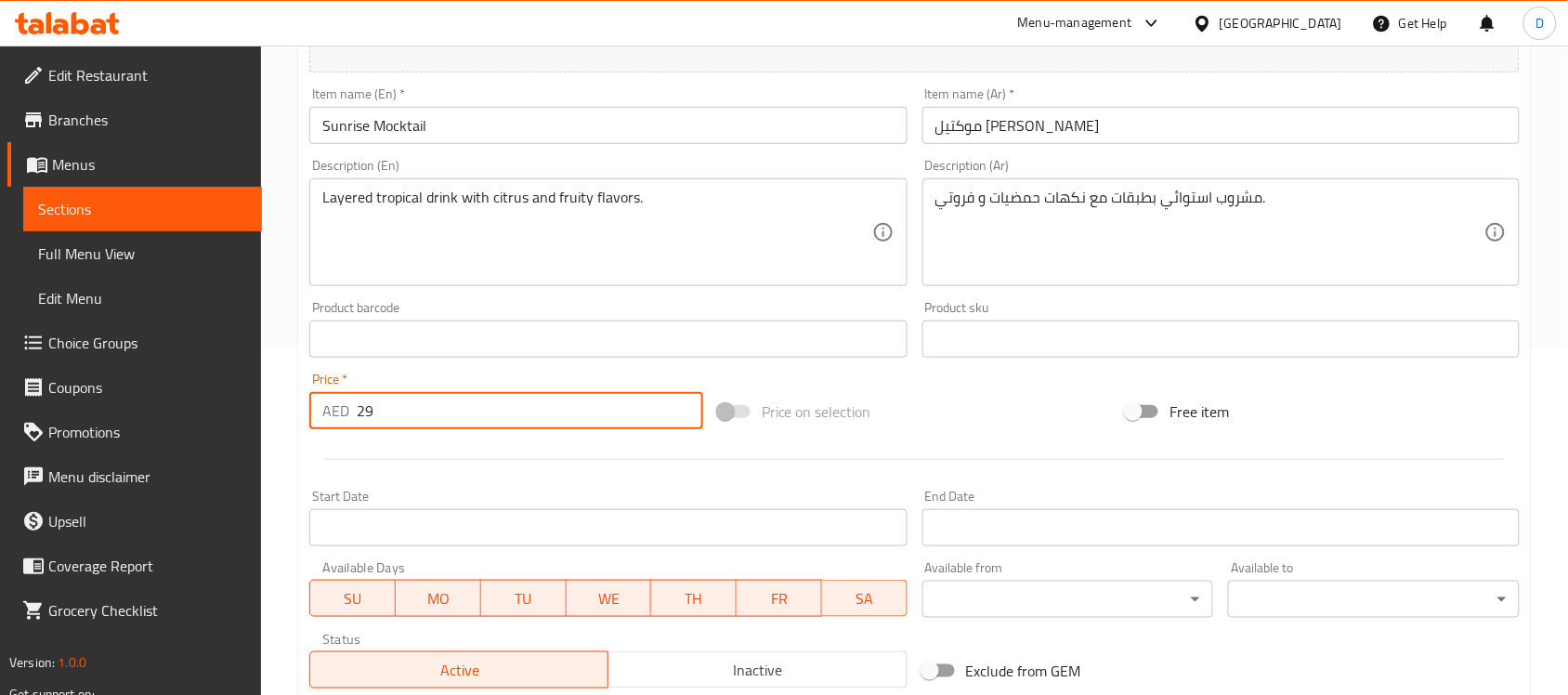
drag, startPoint x: 393, startPoint y: 404, endPoint x: 284, endPoint y: 427, distance: 111.4
click at [284, 427] on div "Home / Restaurants management / Menus / Sections / item / update Mocktails sect…" at bounding box center [914, 330] width 1307 height 1266
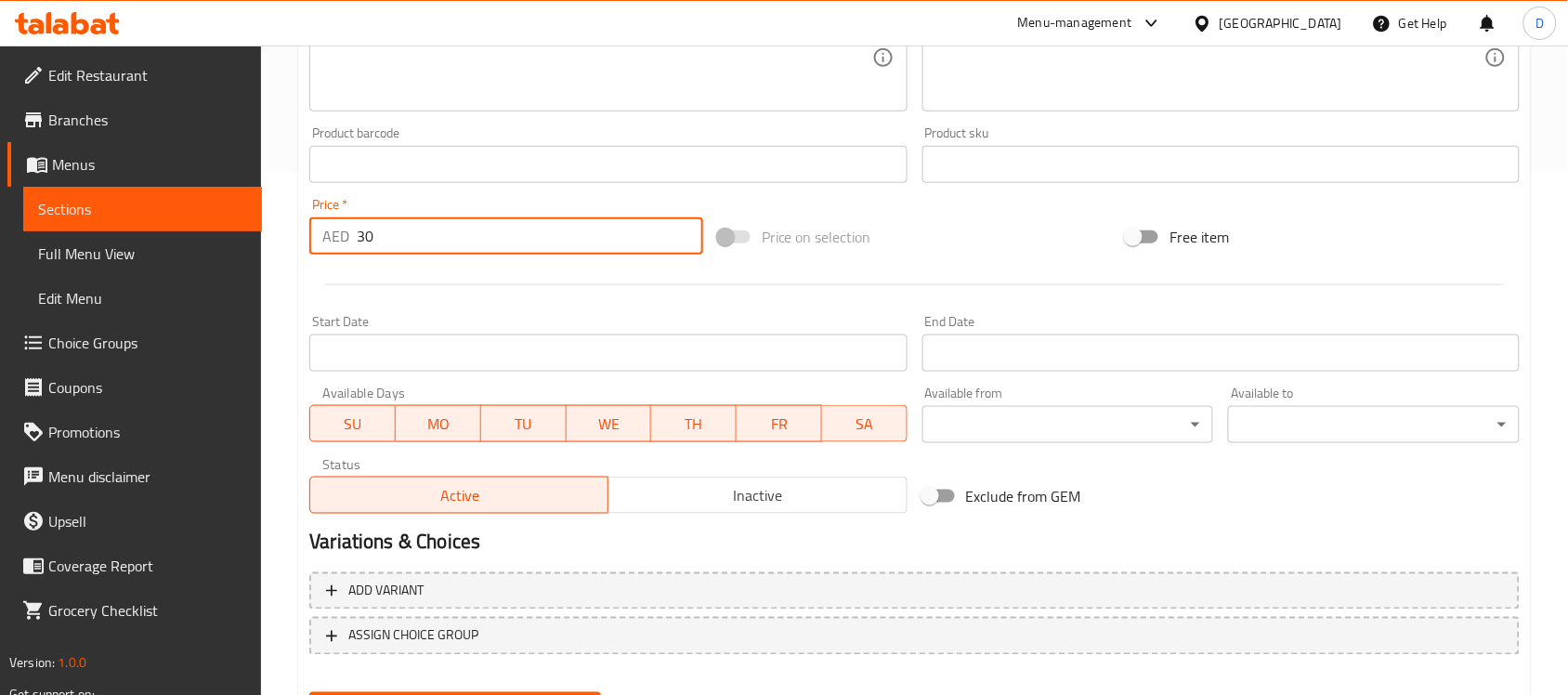
scroll to position [614, 0]
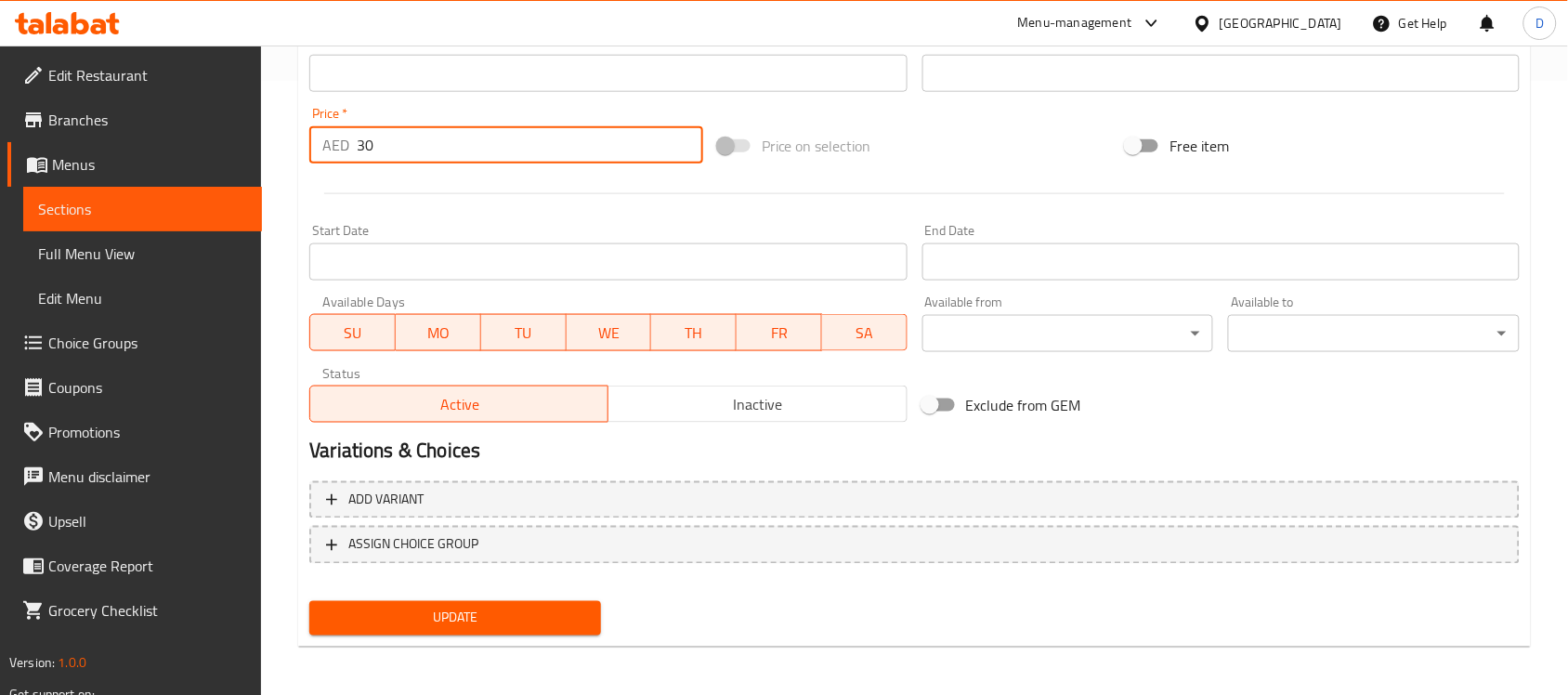
type input "30"
click at [464, 614] on span "Update" at bounding box center [454, 618] width 261 height 23
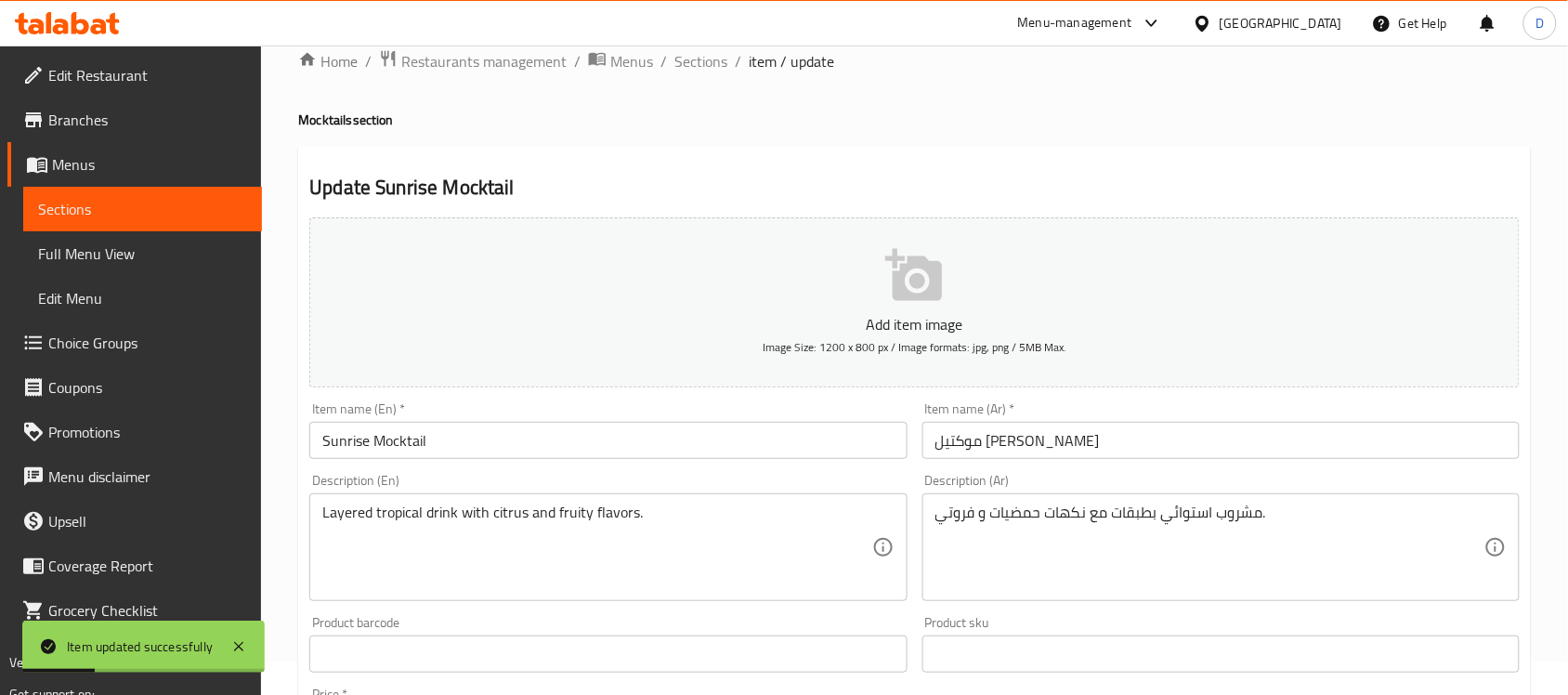
scroll to position [0, 0]
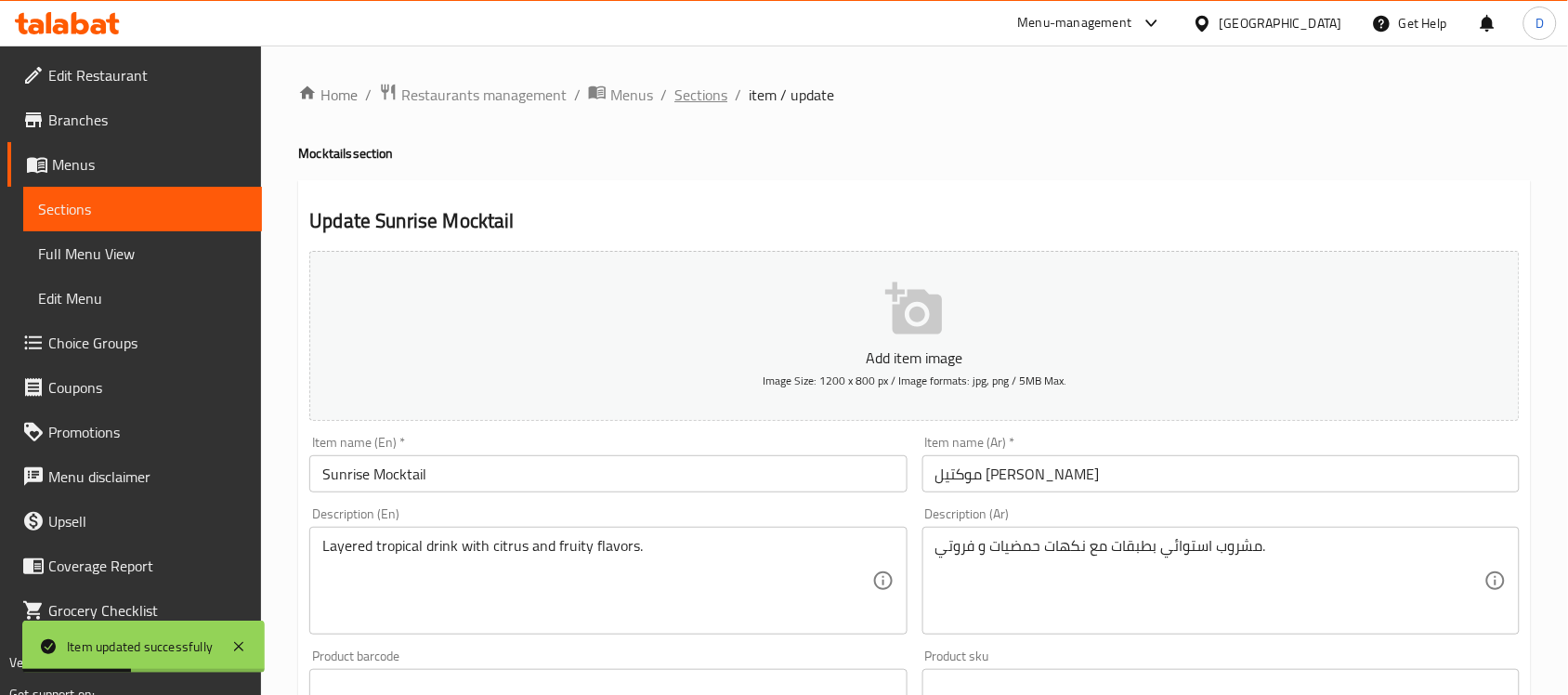
click at [709, 95] on span "Sections" at bounding box center [701, 95] width 53 height 22
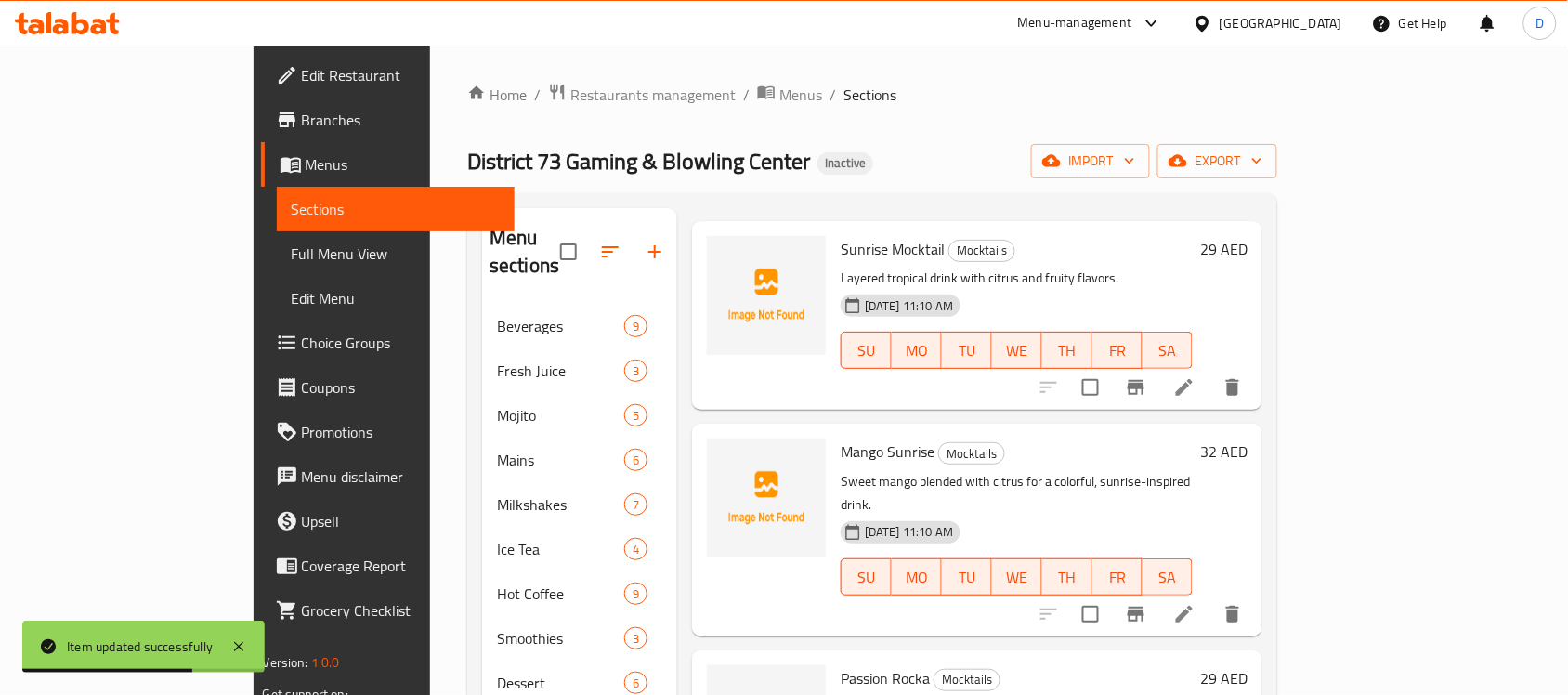
scroll to position [116, 0]
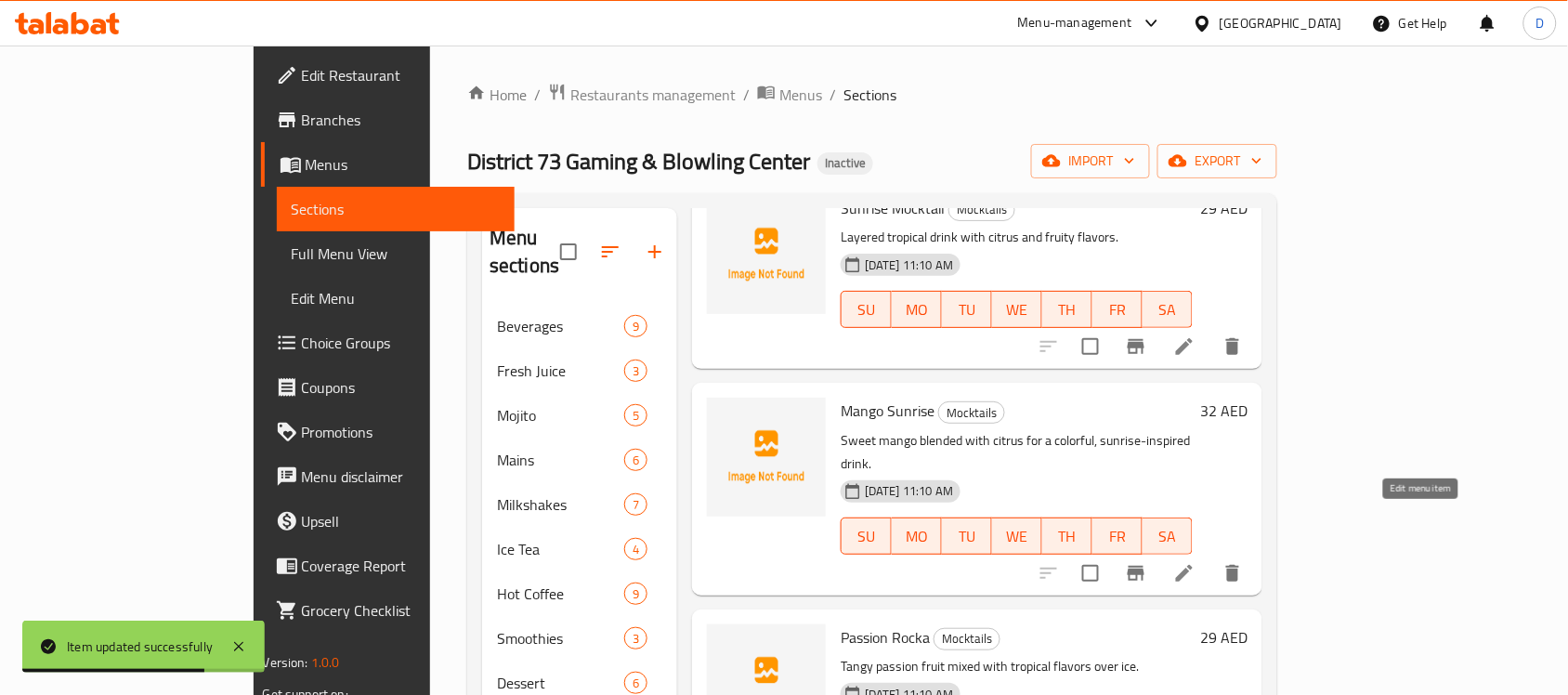
click at [1192, 565] on icon at bounding box center [1185, 573] width 17 height 17
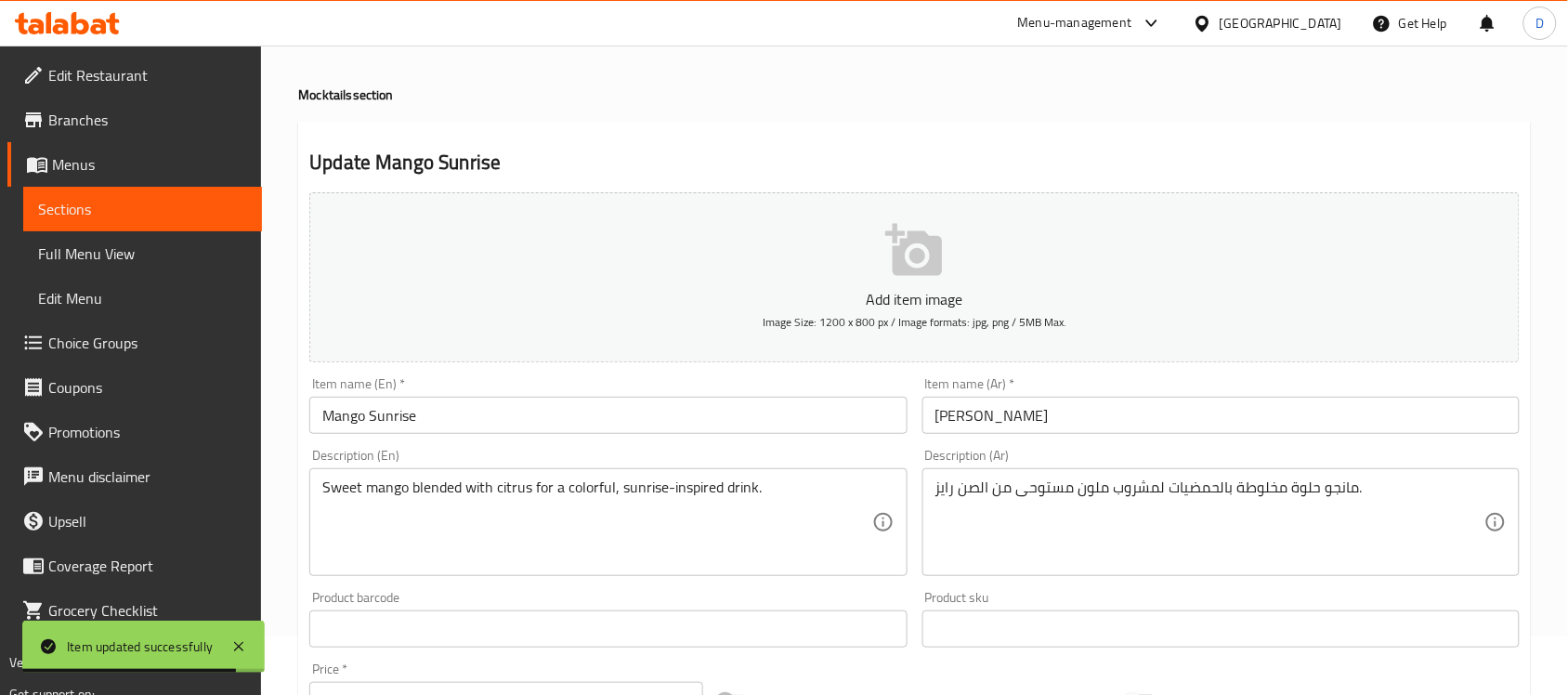
scroll to position [116, 0]
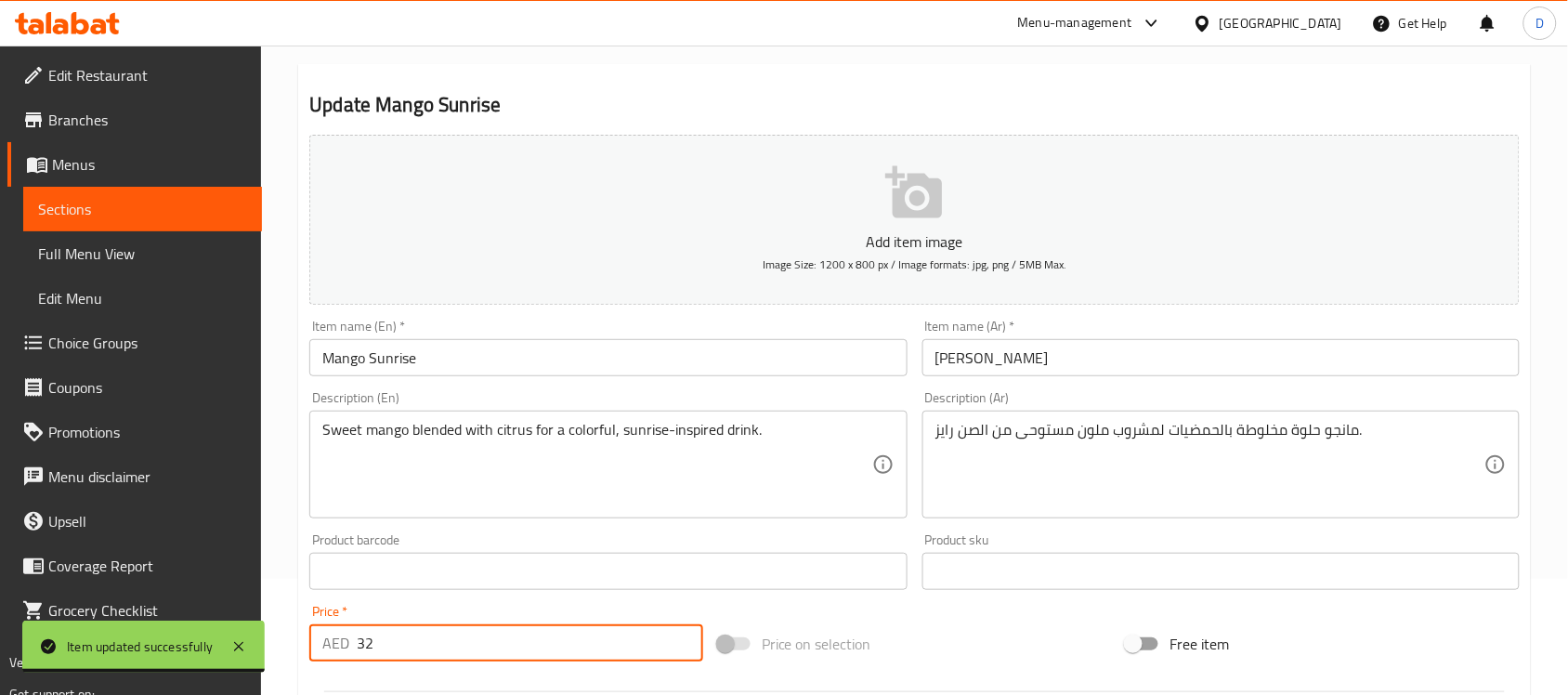
drag, startPoint x: 400, startPoint y: 635, endPoint x: 349, endPoint y: 632, distance: 51.1
click at [349, 632] on div "AED 32 Price *" at bounding box center [505, 643] width 394 height 37
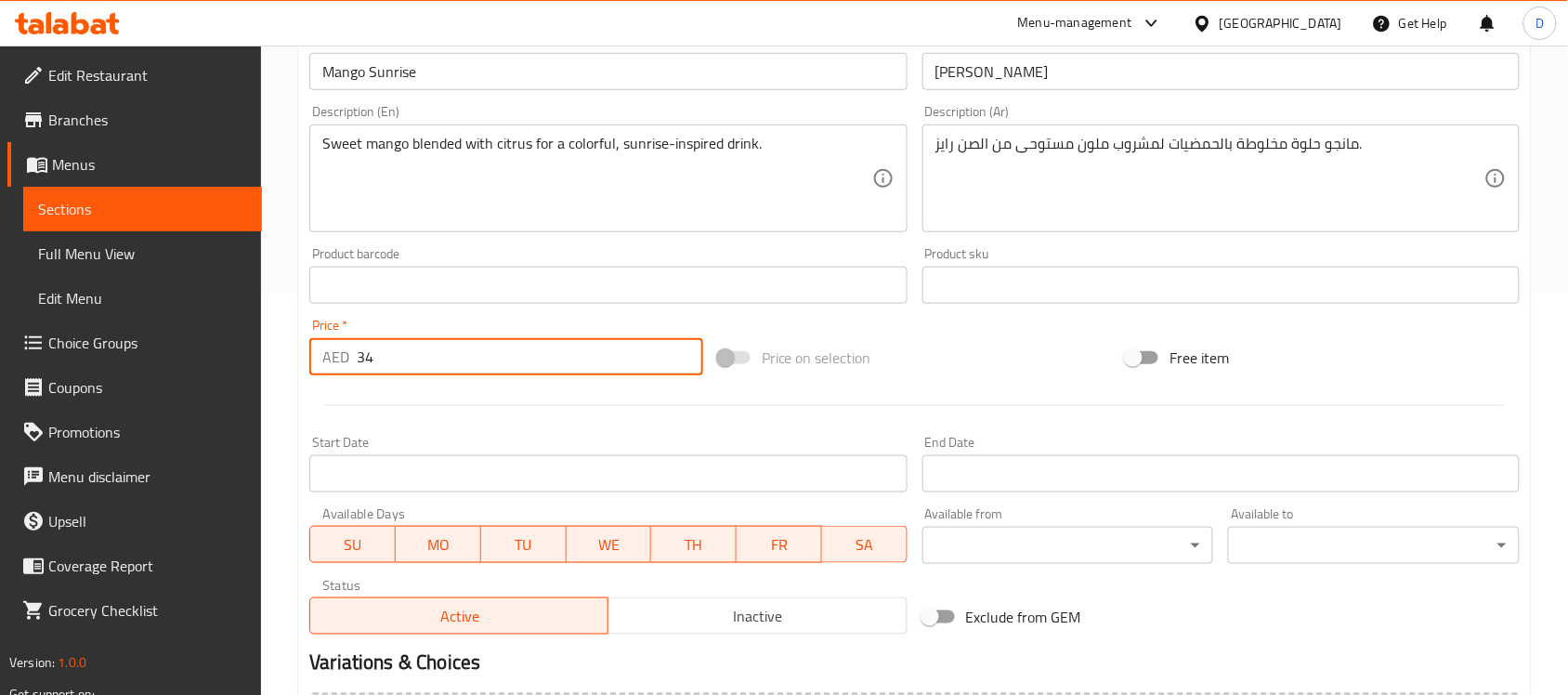
scroll to position [614, 0]
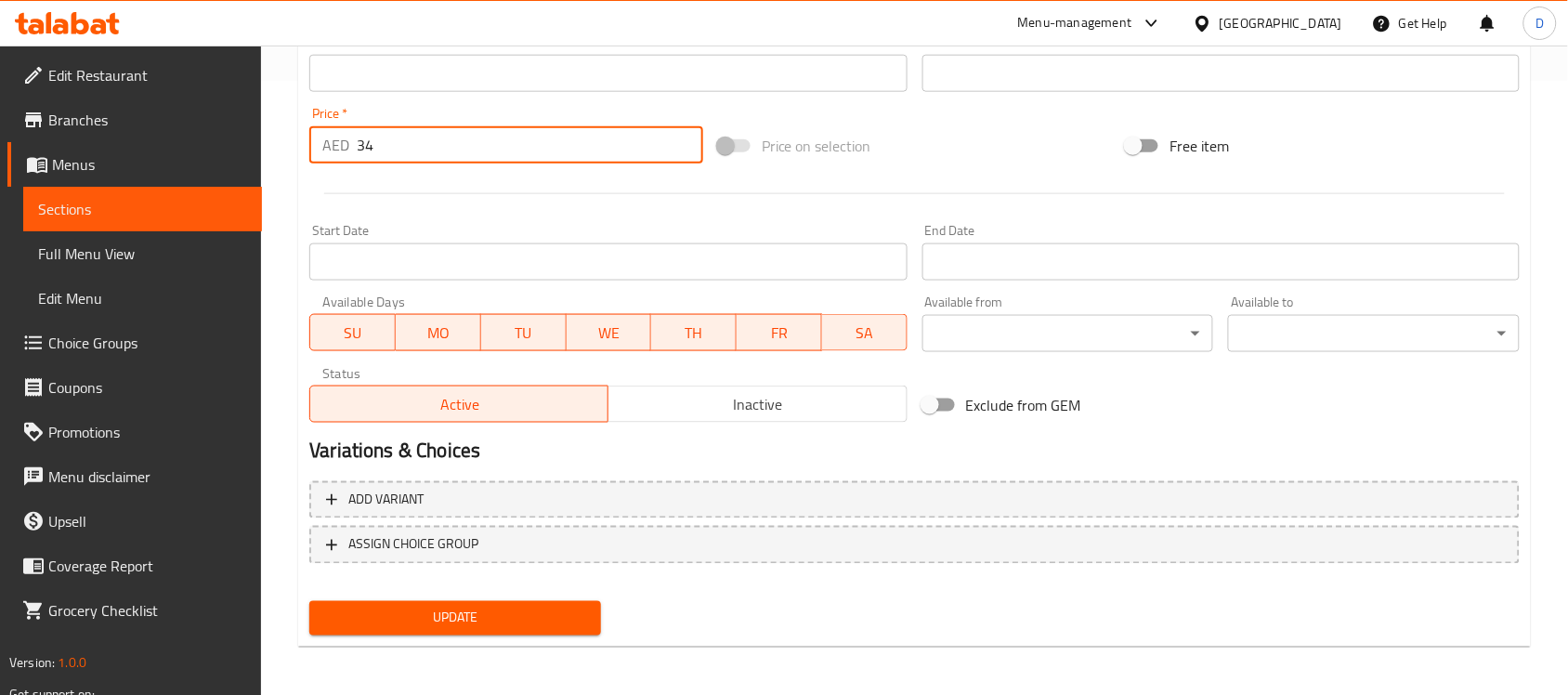
type input "34"
click at [418, 607] on span "Update" at bounding box center [454, 618] width 261 height 23
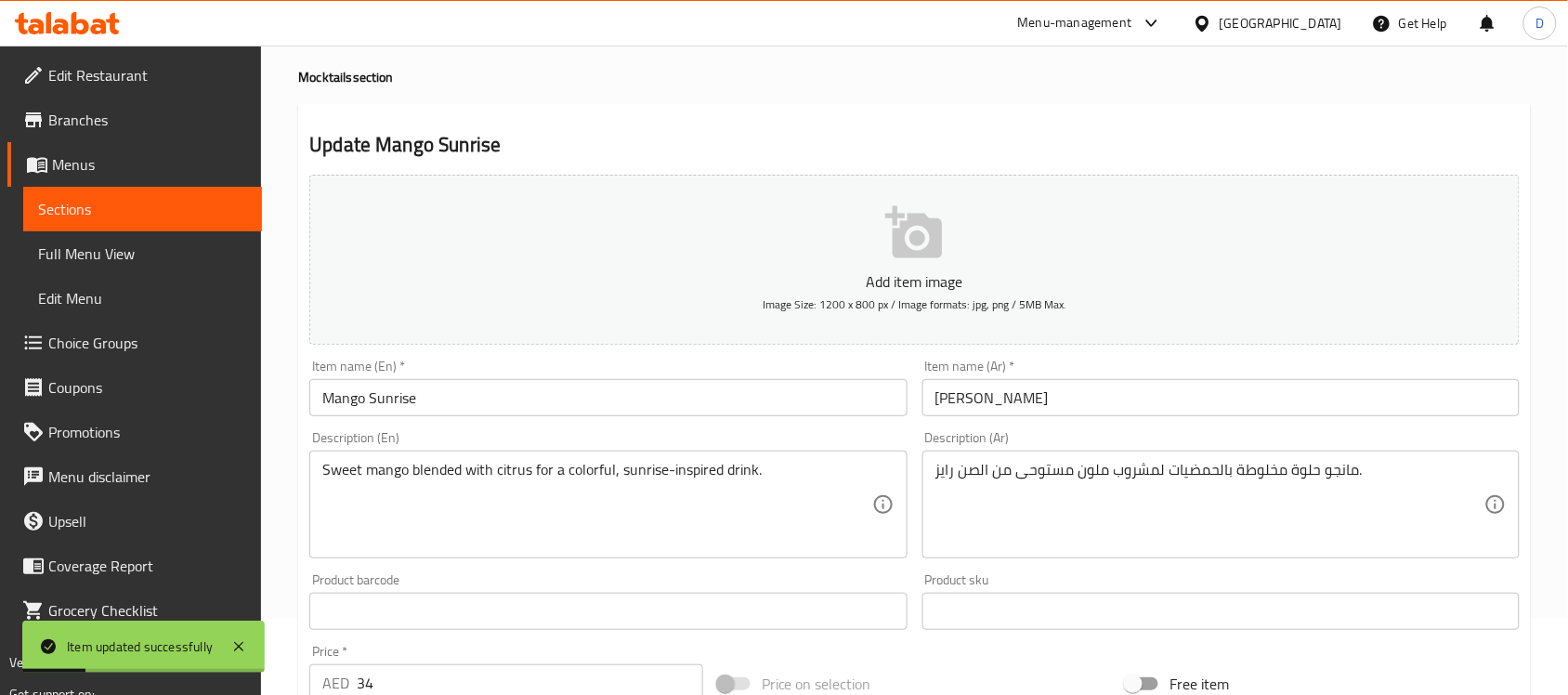
scroll to position [0, 0]
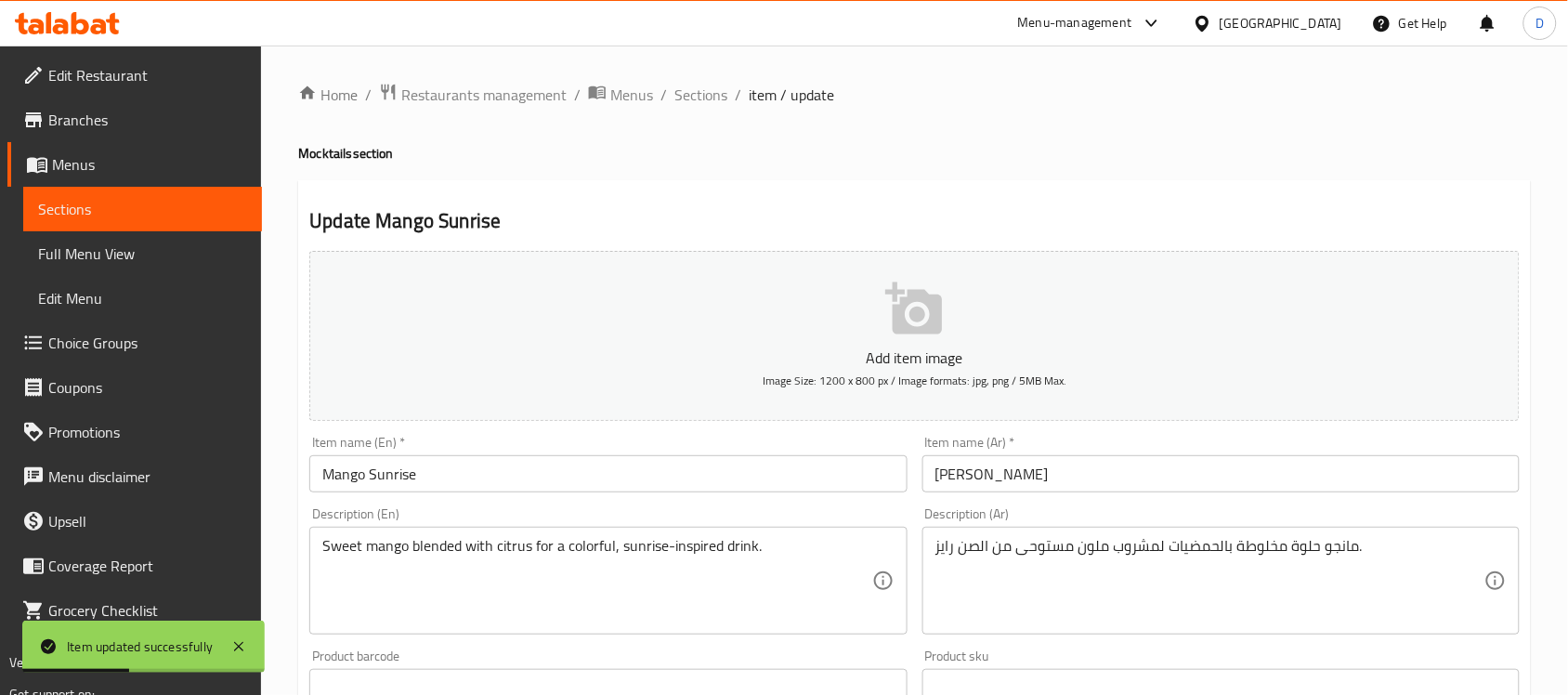
drag, startPoint x: 708, startPoint y: 100, endPoint x: 795, endPoint y: 193, distance: 127.3
click at [708, 100] on span "Sections" at bounding box center [701, 95] width 53 height 22
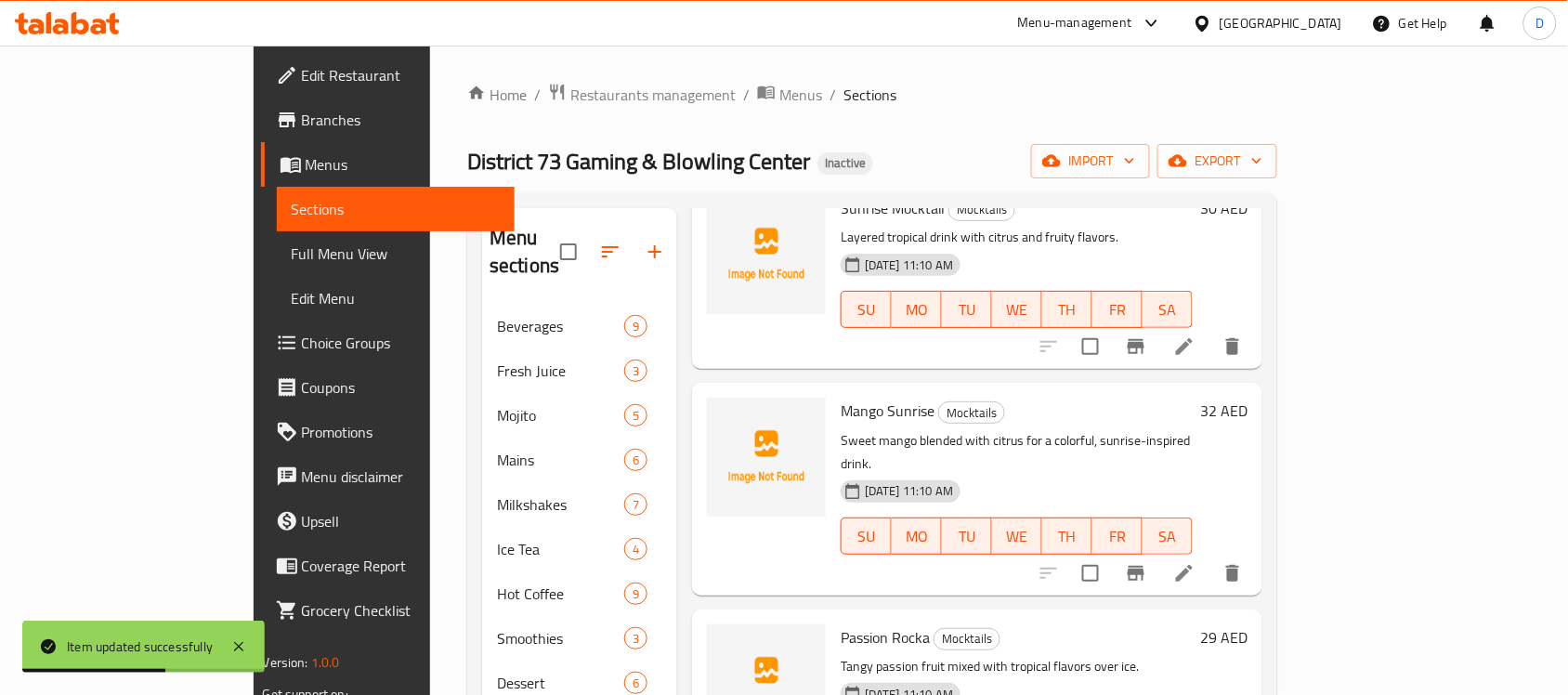
scroll to position [233, 0]
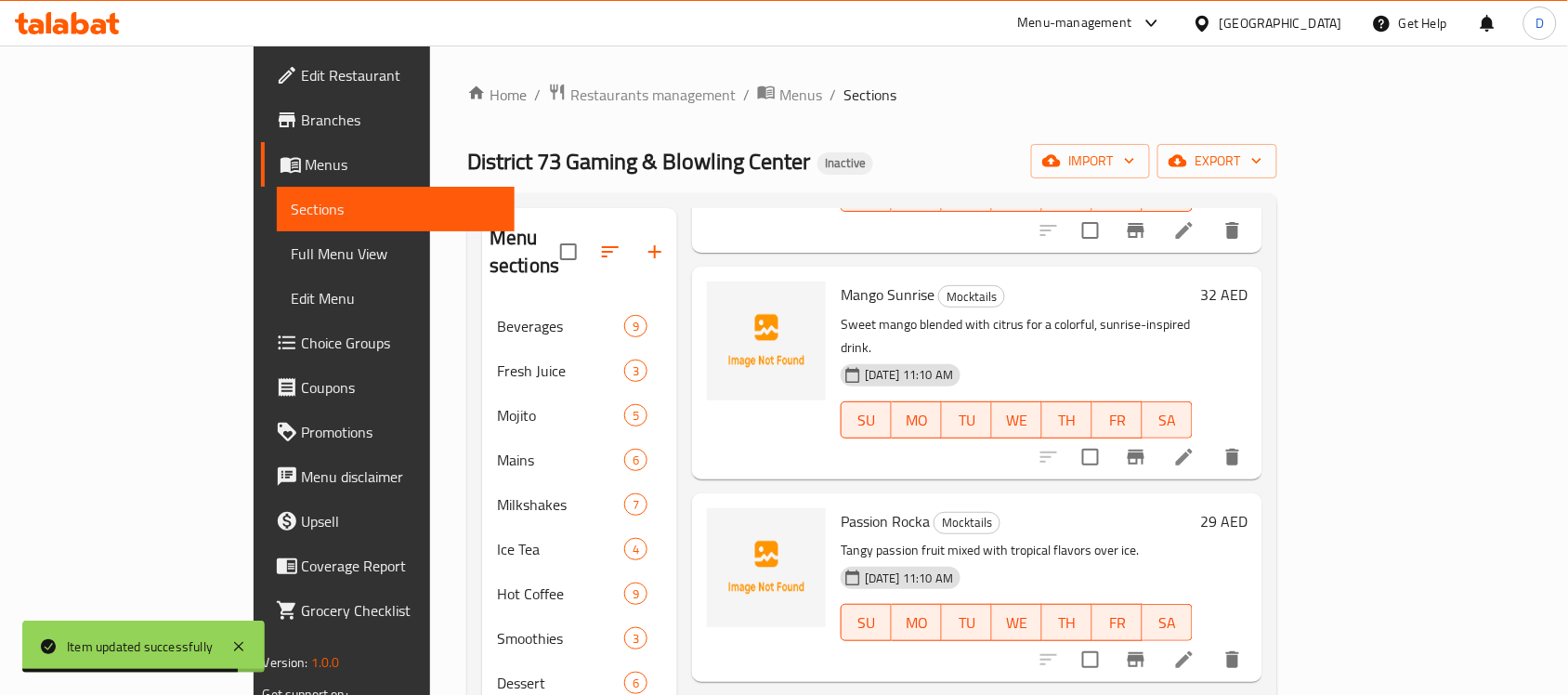
click at [1210, 643] on li at bounding box center [1185, 660] width 52 height 33
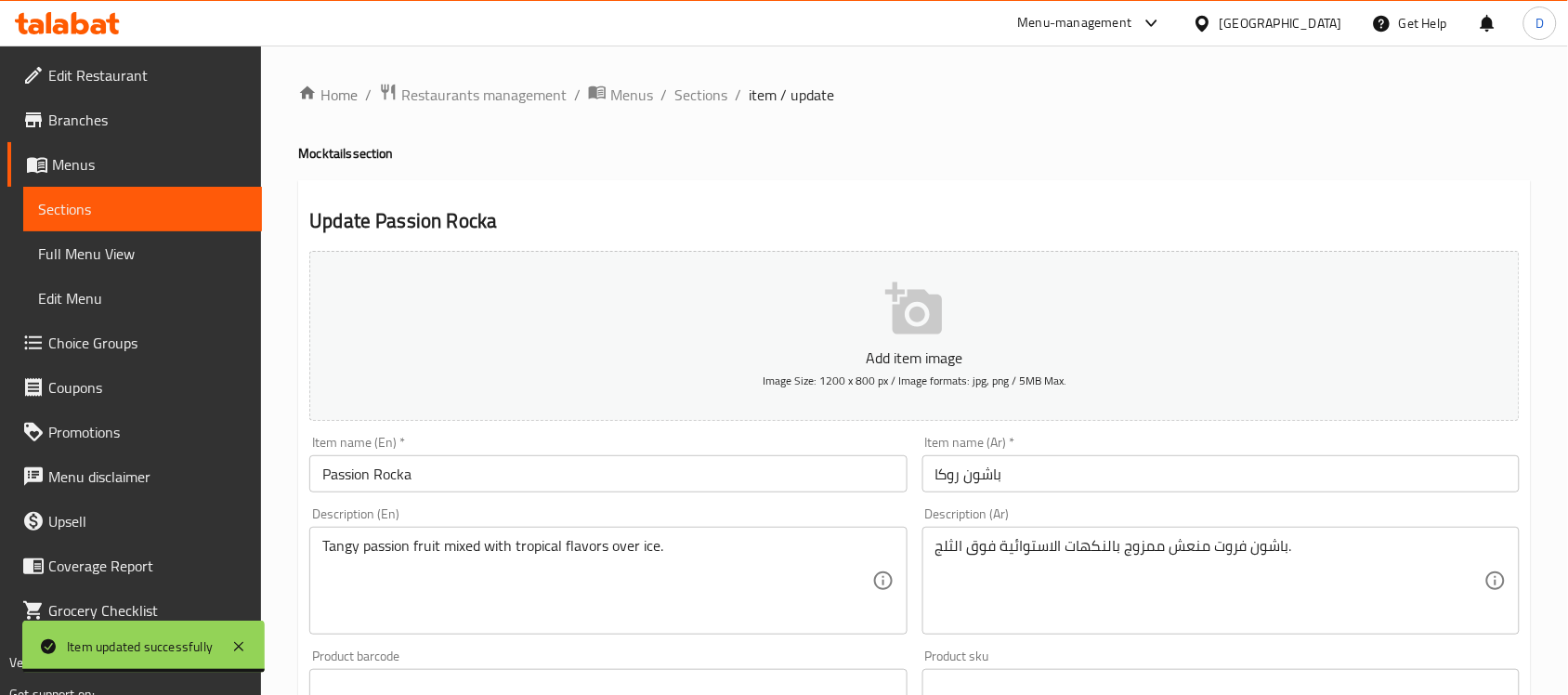
scroll to position [233, 0]
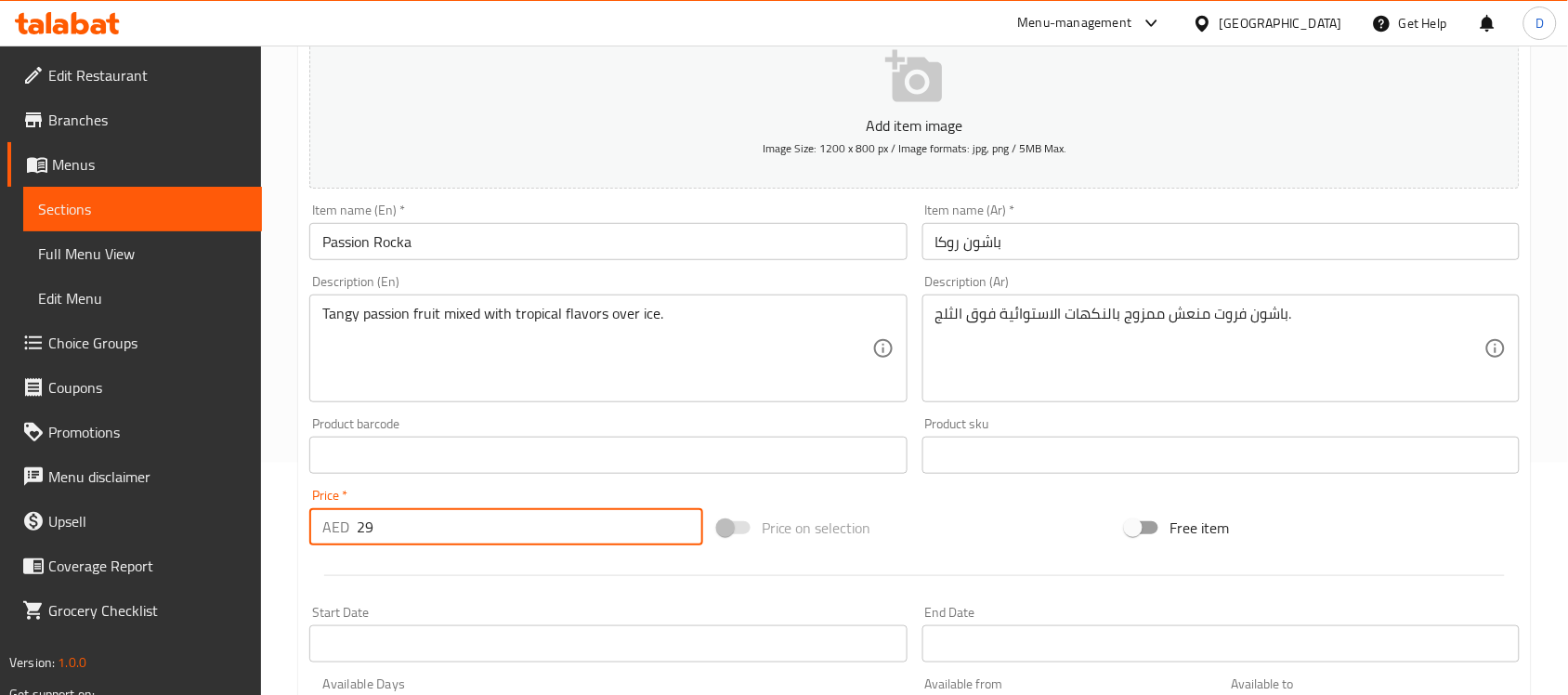
drag, startPoint x: 385, startPoint y: 529, endPoint x: 285, endPoint y: 535, distance: 100.2
click at [285, 535] on div "Home / Restaurants management / Menus / Sections / item / update Mocktails sect…" at bounding box center [914, 446] width 1307 height 1266
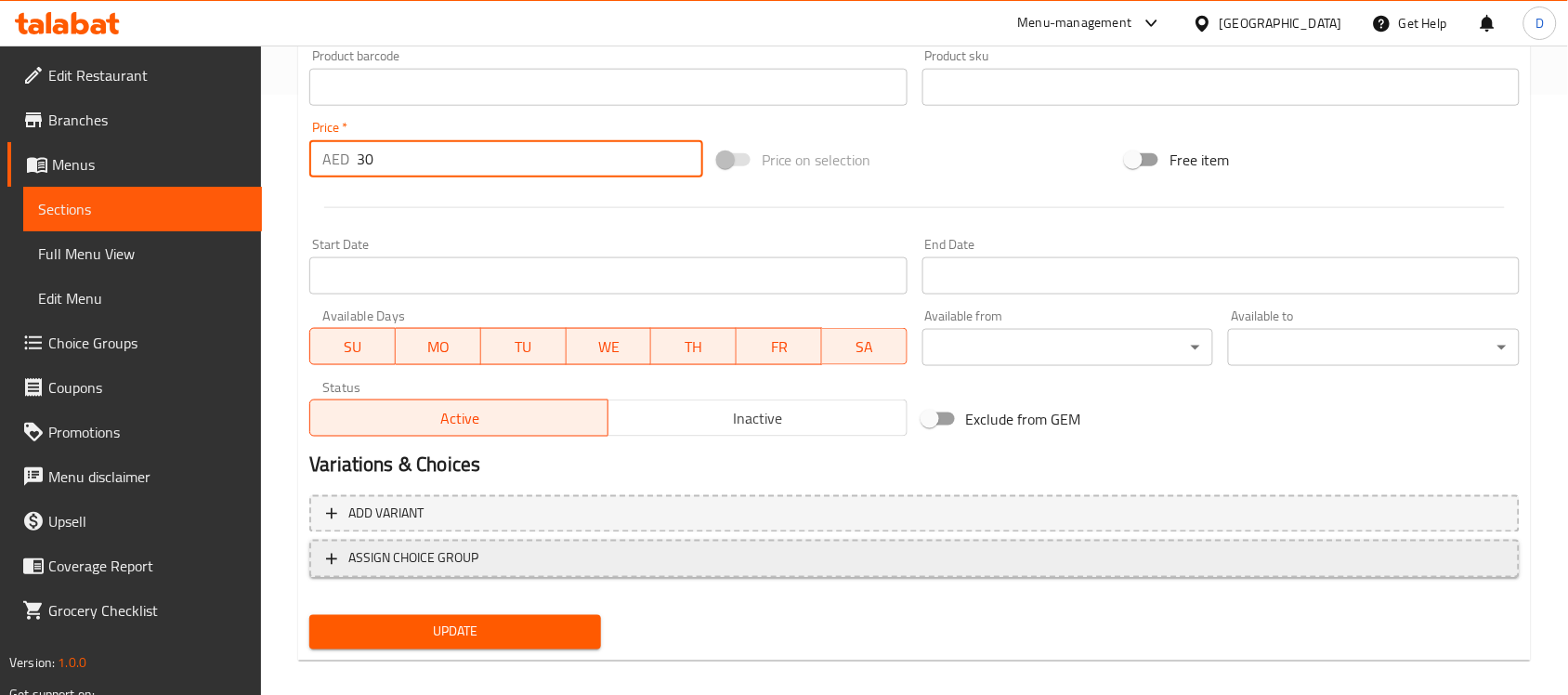
scroll to position [614, 0]
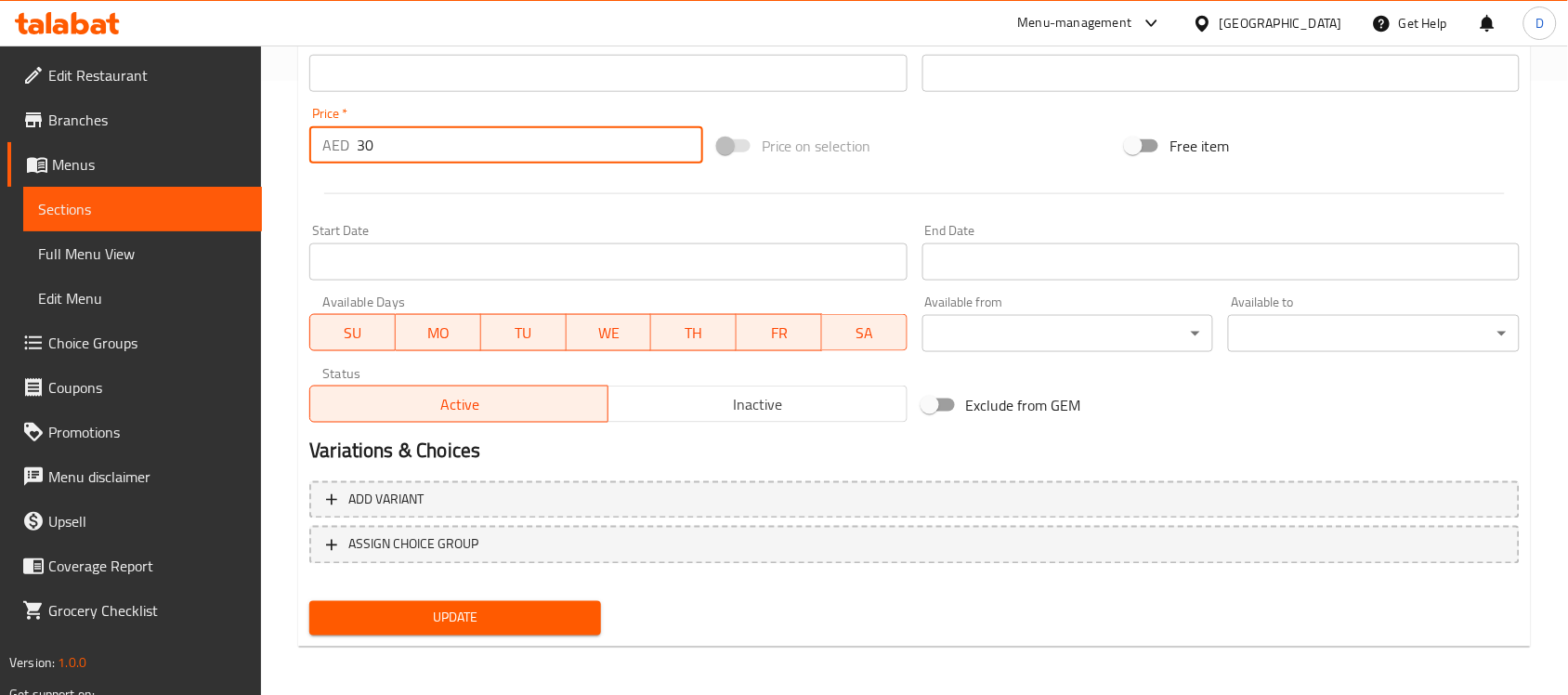
type input "30"
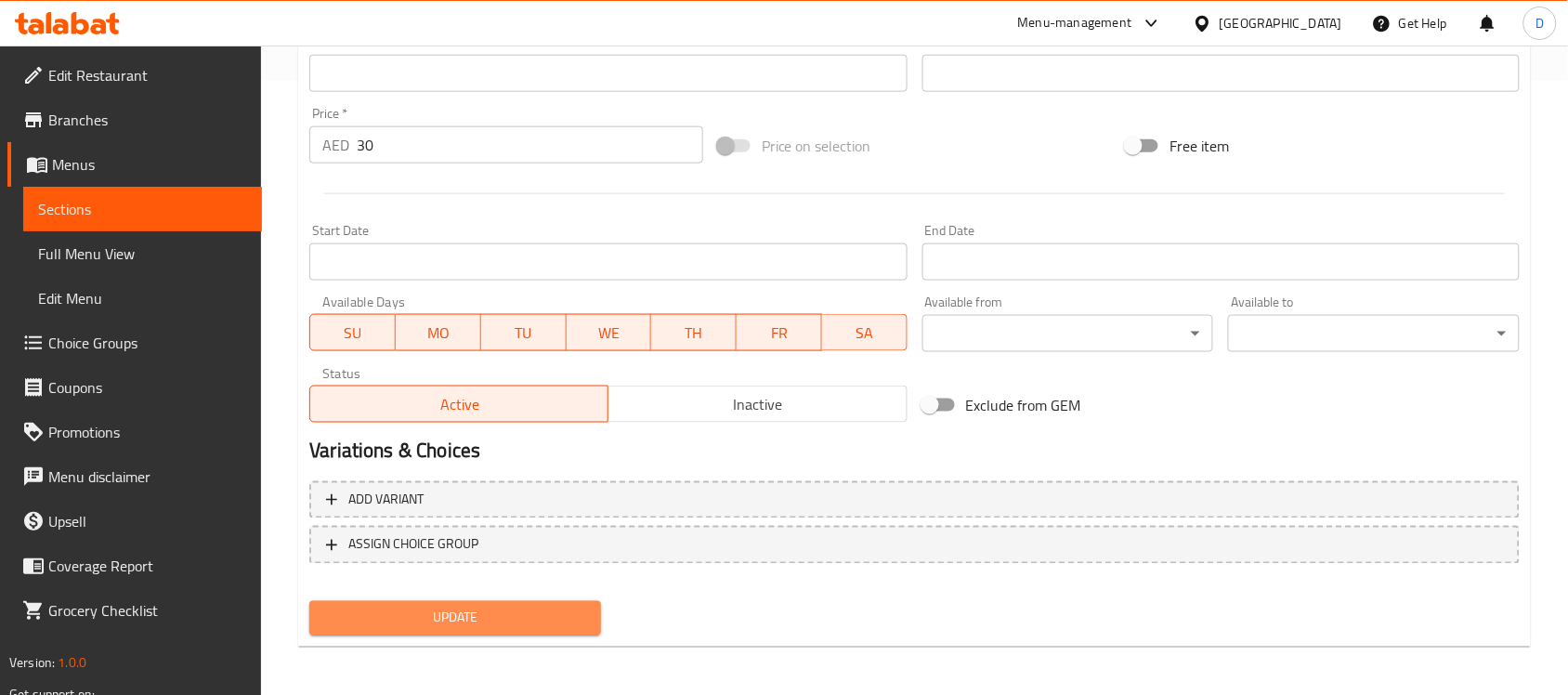
click at [420, 623] on span "Update" at bounding box center [454, 618] width 261 height 23
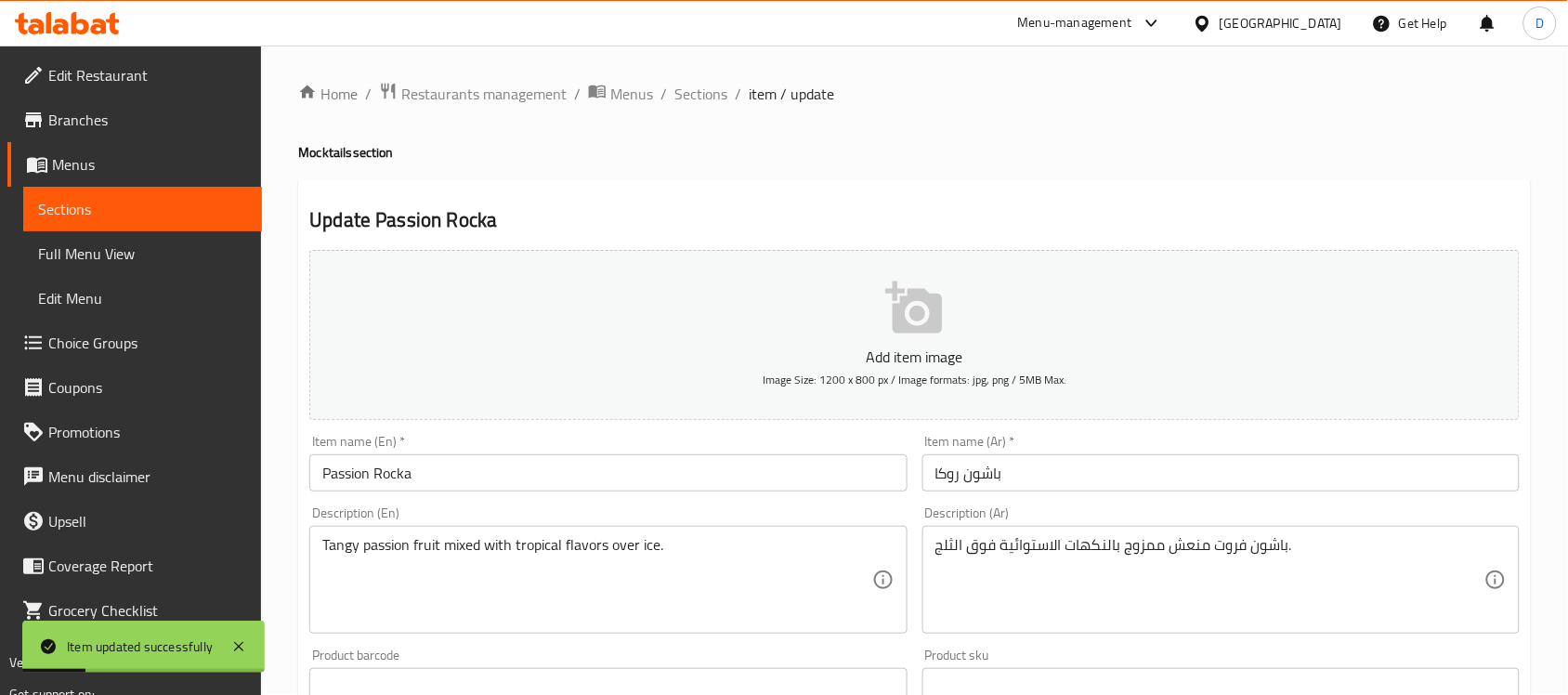
scroll to position [0, 0]
drag, startPoint x: 713, startPoint y: 100, endPoint x: 725, endPoint y: 116, distance: 20.0
click at [713, 100] on span "Sections" at bounding box center [701, 95] width 53 height 22
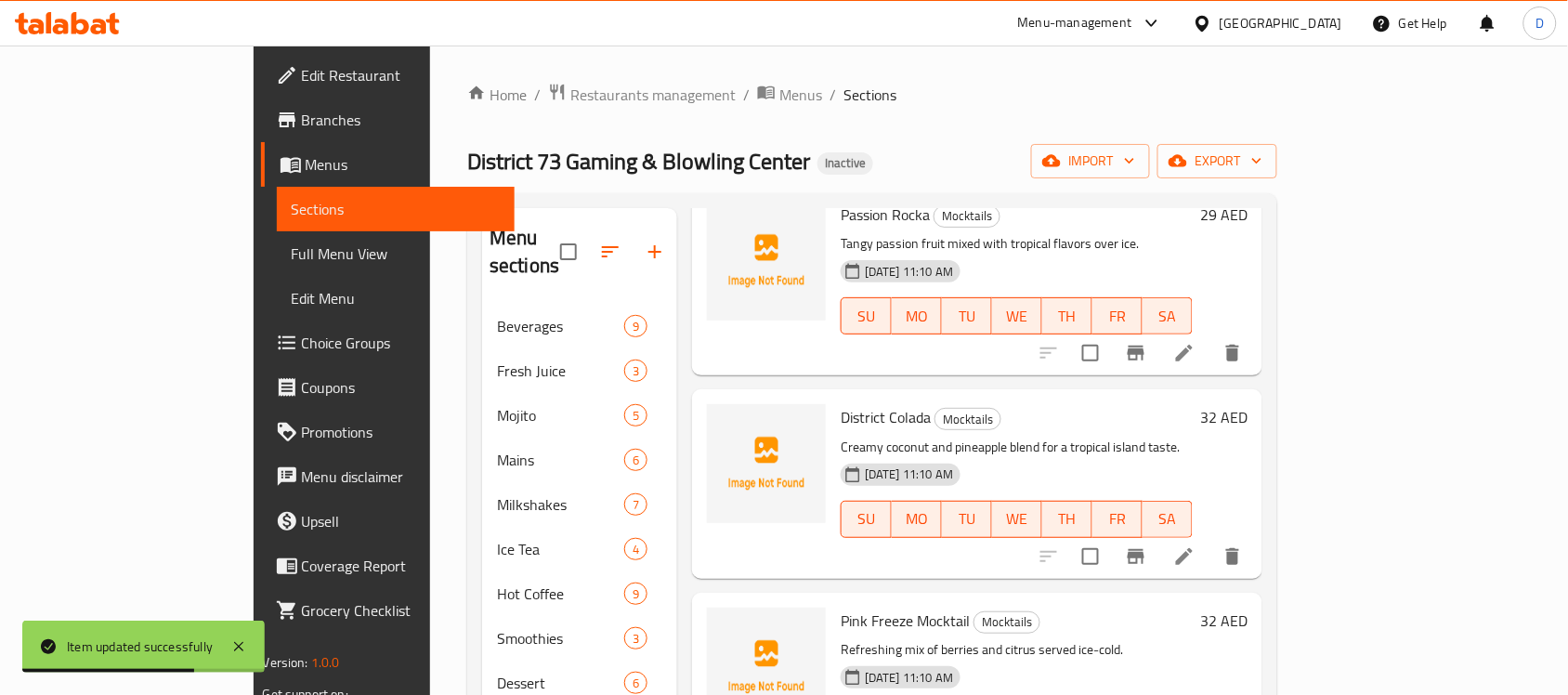
scroll to position [581, 0]
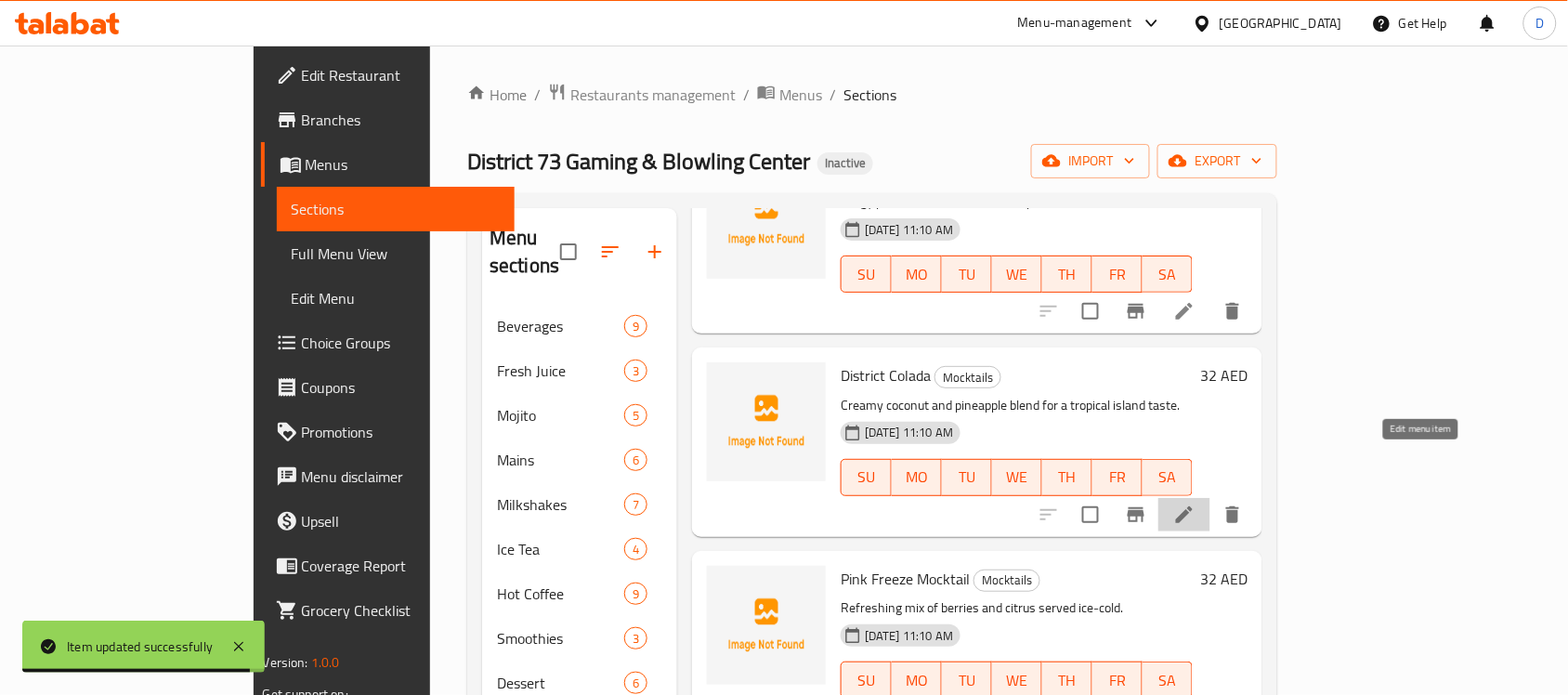
click at [1195, 503] on icon at bounding box center [1185, 515] width 22 height 22
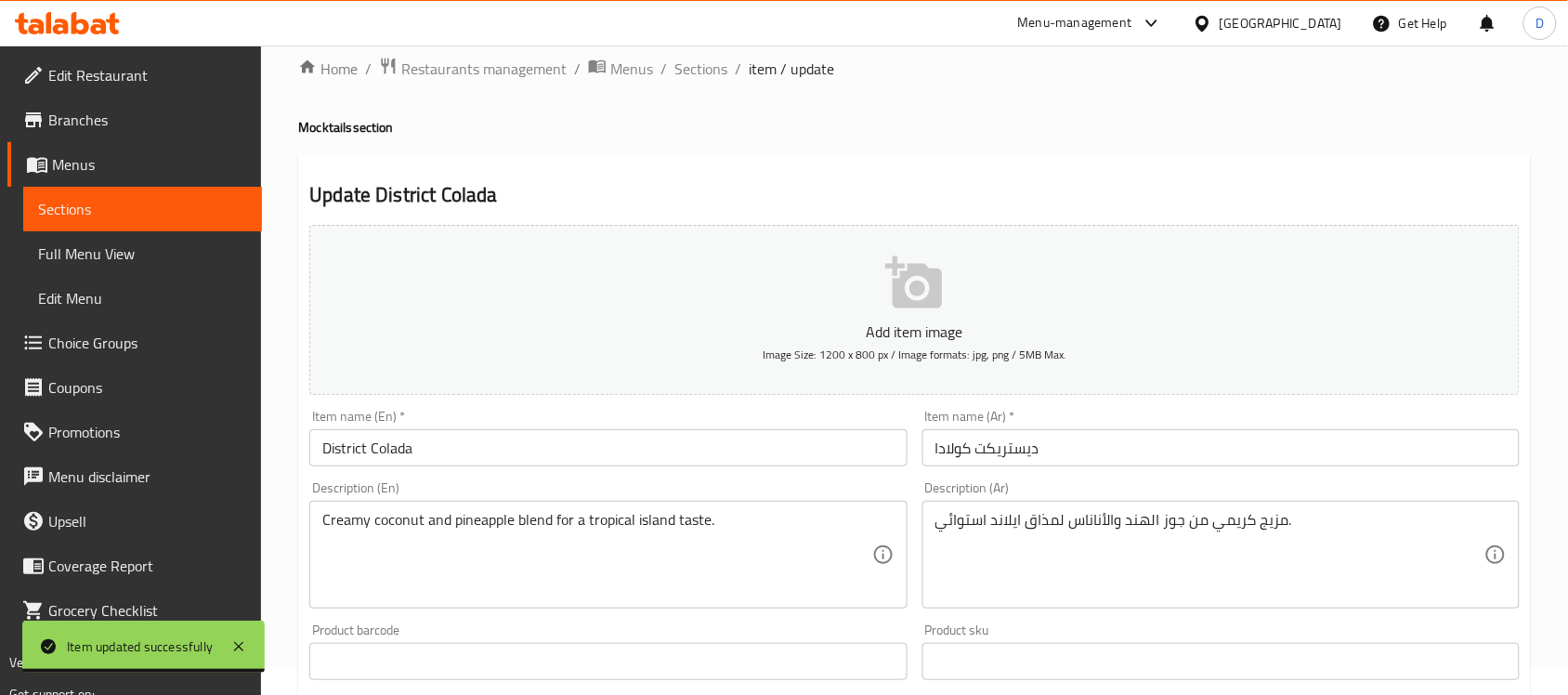
scroll to position [116, 0]
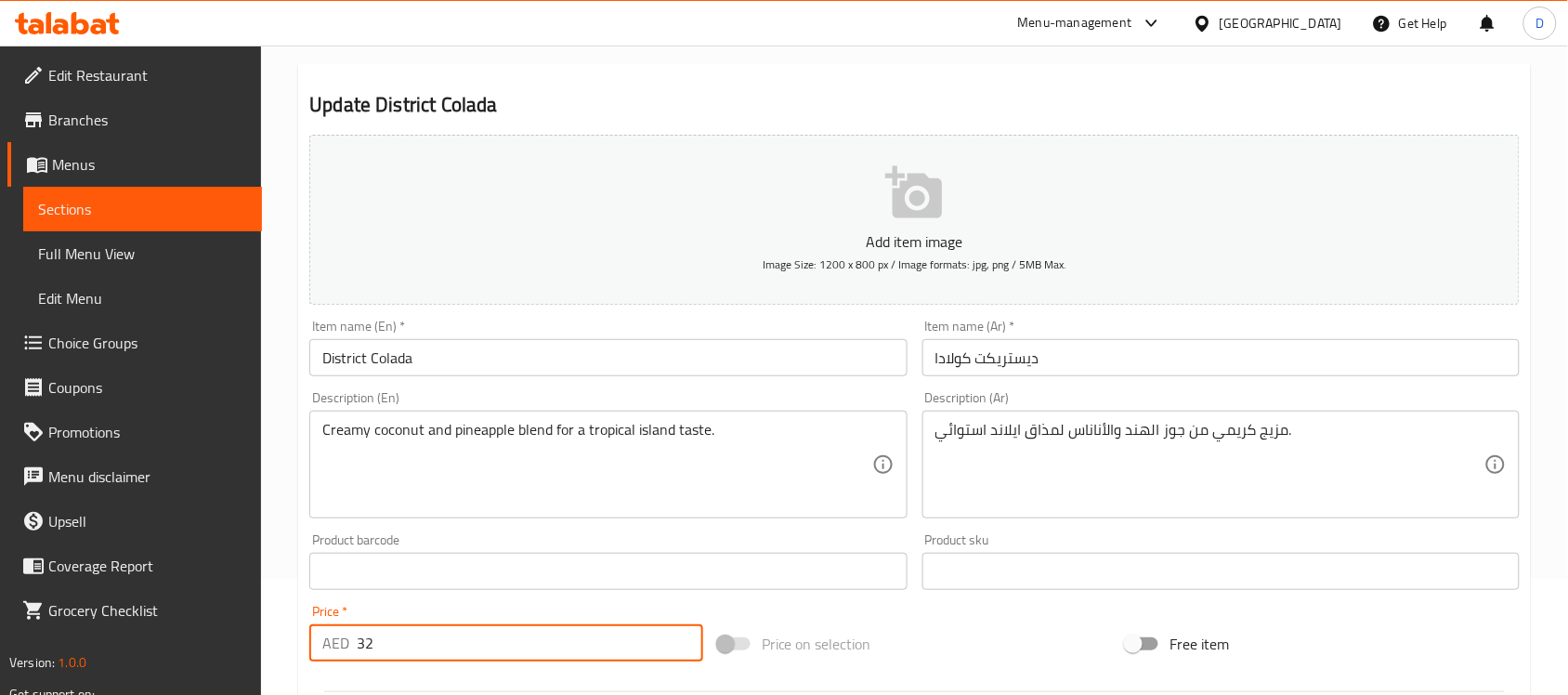
drag, startPoint x: 382, startPoint y: 648, endPoint x: 295, endPoint y: 648, distance: 87.0
click at [295, 648] on div "Home / Restaurants management / Menus / Sections / item / update Mocktails sect…" at bounding box center [914, 562] width 1307 height 1266
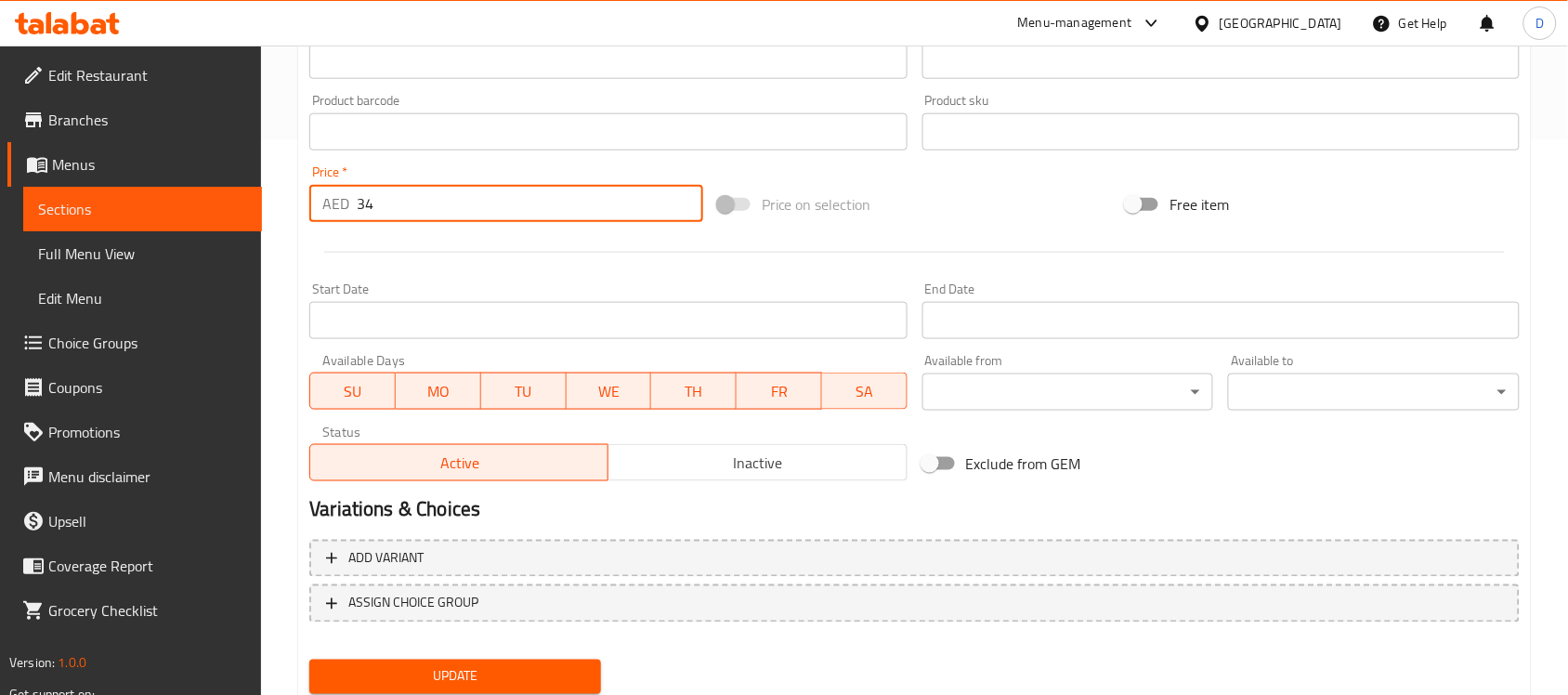
scroll to position [614, 0]
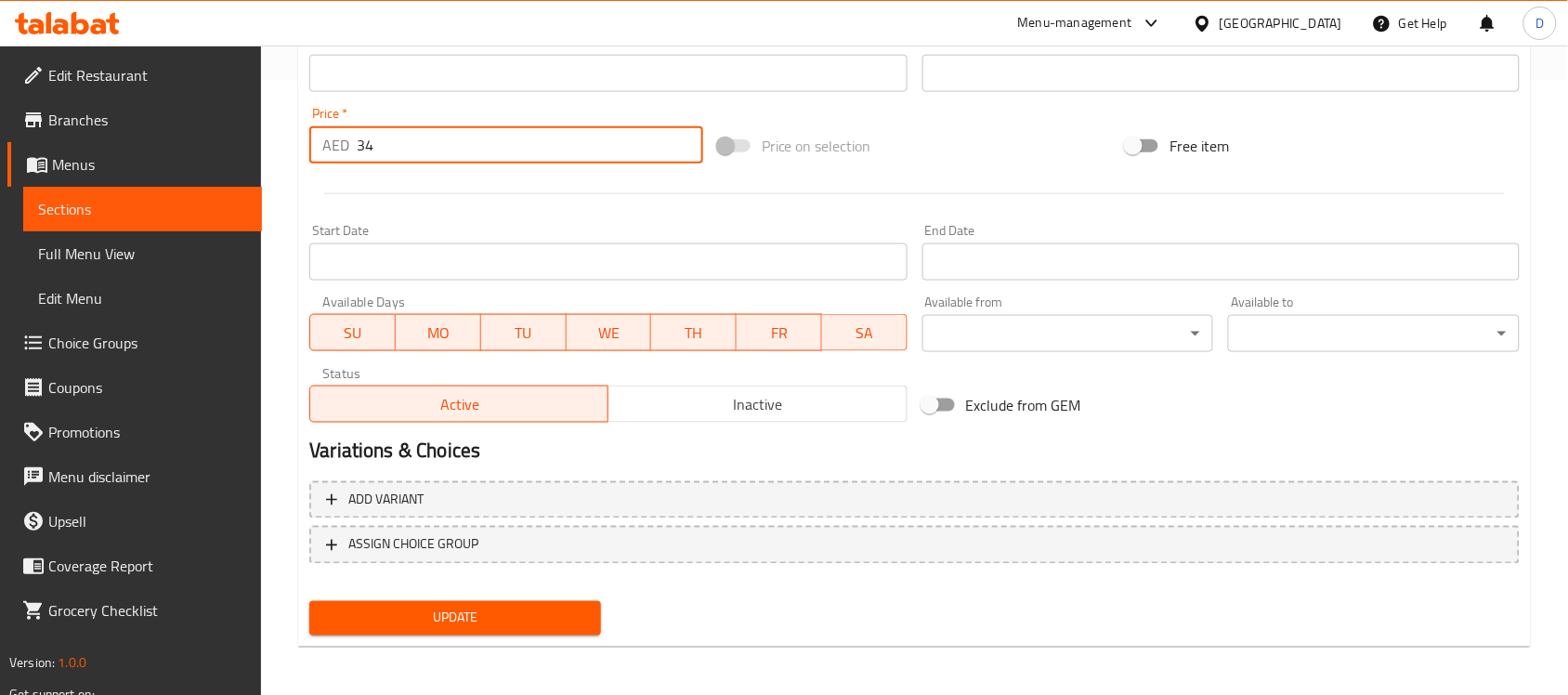
type input "34"
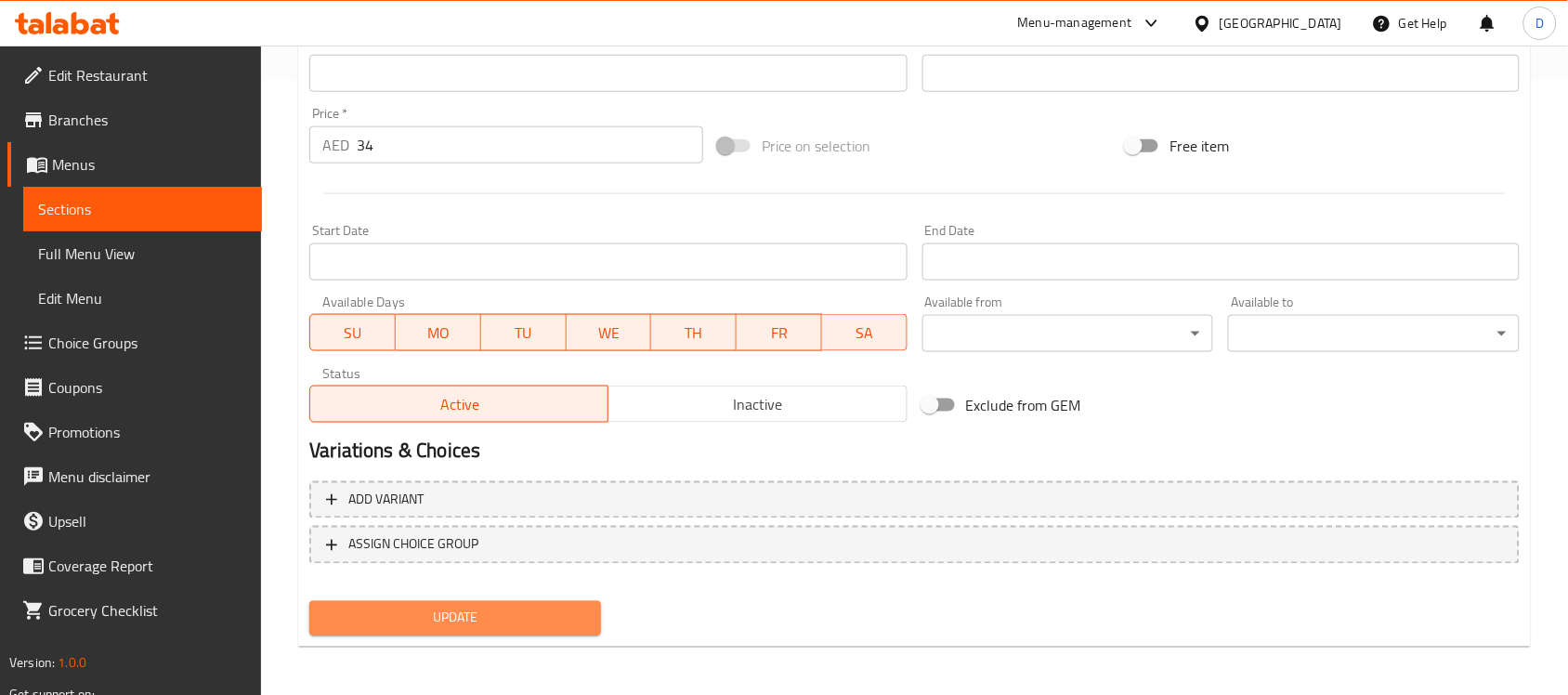
click at [433, 618] on span "Update" at bounding box center [454, 618] width 261 height 23
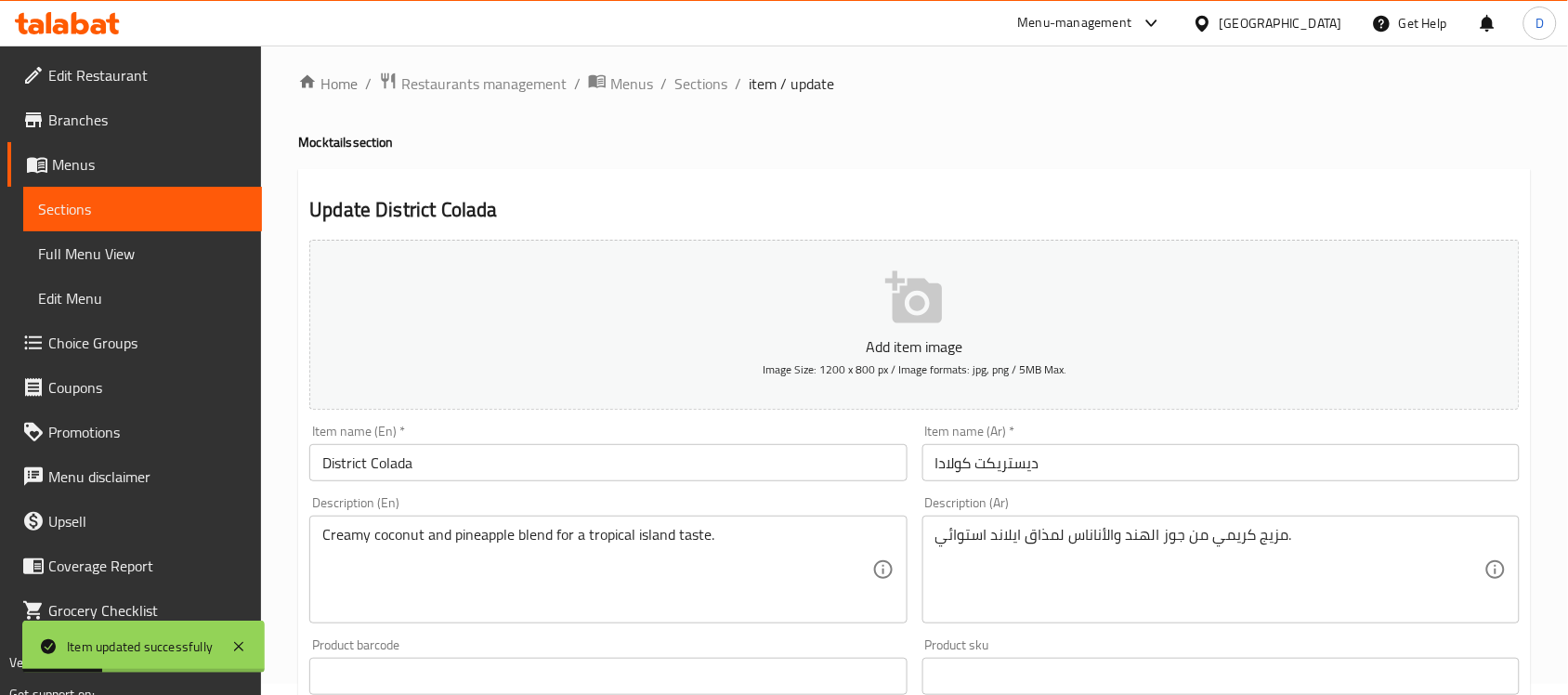
scroll to position [0, 0]
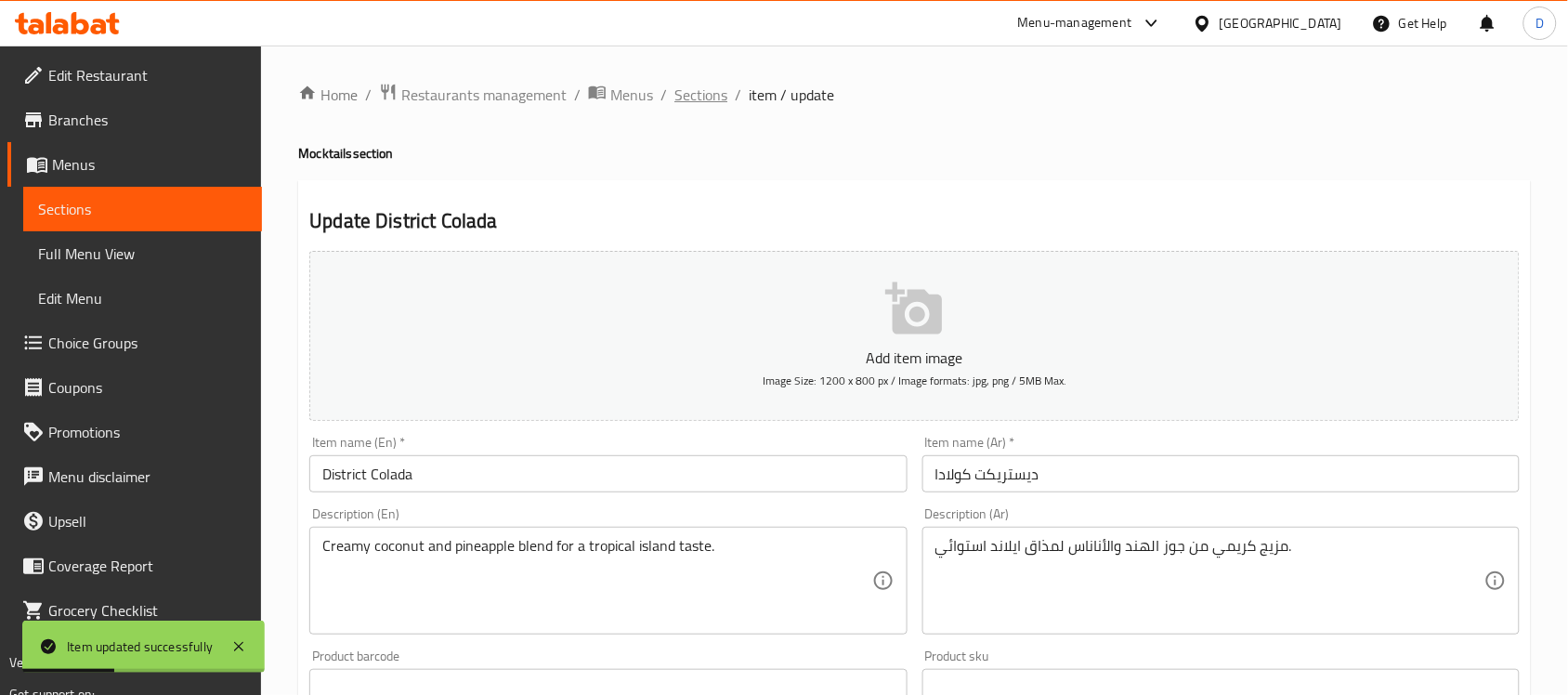
click at [704, 106] on span "Sections" at bounding box center [701, 95] width 53 height 22
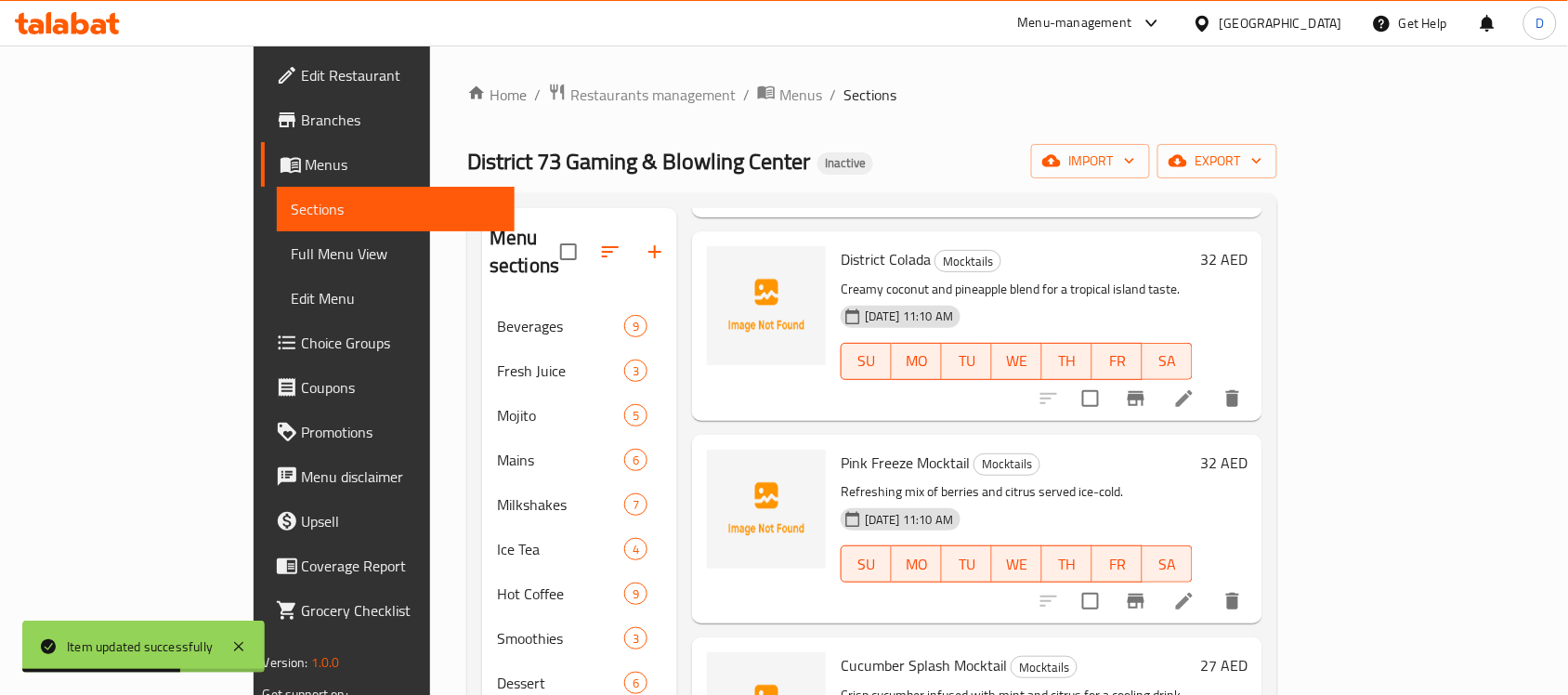
scroll to position [812, 0]
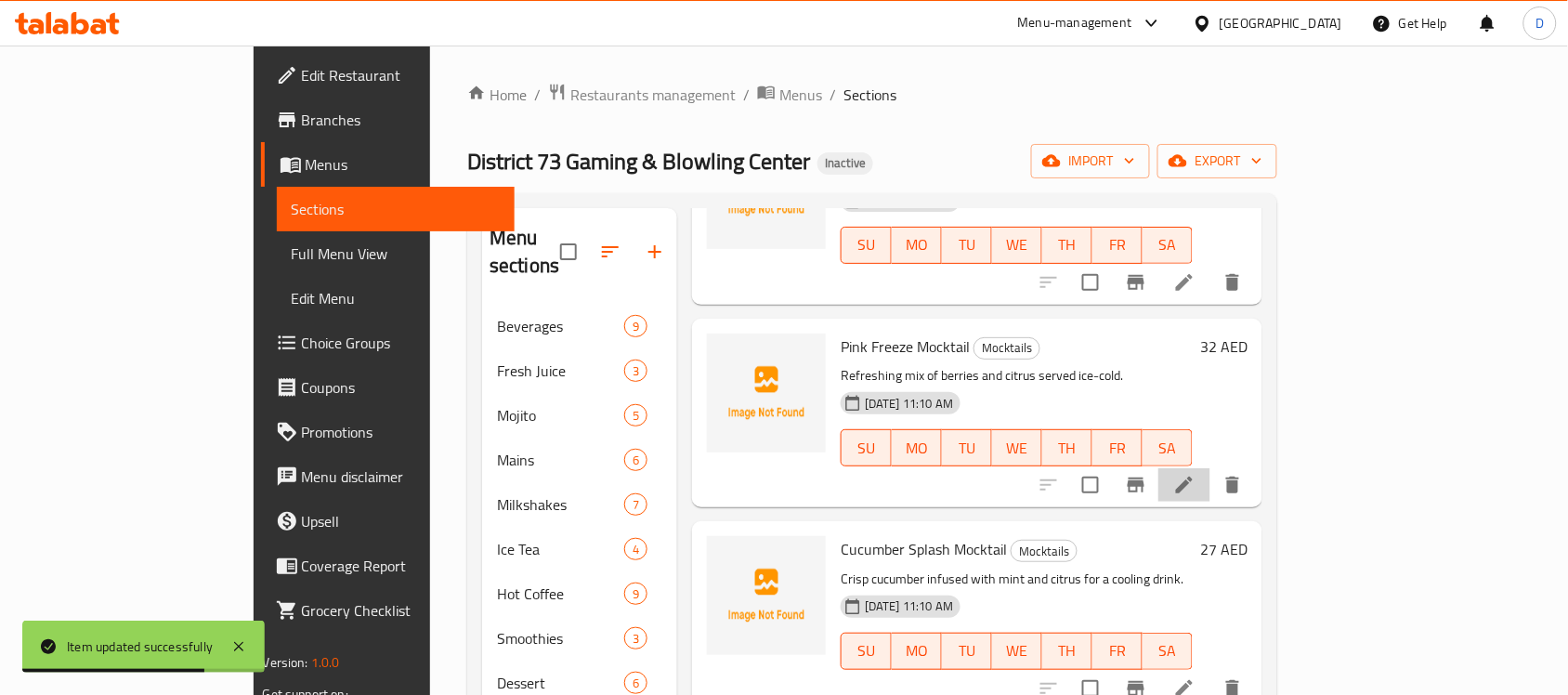
click at [1195, 474] on icon at bounding box center [1185, 485] width 22 height 22
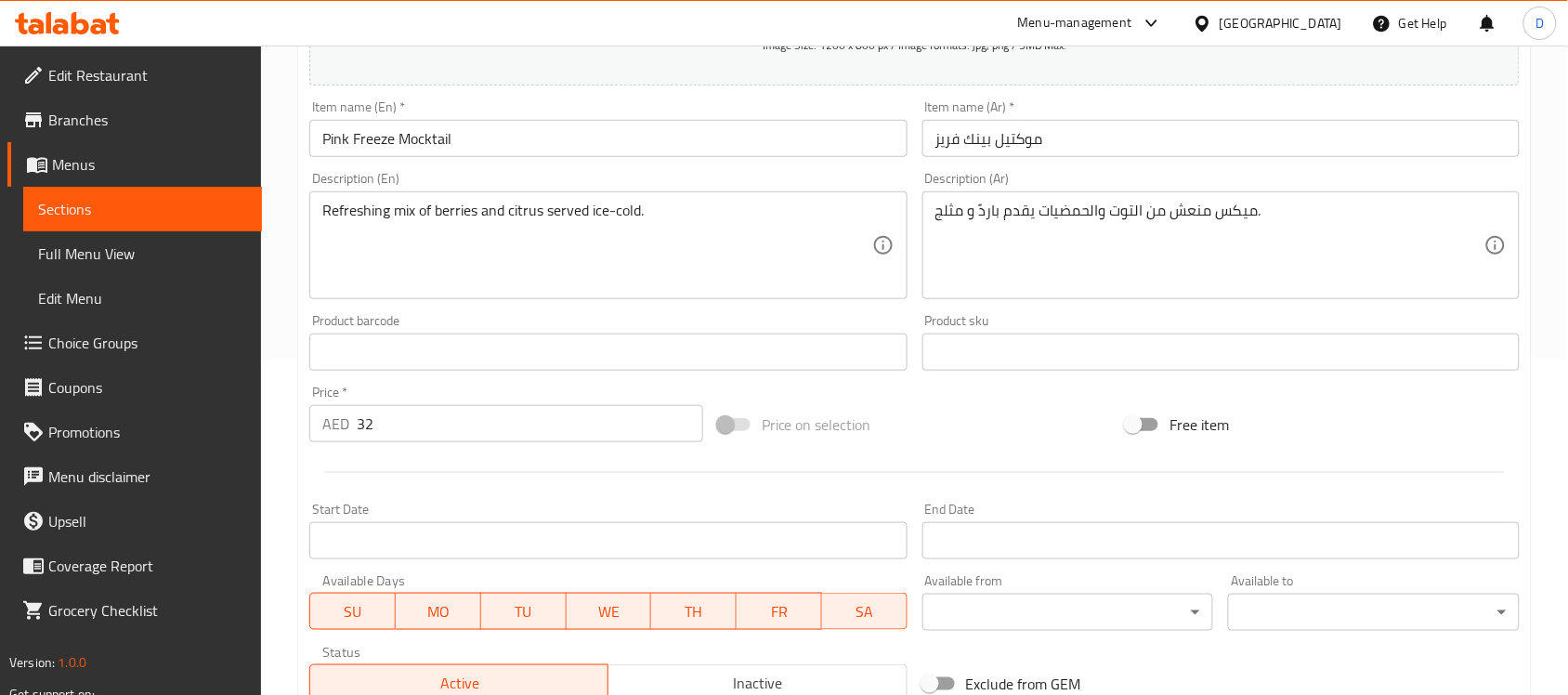
scroll to position [348, 0]
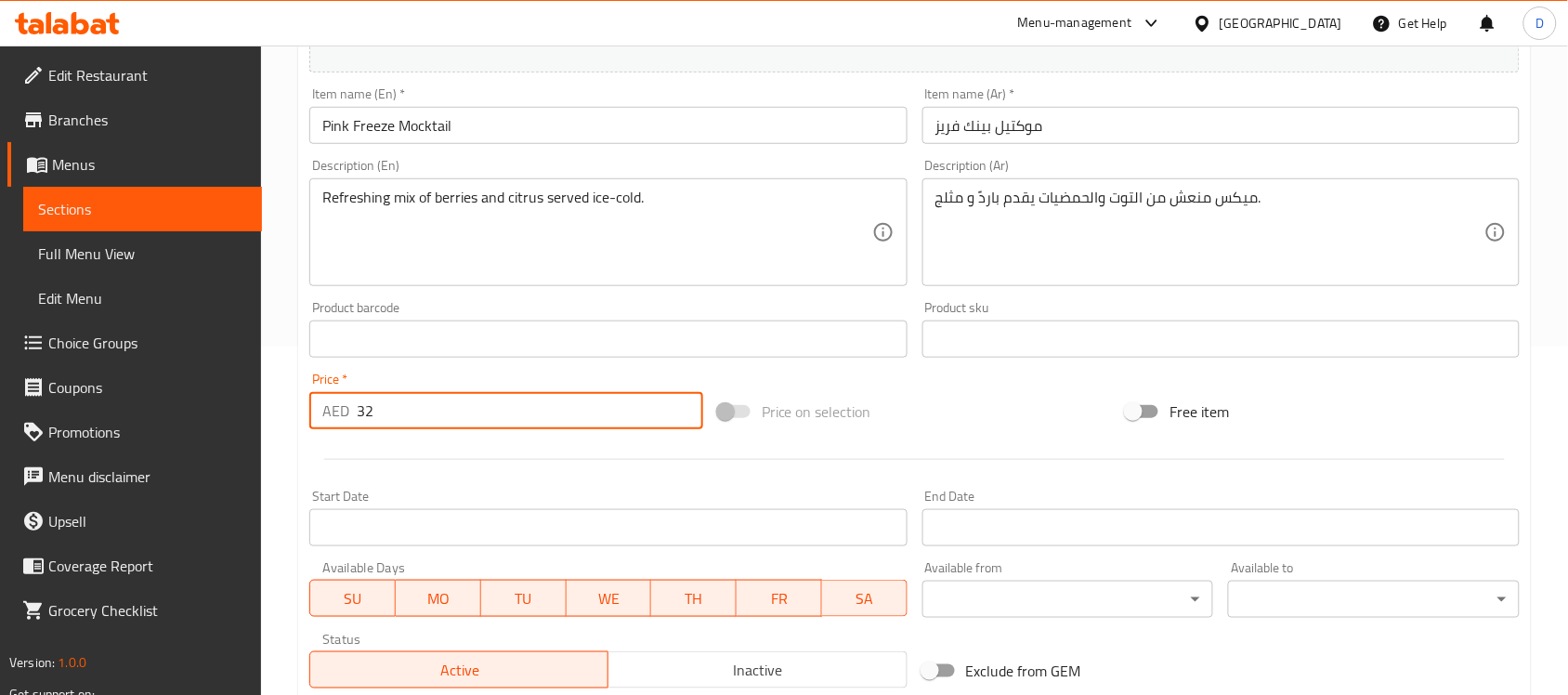
drag, startPoint x: 387, startPoint y: 415, endPoint x: 328, endPoint y: 415, distance: 59.0
click at [328, 415] on div "AED 32 Price *" at bounding box center [505, 410] width 394 height 37
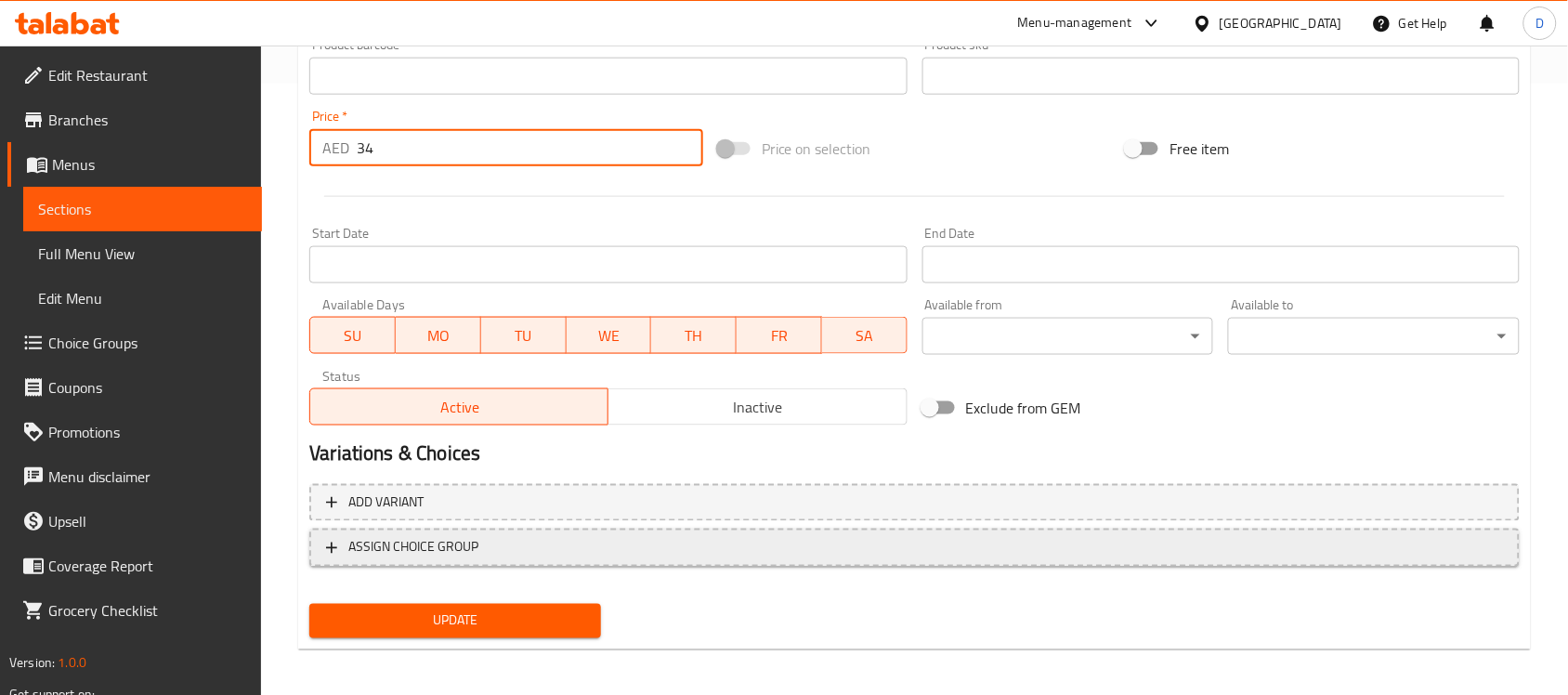
scroll to position [614, 0]
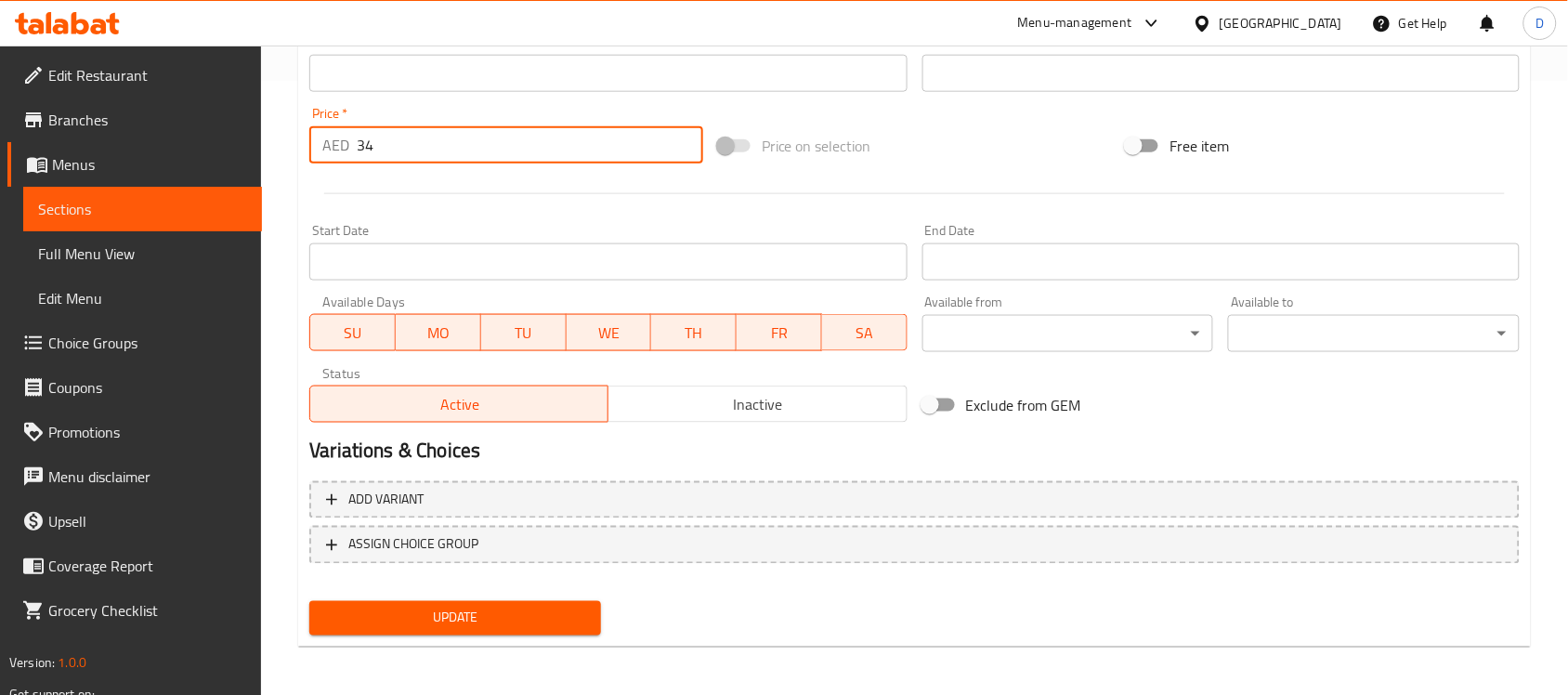
type input "34"
click at [449, 608] on span "Update" at bounding box center [454, 618] width 261 height 23
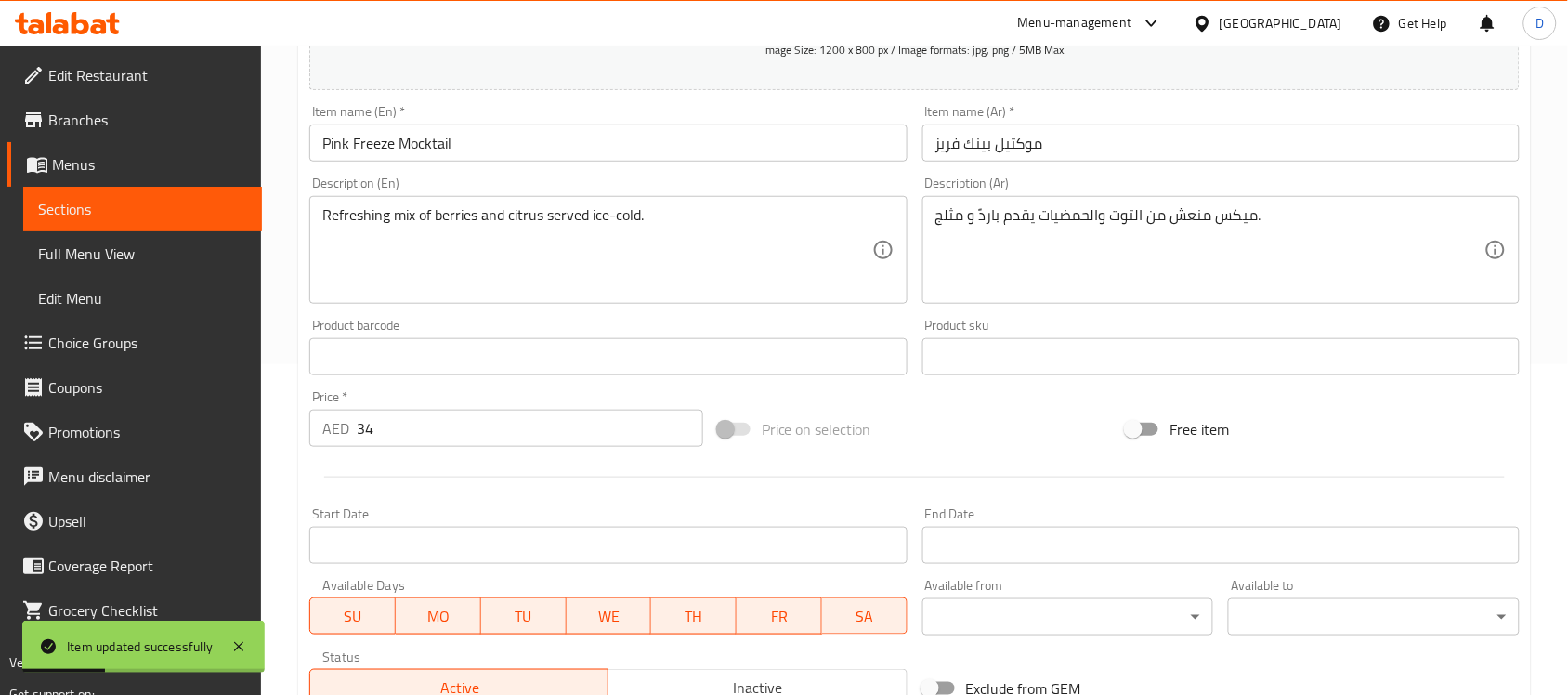
scroll to position [0, 0]
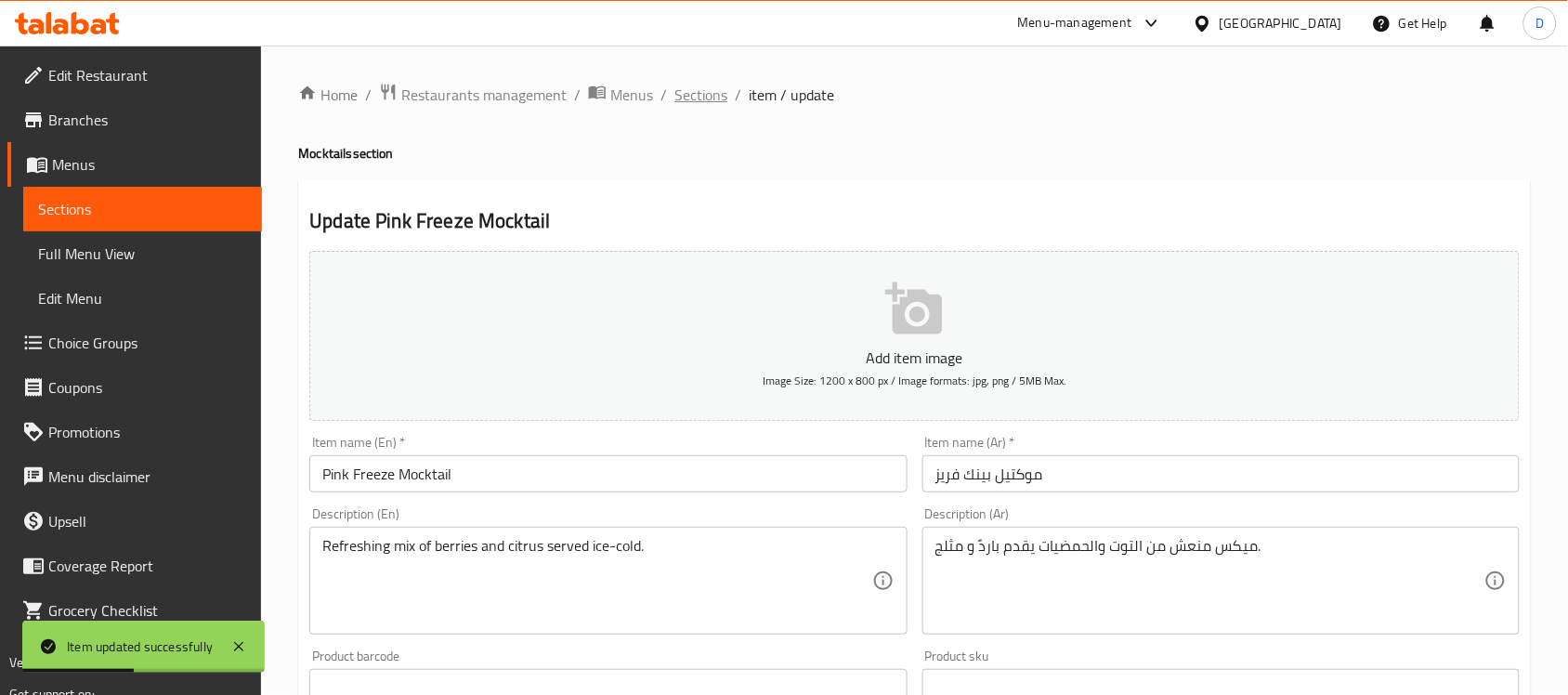
click at [710, 98] on span "Sections" at bounding box center [701, 95] width 53 height 22
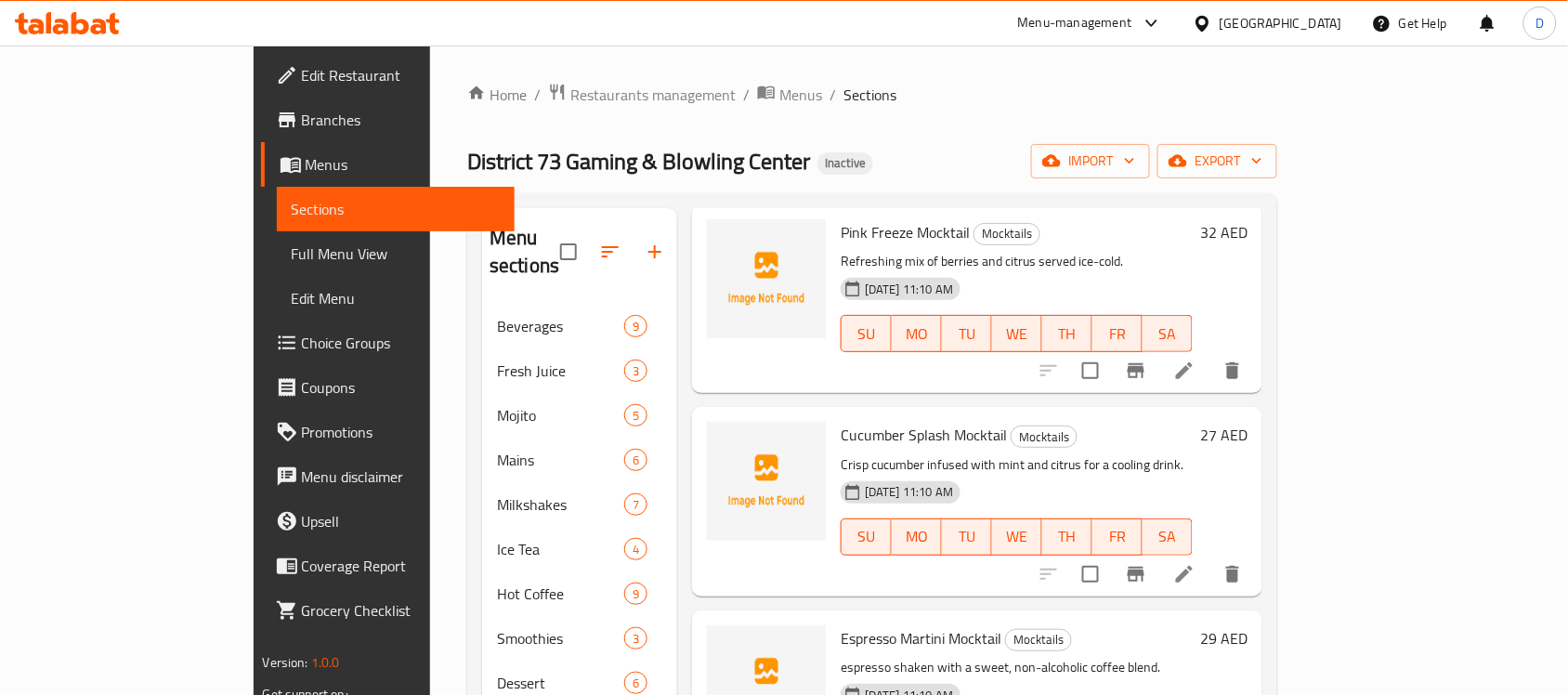
scroll to position [929, 0]
click at [1195, 561] on icon at bounding box center [1185, 572] width 22 height 22
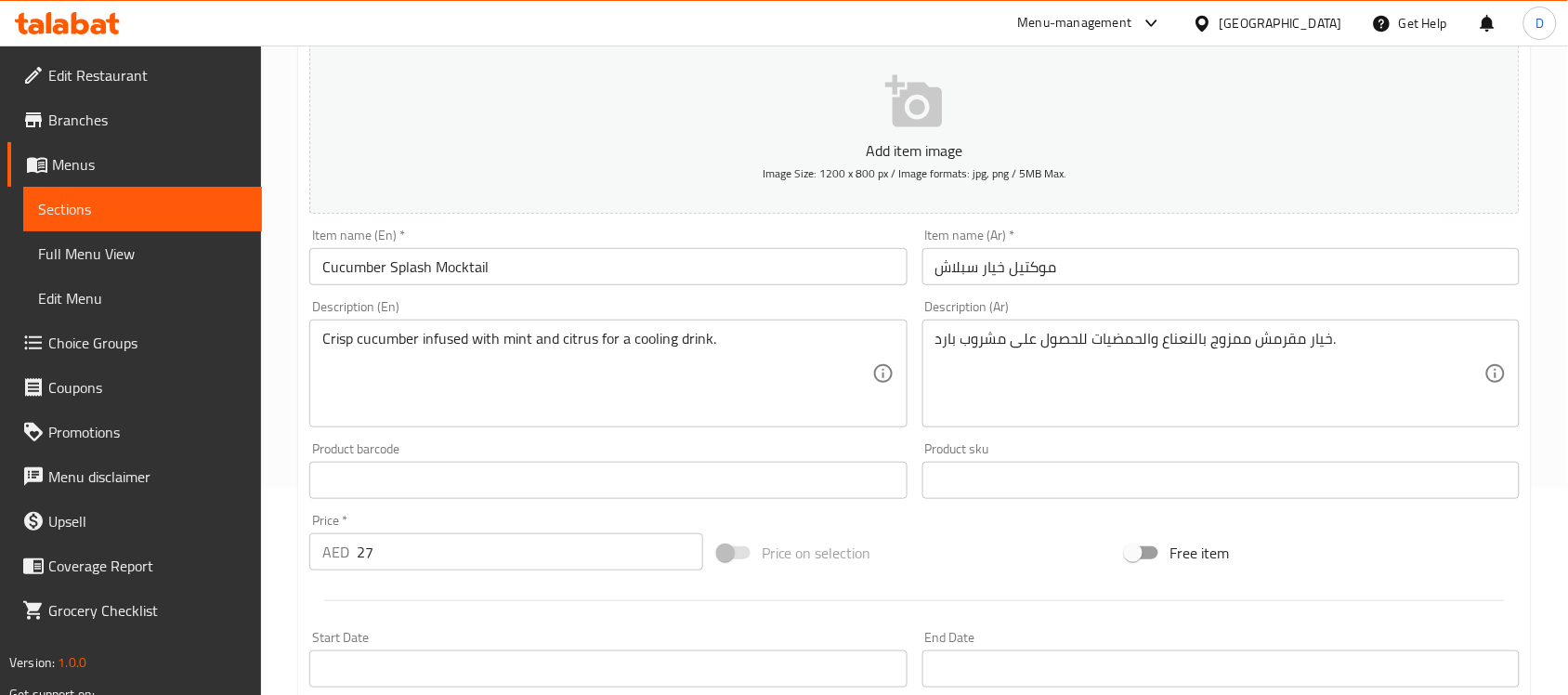
scroll to position [233, 0]
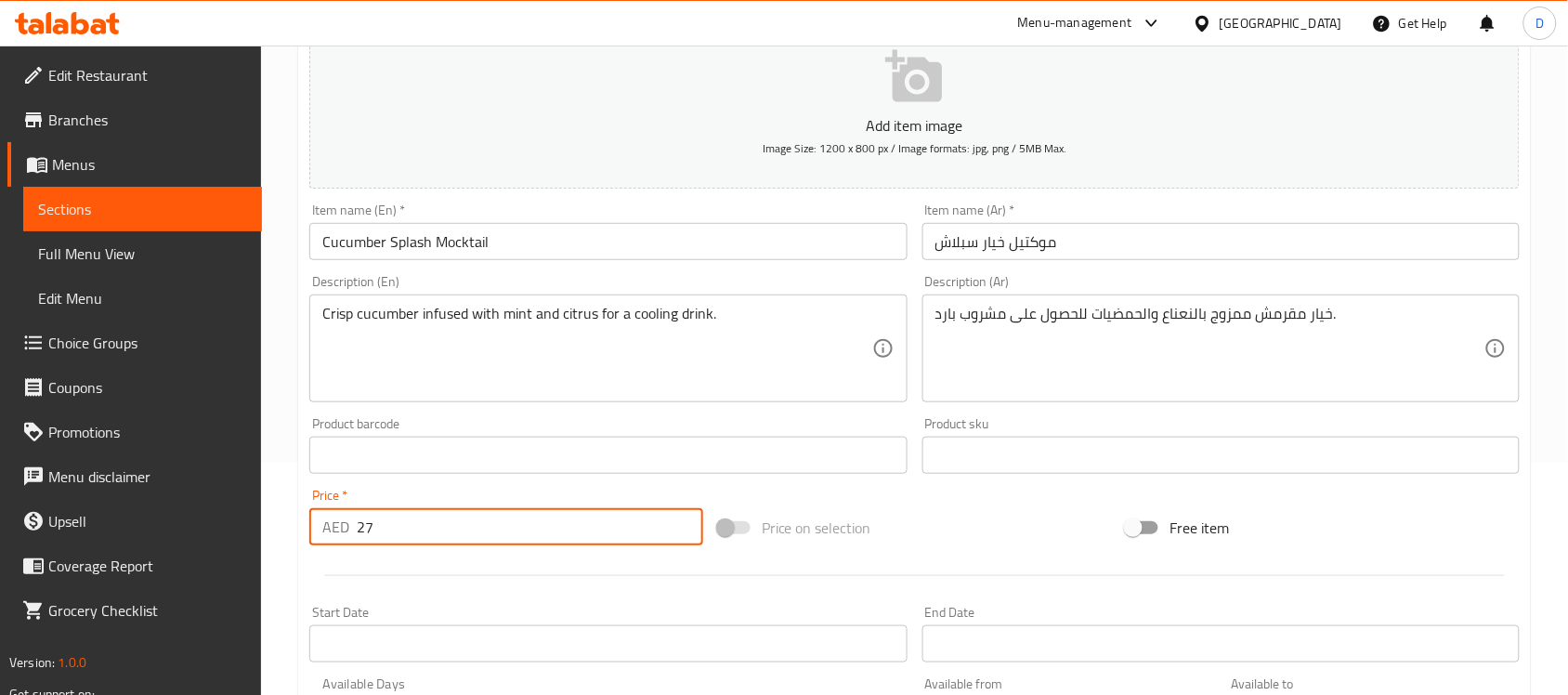
drag, startPoint x: 348, startPoint y: 520, endPoint x: 327, endPoint y: 521, distance: 21.0
click at [327, 521] on div "AED 27 Price *" at bounding box center [505, 527] width 394 height 37
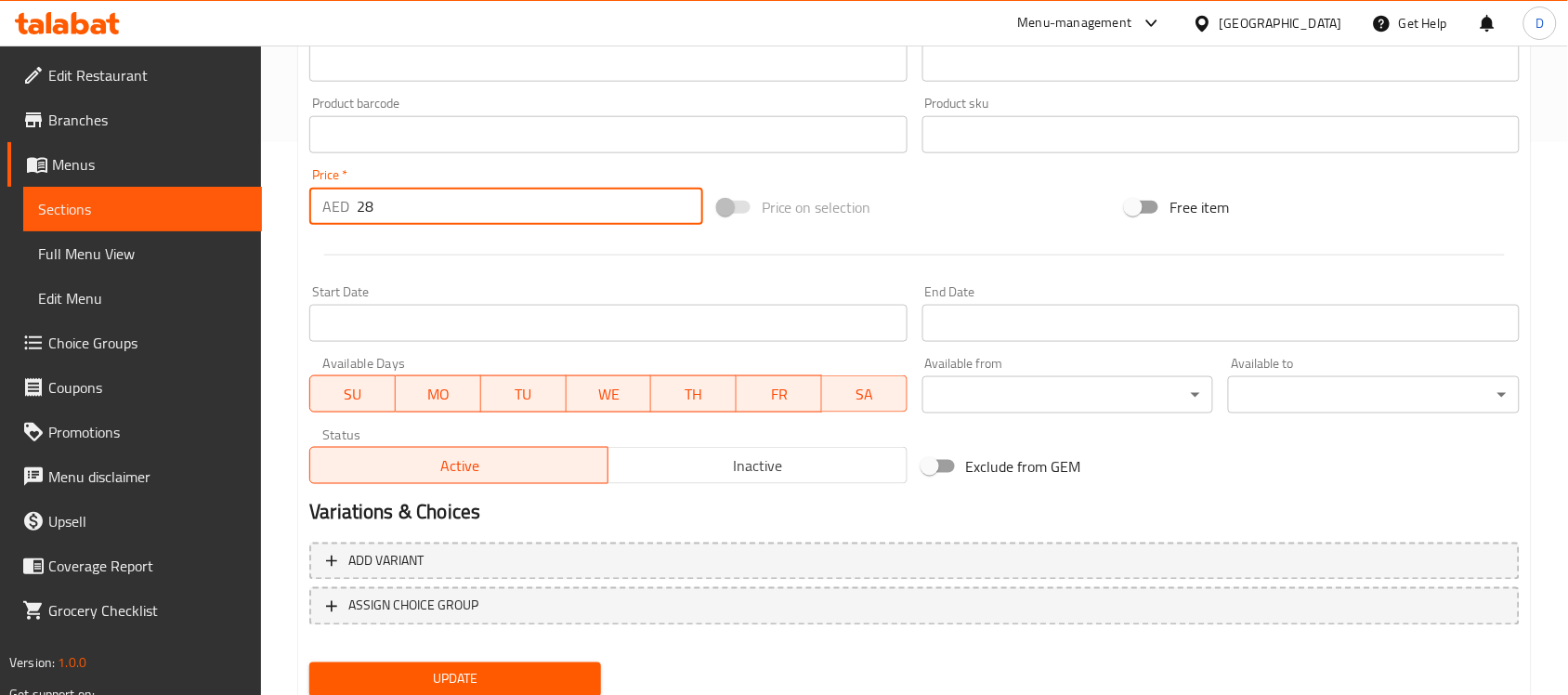
scroll to position [614, 0]
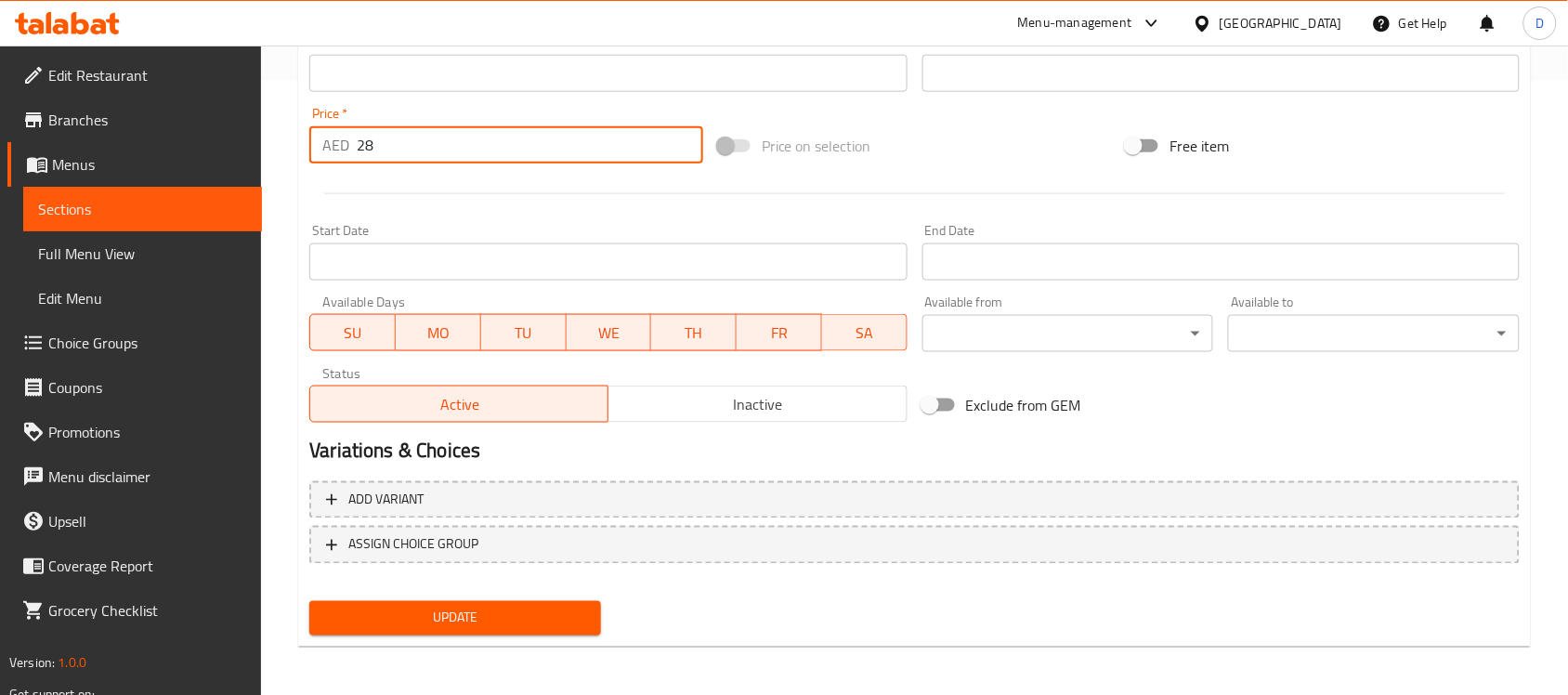
type input "28"
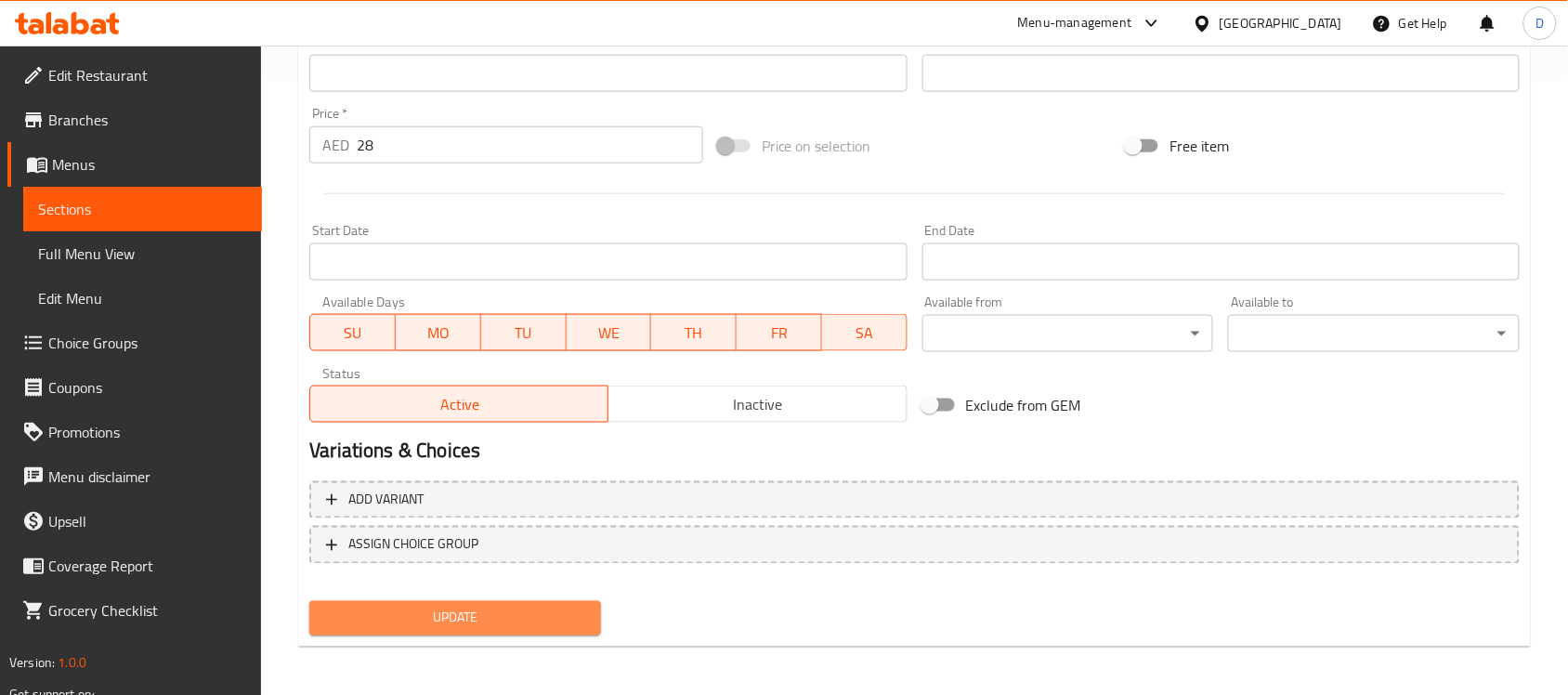
click at [406, 609] on span "Update" at bounding box center [454, 618] width 261 height 23
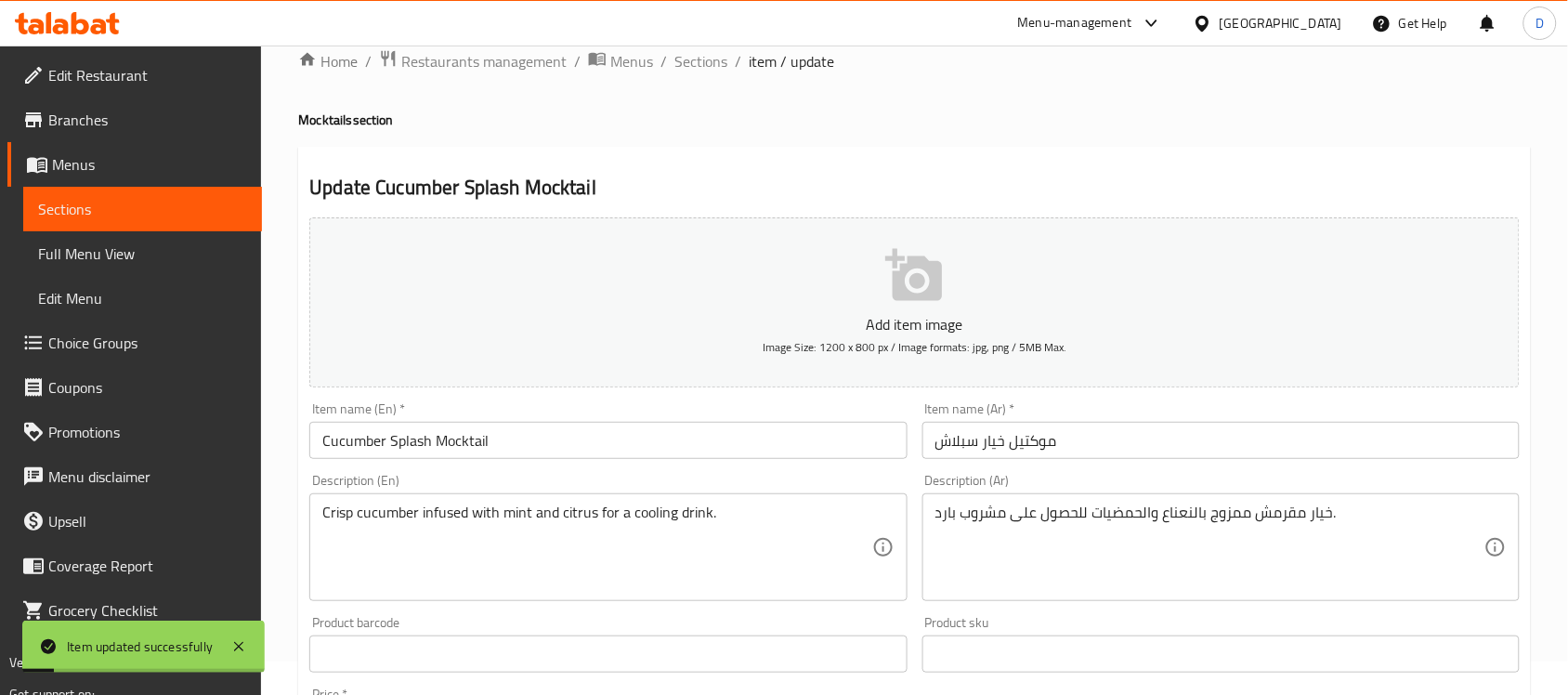
scroll to position [0, 0]
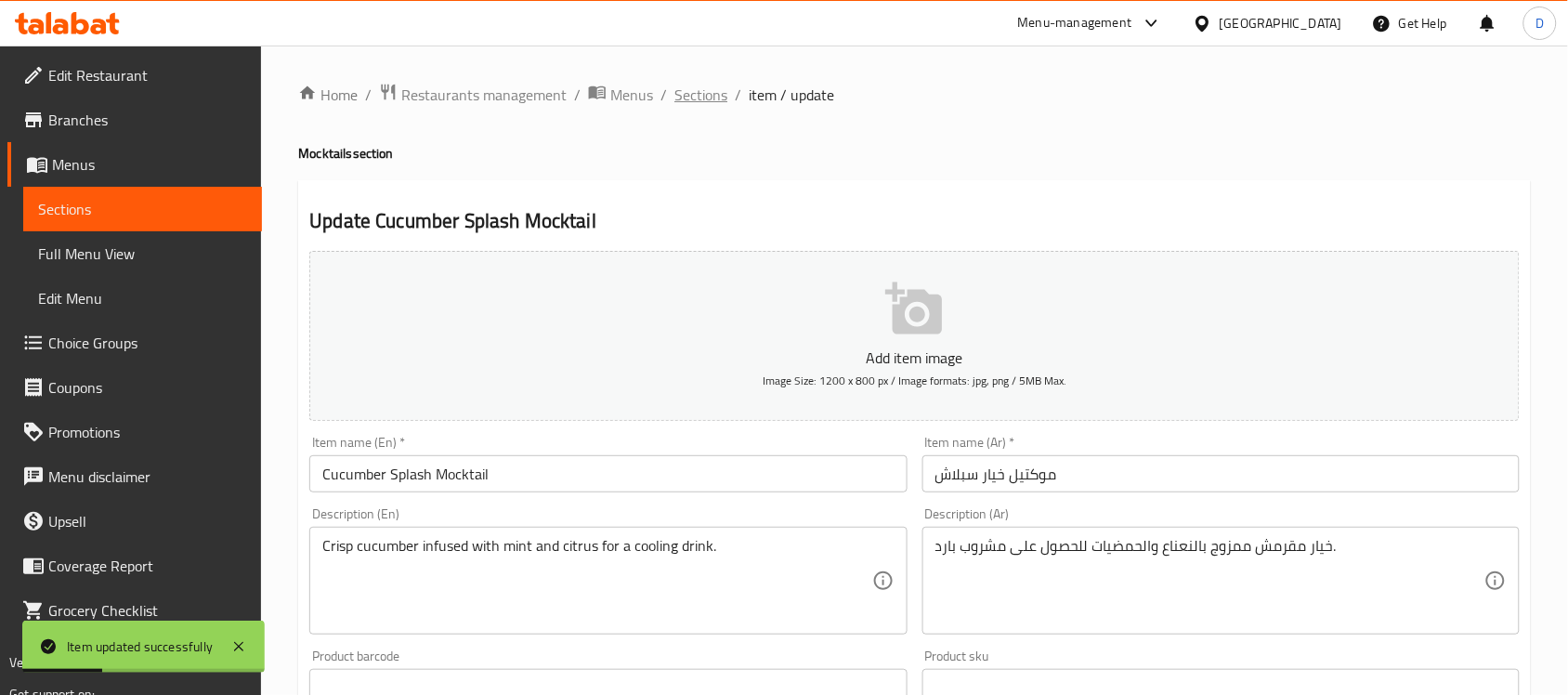
click at [690, 100] on span "Sections" at bounding box center [701, 95] width 53 height 22
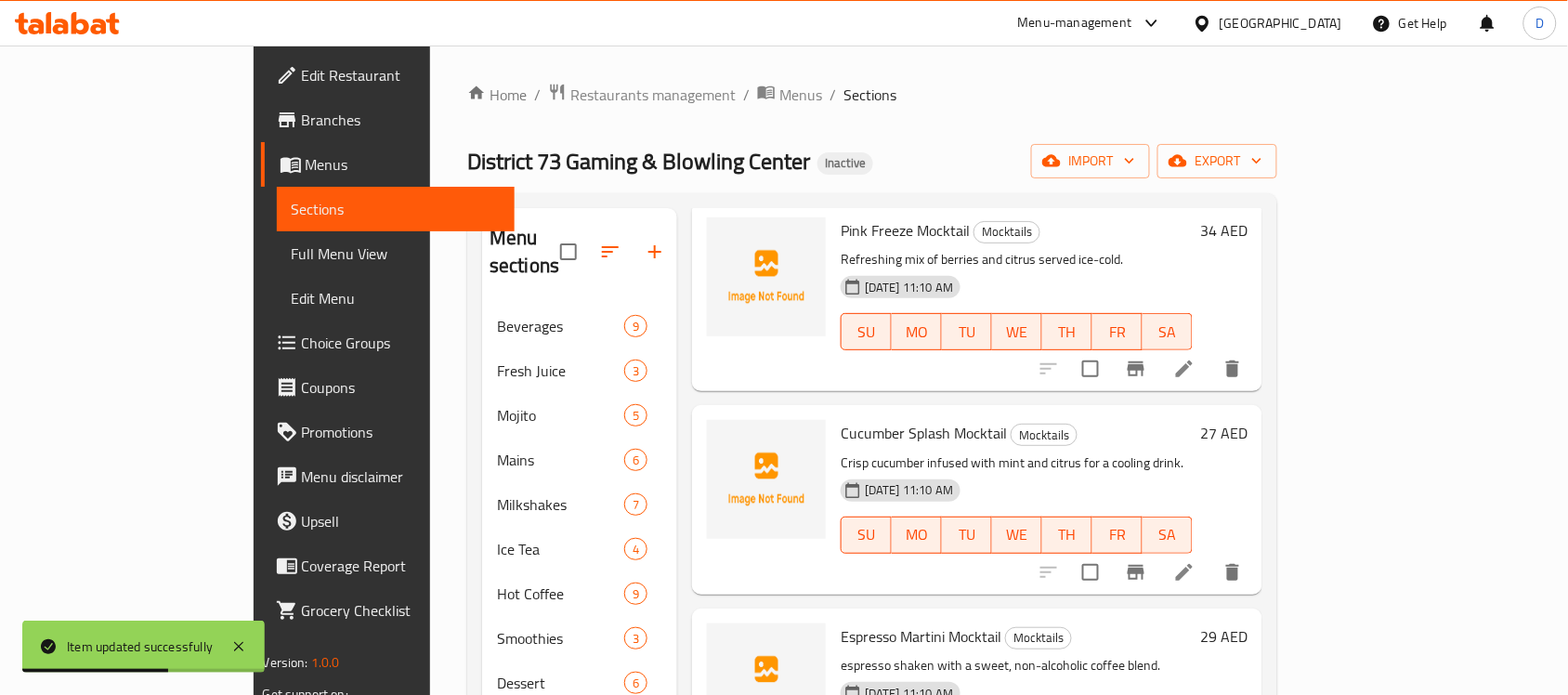
scroll to position [1045, 0]
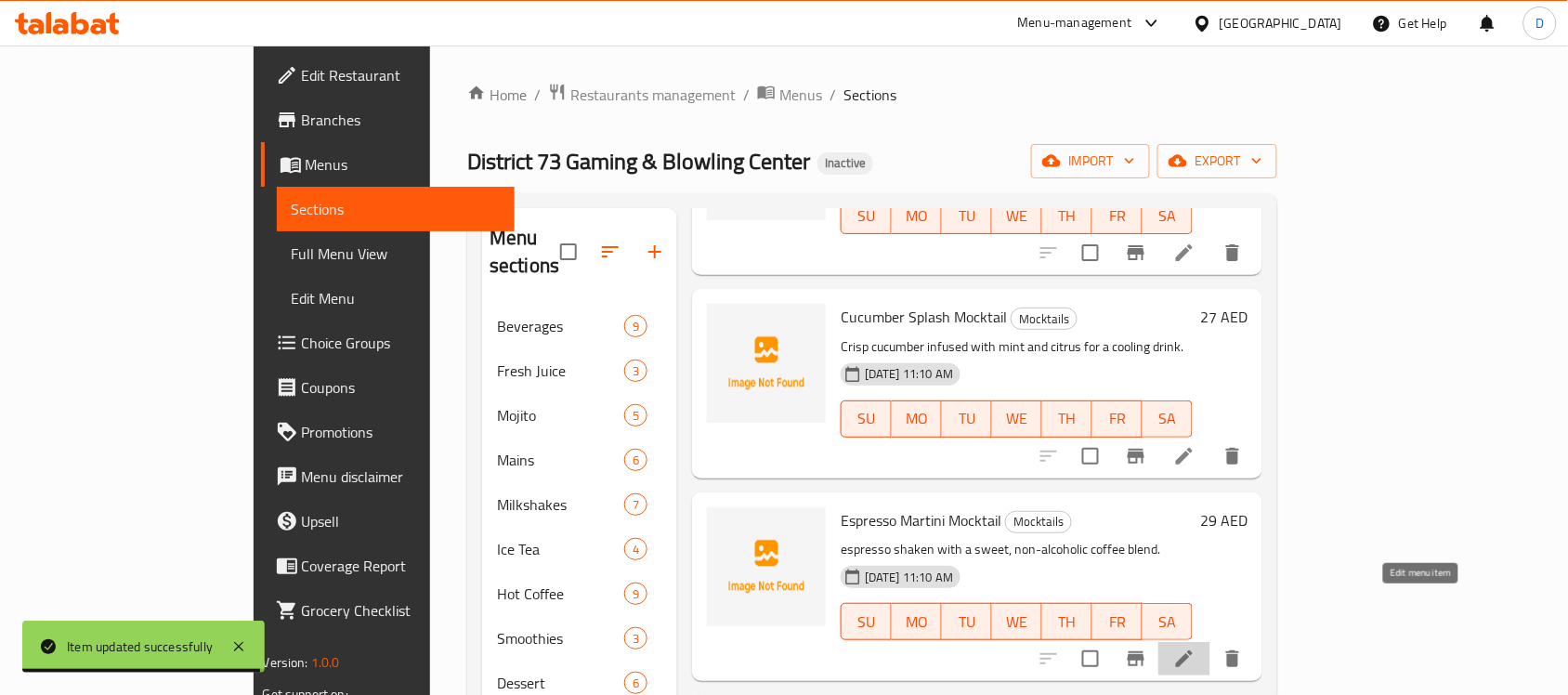
click at [1195, 648] on icon at bounding box center [1185, 659] width 22 height 22
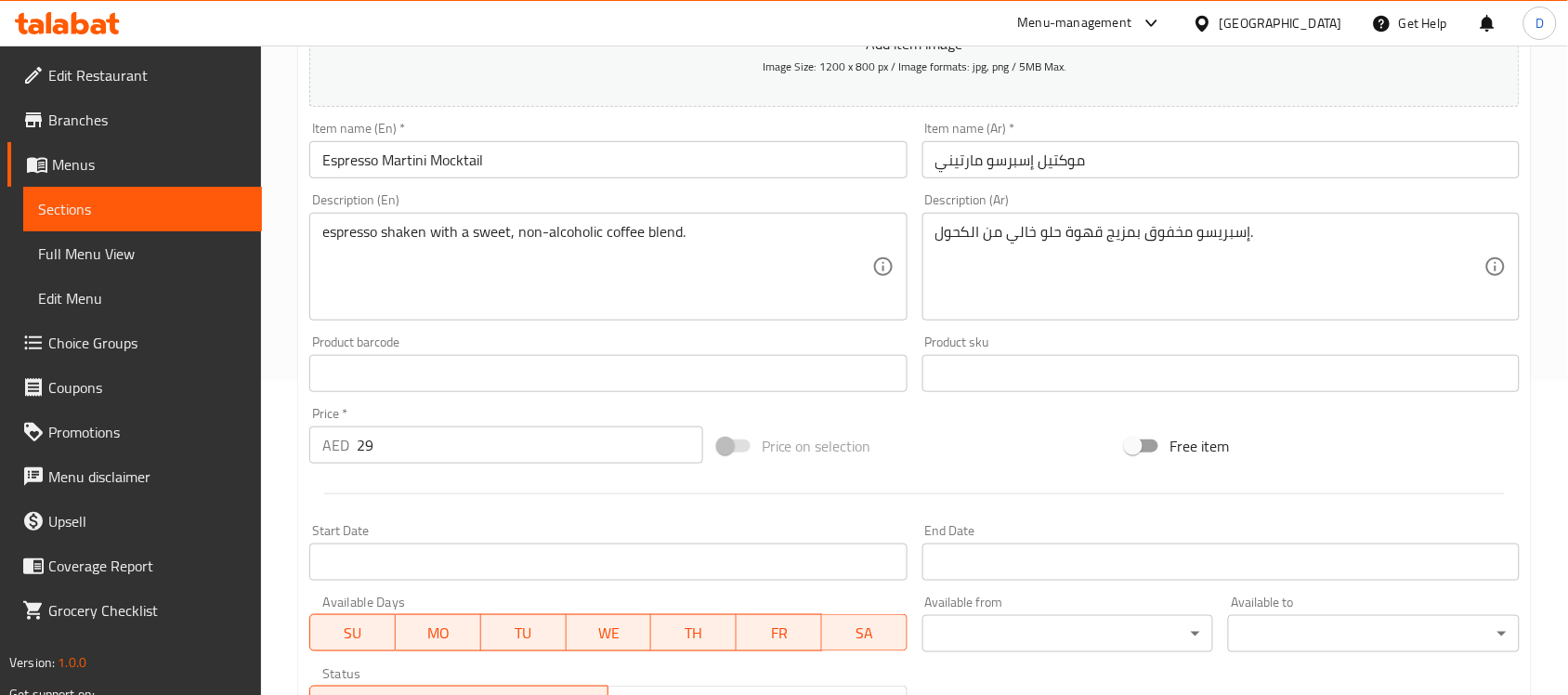
scroll to position [348, 0]
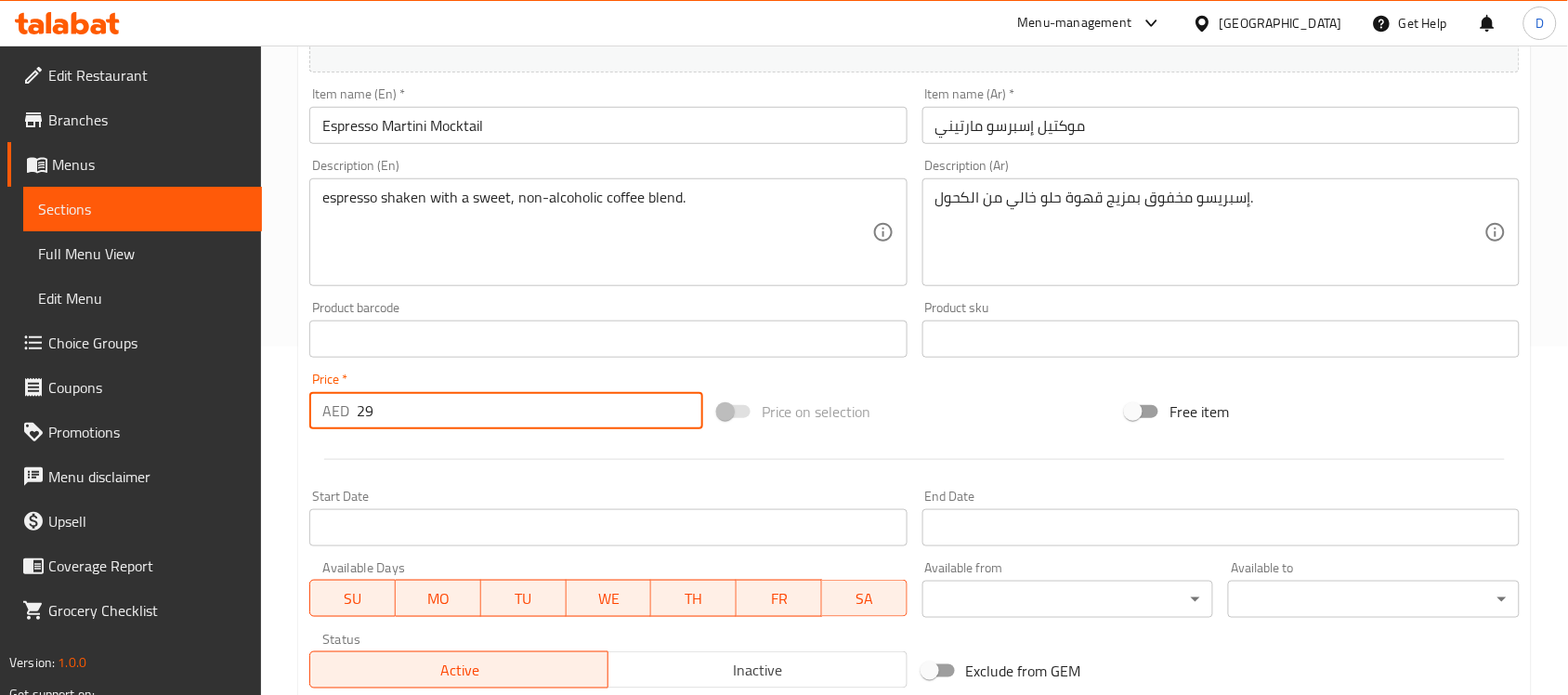
drag, startPoint x: 395, startPoint y: 410, endPoint x: 271, endPoint y: 409, distance: 124.0
click at [271, 409] on div "Home / Restaurants management / Menus / Sections / item / update Mocktails sect…" at bounding box center [914, 330] width 1307 height 1266
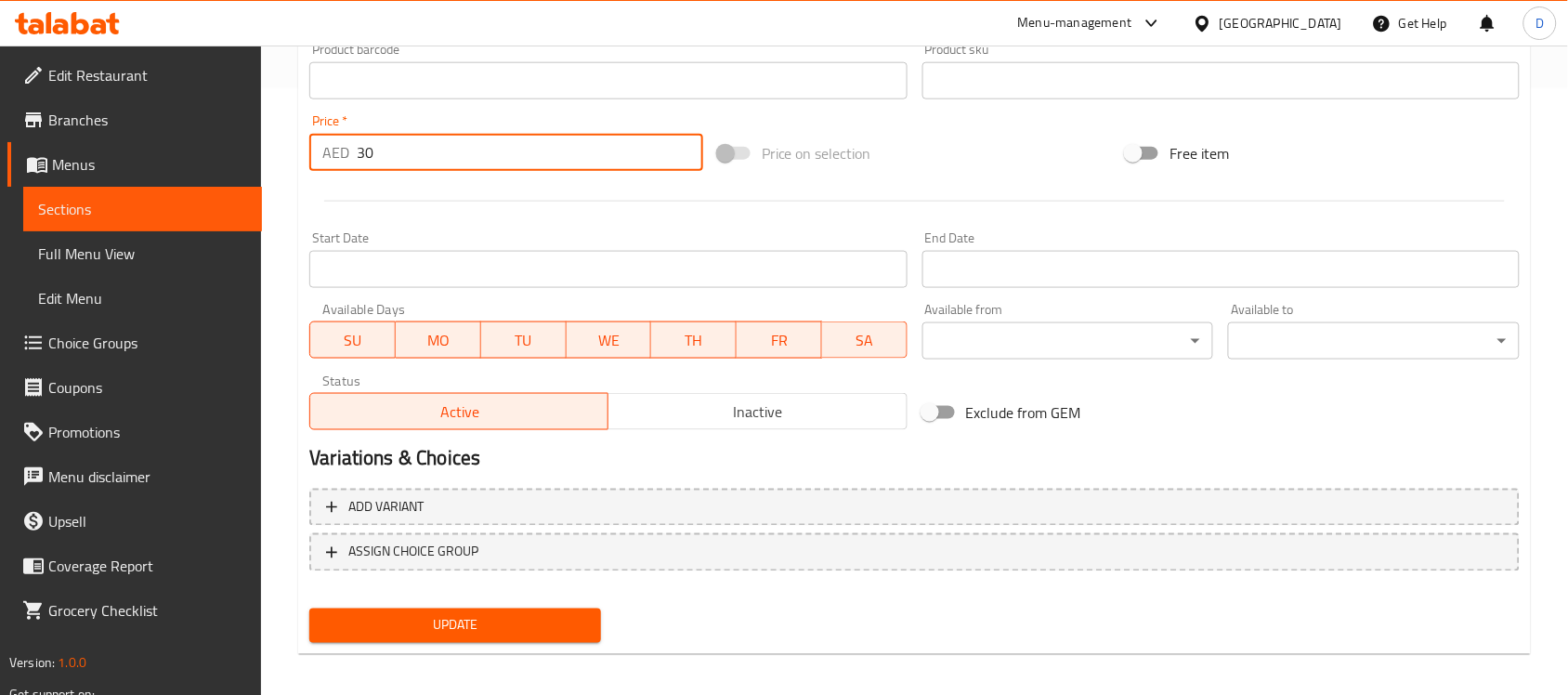
scroll to position [614, 0]
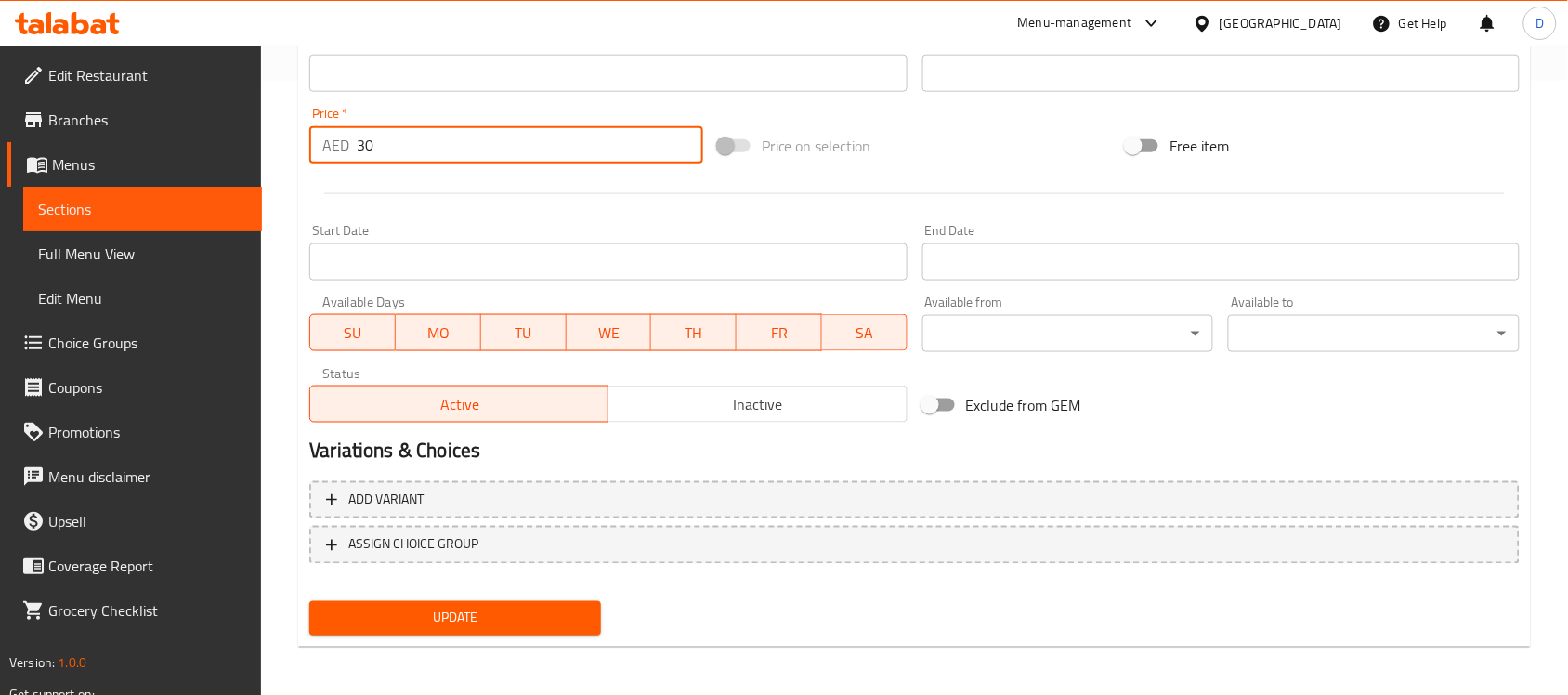
type input "30"
click at [430, 627] on button "Update" at bounding box center [454, 618] width 291 height 34
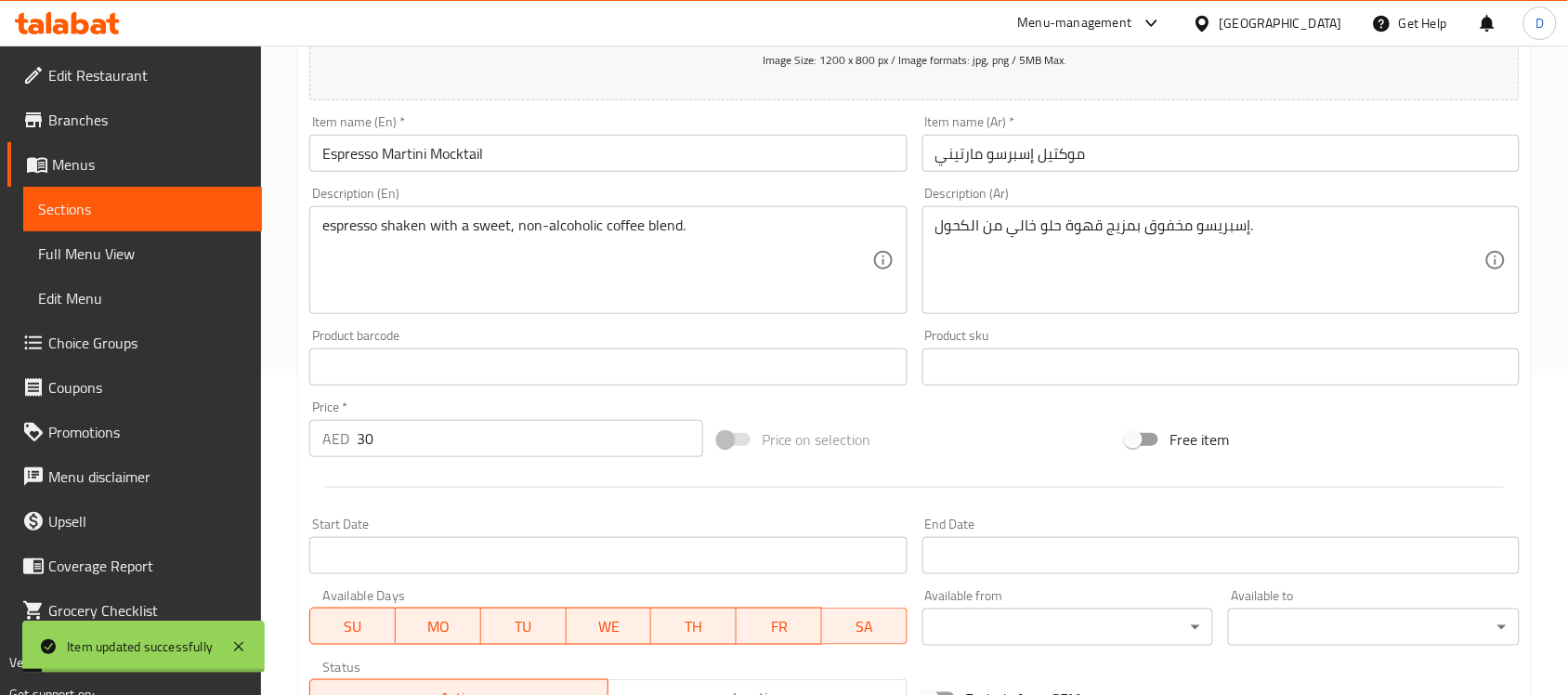
scroll to position [0, 0]
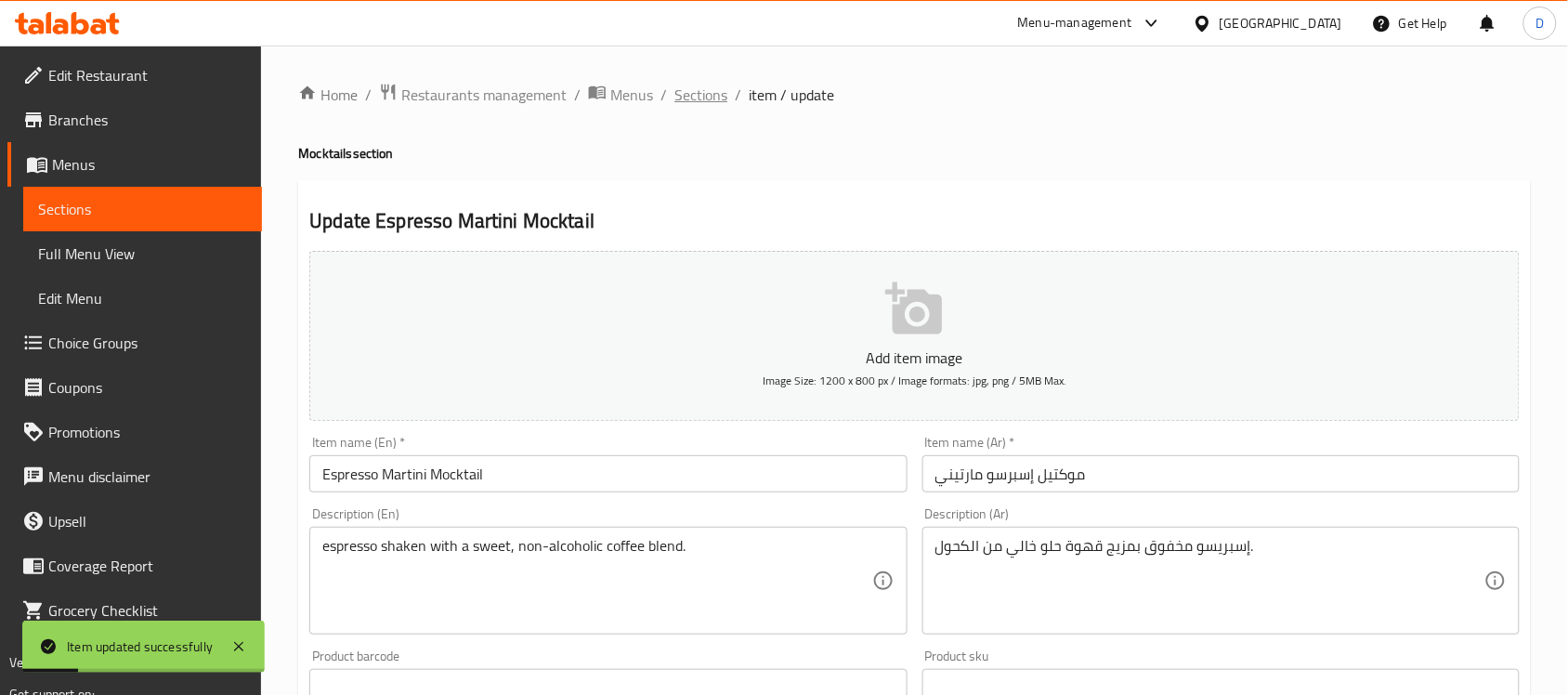
click at [709, 98] on span "Sections" at bounding box center [701, 95] width 53 height 22
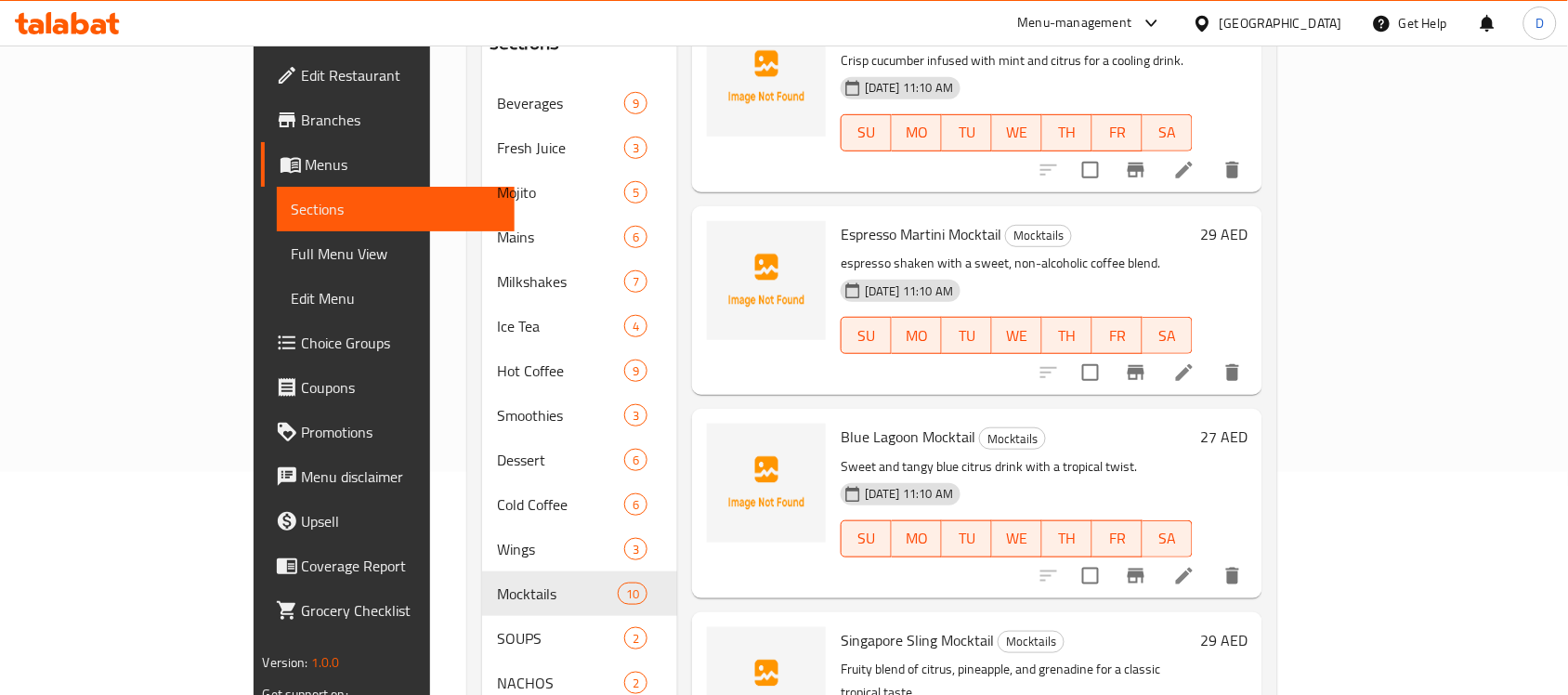
scroll to position [233, 0]
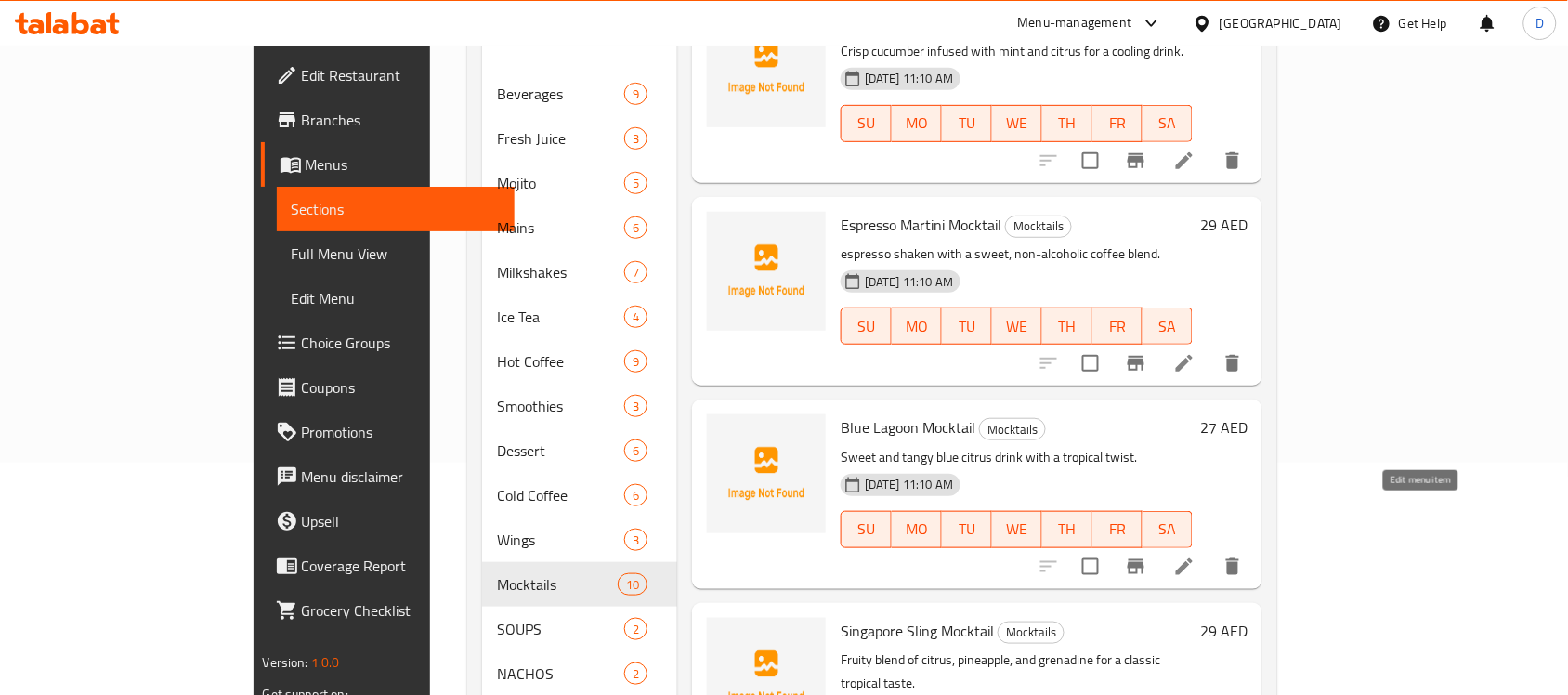
click at [1195, 555] on icon at bounding box center [1185, 567] width 22 height 22
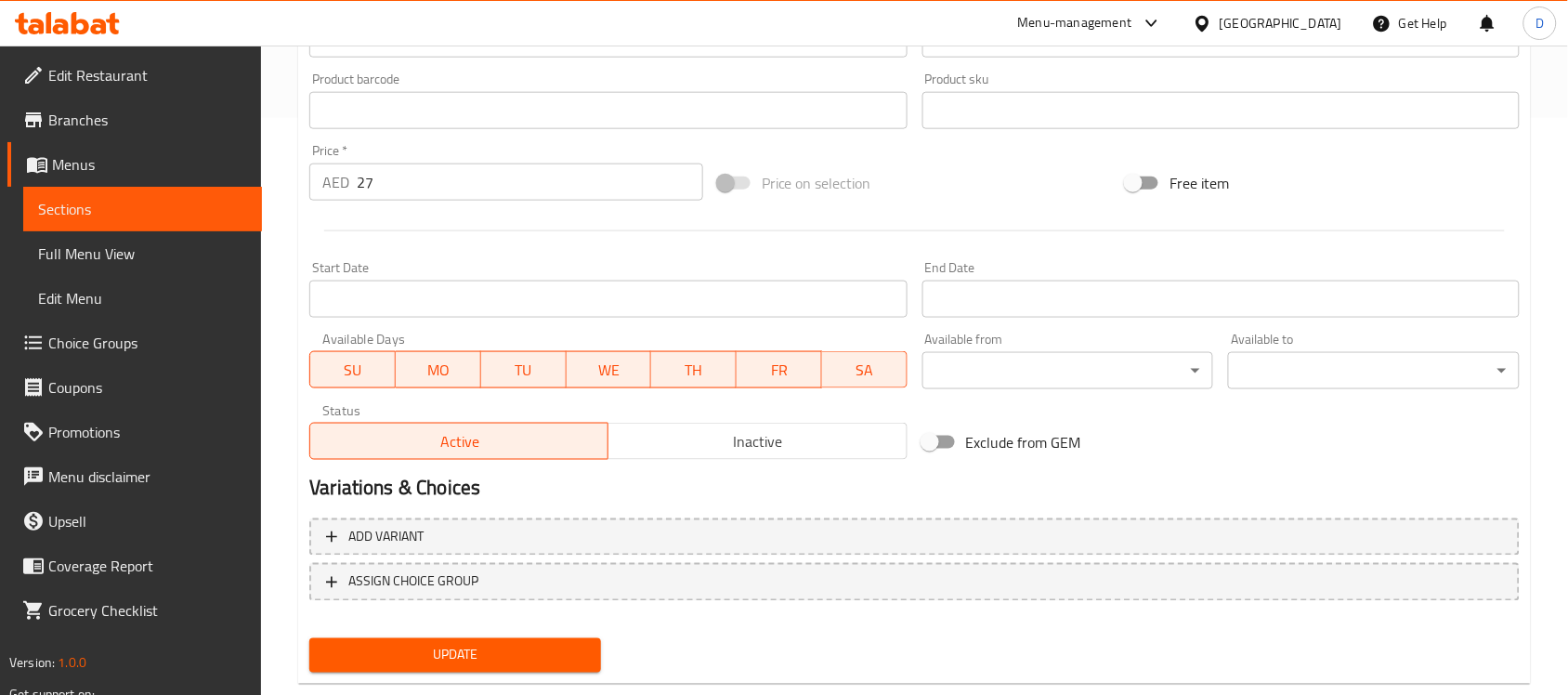
scroll to position [581, 0]
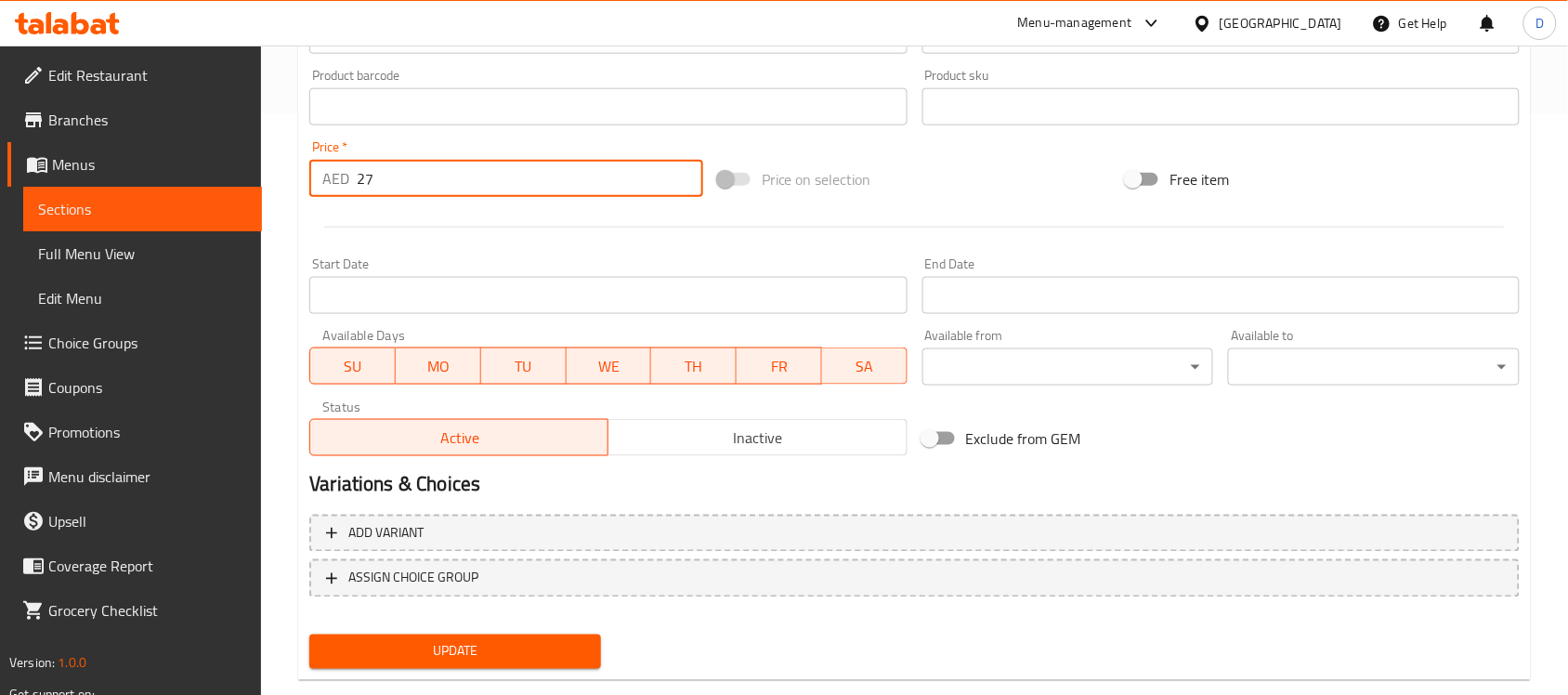
drag, startPoint x: 396, startPoint y: 179, endPoint x: 307, endPoint y: 191, distance: 89.8
click at [307, 191] on div "Price   * AED 27 Price *" at bounding box center [505, 168] width 409 height 72
type input "28"
click at [422, 642] on span "Update" at bounding box center [454, 651] width 261 height 23
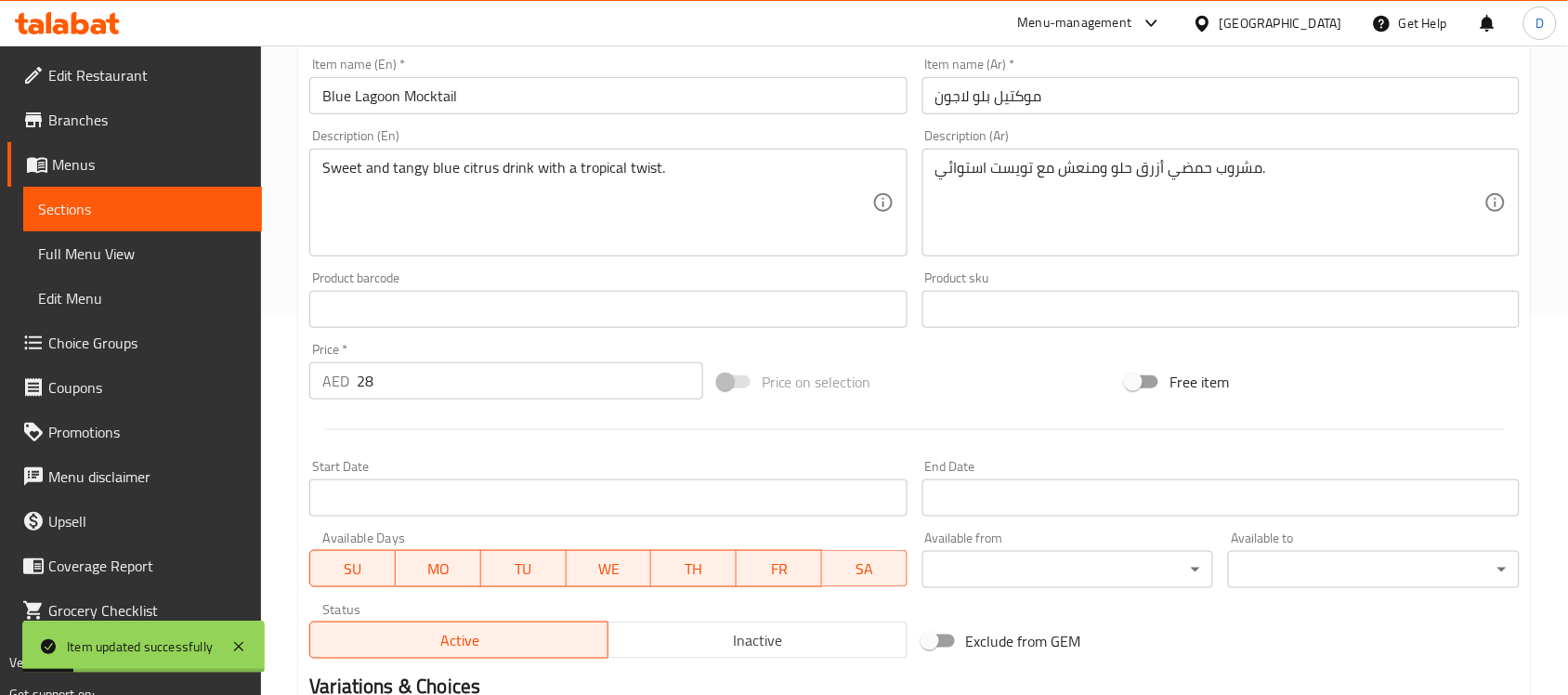
scroll to position [0, 0]
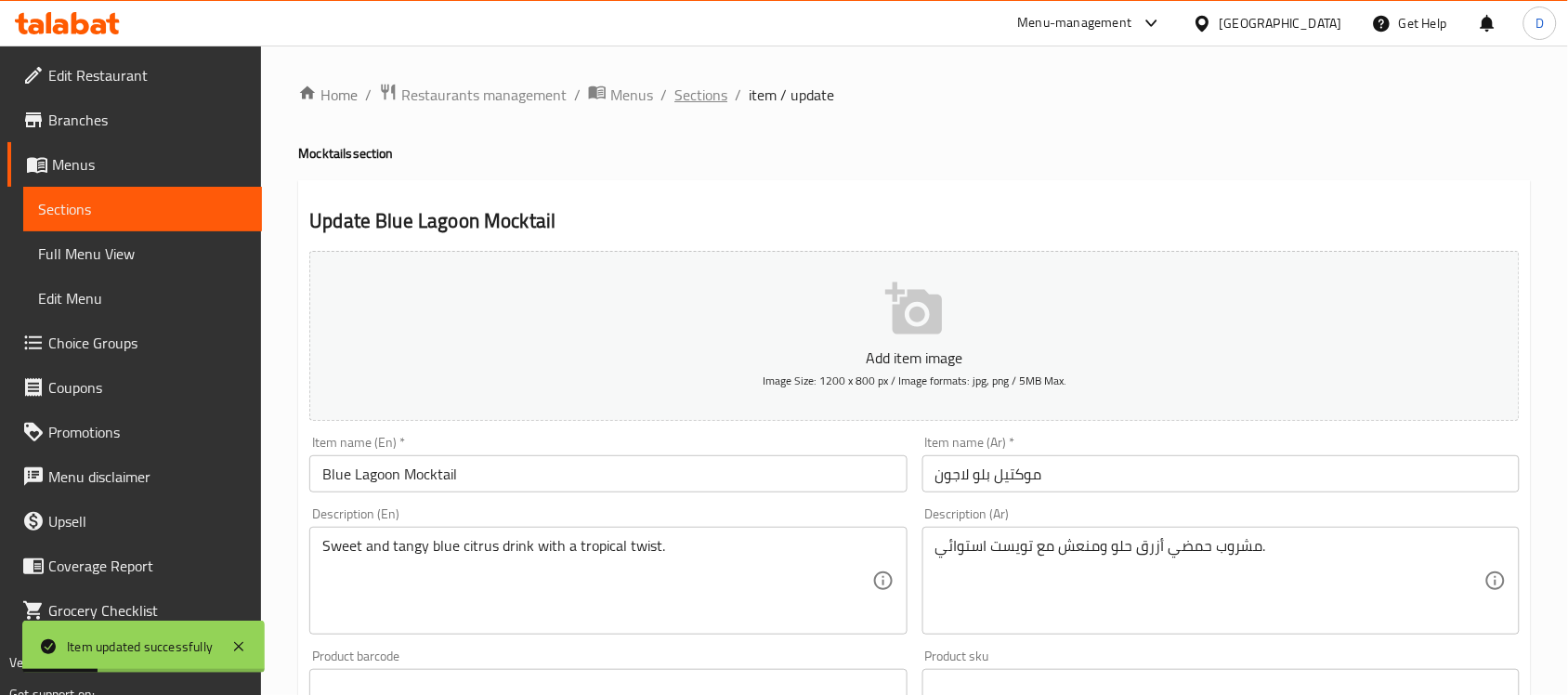
click at [704, 98] on span "Sections" at bounding box center [701, 95] width 53 height 22
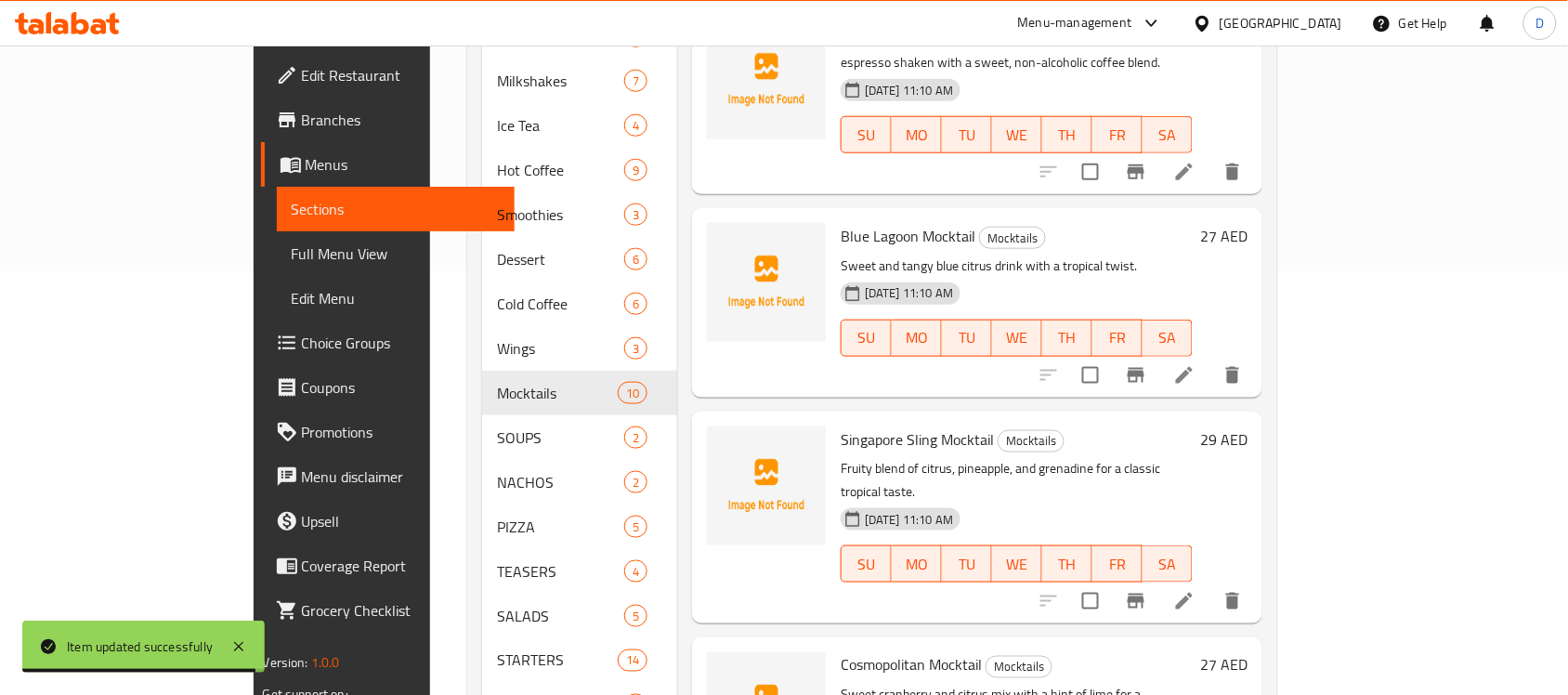
scroll to position [464, 0]
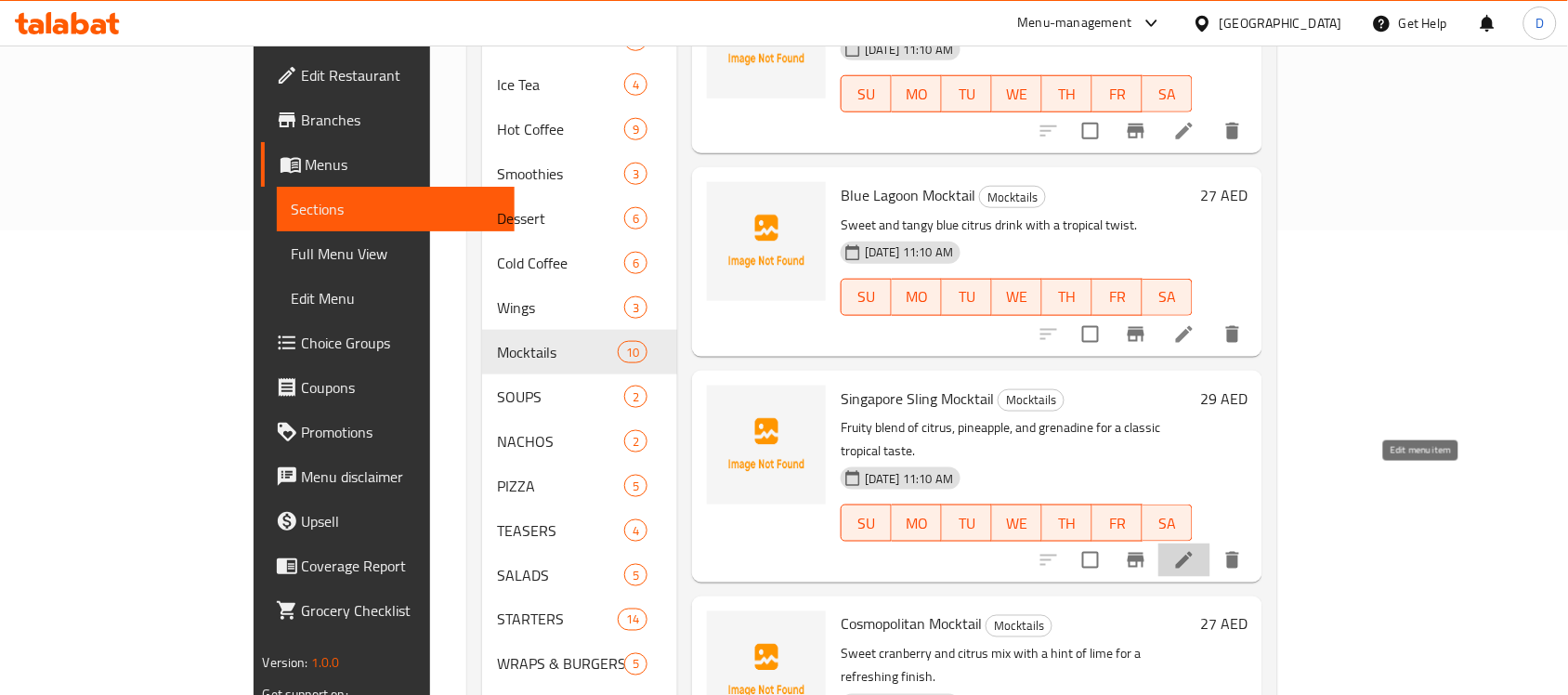
click at [1195, 549] on icon at bounding box center [1185, 560] width 22 height 22
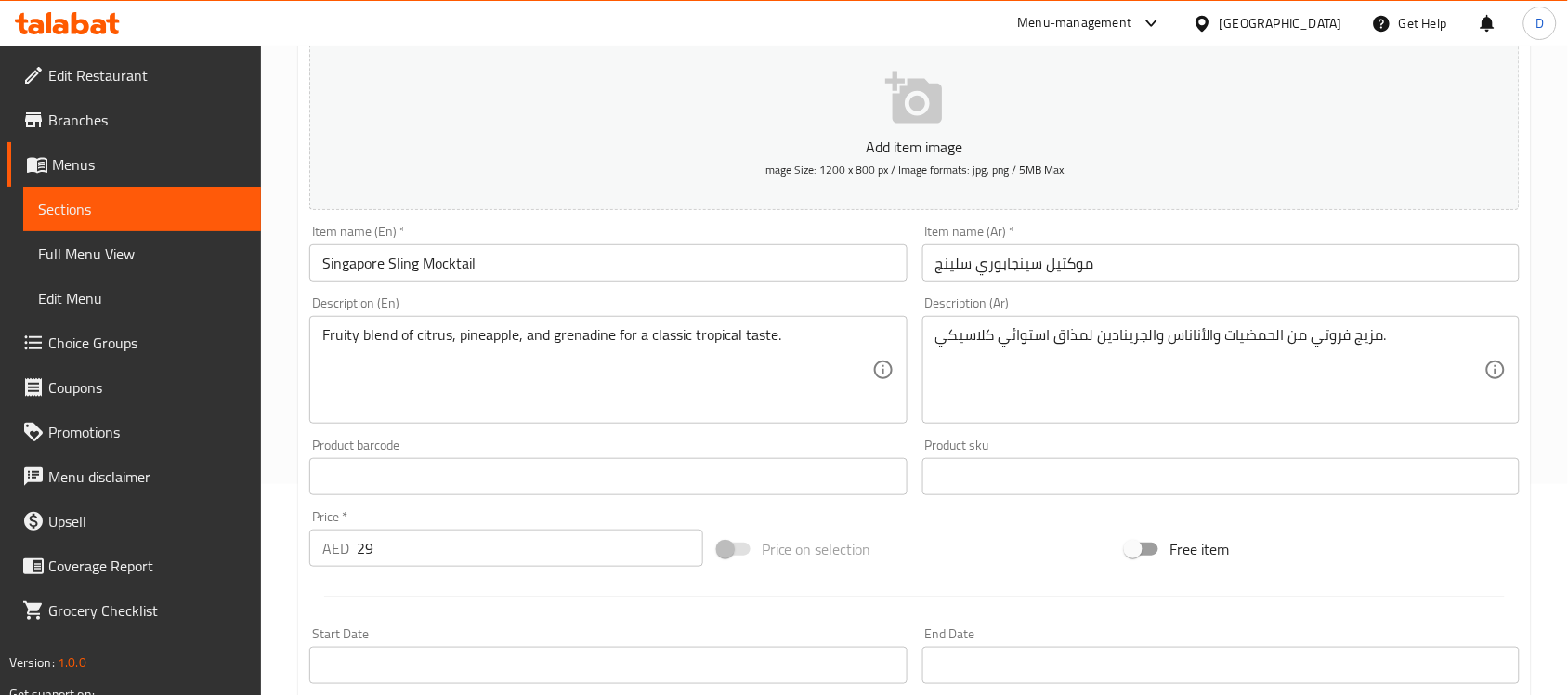
scroll to position [233, 0]
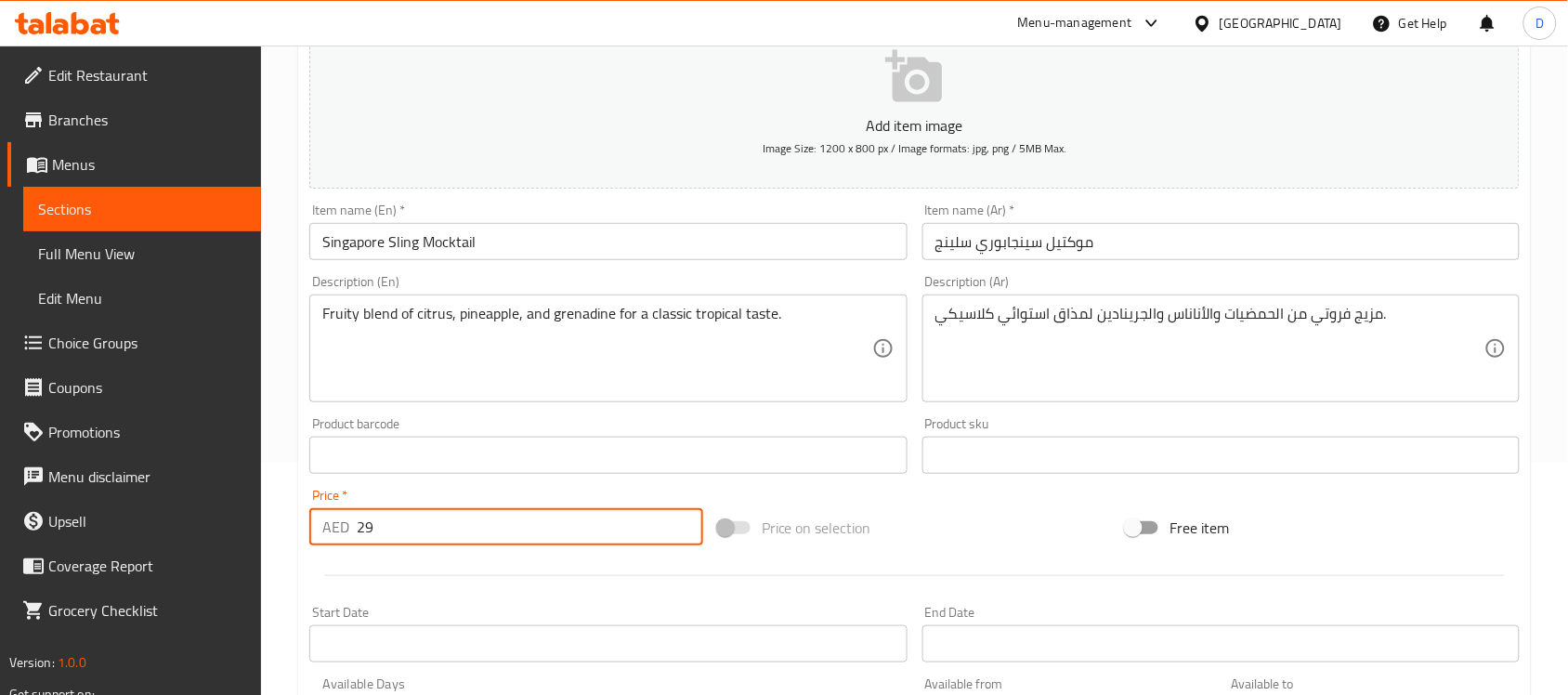
drag, startPoint x: 302, startPoint y: 530, endPoint x: 235, endPoint y: 520, distance: 67.7
click at [235, 526] on div "Edit Restaurant Branches Menus Sections Full Menu View Edit Menu Choice Groups …" at bounding box center [784, 446] width 1568 height 1266
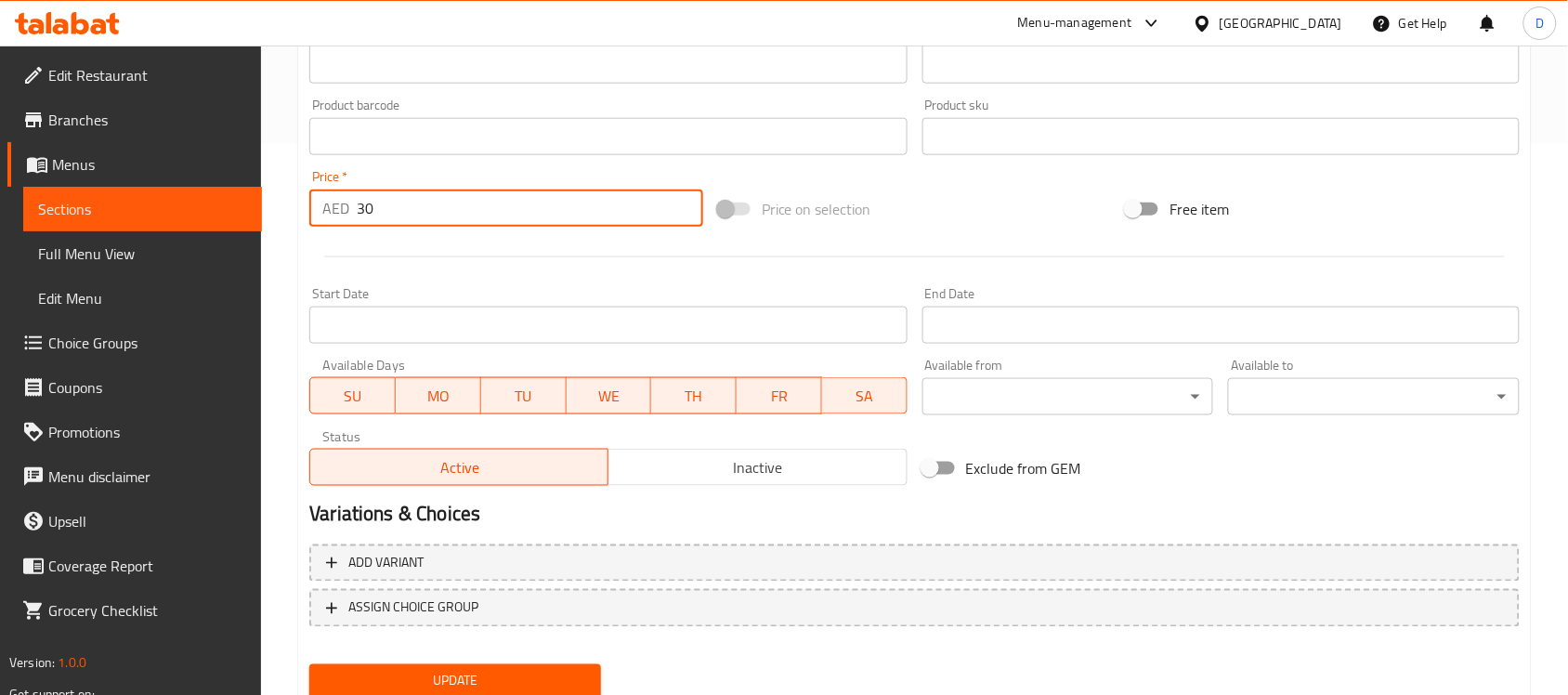
scroll to position [614, 0]
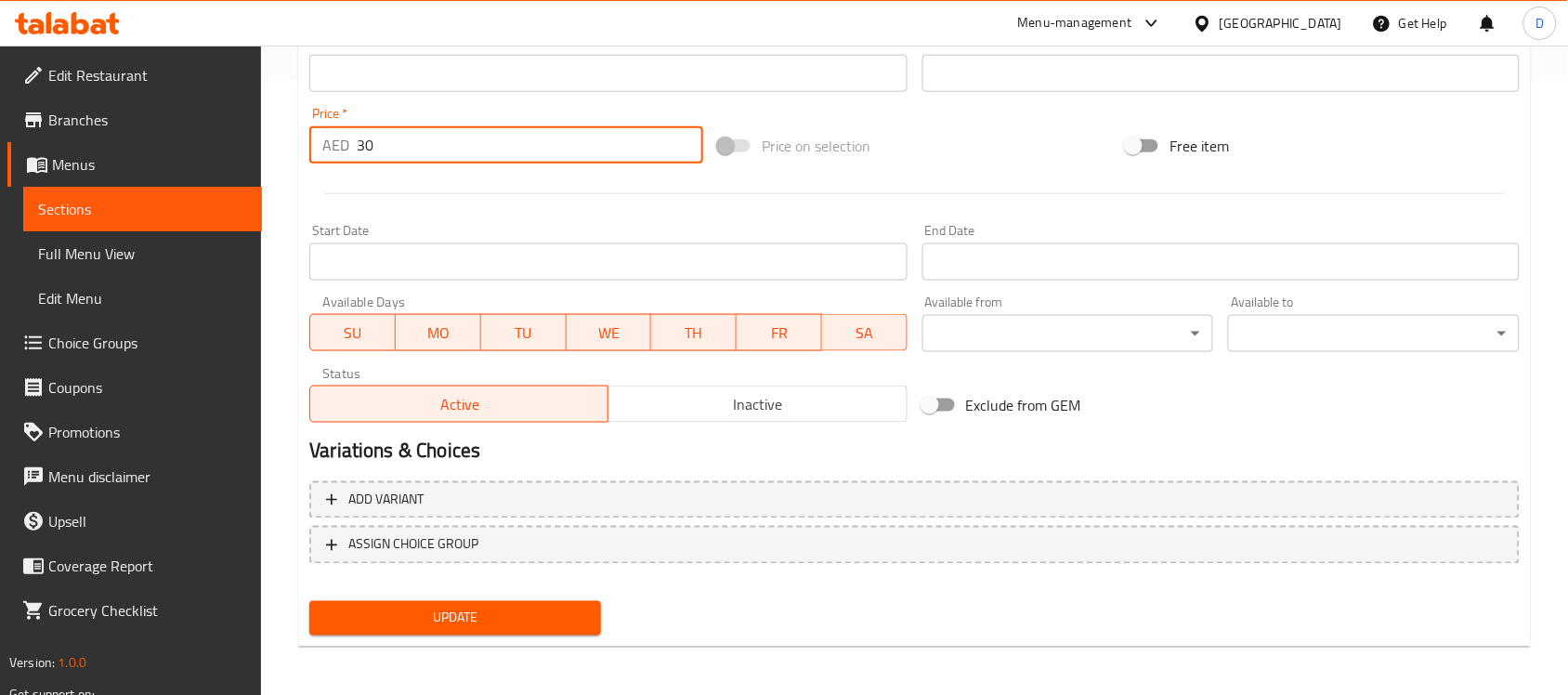
type input "30"
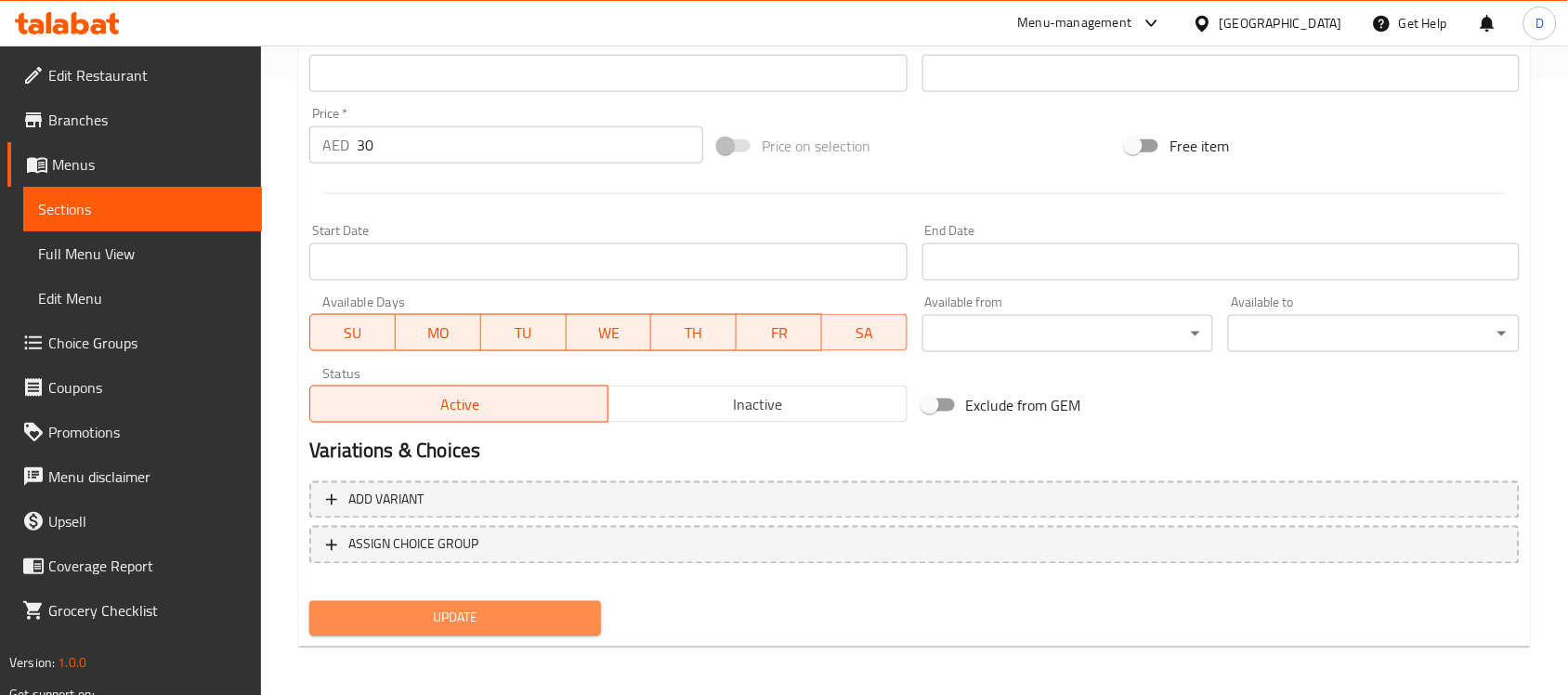
click at [462, 608] on span "Update" at bounding box center [454, 618] width 261 height 23
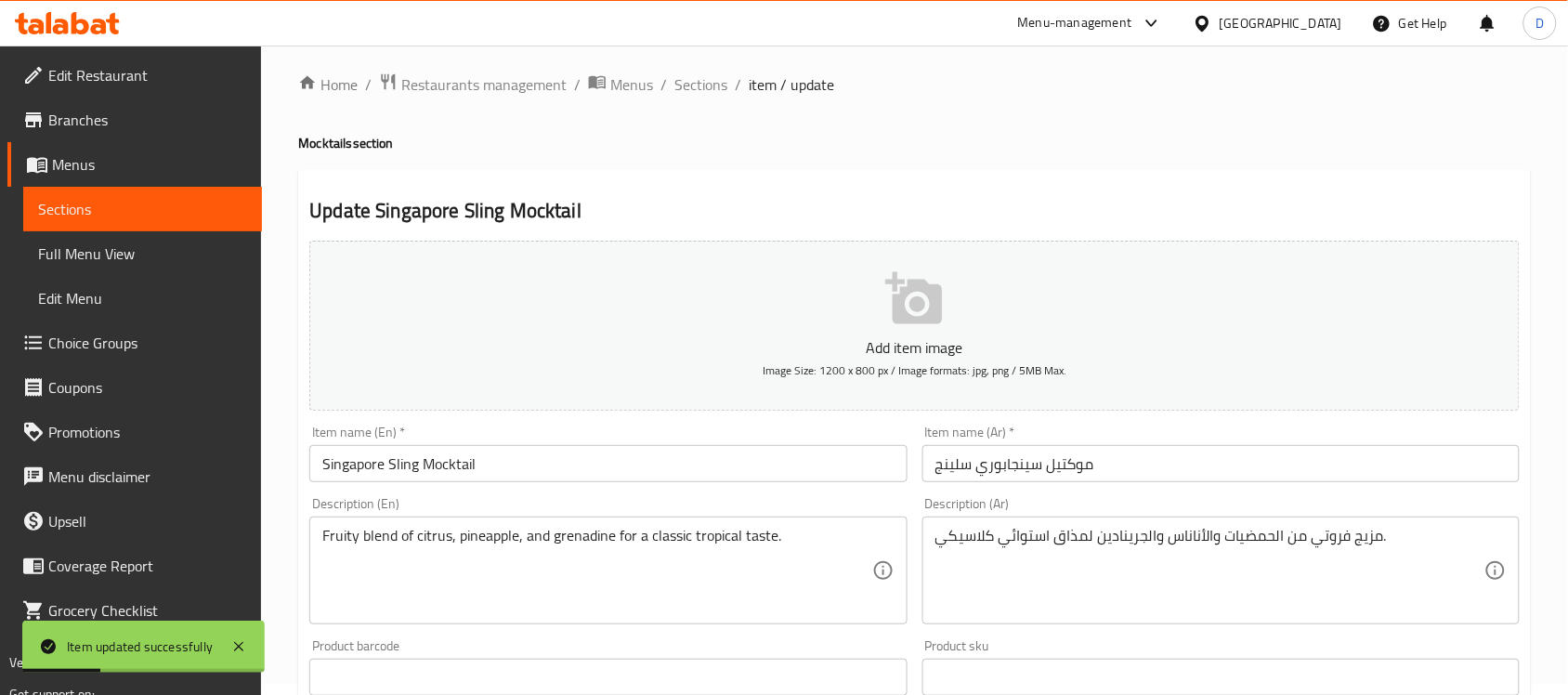
scroll to position [0, 0]
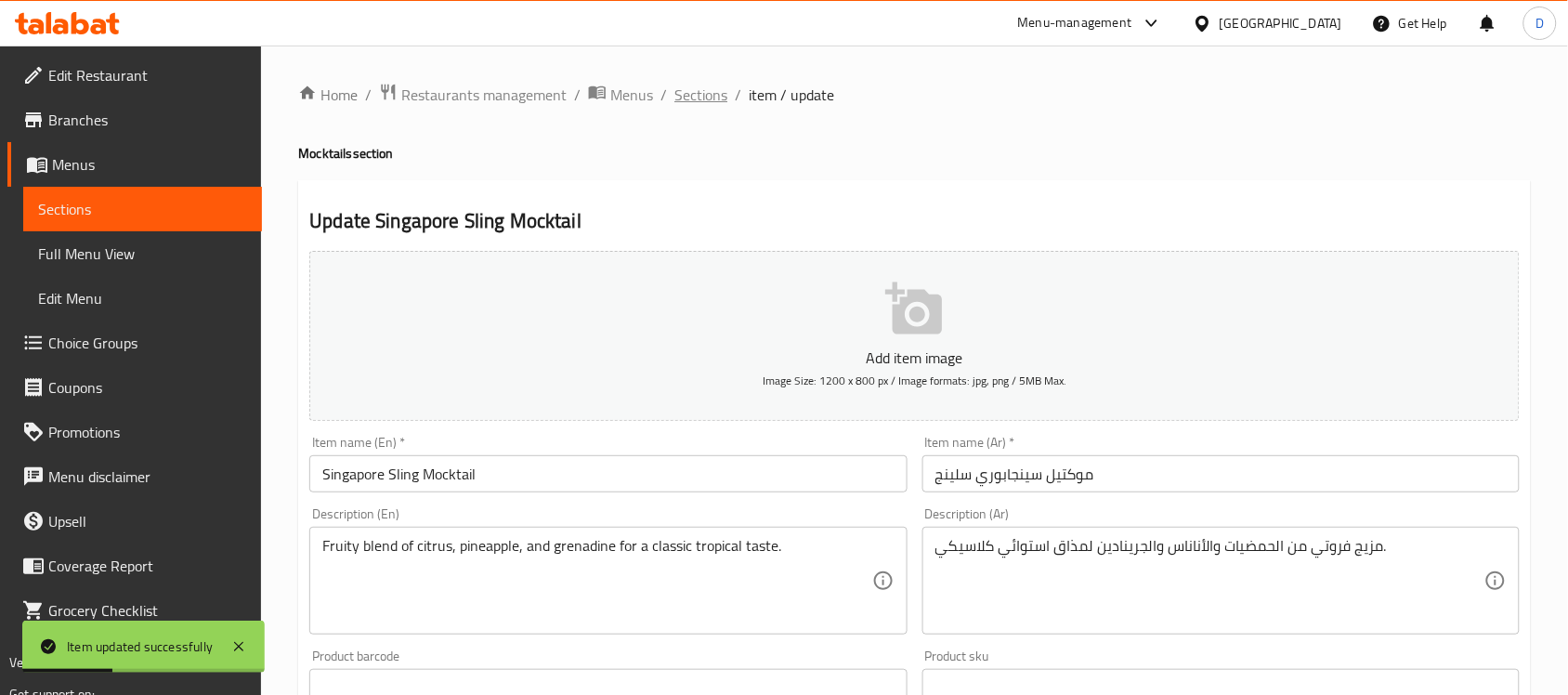
click at [685, 87] on span "Sections" at bounding box center [701, 95] width 53 height 22
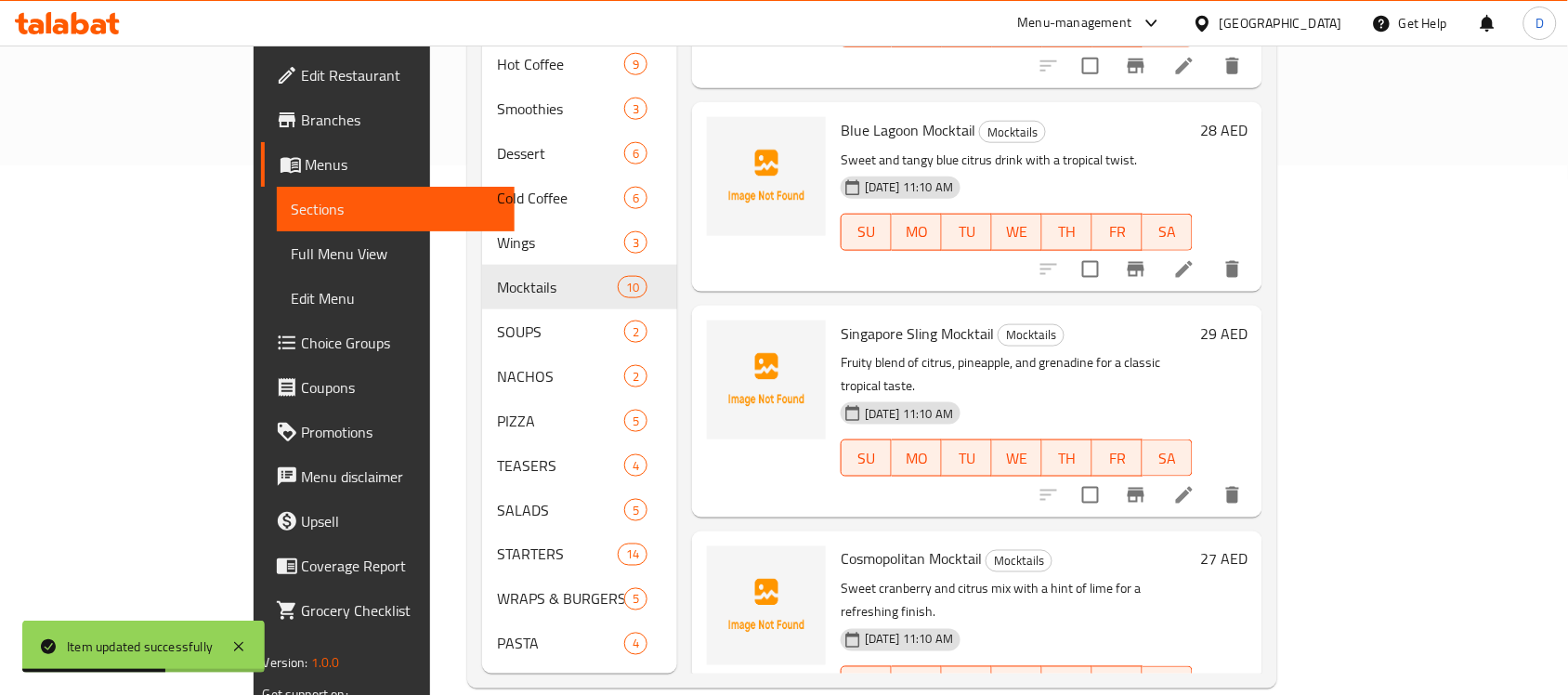
scroll to position [530, 0]
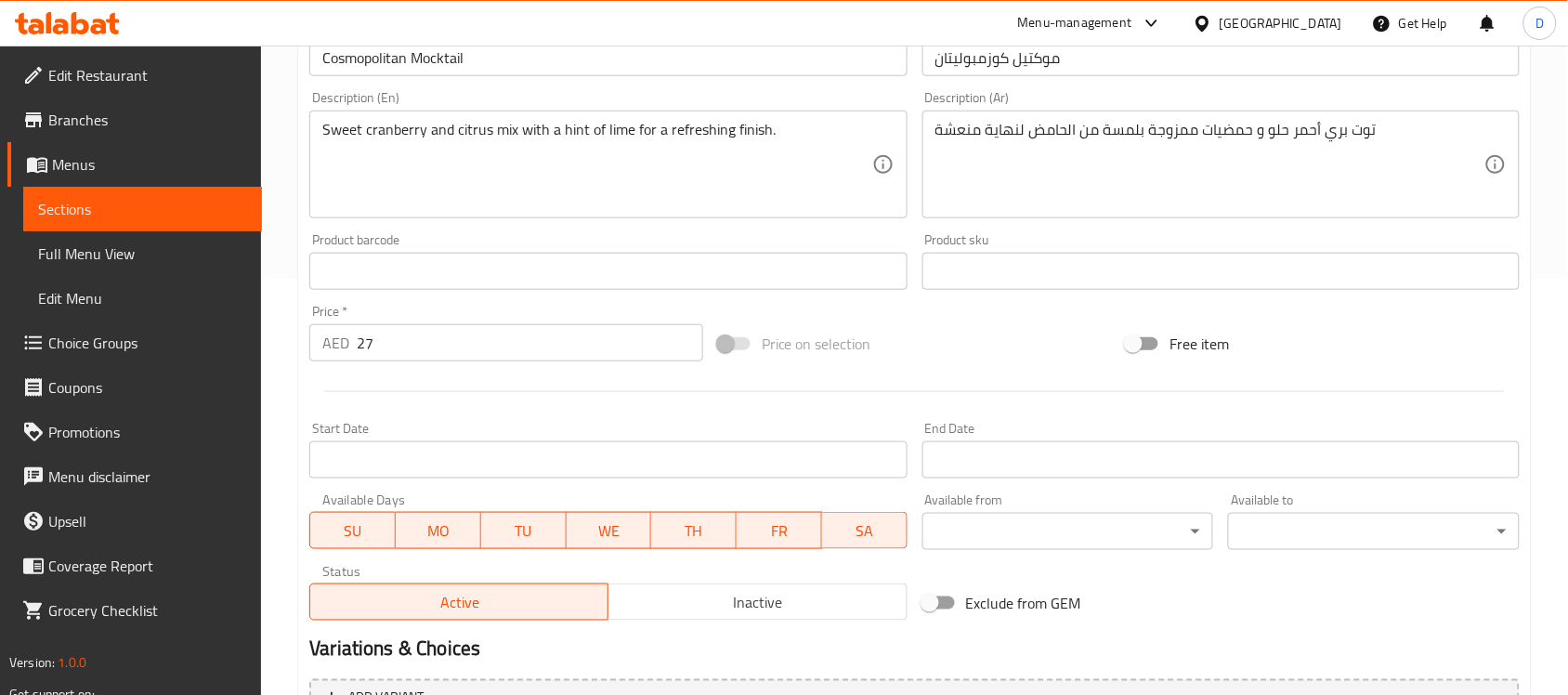
scroll to position [614, 0]
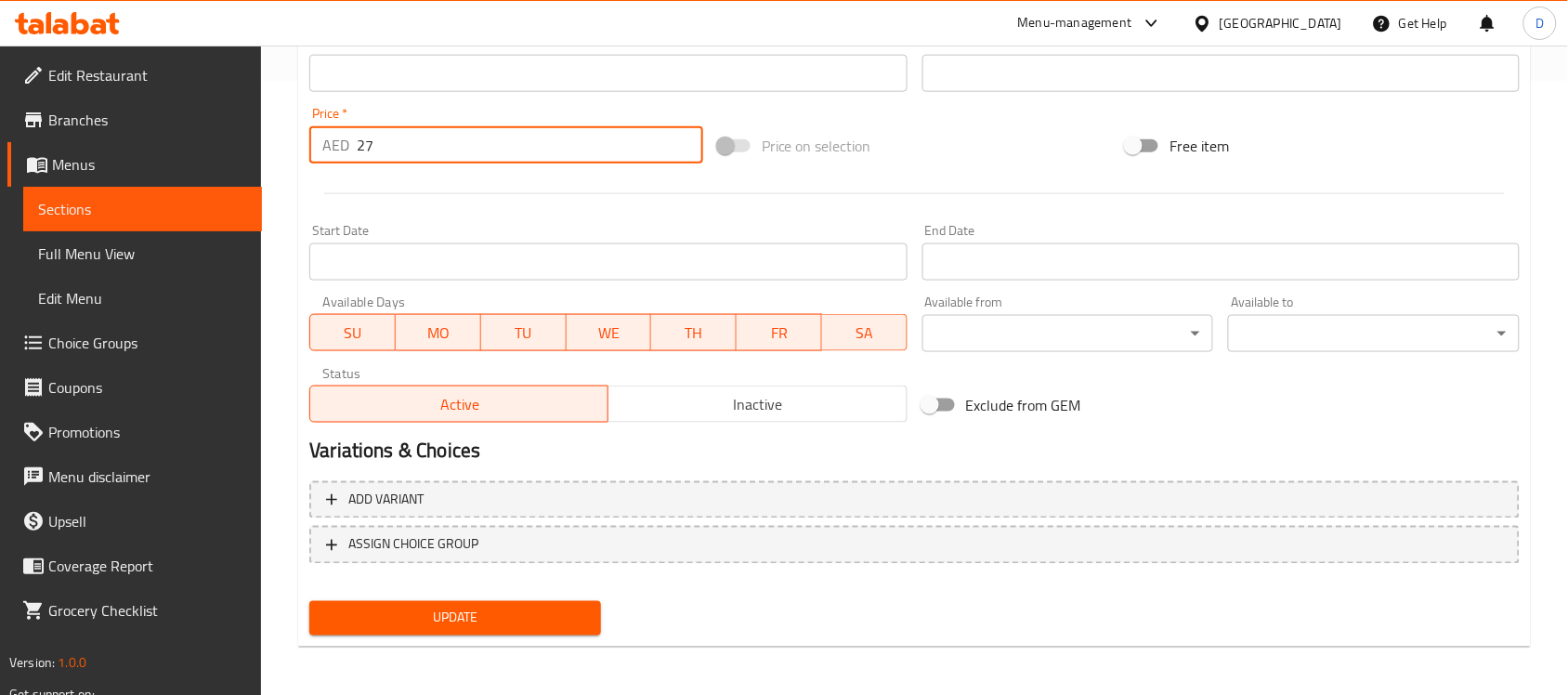
drag, startPoint x: 409, startPoint y: 149, endPoint x: 306, endPoint y: 145, distance: 103.1
click at [306, 145] on div "Price   * AED 27 Price *" at bounding box center [505, 135] width 409 height 72
type input "28"
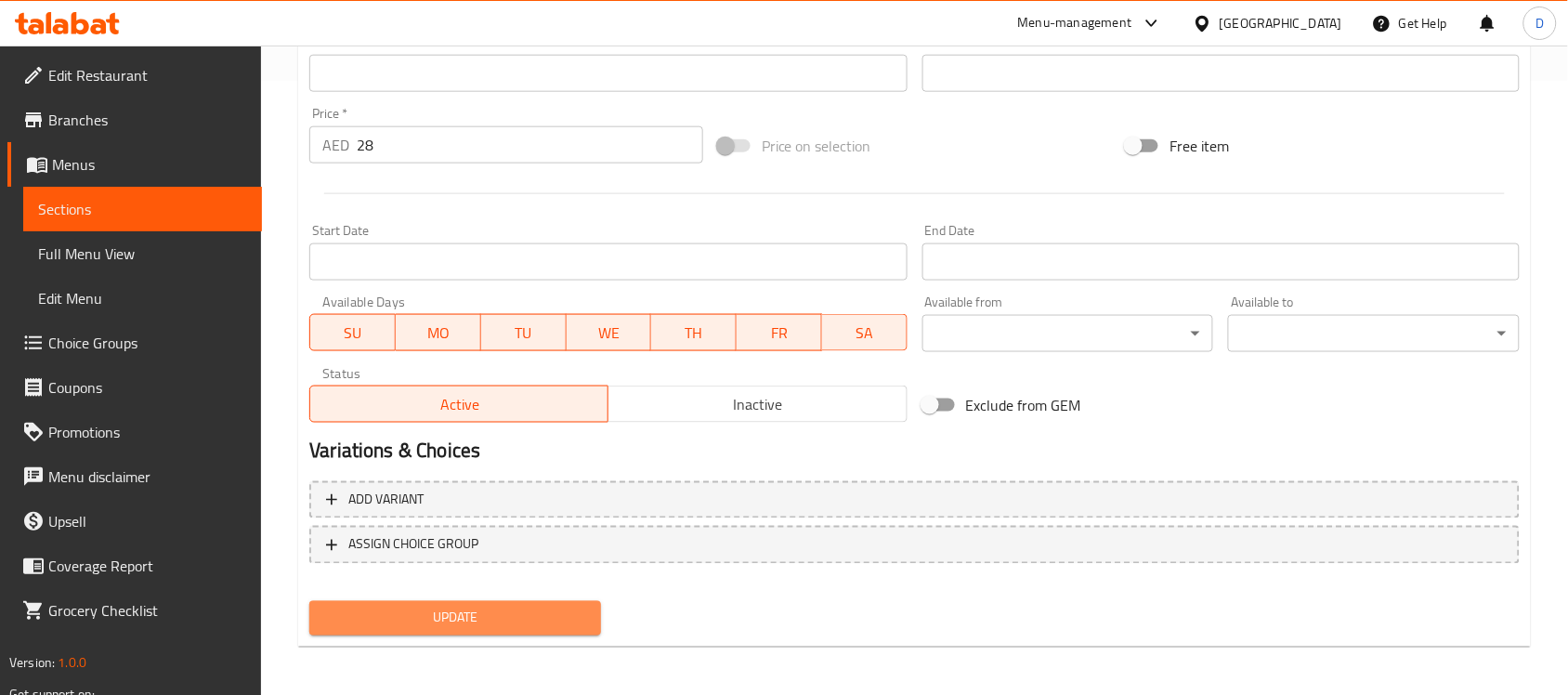
click at [448, 615] on span "Update" at bounding box center [454, 618] width 261 height 23
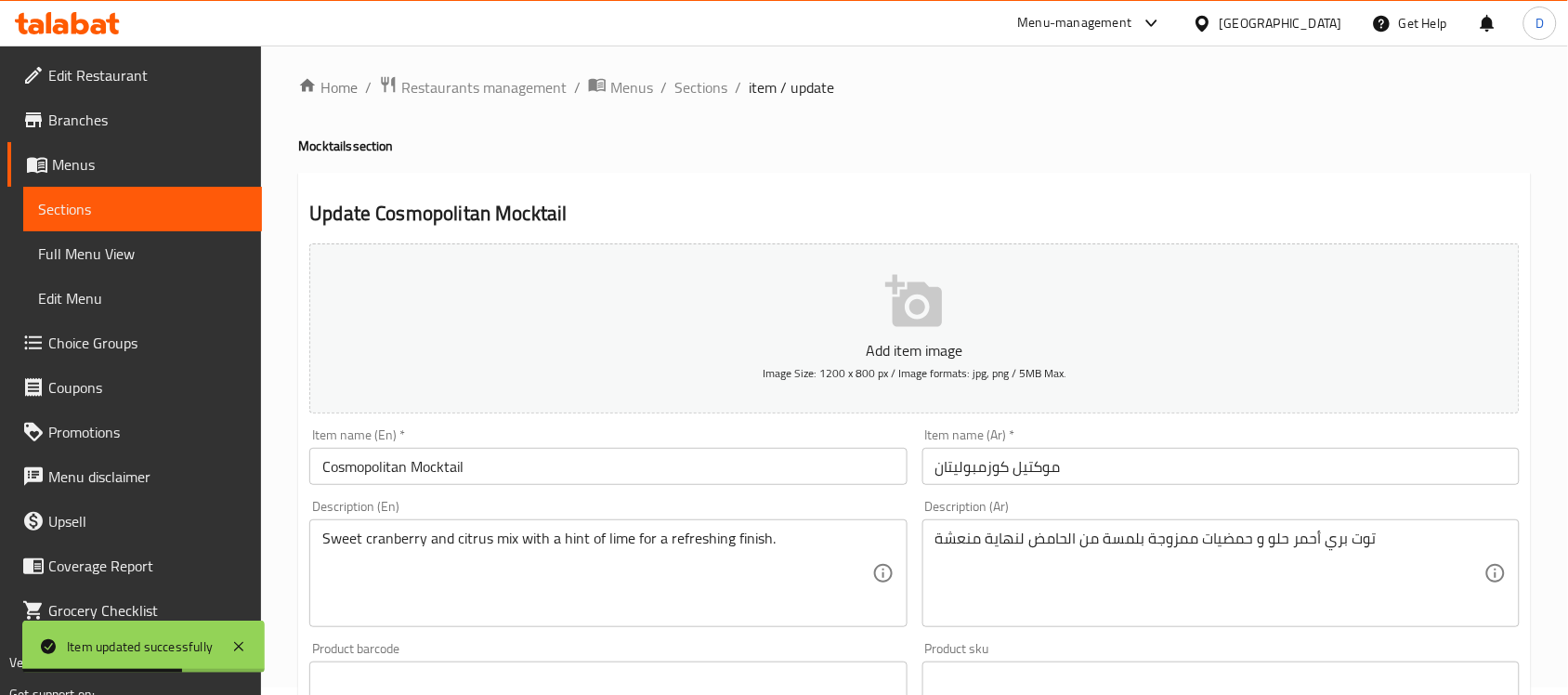
scroll to position [0, 0]
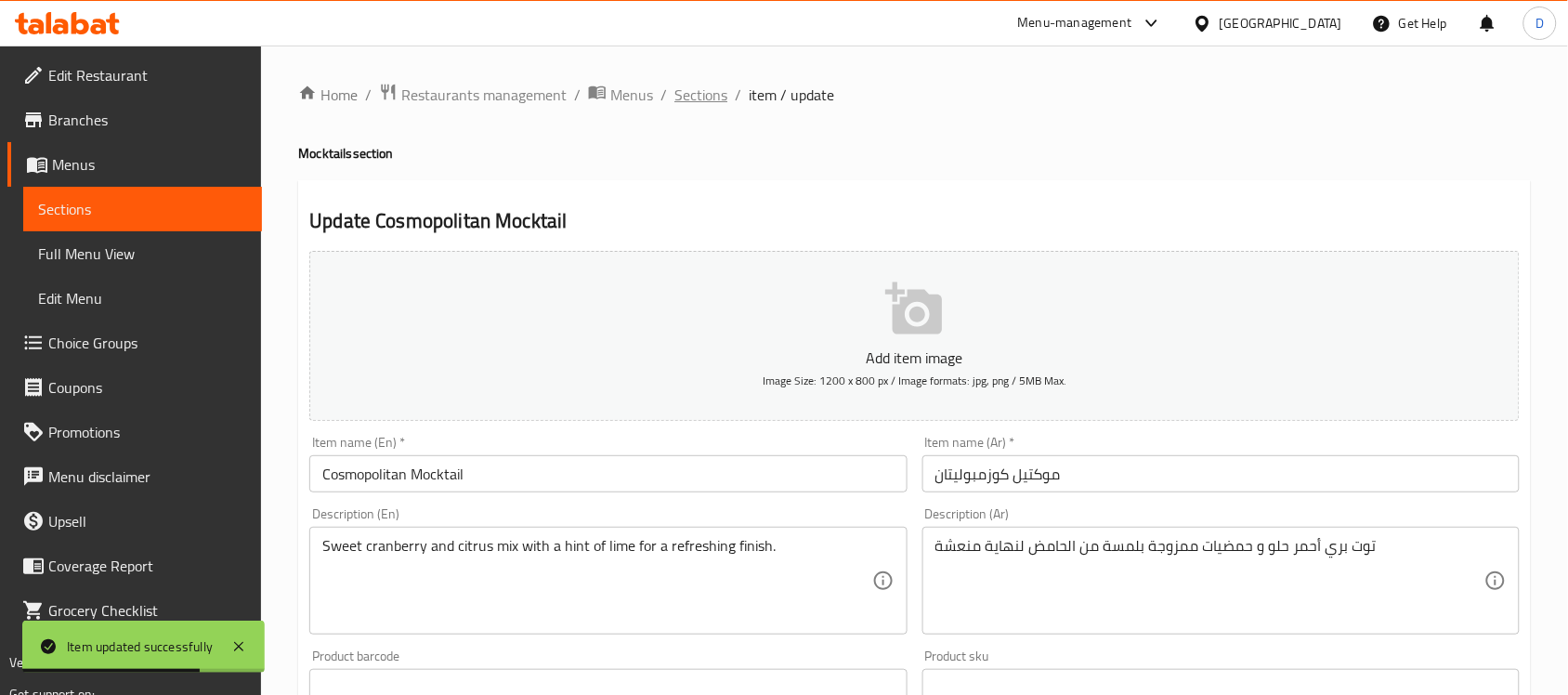
click at [693, 91] on span "Sections" at bounding box center [701, 95] width 53 height 22
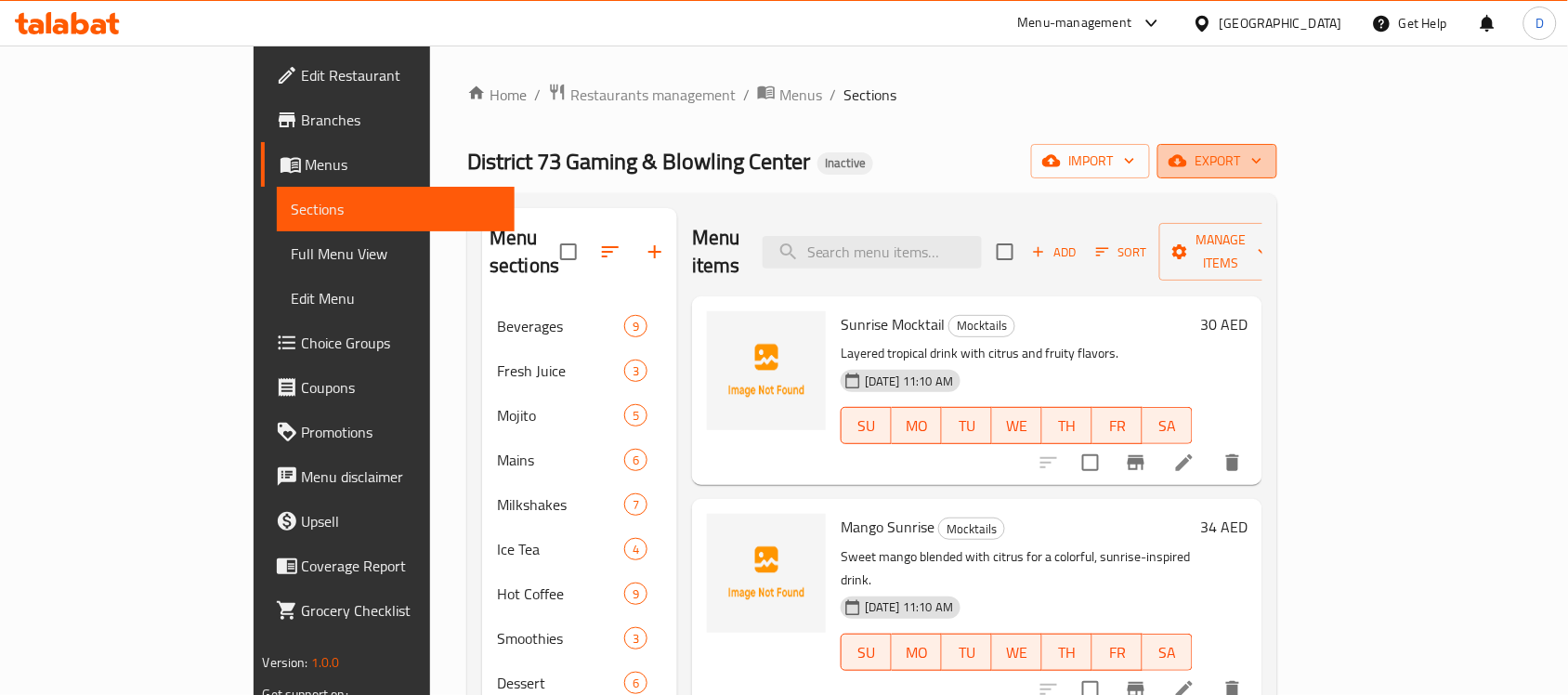
click at [1277, 147] on button "export" at bounding box center [1217, 161] width 120 height 34
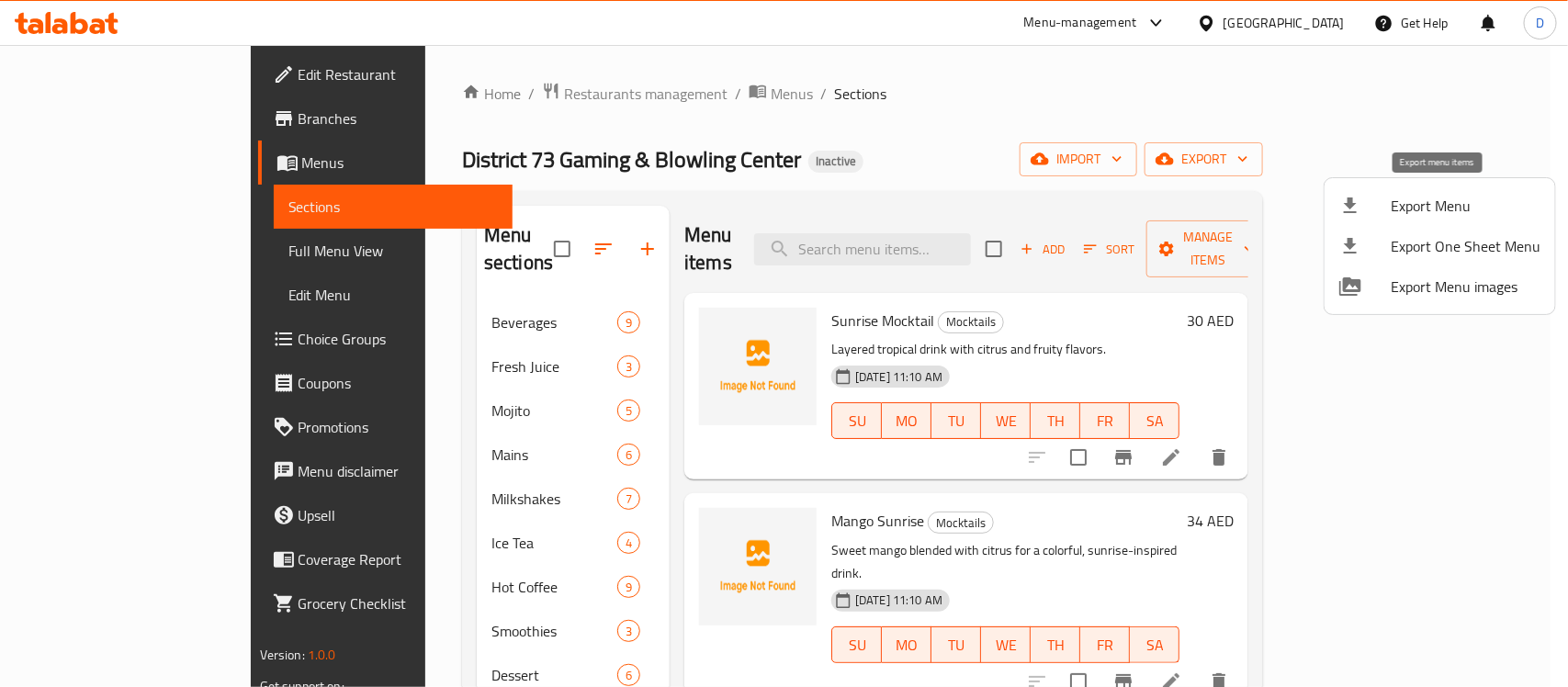
click at [1415, 196] on span "Export Menu" at bounding box center [1465, 206] width 150 height 22
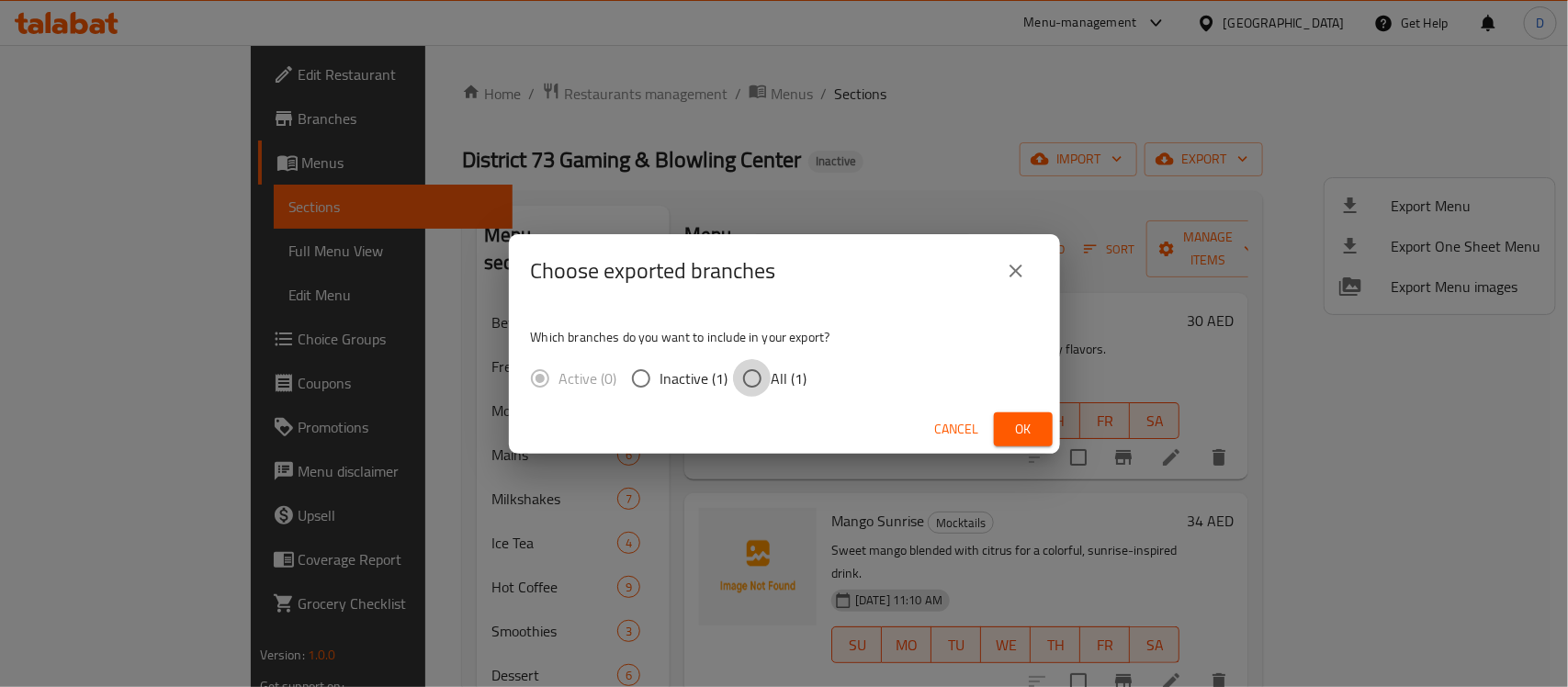
click at [751, 368] on input "All (1)" at bounding box center [752, 378] width 39 height 39
radio input "true"
click at [990, 428] on div "Cancel Ok" at bounding box center [784, 429] width 551 height 49
click at [1020, 428] on span "Ok" at bounding box center [1023, 429] width 29 height 23
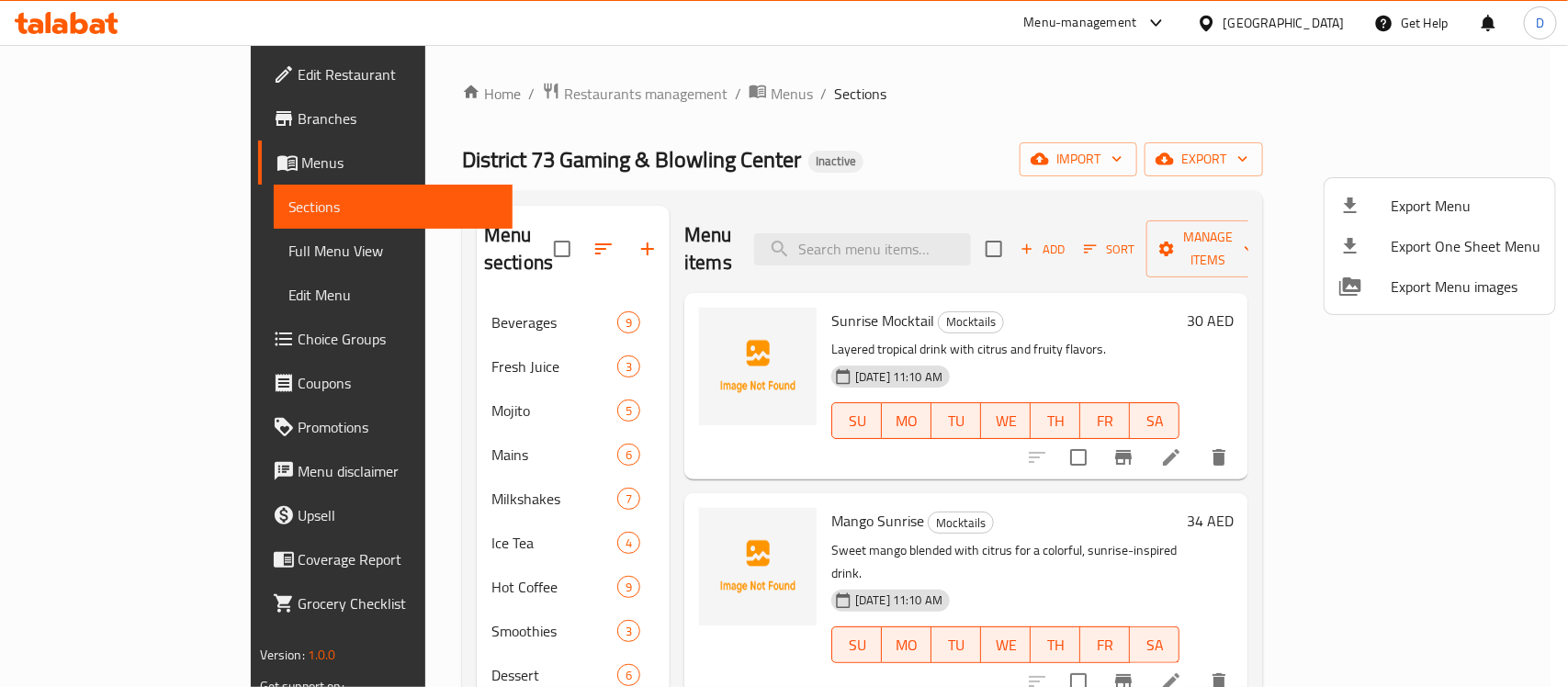
click at [85, 246] on div at bounding box center [784, 343] width 1568 height 687
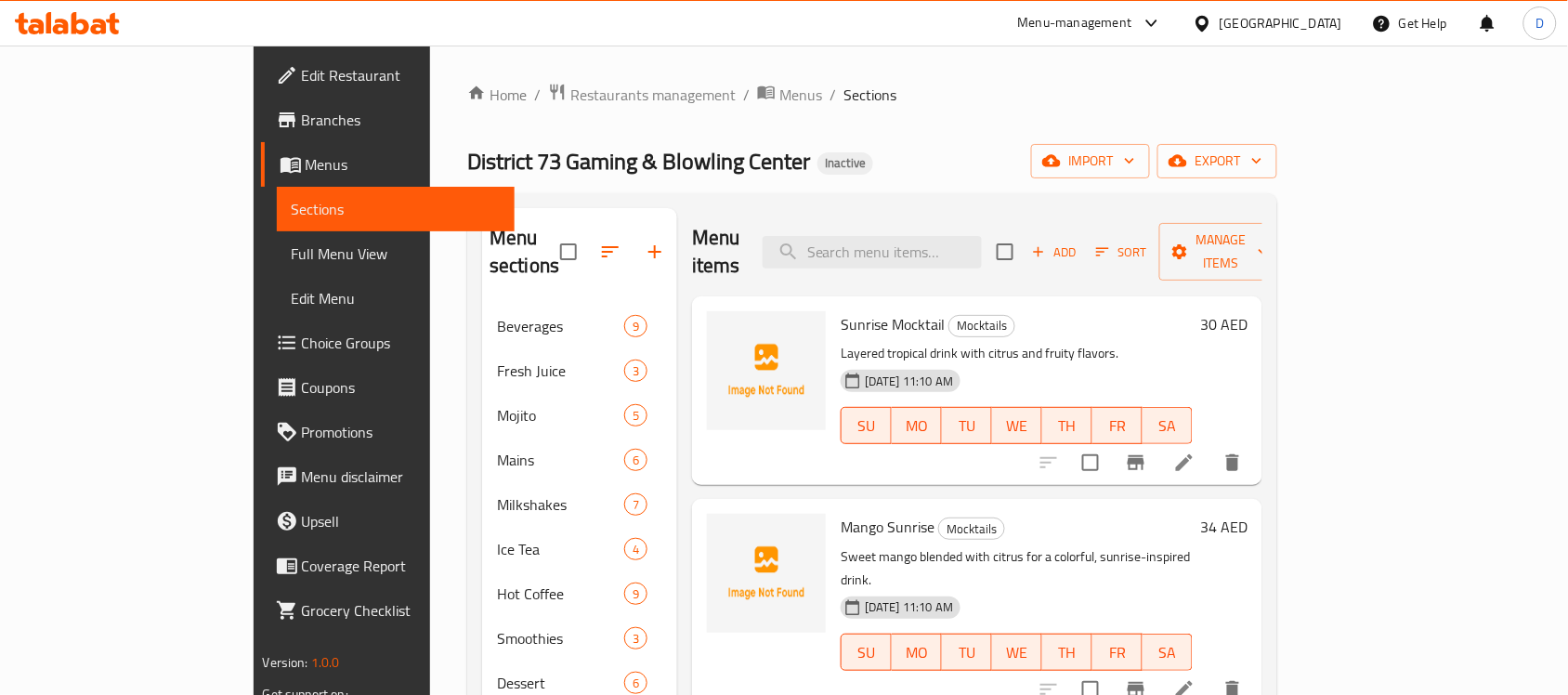
click at [291, 248] on span "Full Menu View" at bounding box center [395, 253] width 209 height 22
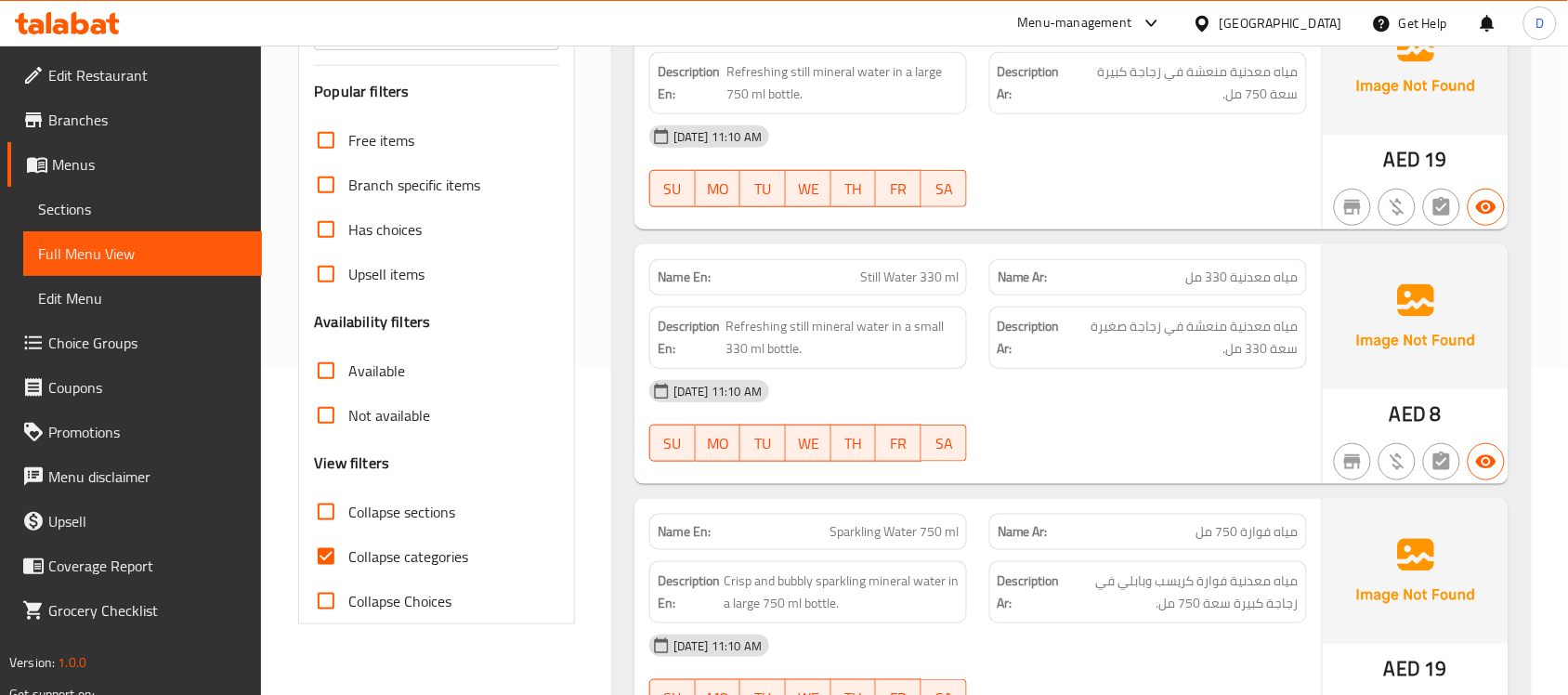
scroll to position [464, 0]
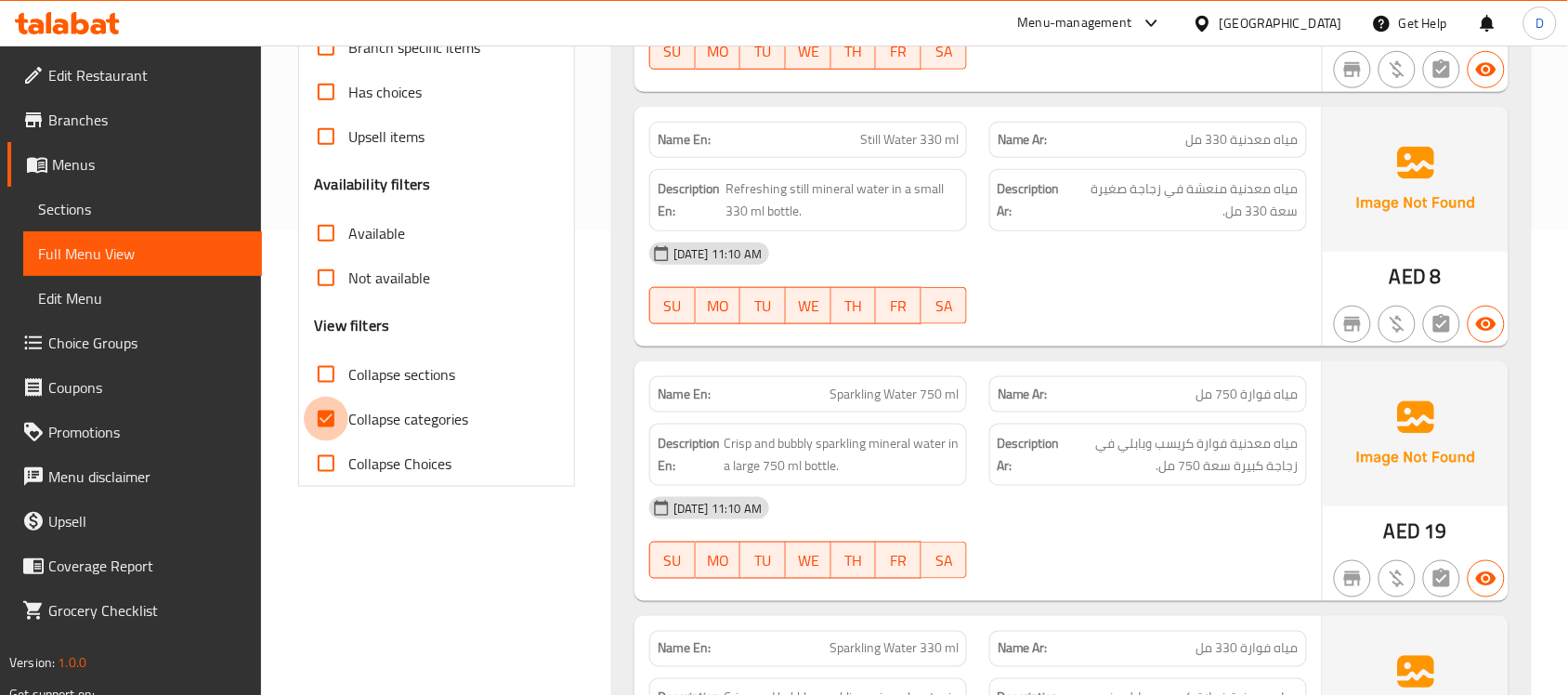
click at [326, 415] on input "Collapse categories" at bounding box center [326, 419] width 45 height 45
checkbox input "false"
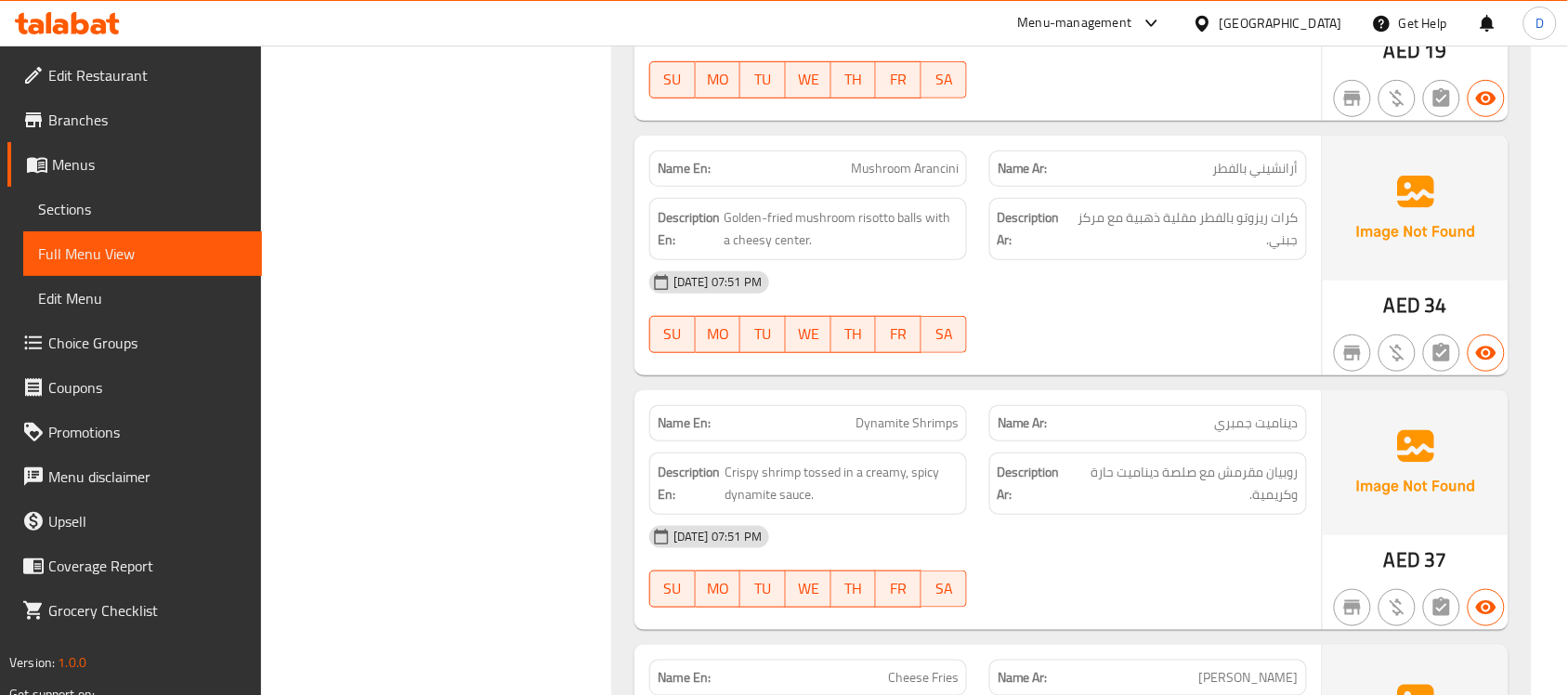
scroll to position [27234, 0]
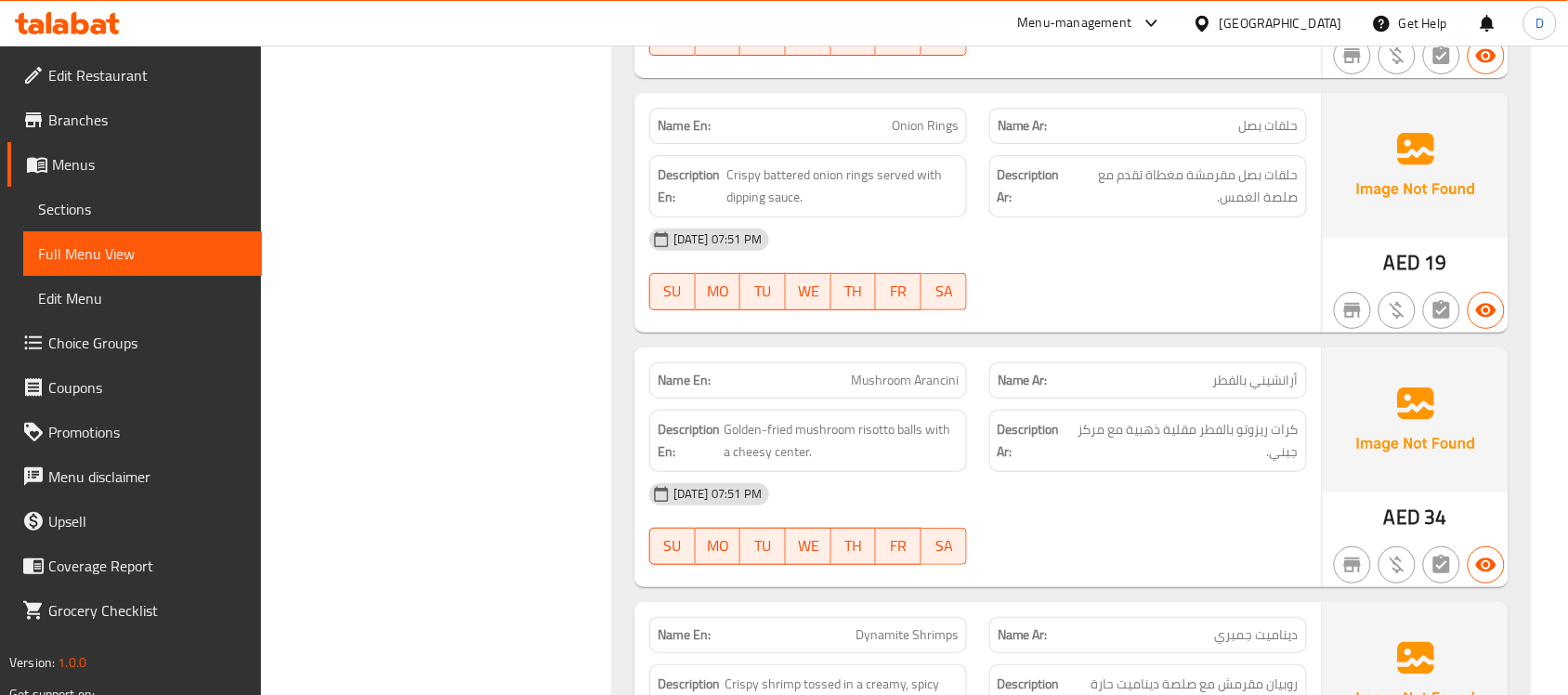
click at [96, 164] on span "Menus" at bounding box center [150, 165] width 195 height 22
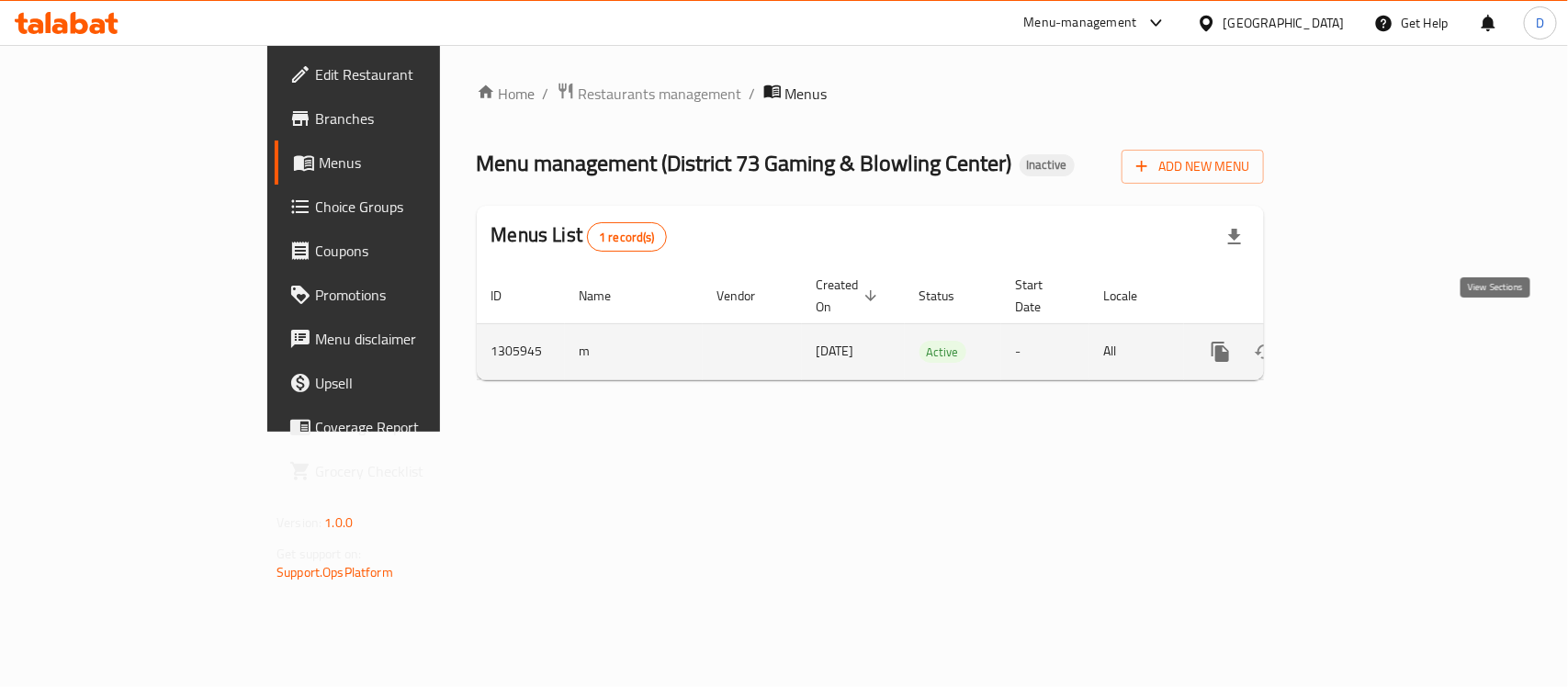
click at [1364, 340] on icon "enhanced table" at bounding box center [1353, 351] width 22 height 22
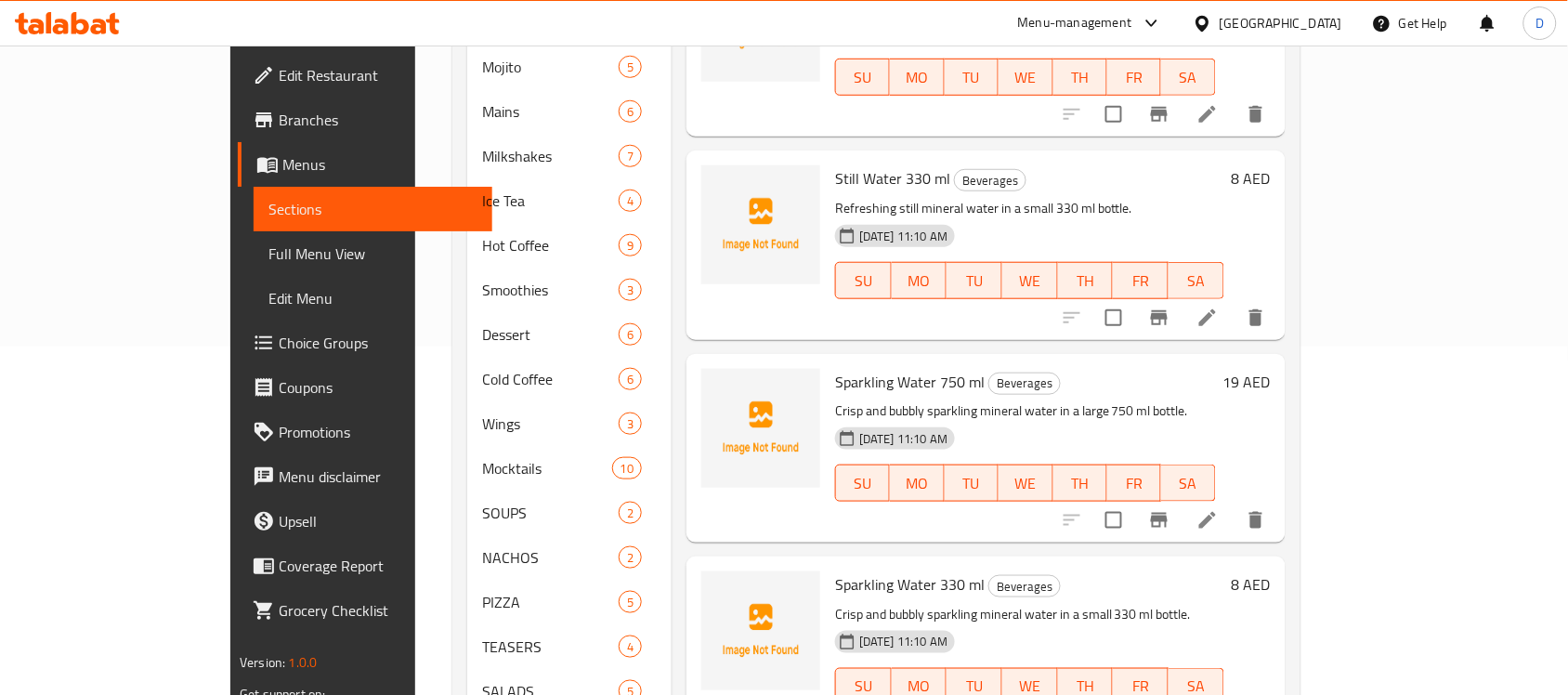
scroll to position [530, 0]
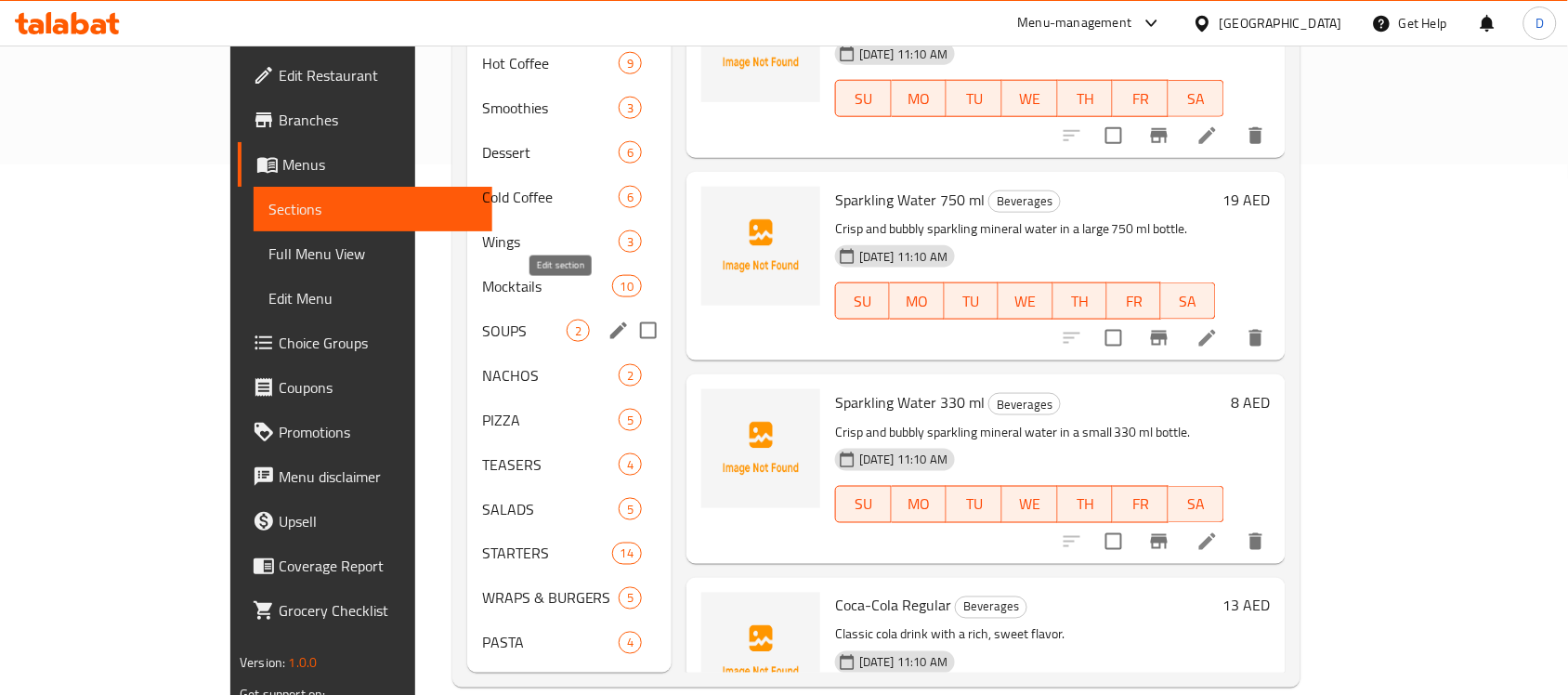
click at [608, 319] on icon "edit" at bounding box center [619, 330] width 22 height 22
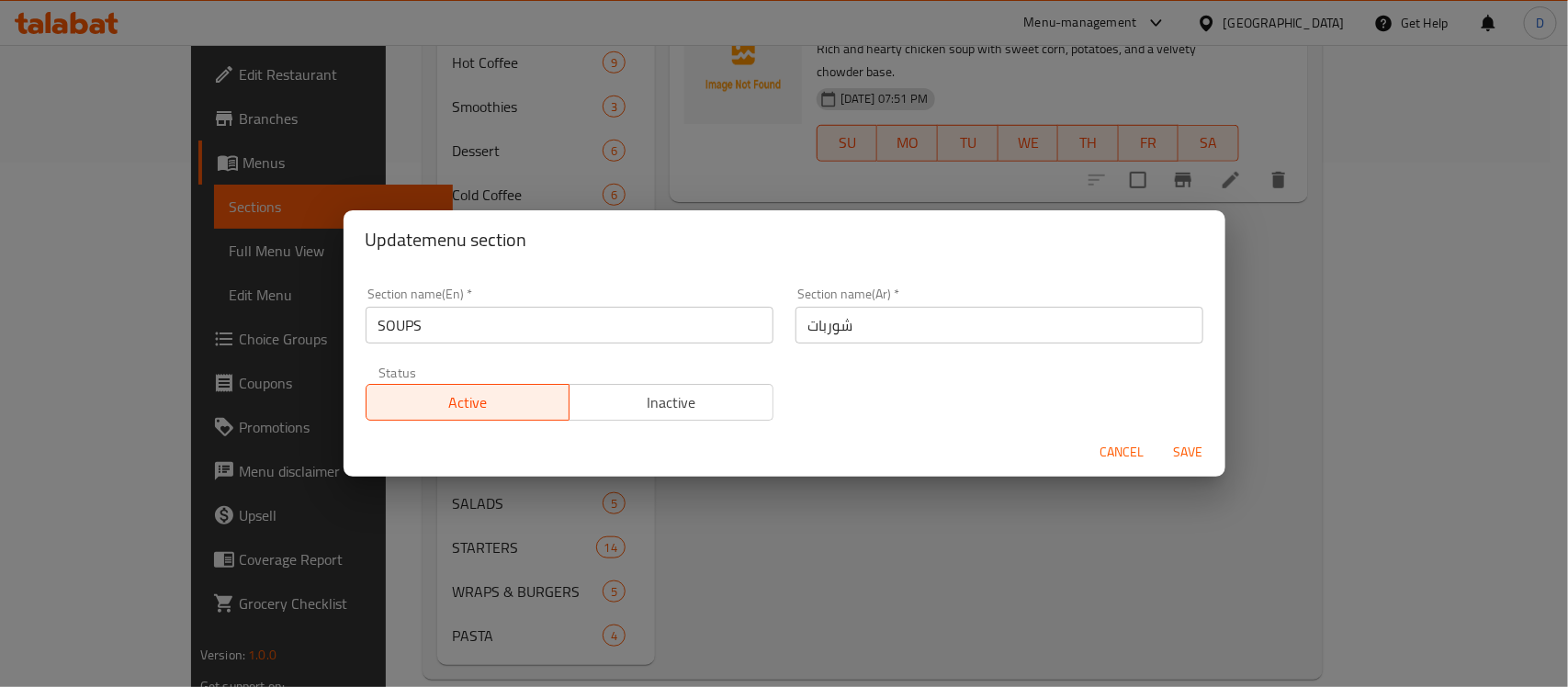
click at [1119, 445] on span "Cancel" at bounding box center [1123, 452] width 44 height 23
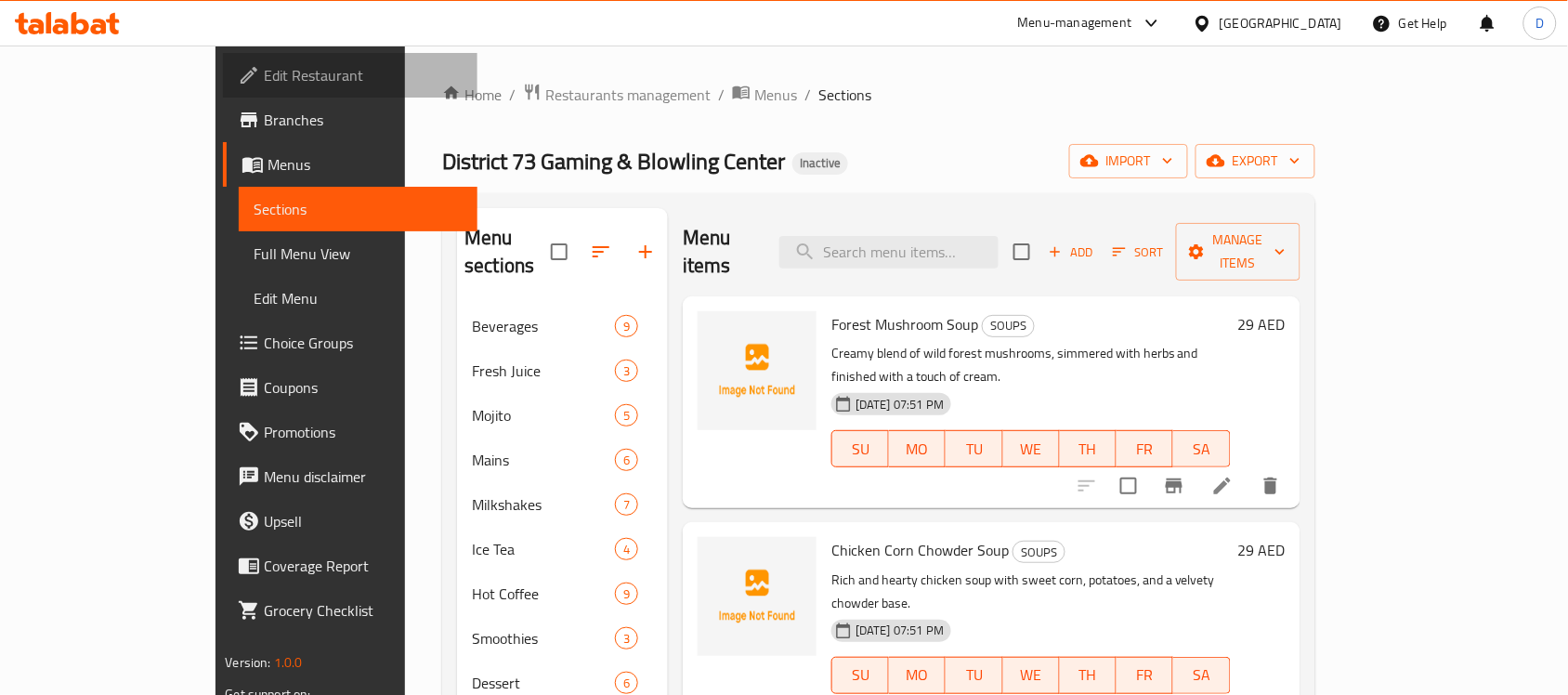
click at [263, 77] on span "Edit Restaurant" at bounding box center [363, 75] width 199 height 22
